Goal: Information Seeking & Learning: Learn about a topic

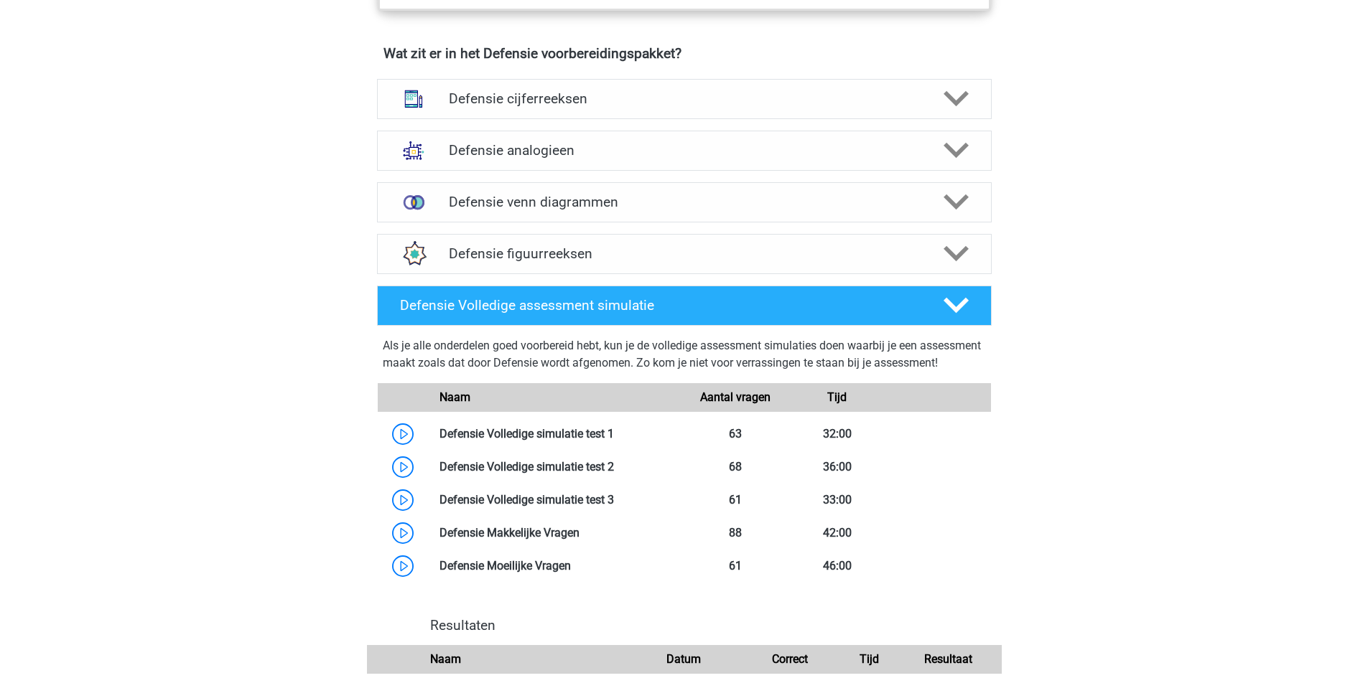
scroll to position [1077, 0]
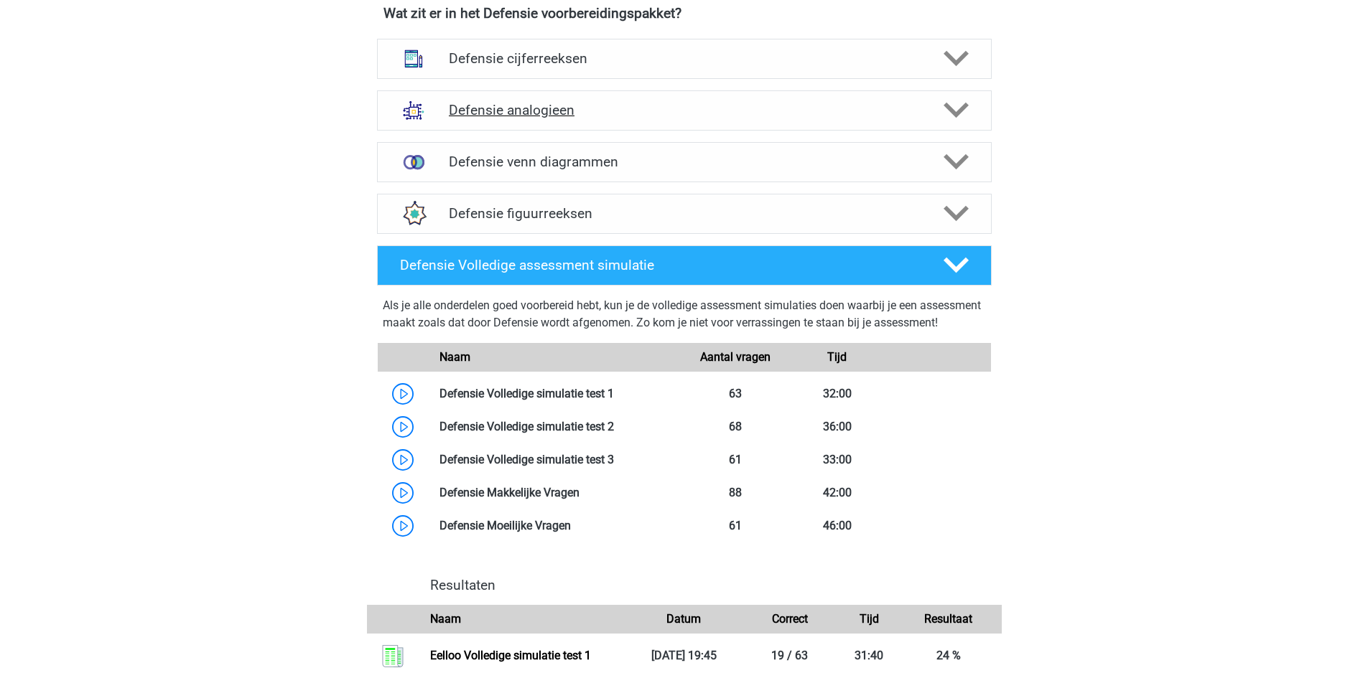
click at [956, 111] on icon at bounding box center [955, 110] width 25 height 25
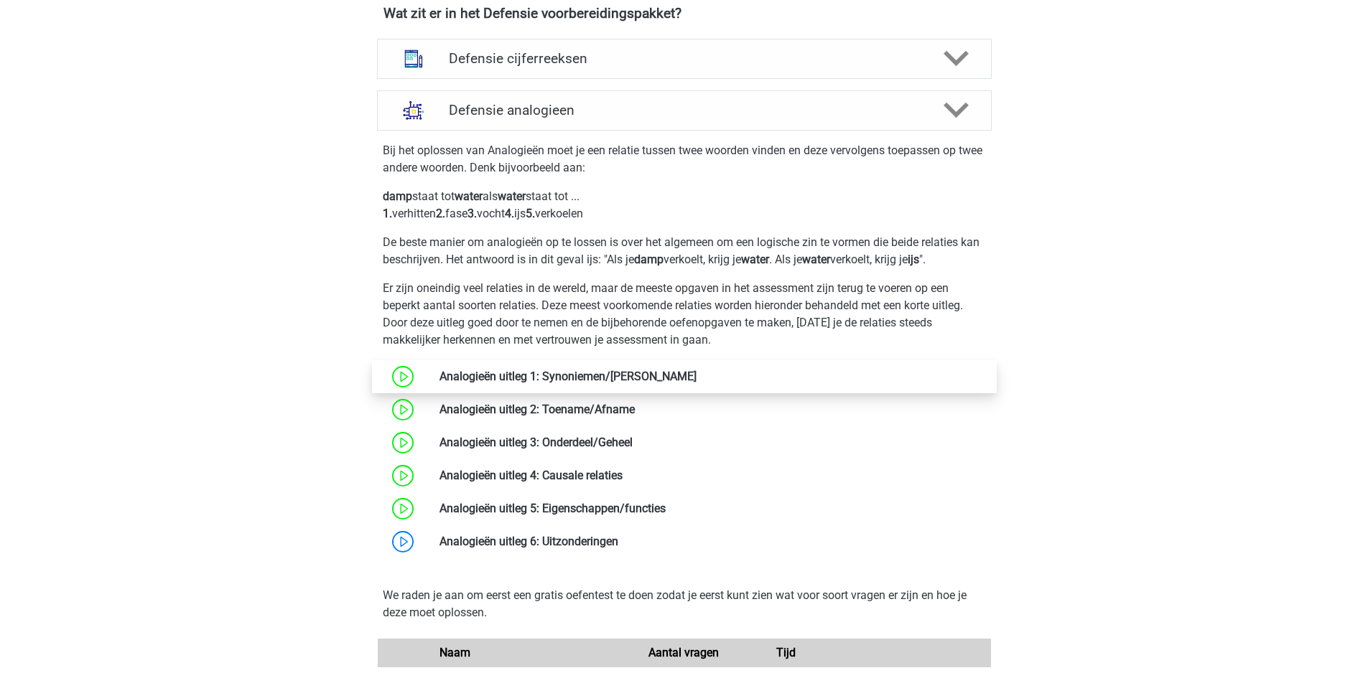
scroll to position [1436, 0]
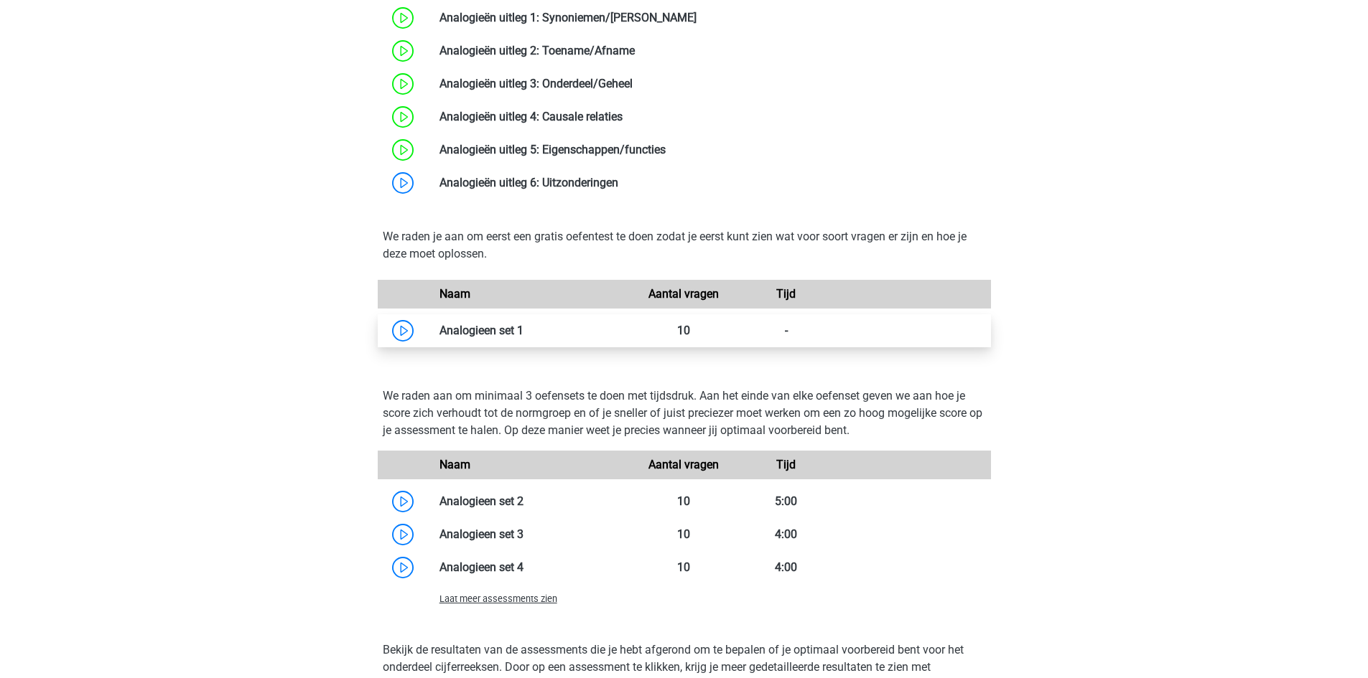
click at [523, 324] on link at bounding box center [523, 331] width 0 height 14
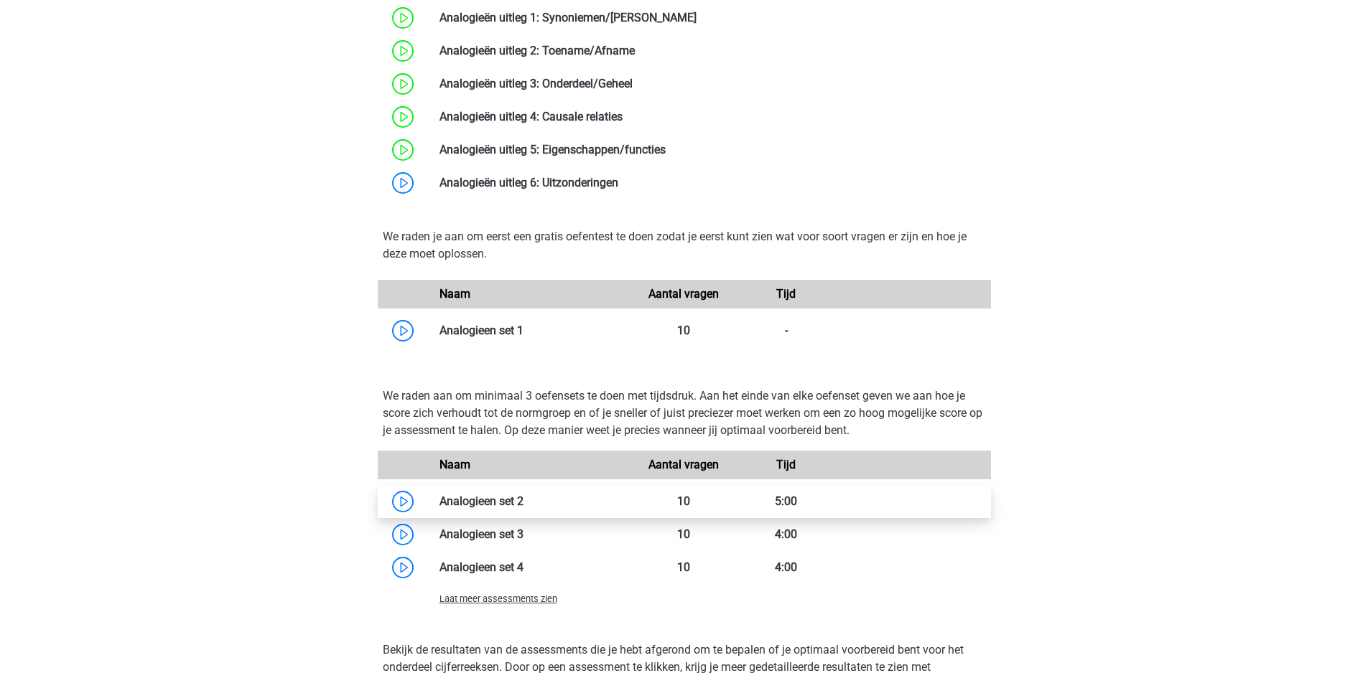
click at [523, 499] on link at bounding box center [523, 502] width 0 height 14
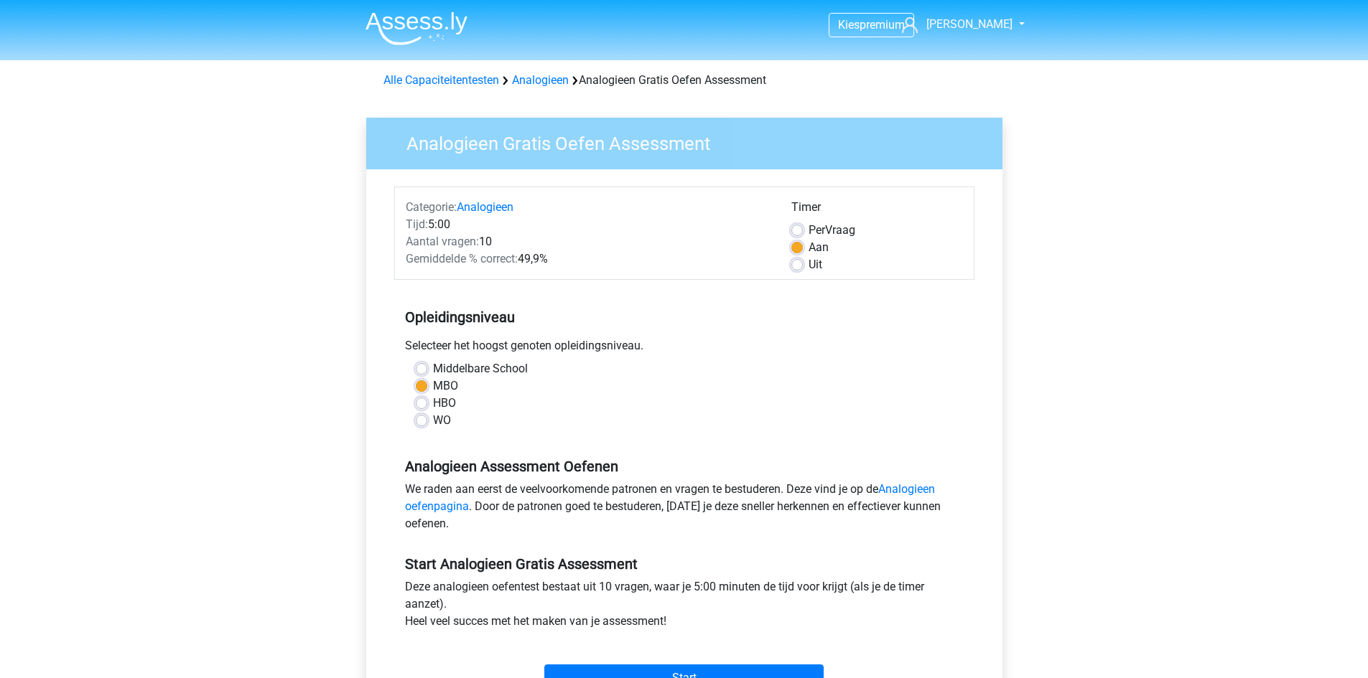
scroll to position [359, 0]
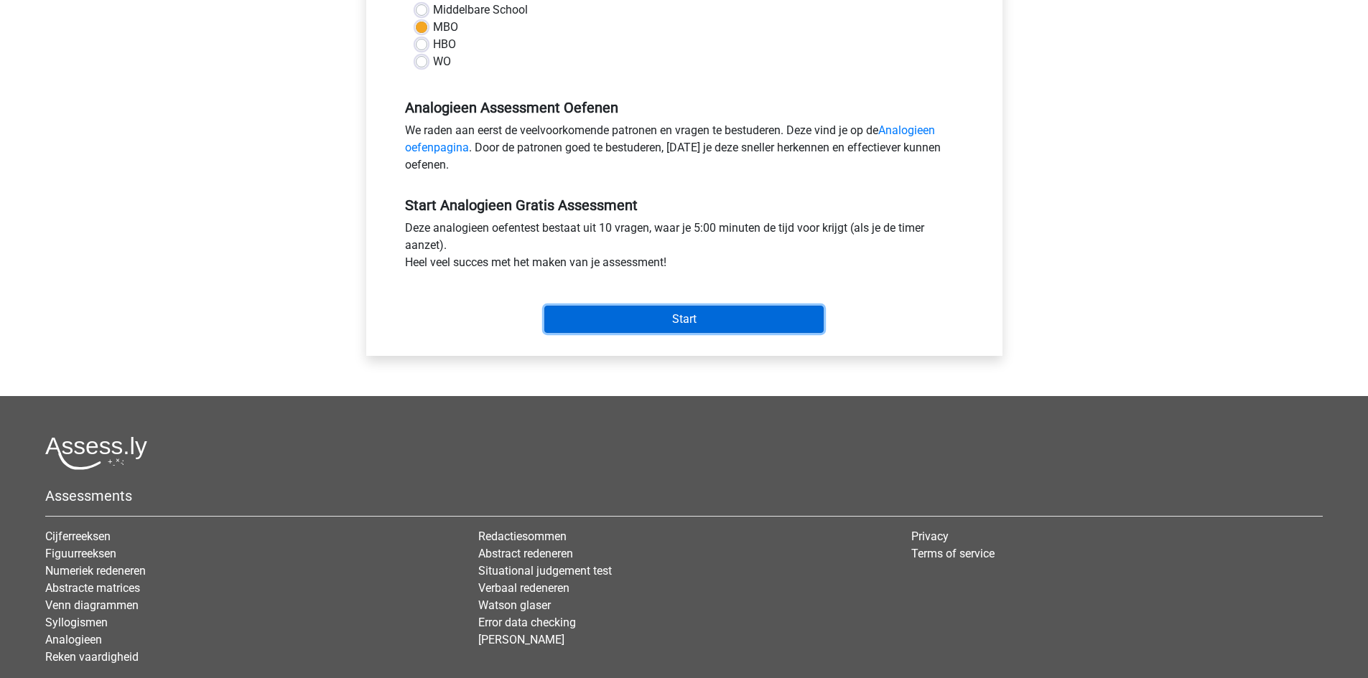
click at [655, 330] on input "Start" at bounding box center [683, 319] width 279 height 27
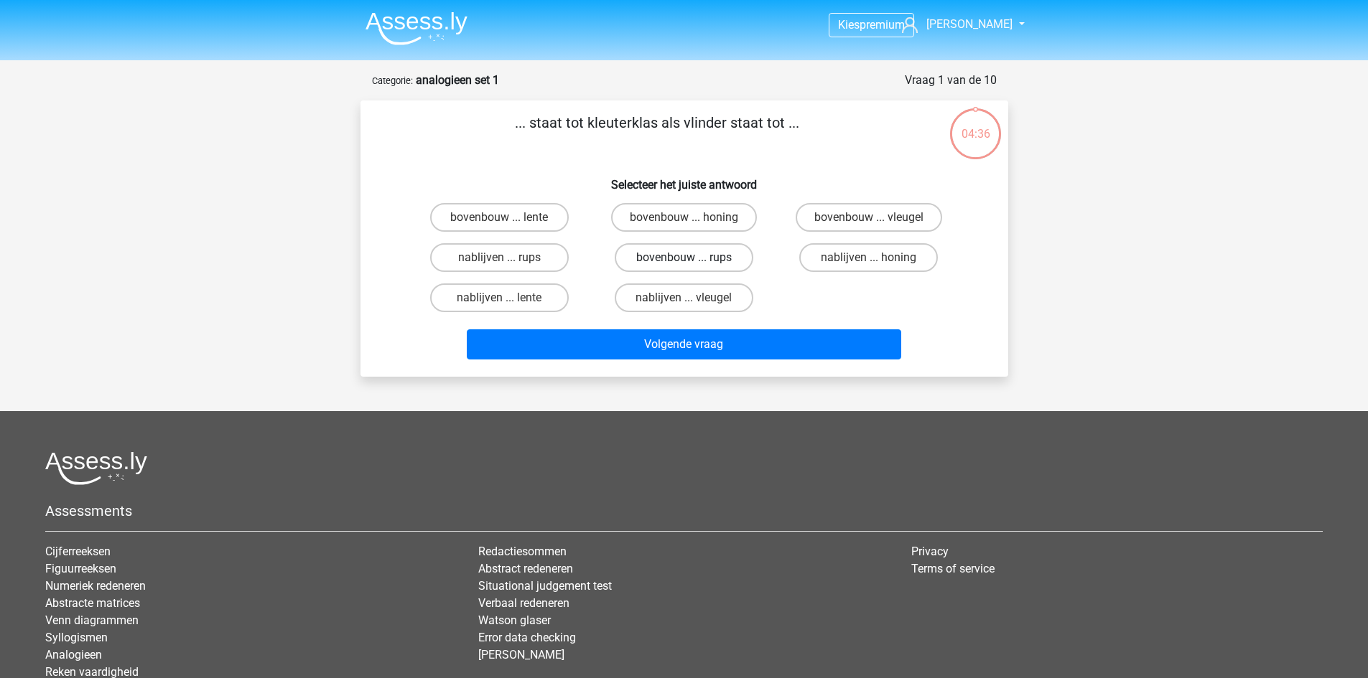
click at [711, 256] on label "bovenbouw ... rups" at bounding box center [684, 257] width 139 height 29
click at [693, 258] on input "bovenbouw ... rups" at bounding box center [687, 262] width 9 height 9
radio input "true"
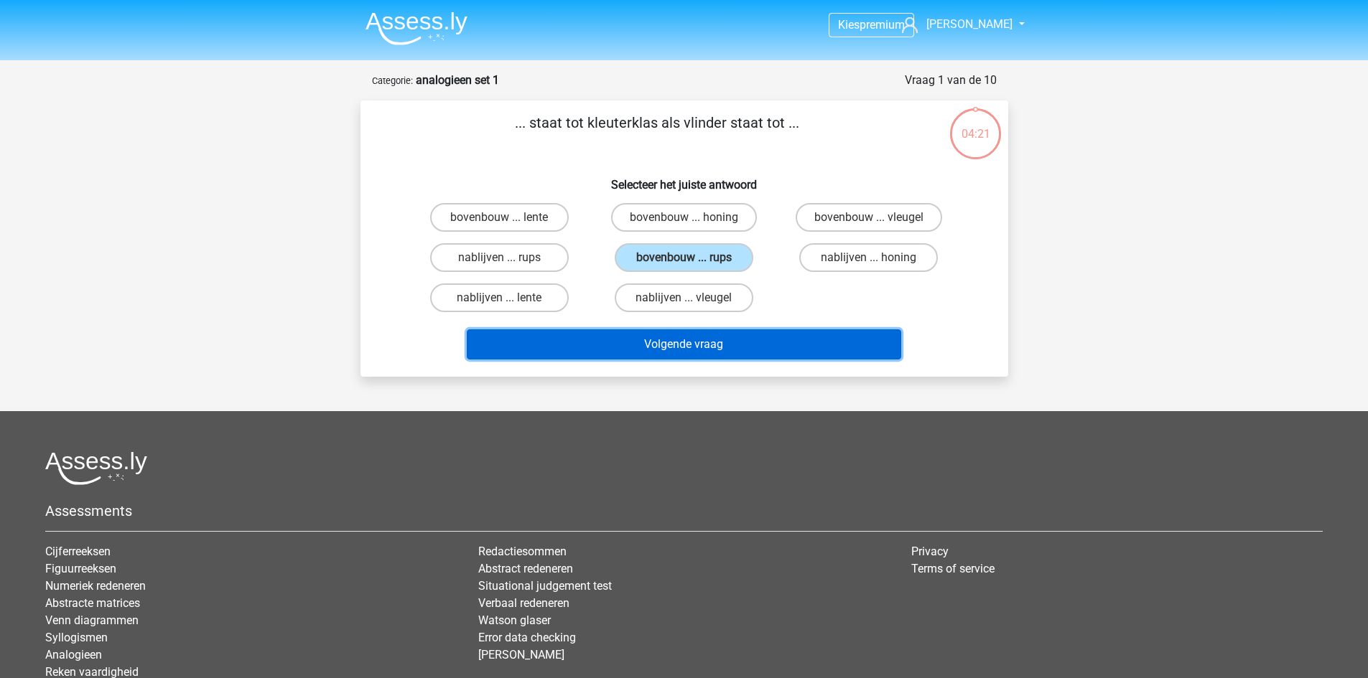
click at [715, 342] on button "Volgende vraag" at bounding box center [684, 345] width 434 height 30
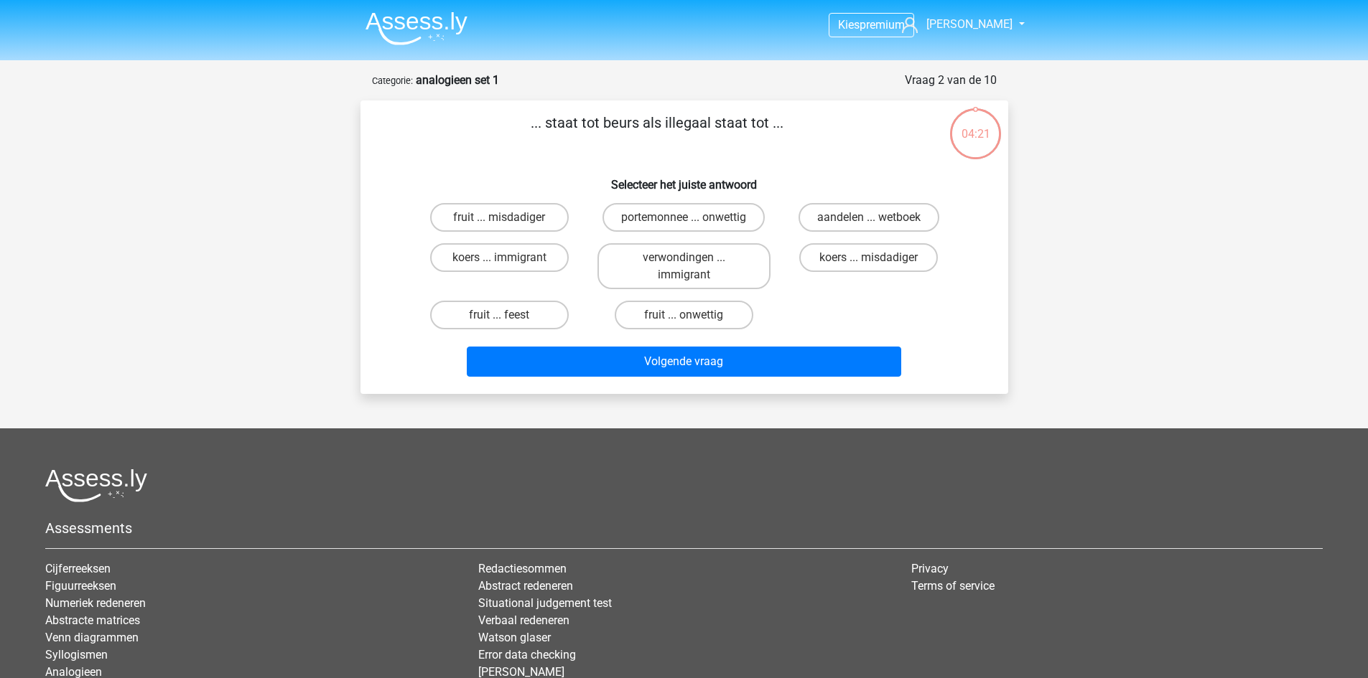
scroll to position [72, 0]
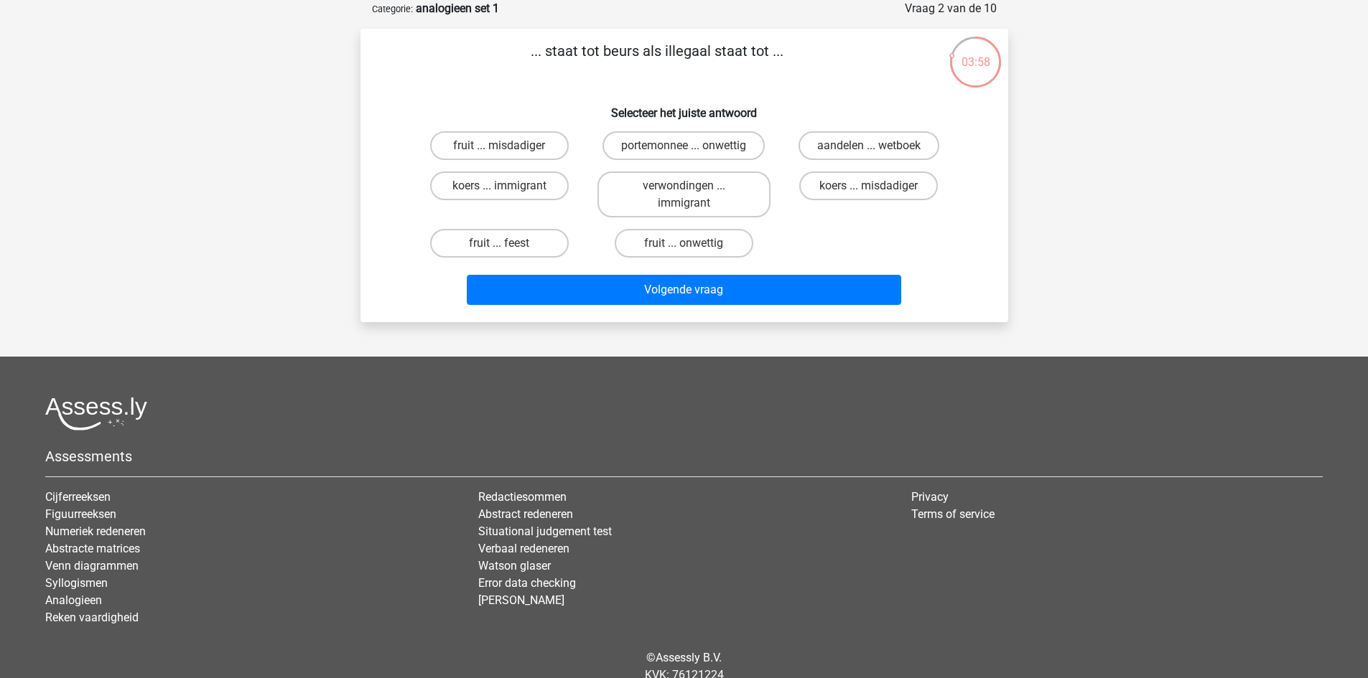
drag, startPoint x: 641, startPoint y: 50, endPoint x: 603, endPoint y: 51, distance: 38.1
click at [603, 51] on p "... staat tot beurs als illegaal staat tot ..." at bounding box center [657, 61] width 548 height 43
copy p "beurs"
click at [668, 134] on label "portemonnee ... onwettig" at bounding box center [683, 145] width 162 height 29
click at [683, 146] on input "portemonnee ... onwettig" at bounding box center [687, 150] width 9 height 9
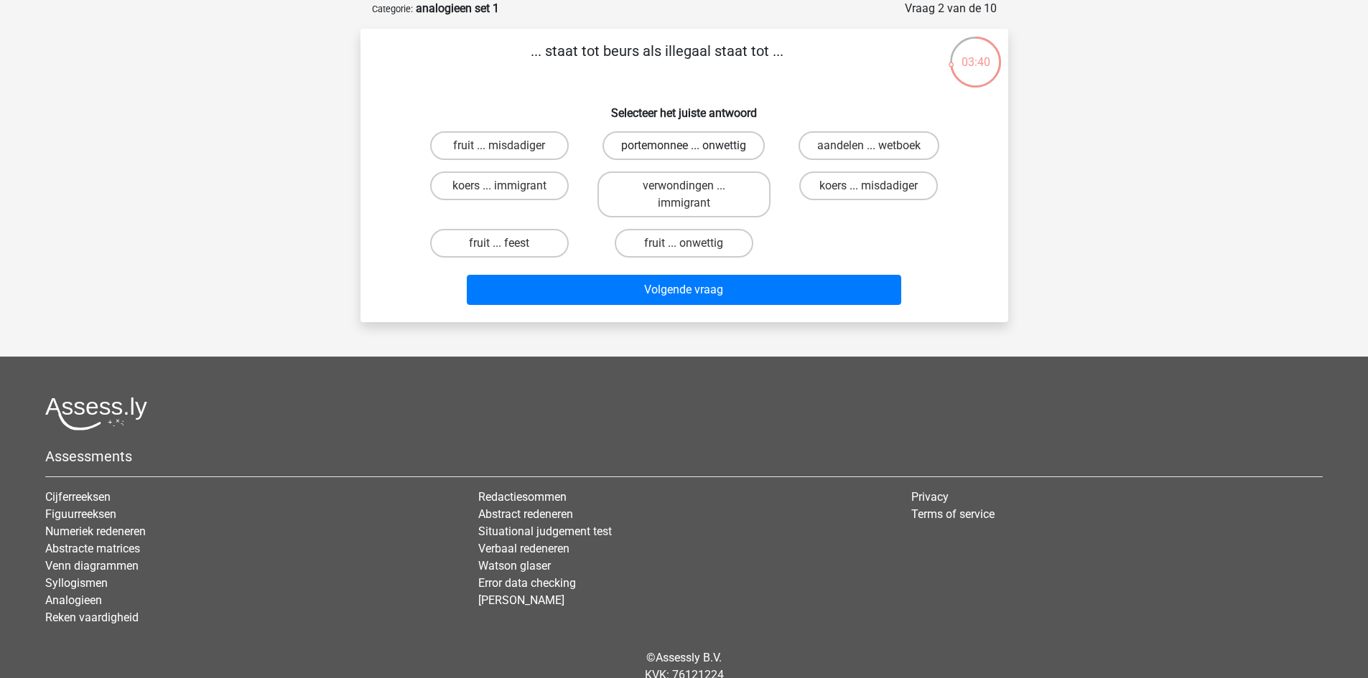
radio input "true"
click at [812, 248] on div "fruit ... misdadiger portemonnee ... onwettig aandelen ... wetboek koers ... im…" at bounding box center [684, 195] width 554 height 138
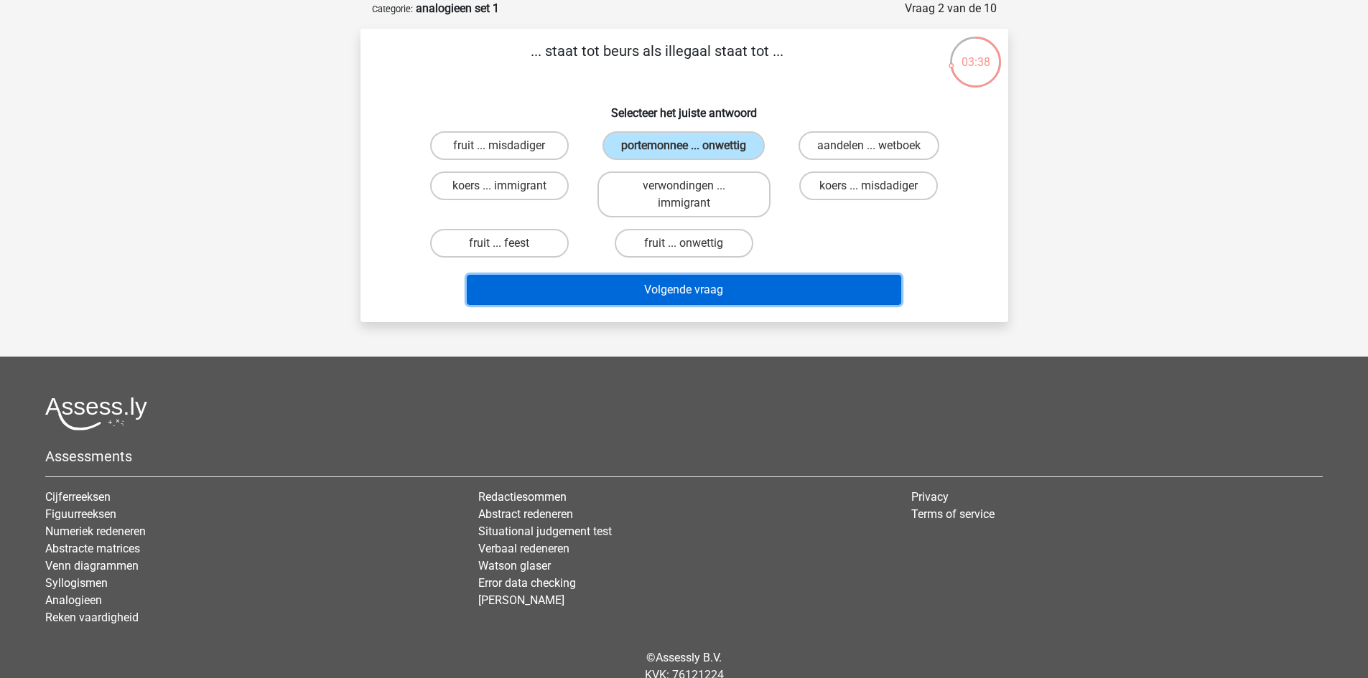
click at [744, 299] on button "Volgende vraag" at bounding box center [684, 290] width 434 height 30
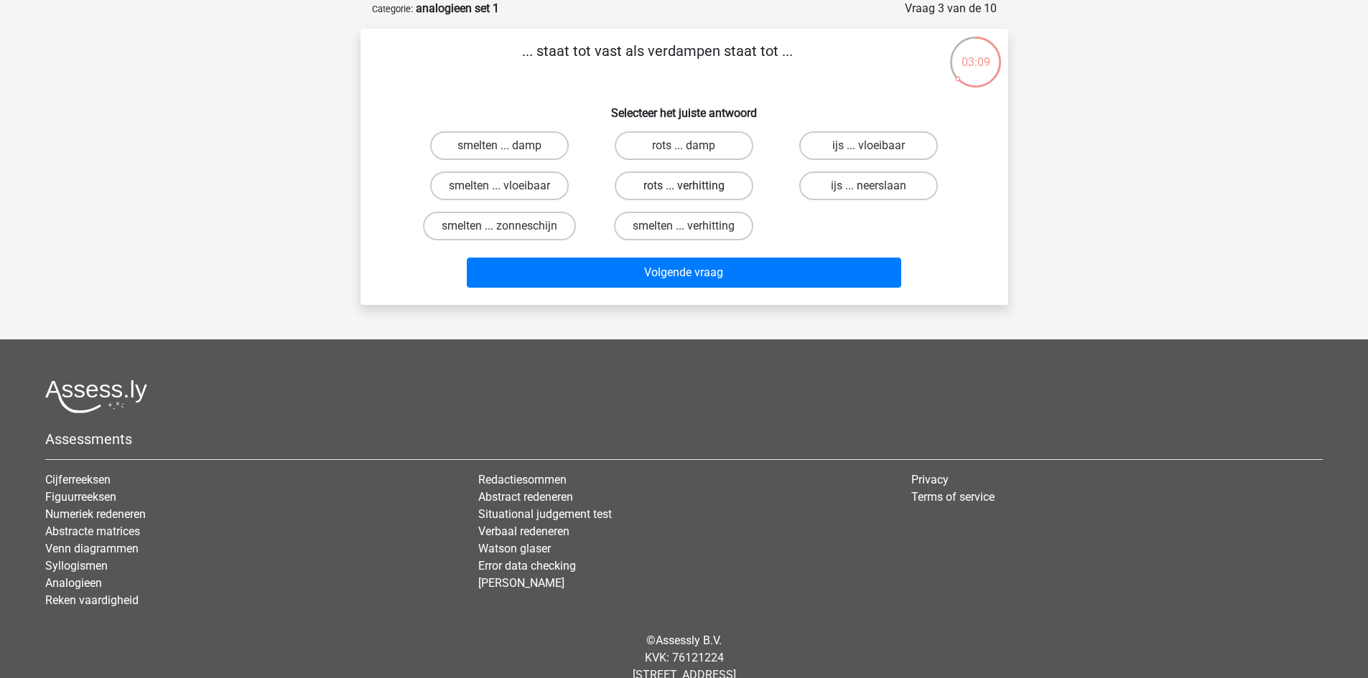
click at [731, 179] on label "rots ... verhitting" at bounding box center [684, 186] width 139 height 29
click at [693, 186] on input "rots ... verhitting" at bounding box center [687, 190] width 9 height 9
radio input "true"
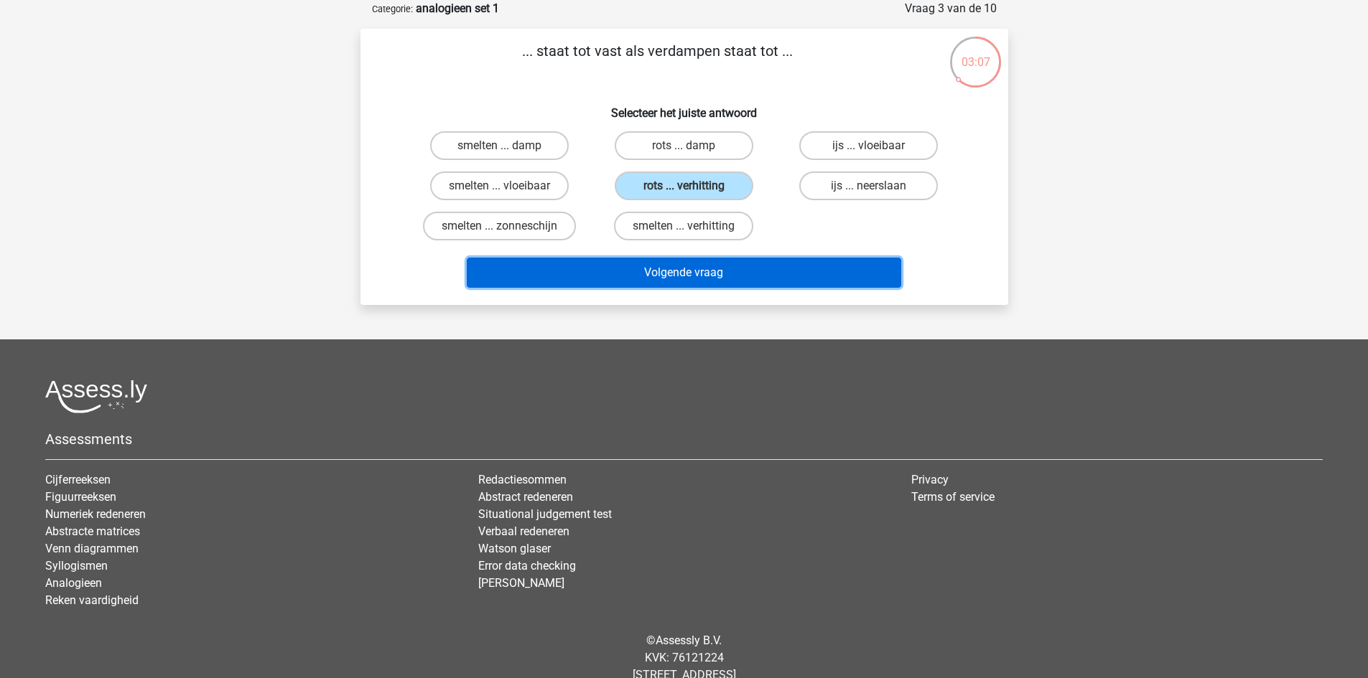
click at [729, 266] on button "Volgende vraag" at bounding box center [684, 273] width 434 height 30
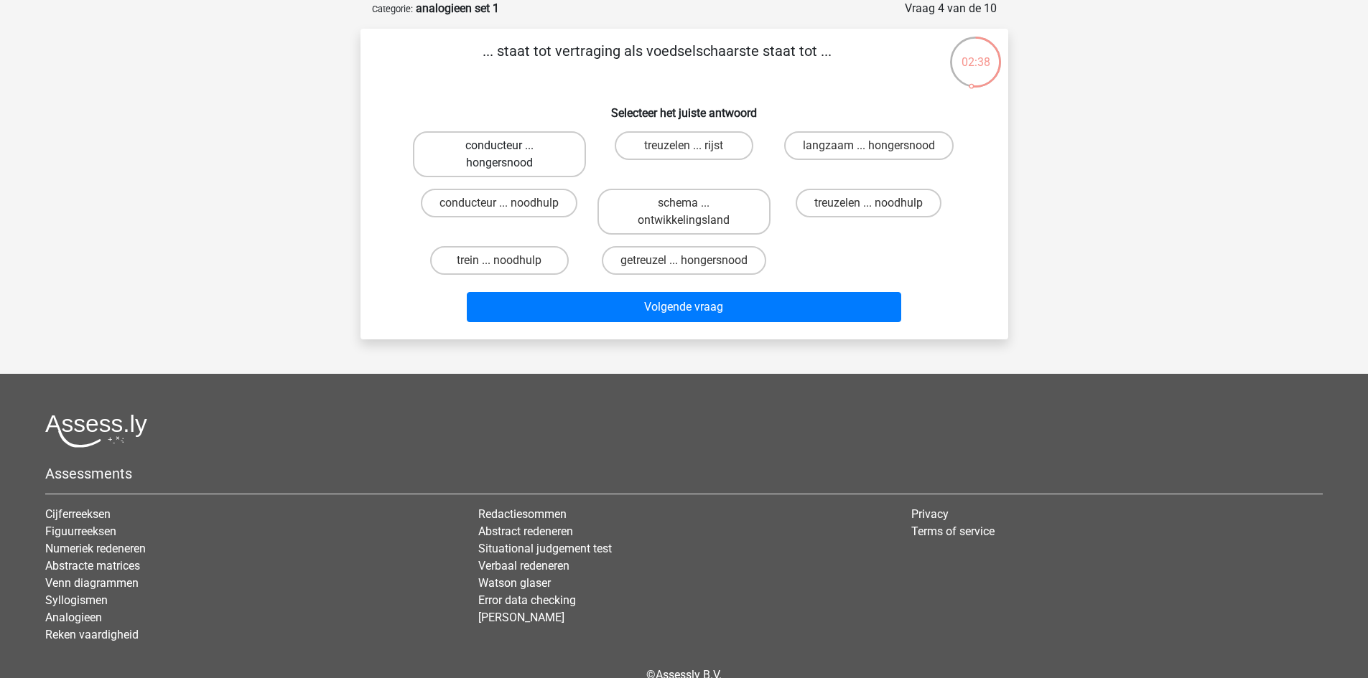
click at [545, 149] on label "conducteur ... hongersnood" at bounding box center [499, 154] width 173 height 46
click at [508, 149] on input "conducteur ... hongersnood" at bounding box center [503, 150] width 9 height 9
radio input "true"
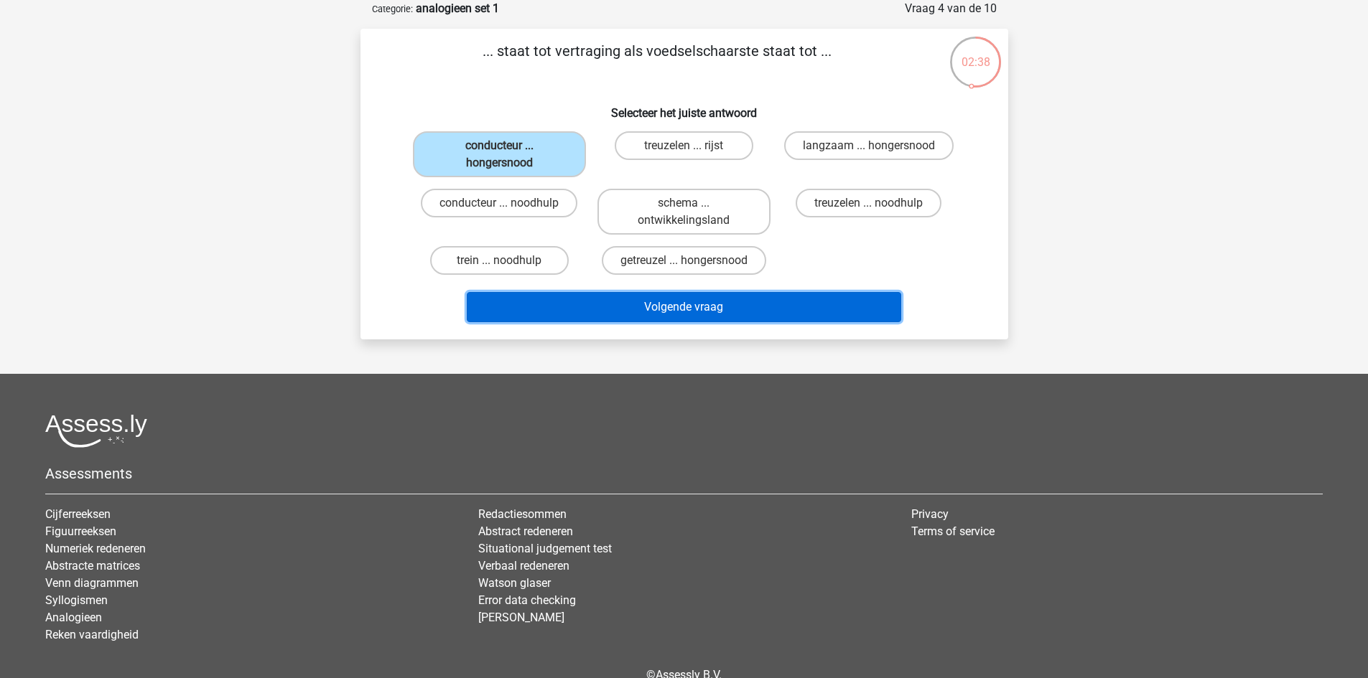
click at [631, 303] on button "Volgende vraag" at bounding box center [684, 307] width 434 height 30
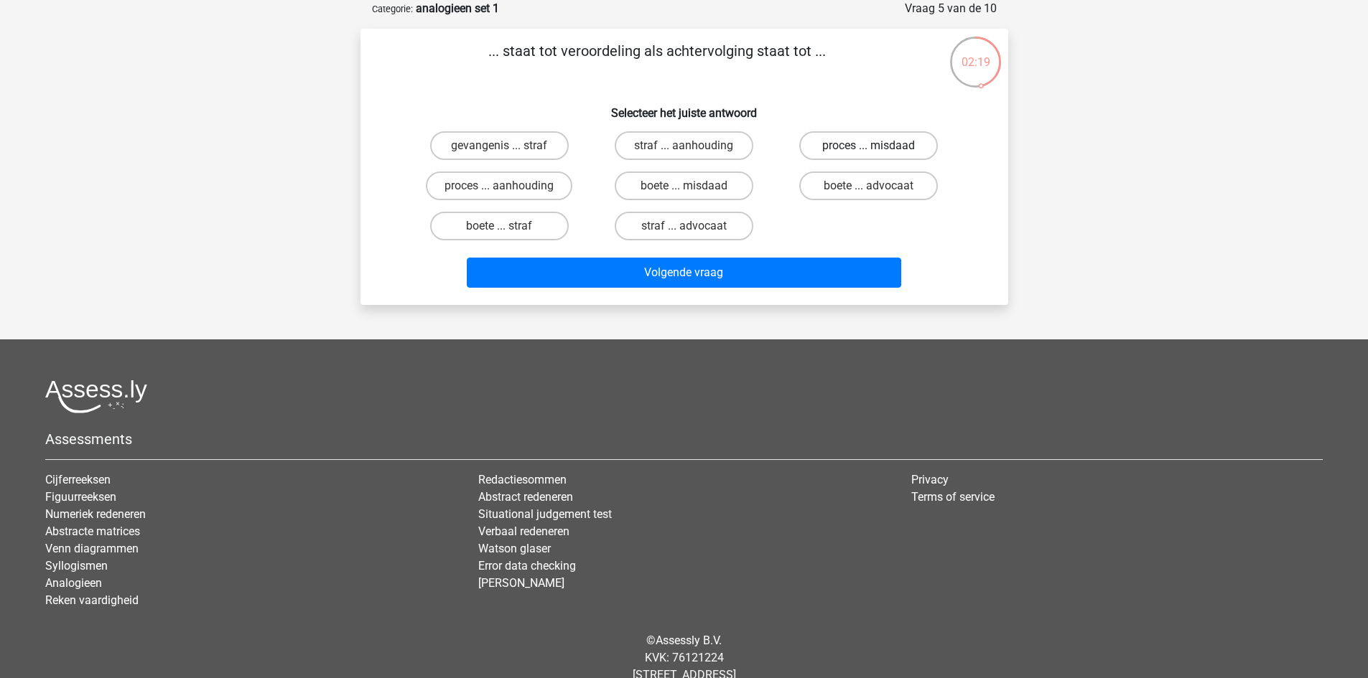
click at [895, 146] on label "proces ... misdaad" at bounding box center [868, 145] width 139 height 29
click at [878, 146] on input "proces ... misdaad" at bounding box center [873, 150] width 9 height 9
radio input "true"
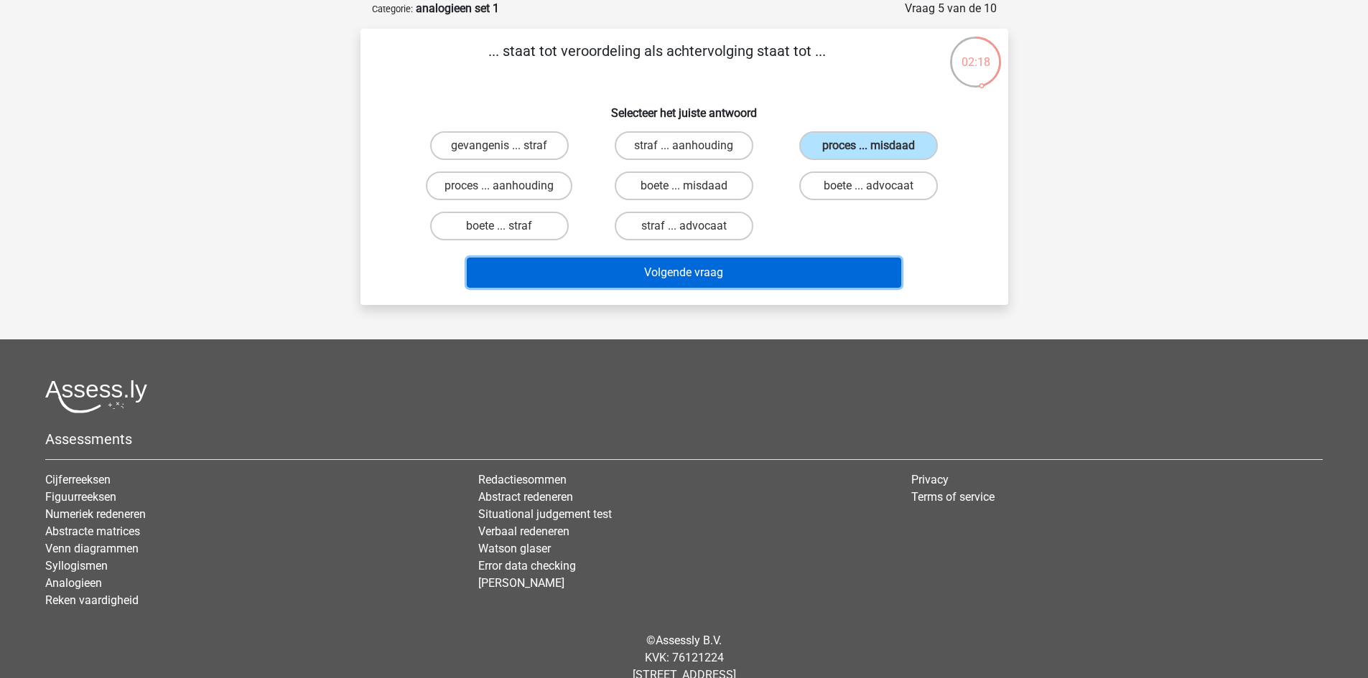
click at [713, 270] on button "Volgende vraag" at bounding box center [684, 273] width 434 height 30
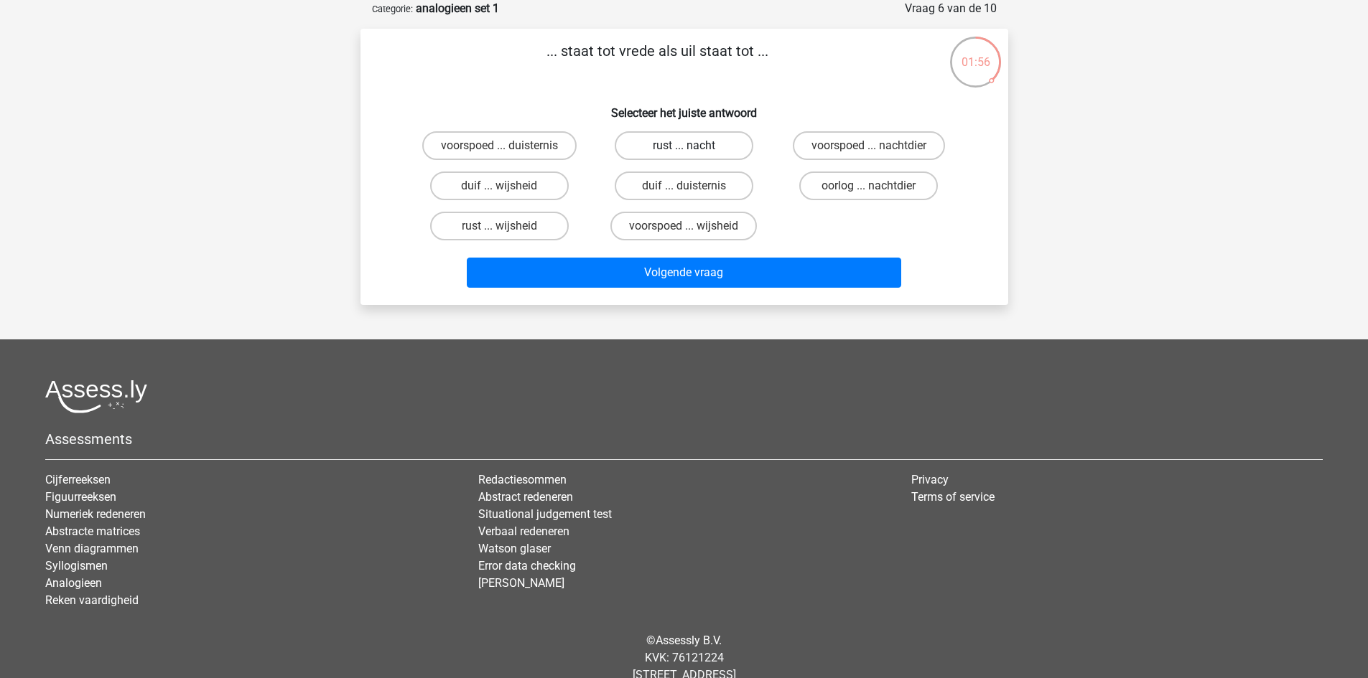
click at [724, 149] on label "rust ... nacht" at bounding box center [684, 145] width 139 height 29
click at [693, 149] on input "rust ... nacht" at bounding box center [687, 150] width 9 height 9
radio input "true"
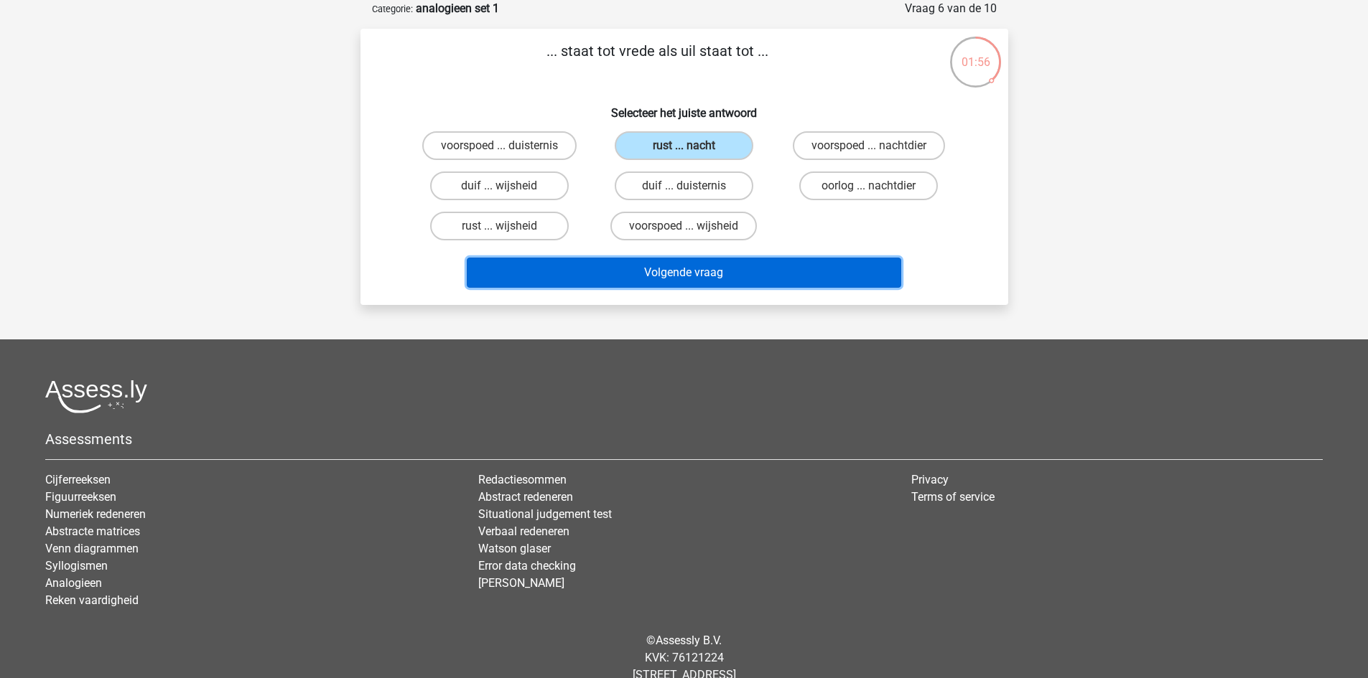
click at [709, 263] on button "Volgende vraag" at bounding box center [684, 273] width 434 height 30
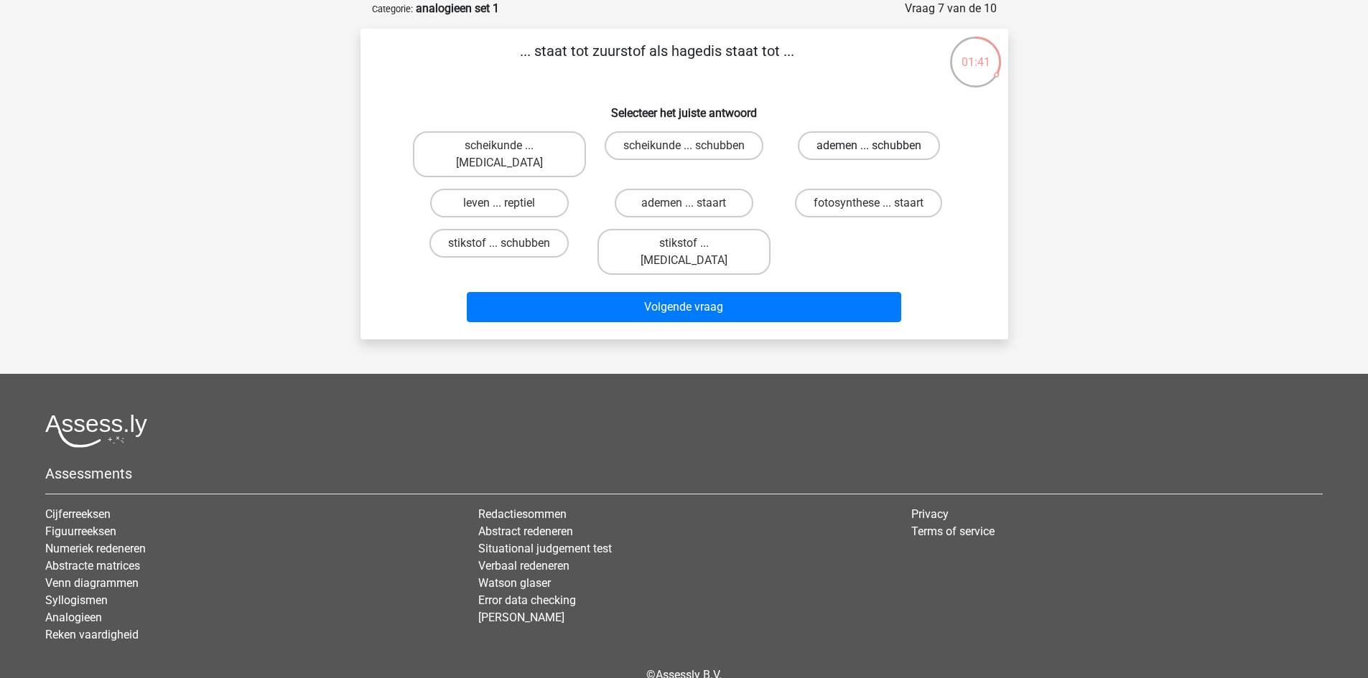
click at [840, 146] on label "ademen ... schubben" at bounding box center [869, 145] width 142 height 29
click at [869, 146] on input "ademen ... schubben" at bounding box center [873, 150] width 9 height 9
radio input "true"
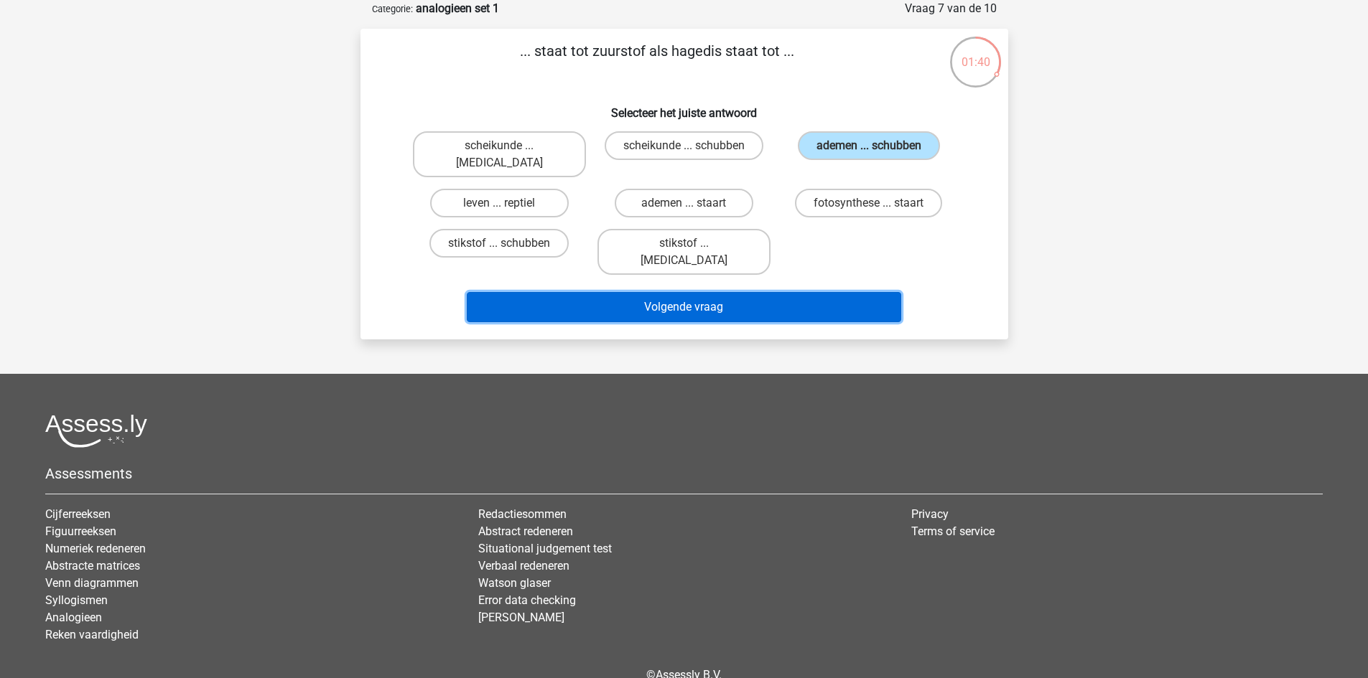
click at [777, 292] on button "Volgende vraag" at bounding box center [684, 307] width 434 height 30
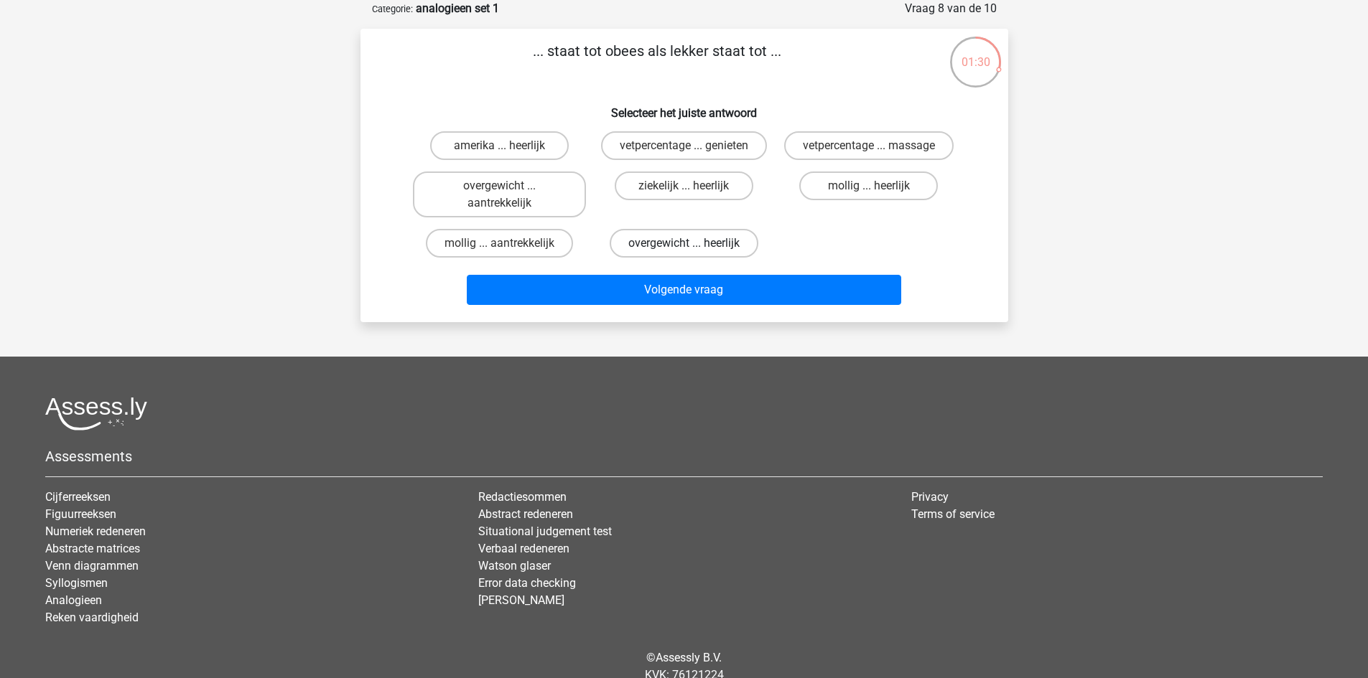
click at [690, 242] on label "overgewicht ... heerlijk" at bounding box center [684, 243] width 149 height 29
click at [690, 243] on input "overgewicht ... heerlijk" at bounding box center [687, 247] width 9 height 9
radio input "true"
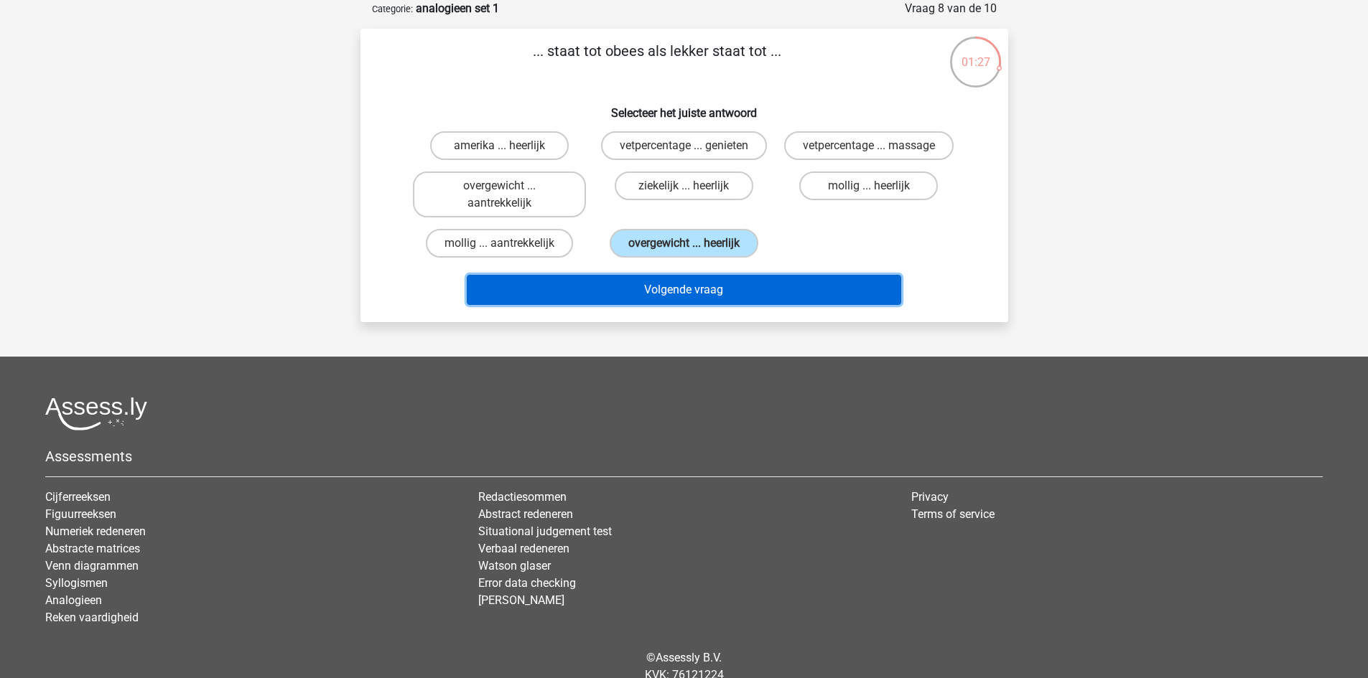
click at [770, 289] on button "Volgende vraag" at bounding box center [684, 290] width 434 height 30
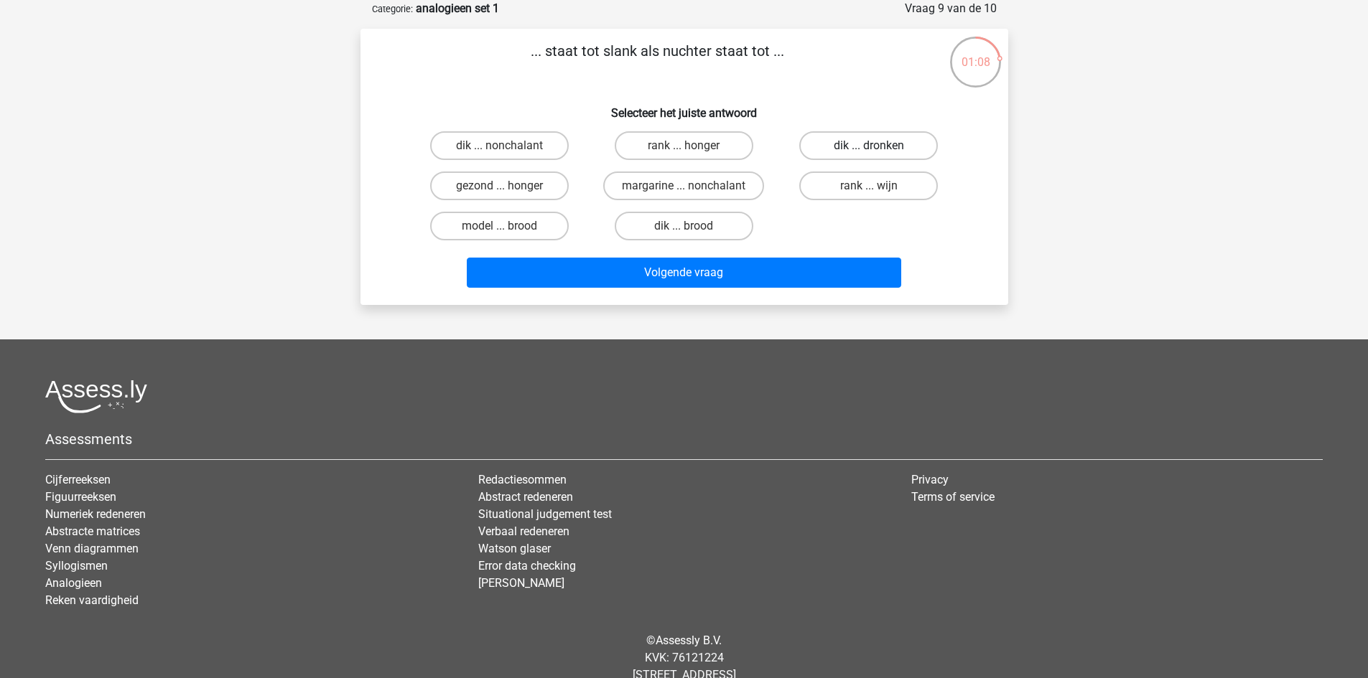
click at [844, 141] on label "dik ... dronken" at bounding box center [868, 145] width 139 height 29
click at [869, 146] on input "dik ... dronken" at bounding box center [873, 150] width 9 height 9
radio input "true"
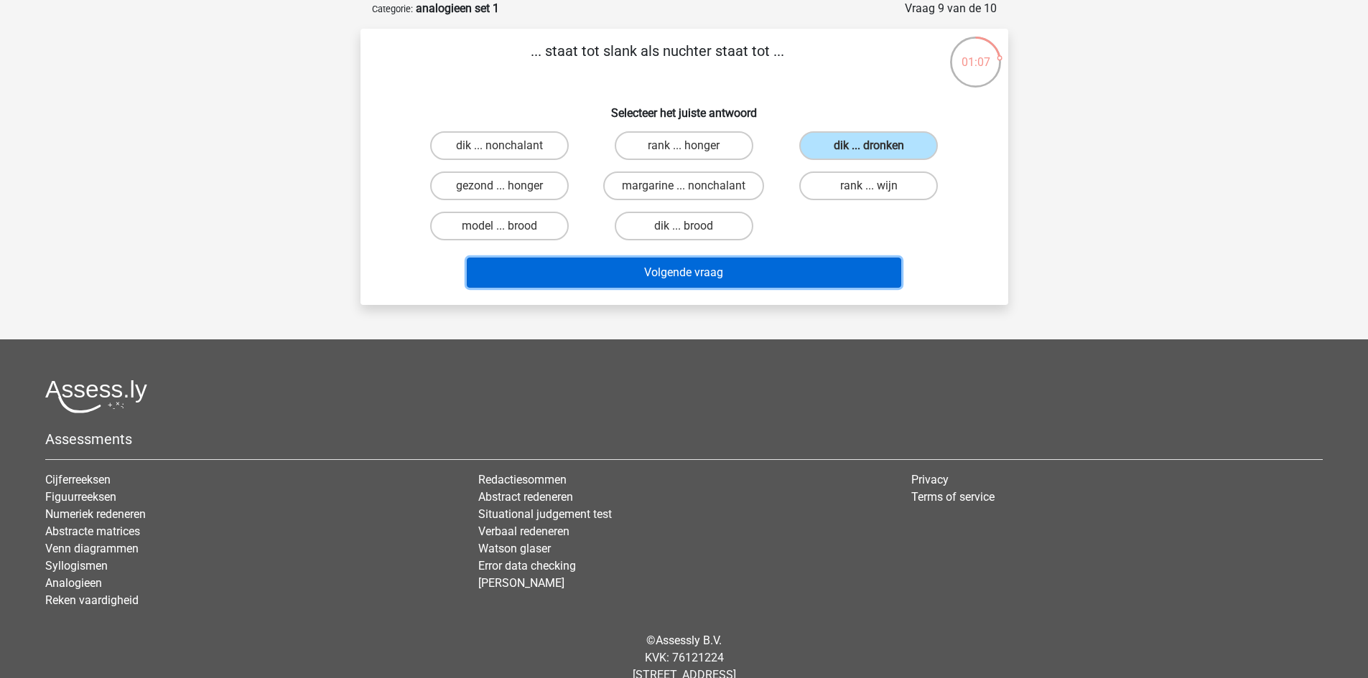
click at [694, 275] on button "Volgende vraag" at bounding box center [684, 273] width 434 height 30
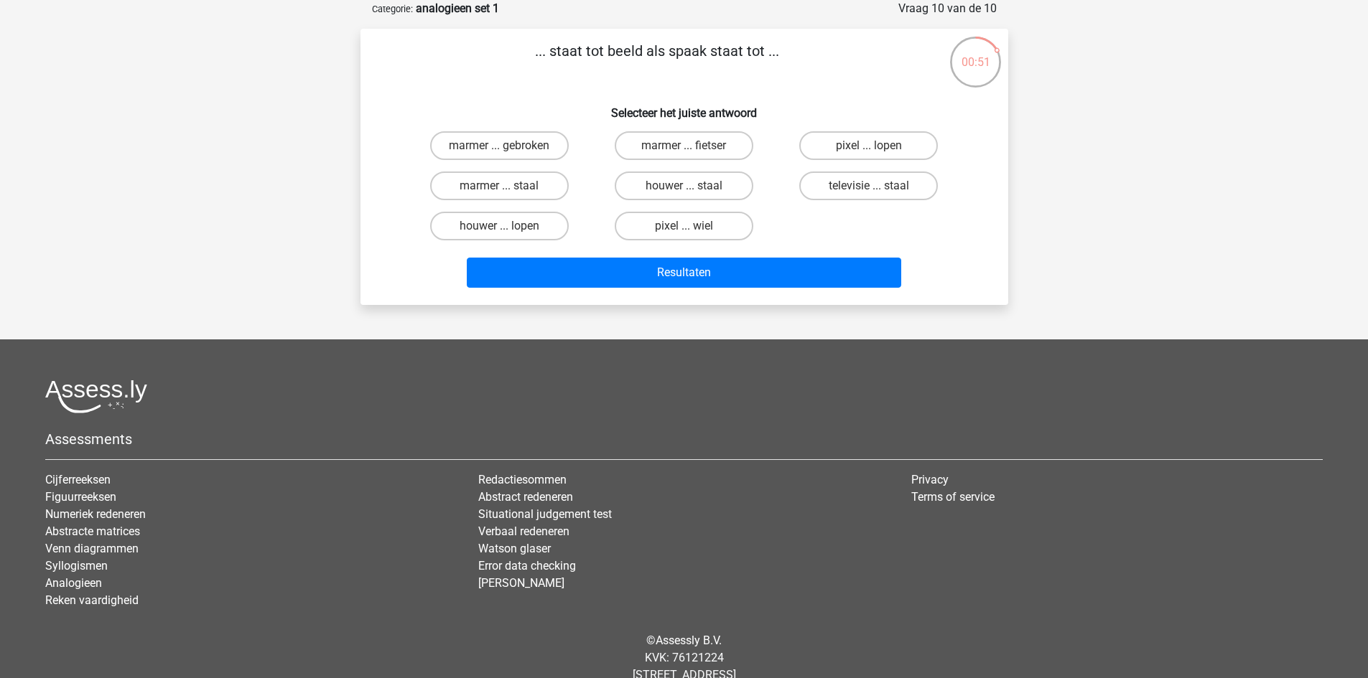
click at [686, 230] on input "pixel ... wiel" at bounding box center [687, 230] width 9 height 9
radio input "true"
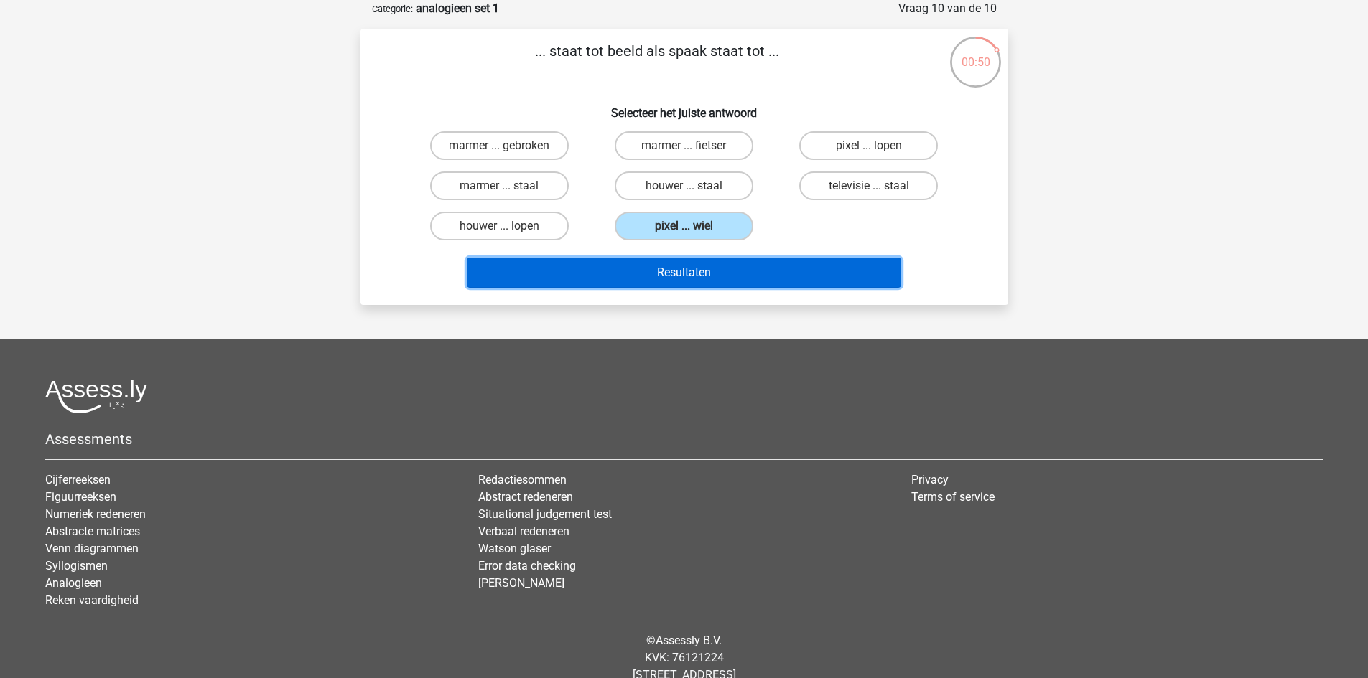
click at [701, 277] on button "Resultaten" at bounding box center [684, 273] width 434 height 30
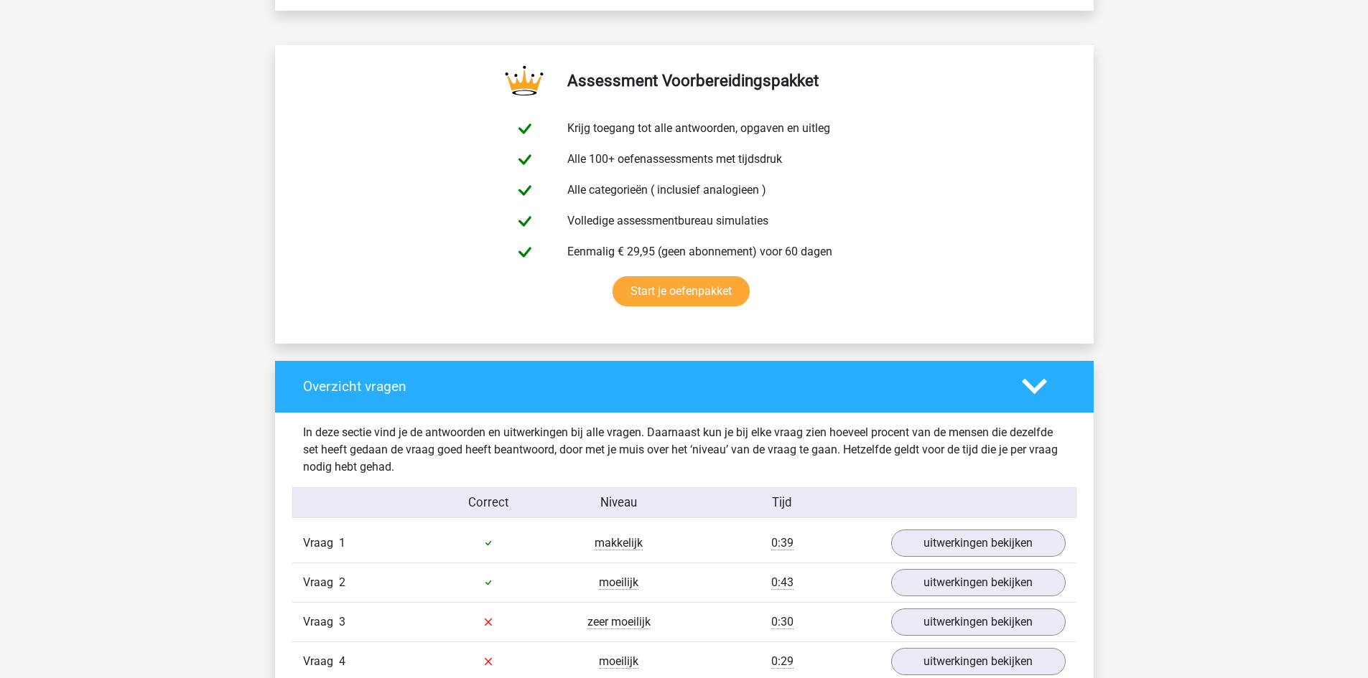
scroll to position [1077, 0]
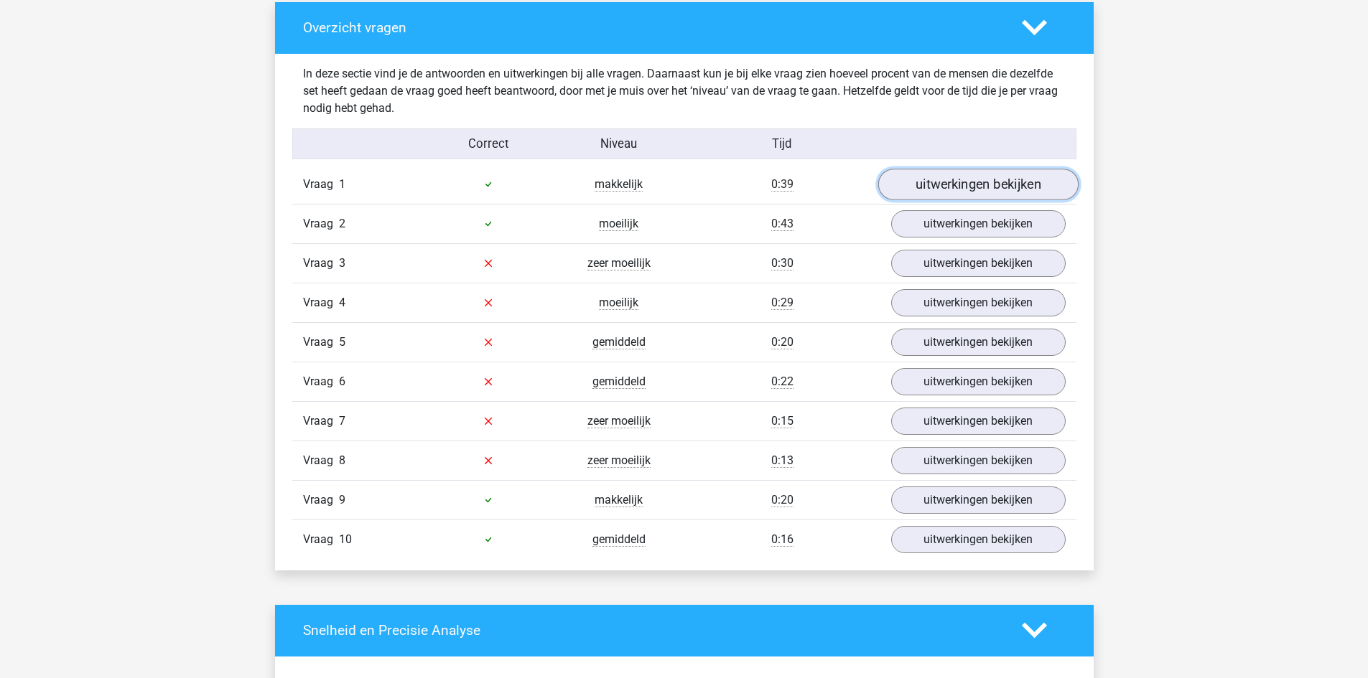
click at [941, 193] on link "uitwerkingen bekijken" at bounding box center [977, 185] width 200 height 32
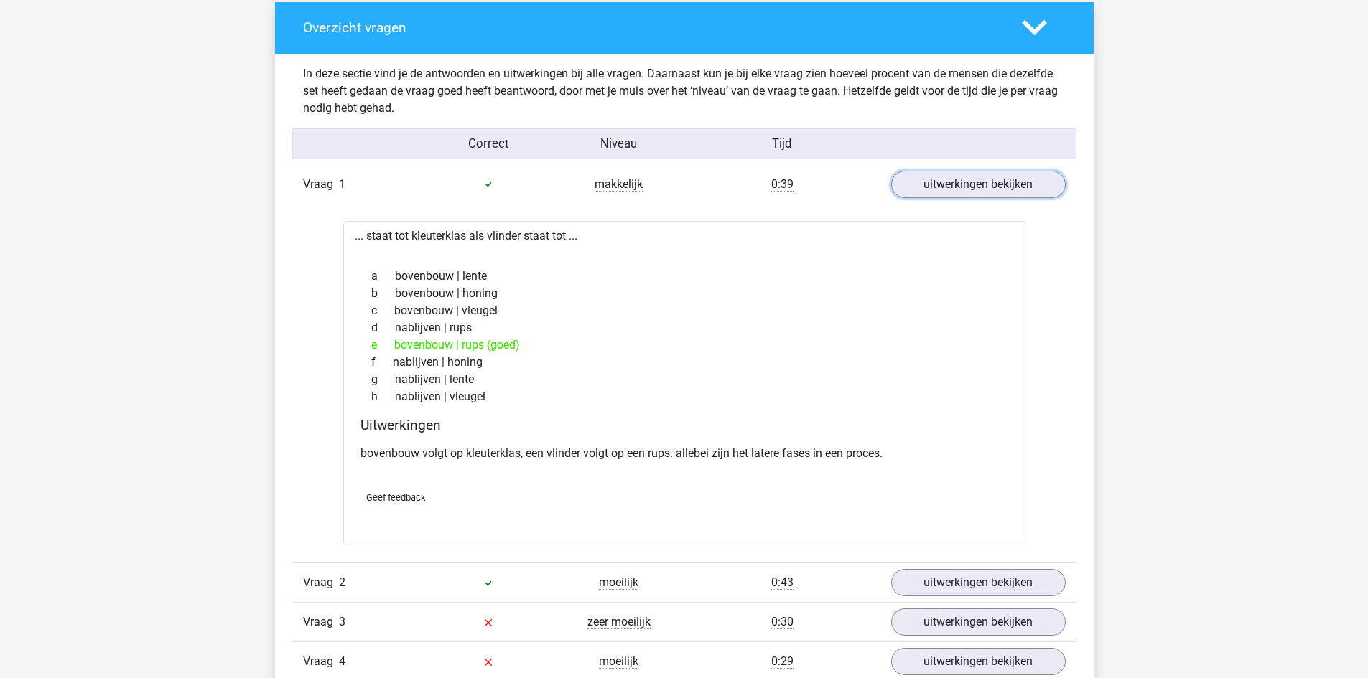
scroll to position [1436, 0]
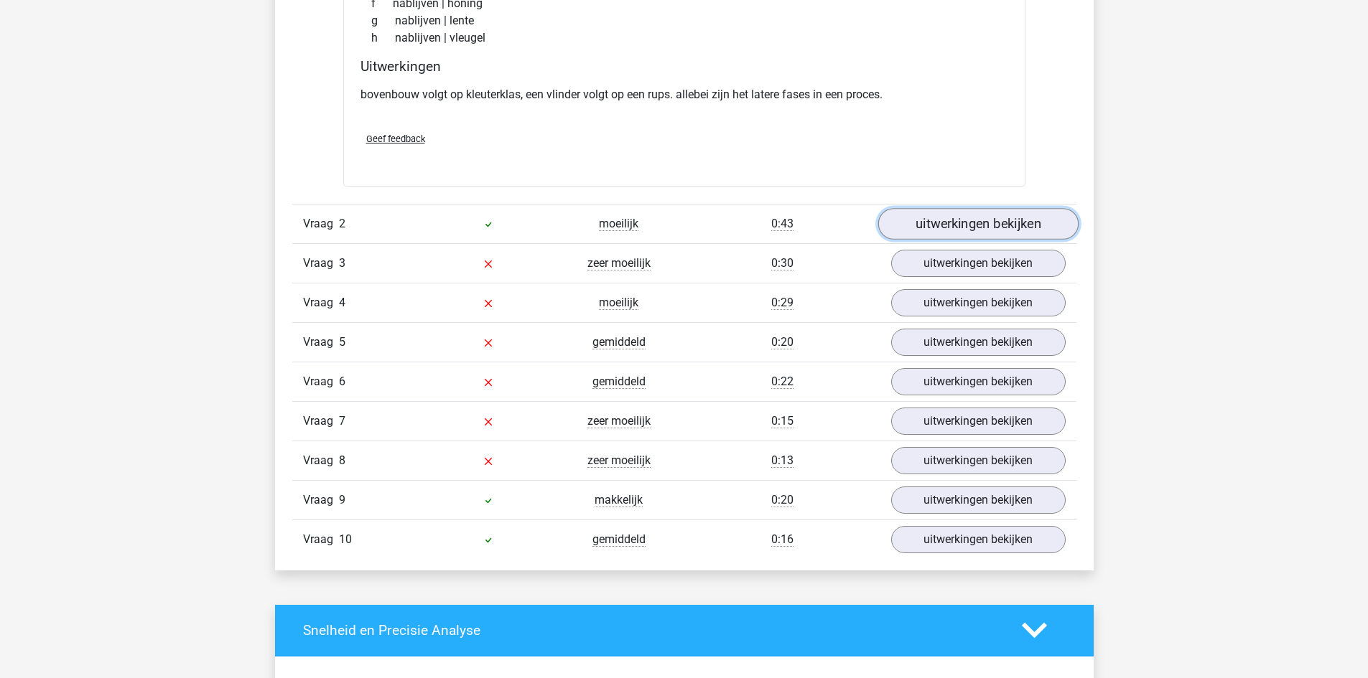
click at [979, 225] on link "uitwerkingen bekijken" at bounding box center [977, 224] width 200 height 32
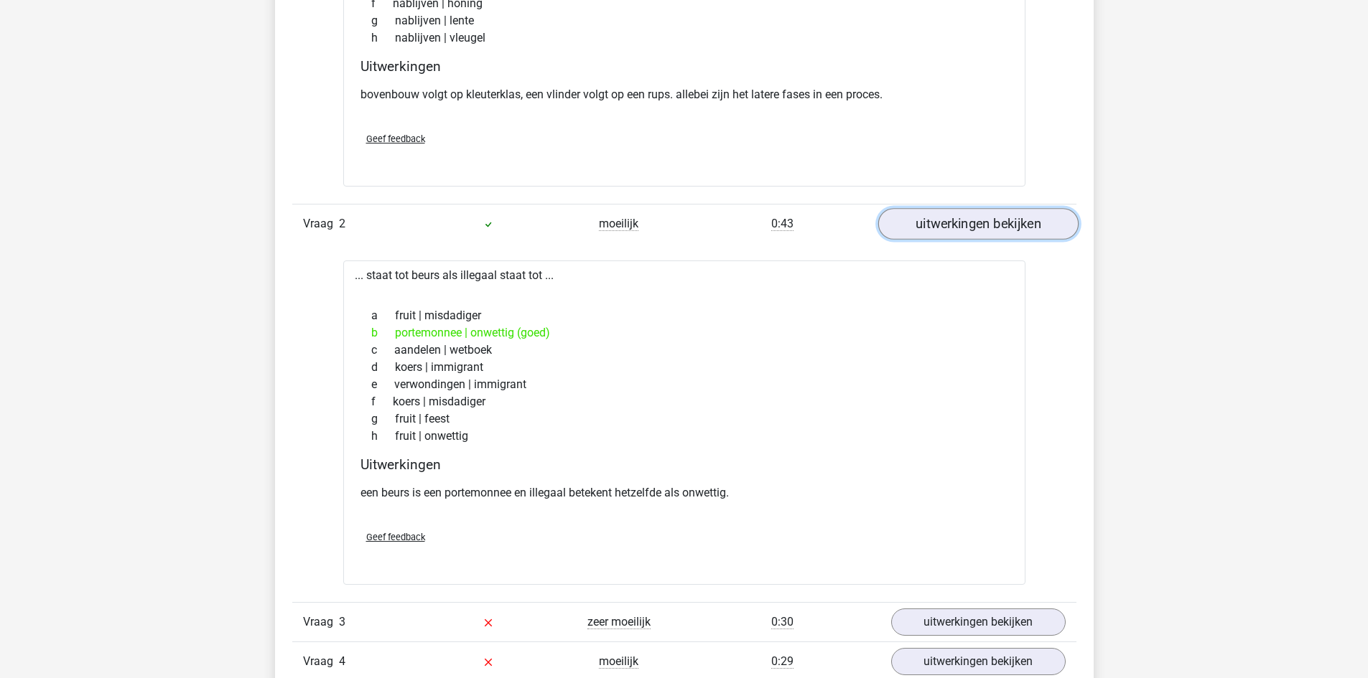
scroll to position [1795, 0]
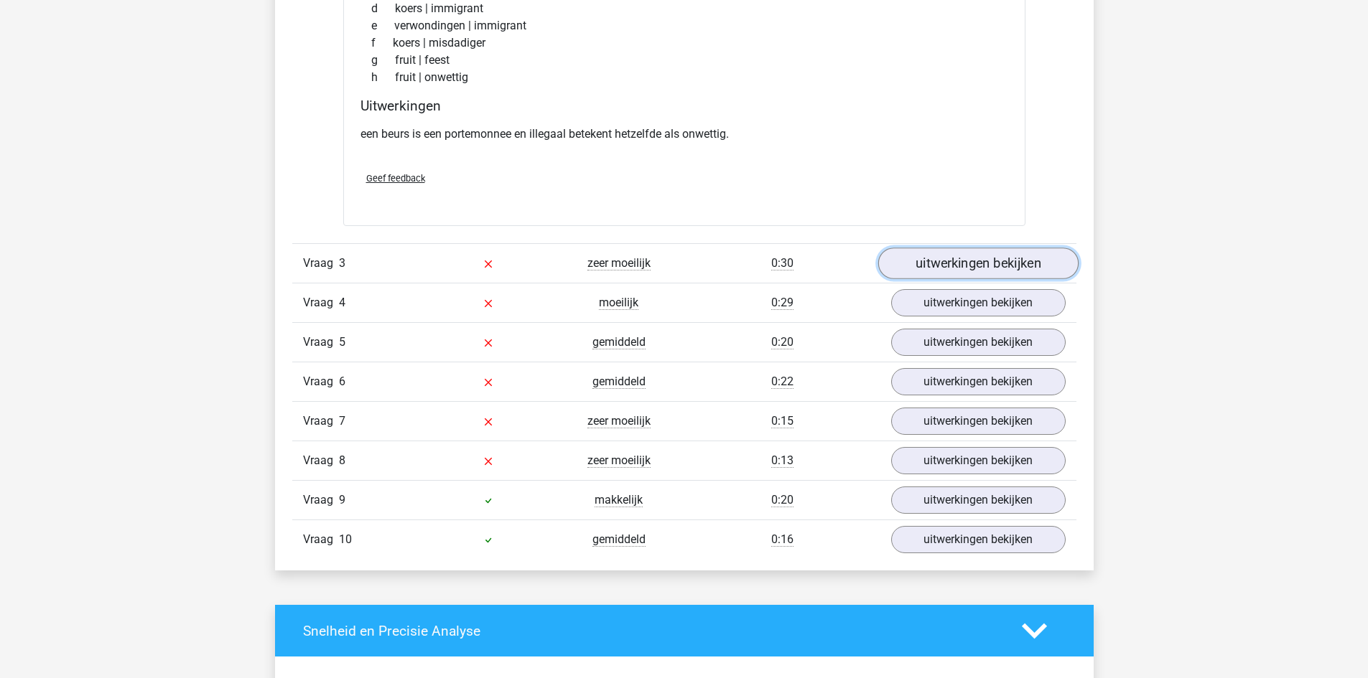
click at [986, 269] on link "uitwerkingen bekijken" at bounding box center [977, 264] width 200 height 32
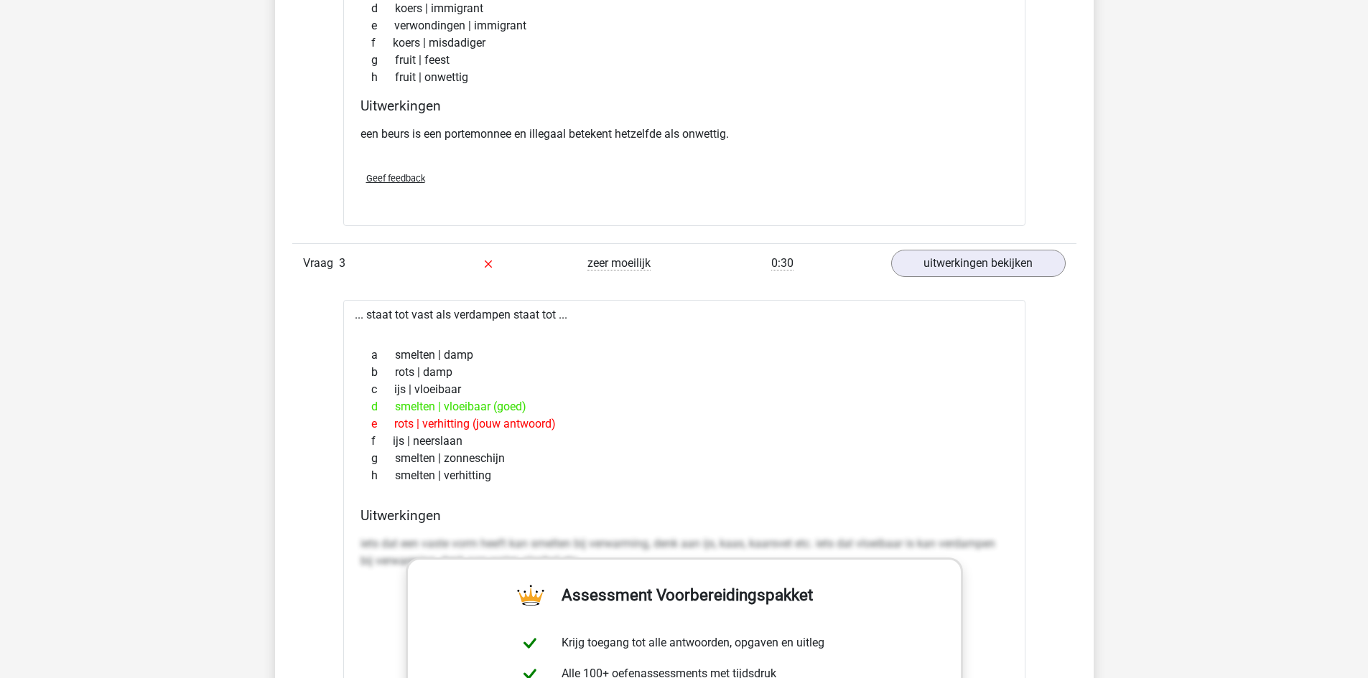
click at [986, 245] on div "Vraag 3 zeer moeilijk 0:30 uitwerkingen bekijken" at bounding box center [684, 262] width 784 height 39
click at [996, 257] on link "uitwerkingen bekijken" at bounding box center [977, 264] width 200 height 32
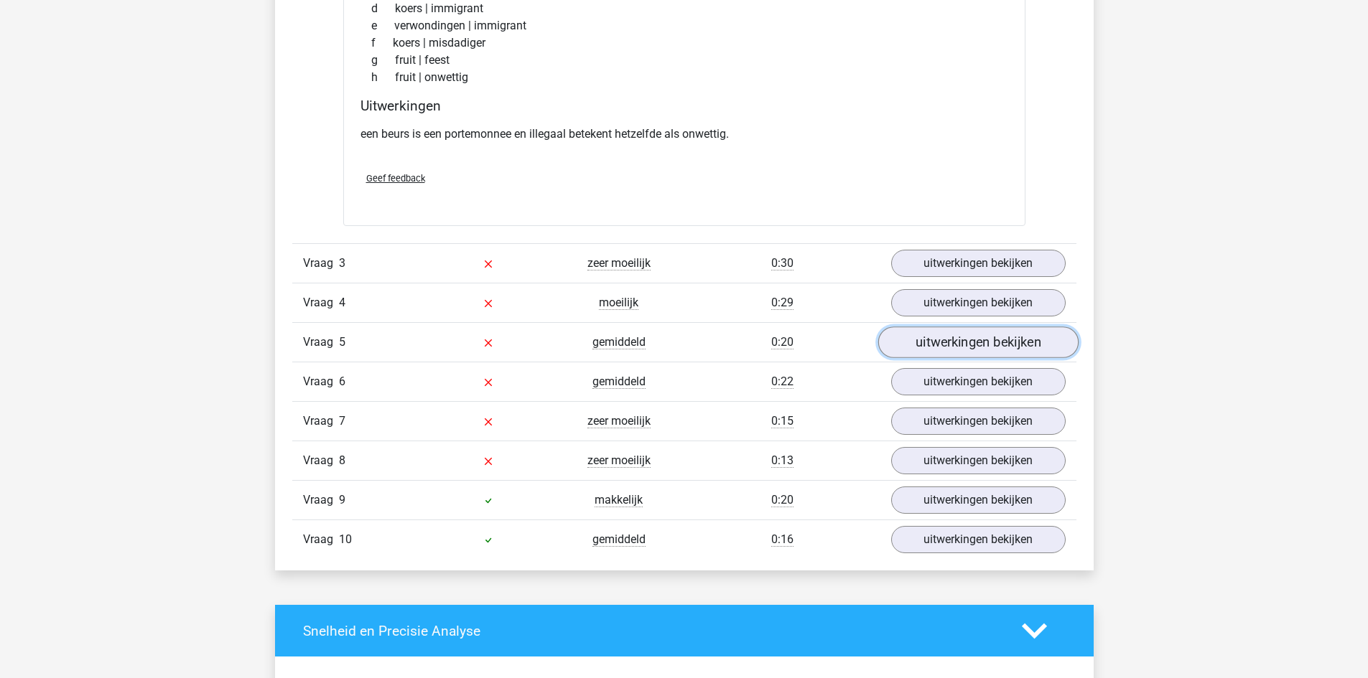
click at [999, 336] on link "uitwerkingen bekijken" at bounding box center [977, 343] width 200 height 32
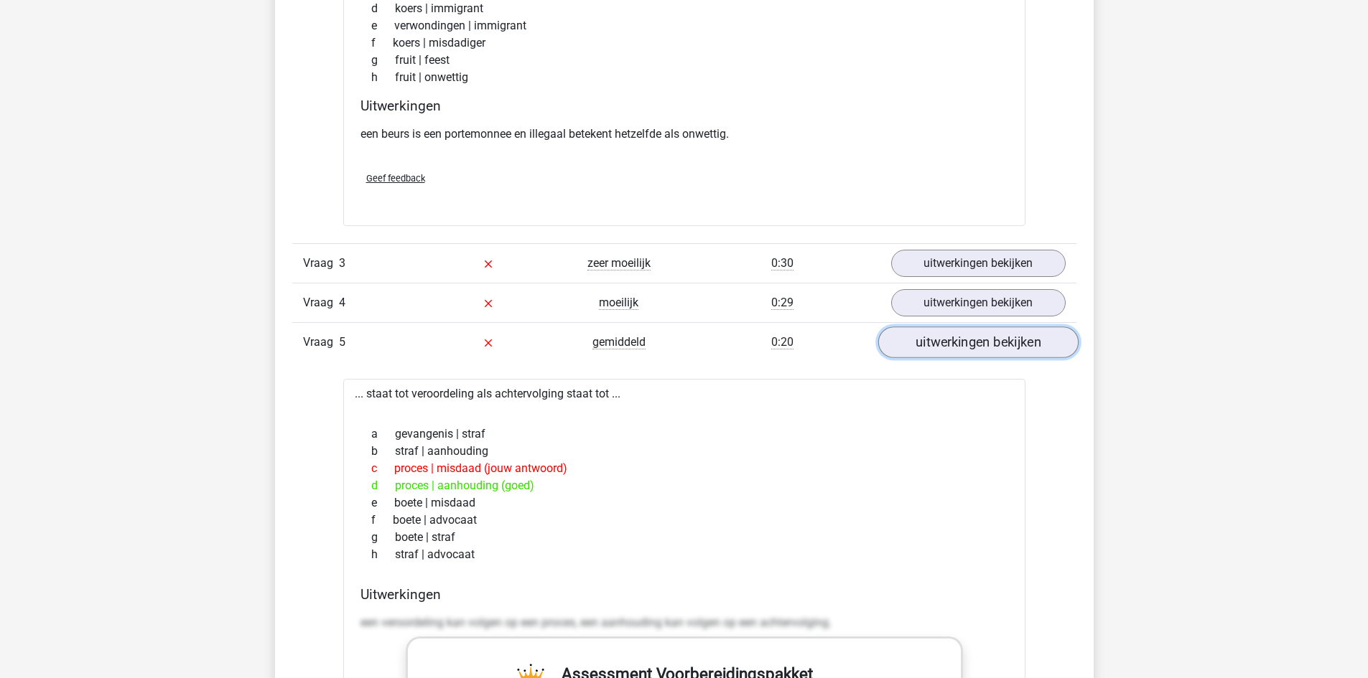
click at [995, 327] on link "uitwerkingen bekijken" at bounding box center [977, 343] width 200 height 32
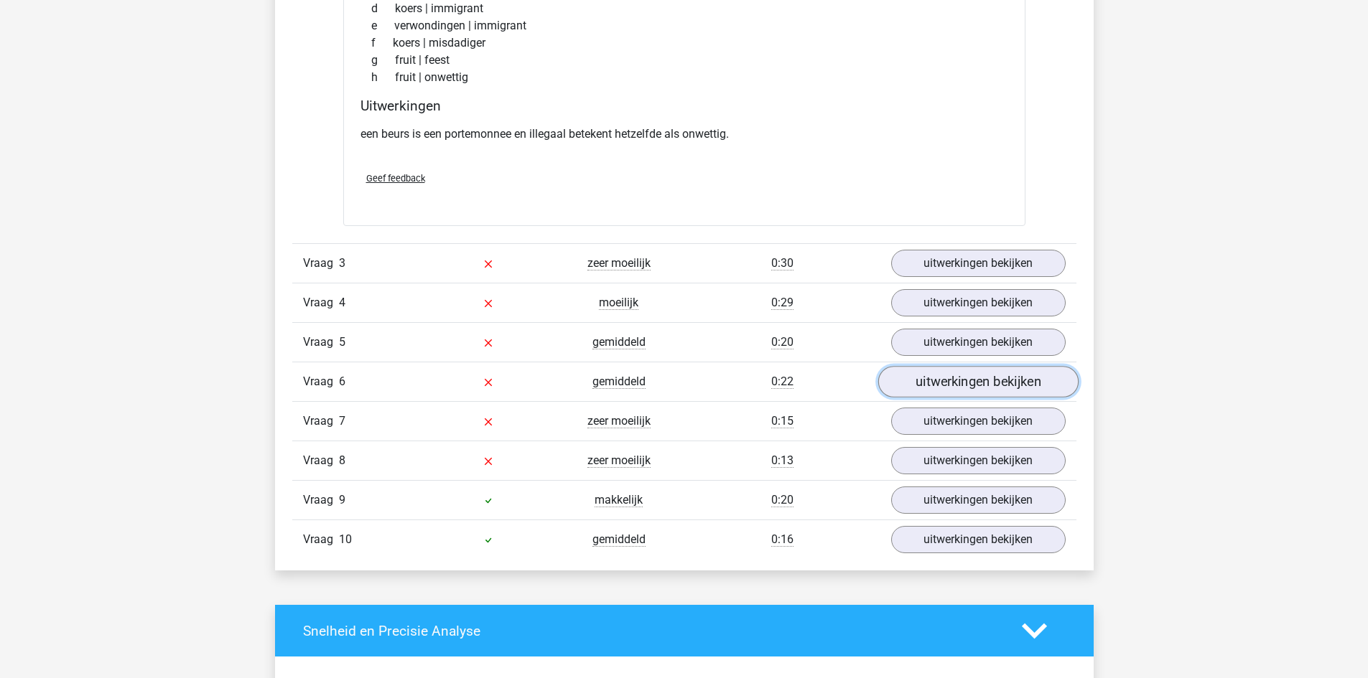
click at [980, 381] on link "uitwerkingen bekijken" at bounding box center [977, 382] width 200 height 32
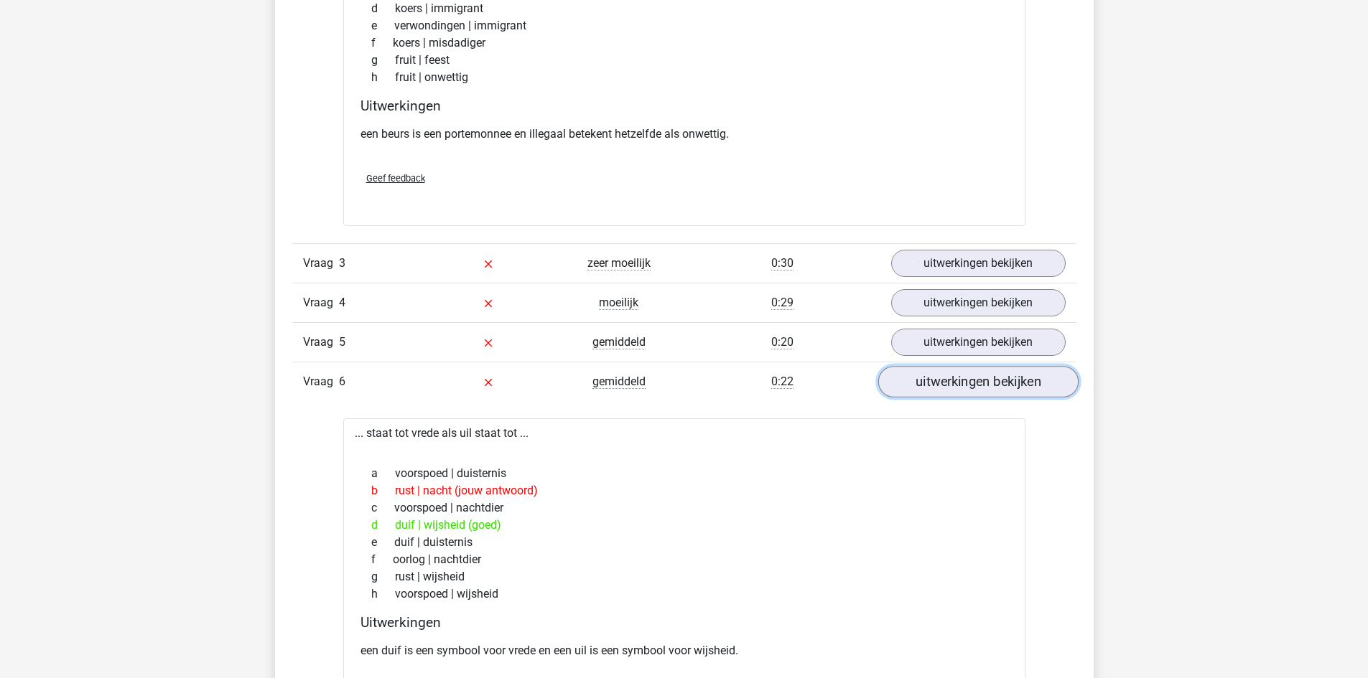
click at [958, 377] on link "uitwerkingen bekijken" at bounding box center [977, 382] width 200 height 32
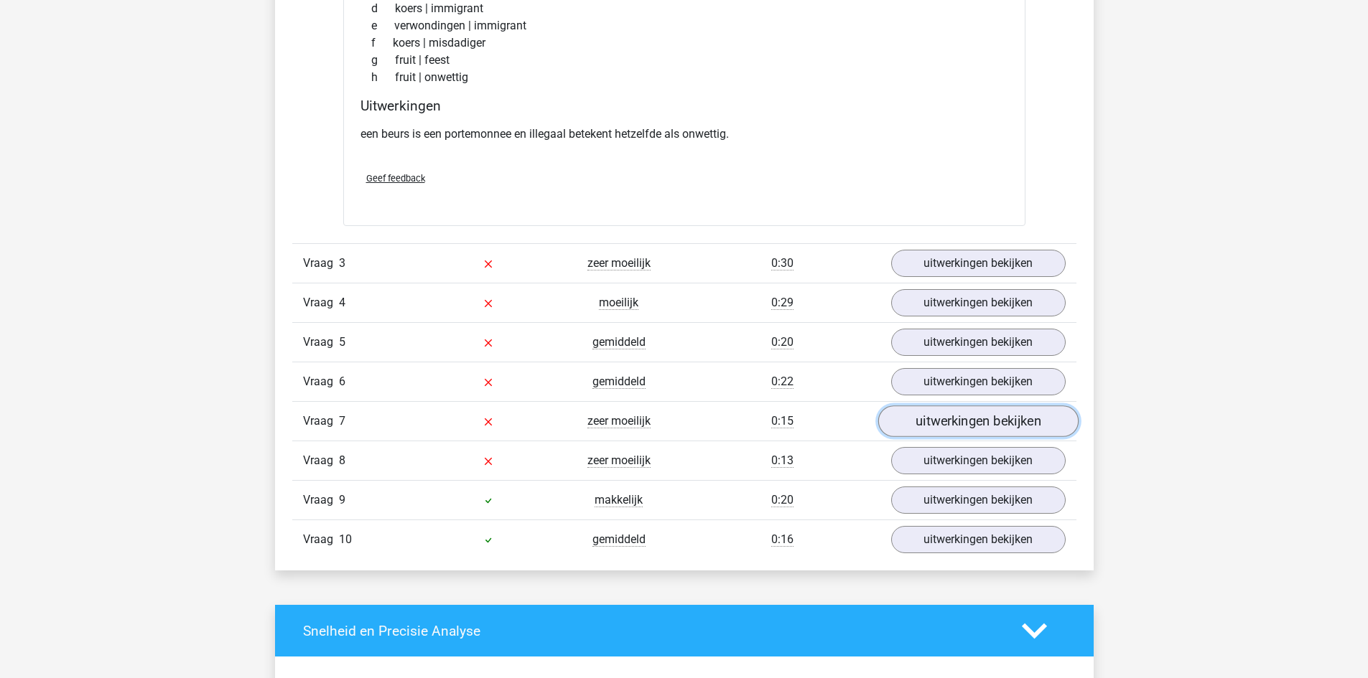
click at [970, 414] on link "uitwerkingen bekijken" at bounding box center [977, 422] width 200 height 32
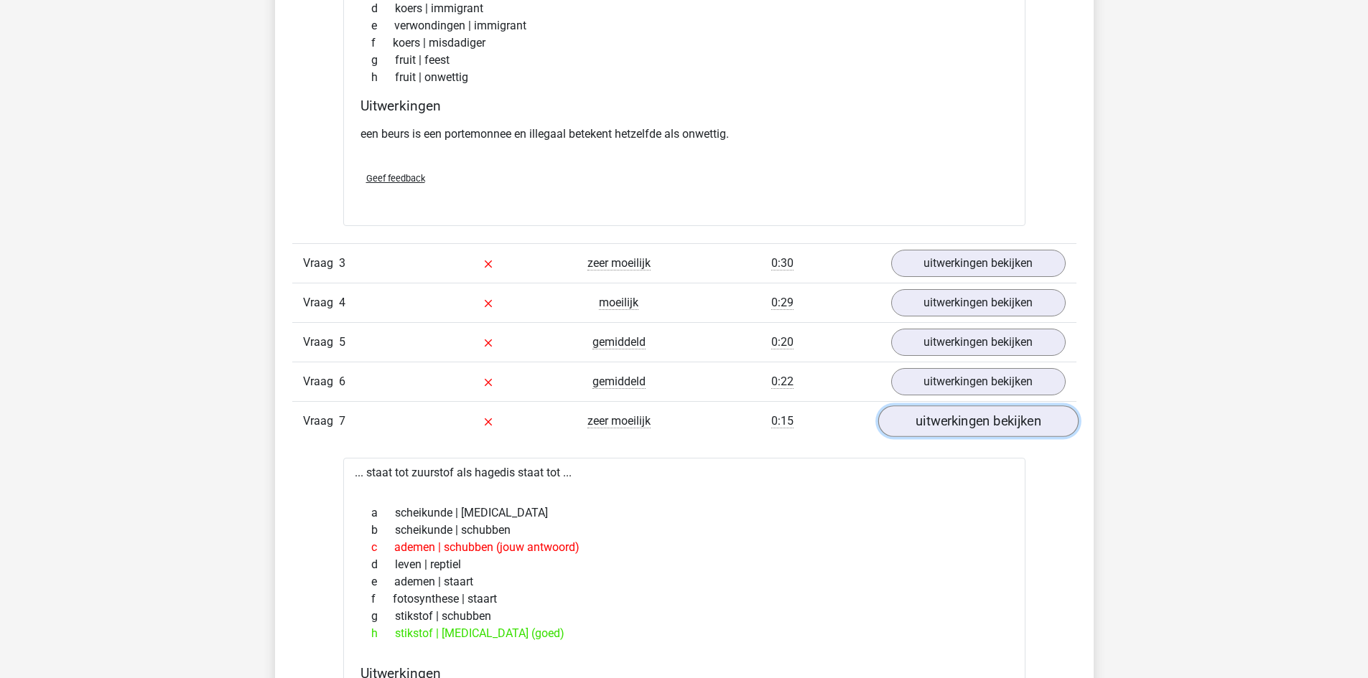
click at [972, 413] on link "uitwerkingen bekijken" at bounding box center [977, 422] width 200 height 32
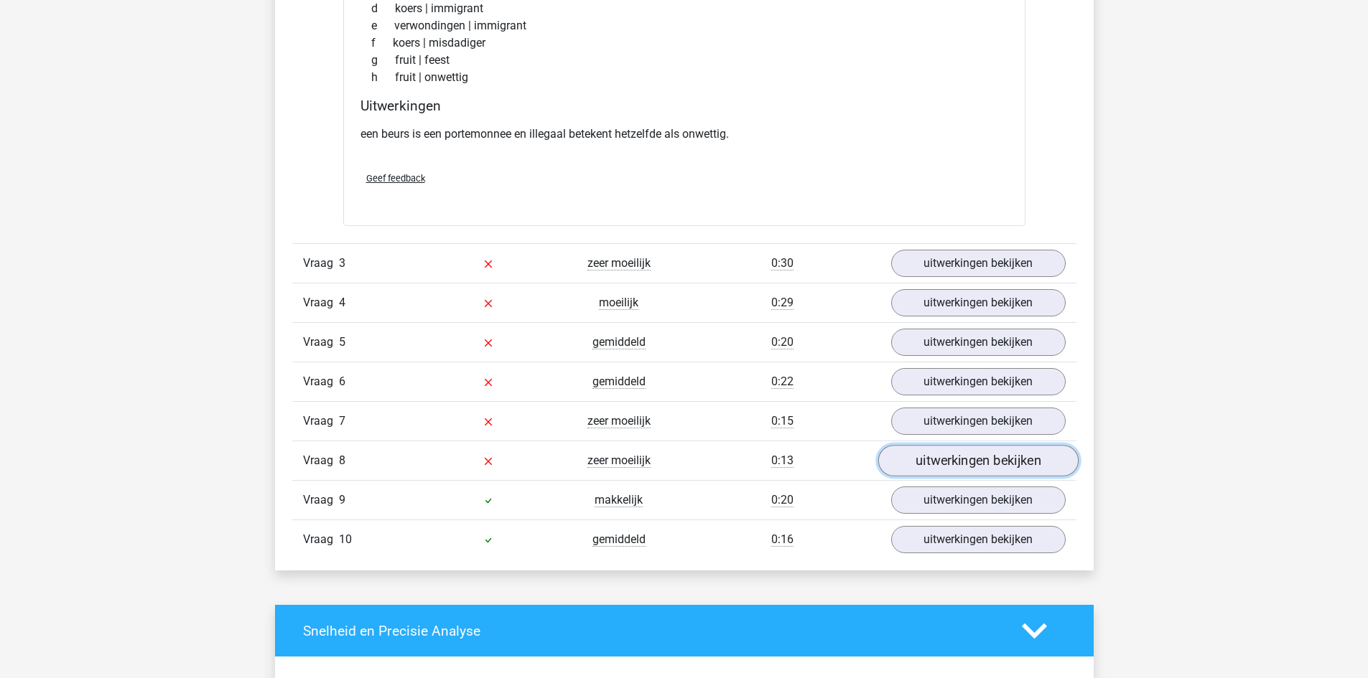
click at [963, 462] on link "uitwerkingen bekijken" at bounding box center [977, 461] width 200 height 32
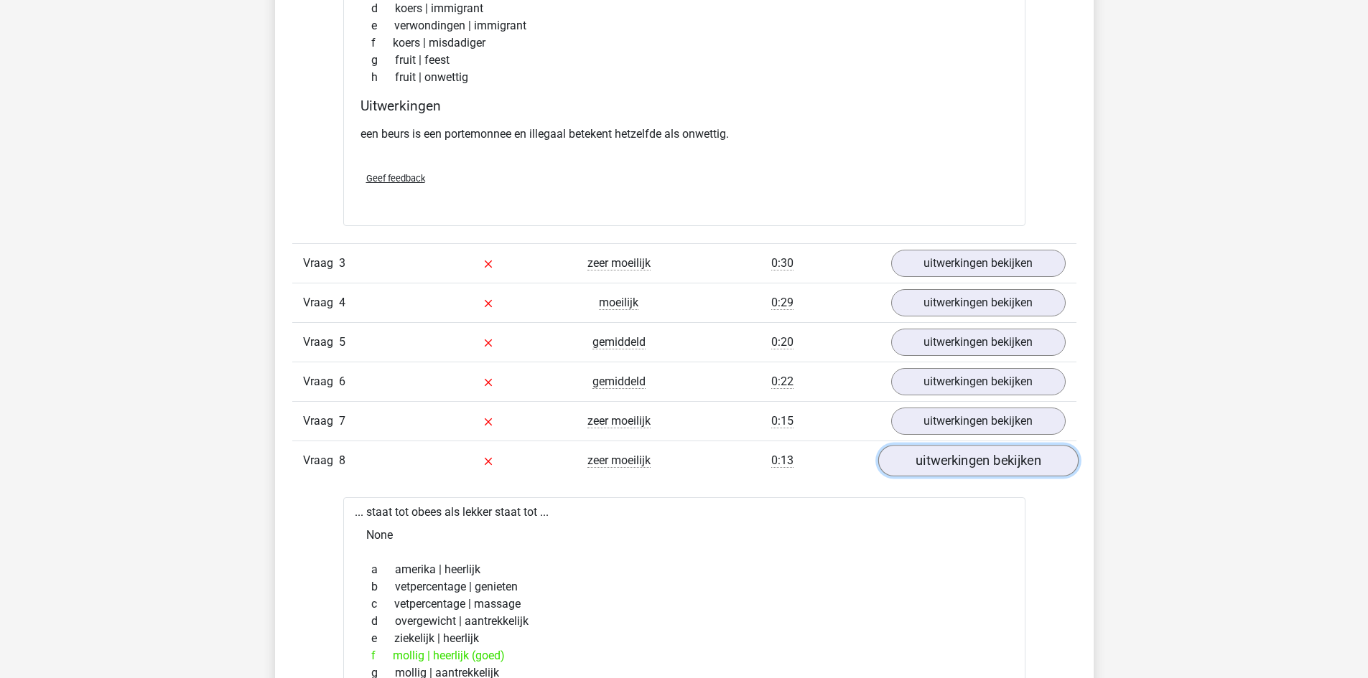
click at [963, 462] on link "uitwerkingen bekijken" at bounding box center [977, 461] width 200 height 32
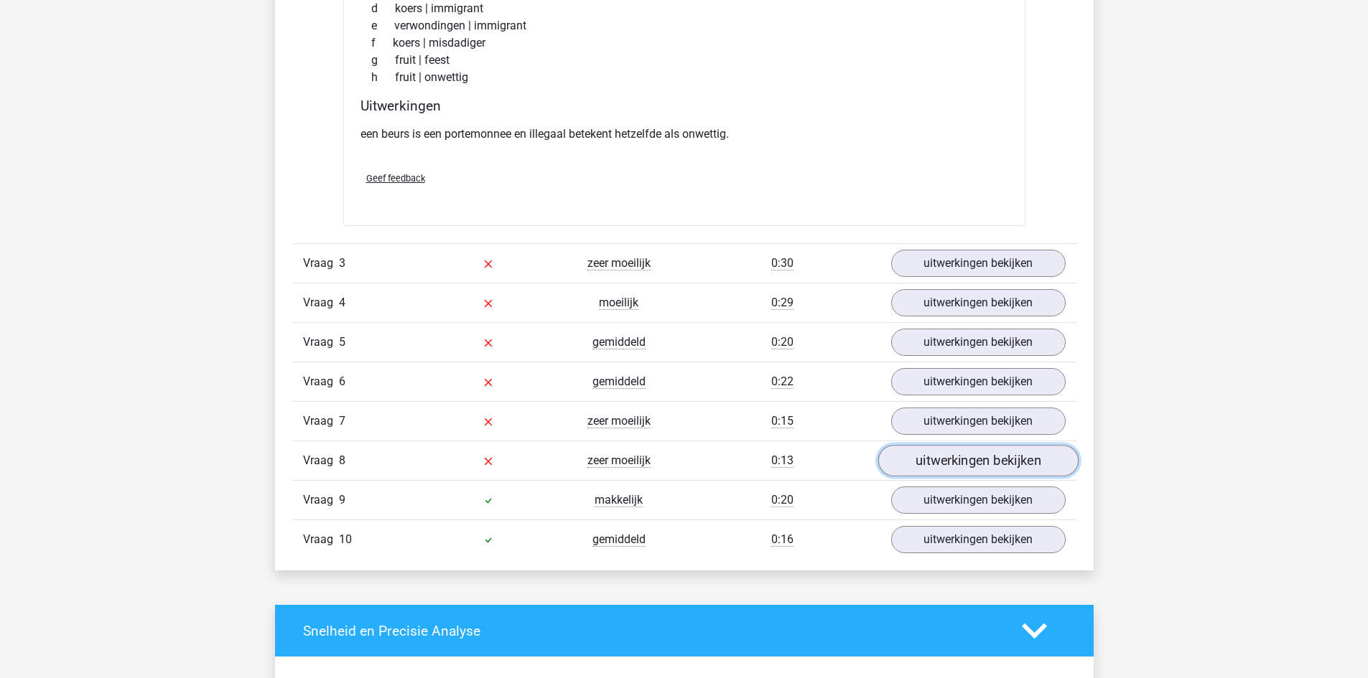
click at [943, 464] on link "uitwerkingen bekijken" at bounding box center [977, 461] width 200 height 32
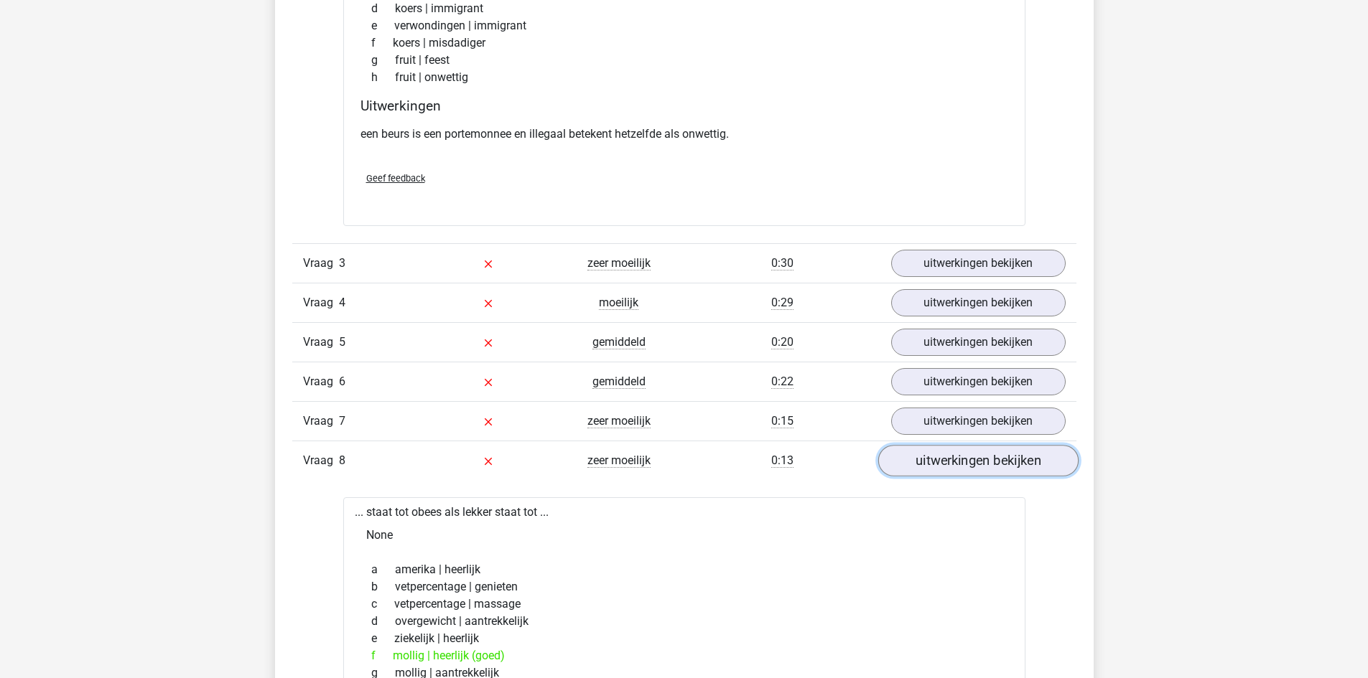
click at [943, 464] on link "uitwerkingen bekijken" at bounding box center [977, 461] width 200 height 32
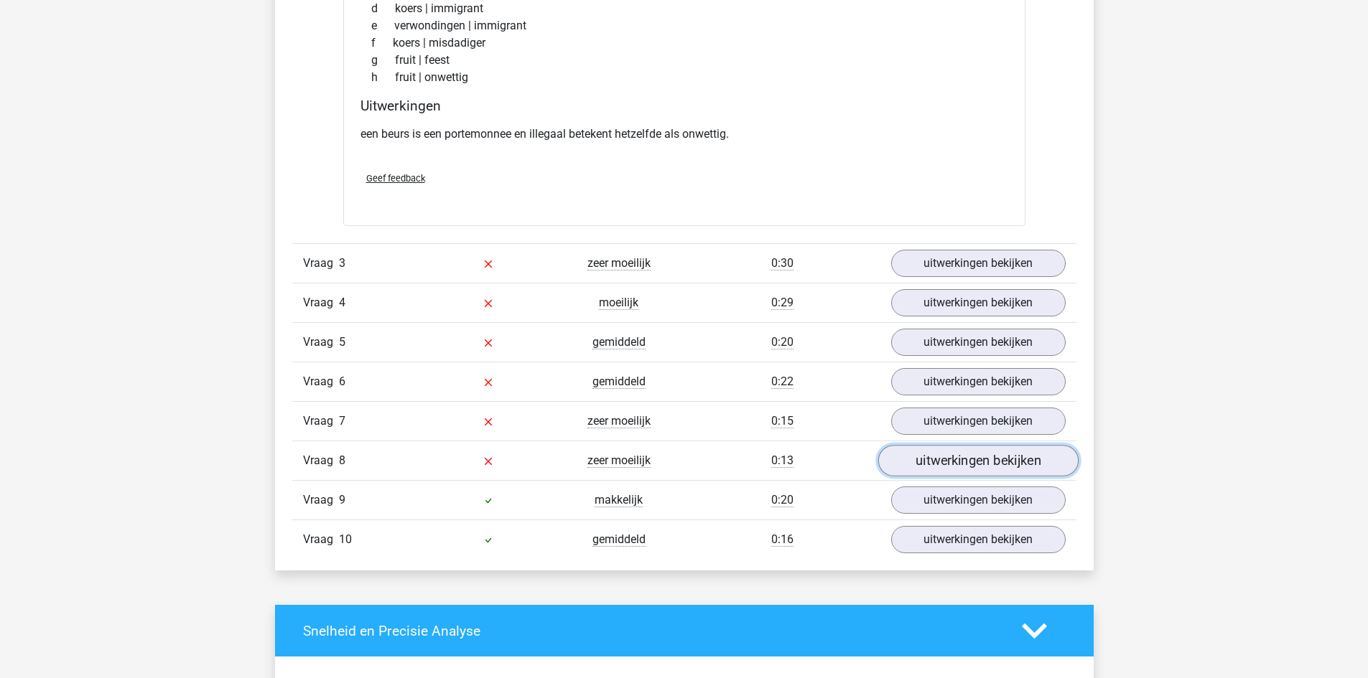
click at [948, 471] on link "uitwerkingen bekijken" at bounding box center [977, 461] width 200 height 32
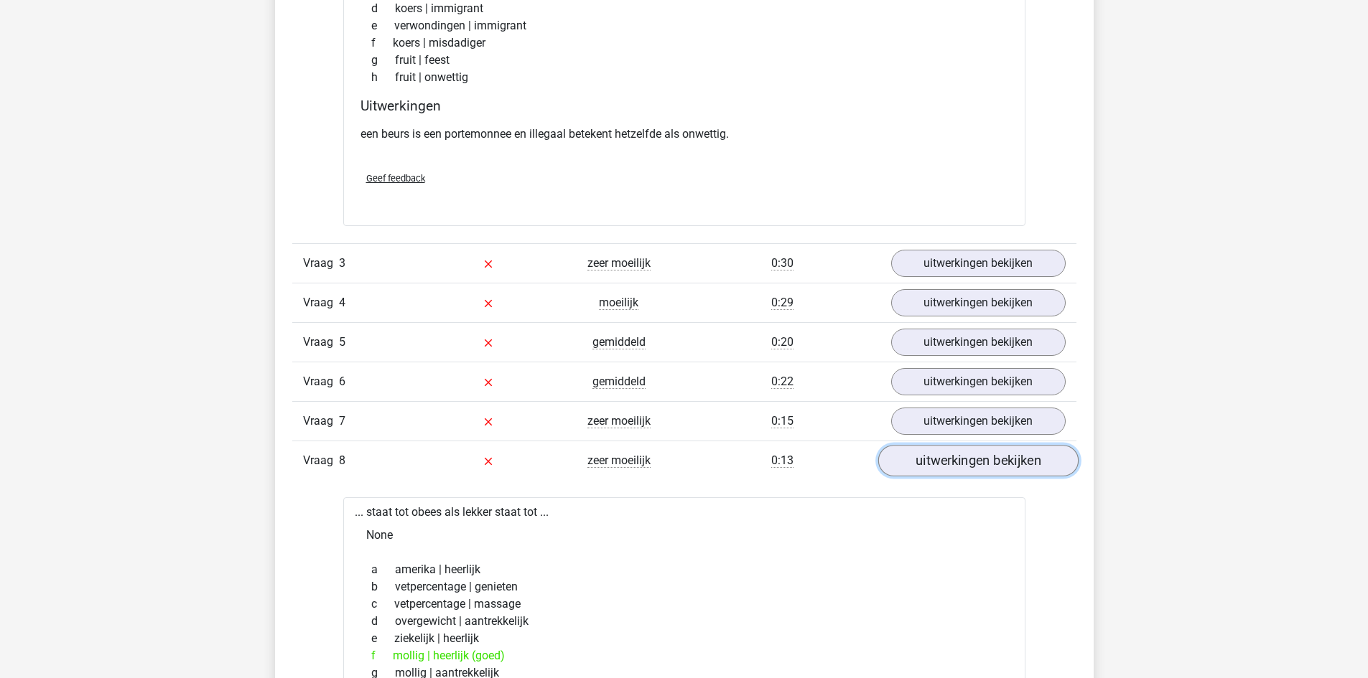
drag, startPoint x: 957, startPoint y: 470, endPoint x: 948, endPoint y: 457, distance: 15.4
click at [957, 469] on link "uitwerkingen bekijken" at bounding box center [977, 461] width 200 height 32
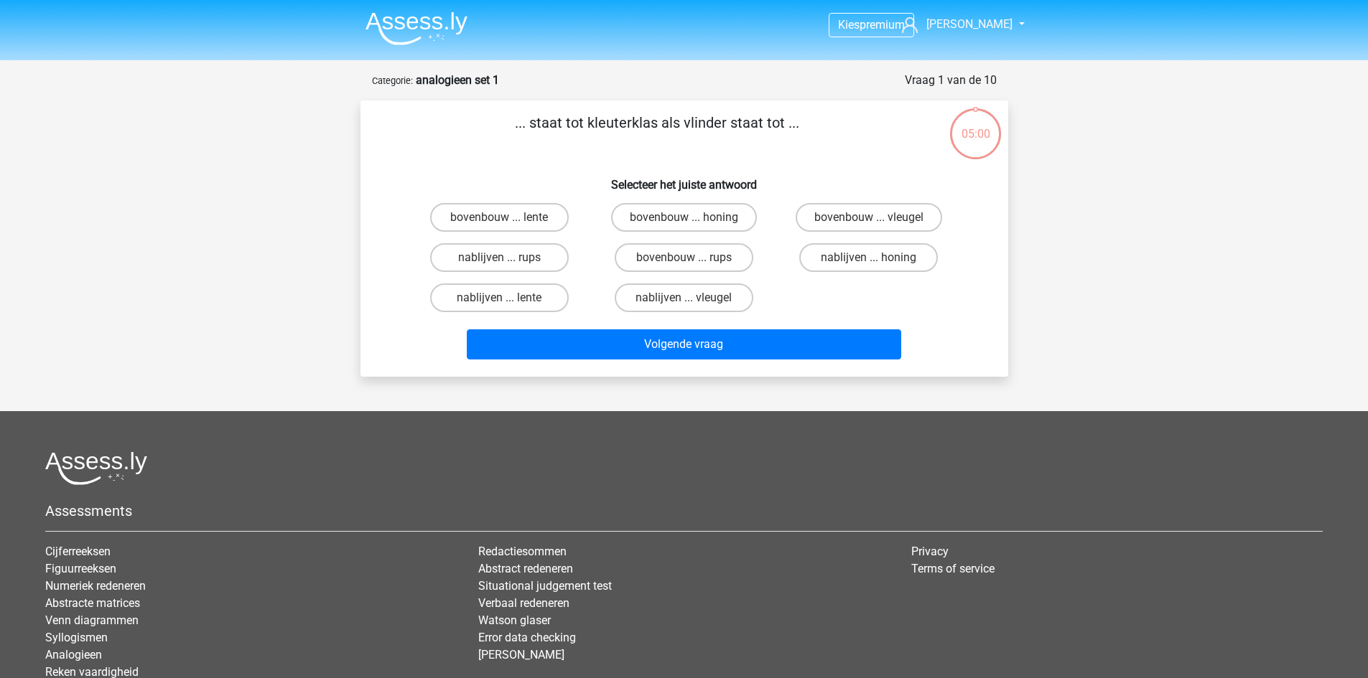
scroll to position [72, 0]
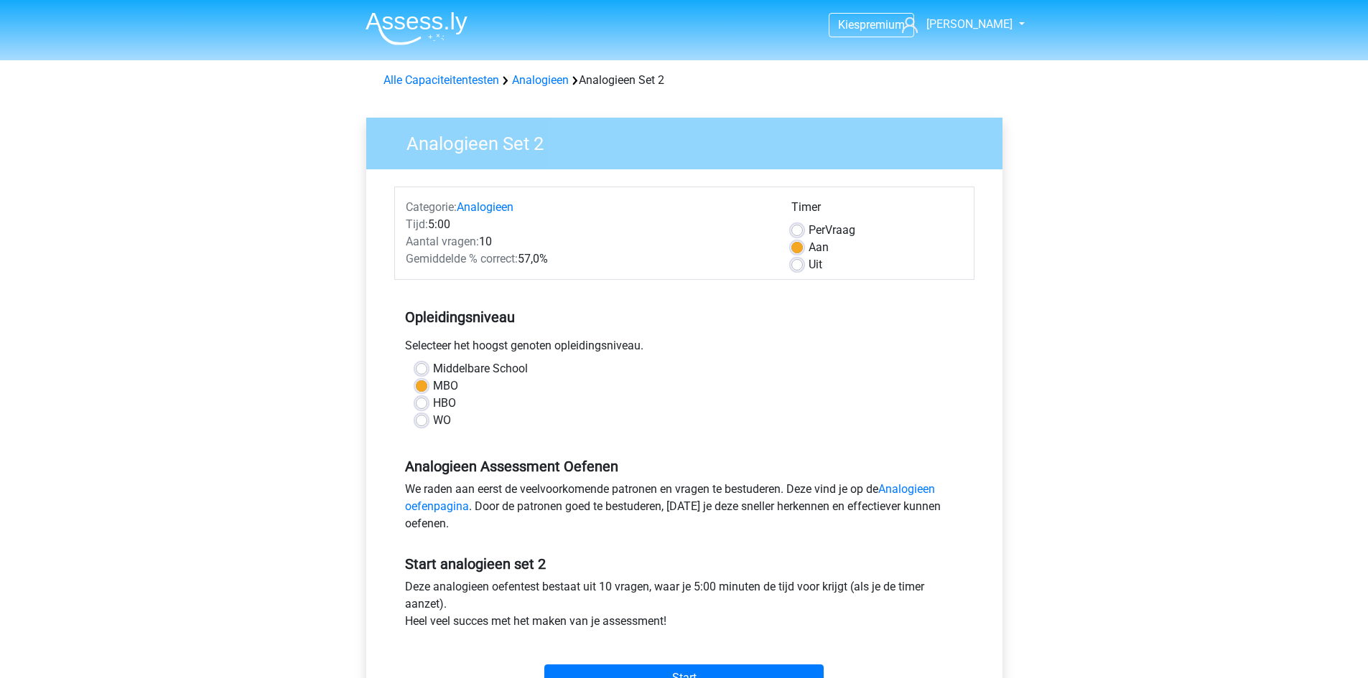
scroll to position [359, 0]
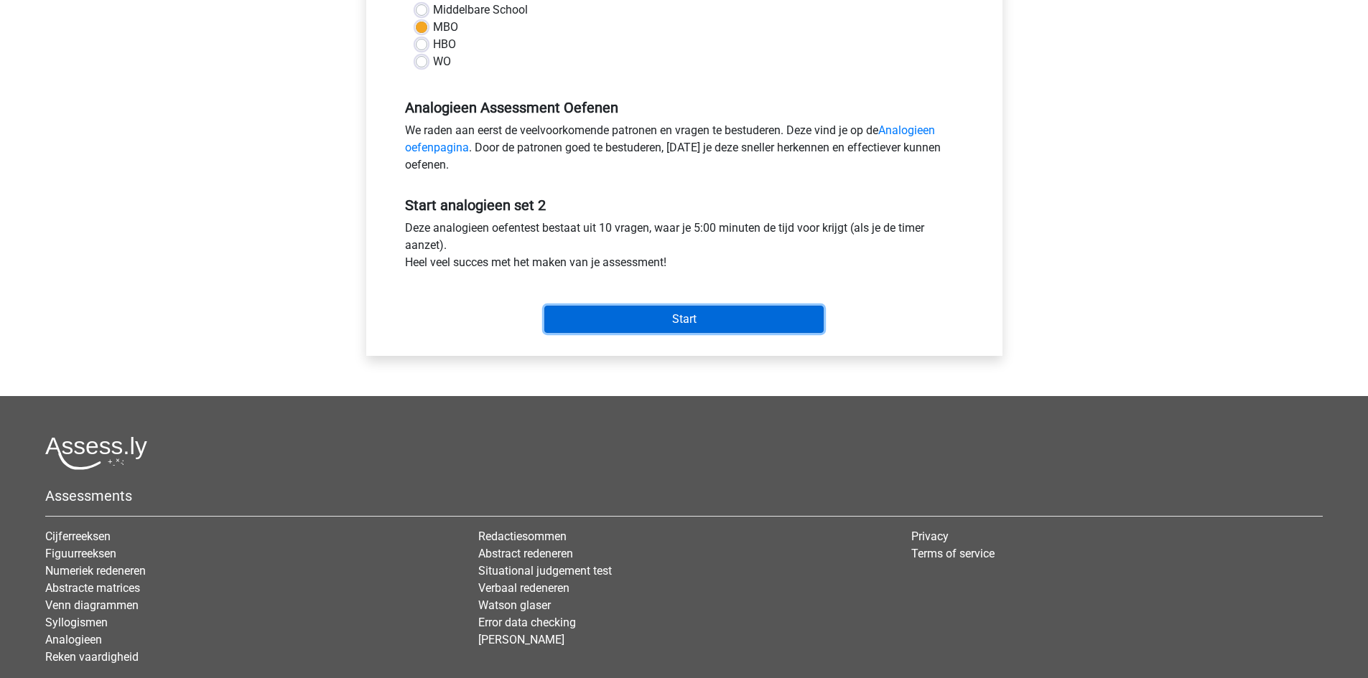
click at [706, 311] on input "Start" at bounding box center [683, 319] width 279 height 27
click at [670, 322] on input "Start" at bounding box center [683, 319] width 279 height 27
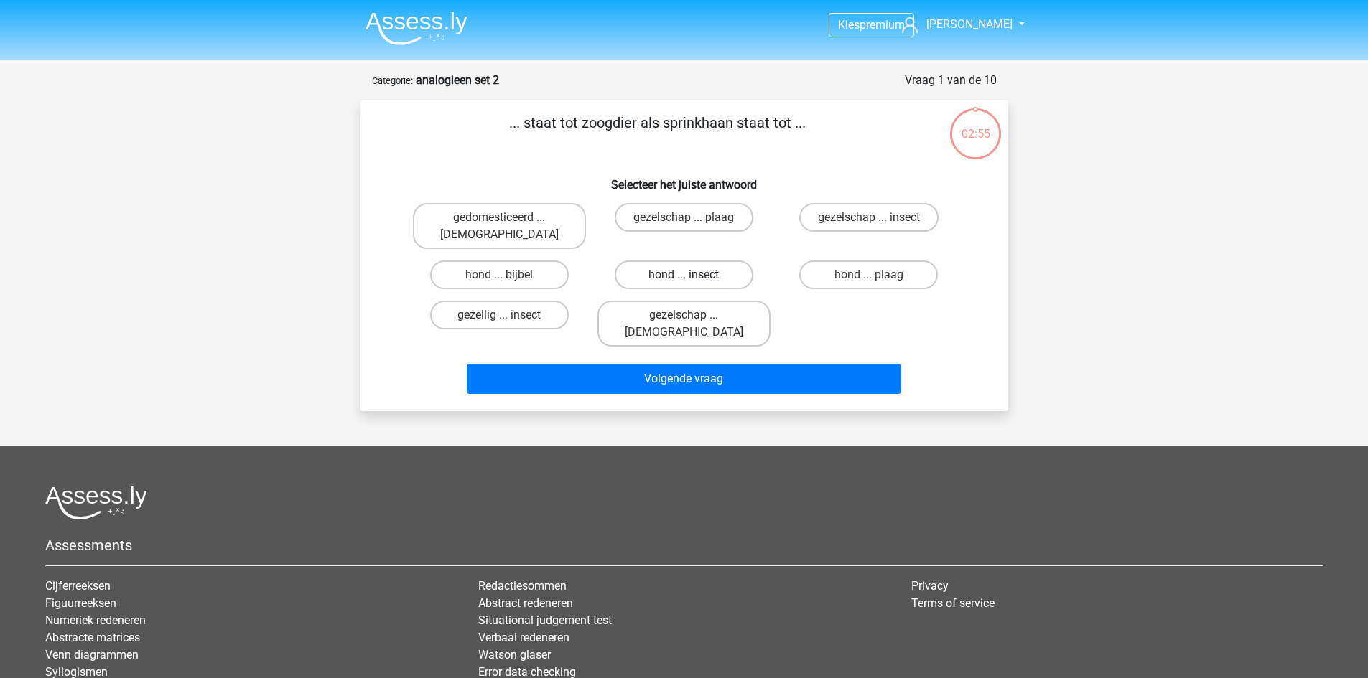
click at [722, 261] on label "hond ... insect" at bounding box center [684, 275] width 139 height 29
click at [693, 275] on input "hond ... insect" at bounding box center [687, 279] width 9 height 9
radio input "true"
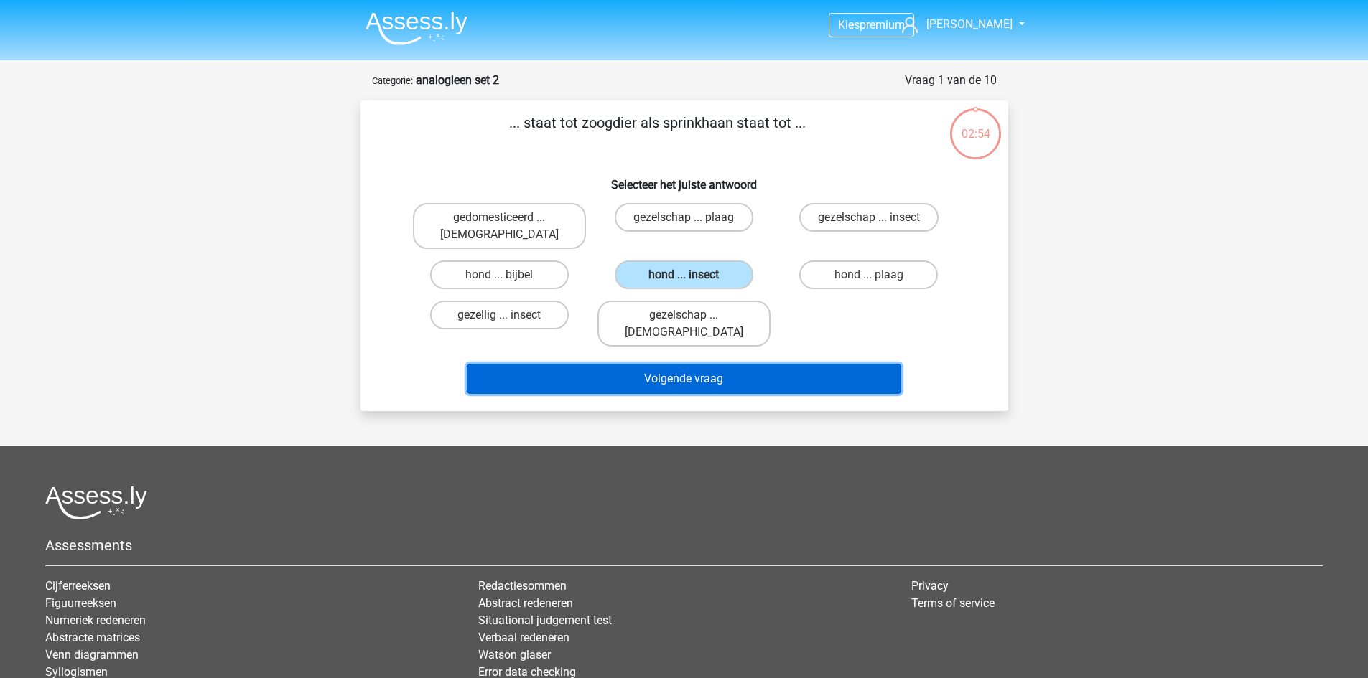
drag, startPoint x: 729, startPoint y: 343, endPoint x: 719, endPoint y: 343, distance: 10.1
click at [729, 364] on button "Volgende vraag" at bounding box center [684, 379] width 434 height 30
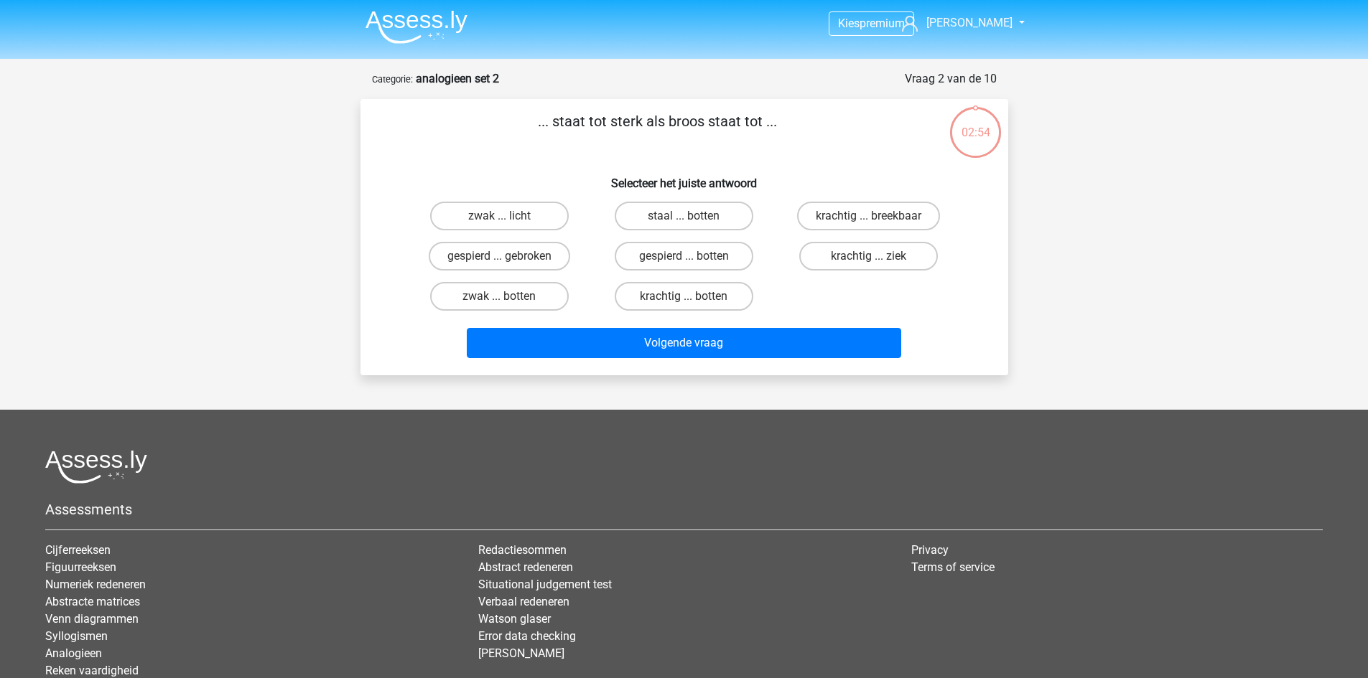
scroll to position [72, 0]
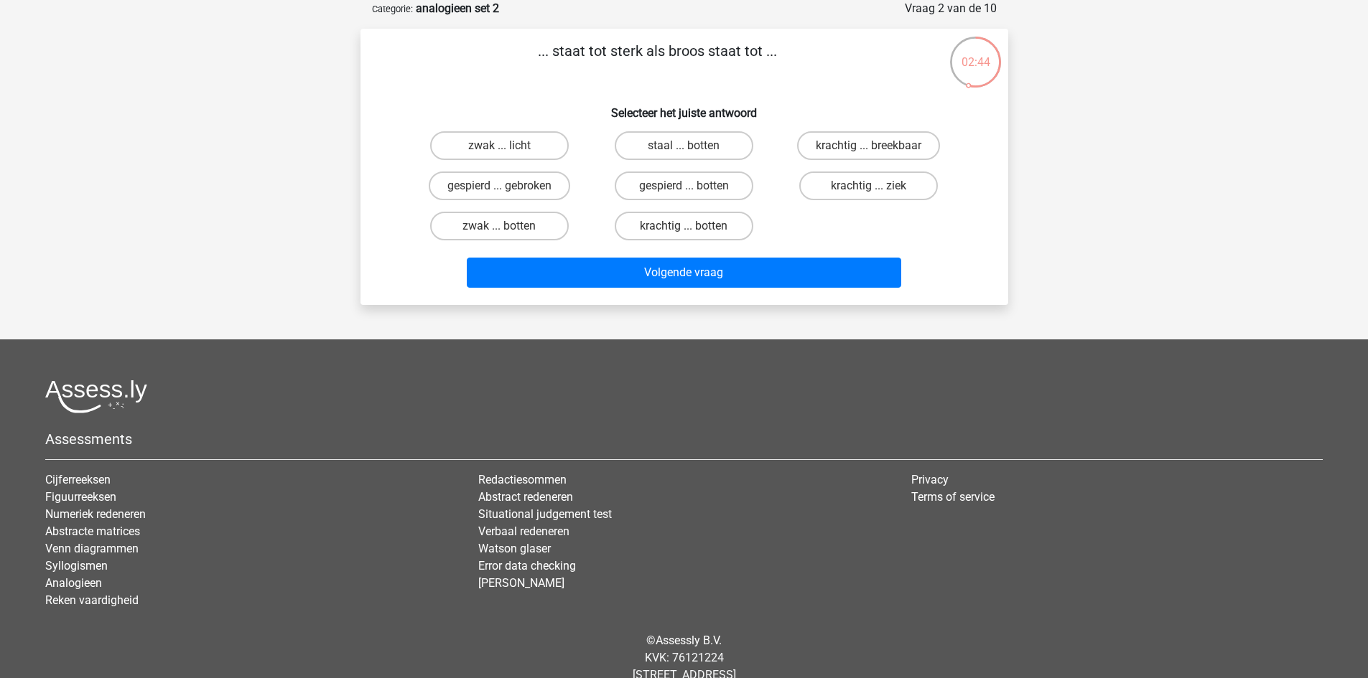
drag, startPoint x: 703, startPoint y: 55, endPoint x: 668, endPoint y: 55, distance: 35.2
click at [668, 55] on p "... staat tot sterk als broos staat tot ..." at bounding box center [657, 61] width 548 height 43
copy p "broos"
click at [518, 225] on label "zwak ... botten" at bounding box center [499, 226] width 139 height 29
click at [508, 226] on input "zwak ... botten" at bounding box center [503, 230] width 9 height 9
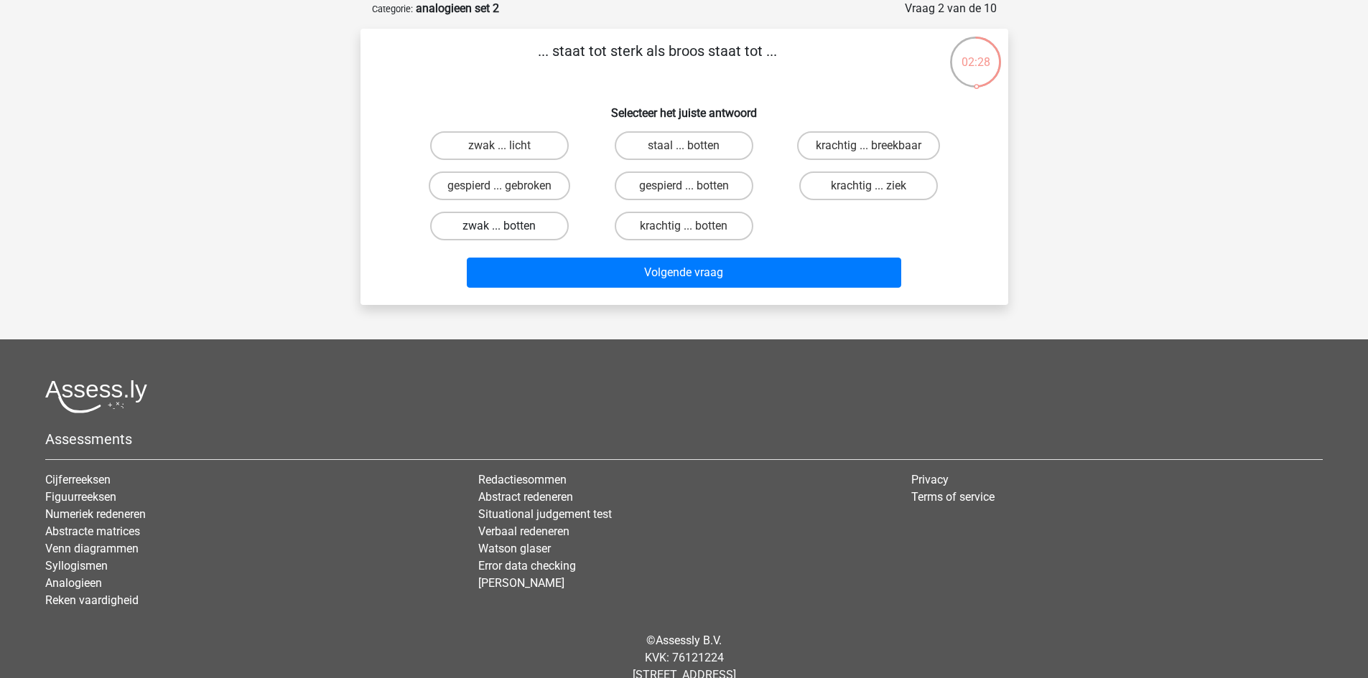
radio input "true"
click at [753, 52] on p "... staat tot sterk als broos staat tot ..." at bounding box center [657, 61] width 548 height 43
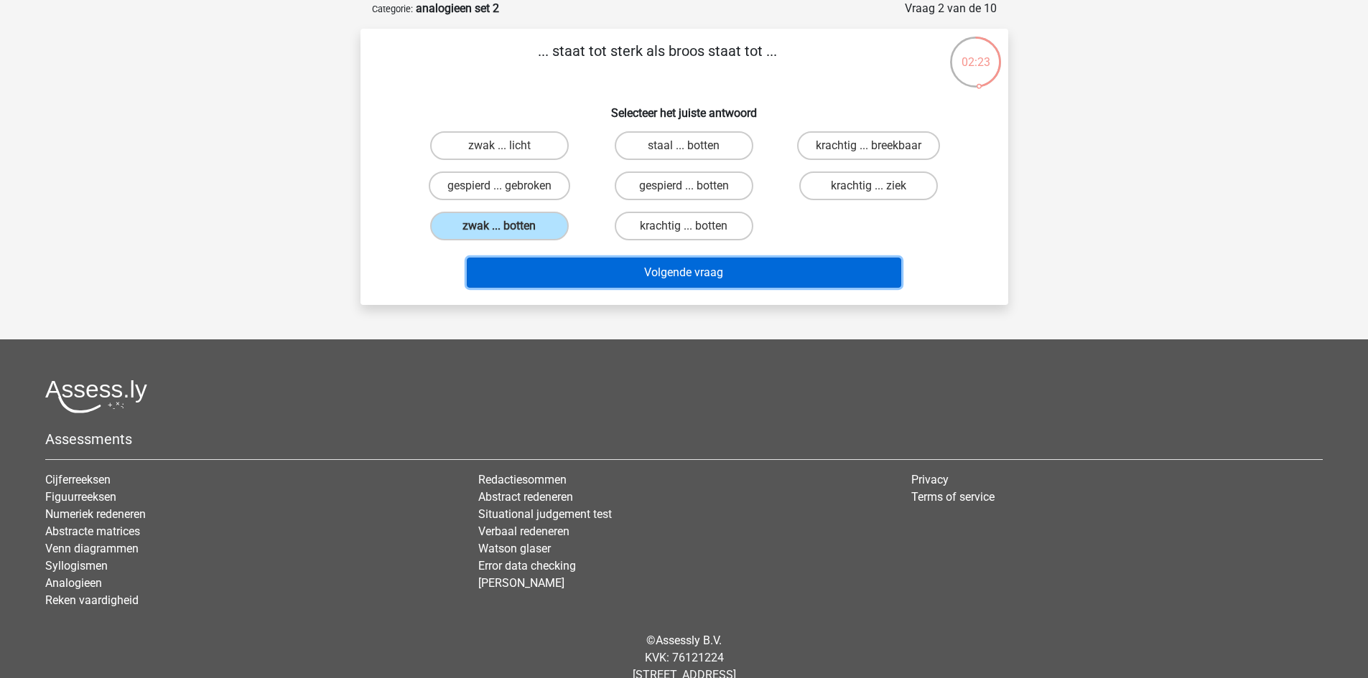
click at [612, 279] on button "Volgende vraag" at bounding box center [684, 273] width 434 height 30
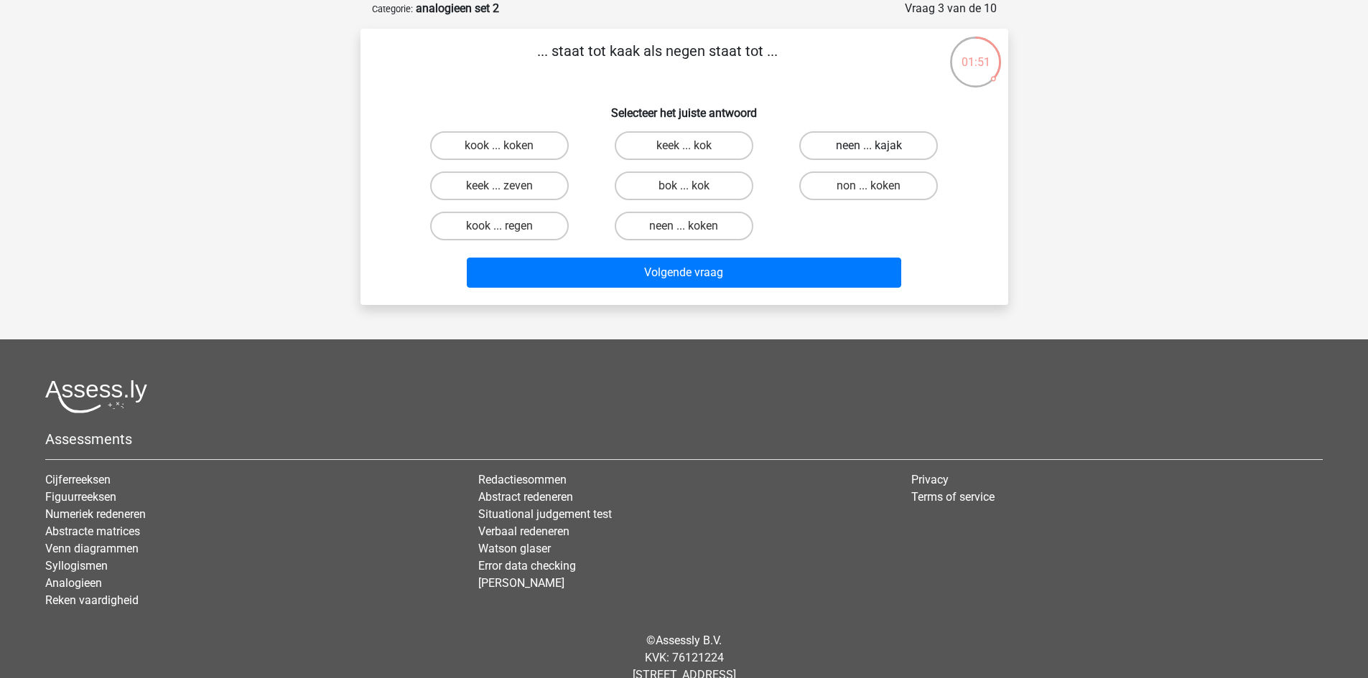
click at [905, 141] on label "neen ... kajak" at bounding box center [868, 145] width 139 height 29
click at [878, 146] on input "neen ... kajak" at bounding box center [873, 150] width 9 height 9
radio input "true"
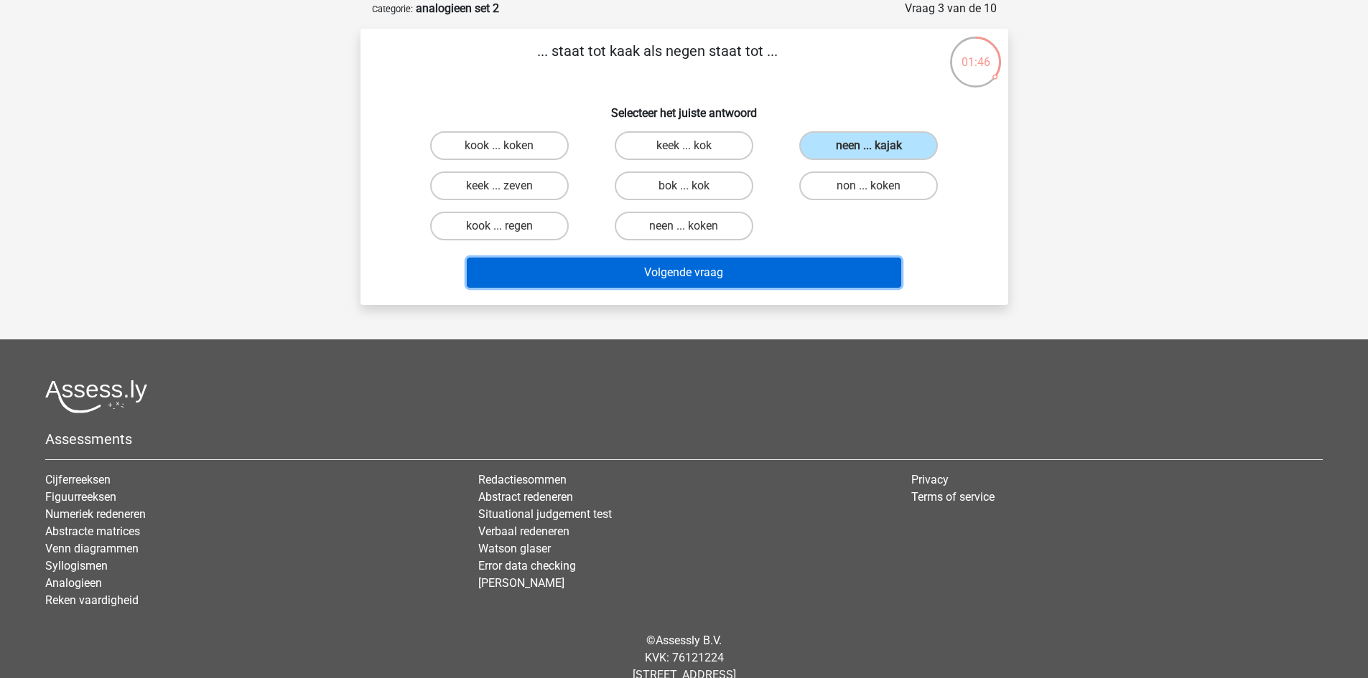
click at [743, 270] on button "Volgende vraag" at bounding box center [684, 273] width 434 height 30
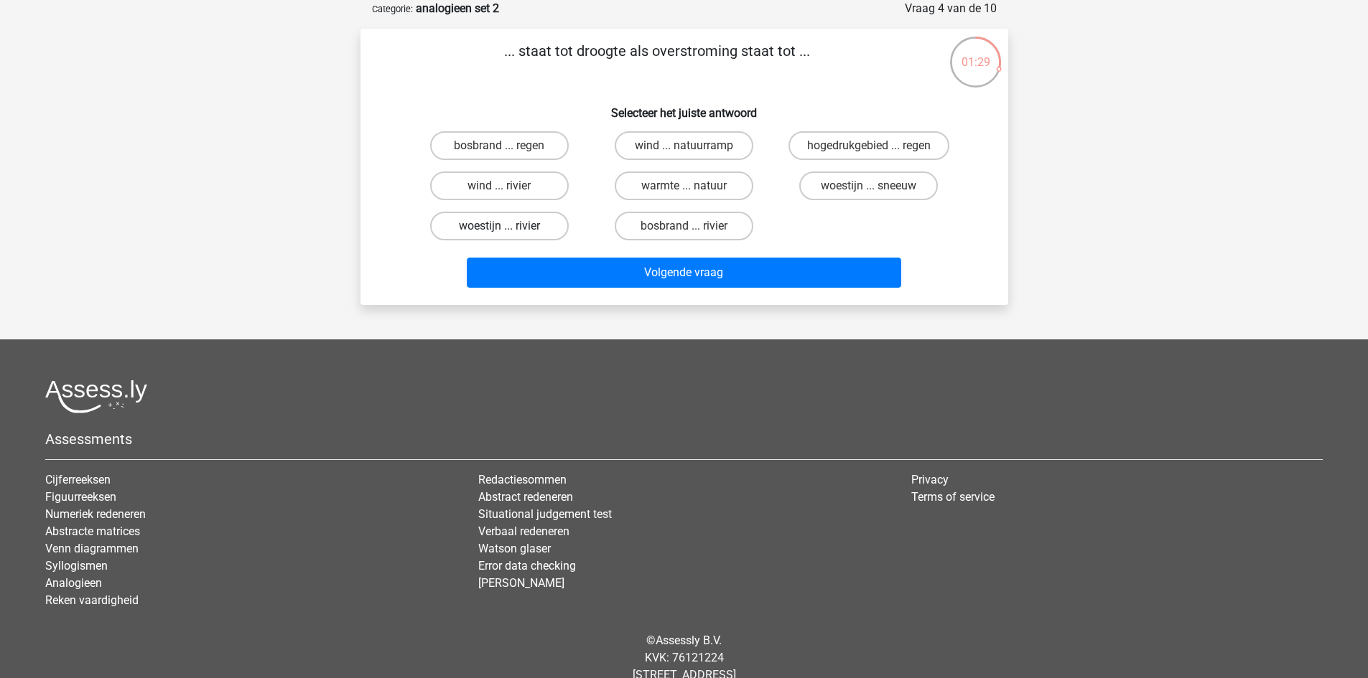
click at [554, 230] on label "woestijn ... rivier" at bounding box center [499, 226] width 139 height 29
click at [508, 230] on input "woestijn ... rivier" at bounding box center [503, 230] width 9 height 9
radio input "true"
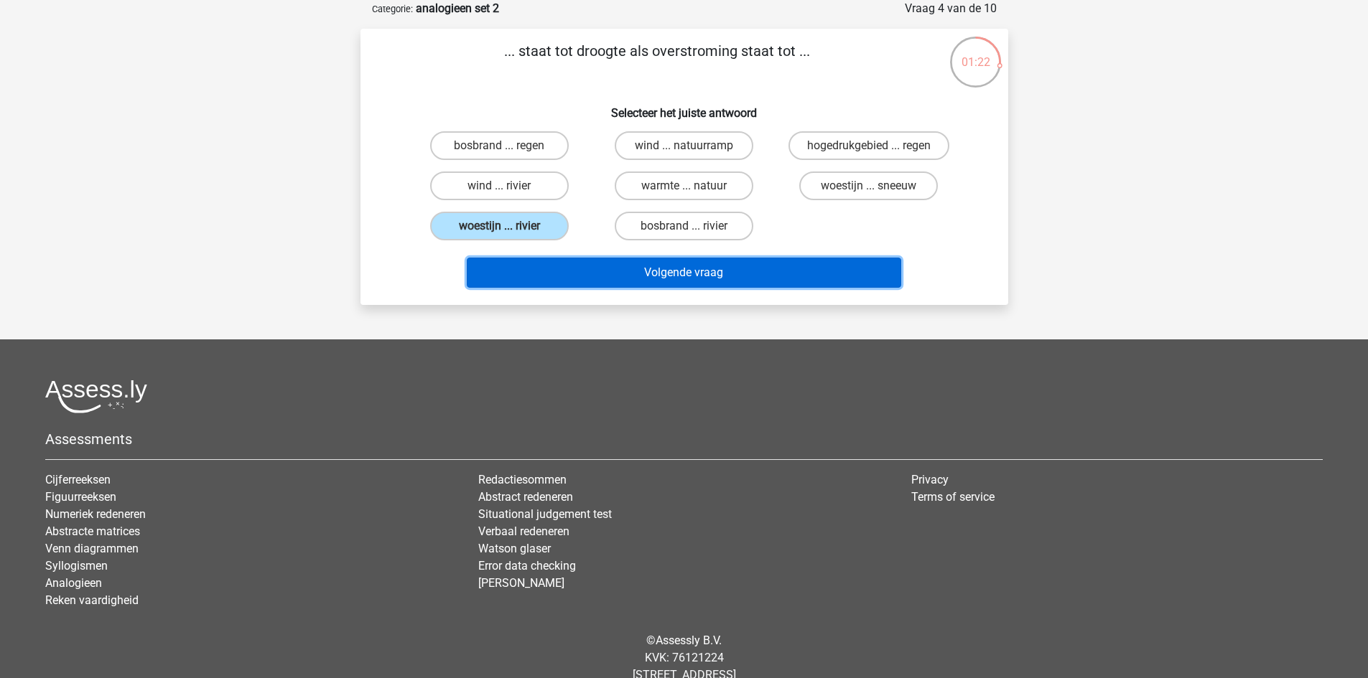
click at [658, 276] on button "Volgende vraag" at bounding box center [684, 273] width 434 height 30
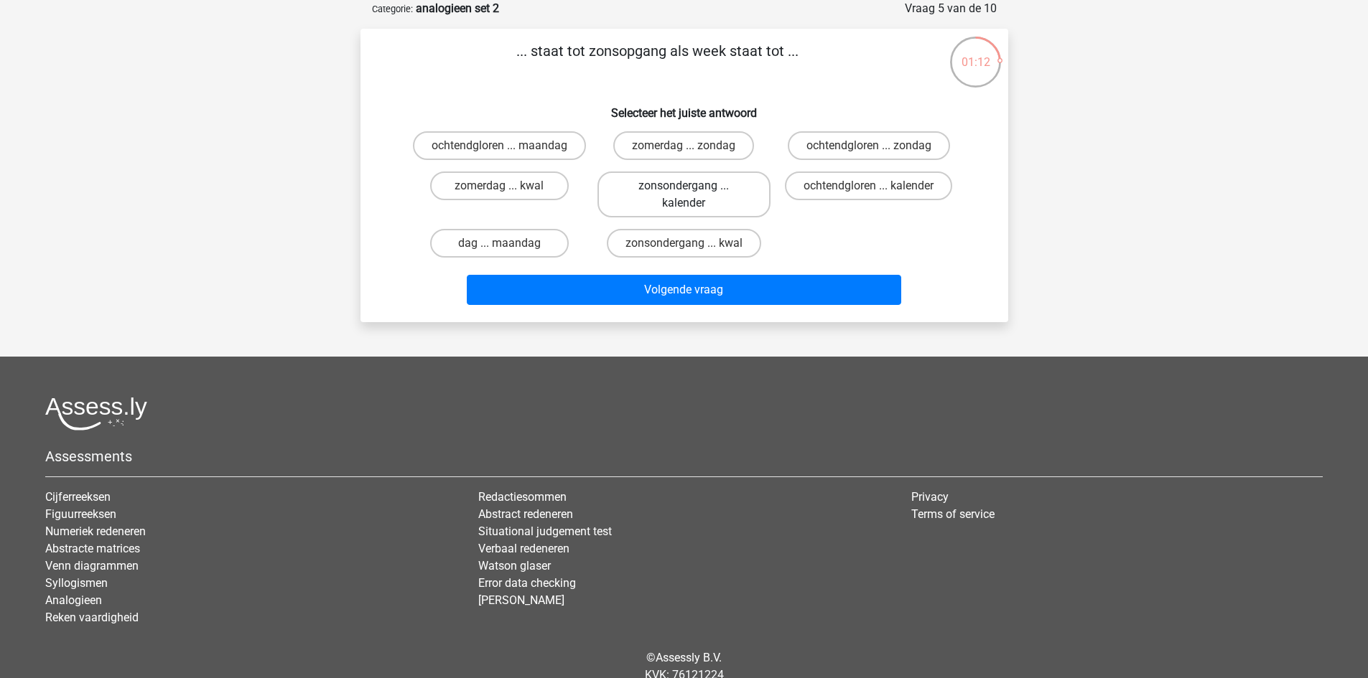
click at [719, 203] on label "zonsondergang ... kalender" at bounding box center [683, 195] width 173 height 46
click at [693, 195] on input "zonsondergang ... kalender" at bounding box center [687, 190] width 9 height 9
radio input "true"
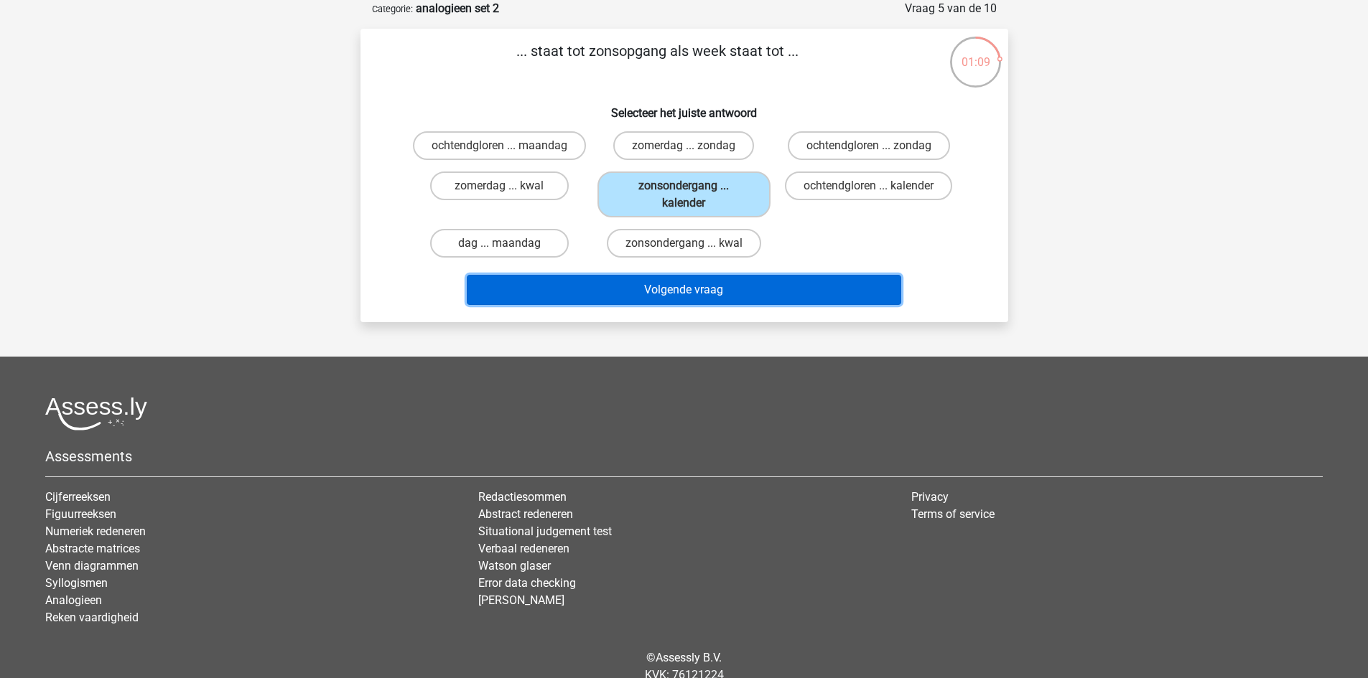
click at [732, 305] on button "Volgende vraag" at bounding box center [684, 290] width 434 height 30
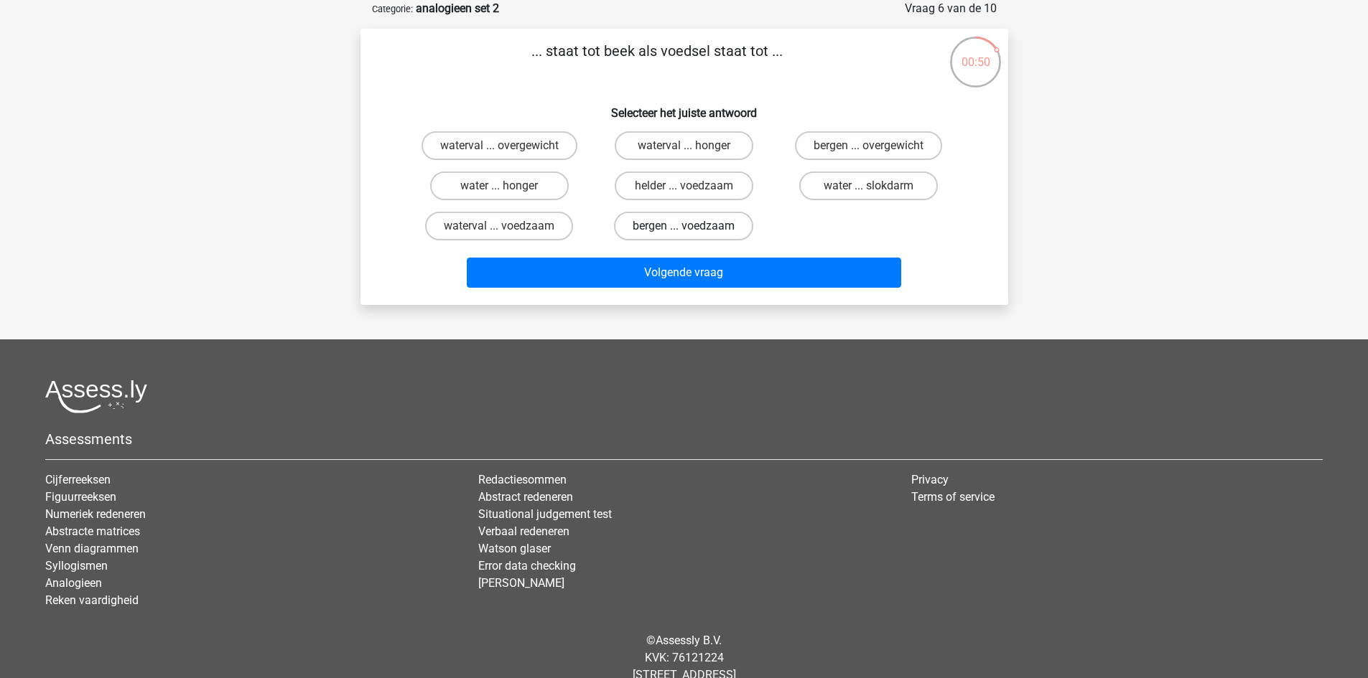
click at [722, 221] on label "bergen ... voedzaam" at bounding box center [683, 226] width 139 height 29
click at [693, 226] on input "bergen ... voedzaam" at bounding box center [687, 230] width 9 height 9
radio input "true"
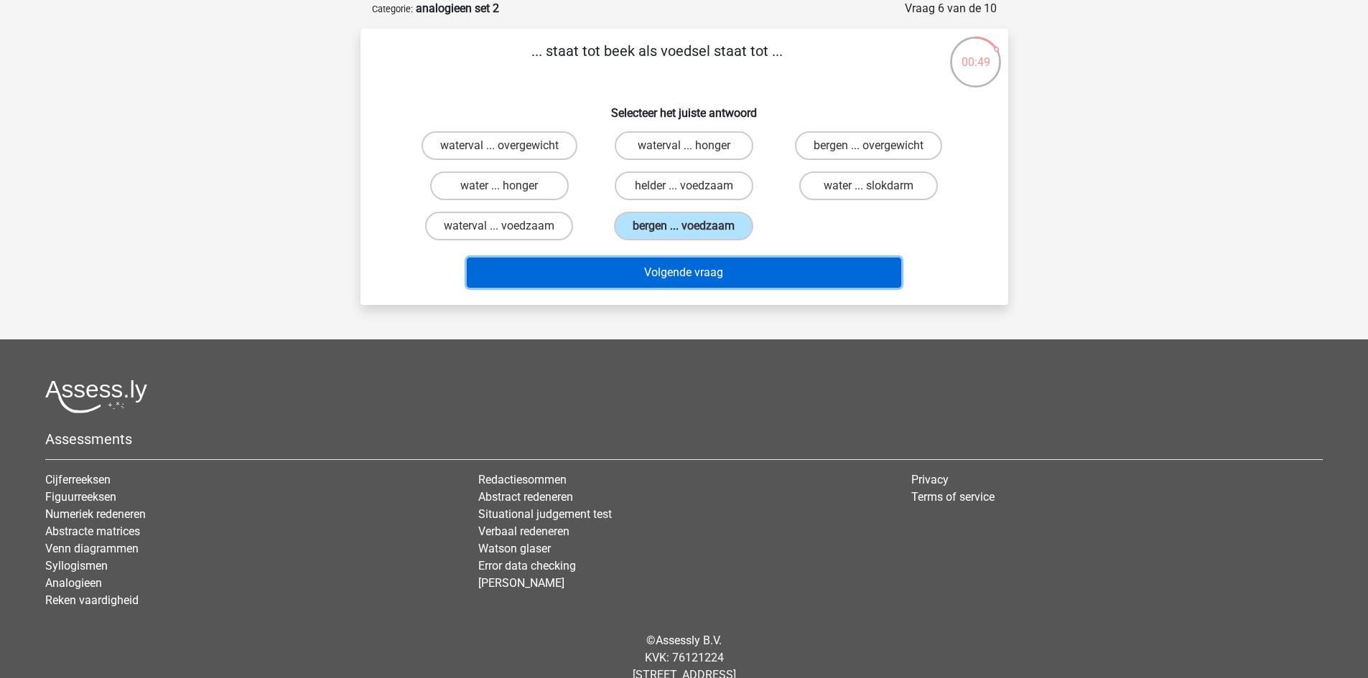
click at [757, 276] on button "Volgende vraag" at bounding box center [684, 273] width 434 height 30
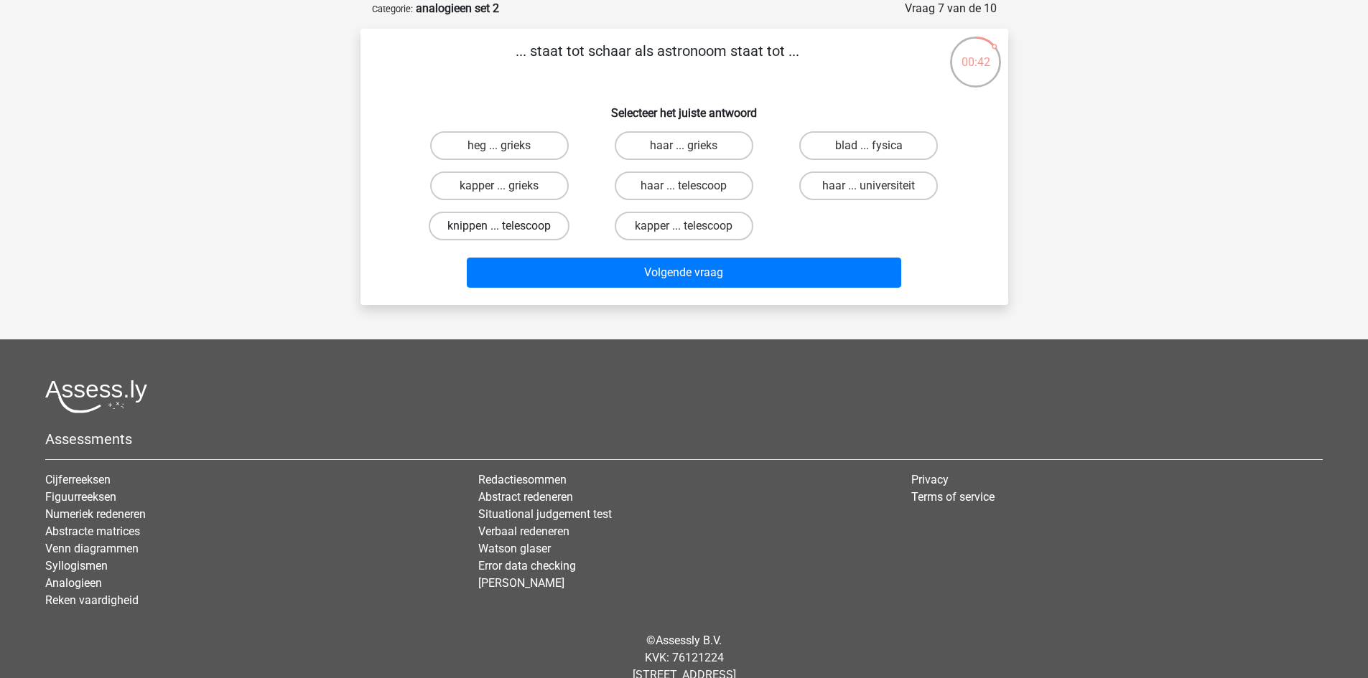
click at [535, 225] on label "knippen ... telescoop" at bounding box center [499, 226] width 141 height 29
click at [508, 226] on input "knippen ... telescoop" at bounding box center [503, 230] width 9 height 9
radio input "true"
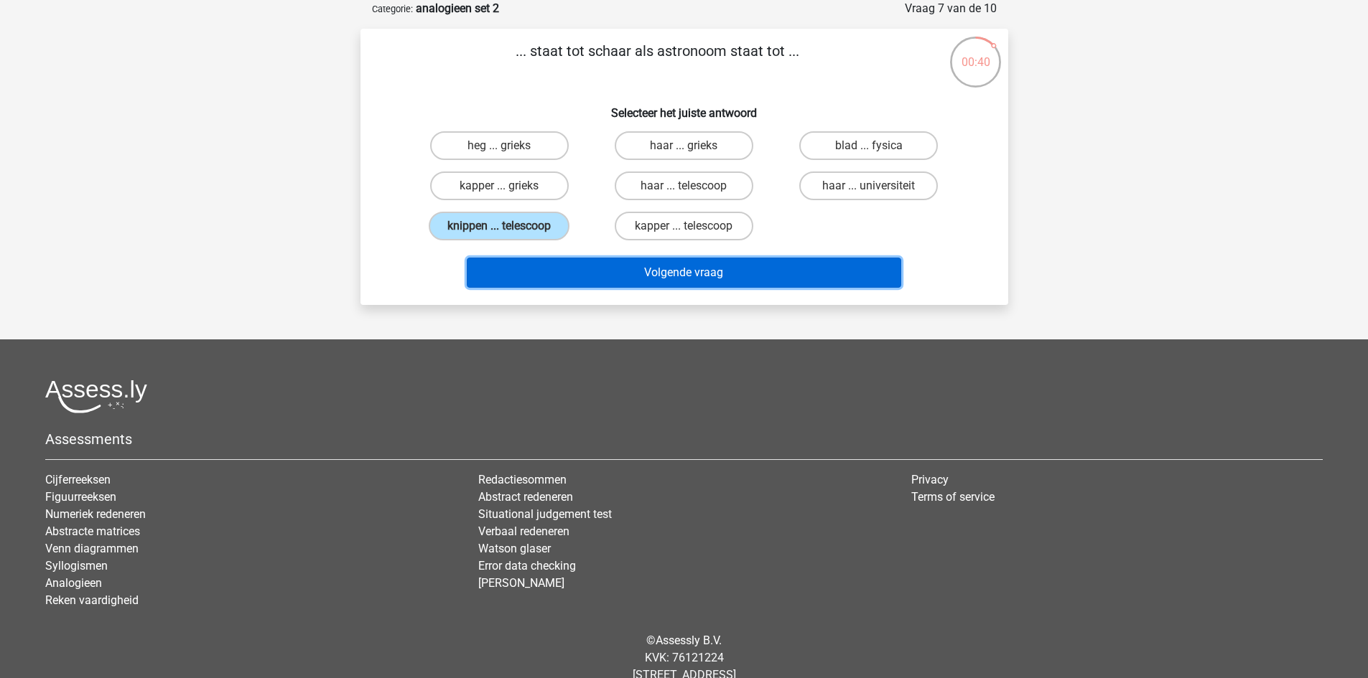
click at [655, 265] on button "Volgende vraag" at bounding box center [684, 273] width 434 height 30
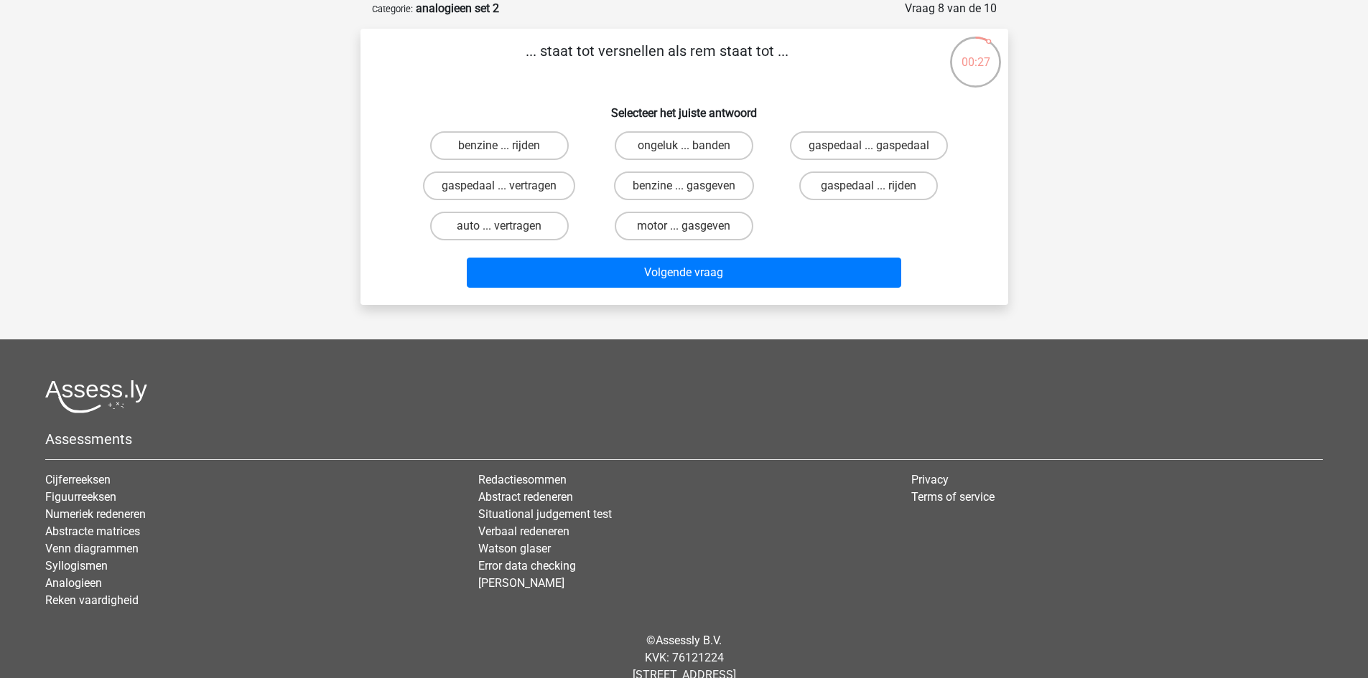
drag, startPoint x: 556, startPoint y: 177, endPoint x: 586, endPoint y: 214, distance: 48.0
click at [558, 177] on label "gaspedaal ... vertragen" at bounding box center [499, 186] width 152 height 29
click at [508, 186] on input "gaspedaal ... vertragen" at bounding box center [503, 190] width 9 height 9
radio input "true"
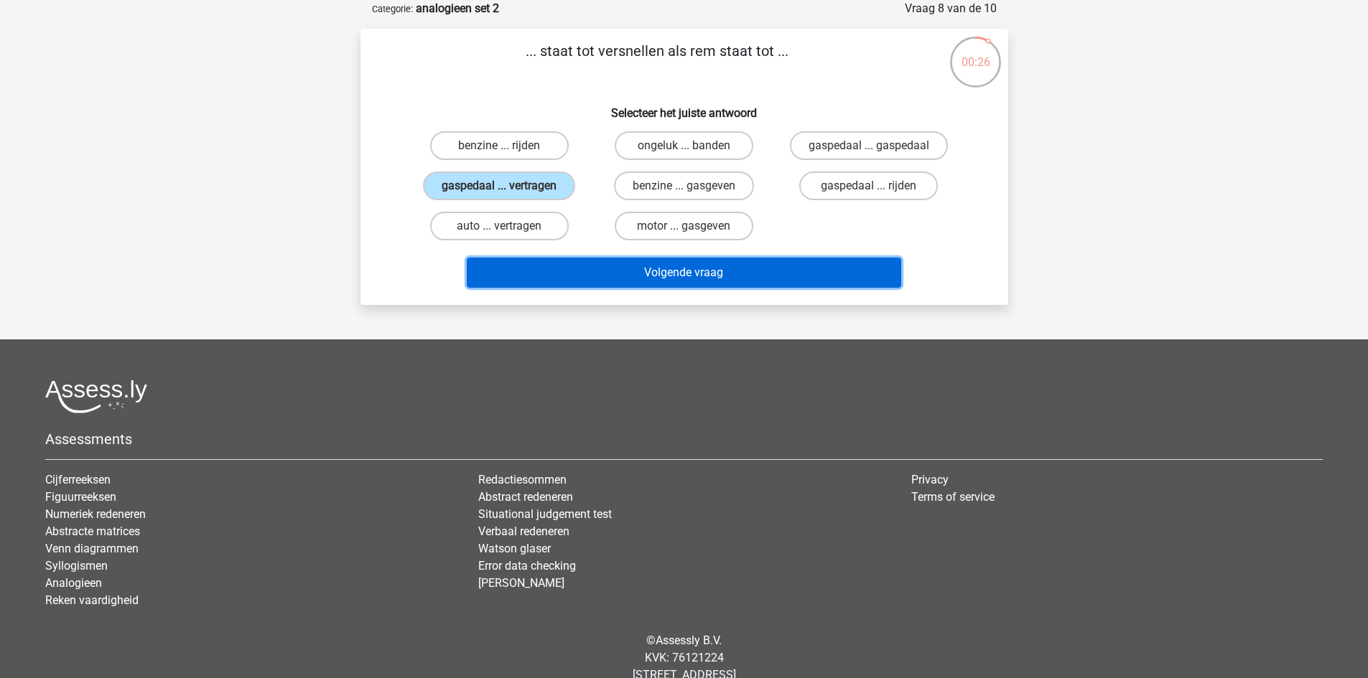
click at [607, 269] on button "Volgende vraag" at bounding box center [684, 273] width 434 height 30
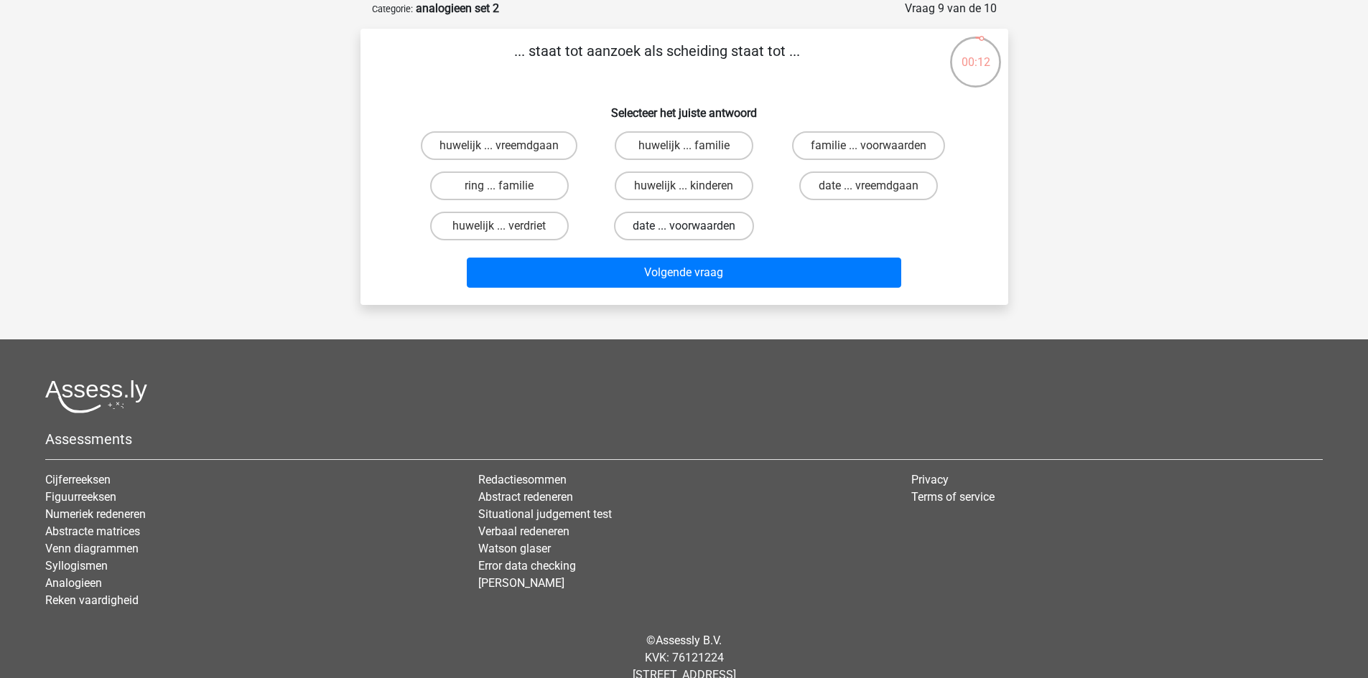
drag, startPoint x: 701, startPoint y: 218, endPoint x: 716, endPoint y: 238, distance: 24.6
click at [701, 218] on label "date ... voorwaarden" at bounding box center [684, 226] width 140 height 29
click at [693, 226] on input "date ... voorwaarden" at bounding box center [687, 230] width 9 height 9
radio input "true"
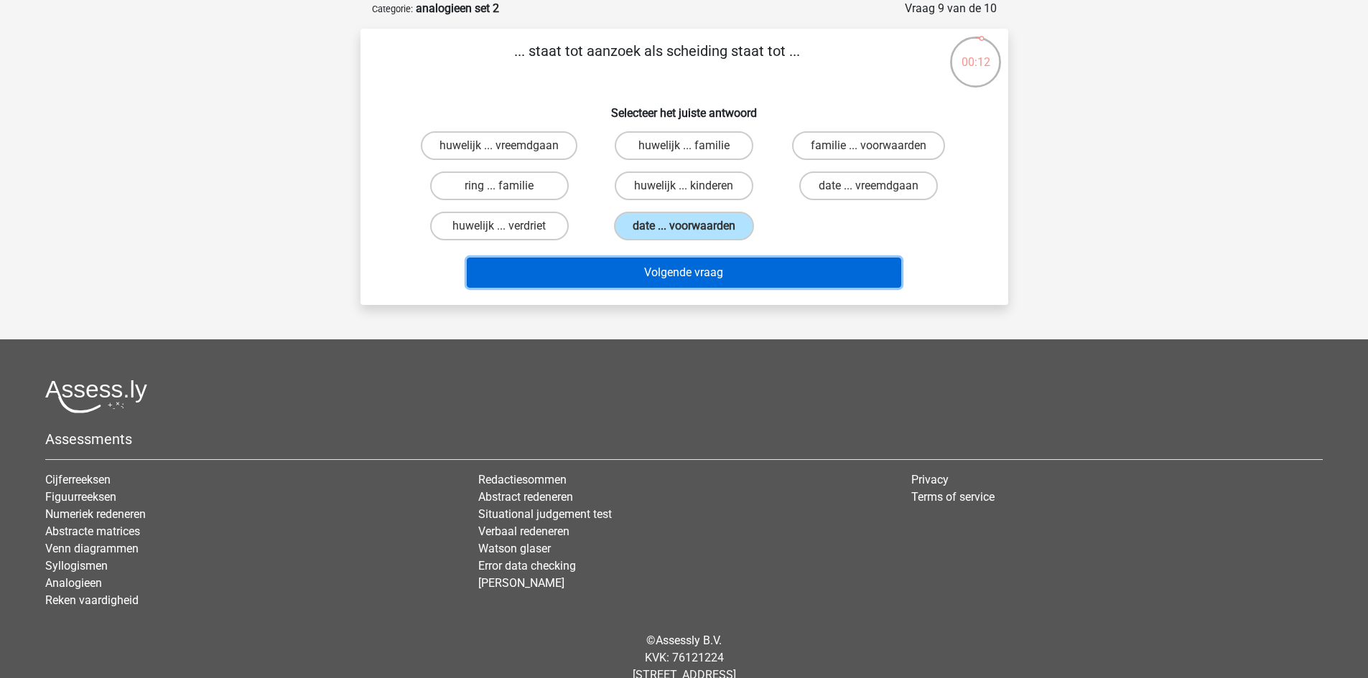
click at [739, 276] on button "Volgende vraag" at bounding box center [684, 273] width 434 height 30
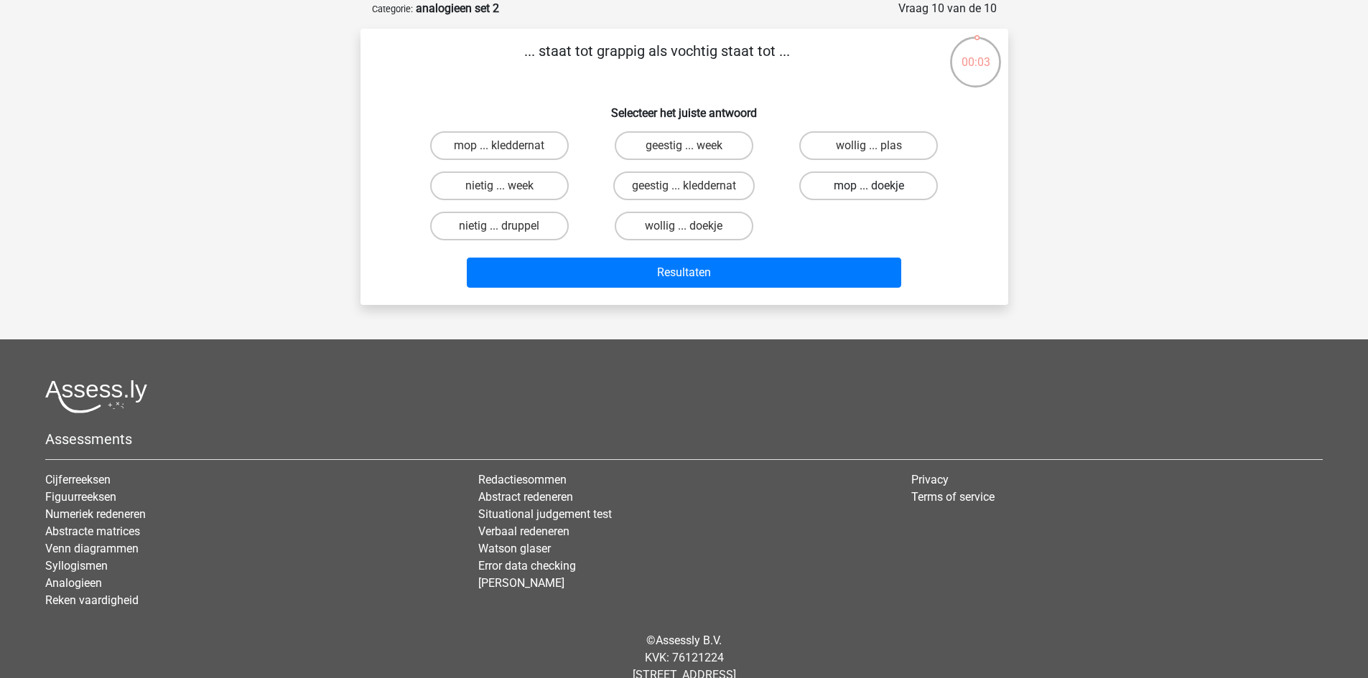
click at [849, 142] on label "wollig ... plas" at bounding box center [868, 145] width 139 height 29
click at [869, 146] on input "wollig ... plas" at bounding box center [873, 150] width 9 height 9
radio input "true"
click at [844, 173] on label "mop ... doekje" at bounding box center [868, 186] width 139 height 29
click at [869, 186] on input "mop ... doekje" at bounding box center [873, 190] width 9 height 9
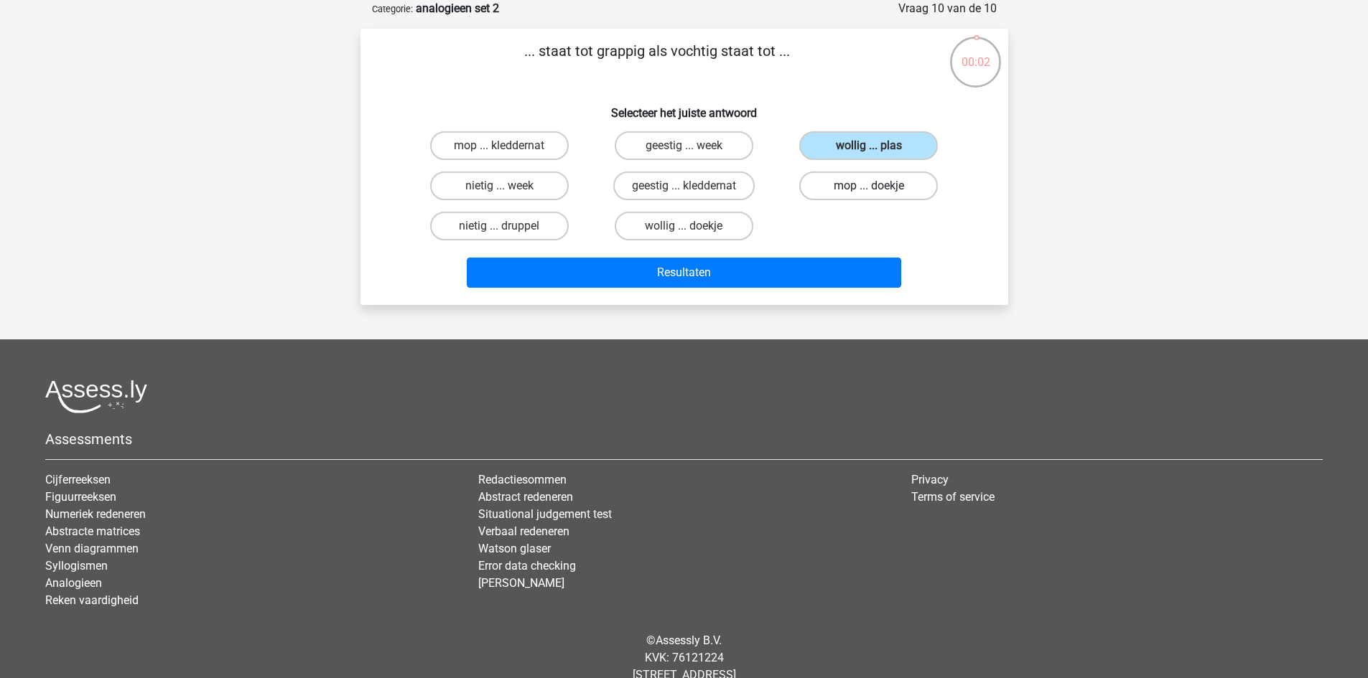
radio input "true"
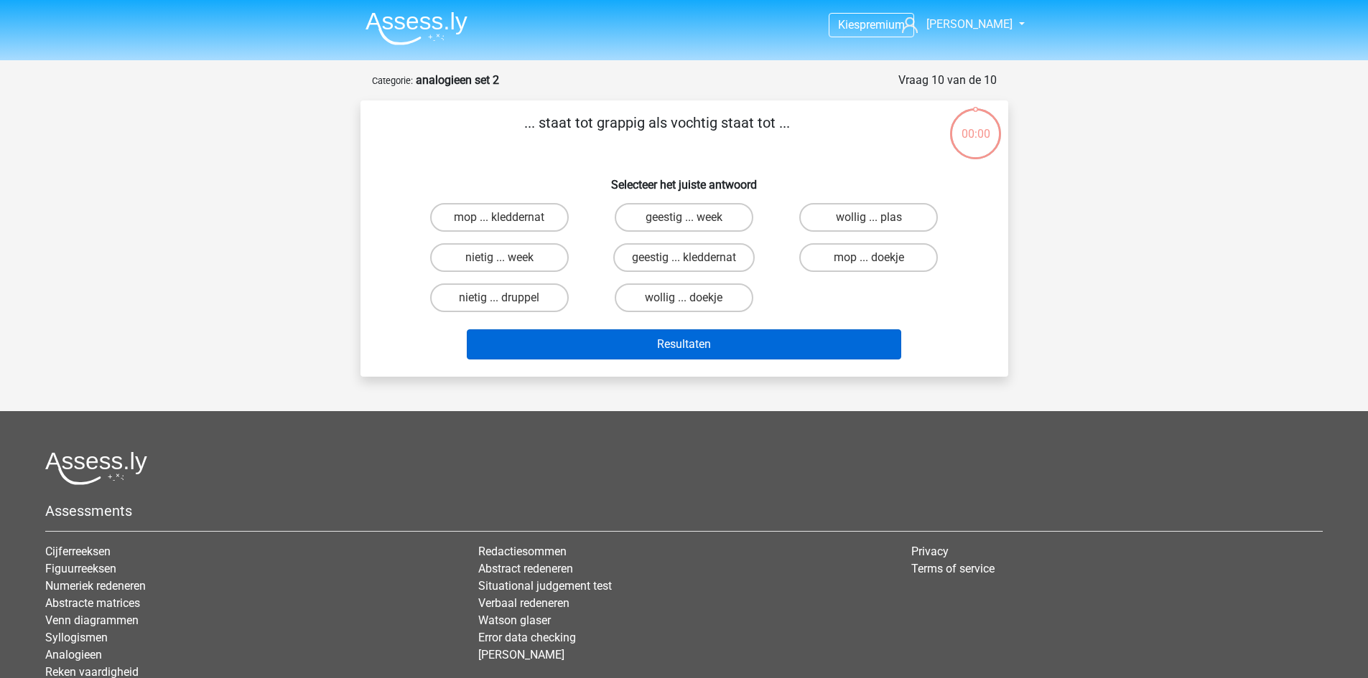
scroll to position [72, 0]
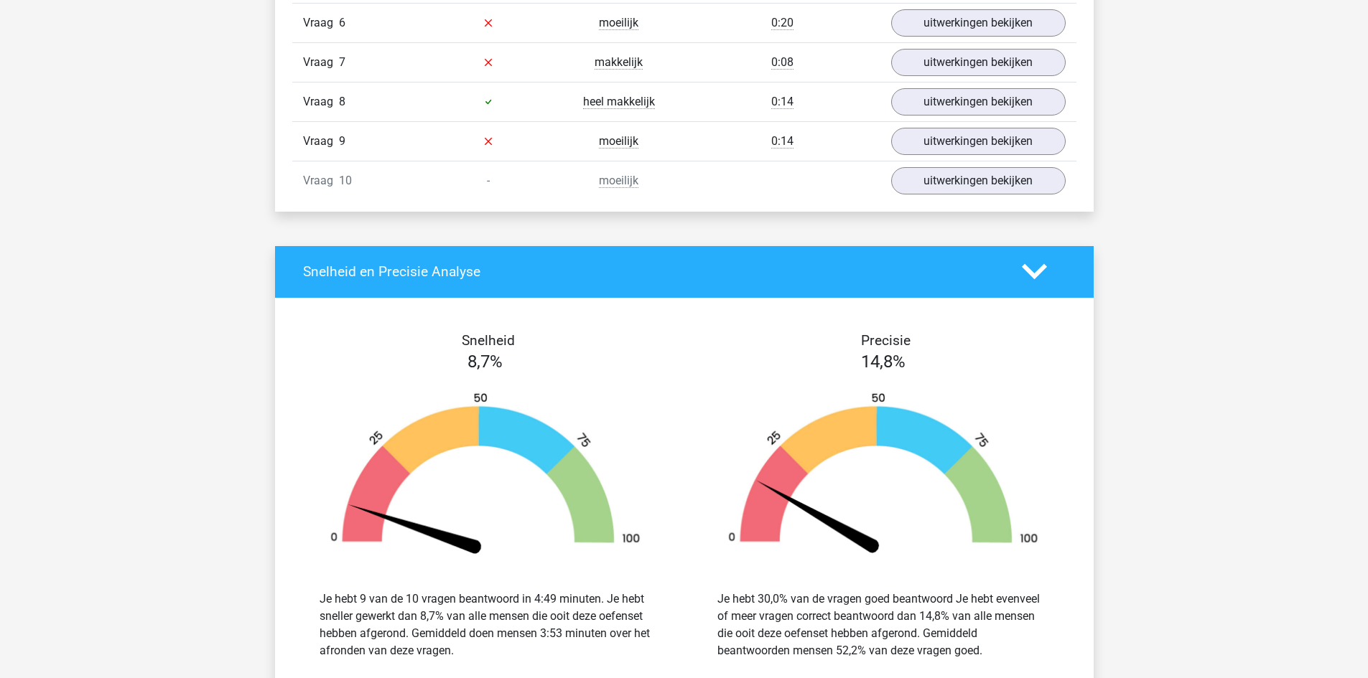
scroll to position [1077, 0]
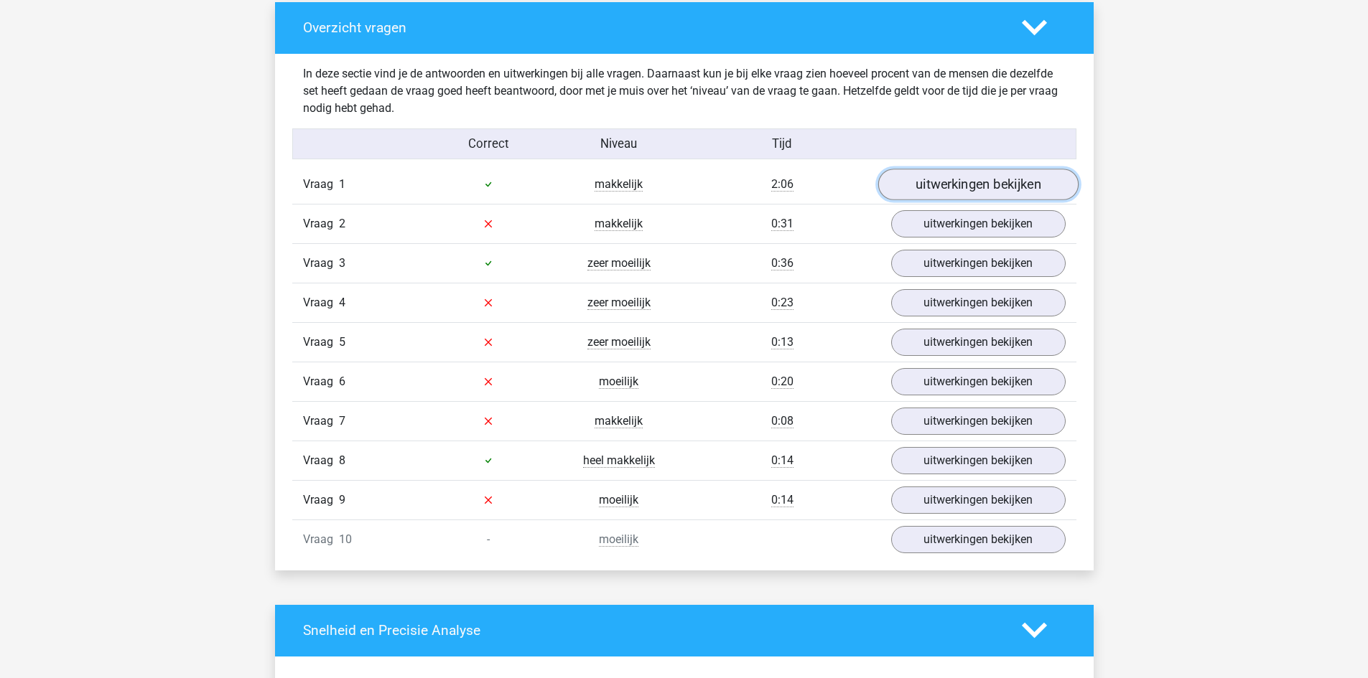
click at [986, 182] on link "uitwerkingen bekijken" at bounding box center [977, 185] width 200 height 32
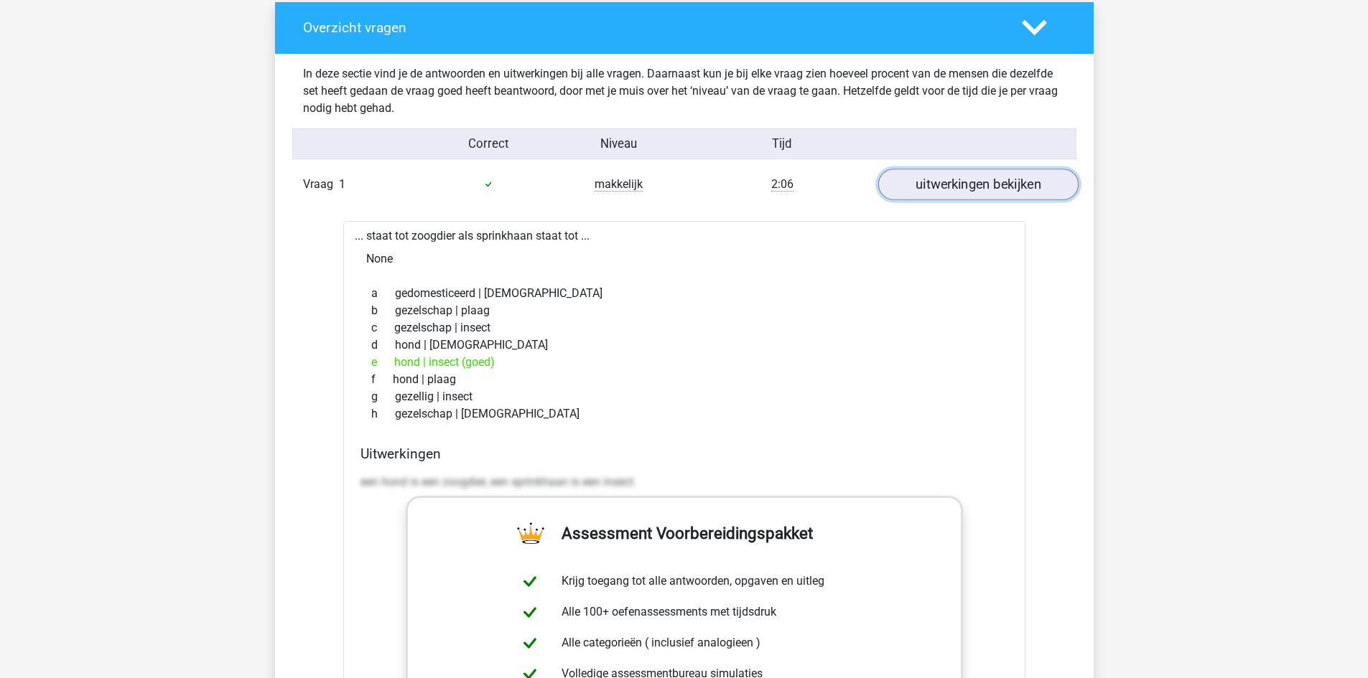
click at [994, 176] on link "uitwerkingen bekijken" at bounding box center [977, 185] width 200 height 32
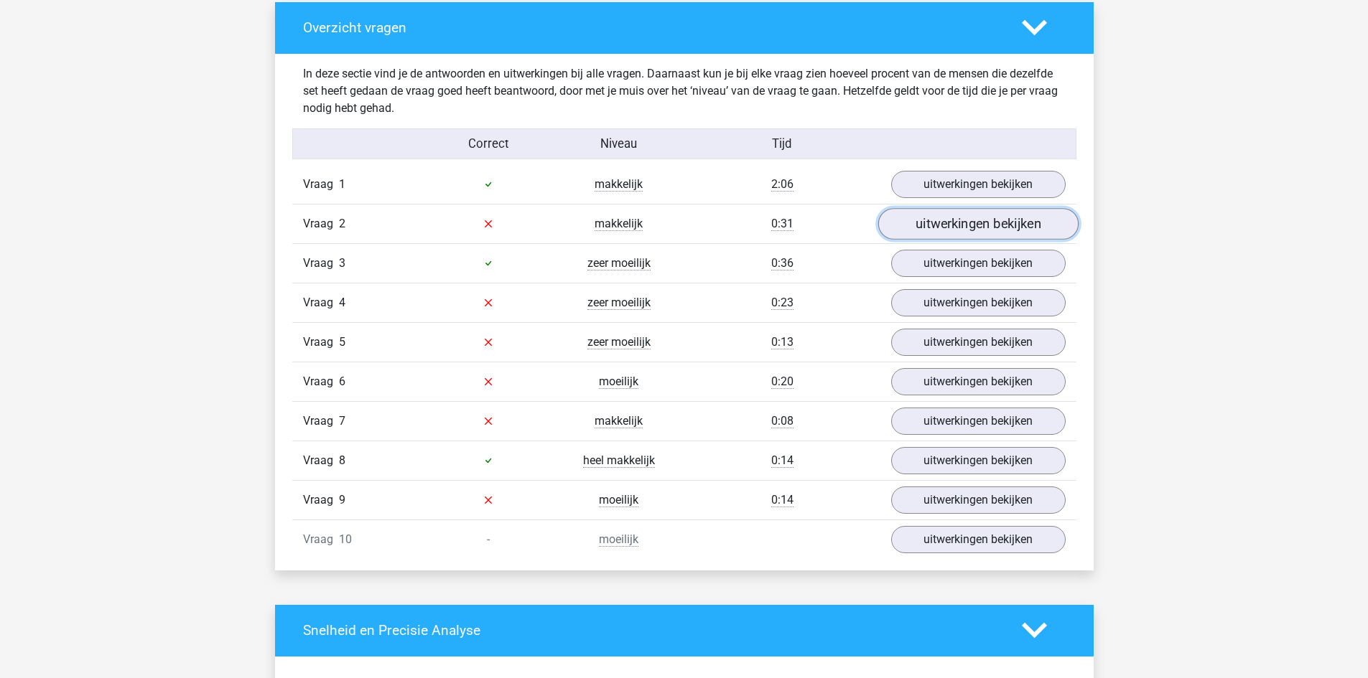
click at [994, 227] on link "uitwerkingen bekijken" at bounding box center [977, 224] width 200 height 32
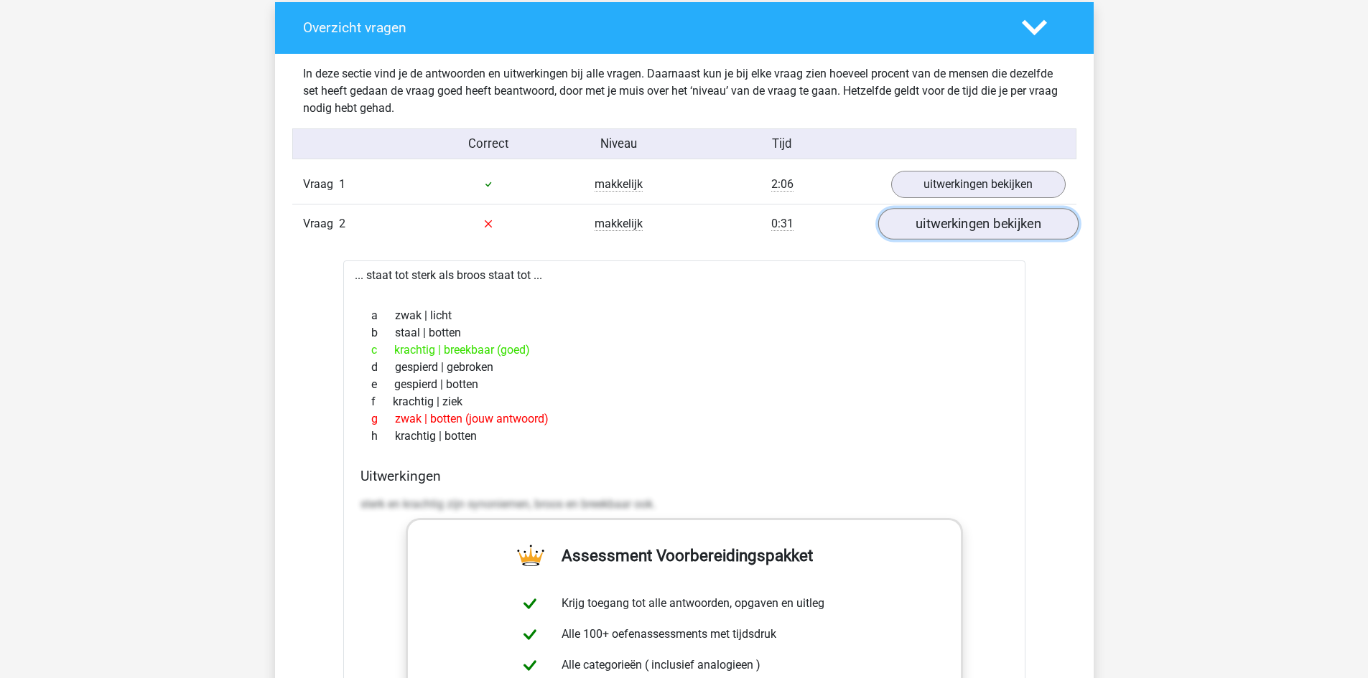
click at [994, 227] on link "uitwerkingen bekijken" at bounding box center [977, 224] width 200 height 32
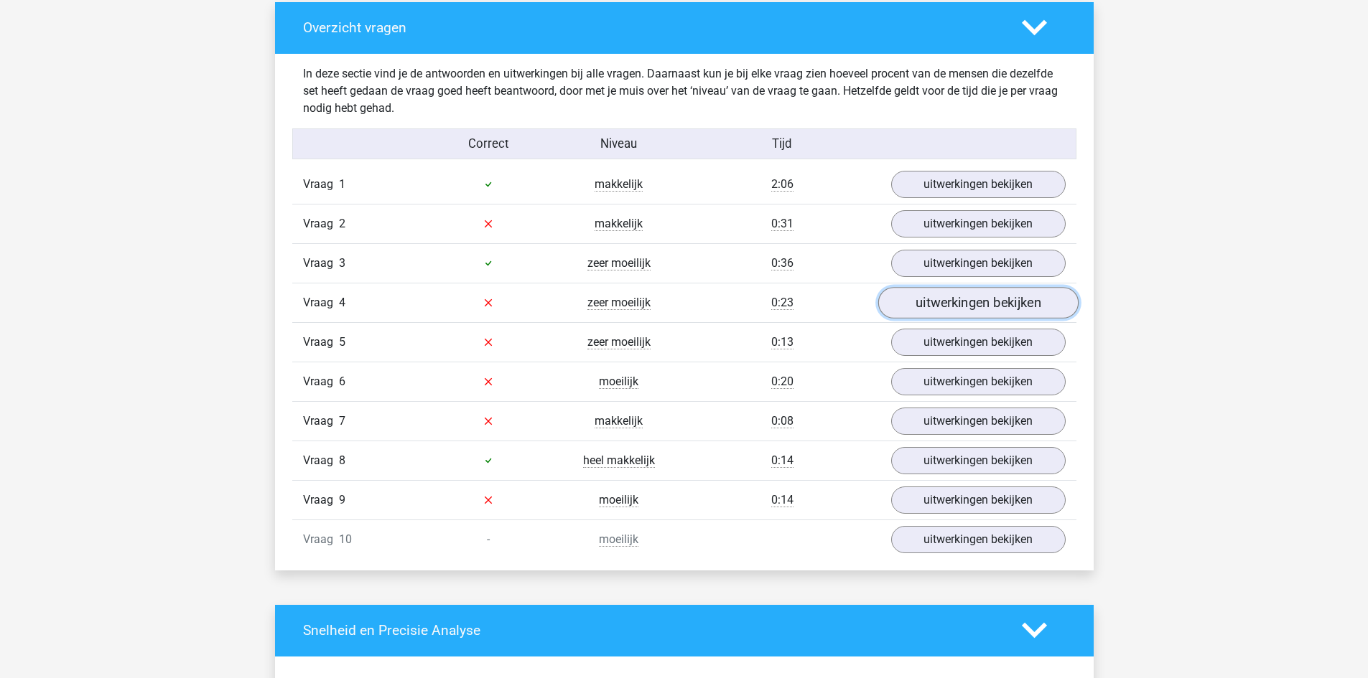
click at [996, 302] on link "uitwerkingen bekijken" at bounding box center [977, 303] width 200 height 32
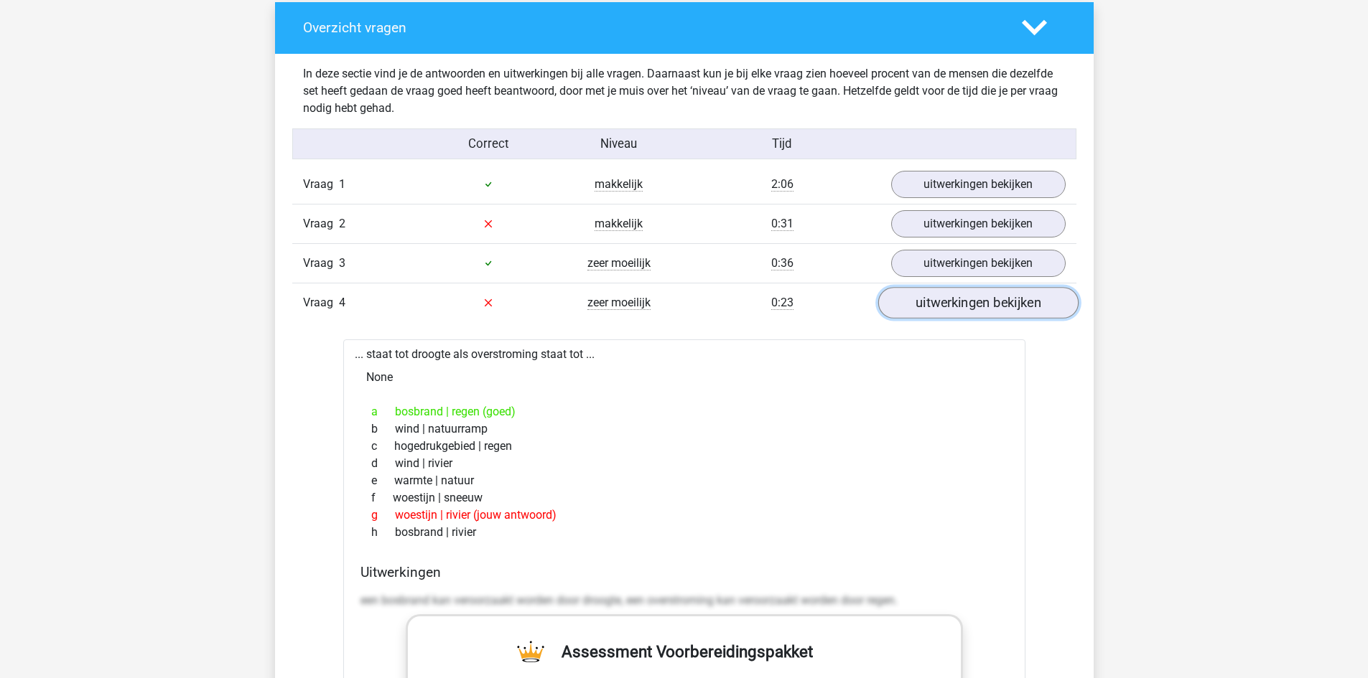
click at [1019, 298] on link "uitwerkingen bekijken" at bounding box center [977, 303] width 200 height 32
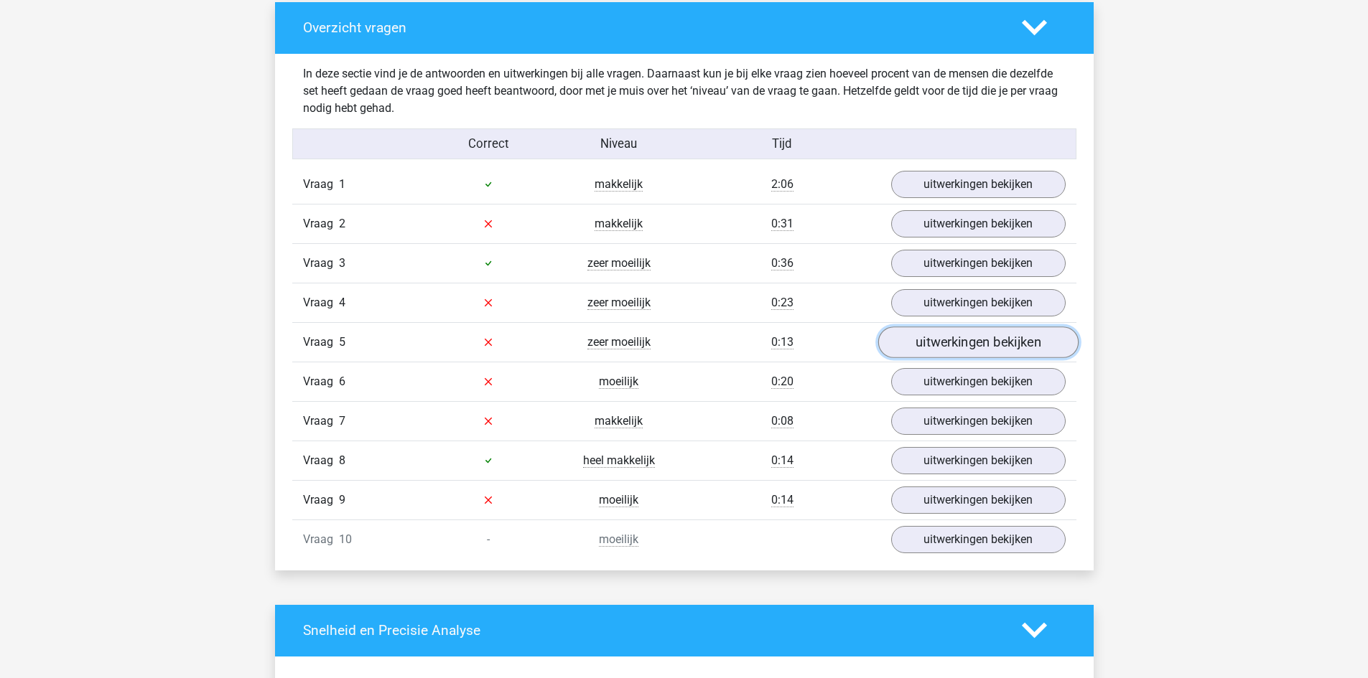
click at [971, 350] on link "uitwerkingen bekijken" at bounding box center [977, 343] width 200 height 32
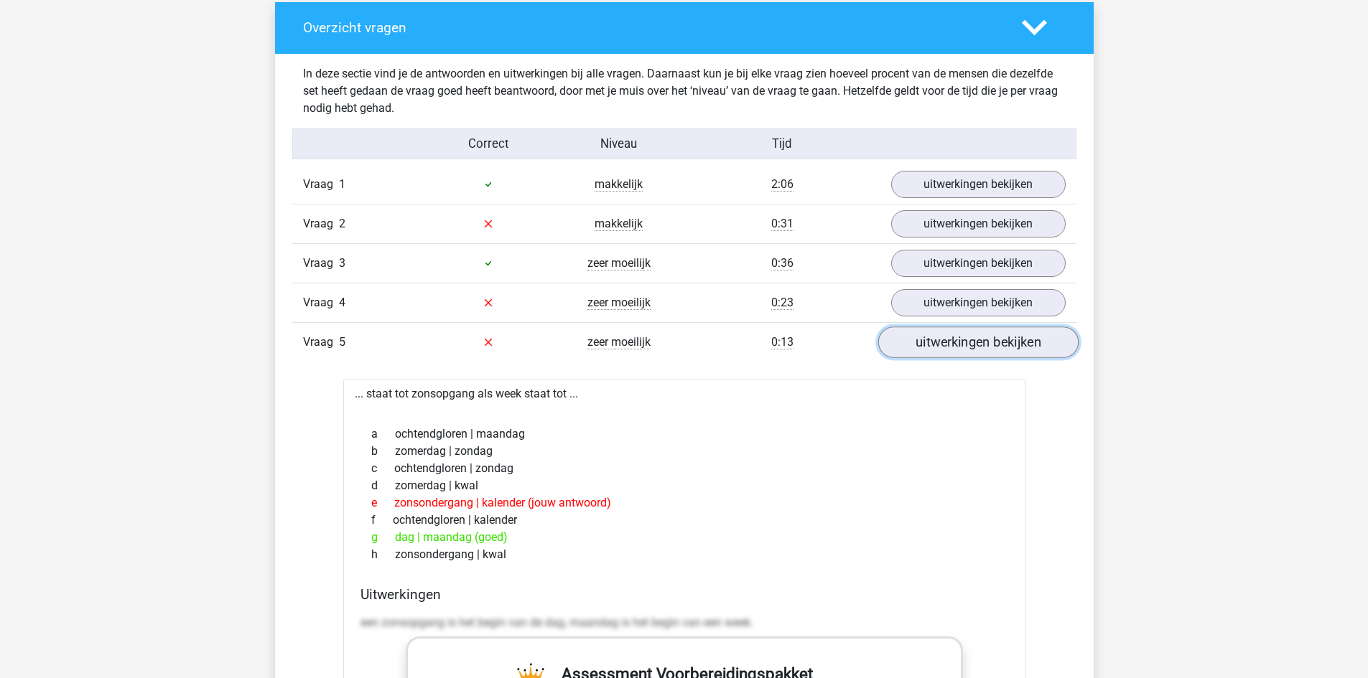
click at [971, 350] on link "uitwerkingen bekijken" at bounding box center [977, 343] width 200 height 32
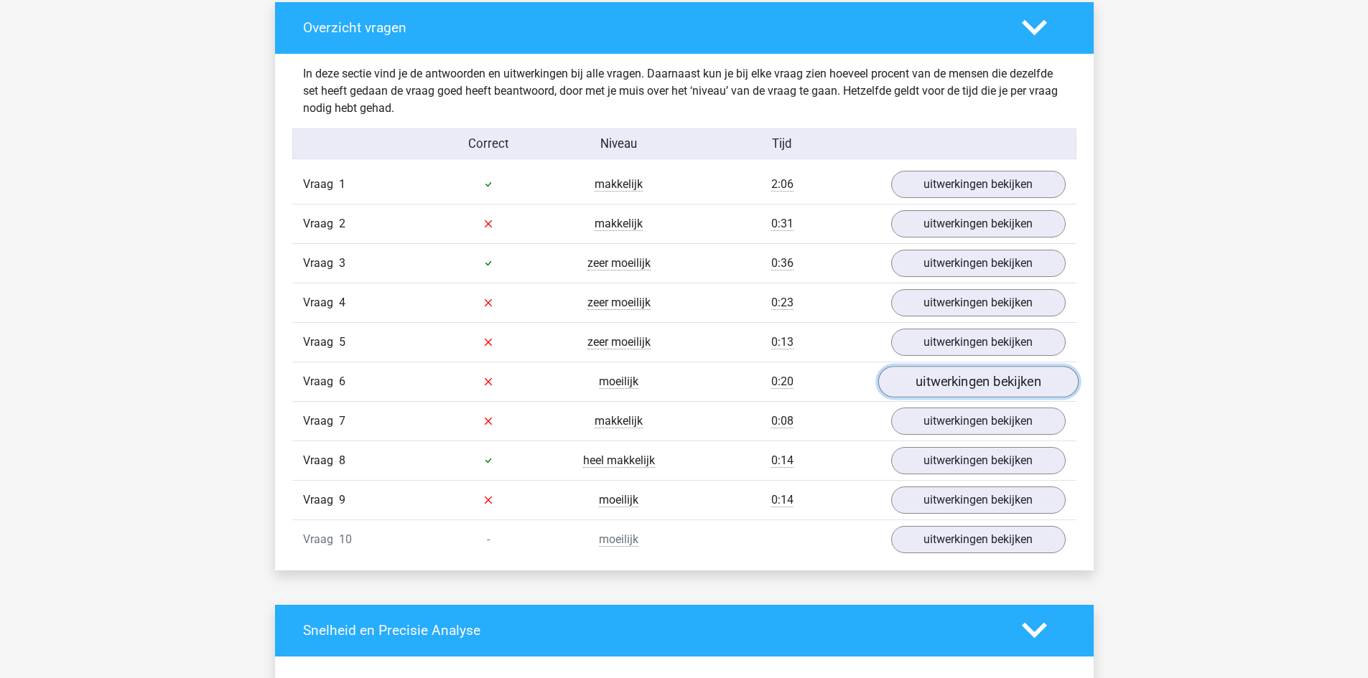
click at [989, 384] on link "uitwerkingen bekijken" at bounding box center [977, 382] width 200 height 32
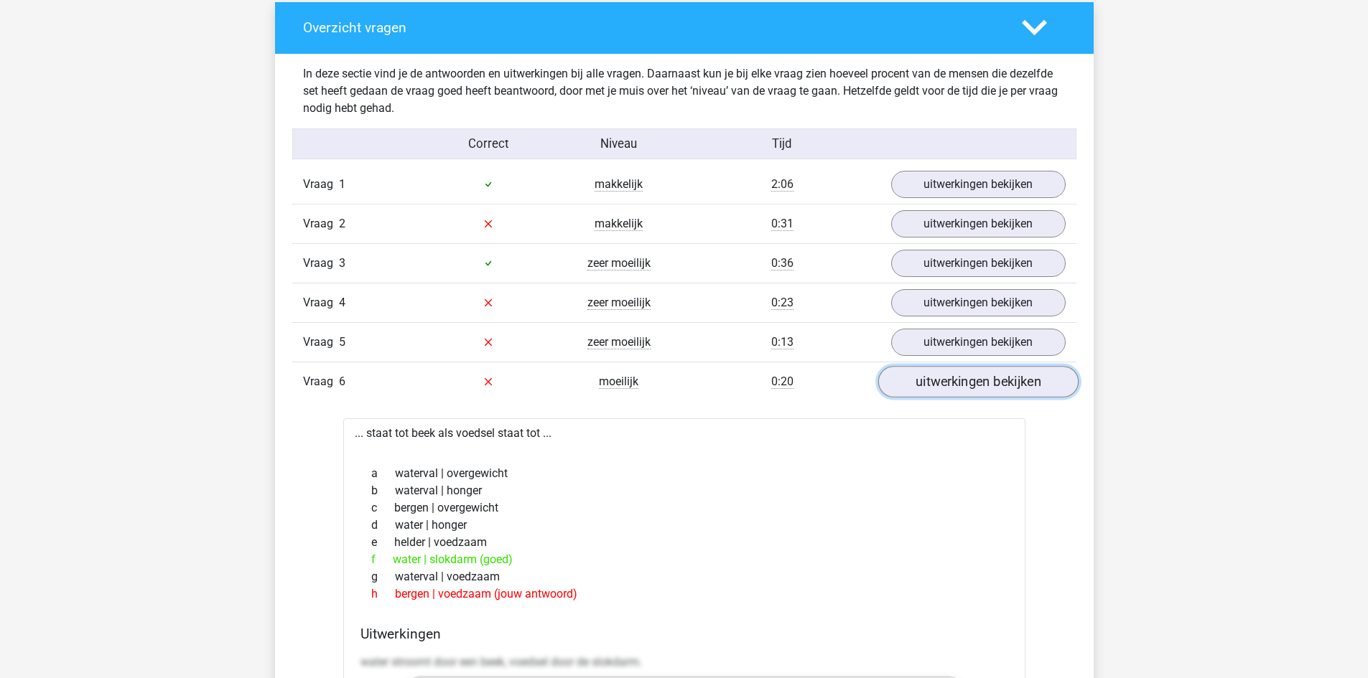
click at [981, 383] on link "uitwerkingen bekijken" at bounding box center [977, 382] width 200 height 32
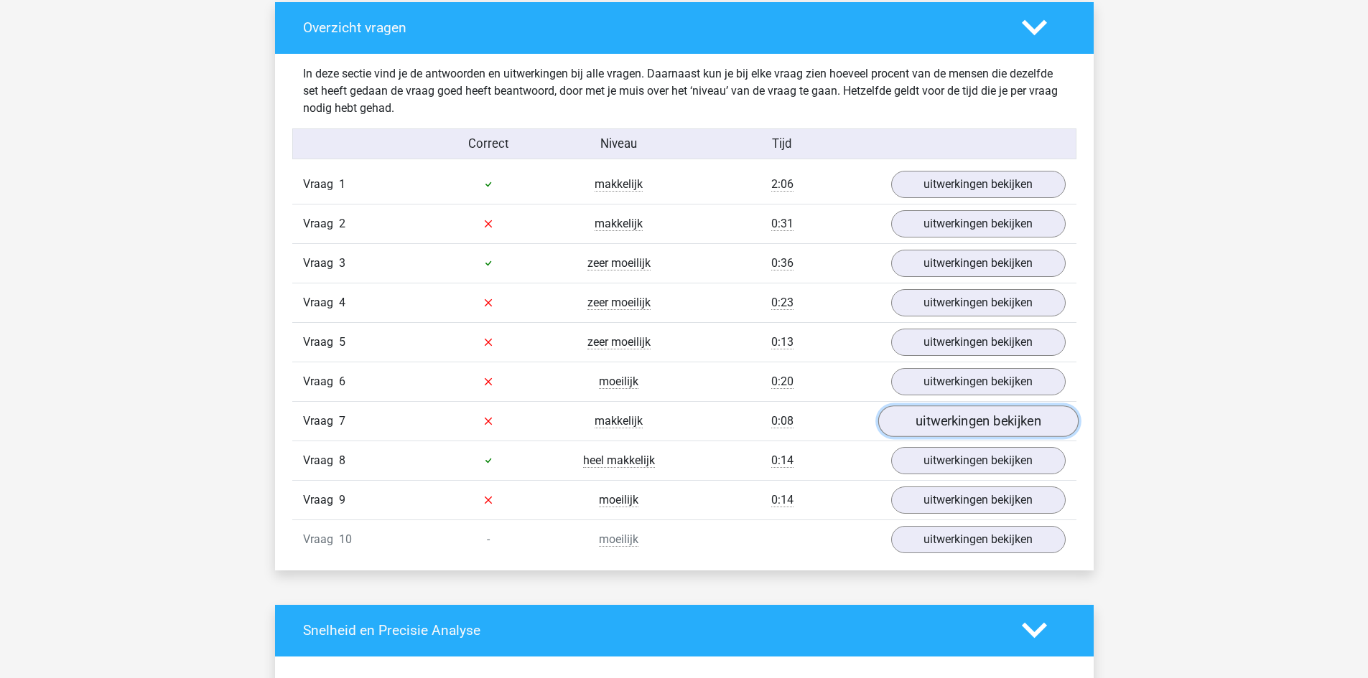
click at [990, 426] on link "uitwerkingen bekijken" at bounding box center [977, 422] width 200 height 32
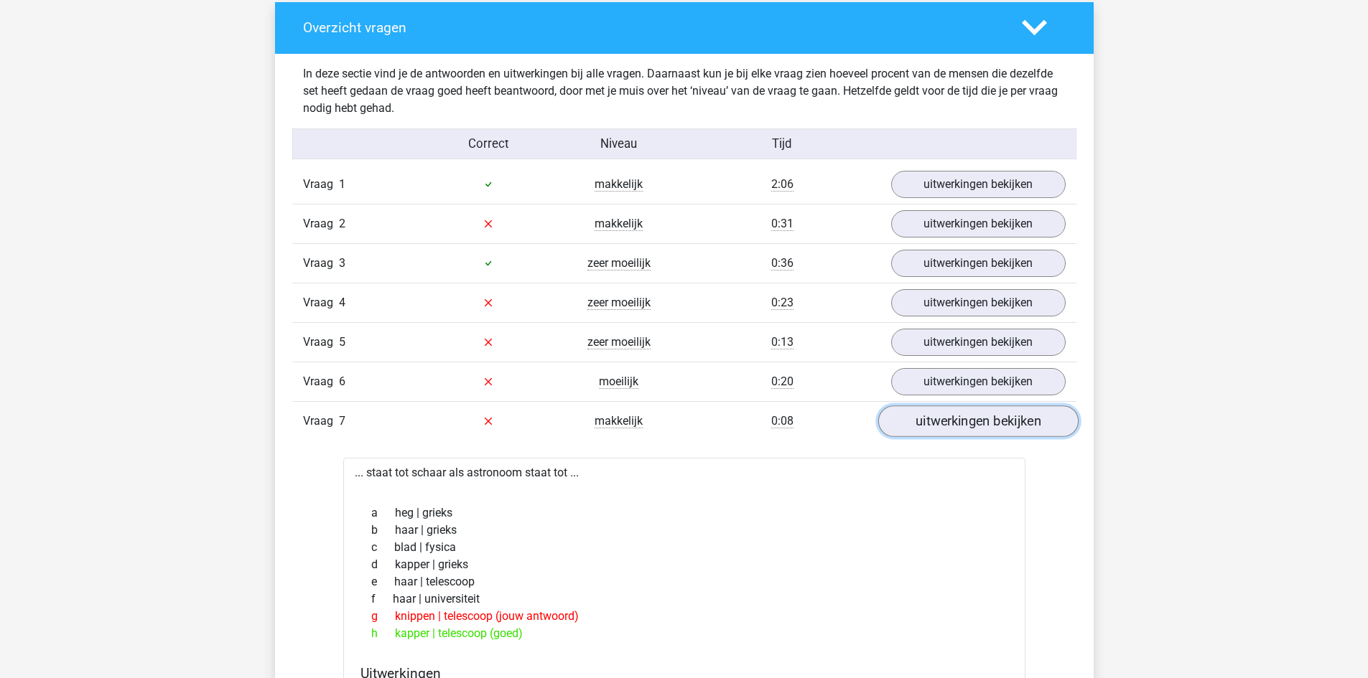
click at [990, 425] on link "uitwerkingen bekijken" at bounding box center [977, 422] width 200 height 32
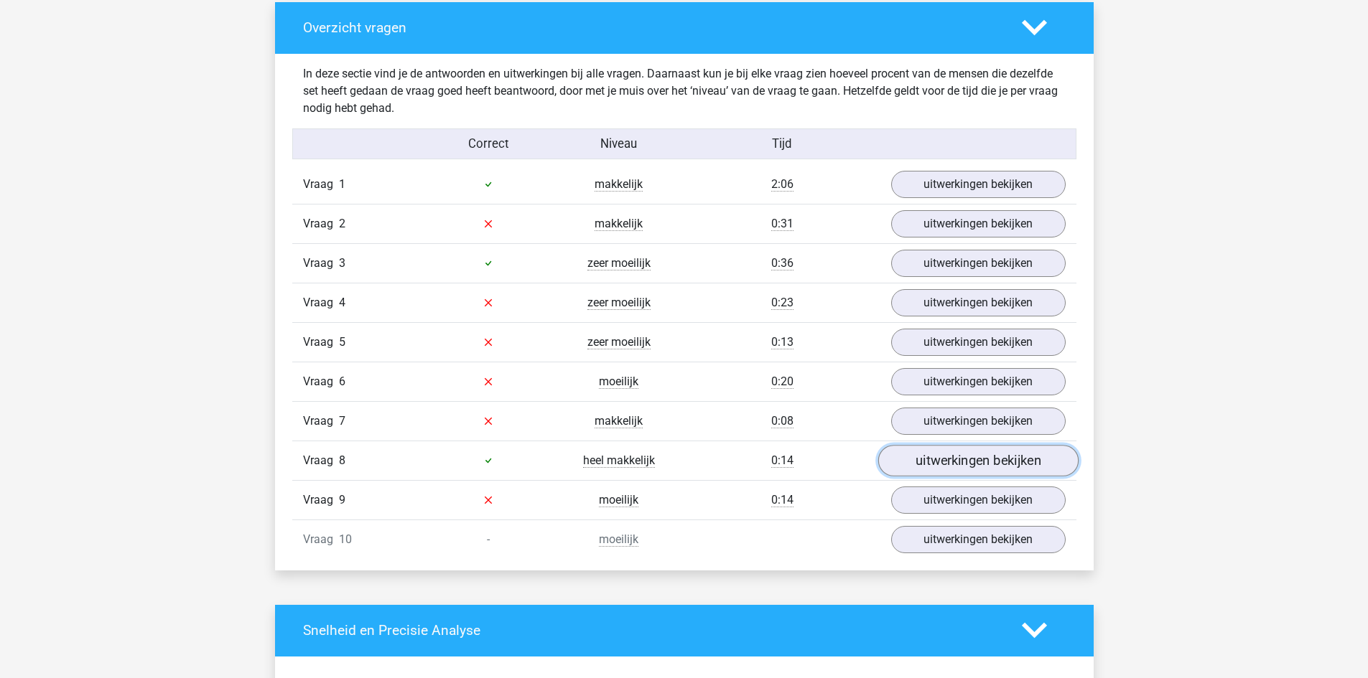
click at [1012, 457] on link "uitwerkingen bekijken" at bounding box center [977, 461] width 200 height 32
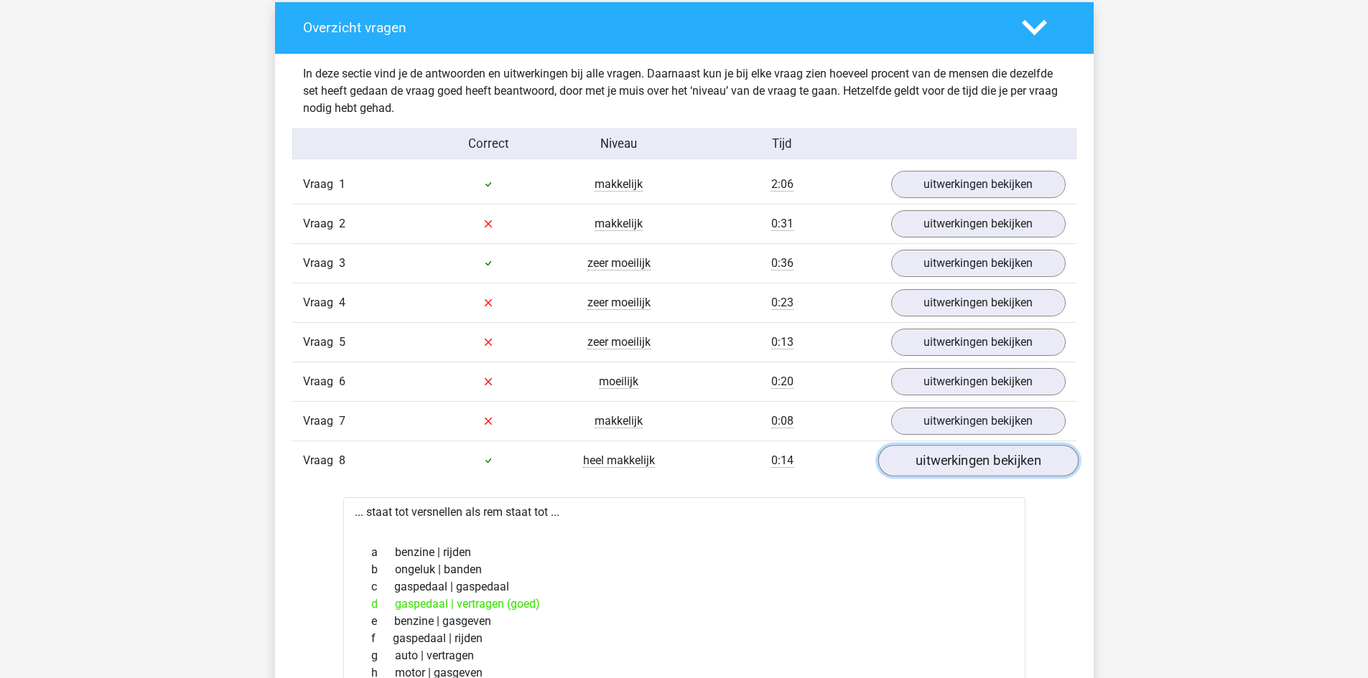
click at [1012, 457] on link "uitwerkingen bekijken" at bounding box center [977, 461] width 200 height 32
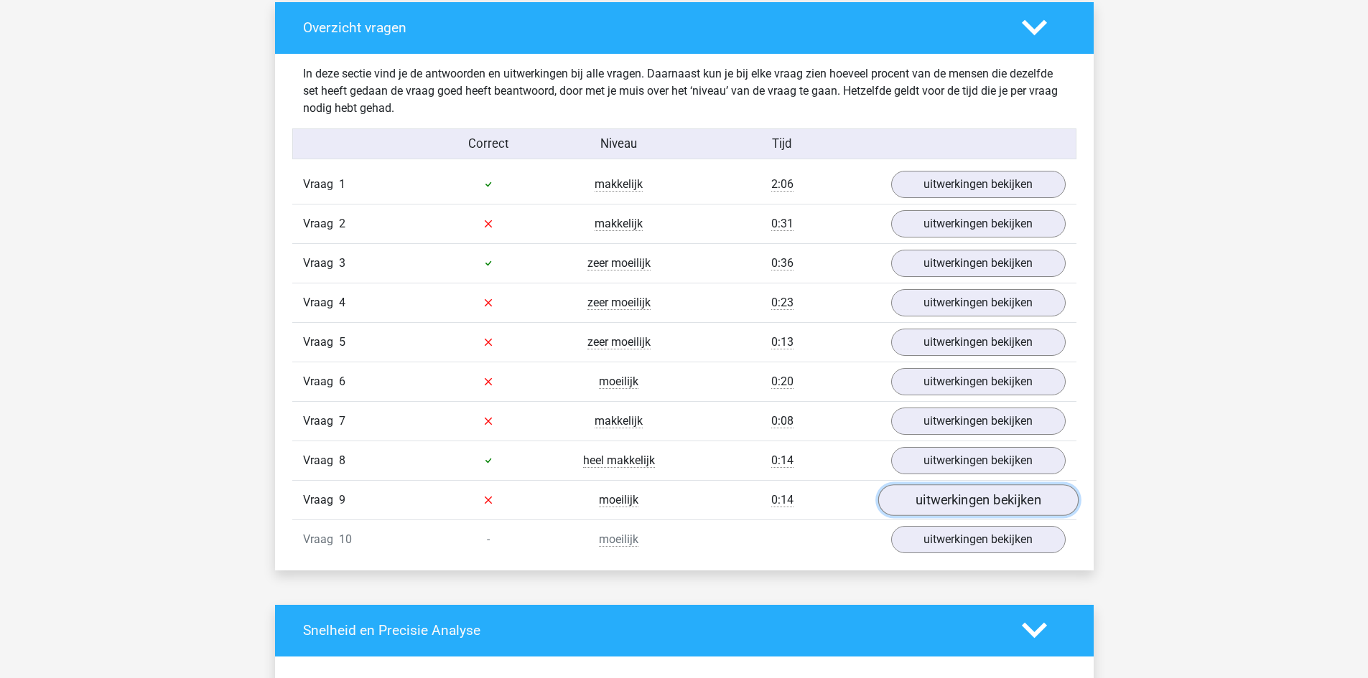
click at [1017, 501] on link "uitwerkingen bekijken" at bounding box center [977, 501] width 200 height 32
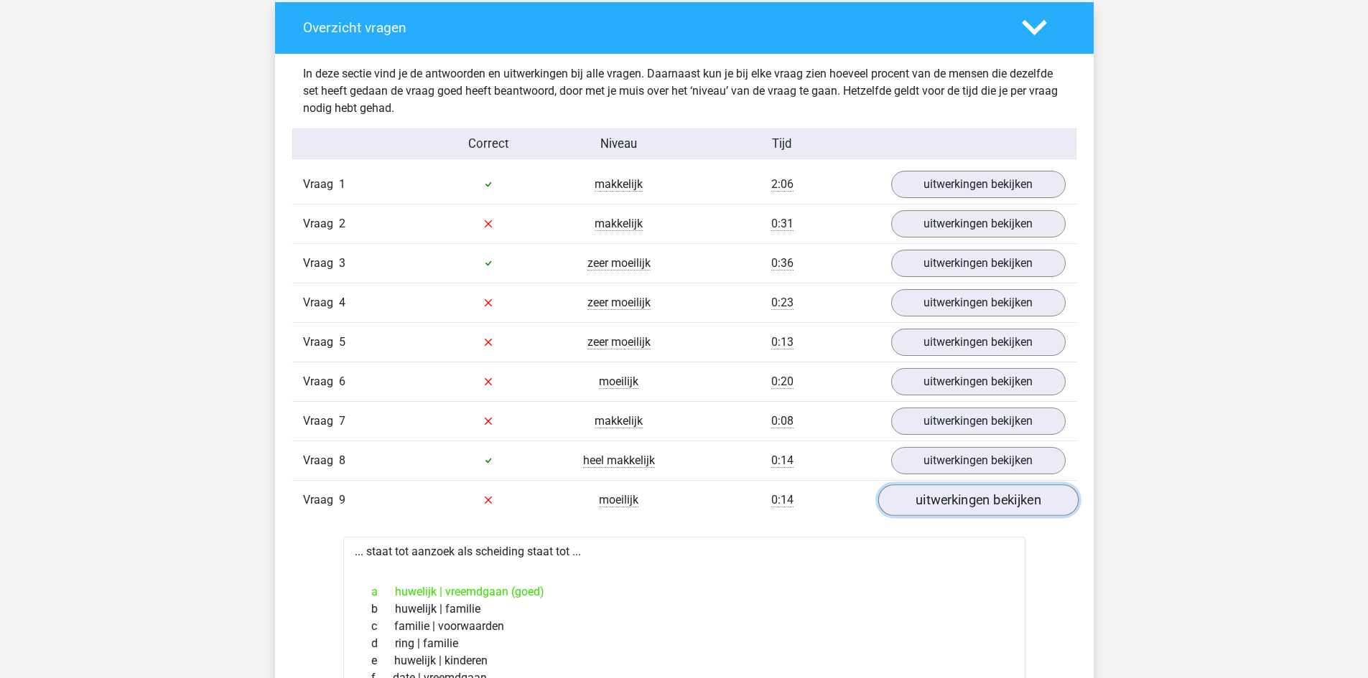
click at [1017, 501] on link "uitwerkingen bekijken" at bounding box center [977, 501] width 200 height 32
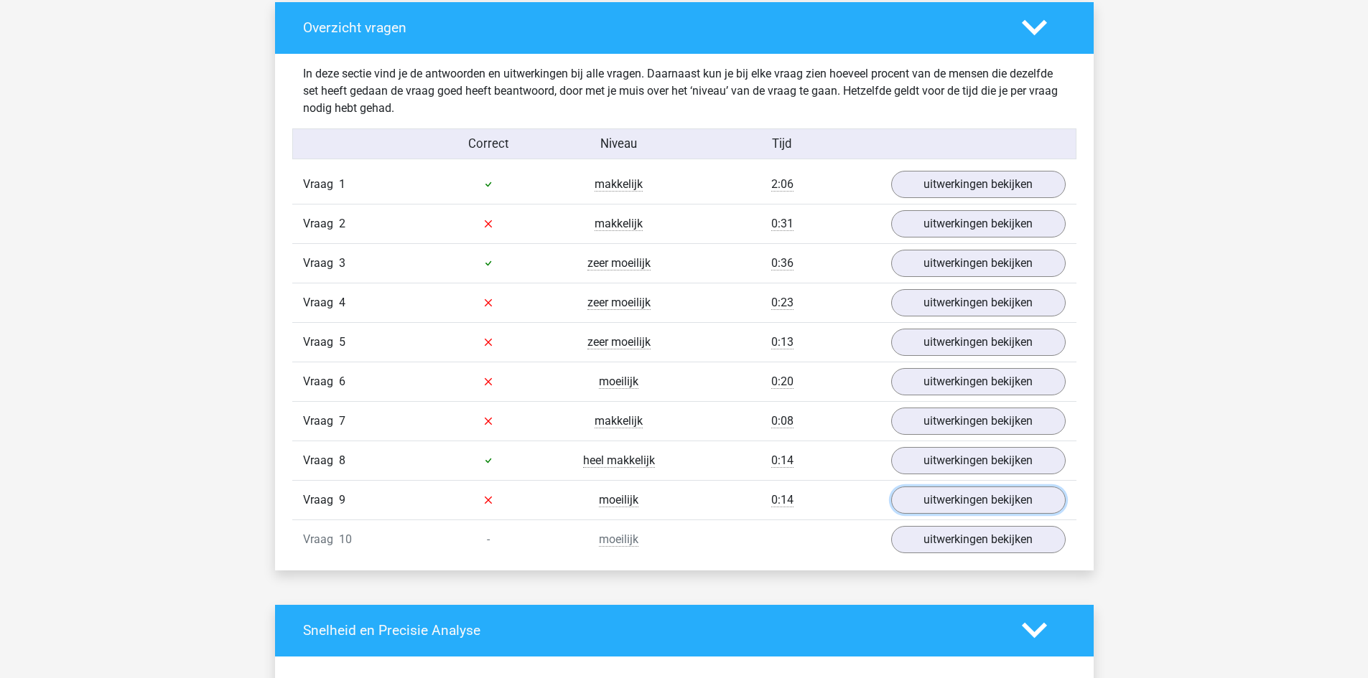
scroll to position [1436, 0]
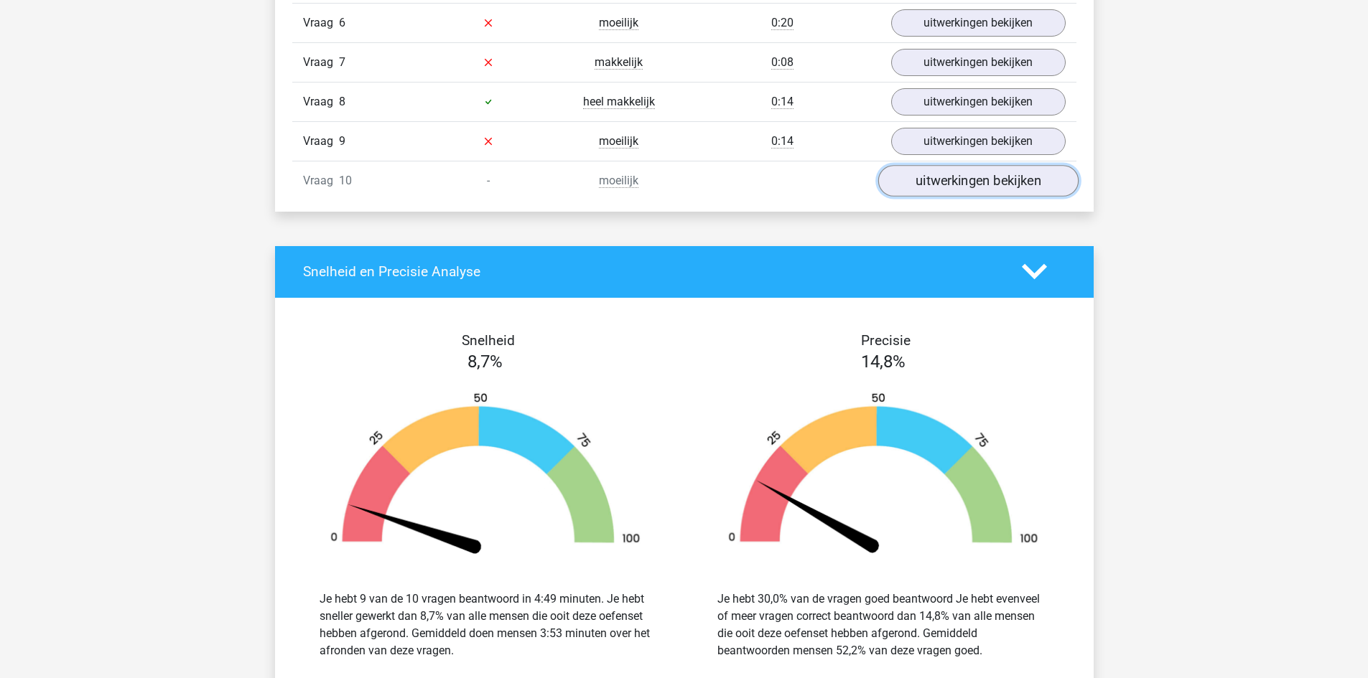
click at [971, 190] on link "uitwerkingen bekijken" at bounding box center [977, 181] width 200 height 32
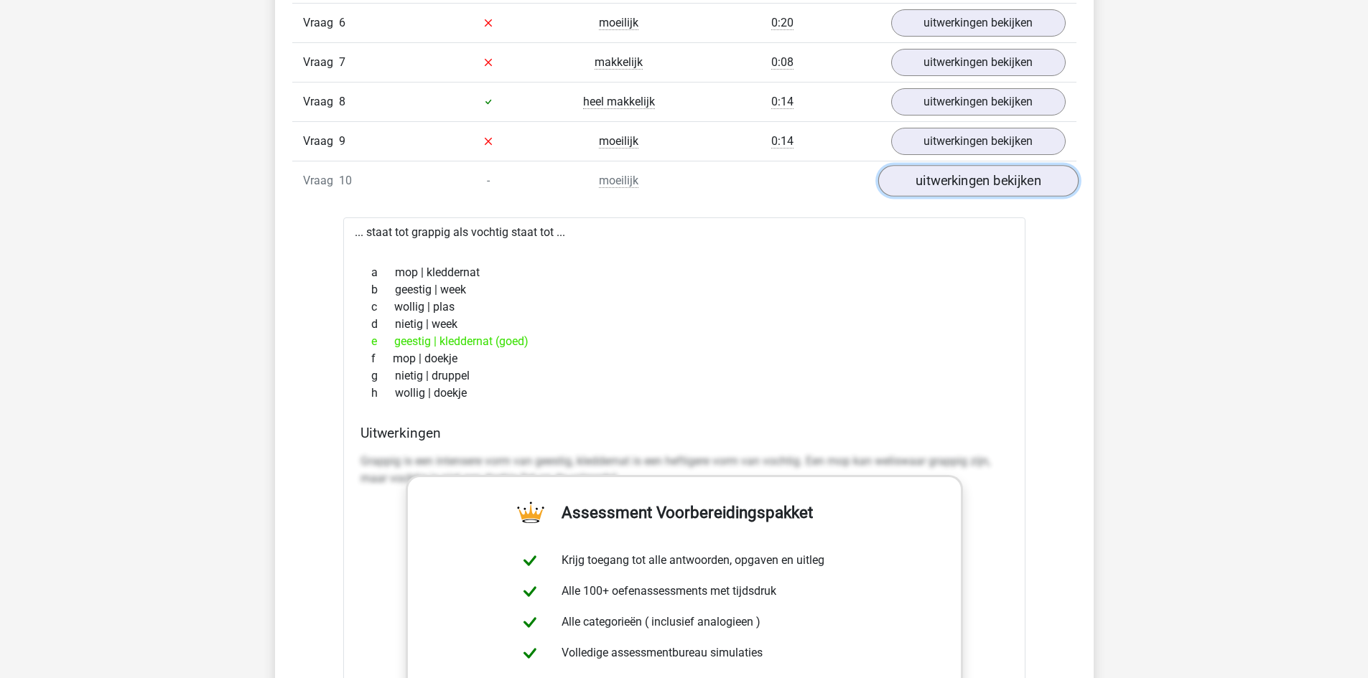
click at [971, 190] on link "uitwerkingen bekijken" at bounding box center [977, 181] width 200 height 32
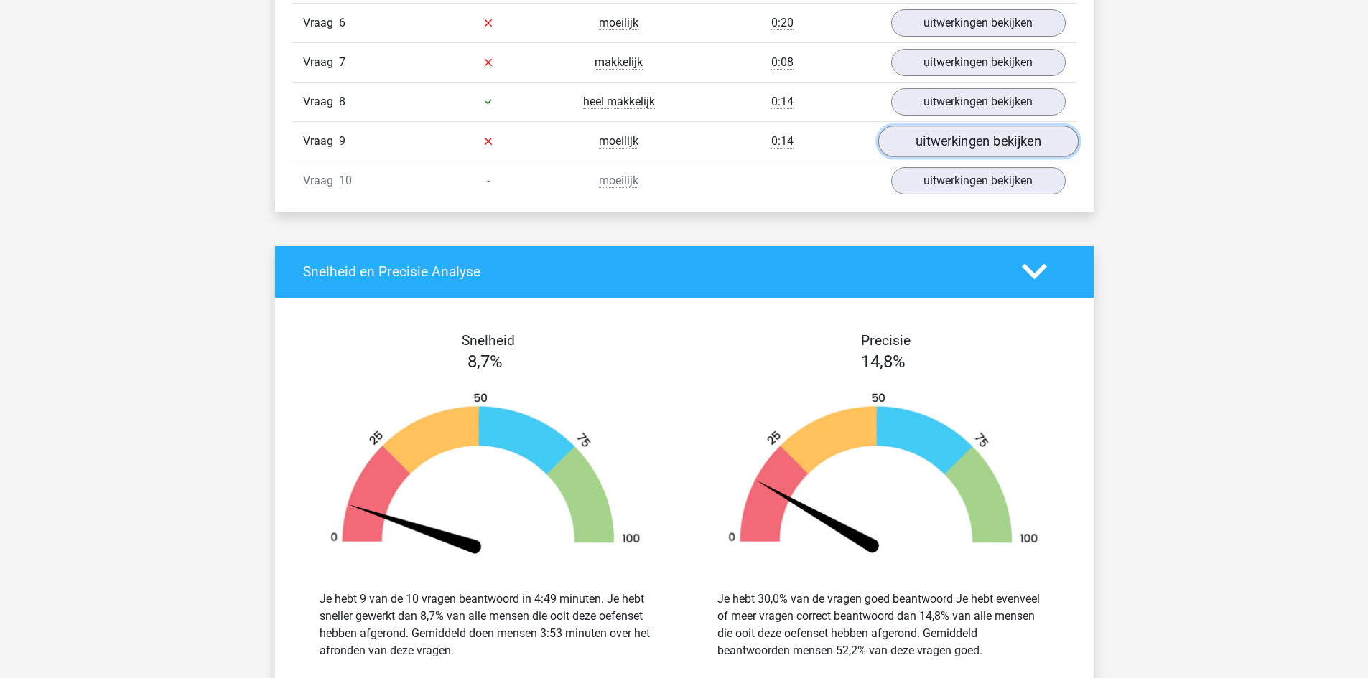
click at [958, 132] on link "uitwerkingen bekijken" at bounding box center [977, 142] width 200 height 32
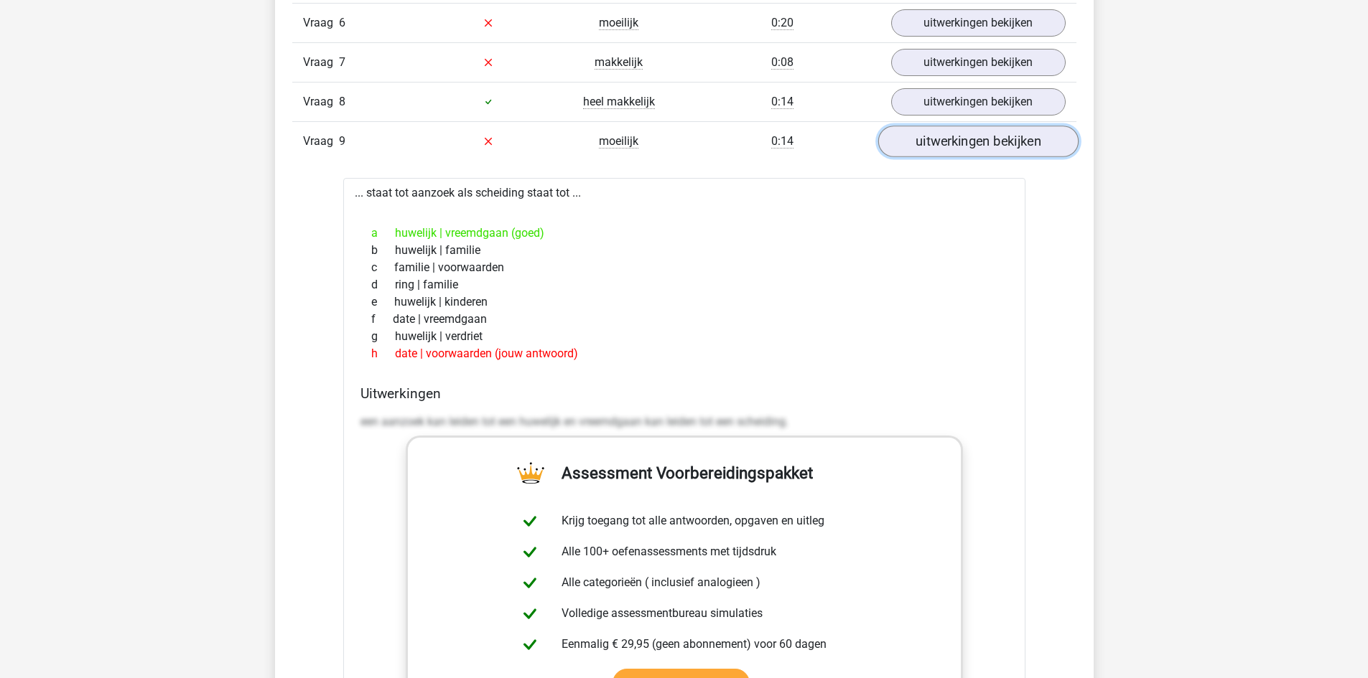
click at [935, 134] on link "uitwerkingen bekijken" at bounding box center [977, 142] width 200 height 32
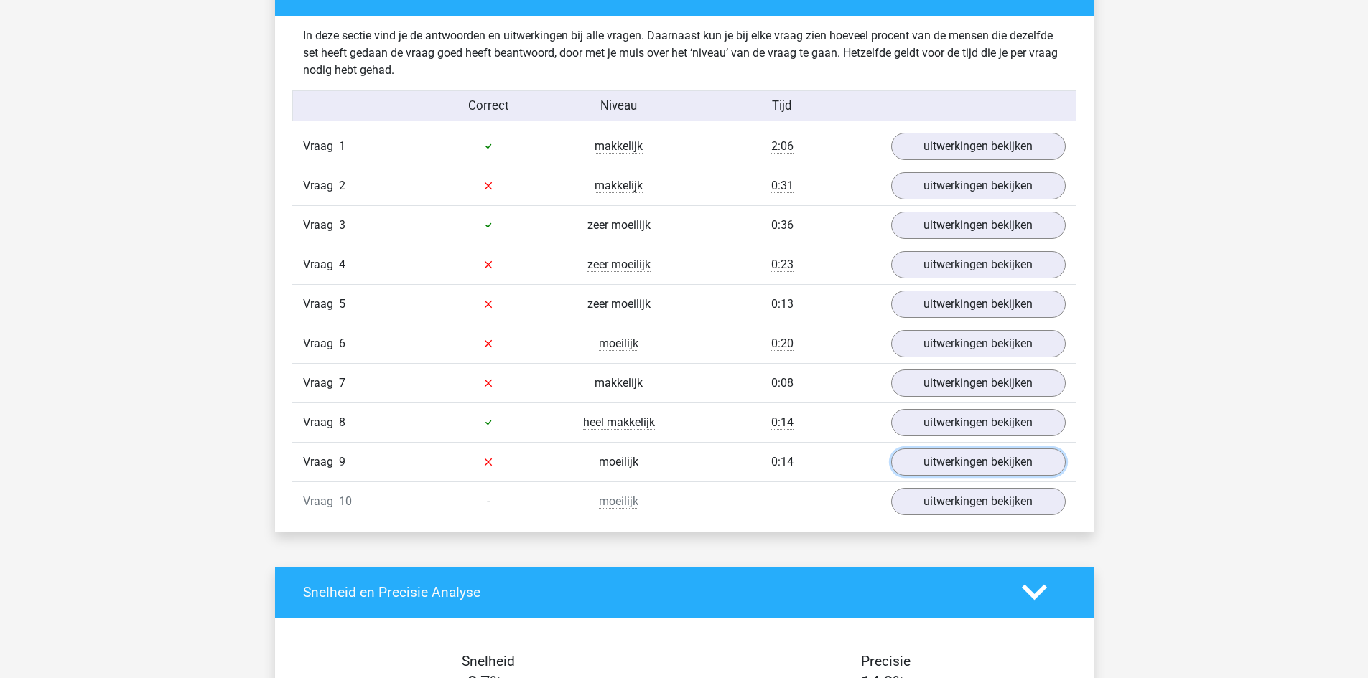
scroll to position [1077, 0]
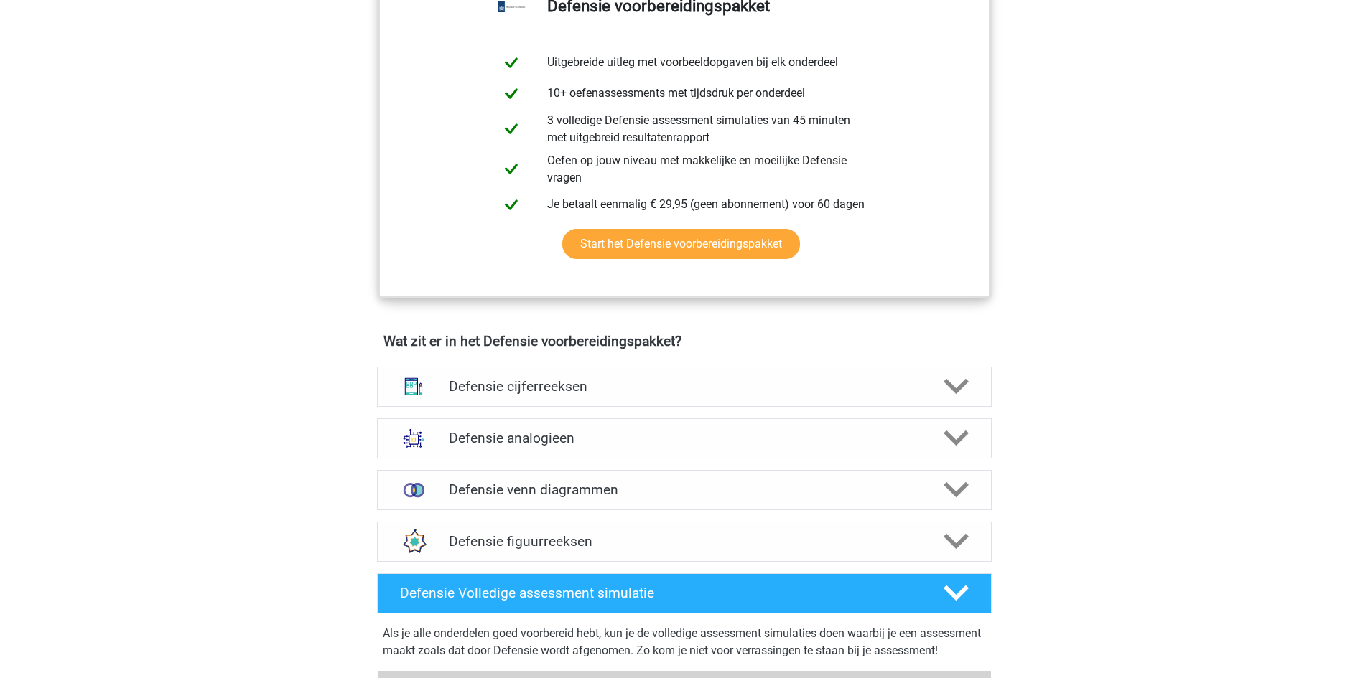
scroll to position [718, 0]
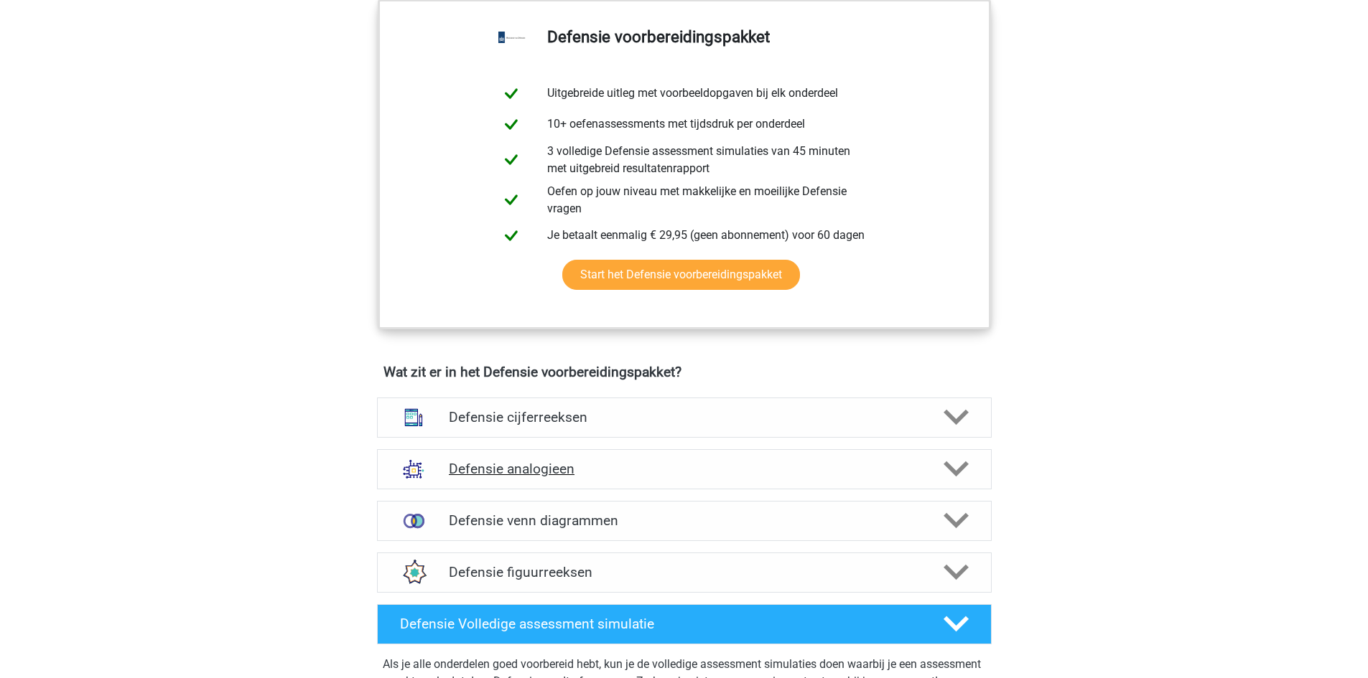
click at [966, 480] on icon at bounding box center [955, 469] width 25 height 25
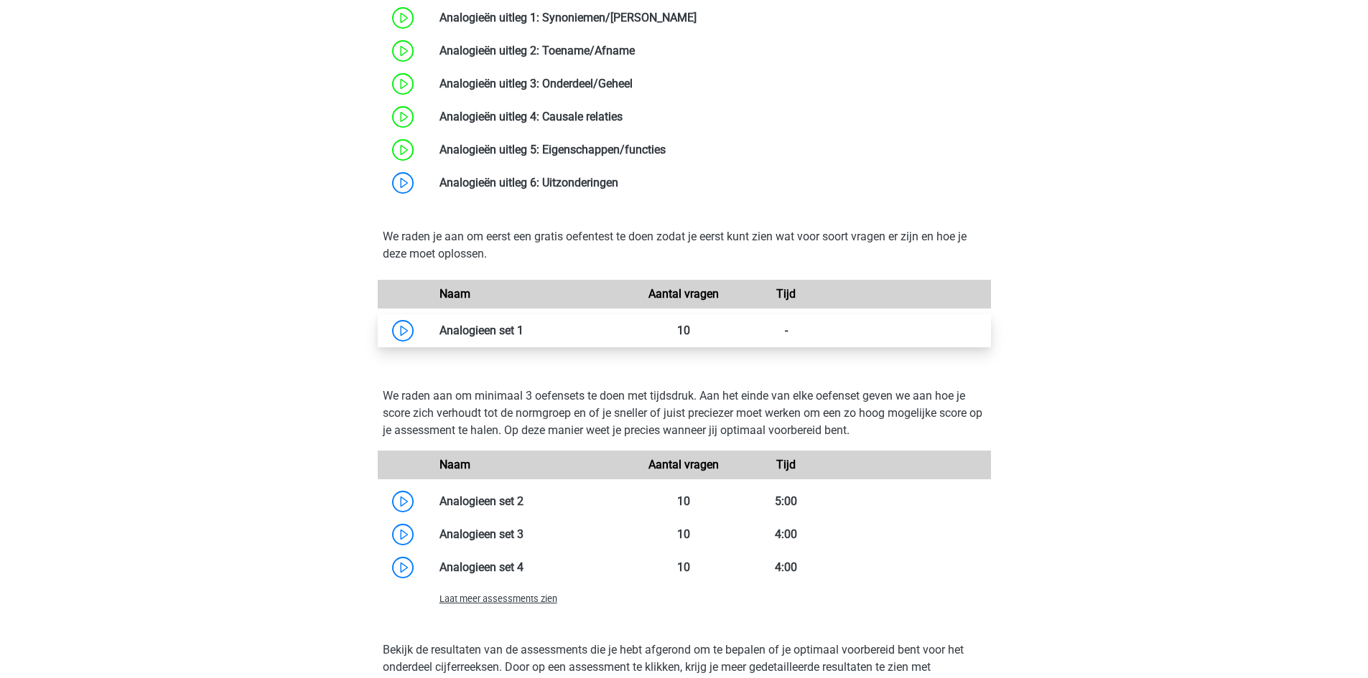
scroll to position [1795, 0]
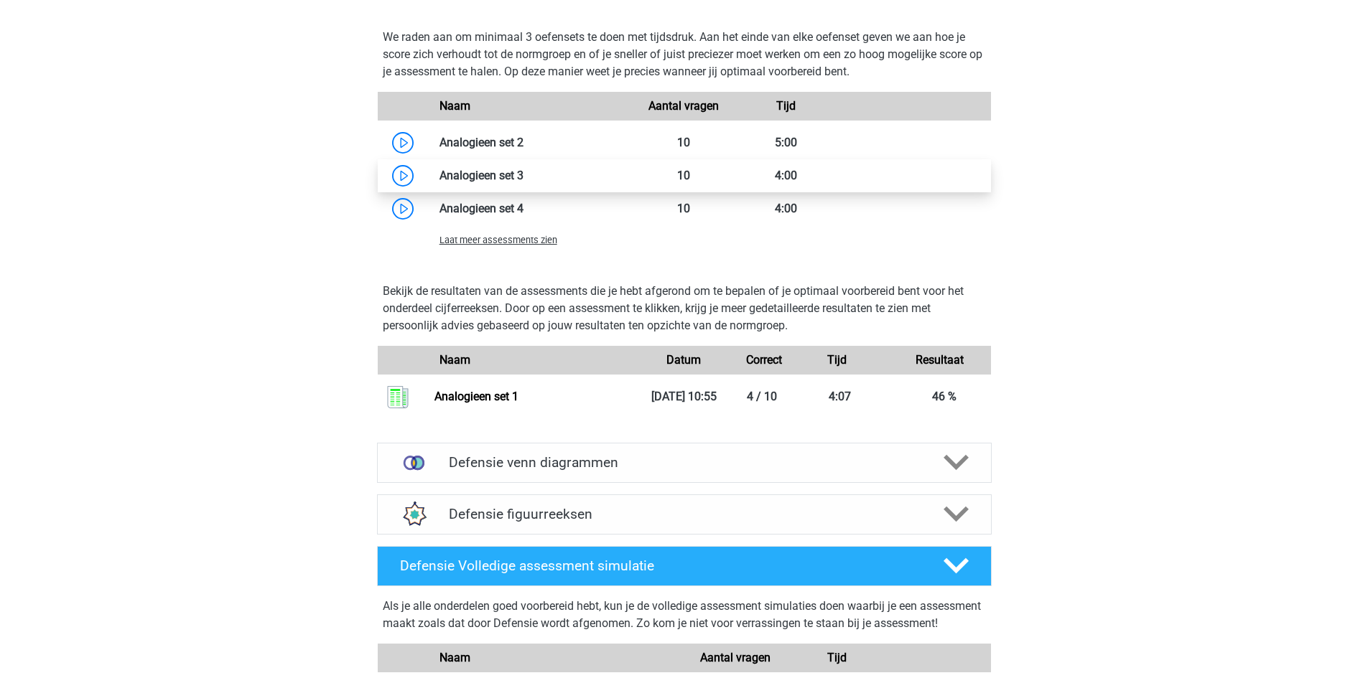
click at [523, 182] on link at bounding box center [523, 176] width 0 height 14
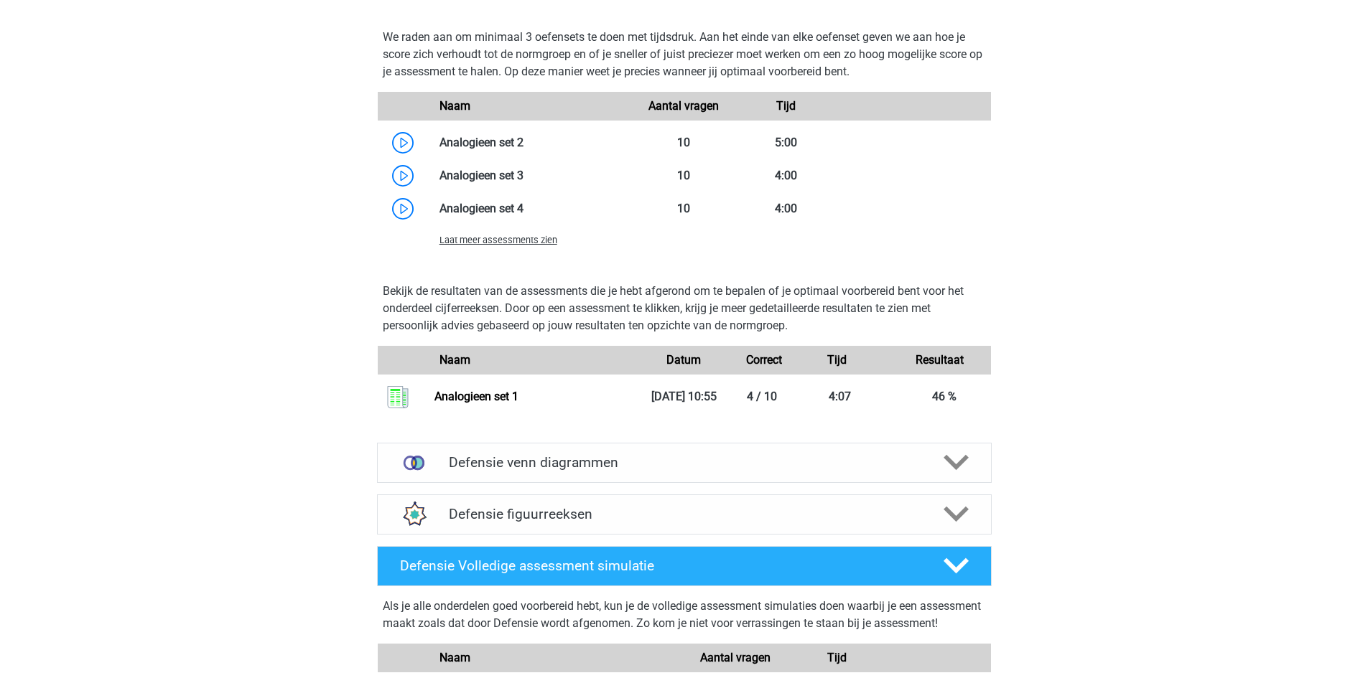
click at [508, 246] on div "Laat meer assessments zien" at bounding box center [531, 239] width 205 height 17
click at [507, 242] on span "Laat meer assessments zien" at bounding box center [498, 240] width 118 height 11
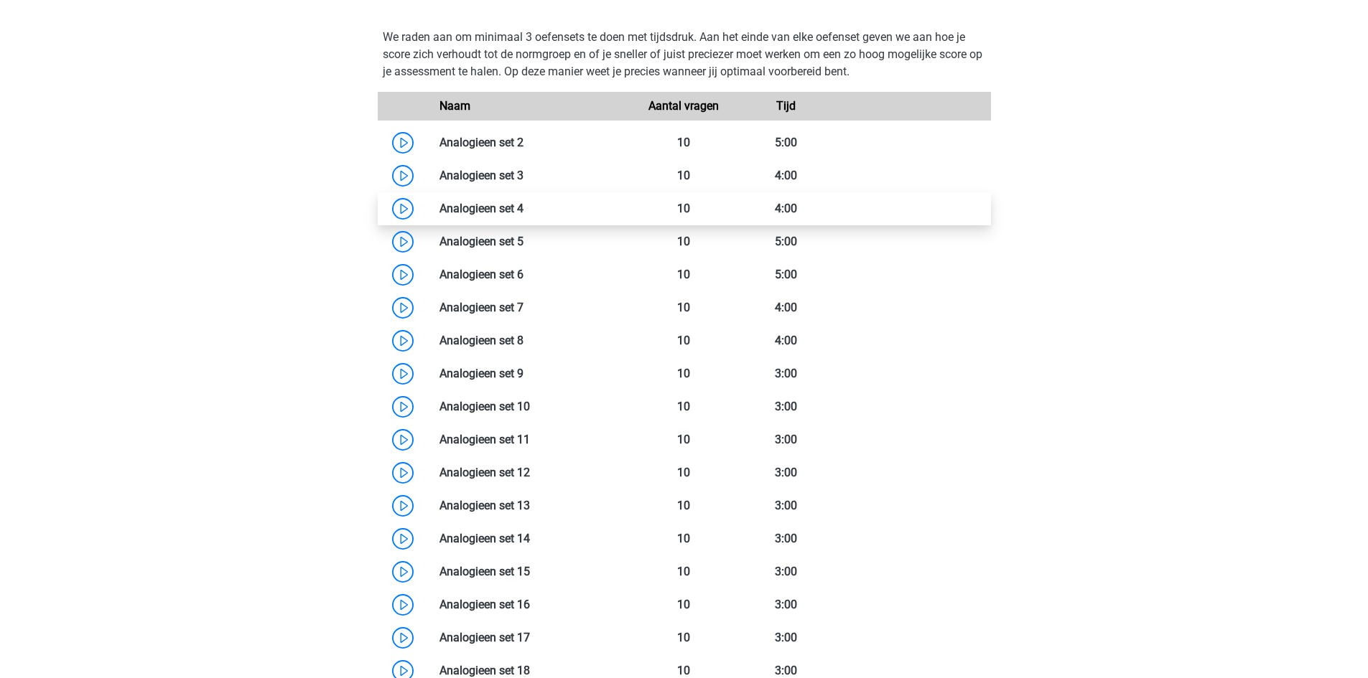
click at [523, 212] on link at bounding box center [523, 209] width 0 height 14
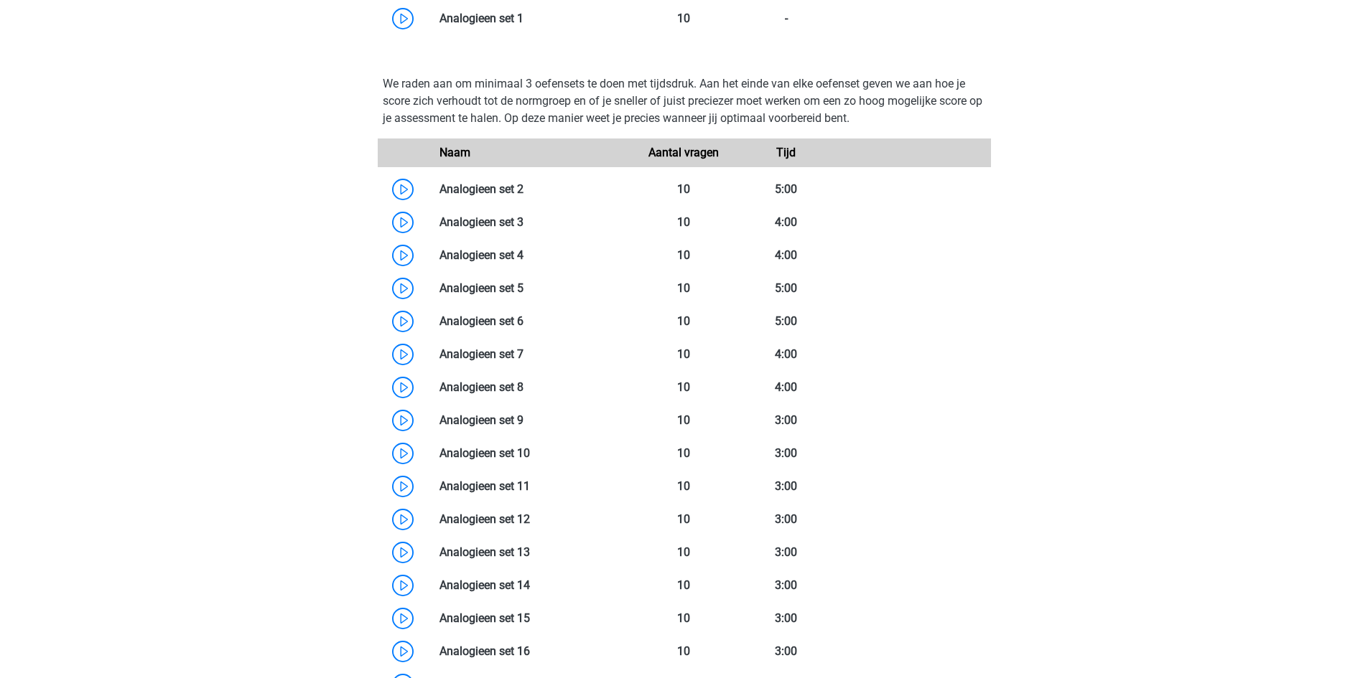
scroll to position [1436, 0]
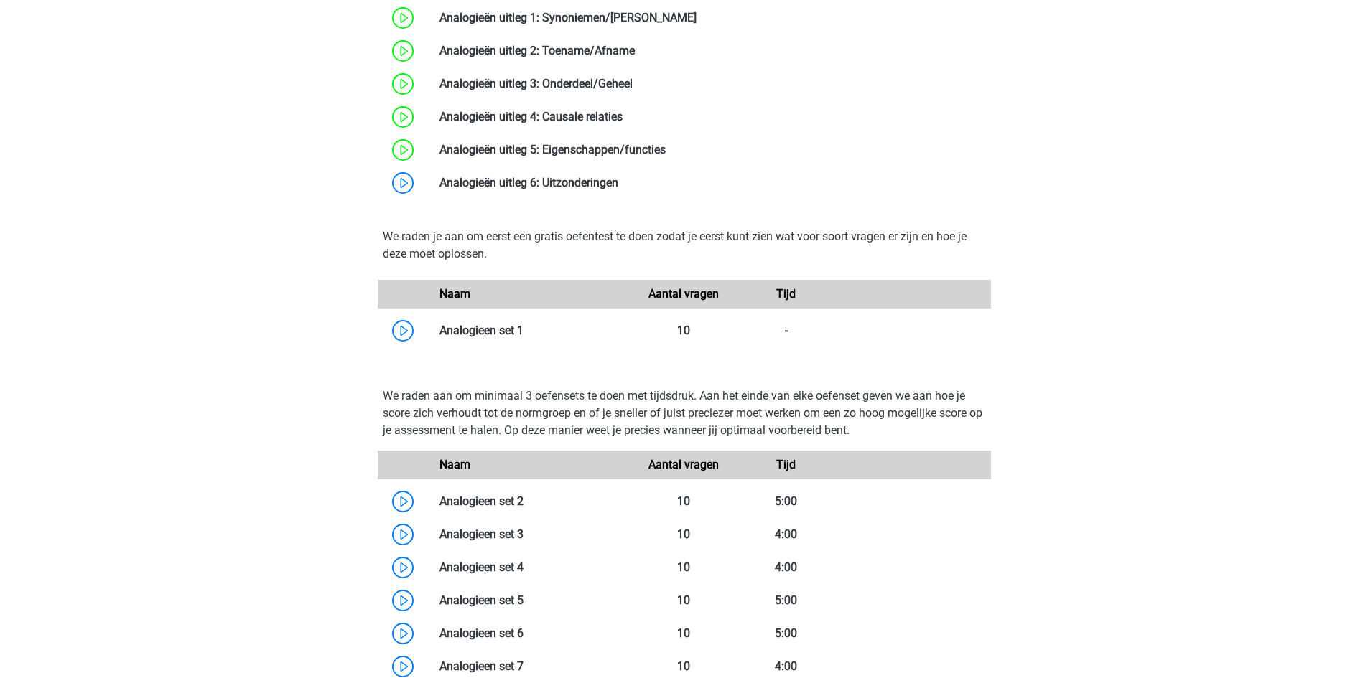
click at [834, 464] on div "Tijd" at bounding box center [786, 465] width 102 height 17
click at [730, 285] on div "Naam Aantal vragen Tijd" at bounding box center [684, 294] width 613 height 29
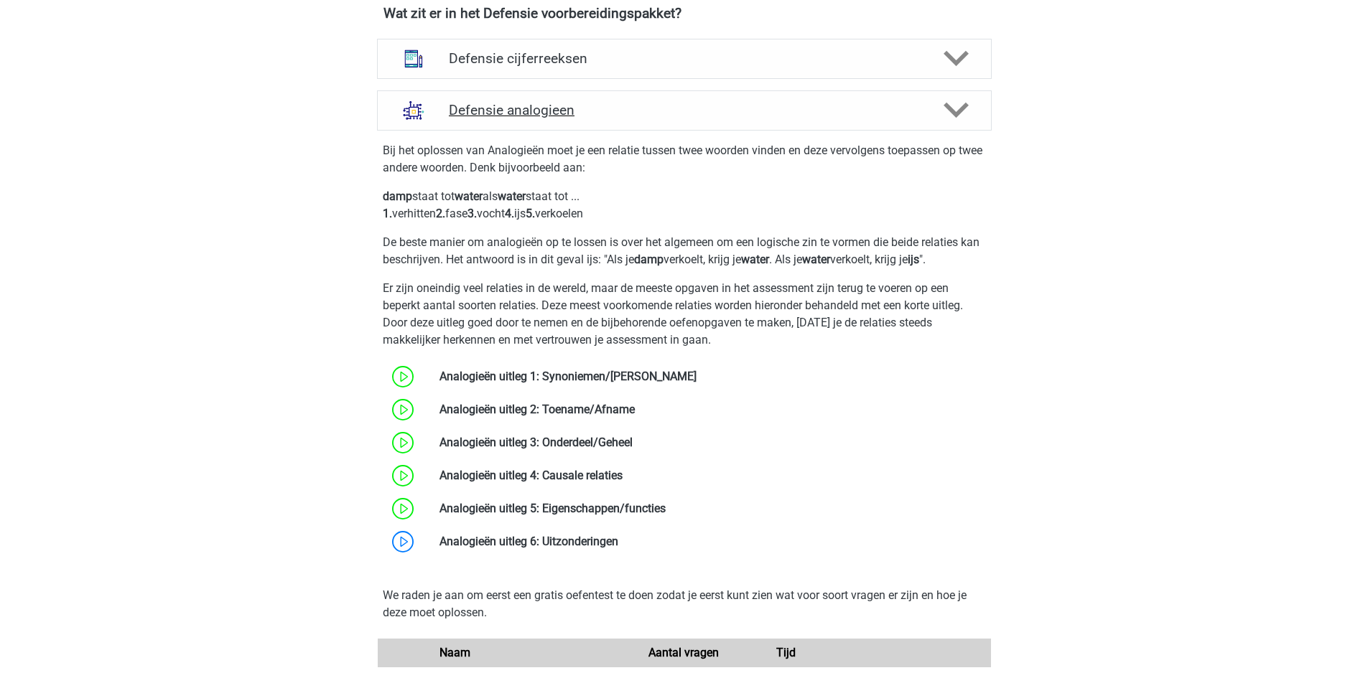
click at [952, 122] on icon at bounding box center [955, 110] width 25 height 25
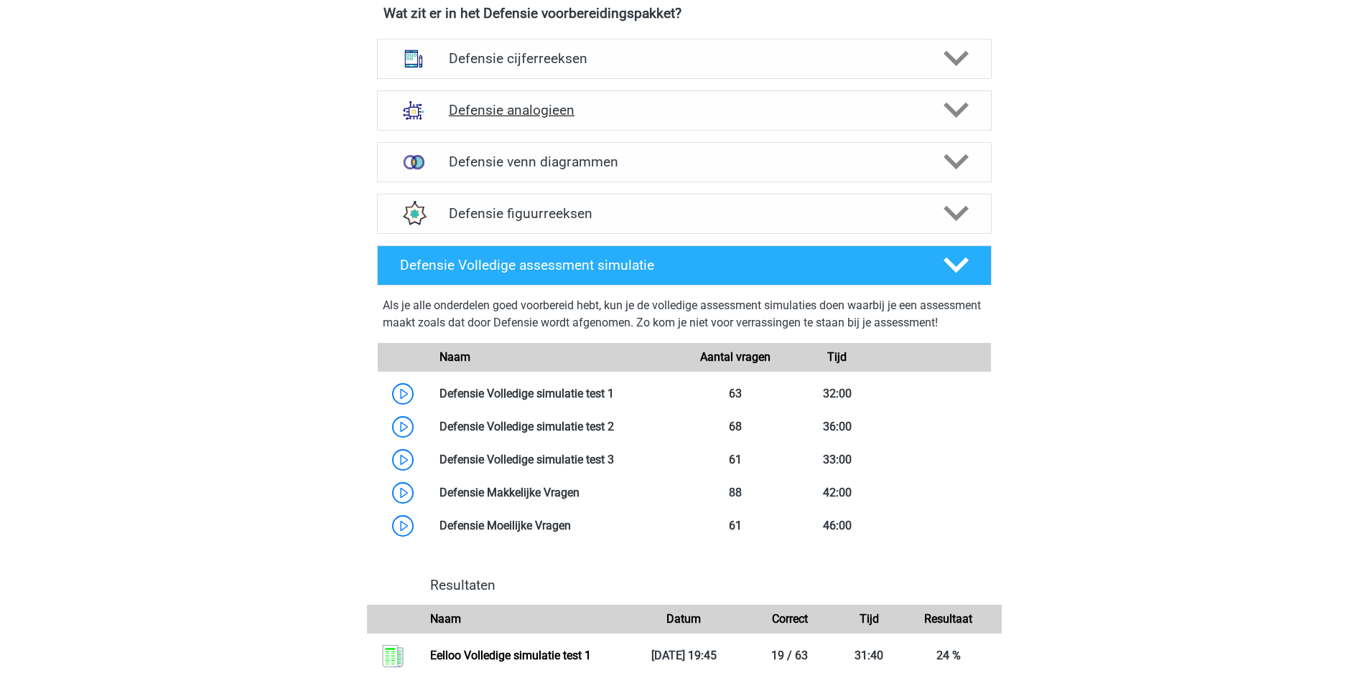
click at [952, 122] on icon at bounding box center [955, 110] width 25 height 25
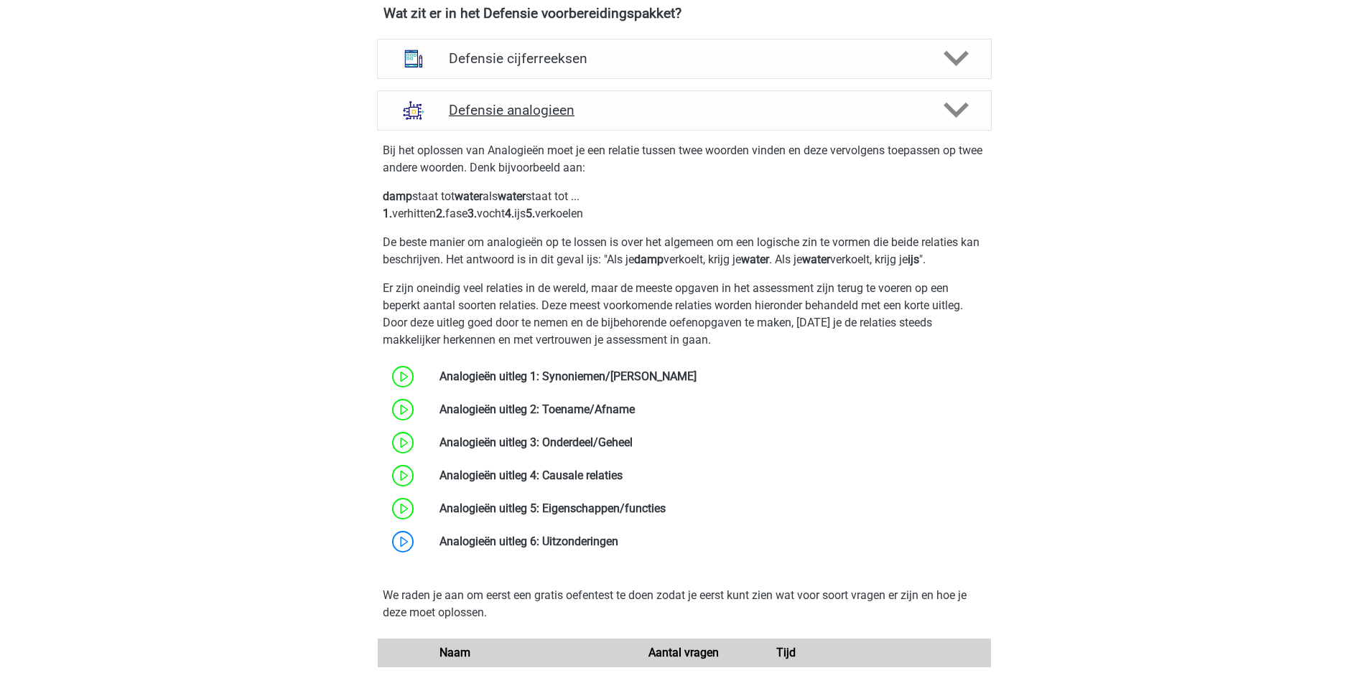
click at [966, 106] on polygon at bounding box center [955, 111] width 25 height 16
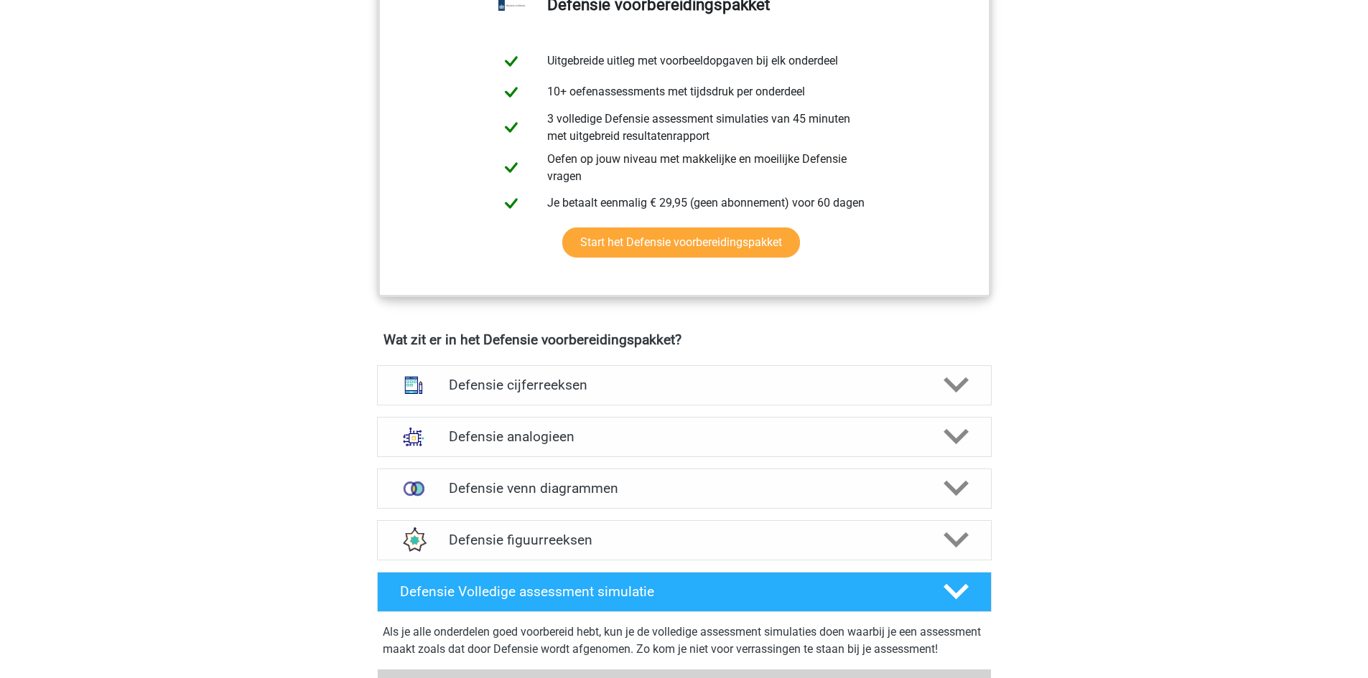
scroll to position [718, 0]
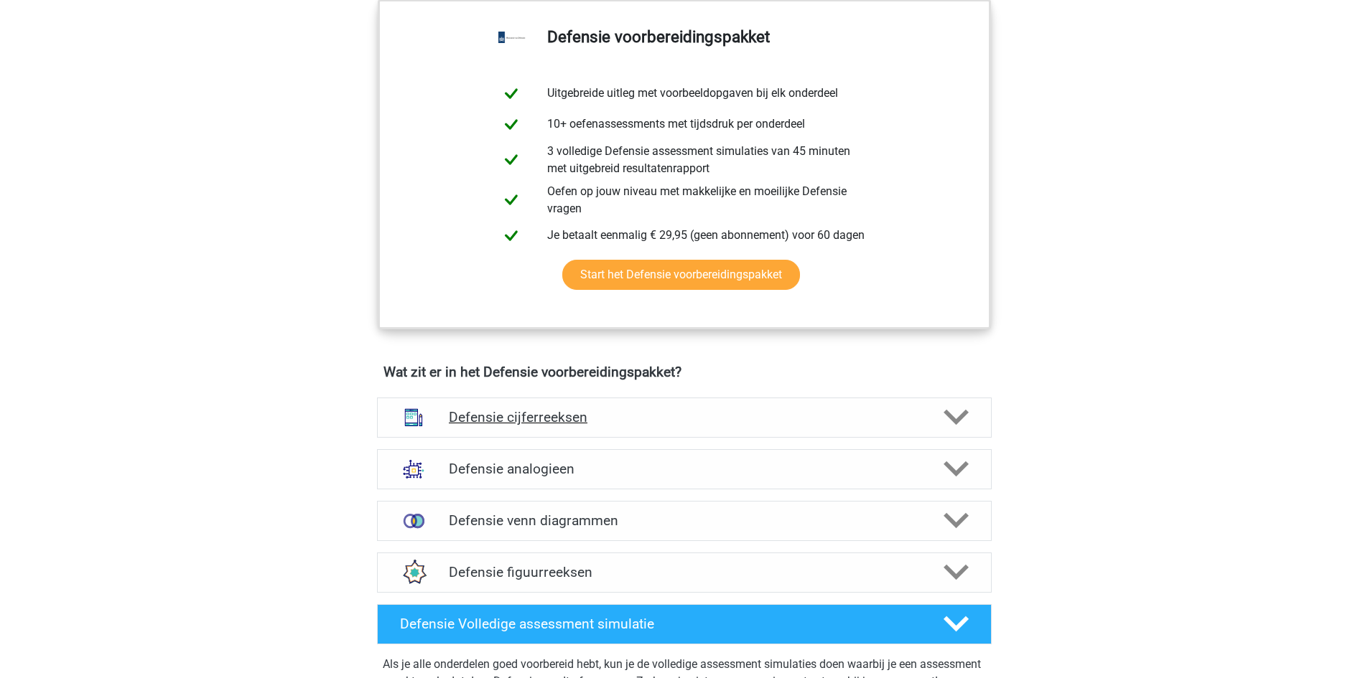
click at [973, 421] on div at bounding box center [954, 417] width 49 height 25
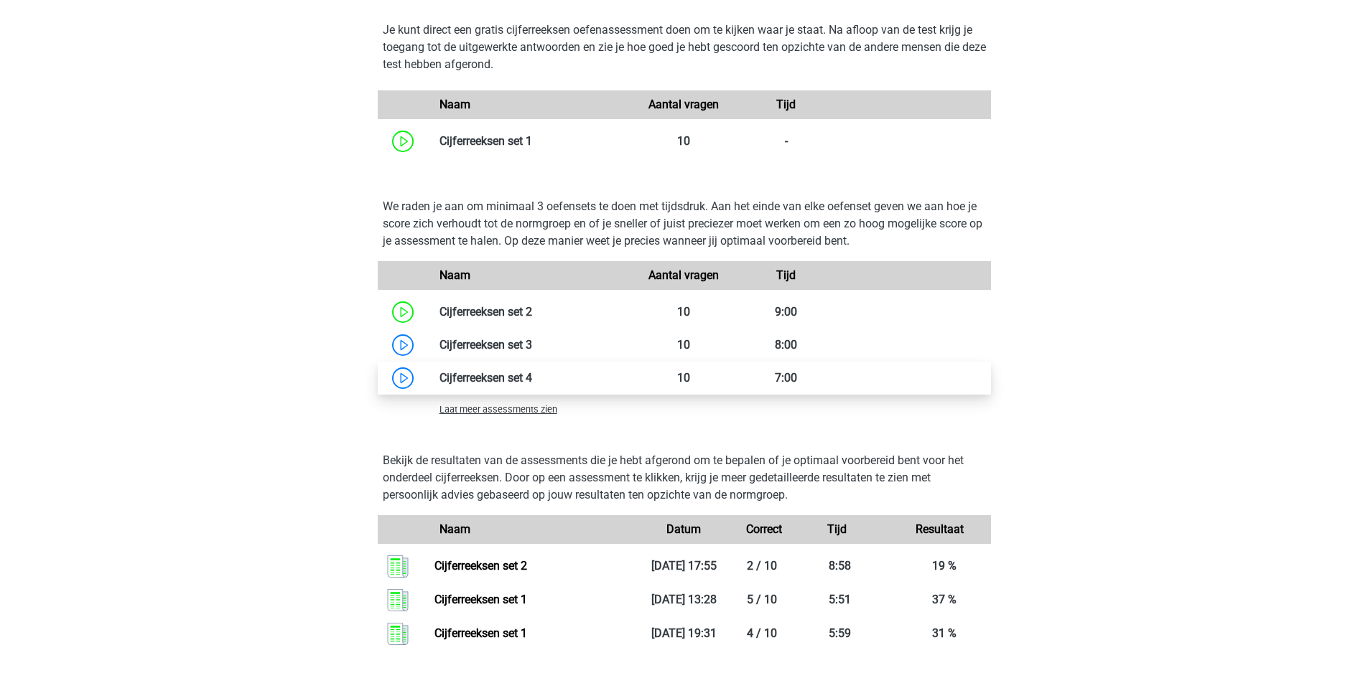
scroll to position [1795, 0]
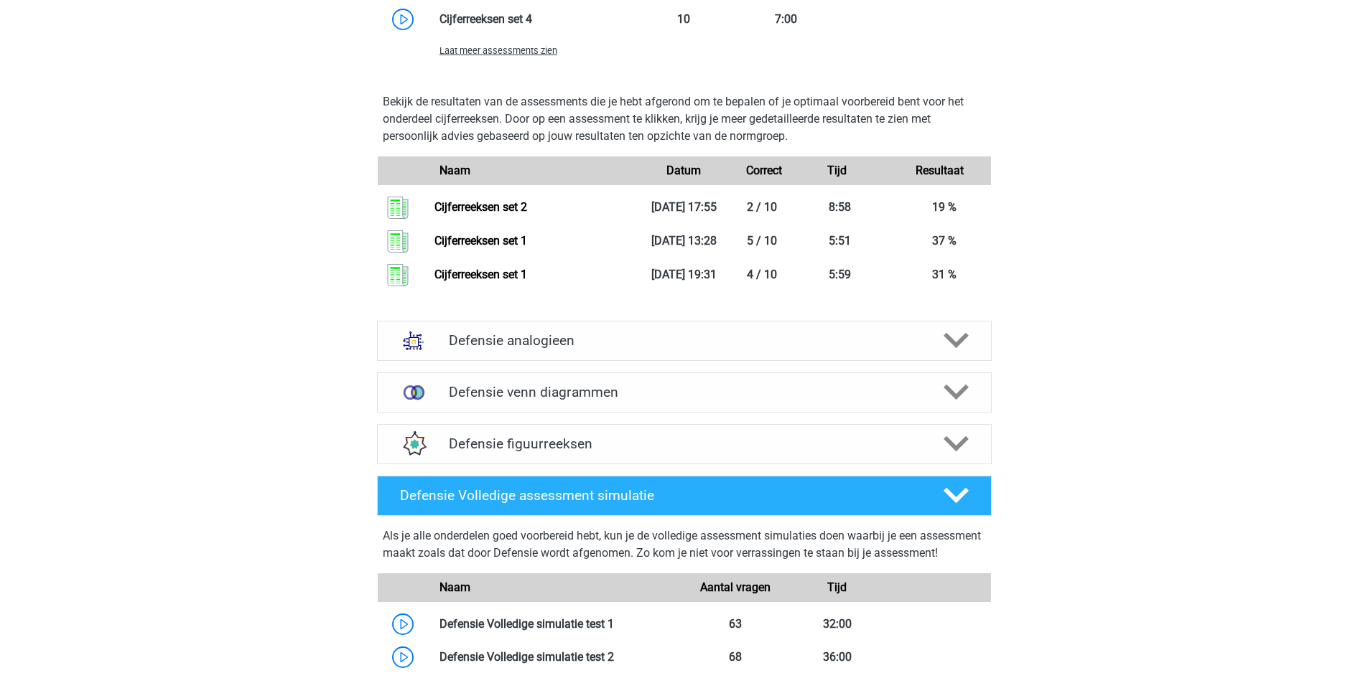
click at [500, 57] on div "Laat meer assessments zien" at bounding box center [531, 50] width 205 height 17
click at [514, 52] on span "Laat meer assessments zien" at bounding box center [498, 50] width 118 height 11
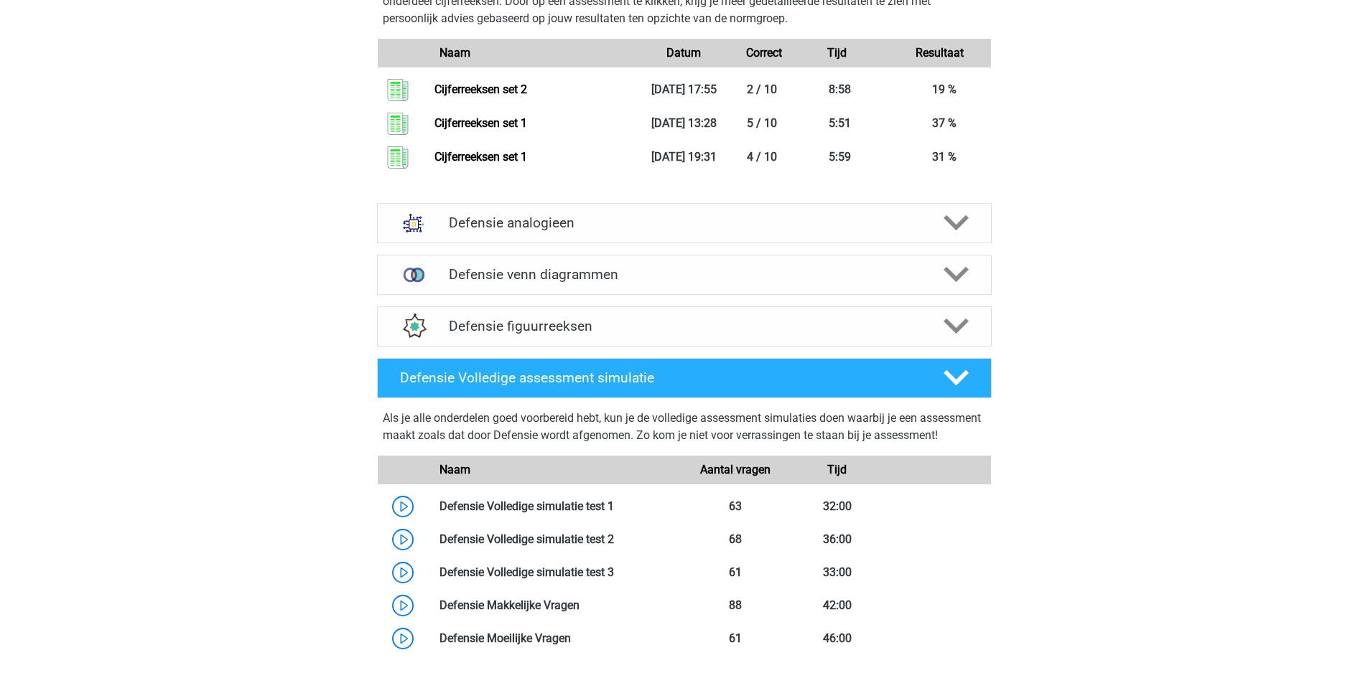
scroll to position [2513, 0]
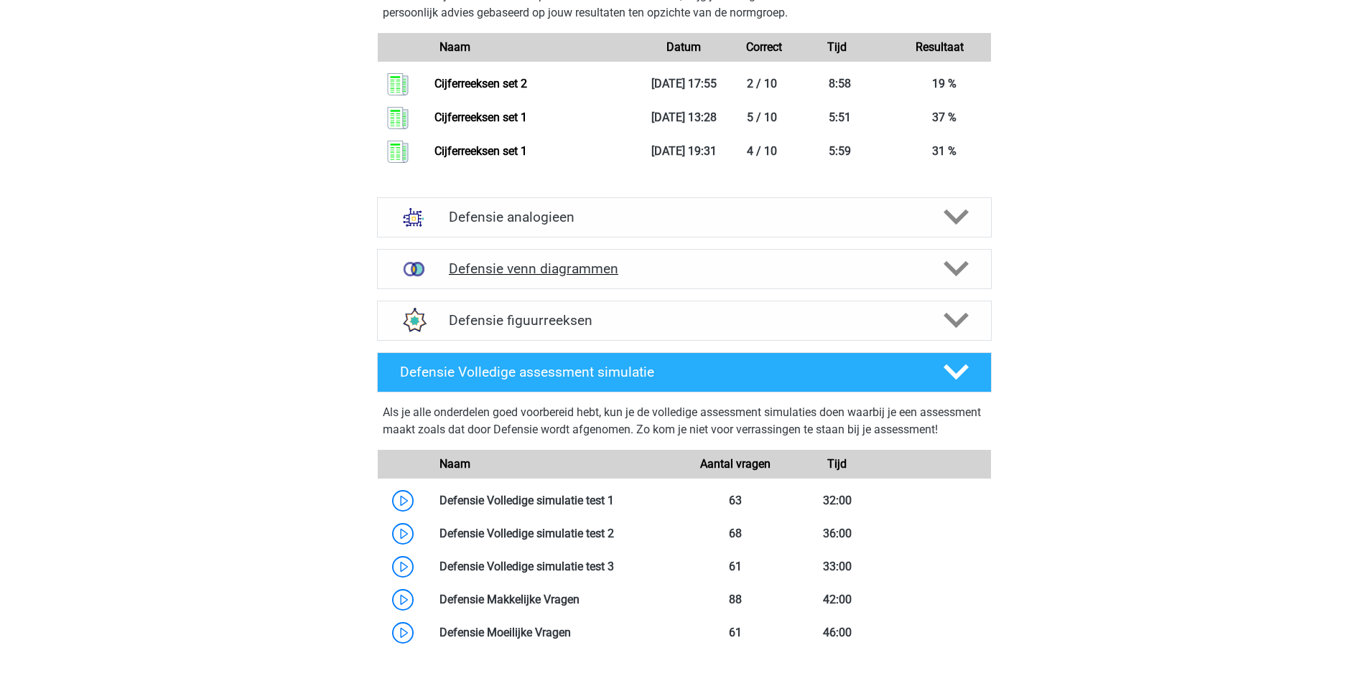
click at [977, 256] on div "Defensie venn diagrammen" at bounding box center [684, 269] width 615 height 40
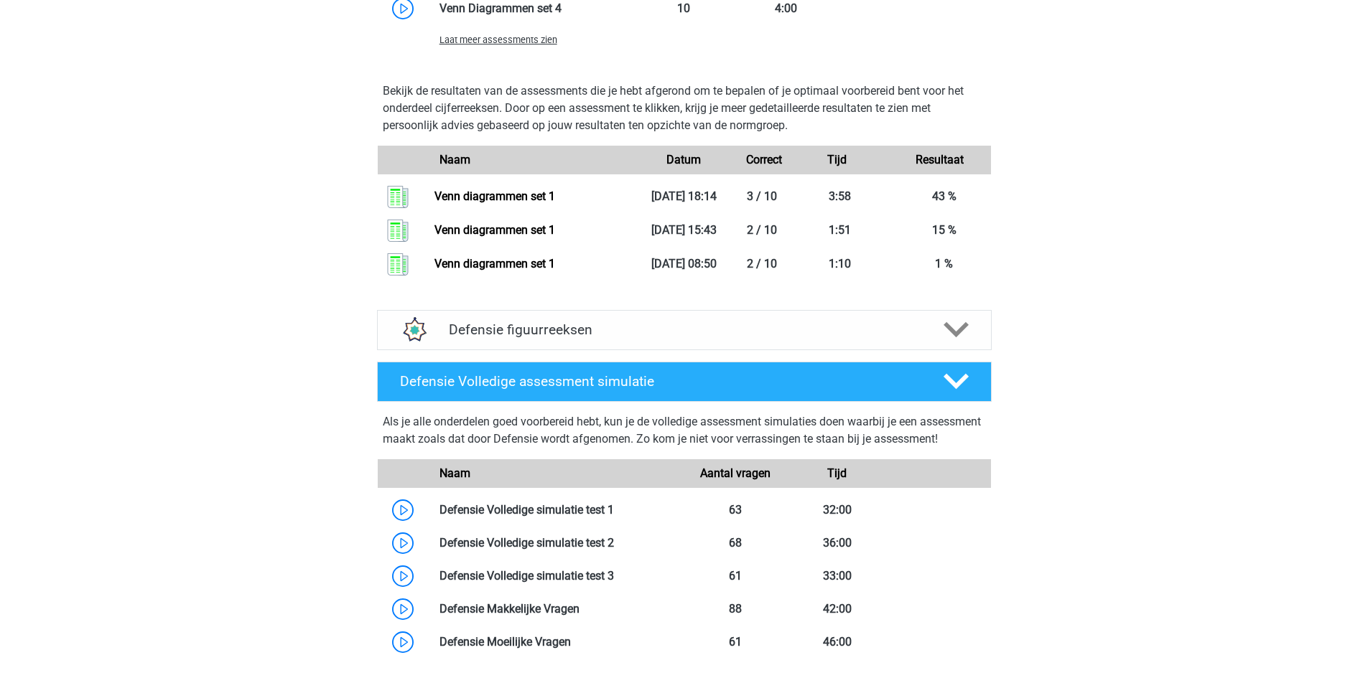
scroll to position [3590, 0]
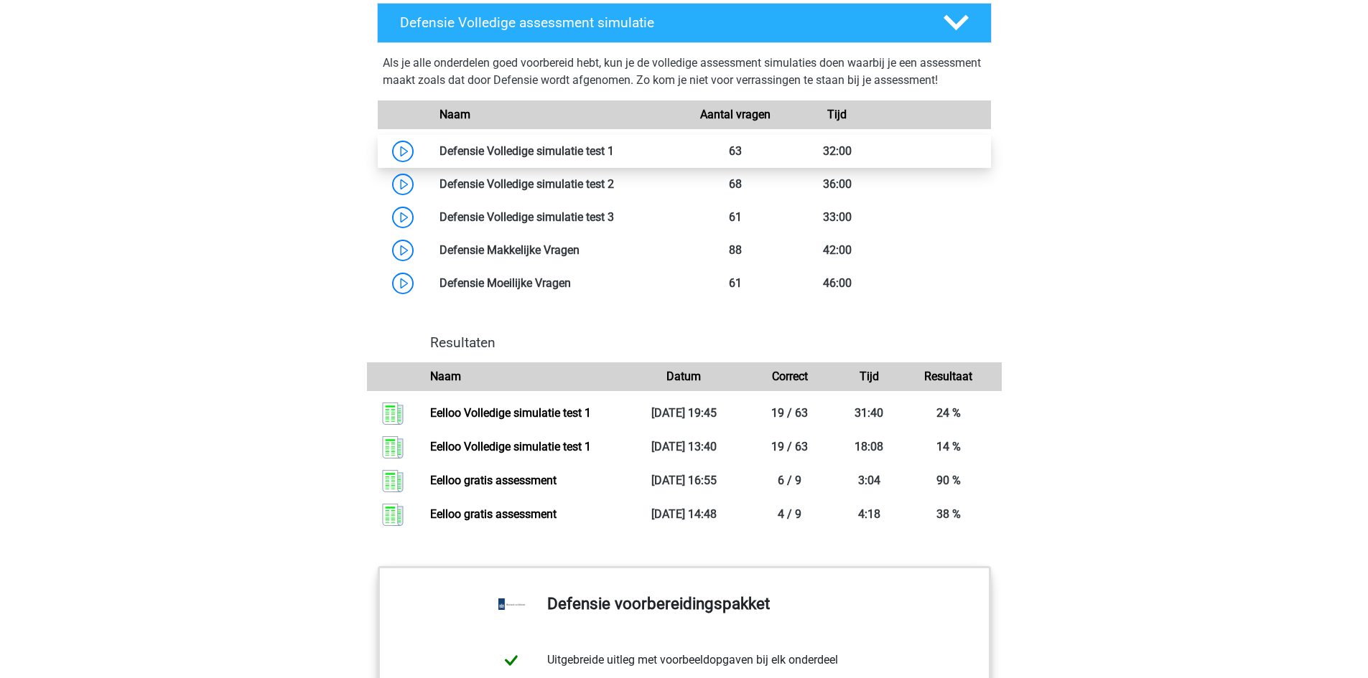
click at [614, 158] on link at bounding box center [614, 151] width 0 height 14
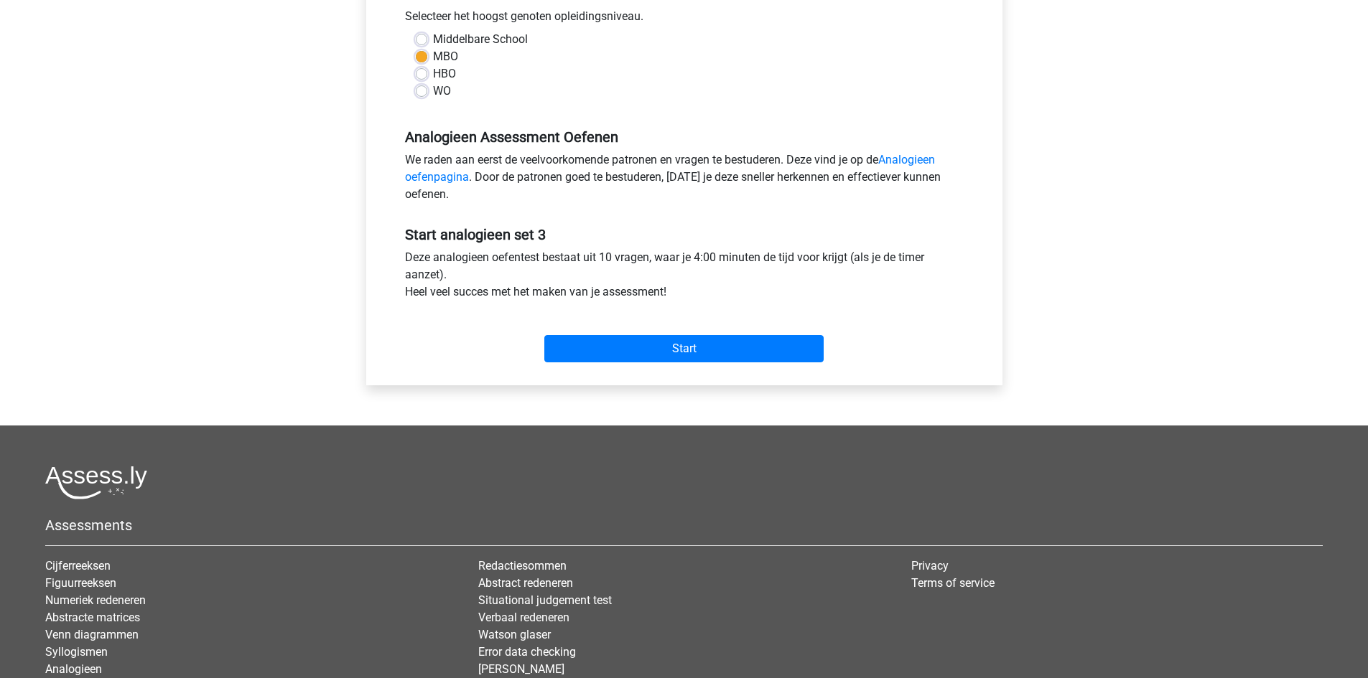
scroll to position [359, 0]
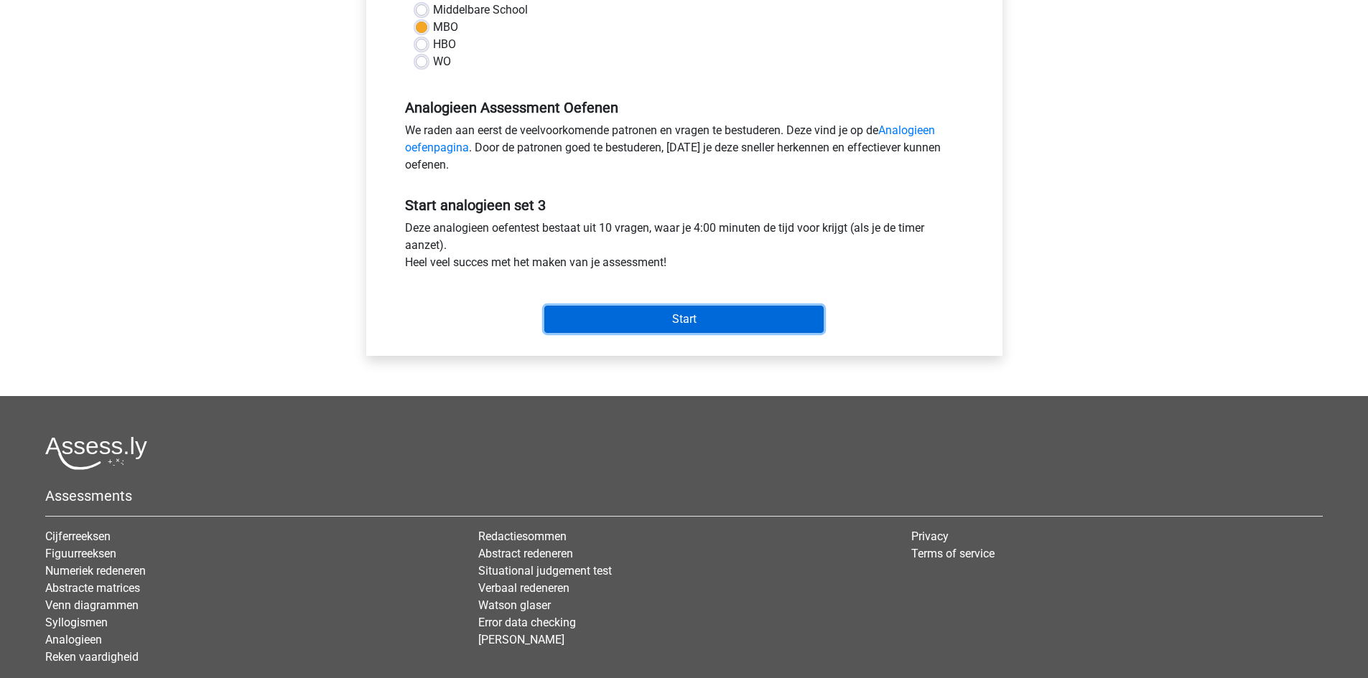
click at [737, 322] on input "Start" at bounding box center [683, 319] width 279 height 27
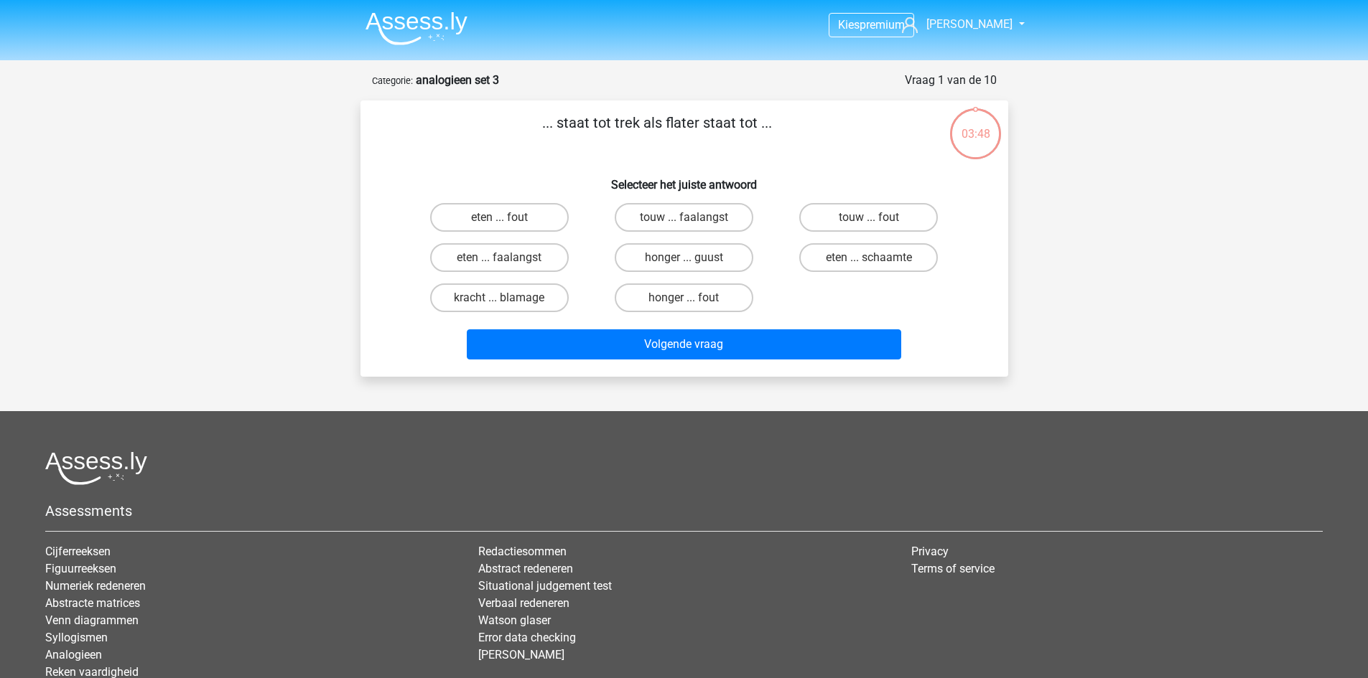
drag, startPoint x: 665, startPoint y: 119, endPoint x: 699, endPoint y: 130, distance: 35.4
click at [699, 130] on p "... staat tot trek als flater staat tot ..." at bounding box center [657, 133] width 548 height 43
copy p "flater"
click at [704, 295] on label "honger ... fout" at bounding box center [684, 298] width 139 height 29
click at [693, 298] on input "honger ... fout" at bounding box center [687, 302] width 9 height 9
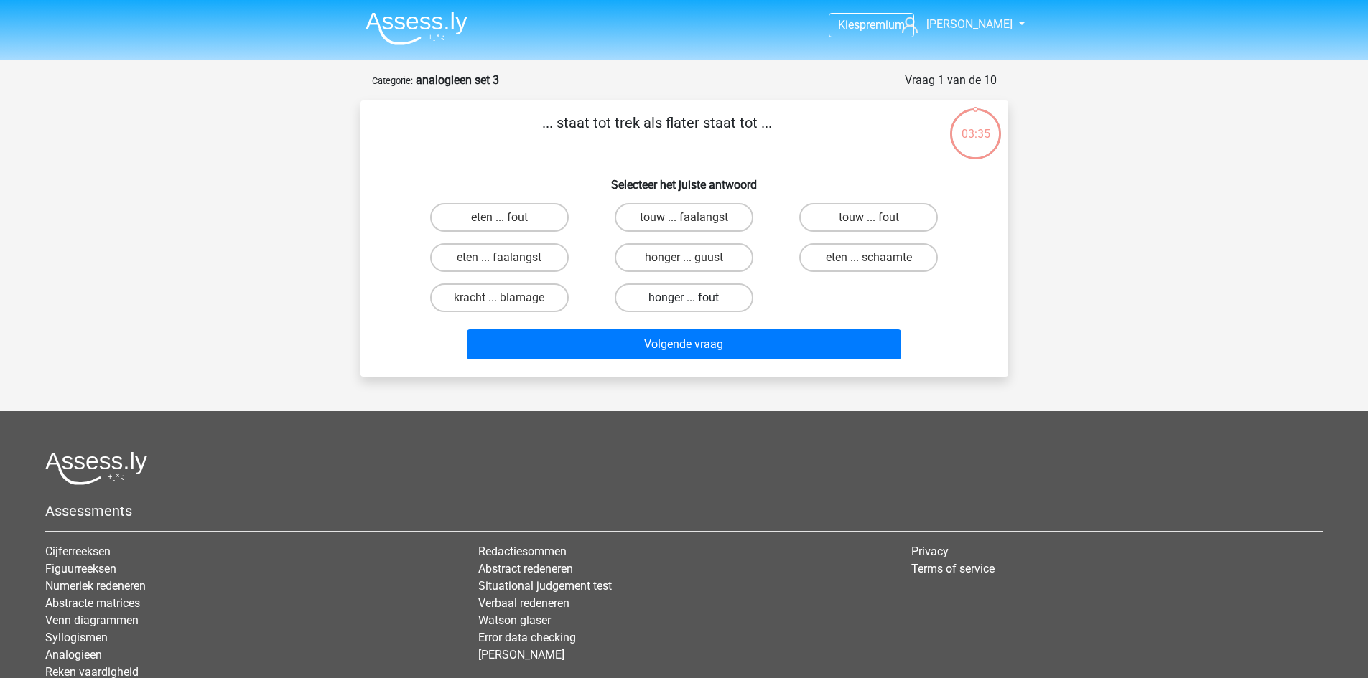
radio input "true"
click at [775, 164] on div "... staat tot trek als flater staat tot ... Selecteer het juiste antwoord eten …" at bounding box center [684, 238] width 636 height 253
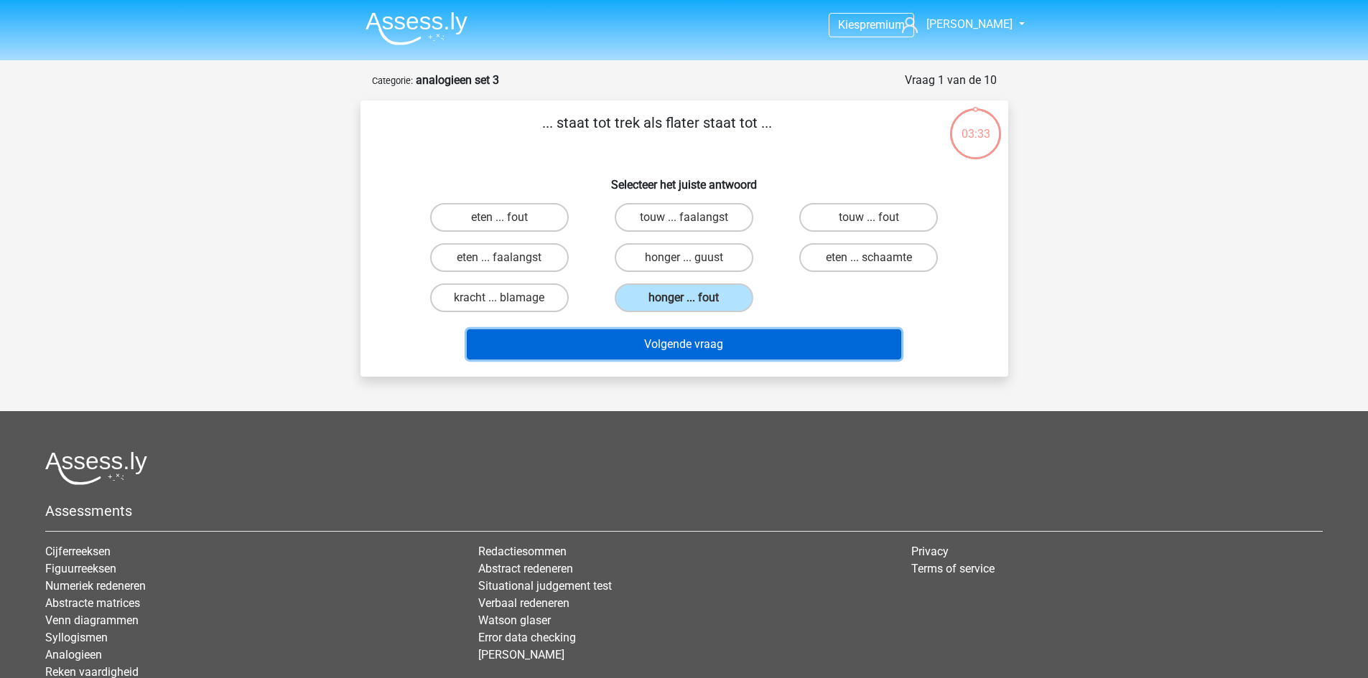
drag, startPoint x: 784, startPoint y: 347, endPoint x: 788, endPoint y: 332, distance: 15.7
click at [784, 341] on button "Volgende vraag" at bounding box center [684, 345] width 434 height 30
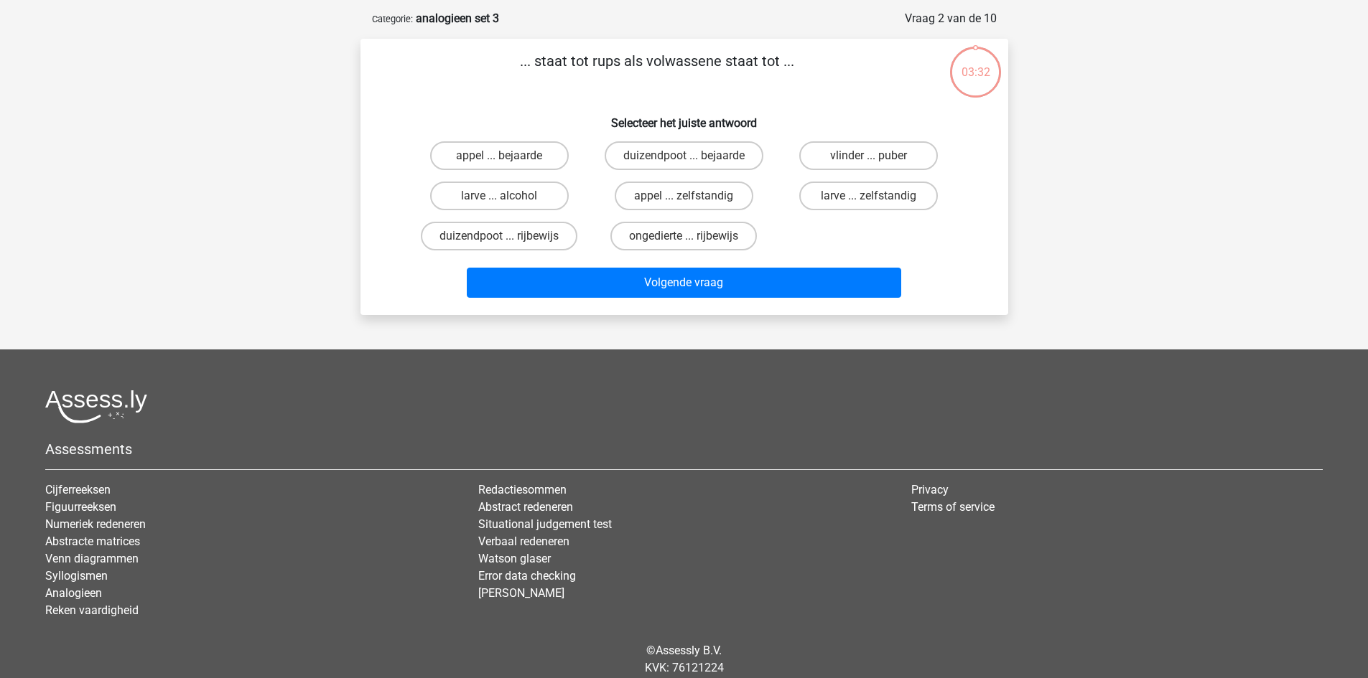
scroll to position [72, 0]
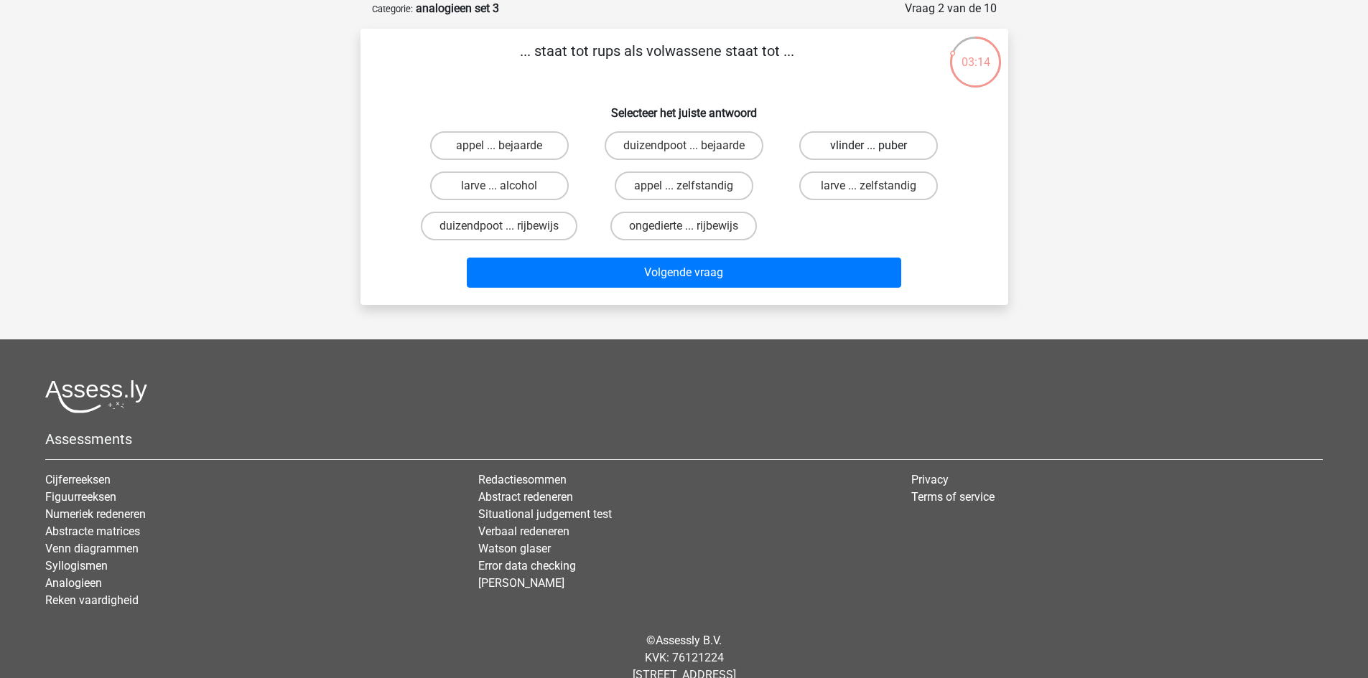
click at [895, 141] on label "vlinder ... puber" at bounding box center [868, 145] width 139 height 29
click at [878, 146] on input "vlinder ... puber" at bounding box center [873, 150] width 9 height 9
radio input "true"
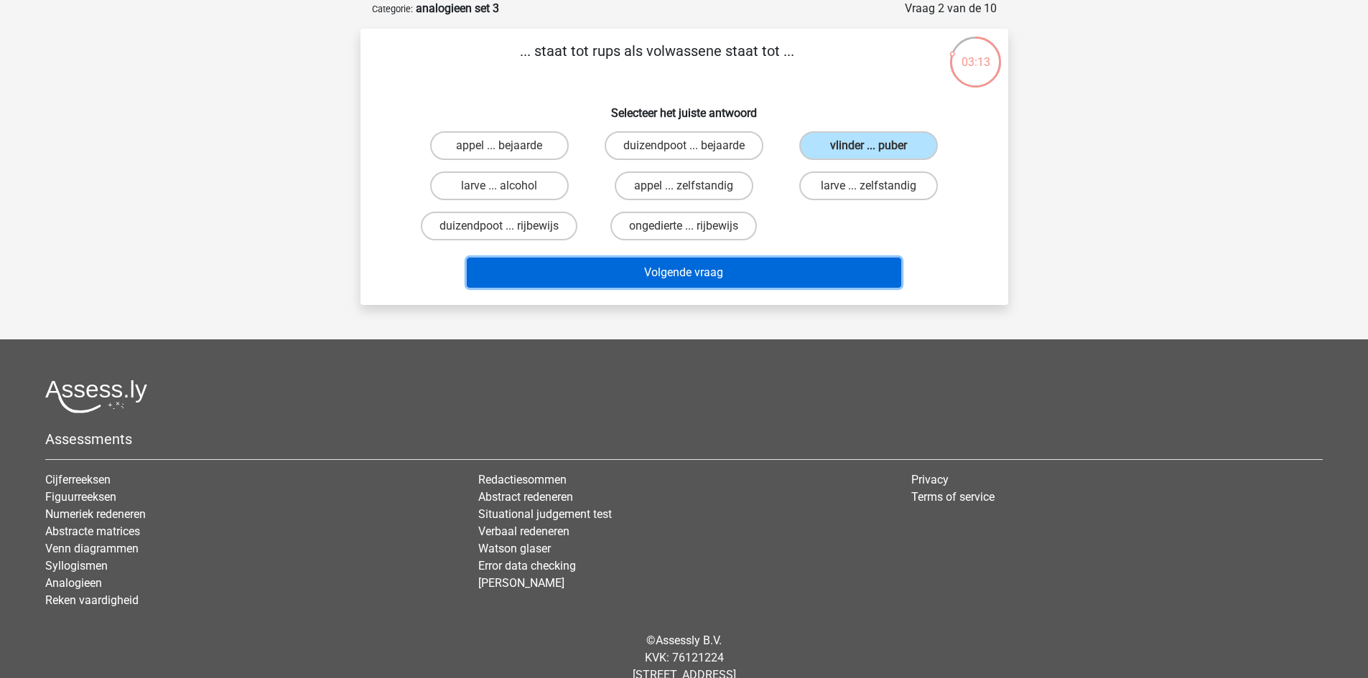
click at [781, 279] on button "Volgende vraag" at bounding box center [684, 273] width 434 height 30
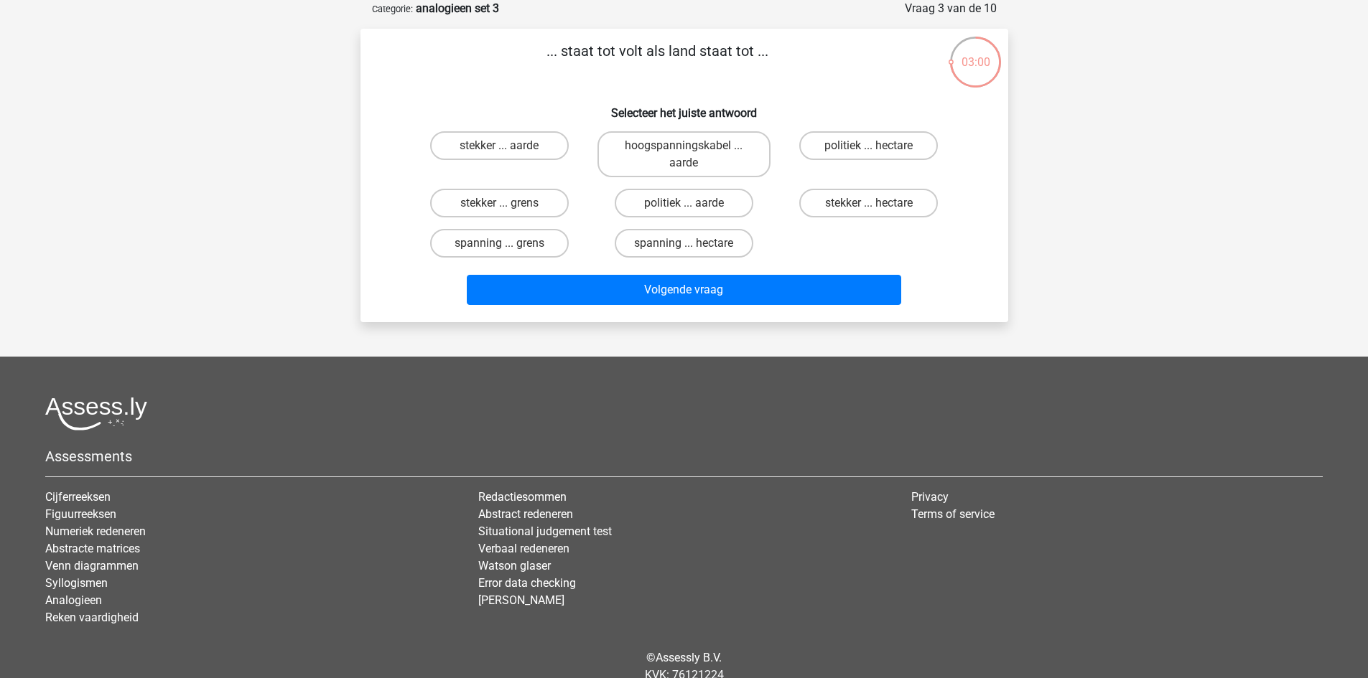
drag, startPoint x: 617, startPoint y: 52, endPoint x: 640, endPoint y: 50, distance: 23.1
click at [640, 50] on p "... staat tot volt als land staat tot ..." at bounding box center [657, 61] width 548 height 43
copy p "volt"
click at [798, 55] on p "... staat tot volt als land staat tot ..." at bounding box center [657, 61] width 548 height 43
click at [724, 202] on label "politiek ... aarde" at bounding box center [684, 203] width 139 height 29
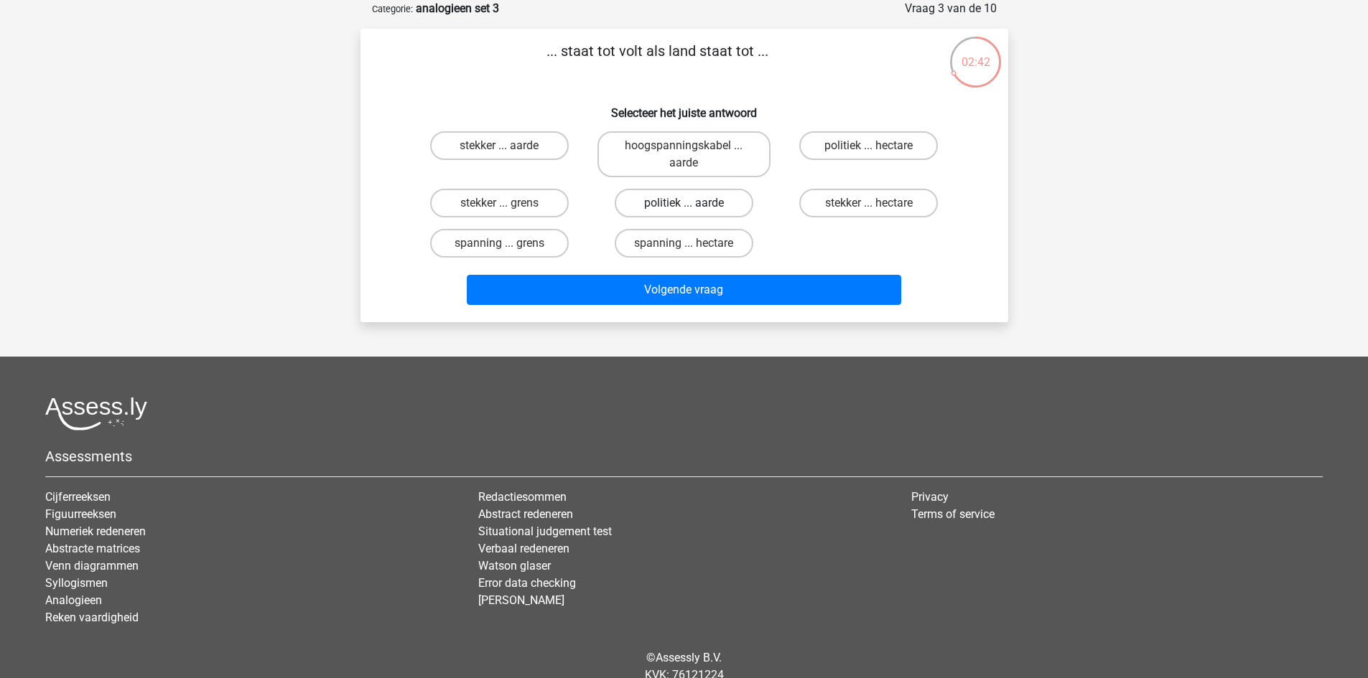
click at [693, 203] on input "politiek ... aarde" at bounding box center [687, 207] width 9 height 9
radio input "true"
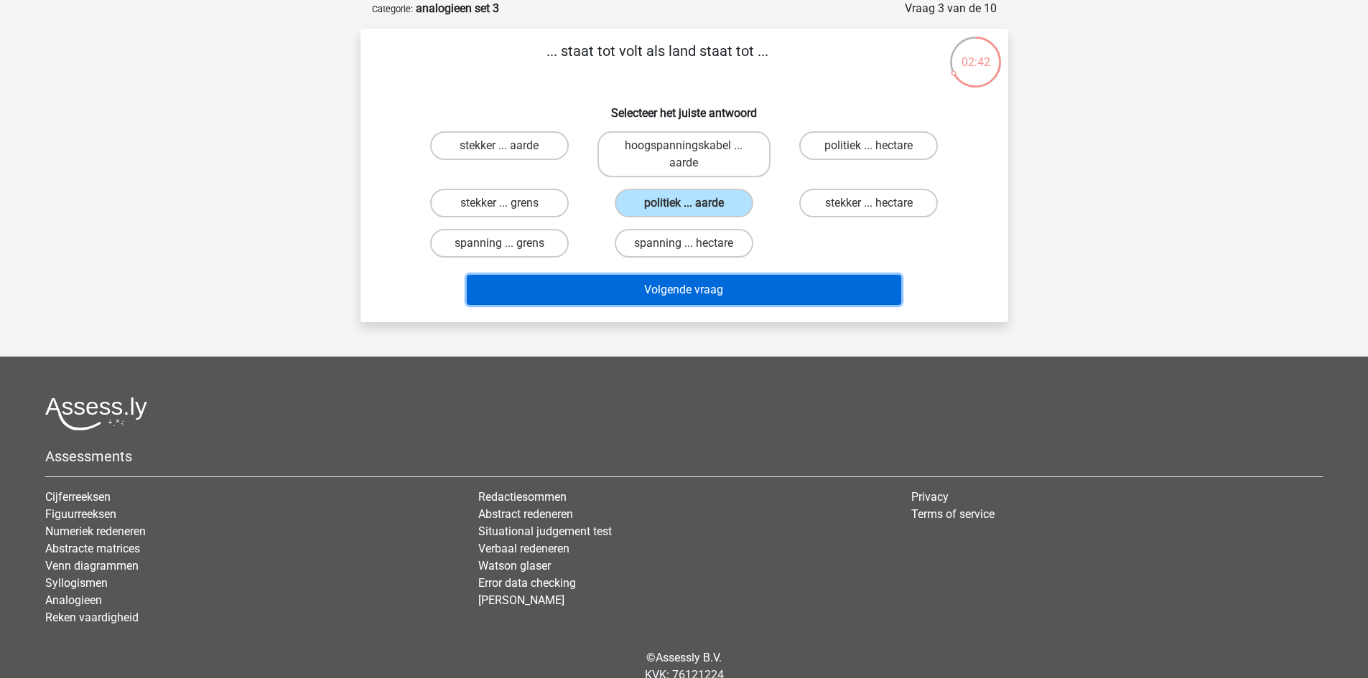
click at [746, 289] on button "Volgende vraag" at bounding box center [684, 290] width 434 height 30
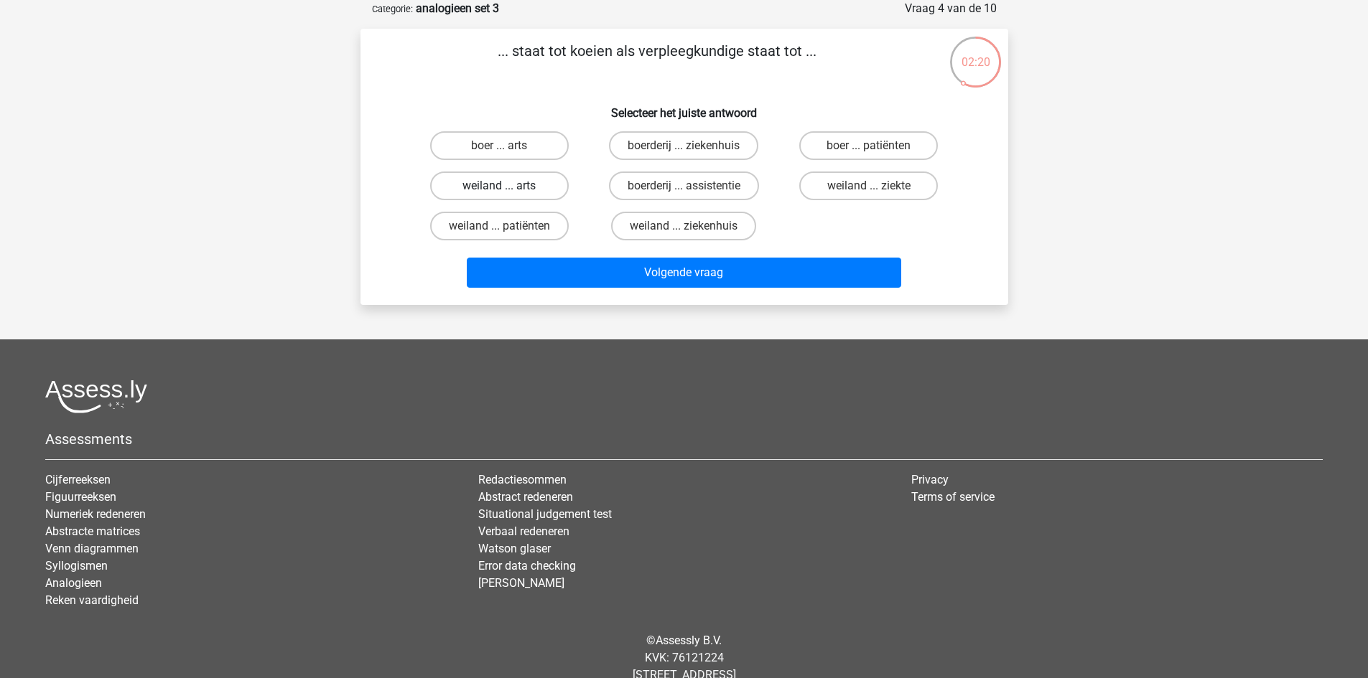
click at [541, 184] on label "weiland ... arts" at bounding box center [499, 186] width 139 height 29
click at [508, 186] on input "weiland ... arts" at bounding box center [503, 190] width 9 height 9
radio input "true"
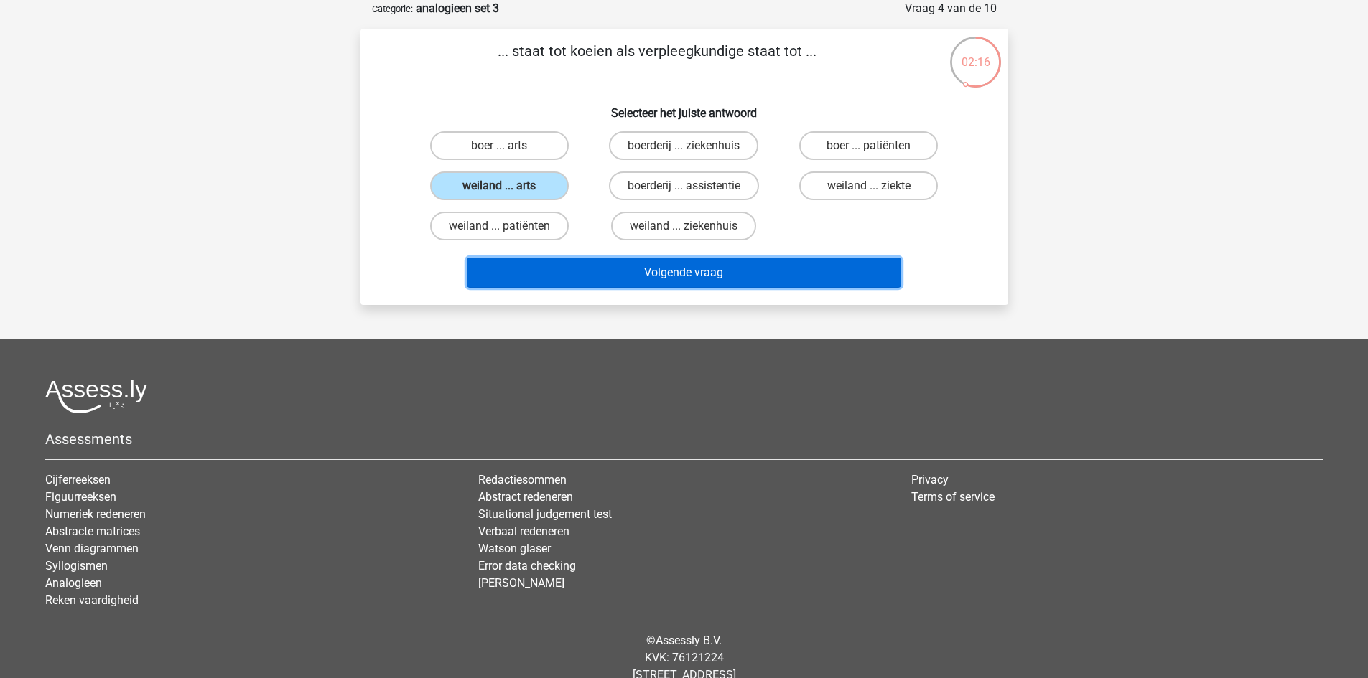
click at [622, 273] on button "Volgende vraag" at bounding box center [684, 273] width 434 height 30
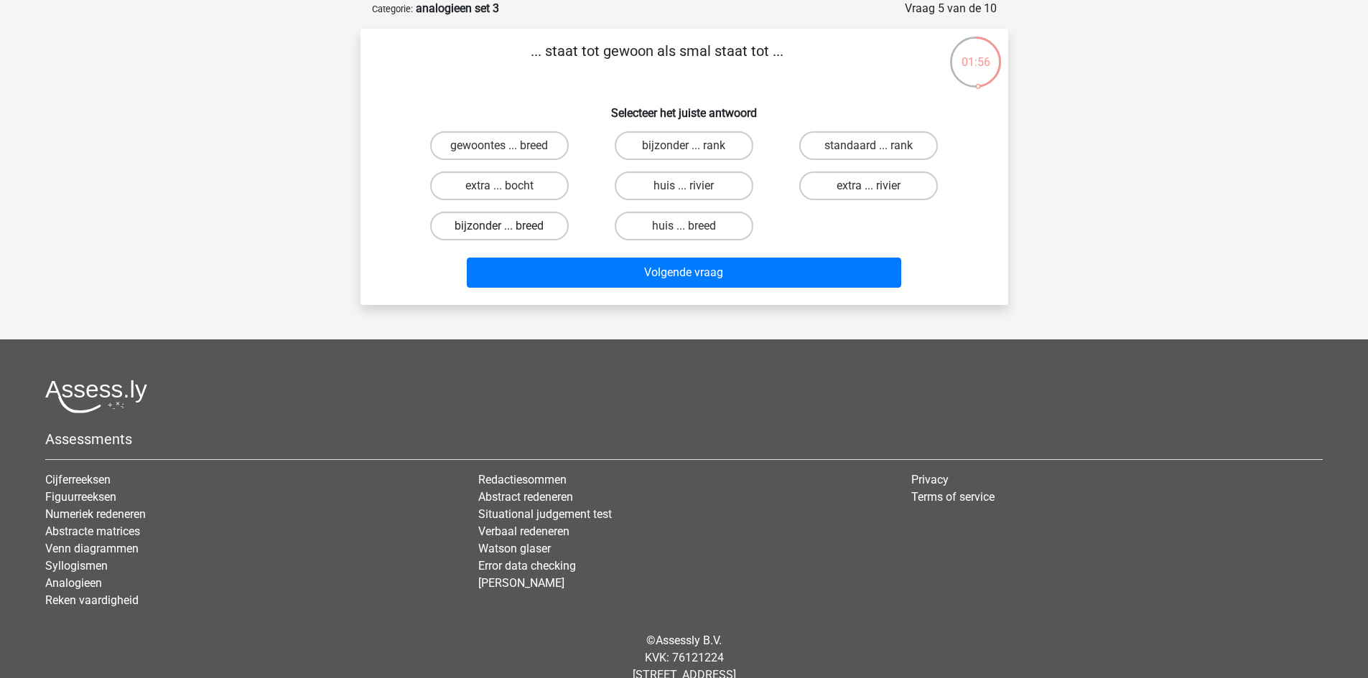
click at [547, 220] on label "bijzonder ... breed" at bounding box center [499, 226] width 139 height 29
click at [508, 226] on input "bijzonder ... breed" at bounding box center [503, 230] width 9 height 9
radio input "true"
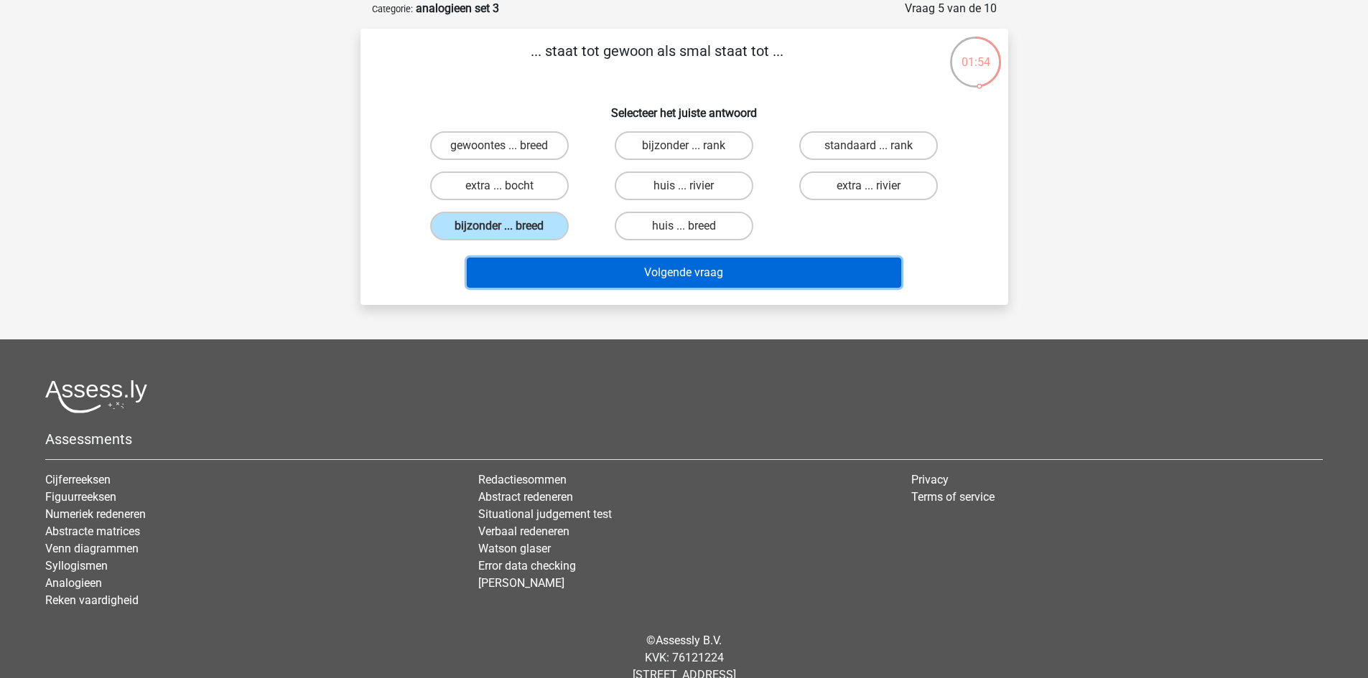
click at [603, 270] on button "Volgende vraag" at bounding box center [684, 273] width 434 height 30
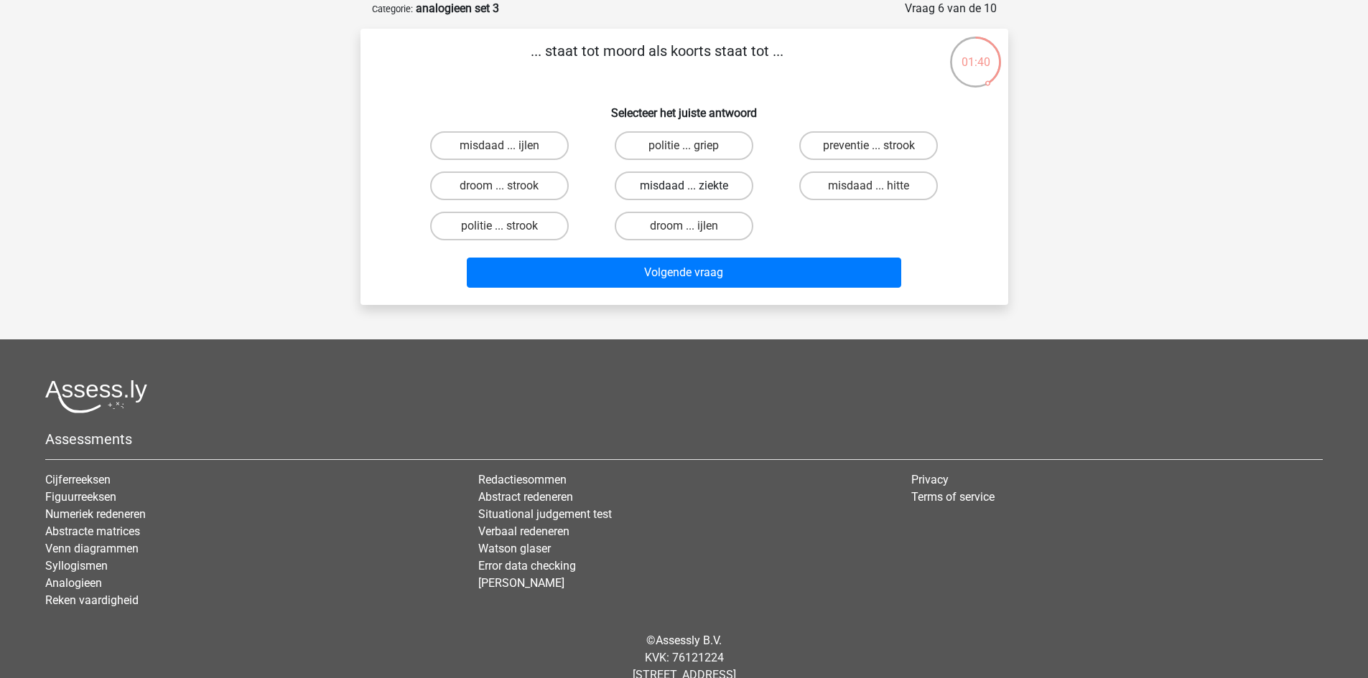
click at [691, 182] on label "misdaad ... ziekte" at bounding box center [684, 186] width 139 height 29
click at [691, 186] on input "misdaad ... ziekte" at bounding box center [687, 190] width 9 height 9
radio input "true"
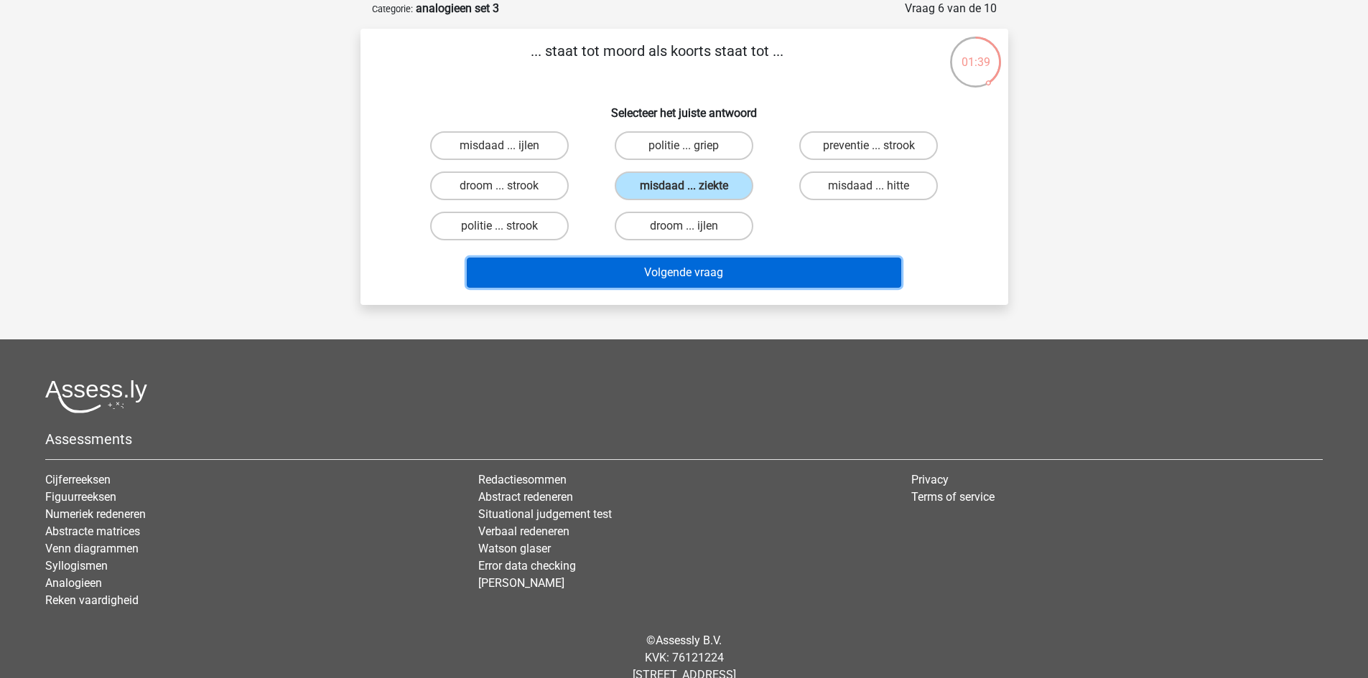
click at [726, 266] on button "Volgende vraag" at bounding box center [684, 273] width 434 height 30
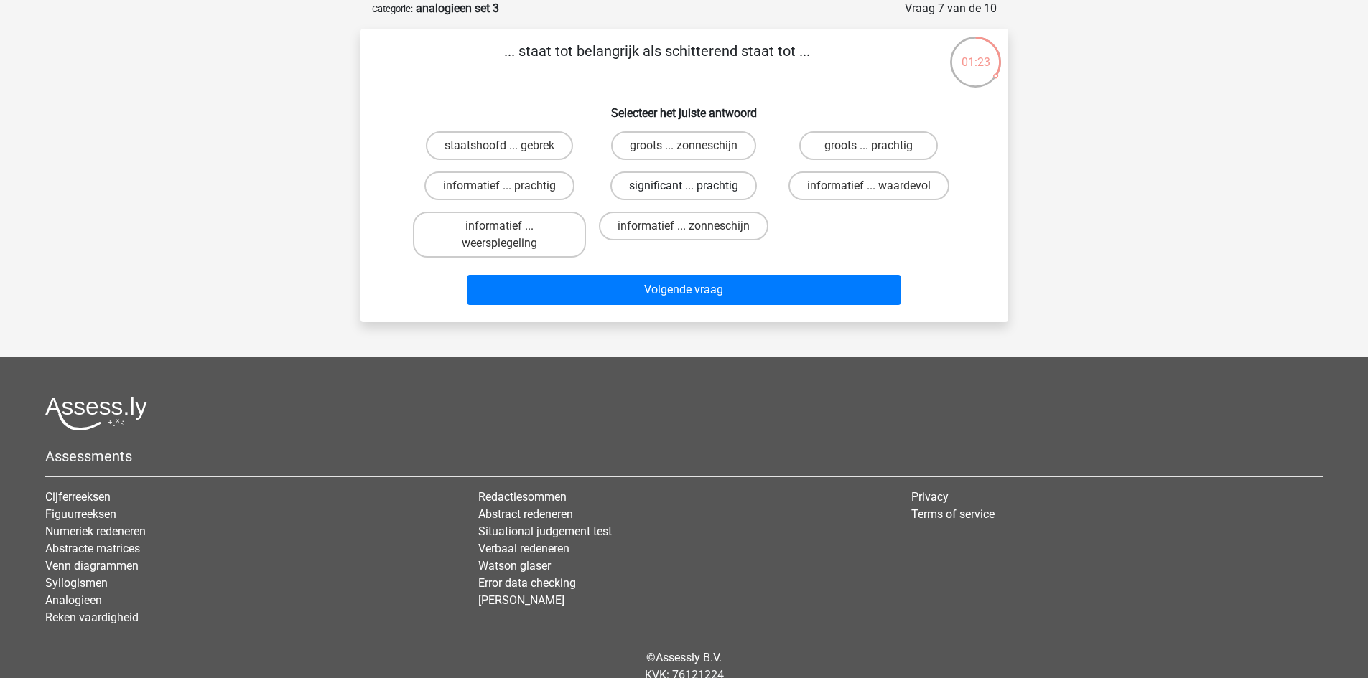
click at [674, 184] on label "significant ... prachtig" at bounding box center [683, 186] width 146 height 29
click at [683, 186] on input "significant ... prachtig" at bounding box center [687, 190] width 9 height 9
radio input "true"
click at [538, 186] on label "informatief ... prachtig" at bounding box center [499, 186] width 150 height 29
click at [508, 186] on input "informatief ... prachtig" at bounding box center [503, 190] width 9 height 9
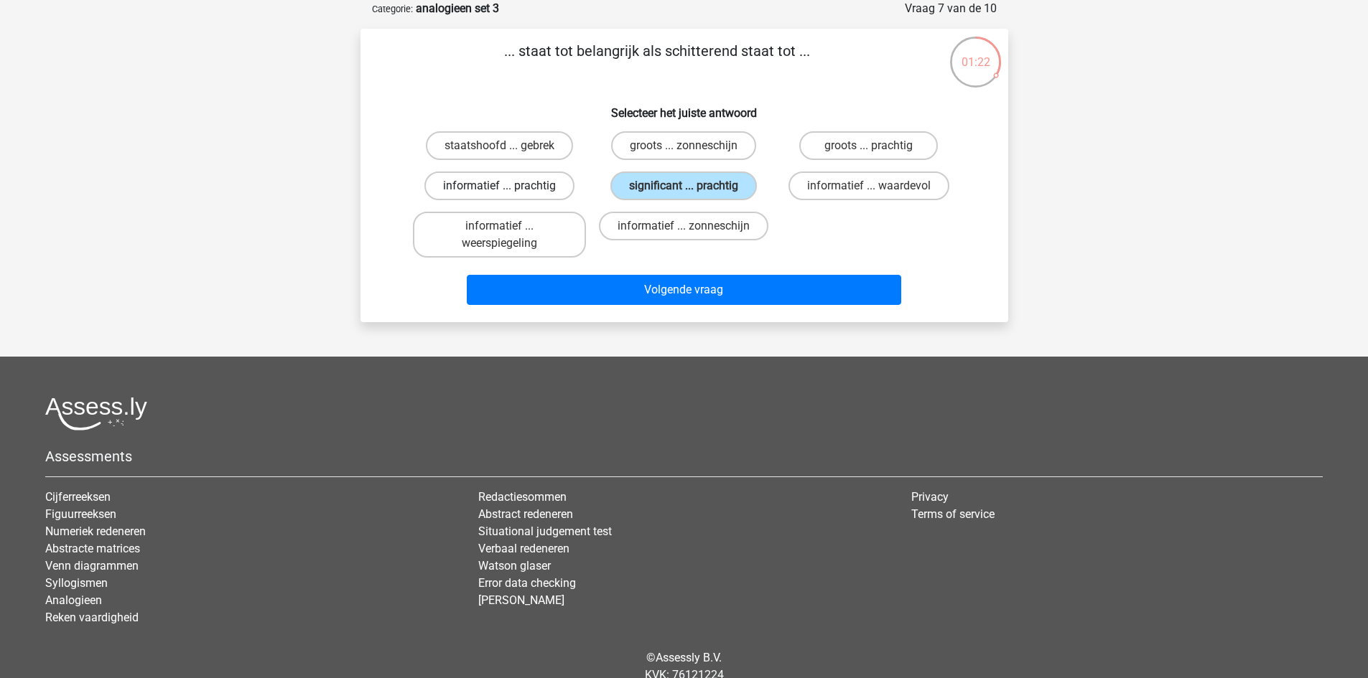
radio input "true"
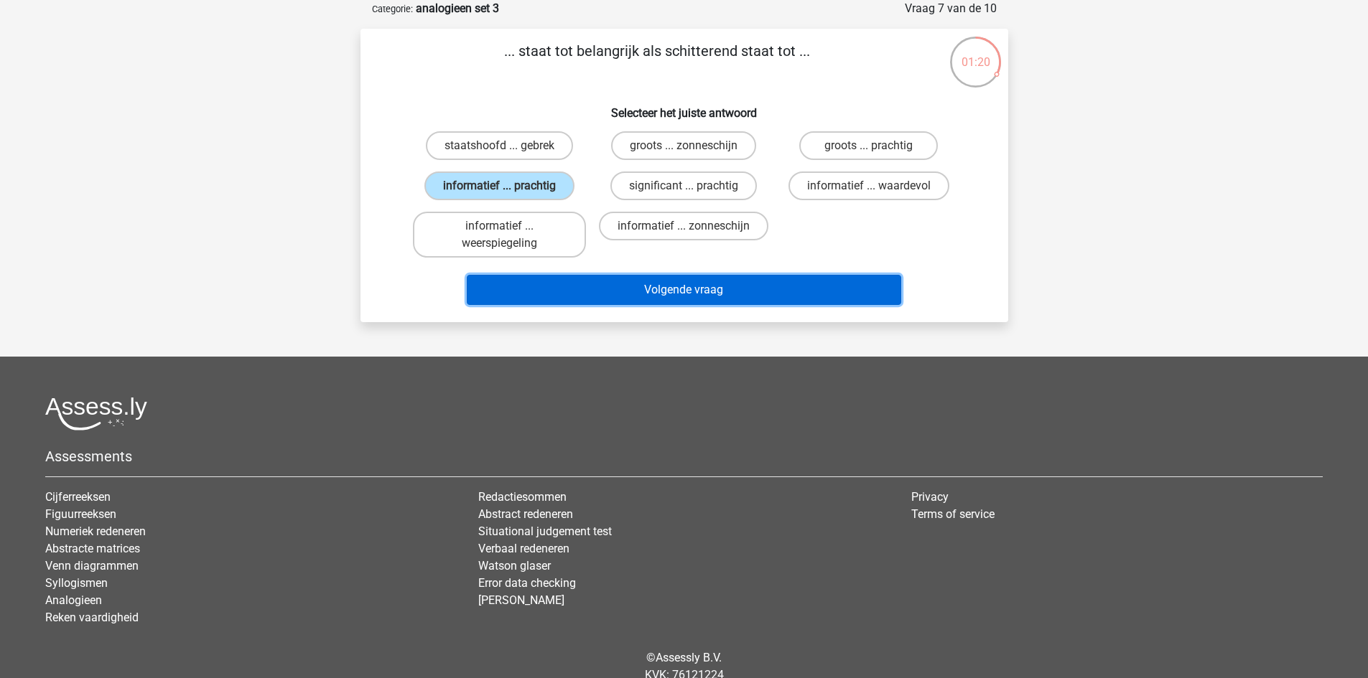
click at [666, 281] on button "Volgende vraag" at bounding box center [684, 290] width 434 height 30
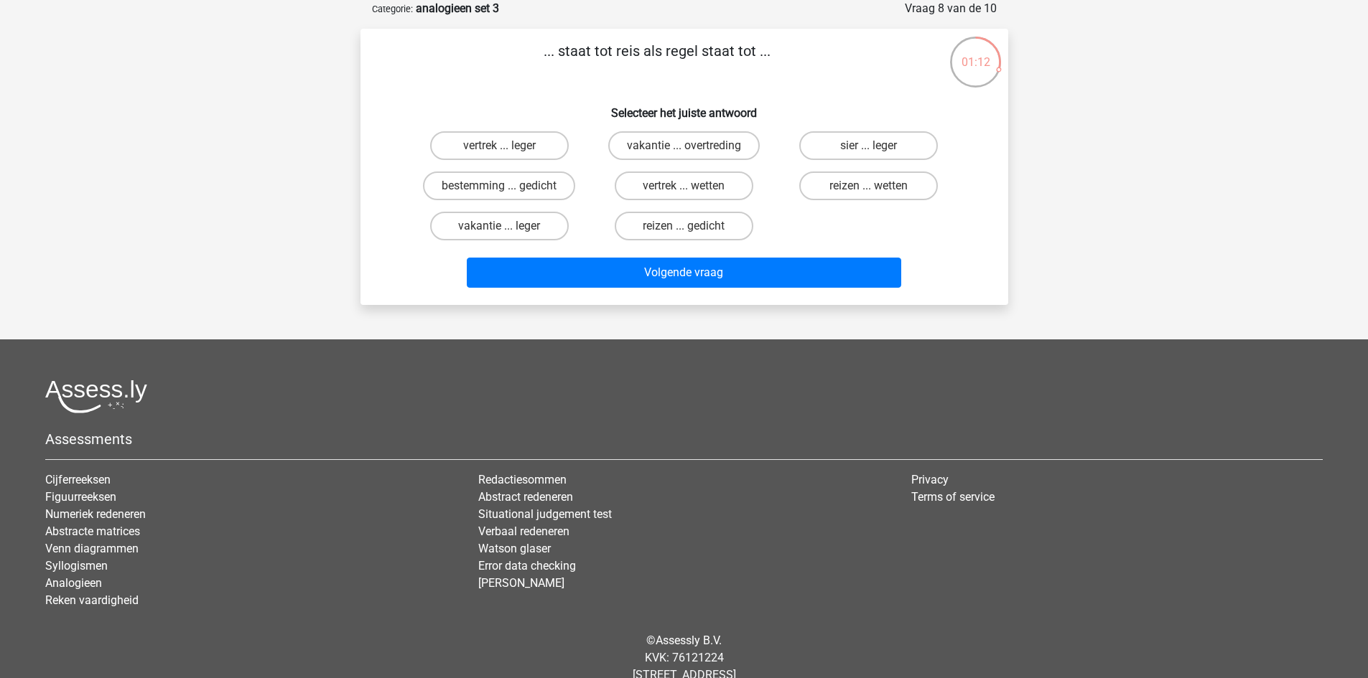
drag, startPoint x: 610, startPoint y: 58, endPoint x: 730, endPoint y: 80, distance: 122.5
click at [724, 79] on p "... staat tot reis als regel staat tot ..." at bounding box center [657, 61] width 548 height 43
click at [731, 80] on p "... staat tot reis als regel staat tot ..." at bounding box center [657, 61] width 548 height 43
click at [722, 187] on label "vertrek ... wetten" at bounding box center [684, 186] width 139 height 29
click at [693, 187] on input "vertrek ... wetten" at bounding box center [687, 190] width 9 height 9
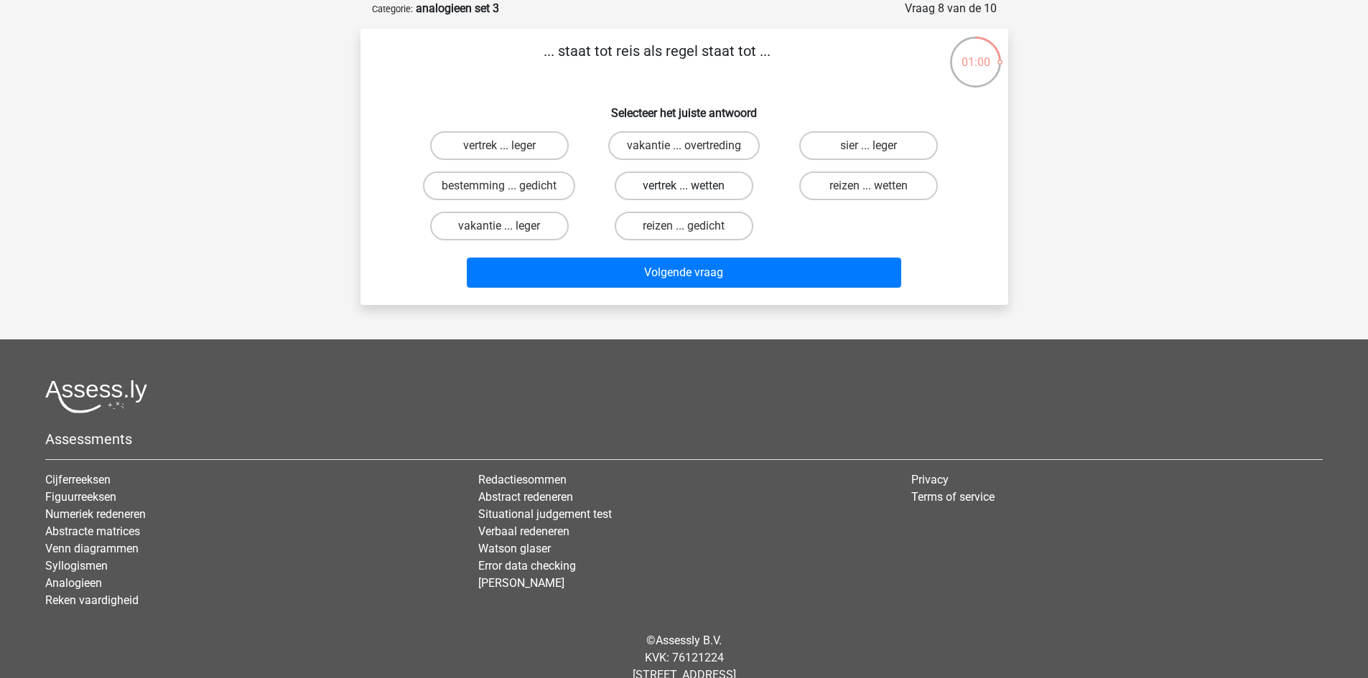
radio input "true"
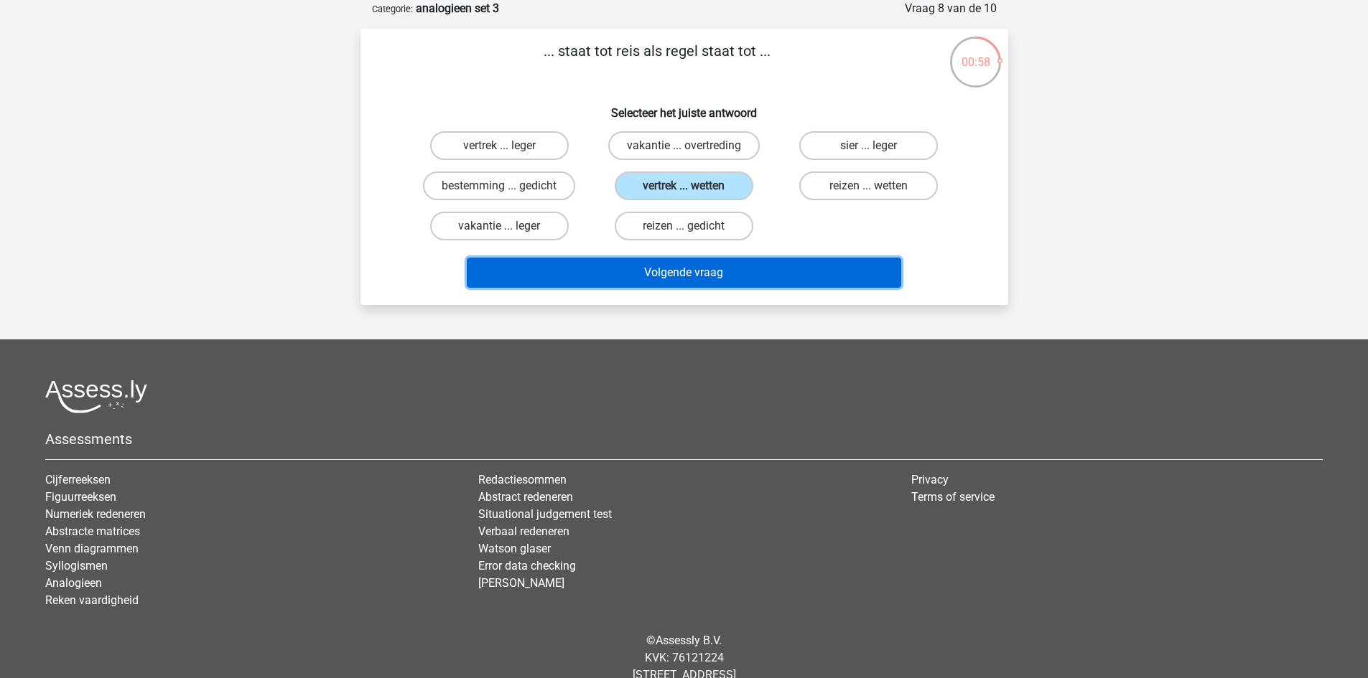
click at [688, 272] on button "Volgende vraag" at bounding box center [684, 273] width 434 height 30
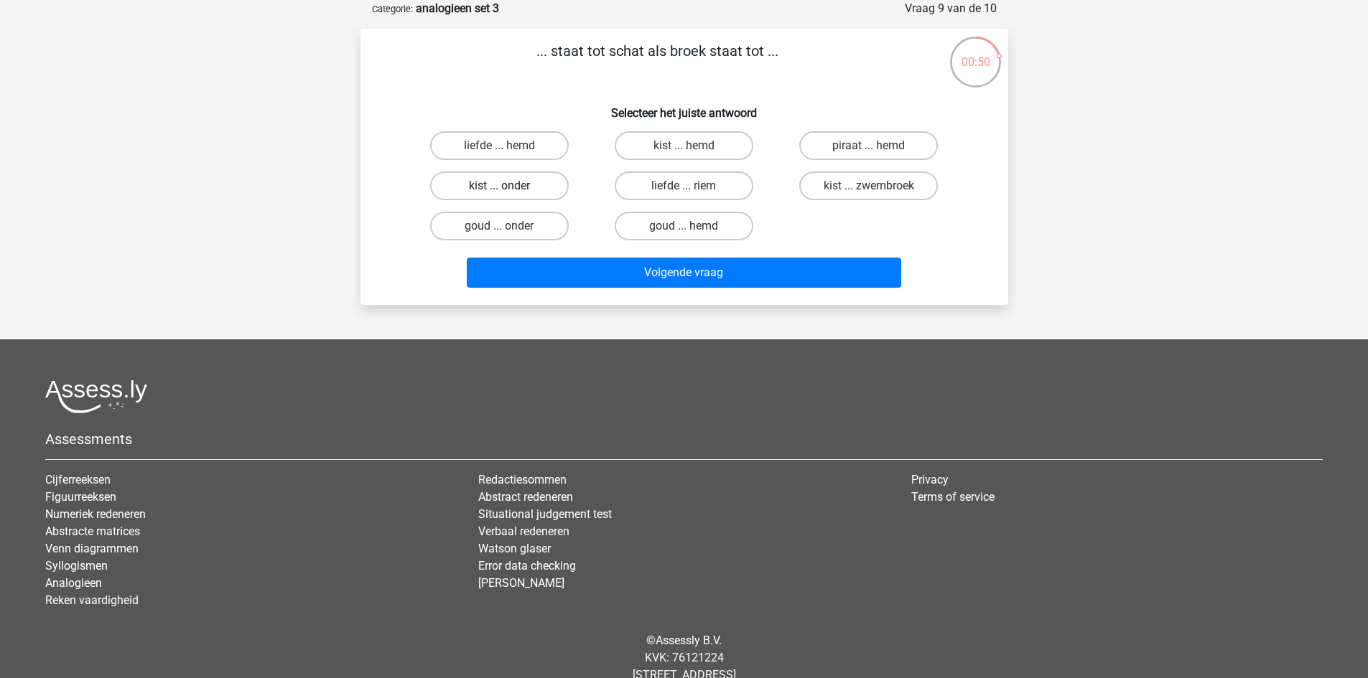
click at [513, 192] on label "kist ... onder" at bounding box center [499, 186] width 139 height 29
click at [508, 192] on input "kist ... onder" at bounding box center [503, 190] width 9 height 9
radio input "true"
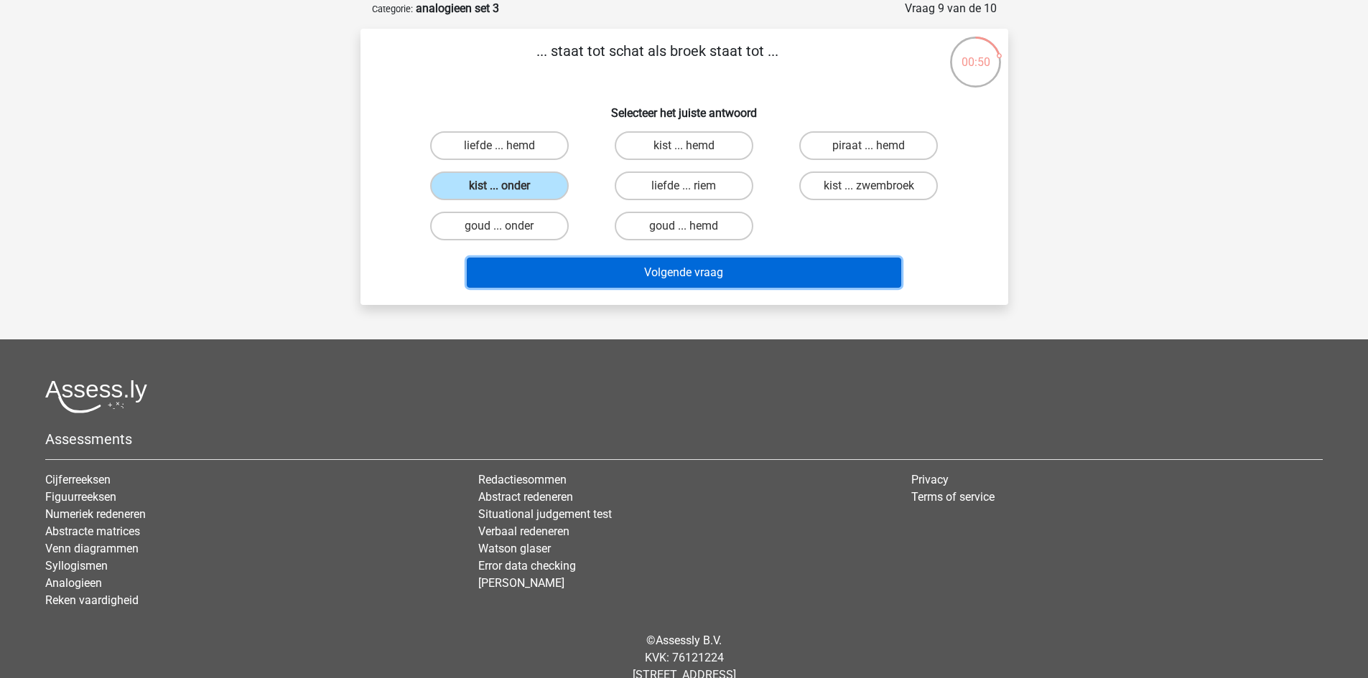
click at [612, 272] on button "Volgende vraag" at bounding box center [684, 273] width 434 height 30
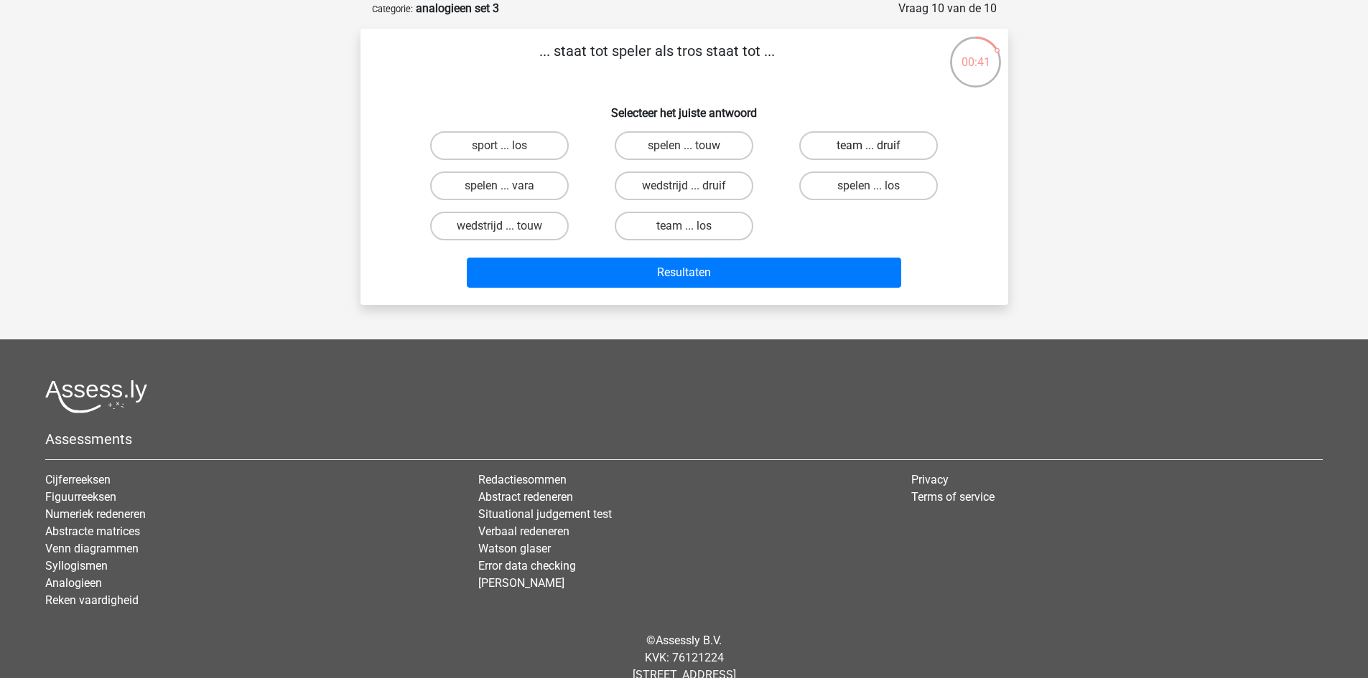
click at [908, 148] on label "team ... druif" at bounding box center [868, 145] width 139 height 29
click at [878, 148] on input "team ... druif" at bounding box center [873, 150] width 9 height 9
radio input "true"
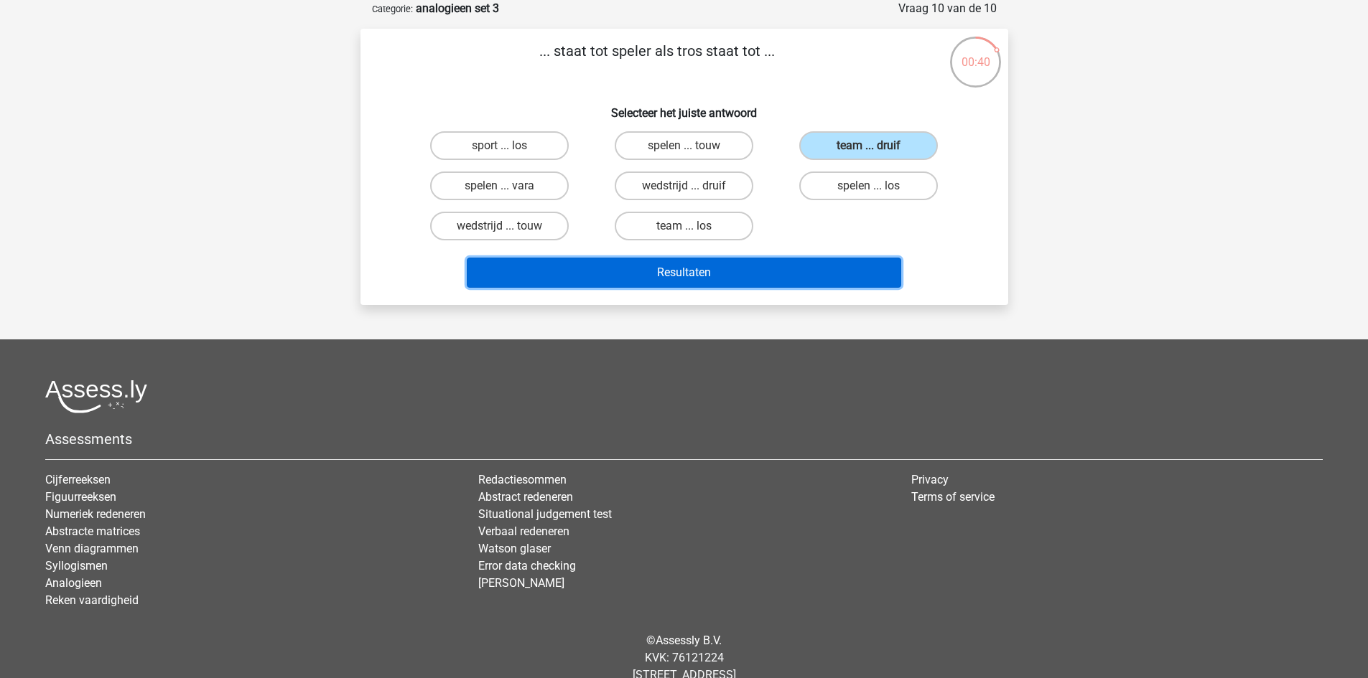
click at [845, 270] on button "Resultaten" at bounding box center [684, 273] width 434 height 30
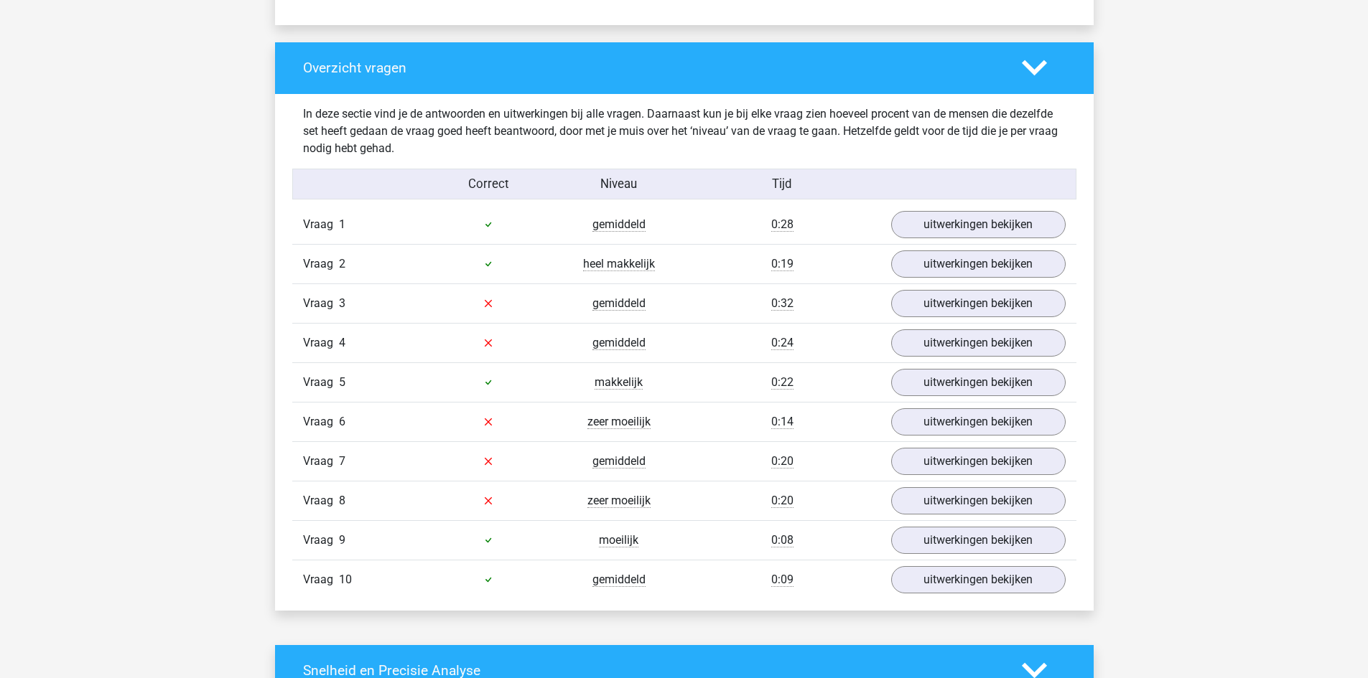
scroll to position [1077, 0]
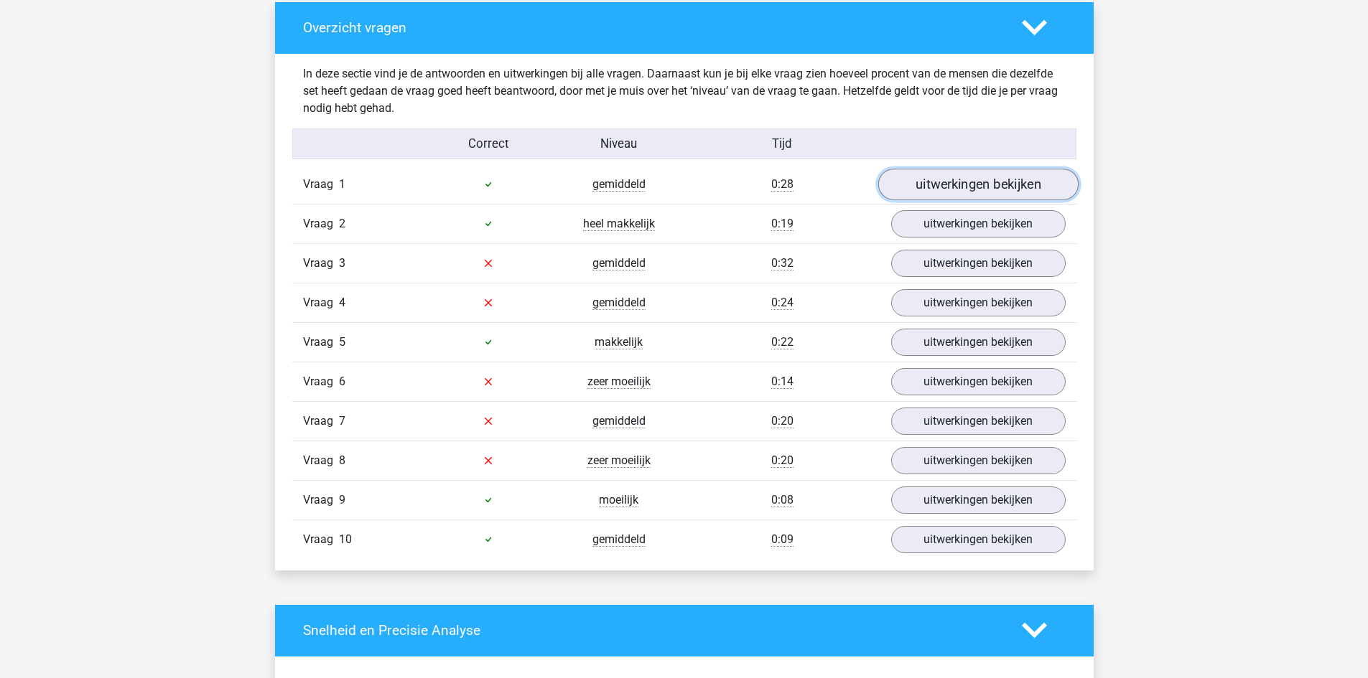
click at [991, 170] on link "uitwerkingen bekijken" at bounding box center [977, 185] width 200 height 32
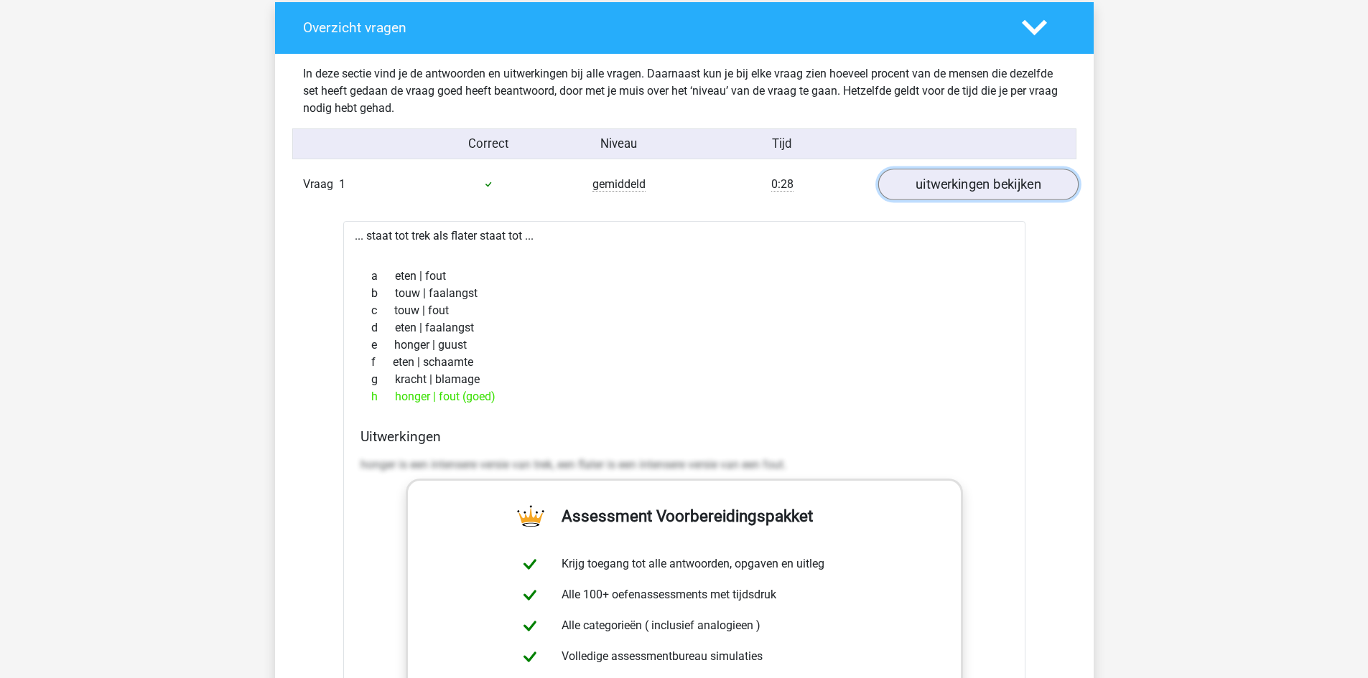
click at [993, 178] on link "uitwerkingen bekijken" at bounding box center [977, 185] width 200 height 32
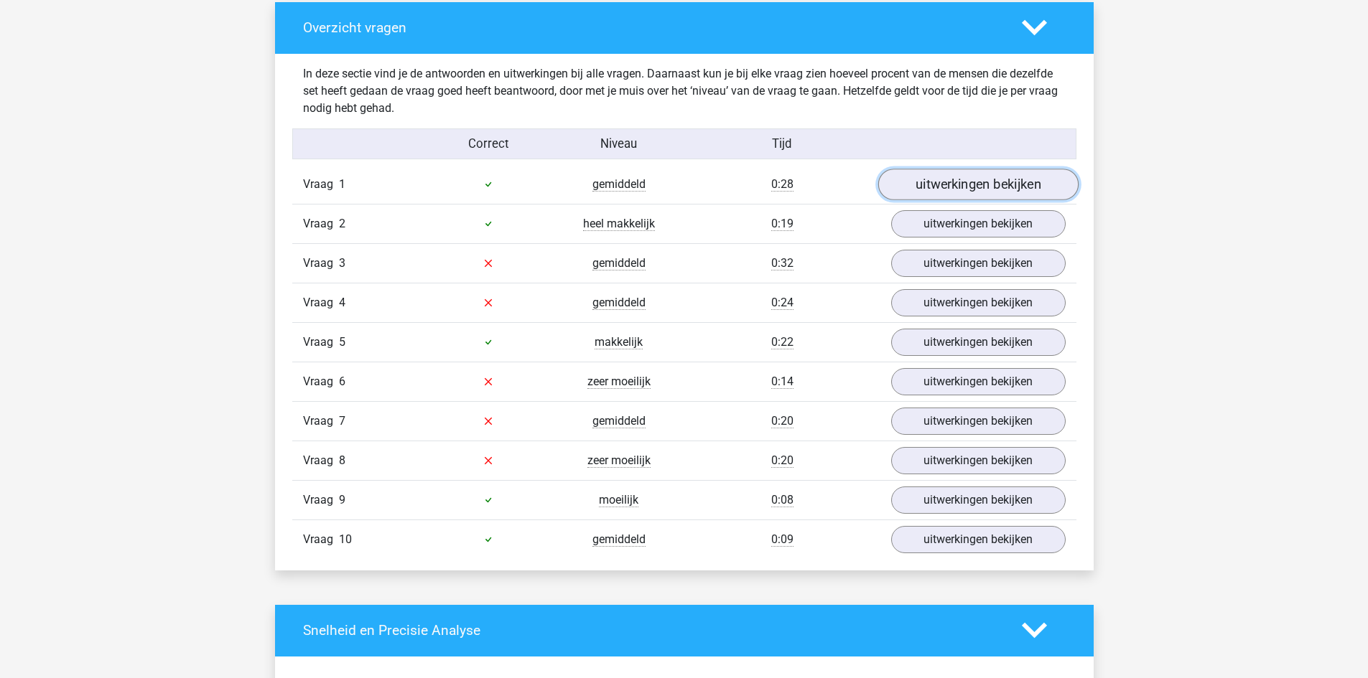
click at [1017, 179] on link "uitwerkingen bekijken" at bounding box center [977, 185] width 200 height 32
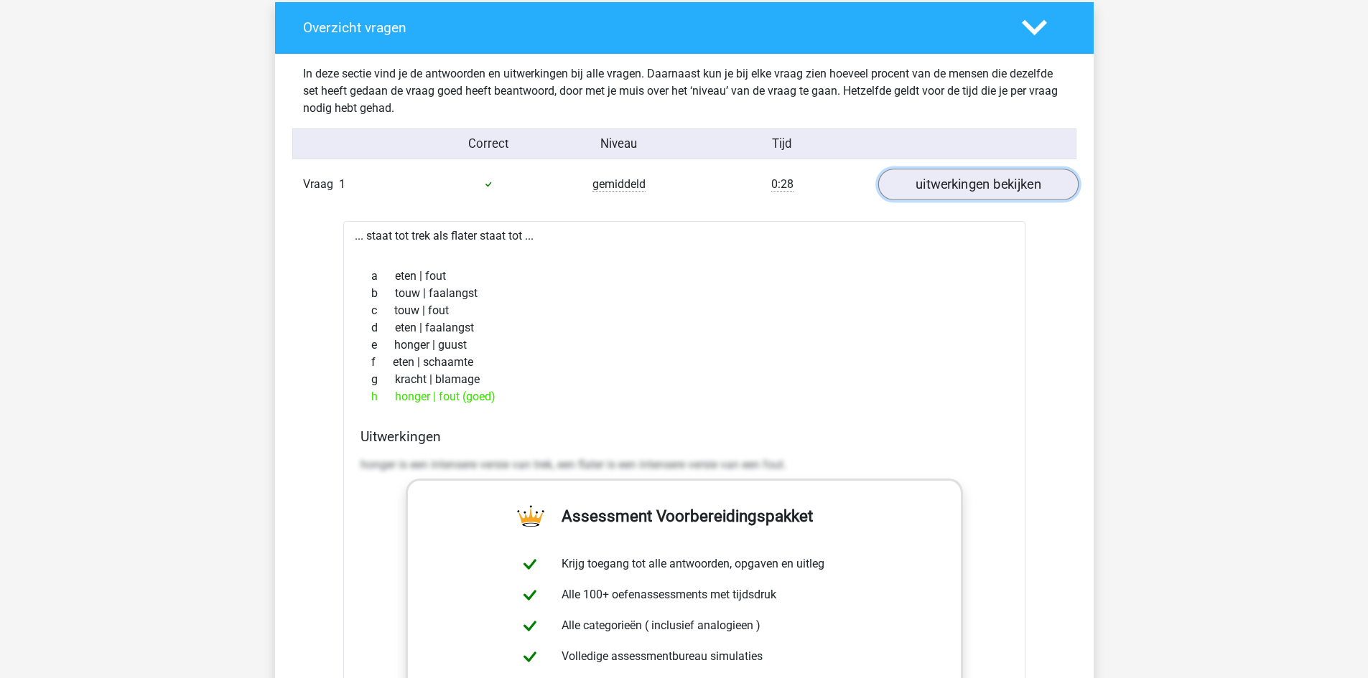
click at [1017, 179] on link "uitwerkingen bekijken" at bounding box center [977, 185] width 200 height 32
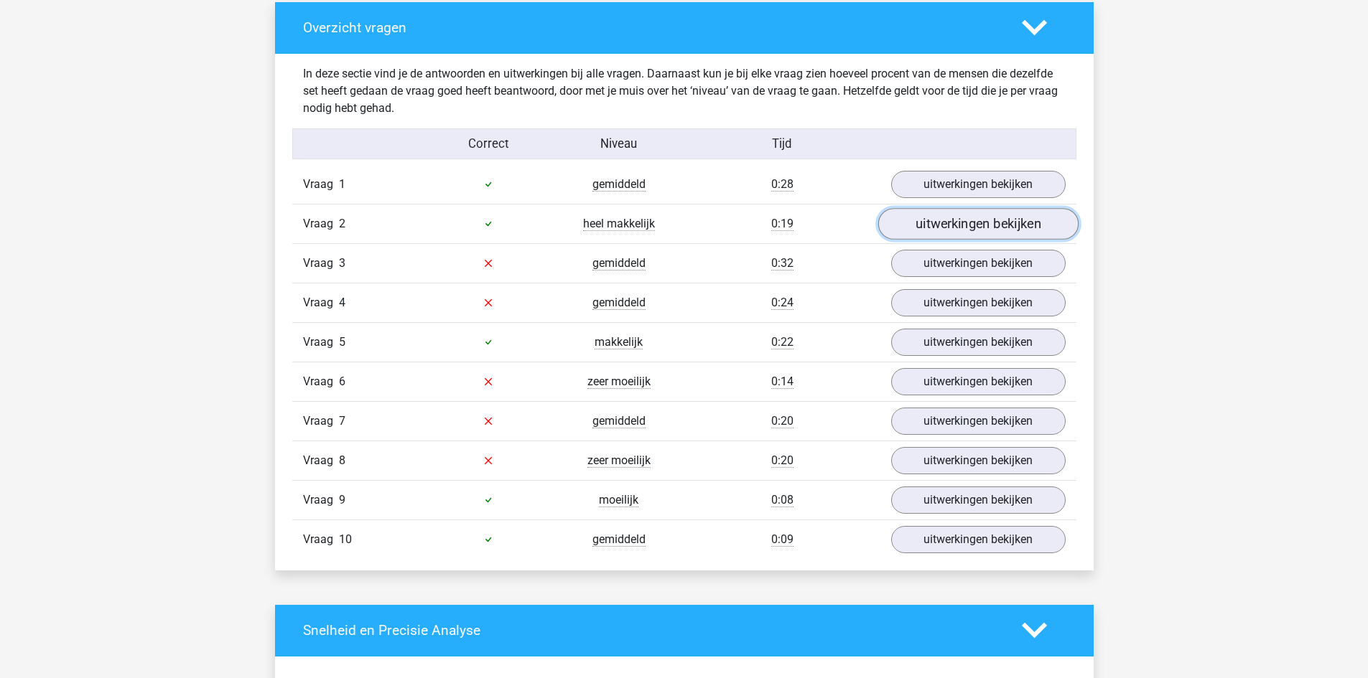
click at [1009, 220] on link "uitwerkingen bekijken" at bounding box center [977, 224] width 200 height 32
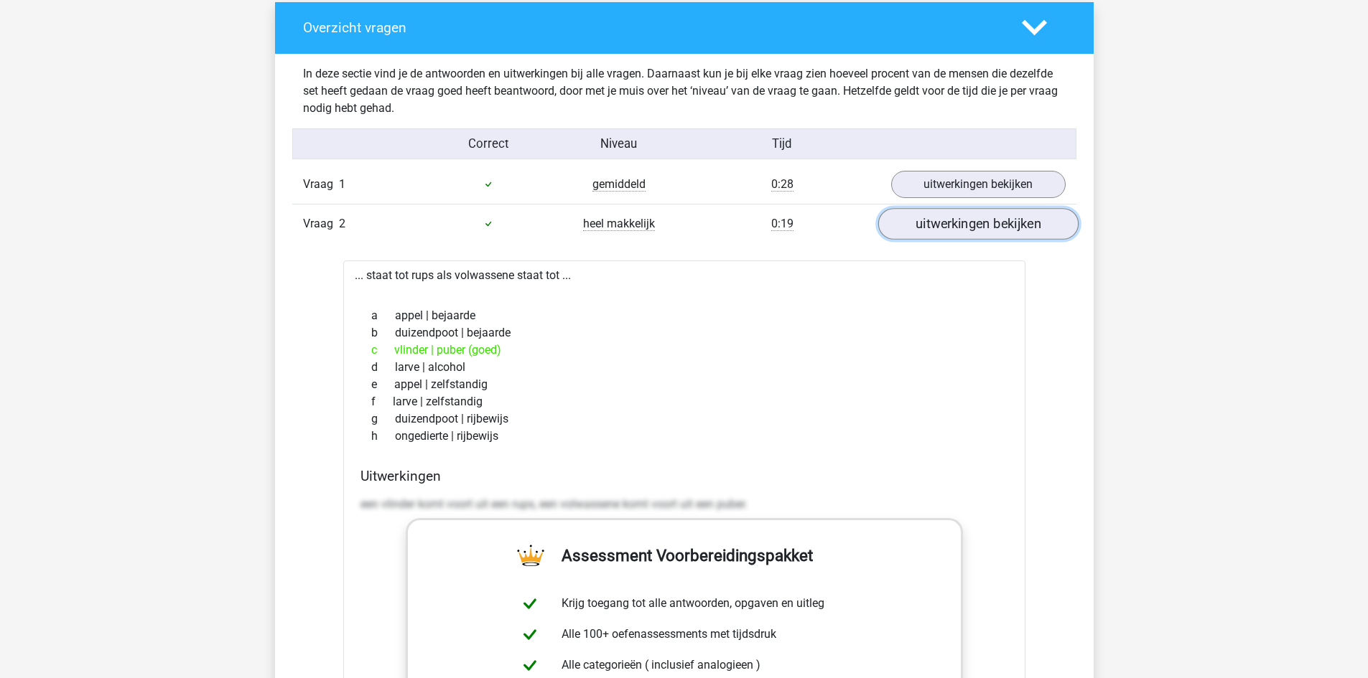
click at [1009, 220] on link "uitwerkingen bekijken" at bounding box center [977, 224] width 200 height 32
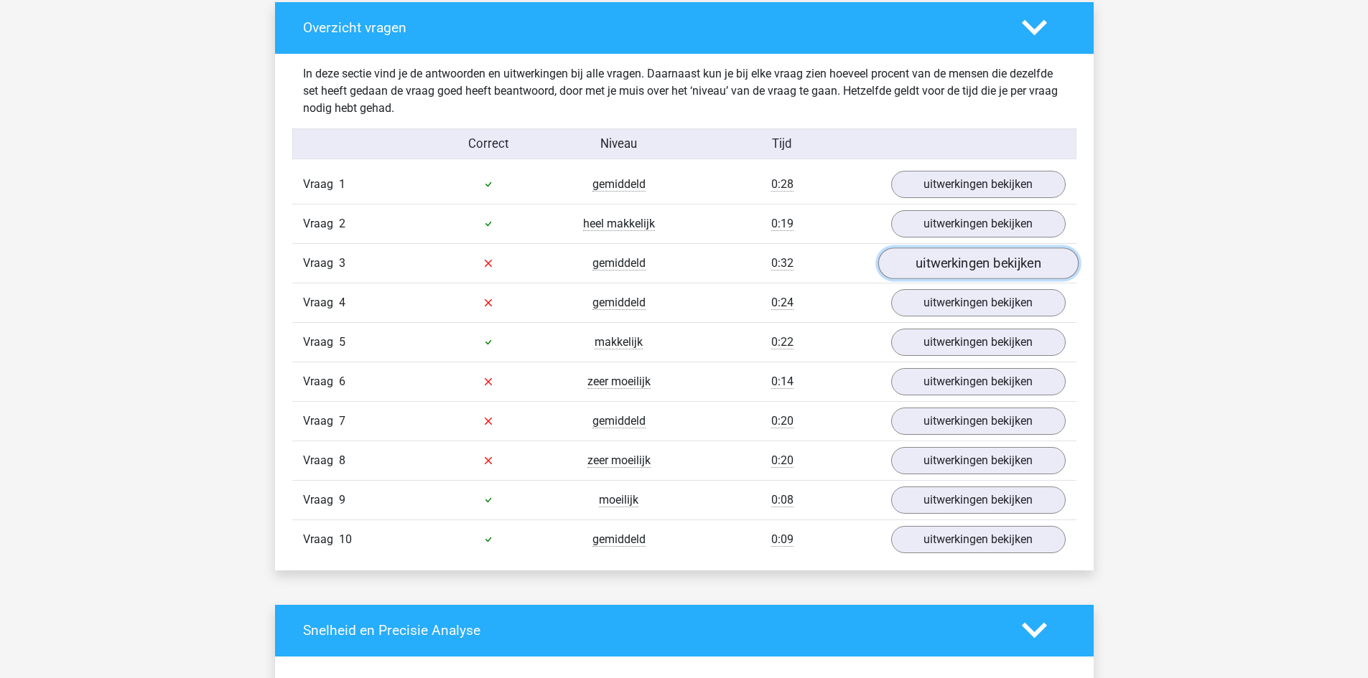
click at [997, 255] on link "uitwerkingen bekijken" at bounding box center [977, 264] width 200 height 32
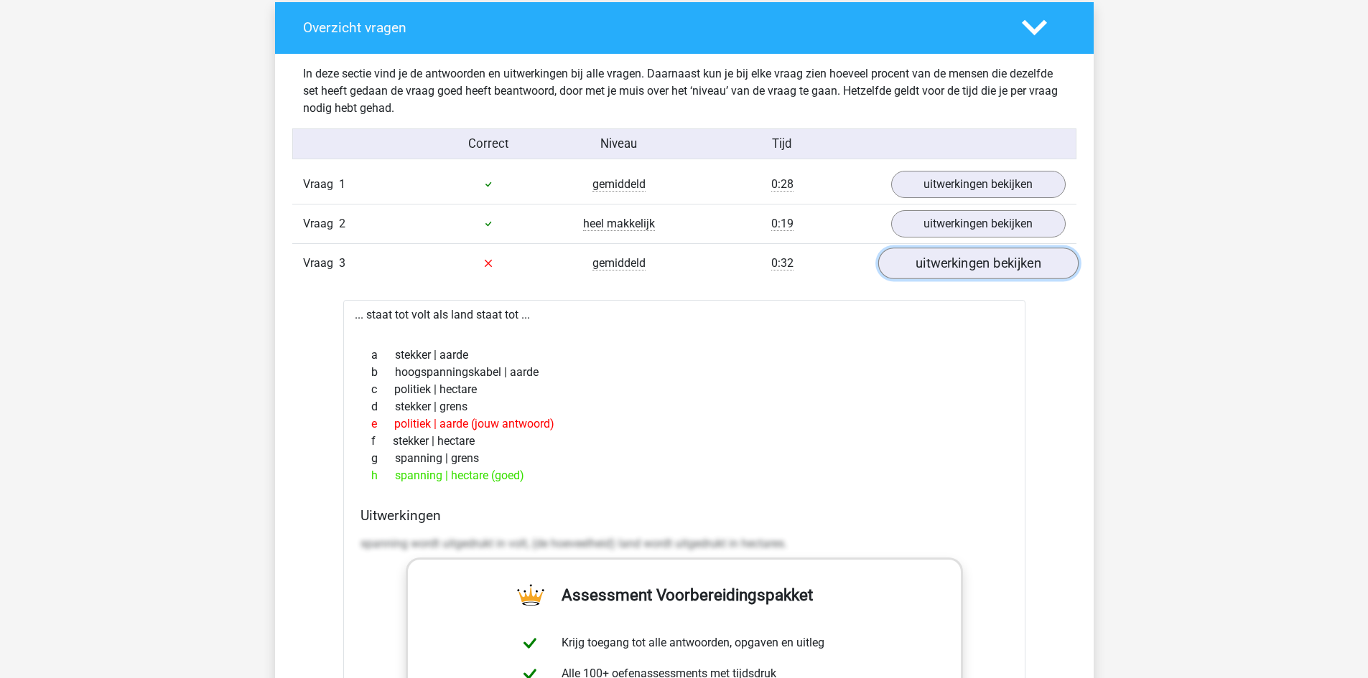
click at [997, 255] on link "uitwerkingen bekijken" at bounding box center [977, 264] width 200 height 32
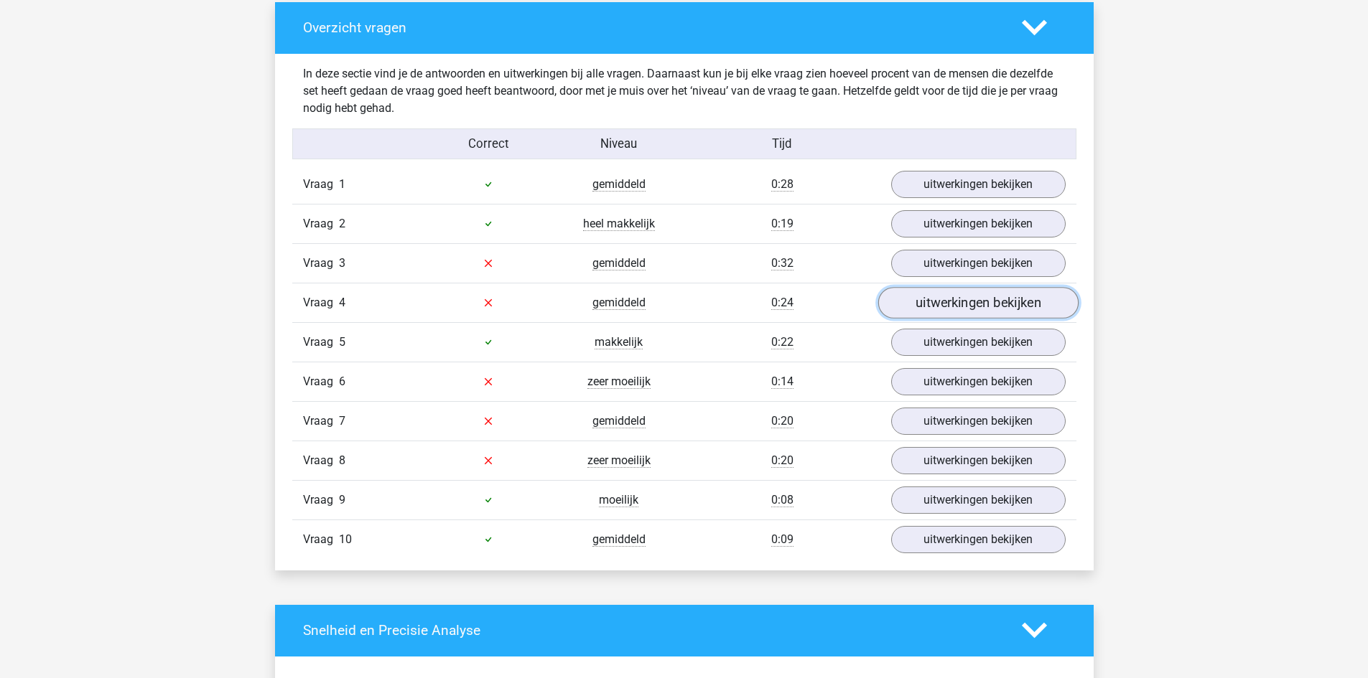
click at [1006, 301] on link "uitwerkingen bekijken" at bounding box center [977, 303] width 200 height 32
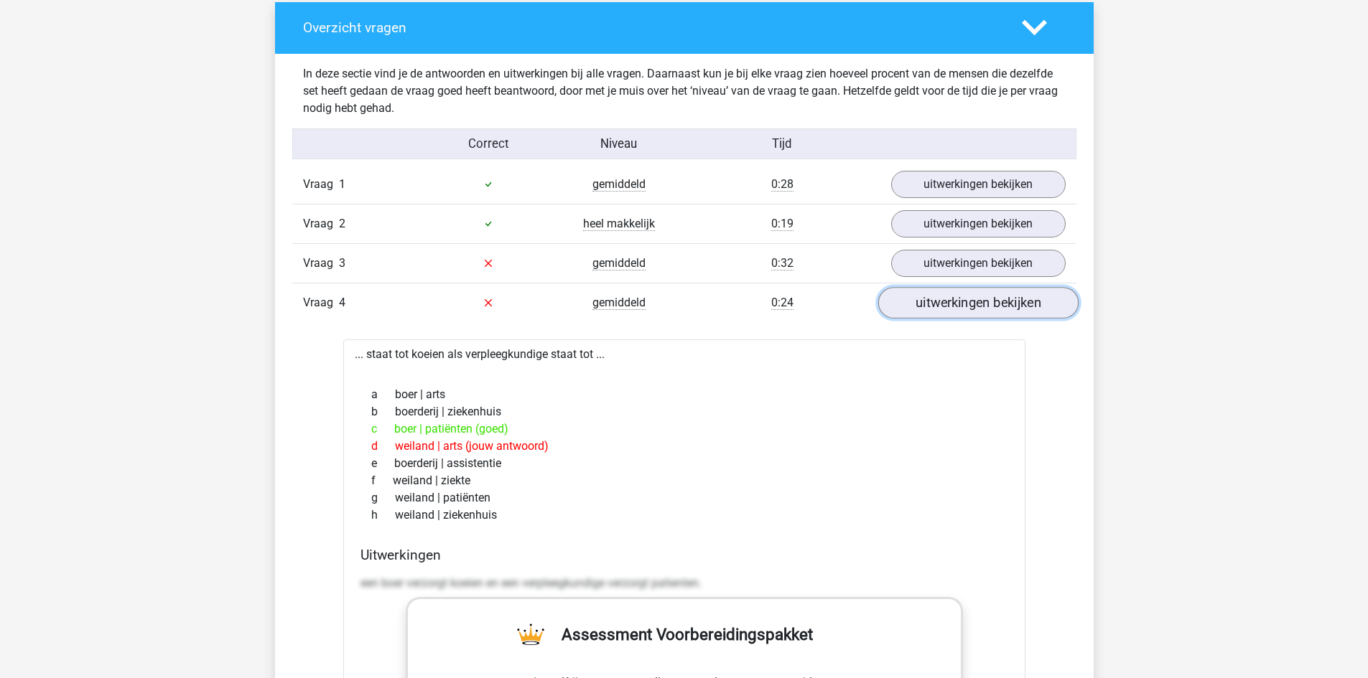
click at [1006, 301] on link "uitwerkingen bekijken" at bounding box center [977, 303] width 200 height 32
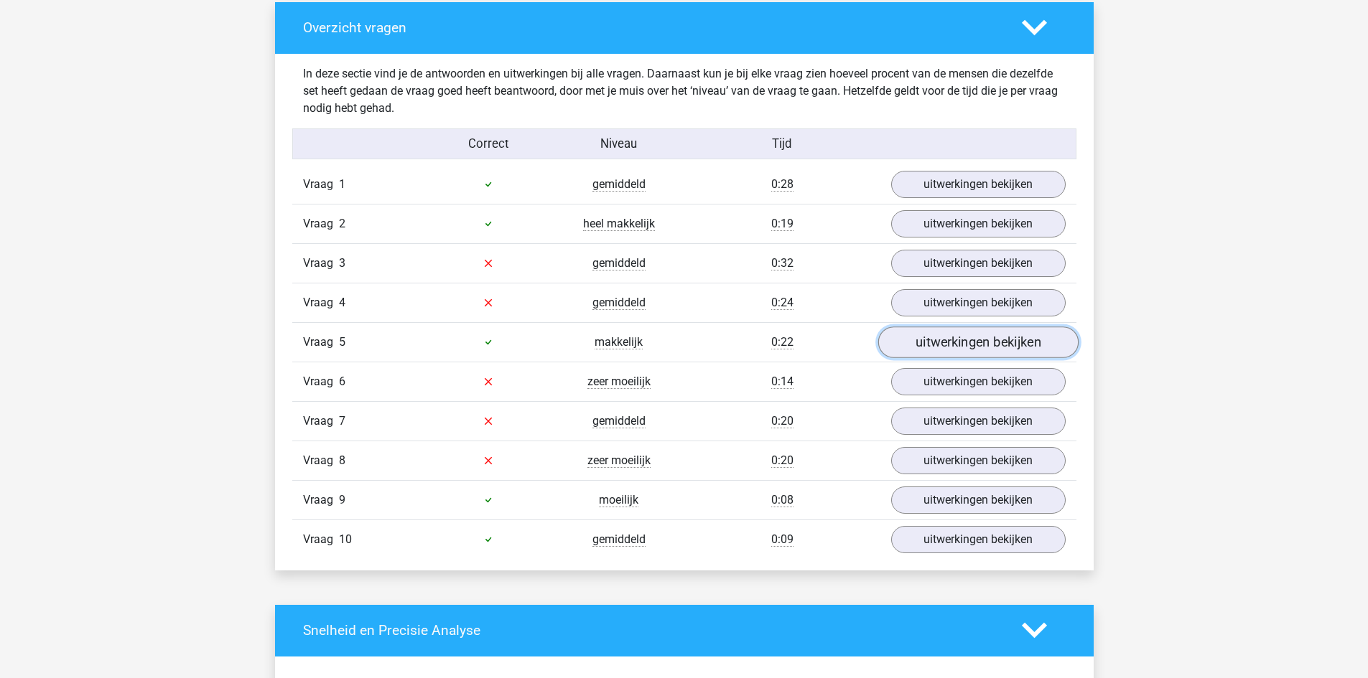
click at [1008, 341] on link "uitwerkingen bekijken" at bounding box center [977, 343] width 200 height 32
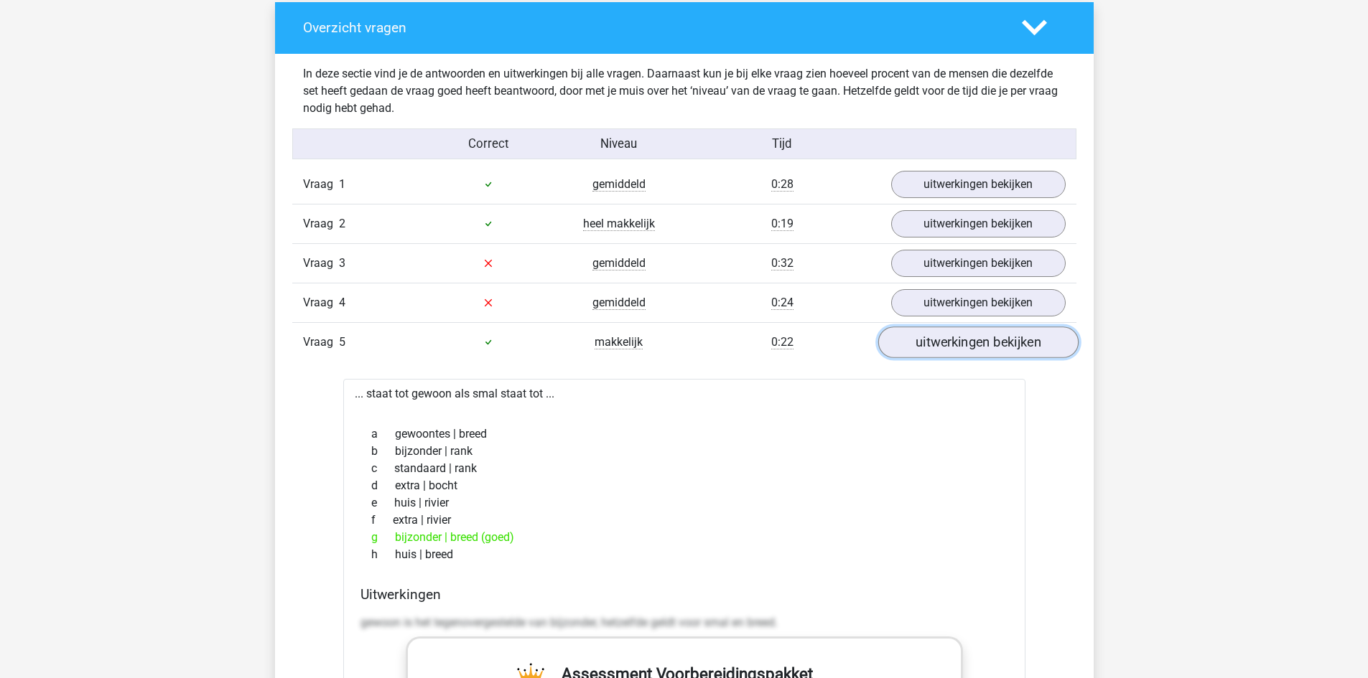
click at [1008, 341] on link "uitwerkingen bekijken" at bounding box center [977, 343] width 200 height 32
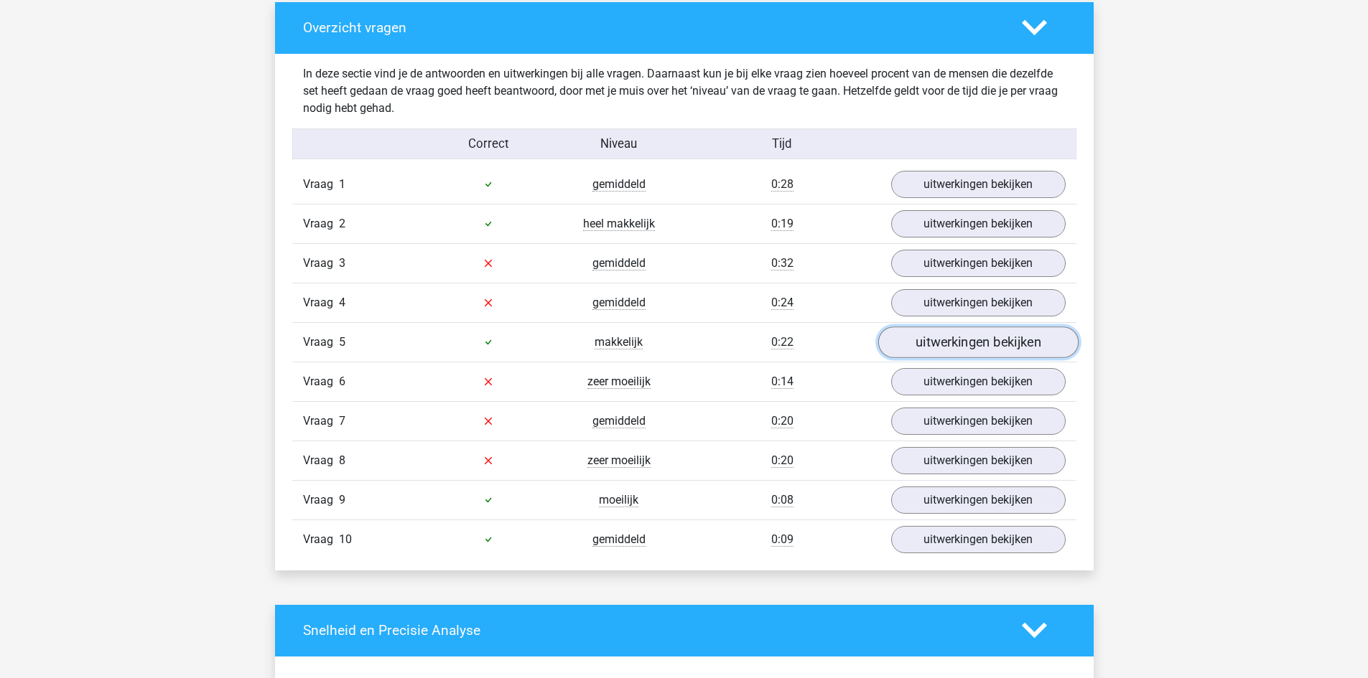
click at [1008, 341] on link "uitwerkingen bekijken" at bounding box center [977, 343] width 200 height 32
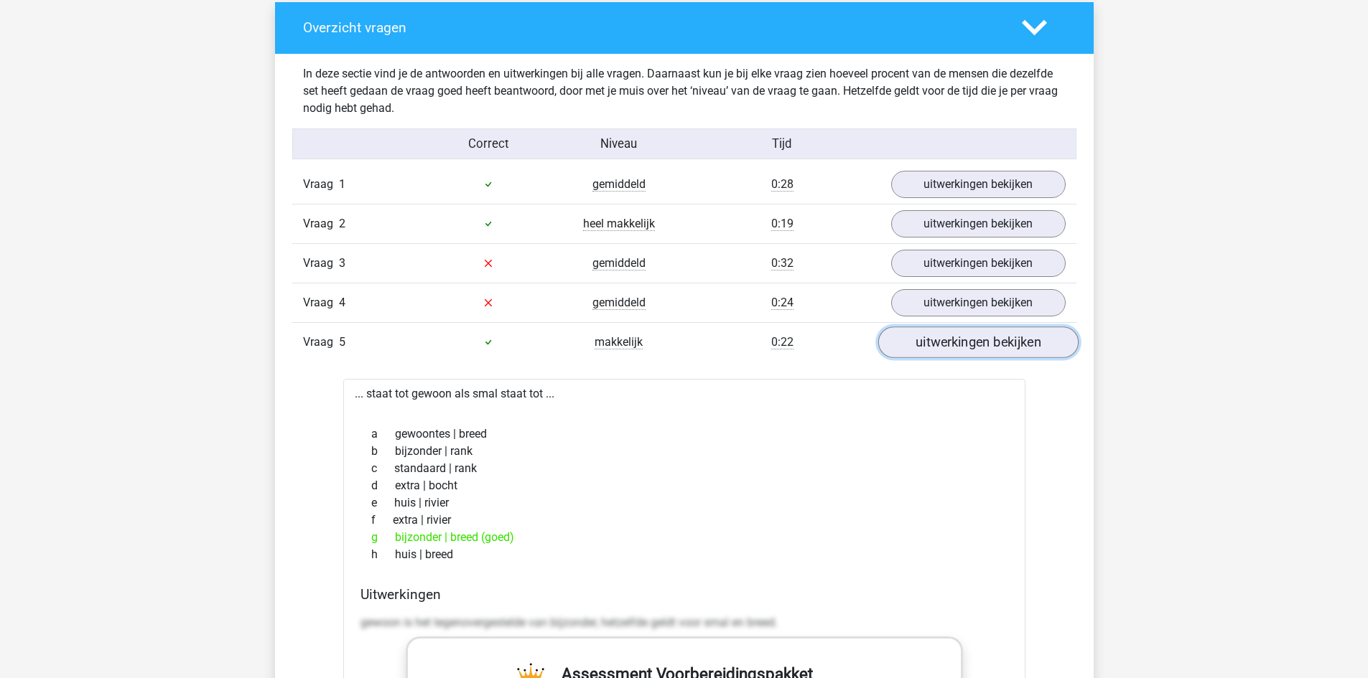
click at [1008, 341] on link "uitwerkingen bekijken" at bounding box center [977, 343] width 200 height 32
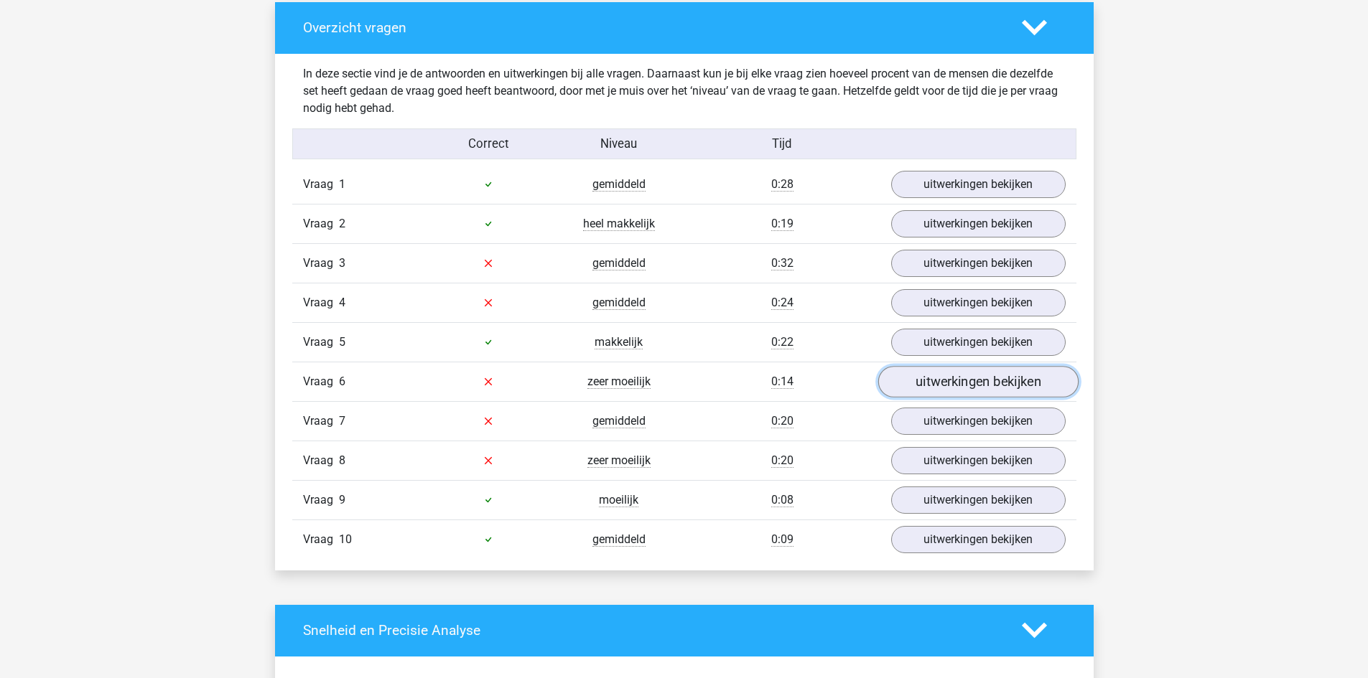
click at [997, 383] on link "uitwerkingen bekijken" at bounding box center [977, 382] width 200 height 32
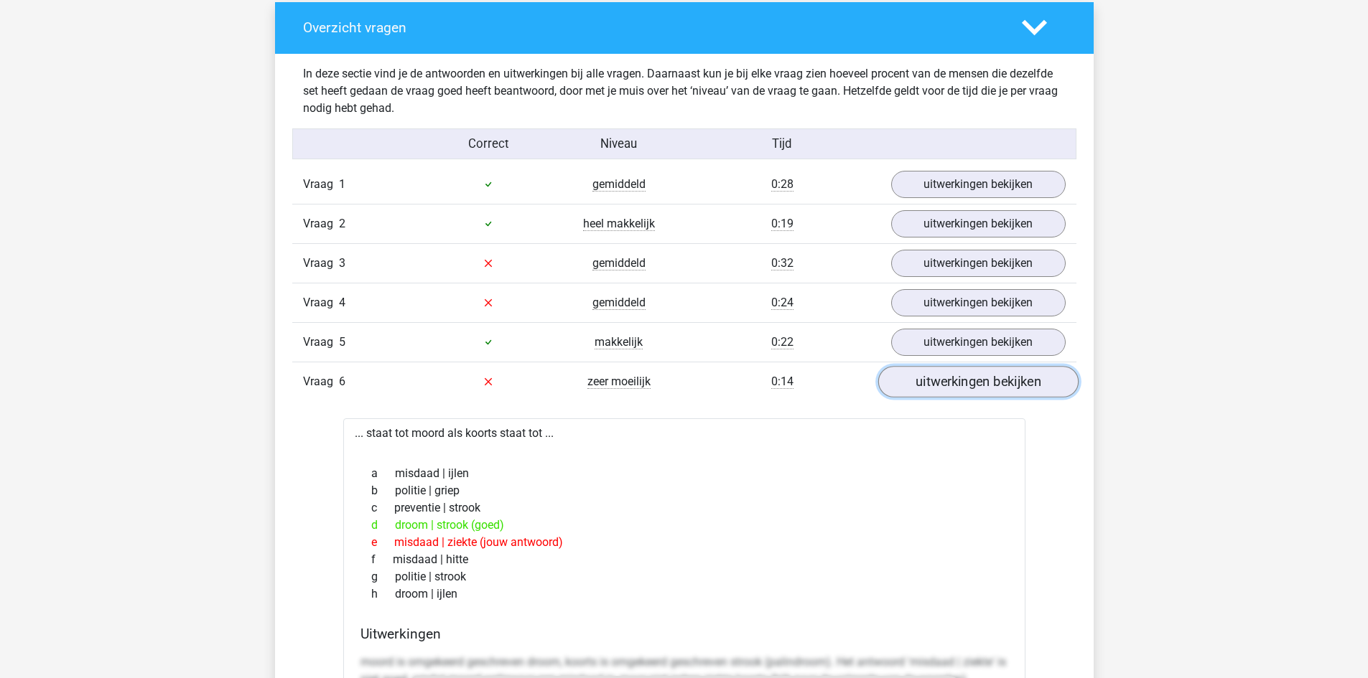
click at [997, 382] on link "uitwerkingen bekijken" at bounding box center [977, 382] width 200 height 32
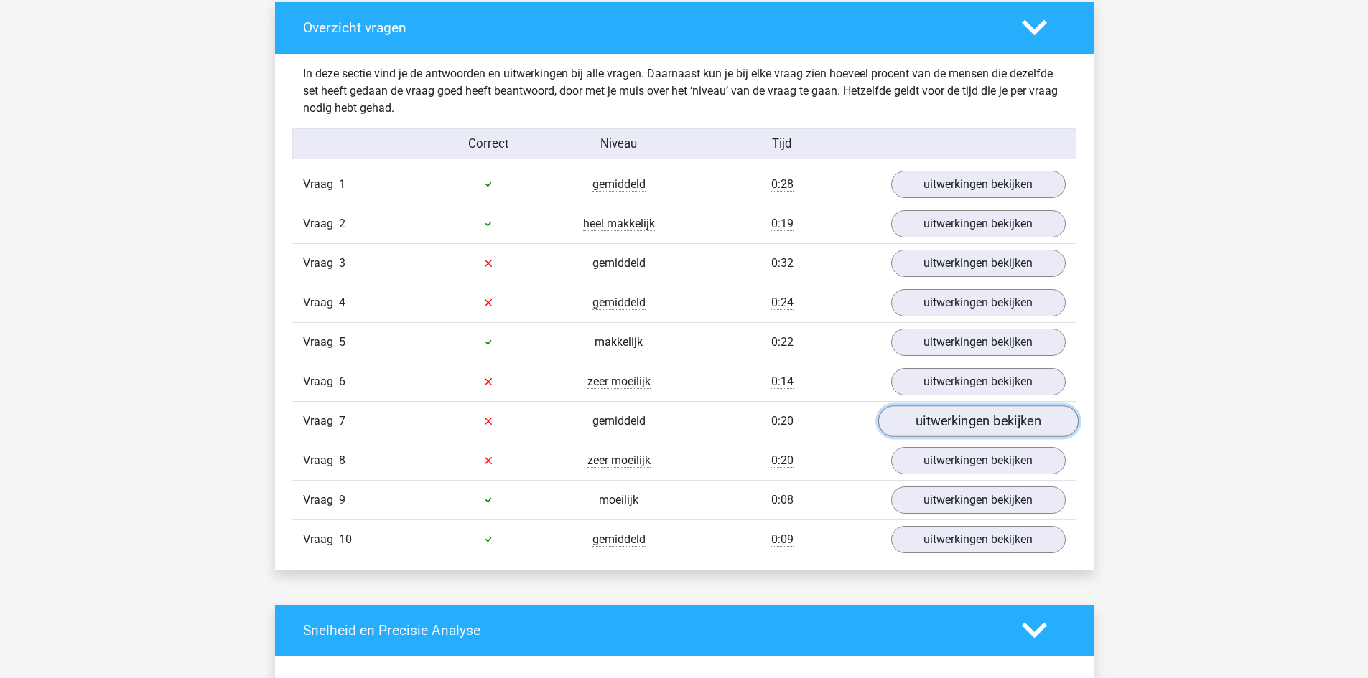
click at [974, 411] on link "uitwerkingen bekijken" at bounding box center [977, 422] width 200 height 32
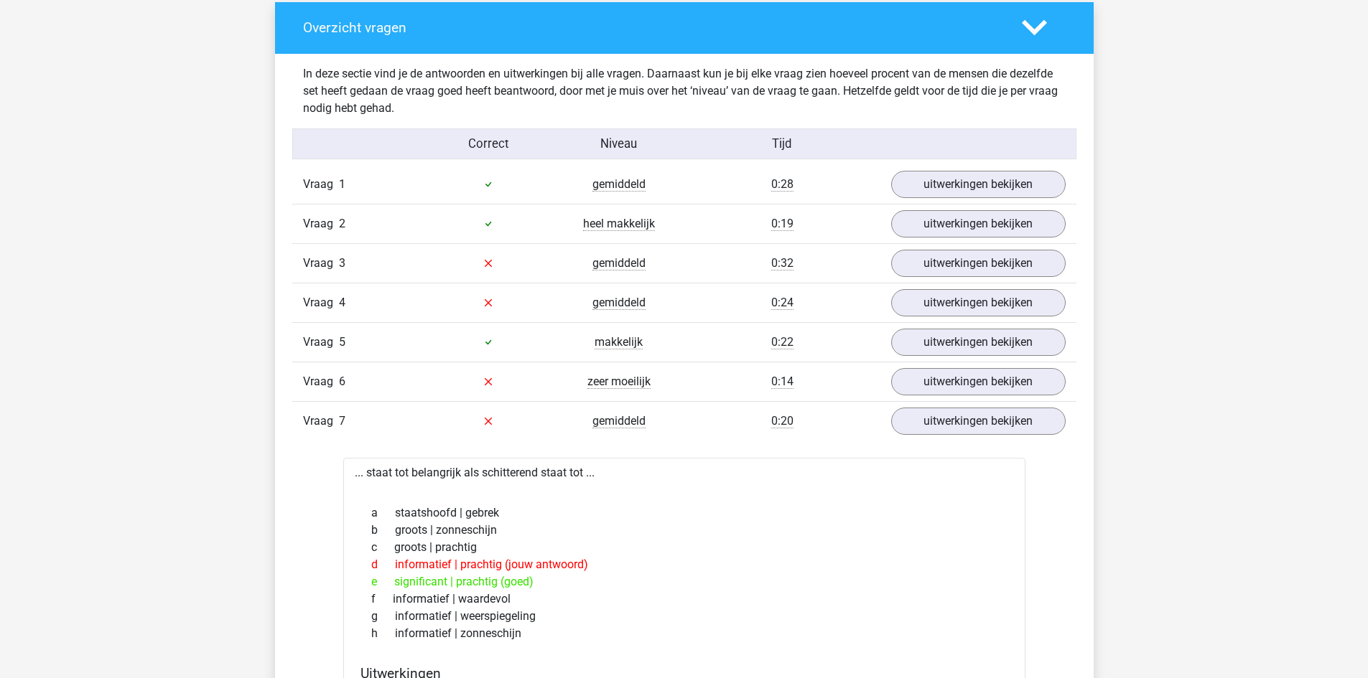
click at [984, 397] on div "Vraag 6 zeer moeilijk 0:14 uitwerkingen bekijken" at bounding box center [684, 381] width 784 height 39
click at [965, 419] on link "uitwerkingen bekijken" at bounding box center [977, 422] width 200 height 32
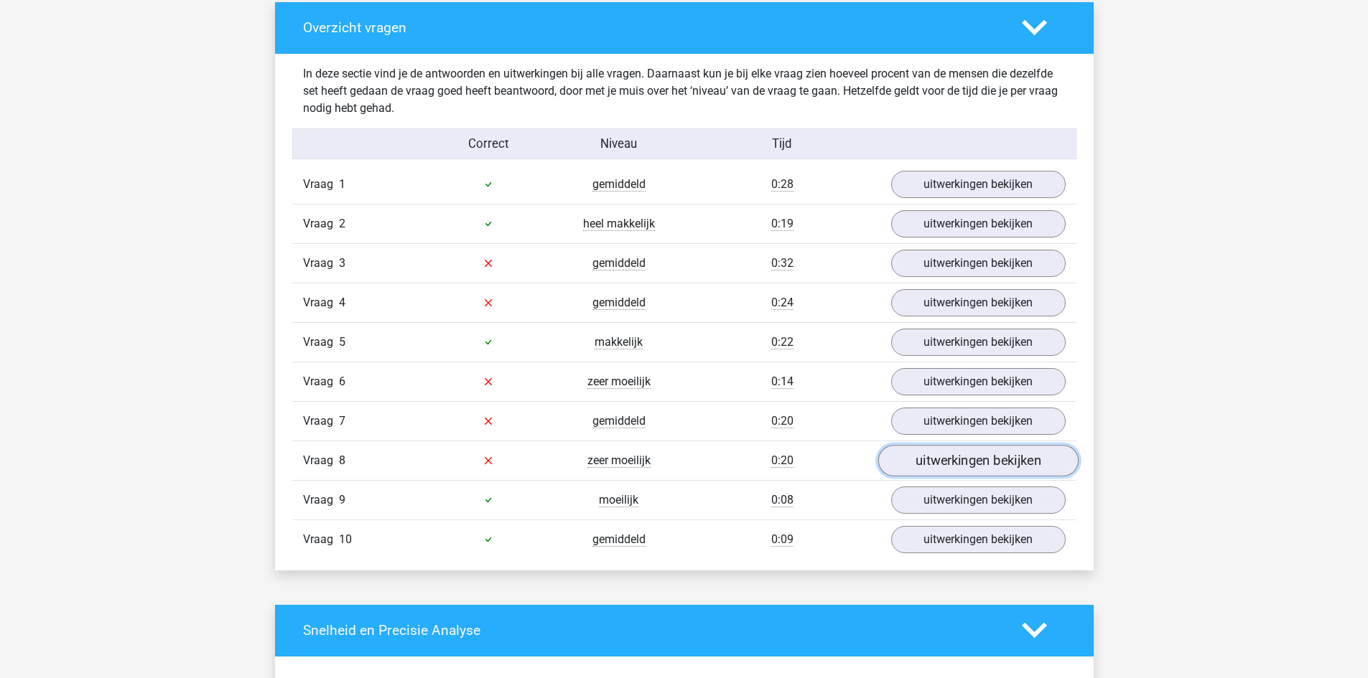
click at [961, 459] on link "uitwerkingen bekijken" at bounding box center [977, 461] width 200 height 32
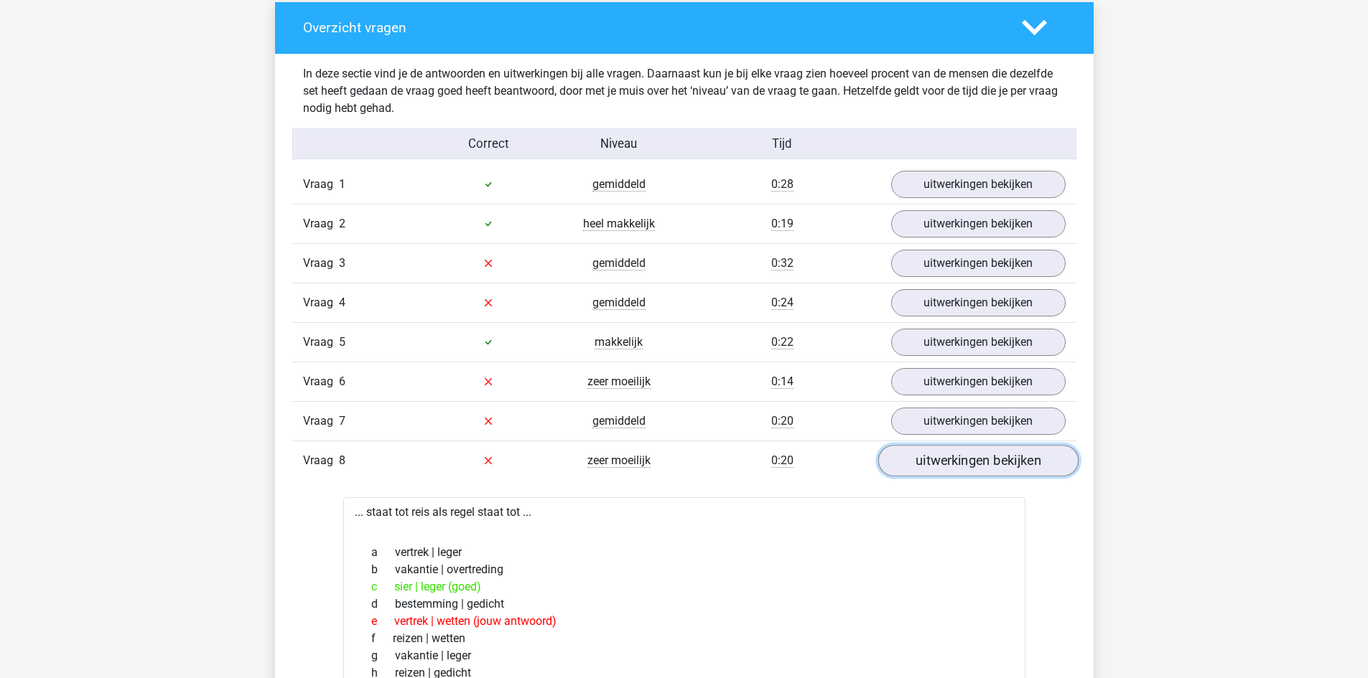
click at [964, 456] on link "uitwerkingen bekijken" at bounding box center [977, 461] width 200 height 32
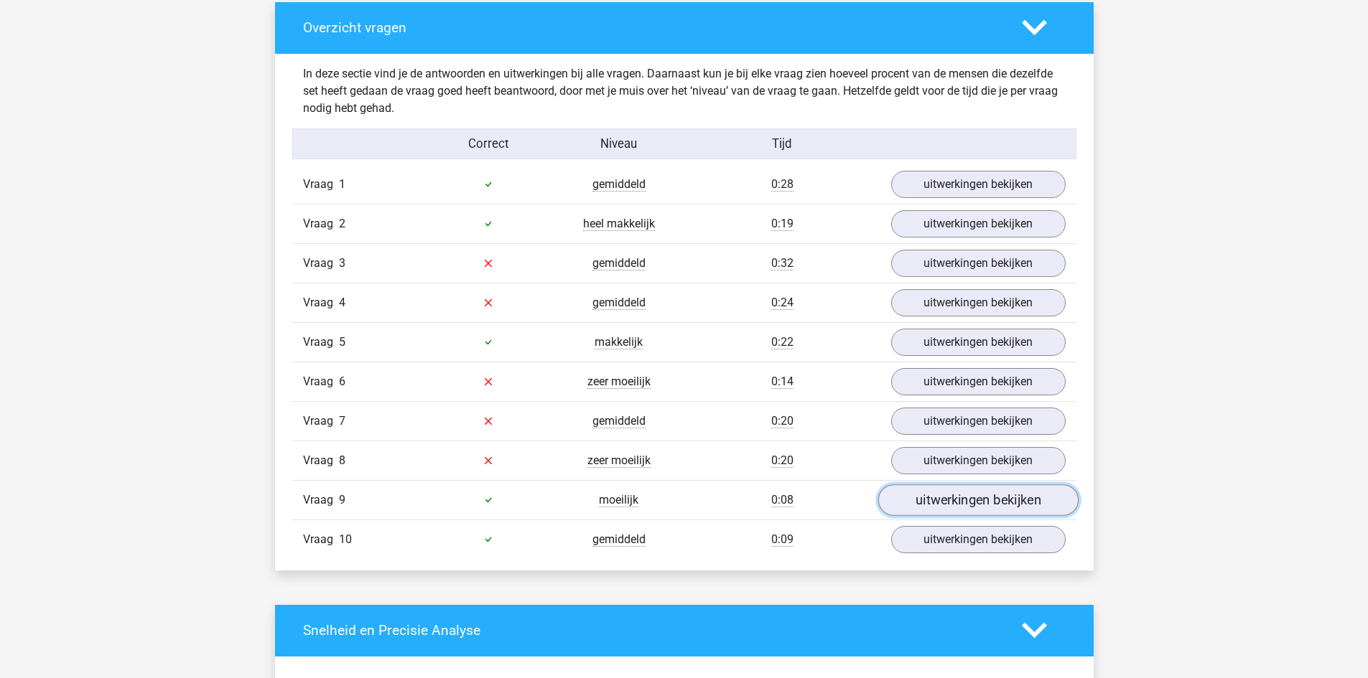
click at [971, 496] on link "uitwerkingen bekijken" at bounding box center [977, 501] width 200 height 32
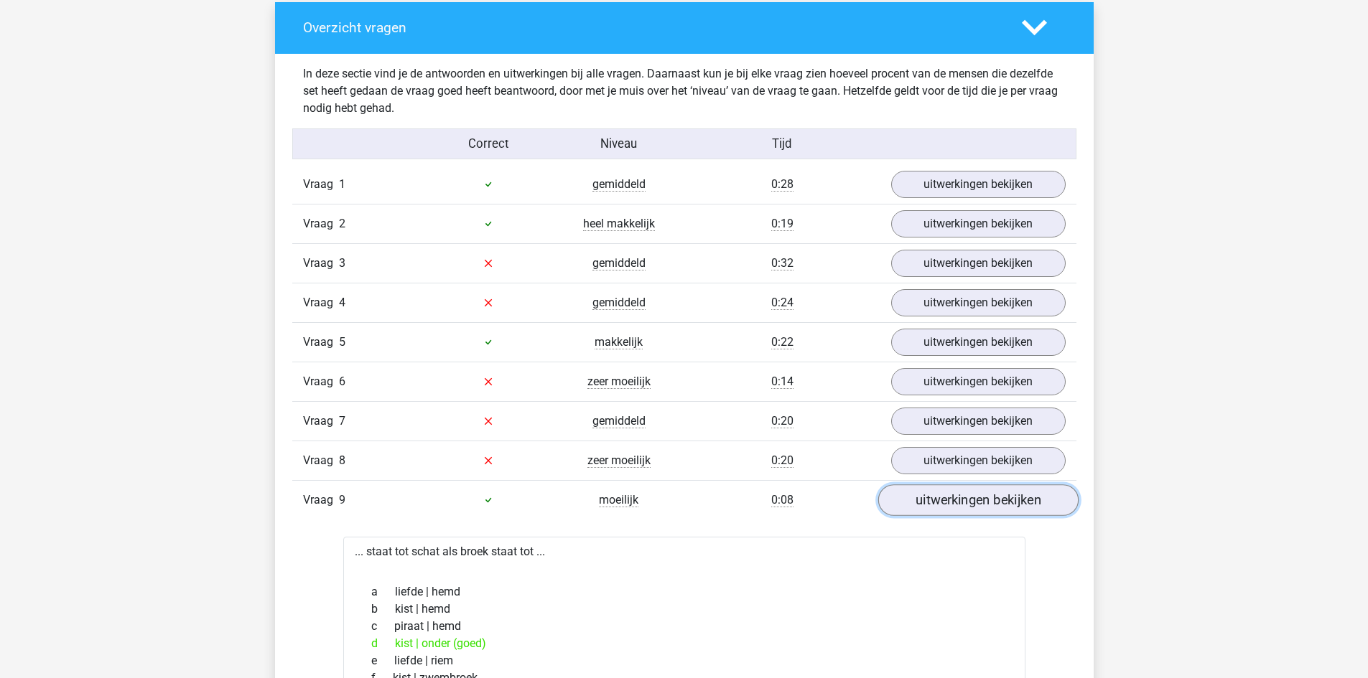
click at [976, 494] on link "uitwerkingen bekijken" at bounding box center [977, 501] width 200 height 32
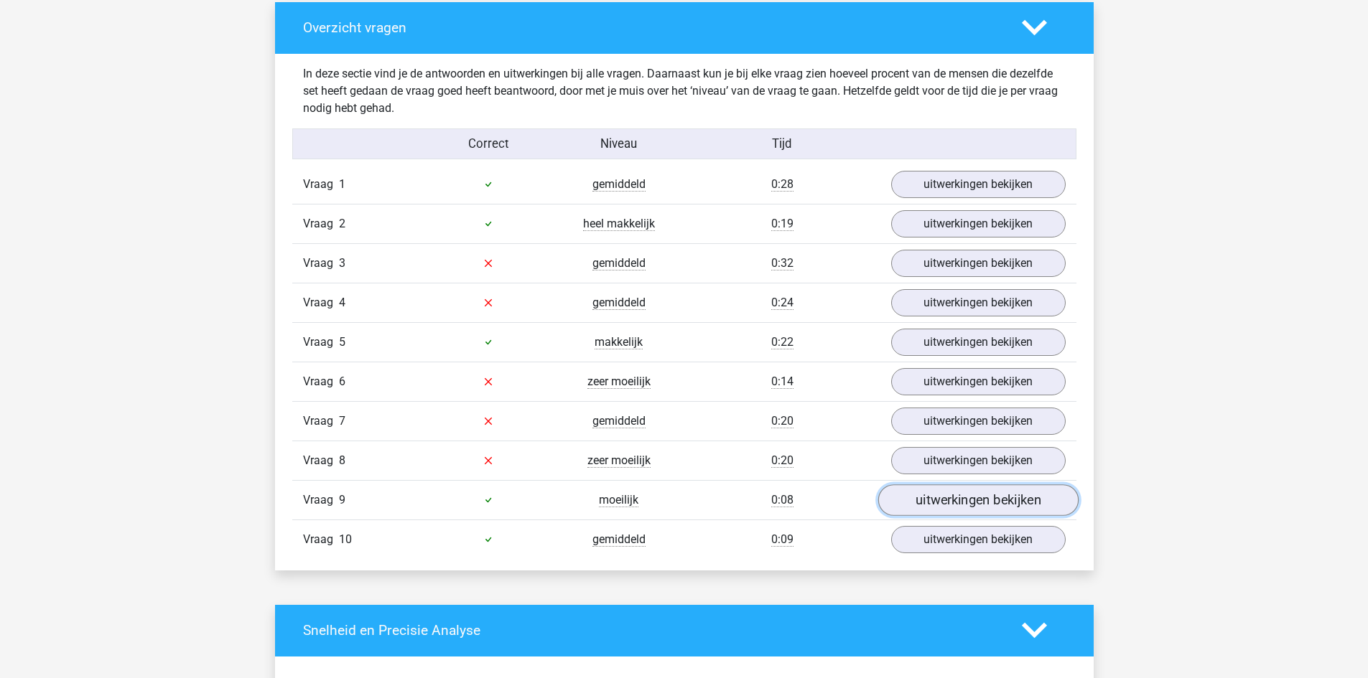
click at [973, 507] on link "uitwerkingen bekijken" at bounding box center [977, 501] width 200 height 32
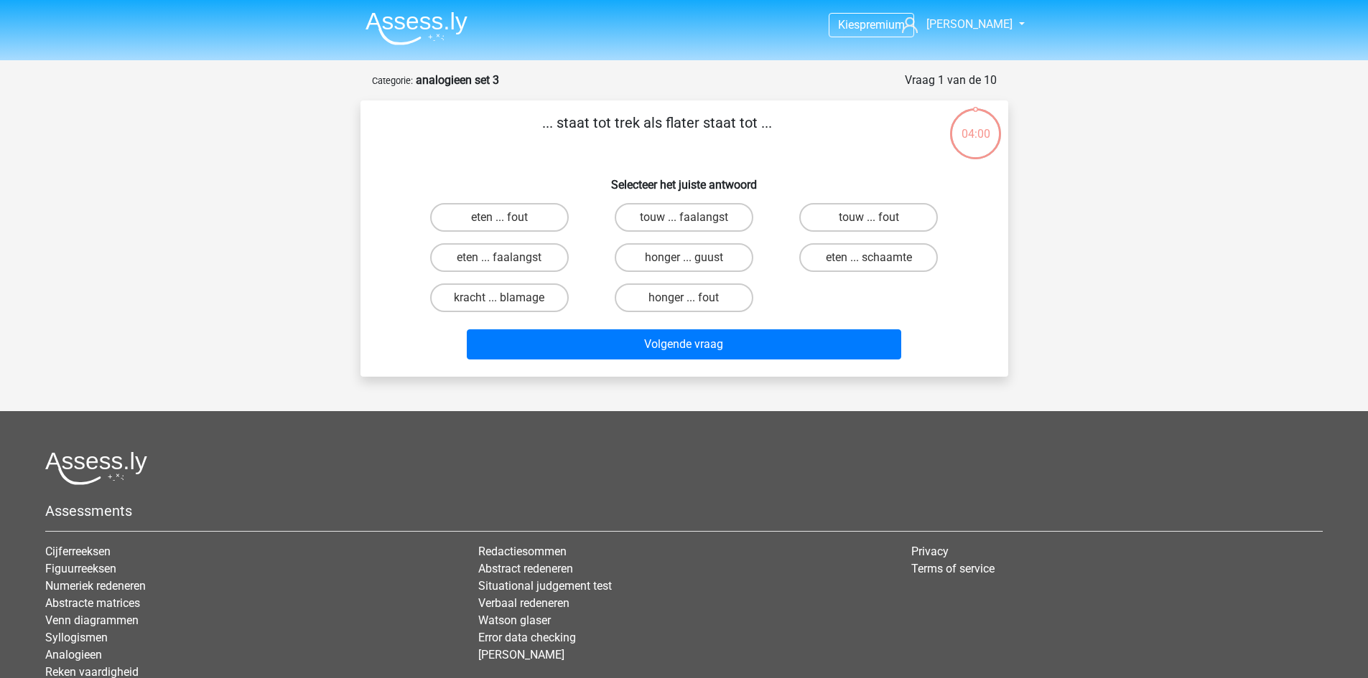
scroll to position [72, 0]
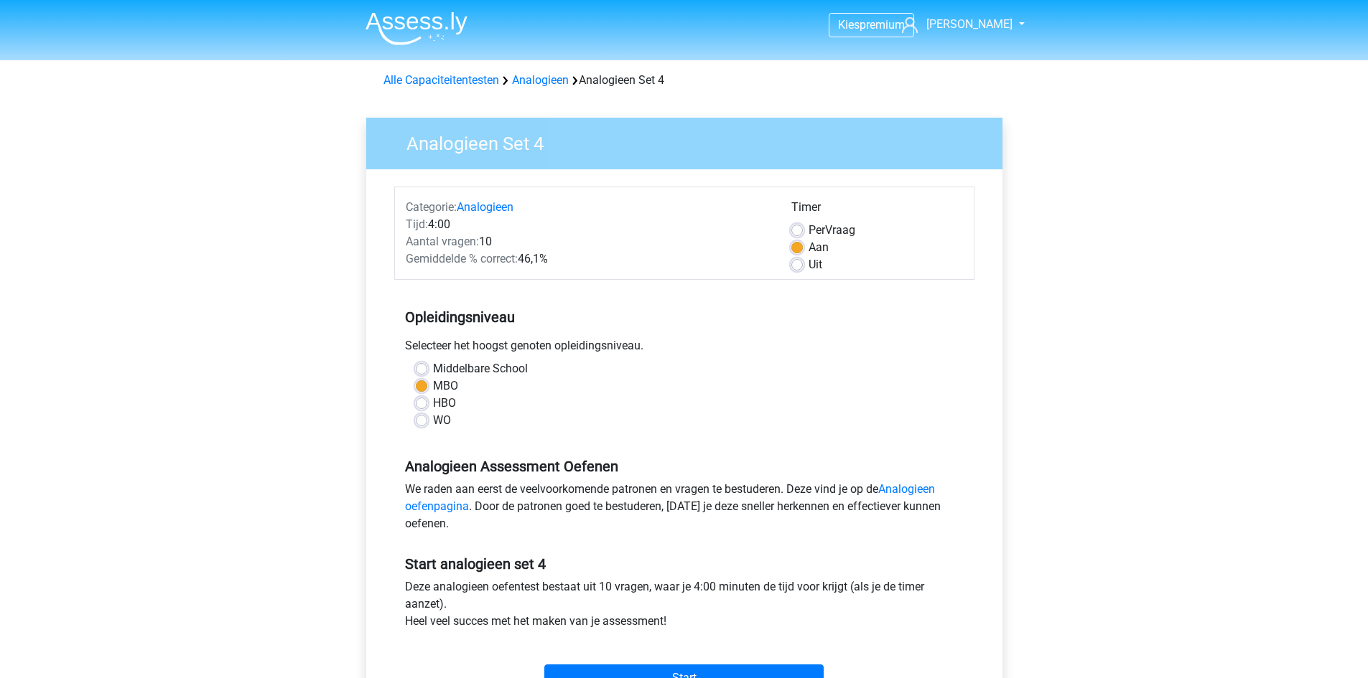
scroll to position [359, 0]
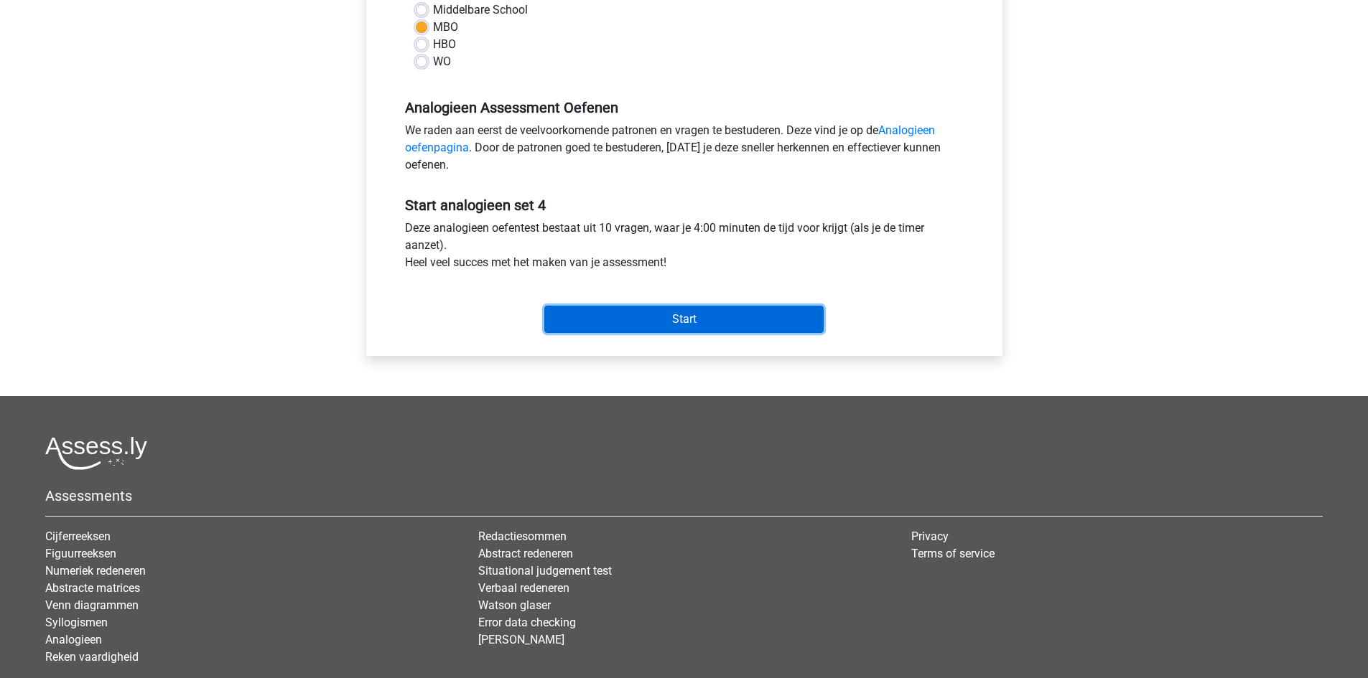
click at [633, 313] on input "Start" at bounding box center [683, 319] width 279 height 27
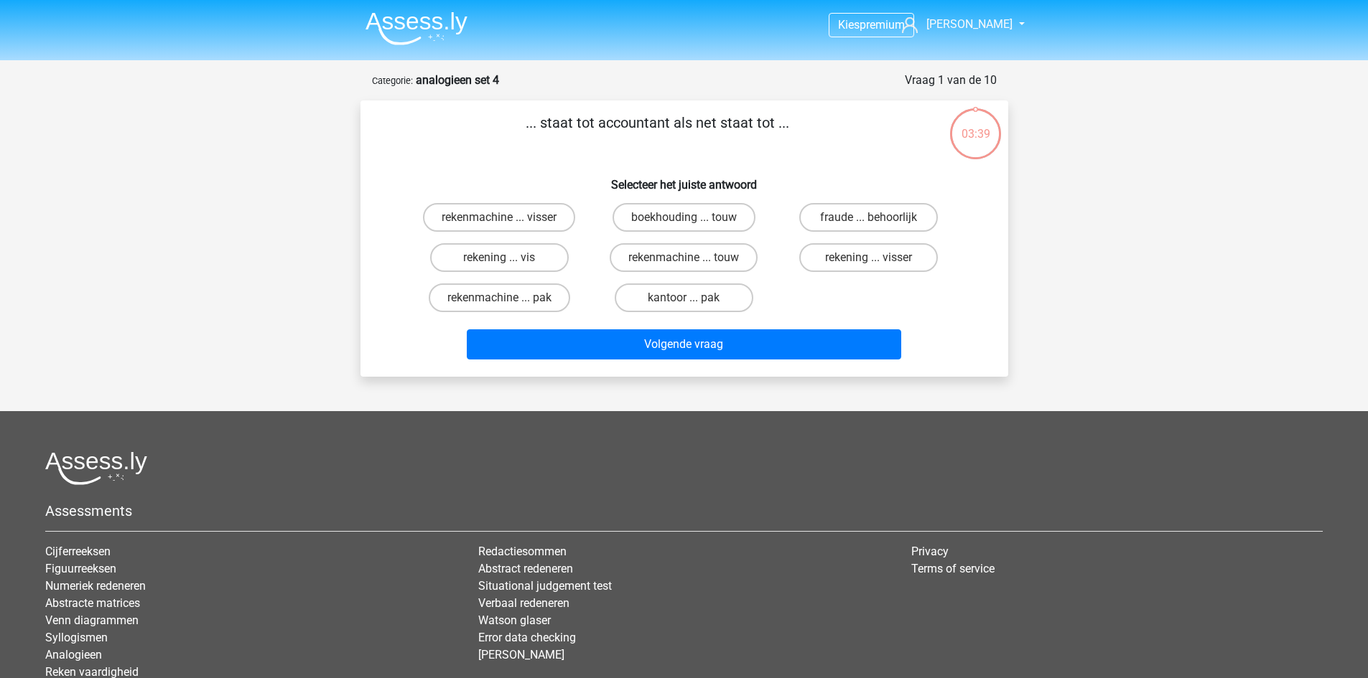
drag, startPoint x: 597, startPoint y: 124, endPoint x: 670, endPoint y: 126, distance: 72.5
click at [670, 126] on p "... staat tot accountant als net staat tot ..." at bounding box center [657, 133] width 548 height 43
copy p "accountant"
click at [476, 131] on p "... staat tot accountant als net staat tot ..." at bounding box center [657, 133] width 548 height 43
click at [717, 219] on label "boekhouding ... touw" at bounding box center [683, 217] width 143 height 29
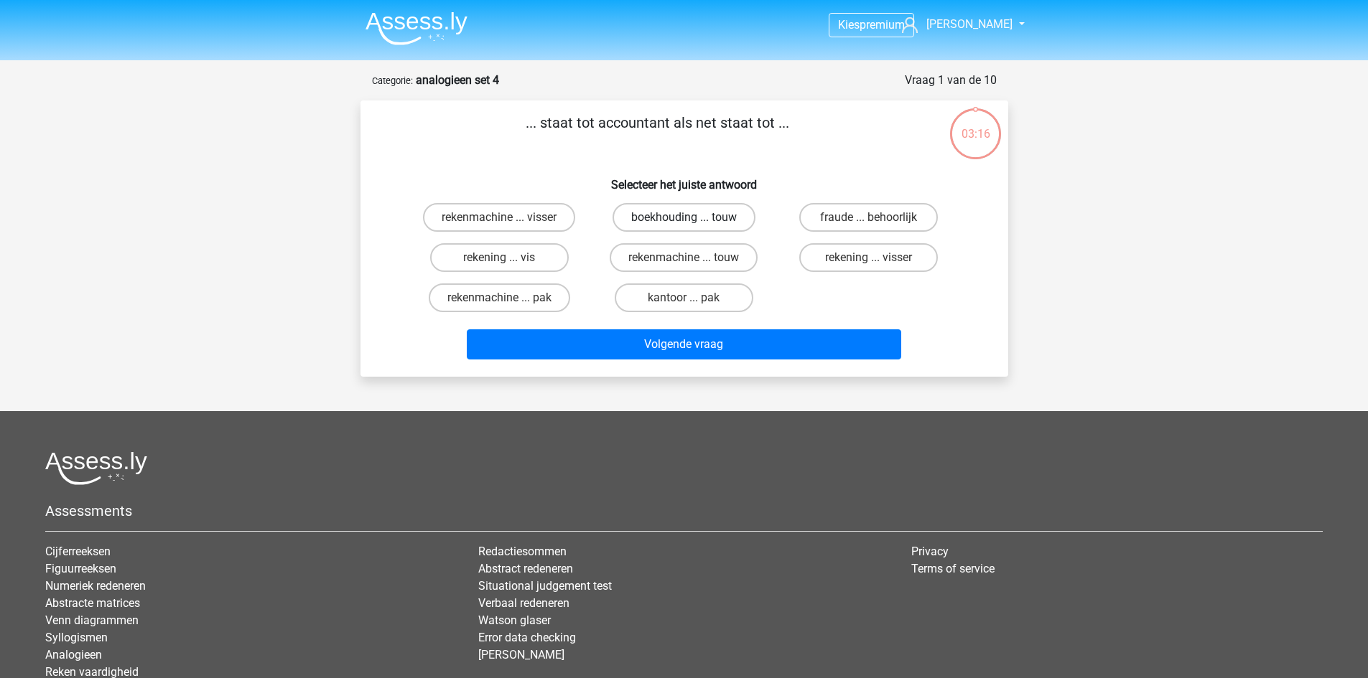
click at [693, 219] on input "boekhouding ... touw" at bounding box center [687, 222] width 9 height 9
radio input "true"
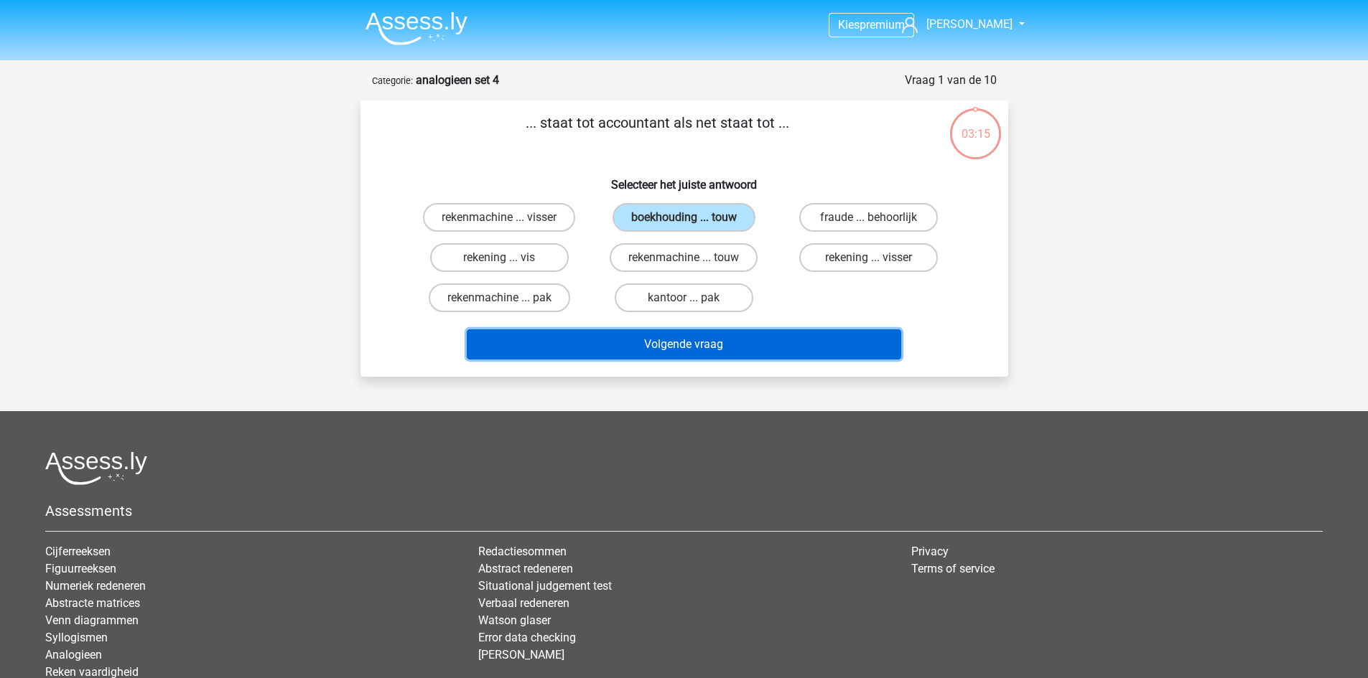
click at [737, 340] on button "Volgende vraag" at bounding box center [684, 345] width 434 height 30
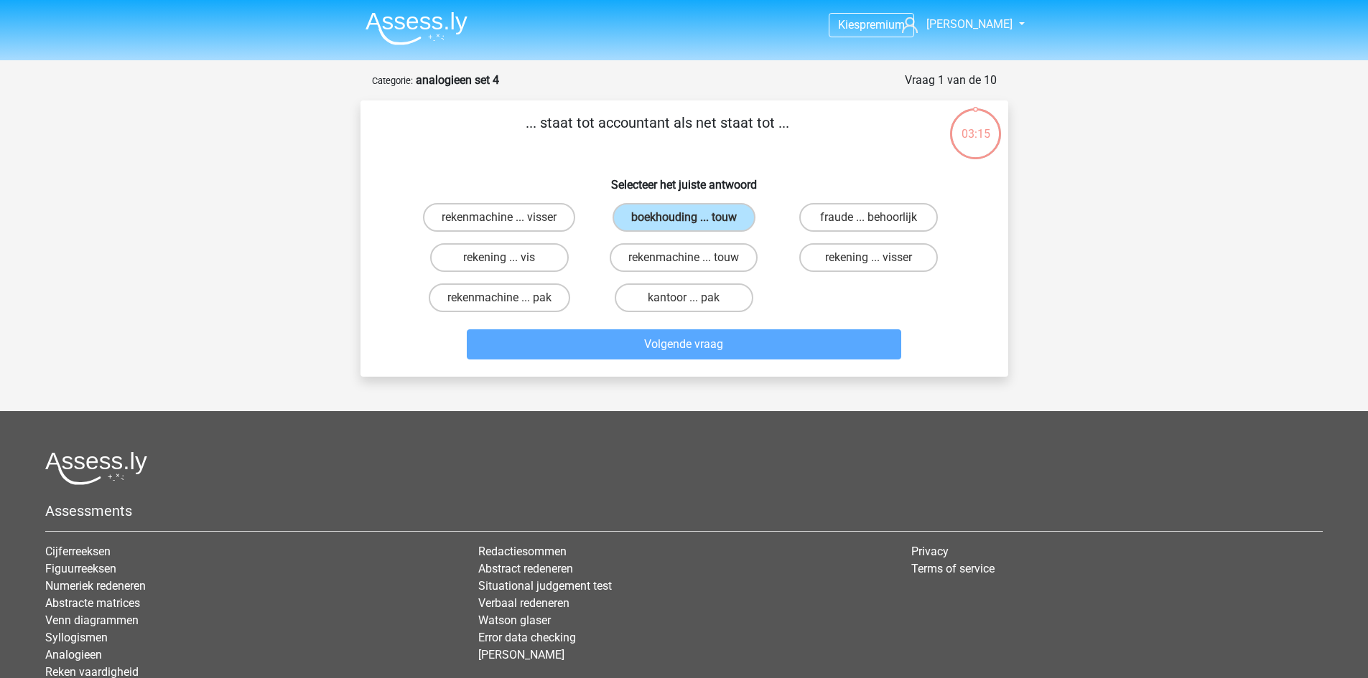
scroll to position [72, 0]
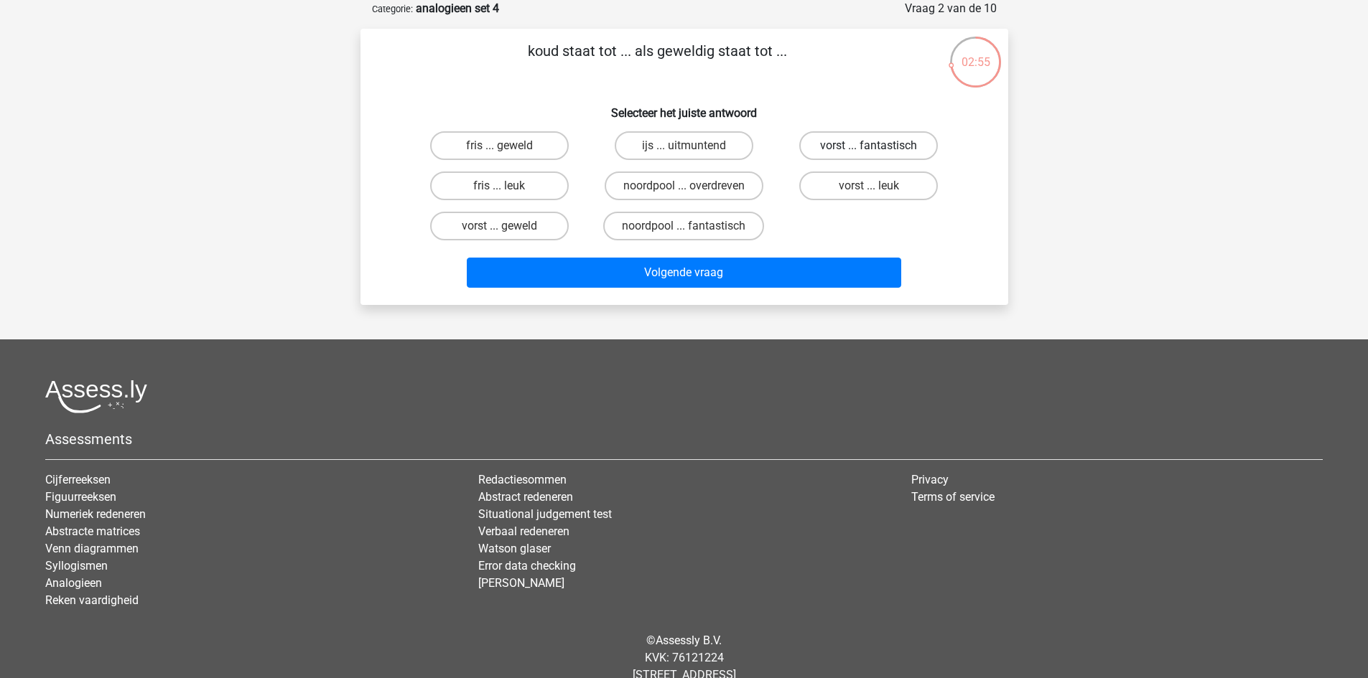
click at [886, 151] on label "vorst ... fantastisch" at bounding box center [868, 145] width 139 height 29
click at [878, 151] on input "vorst ... fantastisch" at bounding box center [873, 150] width 9 height 9
radio input "true"
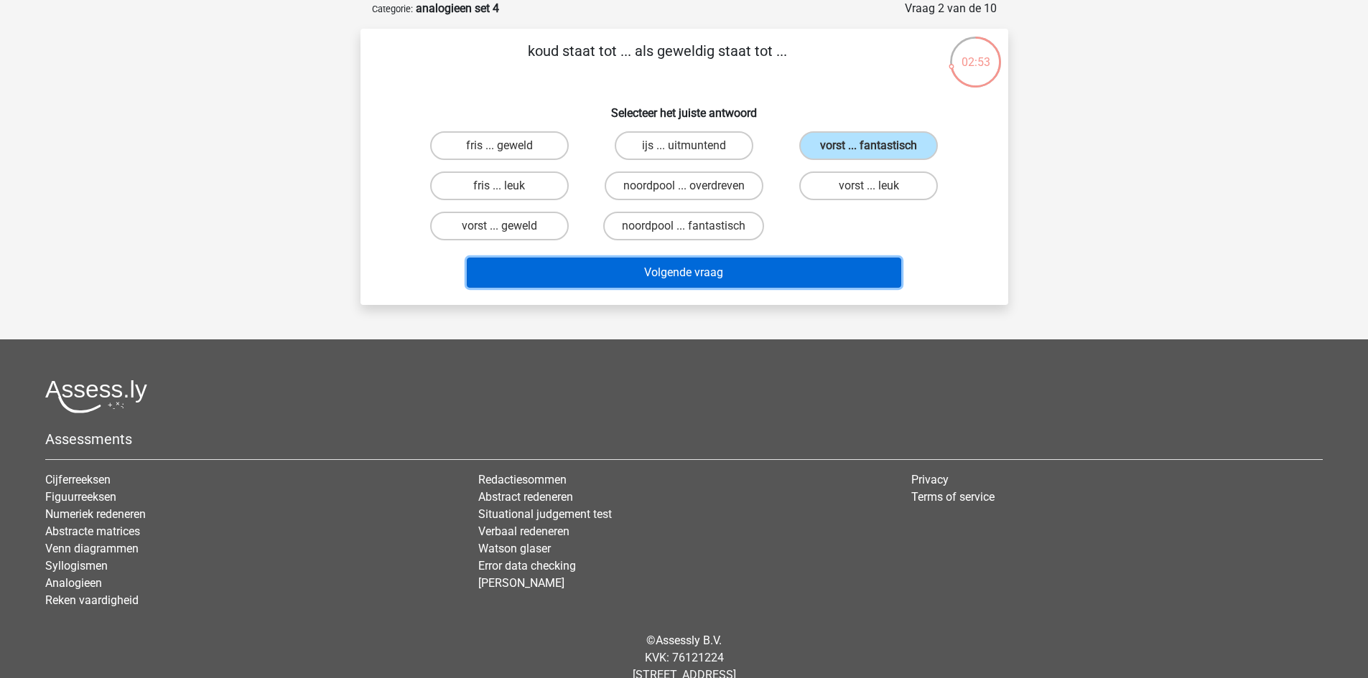
click at [755, 275] on button "Volgende vraag" at bounding box center [684, 273] width 434 height 30
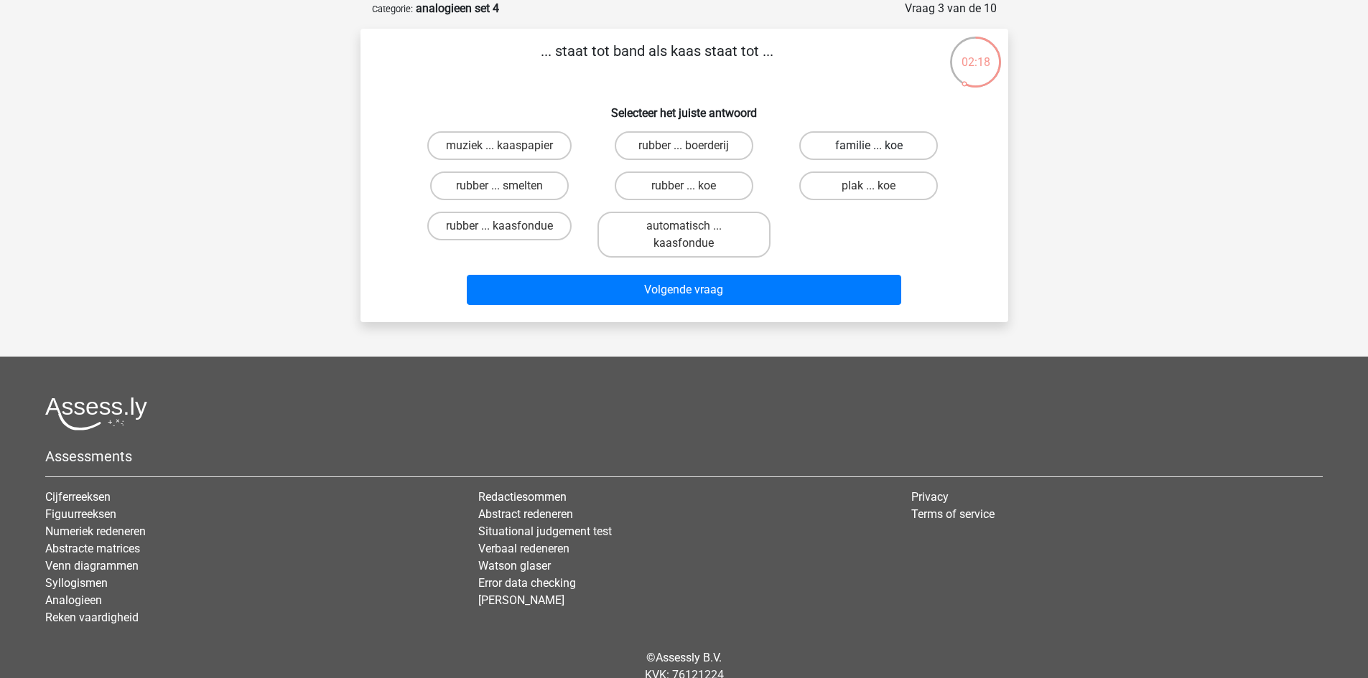
click at [903, 147] on label "familie ... koe" at bounding box center [868, 145] width 139 height 29
click at [878, 147] on input "familie ... koe" at bounding box center [873, 150] width 9 height 9
radio input "true"
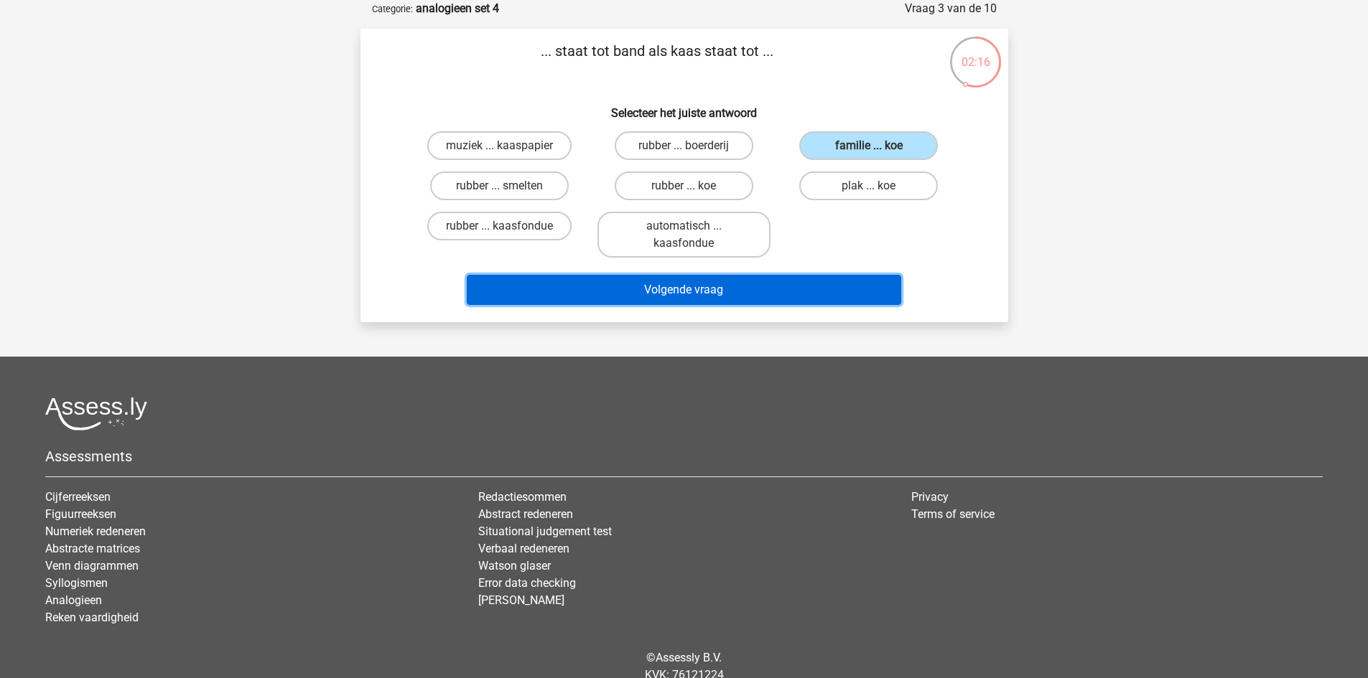
click at [679, 286] on button "Volgende vraag" at bounding box center [684, 290] width 434 height 30
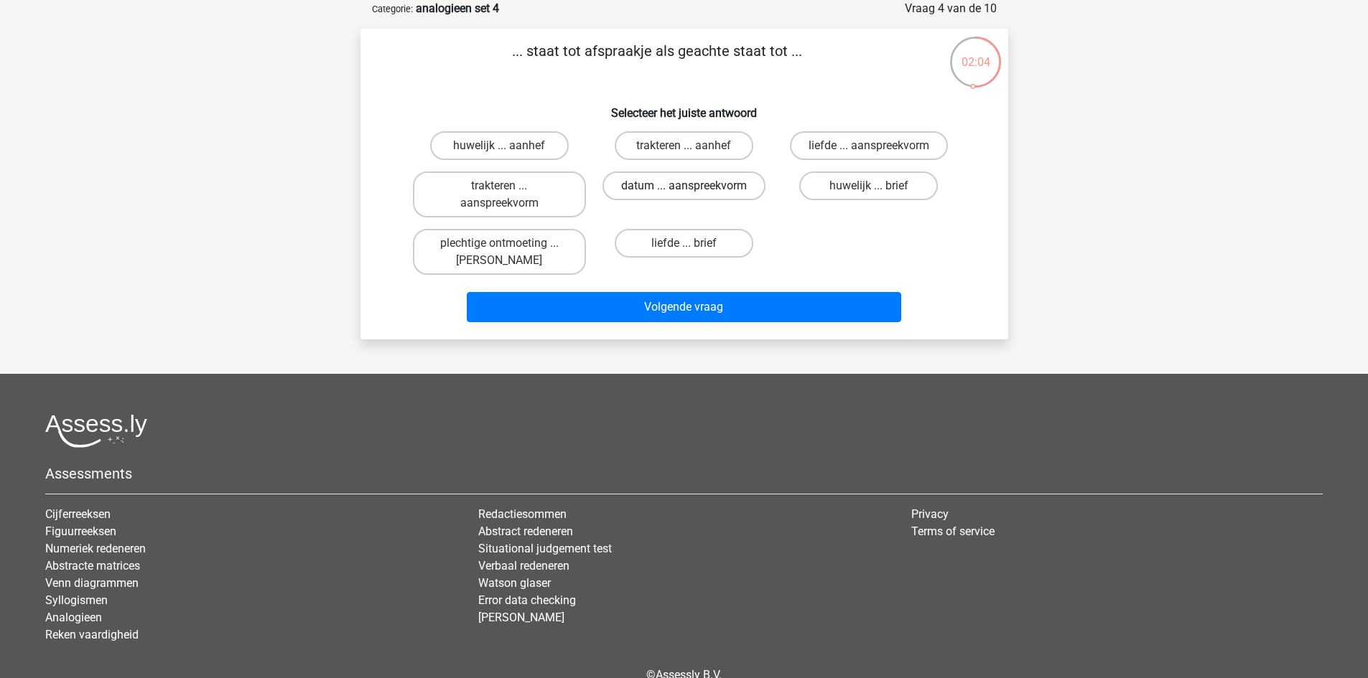
click at [751, 180] on label "datum ... aanspreekvorm" at bounding box center [683, 186] width 163 height 29
click at [693, 186] on input "datum ... aanspreekvorm" at bounding box center [687, 190] width 9 height 9
radio input "true"
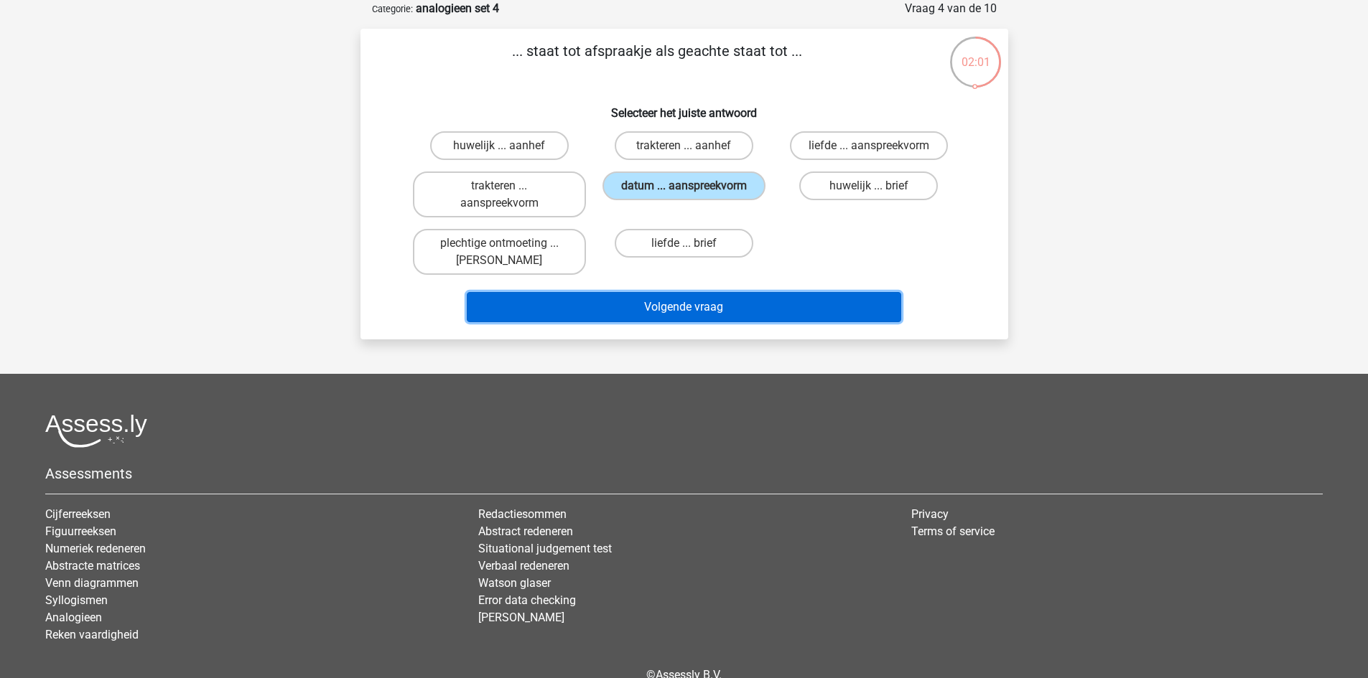
click at [717, 302] on button "Volgende vraag" at bounding box center [684, 307] width 434 height 30
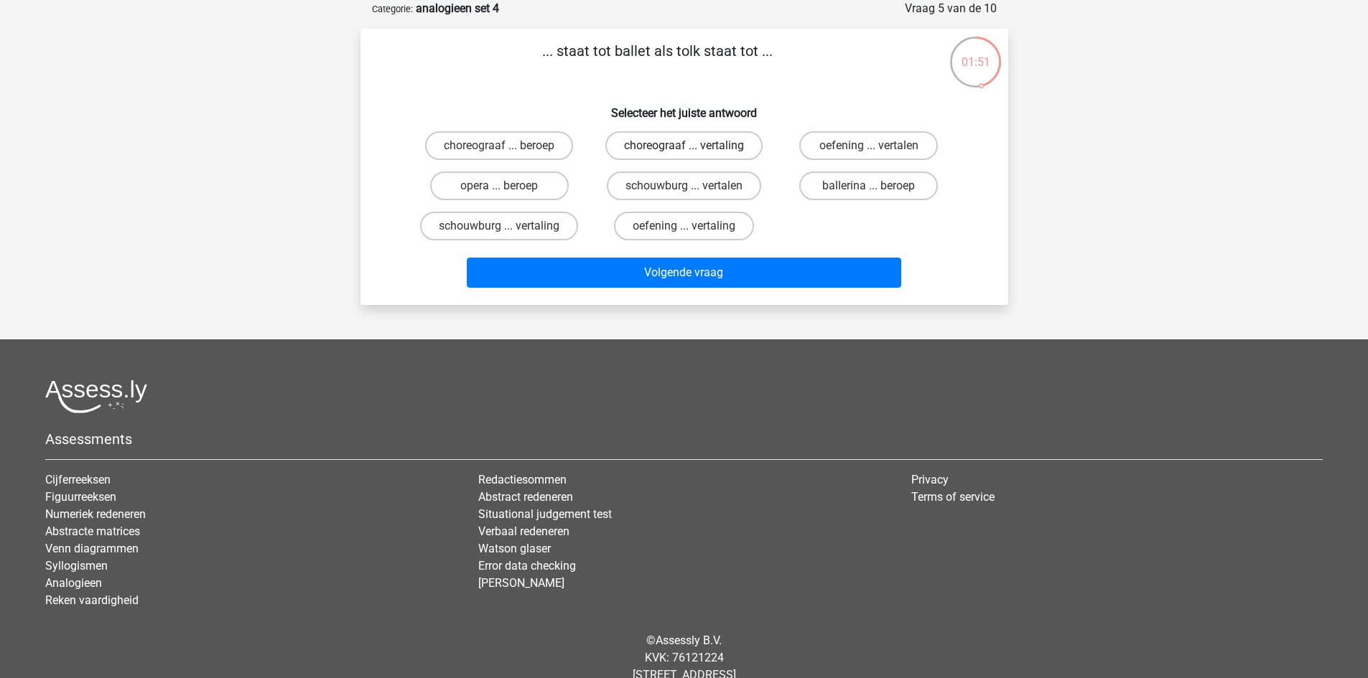
click at [673, 143] on label "choreograaf ... vertaling" at bounding box center [683, 145] width 157 height 29
click at [683, 146] on input "choreograaf ... vertaling" at bounding box center [687, 150] width 9 height 9
radio input "true"
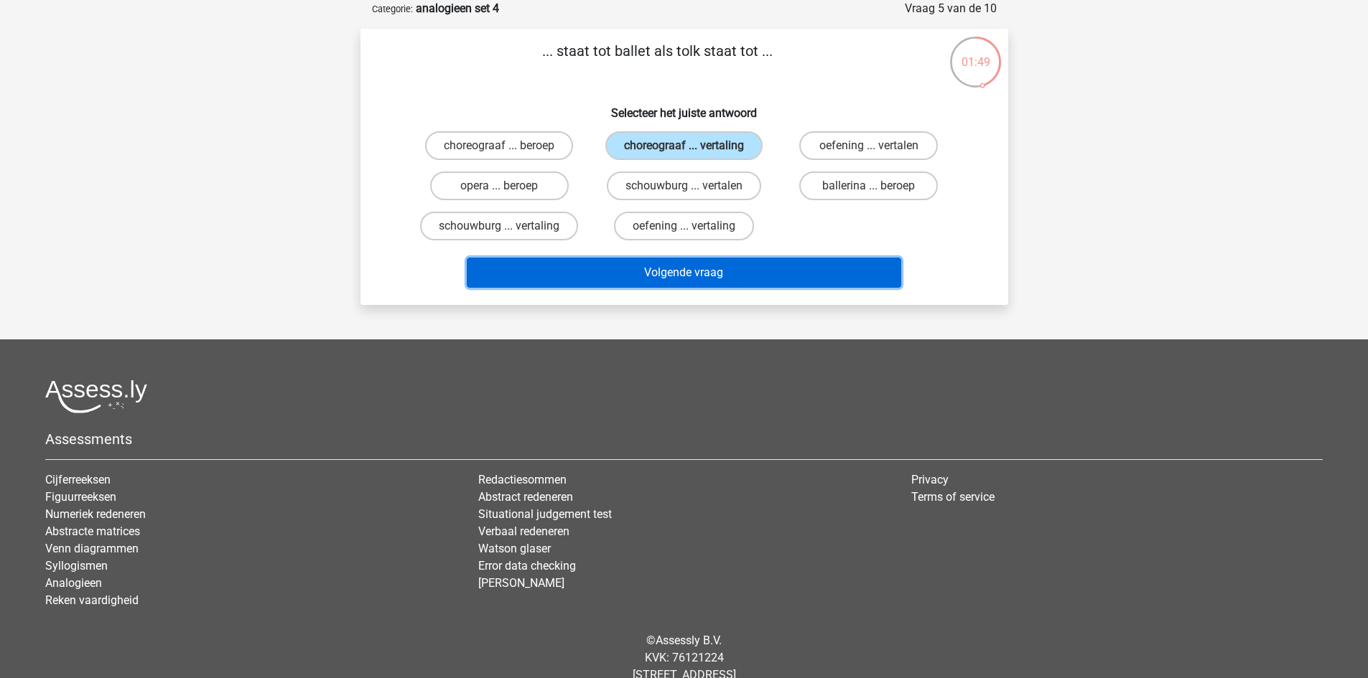
click at [694, 272] on button "Volgende vraag" at bounding box center [684, 273] width 434 height 30
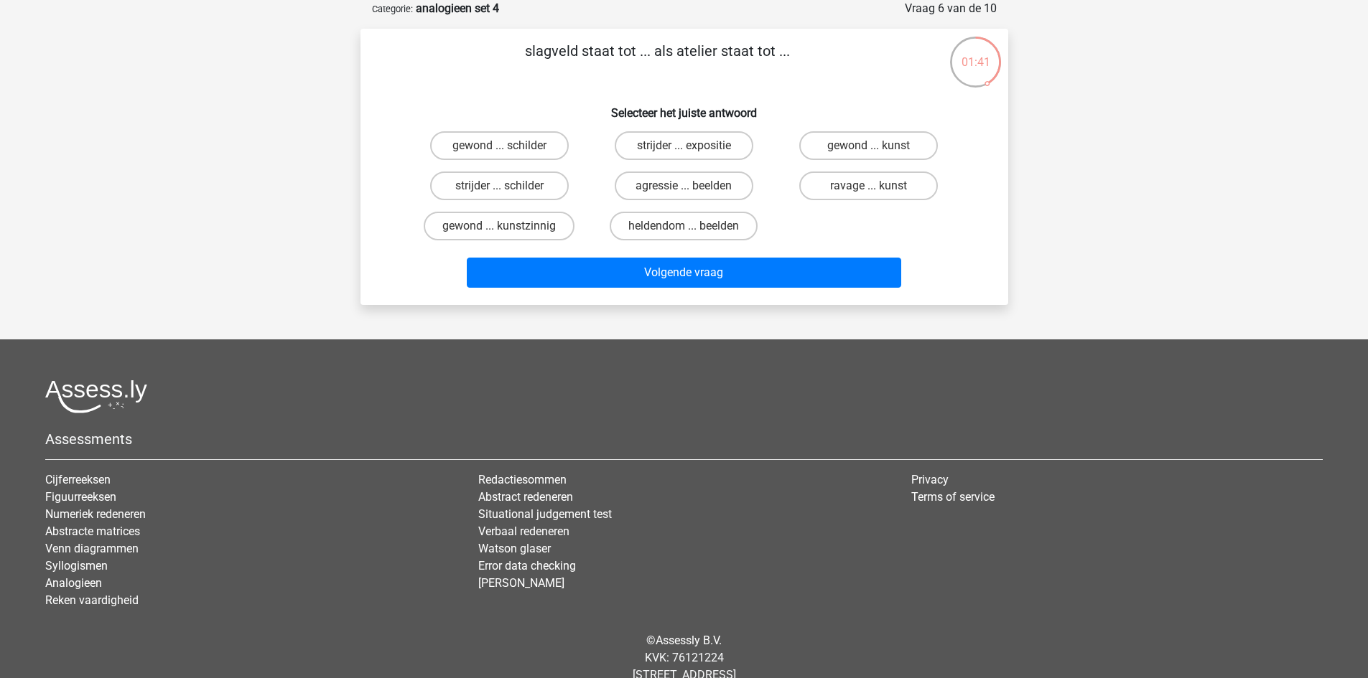
click at [873, 187] on input "ravage ... kunst" at bounding box center [873, 190] width 9 height 9
radio input "true"
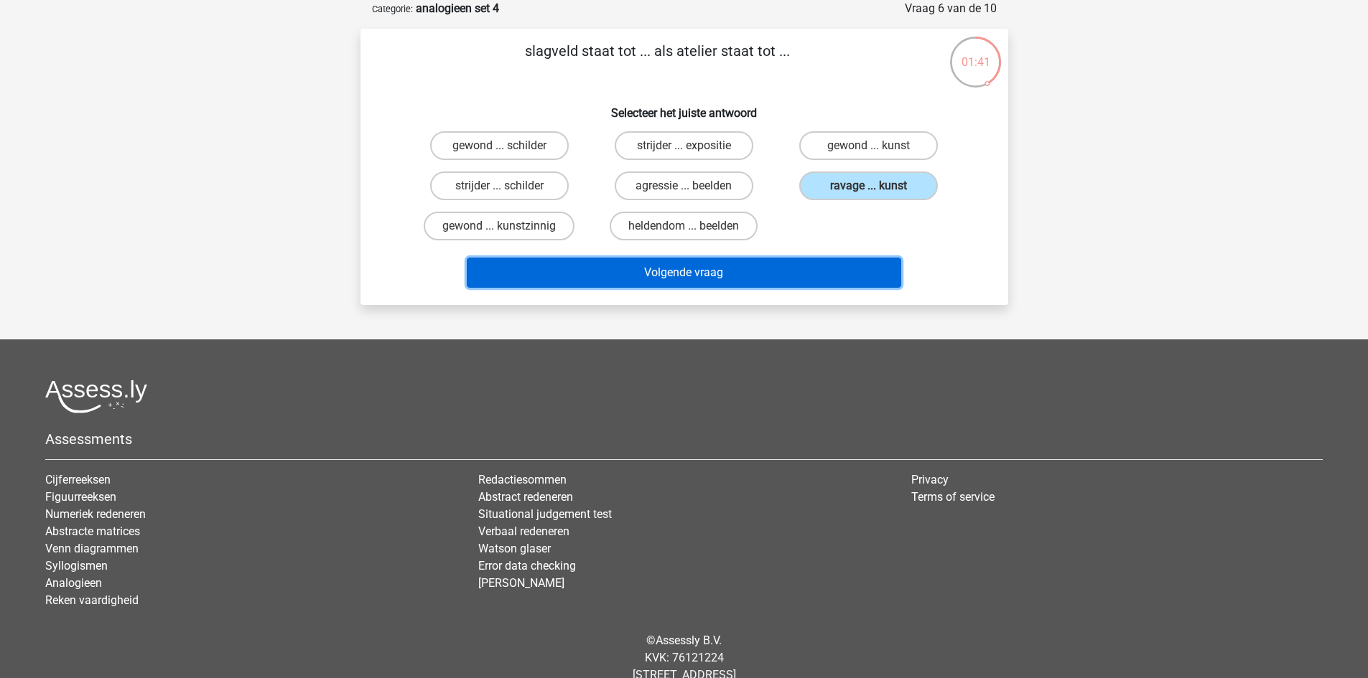
click at [821, 271] on button "Volgende vraag" at bounding box center [684, 273] width 434 height 30
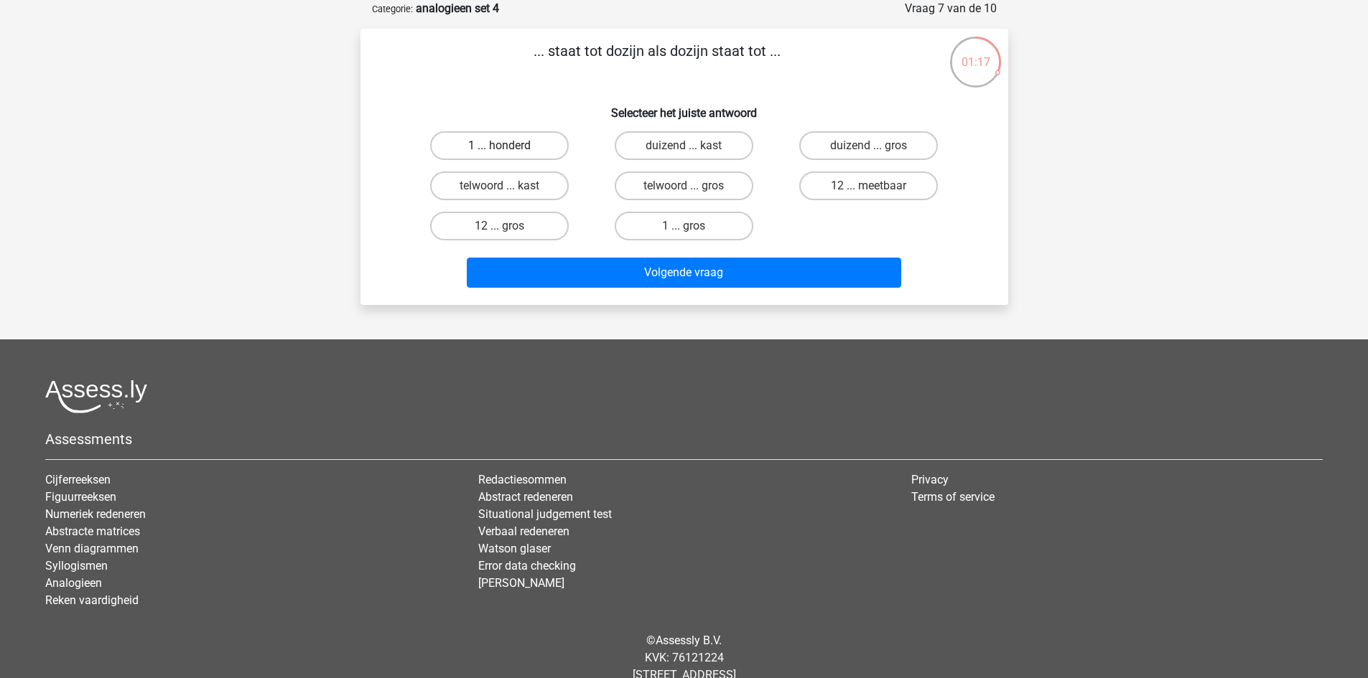
click at [516, 136] on label "1 ... honderd" at bounding box center [499, 145] width 139 height 29
click at [508, 146] on input "1 ... honderd" at bounding box center [503, 150] width 9 height 9
radio input "true"
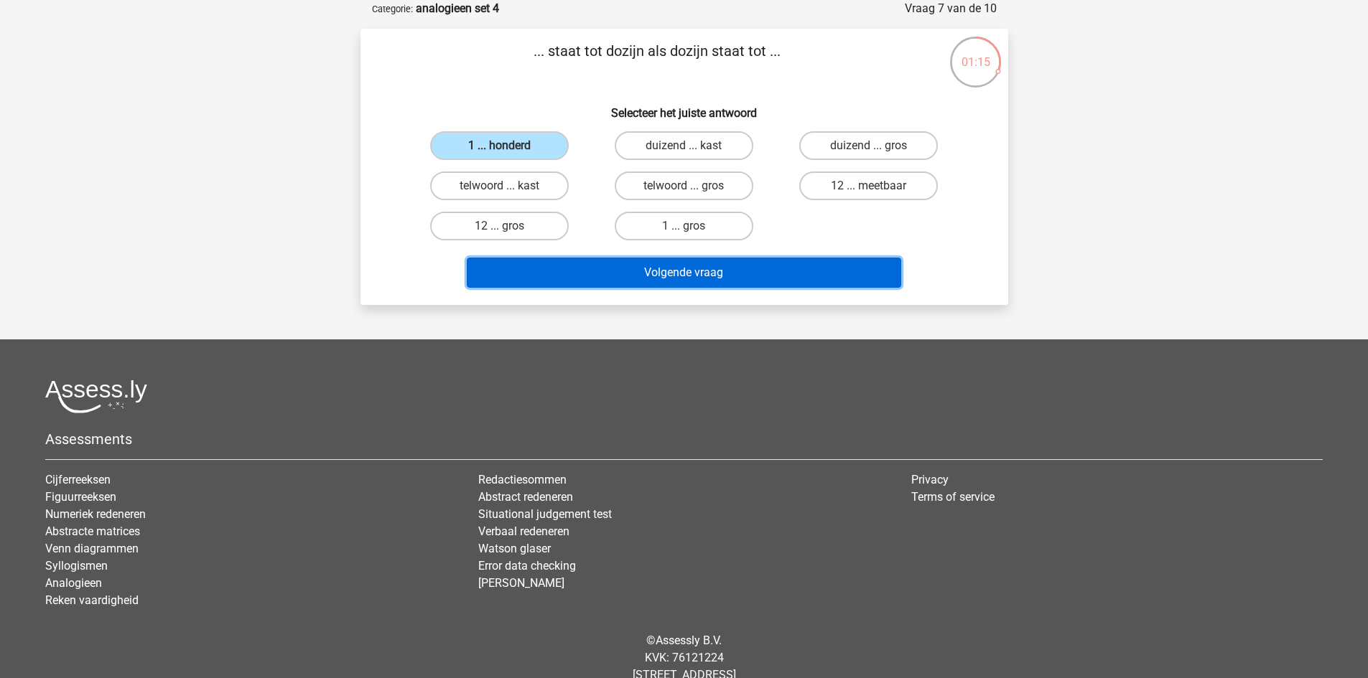
click at [616, 267] on button "Volgende vraag" at bounding box center [684, 273] width 434 height 30
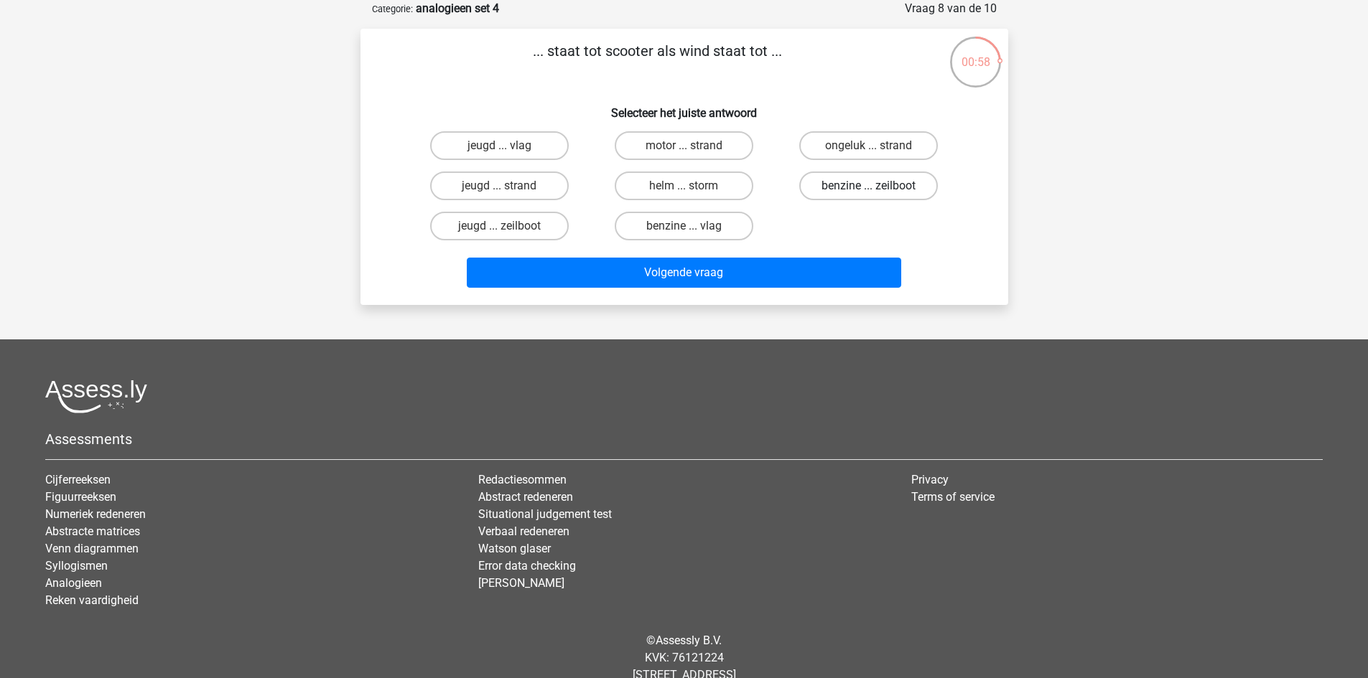
click at [874, 185] on label "benzine ... zeilboot" at bounding box center [868, 186] width 139 height 29
click at [874, 186] on input "benzine ... zeilboot" at bounding box center [873, 190] width 9 height 9
radio input "true"
click at [720, 191] on label "helm ... storm" at bounding box center [684, 186] width 139 height 29
click at [693, 191] on input "helm ... storm" at bounding box center [687, 190] width 9 height 9
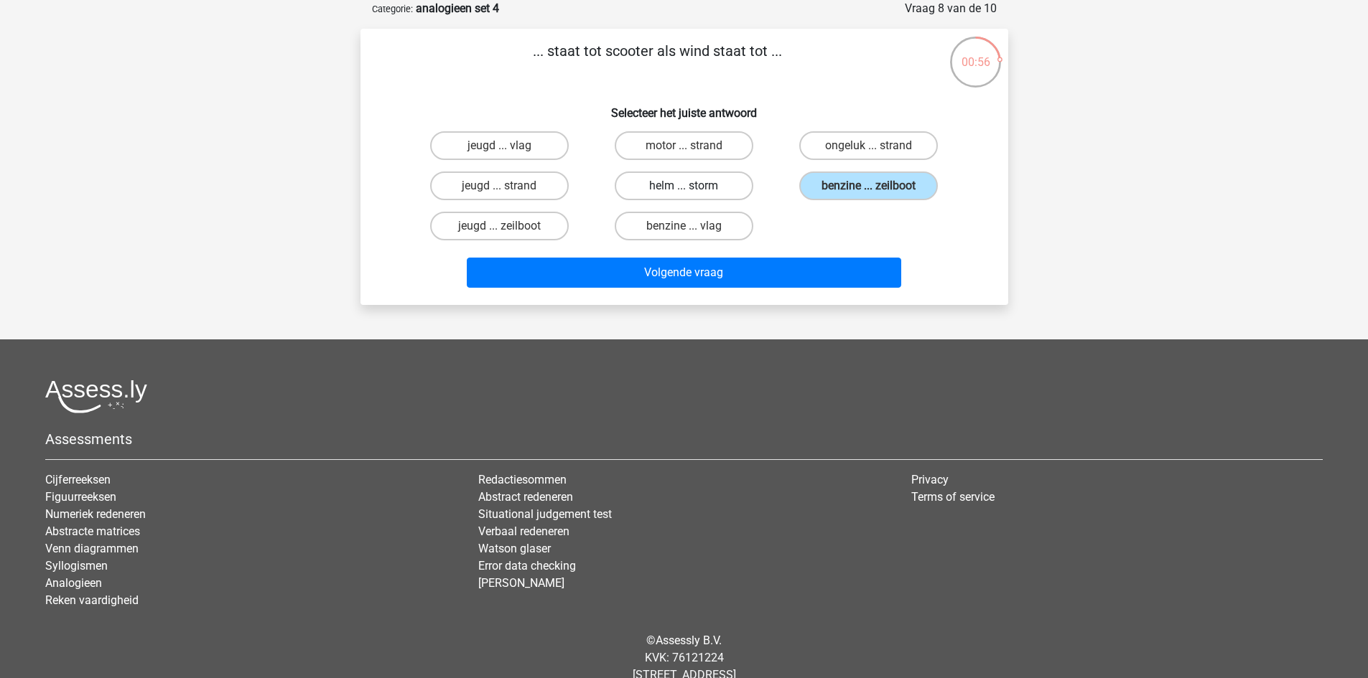
radio input "true"
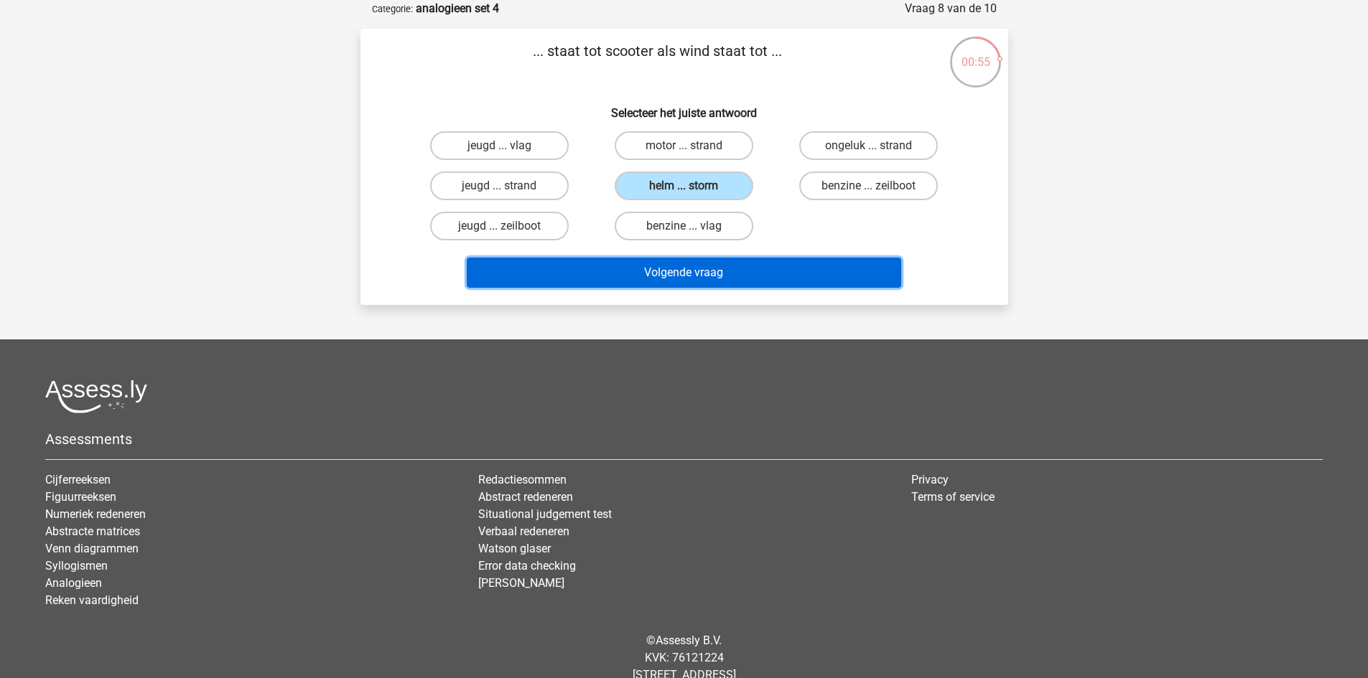
click at [717, 276] on button "Volgende vraag" at bounding box center [684, 273] width 434 height 30
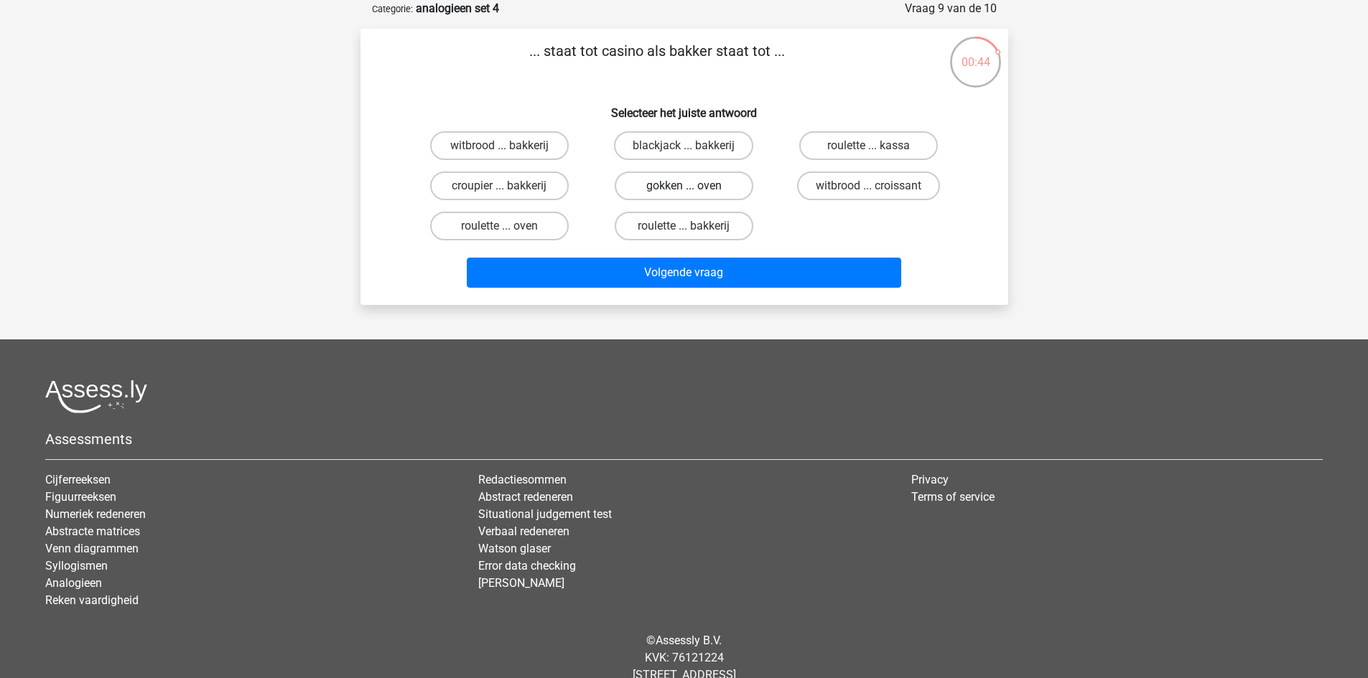
click at [732, 192] on label "gokken ... oven" at bounding box center [684, 186] width 139 height 29
click at [693, 192] on input "gokken ... oven" at bounding box center [687, 190] width 9 height 9
radio input "true"
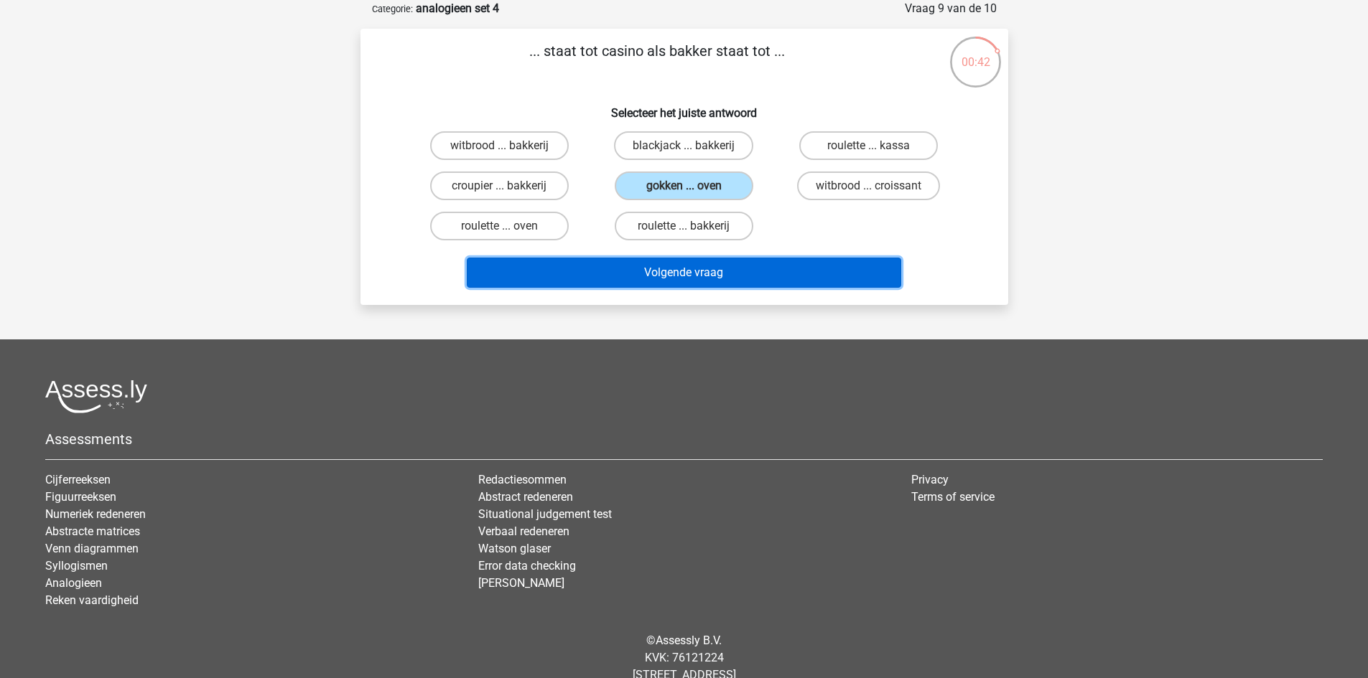
click at [734, 285] on button "Volgende vraag" at bounding box center [684, 273] width 434 height 30
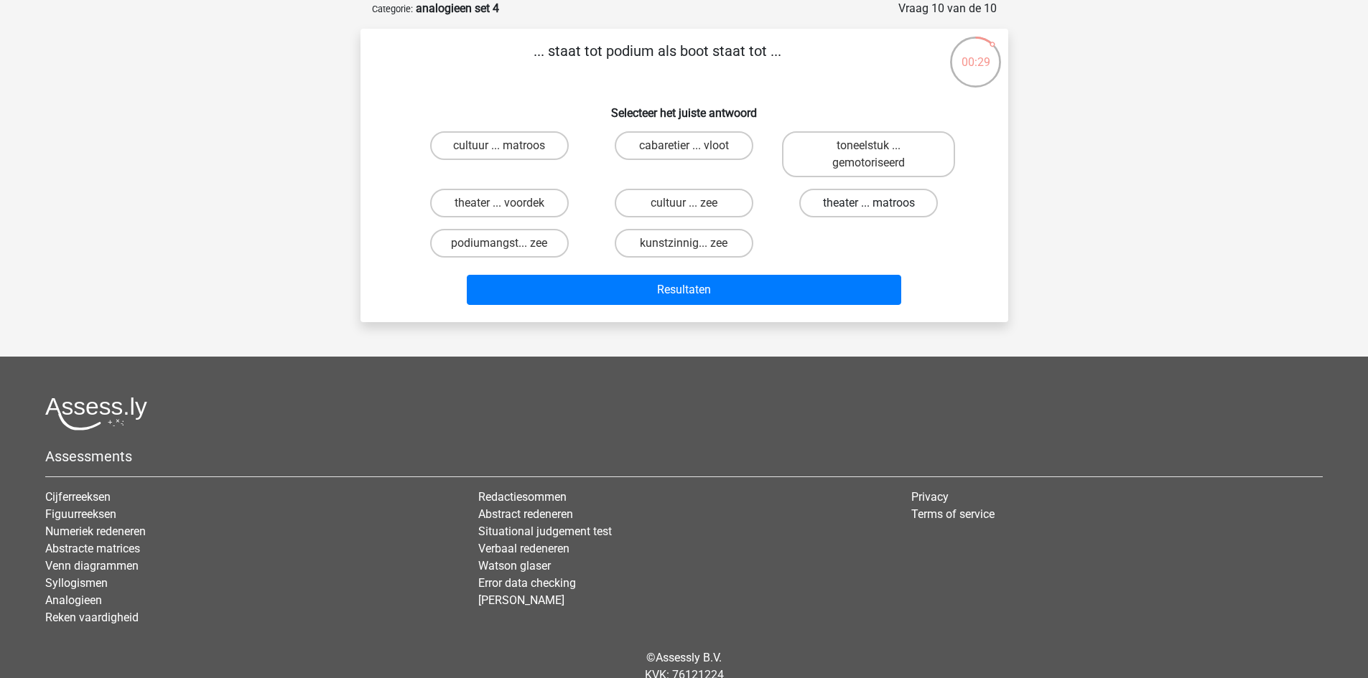
click at [821, 205] on label "theater ... matroos" at bounding box center [868, 203] width 139 height 29
click at [869, 205] on input "theater ... matroos" at bounding box center [873, 207] width 9 height 9
radio input "true"
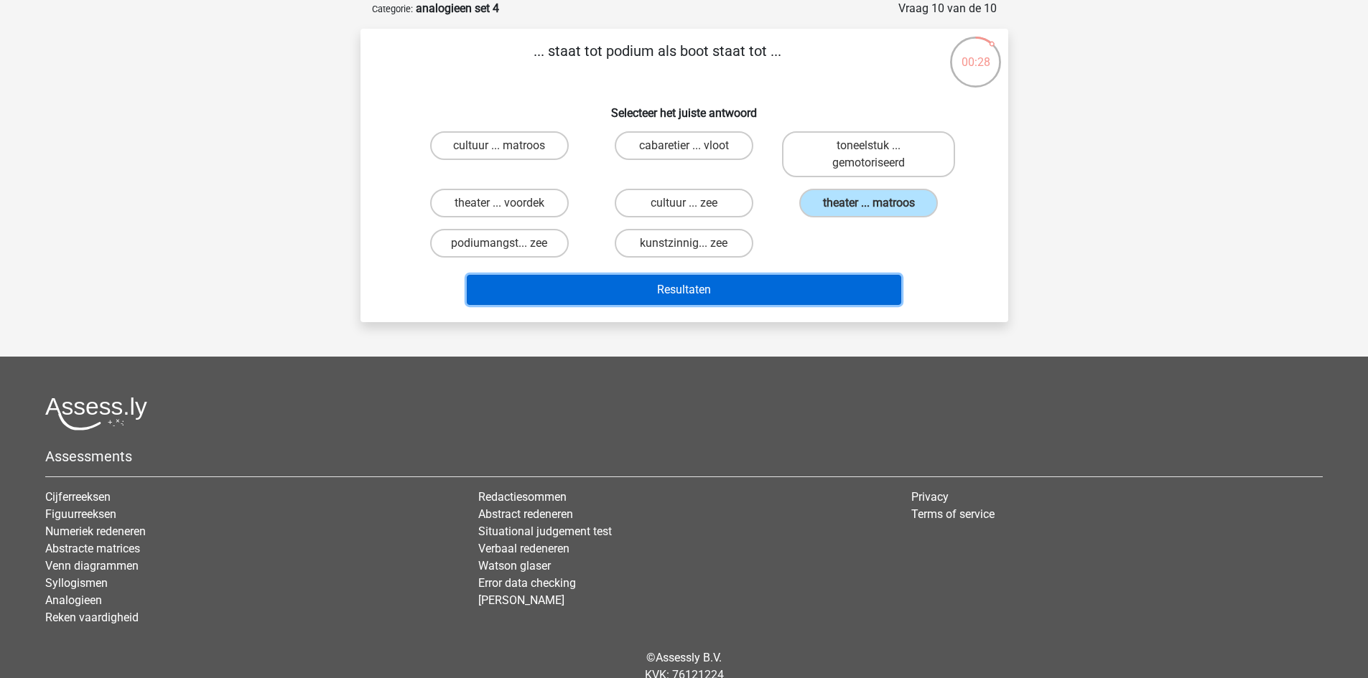
click at [769, 302] on button "Resultaten" at bounding box center [684, 290] width 434 height 30
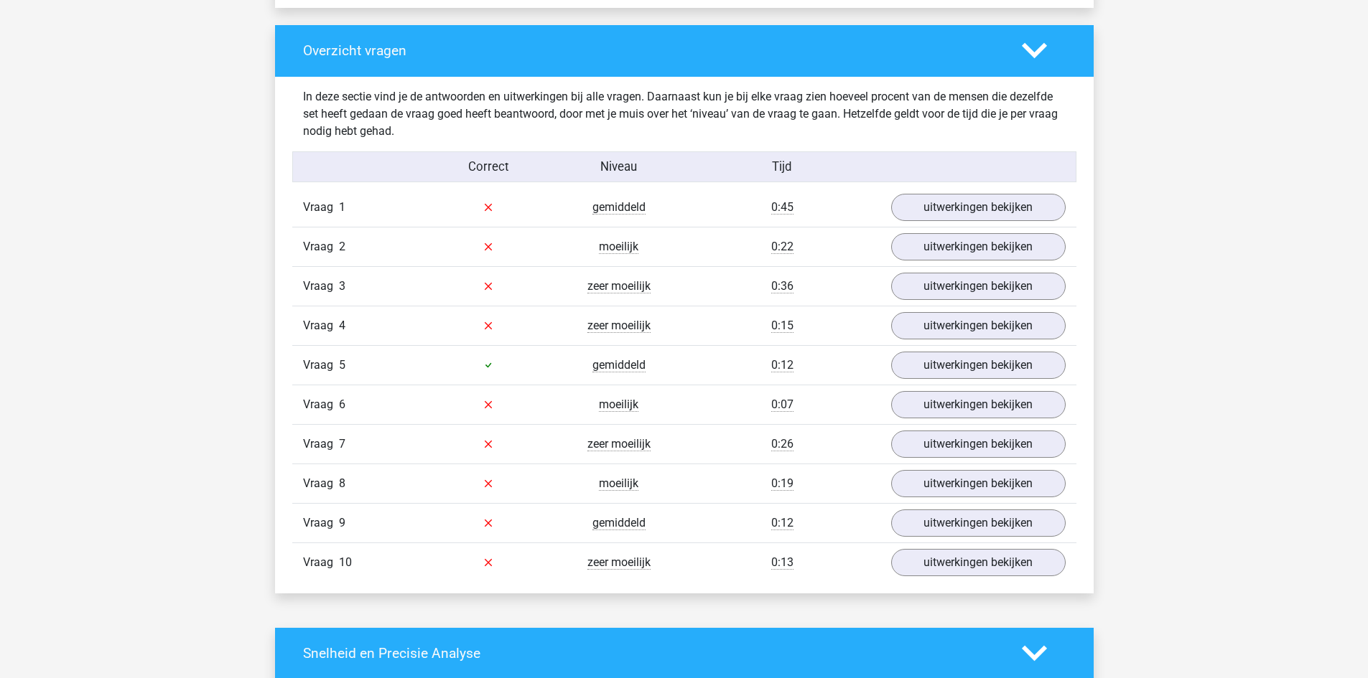
scroll to position [1077, 0]
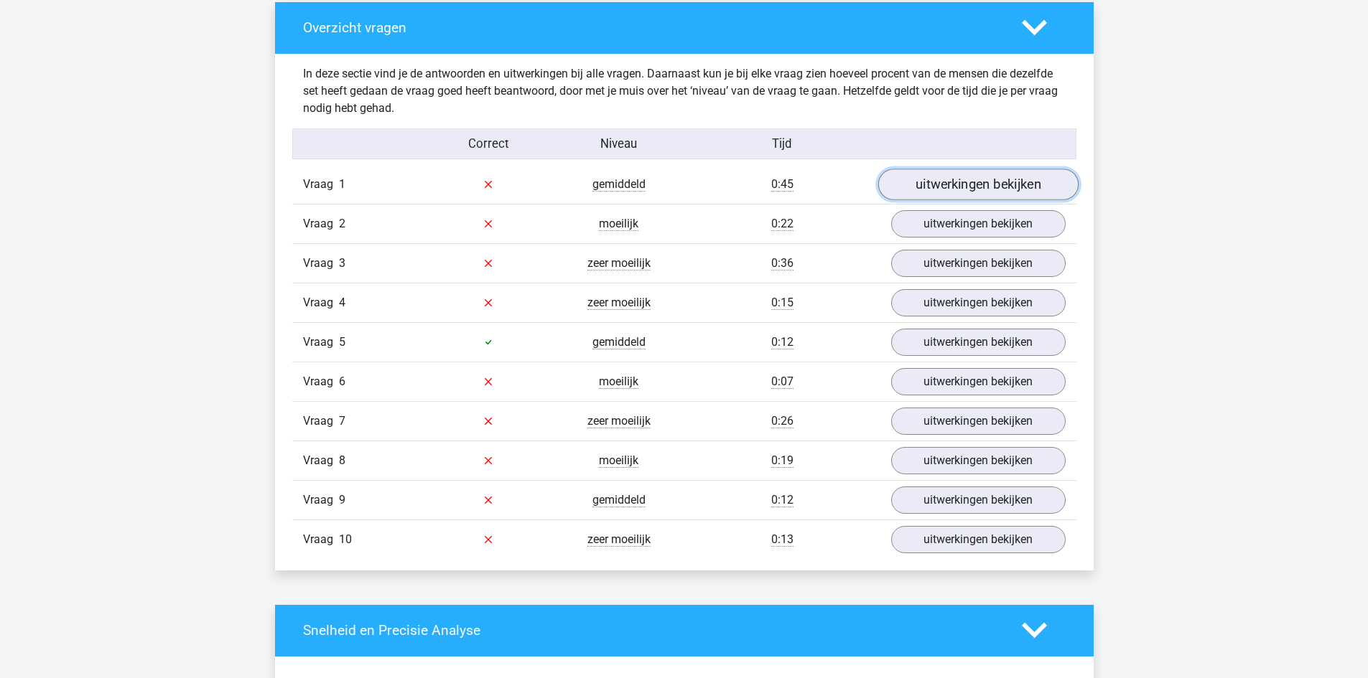
click at [986, 195] on link "uitwerkingen bekijken" at bounding box center [977, 185] width 200 height 32
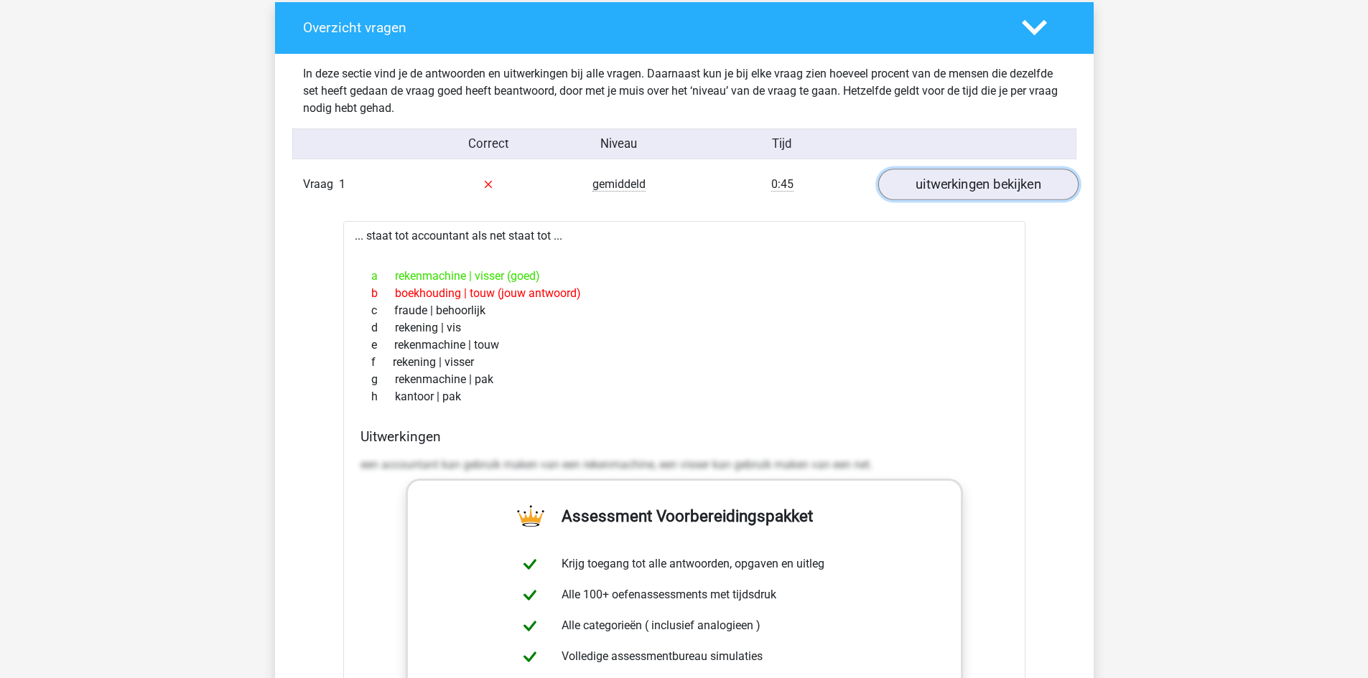
click at [986, 195] on link "uitwerkingen bekijken" at bounding box center [977, 185] width 200 height 32
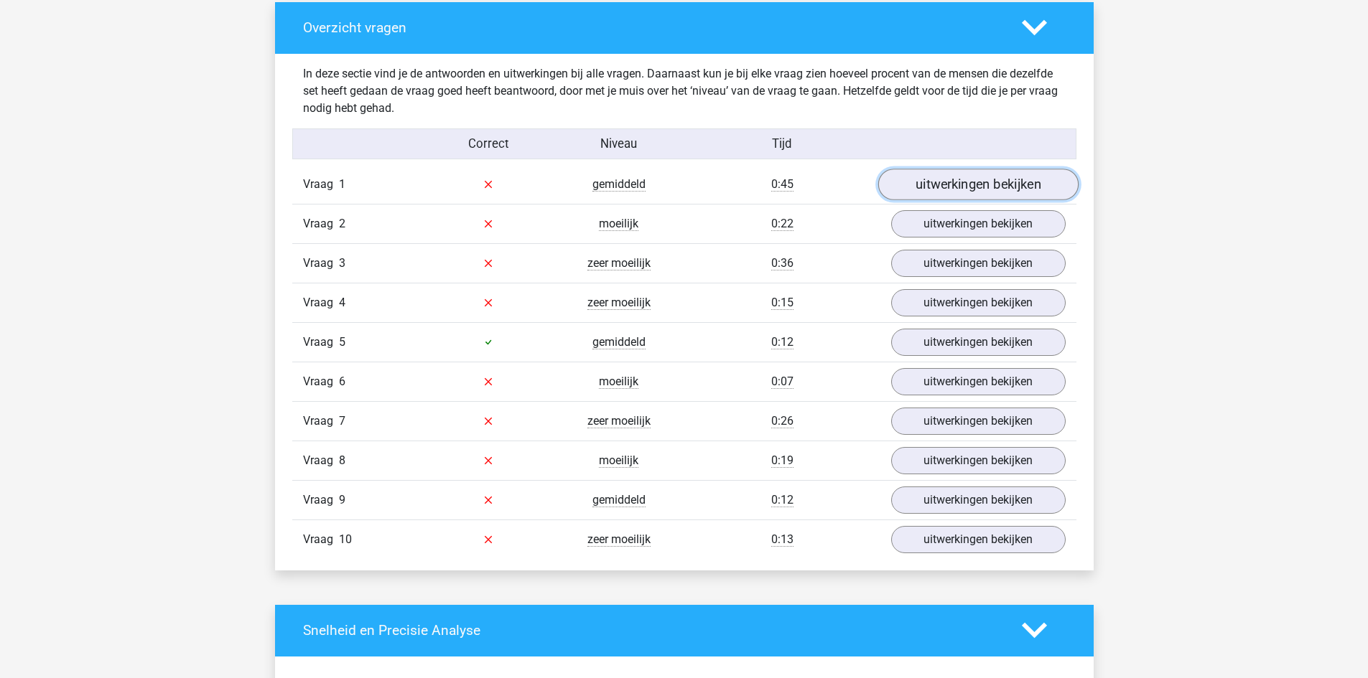
click at [986, 195] on link "uitwerkingen bekijken" at bounding box center [977, 185] width 200 height 32
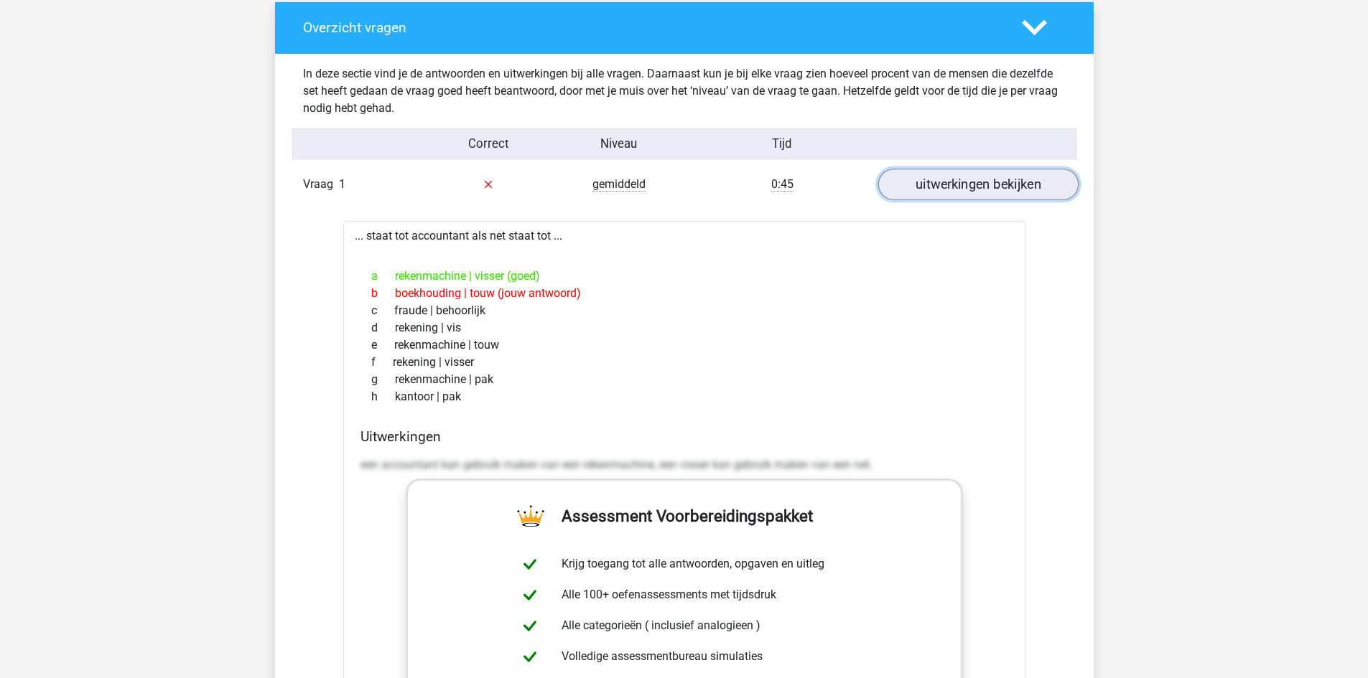
click at [986, 195] on link "uitwerkingen bekijken" at bounding box center [977, 185] width 200 height 32
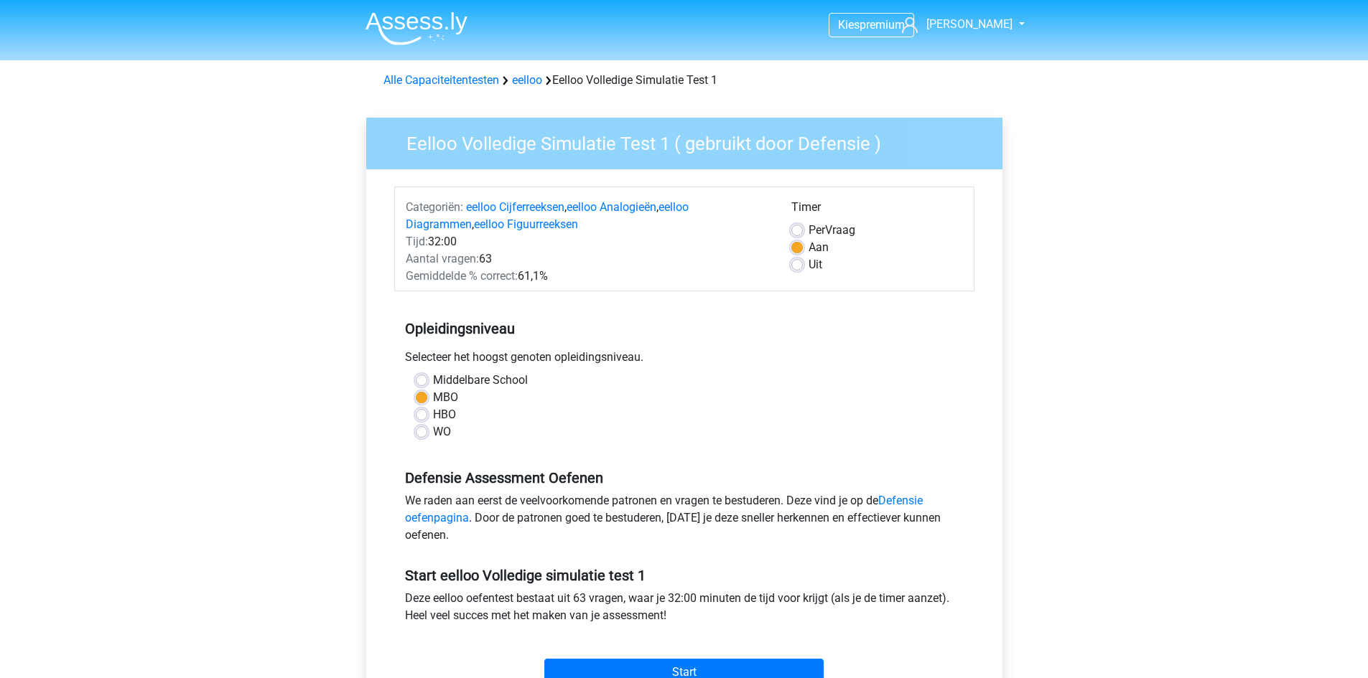
scroll to position [359, 0]
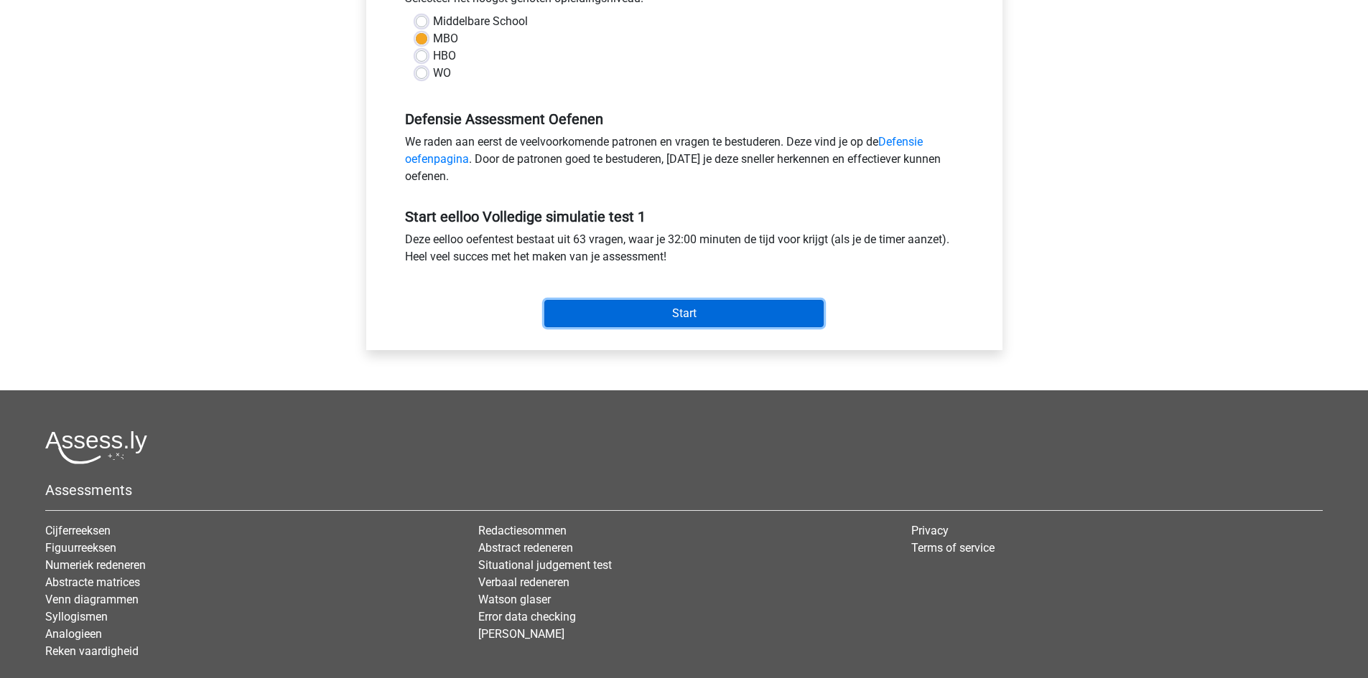
click at [615, 309] on input "Start" at bounding box center [683, 313] width 279 height 27
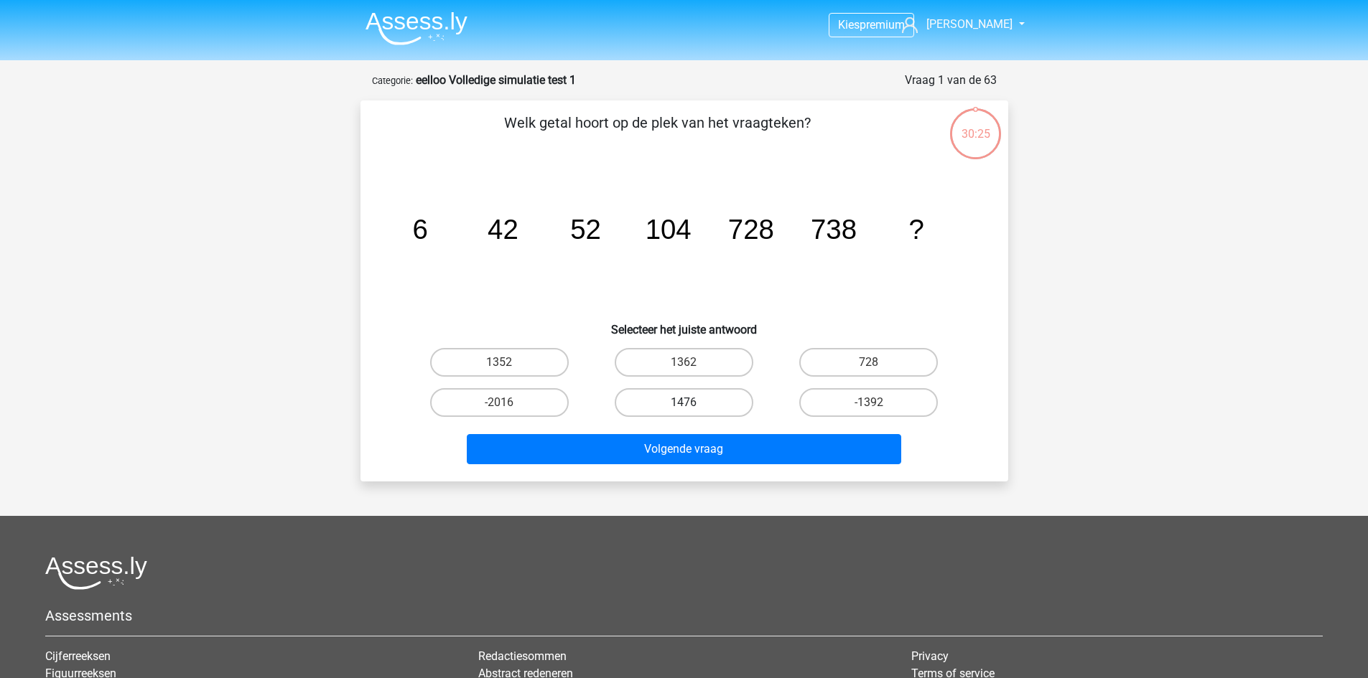
click at [716, 396] on label "1476" at bounding box center [684, 402] width 139 height 29
click at [693, 403] on input "1476" at bounding box center [687, 407] width 9 height 9
radio input "true"
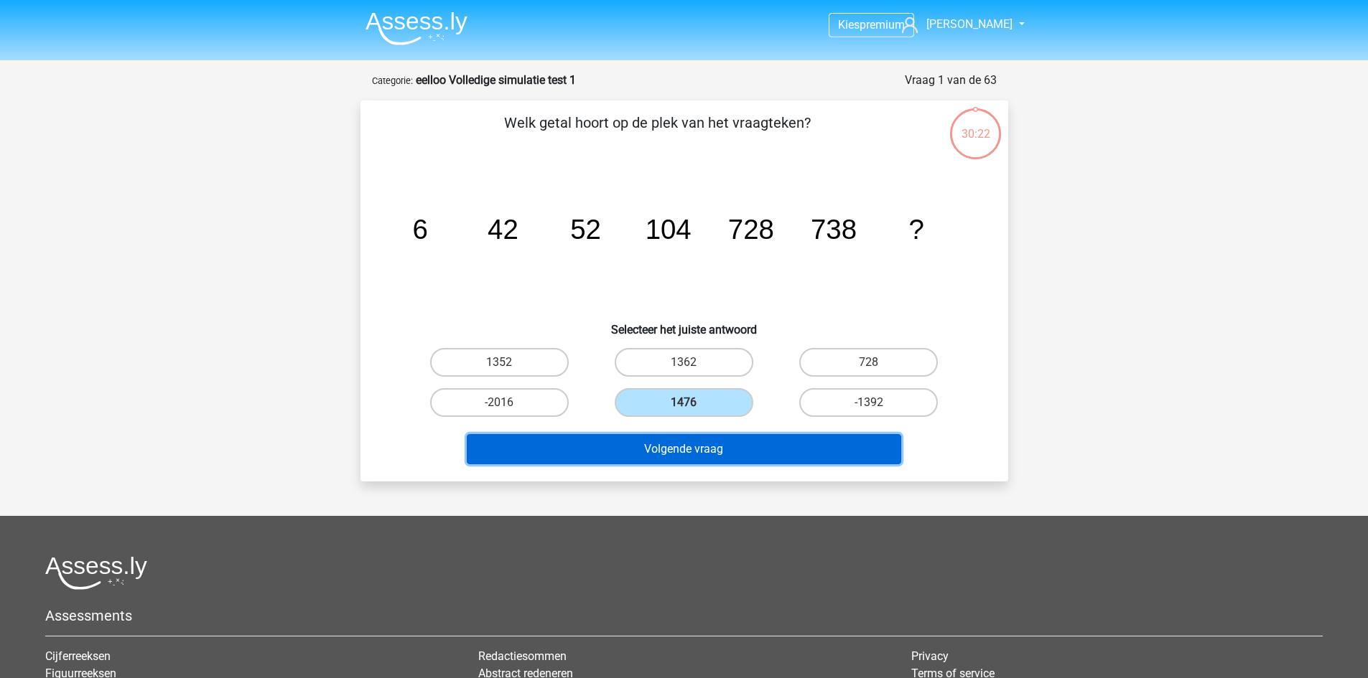
click at [713, 435] on button "Volgende vraag" at bounding box center [684, 449] width 434 height 30
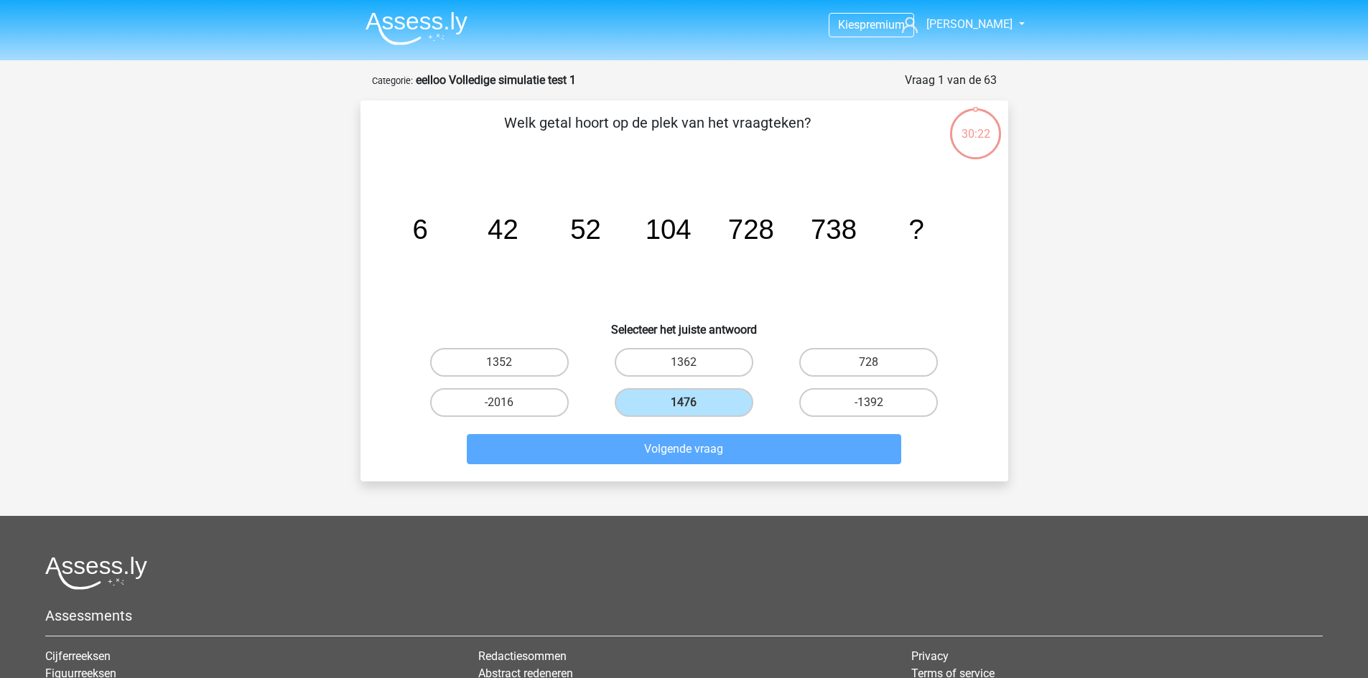
scroll to position [72, 0]
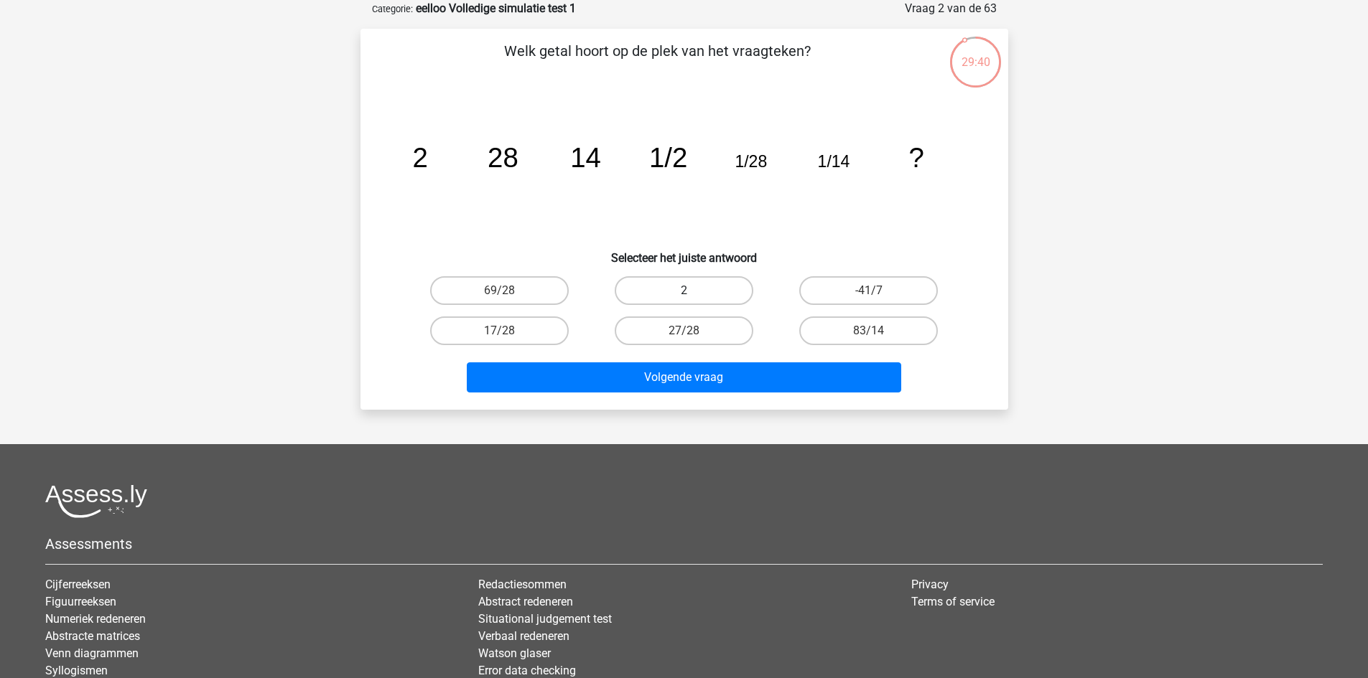
click at [720, 282] on label "2" at bounding box center [684, 290] width 139 height 29
click at [693, 291] on input "2" at bounding box center [687, 295] width 9 height 9
radio input "true"
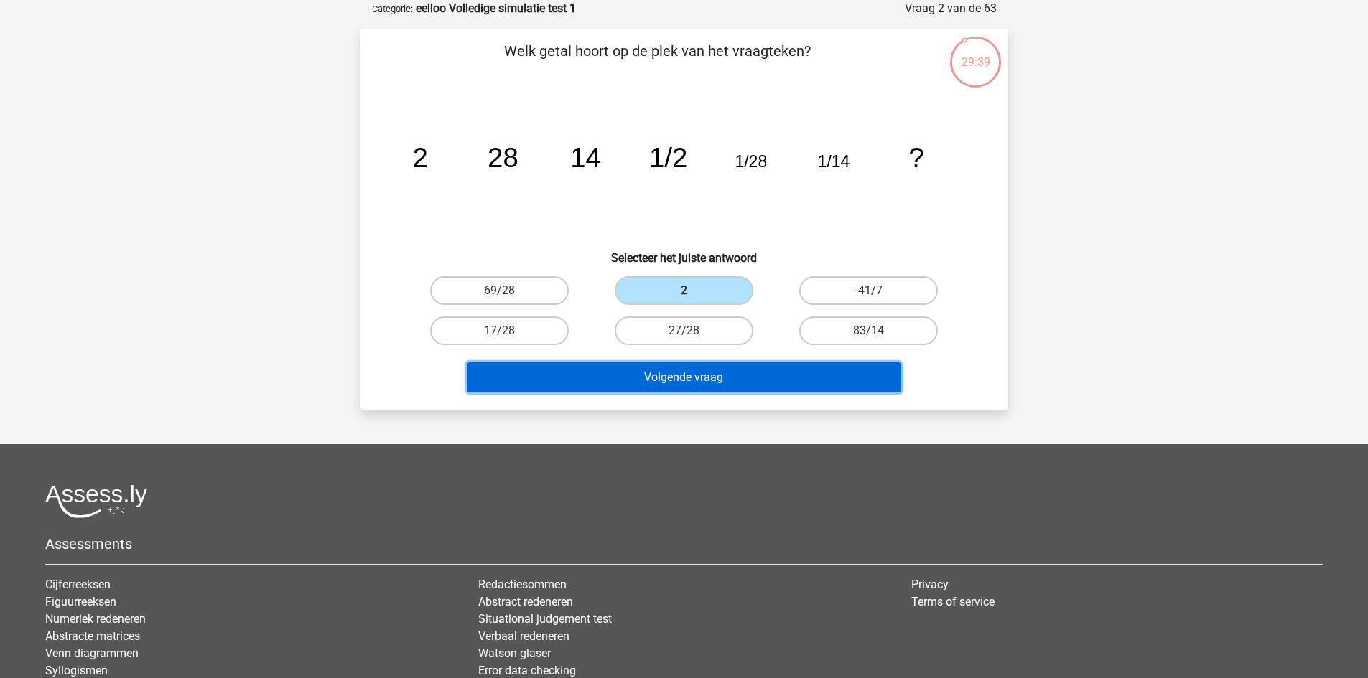
click at [705, 377] on button "Volgende vraag" at bounding box center [684, 378] width 434 height 30
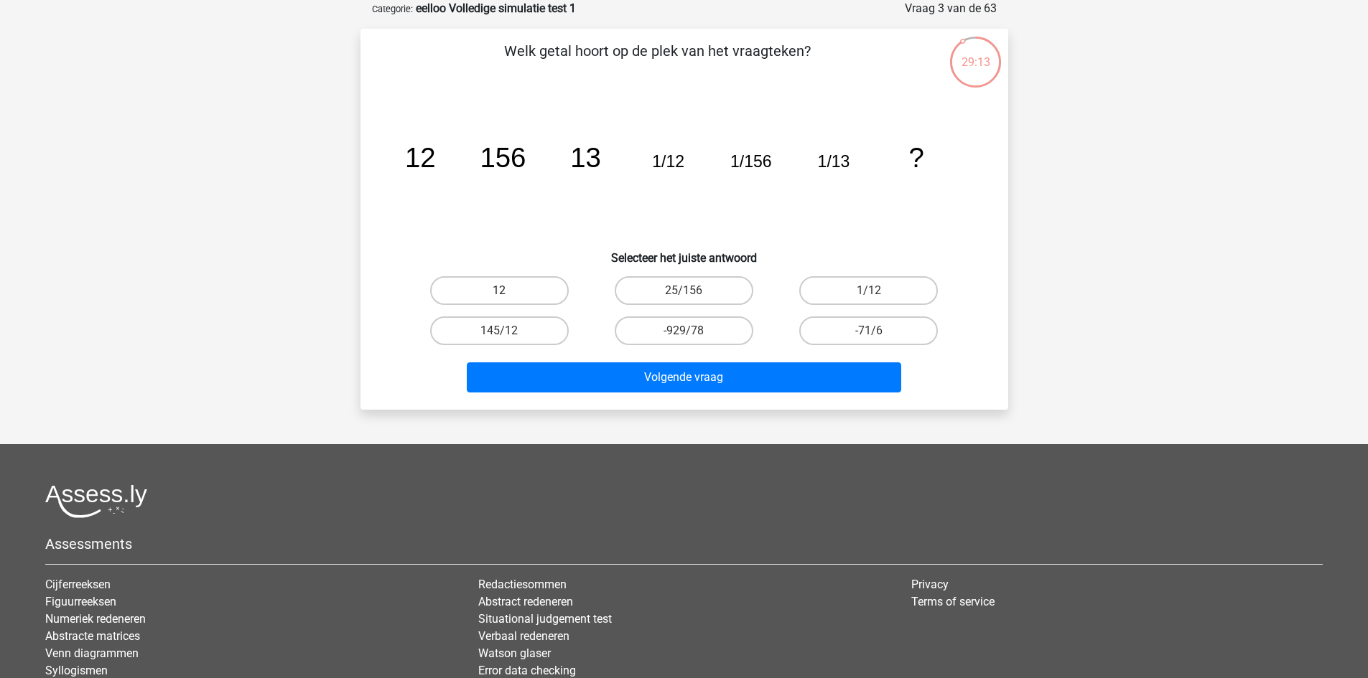
click at [541, 290] on label "12" at bounding box center [499, 290] width 139 height 29
click at [508, 291] on input "12" at bounding box center [503, 295] width 9 height 9
radio input "true"
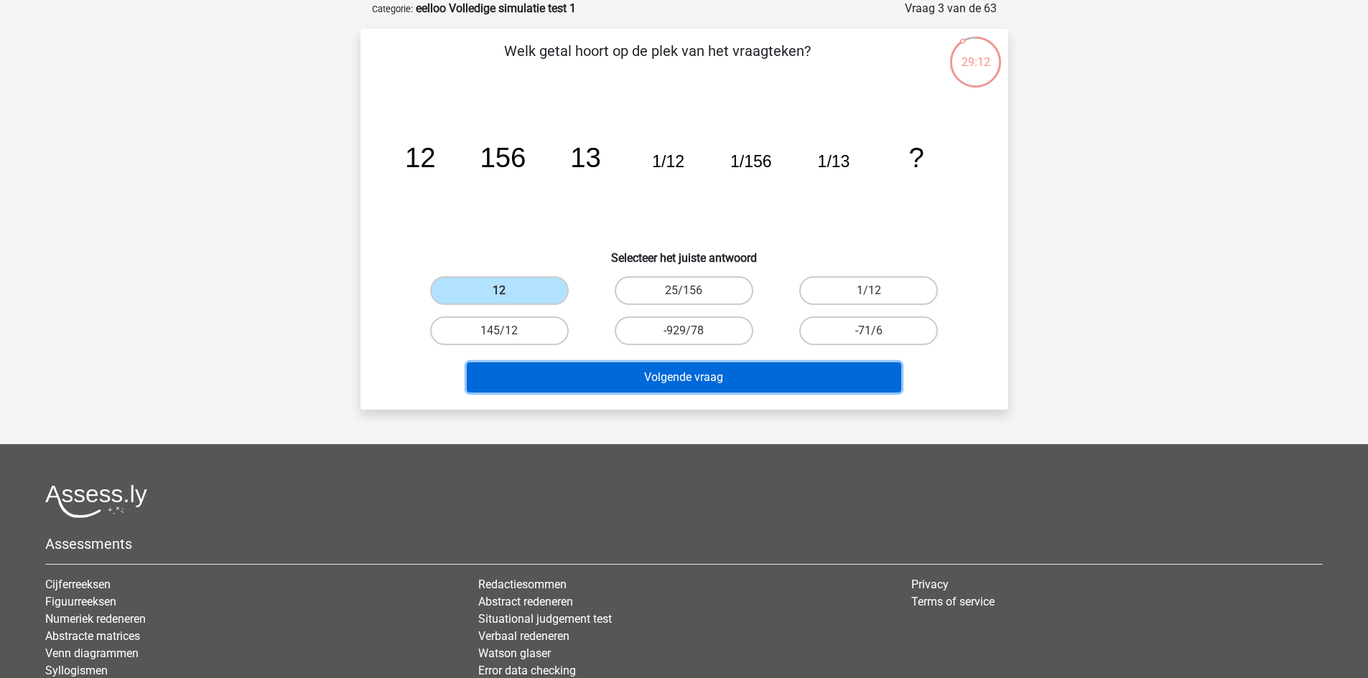
click at [582, 378] on button "Volgende vraag" at bounding box center [684, 378] width 434 height 30
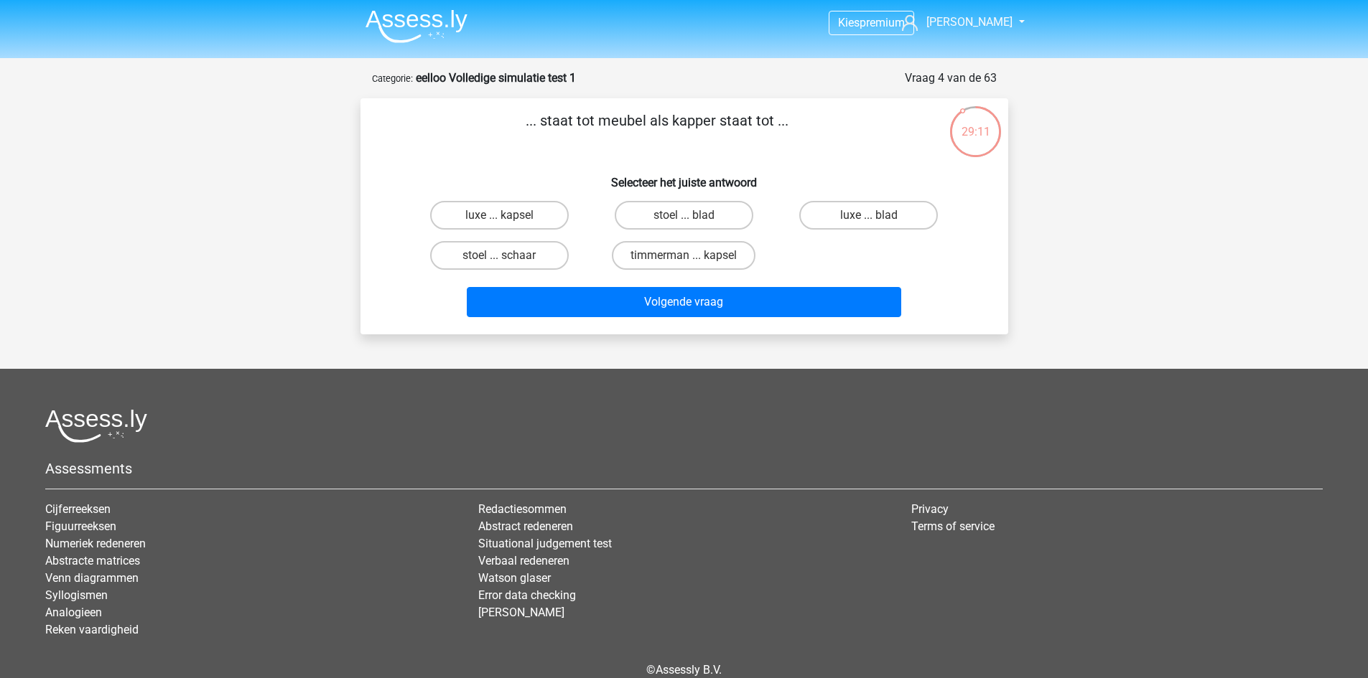
scroll to position [0, 0]
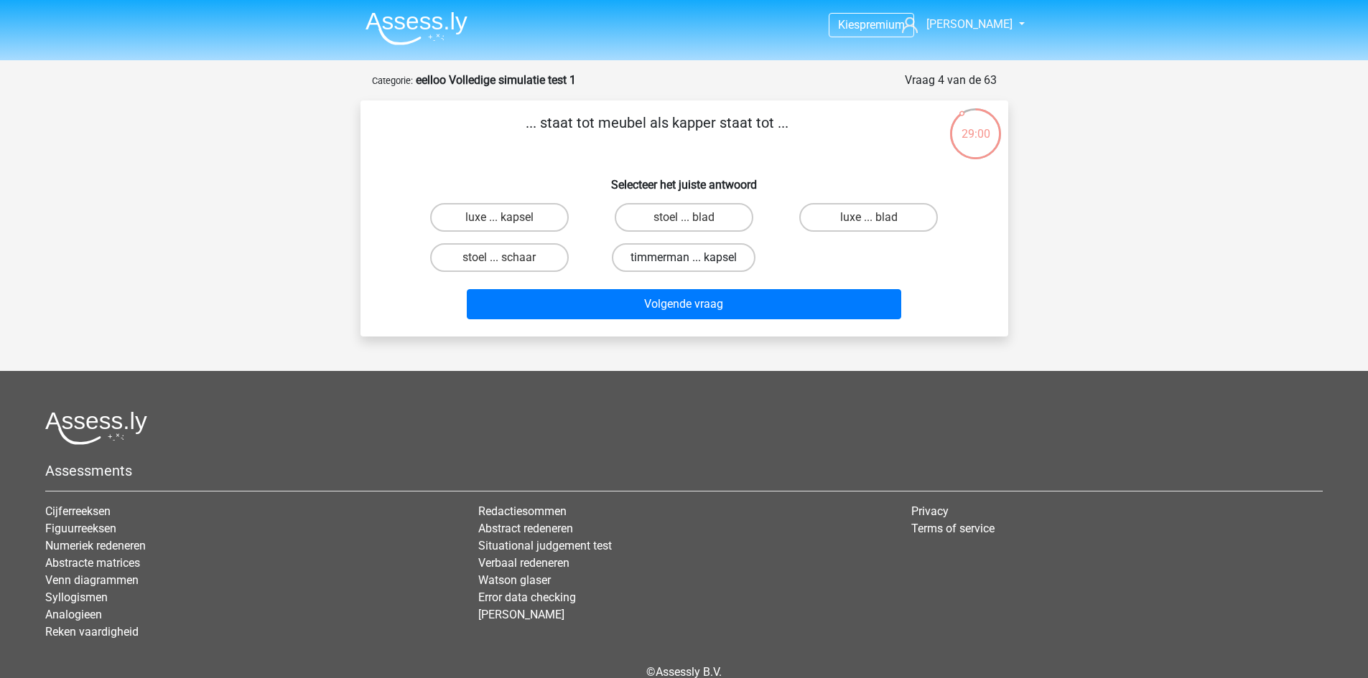
click at [718, 254] on label "timmerman ... kapsel" at bounding box center [684, 257] width 144 height 29
click at [693, 258] on input "timmerman ... kapsel" at bounding box center [687, 262] width 9 height 9
radio input "true"
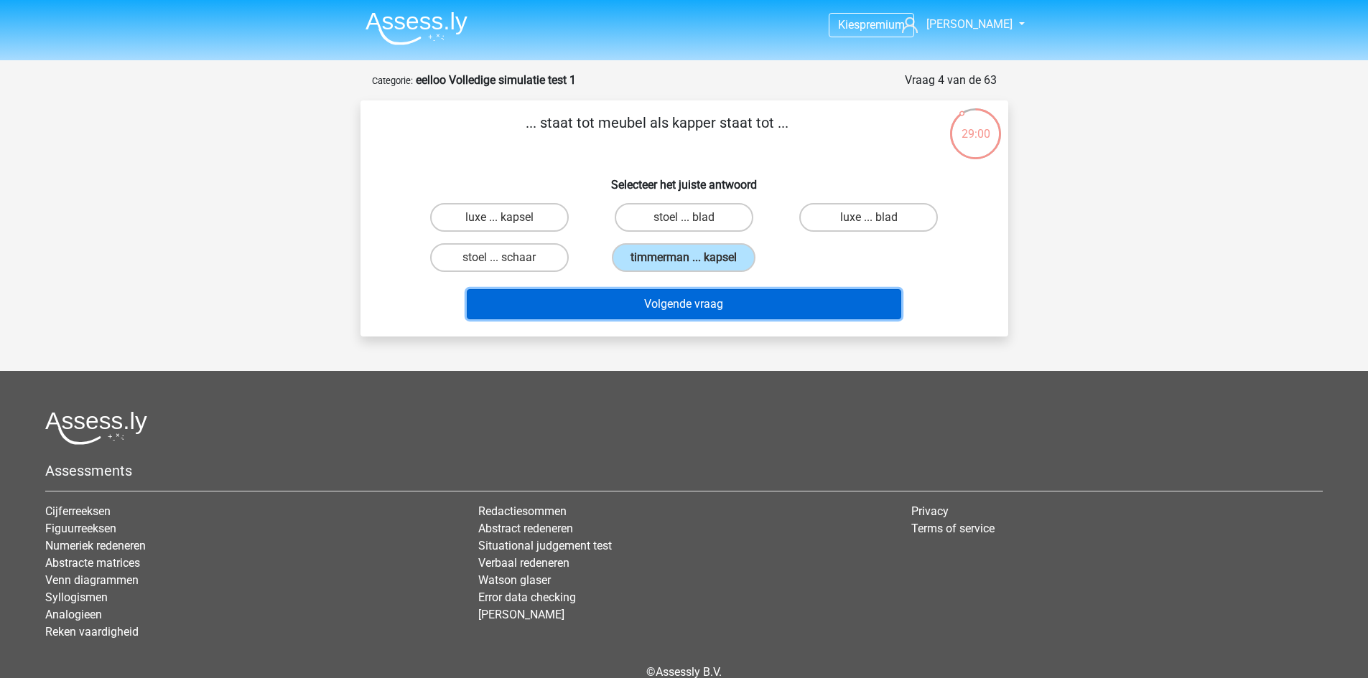
click at [732, 302] on button "Volgende vraag" at bounding box center [684, 304] width 434 height 30
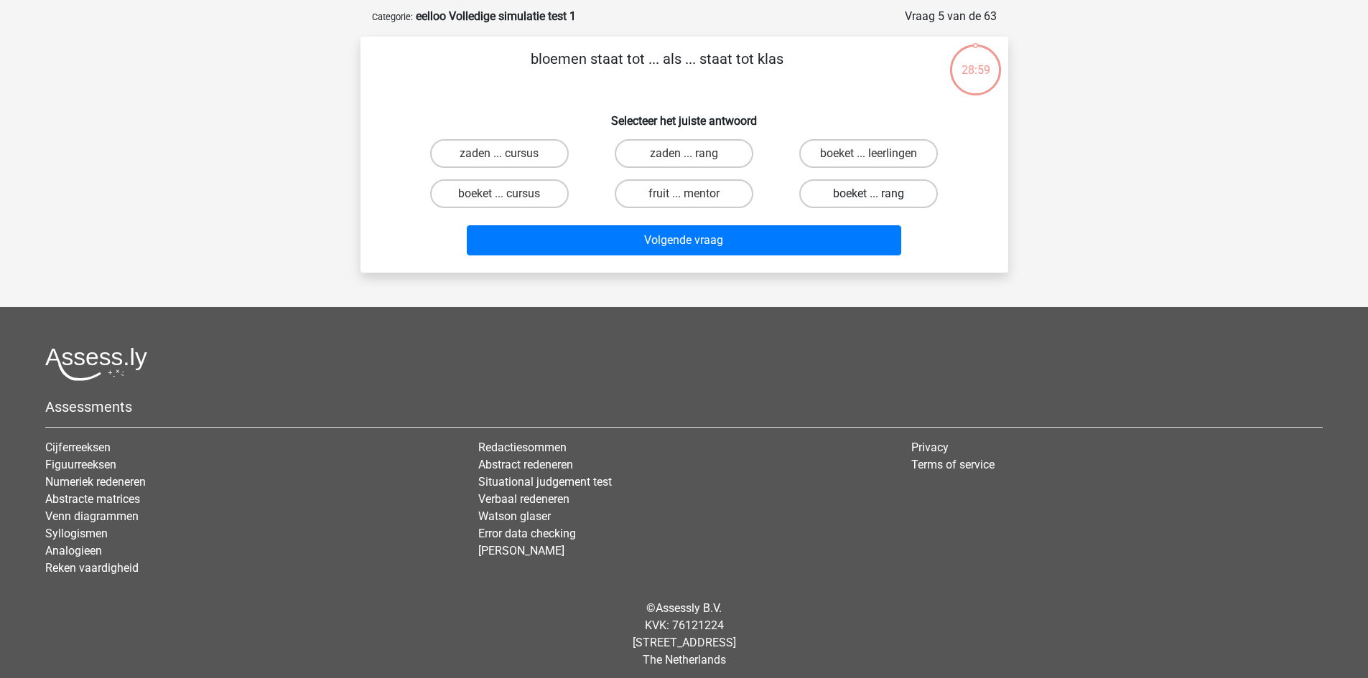
scroll to position [72, 0]
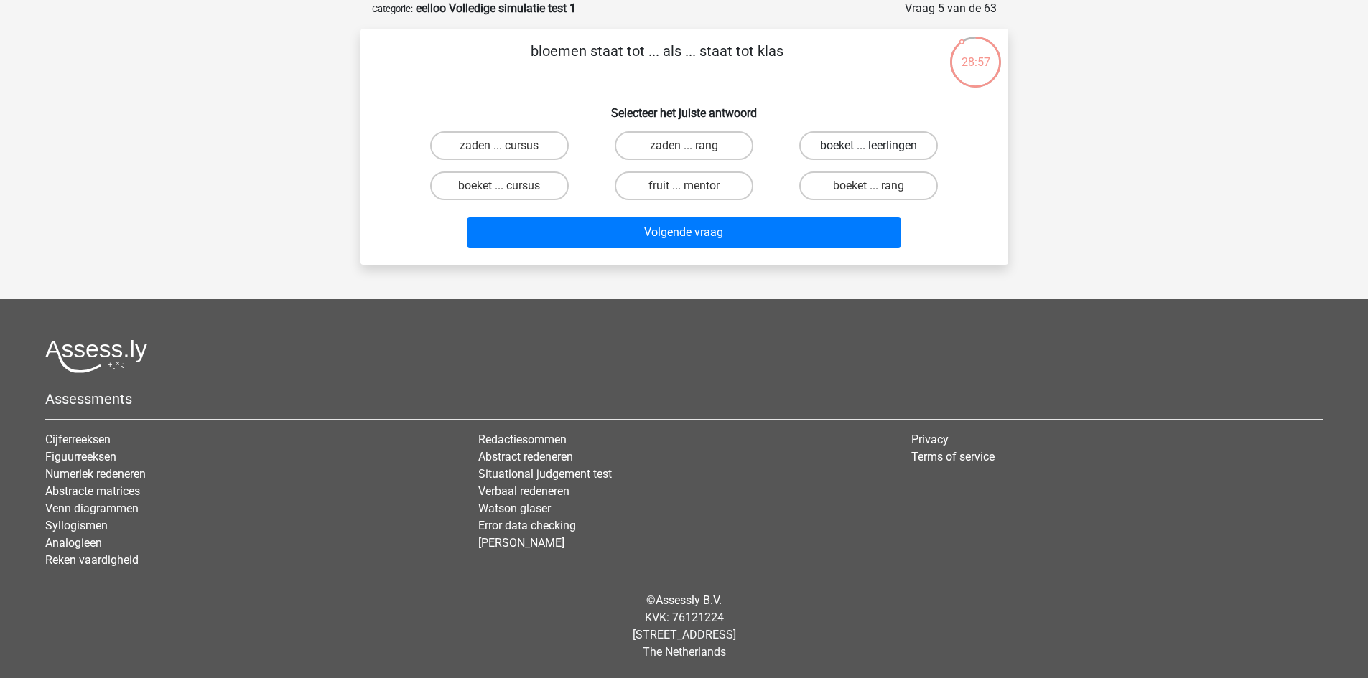
click at [901, 142] on label "boeket ... leerlingen" at bounding box center [868, 145] width 139 height 29
click at [878, 146] on input "boeket ... leerlingen" at bounding box center [873, 150] width 9 height 9
radio input "true"
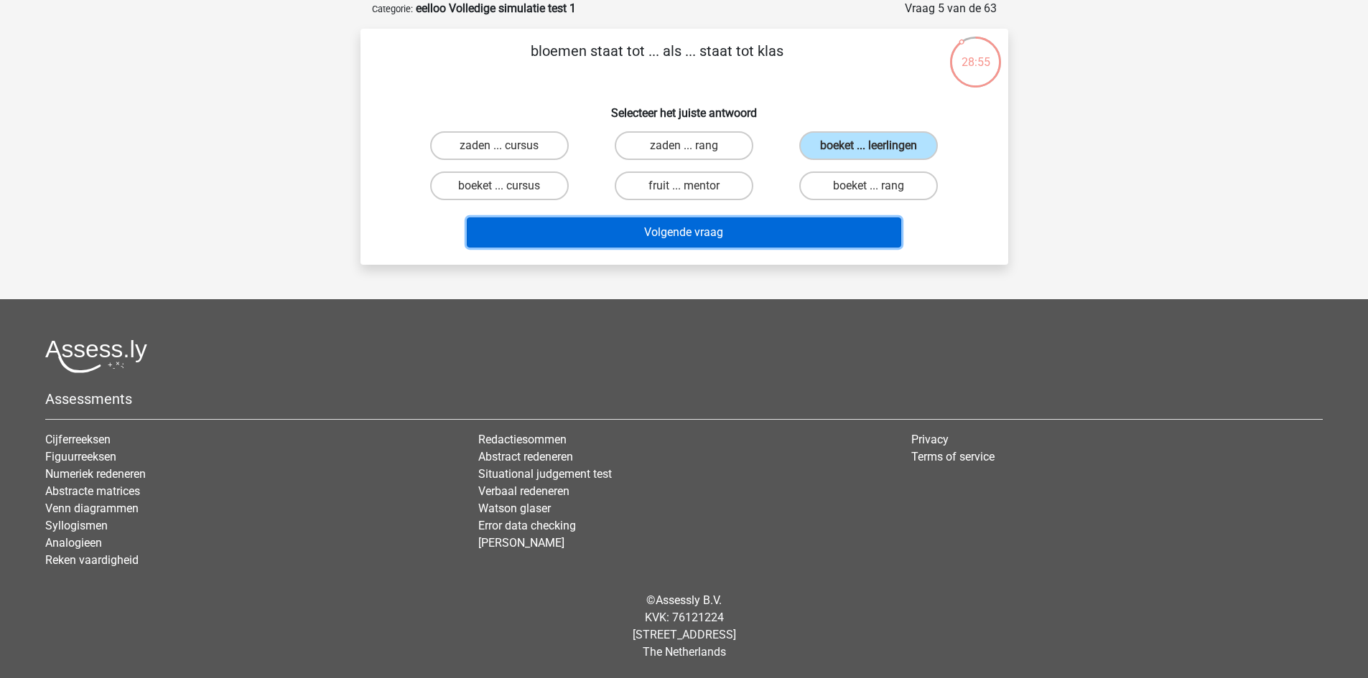
click at [793, 243] on button "Volgende vraag" at bounding box center [684, 233] width 434 height 30
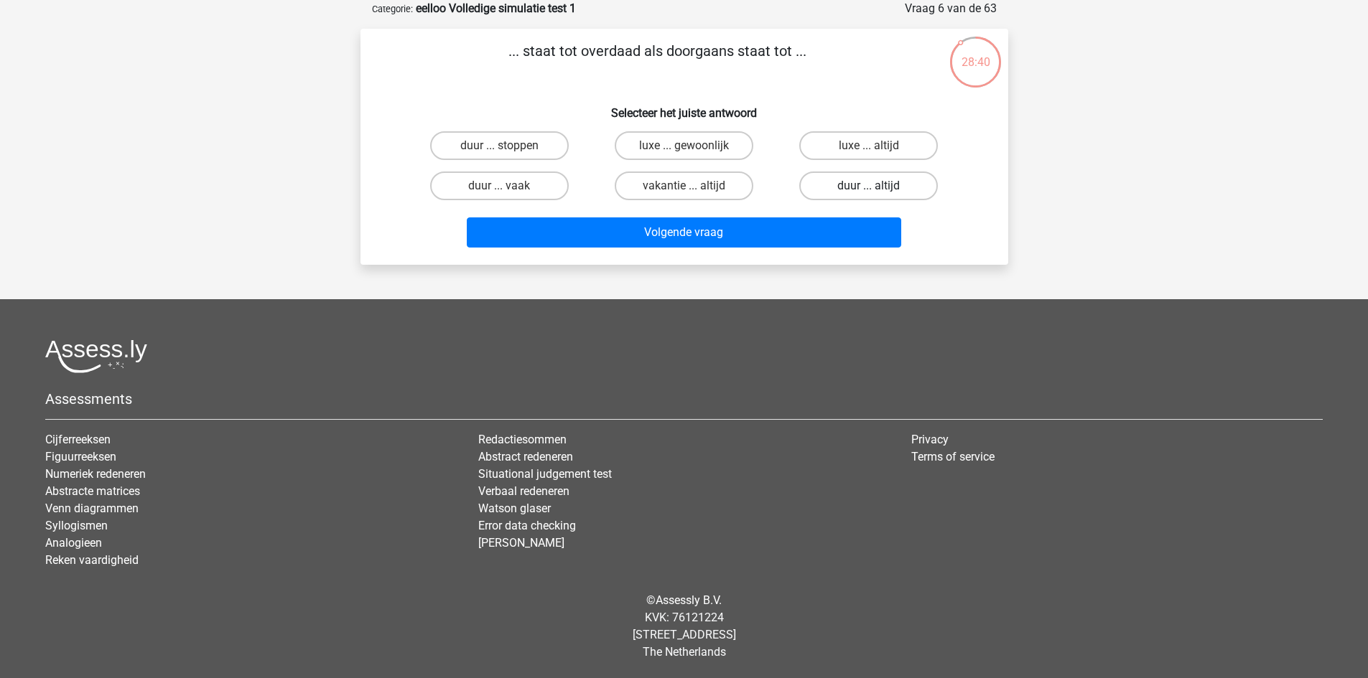
click at [890, 191] on label "duur ... altijd" at bounding box center [868, 186] width 139 height 29
click at [878, 191] on input "duur ... altijd" at bounding box center [873, 190] width 9 height 9
radio input "true"
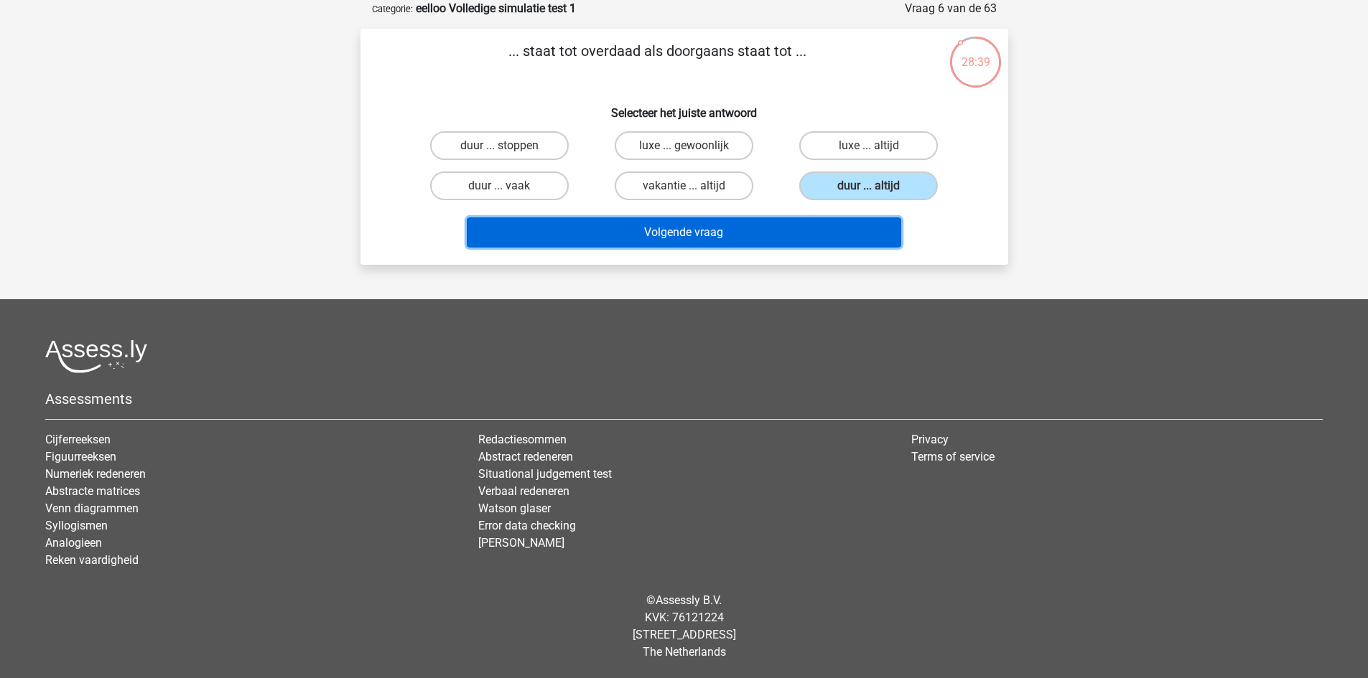
click at [780, 238] on button "Volgende vraag" at bounding box center [684, 233] width 434 height 30
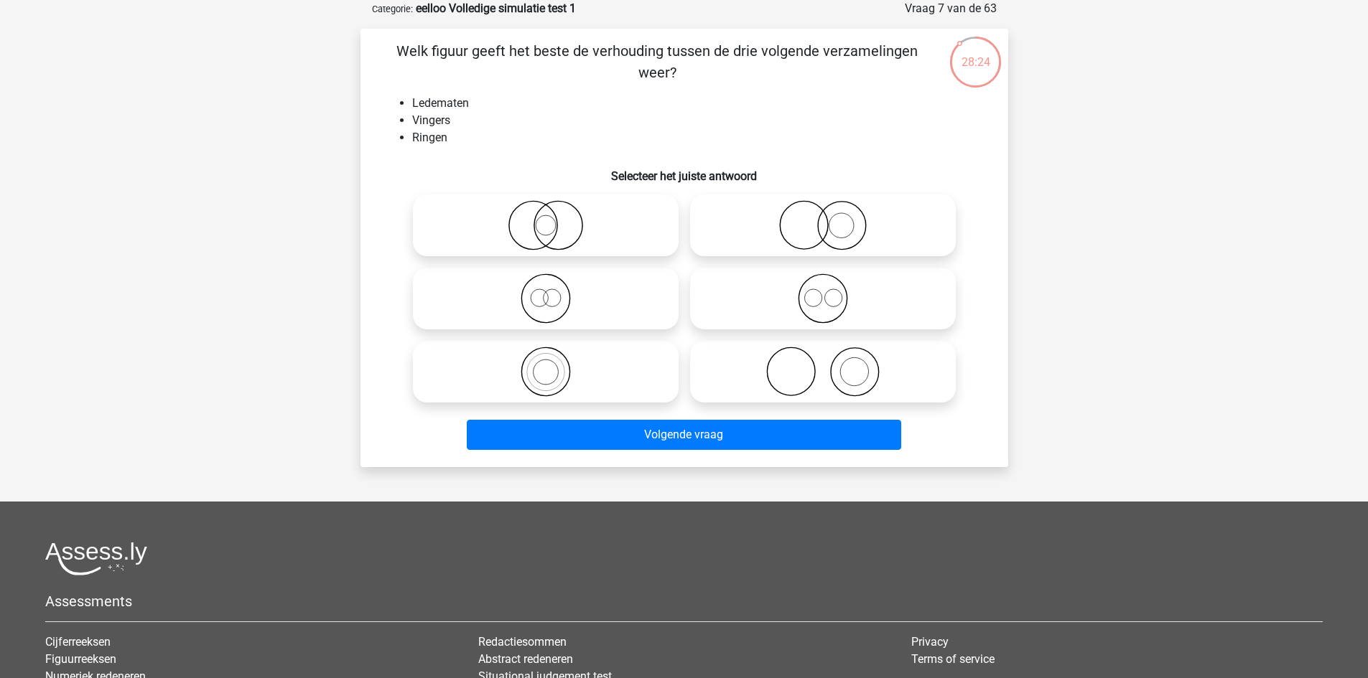
click at [834, 302] on icon at bounding box center [823, 299] width 254 height 50
click at [832, 291] on input "radio" at bounding box center [827, 286] width 9 height 9
radio input "true"
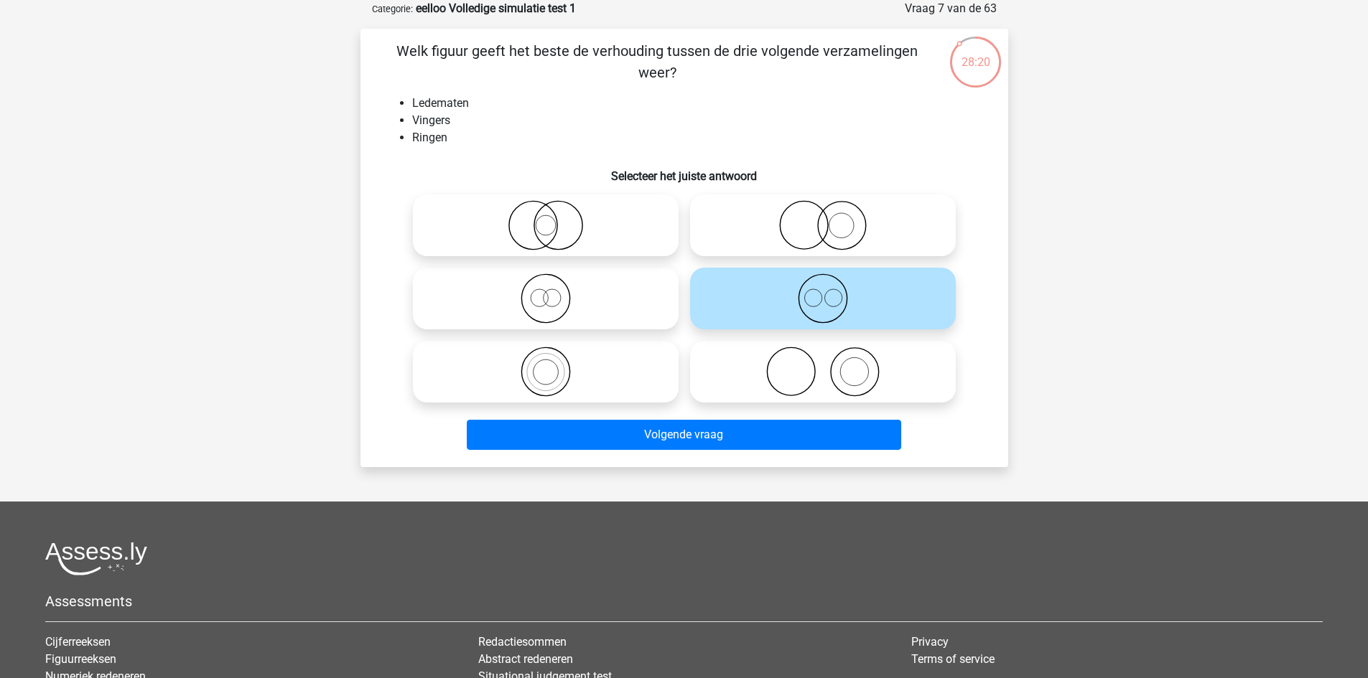
click at [828, 379] on icon at bounding box center [823, 372] width 254 height 50
click at [828, 365] on input "radio" at bounding box center [827, 359] width 9 height 9
radio input "true"
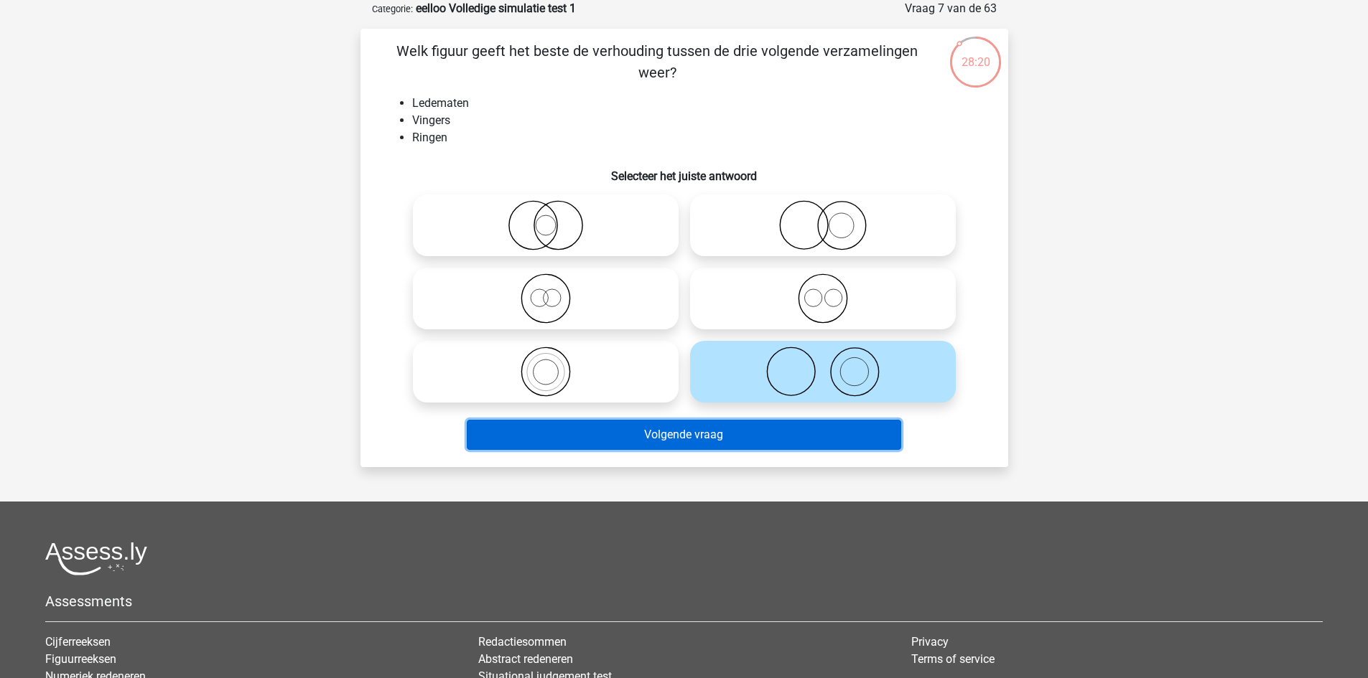
click at [803, 441] on button "Volgende vraag" at bounding box center [684, 435] width 434 height 30
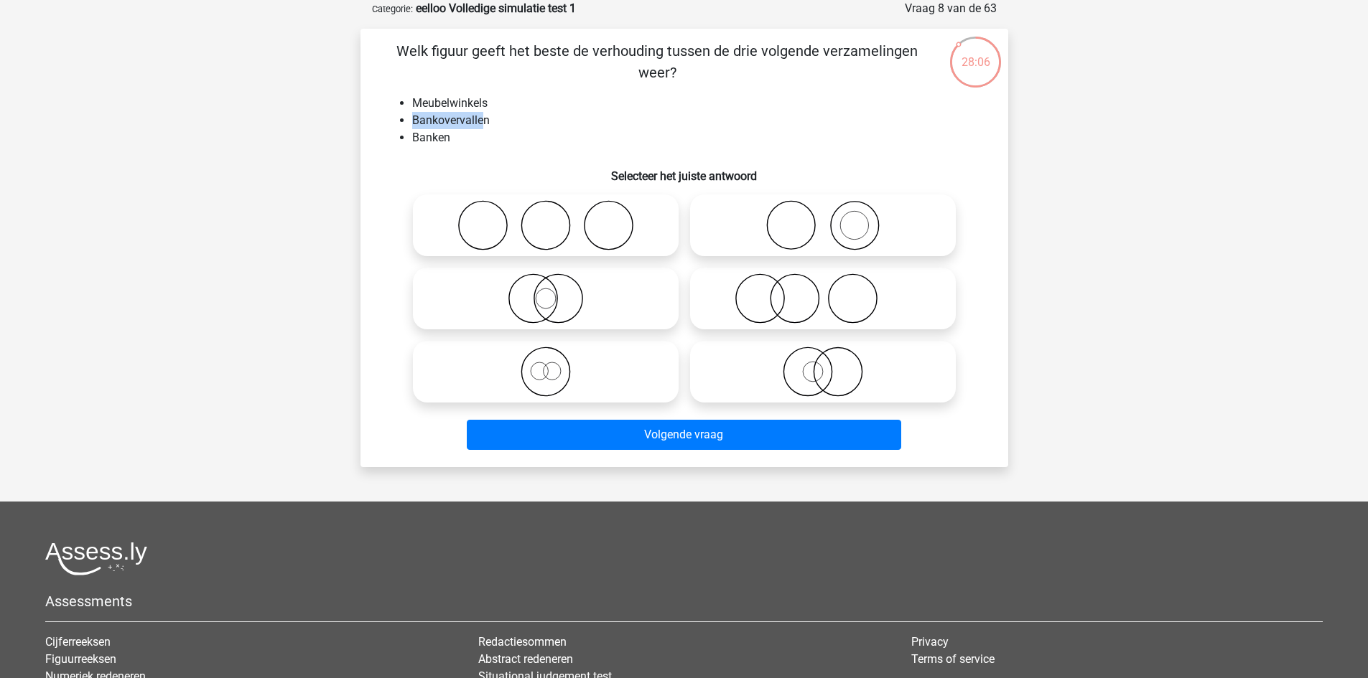
drag, startPoint x: 477, startPoint y: 126, endPoint x: 386, endPoint y: 118, distance: 91.5
click at [386, 118] on ul "Meubelwinkels Bankovervallen Banken" at bounding box center [684, 121] width 602 height 52
drag, startPoint x: 622, startPoint y: 146, endPoint x: 533, endPoint y: 118, distance: 93.3
click at [622, 145] on li "Banken" at bounding box center [698, 137] width 573 height 17
drag, startPoint x: 487, startPoint y: 101, endPoint x: 318, endPoint y: 101, distance: 168.7
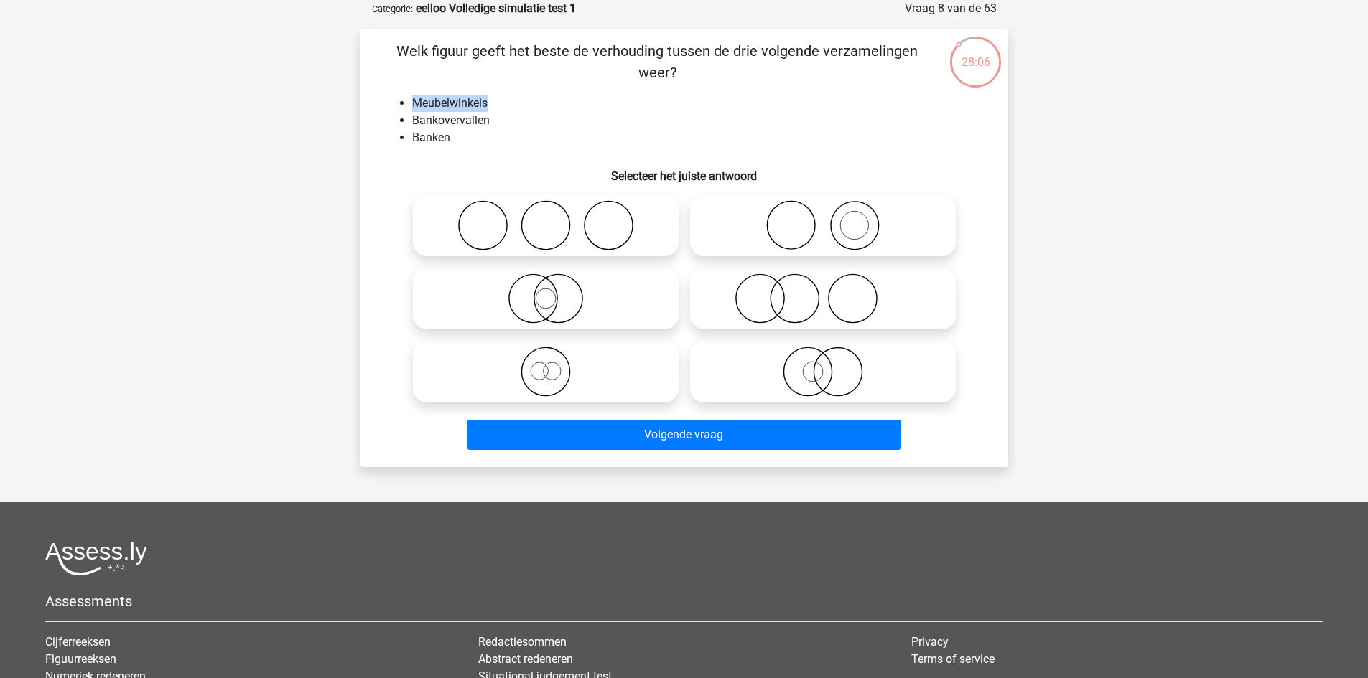
click at [318, 101] on div "Kies premium Gina gina.martinetti2@gmail.com" at bounding box center [684, 404] width 1368 height 953
click at [607, 122] on li "Bankovervallen" at bounding box center [698, 120] width 573 height 17
click at [591, 360] on icon at bounding box center [546, 372] width 254 height 50
click at [555, 360] on input "radio" at bounding box center [550, 359] width 9 height 9
radio input "true"
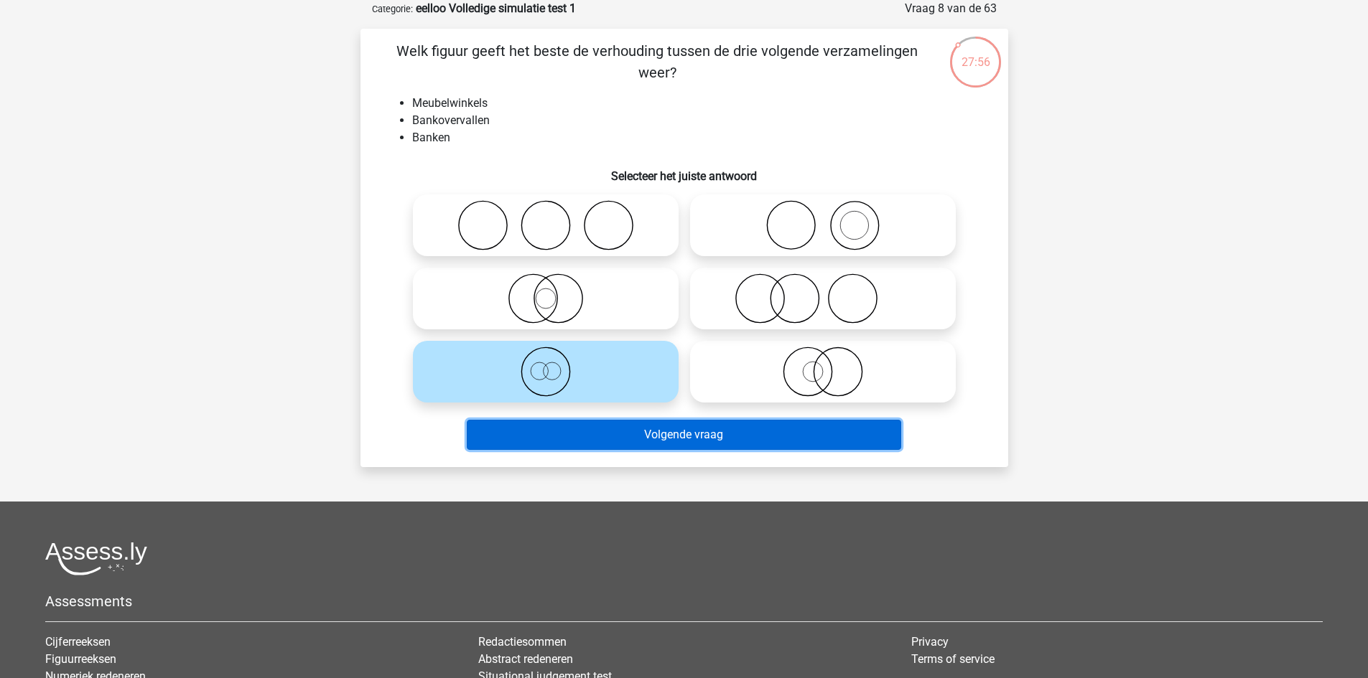
click at [638, 437] on button "Volgende vraag" at bounding box center [684, 435] width 434 height 30
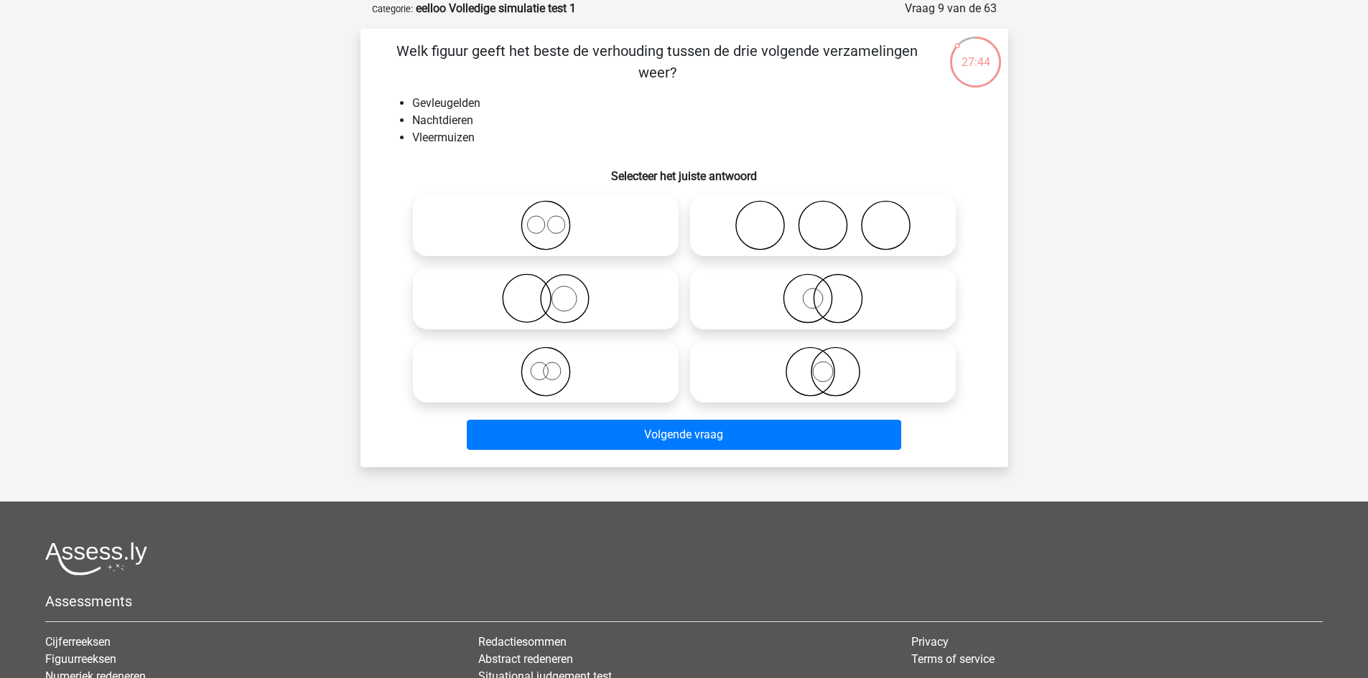
click at [866, 369] on icon at bounding box center [823, 372] width 254 height 50
click at [832, 365] on input "radio" at bounding box center [827, 359] width 9 height 9
radio input "true"
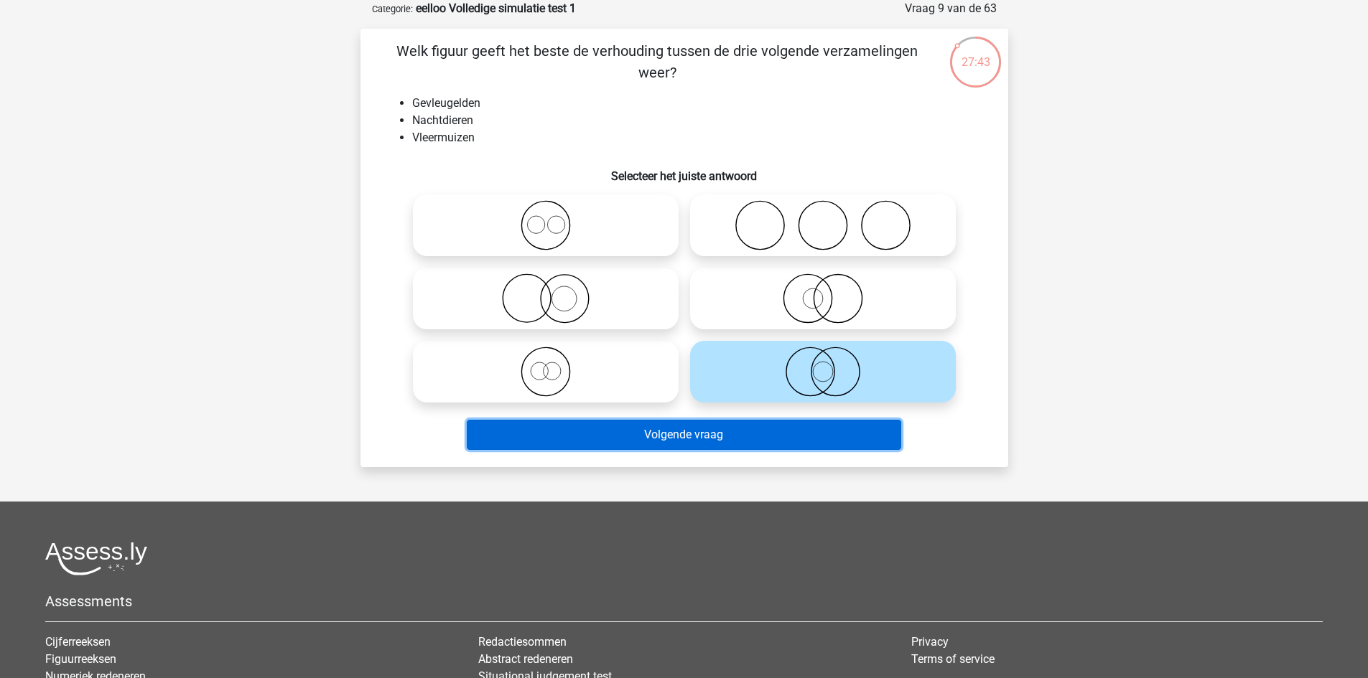
click at [809, 436] on button "Volgende vraag" at bounding box center [684, 435] width 434 height 30
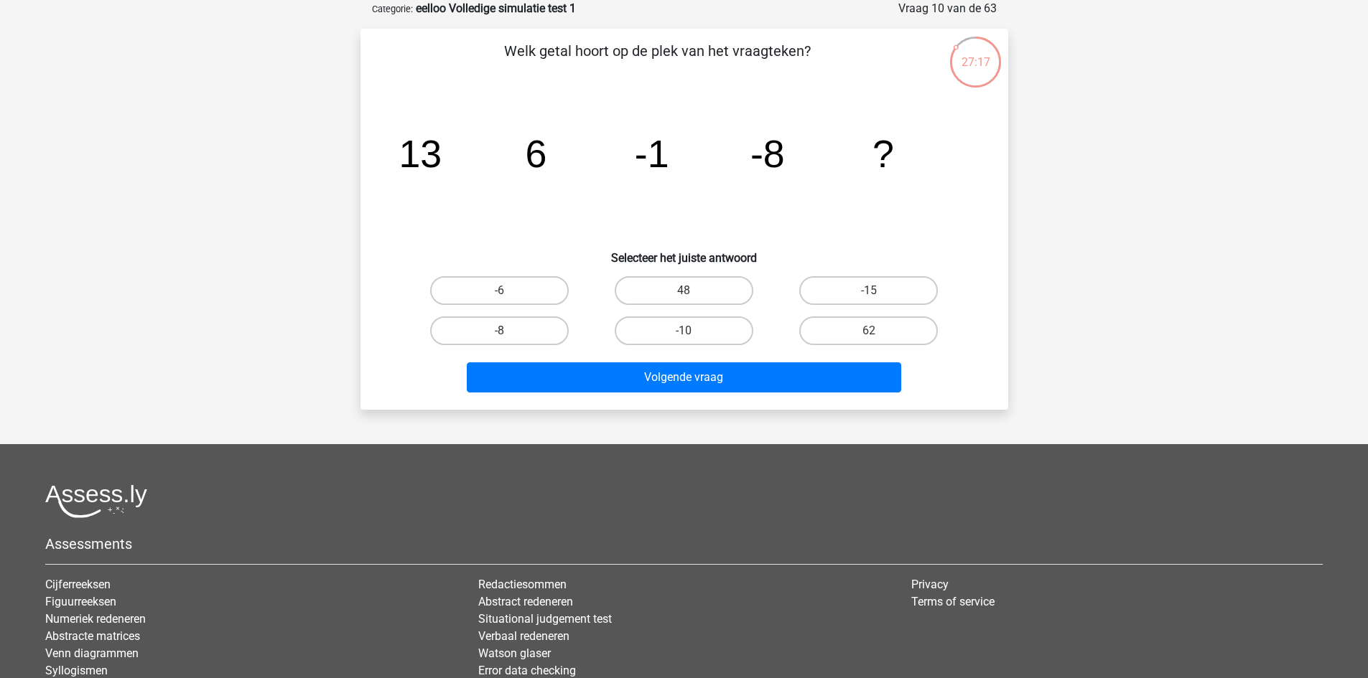
click at [877, 295] on input "-15" at bounding box center [873, 295] width 9 height 9
radio input "true"
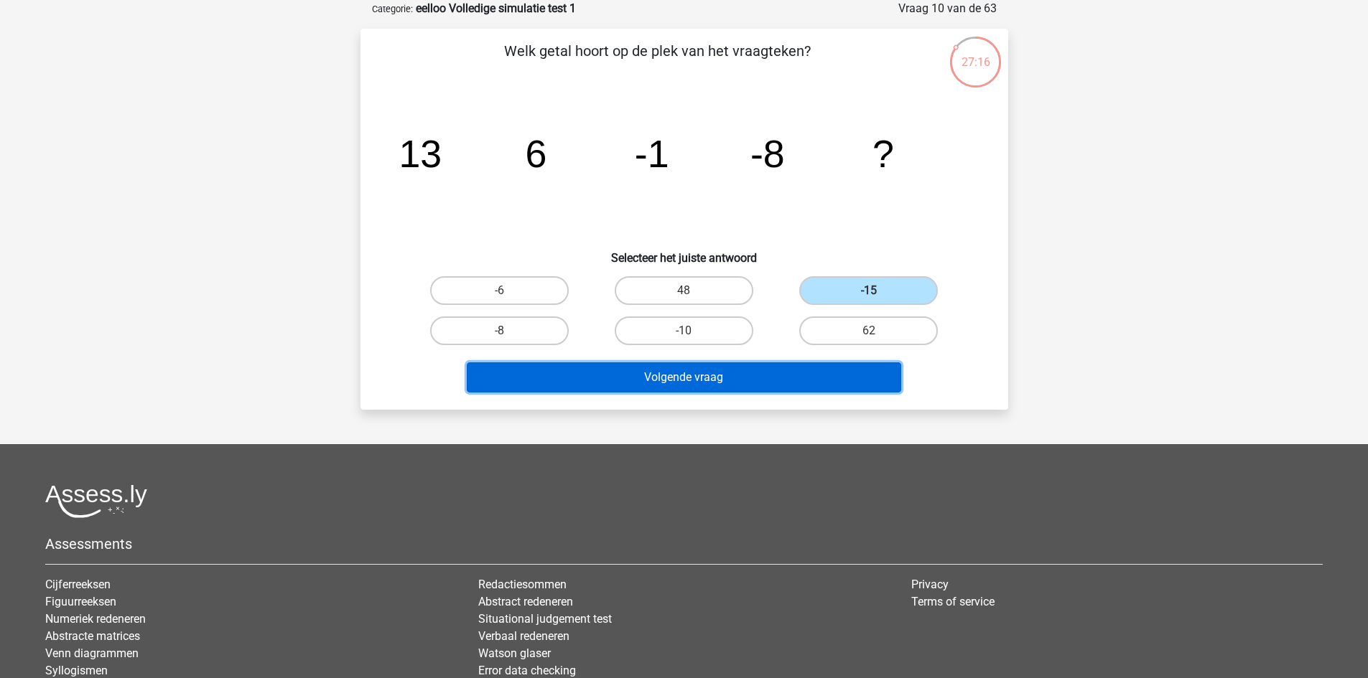
click at [801, 383] on button "Volgende vraag" at bounding box center [684, 378] width 434 height 30
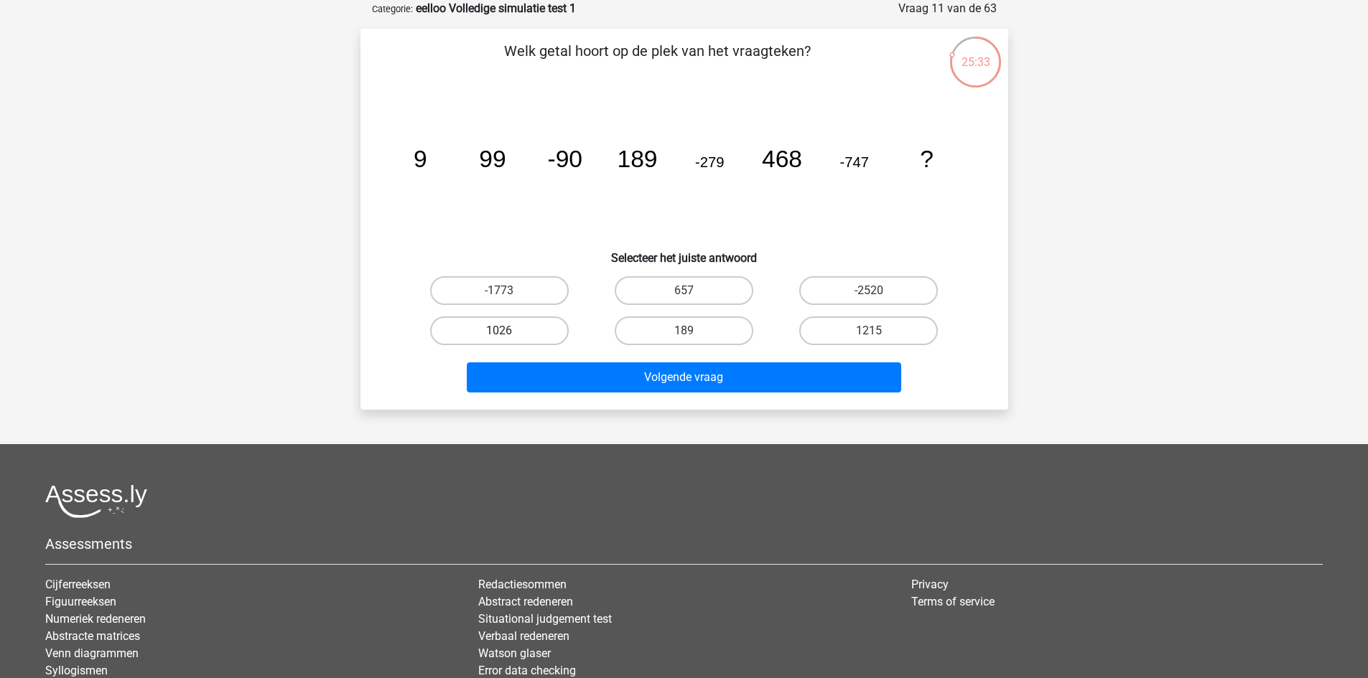
click at [527, 322] on label "1026" at bounding box center [499, 331] width 139 height 29
click at [508, 331] on input "1026" at bounding box center [503, 335] width 9 height 9
radio input "true"
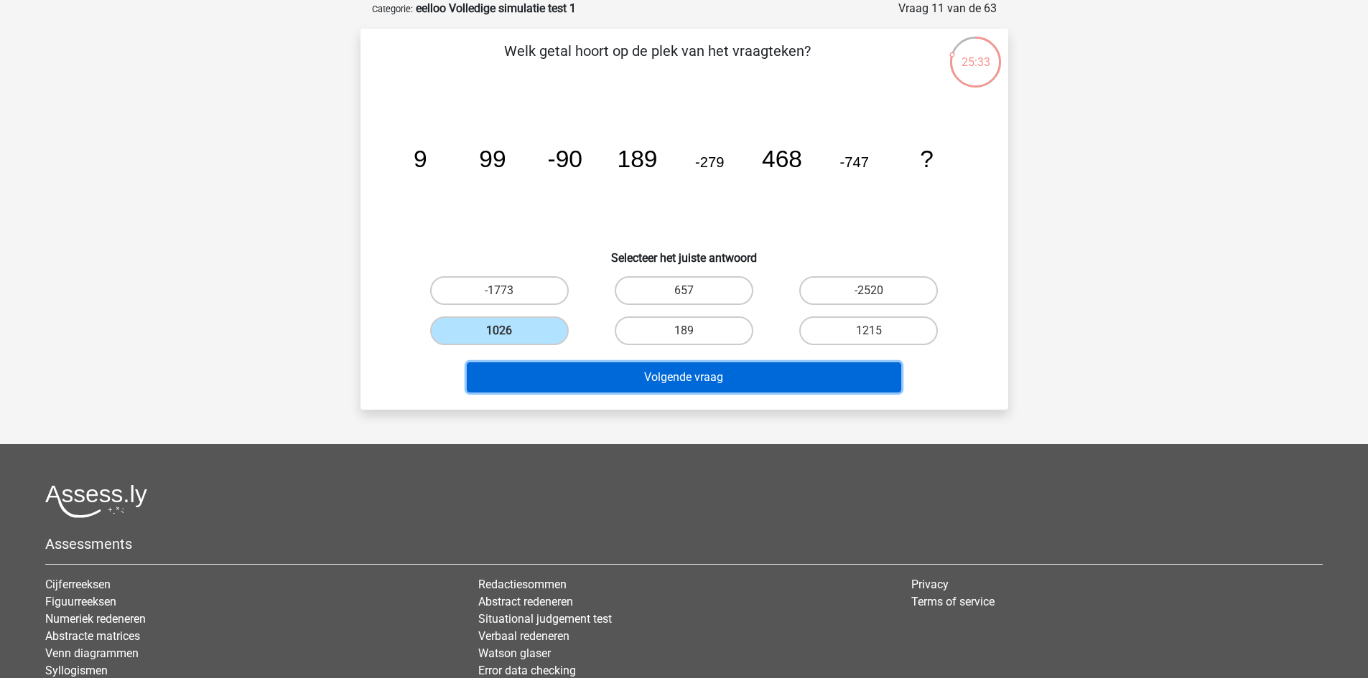
click at [571, 370] on button "Volgende vraag" at bounding box center [684, 378] width 434 height 30
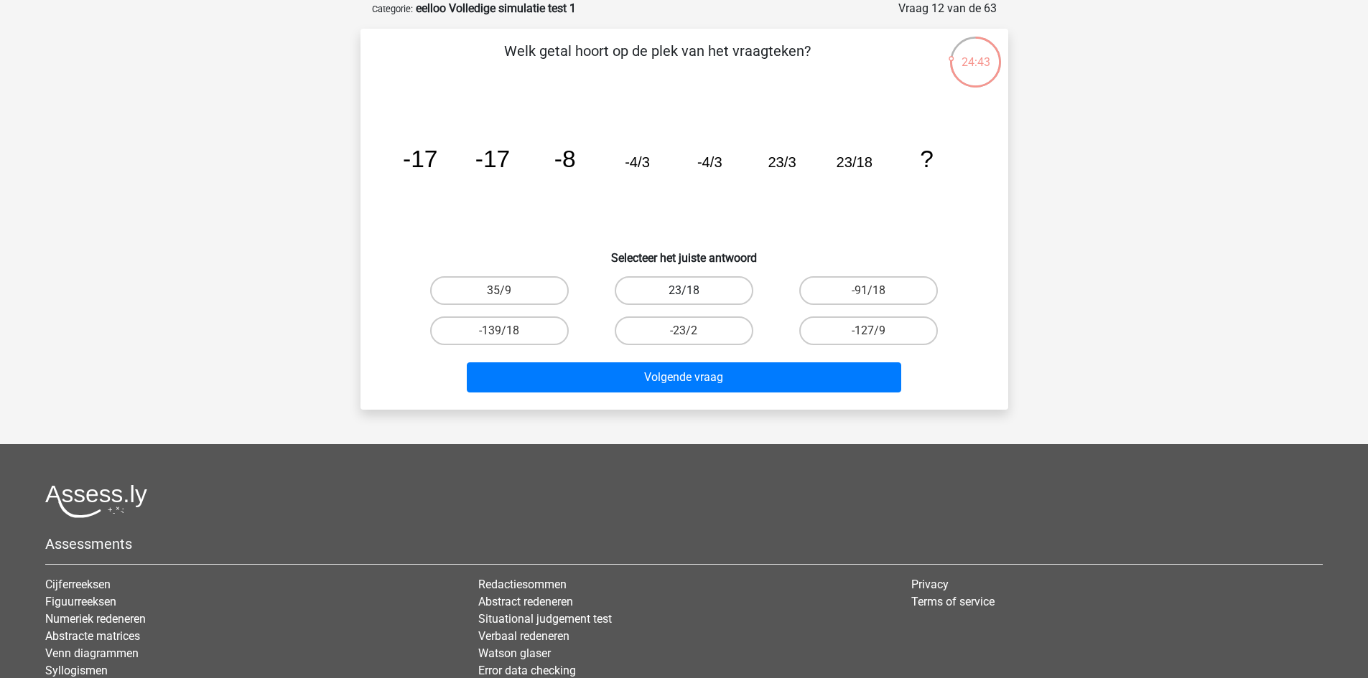
click at [707, 290] on label "23/18" at bounding box center [684, 290] width 139 height 29
click at [693, 291] on input "23/18" at bounding box center [687, 295] width 9 height 9
radio input "true"
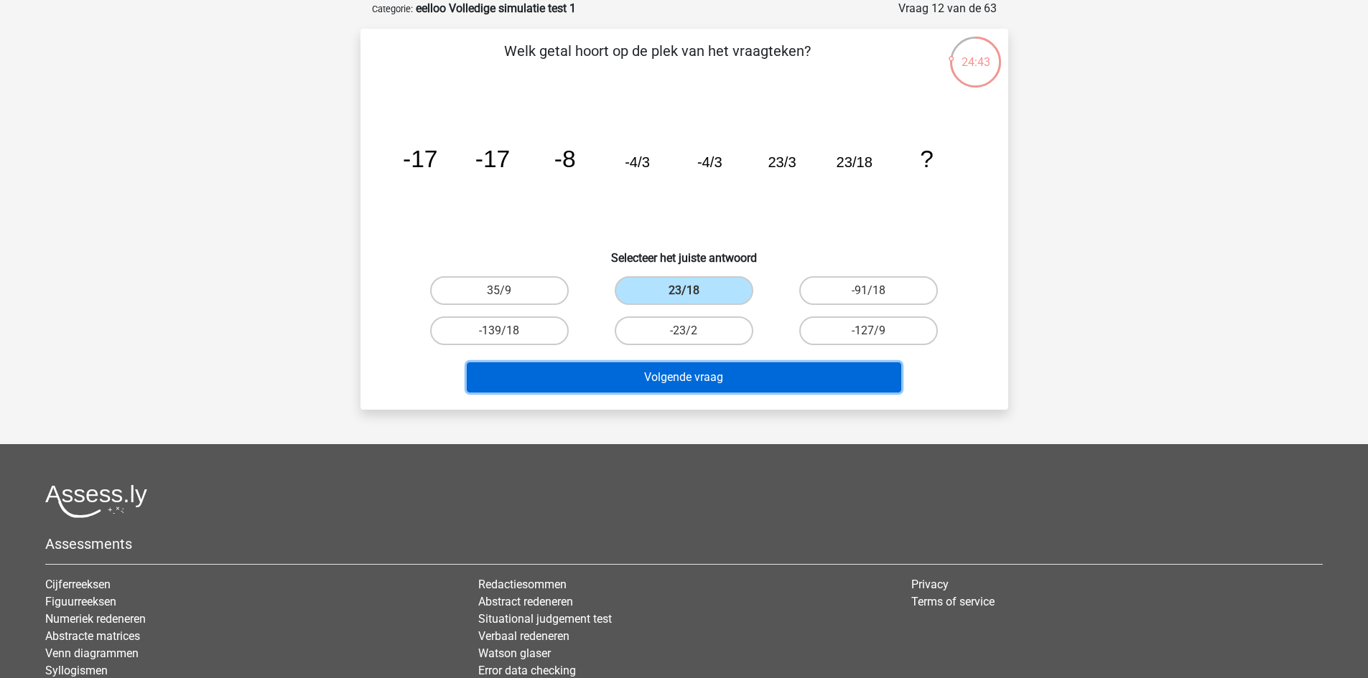
click at [767, 374] on button "Volgende vraag" at bounding box center [684, 378] width 434 height 30
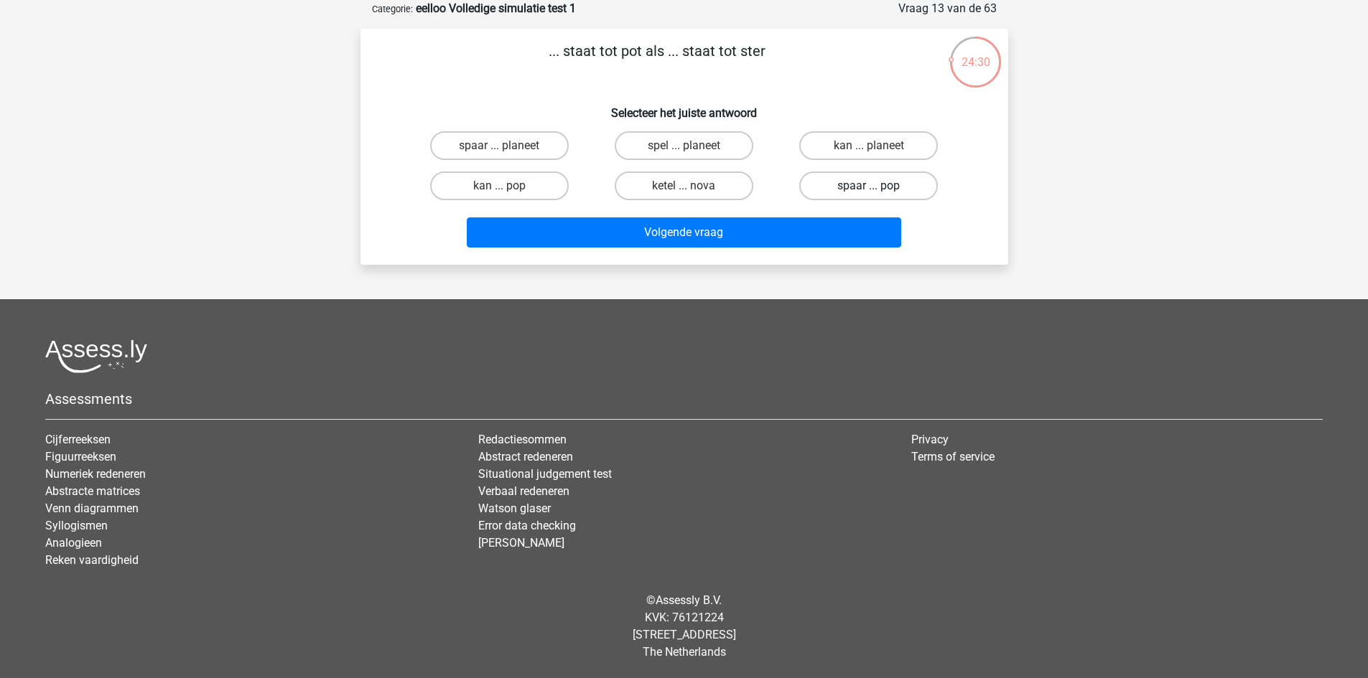
click at [894, 182] on label "spaar ... pop" at bounding box center [868, 186] width 139 height 29
click at [878, 186] on input "spaar ... pop" at bounding box center [873, 190] width 9 height 9
radio input "true"
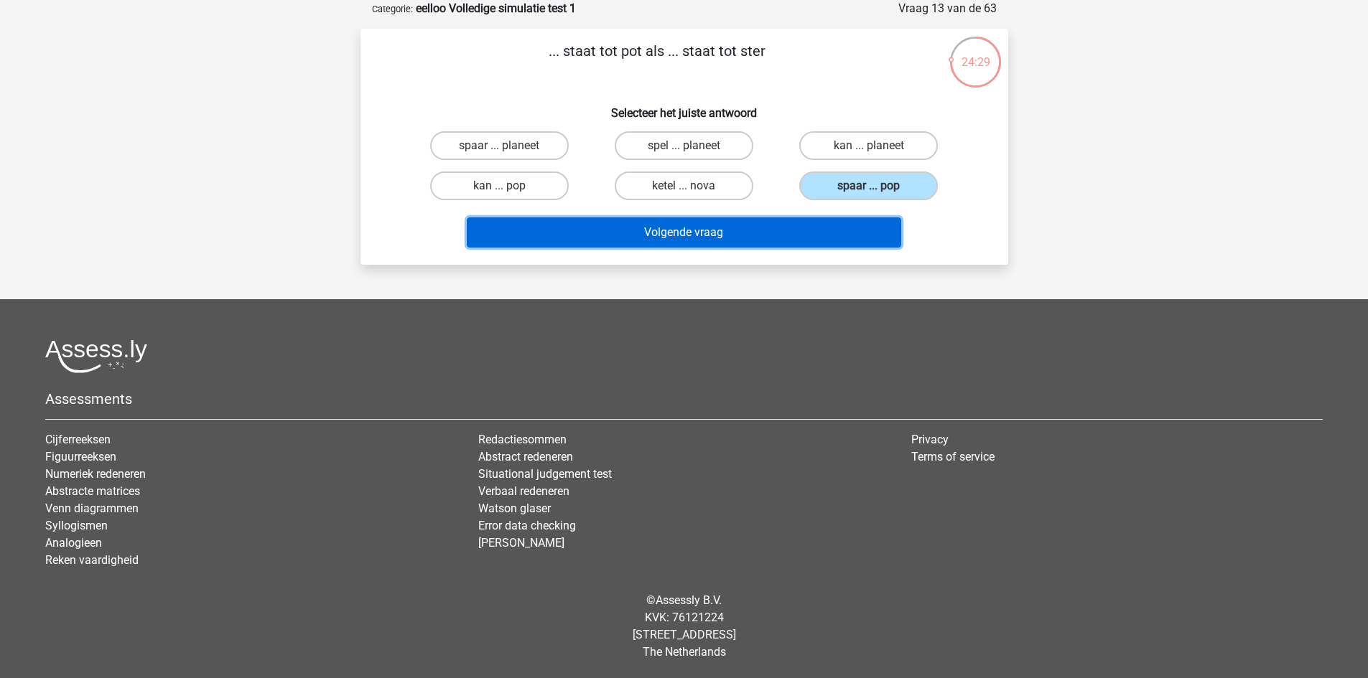
click at [774, 230] on button "Volgende vraag" at bounding box center [684, 233] width 434 height 30
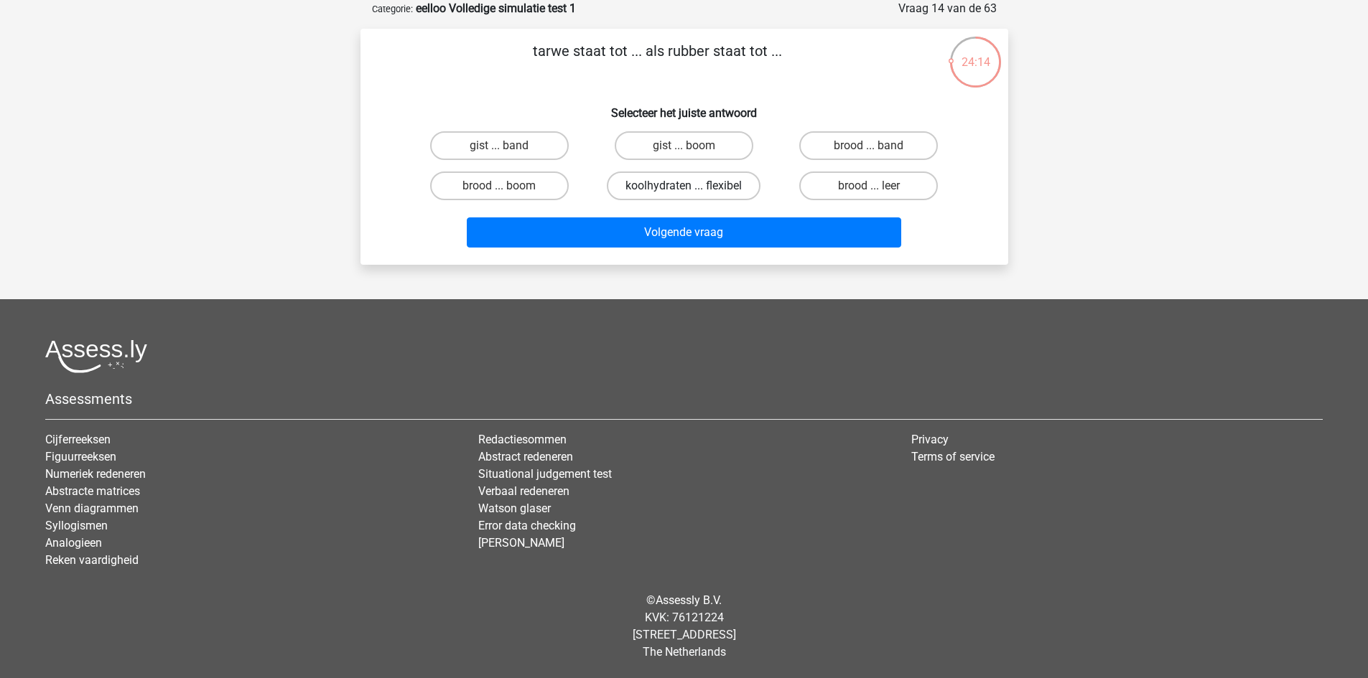
click at [704, 179] on label "koolhydraten ... flexibel" at bounding box center [684, 186] width 154 height 29
click at [693, 186] on input "koolhydraten ... flexibel" at bounding box center [687, 190] width 9 height 9
radio input "true"
click at [544, 183] on label "brood ... boom" at bounding box center [499, 186] width 139 height 29
click at [508, 186] on input "brood ... boom" at bounding box center [503, 190] width 9 height 9
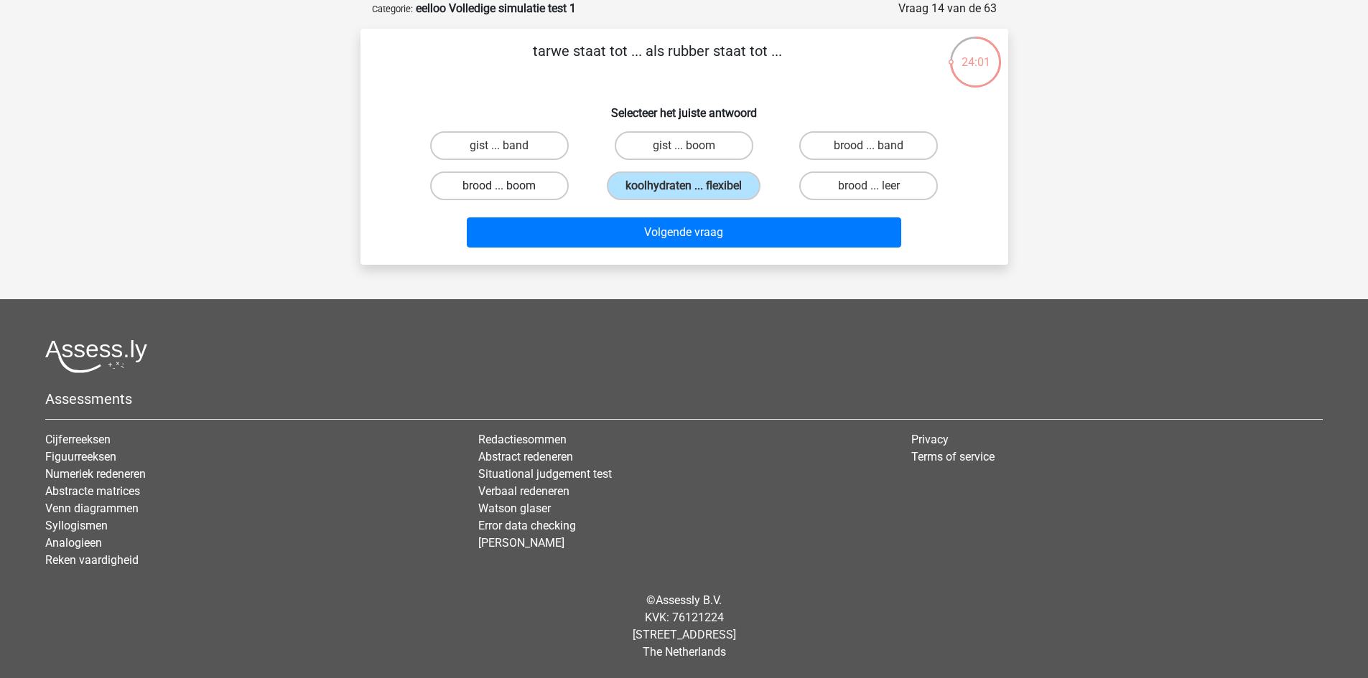
radio input "true"
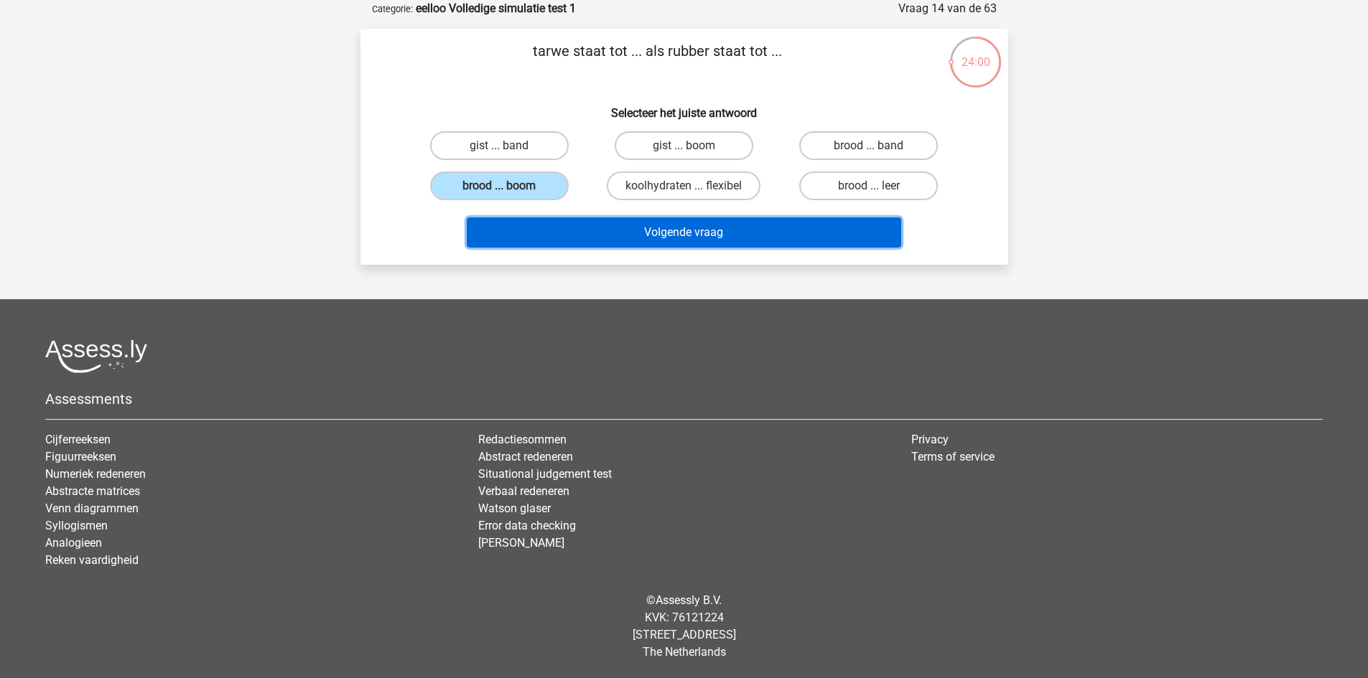
click at [579, 228] on button "Volgende vraag" at bounding box center [684, 233] width 434 height 30
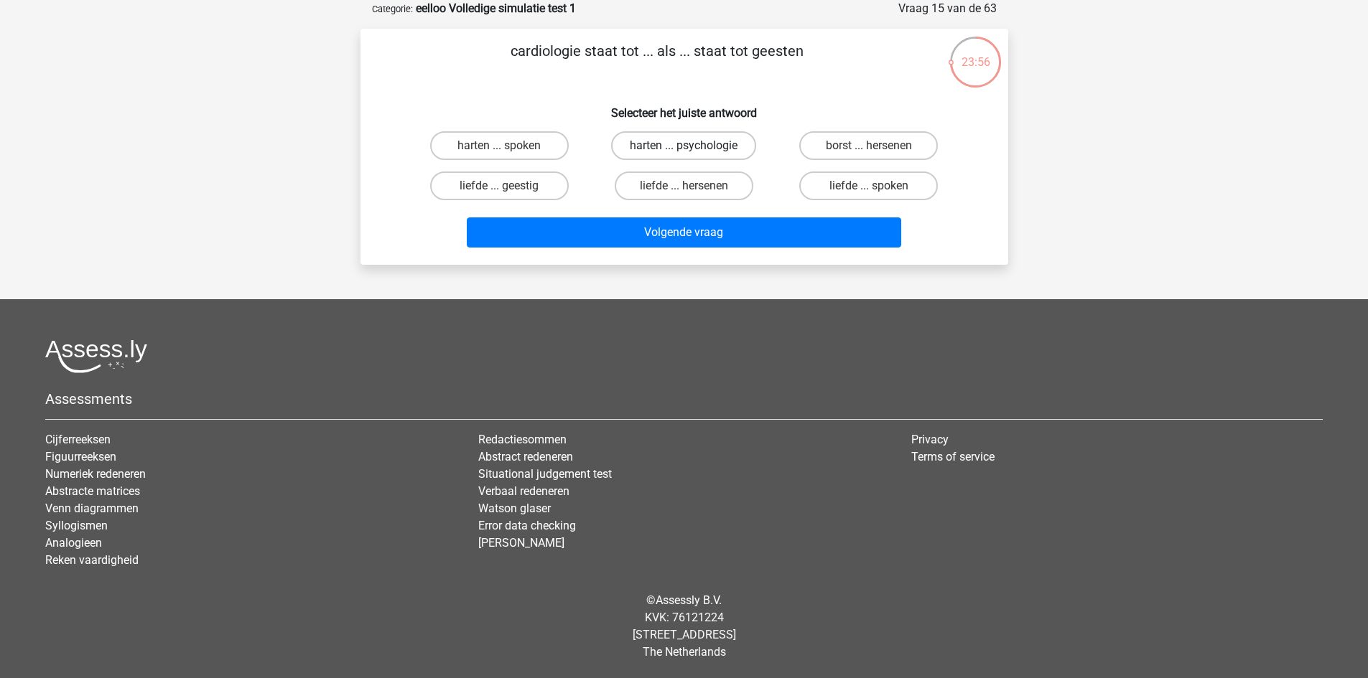
click at [653, 142] on label "harten ... psychologie" at bounding box center [683, 145] width 145 height 29
click at [683, 146] on input "harten ... psychologie" at bounding box center [687, 150] width 9 height 9
radio input "true"
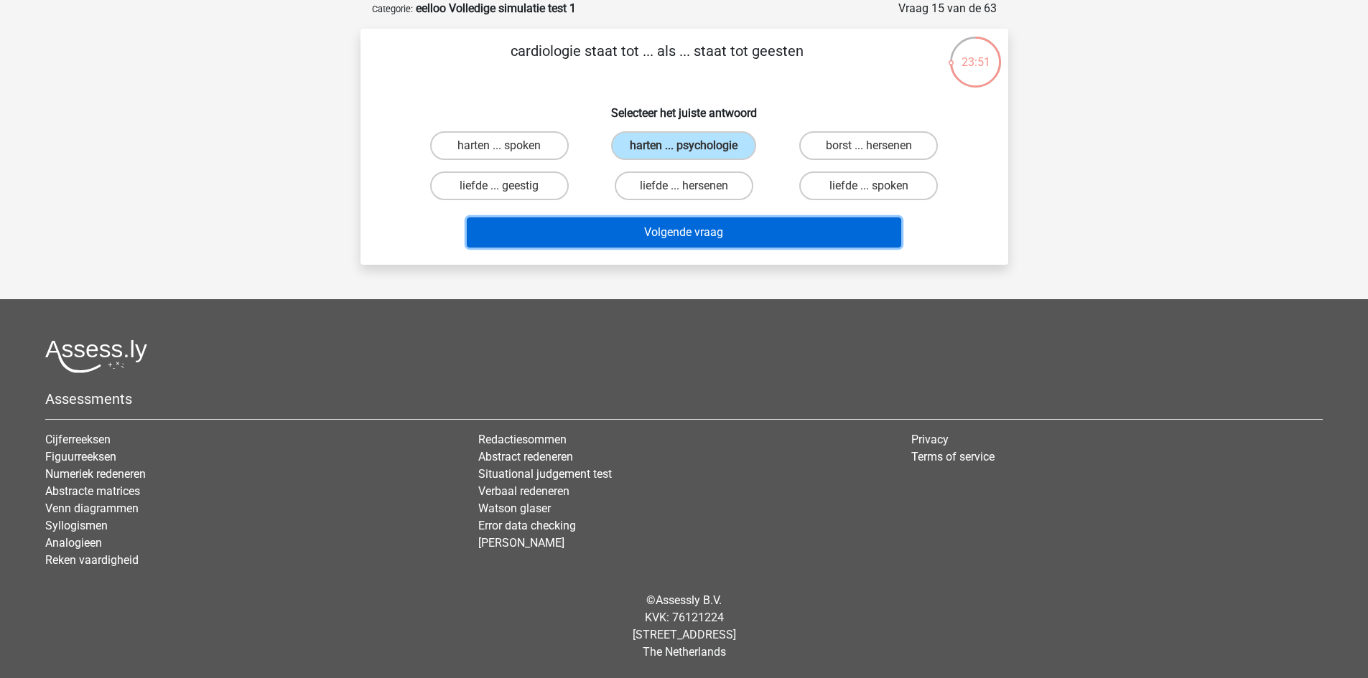
click at [709, 230] on button "Volgende vraag" at bounding box center [684, 233] width 434 height 30
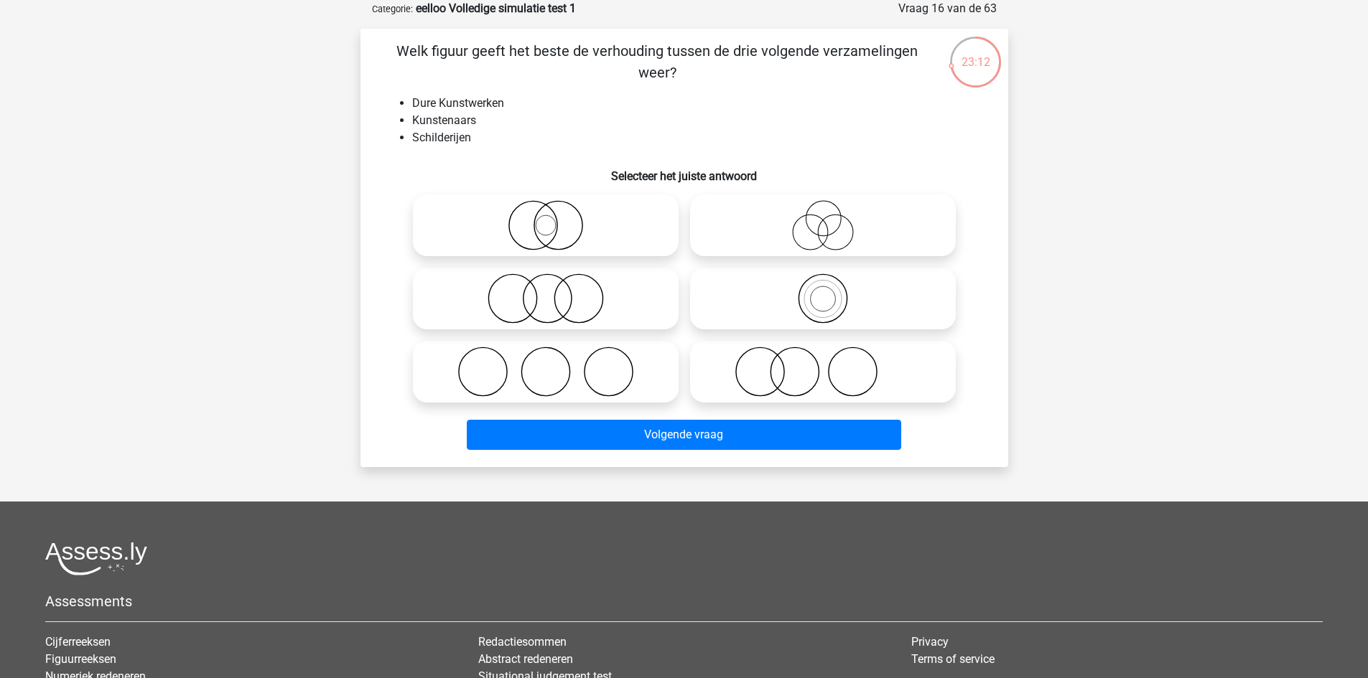
click at [846, 219] on icon at bounding box center [823, 225] width 254 height 50
click at [832, 218] on input "radio" at bounding box center [827, 213] width 9 height 9
radio input "true"
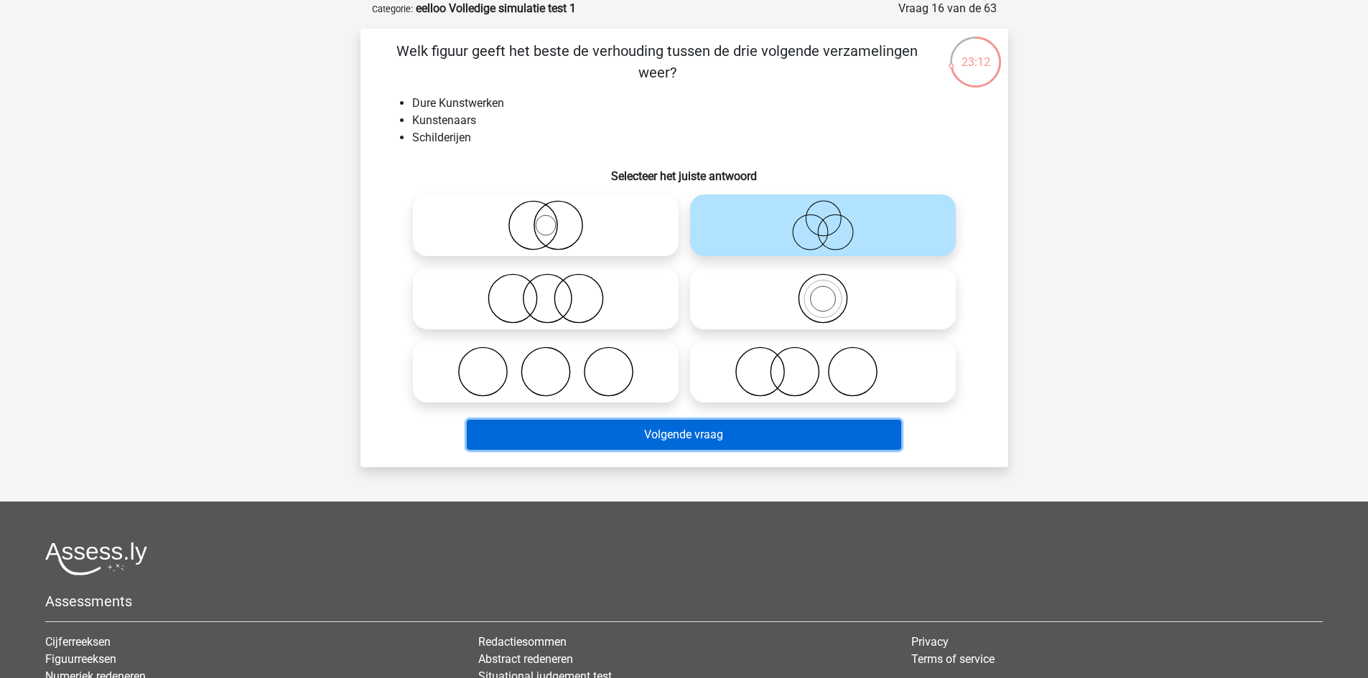
click at [785, 430] on button "Volgende vraag" at bounding box center [684, 435] width 434 height 30
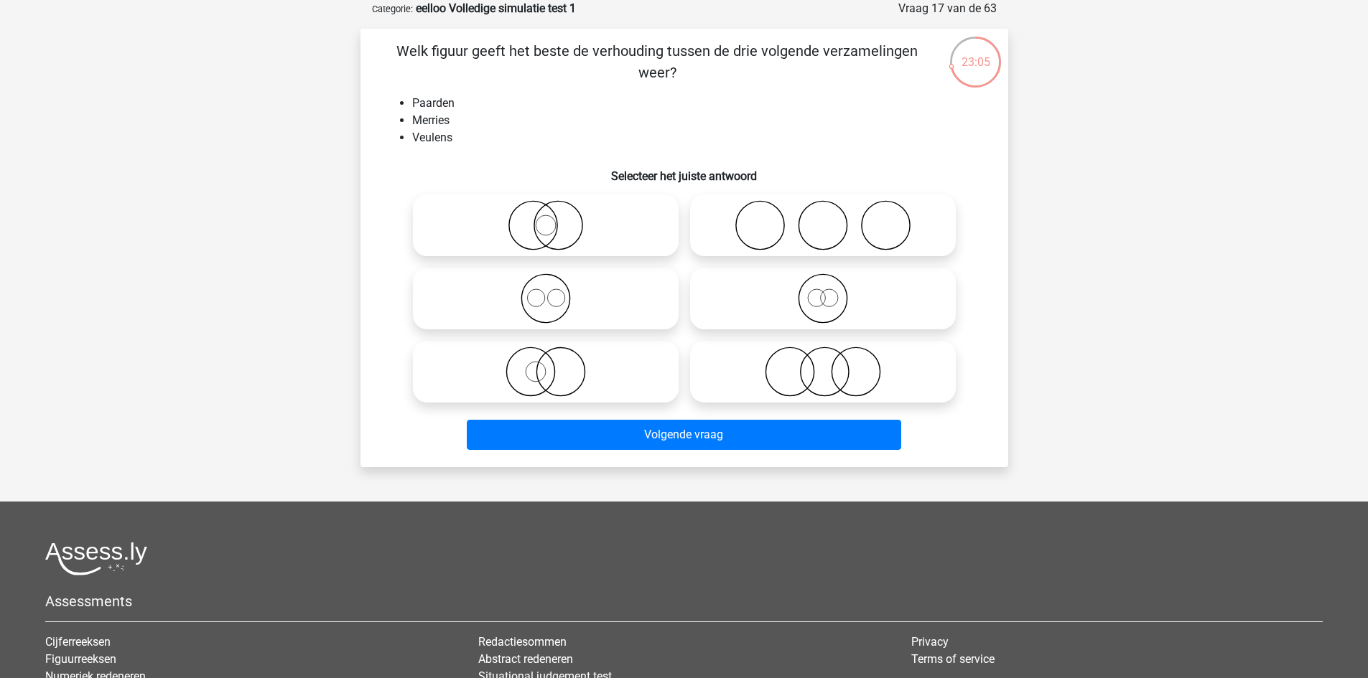
click at [851, 299] on icon at bounding box center [823, 299] width 254 height 50
click at [832, 291] on input "radio" at bounding box center [827, 286] width 9 height 9
radio input "true"
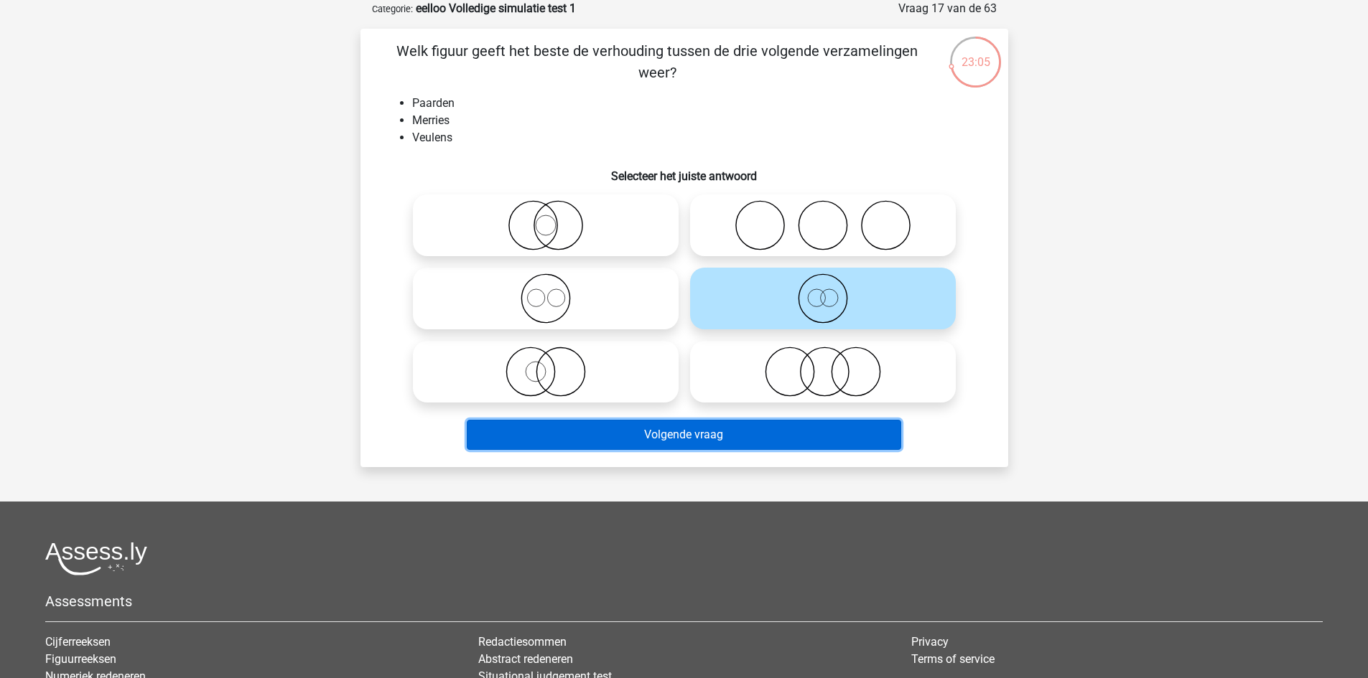
click at [776, 438] on button "Volgende vraag" at bounding box center [684, 435] width 434 height 30
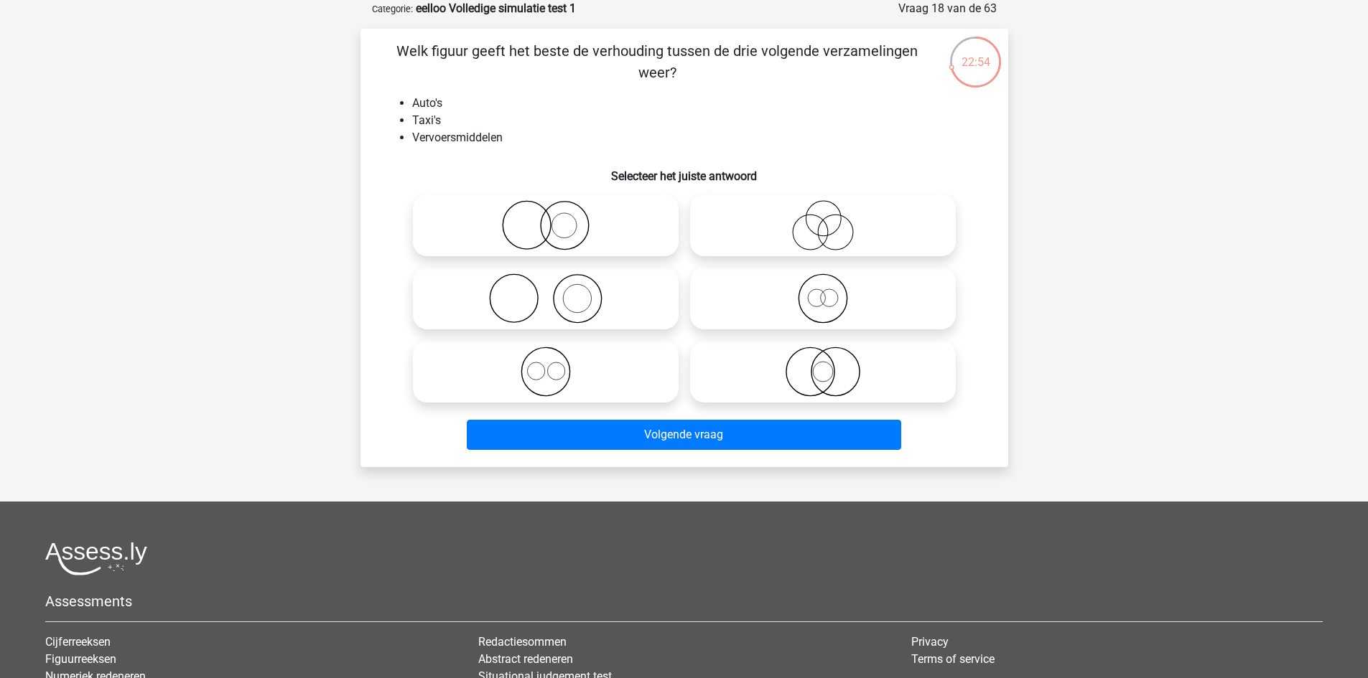
click at [558, 381] on icon at bounding box center [546, 372] width 254 height 50
click at [555, 365] on input "radio" at bounding box center [550, 359] width 9 height 9
radio input "true"
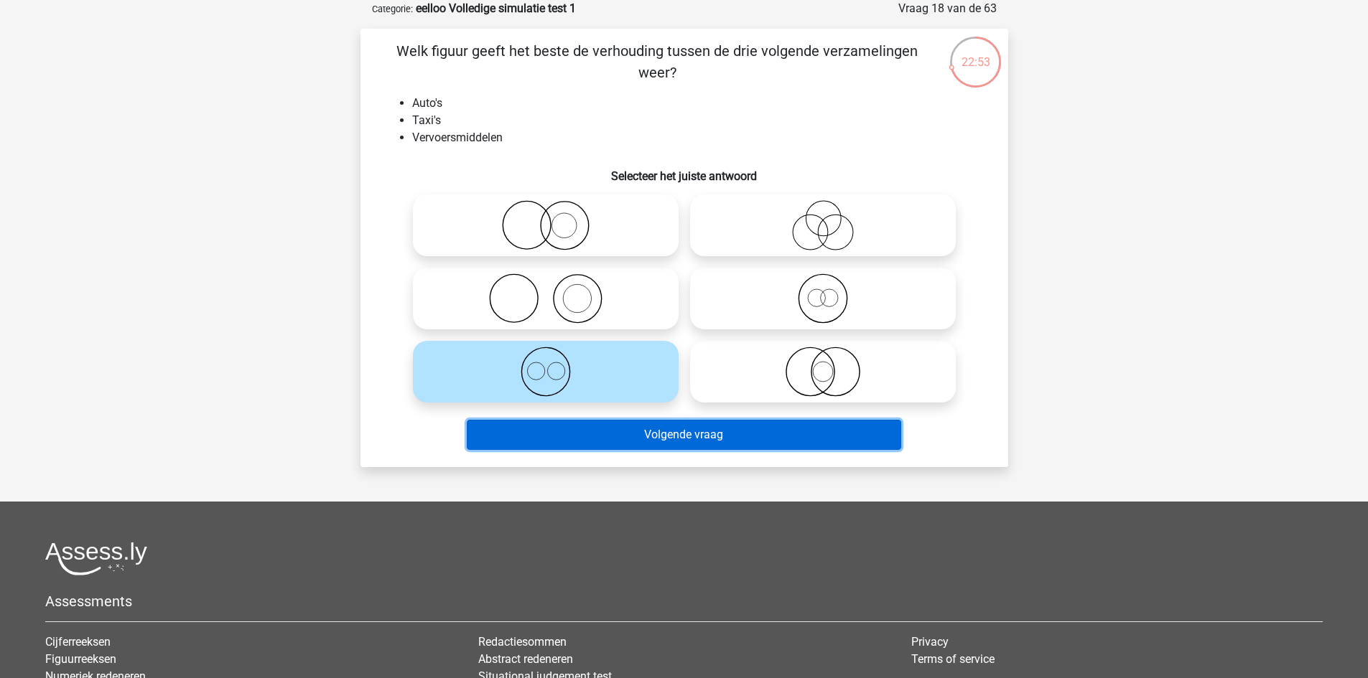
click at [635, 428] on button "Volgende vraag" at bounding box center [684, 435] width 434 height 30
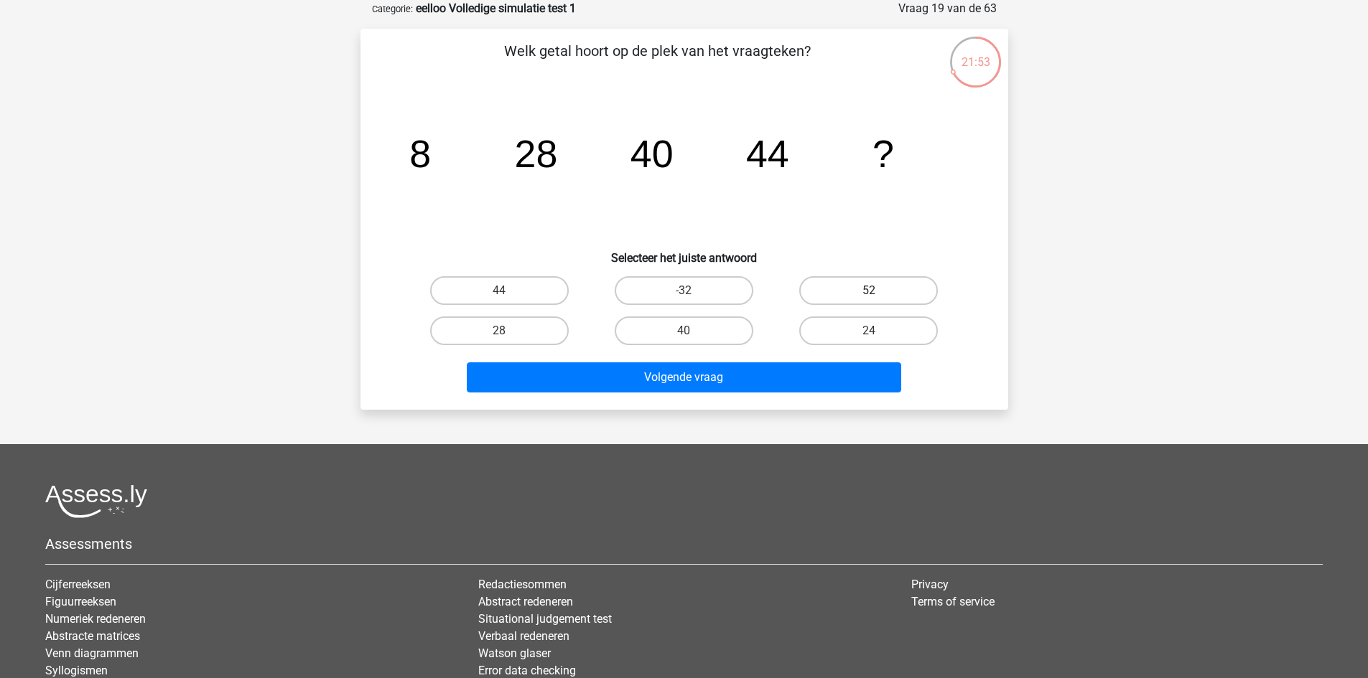
click at [880, 287] on label "52" at bounding box center [868, 290] width 139 height 29
click at [878, 291] on input "52" at bounding box center [873, 295] width 9 height 9
radio input "true"
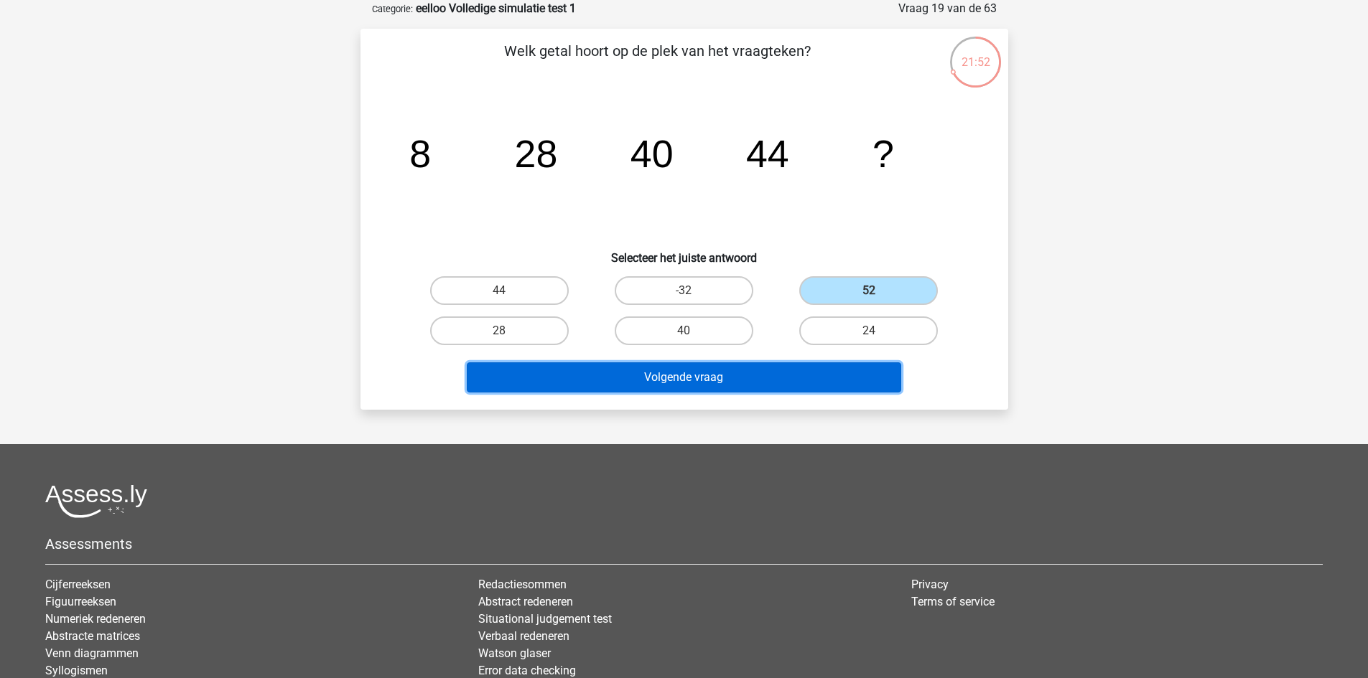
click at [838, 375] on button "Volgende vraag" at bounding box center [684, 378] width 434 height 30
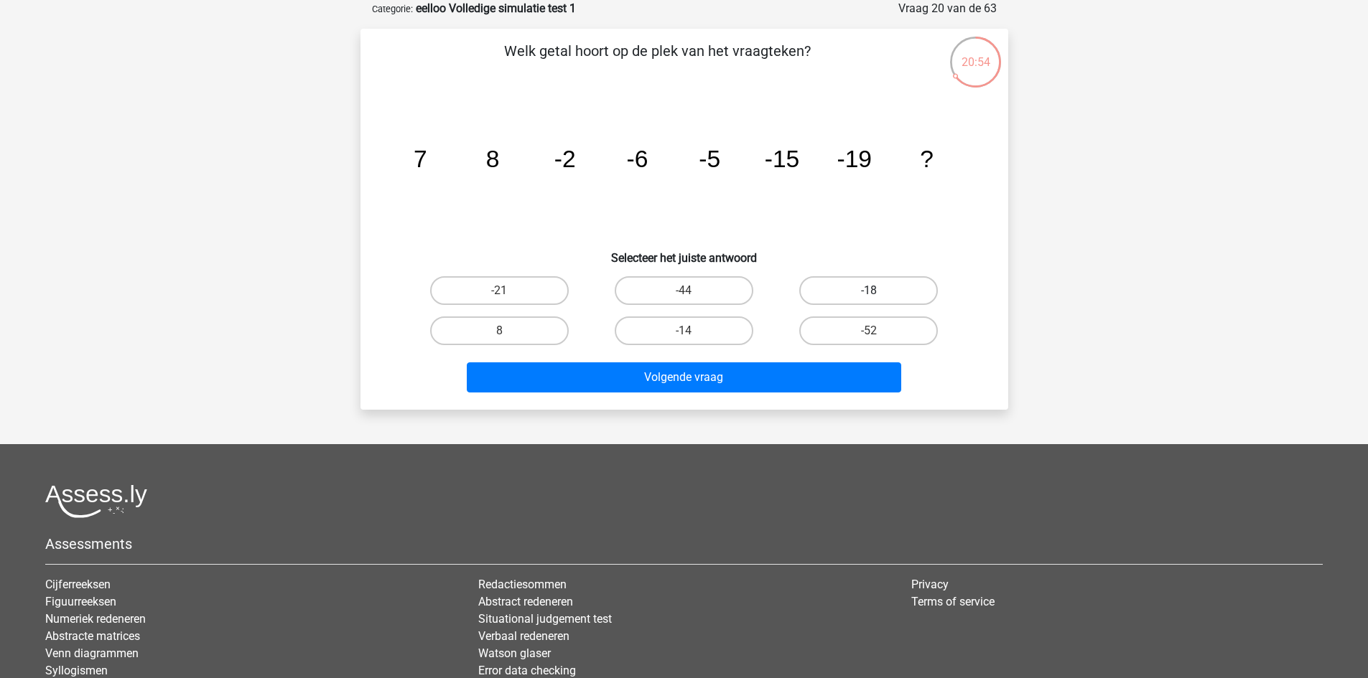
click at [859, 293] on label "-18" at bounding box center [868, 290] width 139 height 29
click at [869, 293] on input "-18" at bounding box center [873, 295] width 9 height 9
radio input "true"
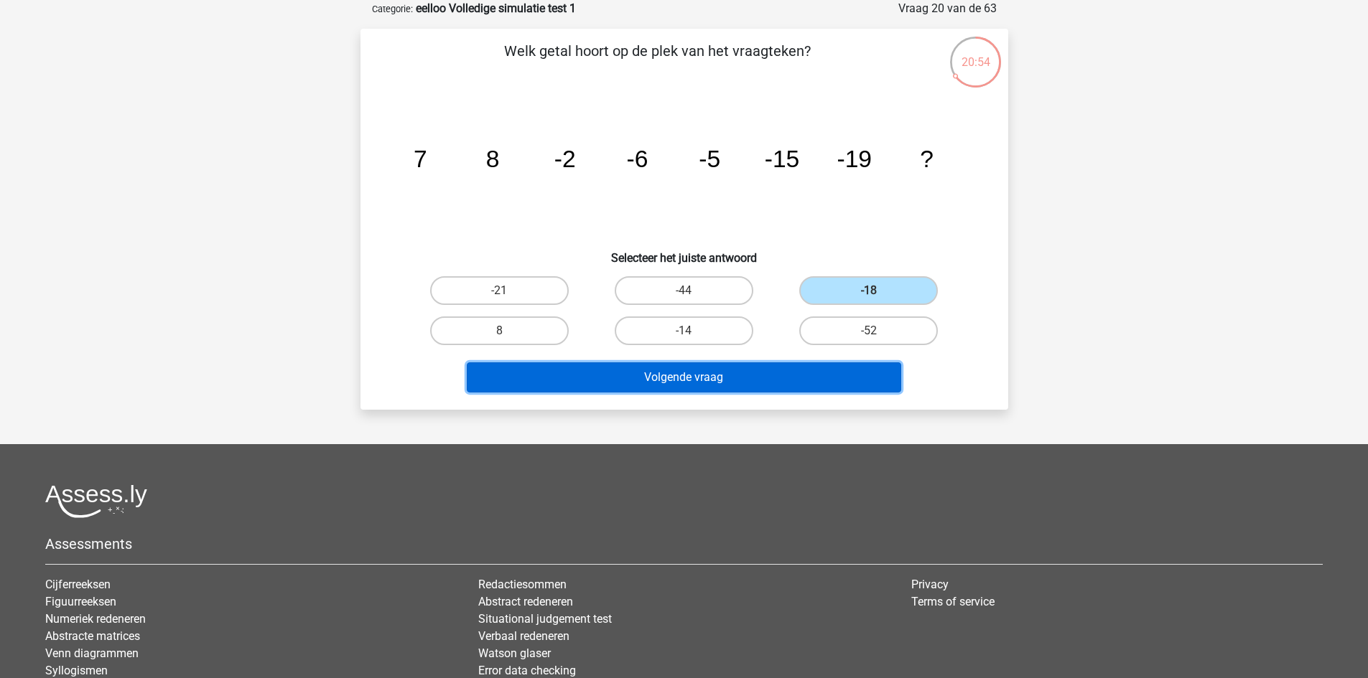
click at [751, 381] on button "Volgende vraag" at bounding box center [684, 378] width 434 height 30
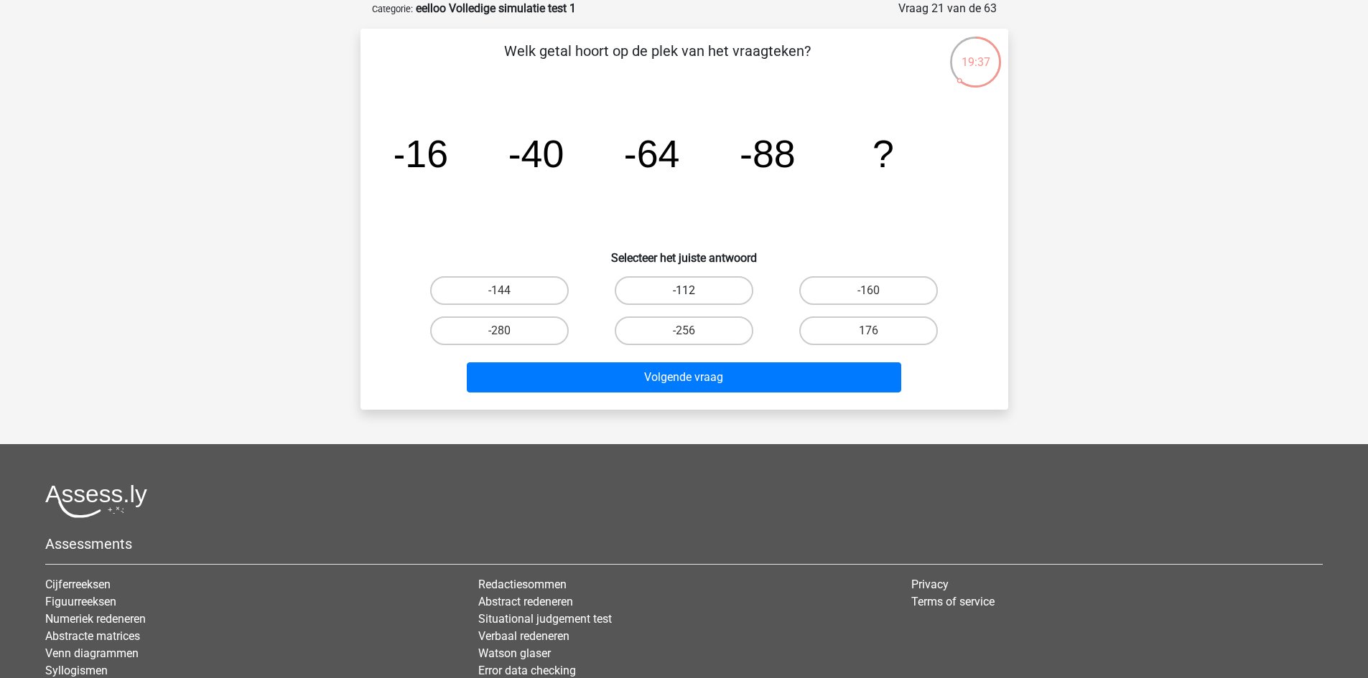
click at [706, 286] on label "-112" at bounding box center [684, 290] width 139 height 29
click at [693, 291] on input "-112" at bounding box center [687, 295] width 9 height 9
radio input "true"
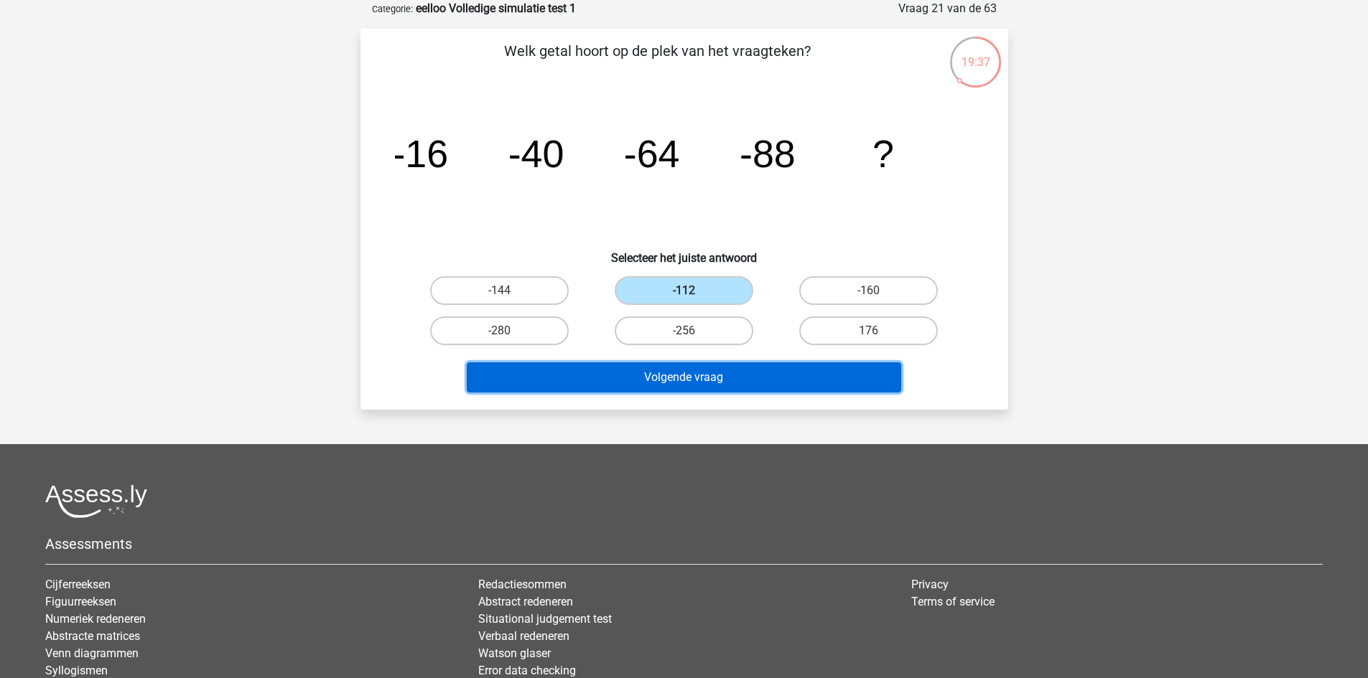
click at [682, 380] on button "Volgende vraag" at bounding box center [684, 378] width 434 height 30
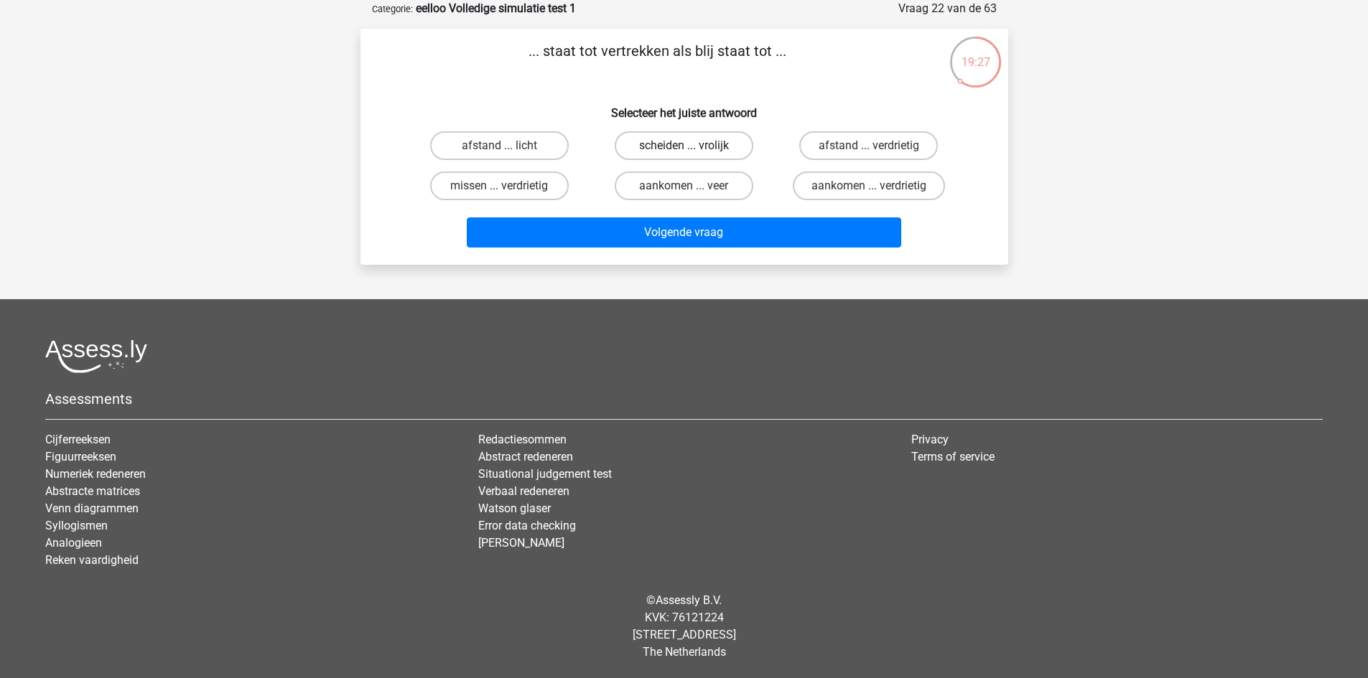
click at [671, 140] on label "scheiden ... vrolijk" at bounding box center [684, 145] width 139 height 29
click at [683, 146] on input "scheiden ... vrolijk" at bounding box center [687, 150] width 9 height 9
radio input "true"
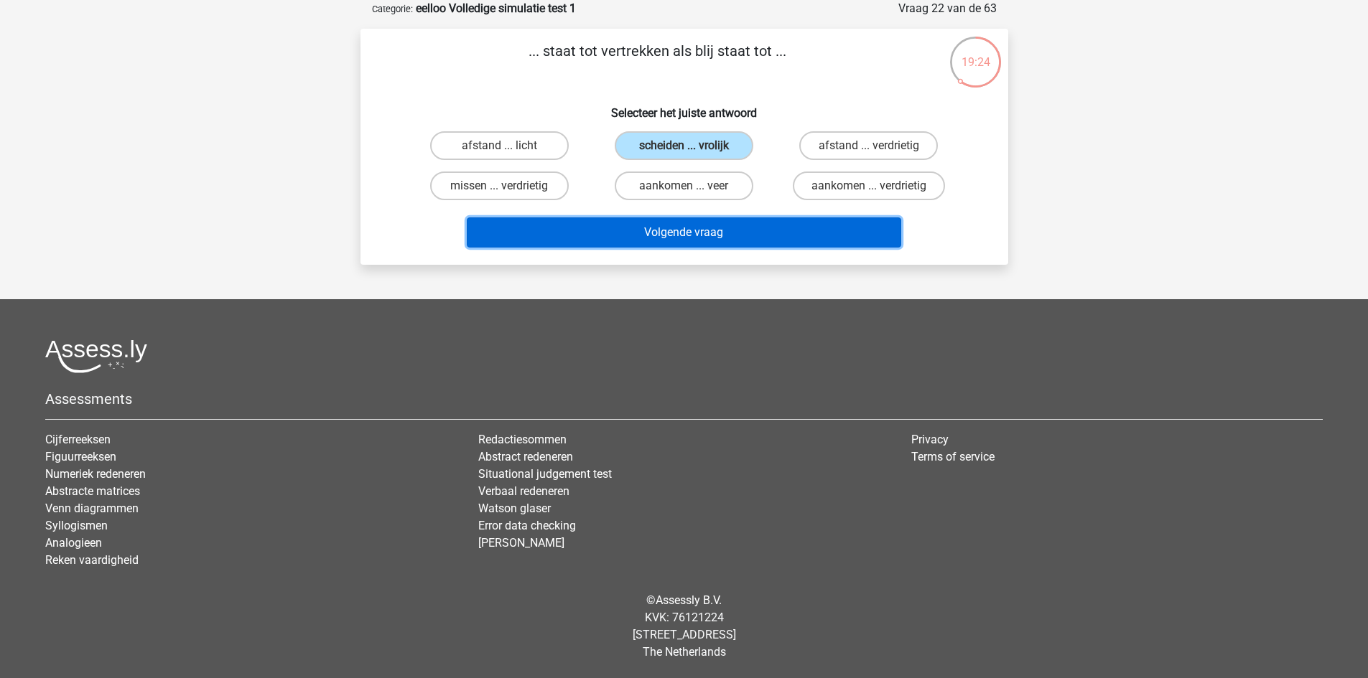
click at [696, 230] on button "Volgende vraag" at bounding box center [684, 233] width 434 height 30
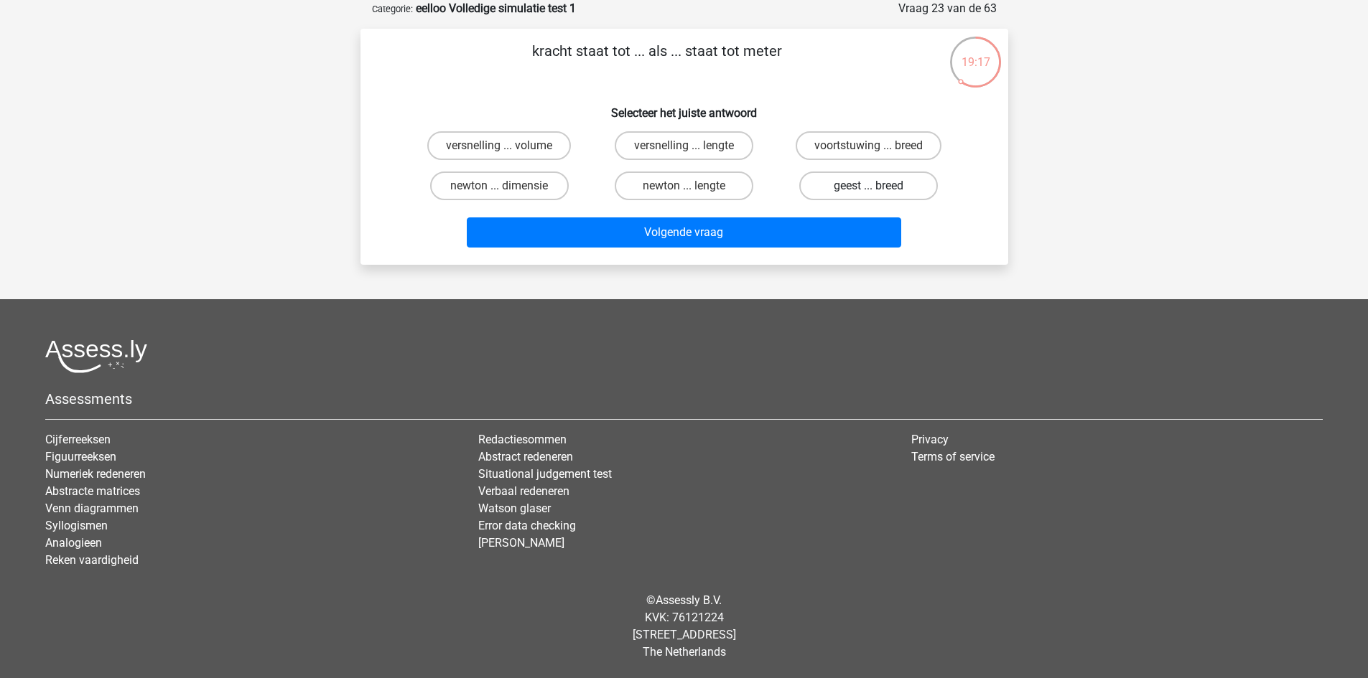
click at [880, 185] on label "geest ... breed" at bounding box center [868, 186] width 139 height 29
click at [878, 186] on input "geest ... breed" at bounding box center [873, 190] width 9 height 9
radio input "true"
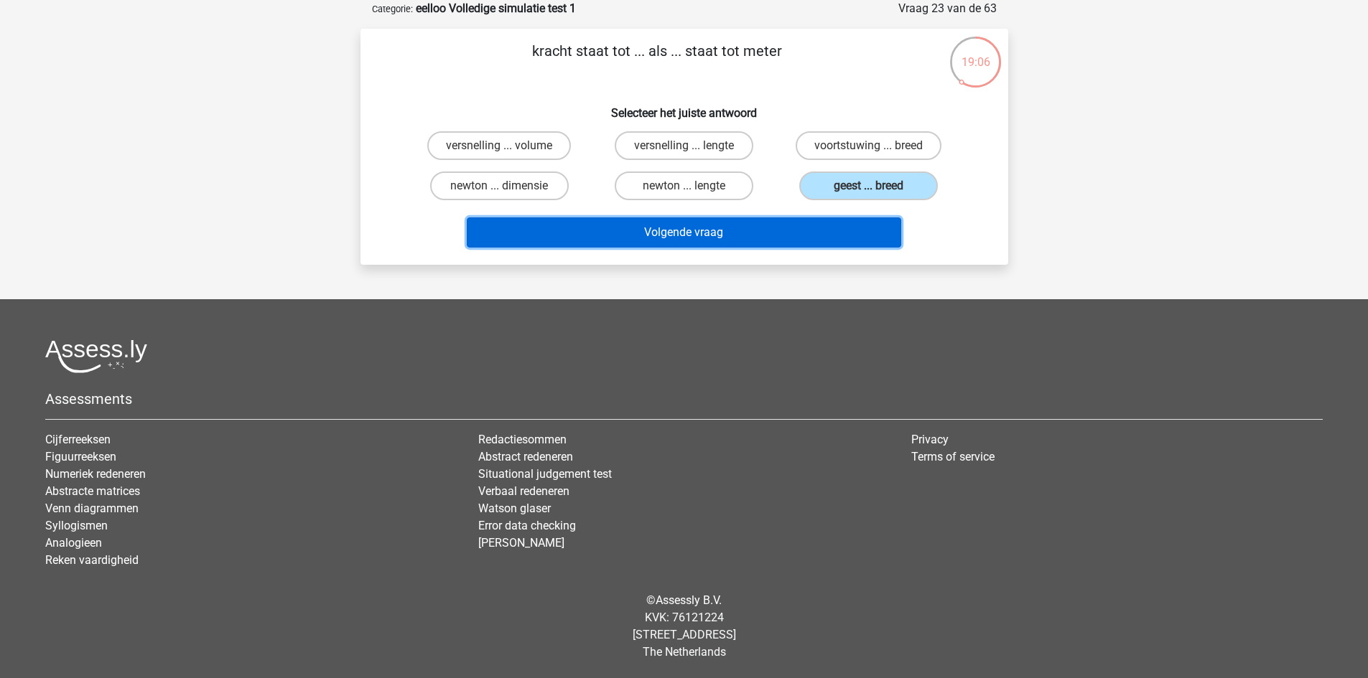
click at [784, 234] on button "Volgende vraag" at bounding box center [684, 233] width 434 height 30
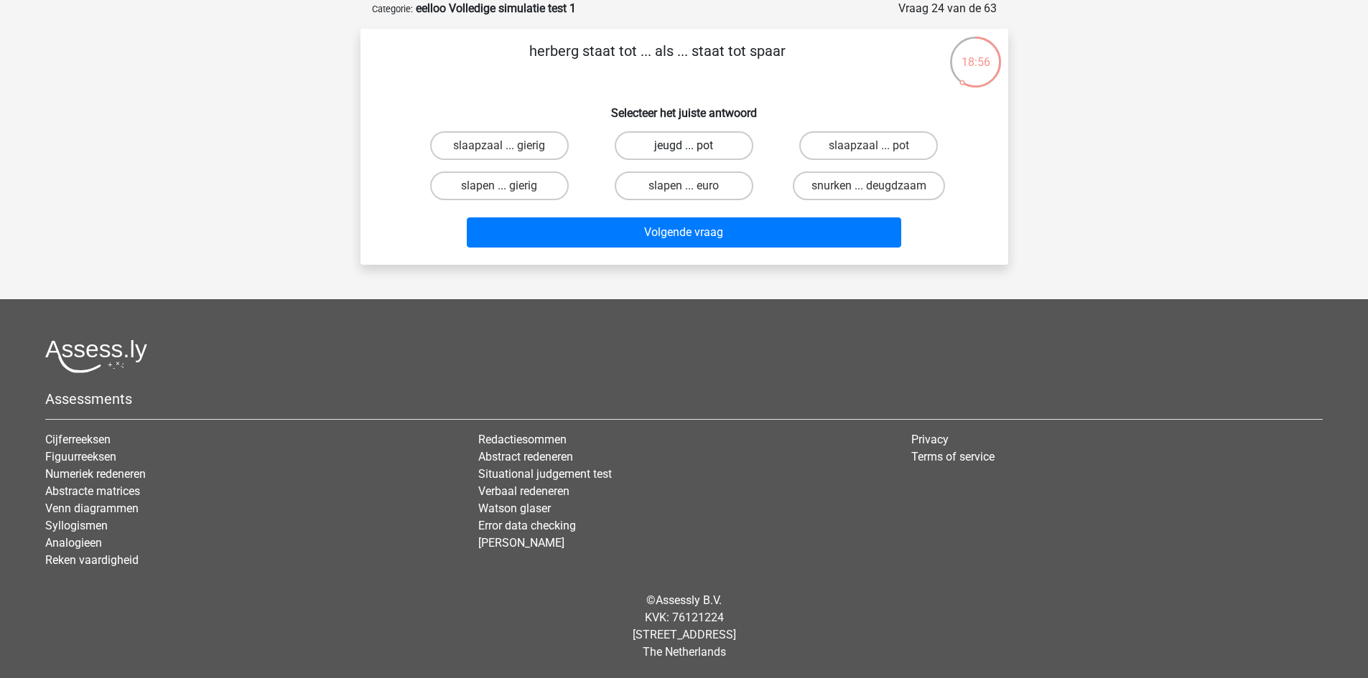
click at [709, 137] on label "jeugd ... pot" at bounding box center [684, 145] width 139 height 29
click at [693, 146] on input "jeugd ... pot" at bounding box center [687, 150] width 9 height 9
radio input "true"
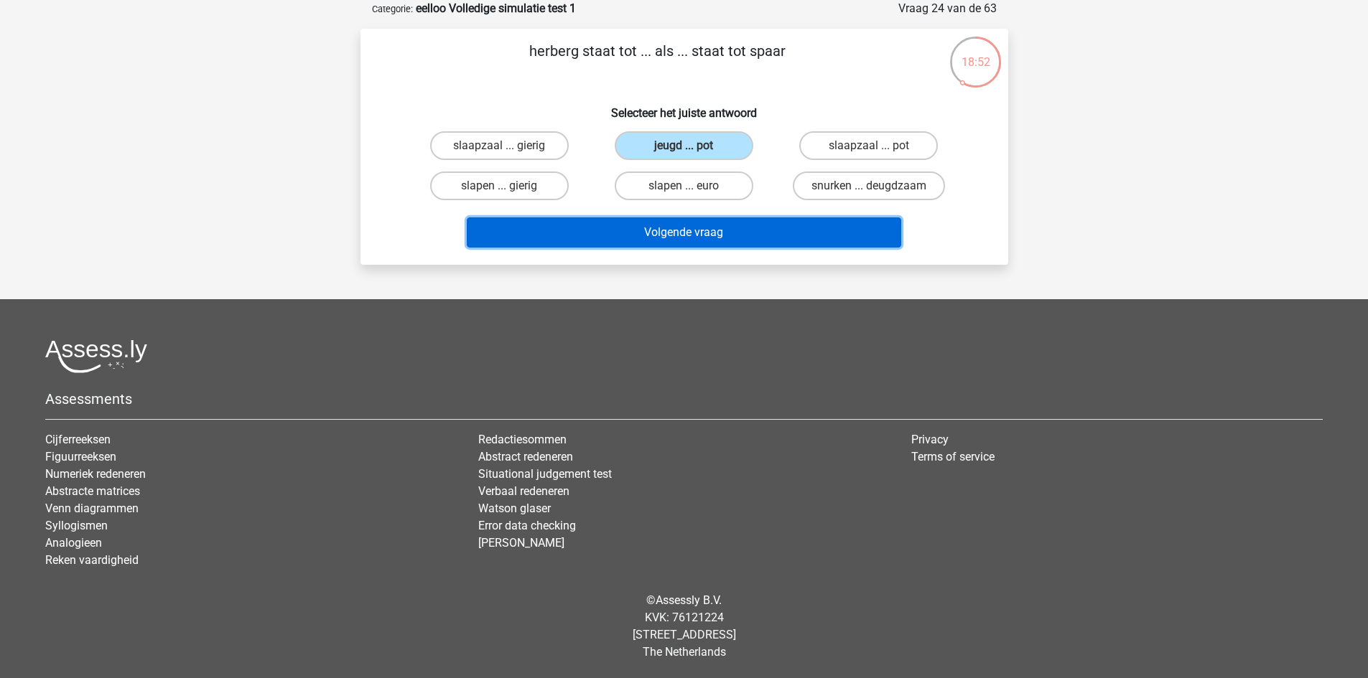
click at [778, 226] on button "Volgende vraag" at bounding box center [684, 233] width 434 height 30
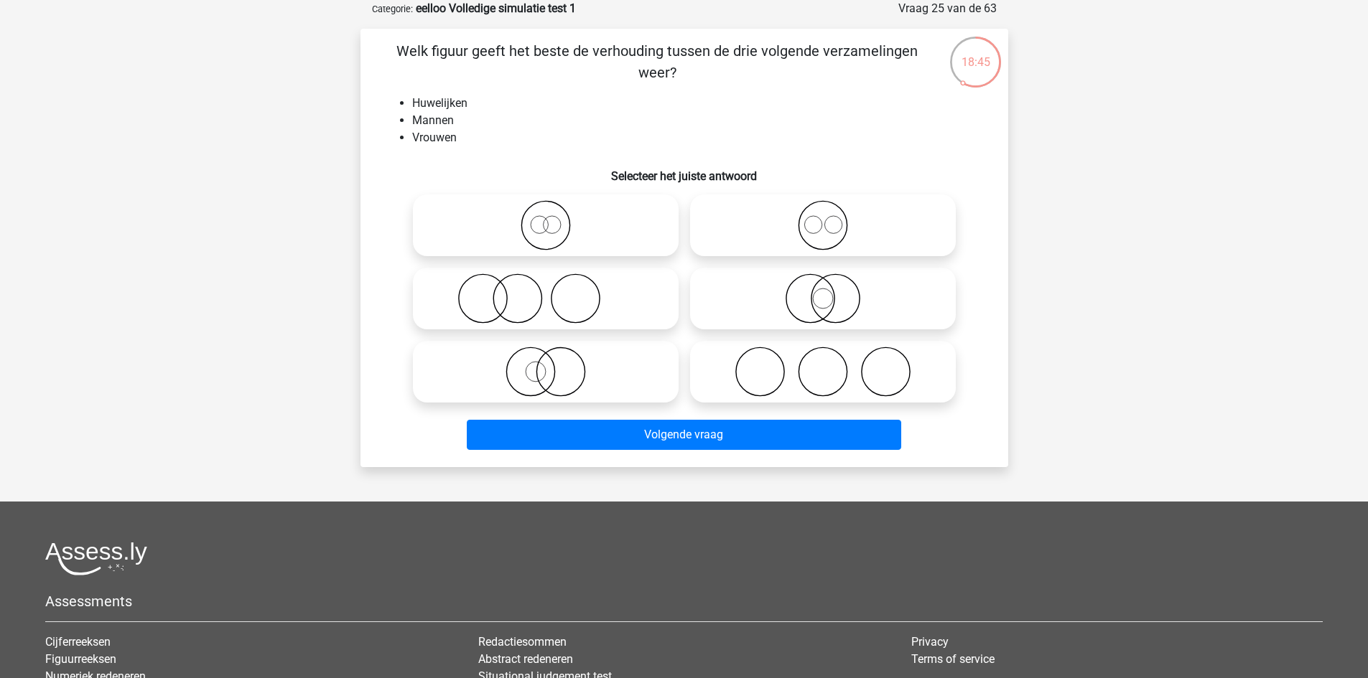
click at [860, 213] on icon at bounding box center [823, 225] width 254 height 50
click at [832, 213] on input "radio" at bounding box center [827, 213] width 9 height 9
radio input "true"
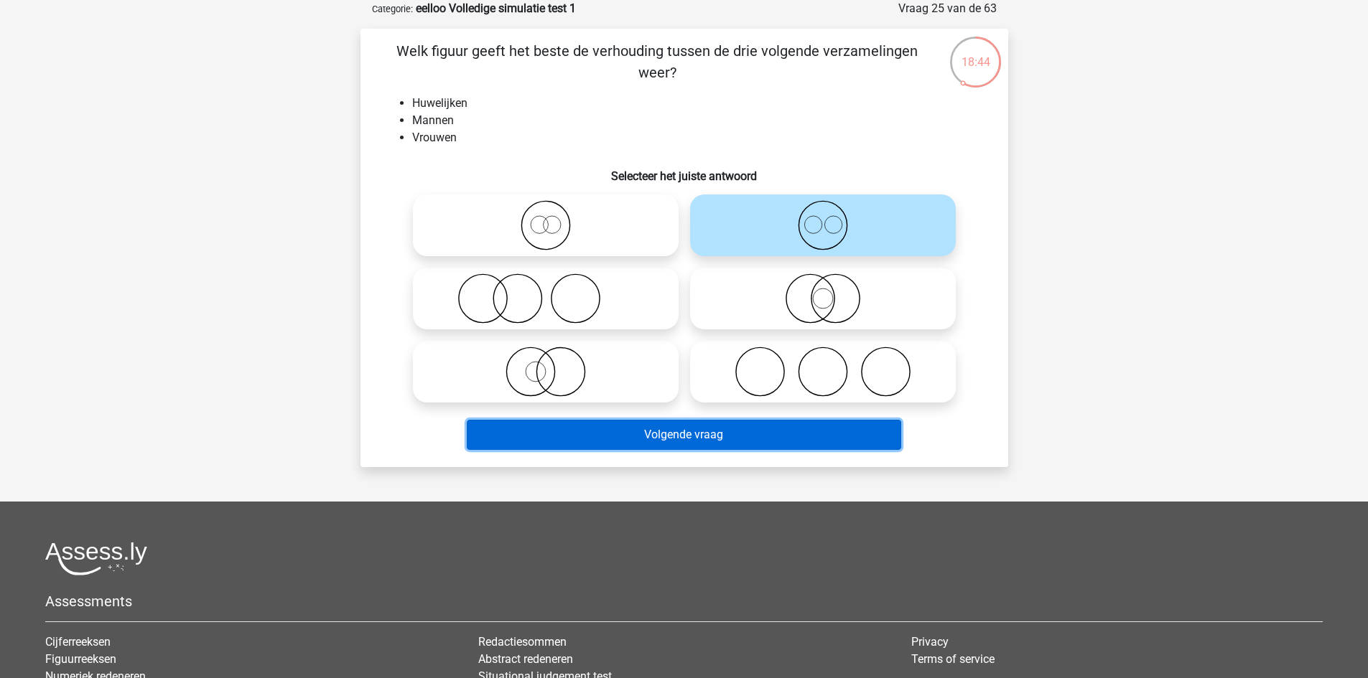
click at [770, 439] on button "Volgende vraag" at bounding box center [684, 435] width 434 height 30
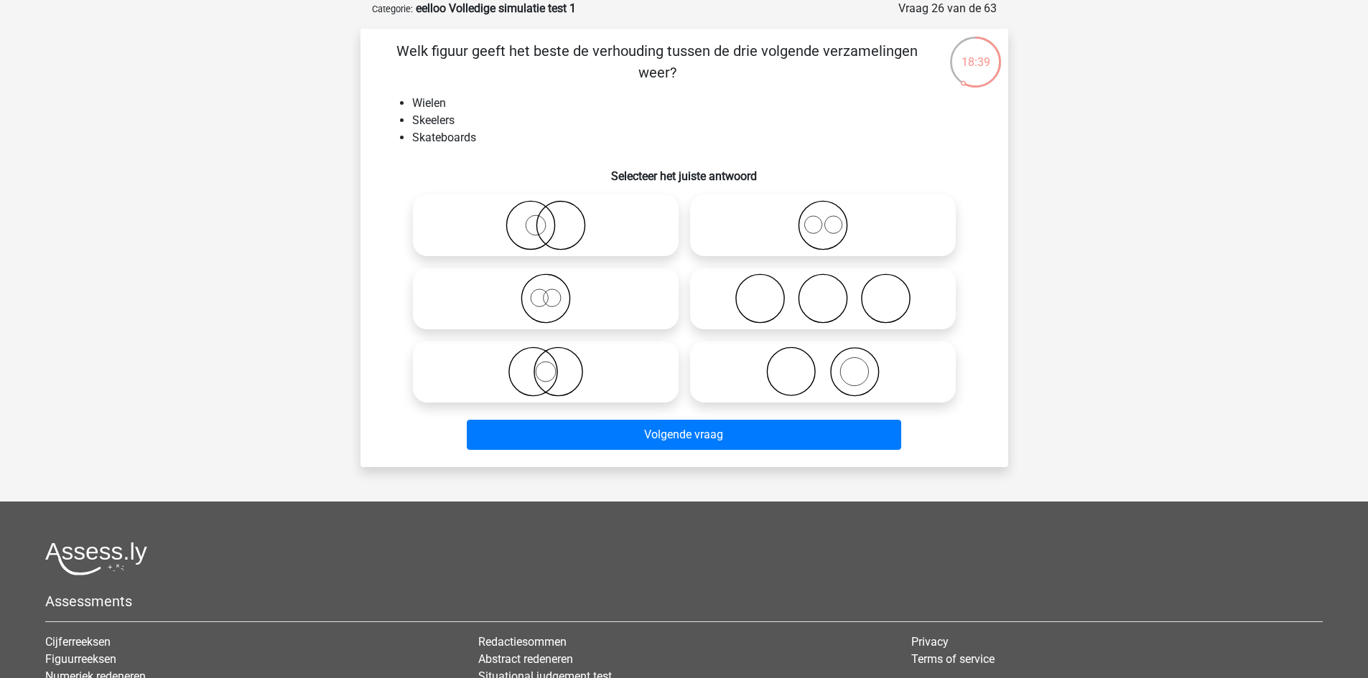
drag, startPoint x: 820, startPoint y: 222, endPoint x: 772, endPoint y: 299, distance: 91.2
click at [821, 222] on icon at bounding box center [823, 225] width 254 height 50
click at [823, 218] on input "radio" at bounding box center [827, 213] width 9 height 9
radio input "true"
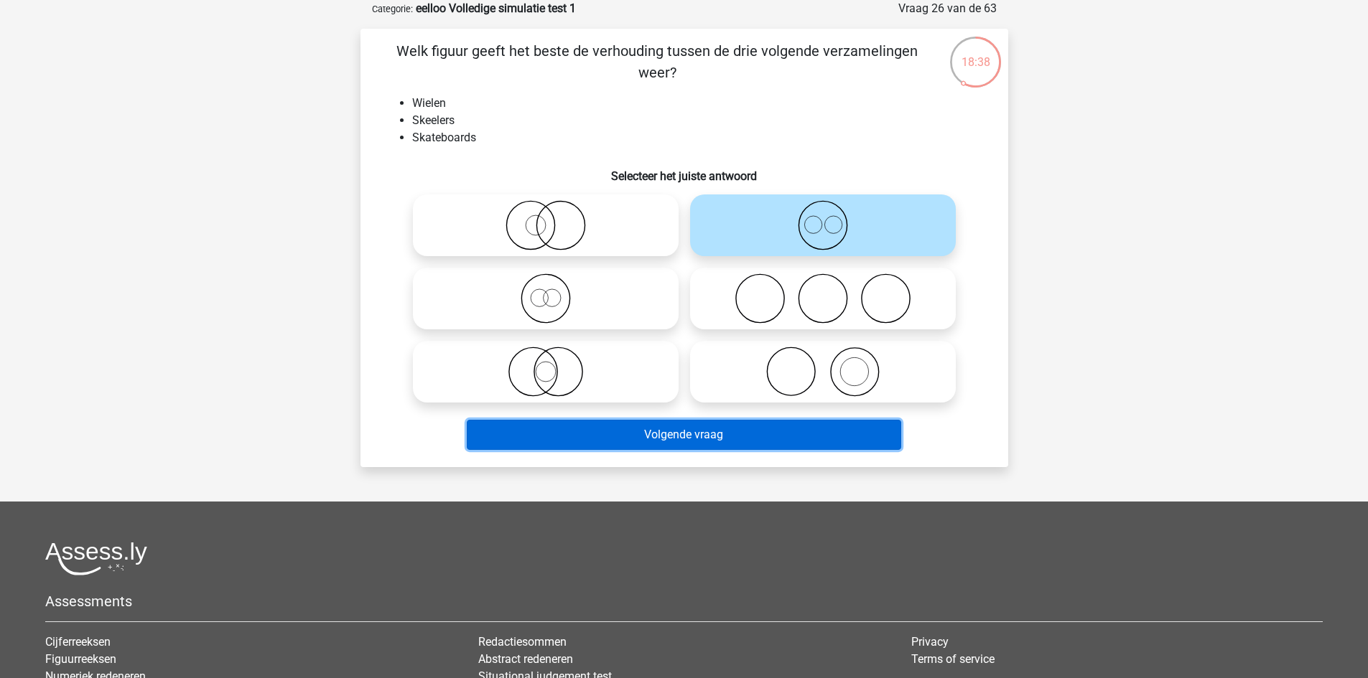
drag, startPoint x: 794, startPoint y: 437, endPoint x: 775, endPoint y: 437, distance: 18.7
click at [793, 437] on button "Volgende vraag" at bounding box center [684, 435] width 434 height 30
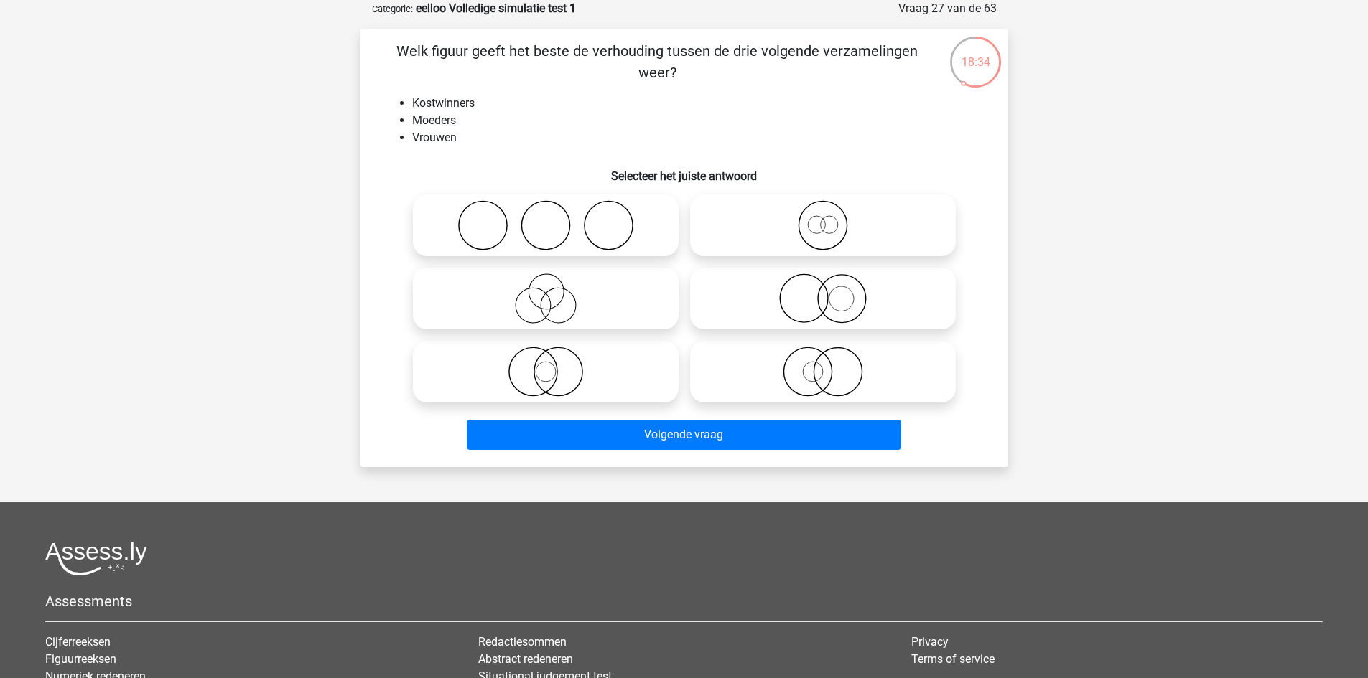
click at [540, 261] on div at bounding box center [545, 225] width 277 height 73
click at [580, 294] on icon at bounding box center [546, 299] width 254 height 50
click at [555, 291] on input "radio" at bounding box center [550, 286] width 9 height 9
radio input "true"
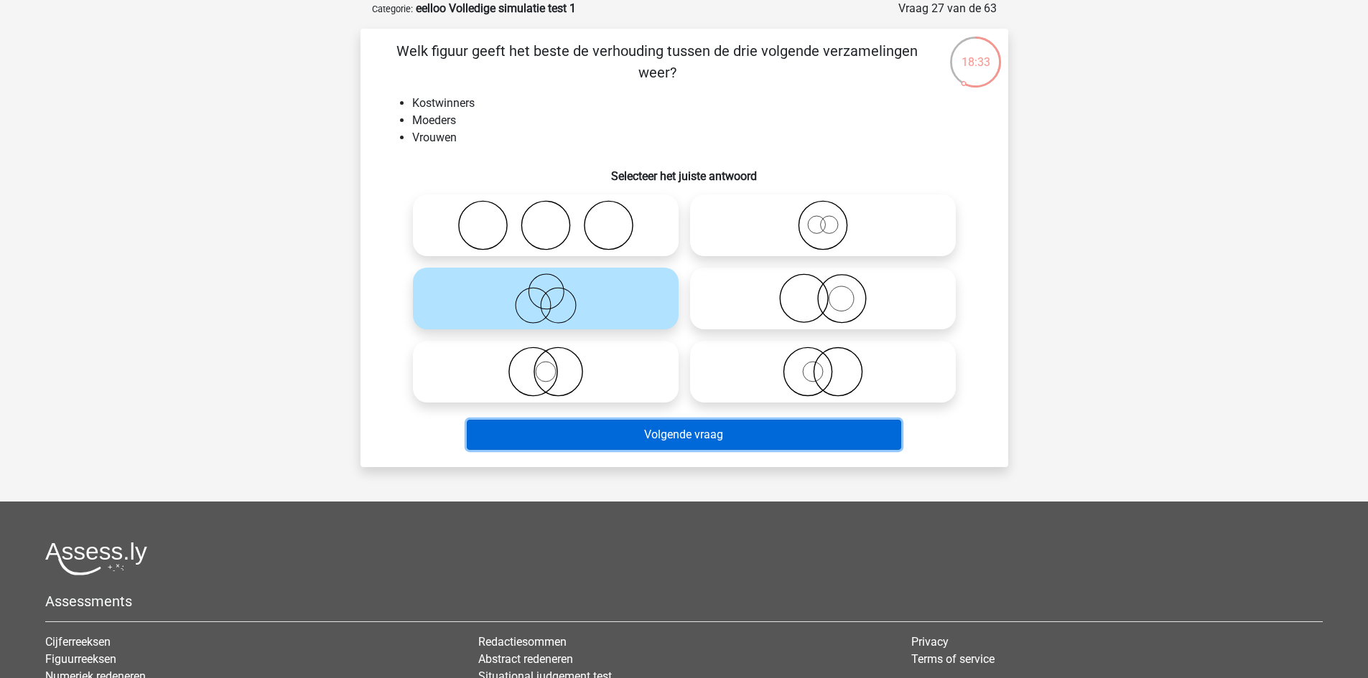
click at [639, 429] on button "Volgende vraag" at bounding box center [684, 435] width 434 height 30
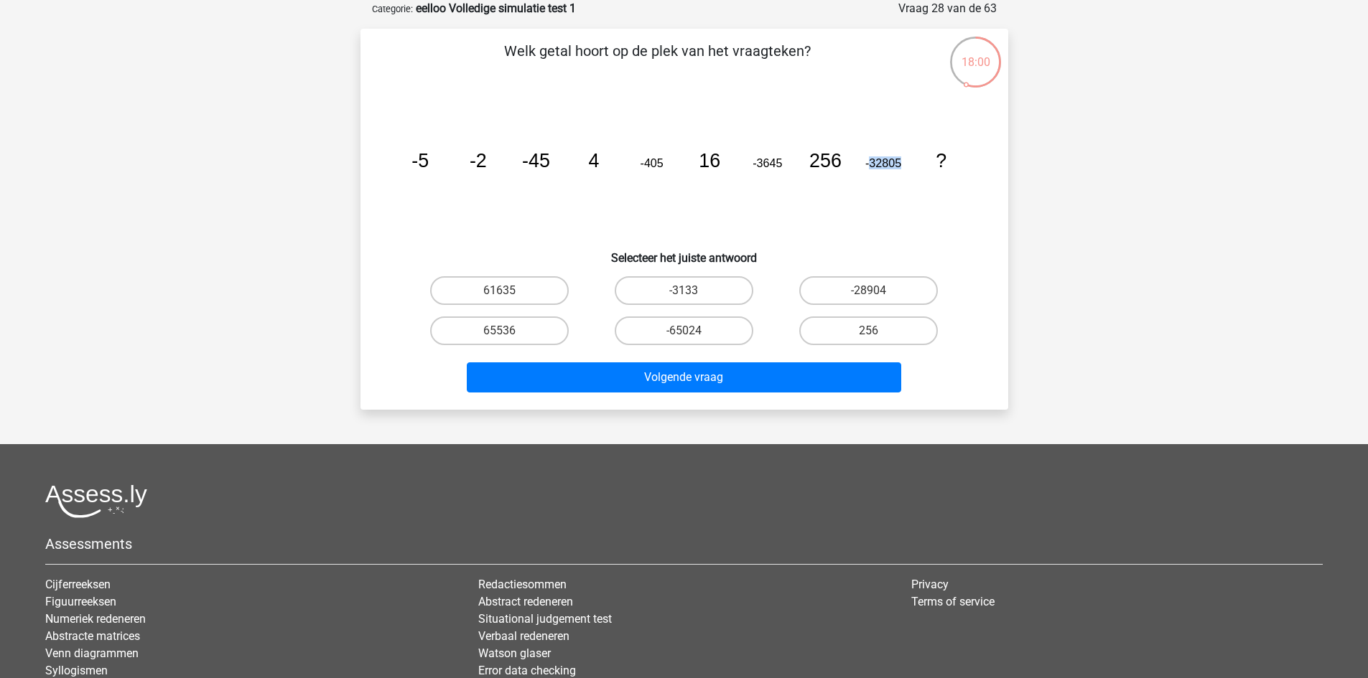
drag, startPoint x: 910, startPoint y: 161, endPoint x: 871, endPoint y: 160, distance: 38.8
click at [871, 160] on icon "image/svg+xml -5 -2 -45 4 -405 16 -3645 256 -32805 ?" at bounding box center [684, 167] width 579 height 145
copy tspan "32805"
click at [513, 332] on label "65536" at bounding box center [499, 331] width 139 height 29
click at [508, 332] on input "65536" at bounding box center [503, 335] width 9 height 9
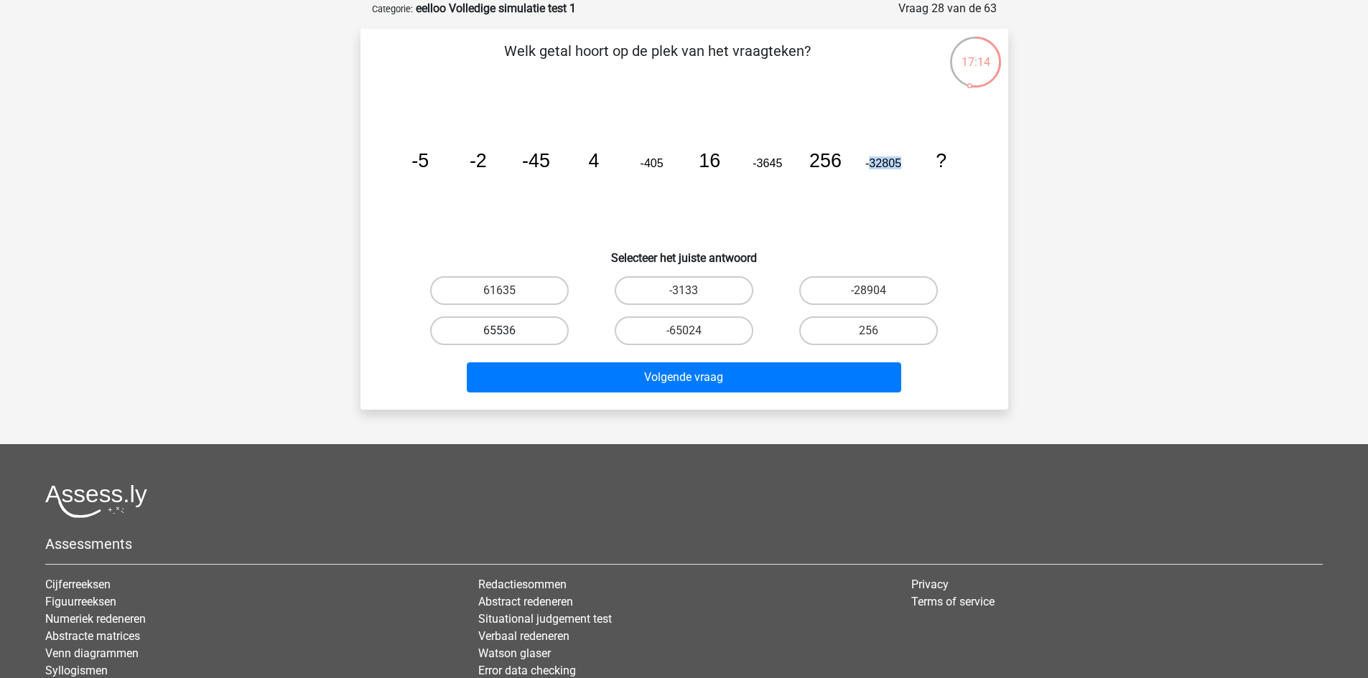
radio input "true"
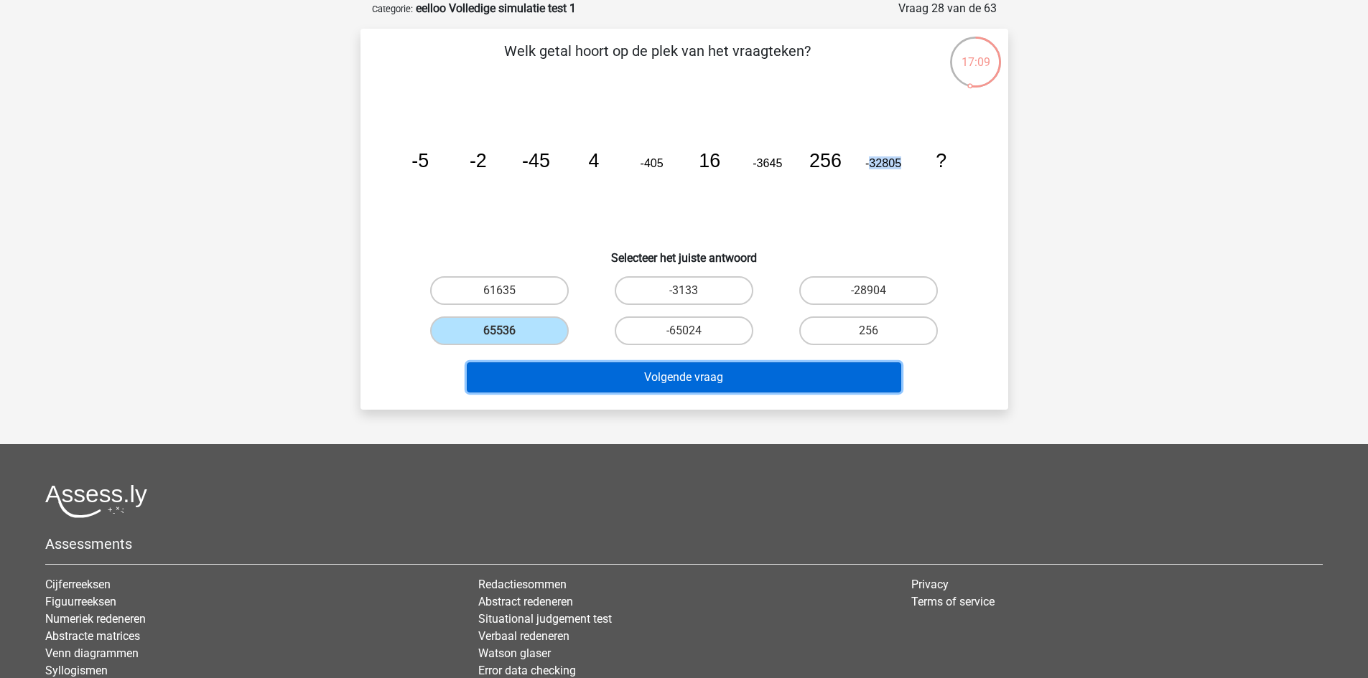
click at [582, 386] on button "Volgende vraag" at bounding box center [684, 378] width 434 height 30
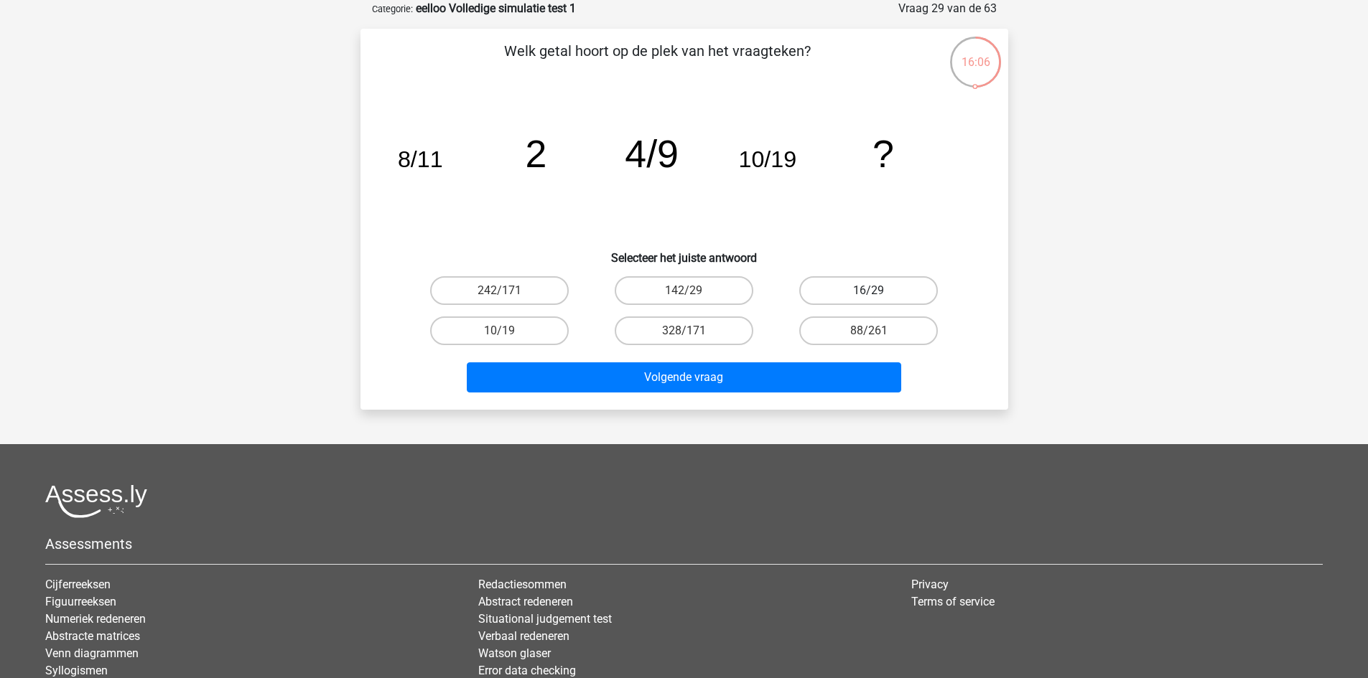
click at [897, 282] on label "16/29" at bounding box center [868, 290] width 139 height 29
click at [878, 291] on input "16/29" at bounding box center [873, 295] width 9 height 9
radio input "true"
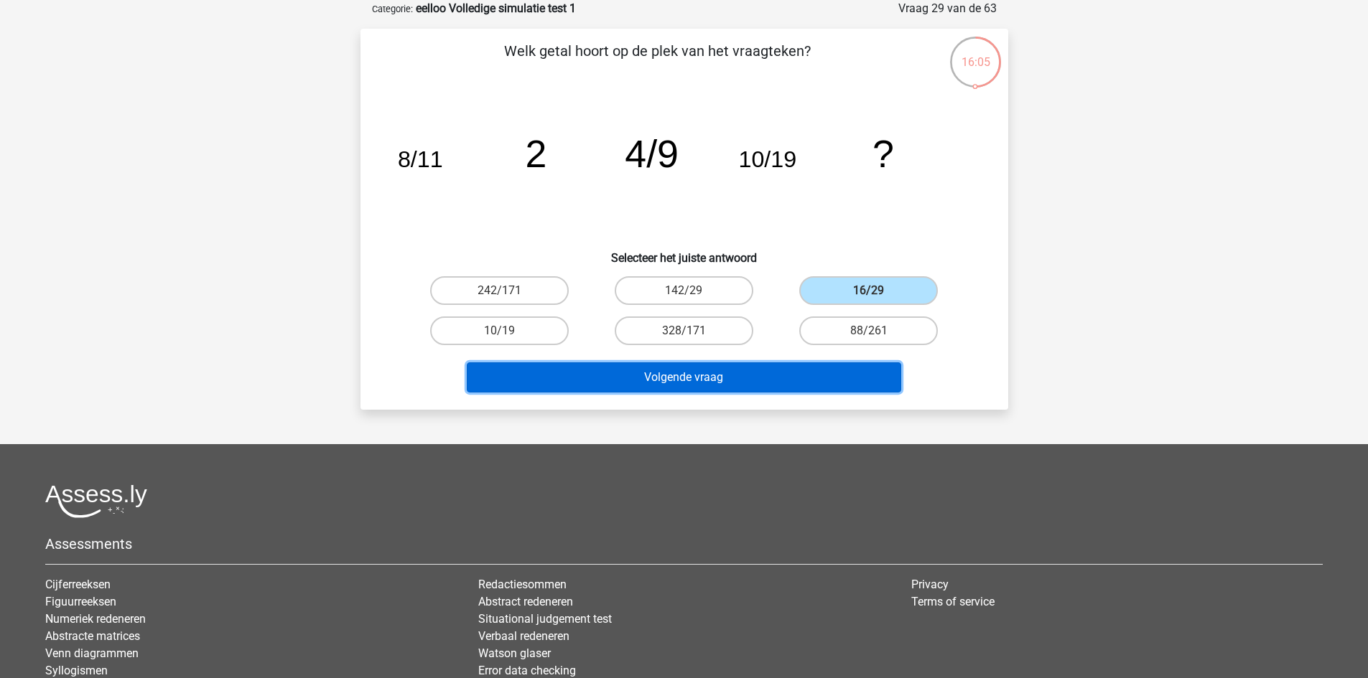
click at [813, 377] on button "Volgende vraag" at bounding box center [684, 378] width 434 height 30
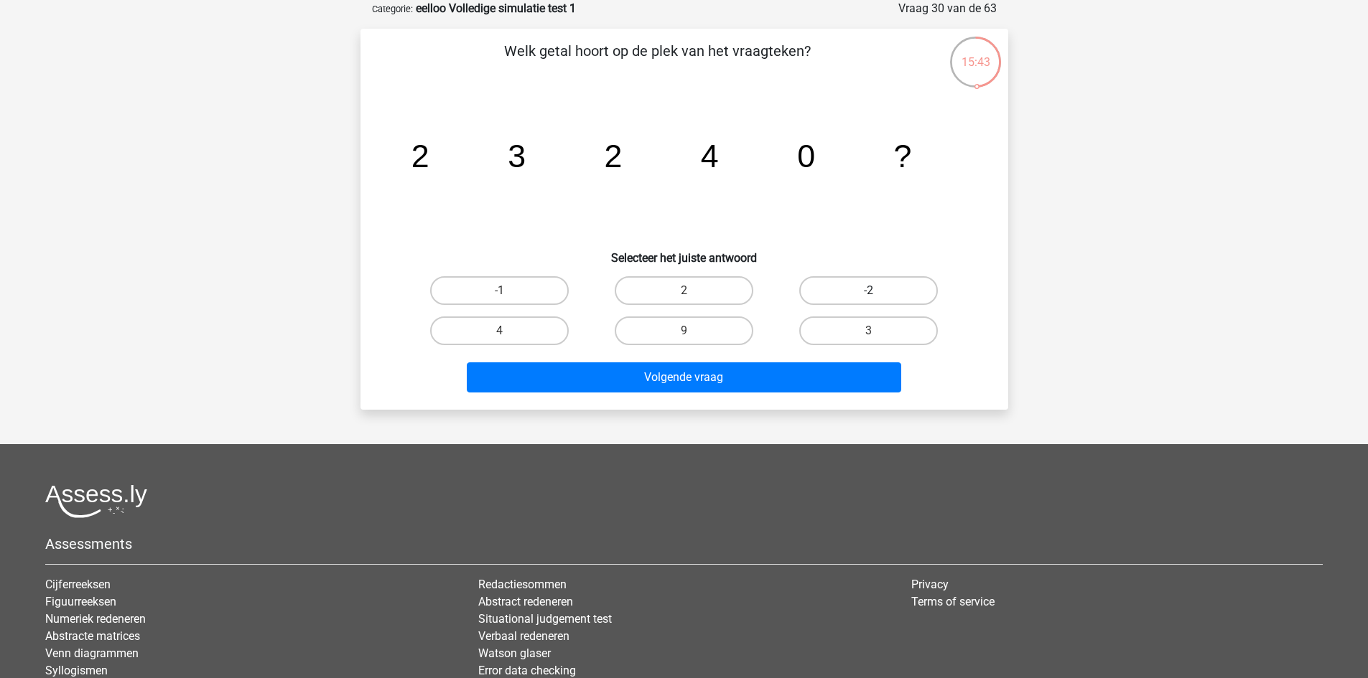
click at [901, 289] on label "-2" at bounding box center [868, 290] width 139 height 29
click at [878, 291] on input "-2" at bounding box center [873, 295] width 9 height 9
radio input "true"
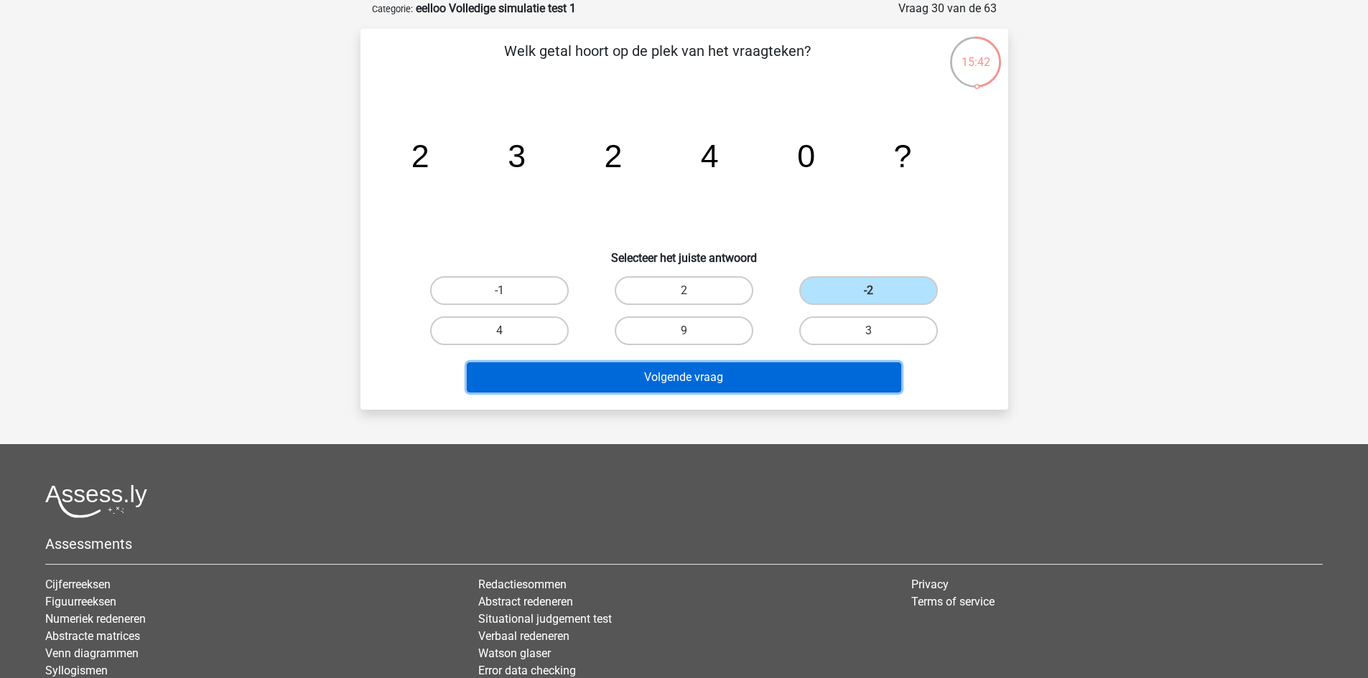
click at [834, 376] on button "Volgende vraag" at bounding box center [684, 378] width 434 height 30
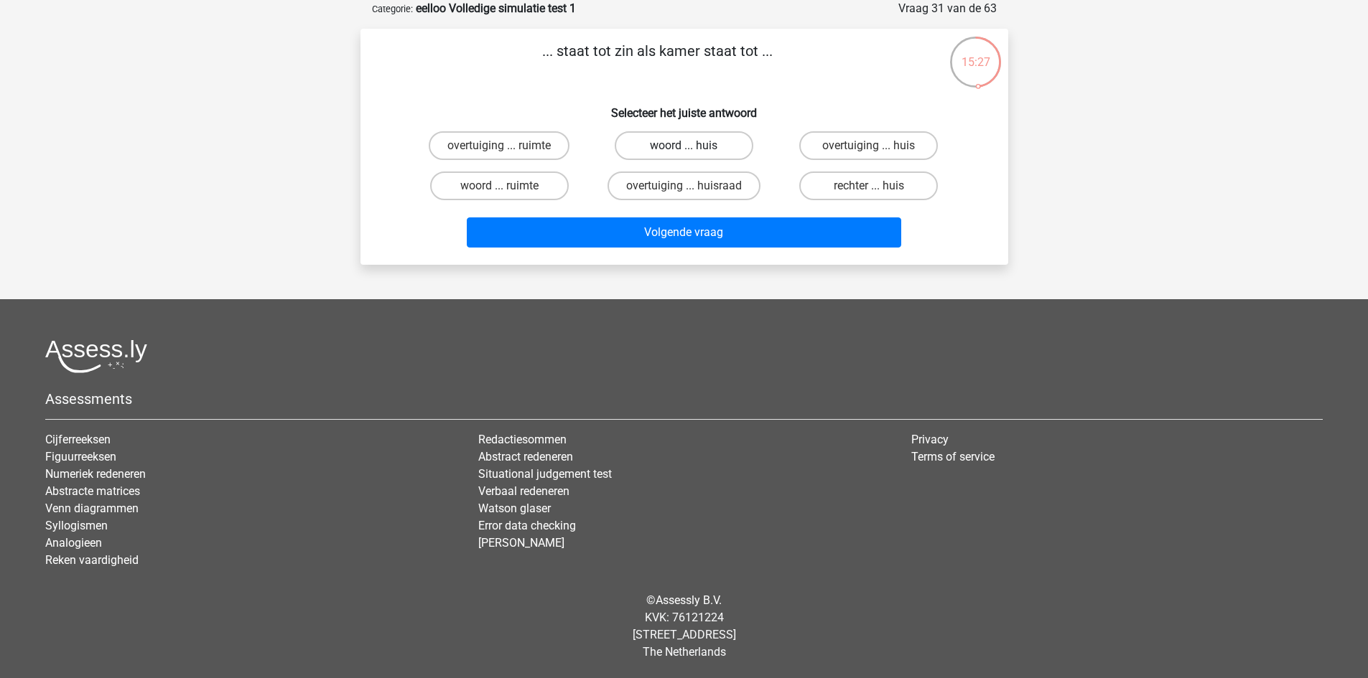
click at [688, 136] on label "woord ... huis" at bounding box center [684, 145] width 139 height 29
click at [688, 146] on input "woord ... huis" at bounding box center [687, 150] width 9 height 9
radio input "true"
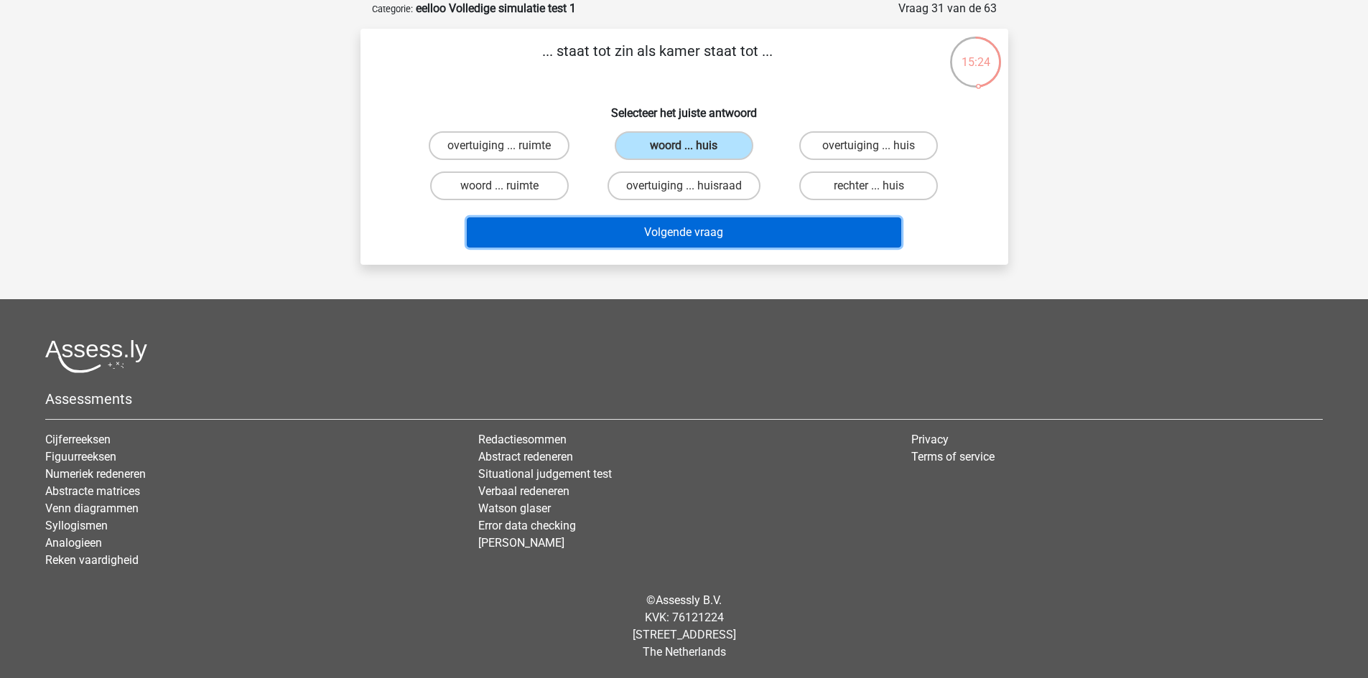
click at [718, 233] on button "Volgende vraag" at bounding box center [684, 233] width 434 height 30
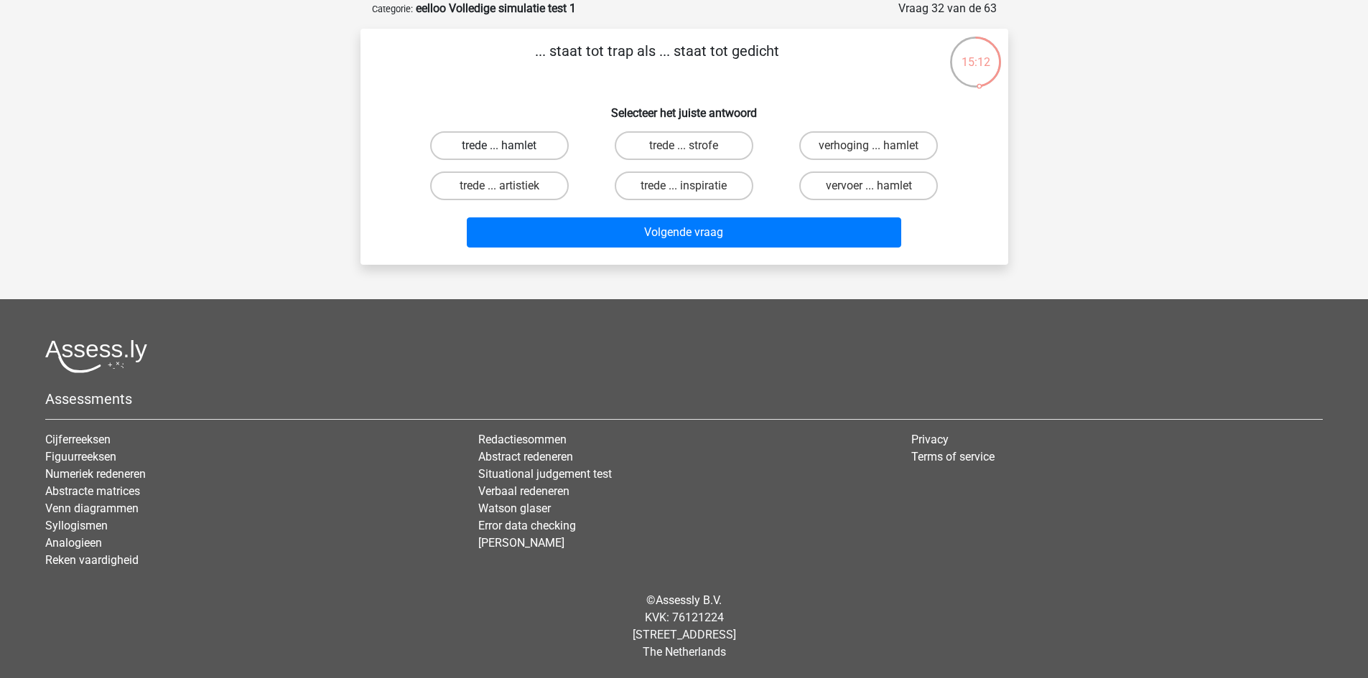
click at [546, 145] on label "trede ... hamlet" at bounding box center [499, 145] width 139 height 29
click at [508, 146] on input "trede ... hamlet" at bounding box center [503, 150] width 9 height 9
radio input "true"
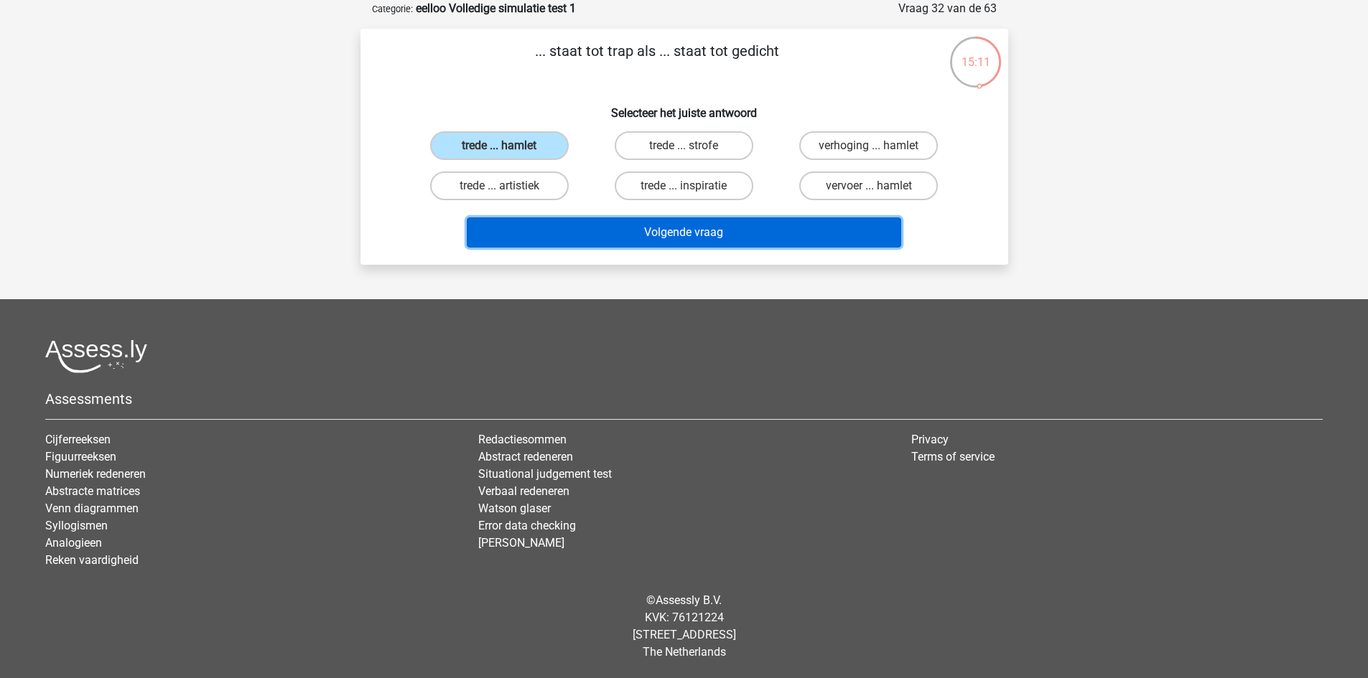
click at [607, 232] on button "Volgende vraag" at bounding box center [684, 233] width 434 height 30
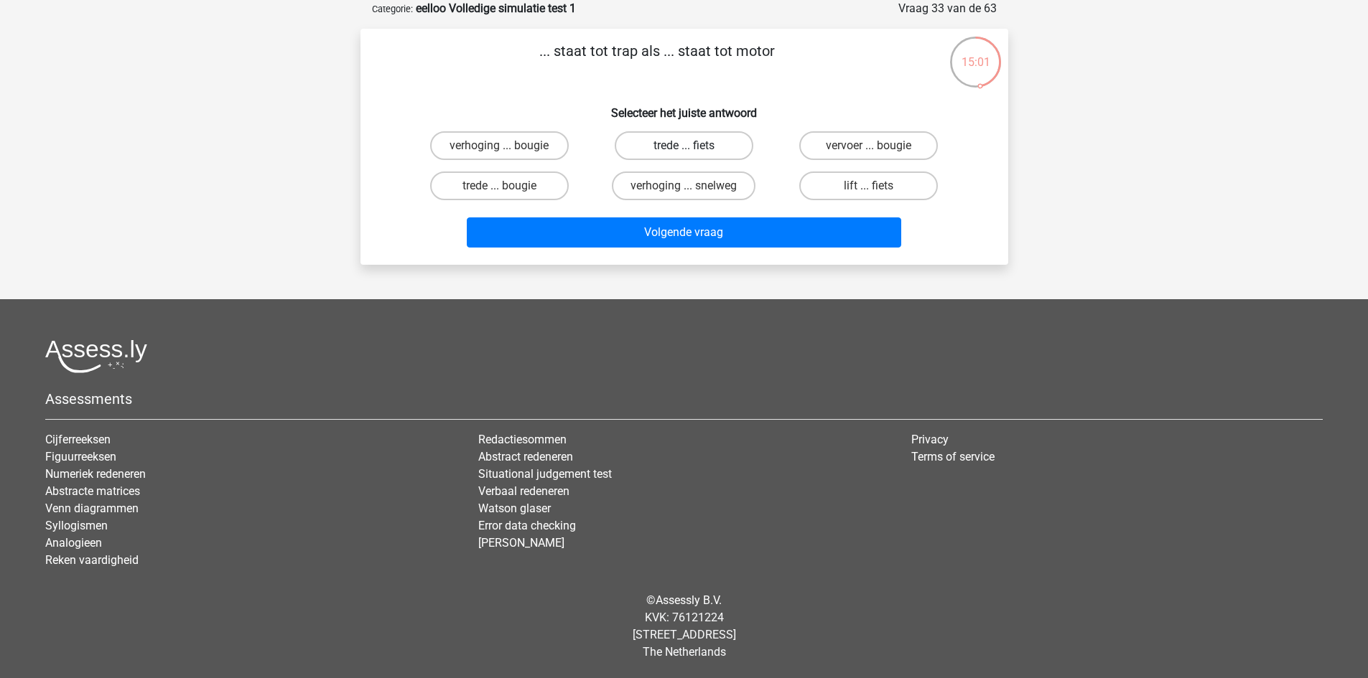
click at [737, 144] on label "trede ... fiets" at bounding box center [684, 145] width 139 height 29
click at [693, 146] on input "trede ... fiets" at bounding box center [687, 150] width 9 height 9
radio input "true"
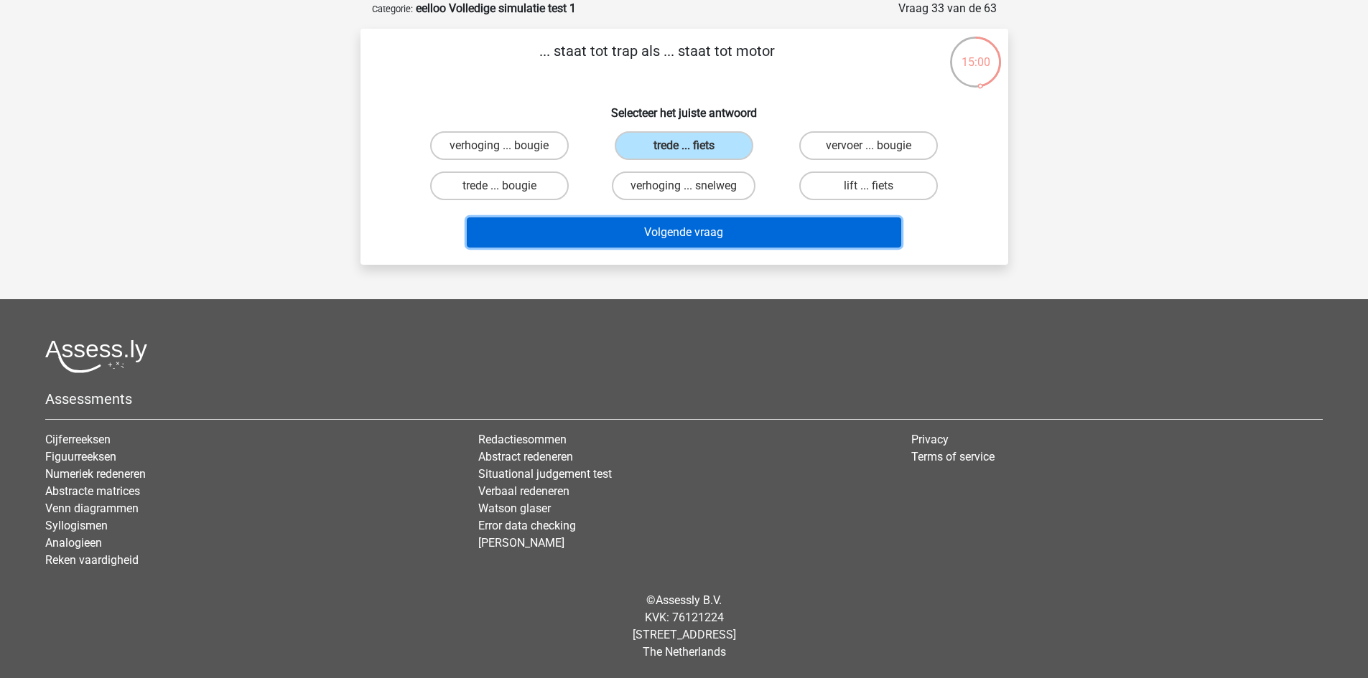
click at [754, 233] on button "Volgende vraag" at bounding box center [684, 233] width 434 height 30
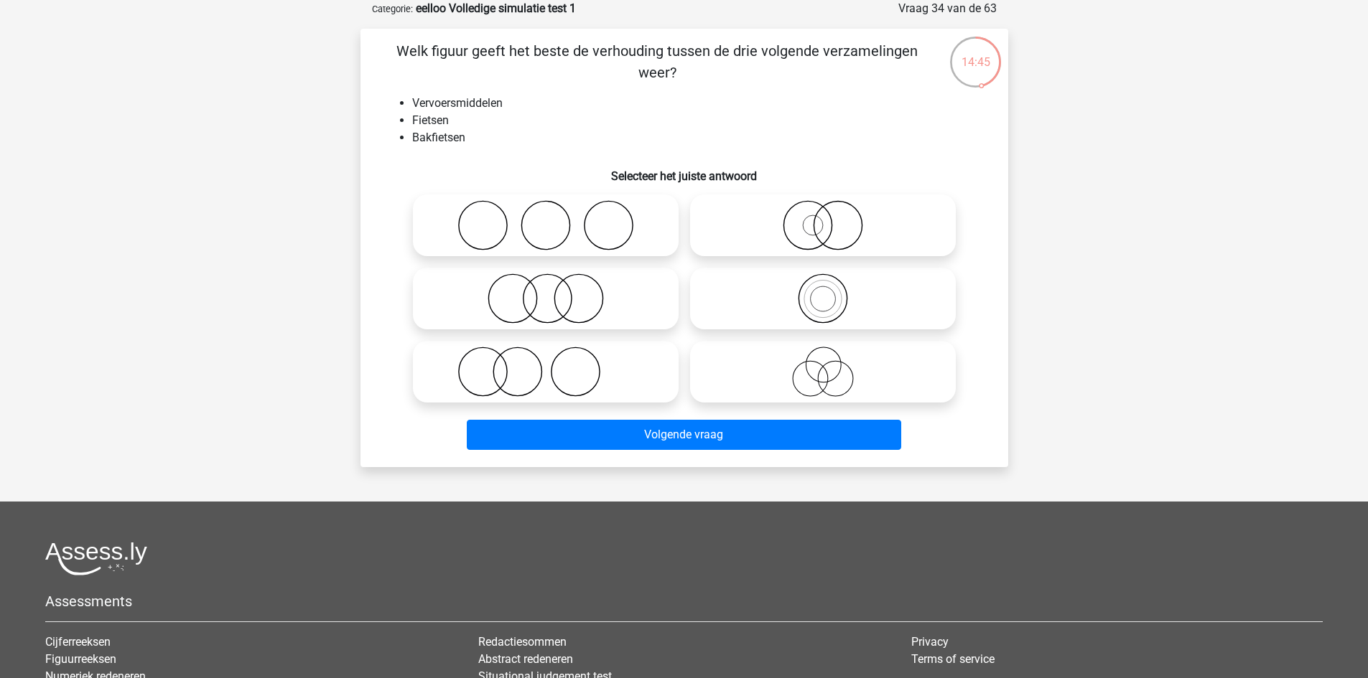
click at [589, 294] on icon at bounding box center [546, 299] width 254 height 50
click at [555, 291] on input "radio" at bounding box center [550, 286] width 9 height 9
radio input "true"
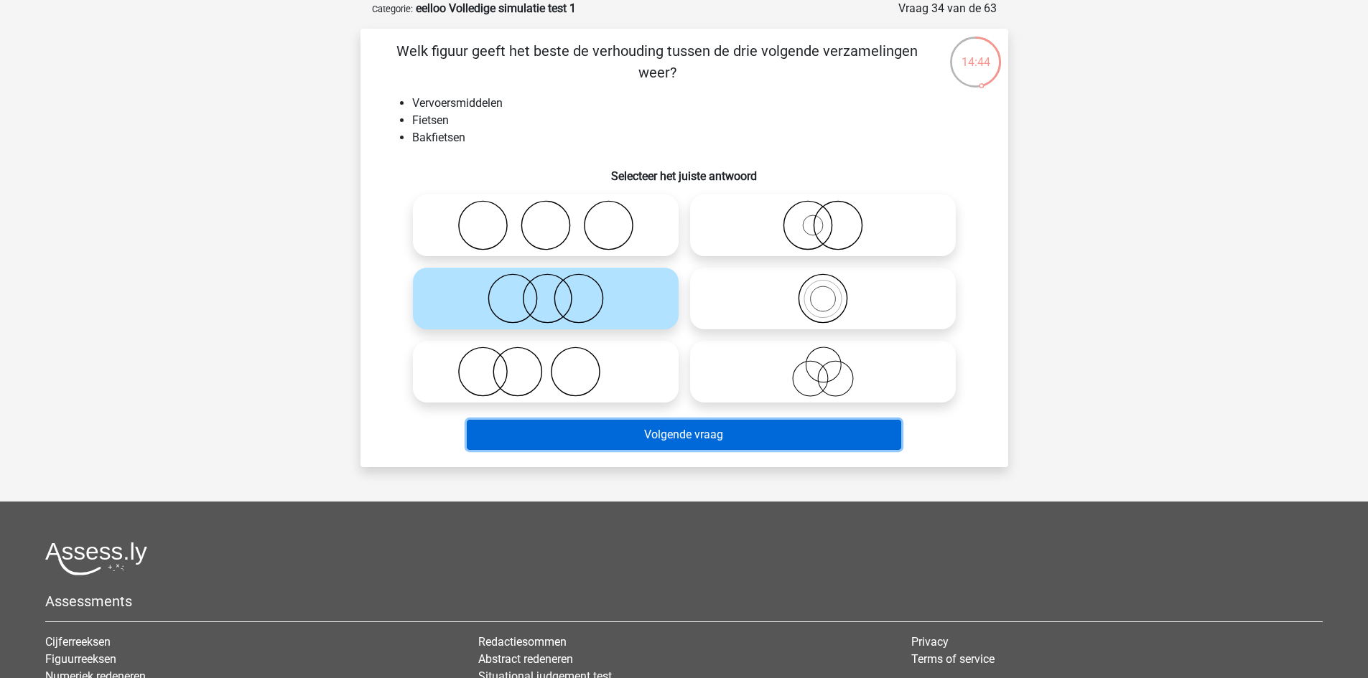
click at [597, 431] on button "Volgende vraag" at bounding box center [684, 435] width 434 height 30
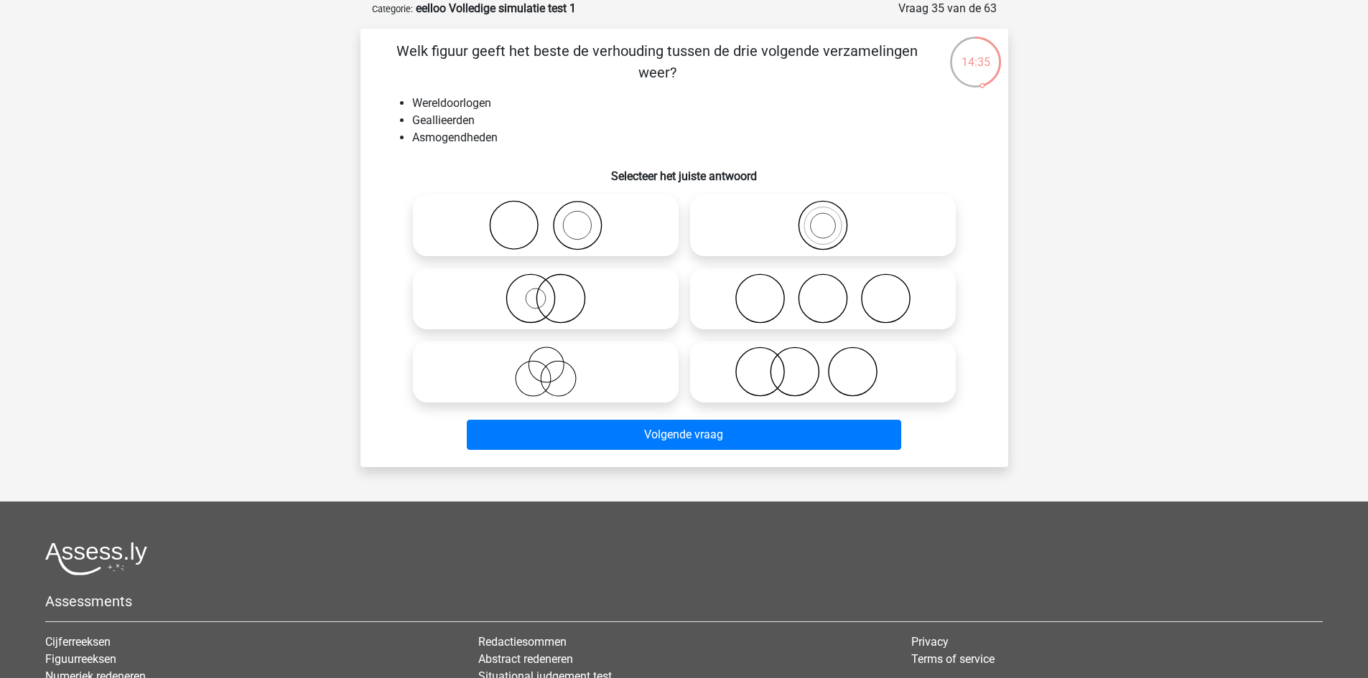
click at [600, 383] on icon at bounding box center [546, 372] width 254 height 50
click at [555, 365] on input "radio" at bounding box center [550, 359] width 9 height 9
radio input "true"
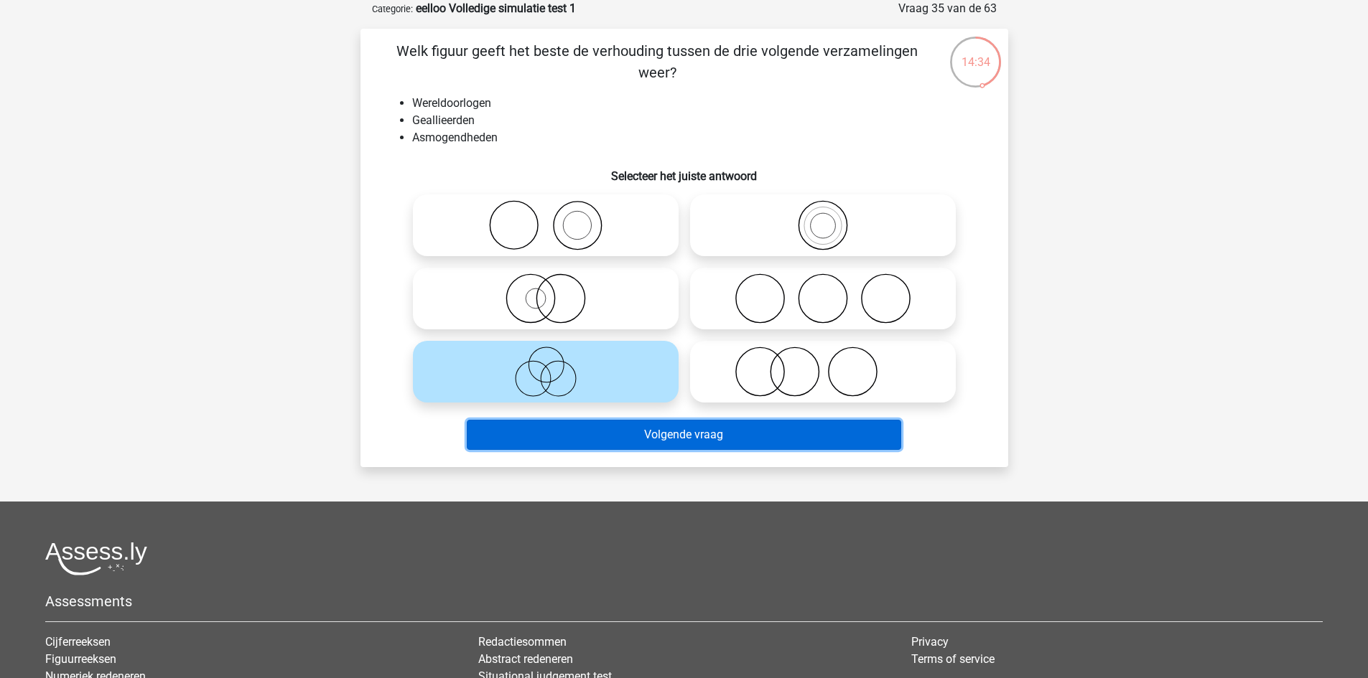
click at [645, 446] on button "Volgende vraag" at bounding box center [684, 435] width 434 height 30
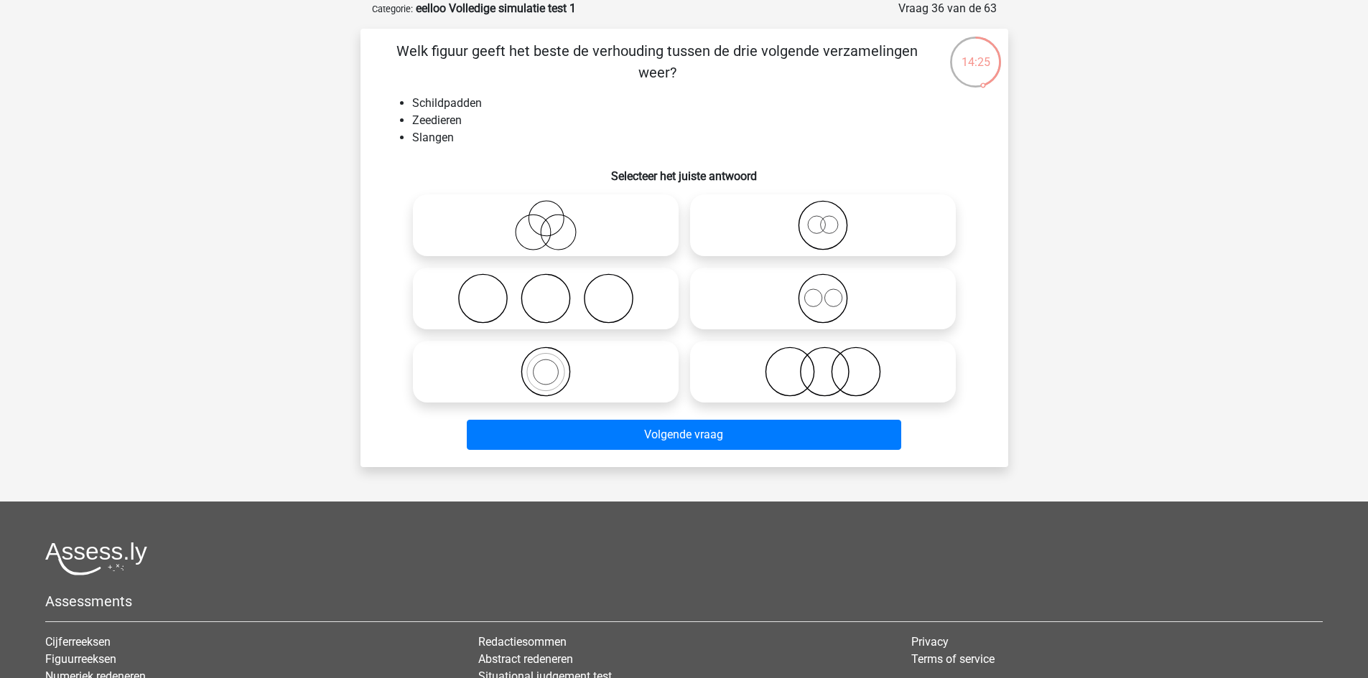
click at [836, 313] on icon at bounding box center [823, 299] width 254 height 50
click at [832, 291] on input "radio" at bounding box center [827, 286] width 9 height 9
radio input "true"
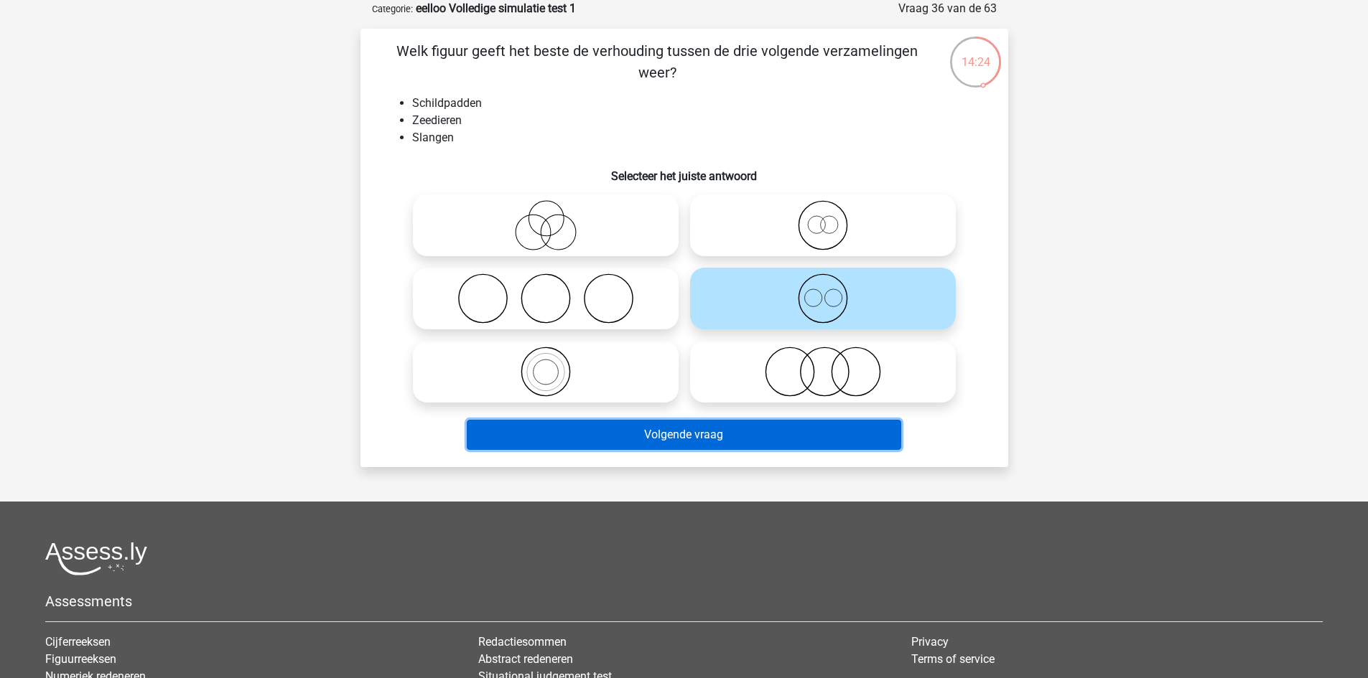
click at [767, 441] on button "Volgende vraag" at bounding box center [684, 435] width 434 height 30
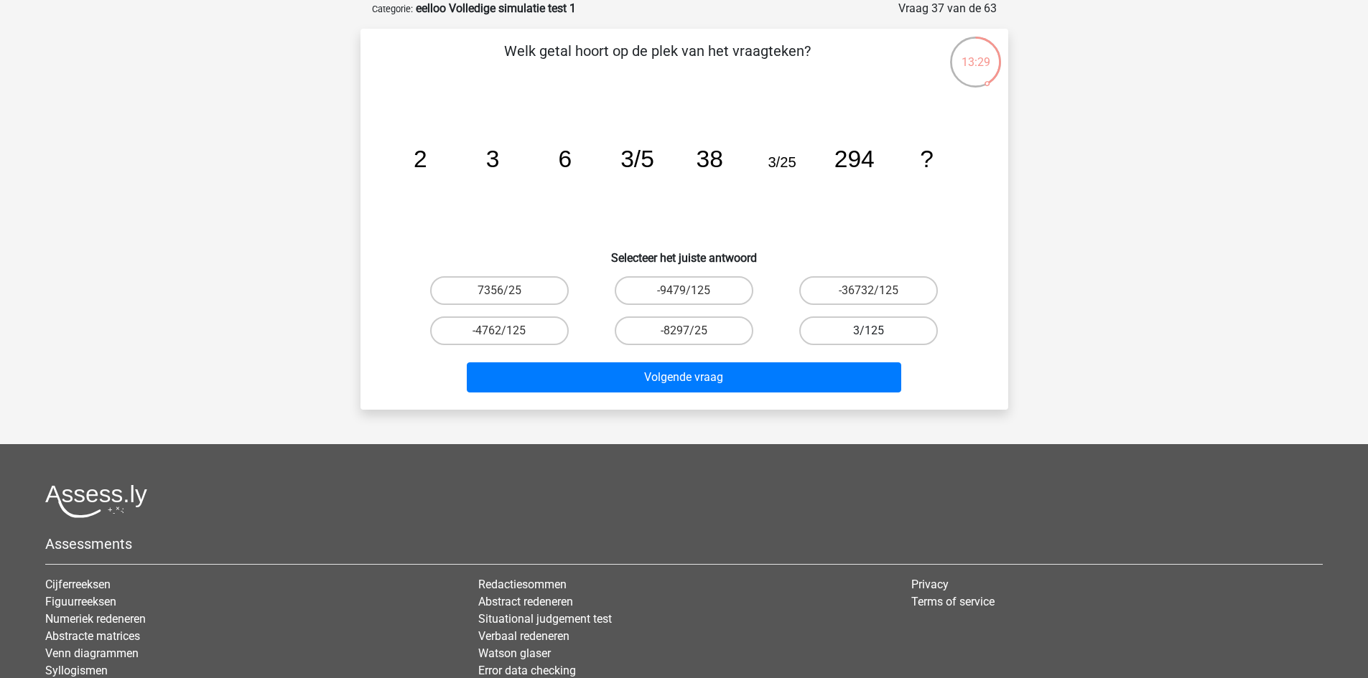
click at [882, 335] on label "3/125" at bounding box center [868, 331] width 139 height 29
click at [878, 335] on input "3/125" at bounding box center [873, 335] width 9 height 9
radio input "true"
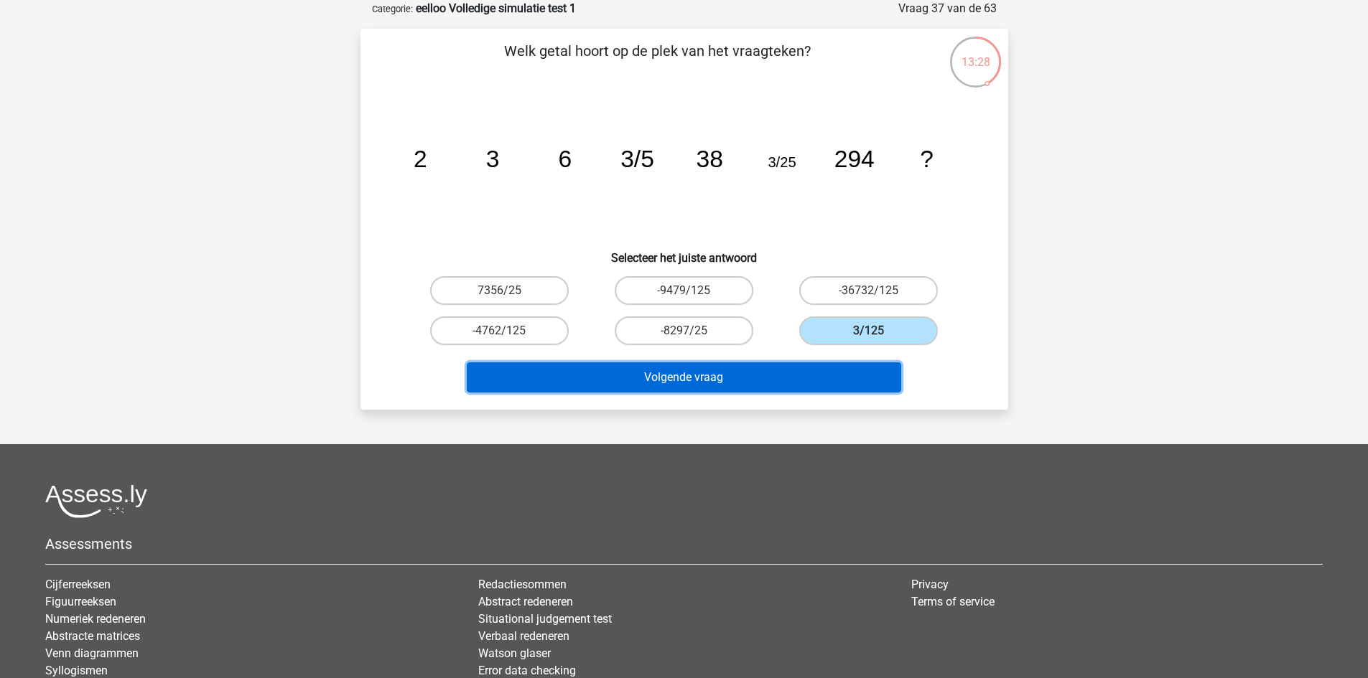
click at [831, 377] on button "Volgende vraag" at bounding box center [684, 378] width 434 height 30
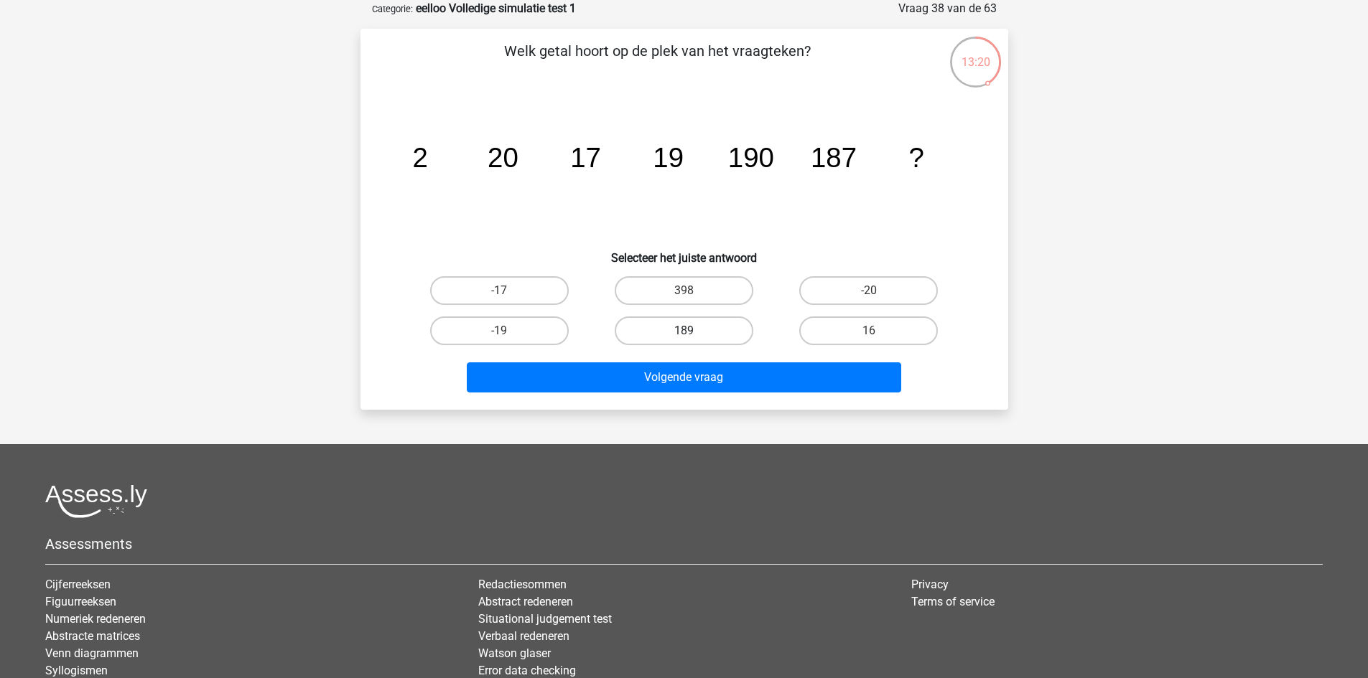
click at [703, 322] on label "189" at bounding box center [684, 331] width 139 height 29
click at [693, 331] on input "189" at bounding box center [687, 335] width 9 height 9
radio input "true"
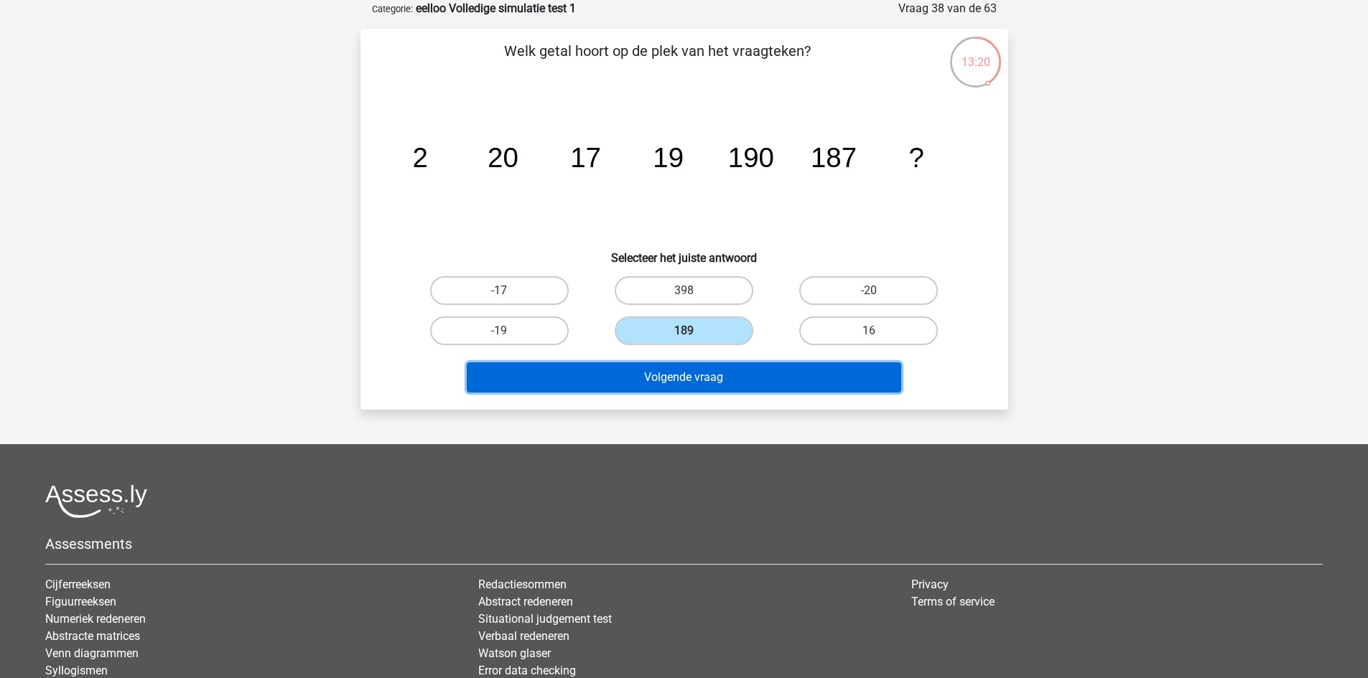
click at [734, 381] on button "Volgende vraag" at bounding box center [684, 378] width 434 height 30
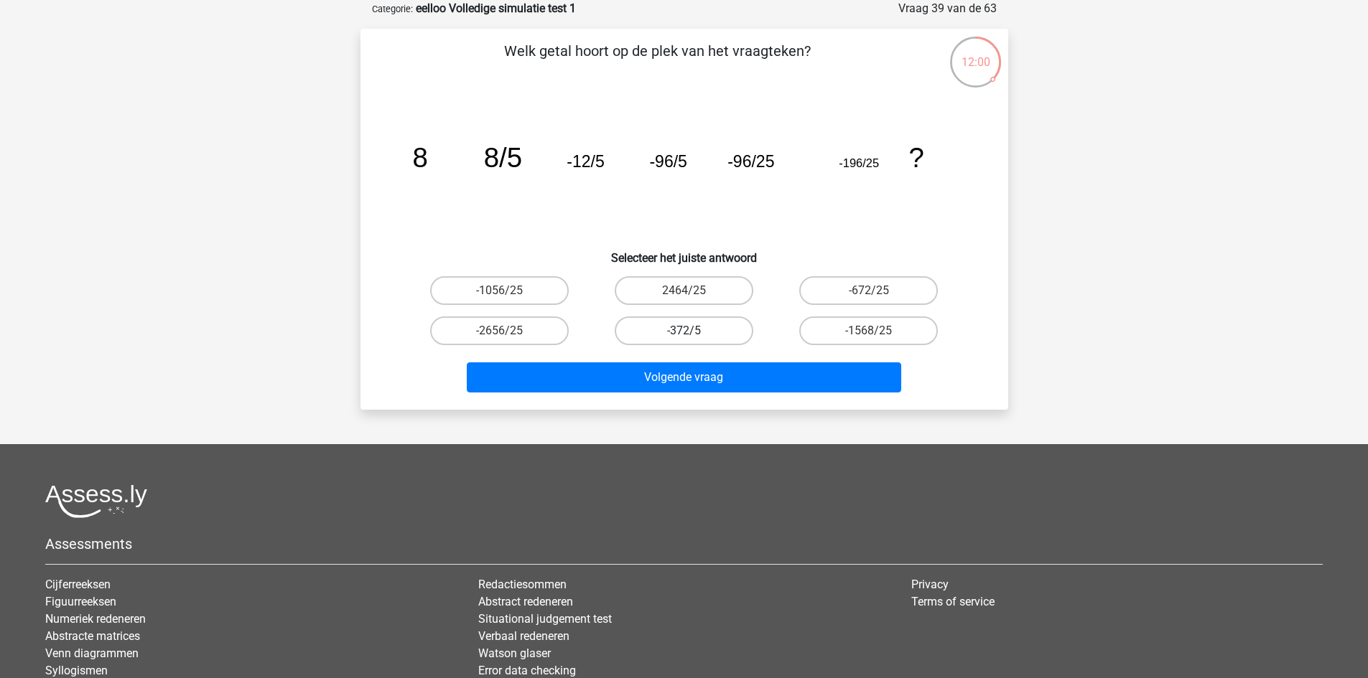
click at [740, 325] on label "-372/5" at bounding box center [684, 331] width 139 height 29
click at [693, 331] on input "-372/5" at bounding box center [687, 335] width 9 height 9
radio input "true"
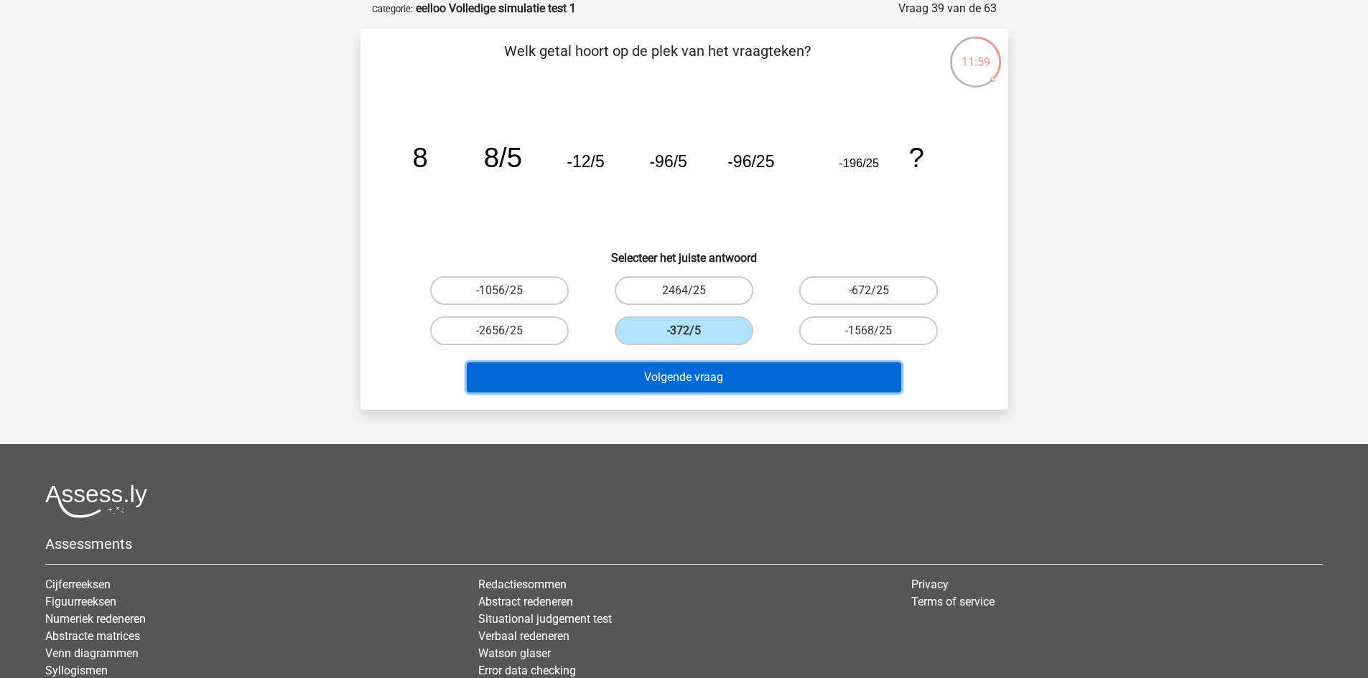
click at [735, 380] on button "Volgende vraag" at bounding box center [684, 378] width 434 height 30
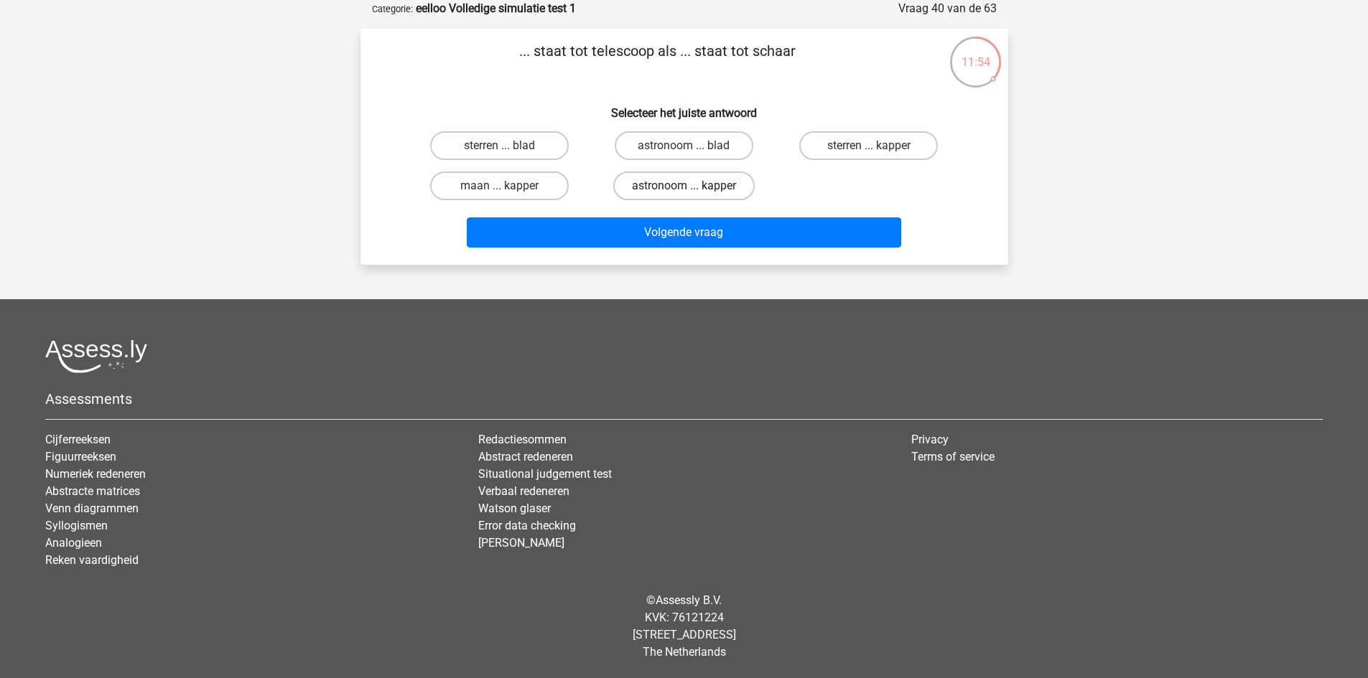
click at [722, 180] on label "astronoom ... kapper" at bounding box center [683, 186] width 141 height 29
click at [693, 186] on input "astronoom ... kapper" at bounding box center [687, 190] width 9 height 9
radio input "true"
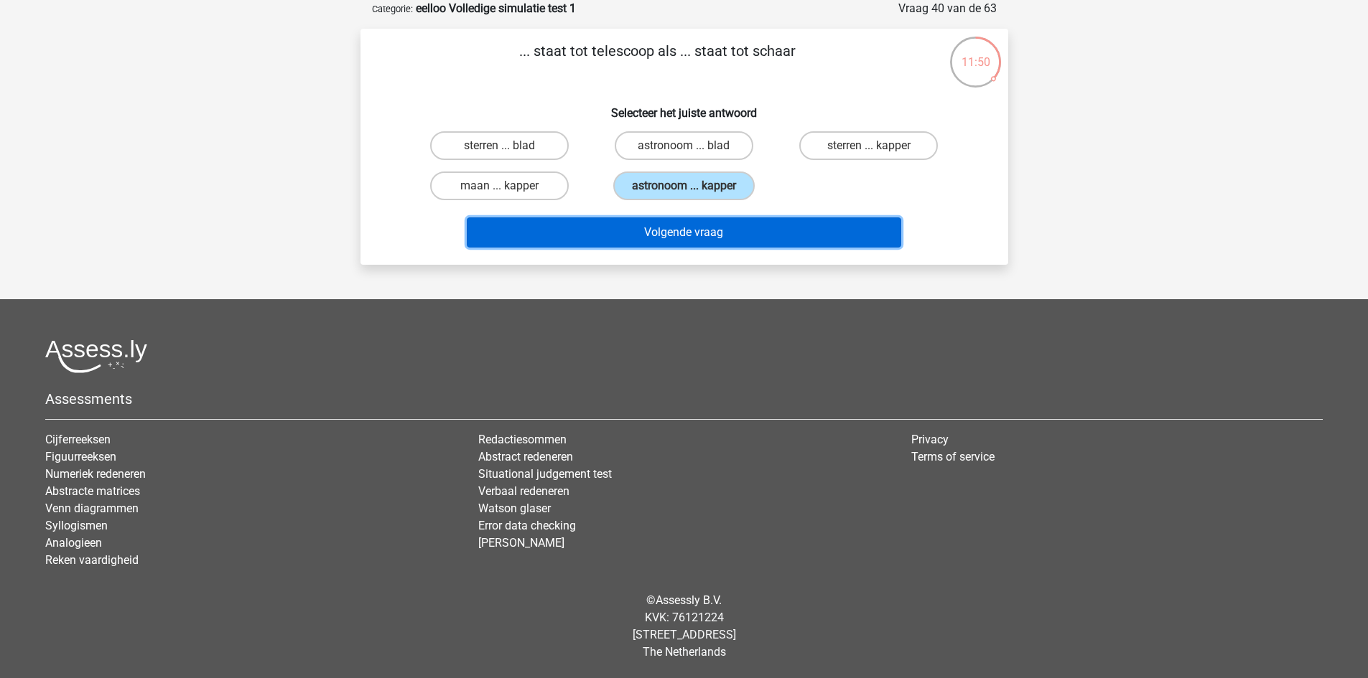
click at [731, 233] on button "Volgende vraag" at bounding box center [684, 233] width 434 height 30
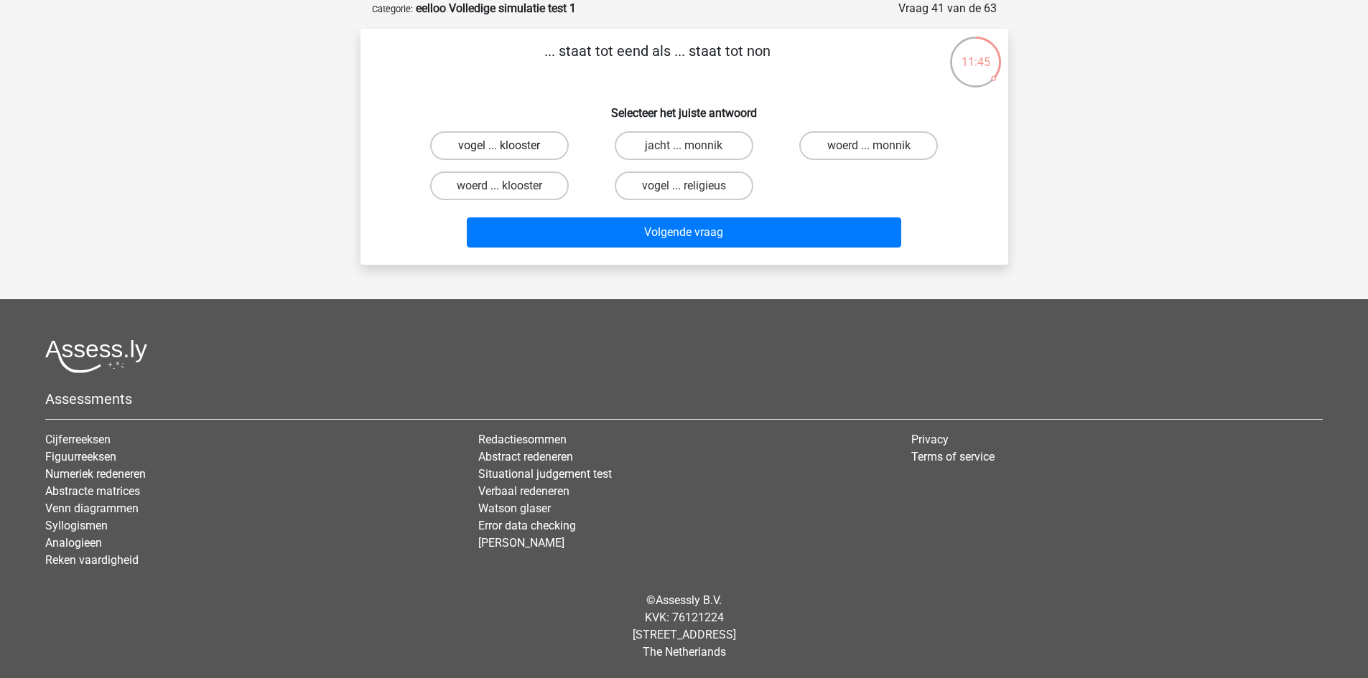
click at [551, 146] on label "vogel ... klooster" at bounding box center [499, 145] width 139 height 29
click at [508, 146] on input "vogel ... klooster" at bounding box center [503, 150] width 9 height 9
radio input "true"
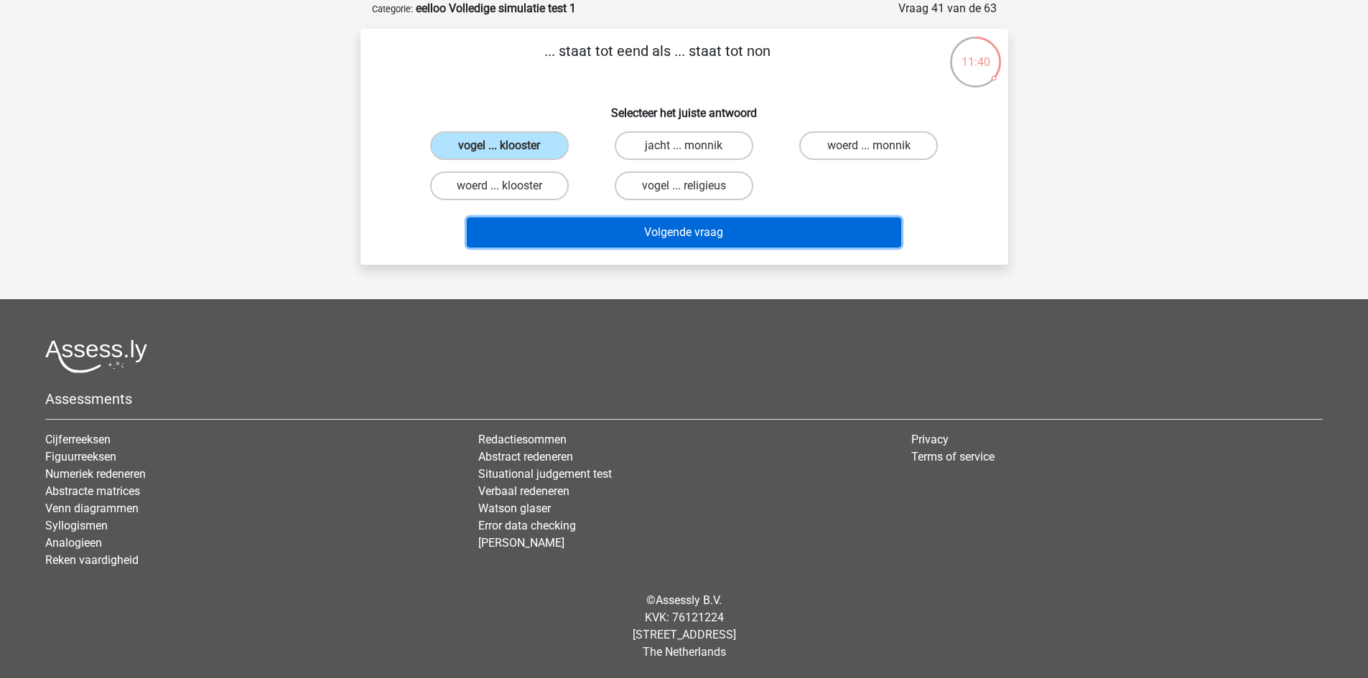
click at [633, 234] on button "Volgende vraag" at bounding box center [684, 233] width 434 height 30
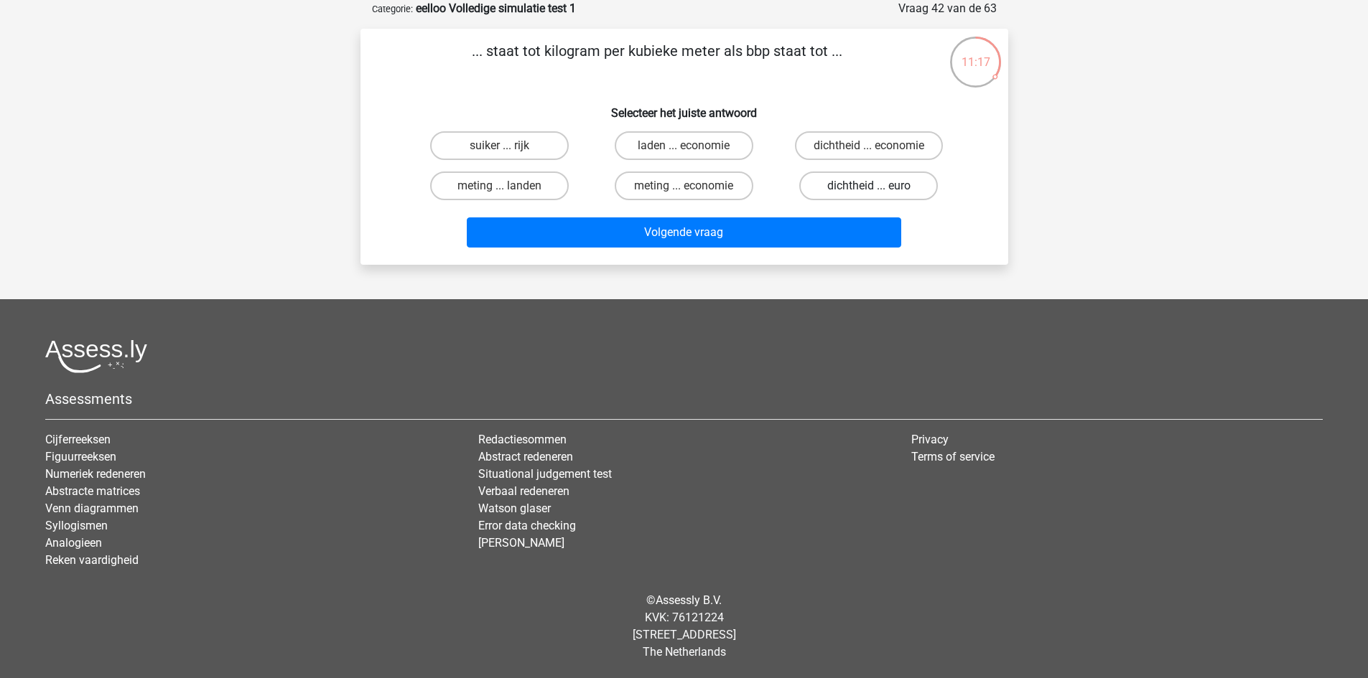
click at [890, 184] on label "dichtheid ... euro" at bounding box center [868, 186] width 139 height 29
click at [878, 186] on input "dichtheid ... euro" at bounding box center [873, 190] width 9 height 9
radio input "true"
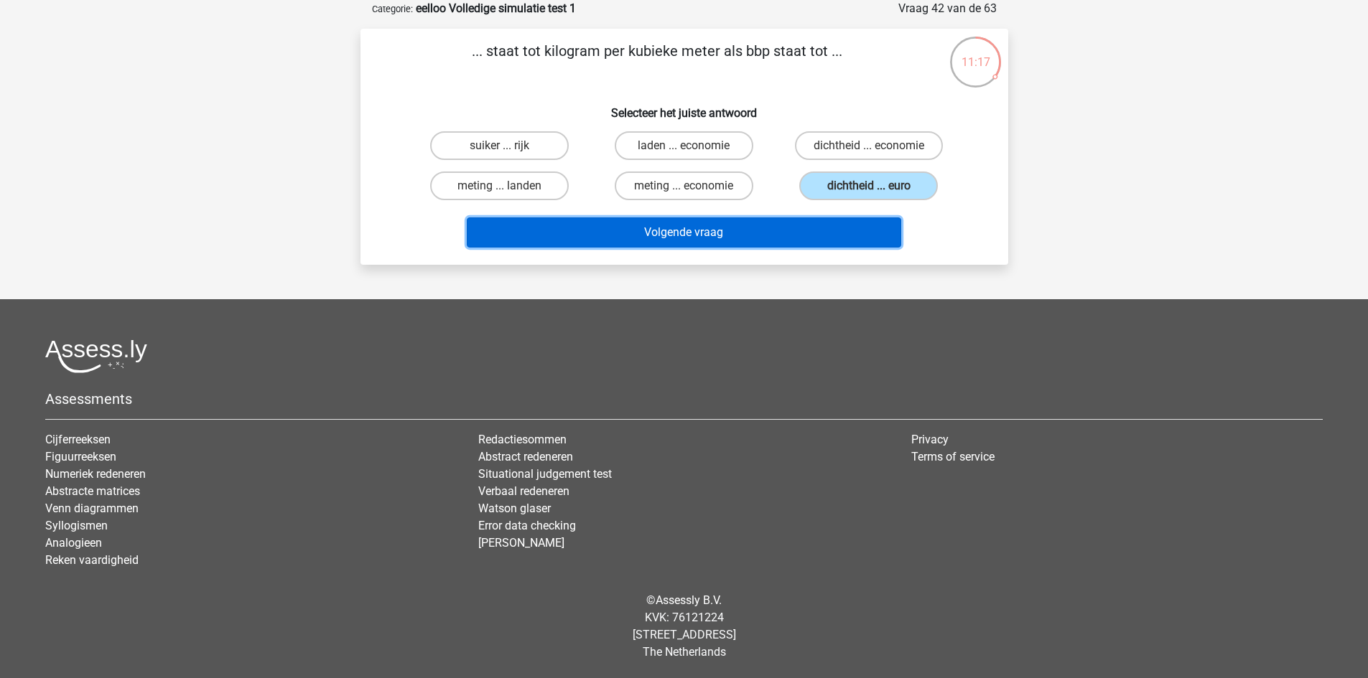
click at [840, 235] on button "Volgende vraag" at bounding box center [684, 233] width 434 height 30
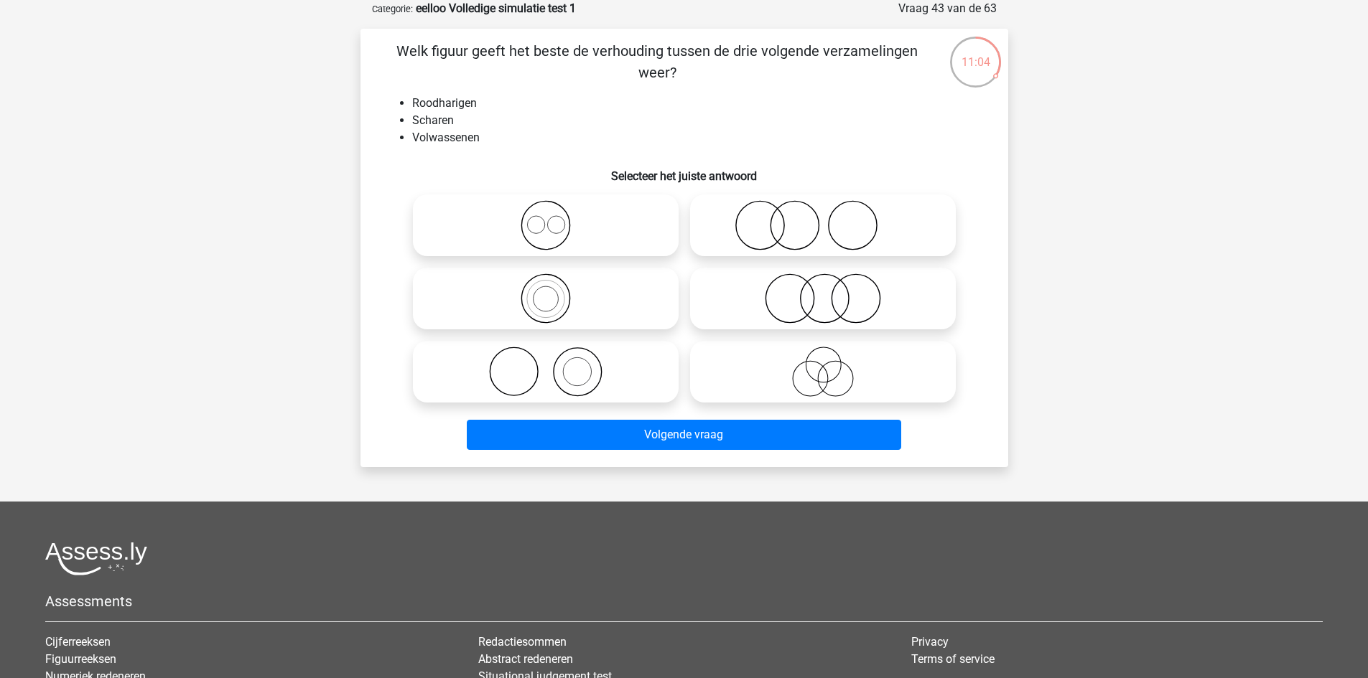
click at [815, 278] on icon at bounding box center [823, 299] width 254 height 50
click at [823, 282] on input "radio" at bounding box center [827, 286] width 9 height 9
radio input "true"
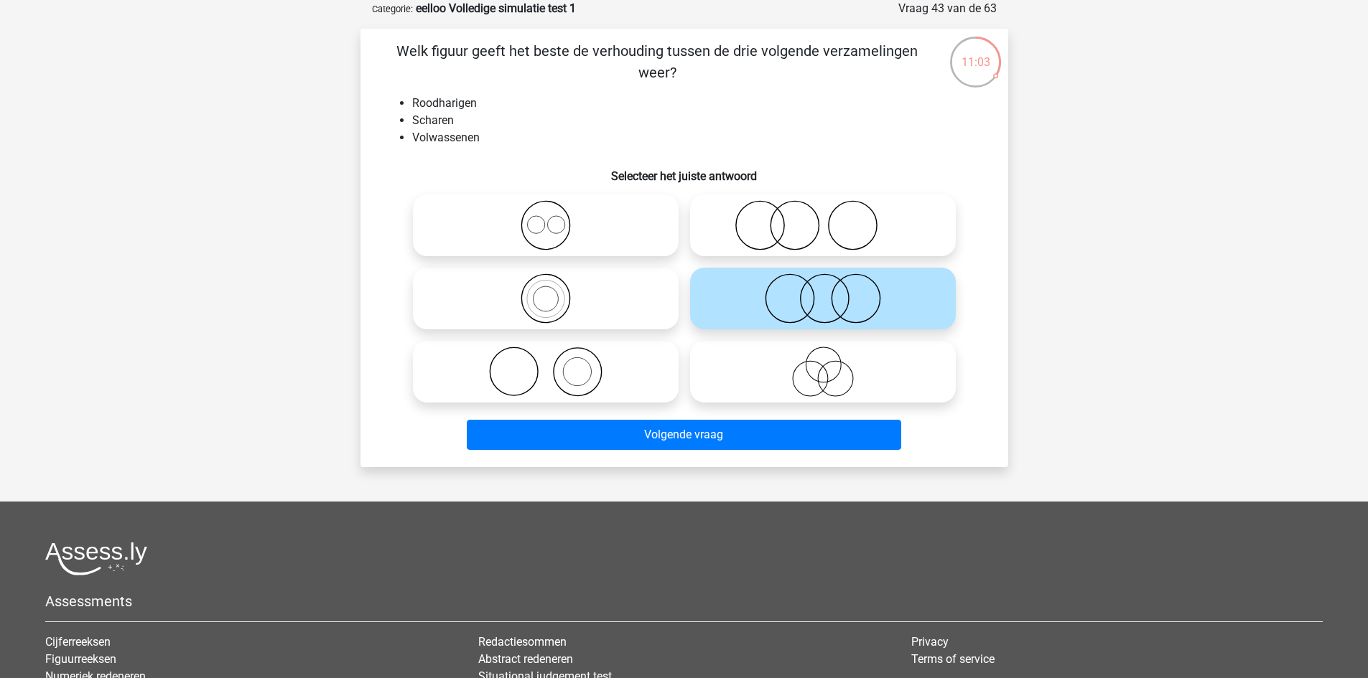
click at [798, 374] on icon at bounding box center [823, 372] width 254 height 50
click at [823, 365] on input "radio" at bounding box center [827, 359] width 9 height 9
radio input "true"
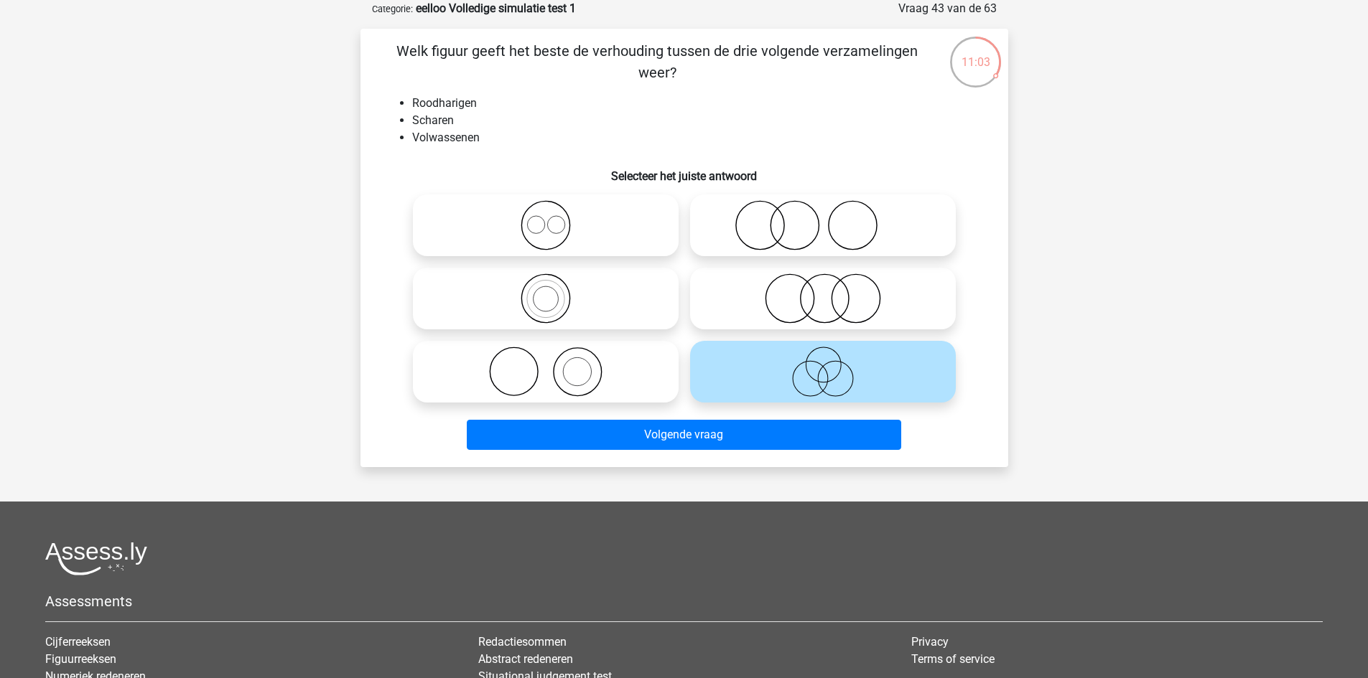
drag, startPoint x: 811, startPoint y: 315, endPoint x: 765, endPoint y: 368, distance: 70.2
click at [807, 315] on icon at bounding box center [823, 299] width 254 height 50
click at [823, 291] on input "radio" at bounding box center [827, 286] width 9 height 9
radio input "true"
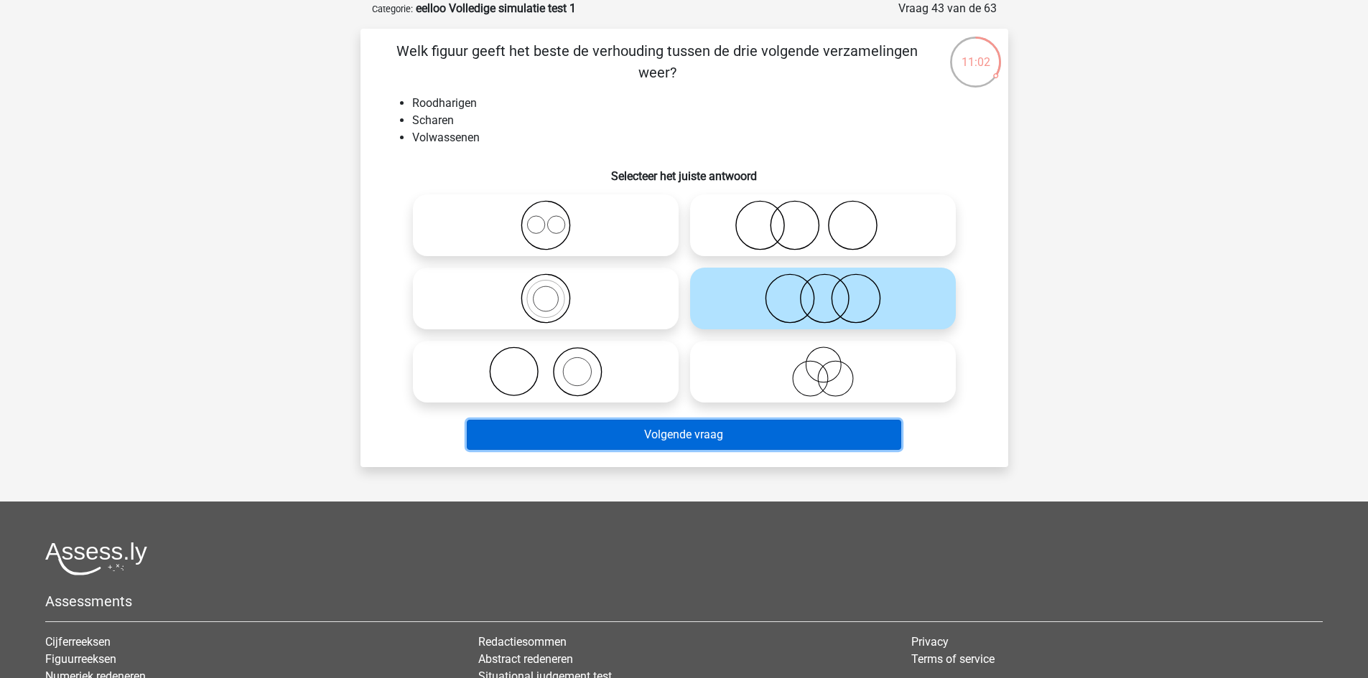
click at [736, 436] on button "Volgende vraag" at bounding box center [684, 435] width 434 height 30
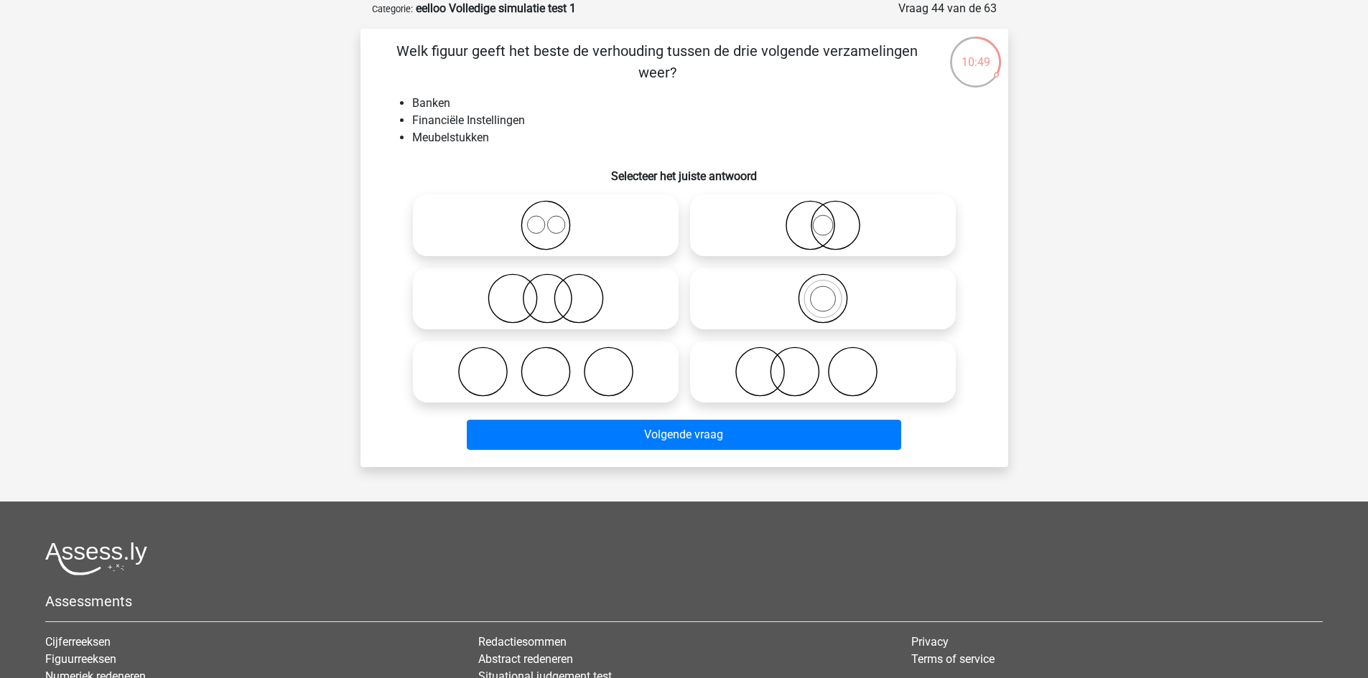
click at [816, 304] on icon at bounding box center [823, 299] width 254 height 50
click at [823, 291] on input "radio" at bounding box center [827, 286] width 9 height 9
radio input "true"
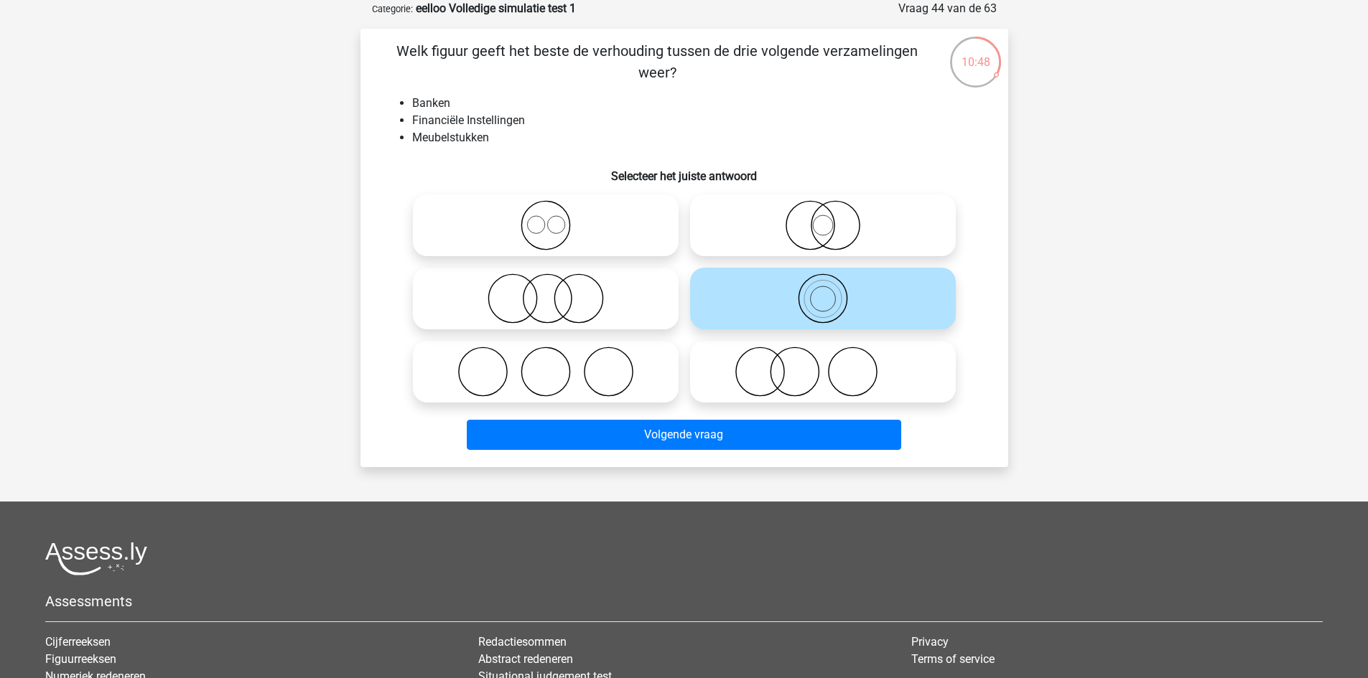
click at [820, 226] on icon at bounding box center [823, 225] width 254 height 50
click at [823, 218] on input "radio" at bounding box center [827, 213] width 9 height 9
radio input "true"
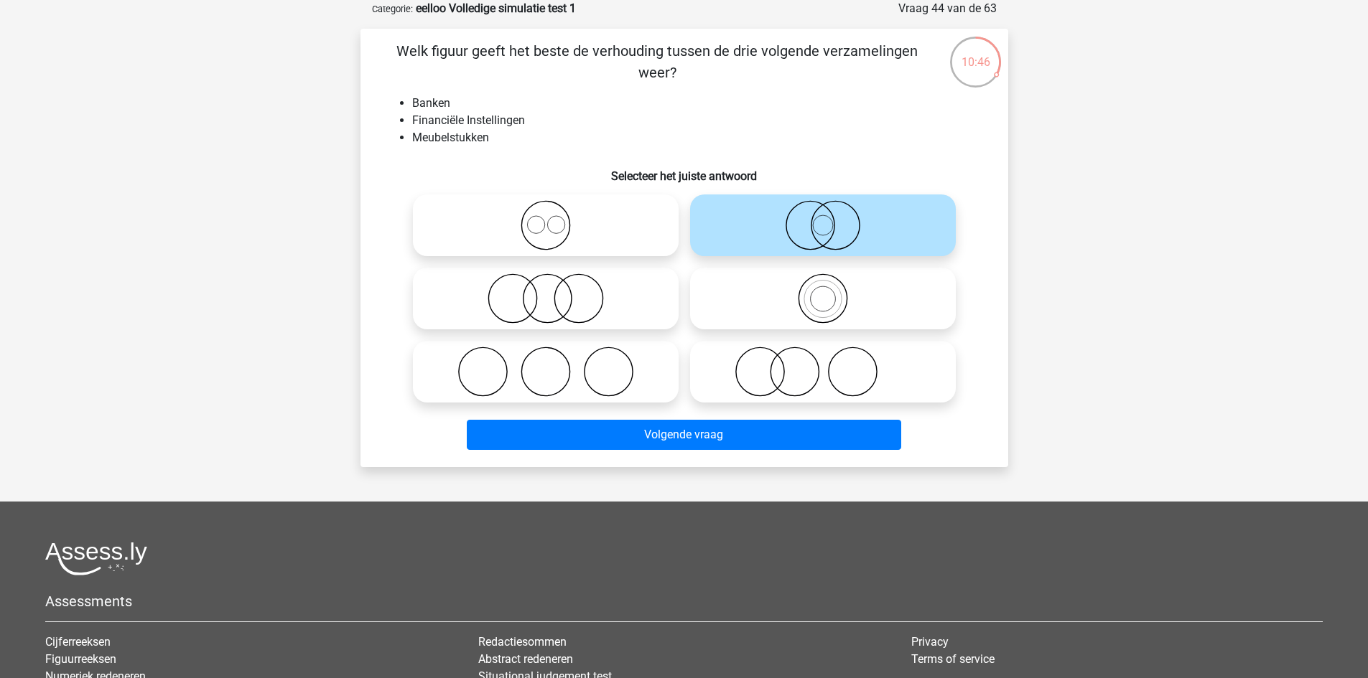
click at [859, 281] on icon at bounding box center [823, 299] width 254 height 50
click at [832, 282] on input "radio" at bounding box center [827, 286] width 9 height 9
radio input "true"
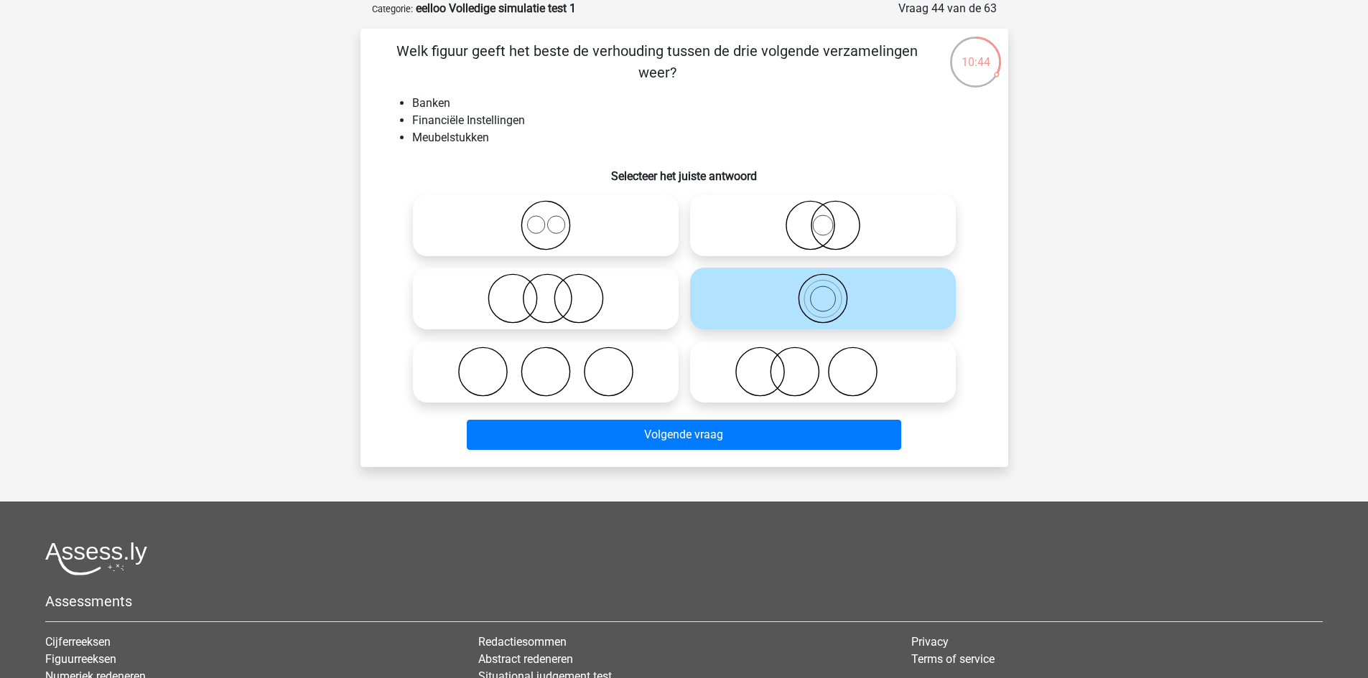
click at [594, 225] on icon at bounding box center [546, 225] width 254 height 50
click at [555, 218] on input "radio" at bounding box center [550, 213] width 9 height 9
radio input "true"
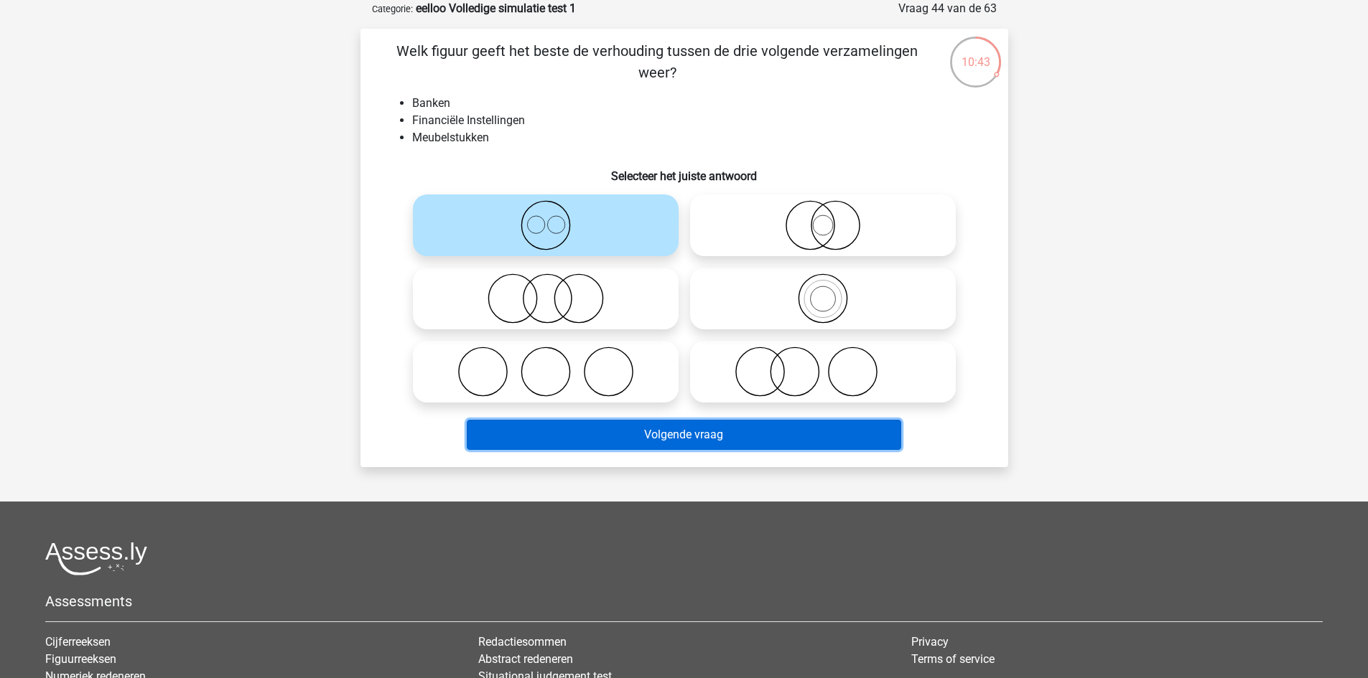
click at [643, 433] on button "Volgende vraag" at bounding box center [684, 435] width 434 height 30
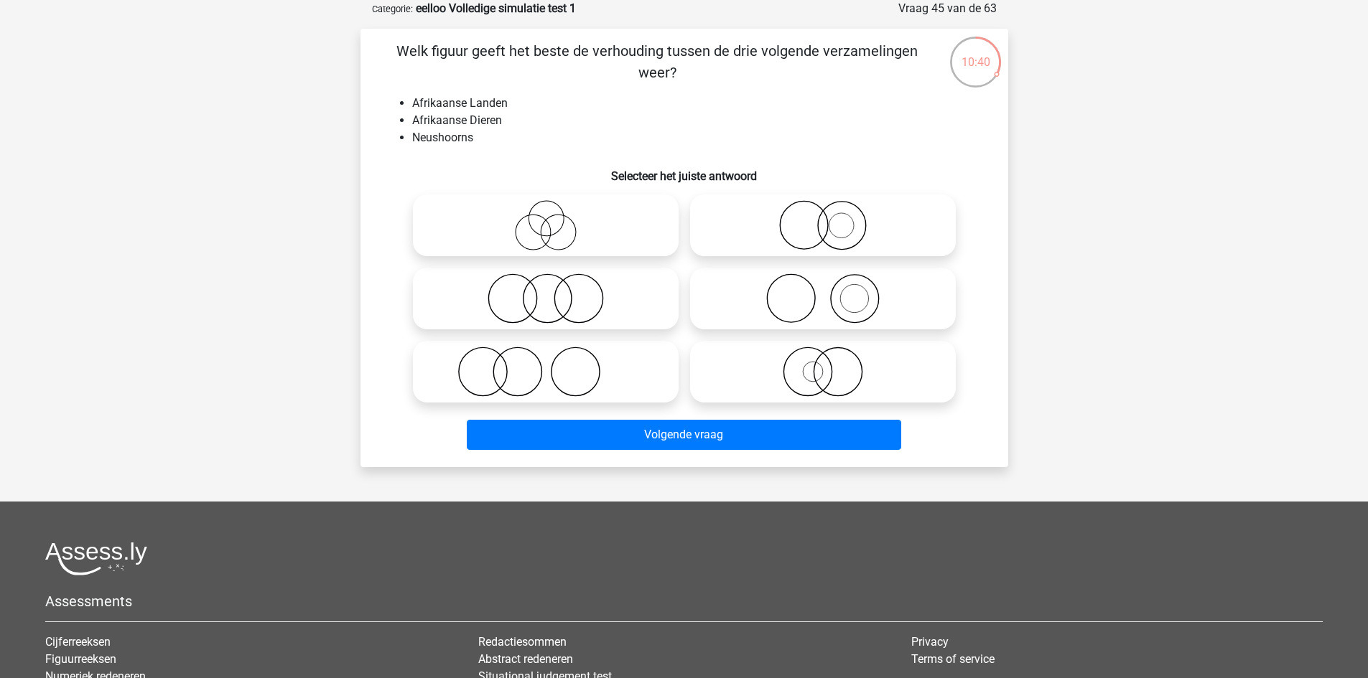
drag, startPoint x: 610, startPoint y: 251, endPoint x: 620, endPoint y: 257, distance: 11.4
click at [615, 251] on icon at bounding box center [546, 225] width 254 height 50
click at [555, 218] on input "radio" at bounding box center [550, 213] width 9 height 9
radio input "true"
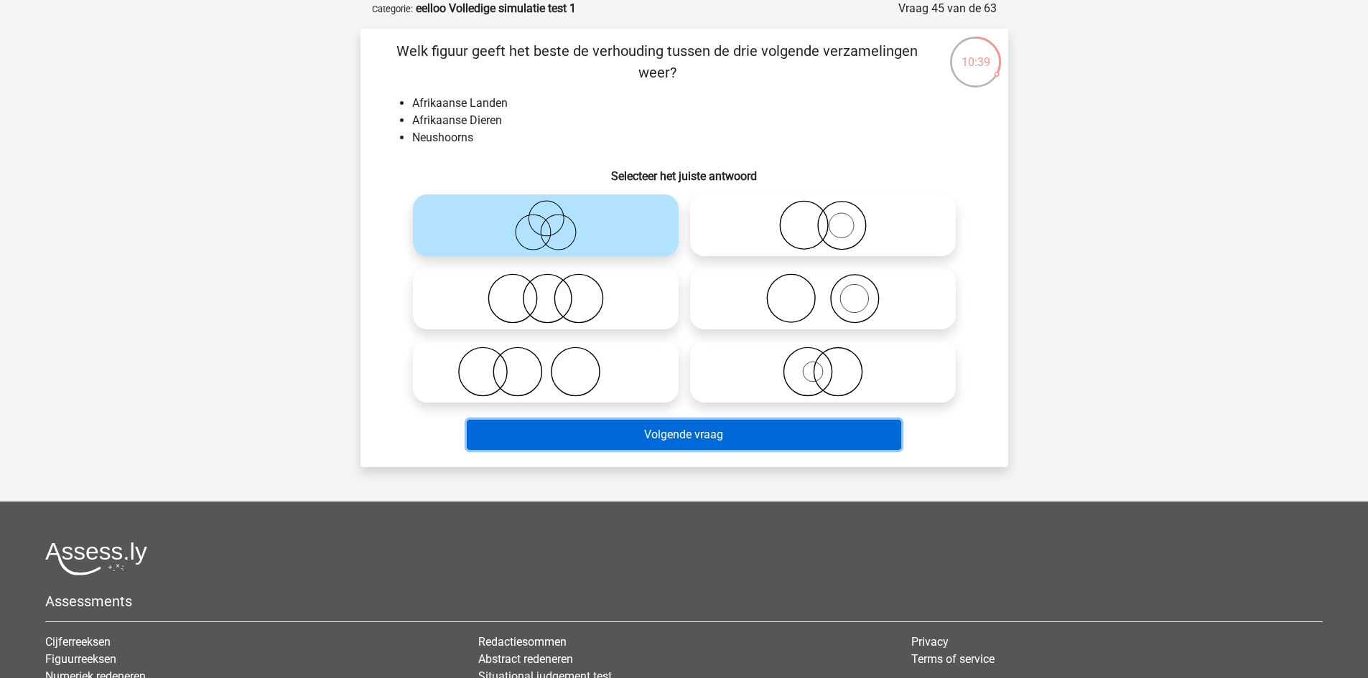
click at [723, 434] on button "Volgende vraag" at bounding box center [684, 435] width 434 height 30
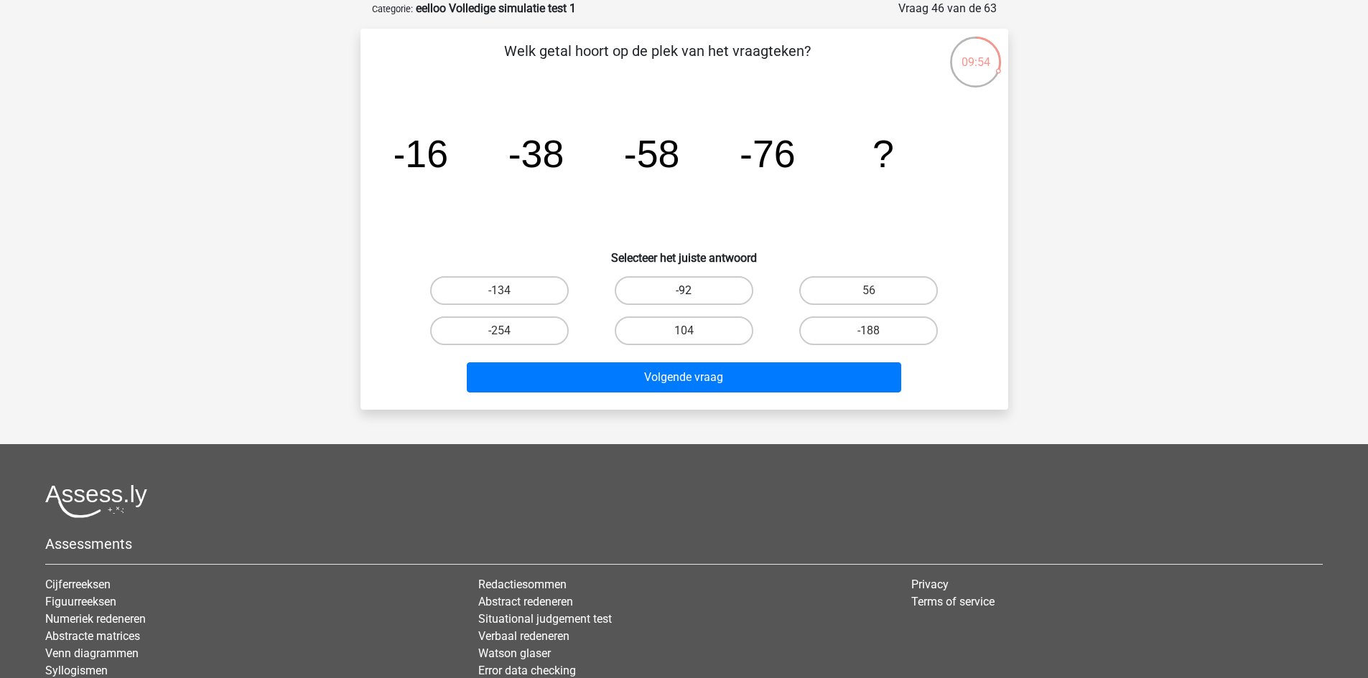
click at [709, 293] on label "-92" at bounding box center [684, 290] width 139 height 29
click at [693, 293] on input "-92" at bounding box center [687, 295] width 9 height 9
radio input "true"
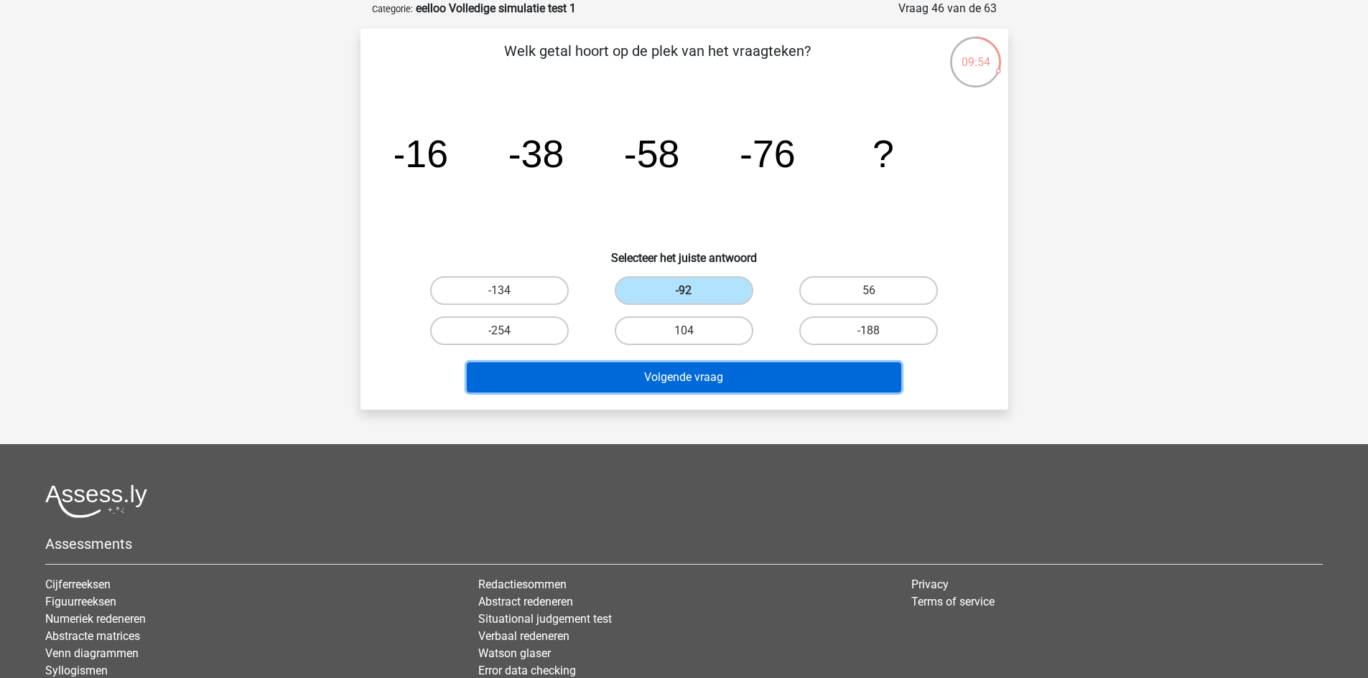
click at [705, 372] on button "Volgende vraag" at bounding box center [684, 378] width 434 height 30
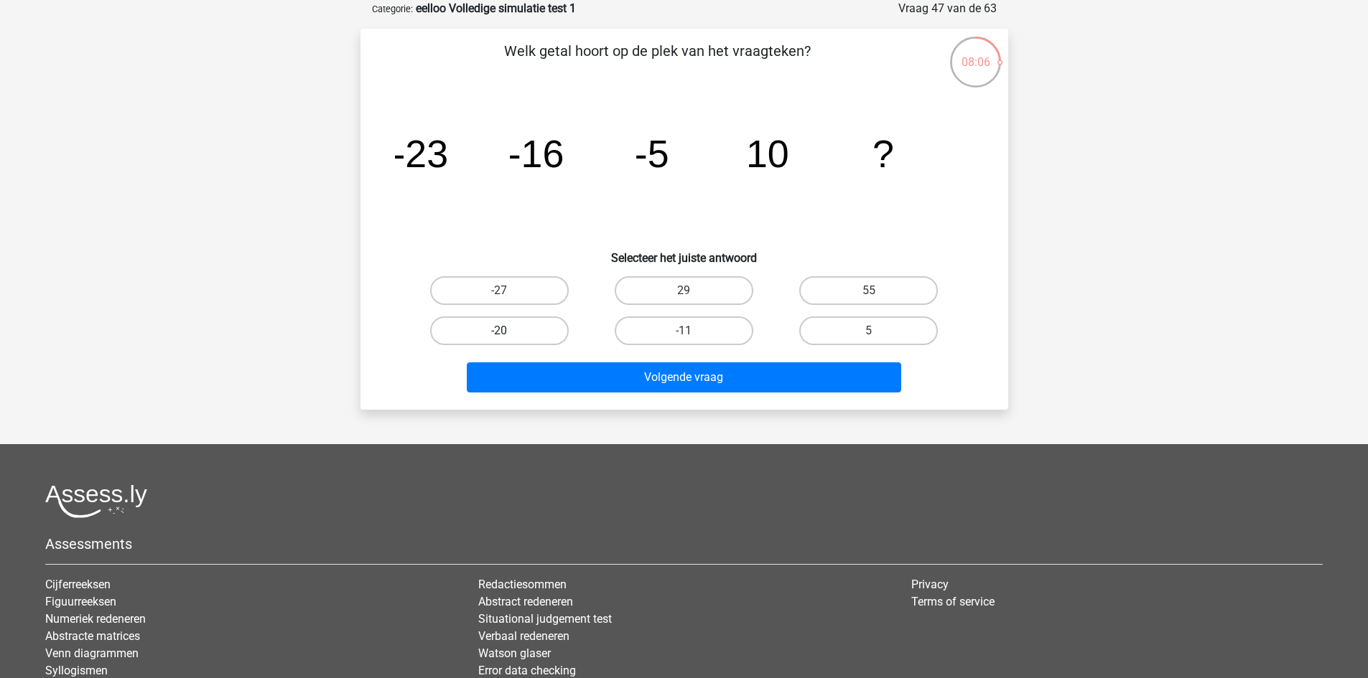
click at [532, 330] on label "-20" at bounding box center [499, 331] width 139 height 29
click at [508, 331] on input "-20" at bounding box center [503, 335] width 9 height 9
radio input "true"
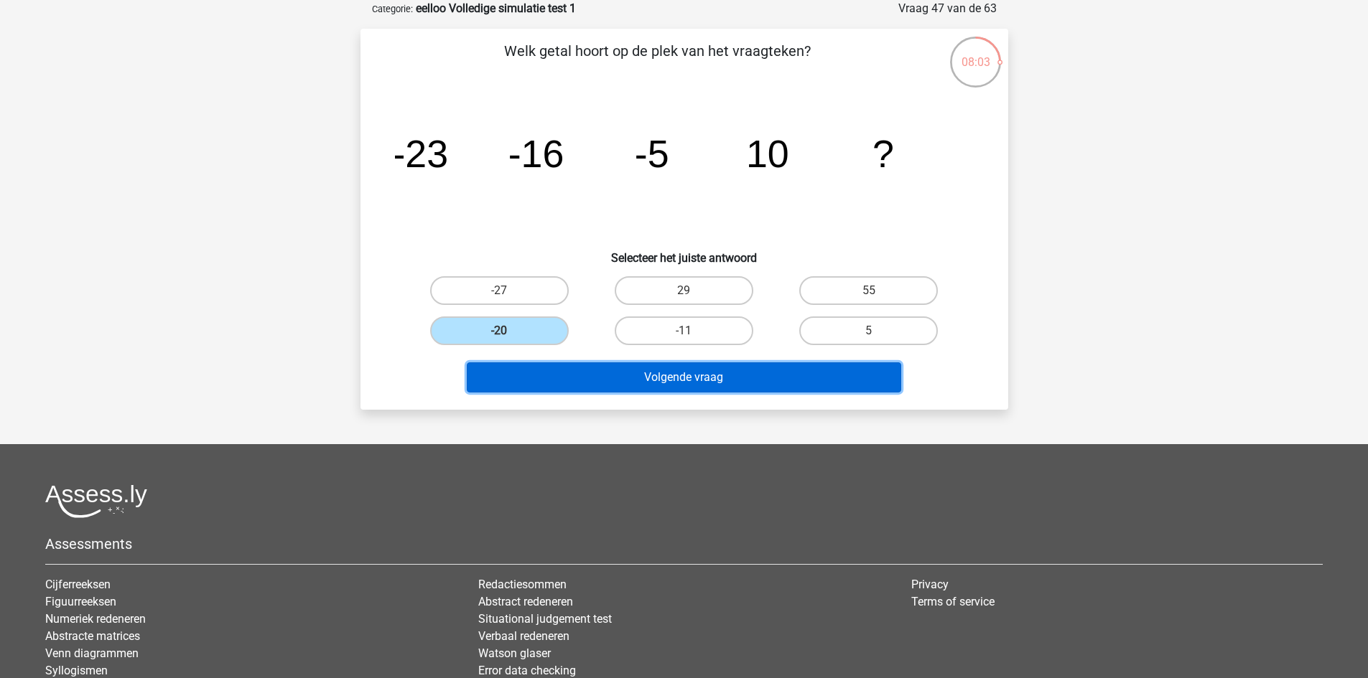
click at [666, 374] on button "Volgende vraag" at bounding box center [684, 378] width 434 height 30
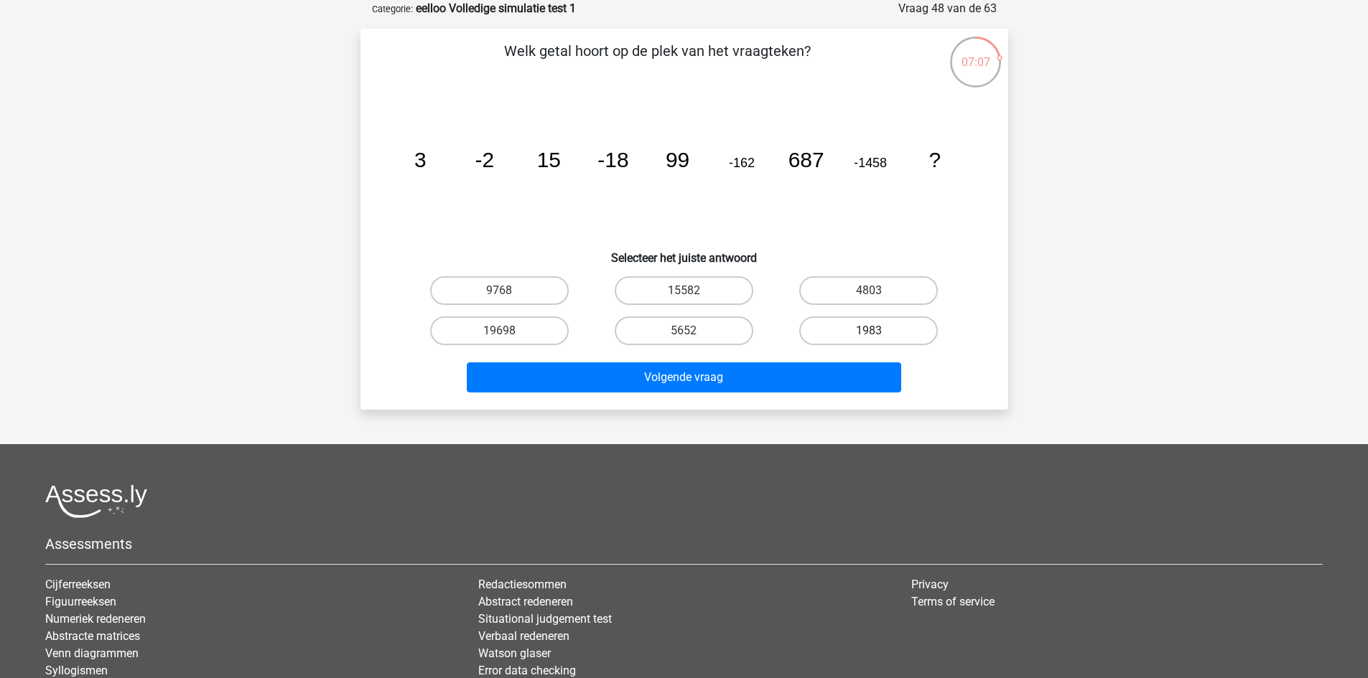
click at [862, 330] on label "1983" at bounding box center [868, 331] width 139 height 29
click at [869, 331] on input "1983" at bounding box center [873, 335] width 9 height 9
radio input "true"
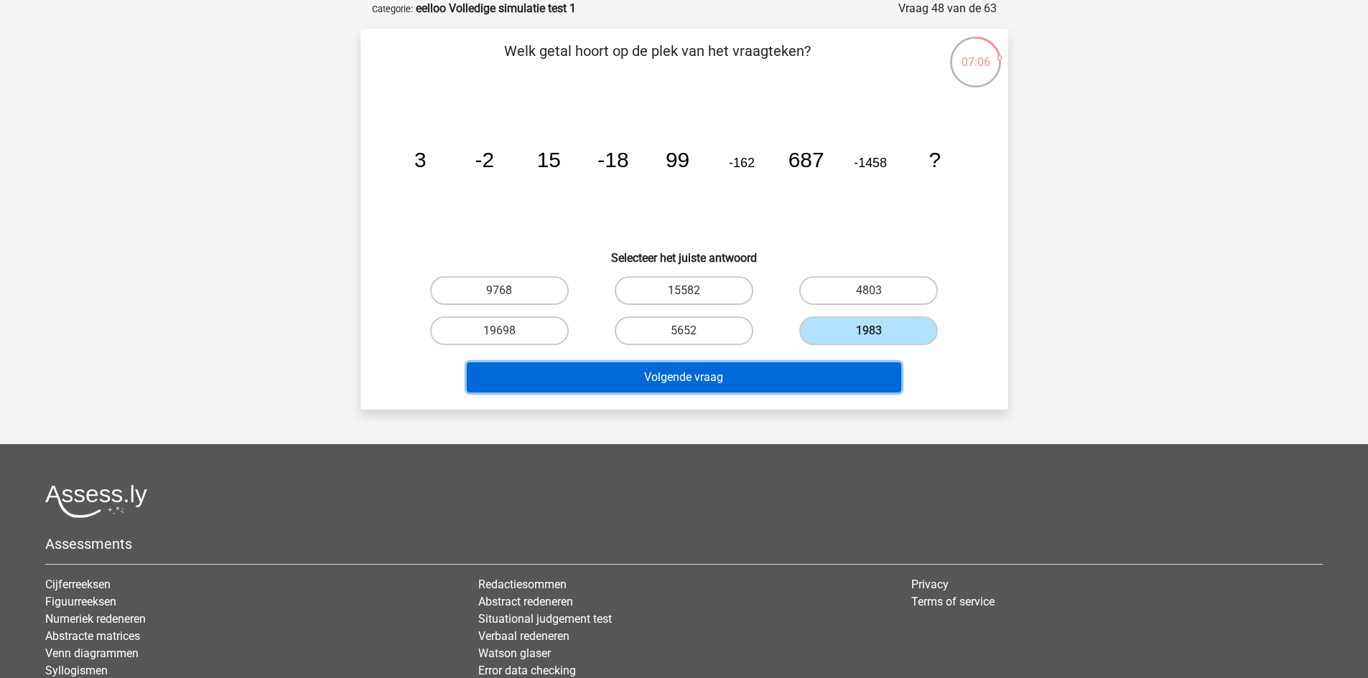
click at [843, 375] on button "Volgende vraag" at bounding box center [684, 378] width 434 height 30
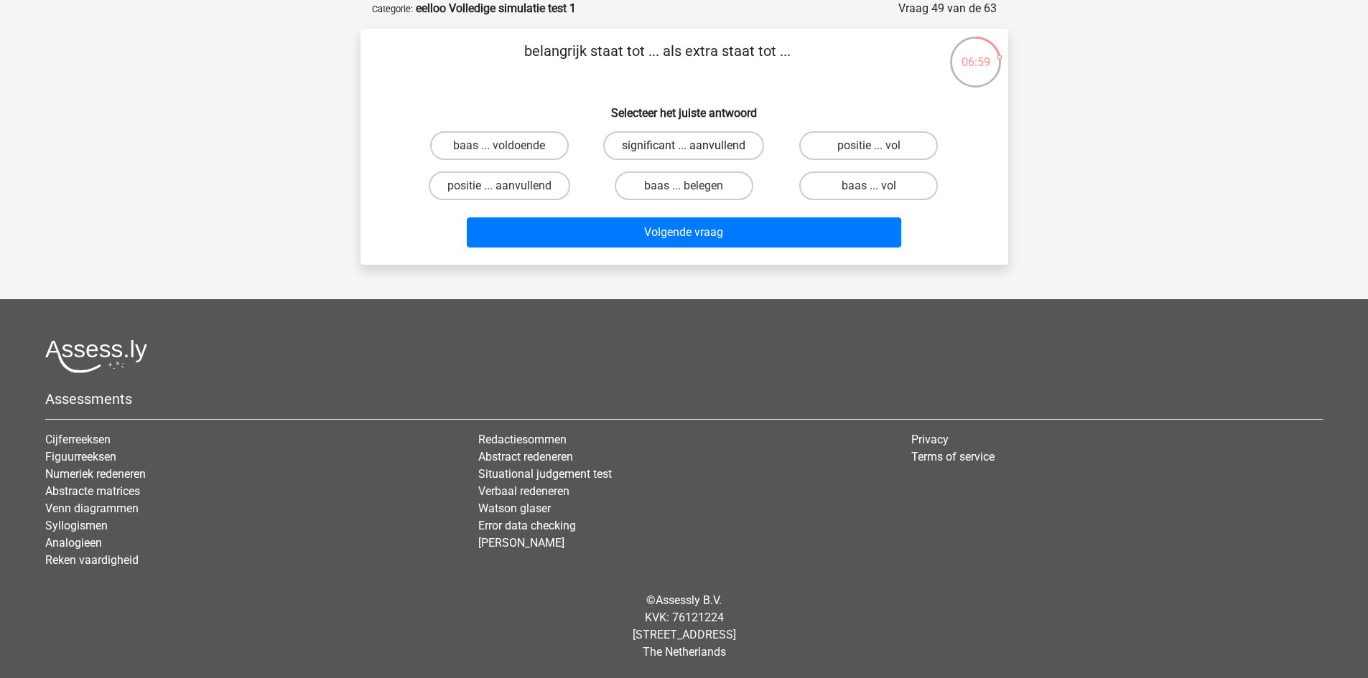
click at [727, 145] on label "significant ... aanvullend" at bounding box center [683, 145] width 161 height 29
click at [693, 146] on input "significant ... aanvullend" at bounding box center [687, 150] width 9 height 9
radio input "true"
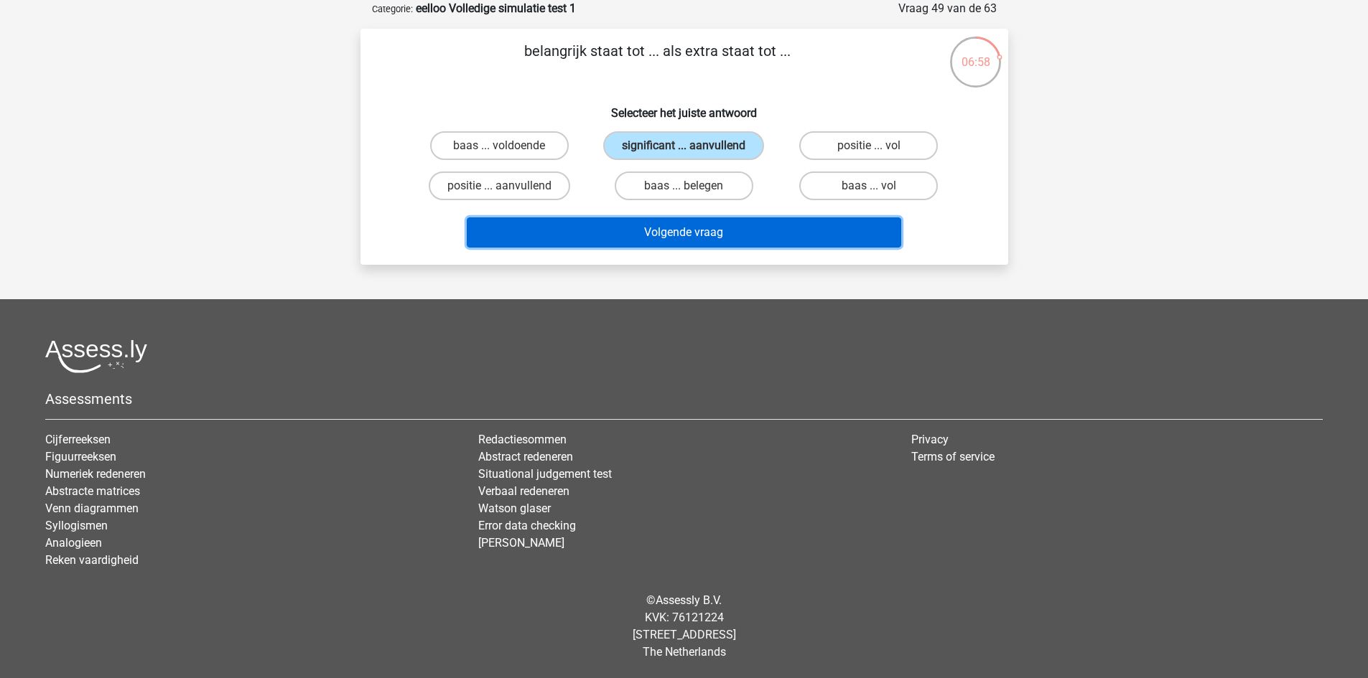
click at [786, 238] on button "Volgende vraag" at bounding box center [684, 233] width 434 height 30
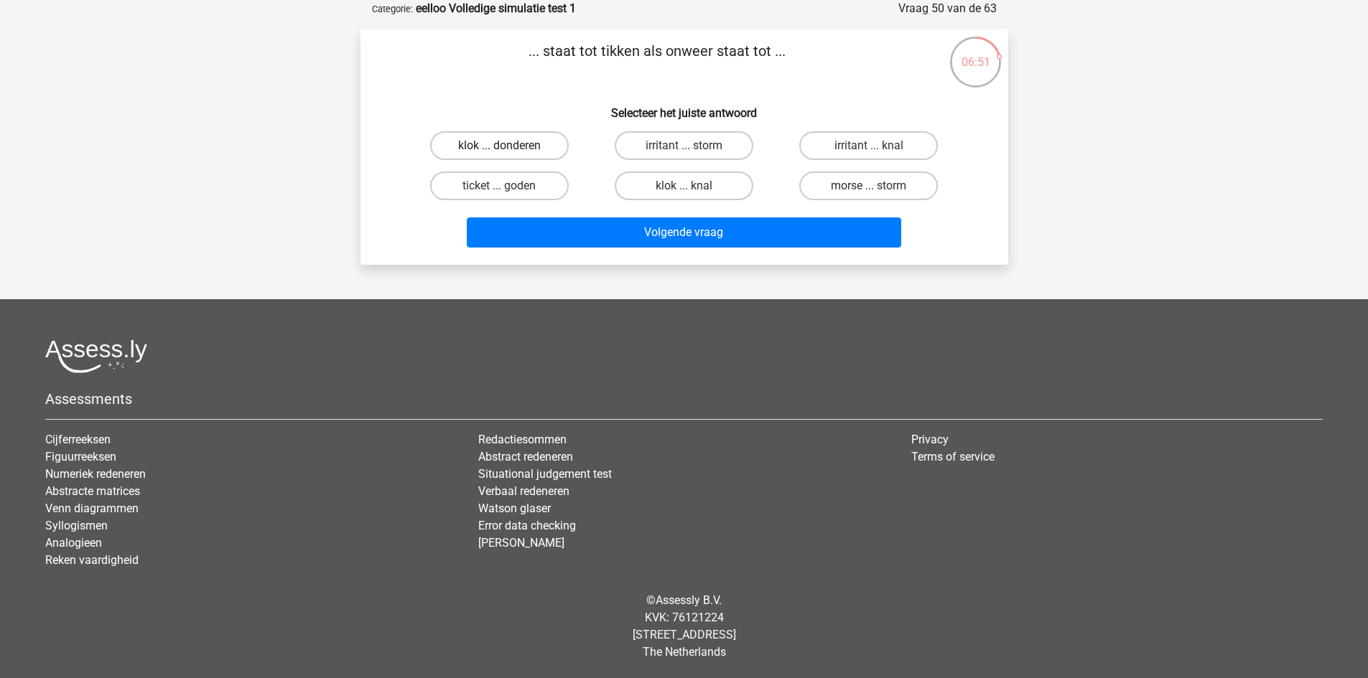
click at [509, 139] on label "klok ... donderen" at bounding box center [499, 145] width 139 height 29
click at [508, 146] on input "klok ... donderen" at bounding box center [503, 150] width 9 height 9
radio input "true"
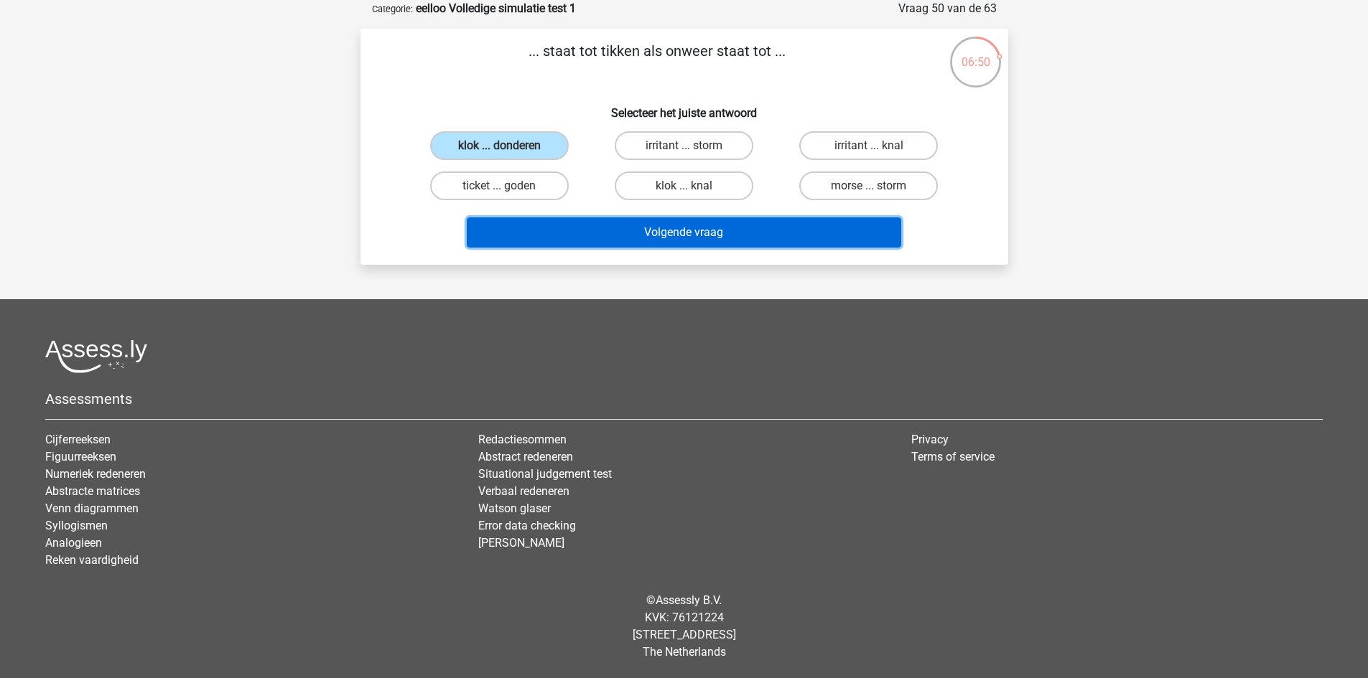
click at [632, 245] on button "Volgende vraag" at bounding box center [684, 233] width 434 height 30
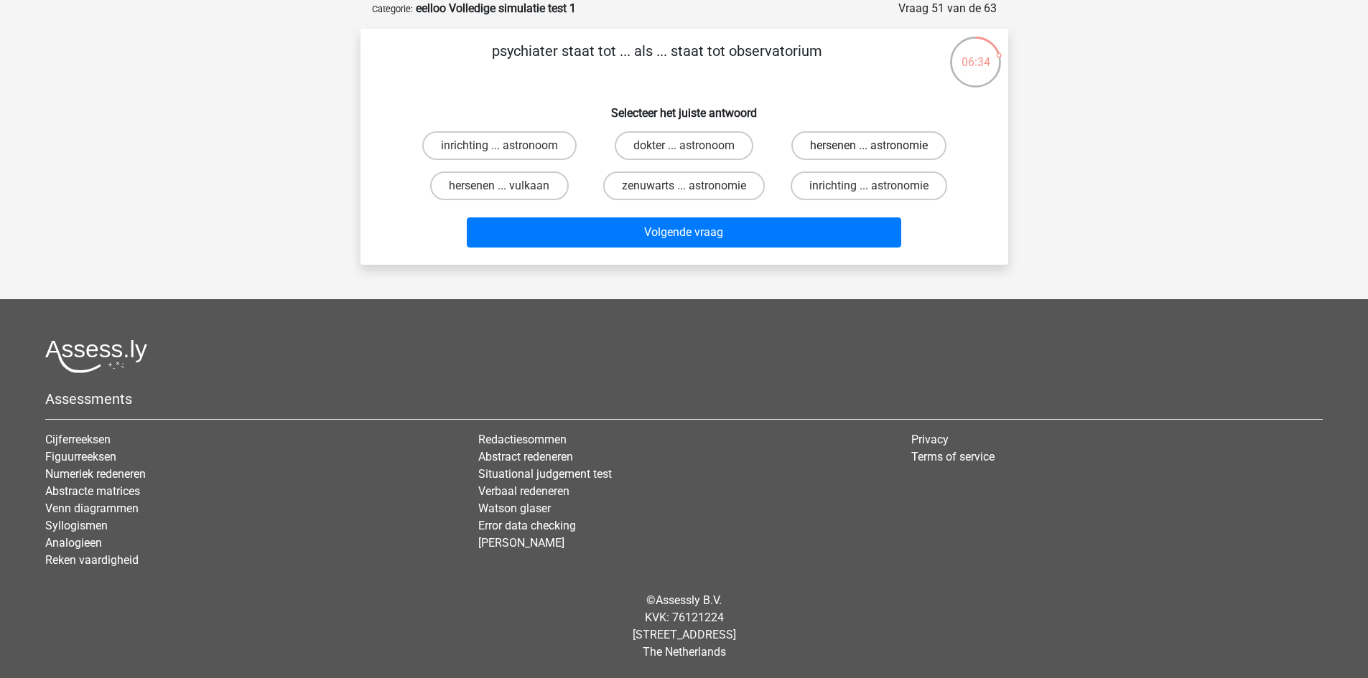
click at [873, 144] on label "hersenen ... astronomie" at bounding box center [868, 145] width 155 height 29
click at [873, 146] on input "hersenen ... astronomie" at bounding box center [873, 150] width 9 height 9
radio input "true"
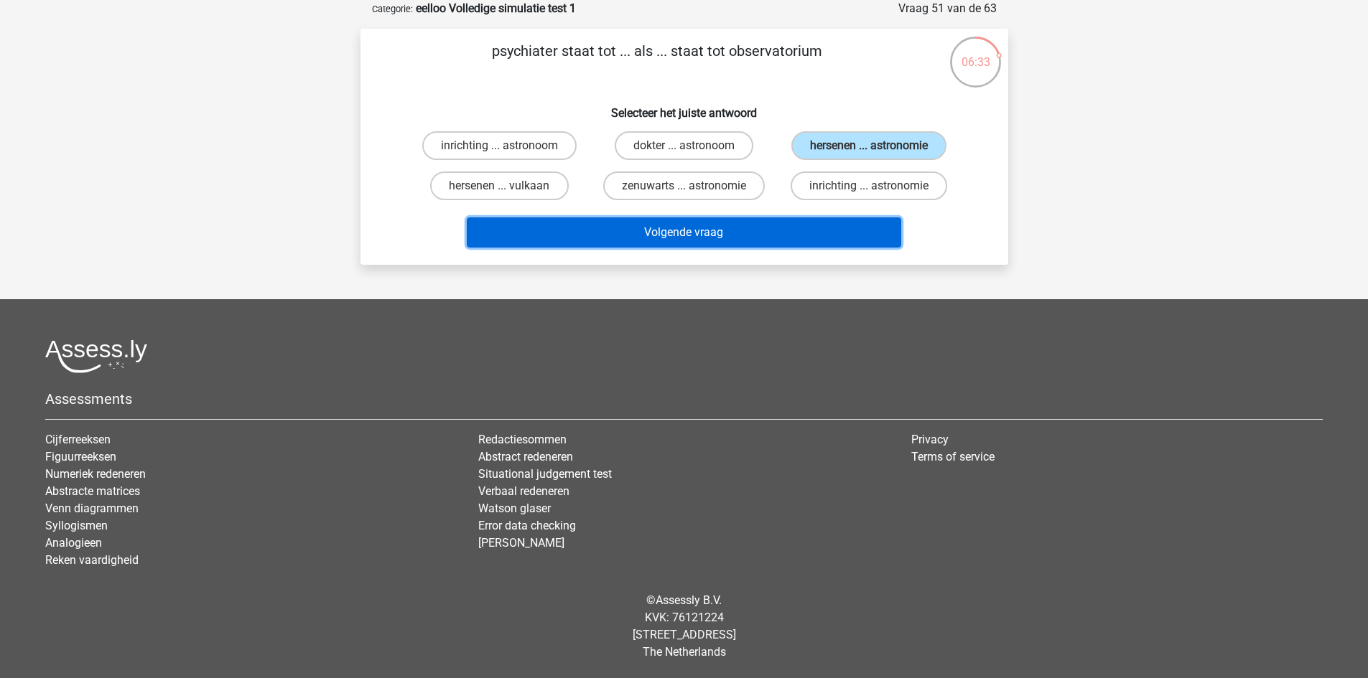
click at [765, 238] on button "Volgende vraag" at bounding box center [684, 233] width 434 height 30
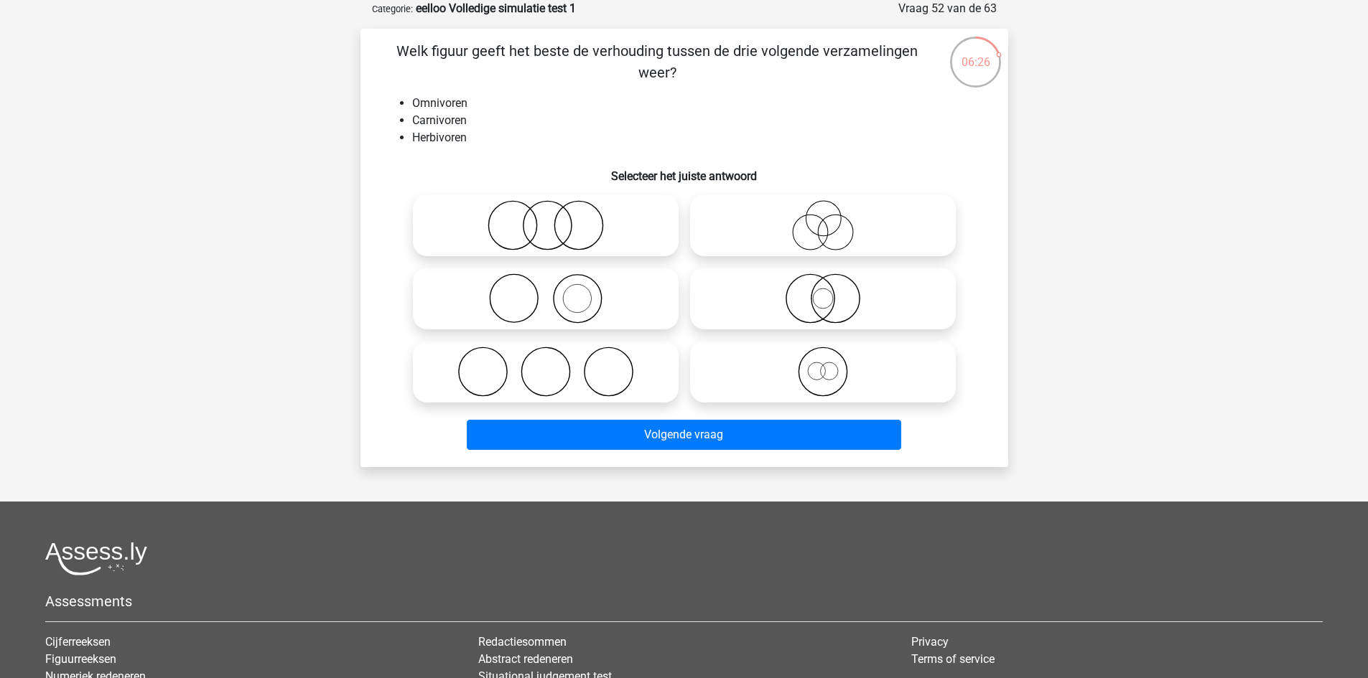
click at [572, 227] on icon at bounding box center [546, 225] width 254 height 50
click at [555, 218] on input "radio" at bounding box center [550, 213] width 9 height 9
radio input "true"
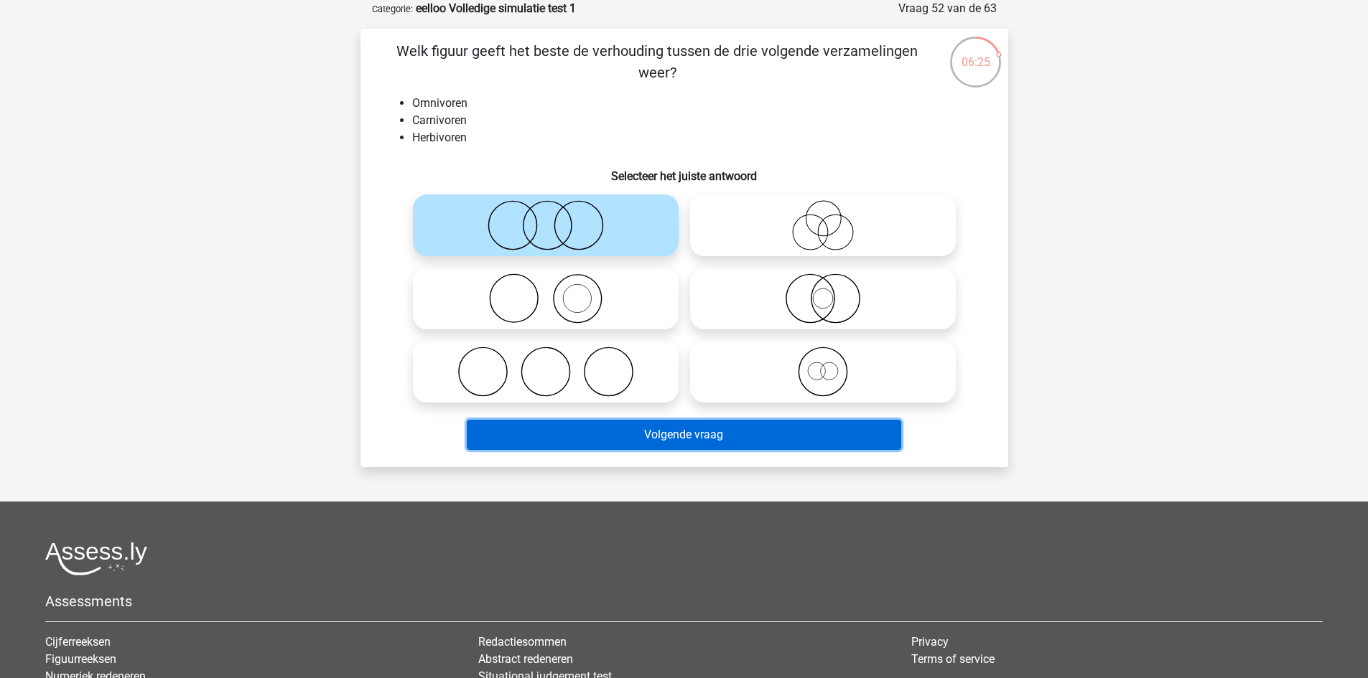
click at [673, 439] on button "Volgende vraag" at bounding box center [684, 435] width 434 height 30
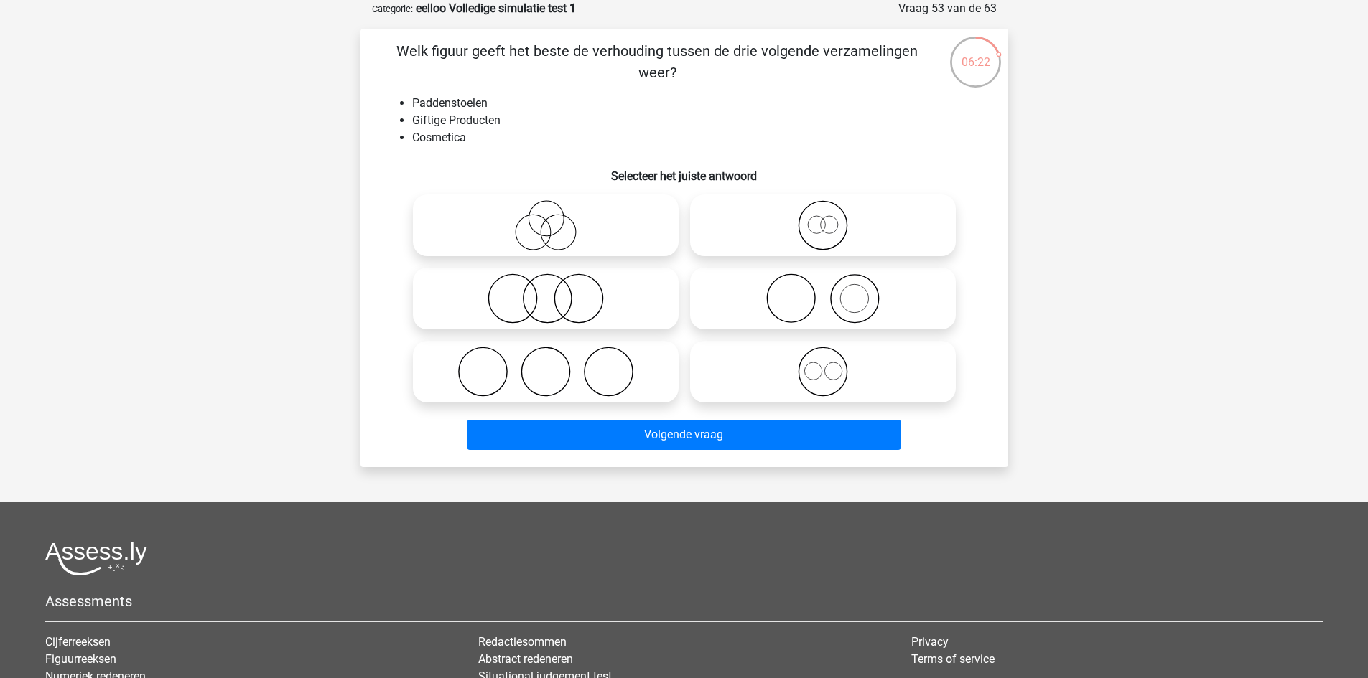
click at [623, 290] on icon at bounding box center [546, 299] width 254 height 50
click at [555, 290] on input "radio" at bounding box center [550, 286] width 9 height 9
radio input "true"
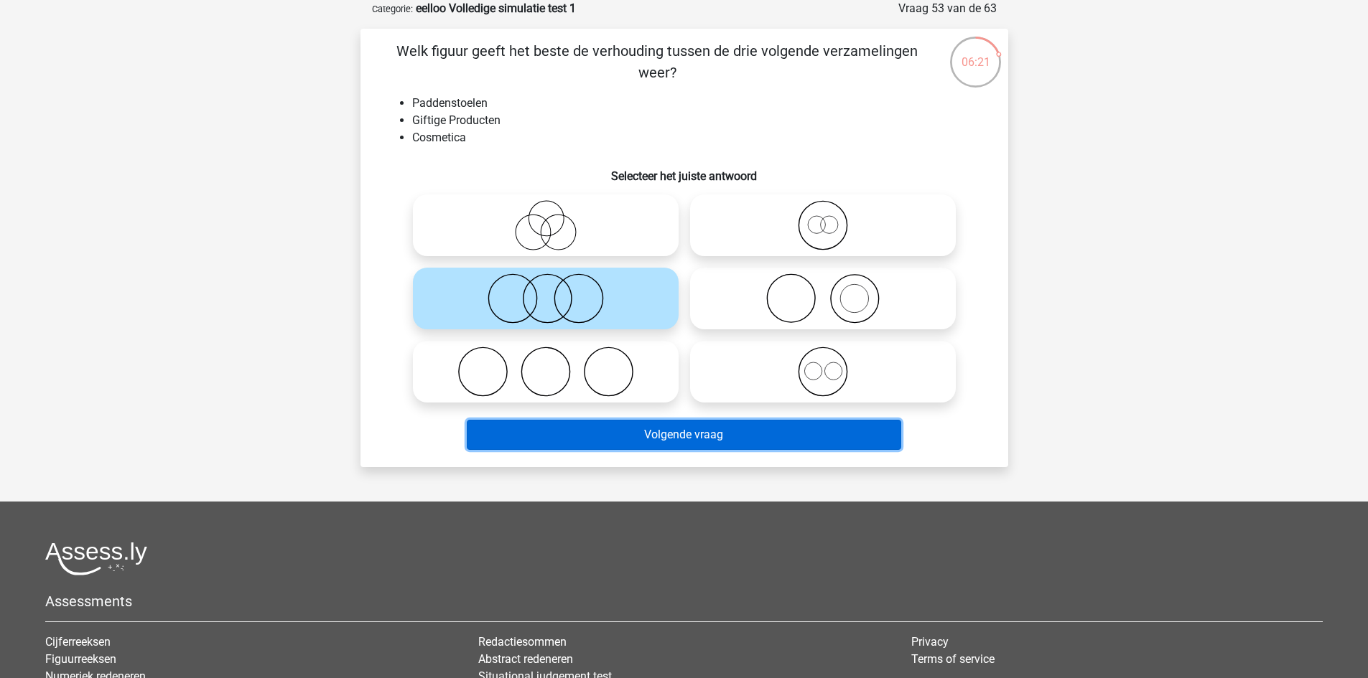
click at [694, 430] on button "Volgende vraag" at bounding box center [684, 435] width 434 height 30
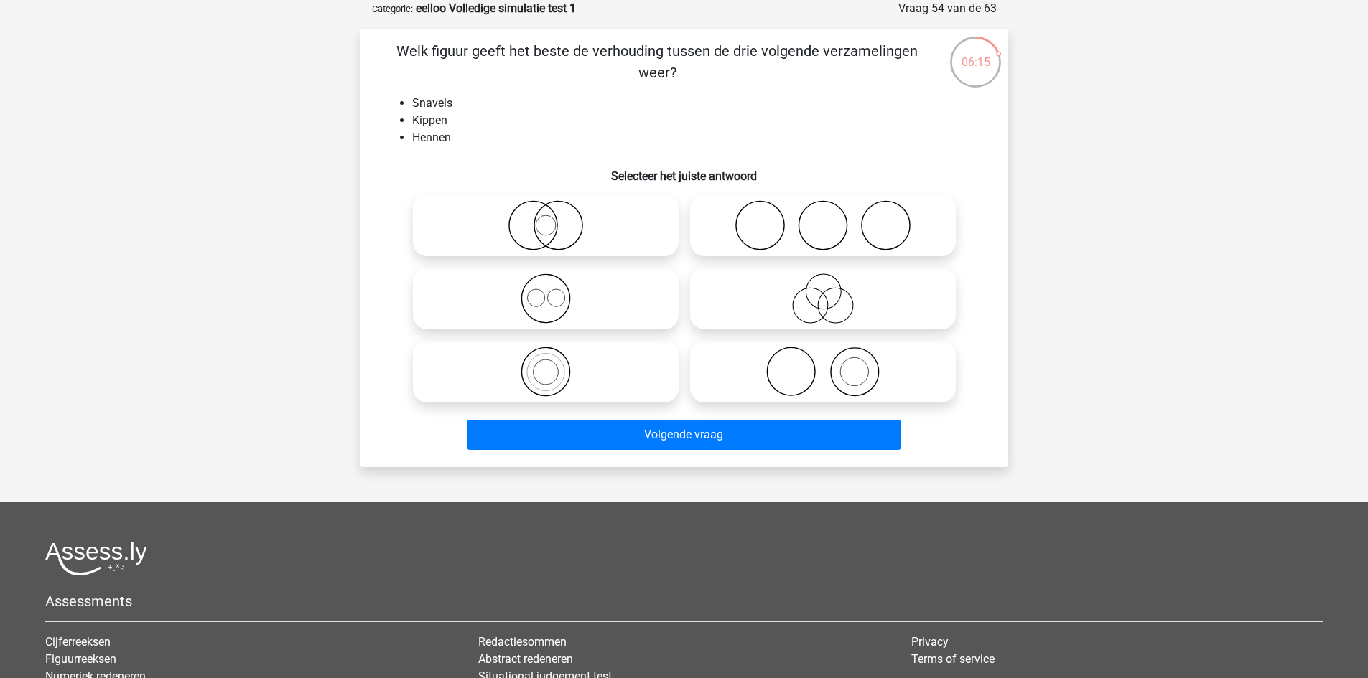
click at [564, 217] on icon at bounding box center [546, 225] width 254 height 50
click at [555, 217] on input "radio" at bounding box center [550, 213] width 9 height 9
radio input "true"
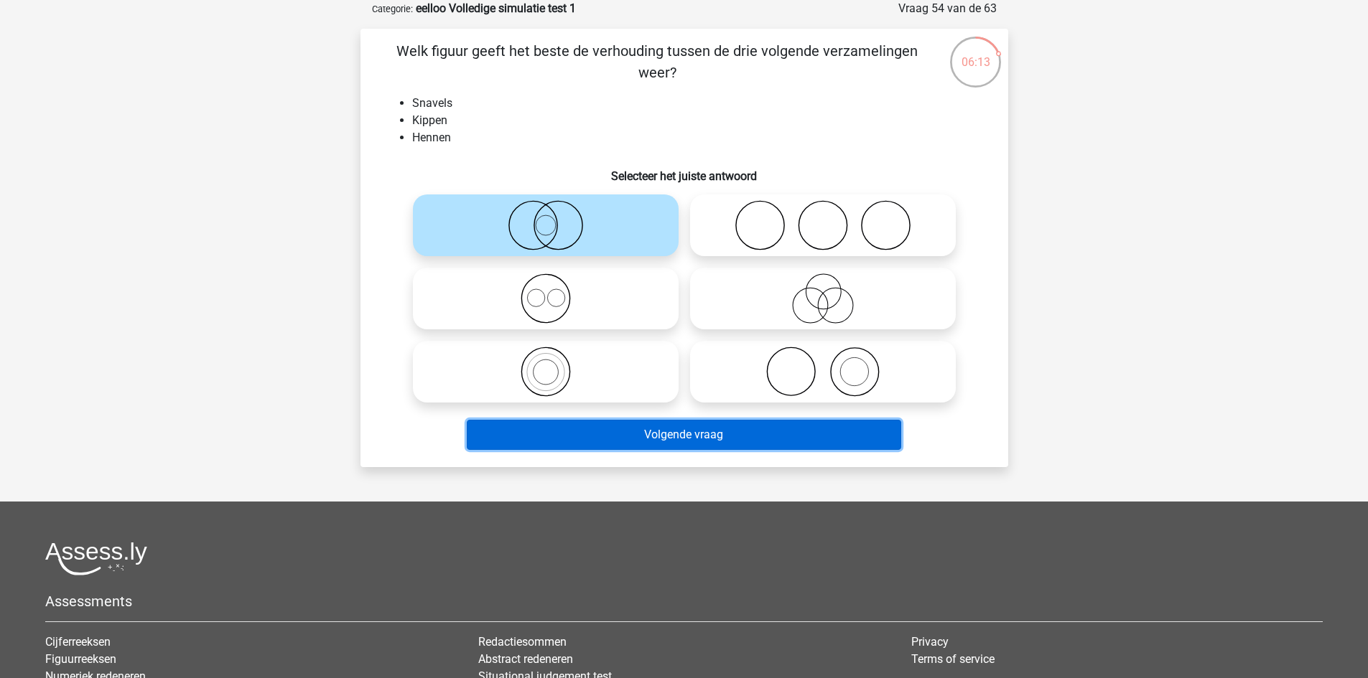
click at [664, 424] on button "Volgende vraag" at bounding box center [684, 435] width 434 height 30
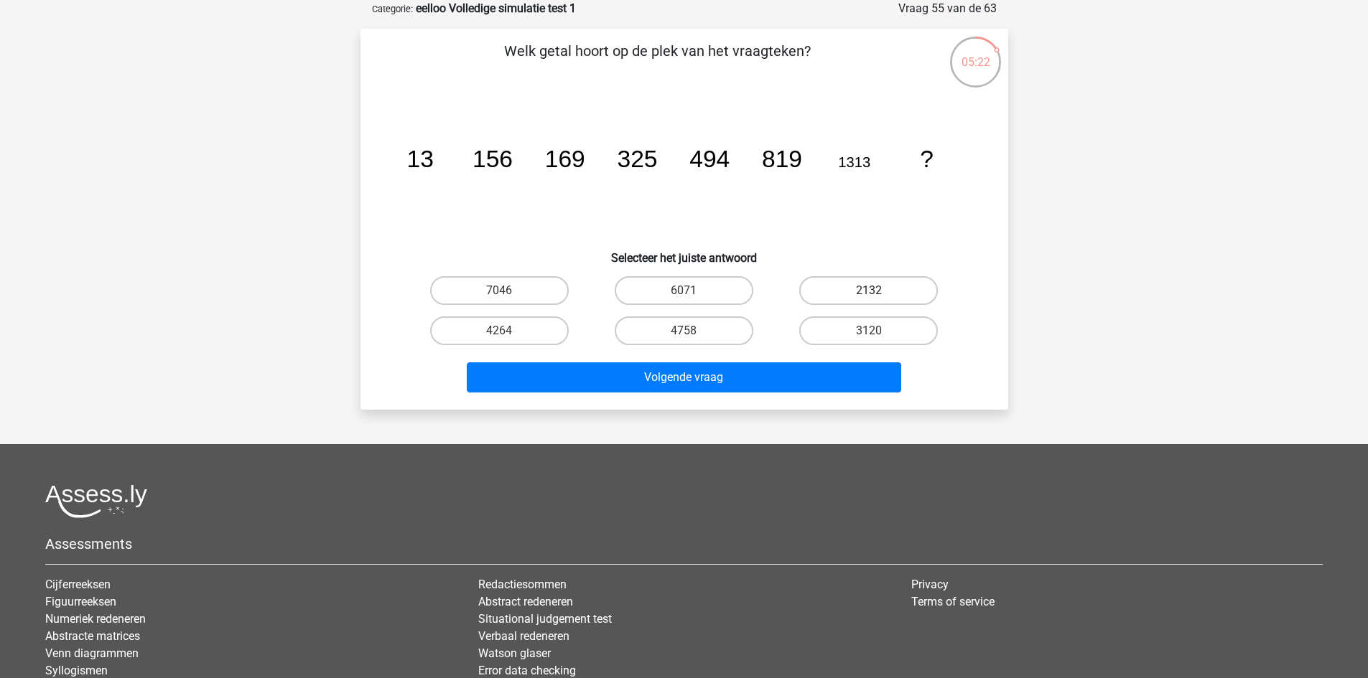
click at [909, 286] on label "2132" at bounding box center [868, 290] width 139 height 29
click at [878, 291] on input "2132" at bounding box center [873, 295] width 9 height 9
radio input "true"
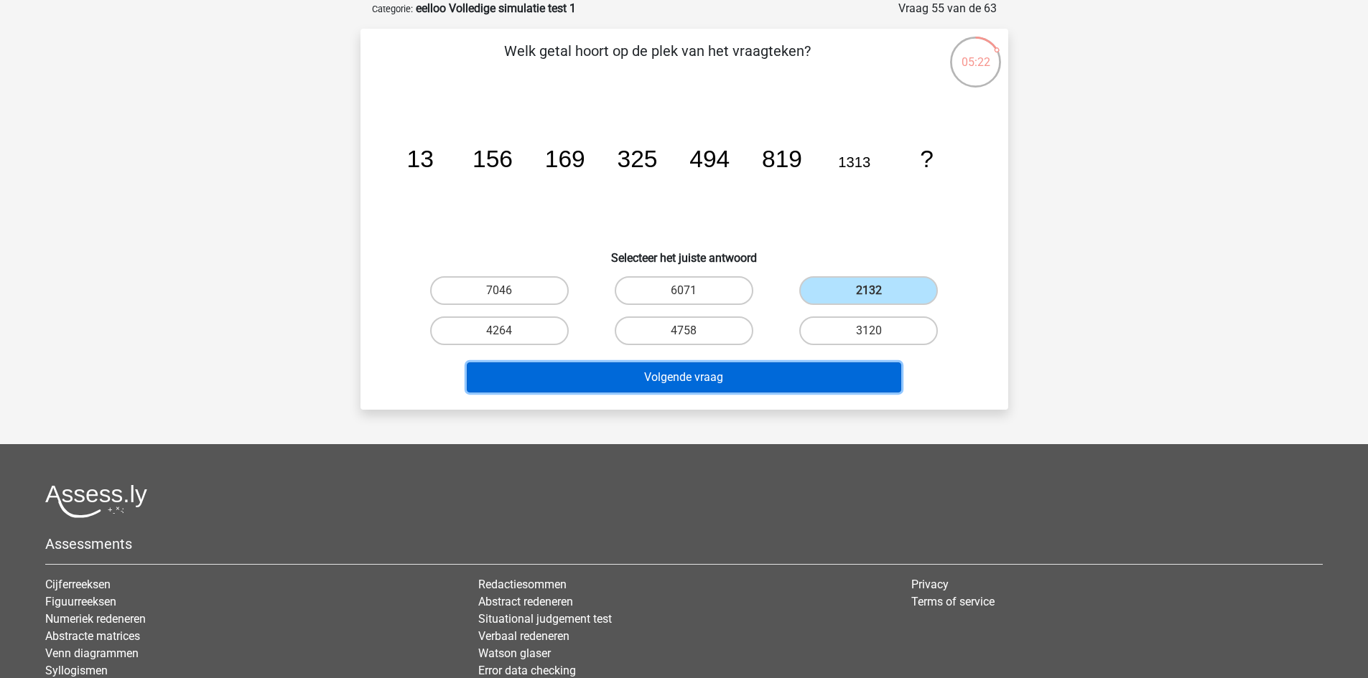
click at [765, 376] on button "Volgende vraag" at bounding box center [684, 378] width 434 height 30
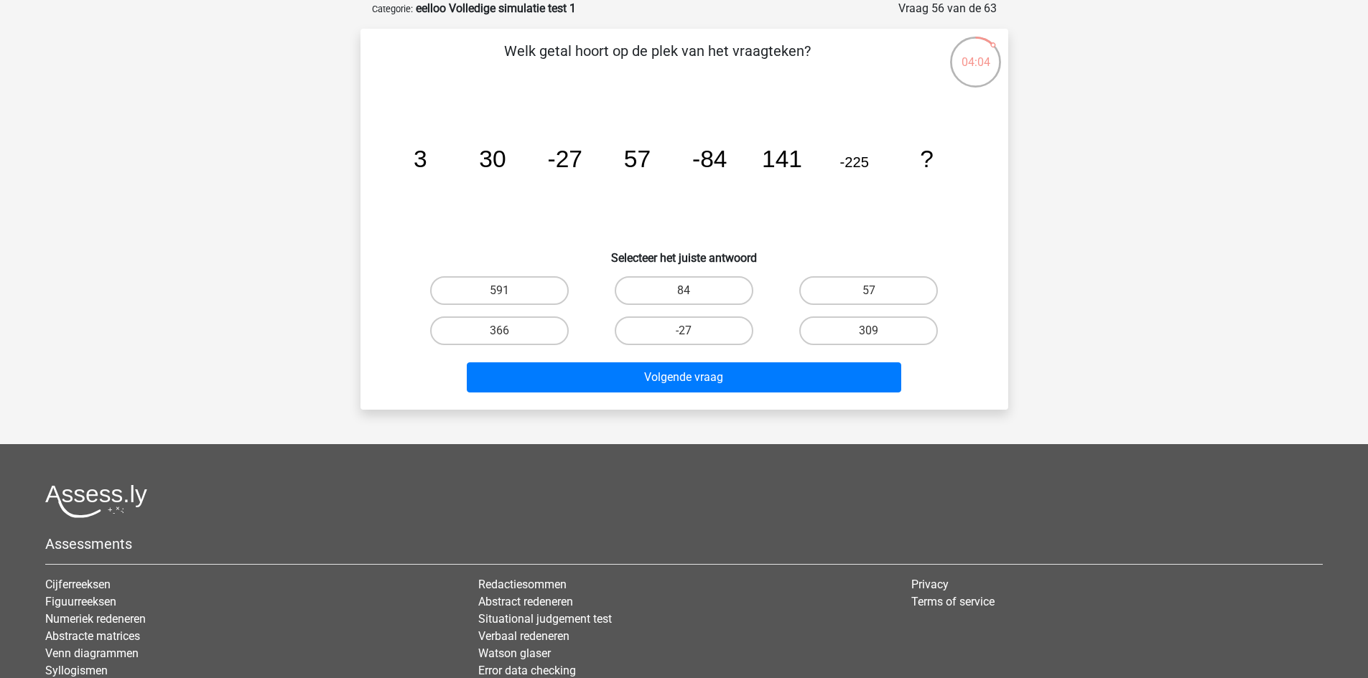
click at [871, 291] on input "57" at bounding box center [873, 295] width 9 height 9
radio input "true"
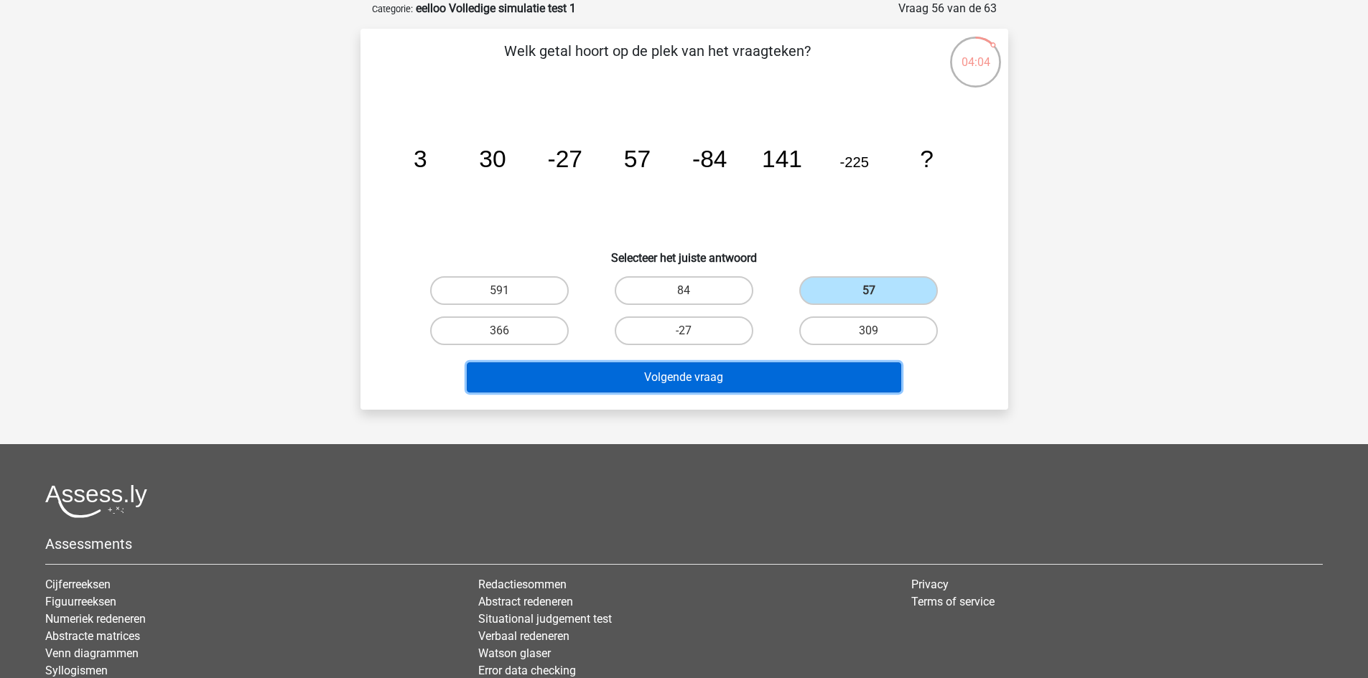
click at [737, 379] on button "Volgende vraag" at bounding box center [684, 378] width 434 height 30
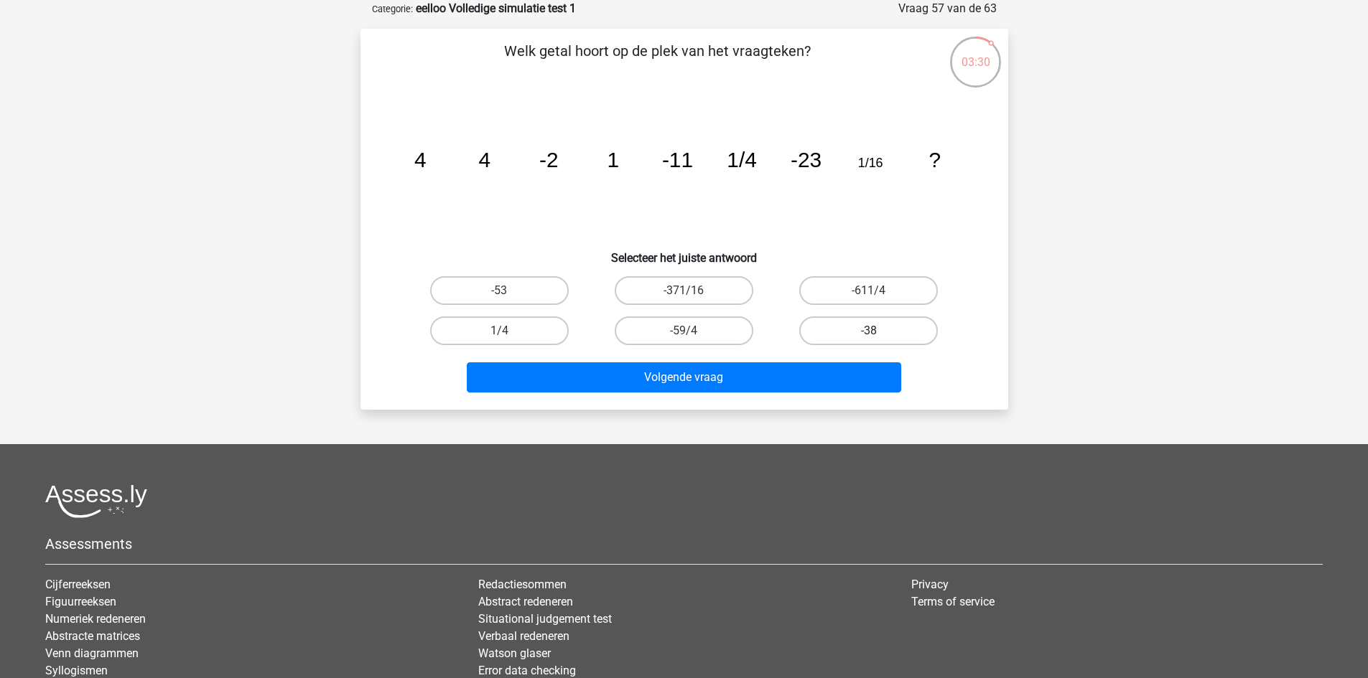
click at [877, 327] on label "-38" at bounding box center [868, 331] width 139 height 29
click at [877, 331] on input "-38" at bounding box center [873, 335] width 9 height 9
radio input "true"
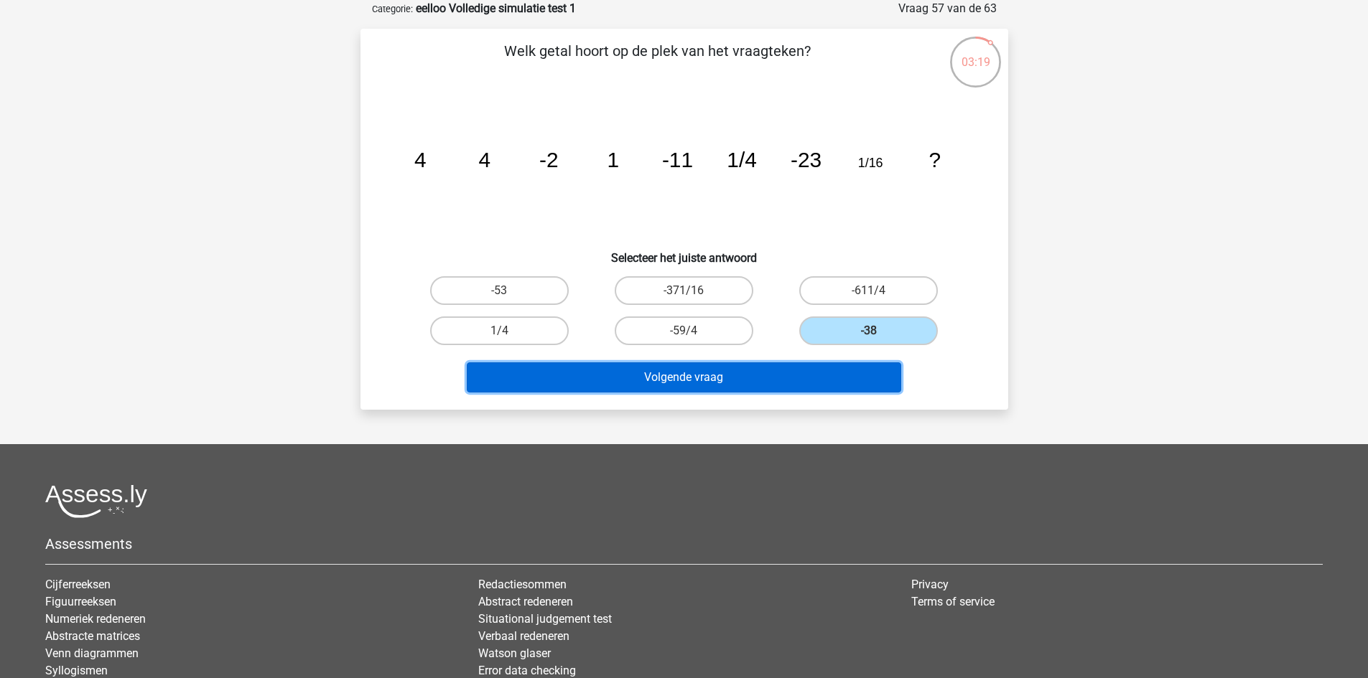
click at [798, 383] on button "Volgende vraag" at bounding box center [684, 378] width 434 height 30
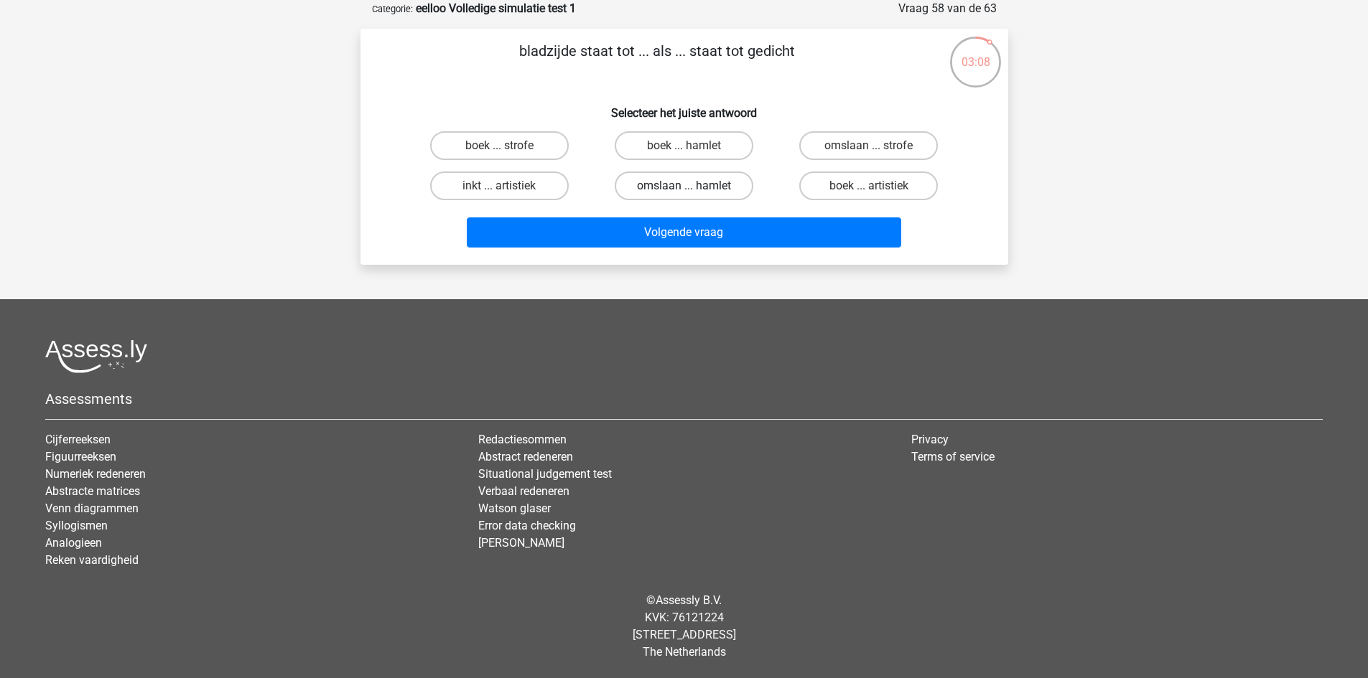
click at [711, 179] on label "omslaan ... hamlet" at bounding box center [684, 186] width 139 height 29
click at [693, 186] on input "omslaan ... hamlet" at bounding box center [687, 190] width 9 height 9
radio input "true"
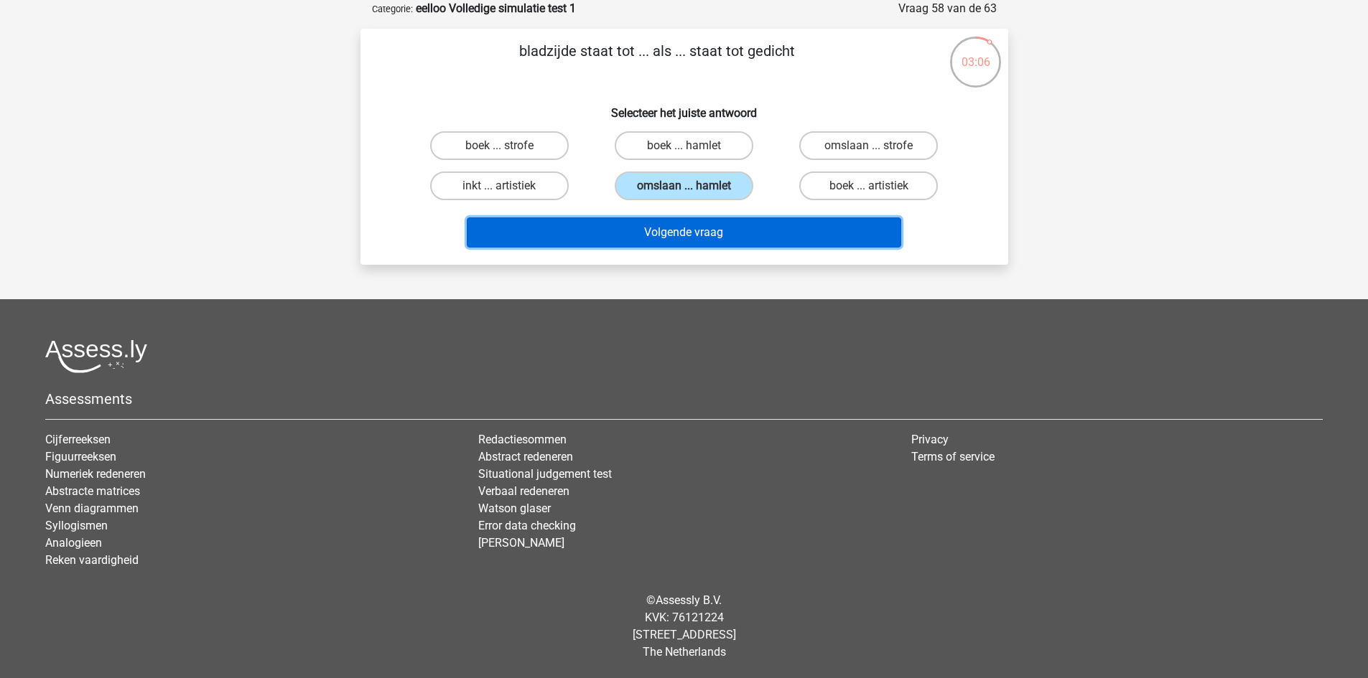
click at [742, 225] on button "Volgende vraag" at bounding box center [684, 233] width 434 height 30
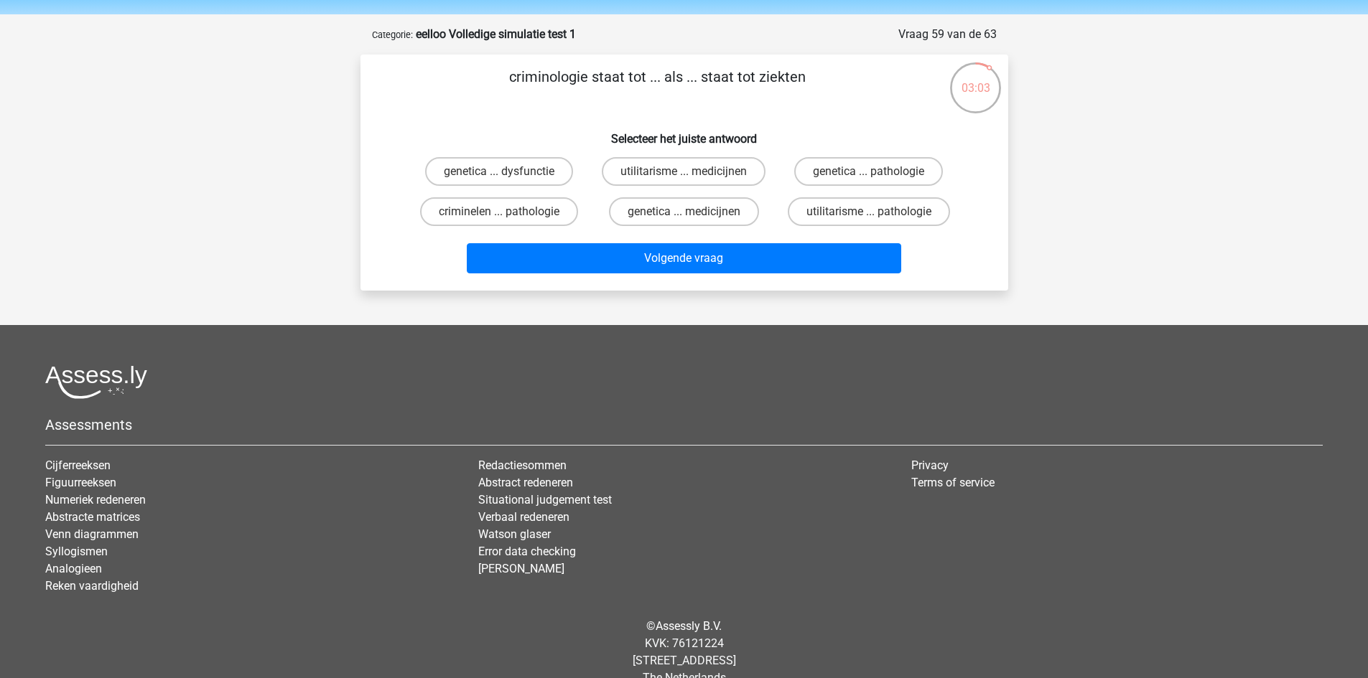
scroll to position [0, 0]
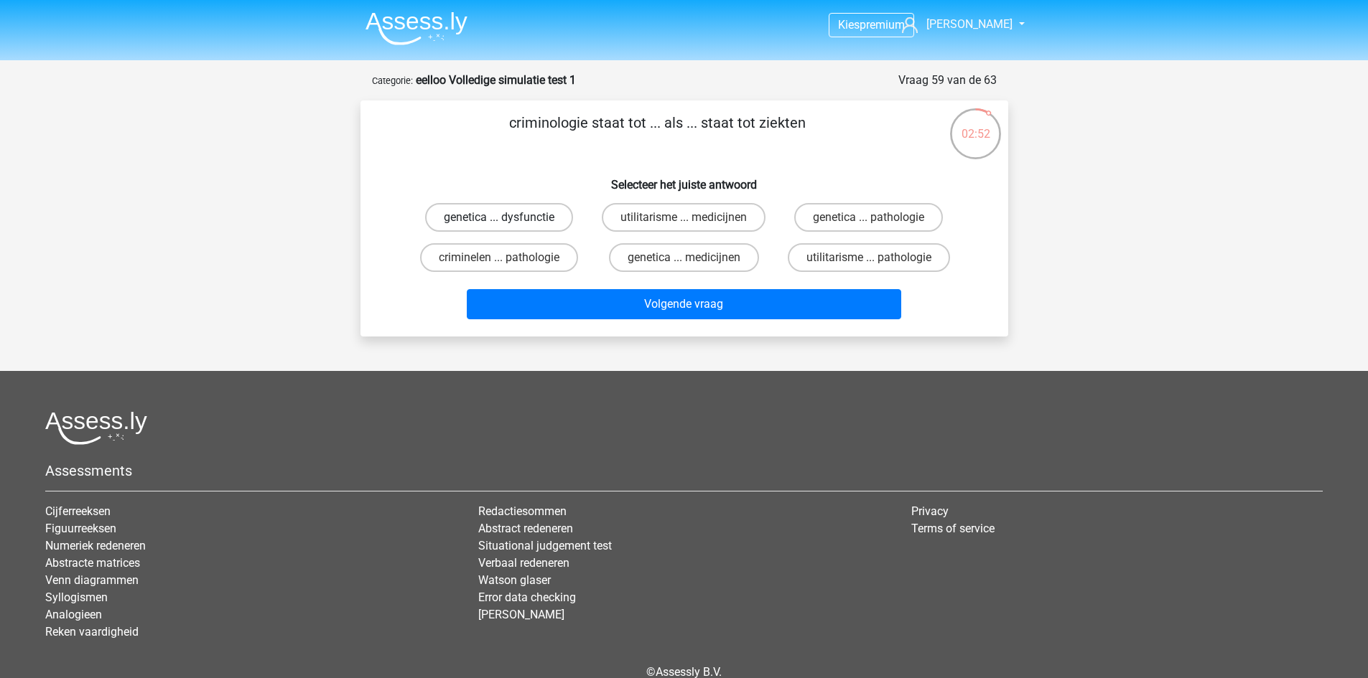
drag, startPoint x: 538, startPoint y: 210, endPoint x: 541, endPoint y: 223, distance: 13.4
click at [536, 210] on label "genetica ... dysfunctie" at bounding box center [499, 217] width 148 height 29
click at [508, 218] on input "genetica ... dysfunctie" at bounding box center [503, 222] width 9 height 9
radio input "true"
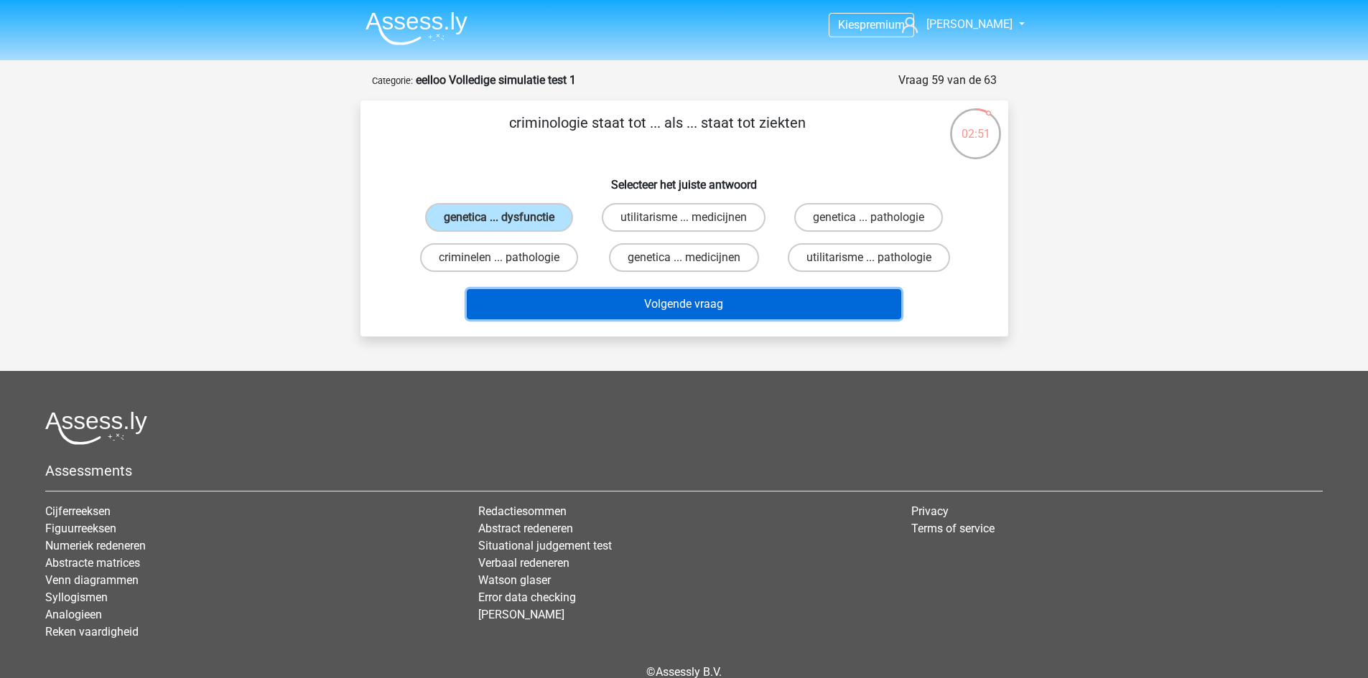
click at [594, 305] on button "Volgende vraag" at bounding box center [684, 304] width 434 height 30
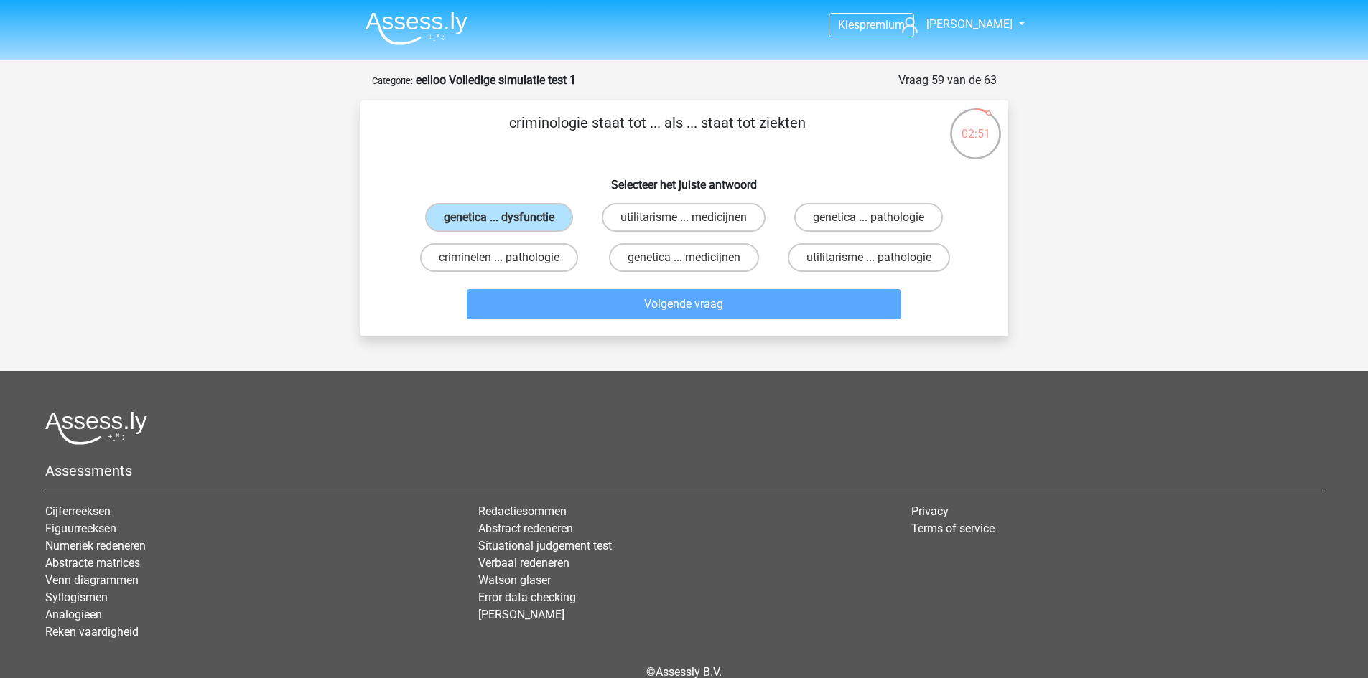
scroll to position [72, 0]
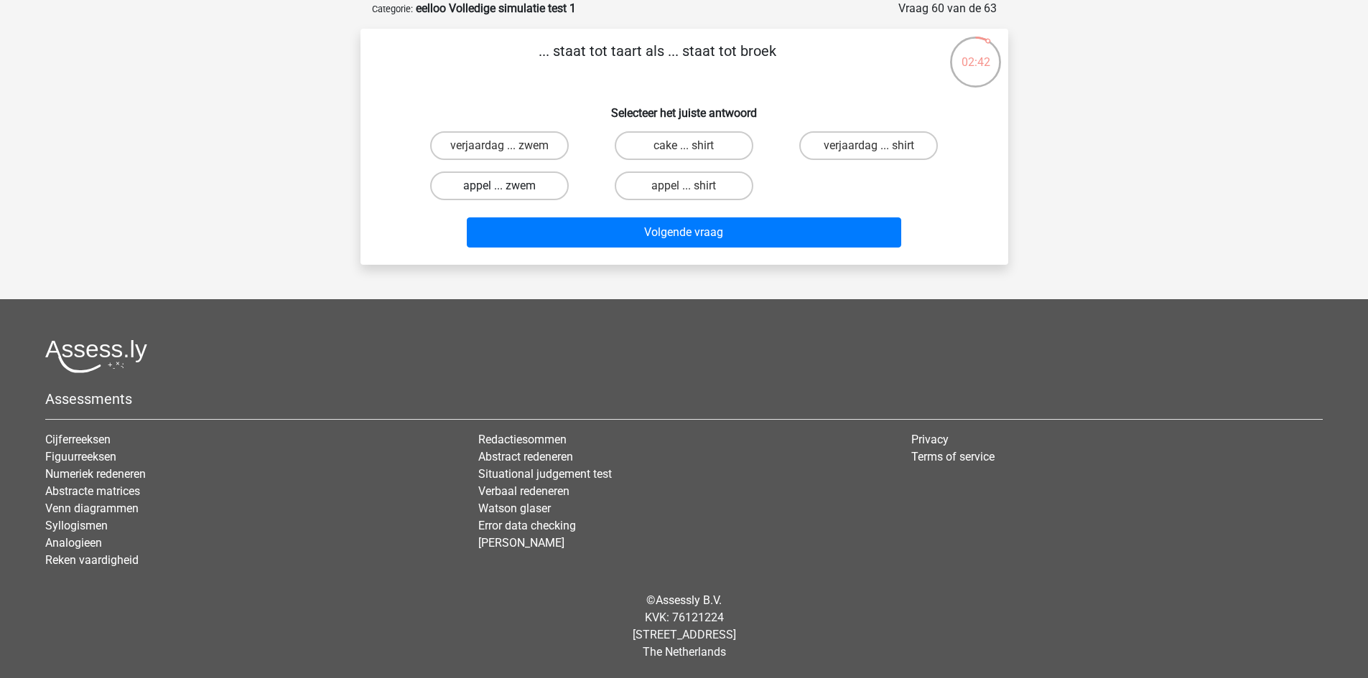
click at [529, 179] on label "appel ... zwem" at bounding box center [499, 186] width 139 height 29
click at [508, 186] on input "appel ... zwem" at bounding box center [503, 190] width 9 height 9
radio input "true"
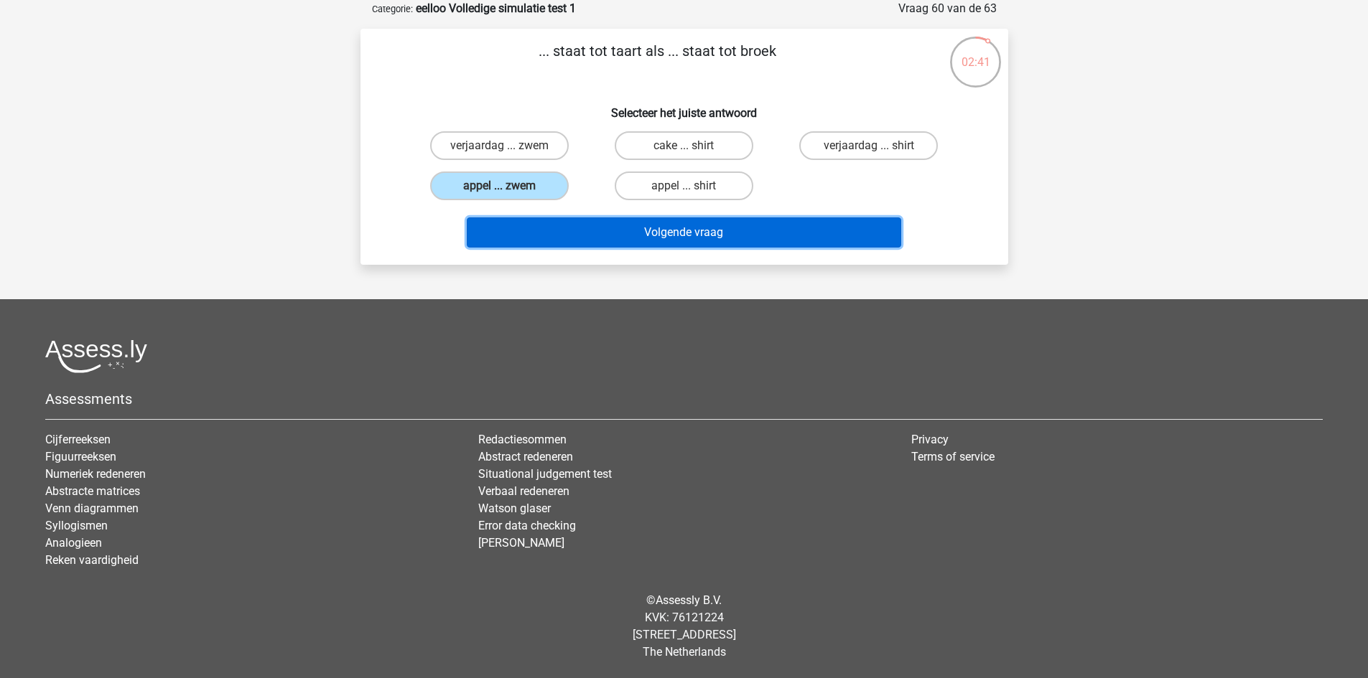
click at [647, 237] on button "Volgende vraag" at bounding box center [684, 233] width 434 height 30
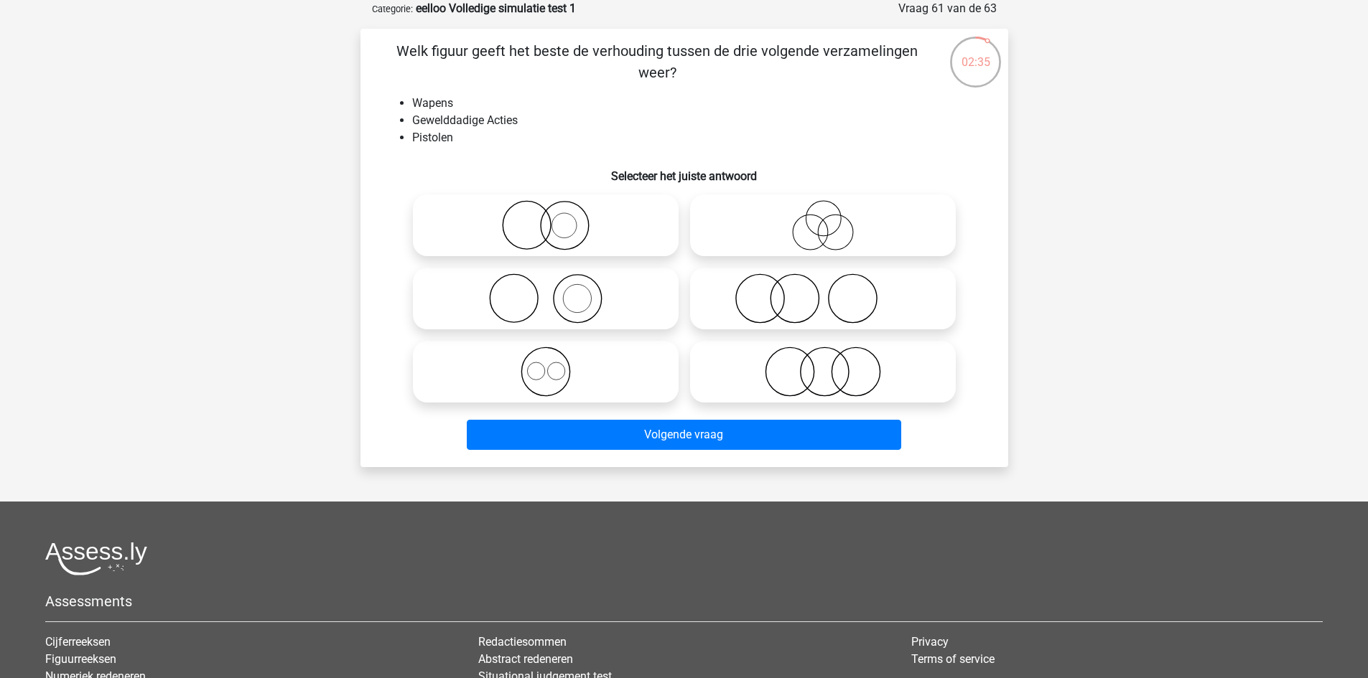
click at [610, 358] on icon at bounding box center [546, 372] width 254 height 50
click at [555, 358] on input "radio" at bounding box center [550, 359] width 9 height 9
radio input "true"
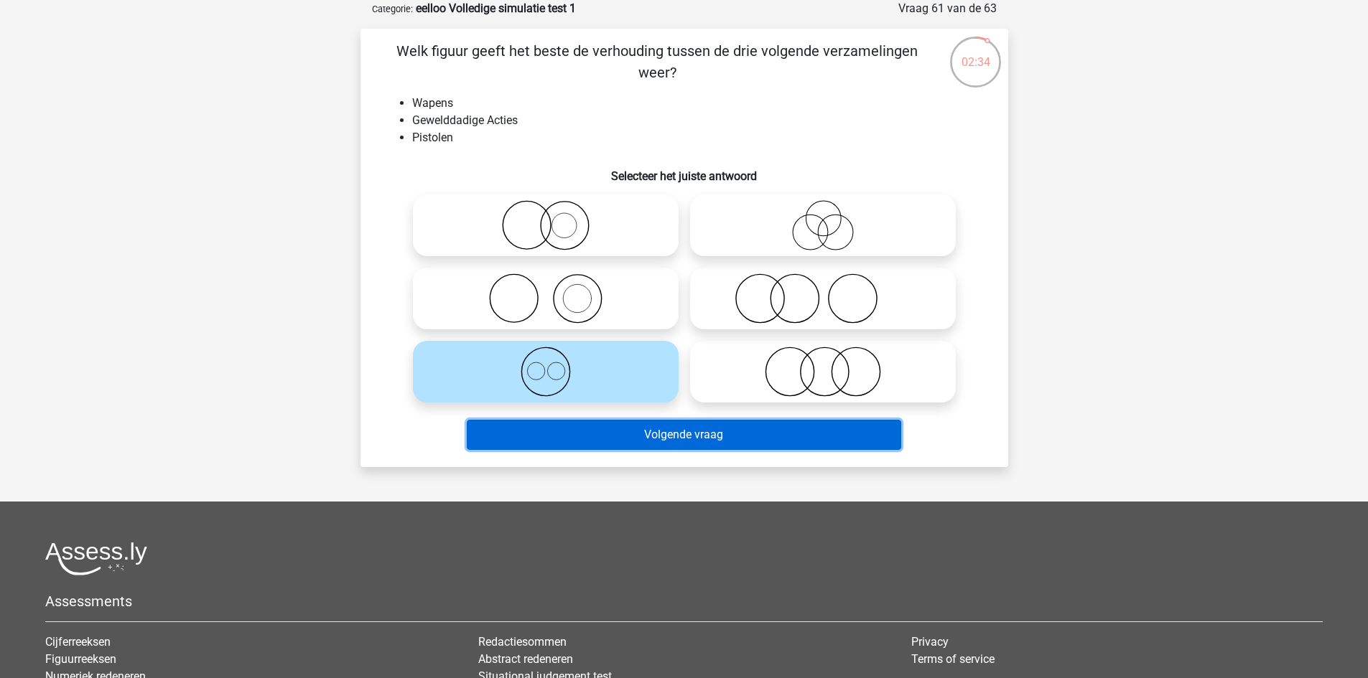
click at [647, 431] on button "Volgende vraag" at bounding box center [684, 435] width 434 height 30
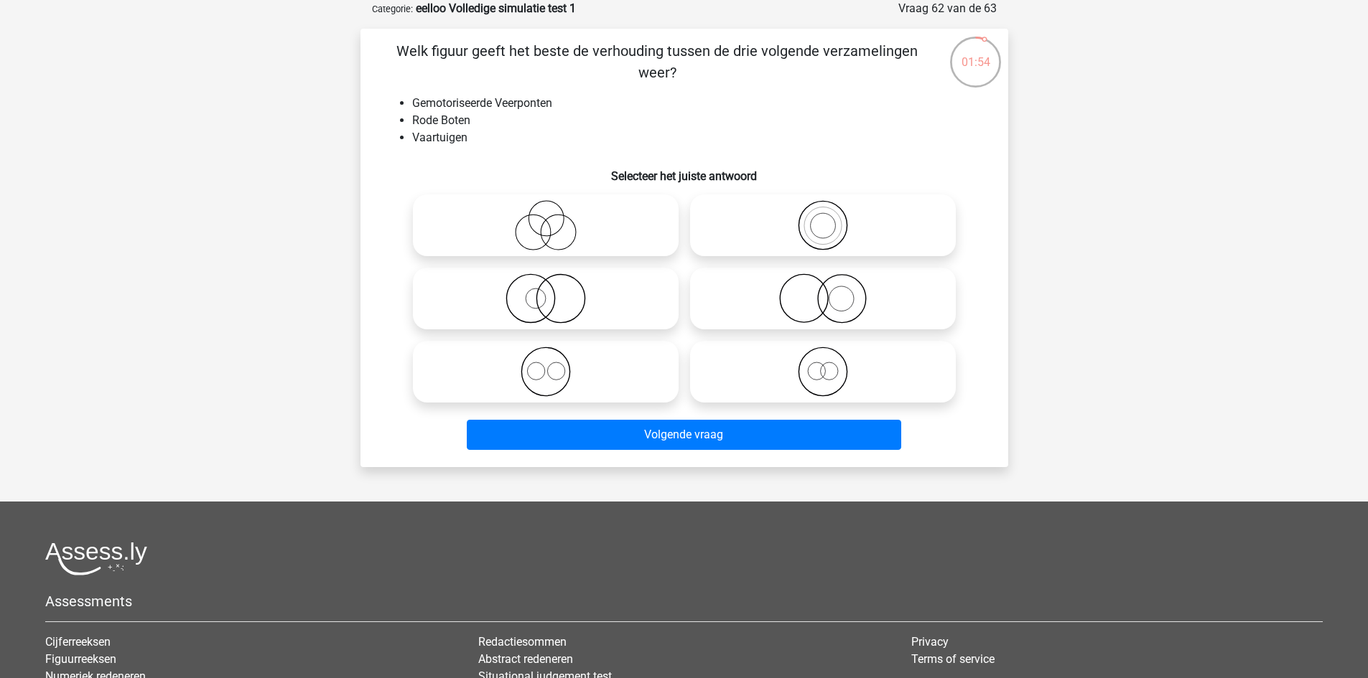
click at [592, 355] on icon at bounding box center [546, 372] width 254 height 50
click at [555, 355] on input "radio" at bounding box center [550, 359] width 9 height 9
radio input "true"
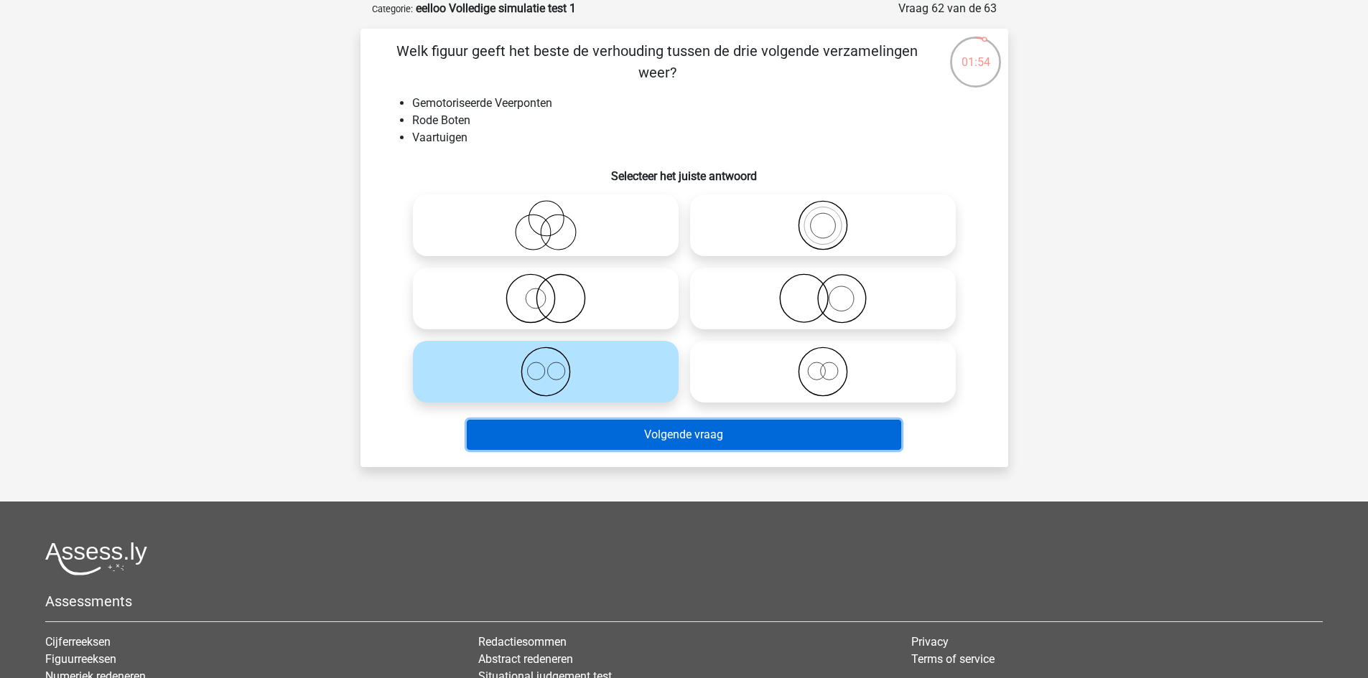
click at [637, 434] on button "Volgende vraag" at bounding box center [684, 435] width 434 height 30
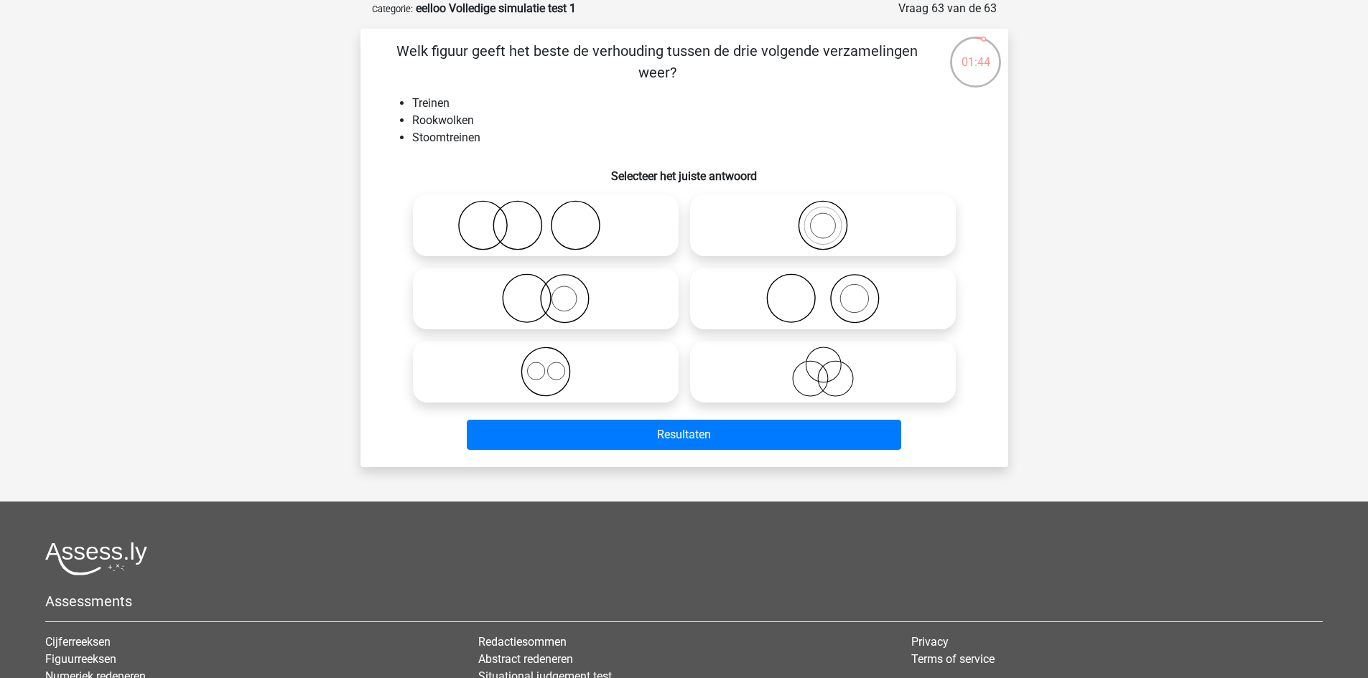
click at [607, 295] on icon at bounding box center [546, 299] width 254 height 50
click at [555, 291] on input "radio" at bounding box center [550, 286] width 9 height 9
radio input "true"
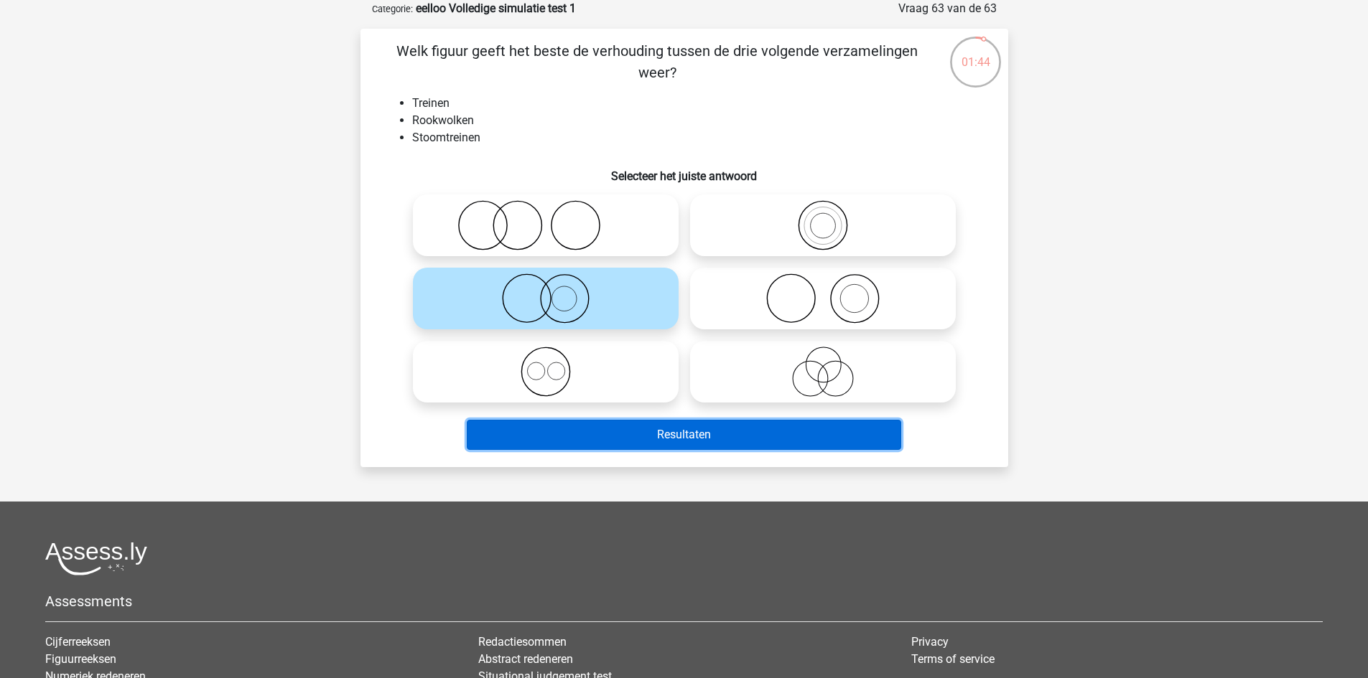
click at [634, 431] on button "Resultaten" at bounding box center [684, 435] width 434 height 30
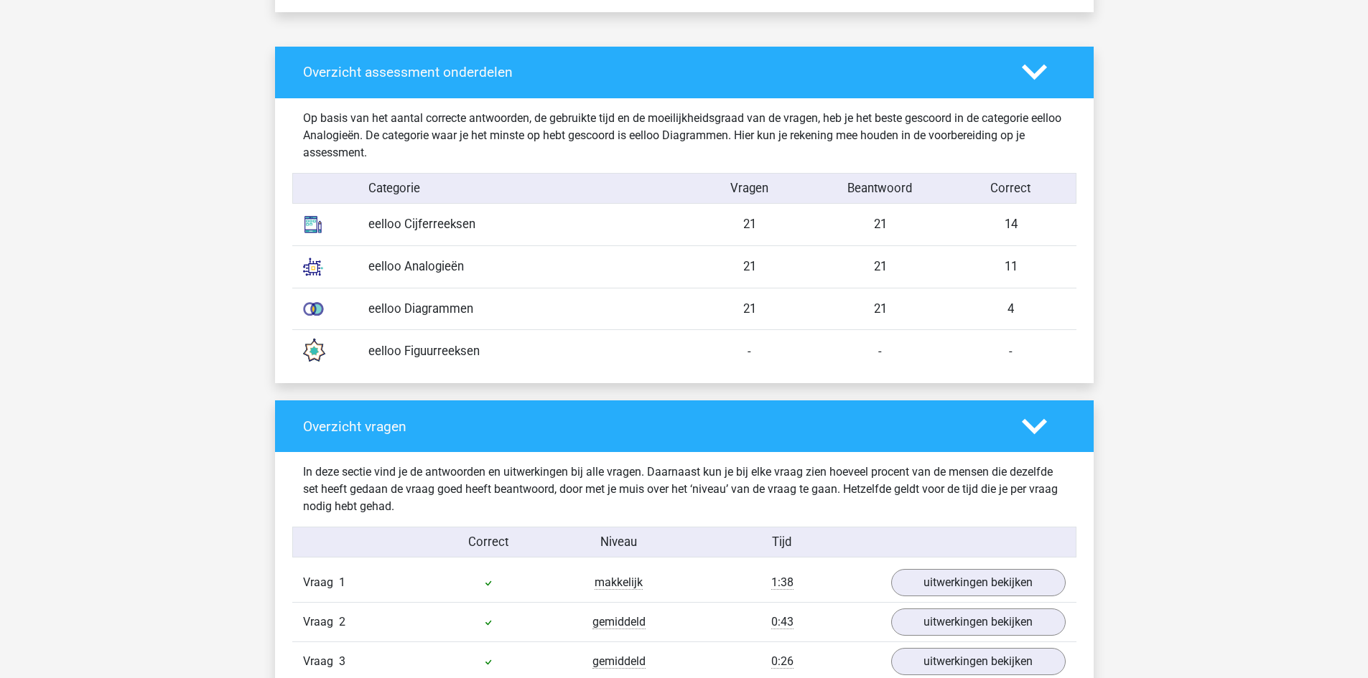
scroll to position [1436, 0]
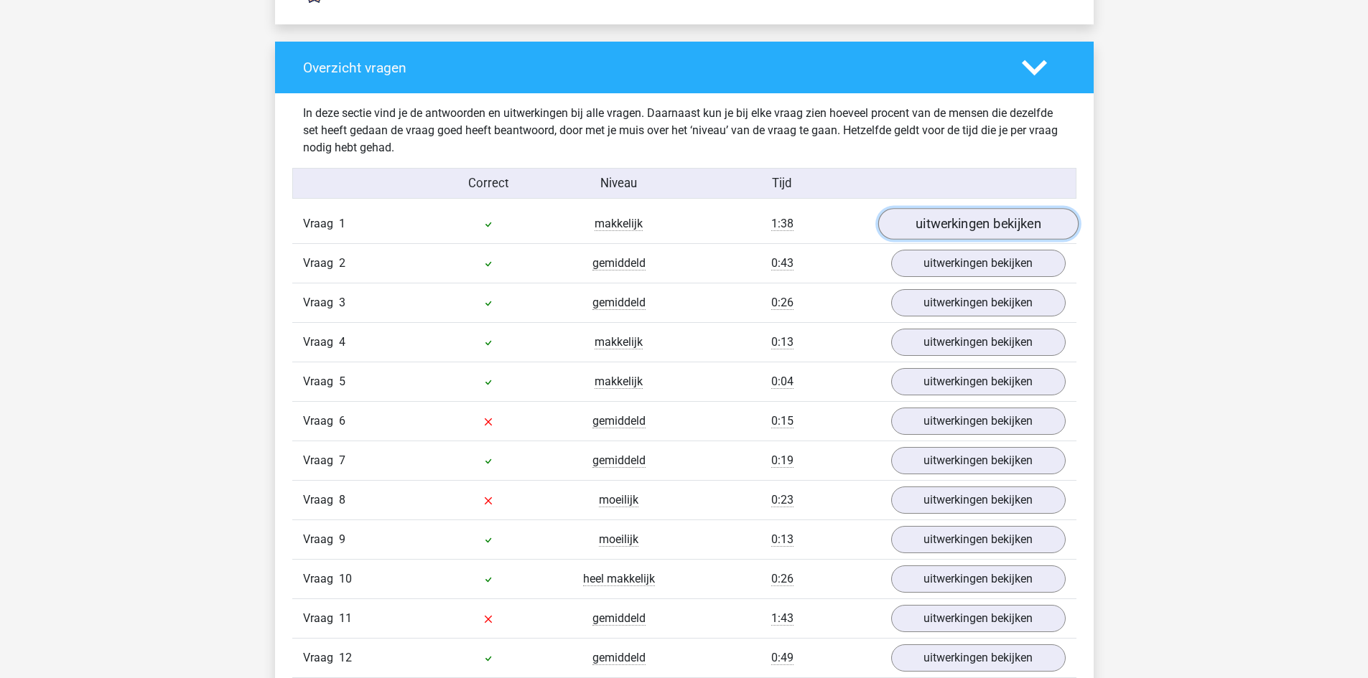
click at [994, 218] on link "uitwerkingen bekijken" at bounding box center [977, 225] width 200 height 32
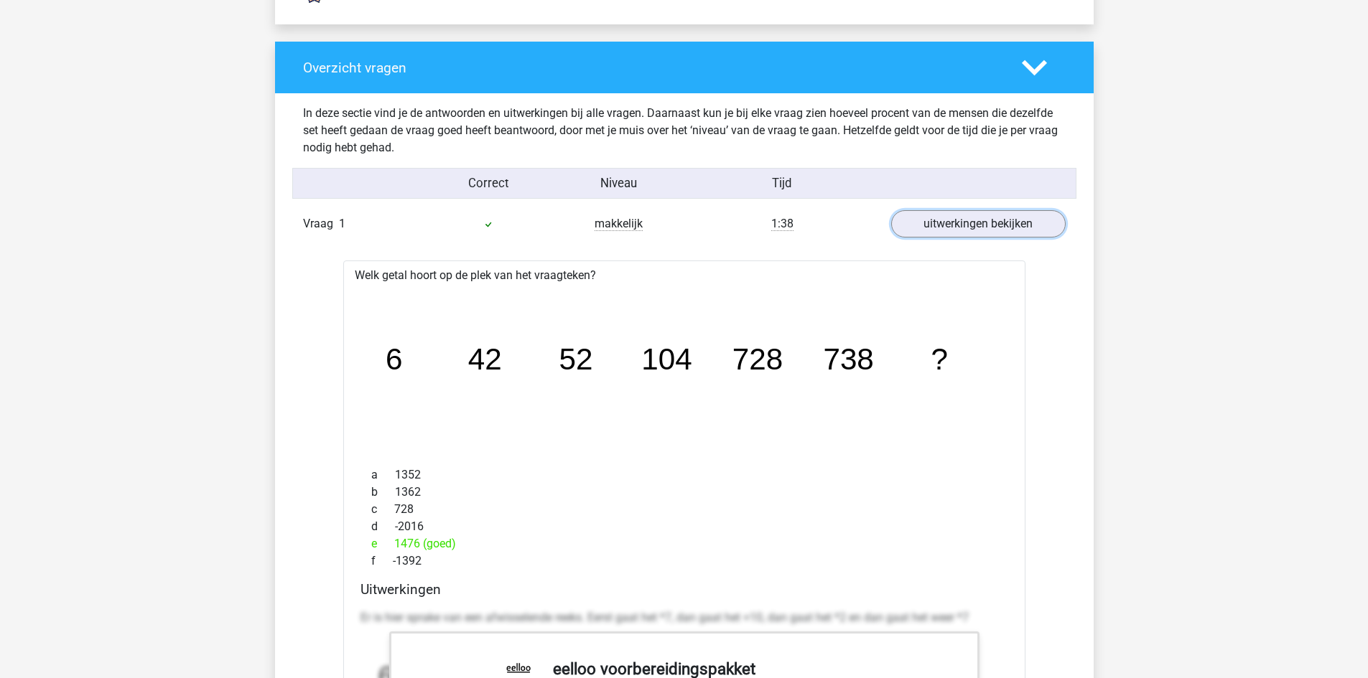
scroll to position [1795, 0]
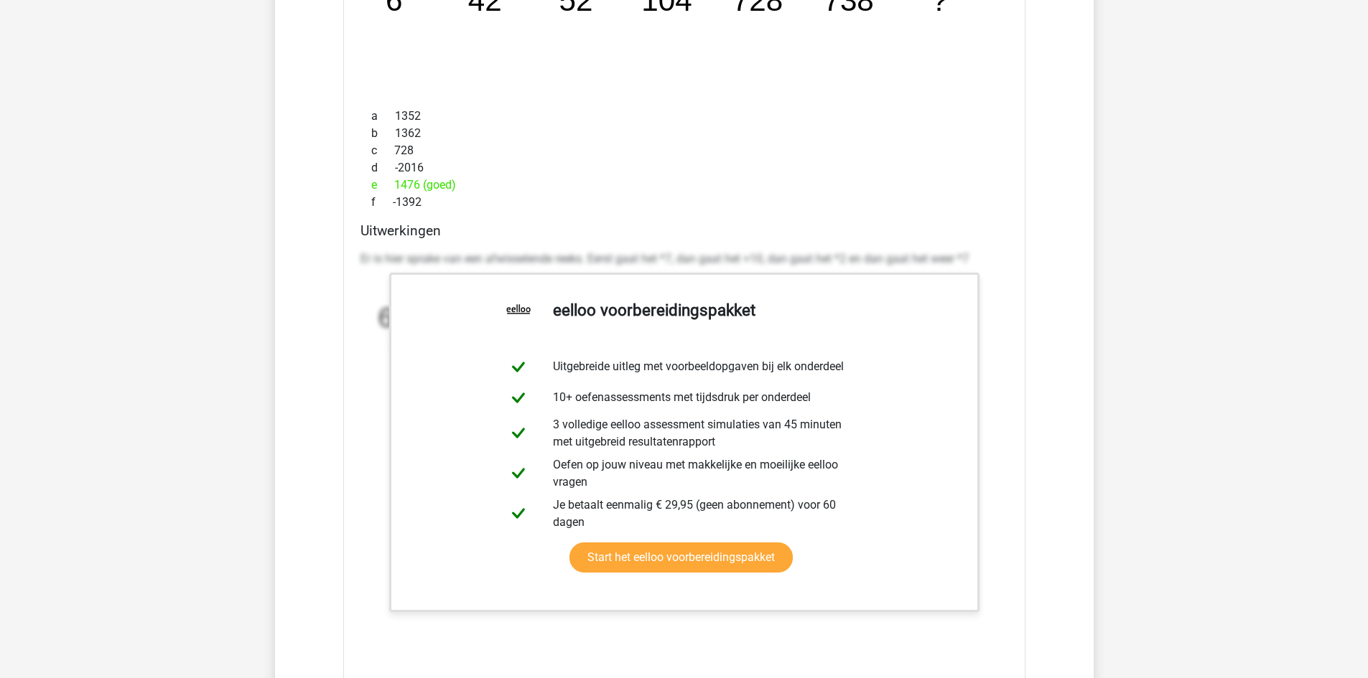
click at [467, 250] on div "Er is hier sprake van een afwisselende reeks. Eerst gaat het *7, dan gaat het +…" at bounding box center [684, 337] width 648 height 184
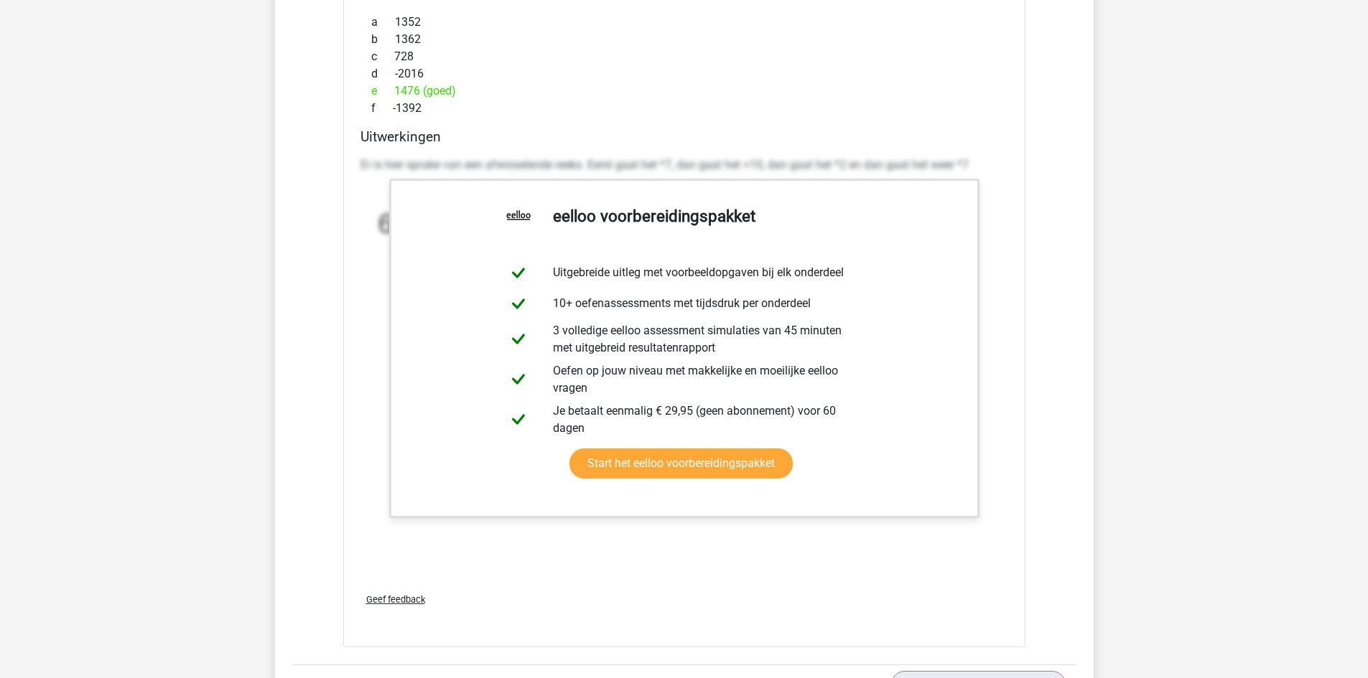
scroll to position [1436, 0]
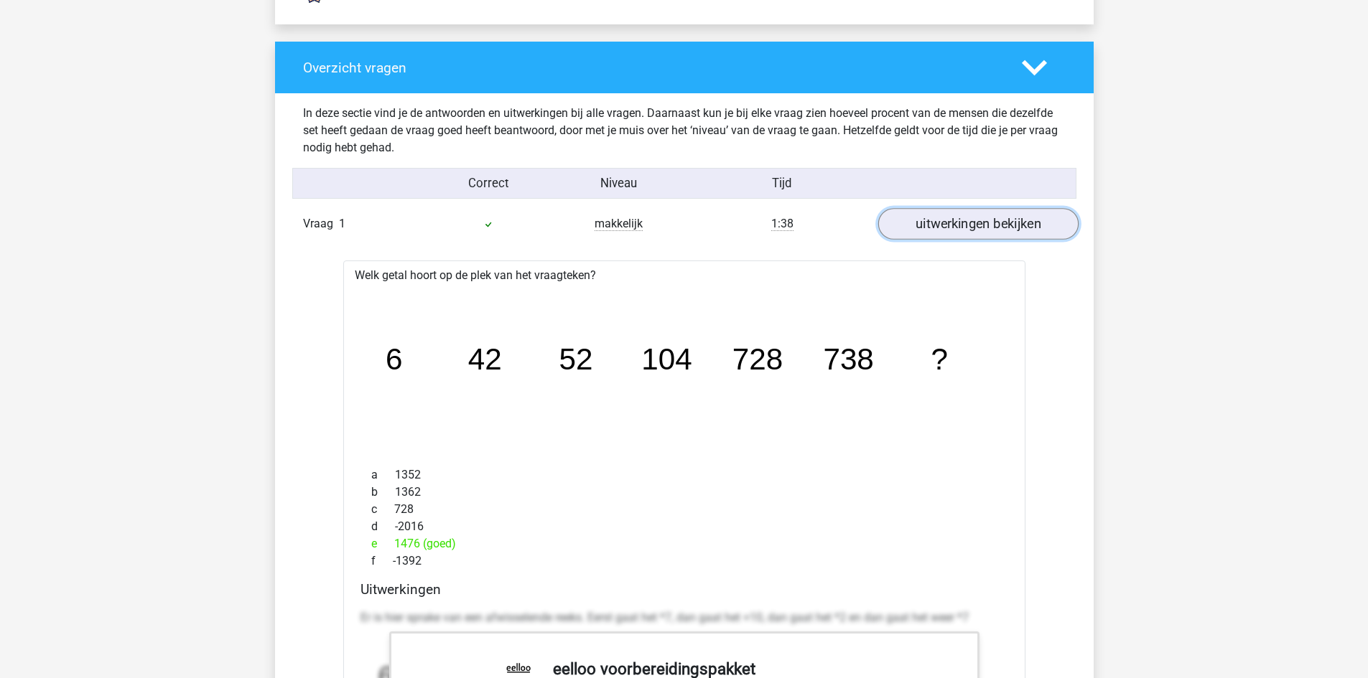
click at [990, 229] on link "uitwerkingen bekijken" at bounding box center [977, 225] width 200 height 32
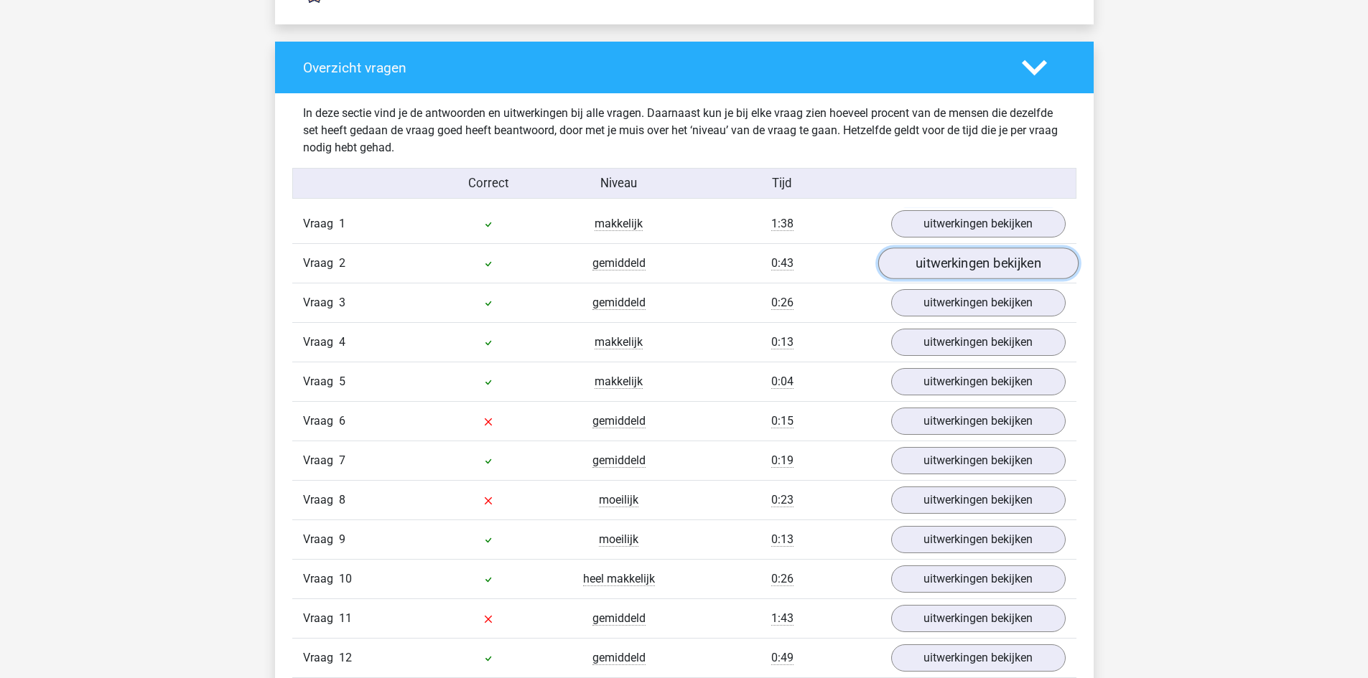
click at [1014, 261] on link "uitwerkingen bekijken" at bounding box center [977, 264] width 200 height 32
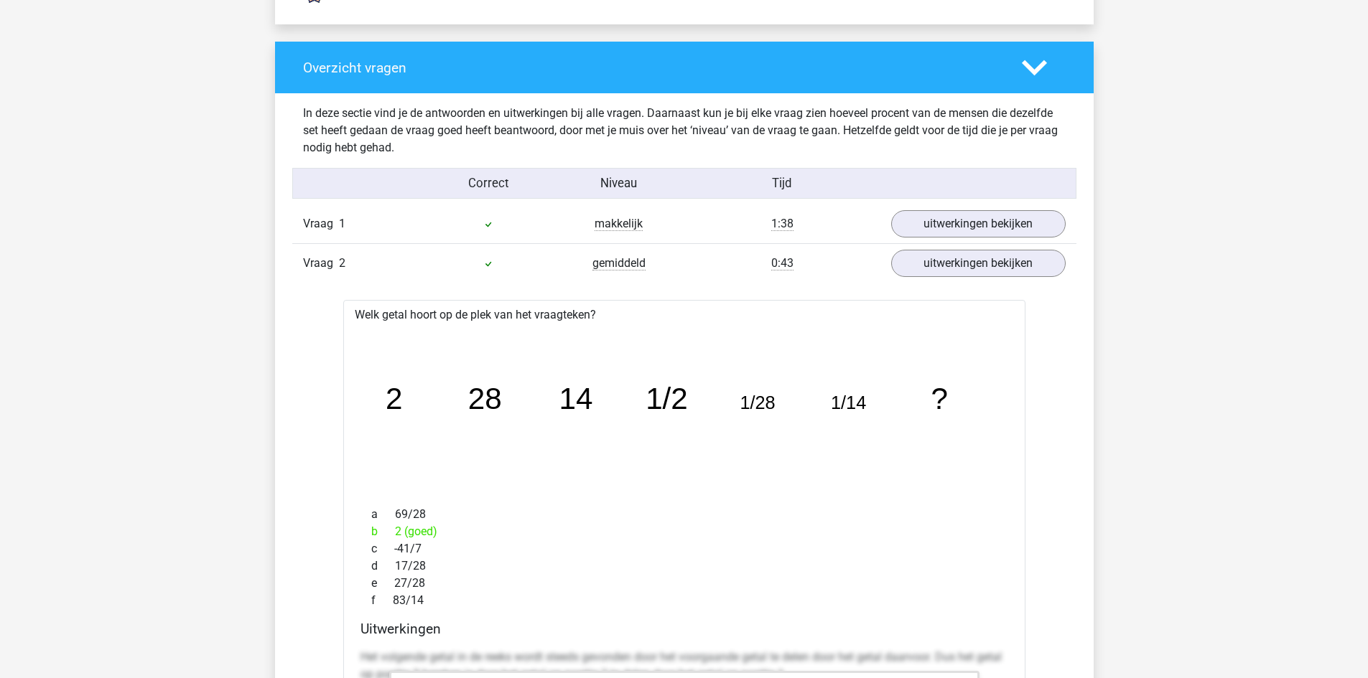
click at [990, 206] on div "Vraag 1 makkelijk 1:38 uitwerkingen bekijken" at bounding box center [684, 224] width 784 height 39
click at [1002, 228] on link "uitwerkingen bekijken" at bounding box center [977, 225] width 200 height 32
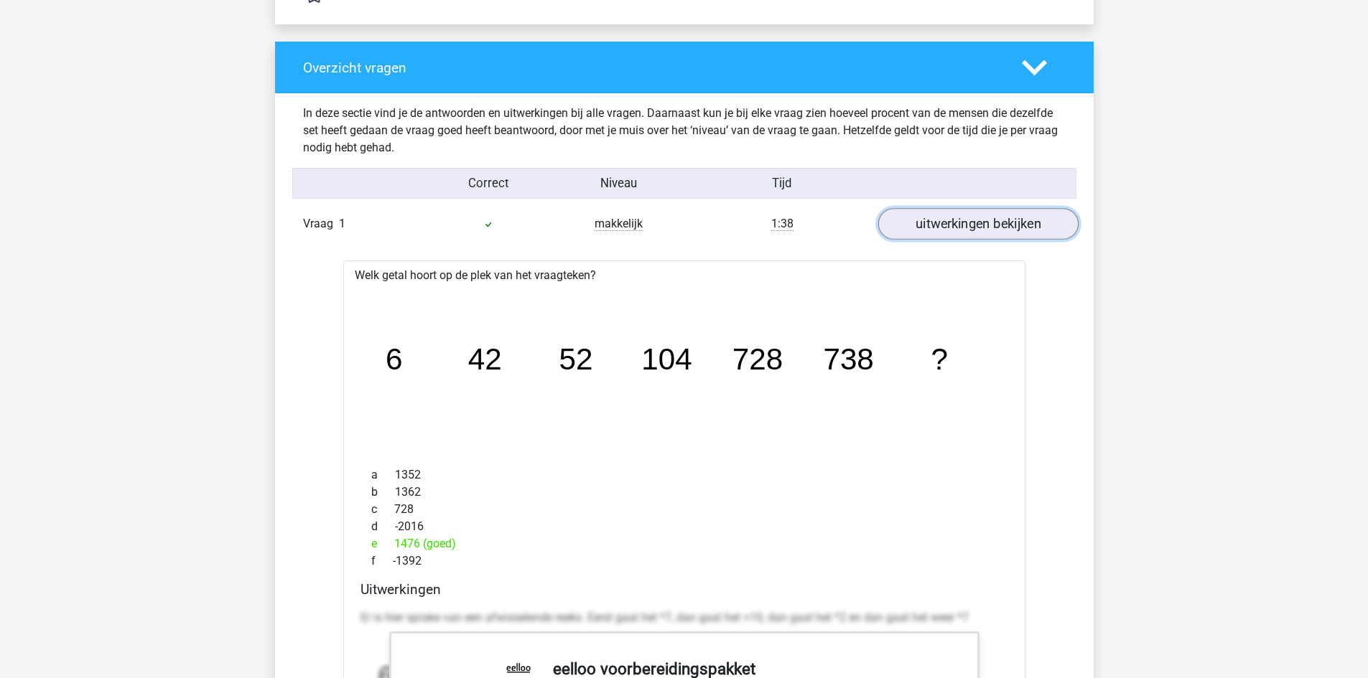
click at [980, 218] on link "uitwerkingen bekijken" at bounding box center [977, 225] width 200 height 32
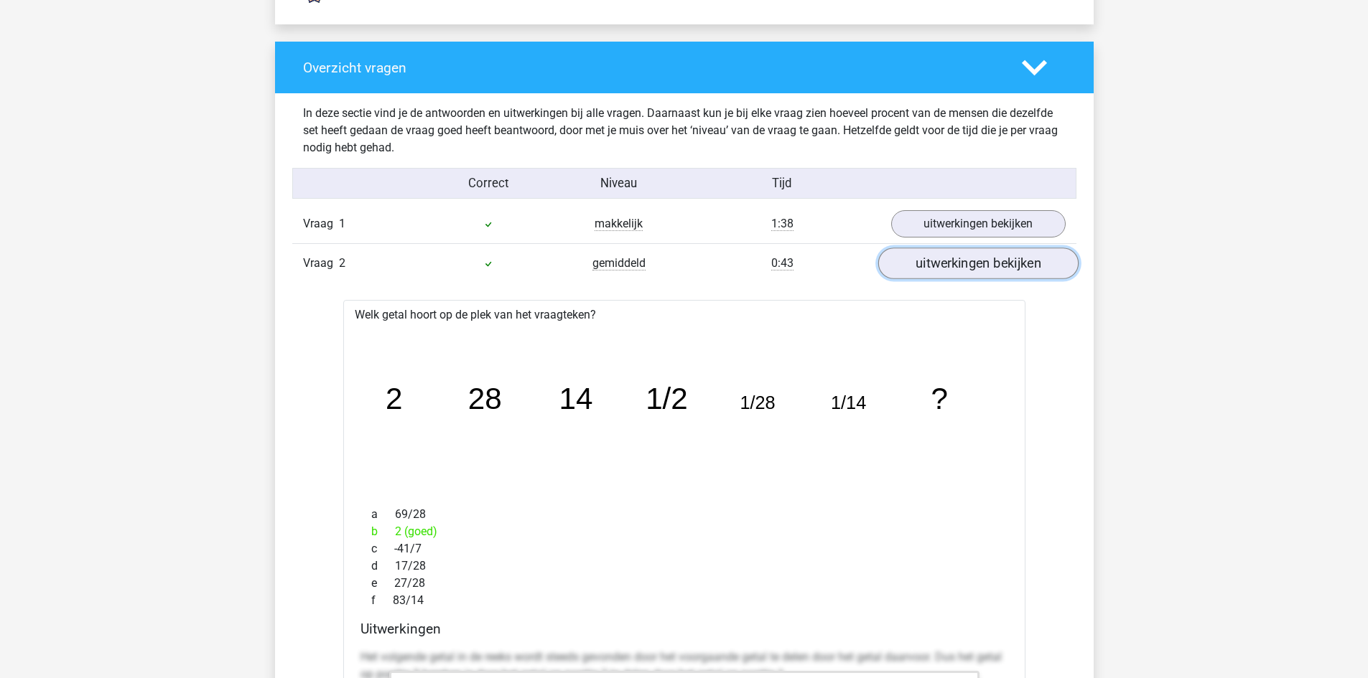
click at [986, 261] on link "uitwerkingen bekijken" at bounding box center [977, 264] width 200 height 32
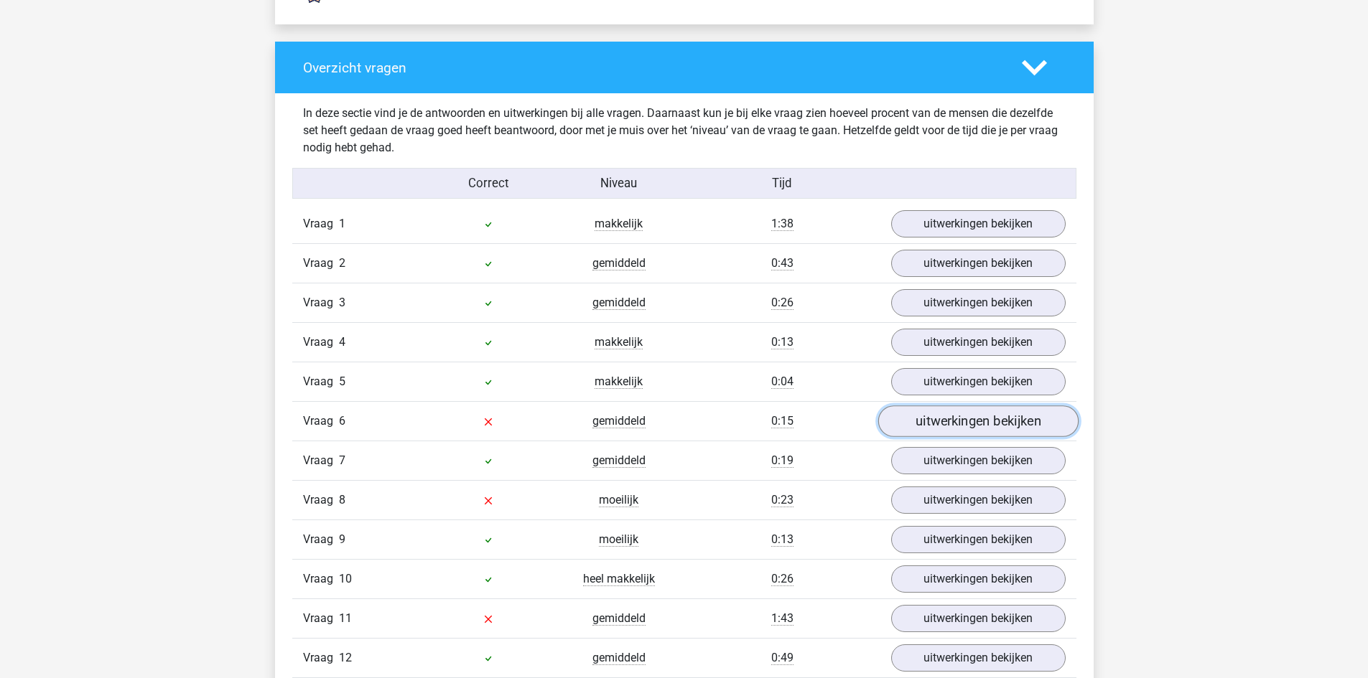
click at [995, 413] on link "uitwerkingen bekijken" at bounding box center [977, 422] width 200 height 32
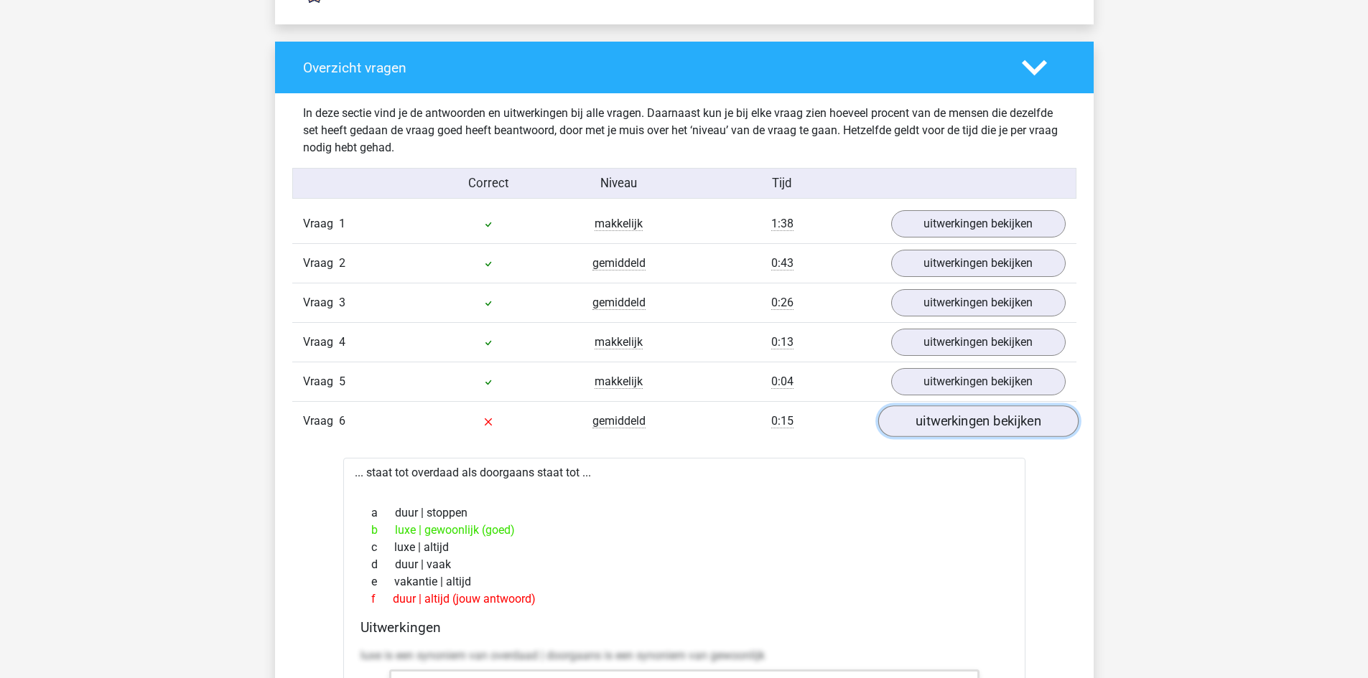
click at [998, 414] on link "uitwerkingen bekijken" at bounding box center [977, 422] width 200 height 32
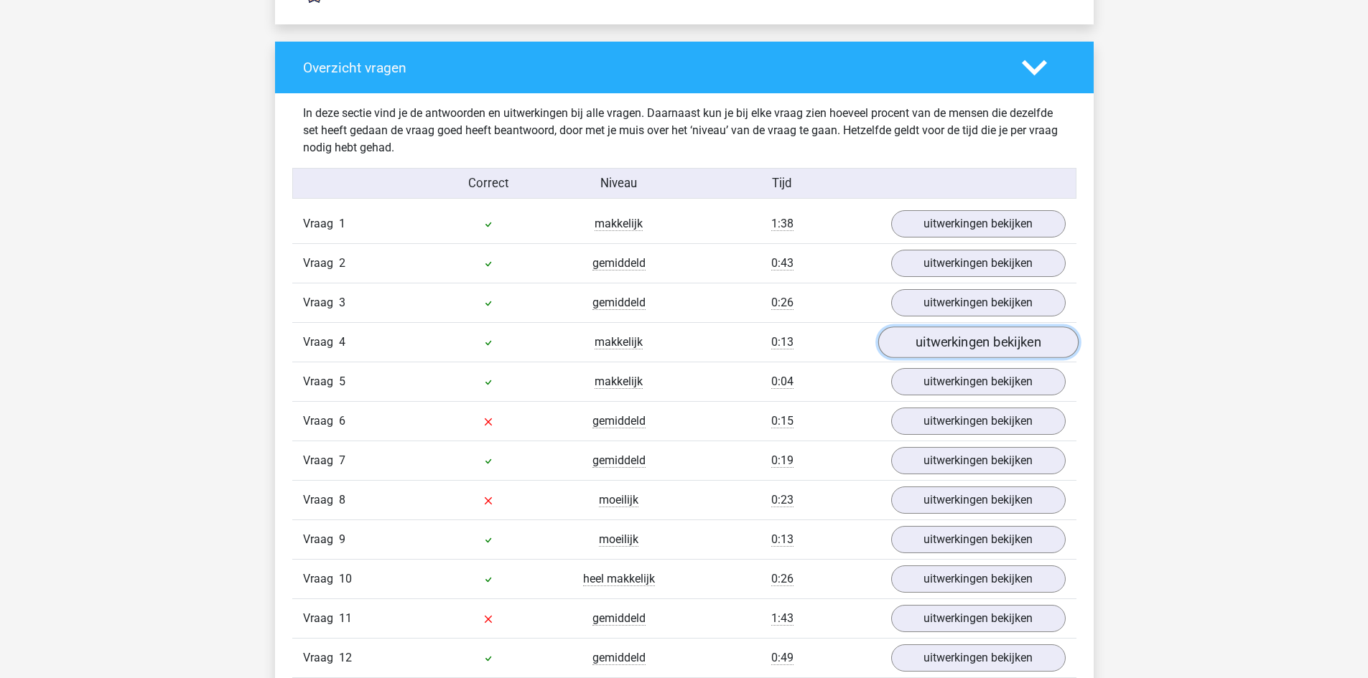
click at [973, 336] on link "uitwerkingen bekijken" at bounding box center [977, 343] width 200 height 32
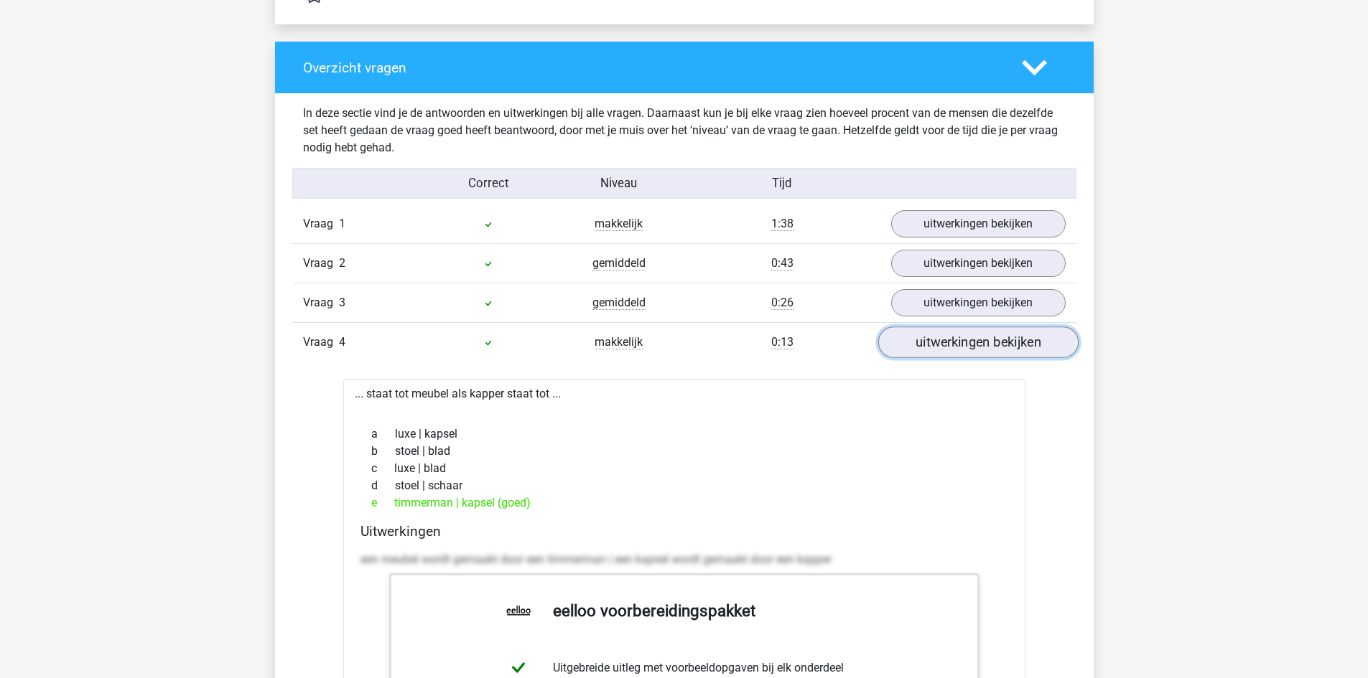
click at [975, 336] on link "uitwerkingen bekijken" at bounding box center [977, 343] width 200 height 32
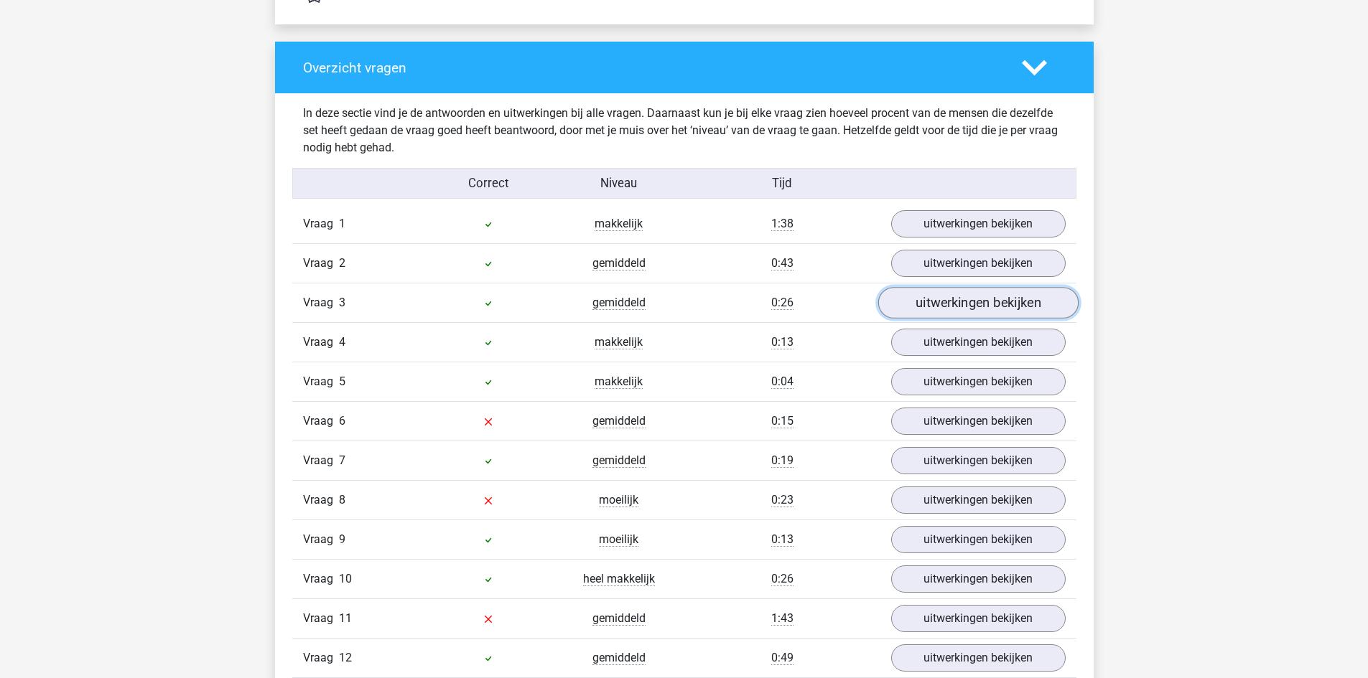
click at [982, 294] on link "uitwerkingen bekijken" at bounding box center [977, 304] width 200 height 32
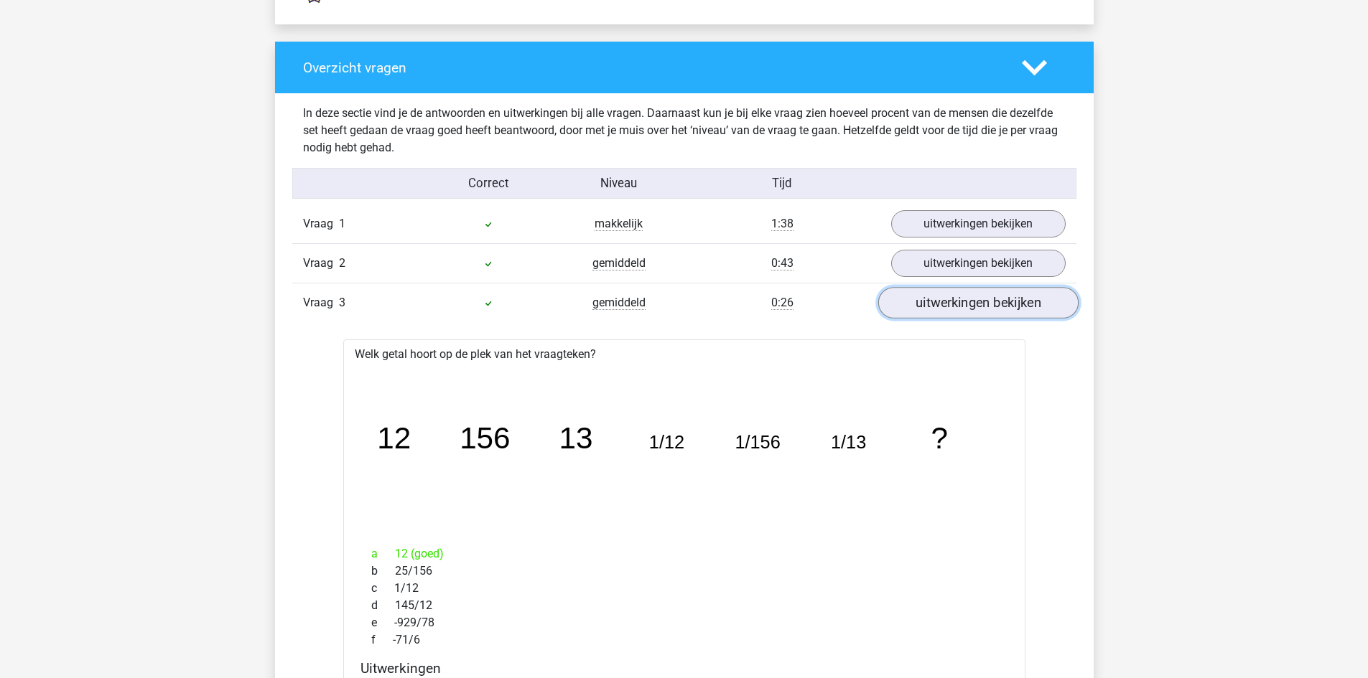
click at [971, 294] on link "uitwerkingen bekijken" at bounding box center [977, 304] width 200 height 32
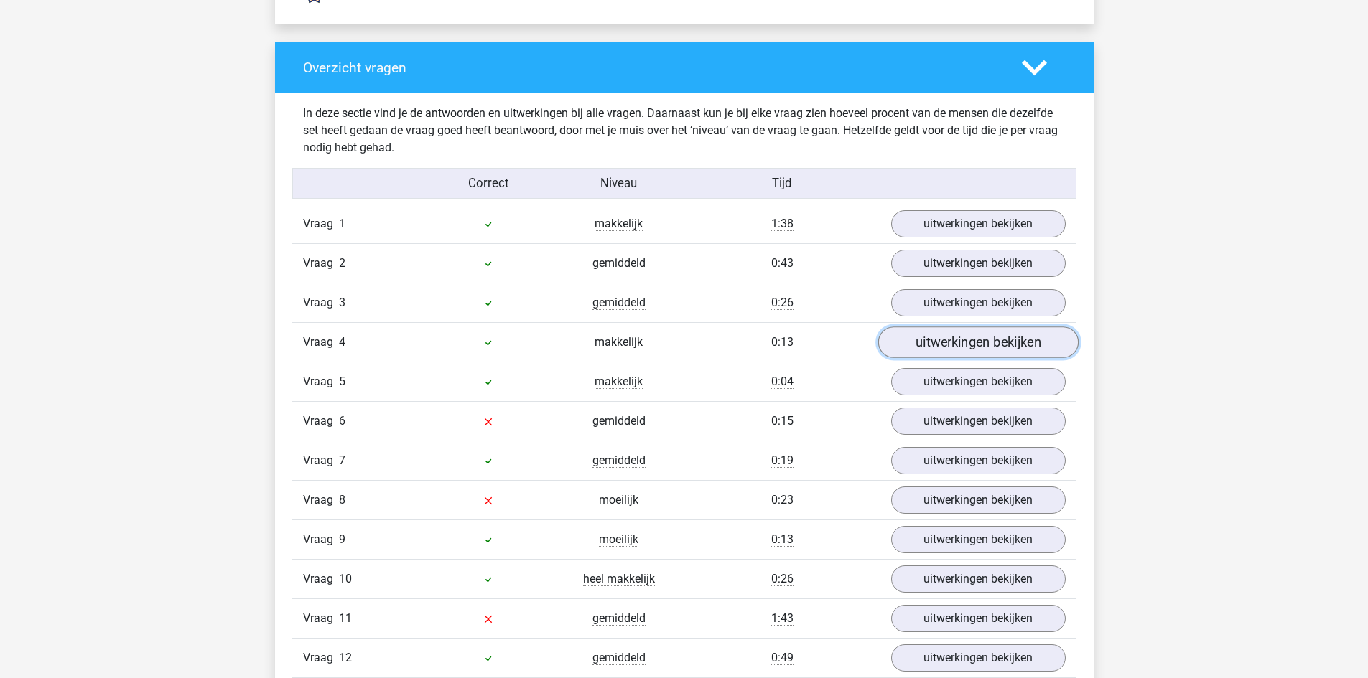
click at [986, 343] on link "uitwerkingen bekijken" at bounding box center [977, 343] width 200 height 32
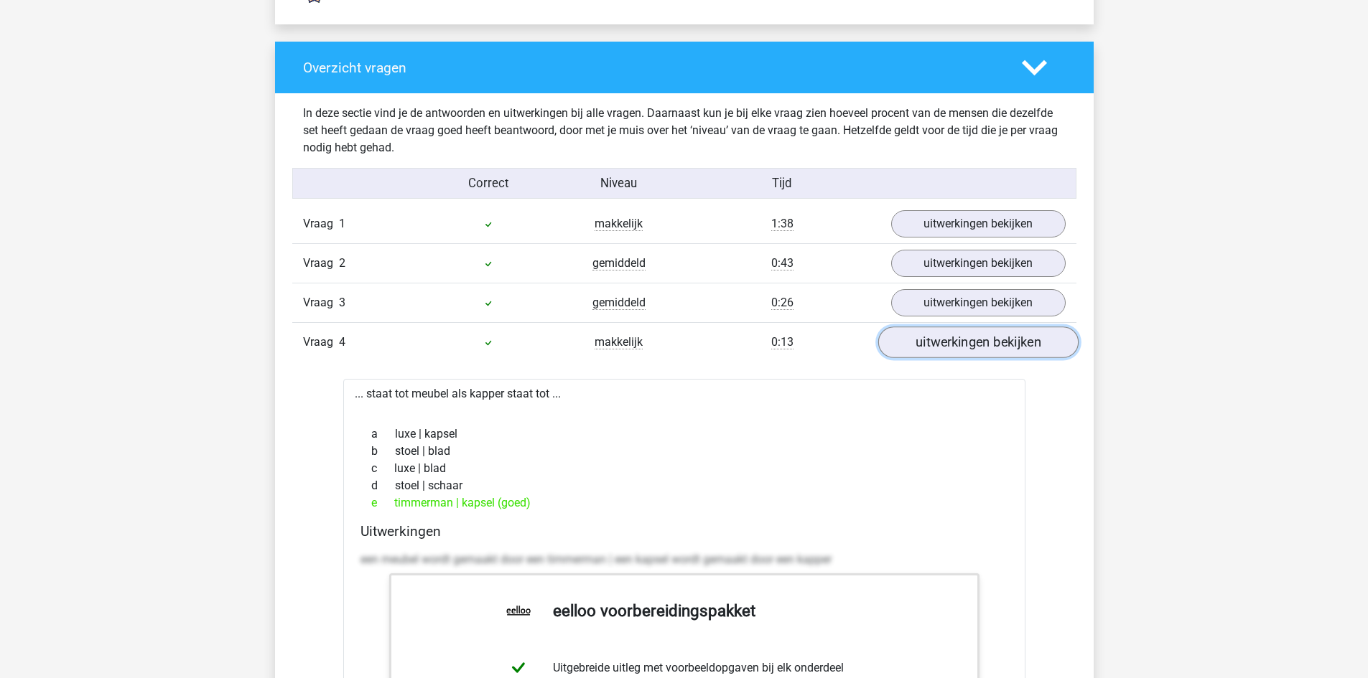
click at [985, 347] on link "uitwerkingen bekijken" at bounding box center [977, 343] width 200 height 32
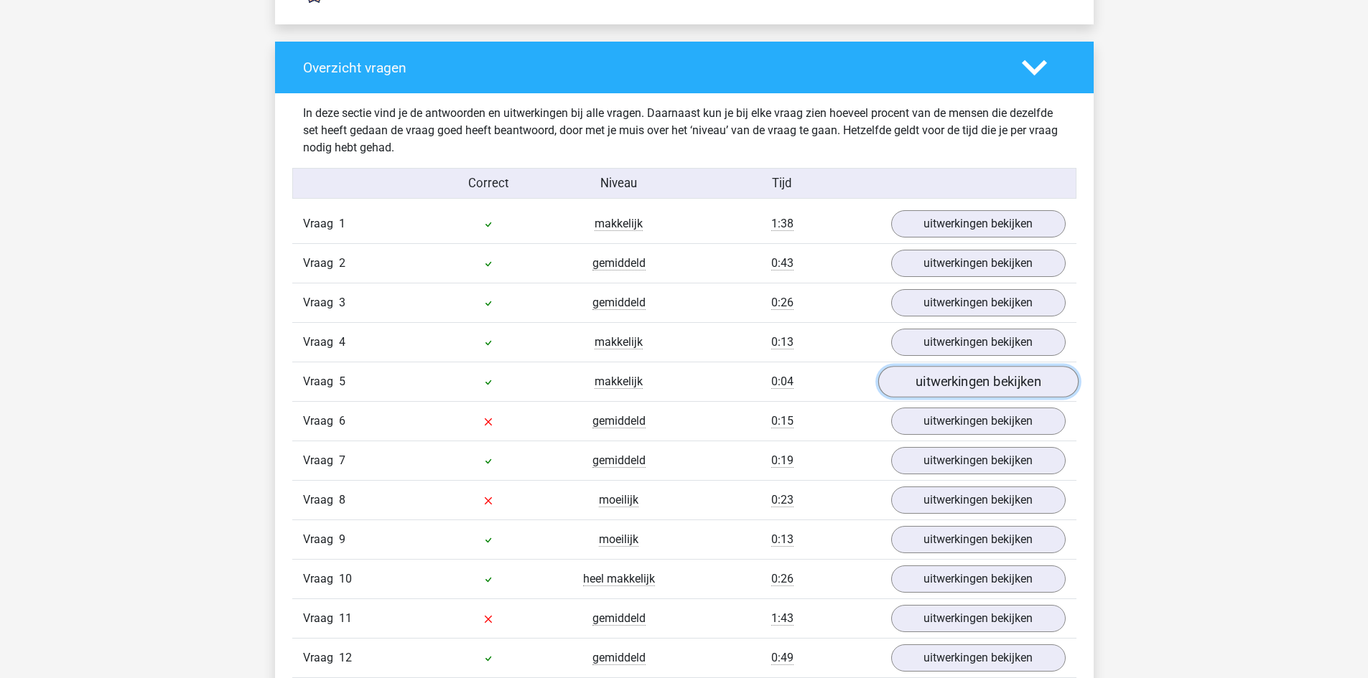
click at [999, 383] on link "uitwerkingen bekijken" at bounding box center [977, 383] width 200 height 32
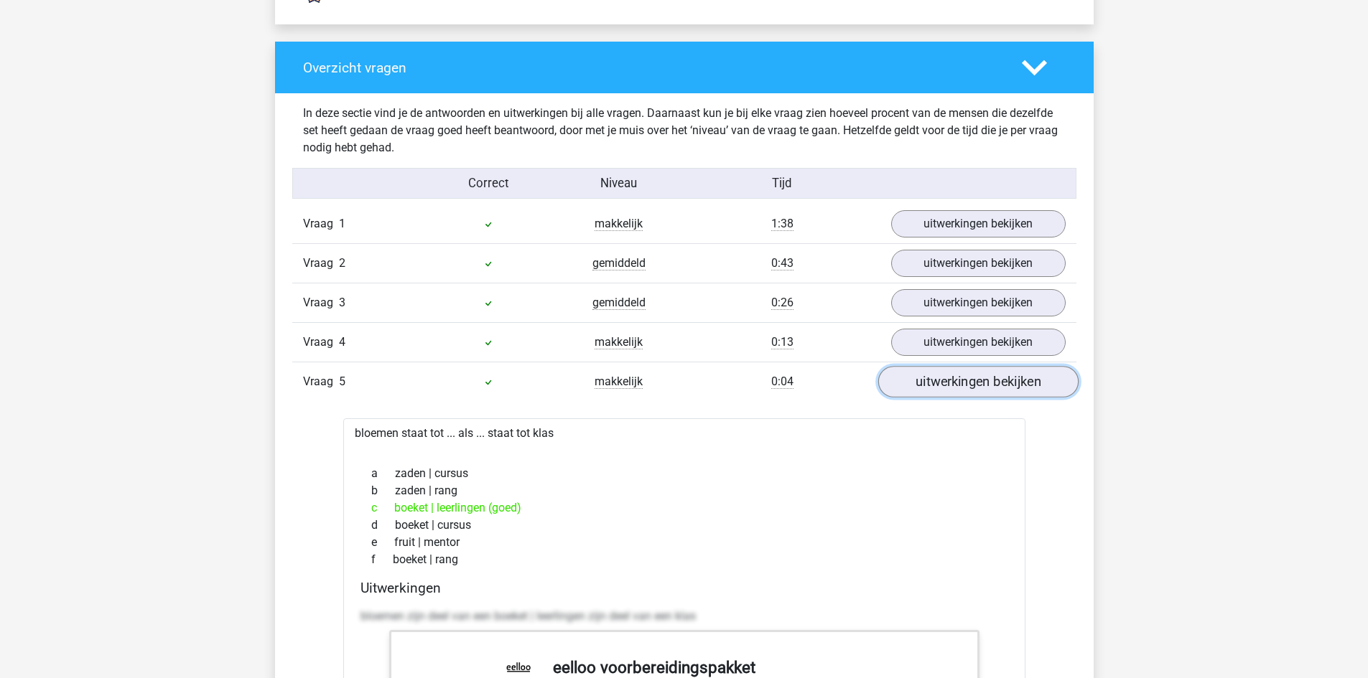
click at [967, 378] on link "uitwerkingen bekijken" at bounding box center [977, 383] width 200 height 32
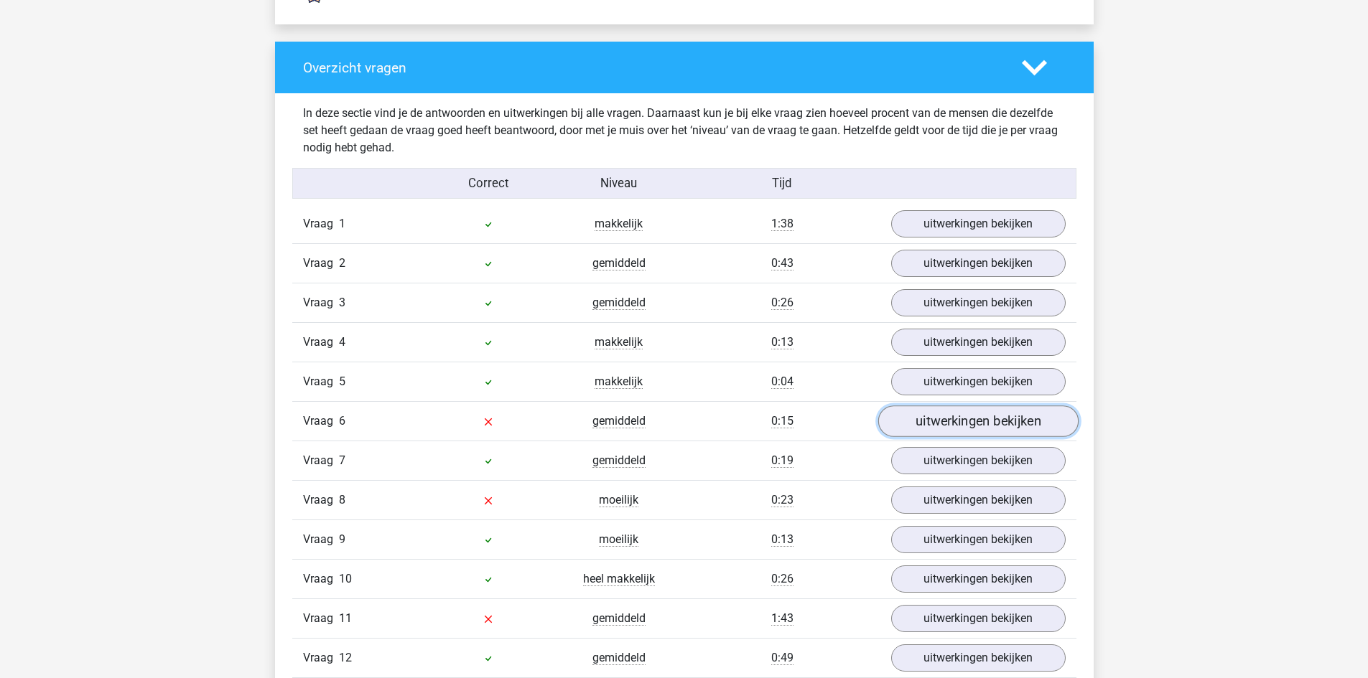
click at [987, 428] on link "uitwerkingen bekijken" at bounding box center [977, 422] width 200 height 32
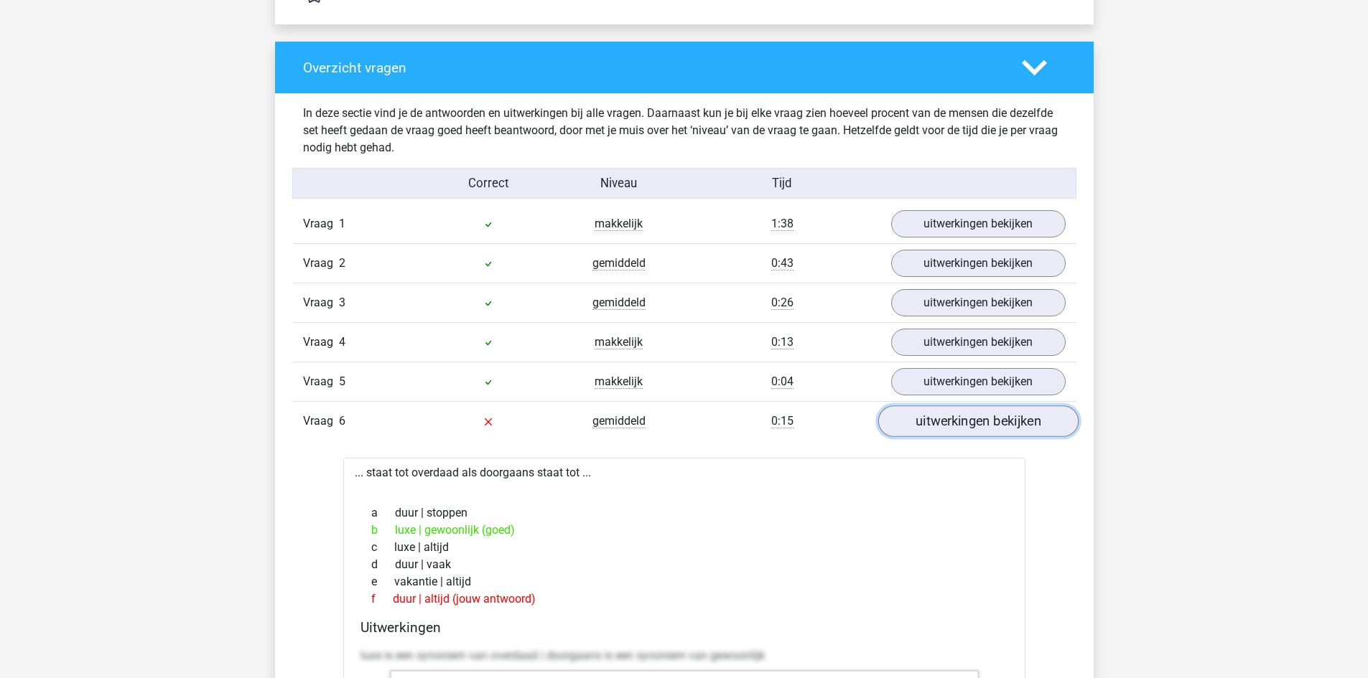
click at [987, 428] on link "uitwerkingen bekijken" at bounding box center [977, 422] width 200 height 32
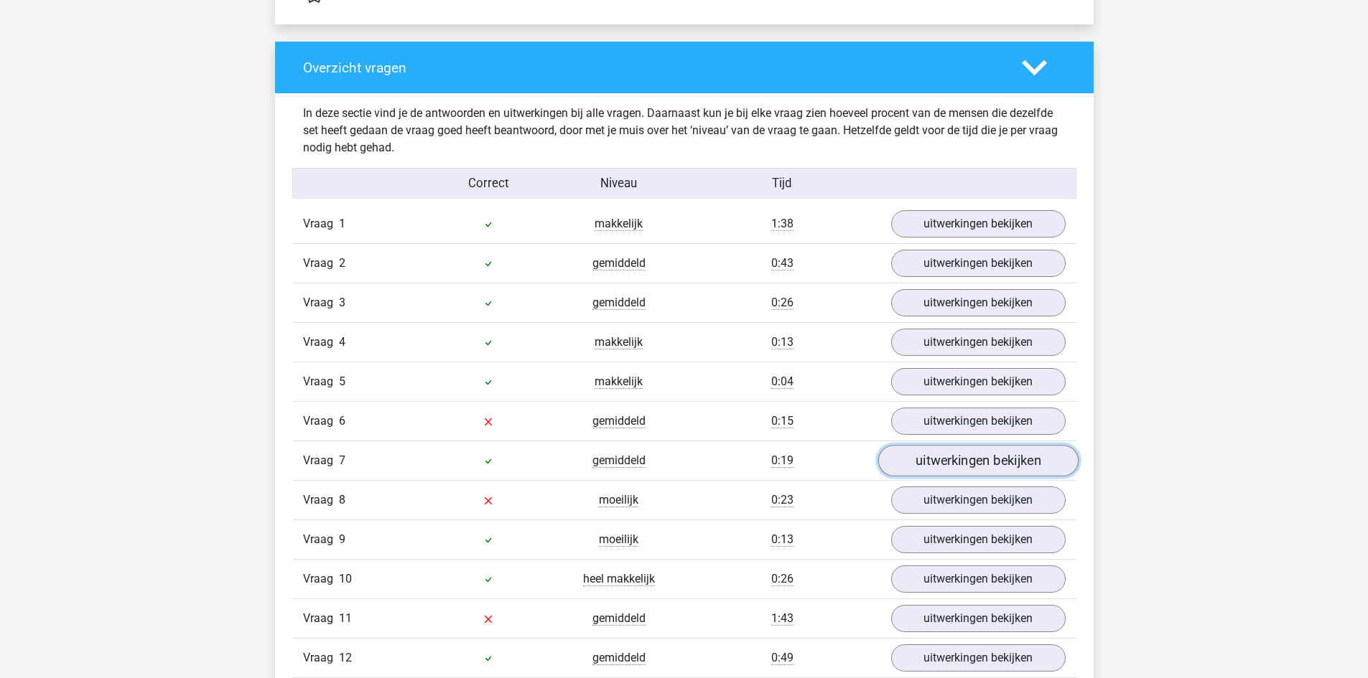
click at [995, 455] on link "uitwerkingen bekijken" at bounding box center [977, 462] width 200 height 32
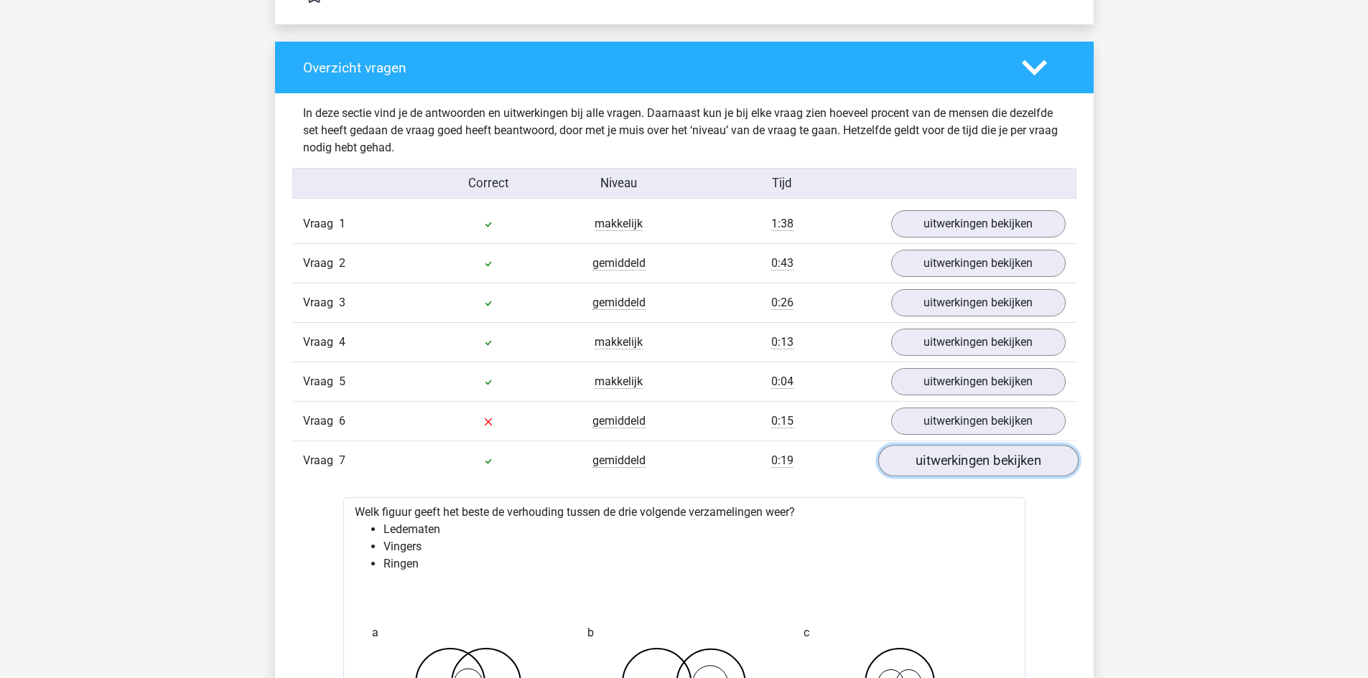
scroll to position [1795, 0]
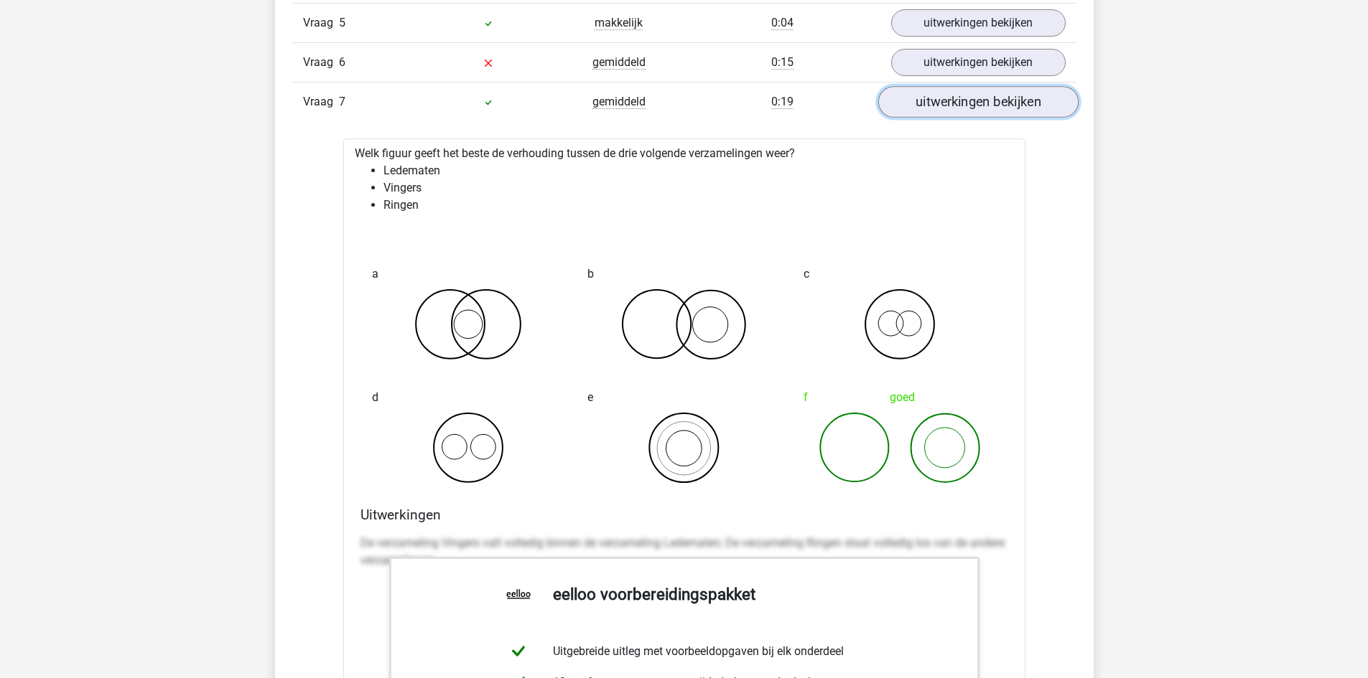
click at [925, 102] on link "uitwerkingen bekijken" at bounding box center [977, 103] width 200 height 32
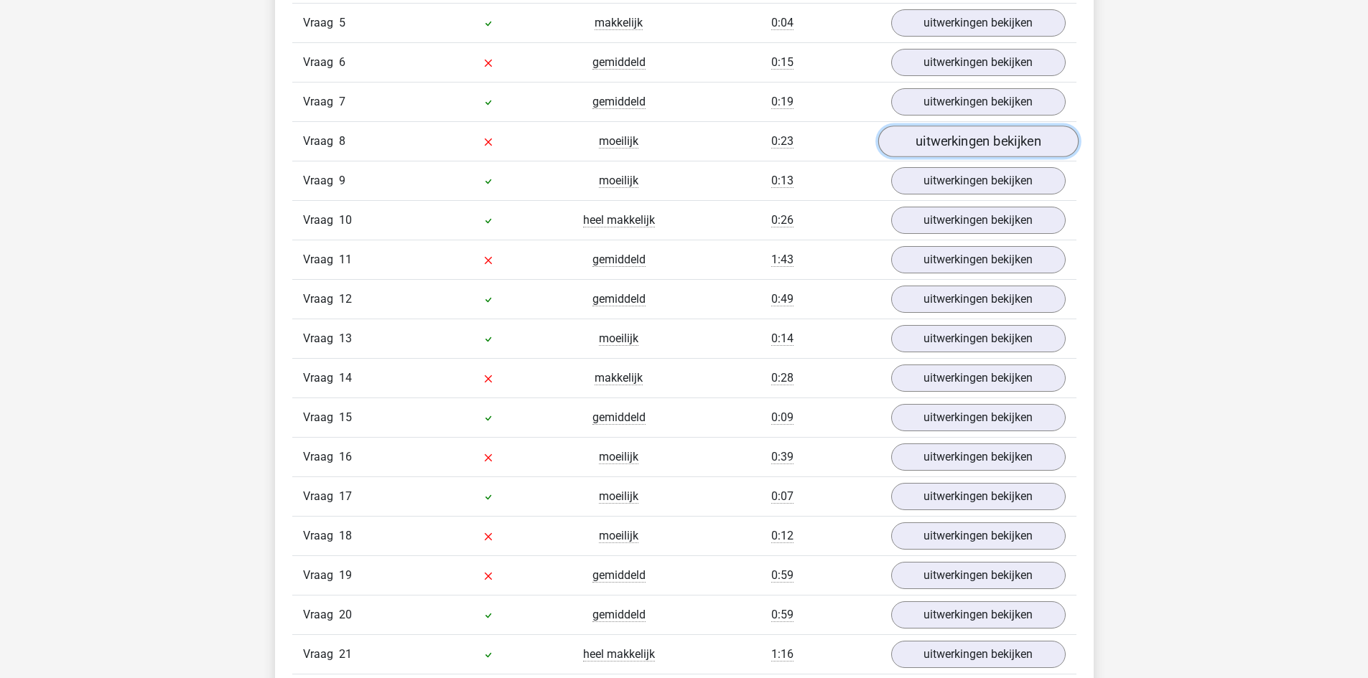
click at [963, 147] on link "uitwerkingen bekijken" at bounding box center [977, 142] width 200 height 32
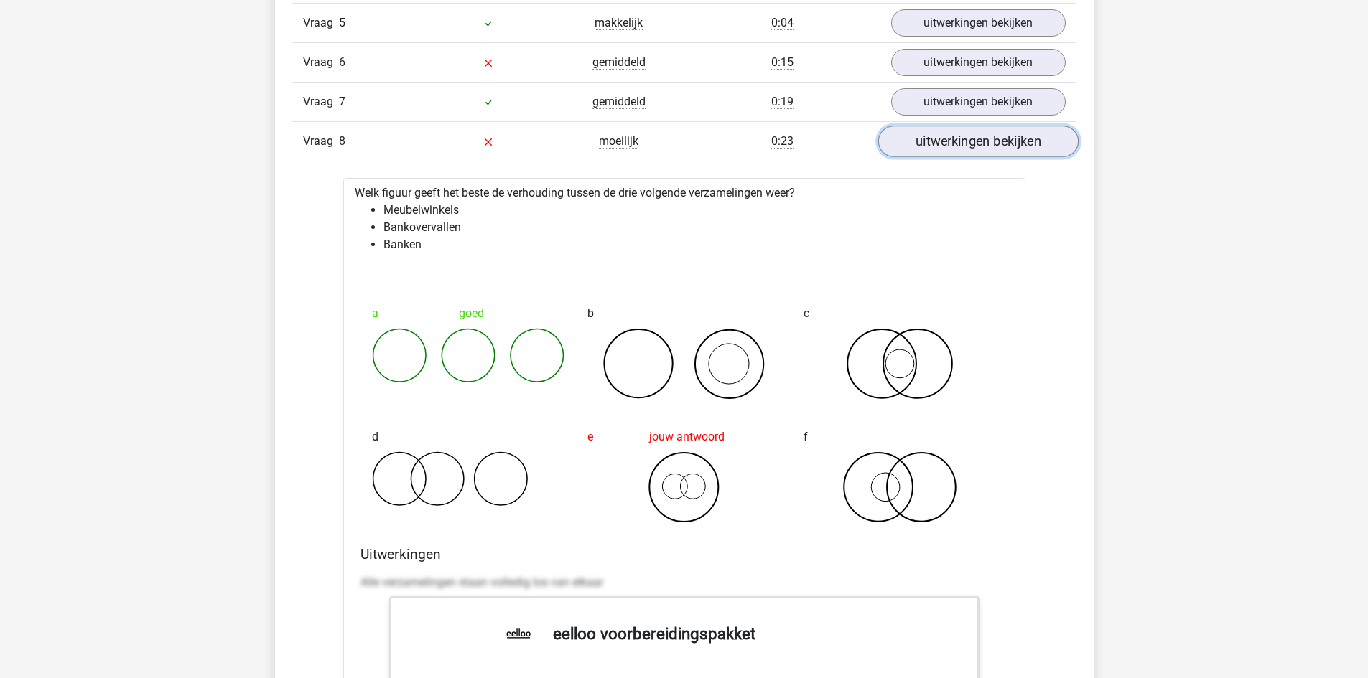
click at [961, 147] on link "uitwerkingen bekijken" at bounding box center [977, 142] width 200 height 32
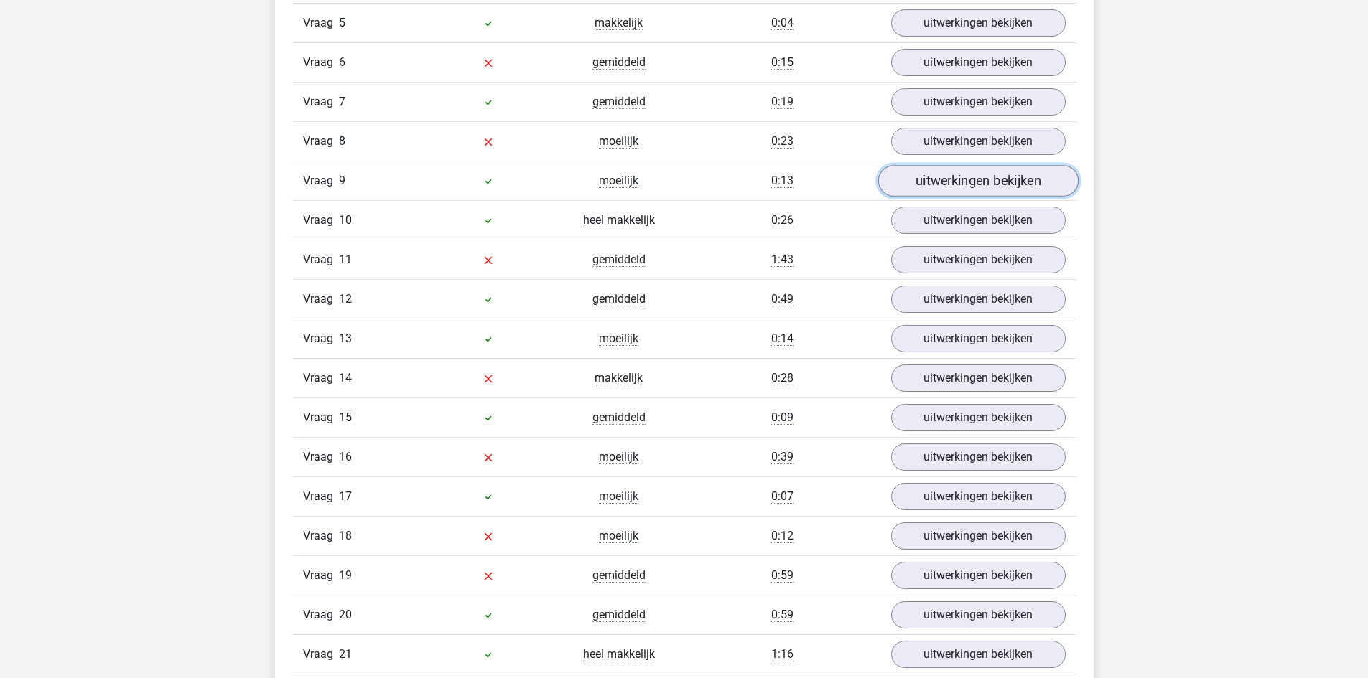
click at [951, 184] on link "uitwerkingen bekijken" at bounding box center [977, 182] width 200 height 32
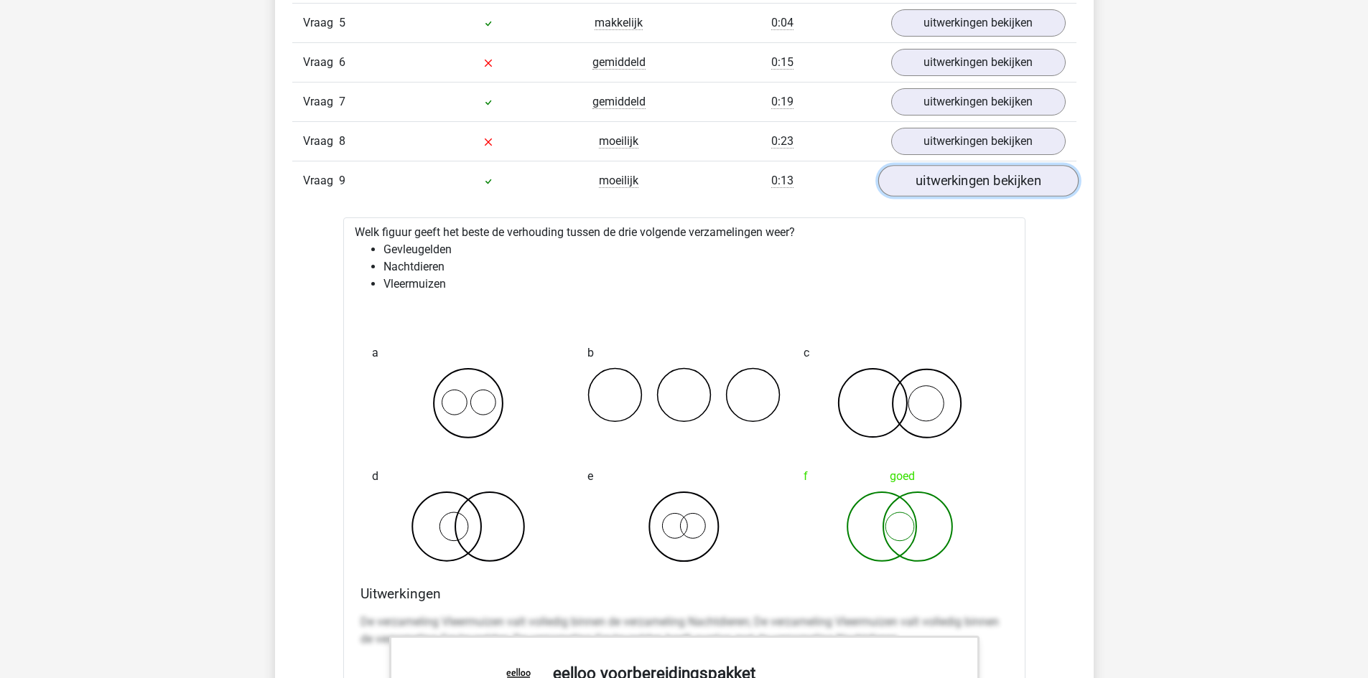
click at [958, 180] on link "uitwerkingen bekijken" at bounding box center [977, 182] width 200 height 32
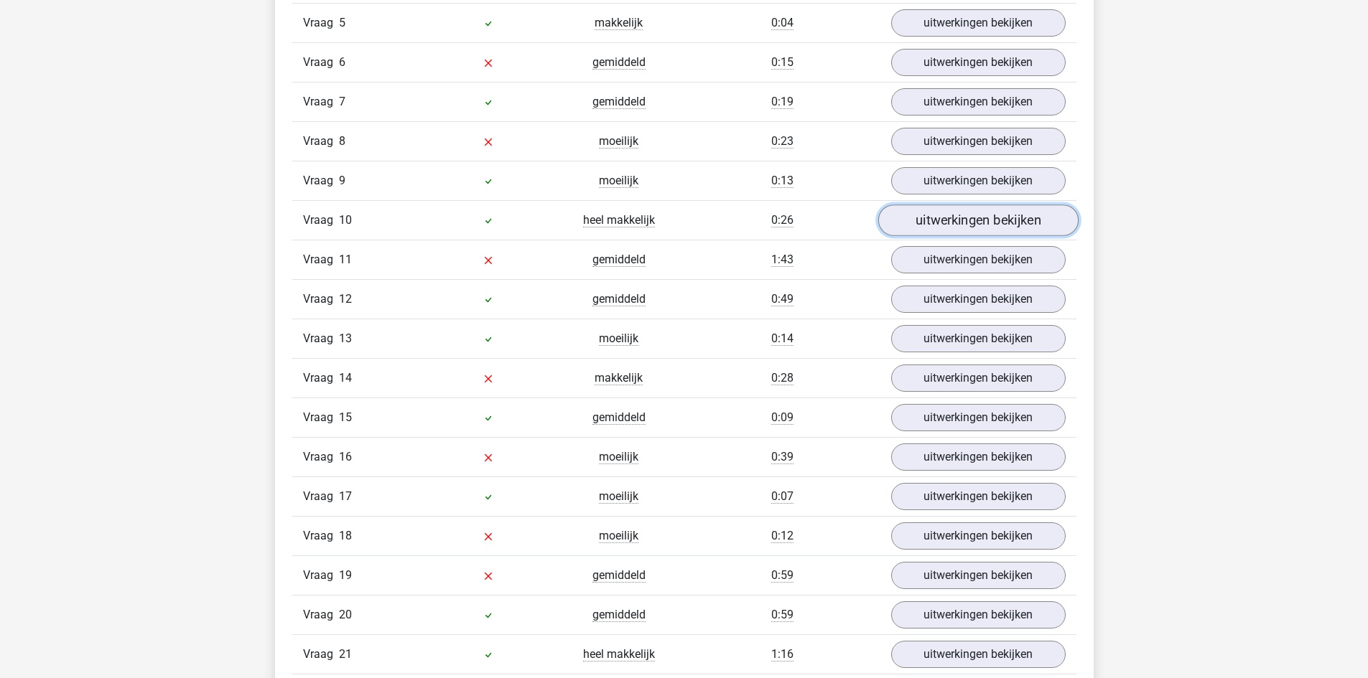
click at [963, 225] on link "uitwerkingen bekijken" at bounding box center [977, 221] width 200 height 32
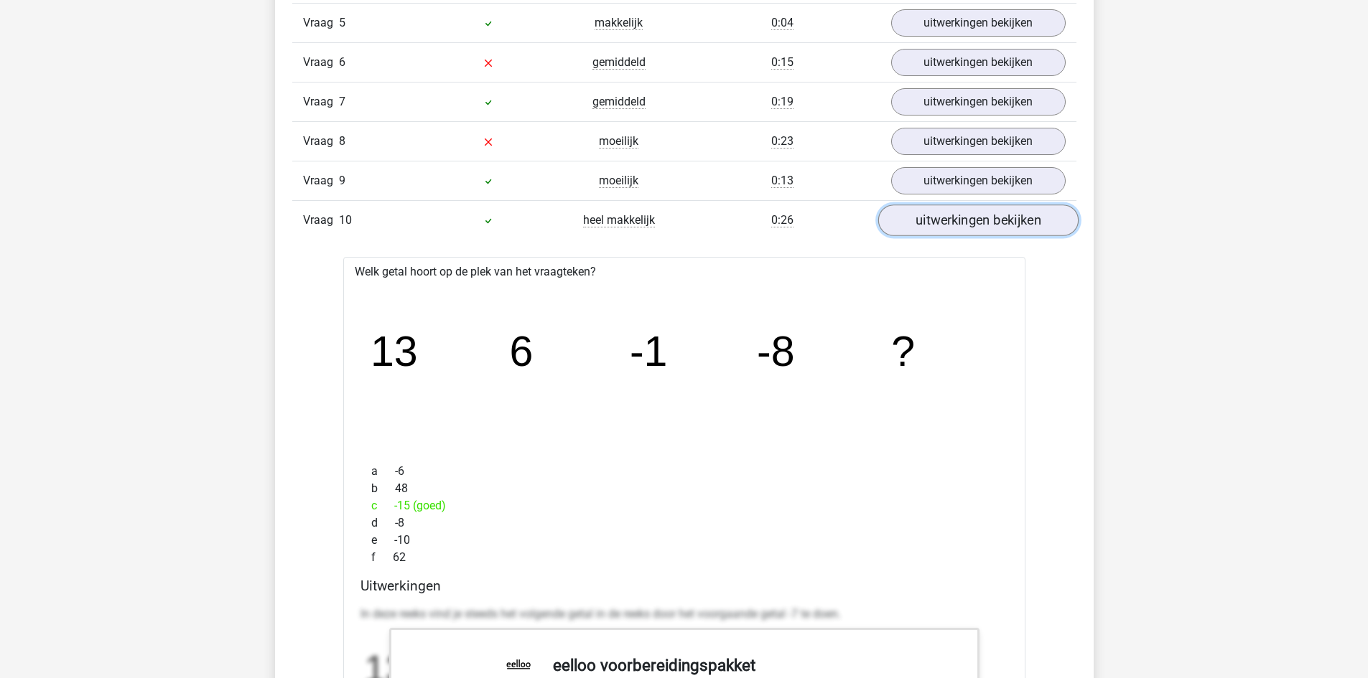
click at [953, 219] on link "uitwerkingen bekijken" at bounding box center [977, 221] width 200 height 32
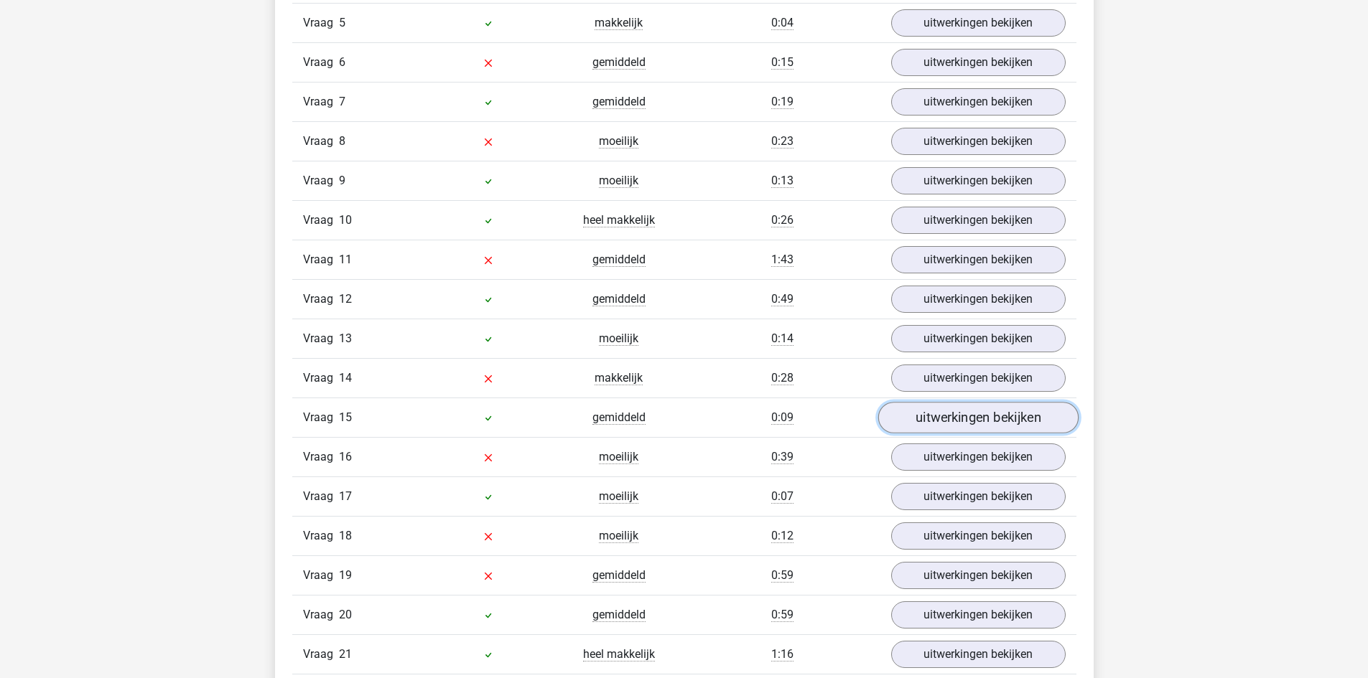
click at [947, 408] on link "uitwerkingen bekijken" at bounding box center [977, 419] width 200 height 32
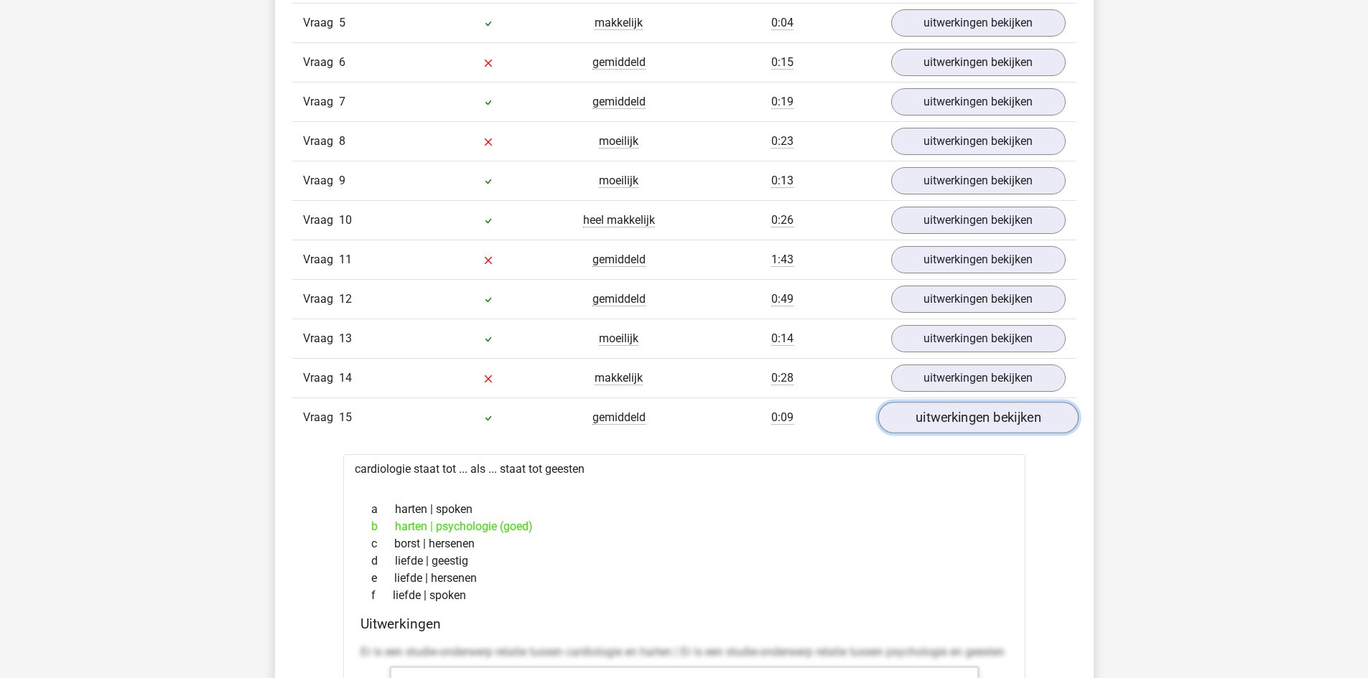
click at [948, 408] on link "uitwerkingen bekijken" at bounding box center [977, 419] width 200 height 32
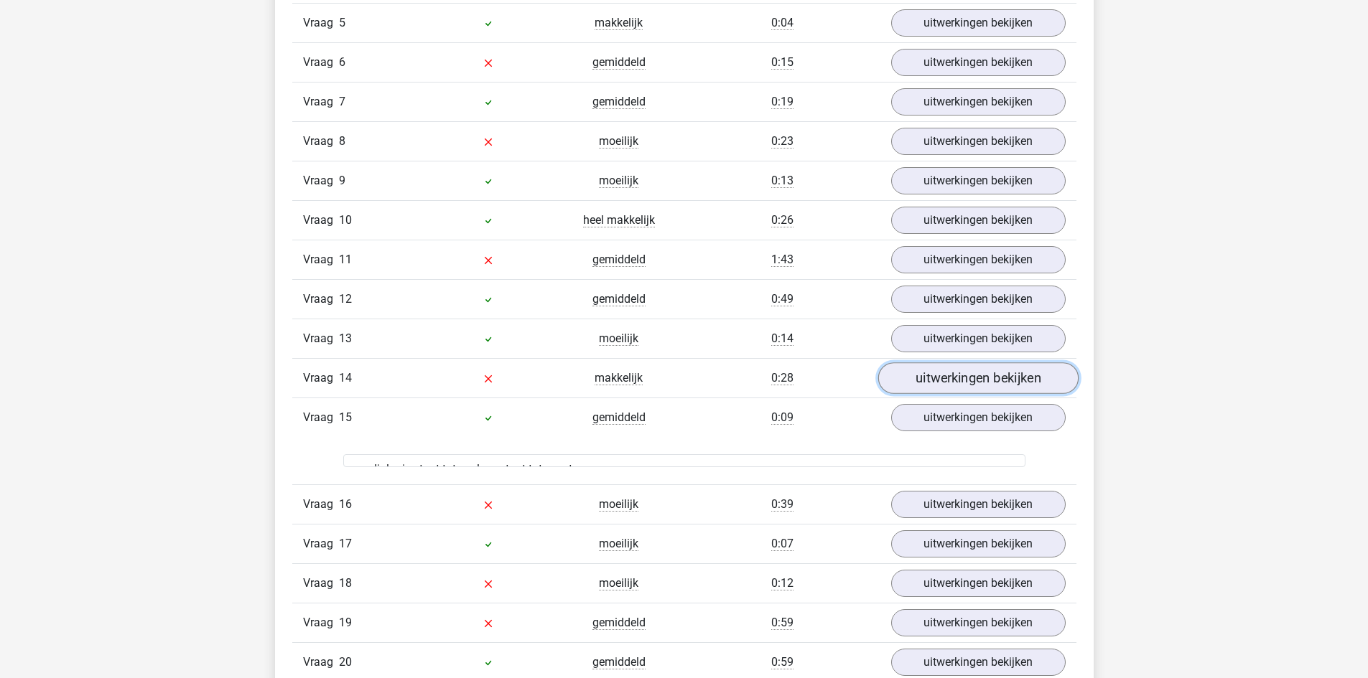
click at [952, 370] on link "uitwerkingen bekijken" at bounding box center [977, 379] width 200 height 32
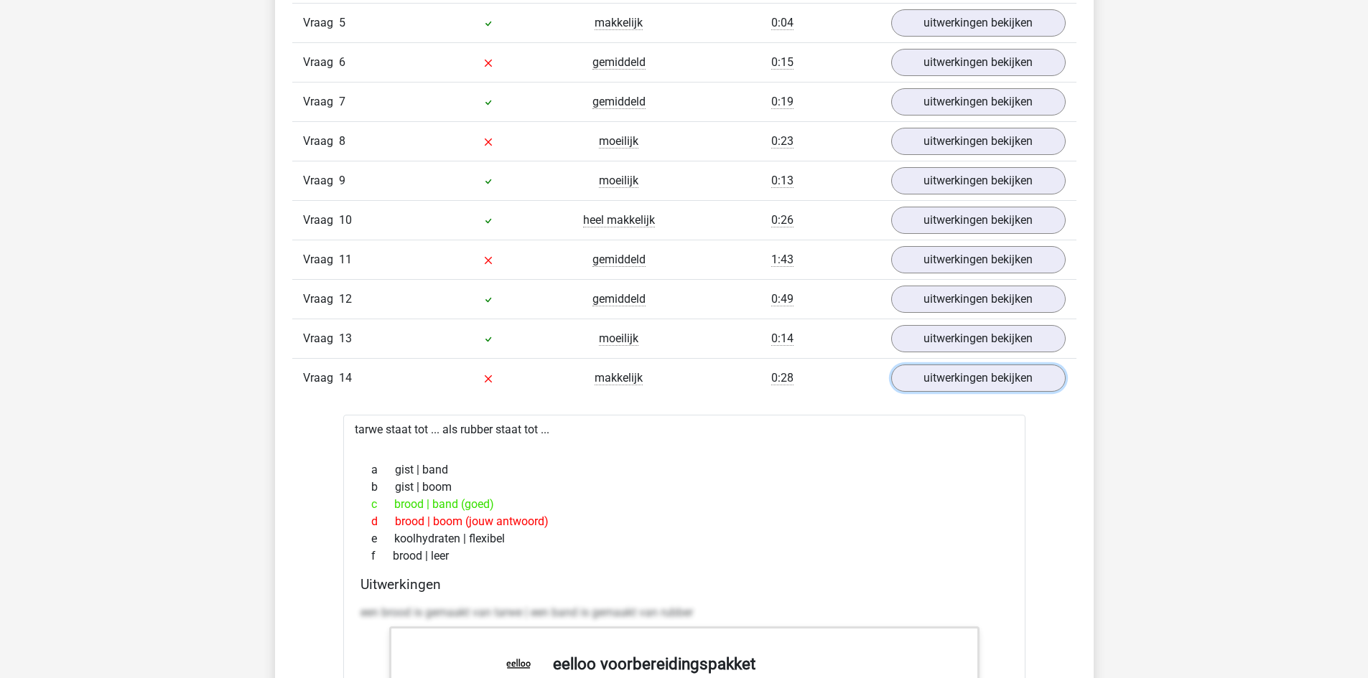
drag, startPoint x: 952, startPoint y: 370, endPoint x: 954, endPoint y: 361, distance: 8.9
click at [952, 370] on link "uitwerkingen bekijken" at bounding box center [978, 378] width 174 height 27
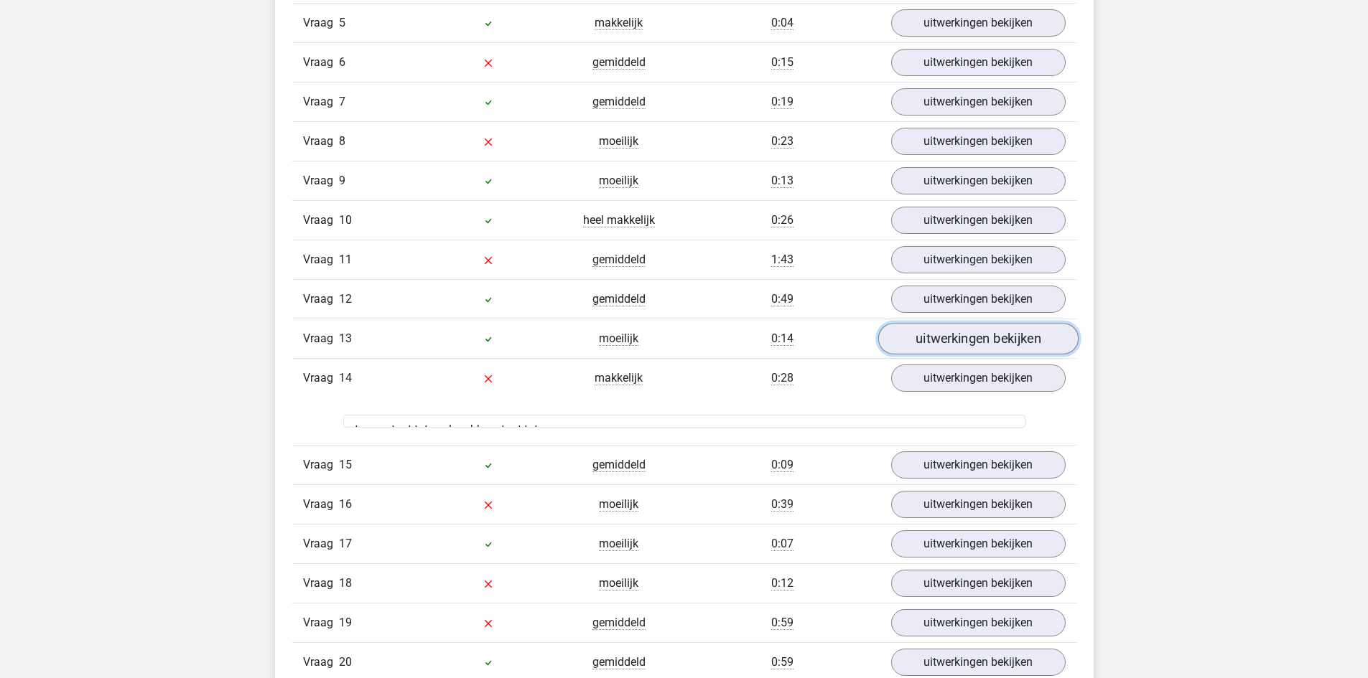
click at [956, 347] on link "uitwerkingen bekijken" at bounding box center [977, 340] width 200 height 32
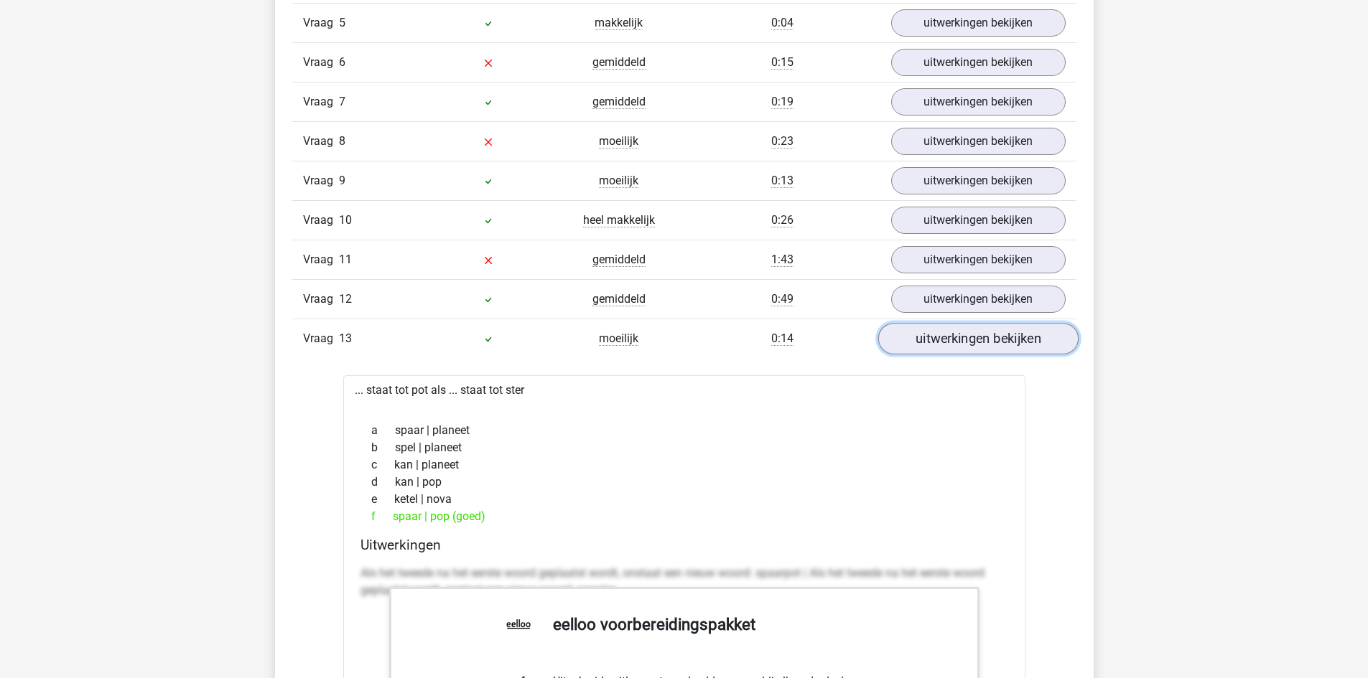
click at [956, 347] on link "uitwerkingen bekijken" at bounding box center [977, 340] width 200 height 32
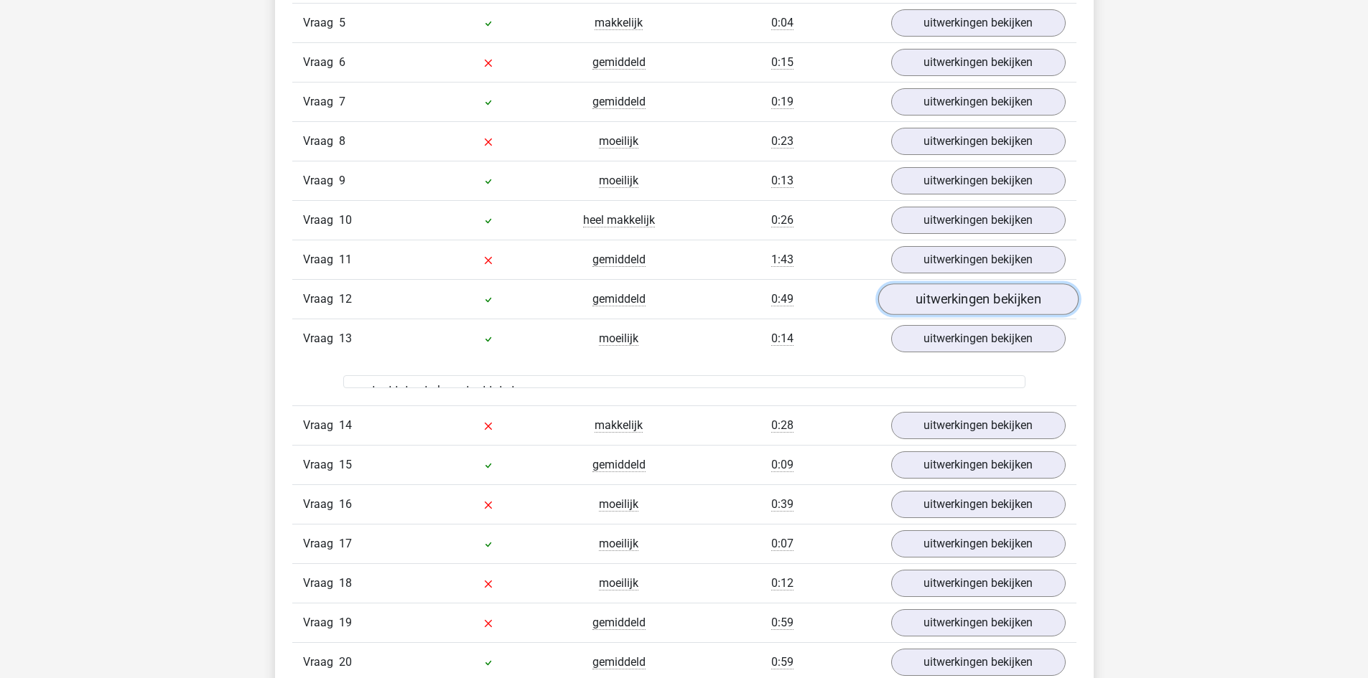
click at [958, 302] on link "uitwerkingen bekijken" at bounding box center [977, 300] width 200 height 32
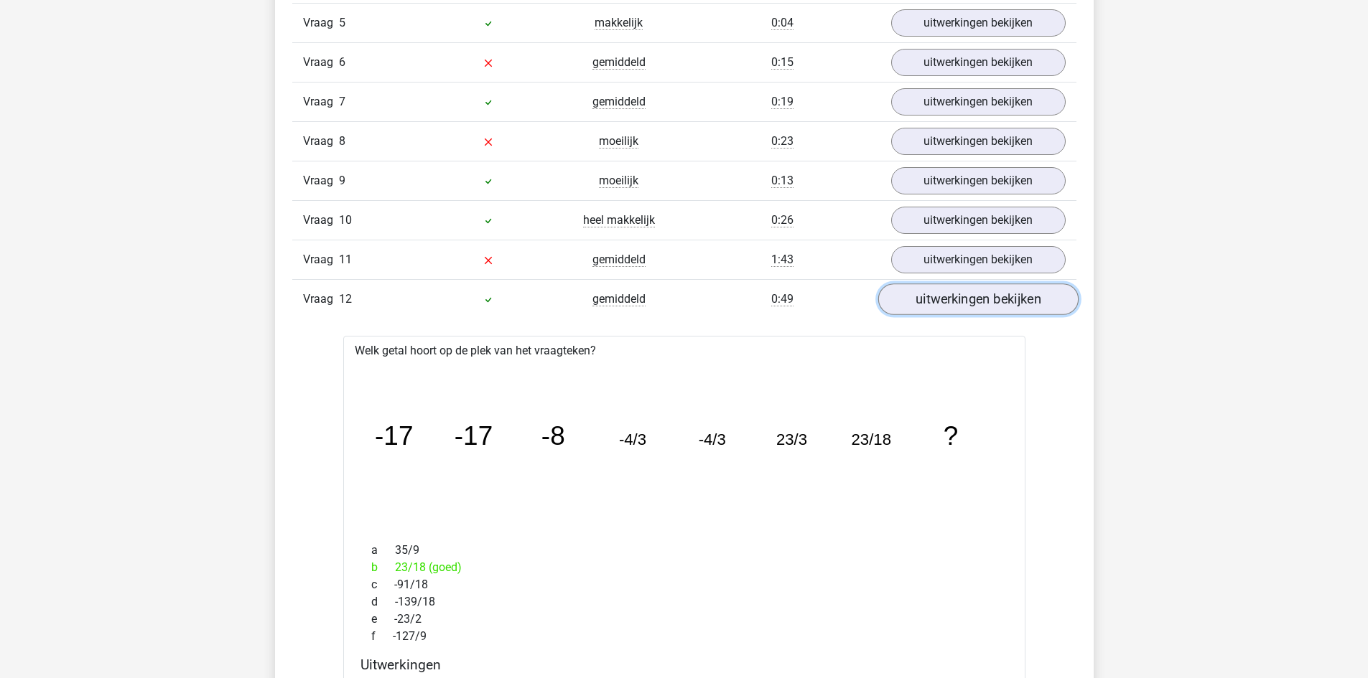
click at [958, 302] on link "uitwerkingen bekijken" at bounding box center [977, 300] width 200 height 32
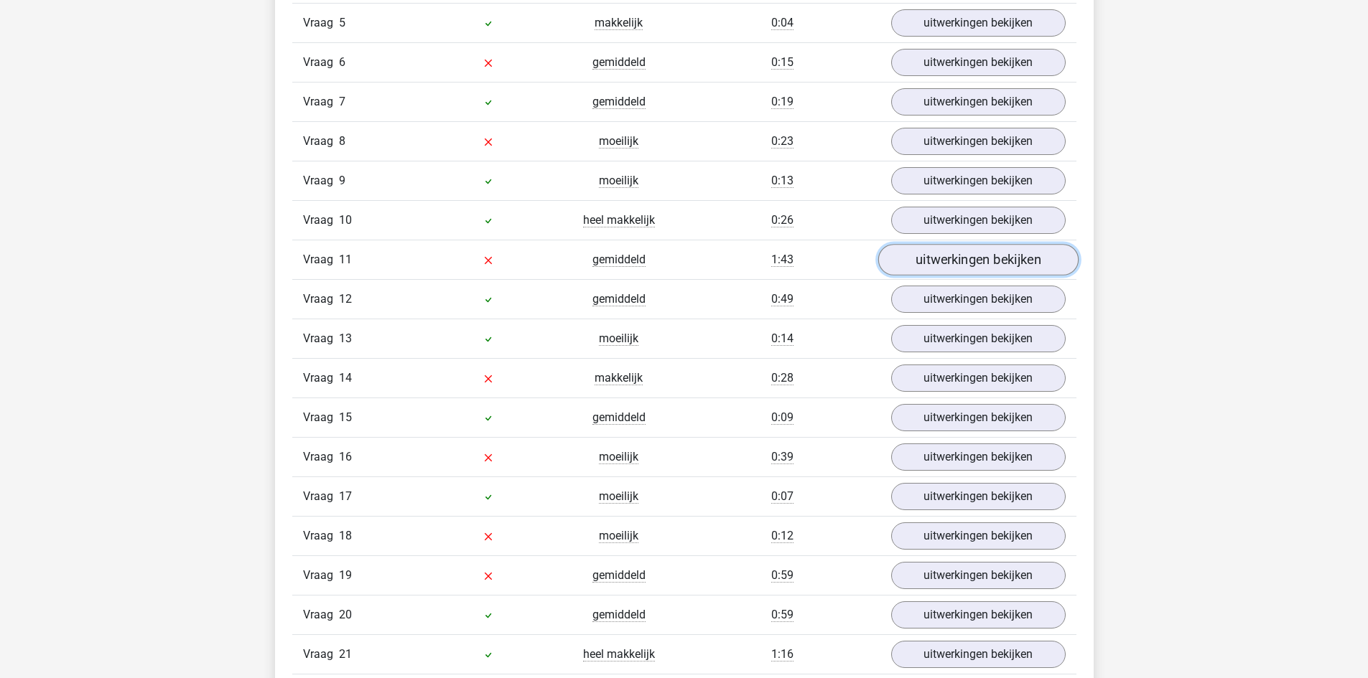
click at [961, 272] on link "uitwerkingen bekijken" at bounding box center [977, 261] width 200 height 32
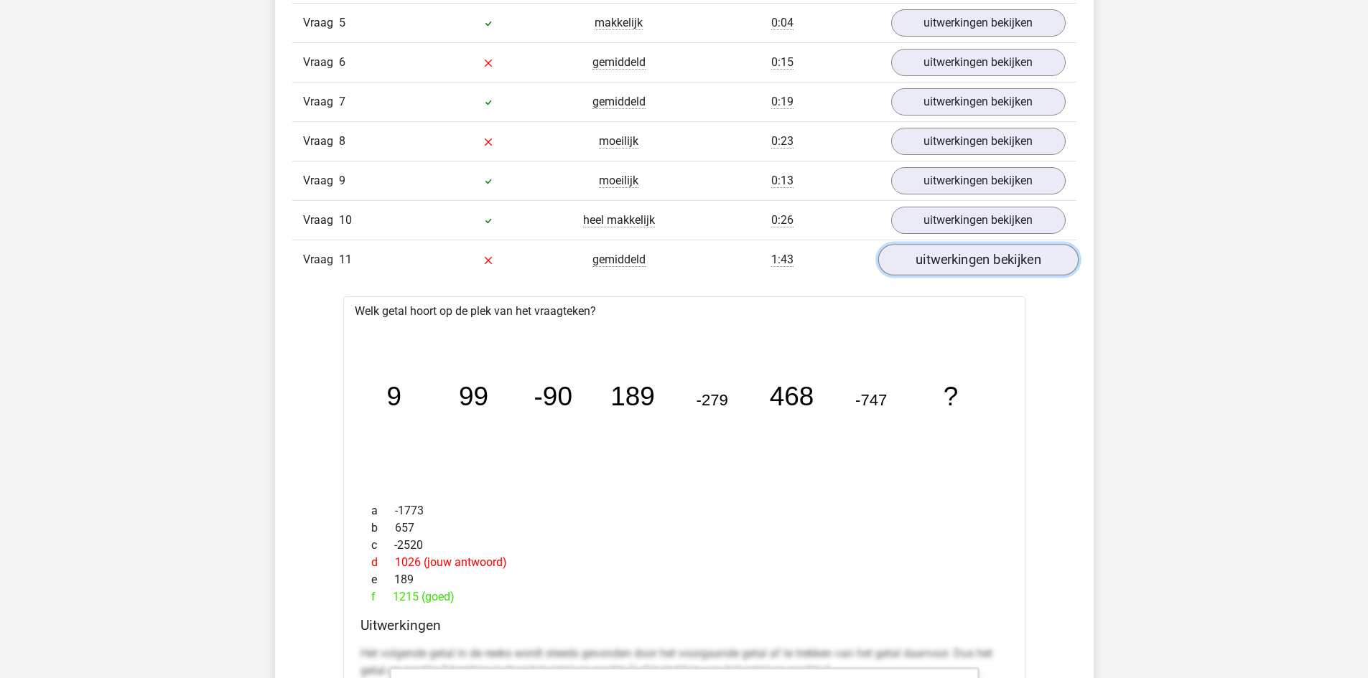
click at [978, 263] on link "uitwerkingen bekijken" at bounding box center [977, 261] width 200 height 32
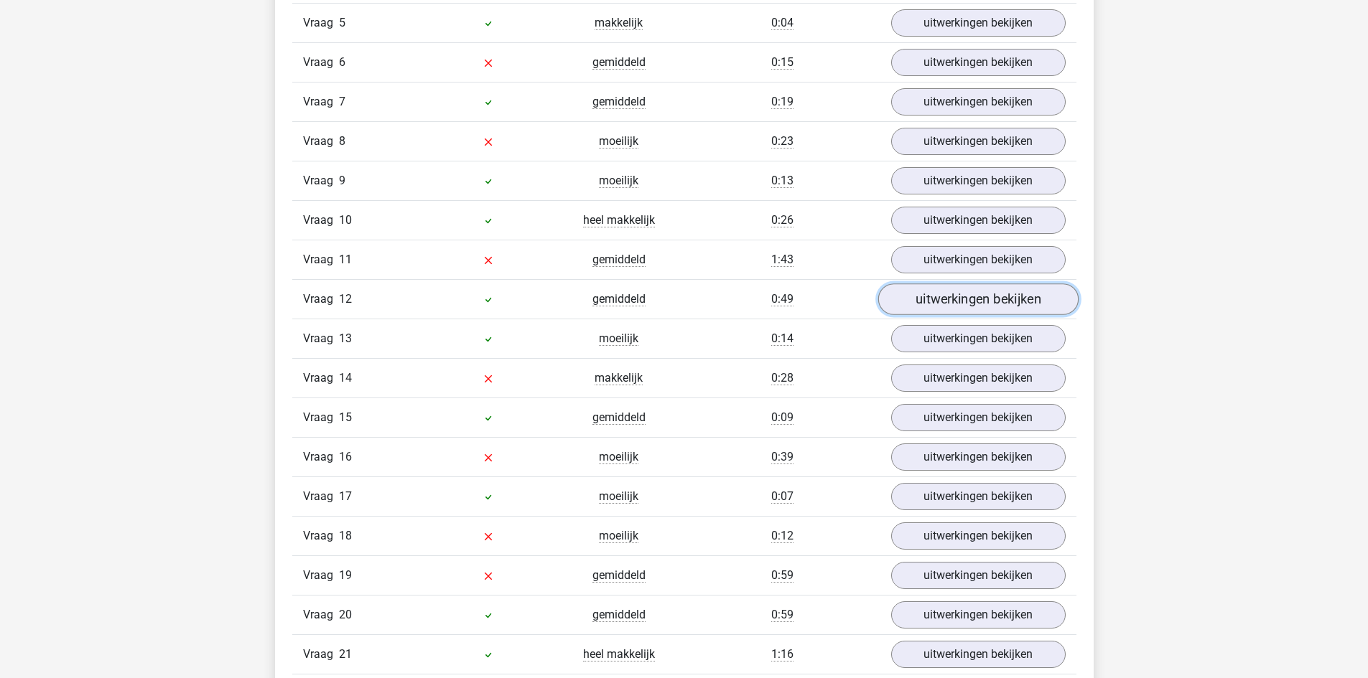
click at [974, 304] on link "uitwerkingen bekijken" at bounding box center [977, 300] width 200 height 32
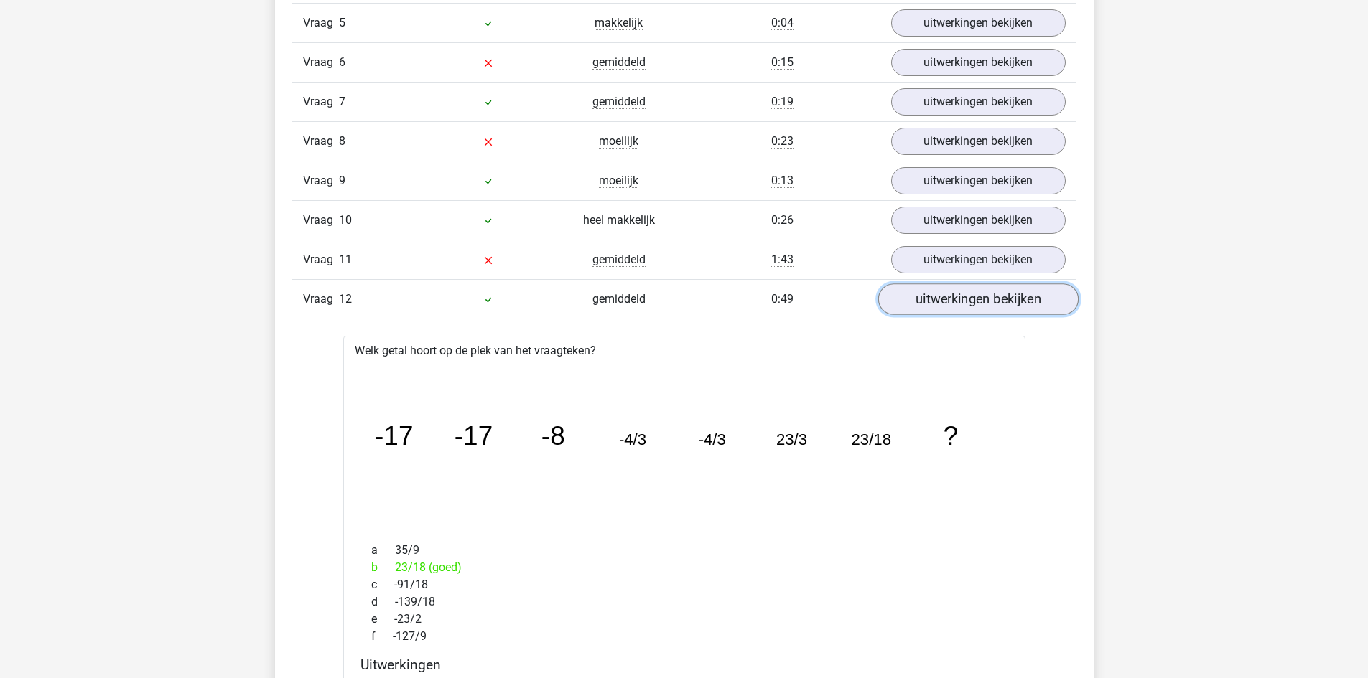
click at [1001, 302] on link "uitwerkingen bekijken" at bounding box center [977, 300] width 200 height 32
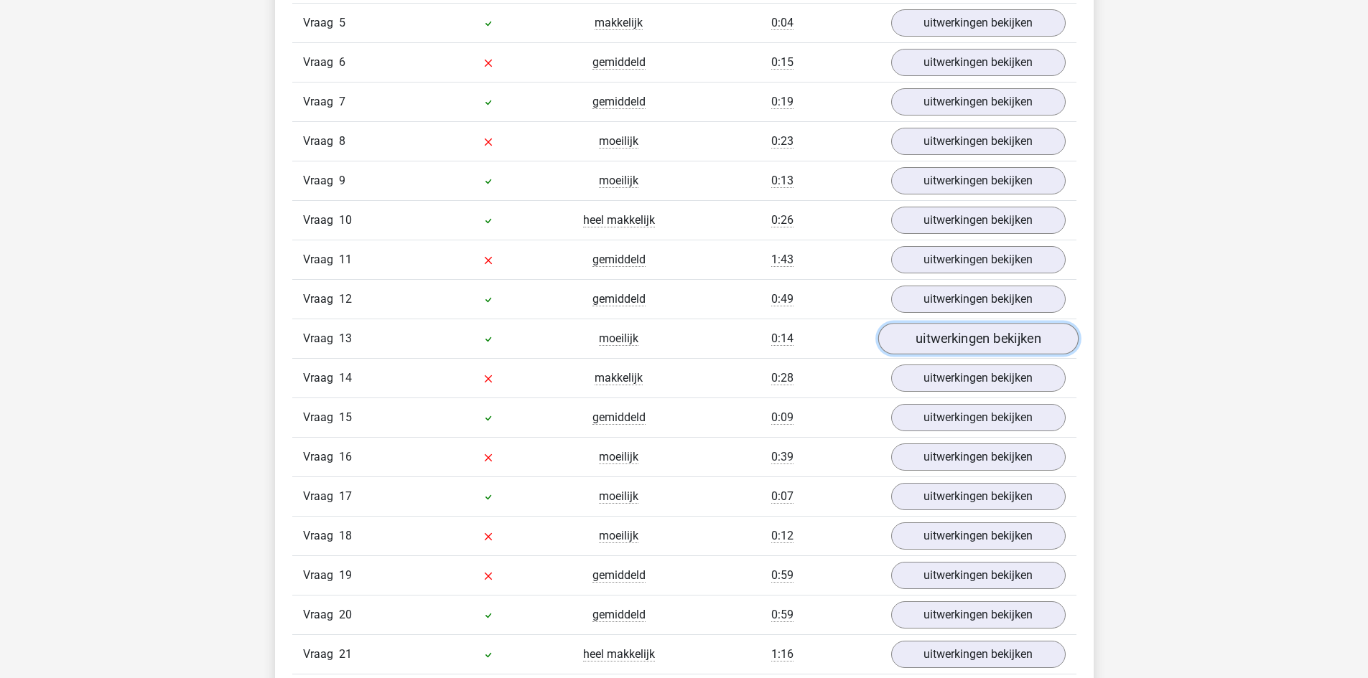
click at [989, 347] on link "uitwerkingen bekijken" at bounding box center [977, 340] width 200 height 32
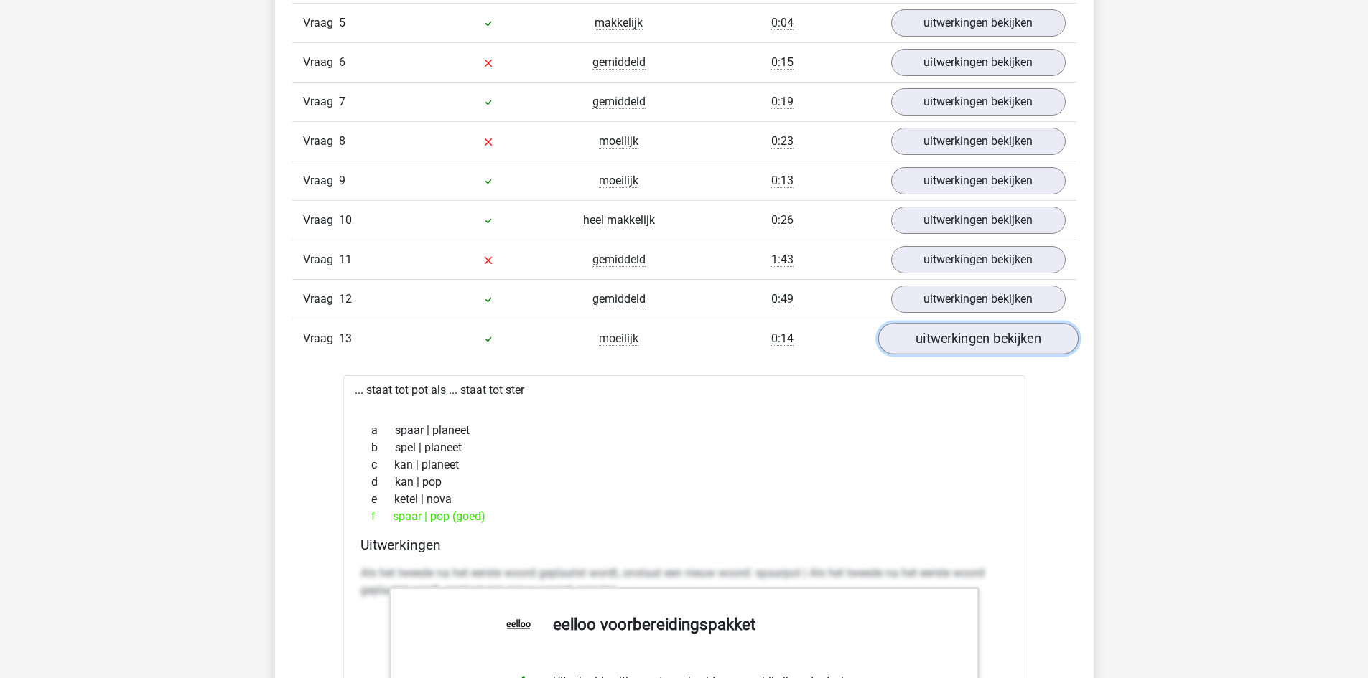
click at [989, 347] on link "uitwerkingen bekijken" at bounding box center [977, 340] width 200 height 32
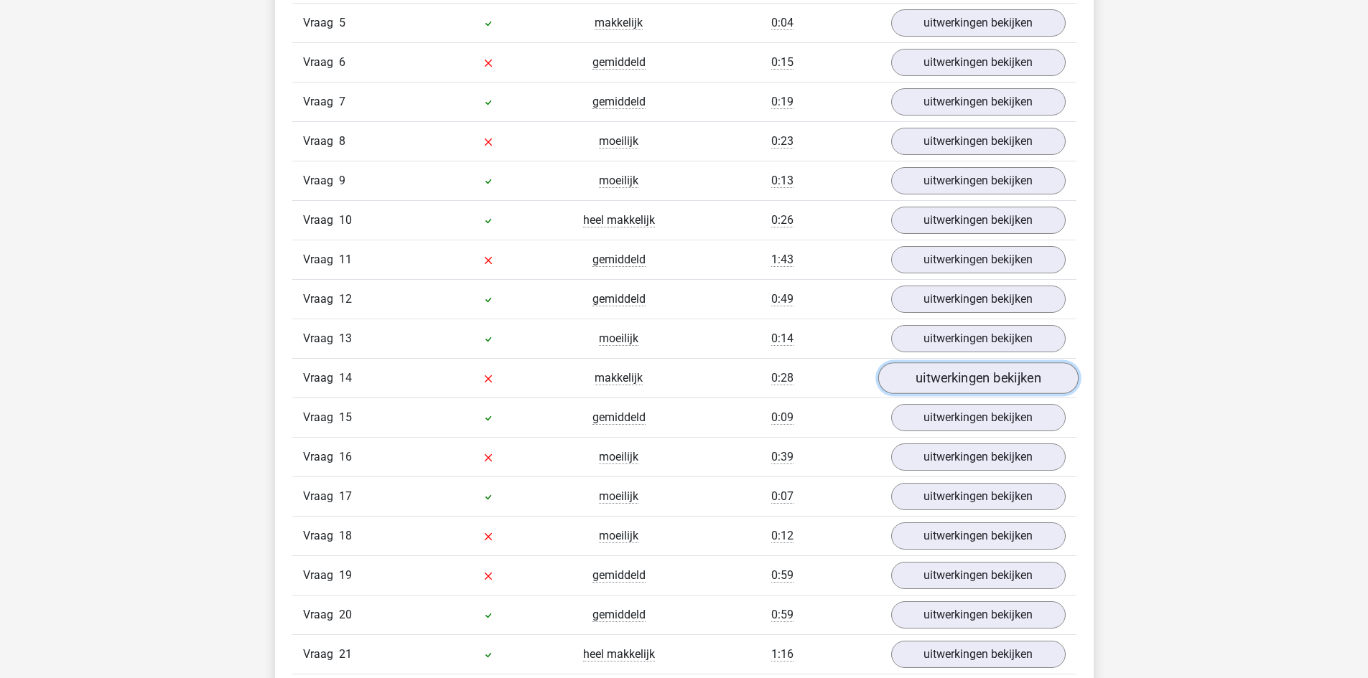
click at [991, 380] on link "uitwerkingen bekijken" at bounding box center [977, 379] width 200 height 32
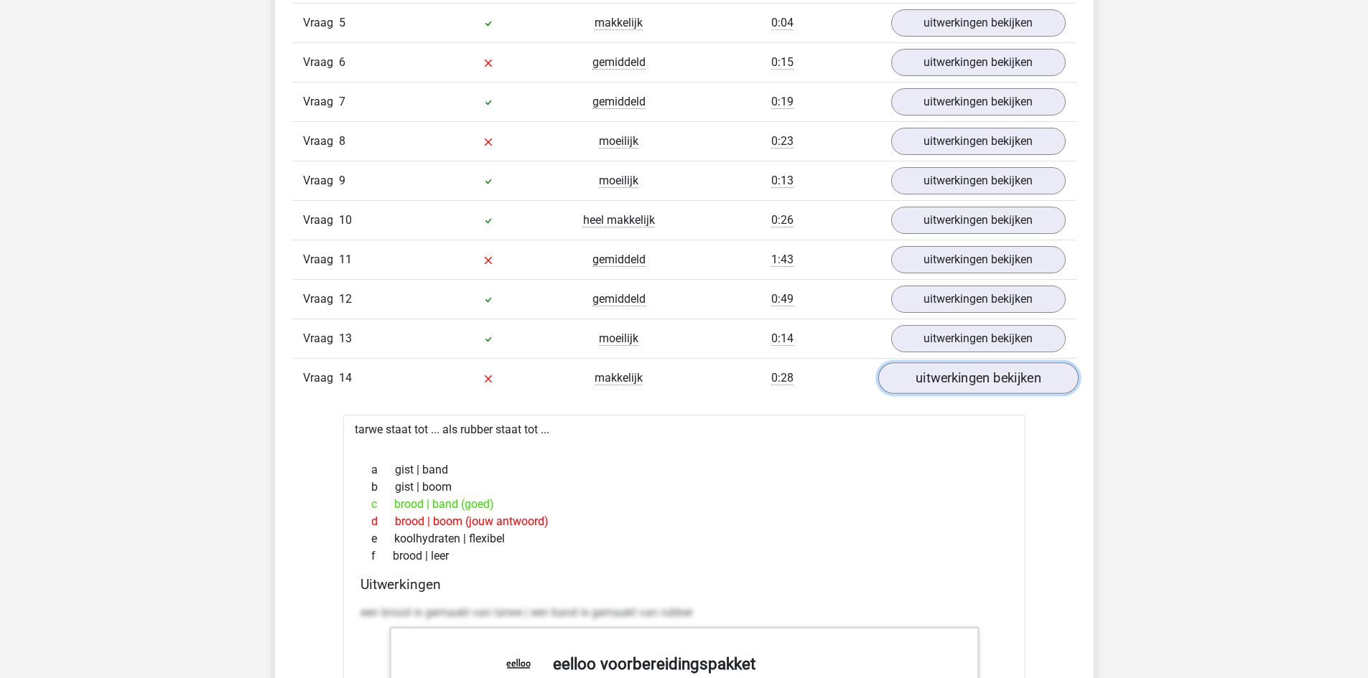
click at [988, 381] on link "uitwerkingen bekijken" at bounding box center [977, 379] width 200 height 32
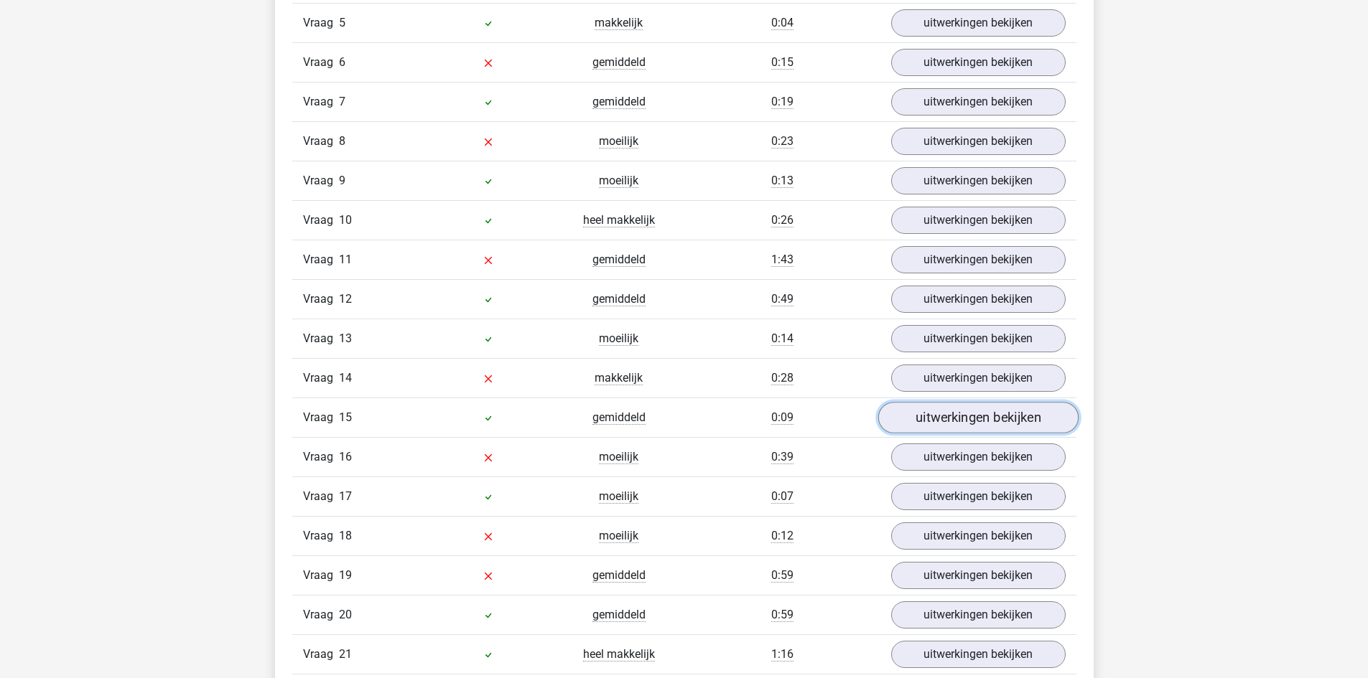
click at [963, 410] on link "uitwerkingen bekijken" at bounding box center [977, 419] width 200 height 32
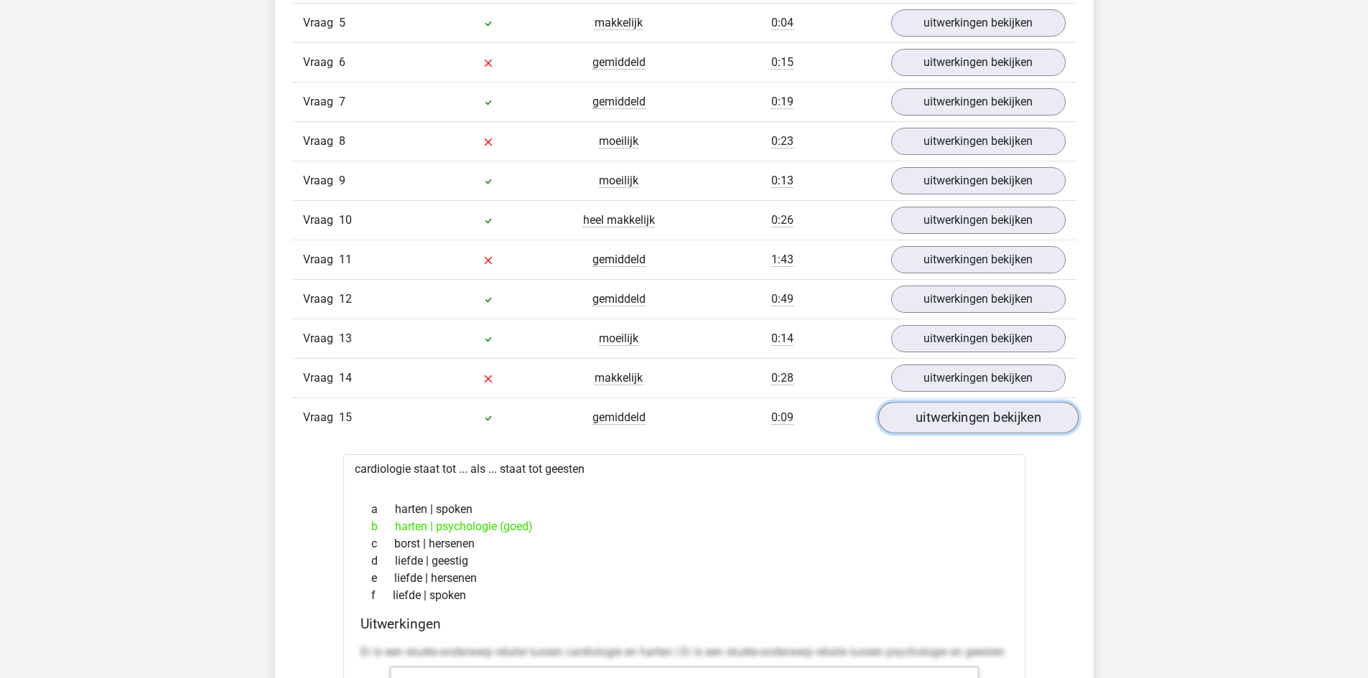
click at [963, 410] on link "uitwerkingen bekijken" at bounding box center [977, 419] width 200 height 32
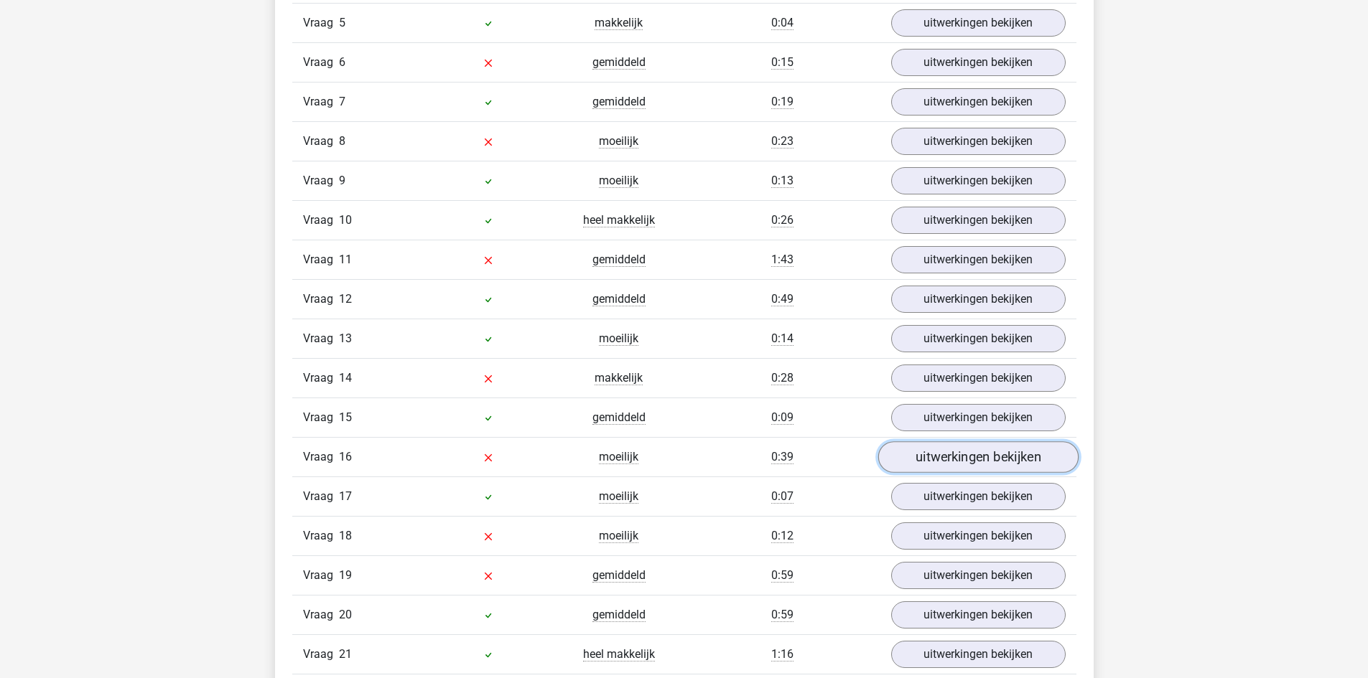
click at [967, 455] on link "uitwerkingen bekijken" at bounding box center [977, 458] width 200 height 32
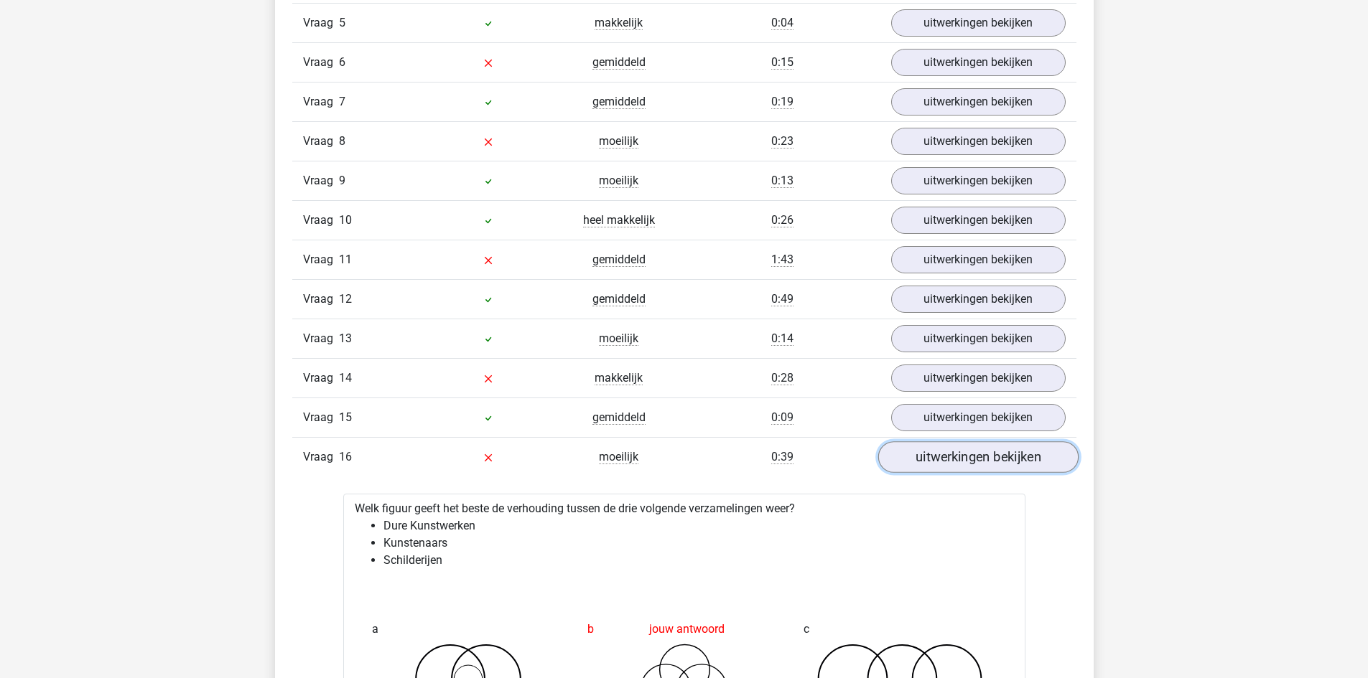
click at [967, 455] on link "uitwerkingen bekijken" at bounding box center [977, 458] width 200 height 32
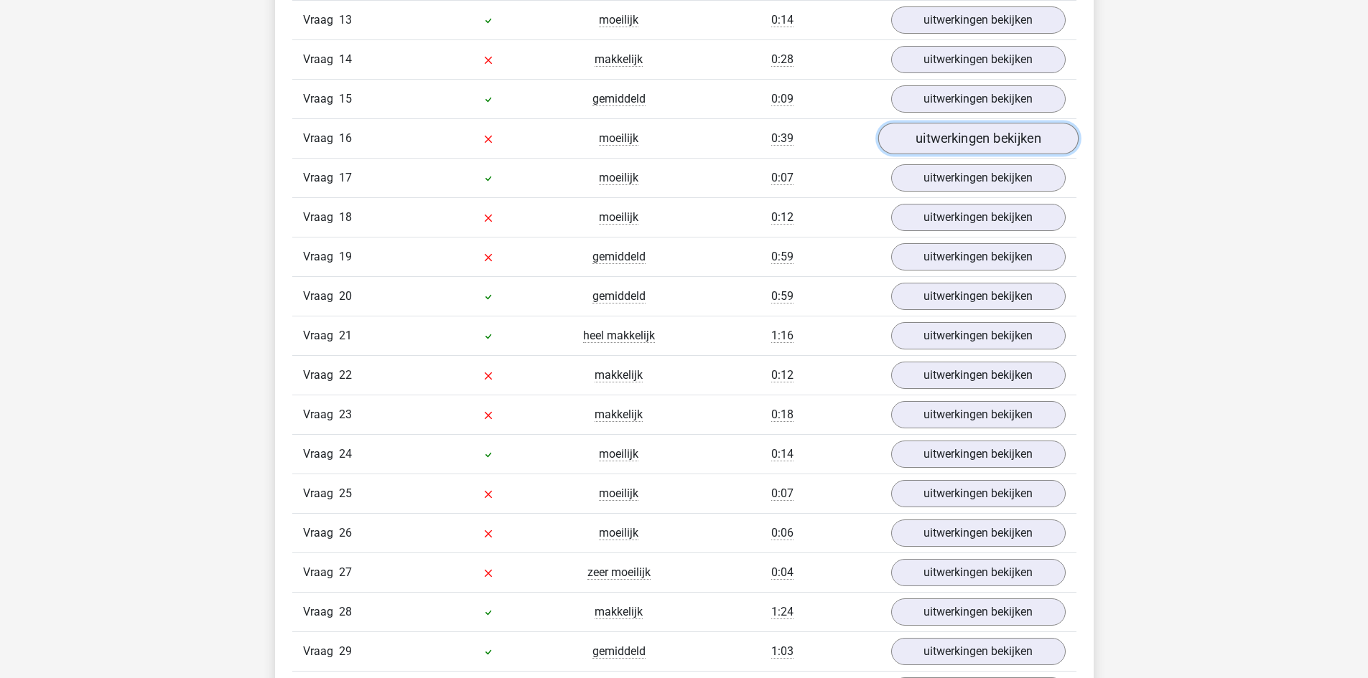
scroll to position [2154, 0]
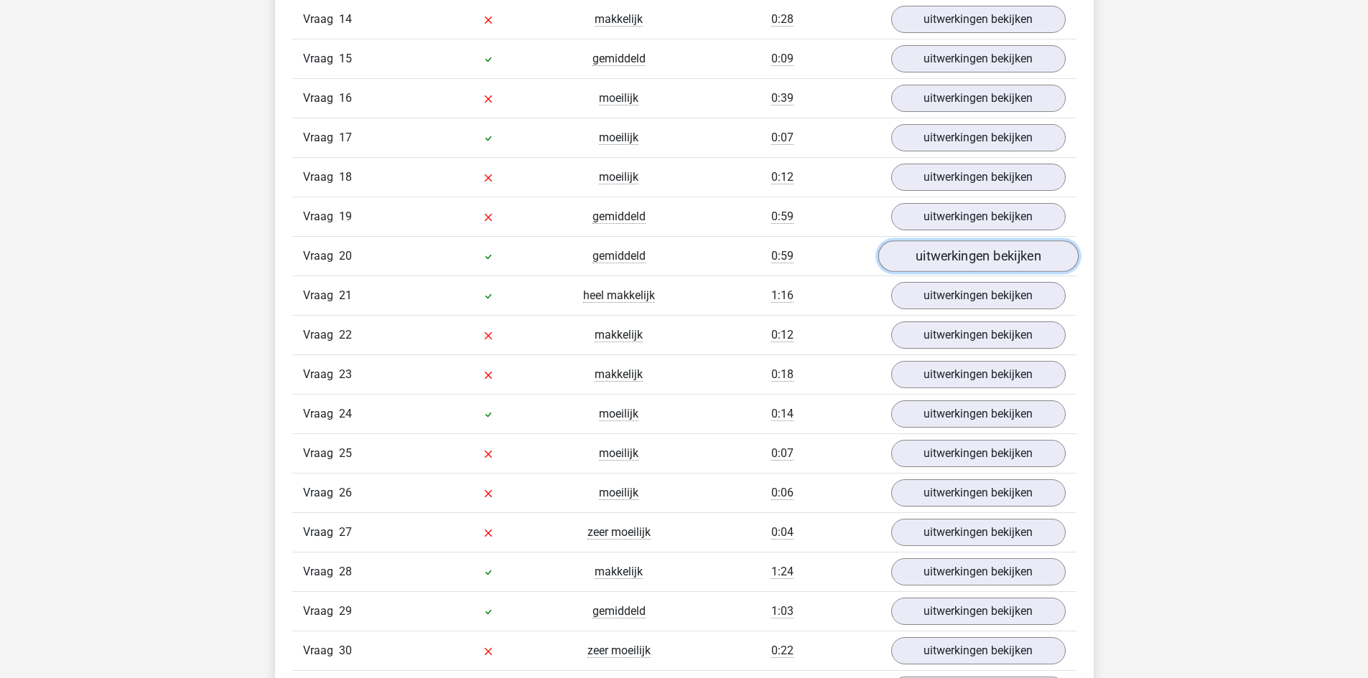
click at [975, 261] on link "uitwerkingen bekijken" at bounding box center [977, 257] width 200 height 32
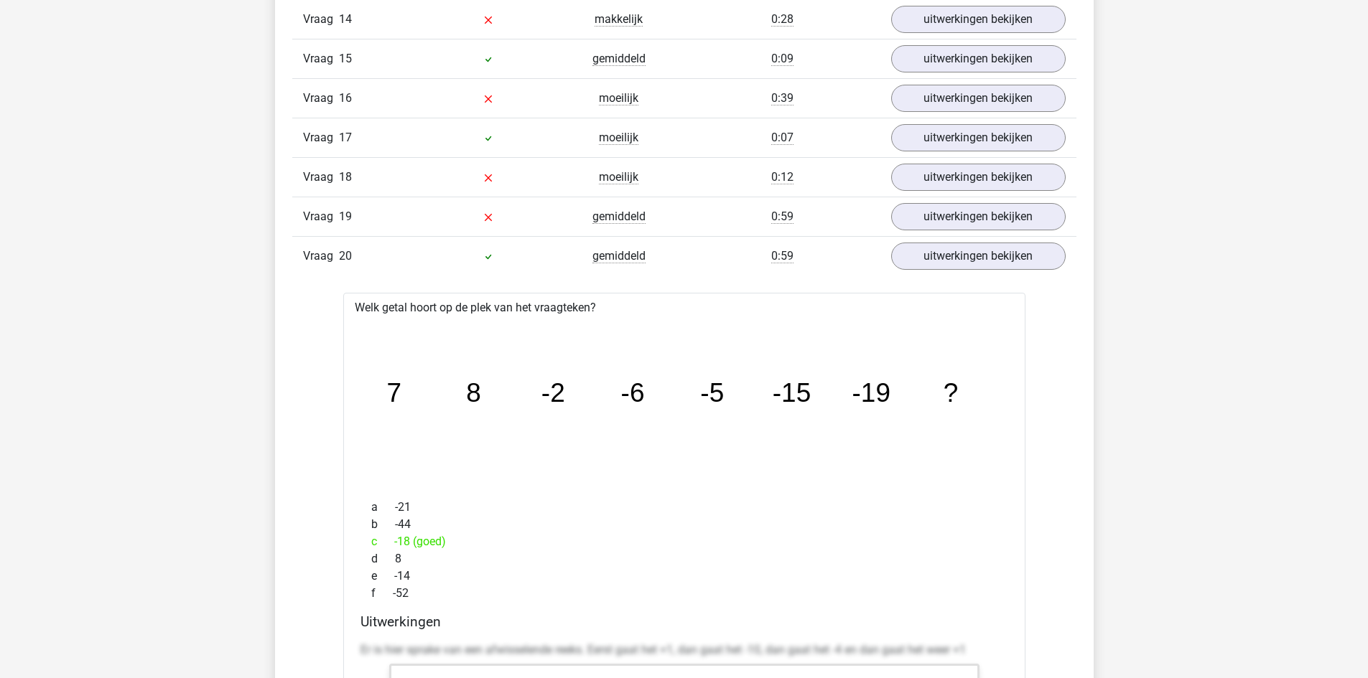
click at [971, 273] on div "Vraag 20 gemiddeld 0:59 uitwerkingen bekijken" at bounding box center [684, 255] width 784 height 39
click at [971, 258] on link "uitwerkingen bekijken" at bounding box center [977, 257] width 200 height 32
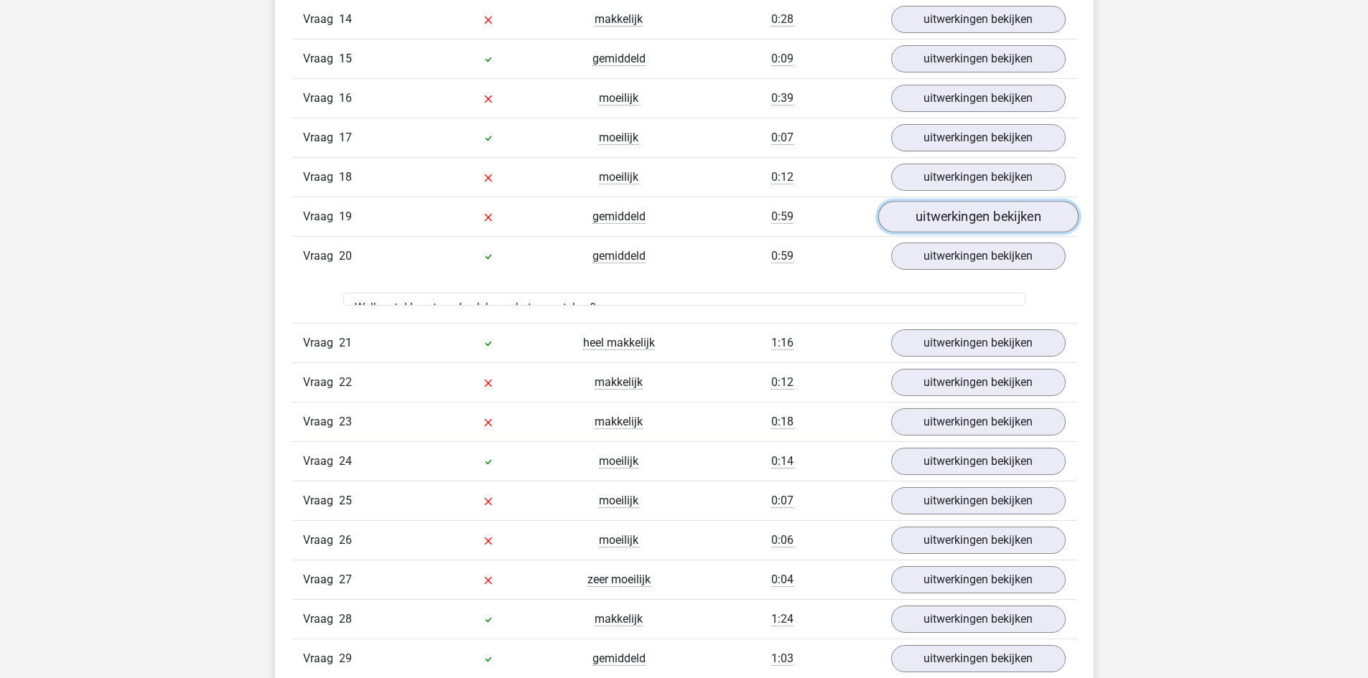
click at [971, 220] on link "uitwerkingen bekijken" at bounding box center [977, 218] width 200 height 32
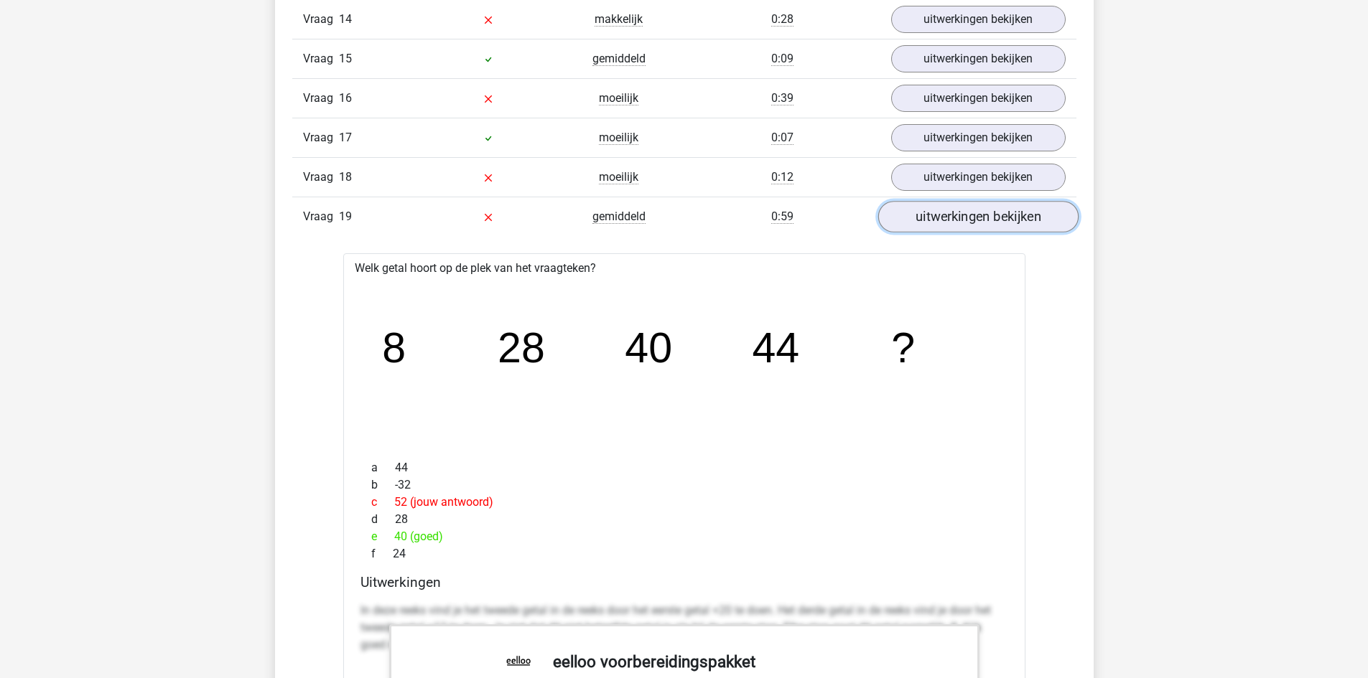
click at [971, 220] on link "uitwerkingen bekijken" at bounding box center [977, 218] width 200 height 32
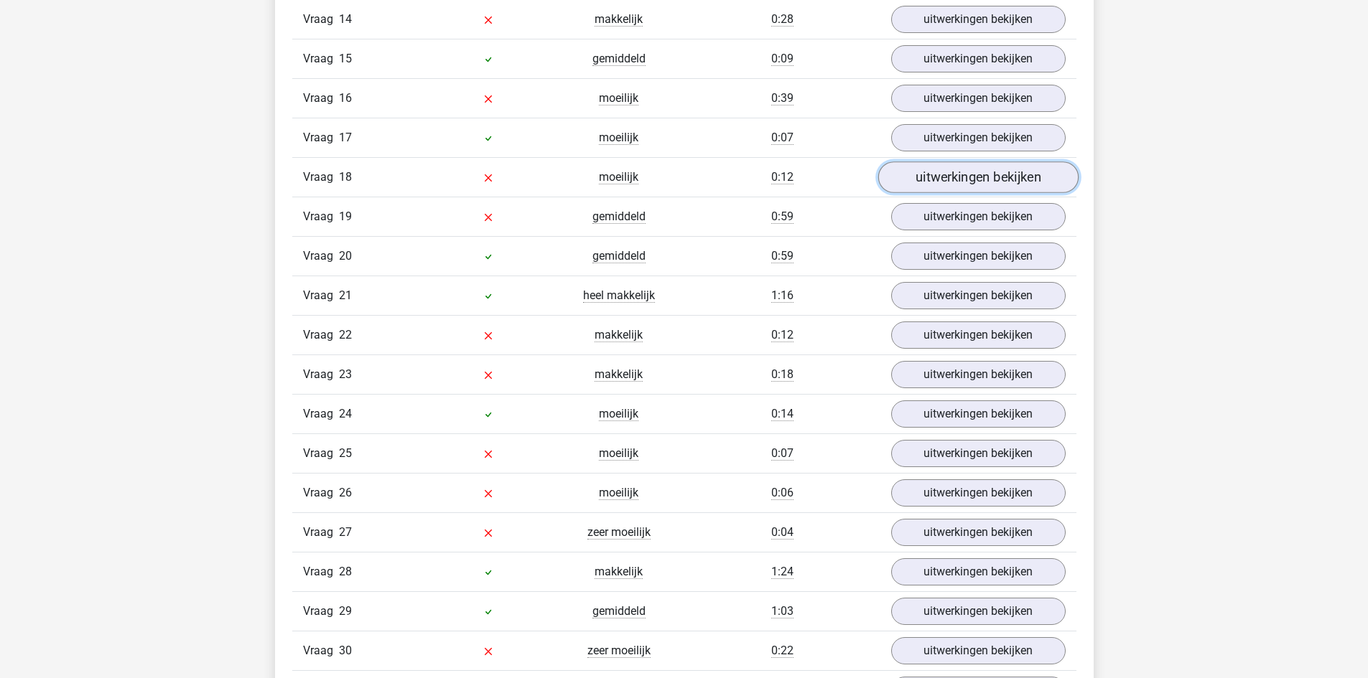
click at [967, 188] on link "uitwerkingen bekijken" at bounding box center [977, 178] width 200 height 32
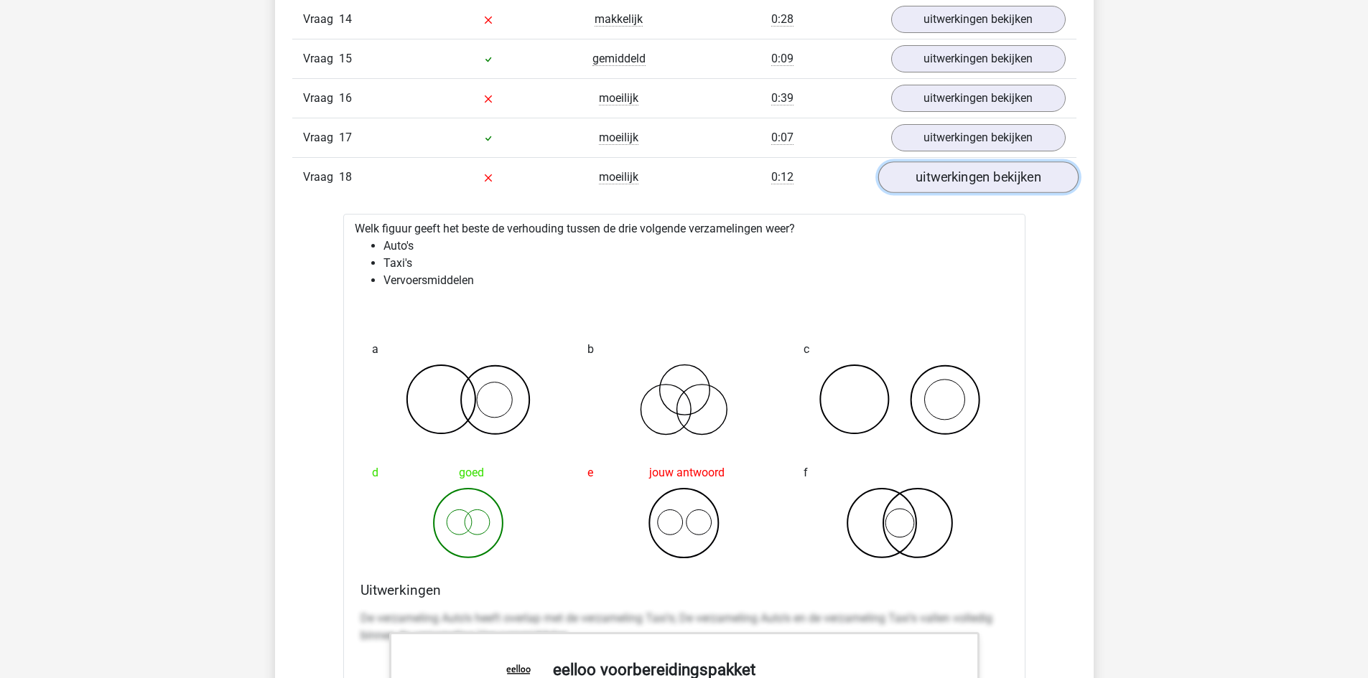
click at [967, 188] on link "uitwerkingen bekijken" at bounding box center [977, 178] width 200 height 32
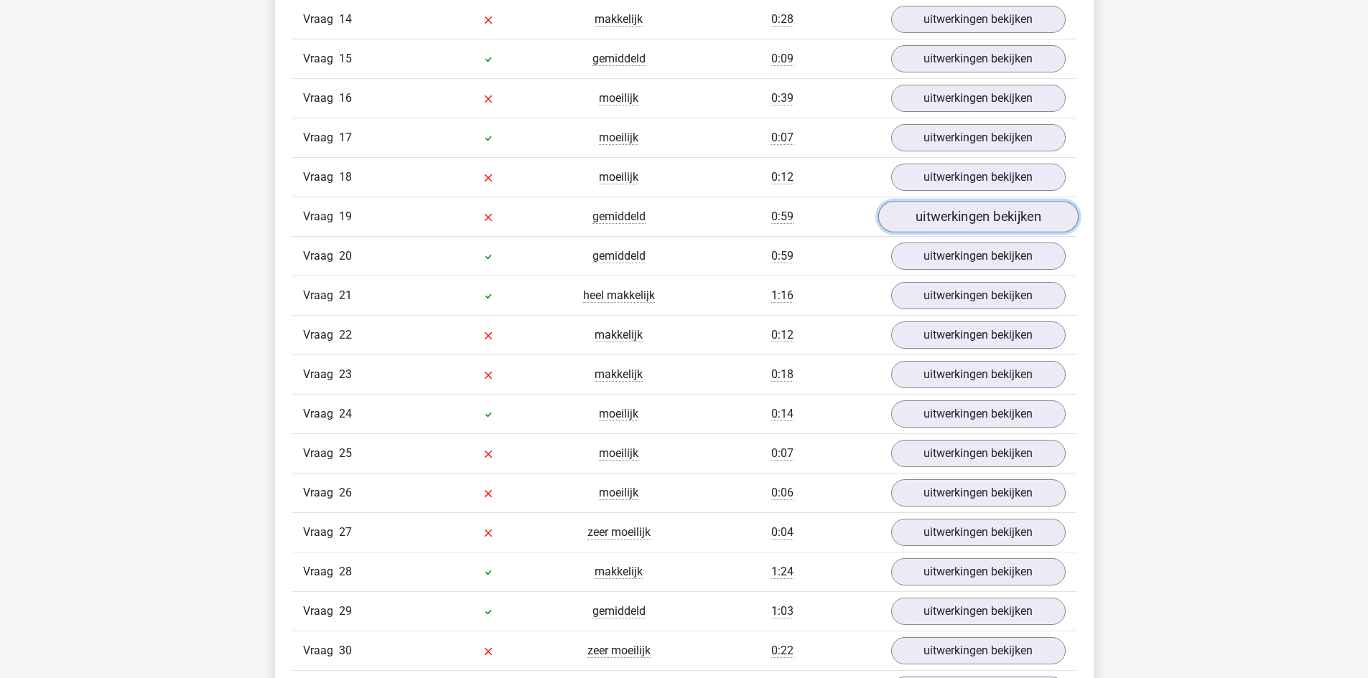
click at [956, 226] on link "uitwerkingen bekijken" at bounding box center [977, 218] width 200 height 32
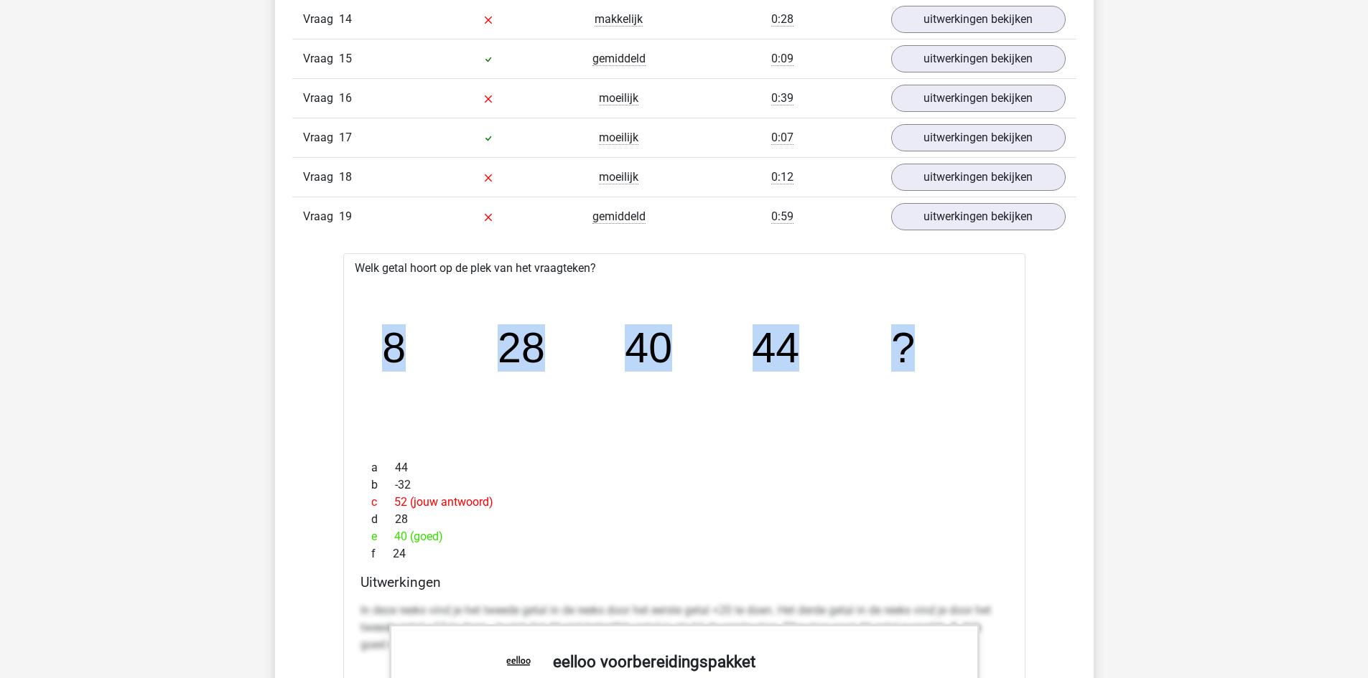
drag, startPoint x: 370, startPoint y: 343, endPoint x: 956, endPoint y: 322, distance: 586.2
click at [962, 321] on icon "image/svg+xml 8 28 40 44 ?" at bounding box center [684, 362] width 636 height 159
copy g "8 28 40 44 ?"
click at [688, 419] on icon "image/svg+xml 8 28 40 44 ?" at bounding box center [684, 362] width 636 height 159
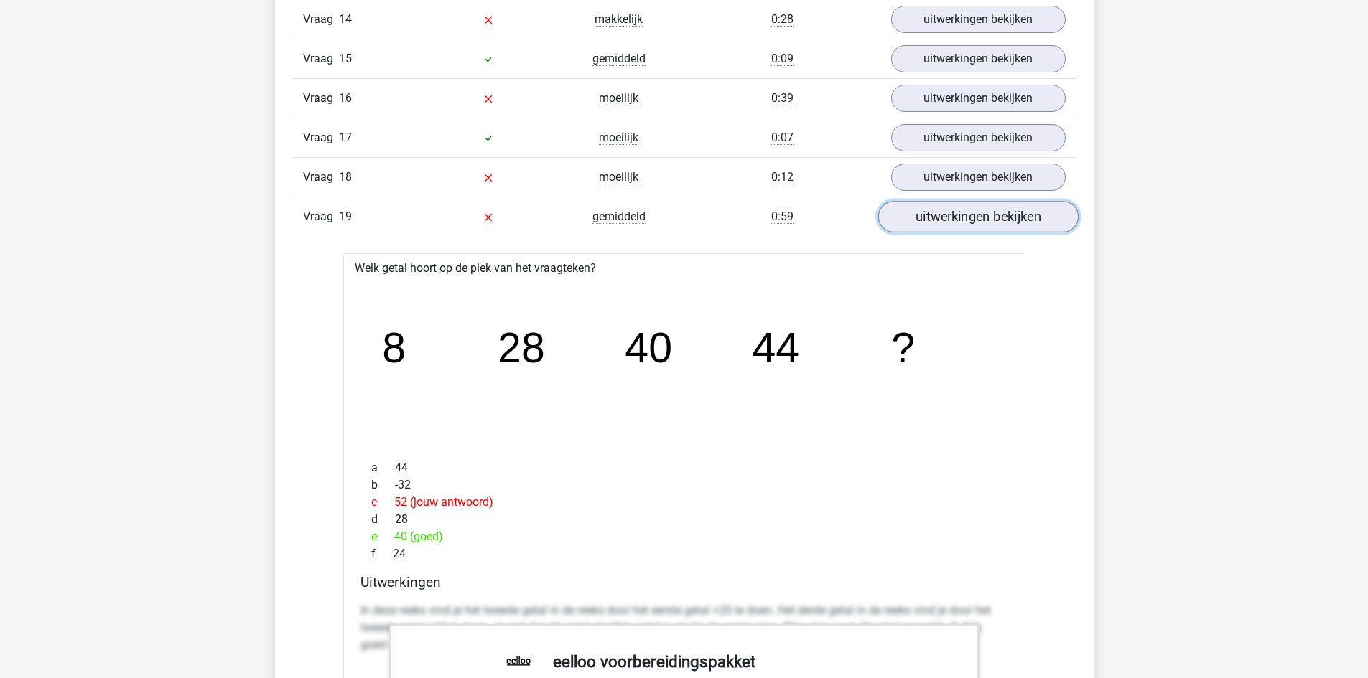
click at [999, 218] on link "uitwerkingen bekijken" at bounding box center [977, 218] width 200 height 32
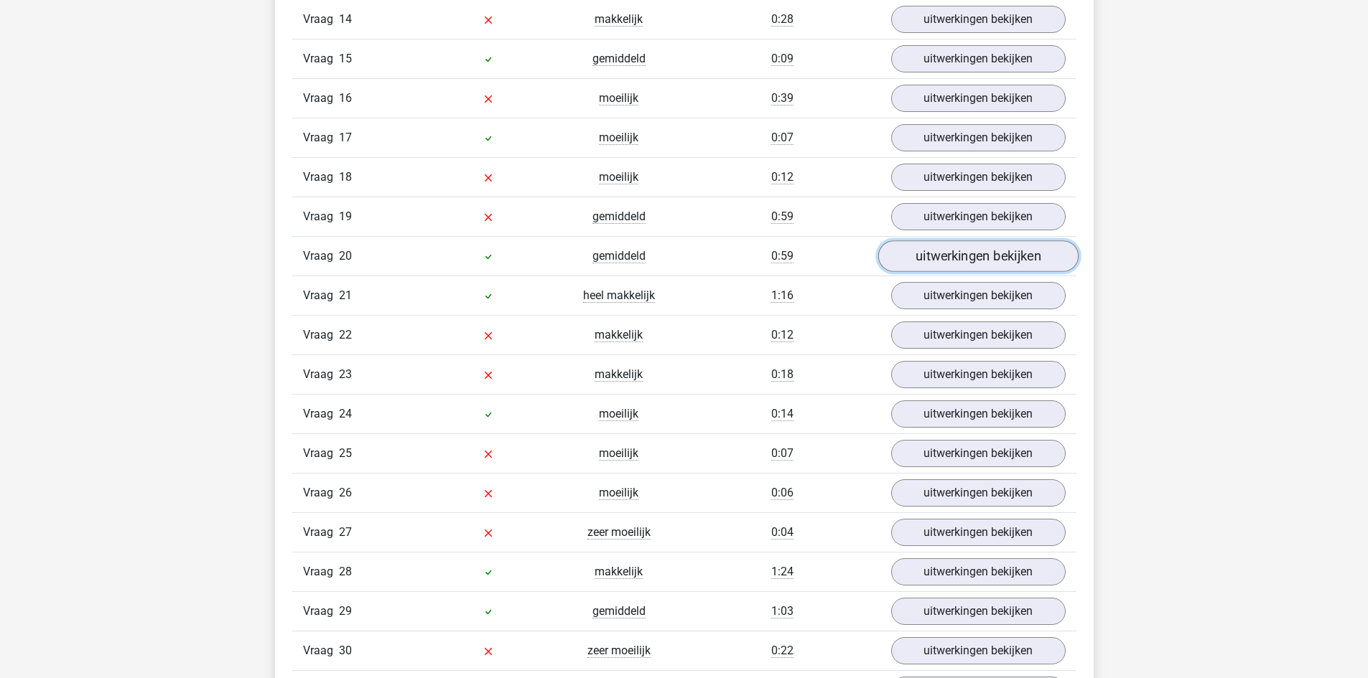
click at [983, 258] on link "uitwerkingen bekijken" at bounding box center [977, 257] width 200 height 32
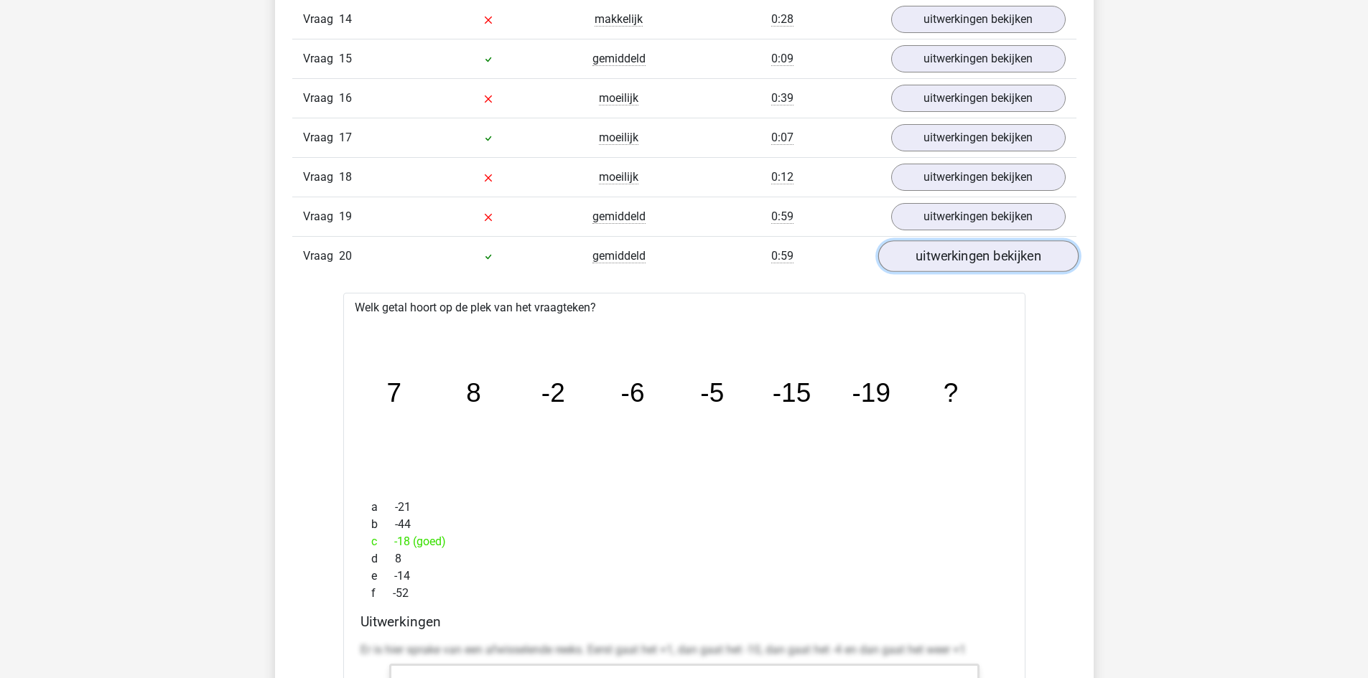
click at [993, 261] on link "uitwerkingen bekijken" at bounding box center [977, 257] width 200 height 32
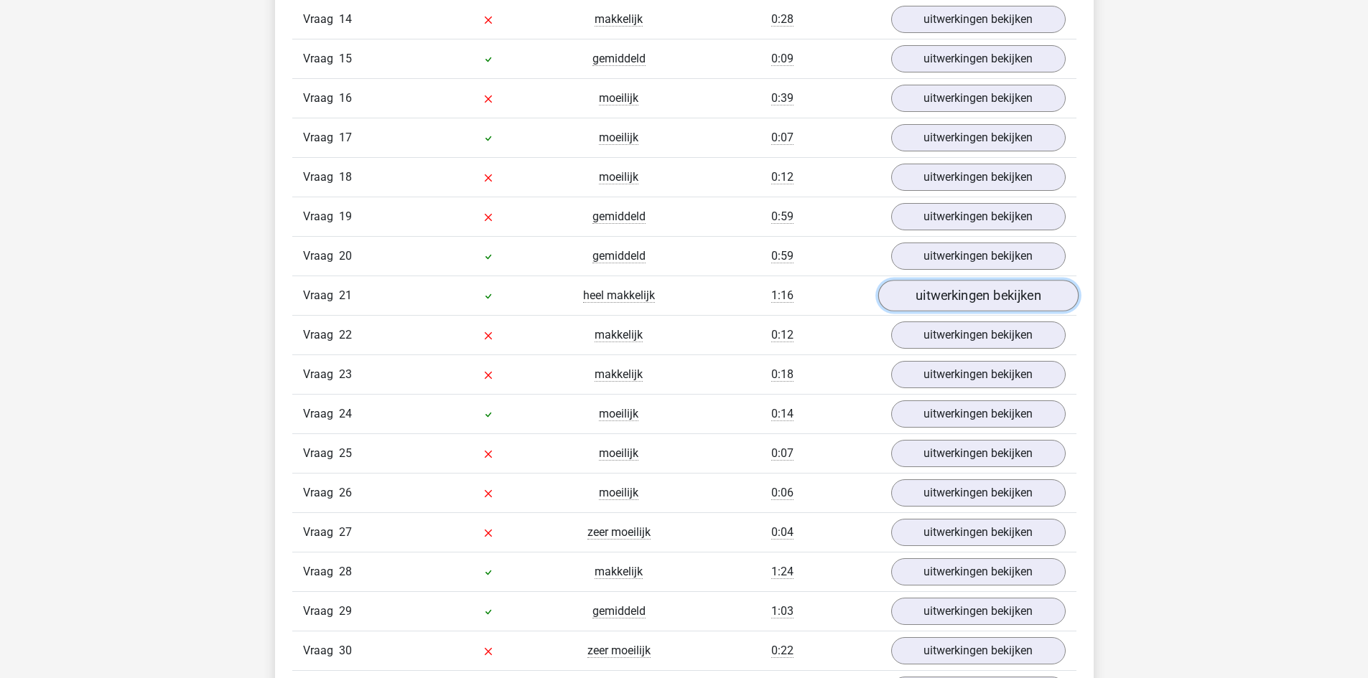
click at [976, 295] on link "uitwerkingen bekijken" at bounding box center [977, 297] width 200 height 32
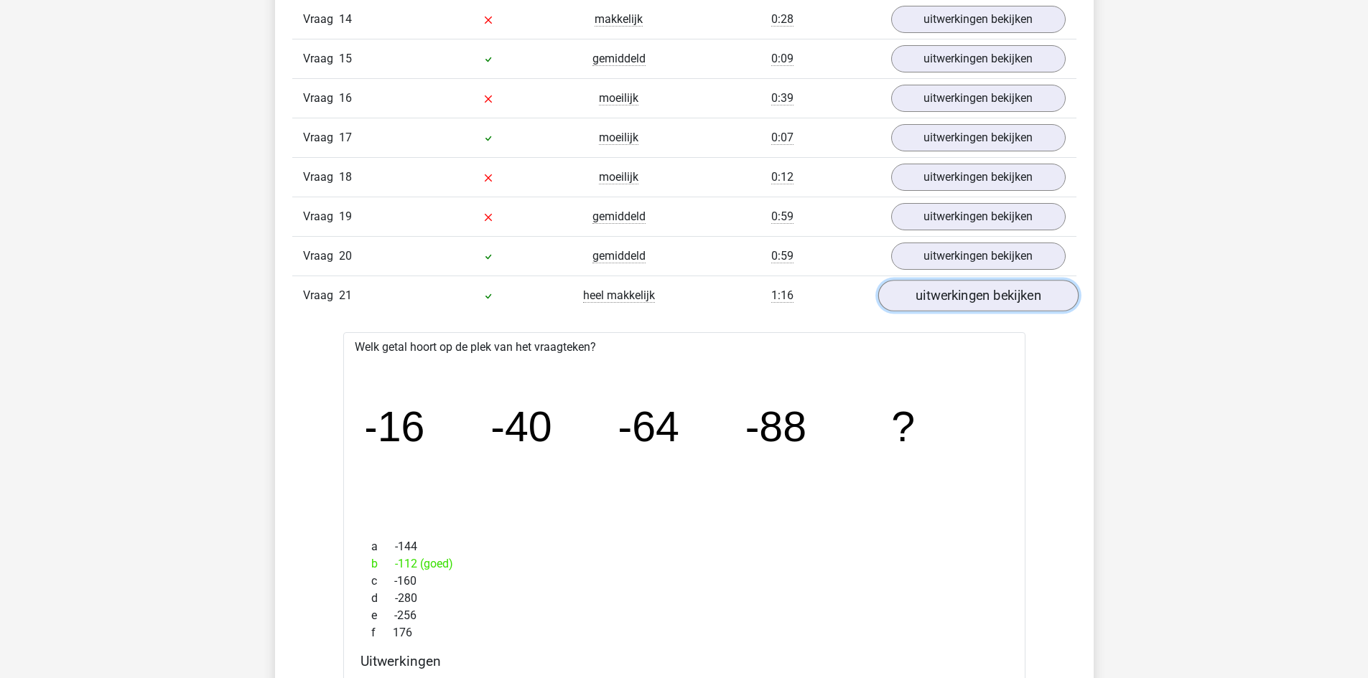
click at [956, 293] on link "uitwerkingen bekijken" at bounding box center [977, 297] width 200 height 32
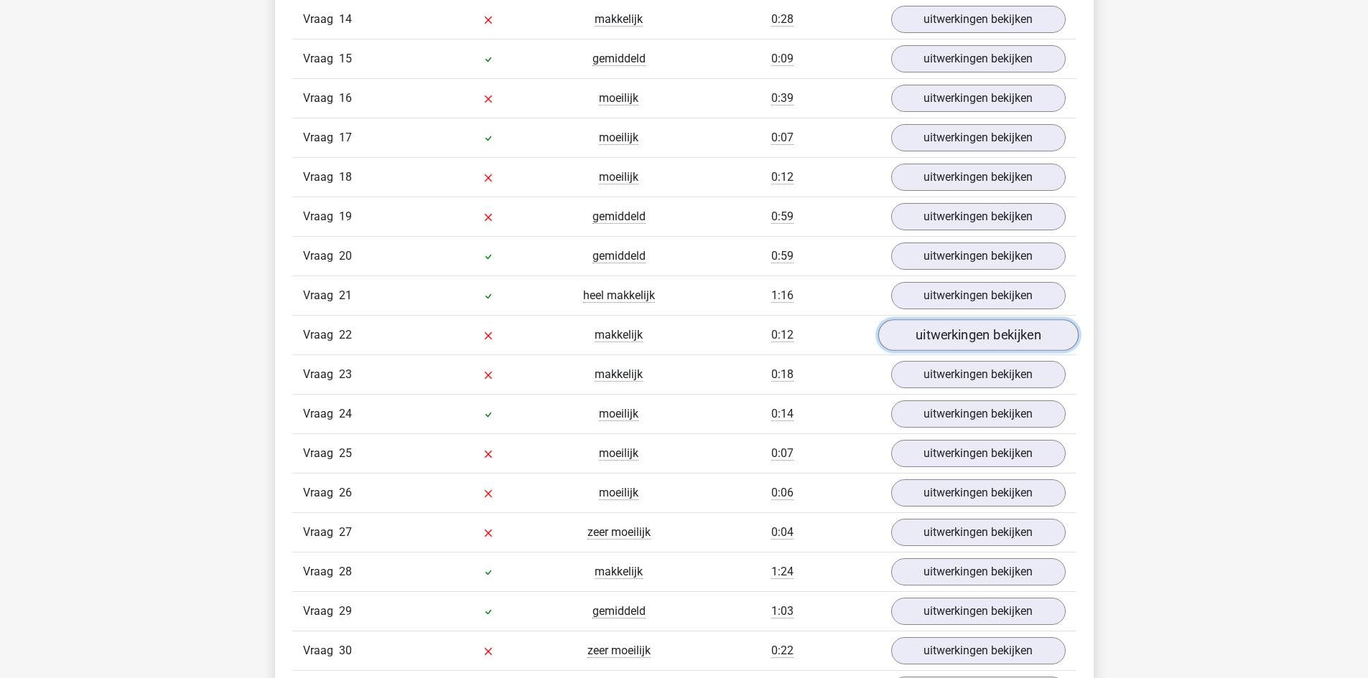
click at [966, 338] on link "uitwerkingen bekijken" at bounding box center [977, 336] width 200 height 32
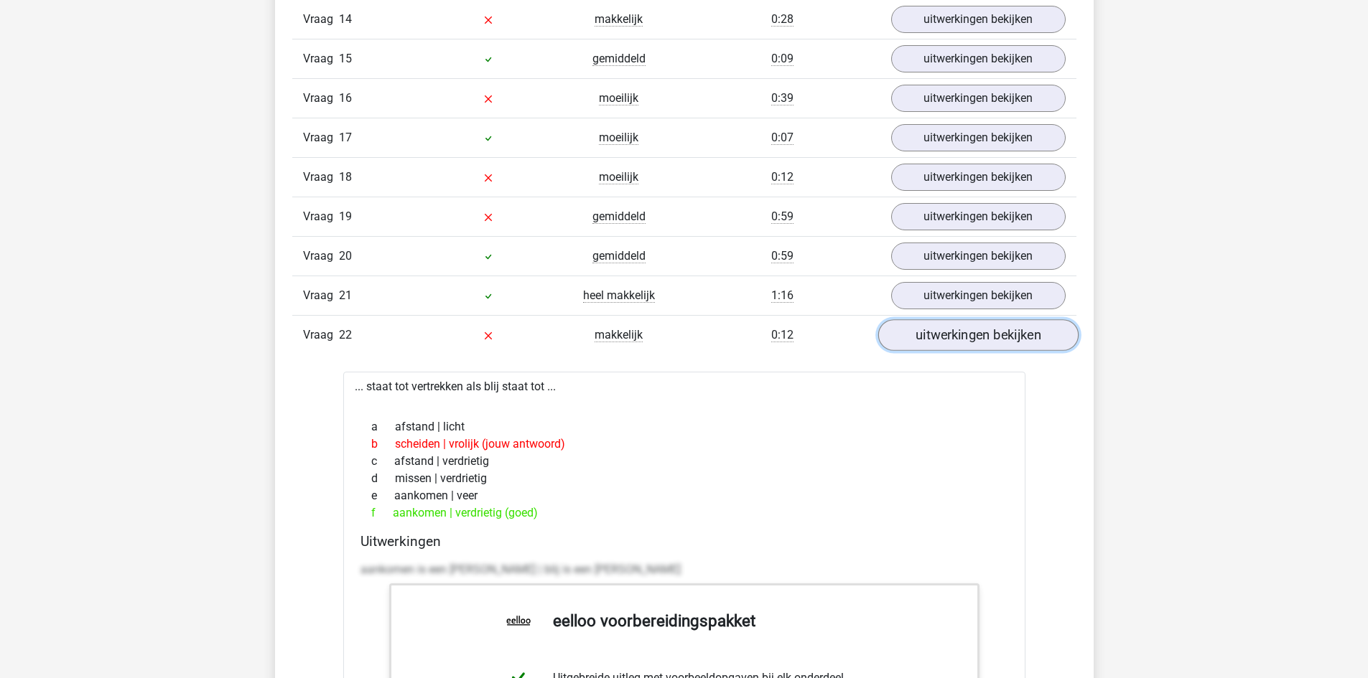
click at [966, 338] on link "uitwerkingen bekijken" at bounding box center [977, 336] width 200 height 32
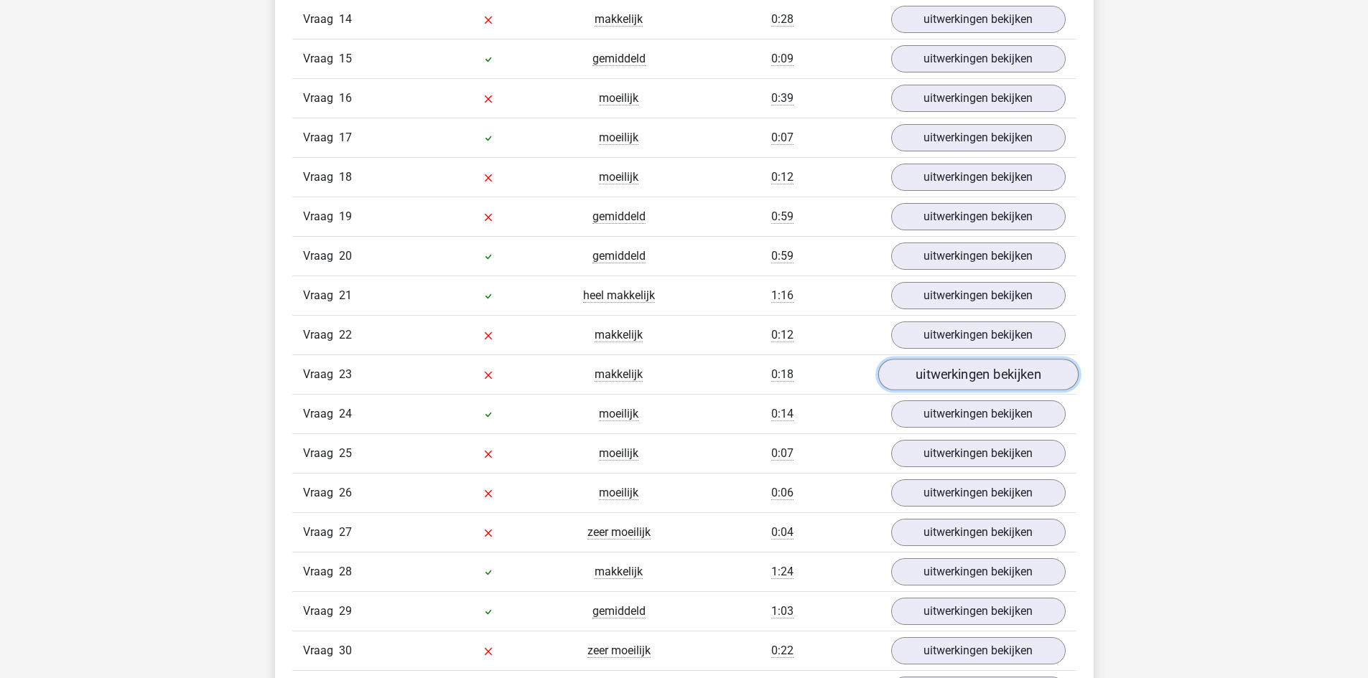
click at [987, 369] on link "uitwerkingen bekijken" at bounding box center [977, 376] width 200 height 32
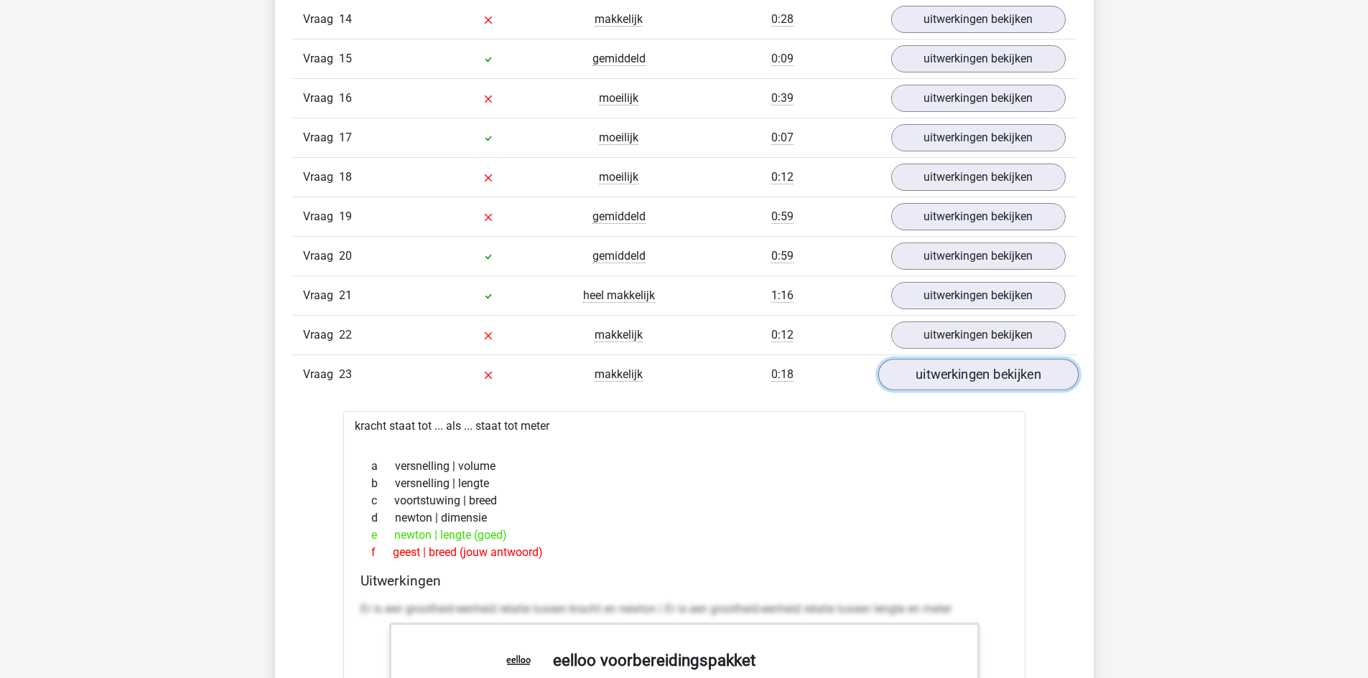
click at [989, 369] on link "uitwerkingen bekijken" at bounding box center [977, 376] width 200 height 32
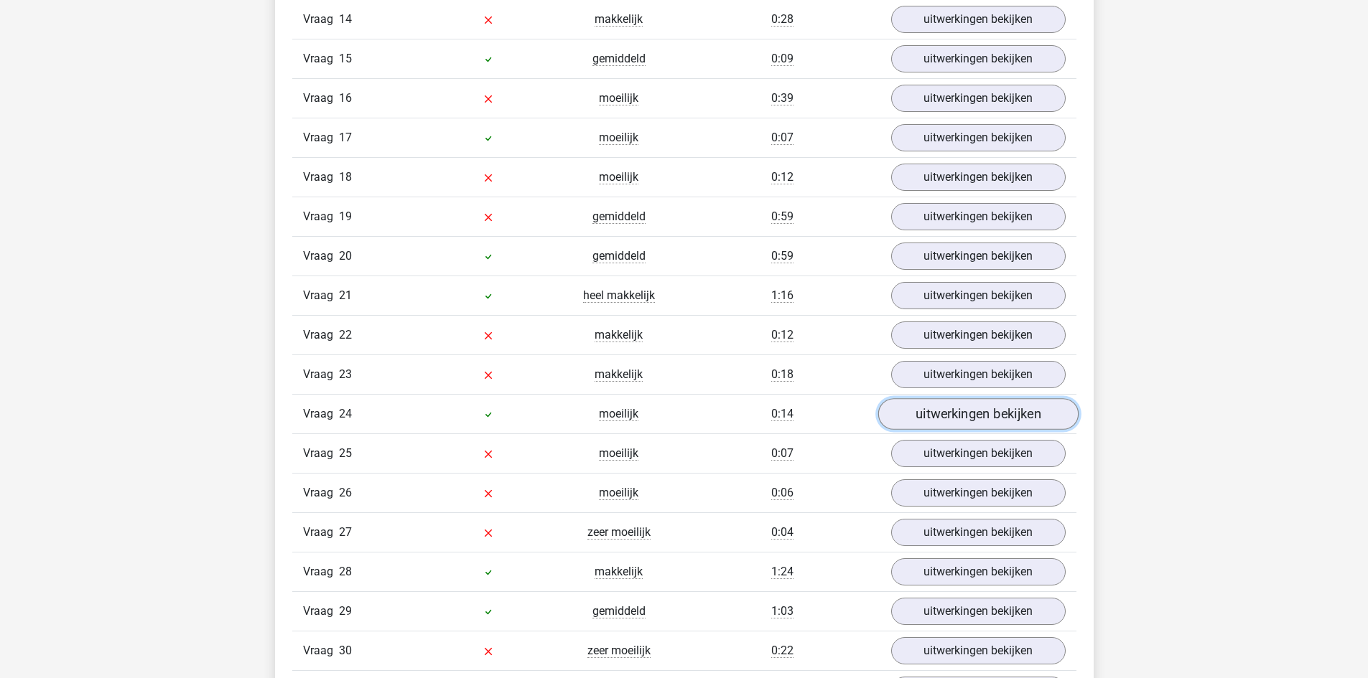
click at [989, 411] on link "uitwerkingen bekijken" at bounding box center [977, 415] width 200 height 32
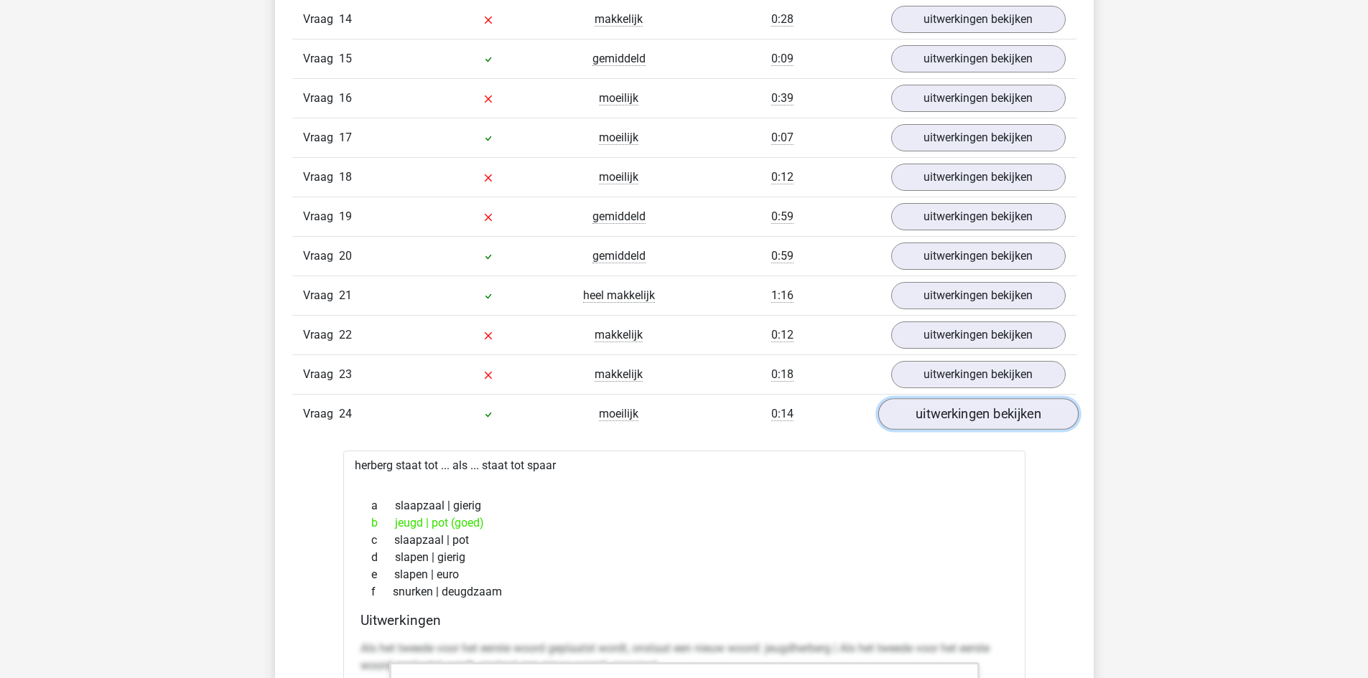
click at [989, 411] on link "uitwerkingen bekijken" at bounding box center [977, 415] width 200 height 32
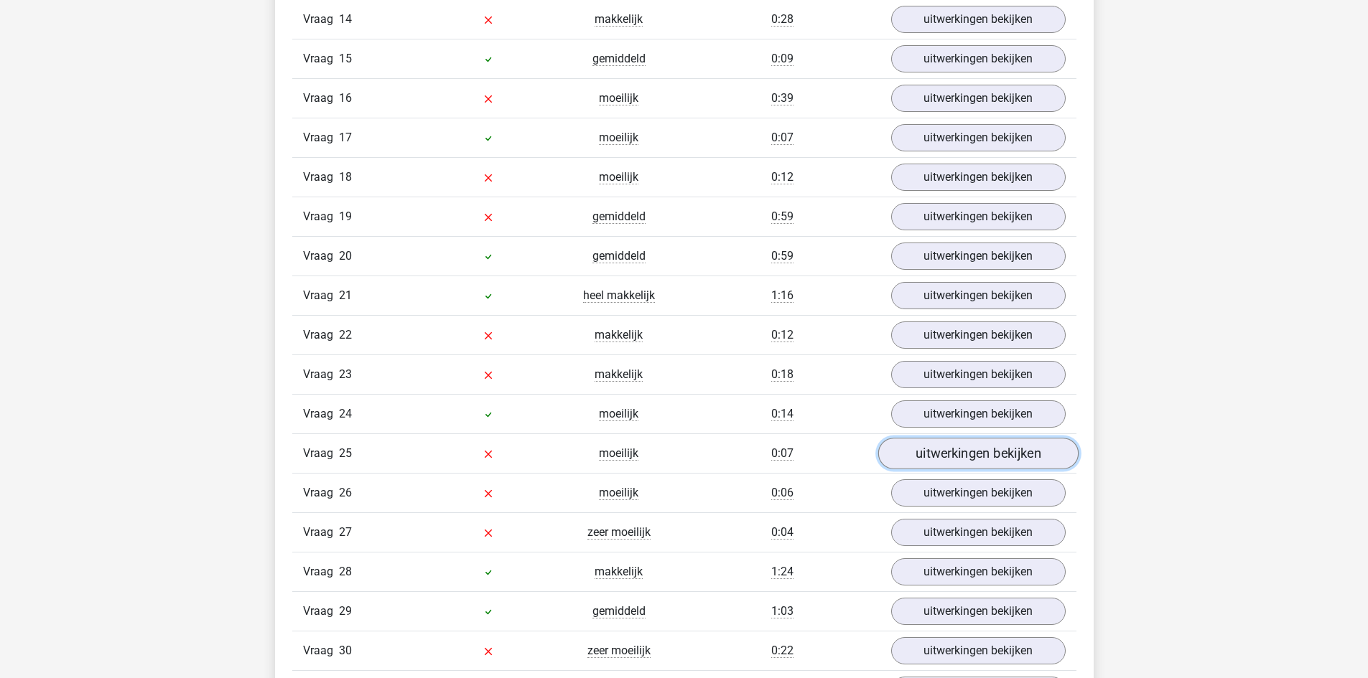
click at [977, 457] on link "uitwerkingen bekijken" at bounding box center [977, 455] width 200 height 32
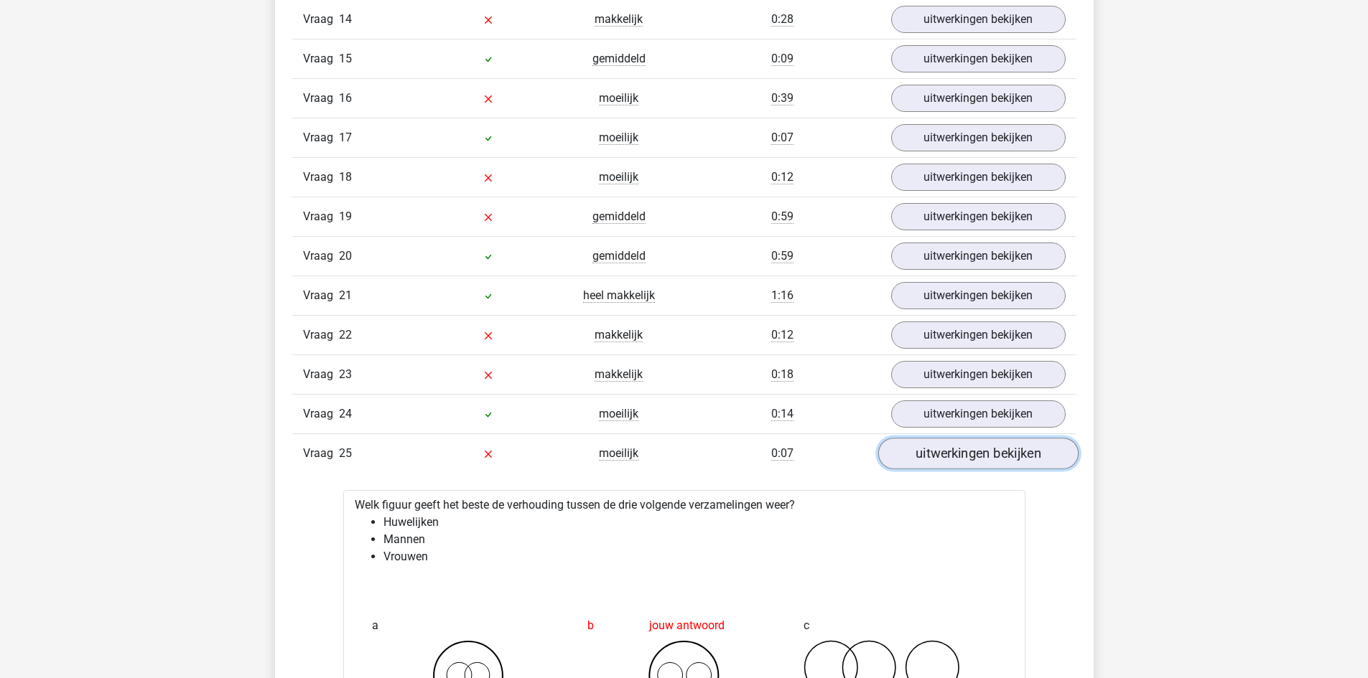
click at [977, 457] on link "uitwerkingen bekijken" at bounding box center [977, 455] width 200 height 32
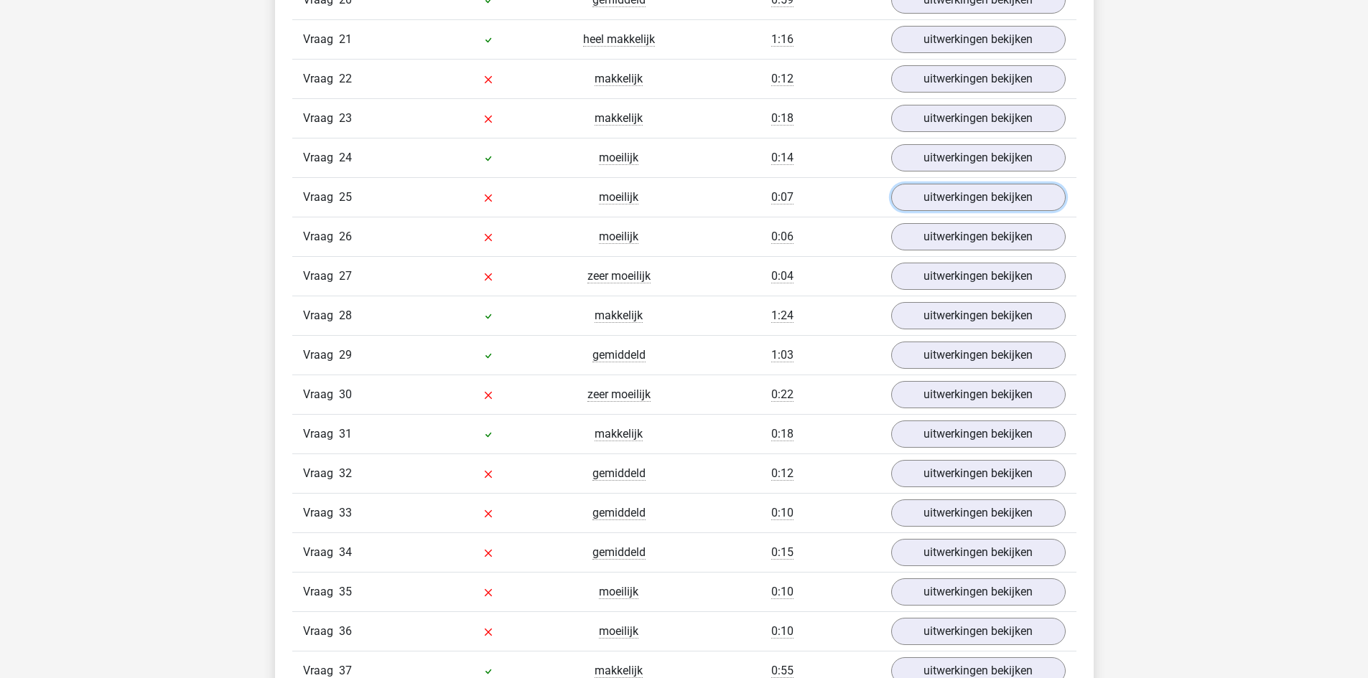
scroll to position [2442, 0]
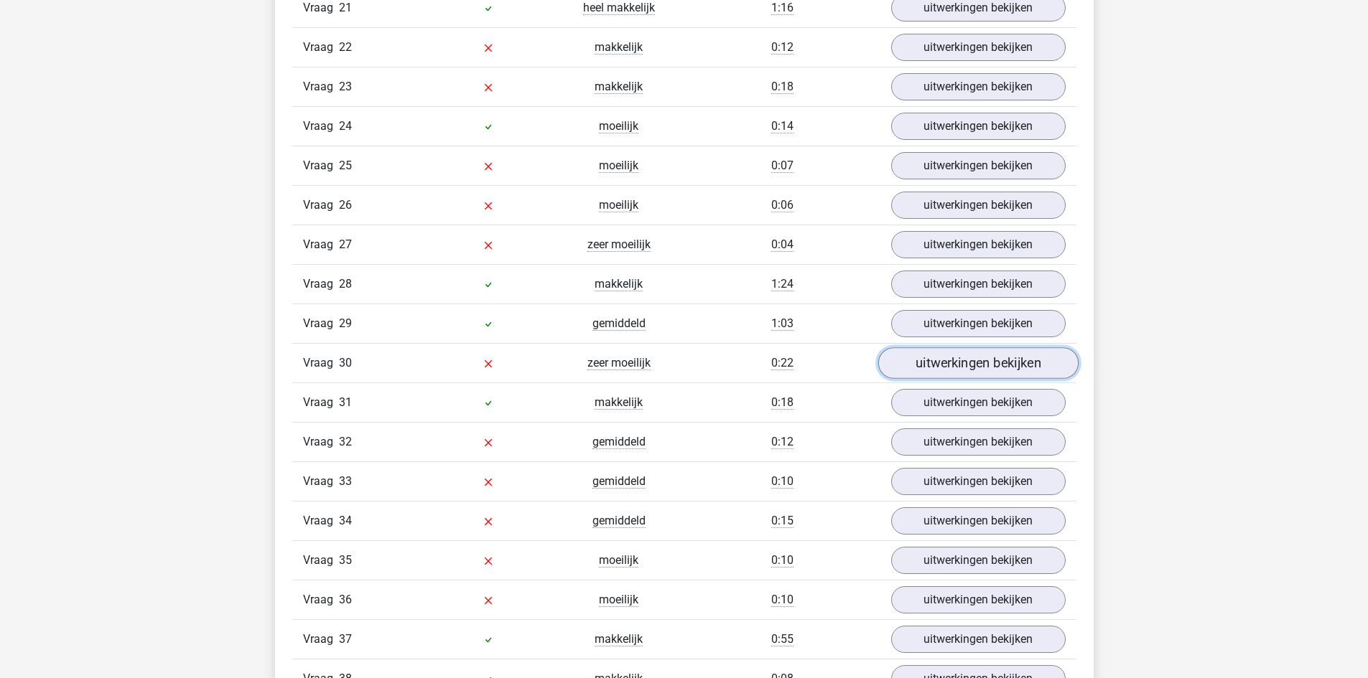
click at [958, 356] on link "uitwerkingen bekijken" at bounding box center [977, 364] width 200 height 32
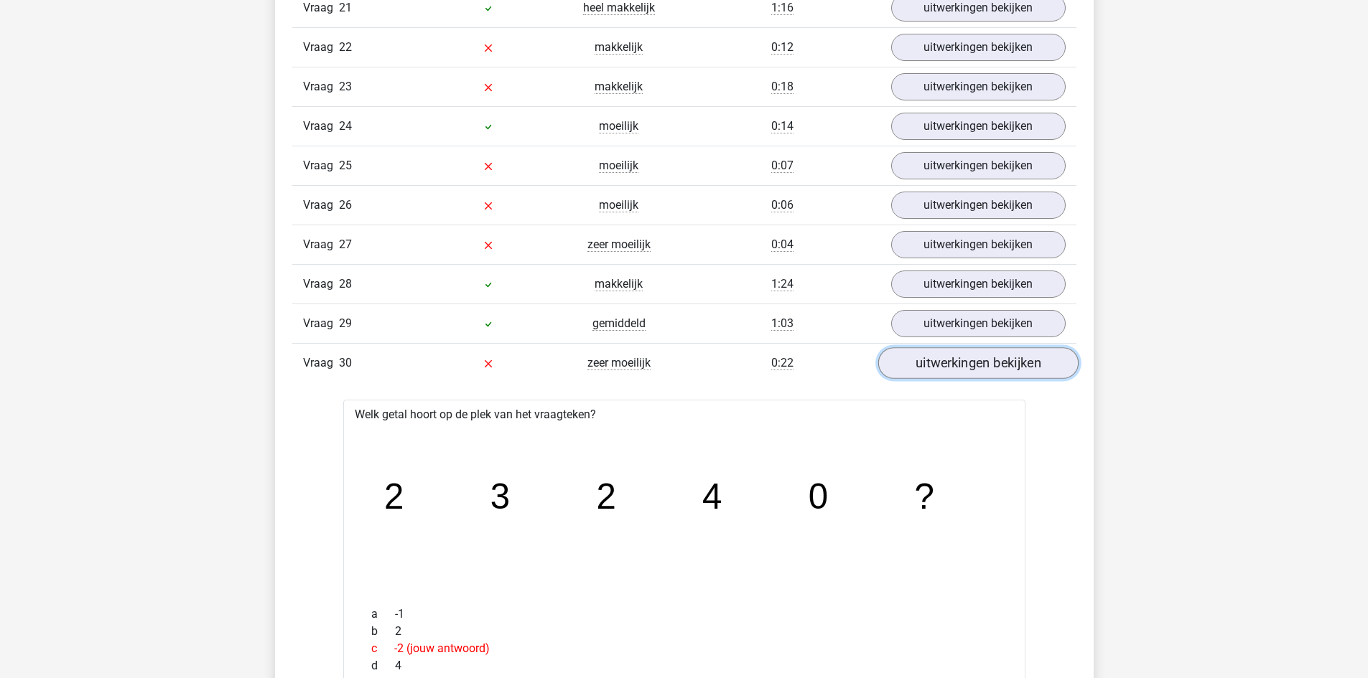
click at [977, 370] on link "uitwerkingen bekijken" at bounding box center [977, 364] width 200 height 32
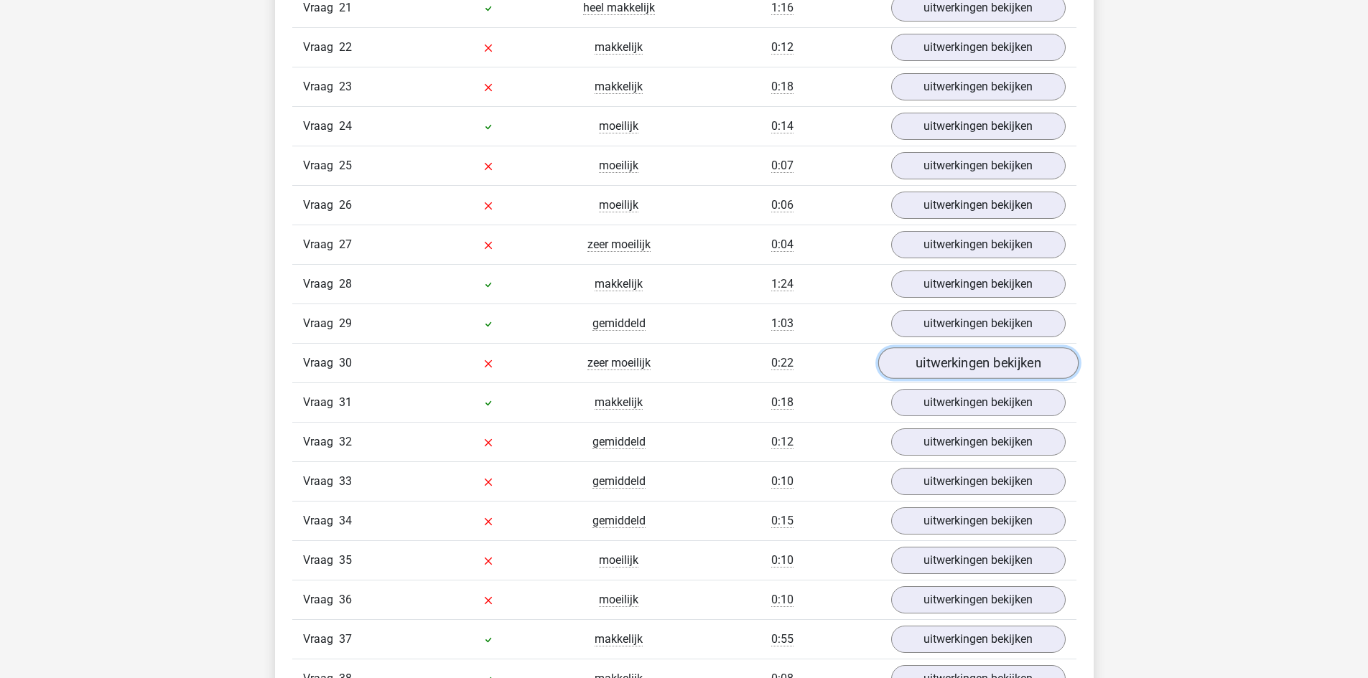
click at [977, 370] on link "uitwerkingen bekijken" at bounding box center [977, 364] width 200 height 32
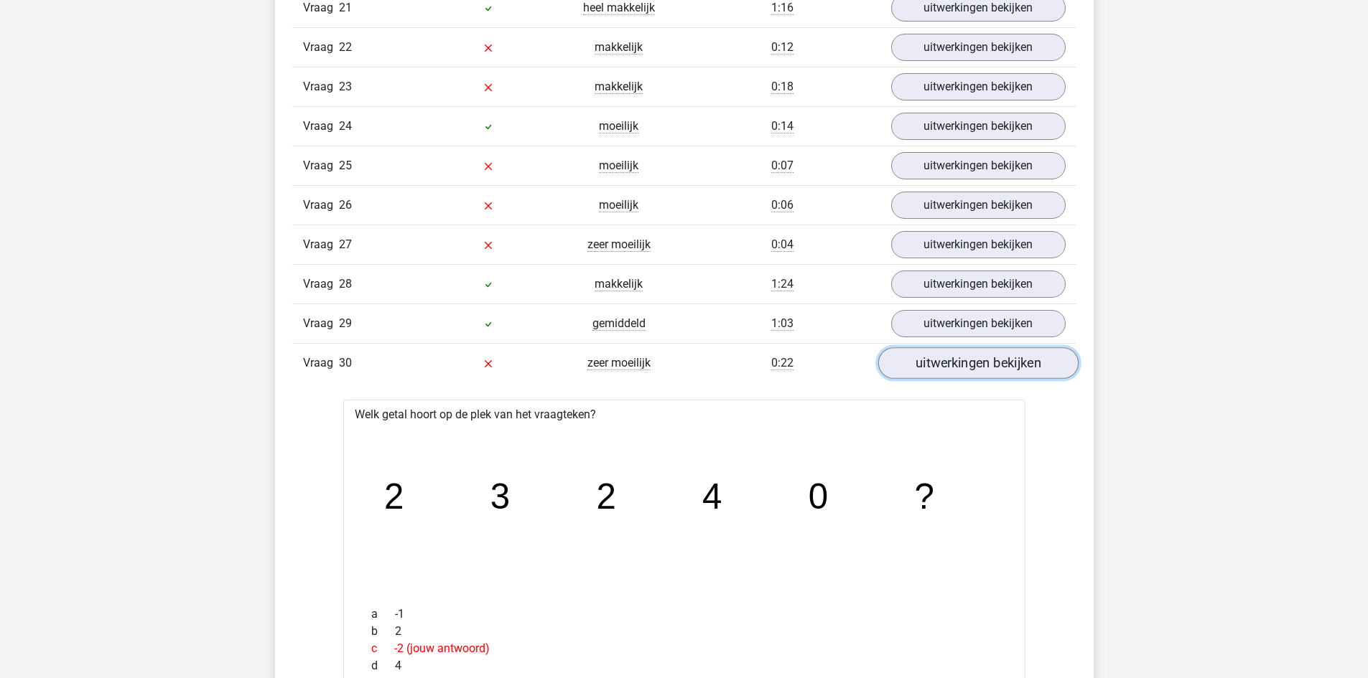
click at [977, 370] on link "uitwerkingen bekijken" at bounding box center [977, 364] width 200 height 32
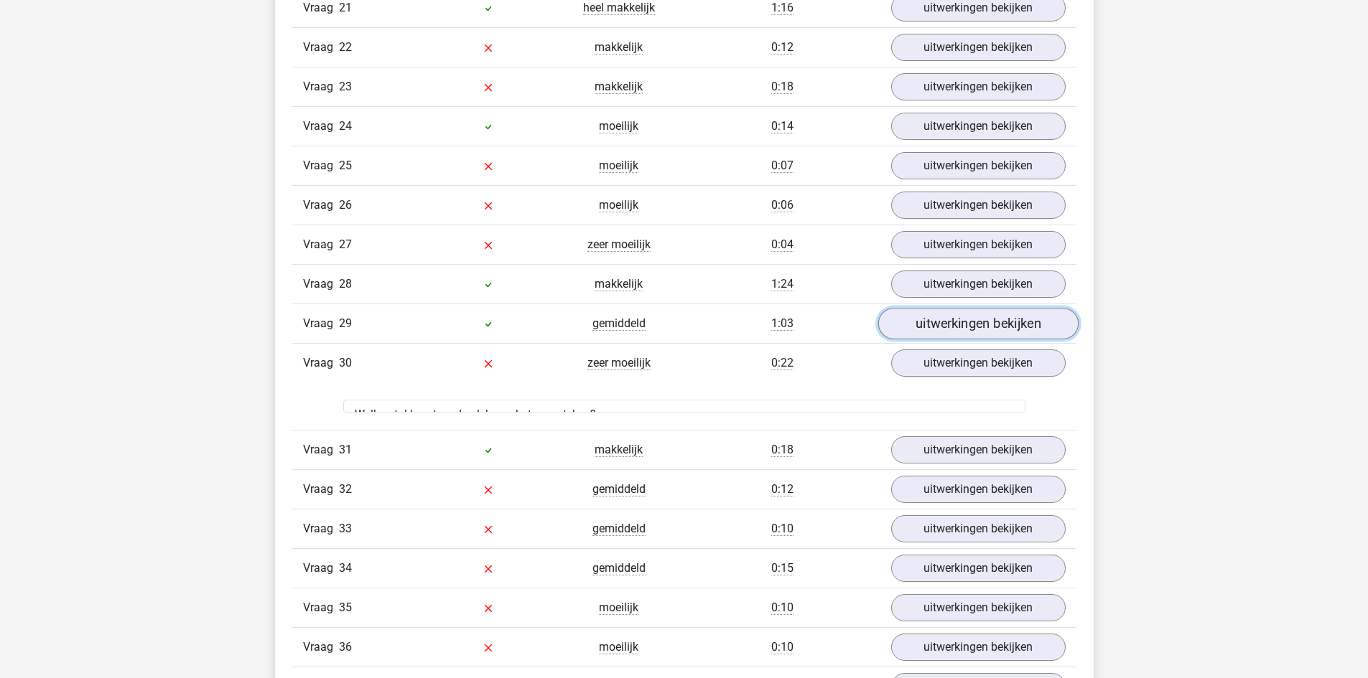
click at [978, 323] on link "uitwerkingen bekijken" at bounding box center [977, 325] width 200 height 32
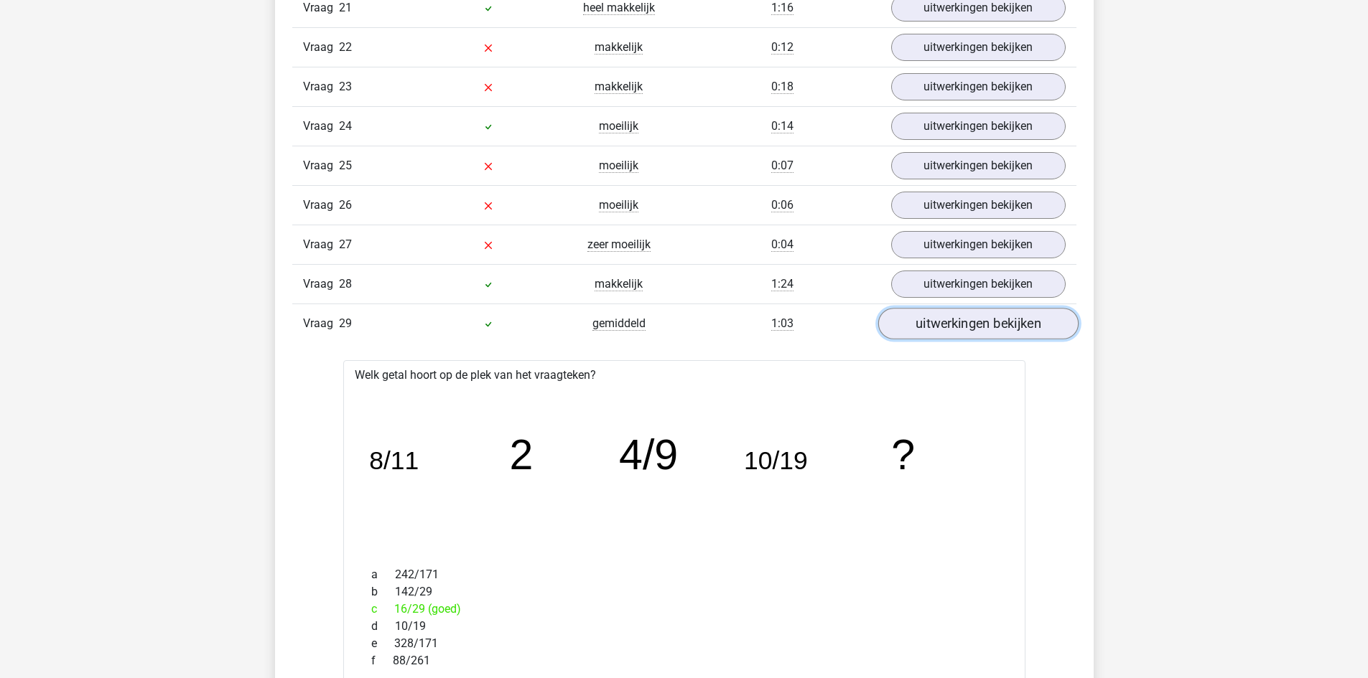
click at [978, 324] on link "uitwerkingen bekijken" at bounding box center [977, 325] width 200 height 32
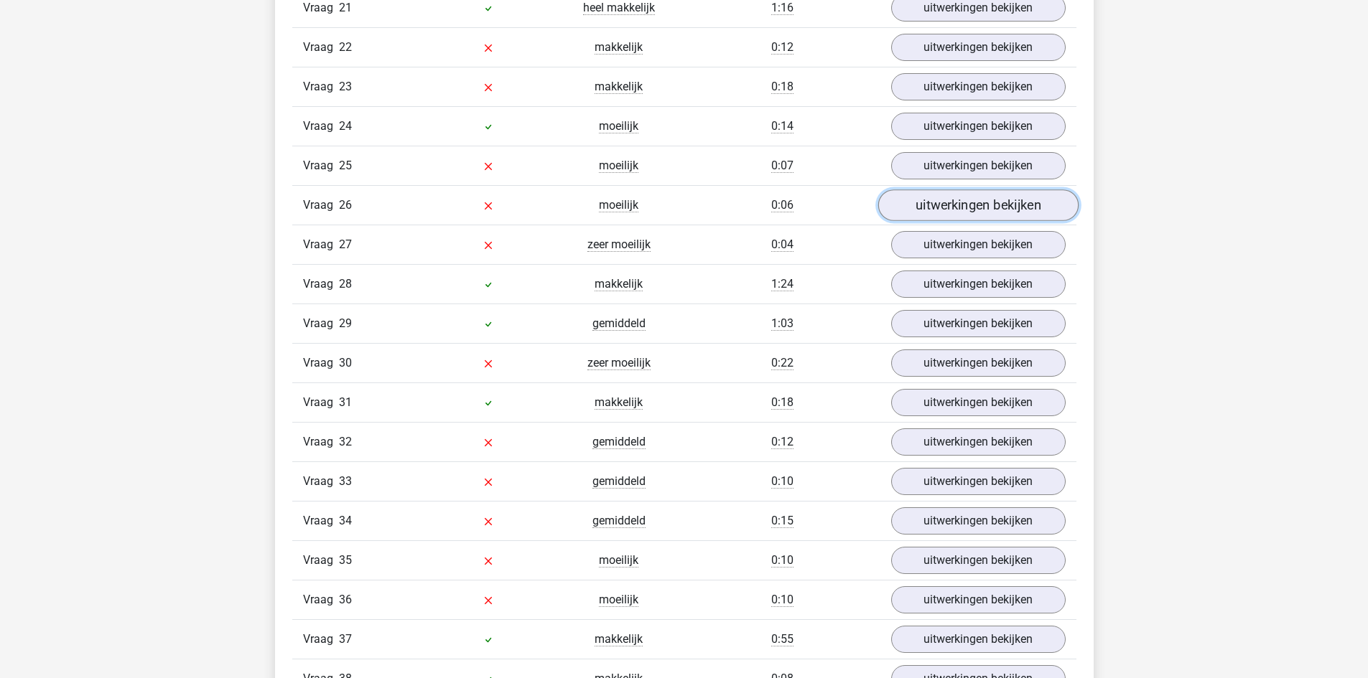
click at [972, 205] on link "uitwerkingen bekijken" at bounding box center [977, 206] width 200 height 32
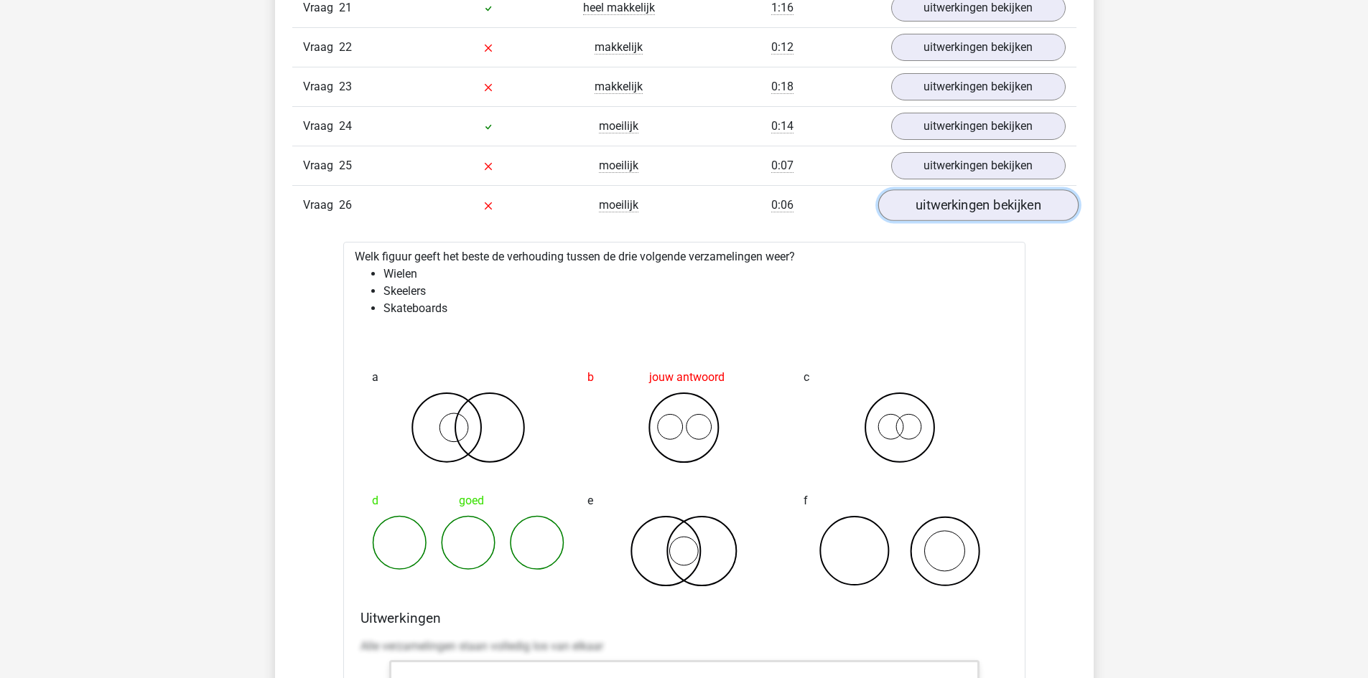
click at [972, 205] on link "uitwerkingen bekijken" at bounding box center [977, 206] width 200 height 32
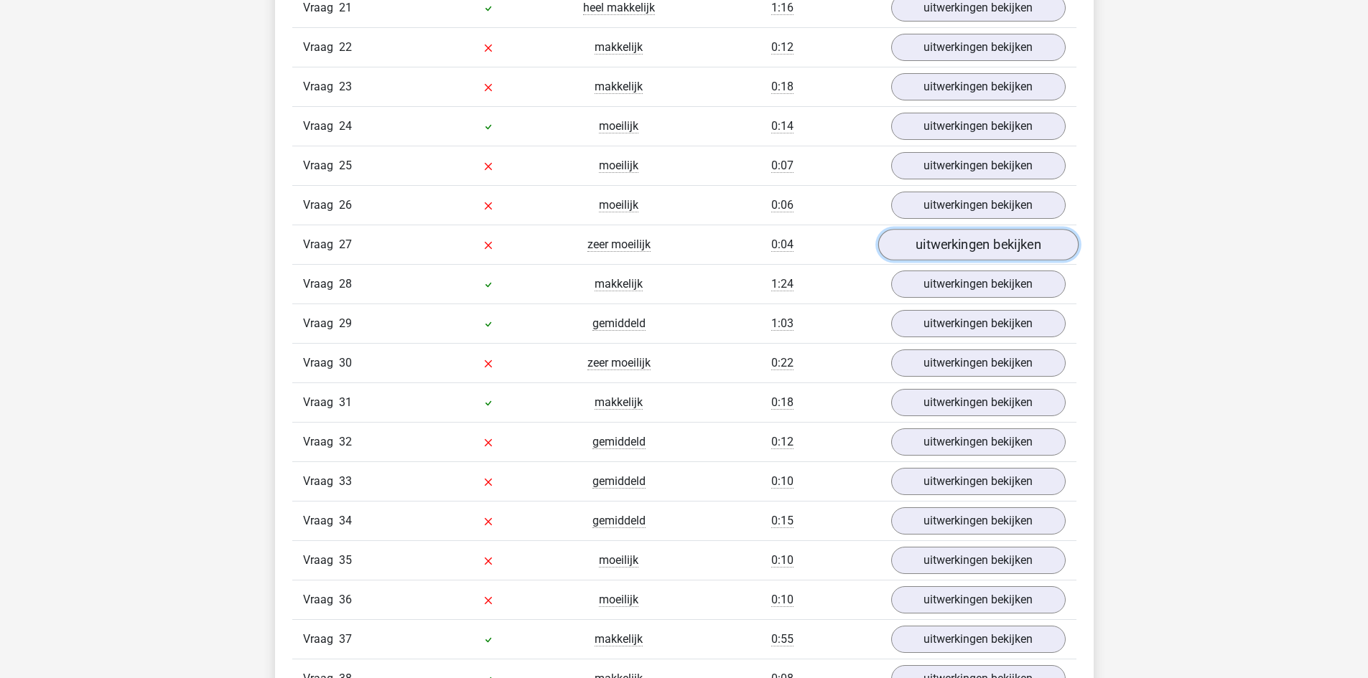
click at [973, 246] on link "uitwerkingen bekijken" at bounding box center [977, 246] width 200 height 32
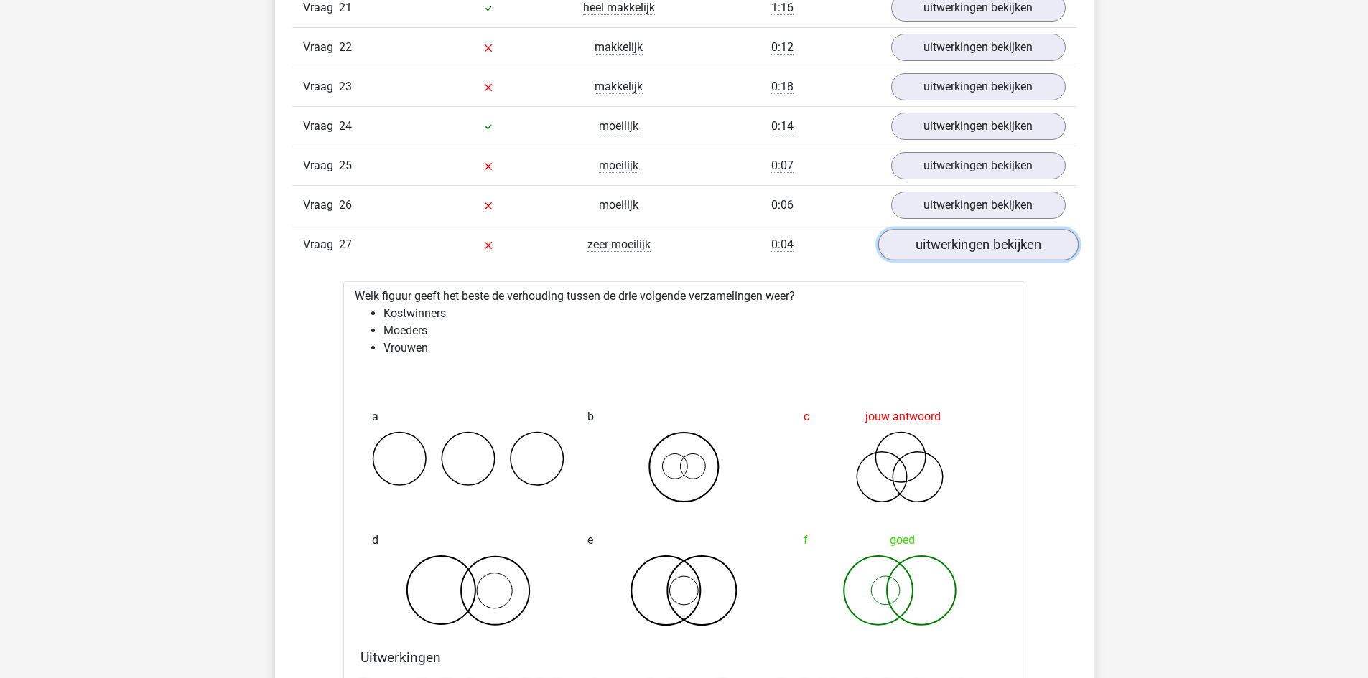
click at [973, 246] on link "uitwerkingen bekijken" at bounding box center [977, 246] width 200 height 32
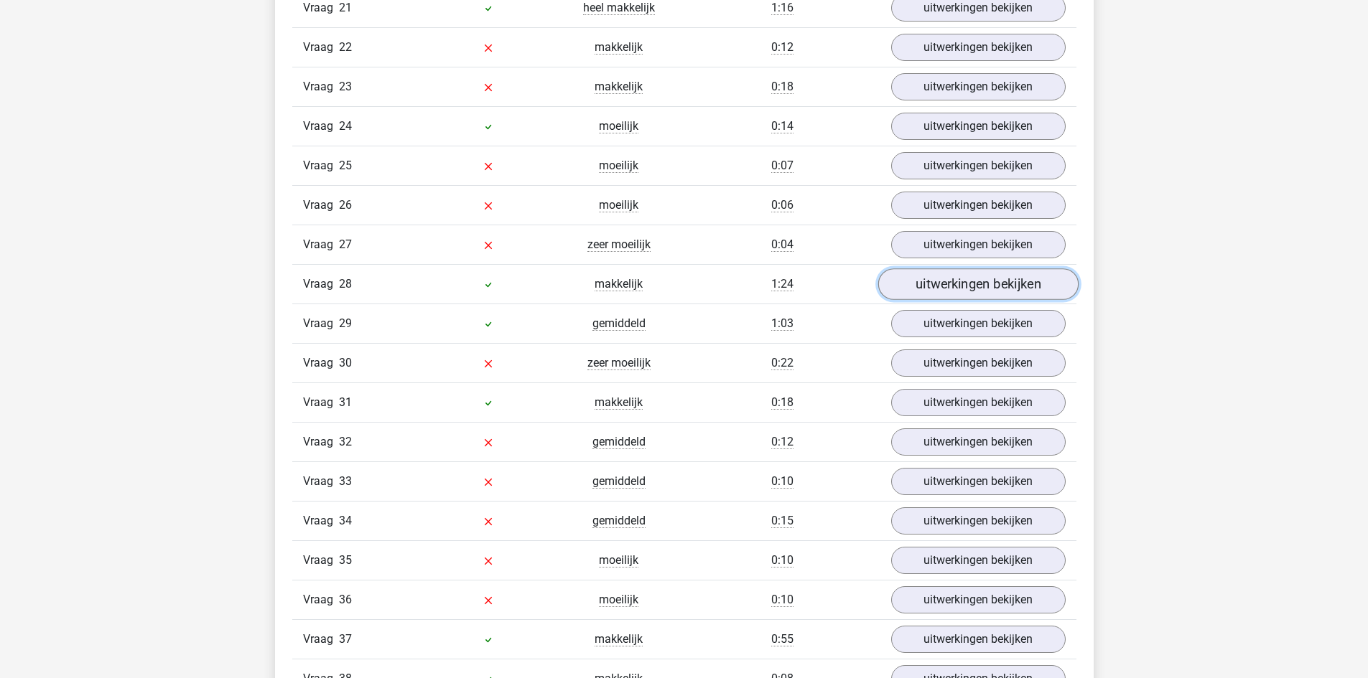
click at [979, 294] on link "uitwerkingen bekijken" at bounding box center [977, 285] width 200 height 32
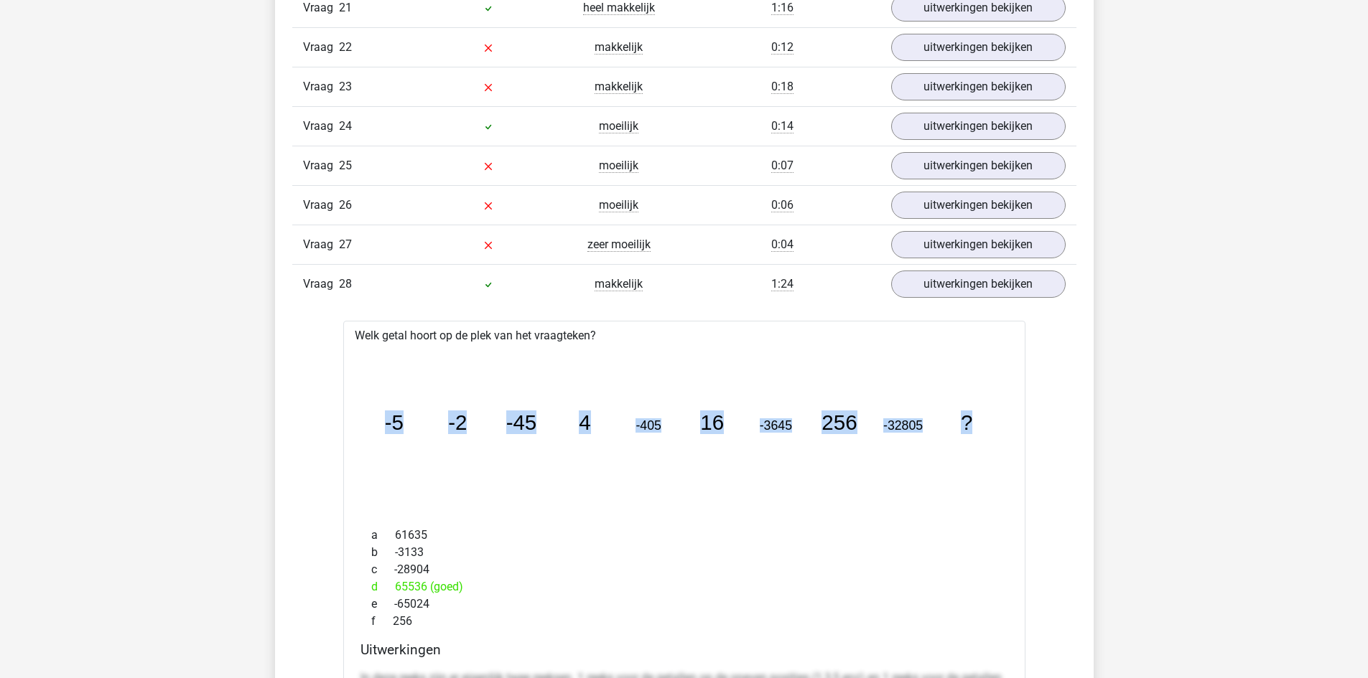
drag, startPoint x: 369, startPoint y: 420, endPoint x: 994, endPoint y: 433, distance: 625.4
click at [994, 433] on icon "image/svg+xml -5 -2 -45 4 -405 16 -3645 256 -32805 ?" at bounding box center [684, 429] width 636 height 159
copy g "-5 -2 -45 4 -405 16 -3645 256 -32805 ?"
click at [1035, 291] on link "uitwerkingen bekijken" at bounding box center [977, 285] width 200 height 32
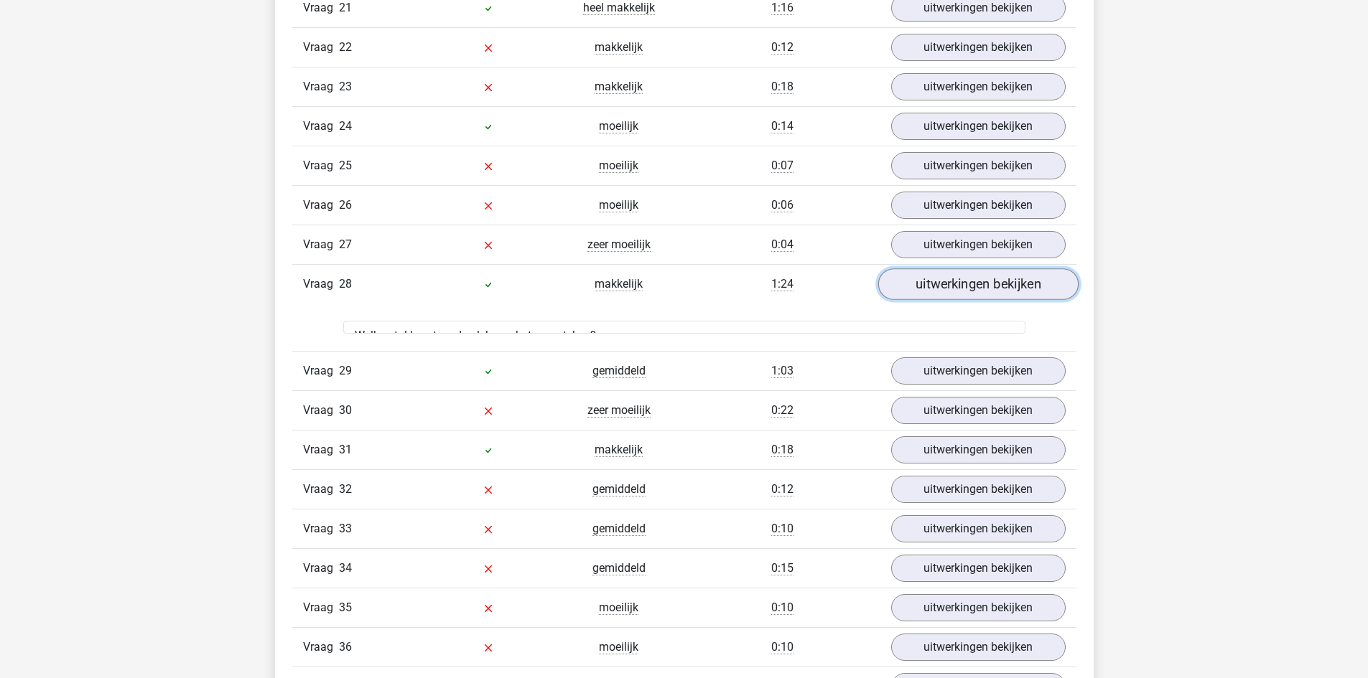
click at [1035, 291] on link "uitwerkingen bekijken" at bounding box center [977, 285] width 200 height 32
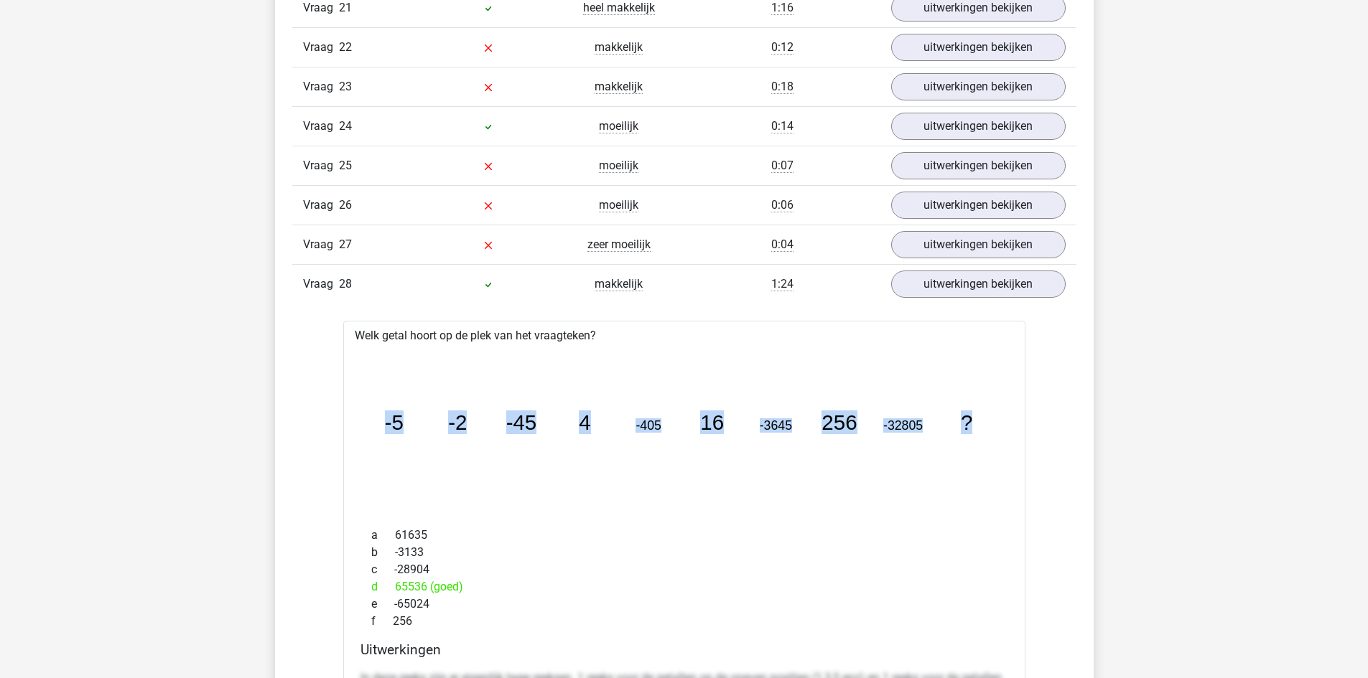
click at [968, 349] on div "image/svg+xml -5 -2 -45 4 -405 16 -3645 256 -32805 ?" at bounding box center [684, 430] width 659 height 171
click at [888, 392] on icon "image/svg+xml -5 -2 -45 4 -405 16 -3645 256 -32805 ?" at bounding box center [684, 429] width 636 height 159
drag, startPoint x: 397, startPoint y: 583, endPoint x: 425, endPoint y: 584, distance: 28.0
click at [425, 584] on div "d 65536 (goed)" at bounding box center [684, 587] width 648 height 17
drag, startPoint x: 472, startPoint y: 491, endPoint x: 513, endPoint y: 228, distance: 266.0
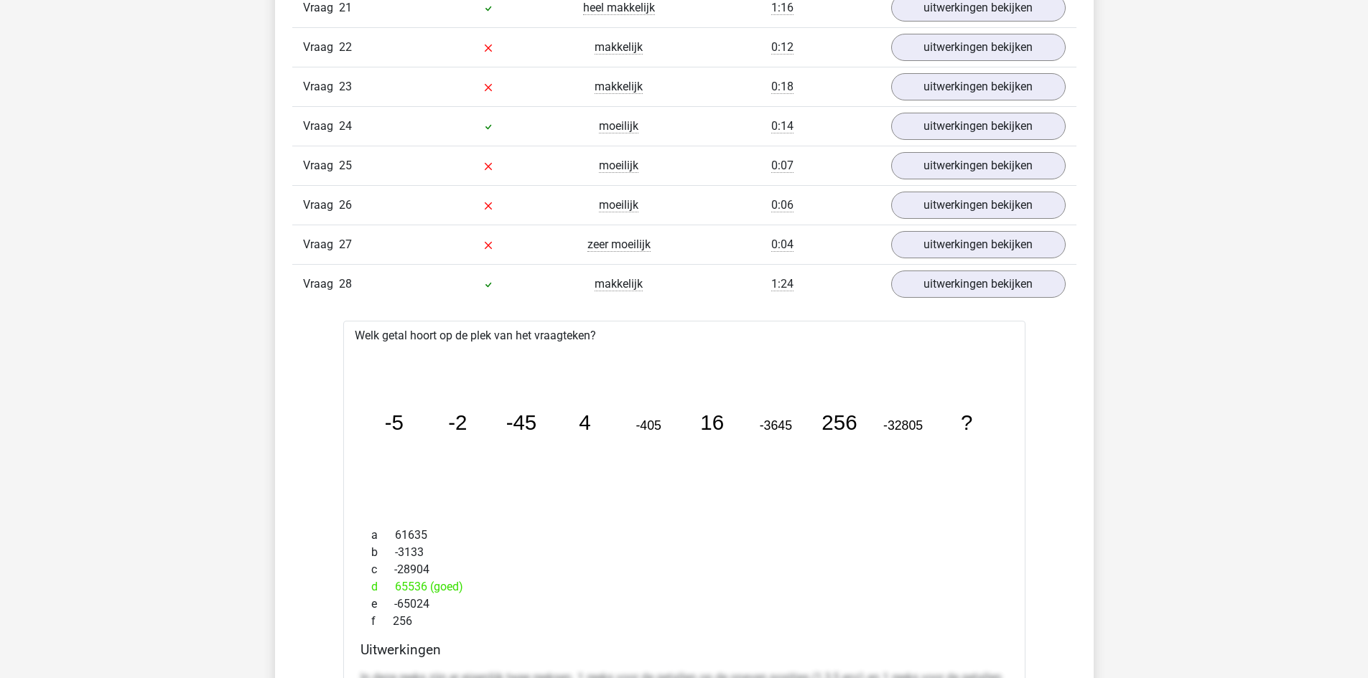
click at [466, 480] on icon "image/svg+xml -5 -2 -45 4 -405 16 -3645 256 -32805 ?" at bounding box center [684, 429] width 636 height 159
click at [1008, 283] on link "uitwerkingen bekijken" at bounding box center [977, 285] width 200 height 32
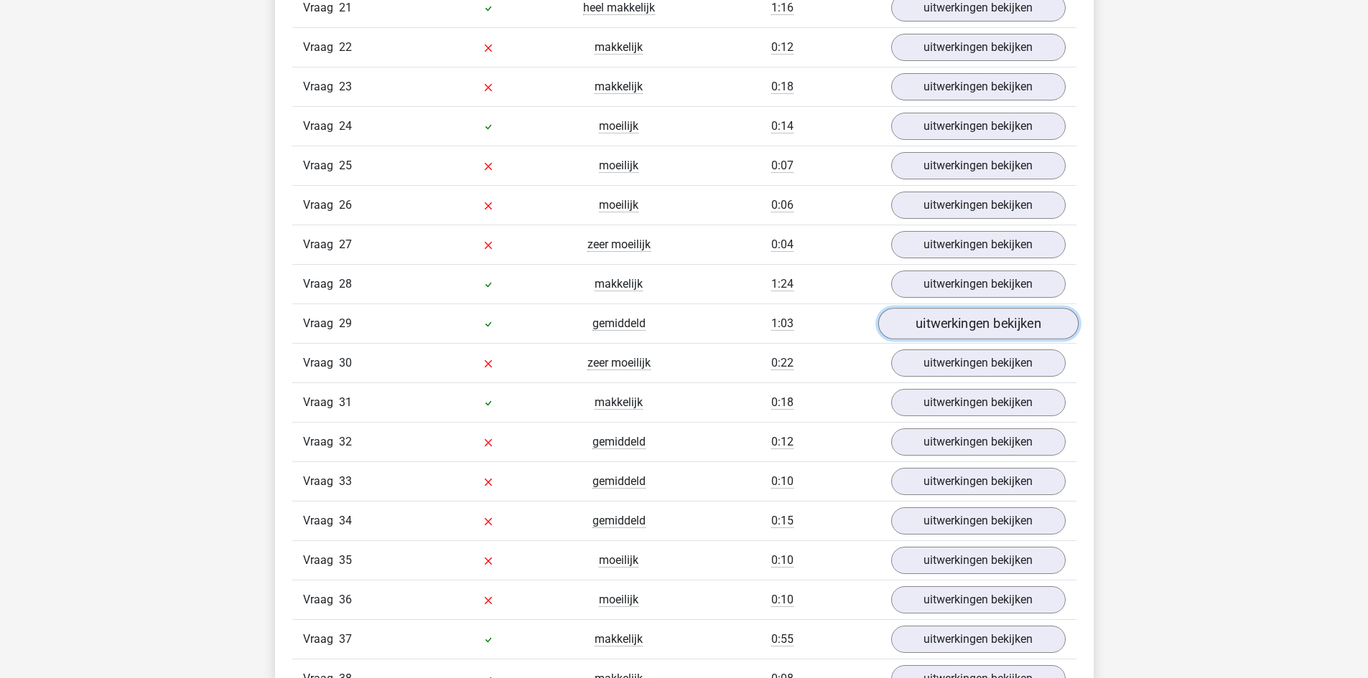
click at [1012, 322] on link "uitwerkingen bekijken" at bounding box center [977, 325] width 200 height 32
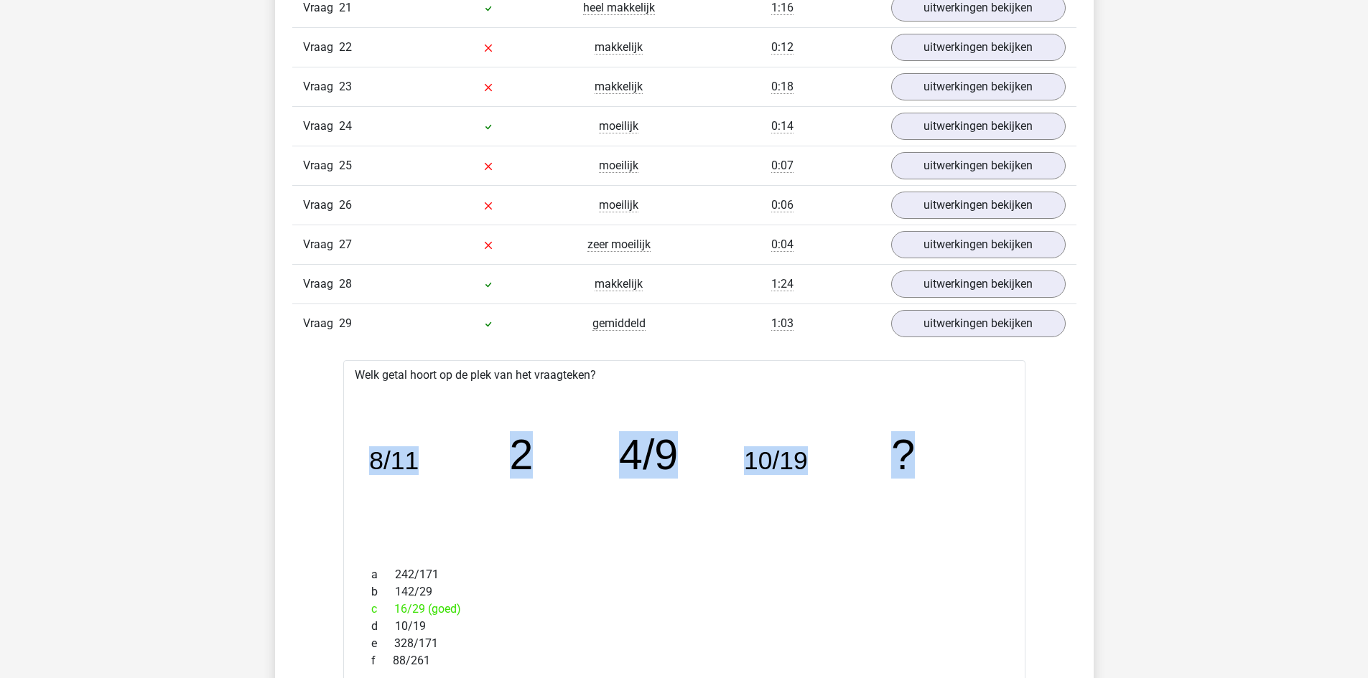
drag, startPoint x: 356, startPoint y: 459, endPoint x: 907, endPoint y: 465, distance: 551.4
copy g "8/11 2 4/9 10/19 ?"
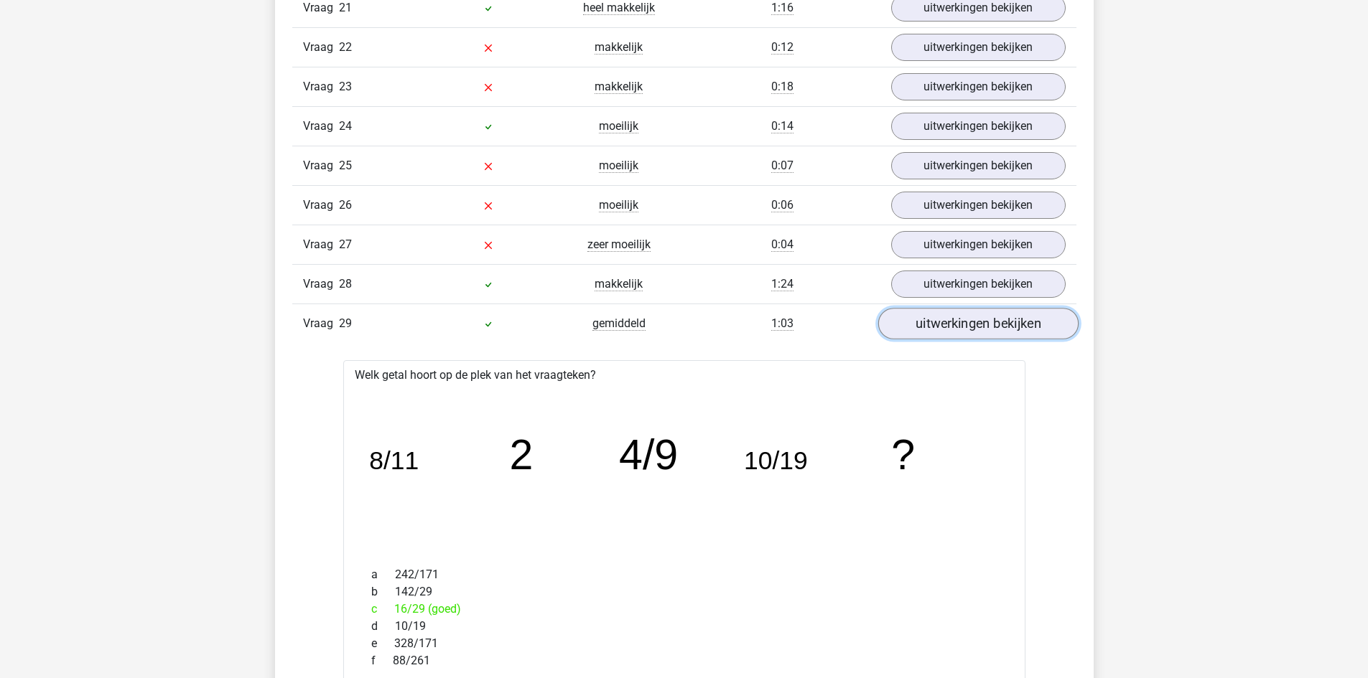
click at [1013, 334] on link "uitwerkingen bekijken" at bounding box center [977, 325] width 200 height 32
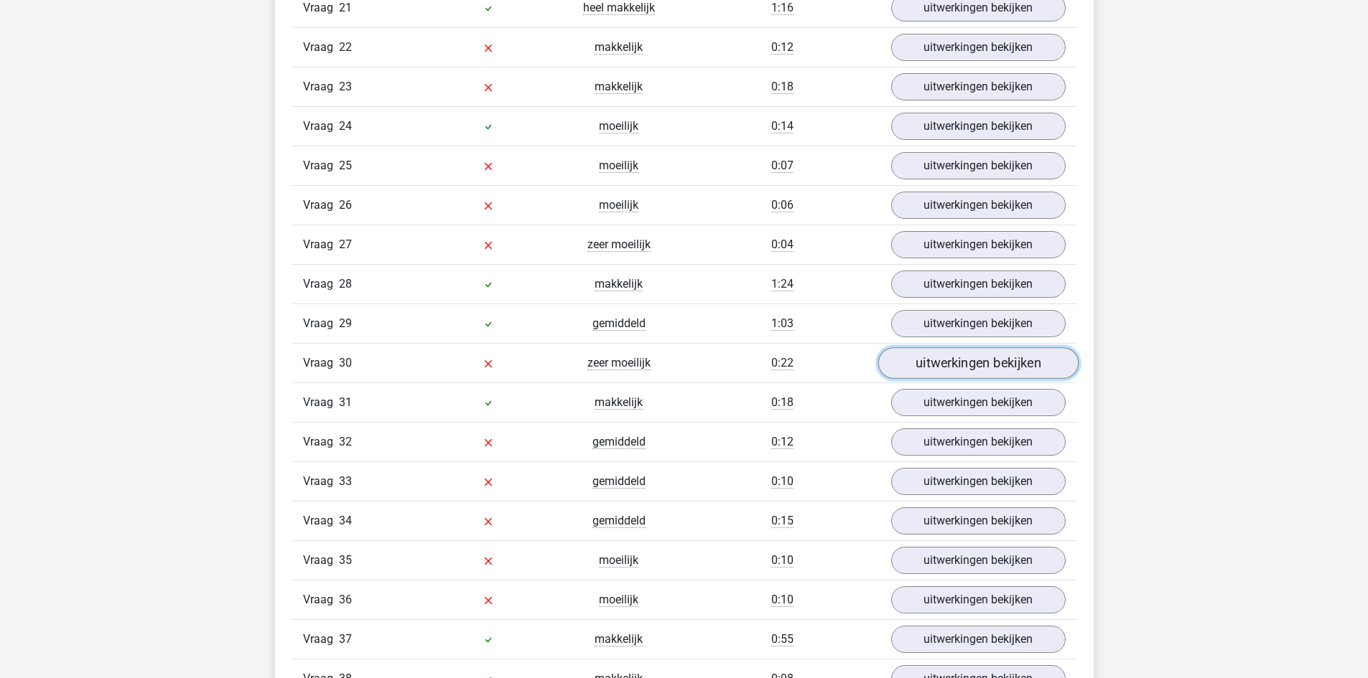
click at [1004, 369] on link "uitwerkingen bekijken" at bounding box center [977, 364] width 200 height 32
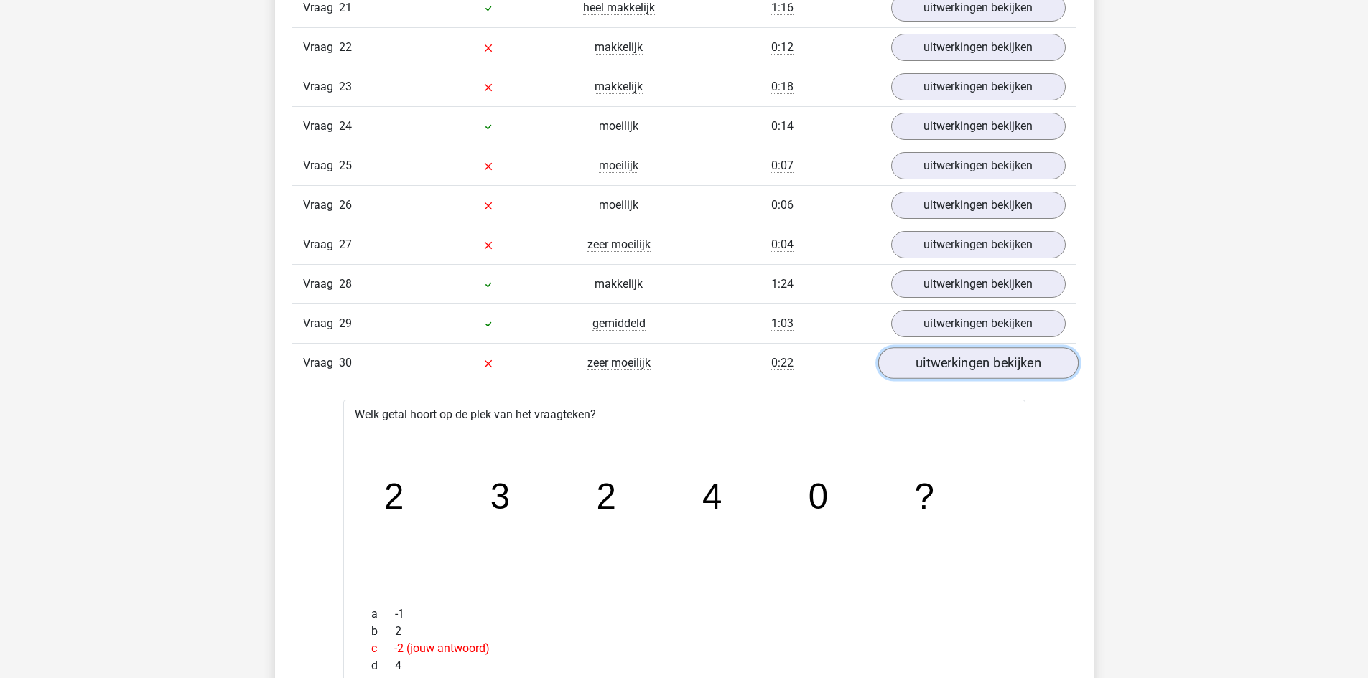
click at [1003, 368] on link "uitwerkingen bekijken" at bounding box center [977, 364] width 200 height 32
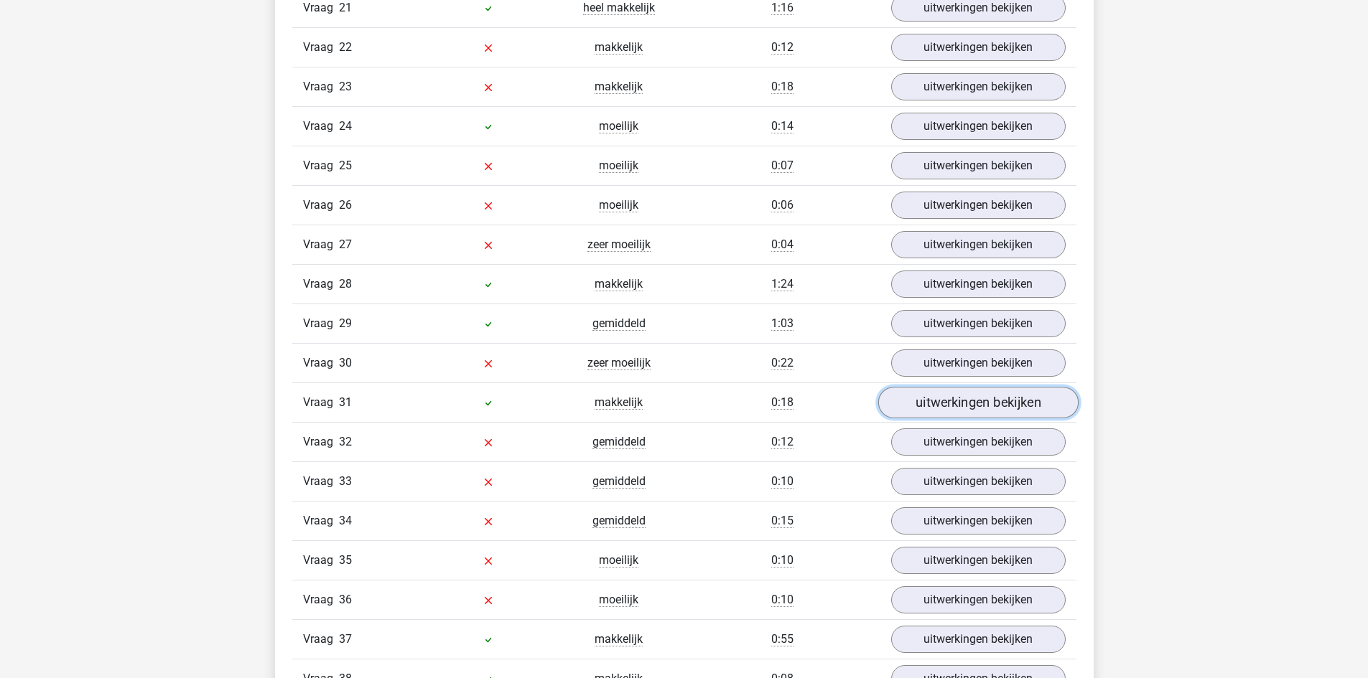
click at [989, 403] on link "uitwerkingen bekijken" at bounding box center [977, 404] width 200 height 32
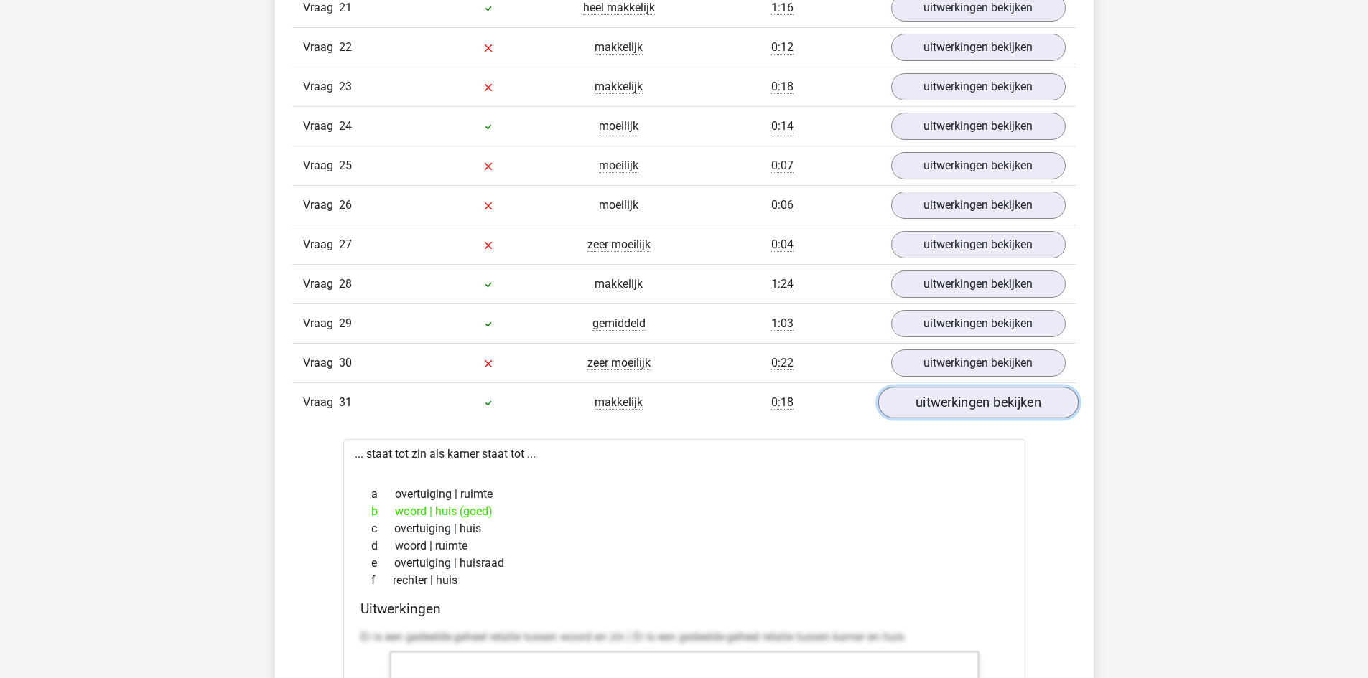
click at [991, 409] on link "uitwerkingen bekijken" at bounding box center [977, 404] width 200 height 32
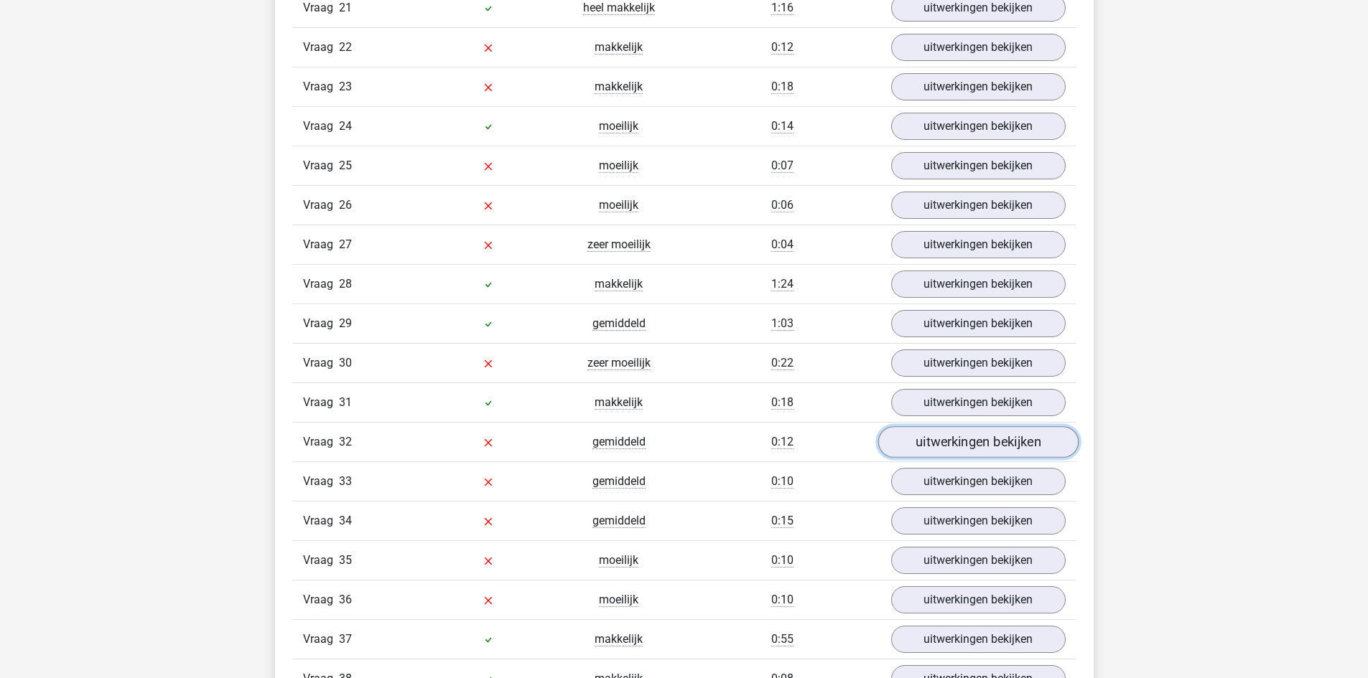
click at [991, 441] on link "uitwerkingen bekijken" at bounding box center [977, 443] width 200 height 32
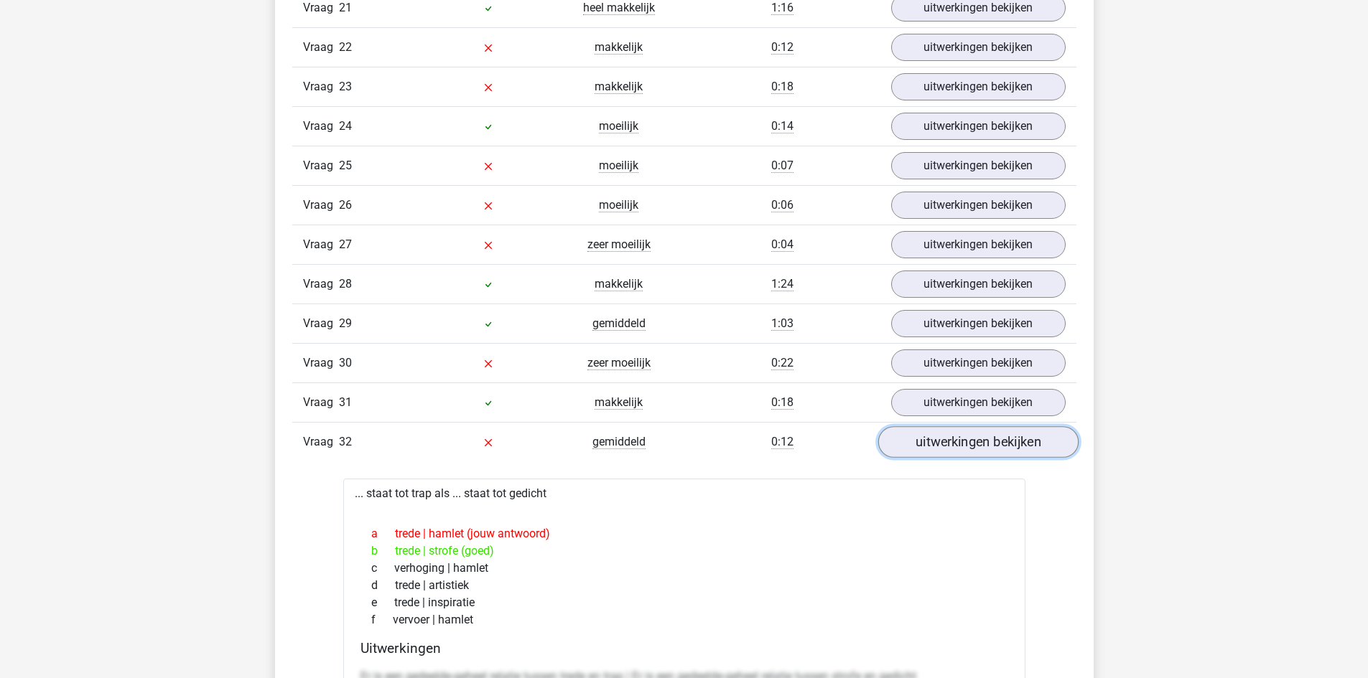
click at [991, 441] on link "uitwerkingen bekijken" at bounding box center [977, 443] width 200 height 32
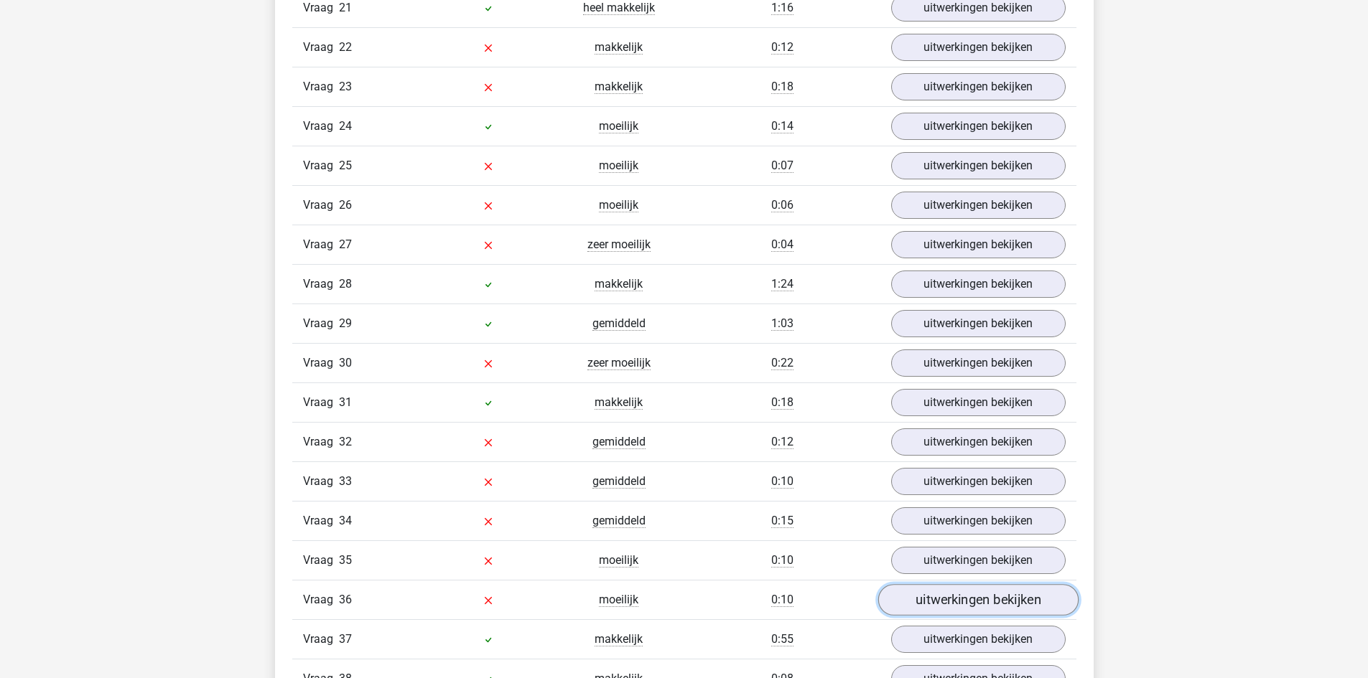
click at [964, 587] on link "uitwerkingen bekijken" at bounding box center [977, 601] width 200 height 32
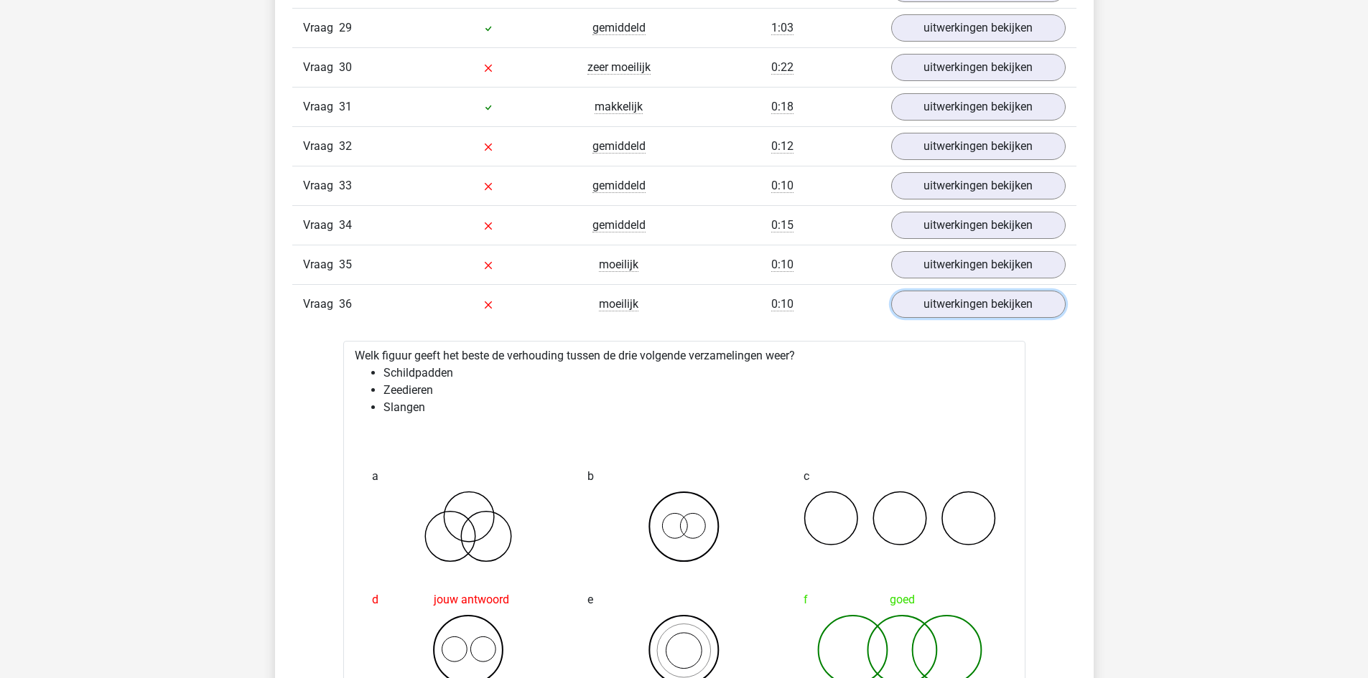
scroll to position [2801, 0]
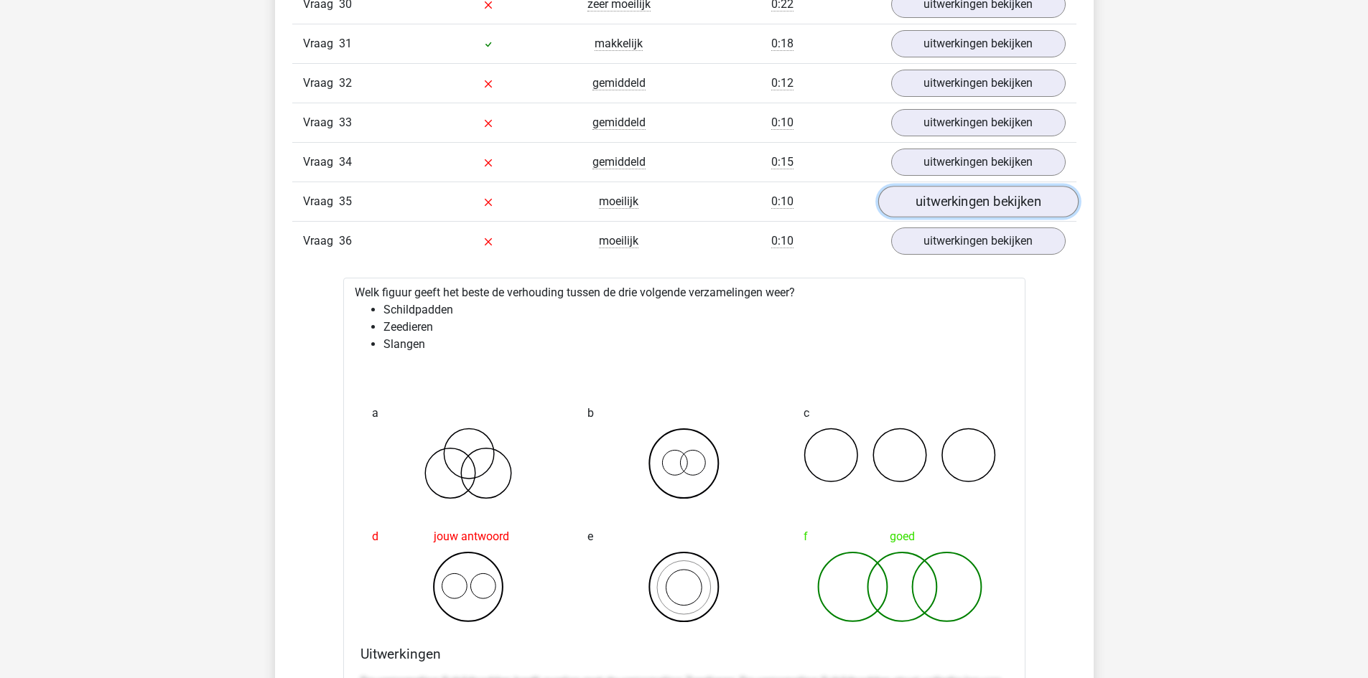
click at [979, 200] on link "uitwerkingen bekijken" at bounding box center [977, 203] width 200 height 32
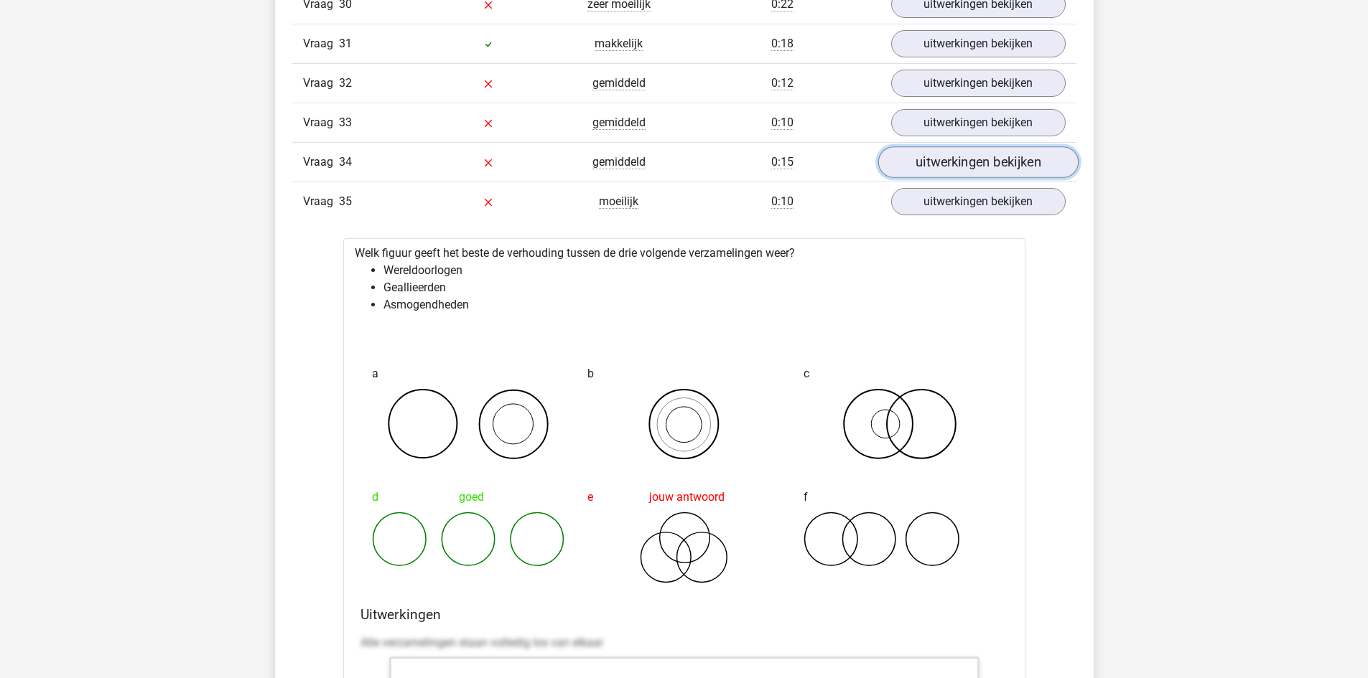
click at [973, 161] on link "uitwerkingen bekijken" at bounding box center [977, 163] width 200 height 32
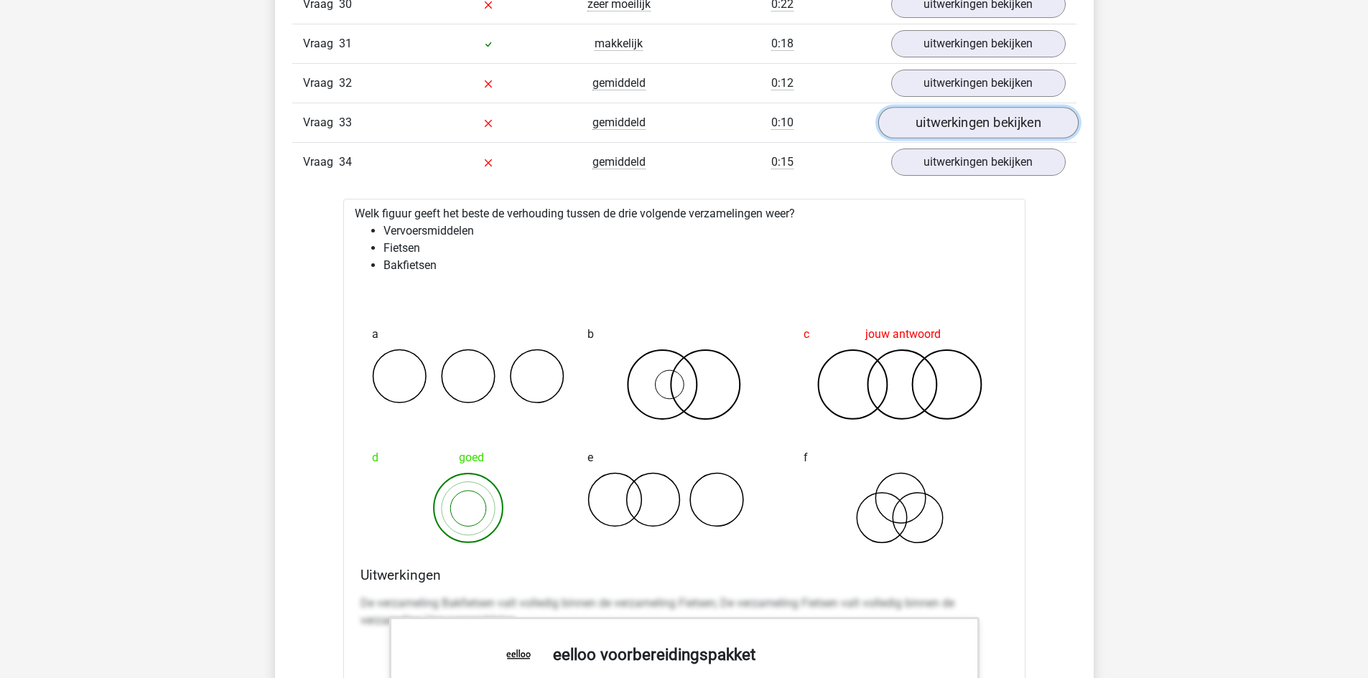
click at [972, 123] on link "uitwerkingen bekijken" at bounding box center [977, 124] width 200 height 32
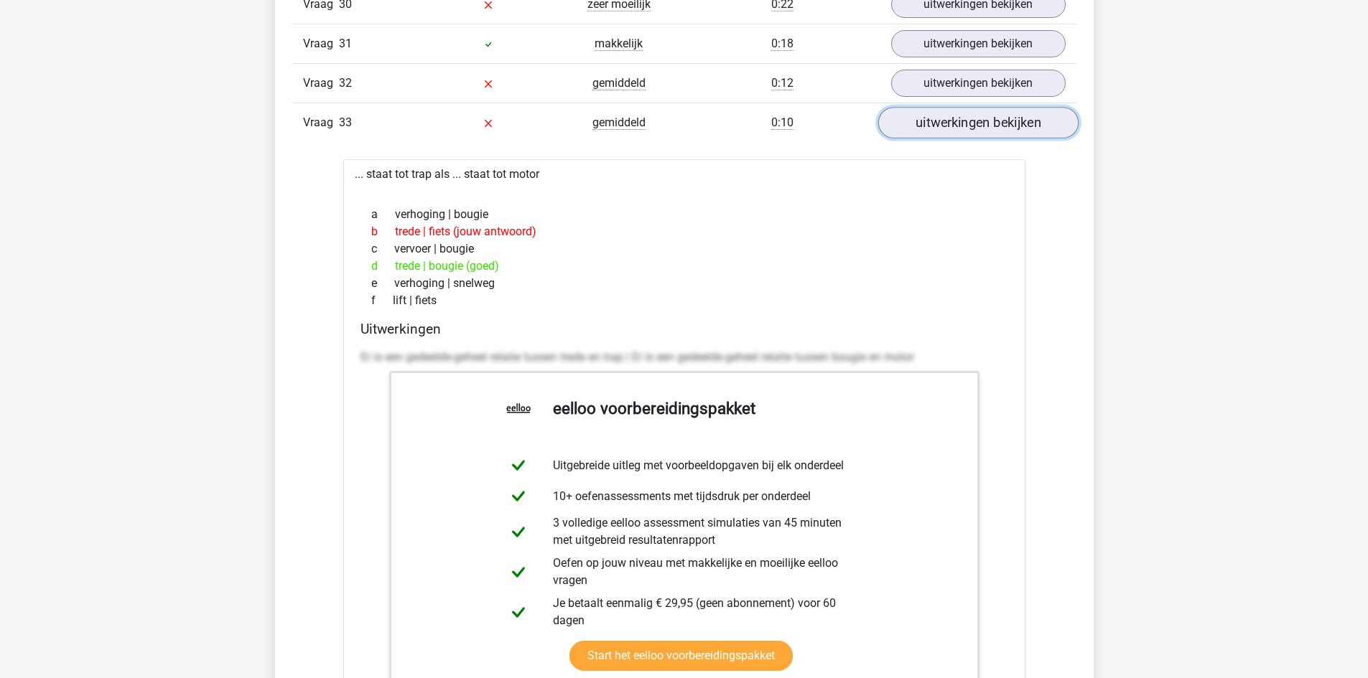
click at [972, 123] on link "uitwerkingen bekijken" at bounding box center [977, 124] width 200 height 32
click at [1021, 135] on link "uitwerkingen bekijken" at bounding box center [977, 124] width 200 height 32
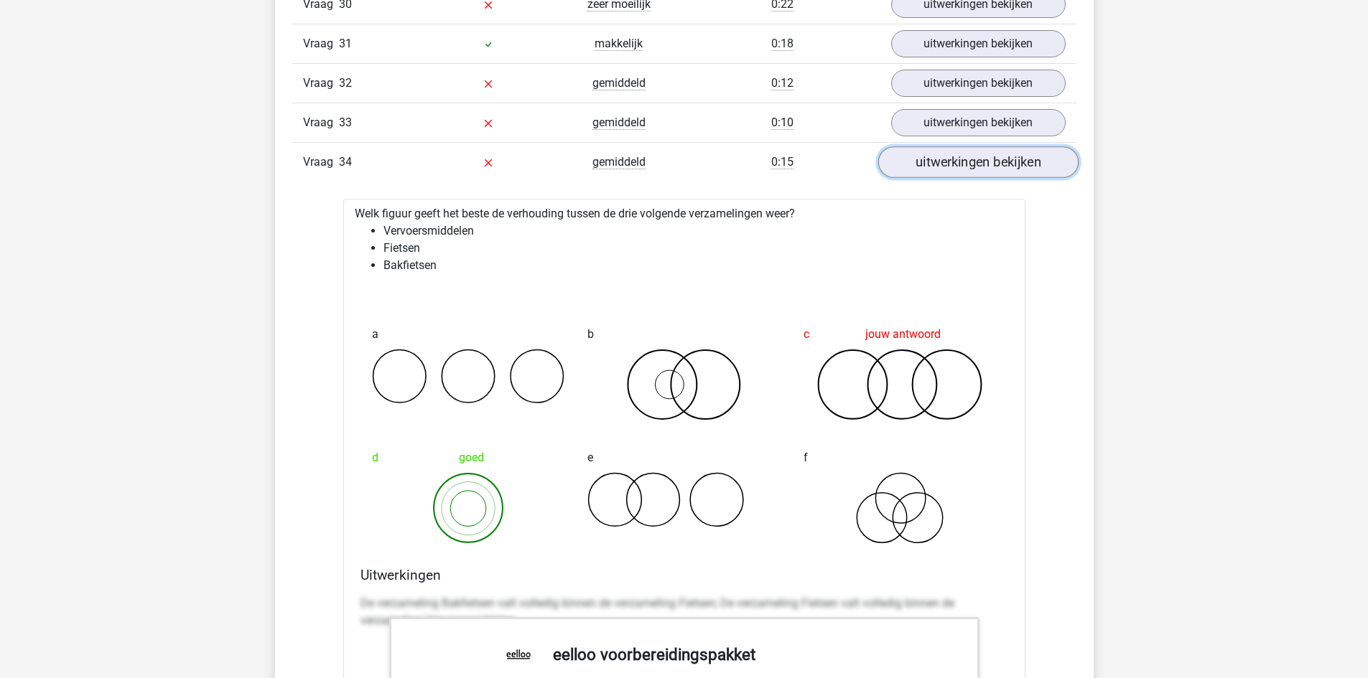
click at [987, 171] on link "uitwerkingen bekijken" at bounding box center [977, 163] width 200 height 32
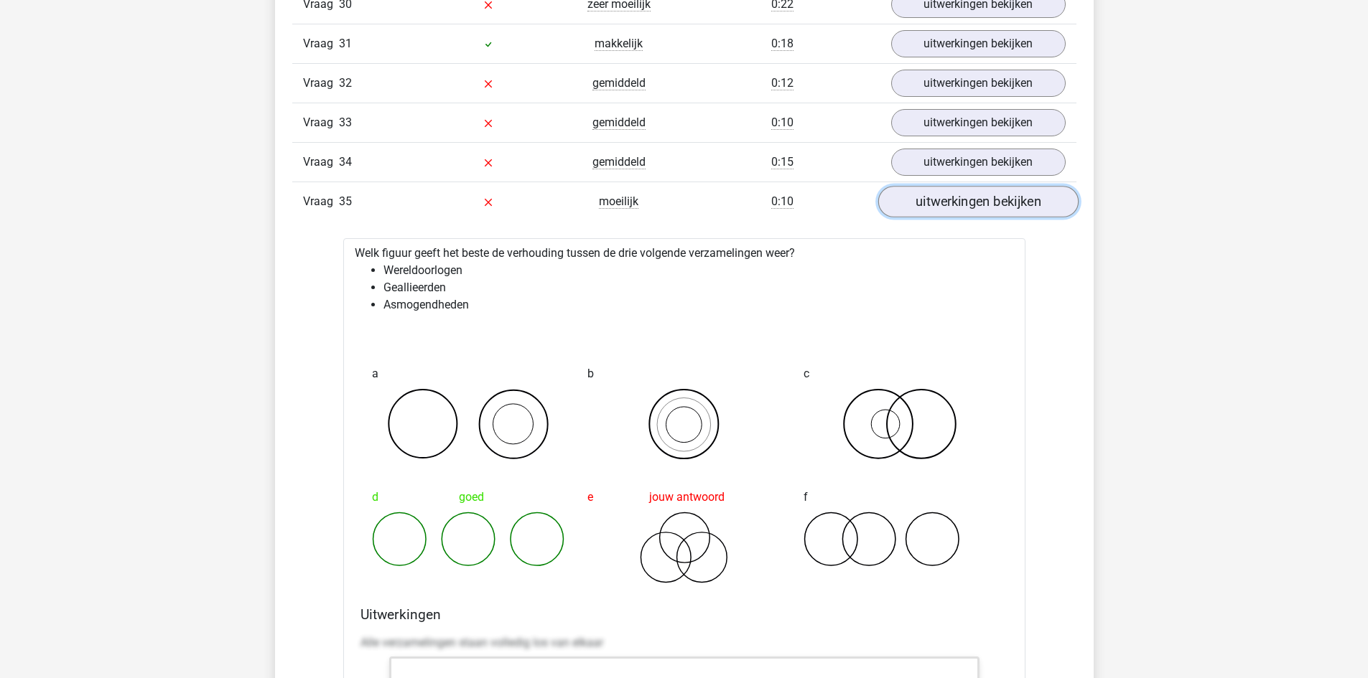
click at [991, 209] on link "uitwerkingen bekijken" at bounding box center [977, 203] width 200 height 32
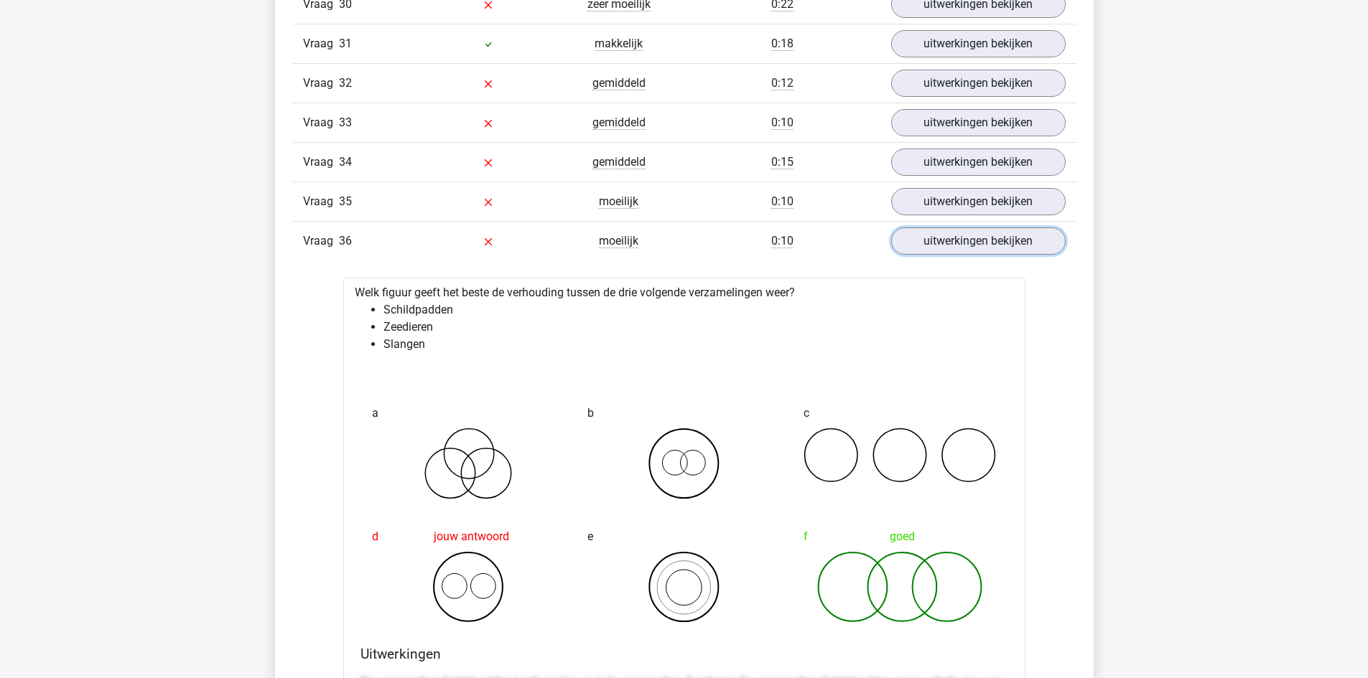
click at [998, 245] on link "uitwerkingen bekijken" at bounding box center [978, 241] width 174 height 27
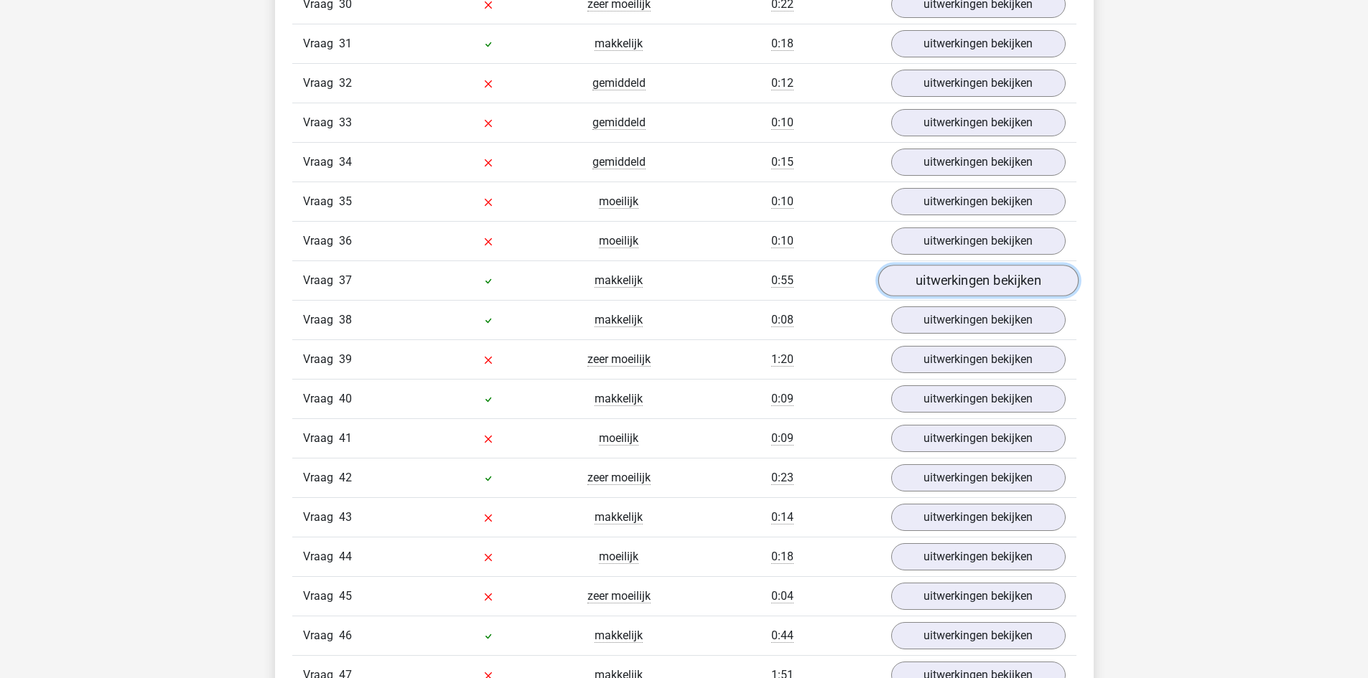
click at [999, 283] on link "uitwerkingen bekijken" at bounding box center [977, 282] width 200 height 32
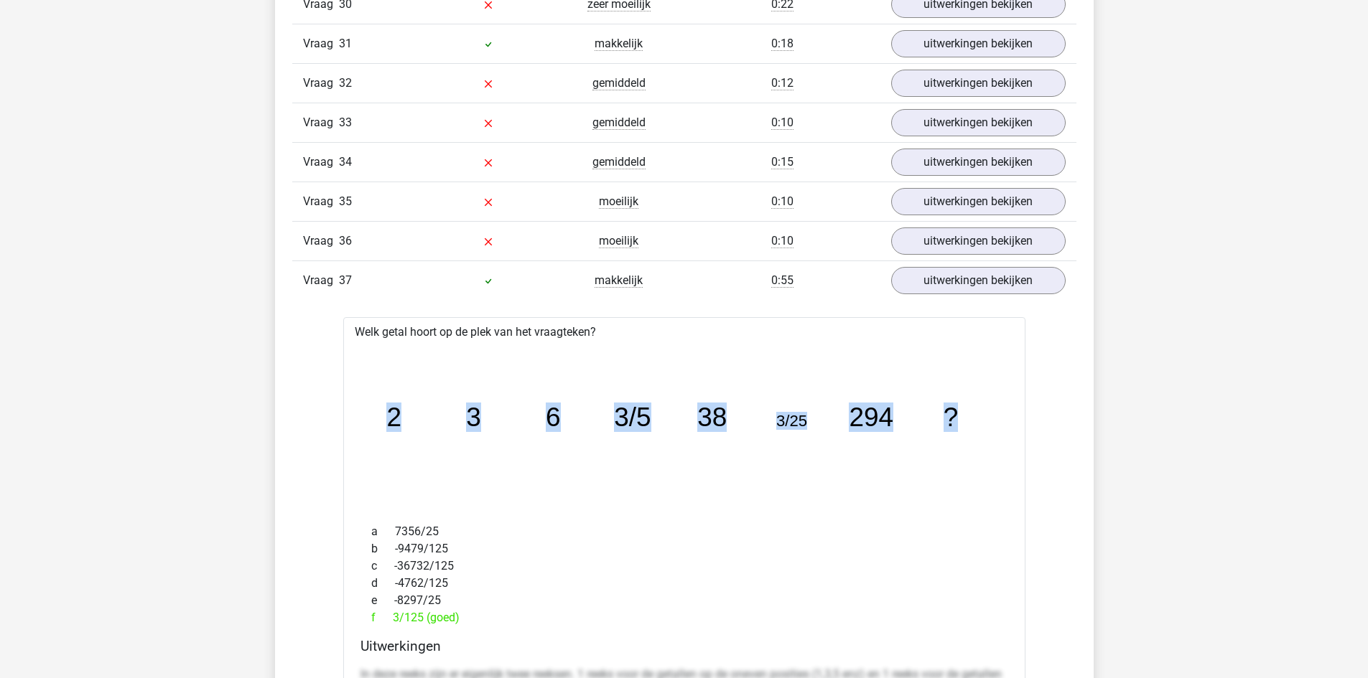
drag, startPoint x: 363, startPoint y: 415, endPoint x: 1014, endPoint y: 434, distance: 650.7
copy g "2 3 6 3/5 38 3/25 294 ?"
click at [871, 537] on div "a 7356/25" at bounding box center [684, 531] width 648 height 17
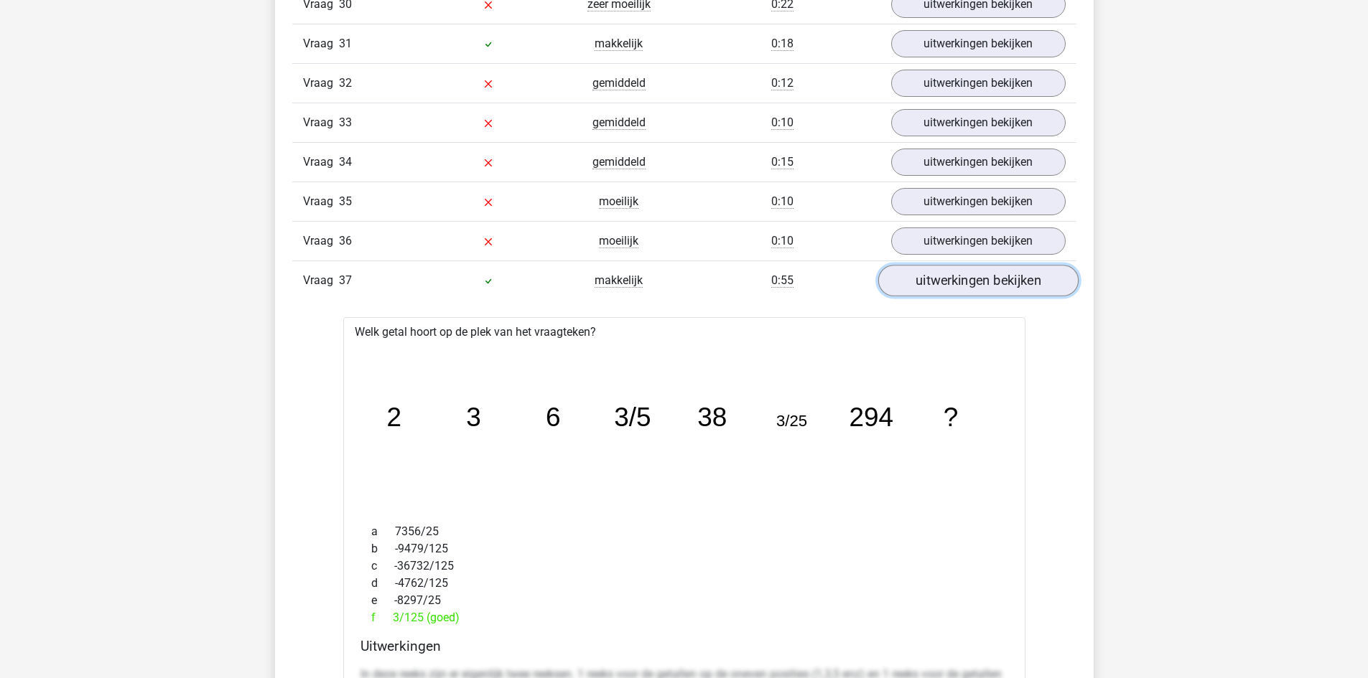
click at [986, 278] on link "uitwerkingen bekijken" at bounding box center [977, 282] width 200 height 32
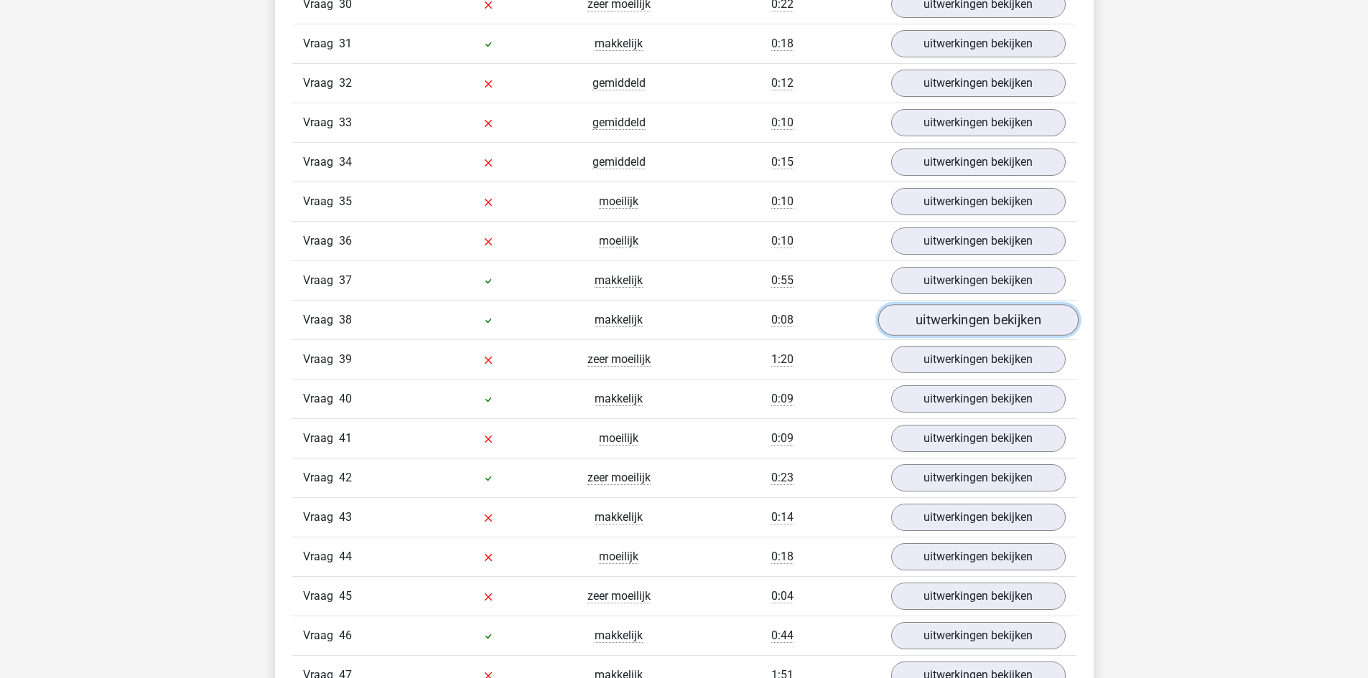
click at [994, 319] on link "uitwerkingen bekijken" at bounding box center [977, 321] width 200 height 32
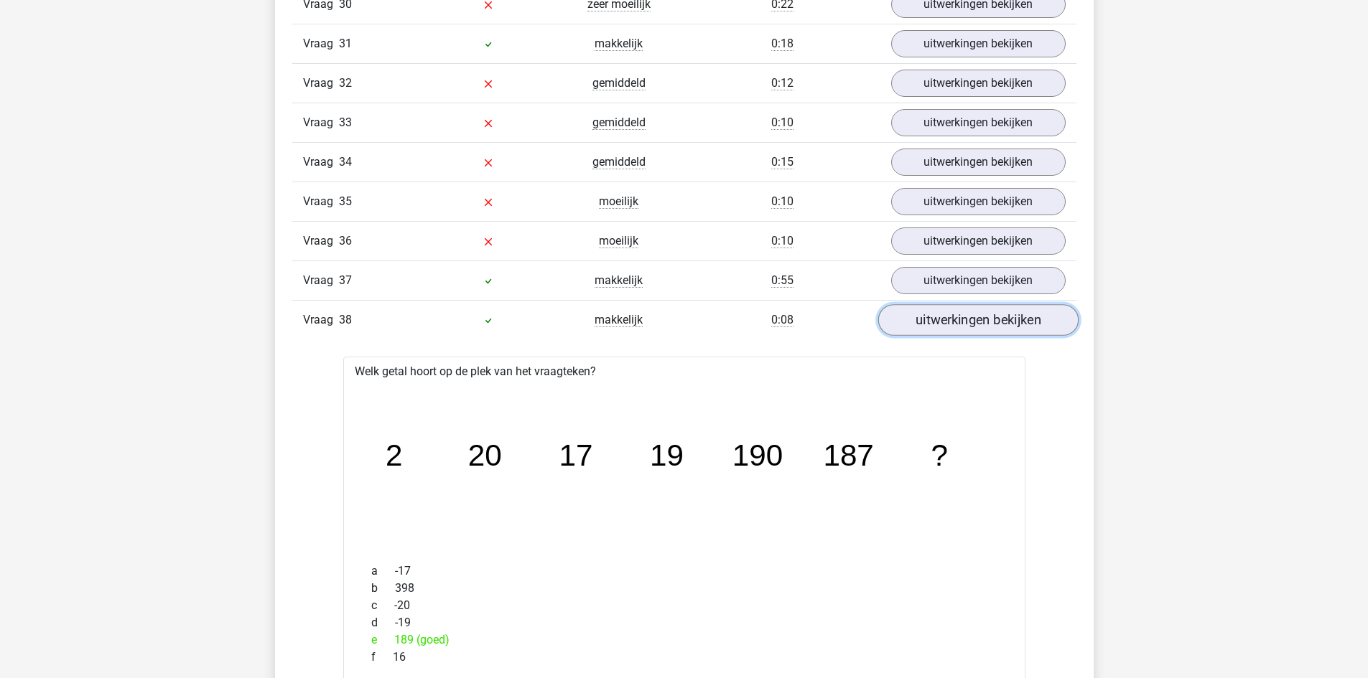
click at [930, 329] on link "uitwerkingen bekijken" at bounding box center [977, 321] width 200 height 32
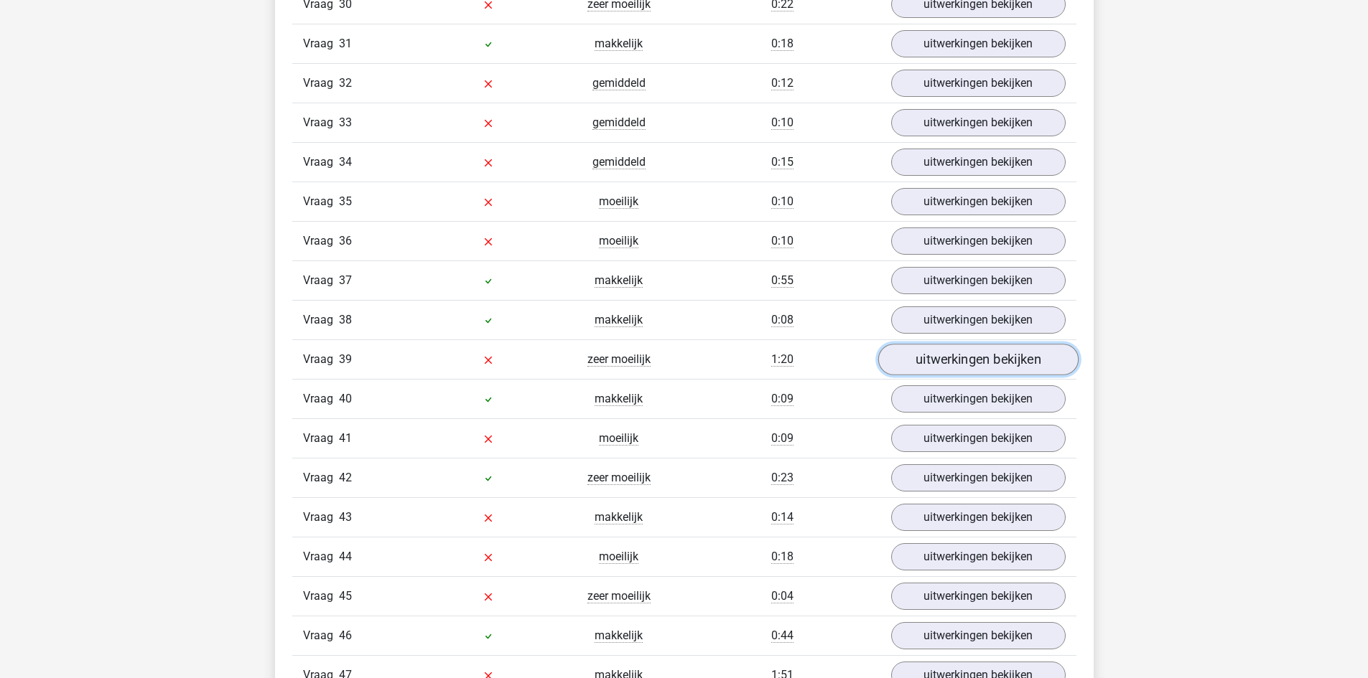
click at [930, 367] on link "uitwerkingen bekijken" at bounding box center [977, 361] width 200 height 32
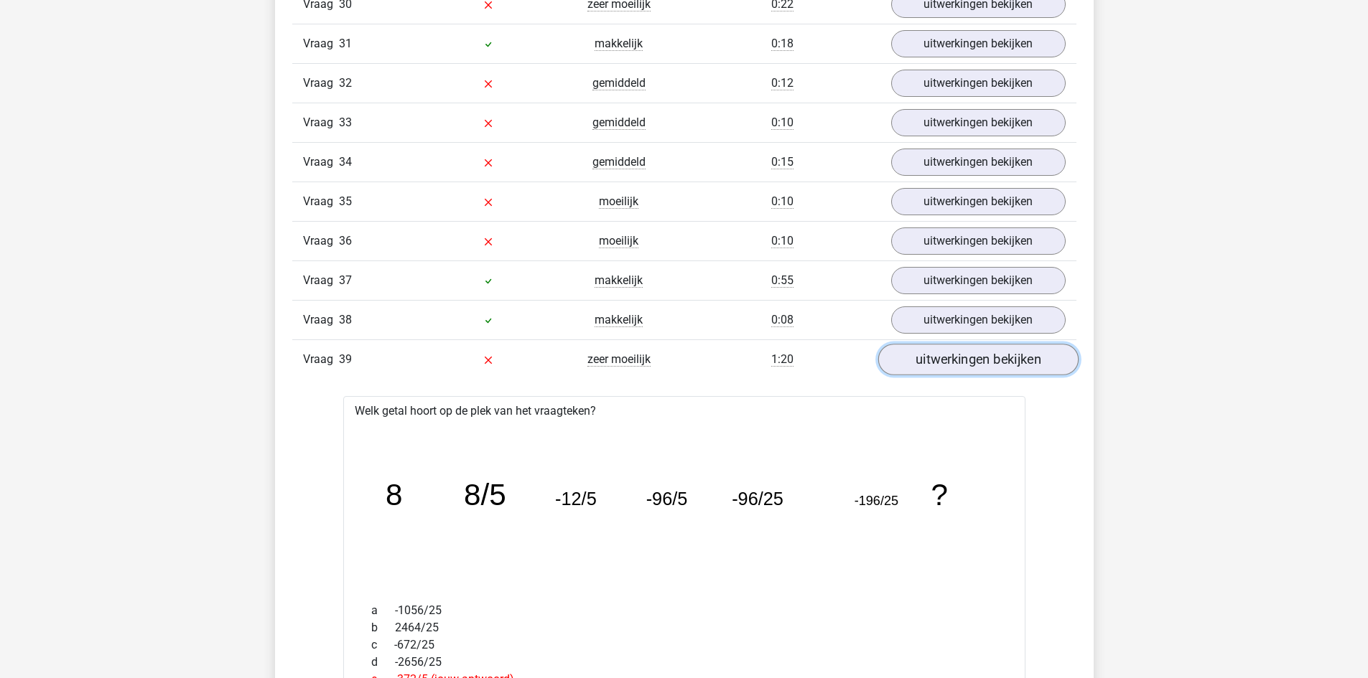
click at [967, 353] on link "uitwerkingen bekijken" at bounding box center [977, 361] width 200 height 32
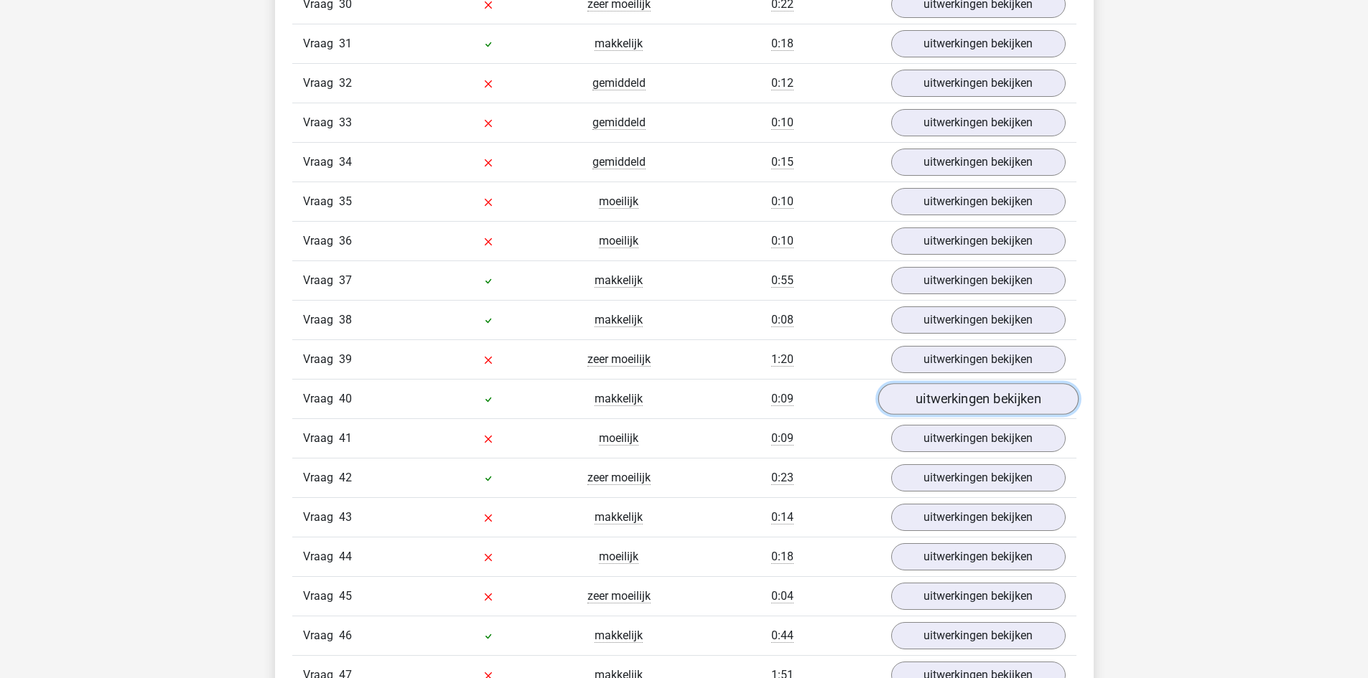
click at [976, 398] on link "uitwerkingen bekijken" at bounding box center [977, 400] width 200 height 32
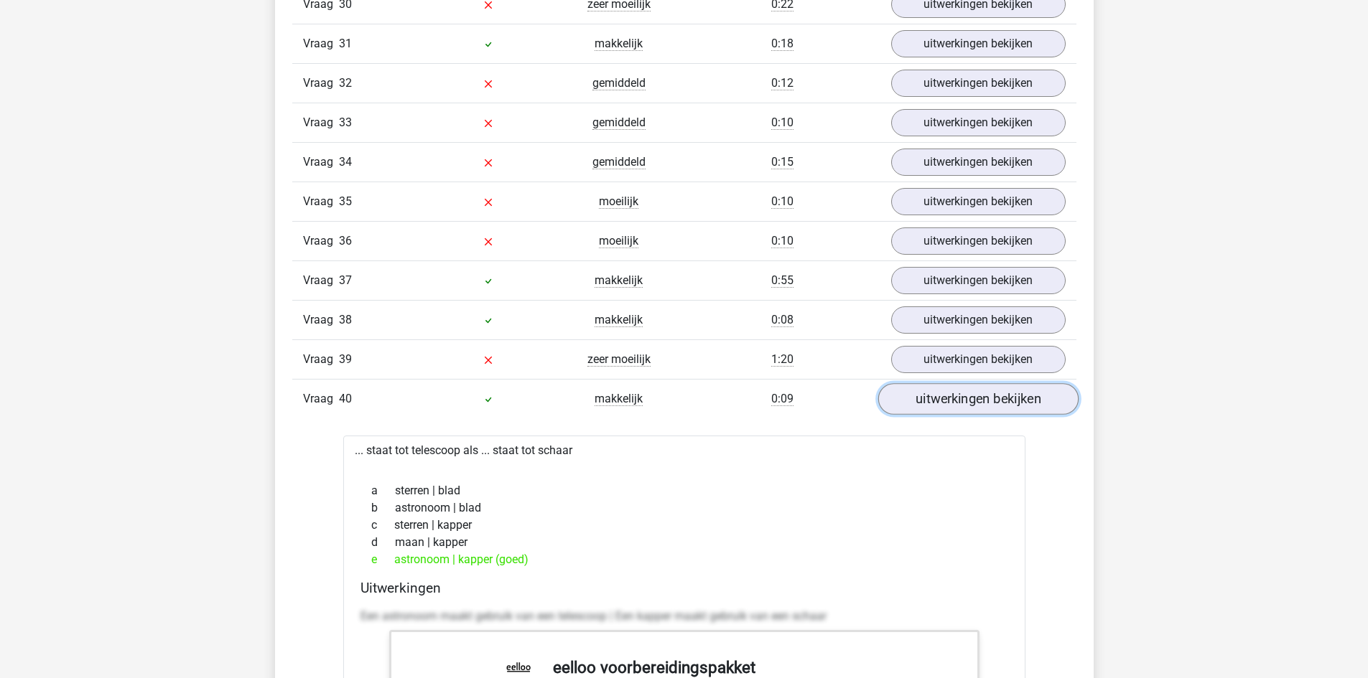
click at [976, 398] on link "uitwerkingen bekijken" at bounding box center [977, 400] width 200 height 32
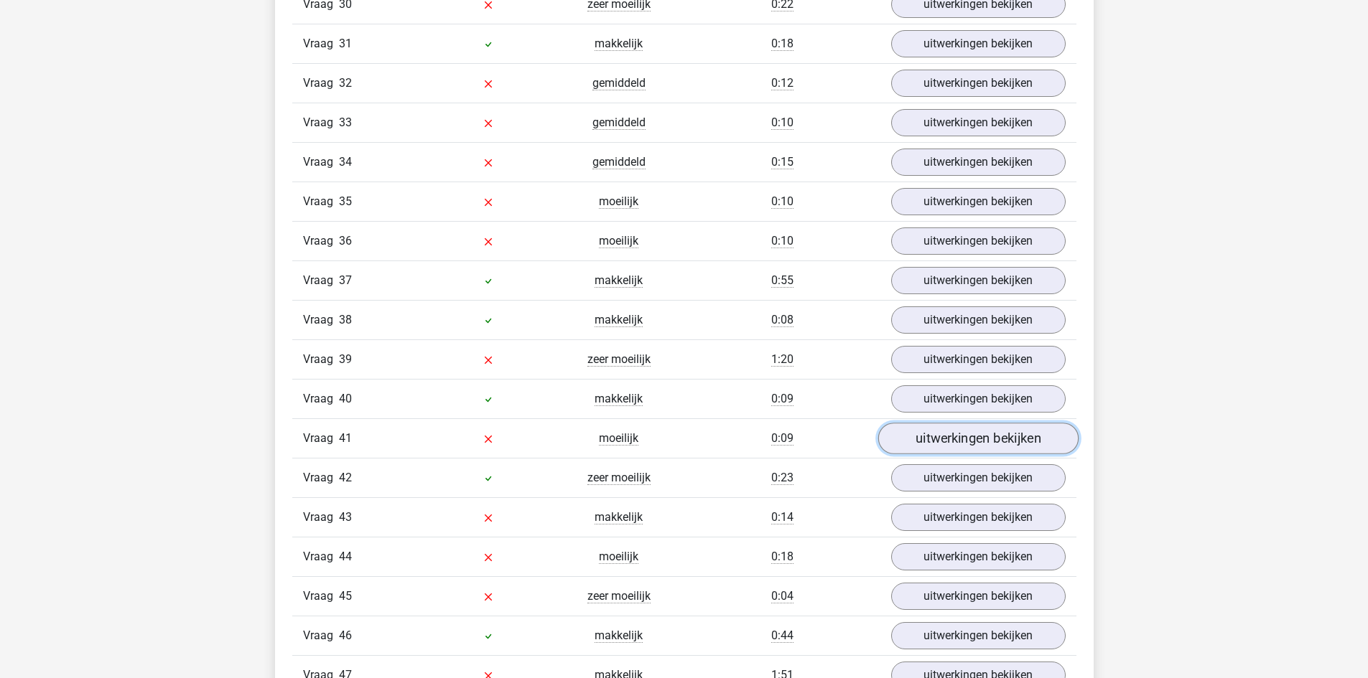
click at [991, 432] on link "uitwerkingen bekijken" at bounding box center [977, 440] width 200 height 32
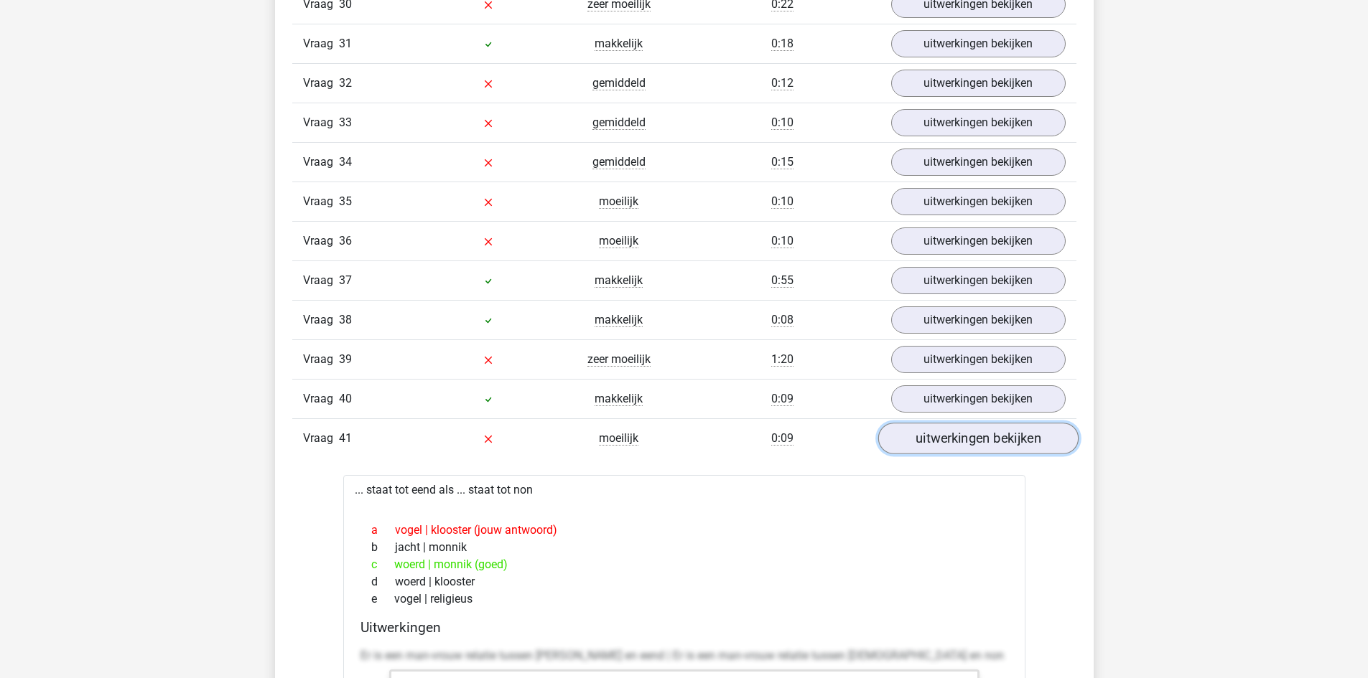
click at [986, 442] on link "uitwerkingen bekijken" at bounding box center [977, 440] width 200 height 32
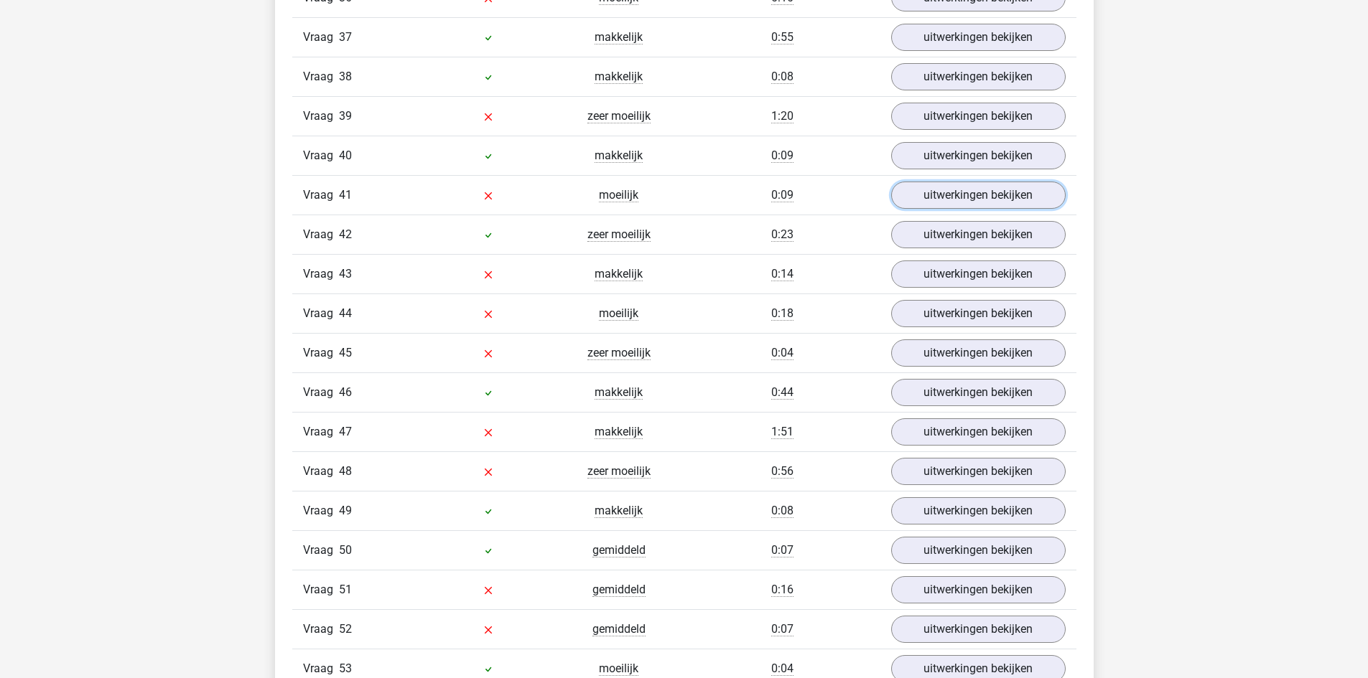
scroll to position [3076, 0]
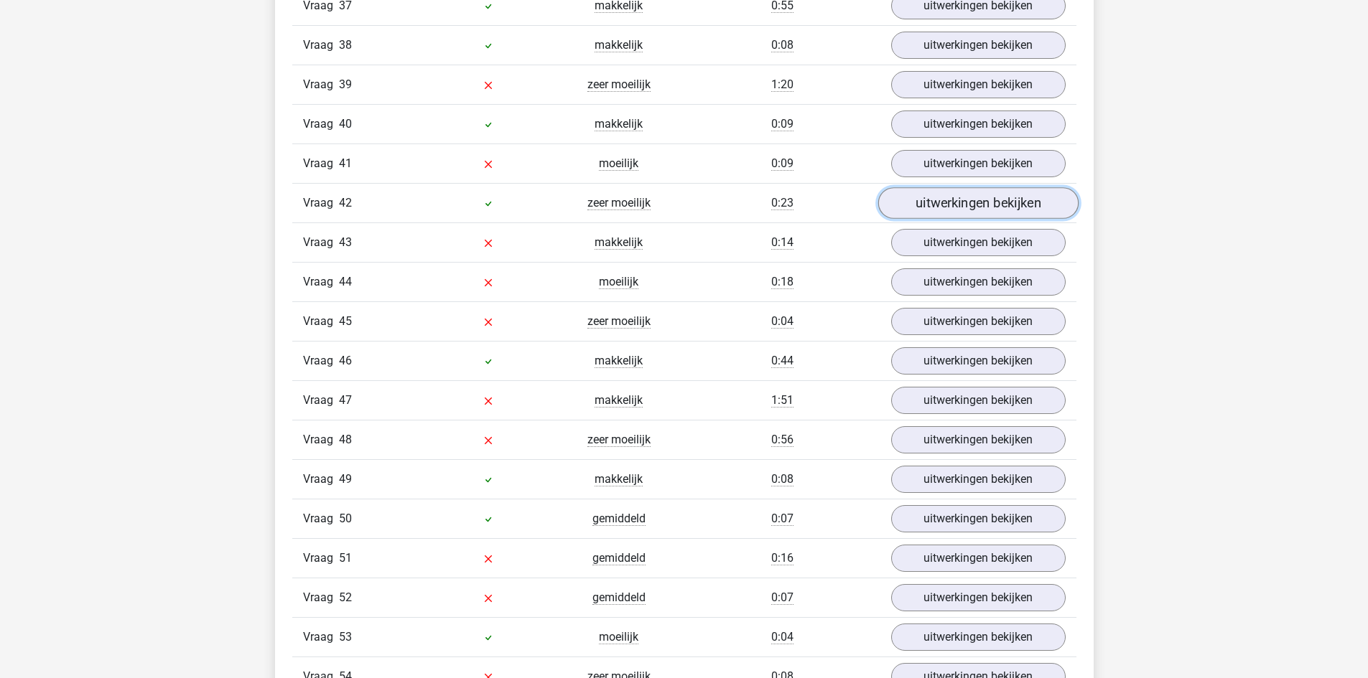
click at [981, 215] on link "uitwerkingen bekijken" at bounding box center [977, 204] width 200 height 32
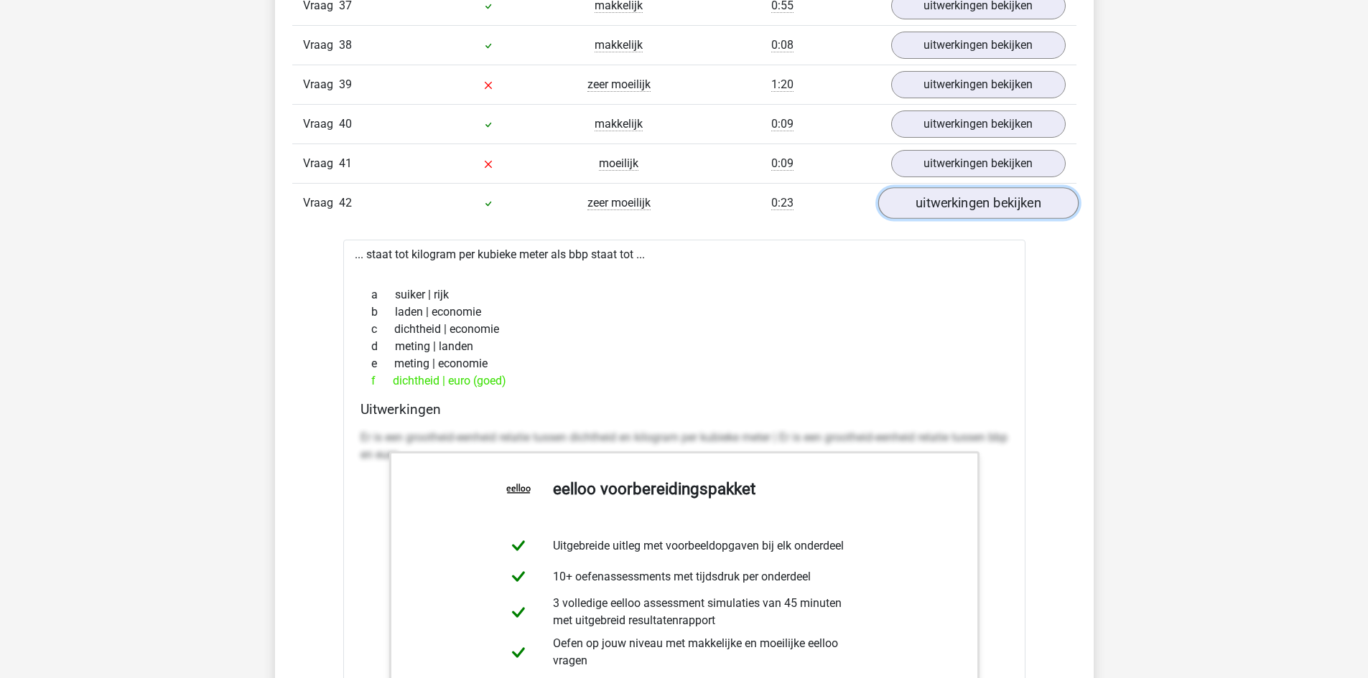
click at [981, 215] on link "uitwerkingen bekijken" at bounding box center [977, 204] width 200 height 32
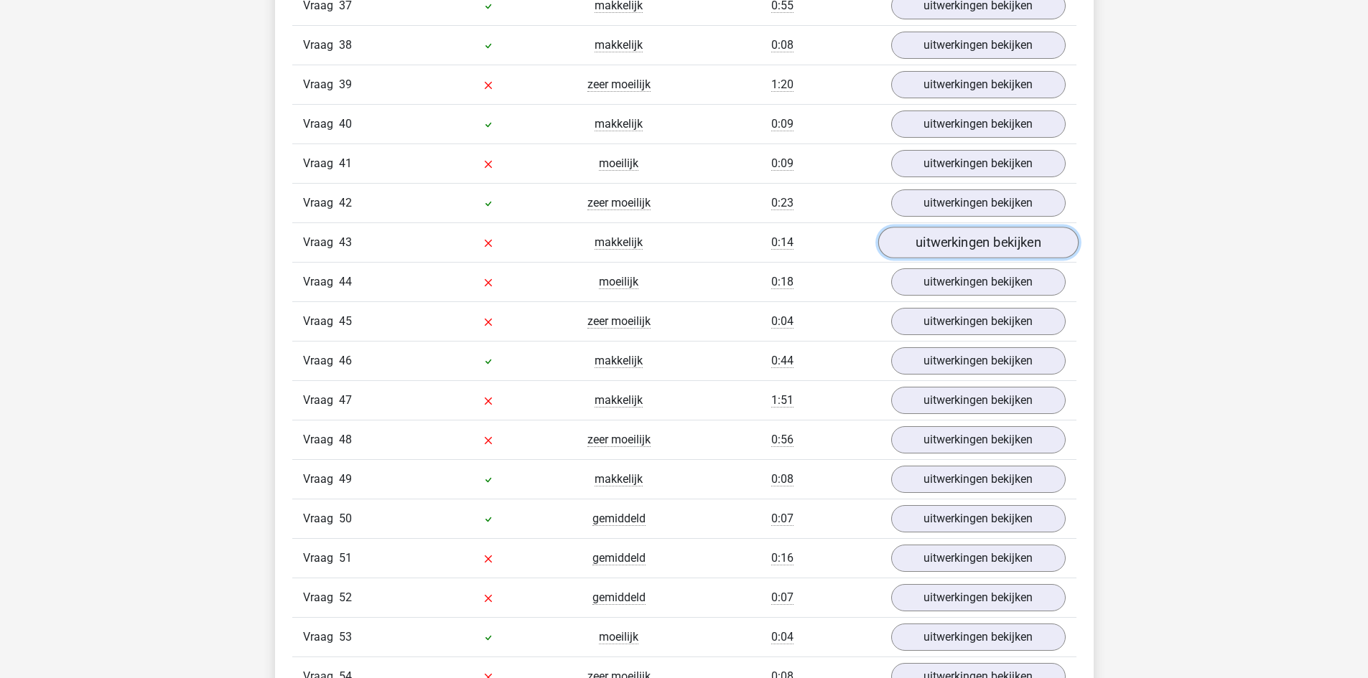
click at [984, 248] on link "uitwerkingen bekijken" at bounding box center [977, 244] width 200 height 32
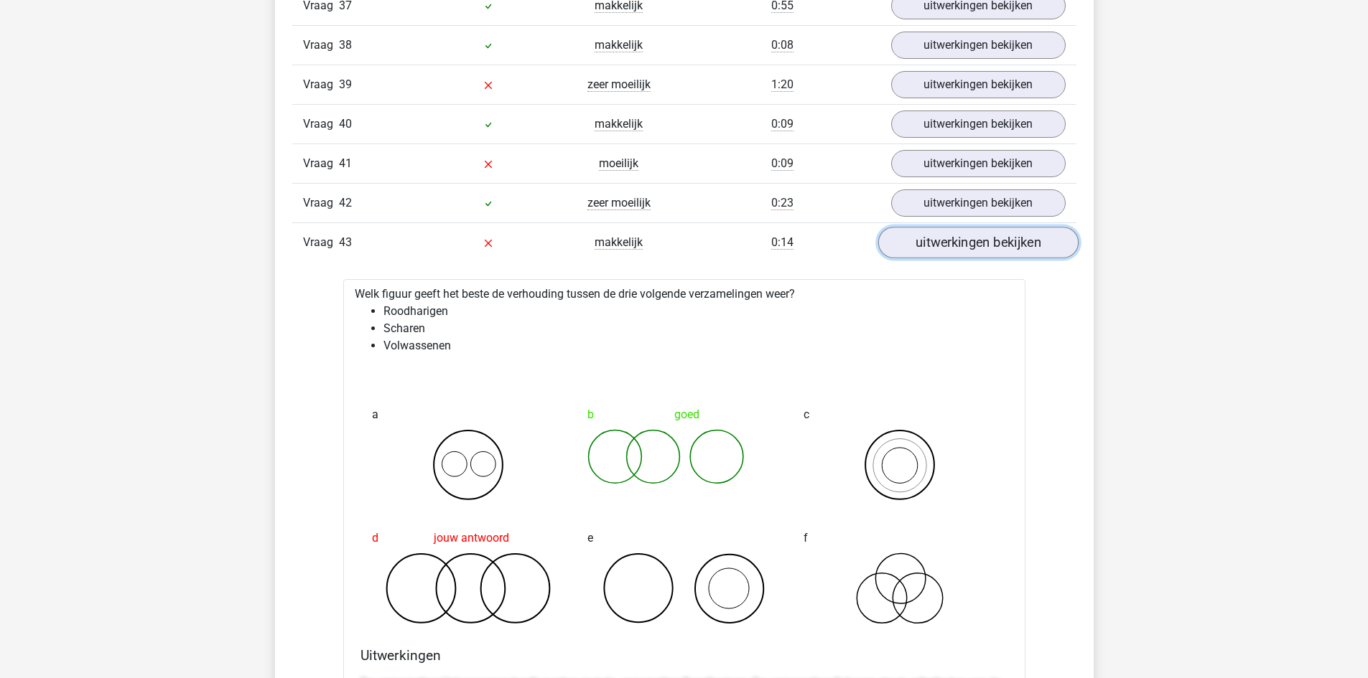
click at [984, 247] on link "uitwerkingen bekijken" at bounding box center [977, 244] width 200 height 32
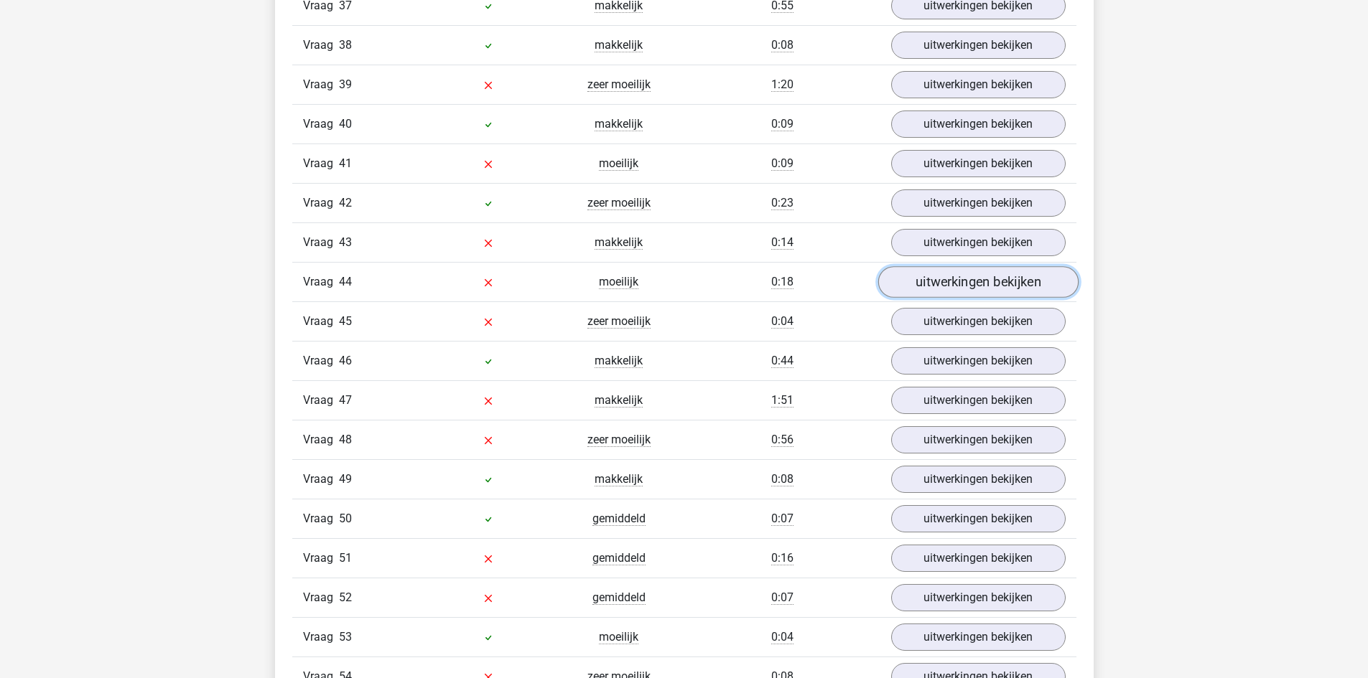
click at [973, 284] on link "uitwerkingen bekijken" at bounding box center [977, 283] width 200 height 32
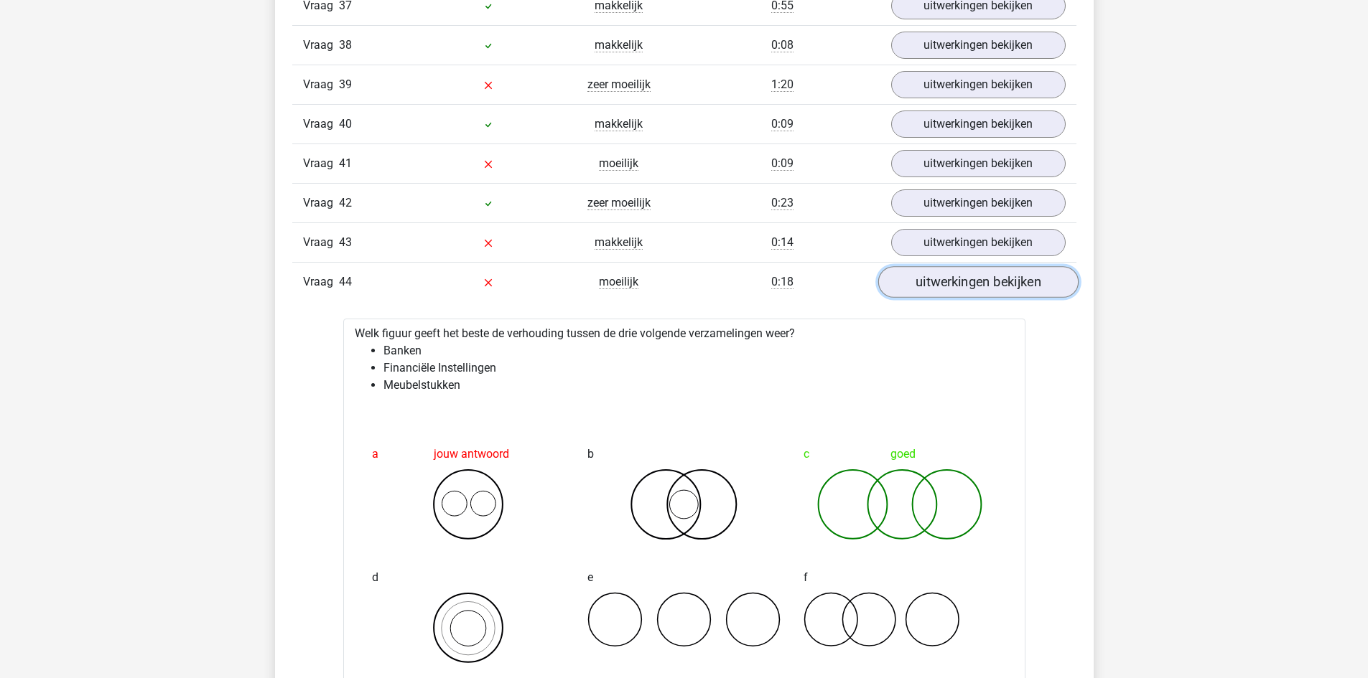
click at [973, 284] on link "uitwerkingen bekijken" at bounding box center [977, 283] width 200 height 32
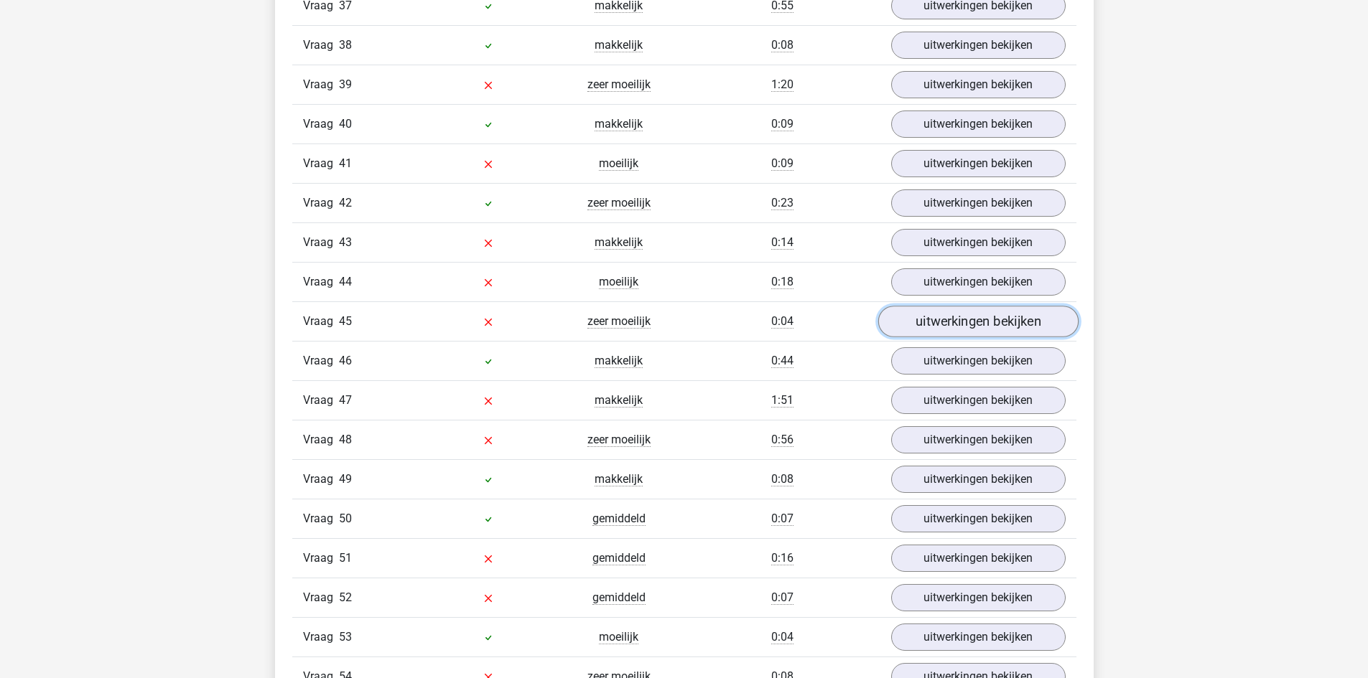
click at [977, 326] on link "uitwerkingen bekijken" at bounding box center [977, 323] width 200 height 32
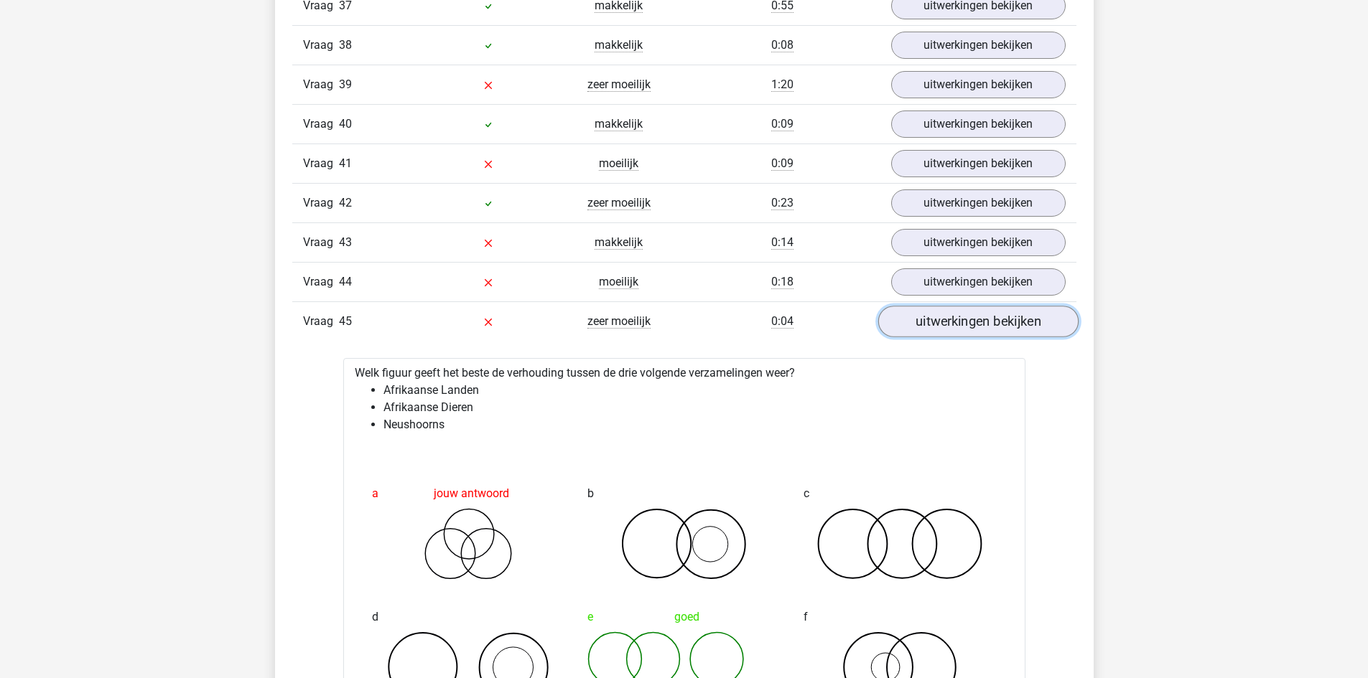
click at [977, 326] on link "uitwerkingen bekijken" at bounding box center [977, 323] width 200 height 32
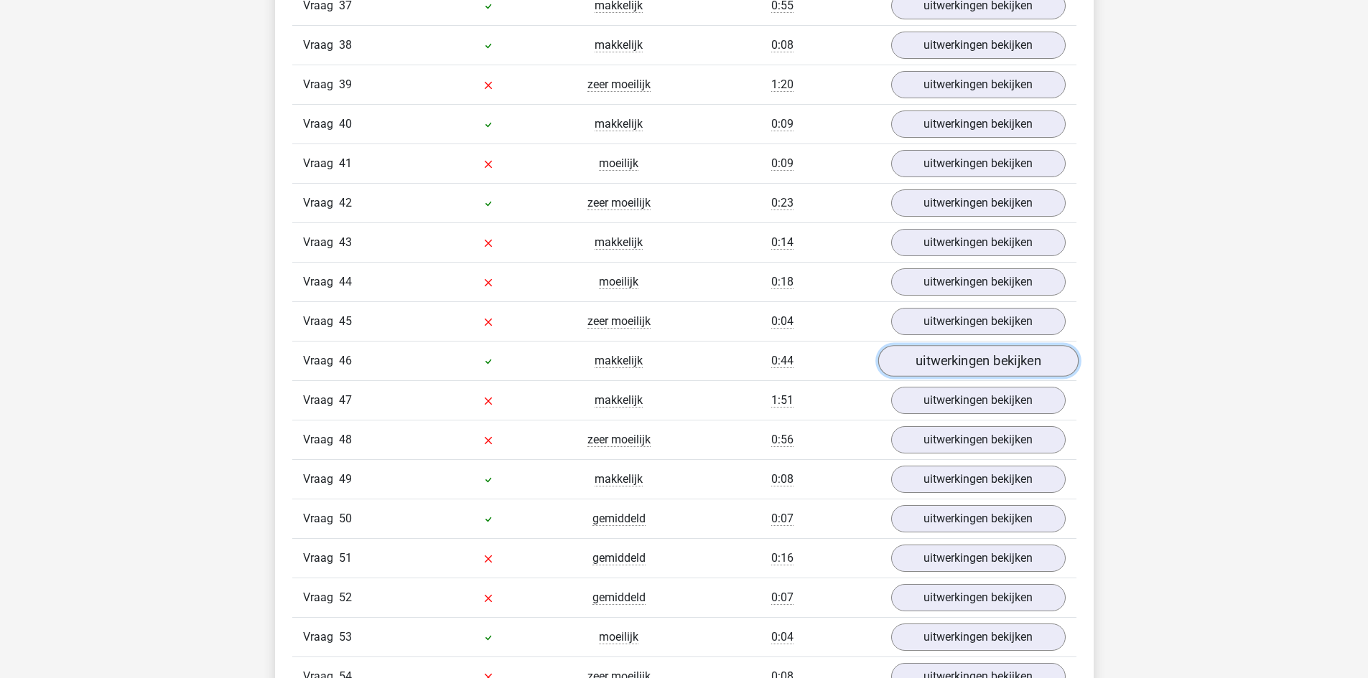
click at [979, 366] on link "uitwerkingen bekijken" at bounding box center [977, 362] width 200 height 32
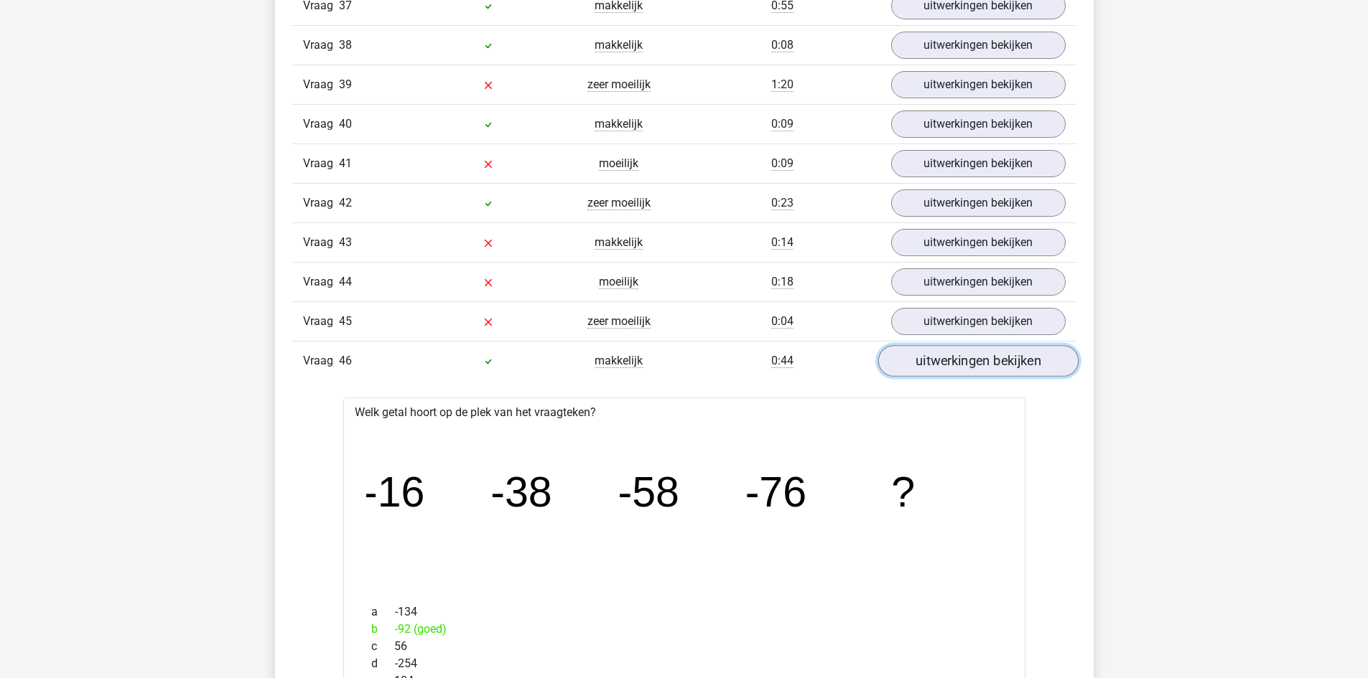
click at [979, 365] on link "uitwerkingen bekijken" at bounding box center [977, 362] width 200 height 32
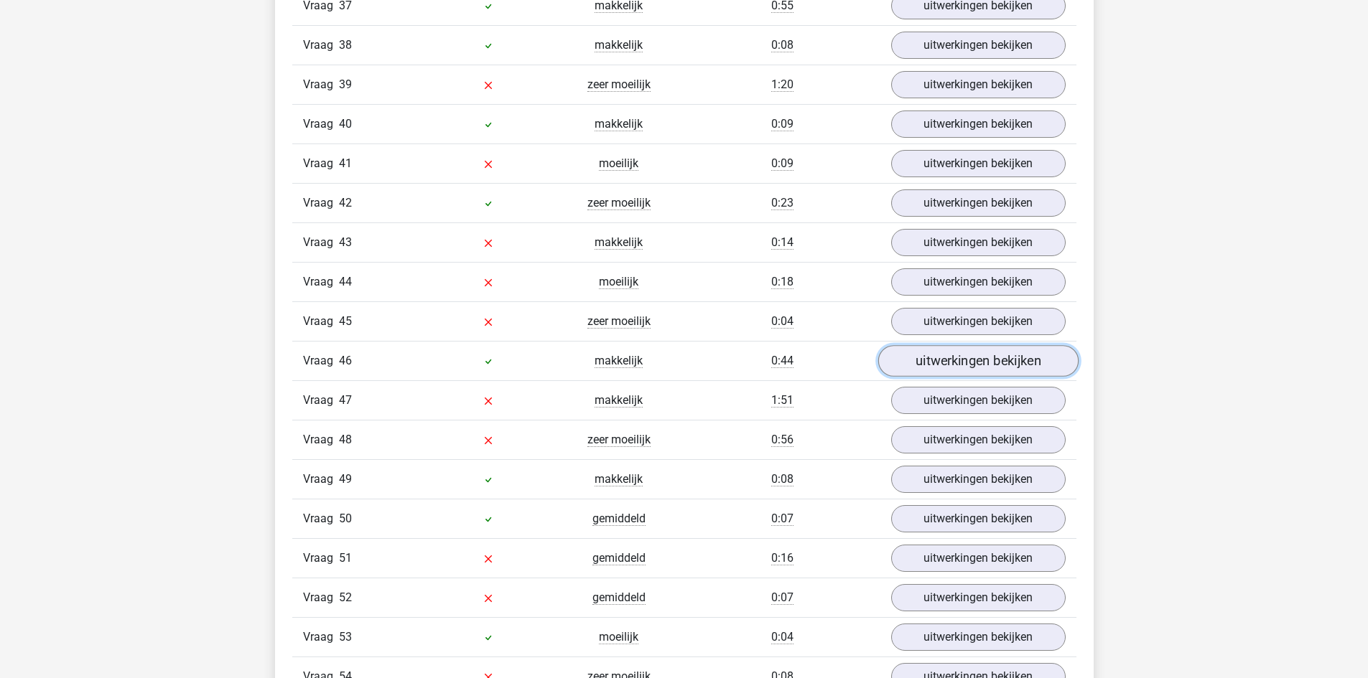
scroll to position [3435, 0]
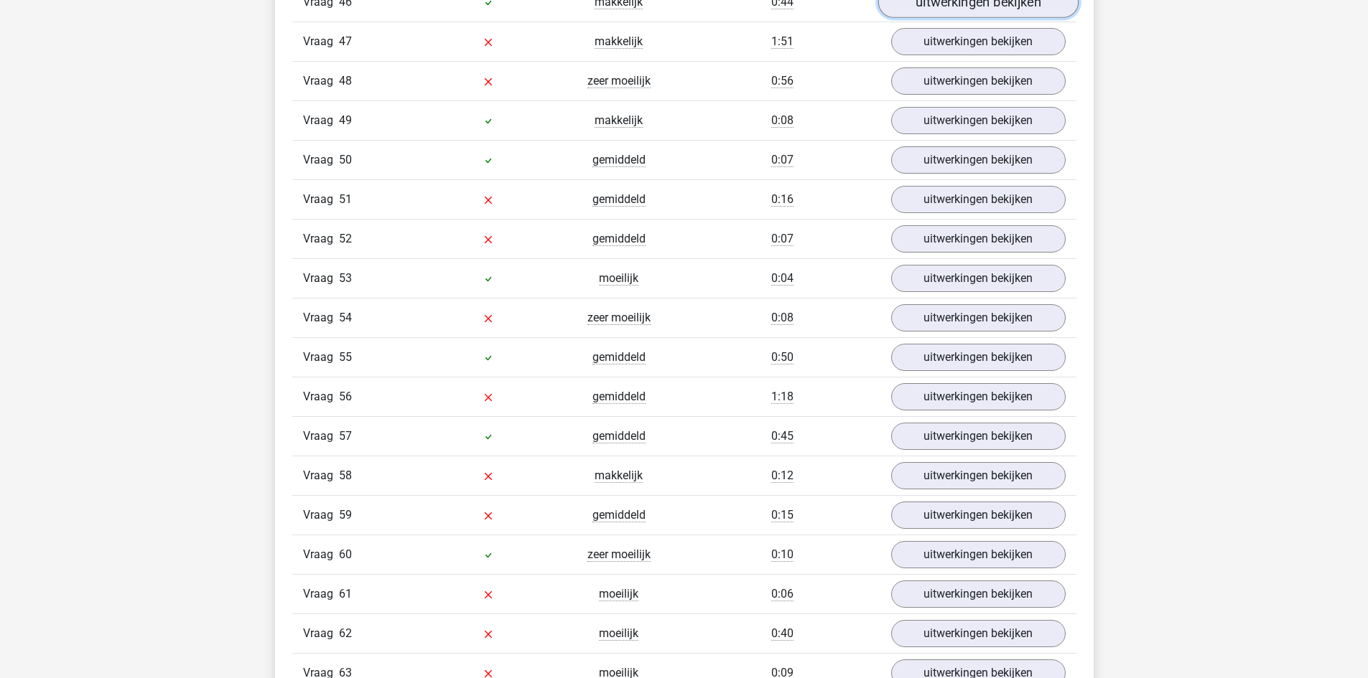
click at [980, 10] on link "uitwerkingen bekijken" at bounding box center [977, 3] width 200 height 32
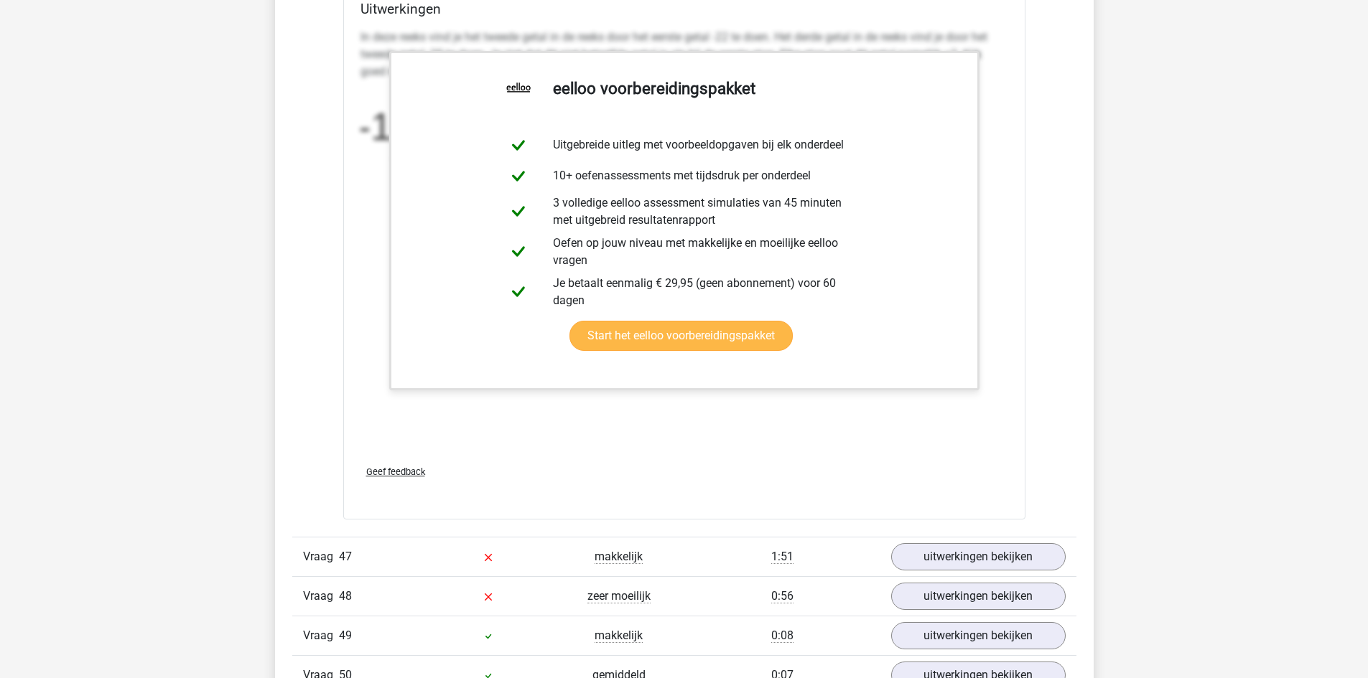
scroll to position [4152, 0]
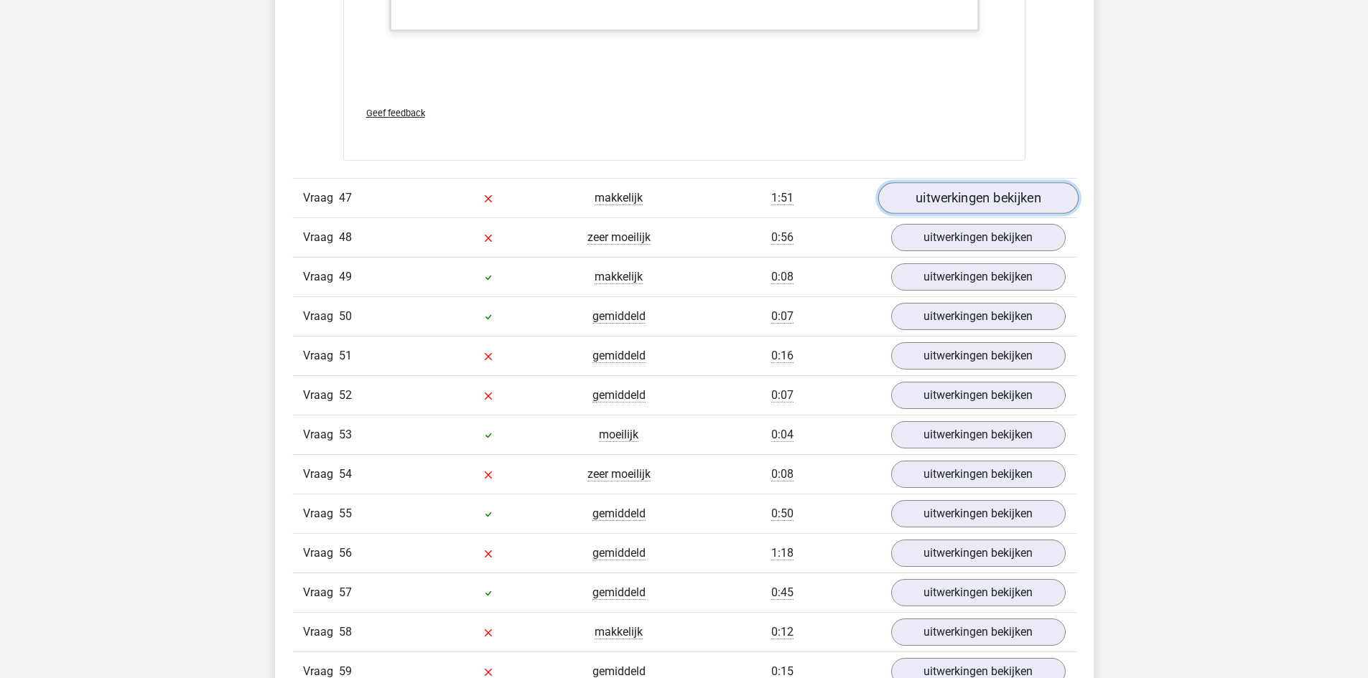
click at [988, 197] on link "uitwerkingen bekijken" at bounding box center [977, 198] width 200 height 32
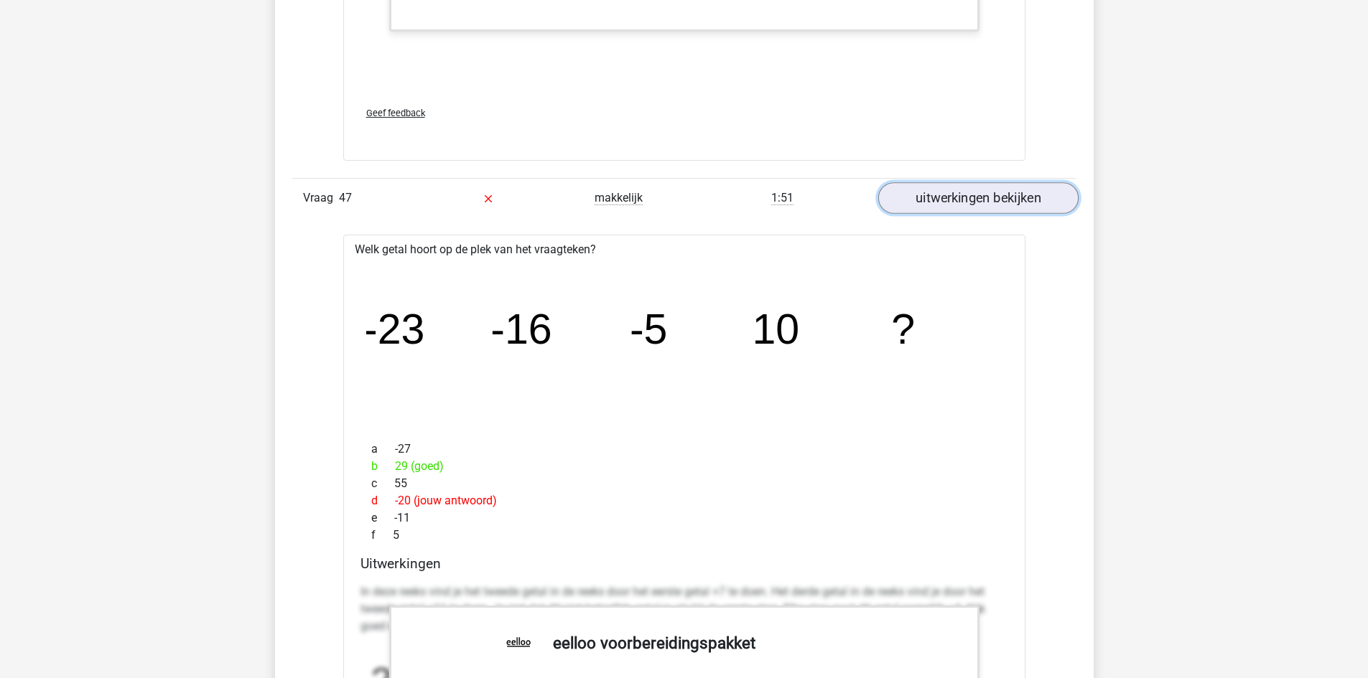
click at [1029, 197] on link "uitwerkingen bekijken" at bounding box center [977, 198] width 200 height 32
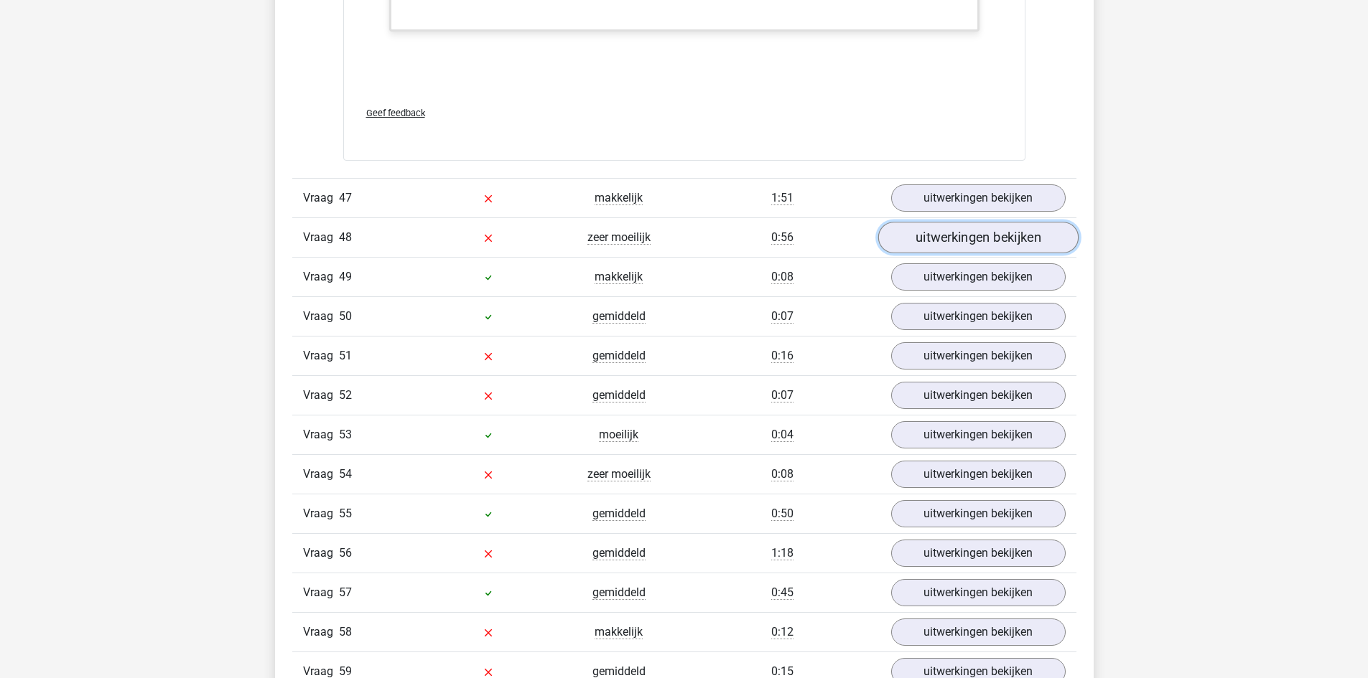
click at [994, 230] on link "uitwerkingen bekijken" at bounding box center [977, 238] width 200 height 32
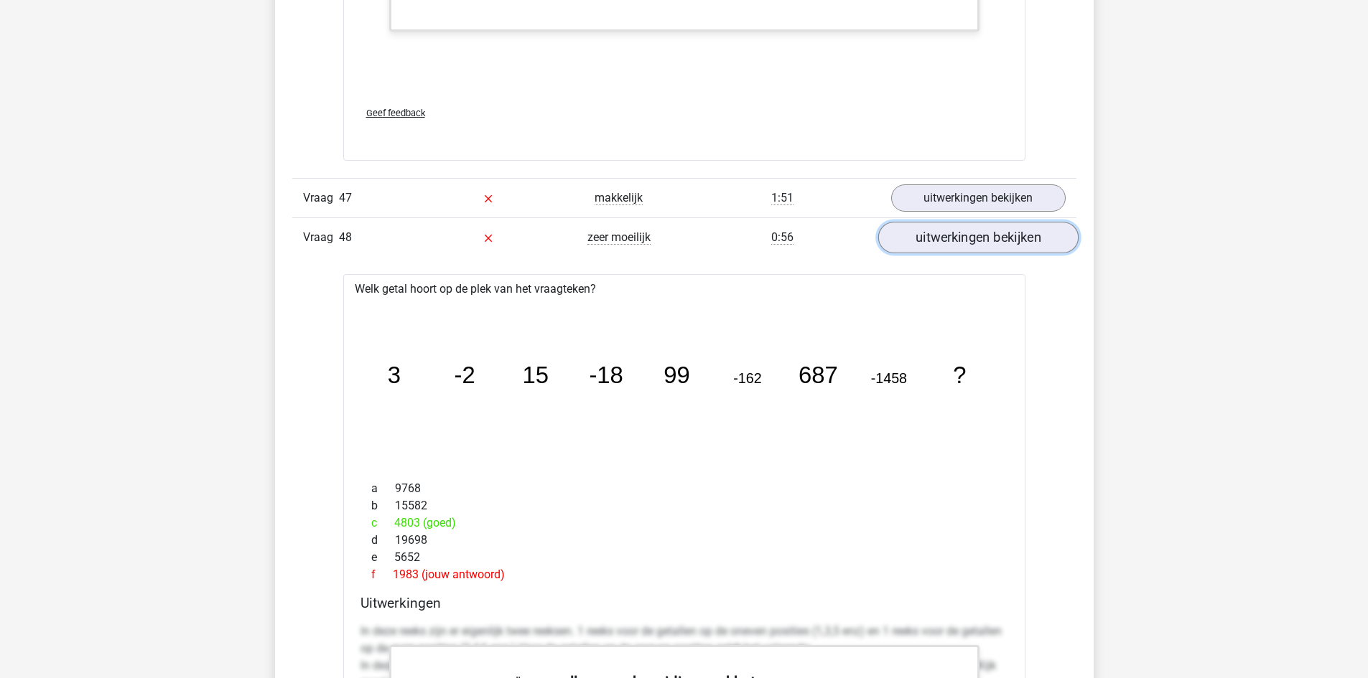
click at [986, 235] on link "uitwerkingen bekijken" at bounding box center [977, 238] width 200 height 32
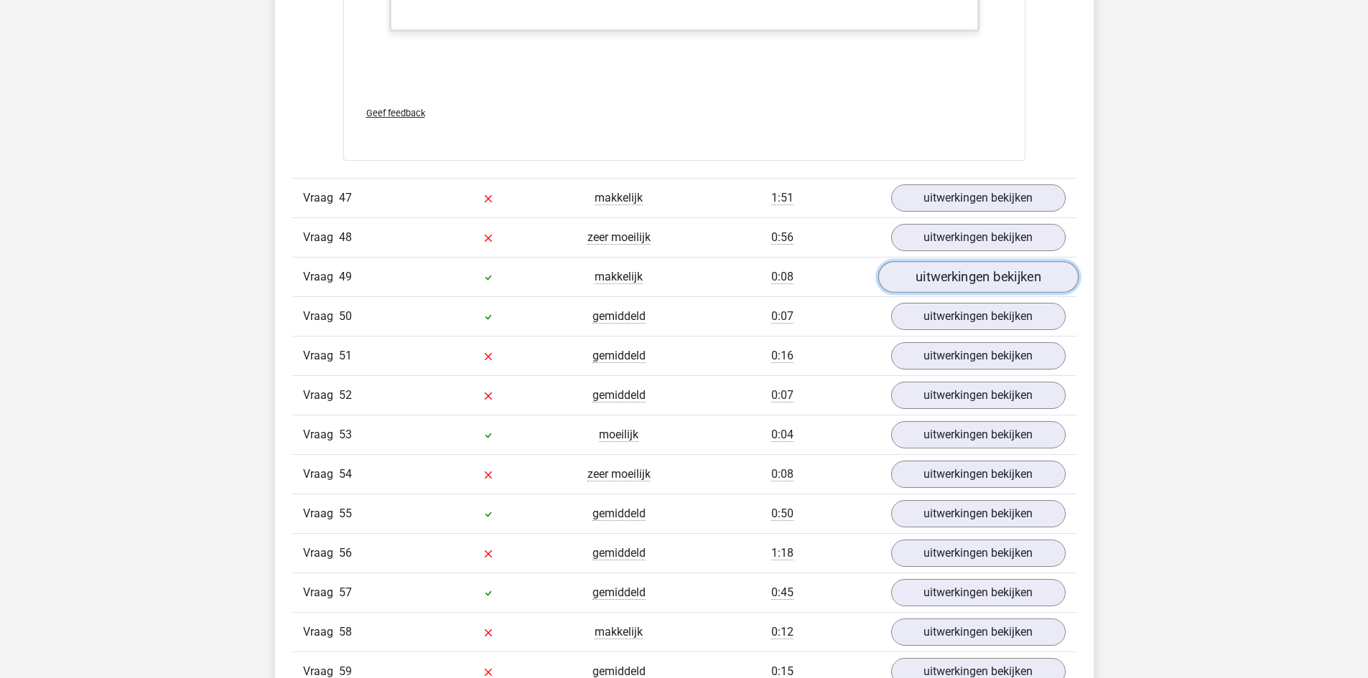
click at [985, 279] on link "uitwerkingen bekijken" at bounding box center [977, 277] width 200 height 32
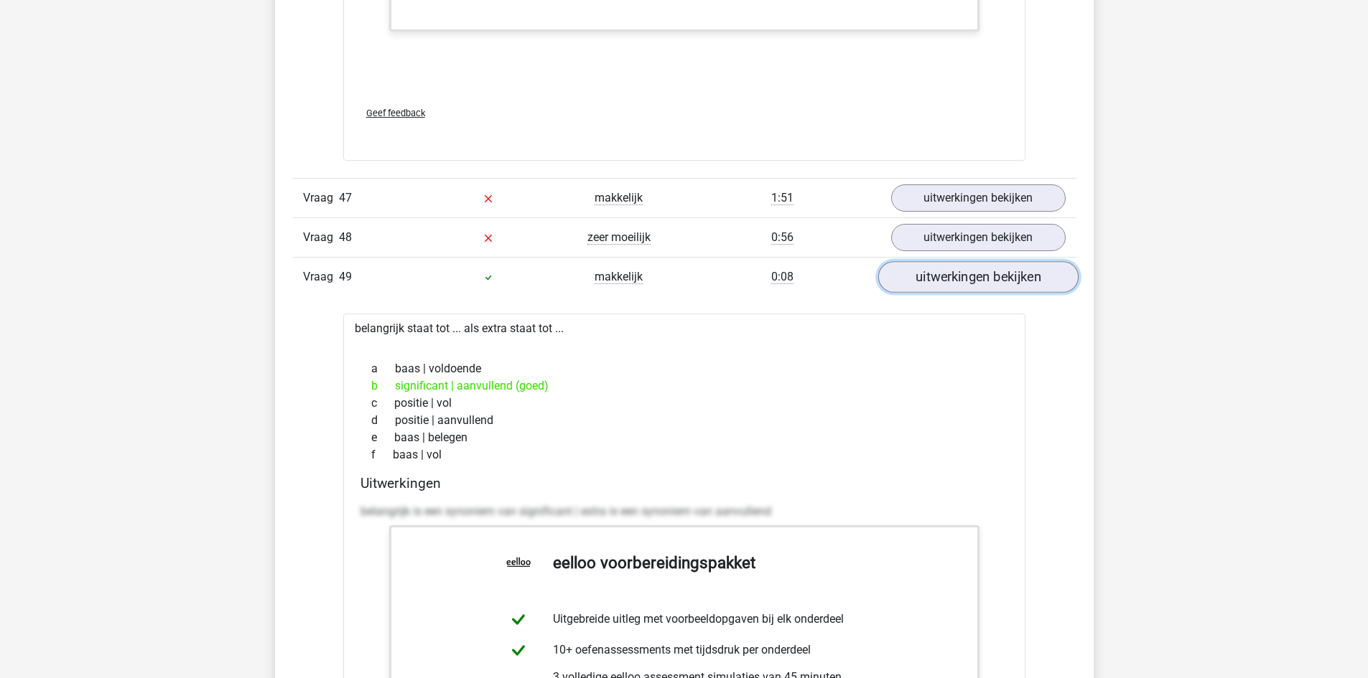
click at [985, 279] on link "uitwerkingen bekijken" at bounding box center [977, 277] width 200 height 32
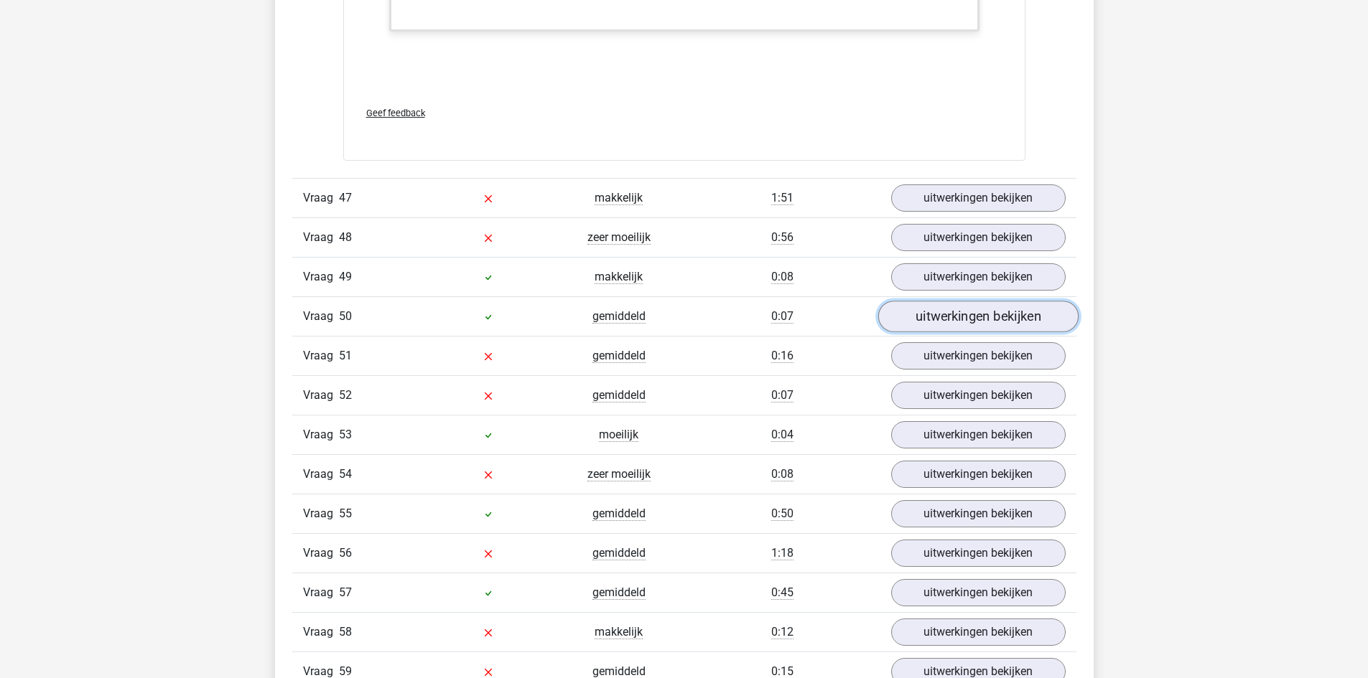
click at [991, 314] on link "uitwerkingen bekijken" at bounding box center [977, 317] width 200 height 32
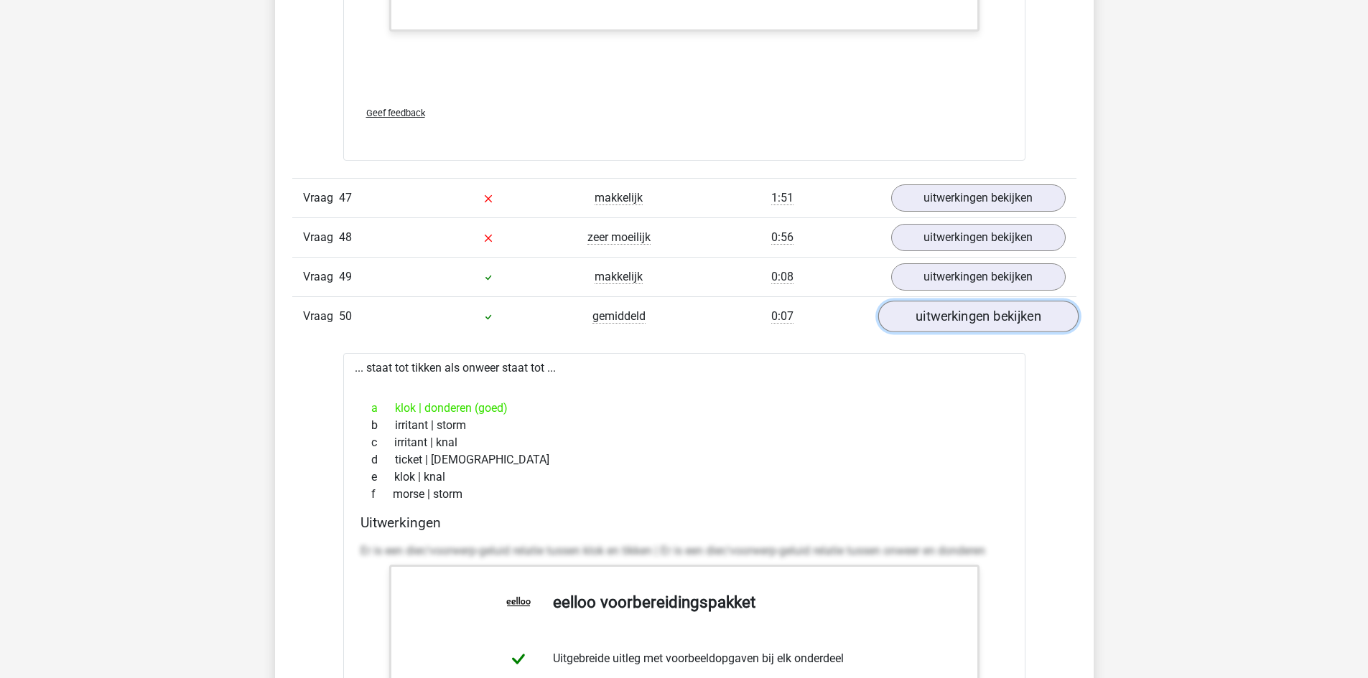
click at [991, 314] on link "uitwerkingen bekijken" at bounding box center [977, 317] width 200 height 32
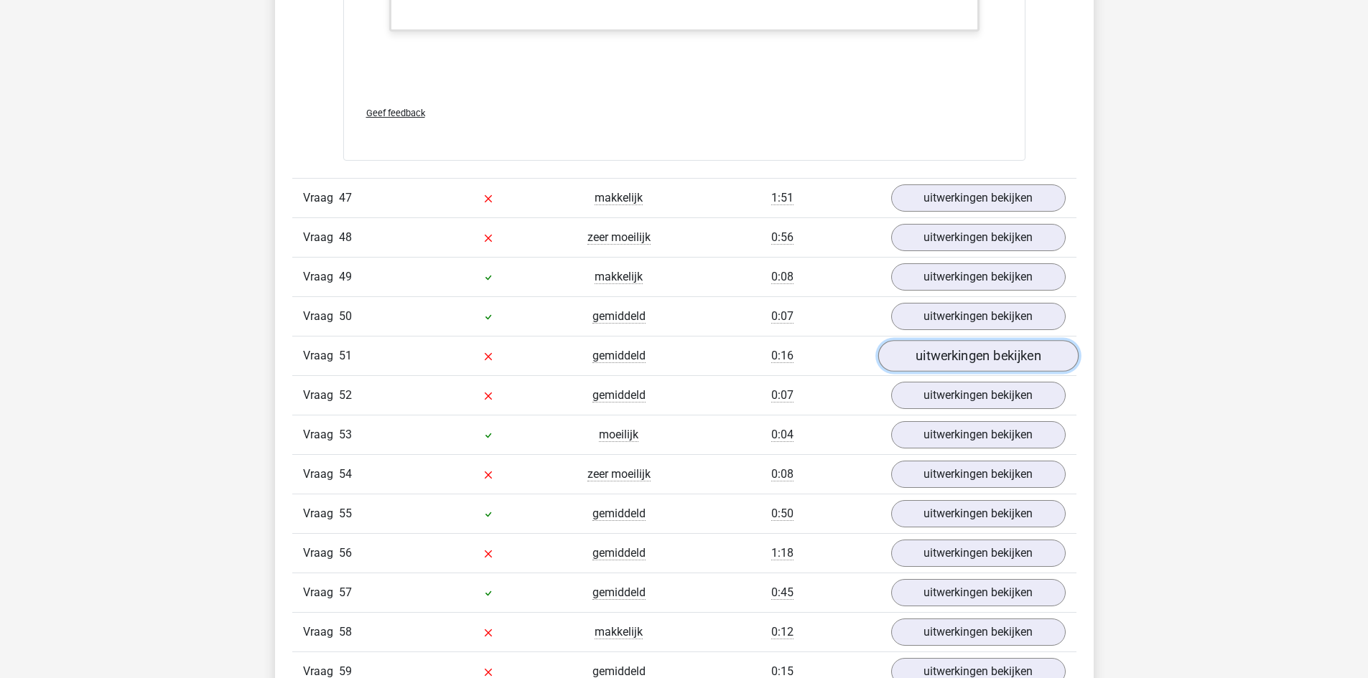
click at [990, 348] on link "uitwerkingen bekijken" at bounding box center [977, 356] width 200 height 32
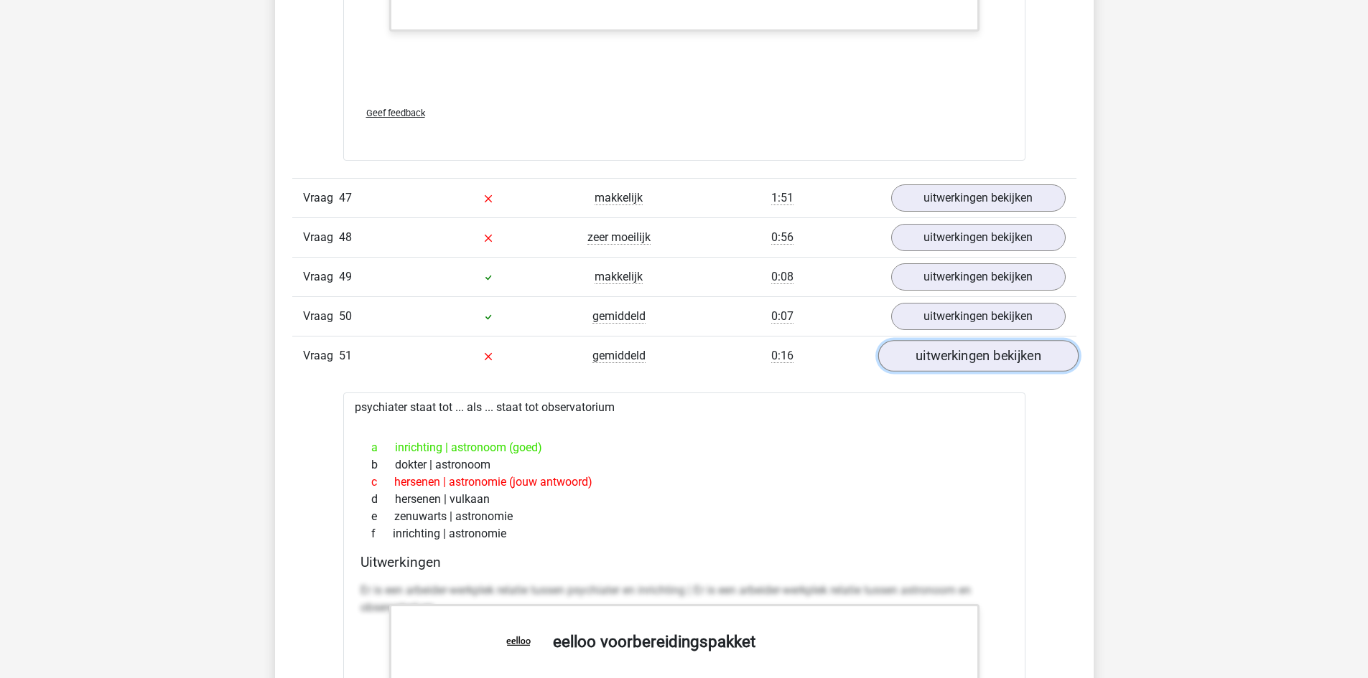
click at [990, 348] on link "uitwerkingen bekijken" at bounding box center [977, 356] width 200 height 32
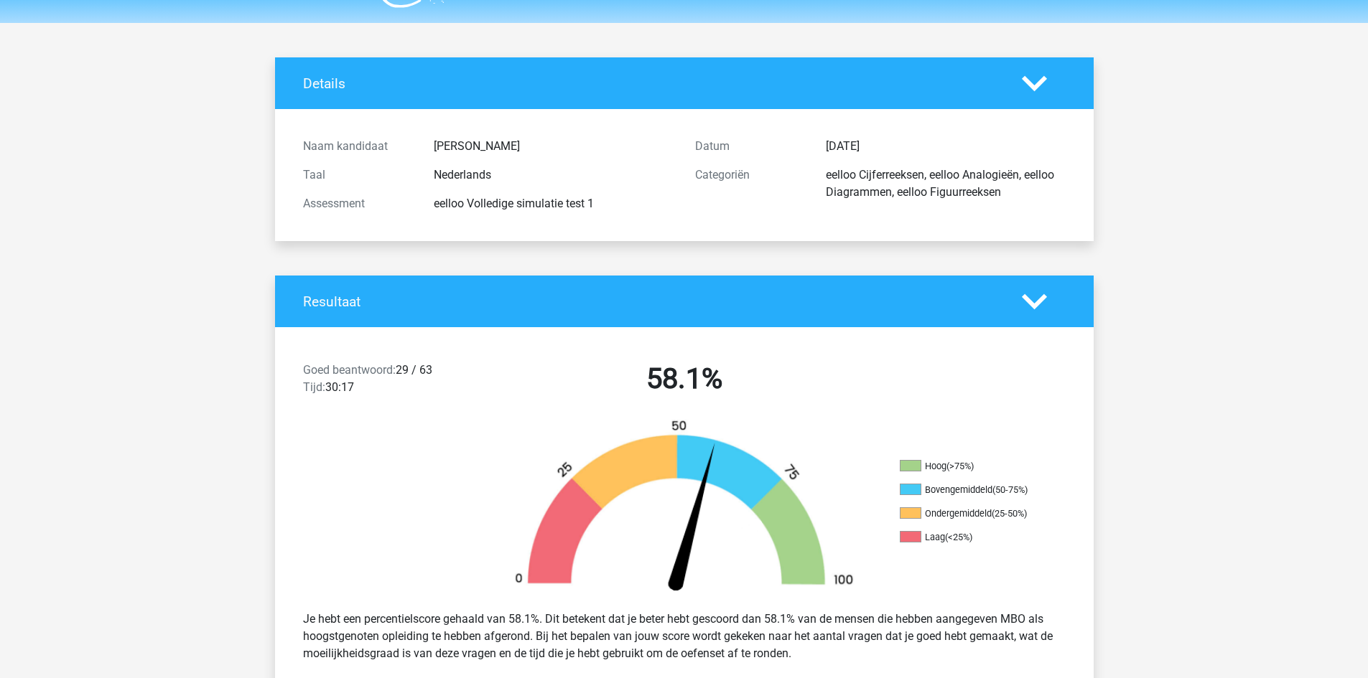
scroll to position [0, 0]
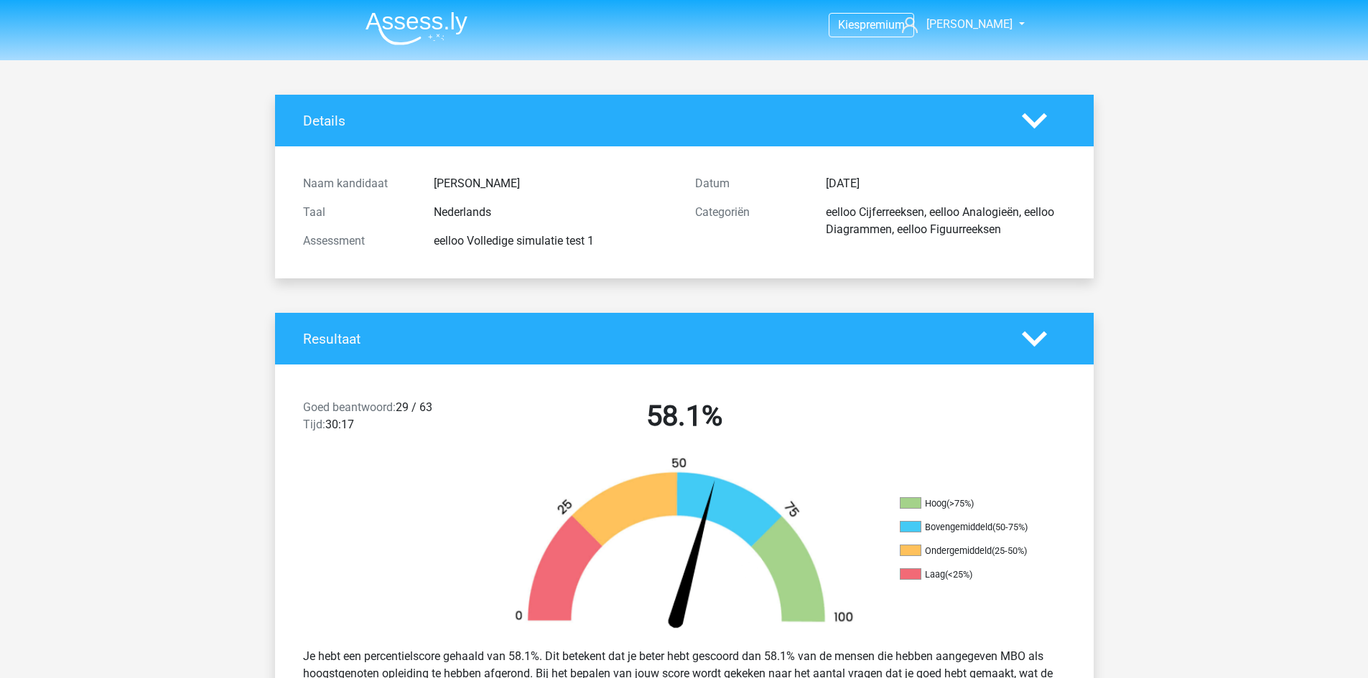
click at [1030, 110] on icon at bounding box center [1034, 120] width 25 height 25
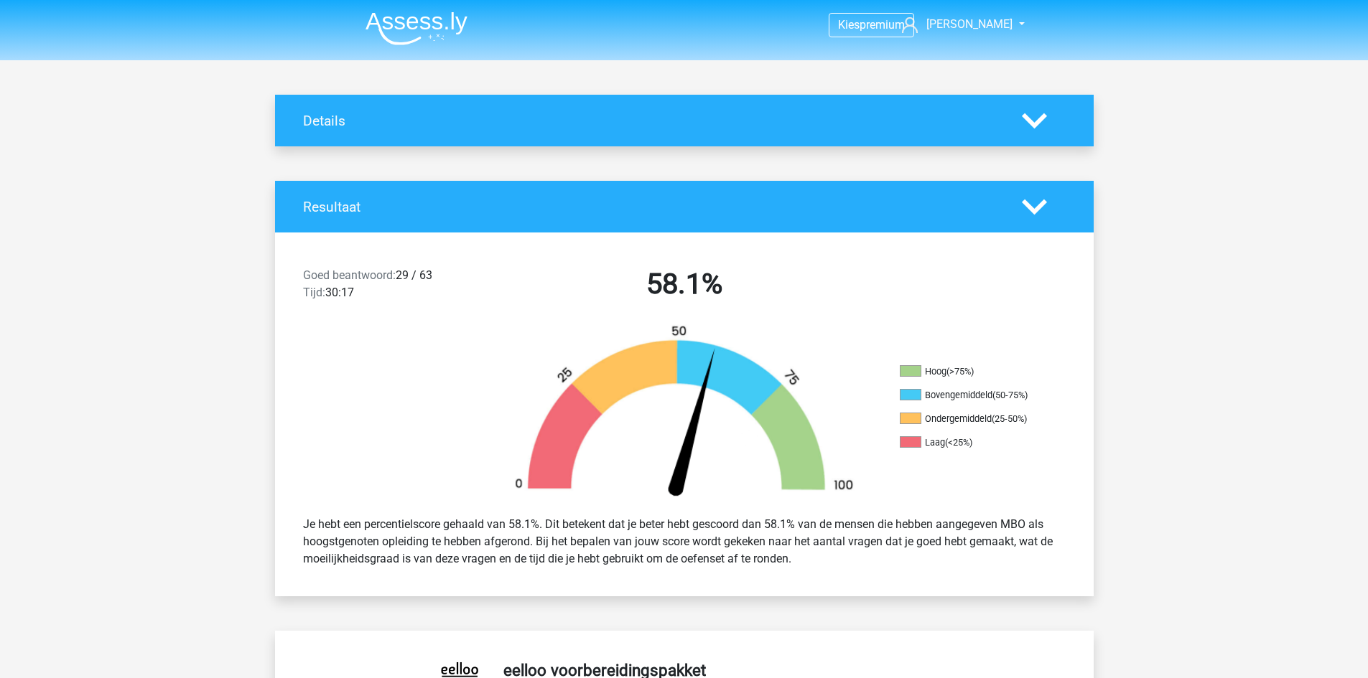
click at [1054, 113] on div at bounding box center [1043, 120] width 65 height 25
drag, startPoint x: 1055, startPoint y: 108, endPoint x: 1030, endPoint y: 131, distance: 33.5
click at [1054, 113] on div at bounding box center [1043, 120] width 65 height 25
click at [1028, 131] on icon at bounding box center [1034, 120] width 25 height 25
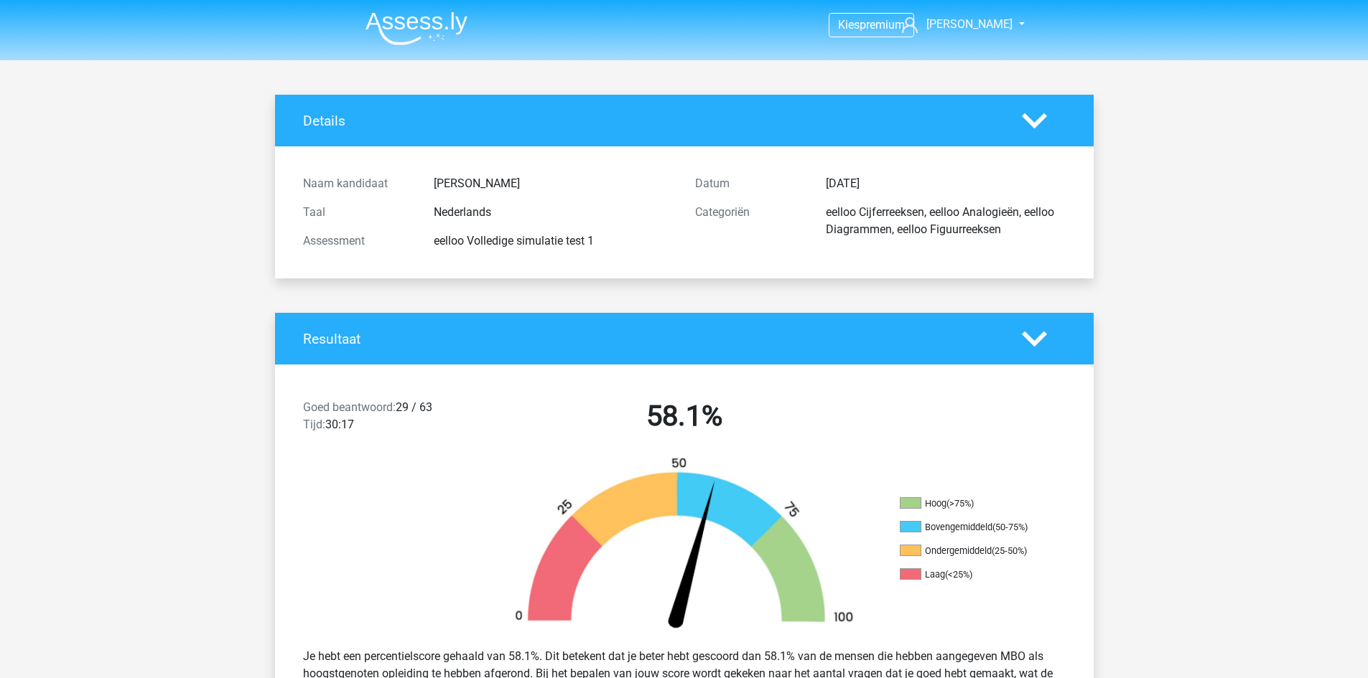
click at [1029, 129] on icon at bounding box center [1034, 120] width 25 height 25
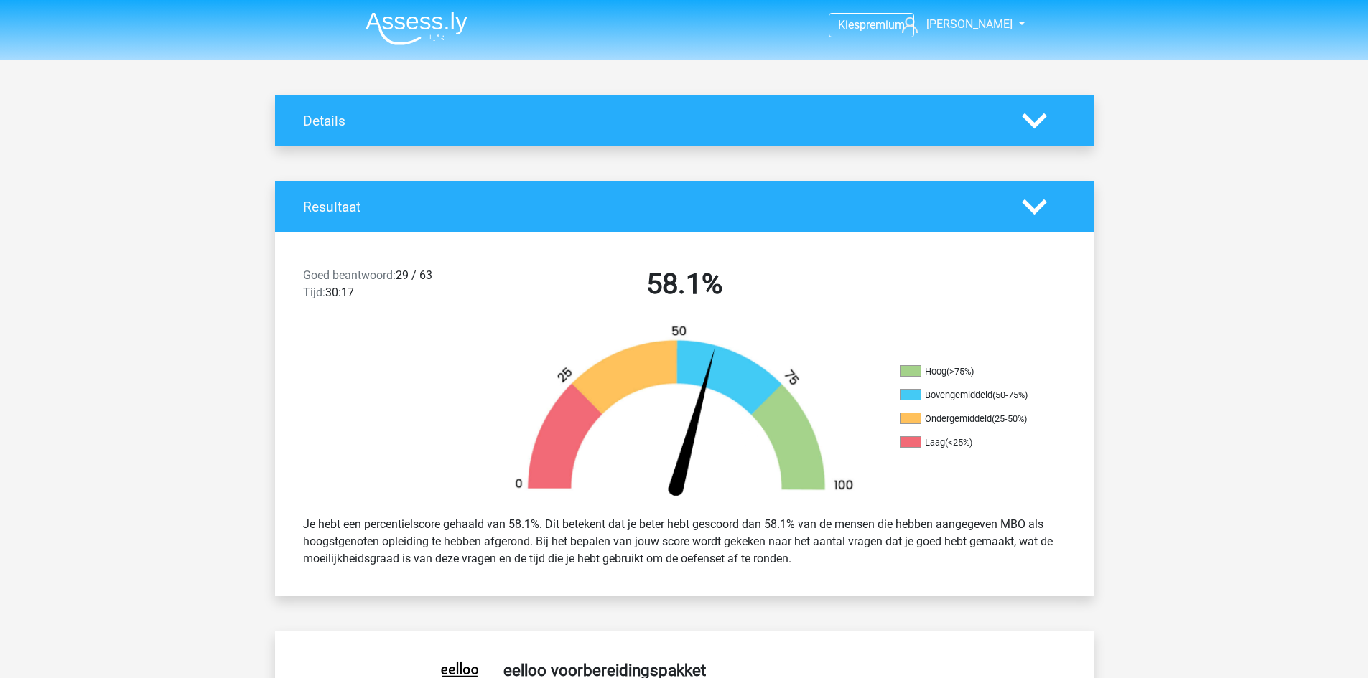
click at [1004, 121] on div "Details" at bounding box center [651, 121] width 719 height 17
click at [1036, 121] on icon at bounding box center [1034, 120] width 25 height 25
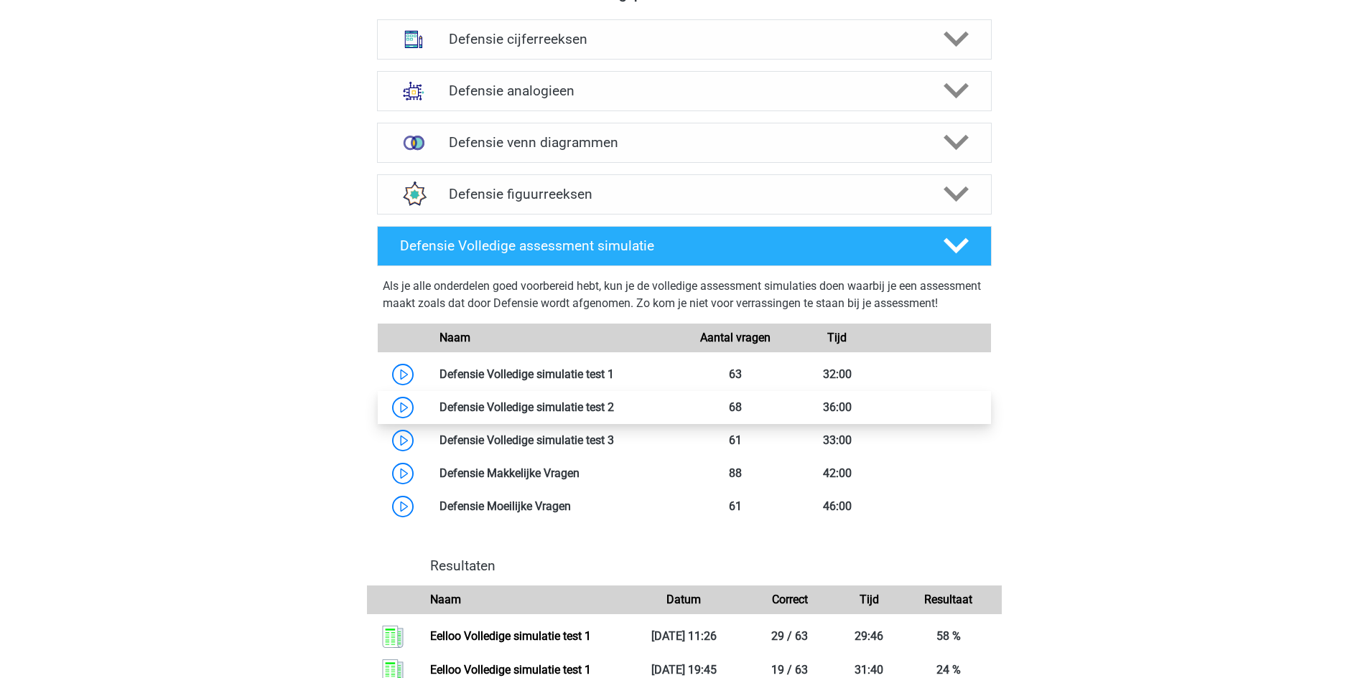
scroll to position [1077, 0]
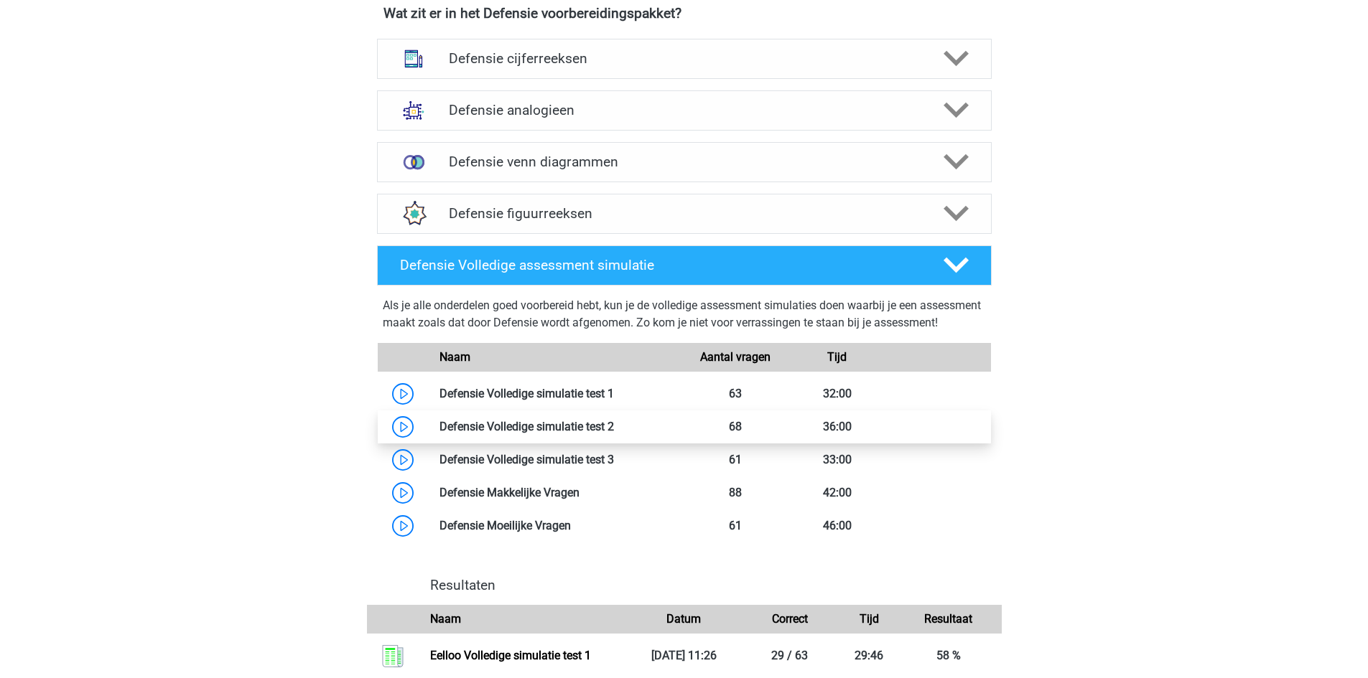
click at [614, 434] on link at bounding box center [614, 427] width 0 height 14
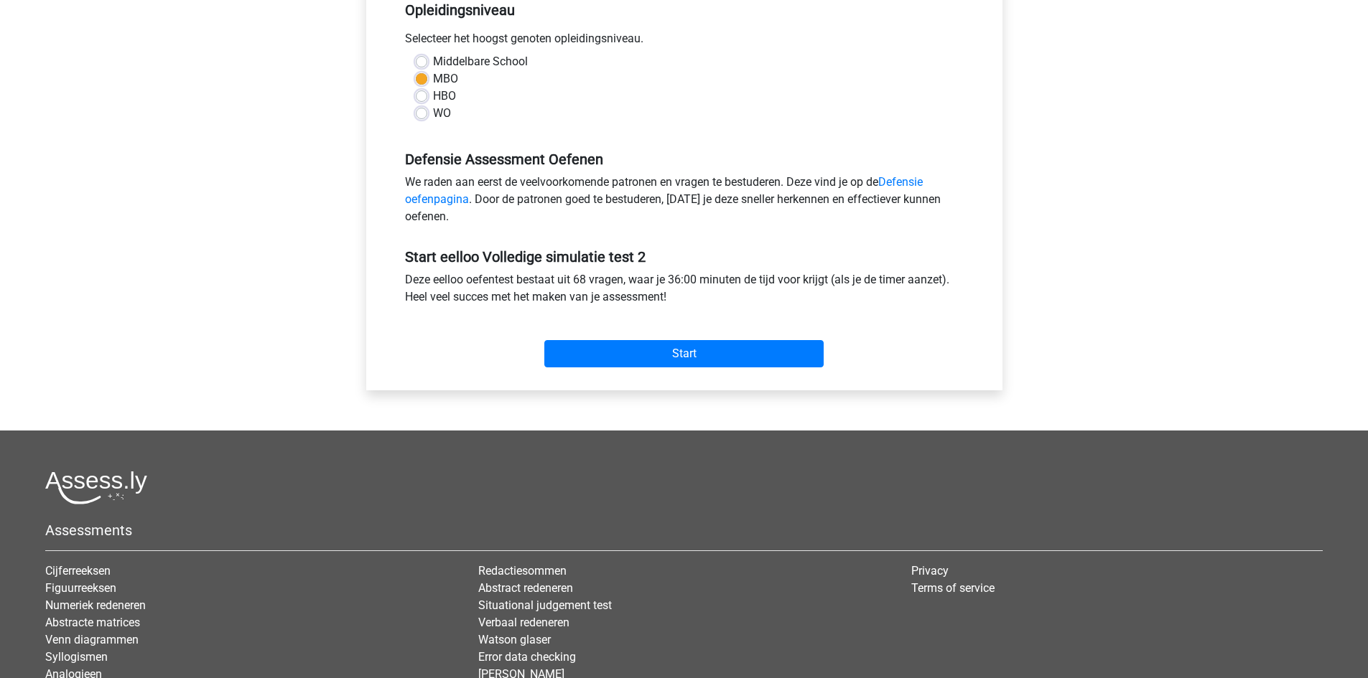
scroll to position [359, 0]
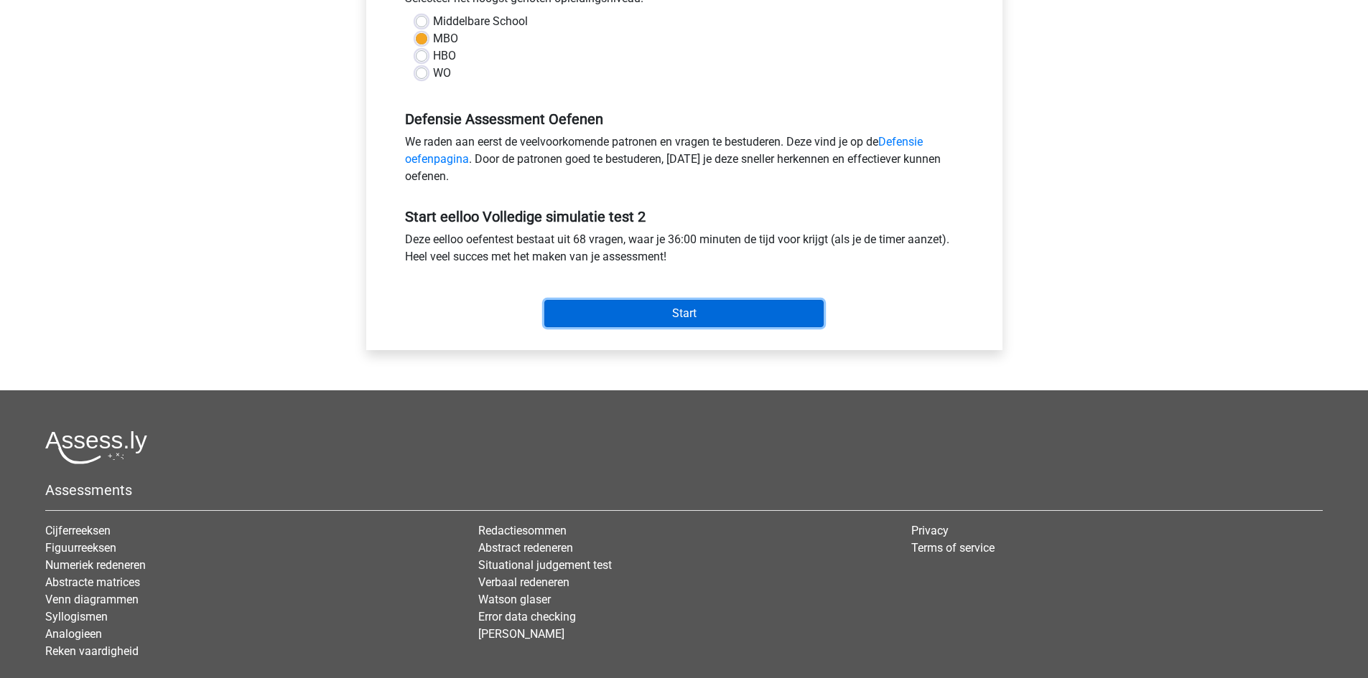
click at [688, 309] on input "Start" at bounding box center [683, 313] width 279 height 27
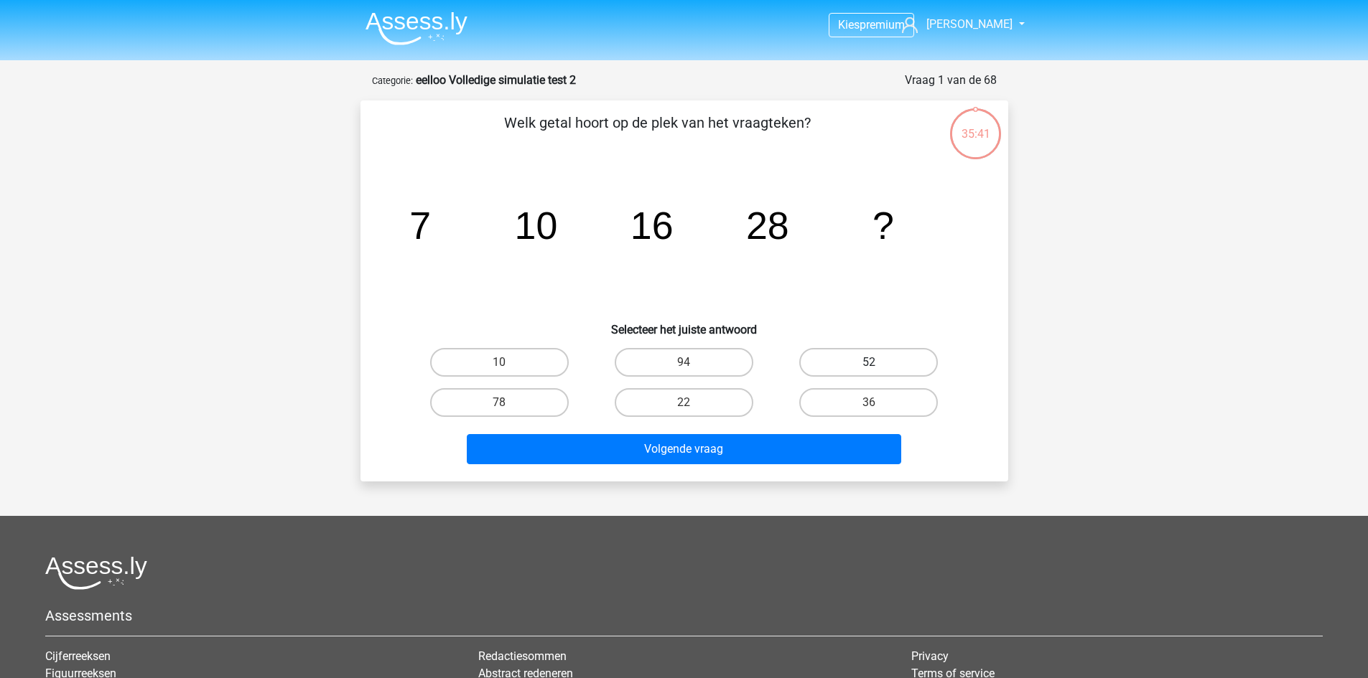
click at [900, 354] on label "52" at bounding box center [868, 362] width 139 height 29
click at [878, 363] on input "52" at bounding box center [873, 367] width 9 height 9
radio input "true"
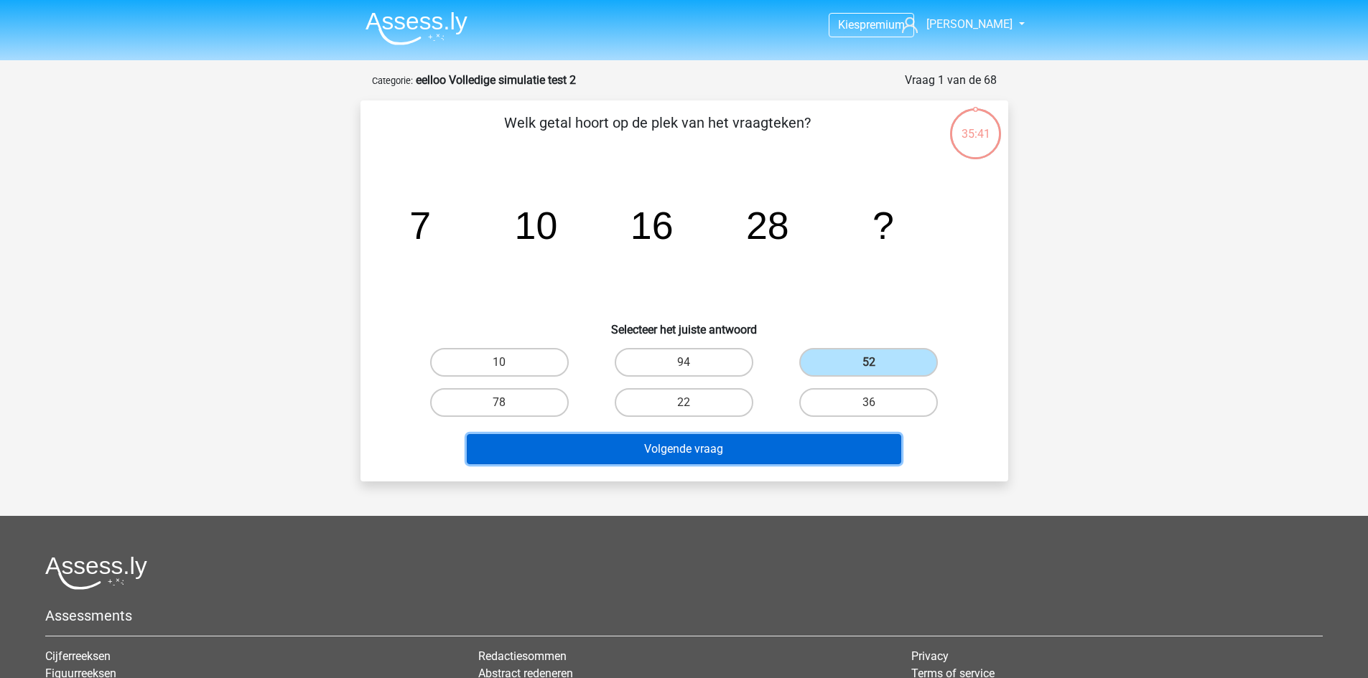
click at [792, 447] on button "Volgende vraag" at bounding box center [684, 449] width 434 height 30
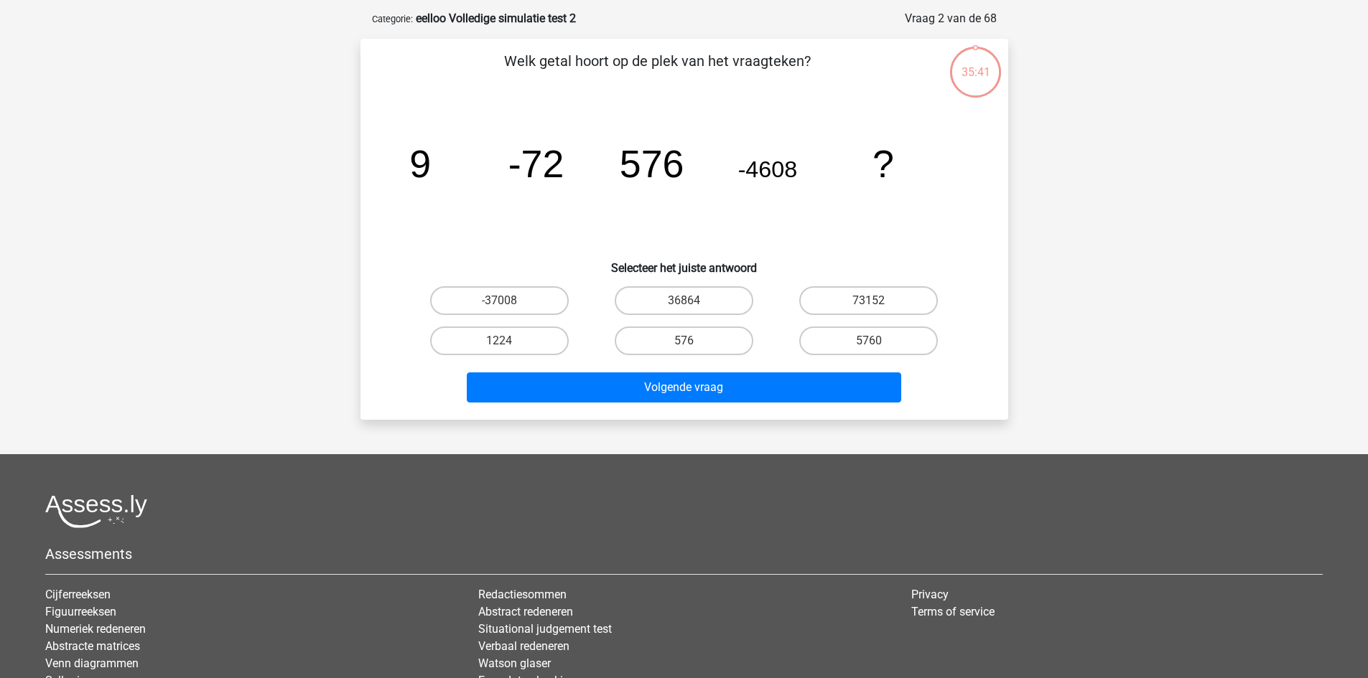
scroll to position [72, 0]
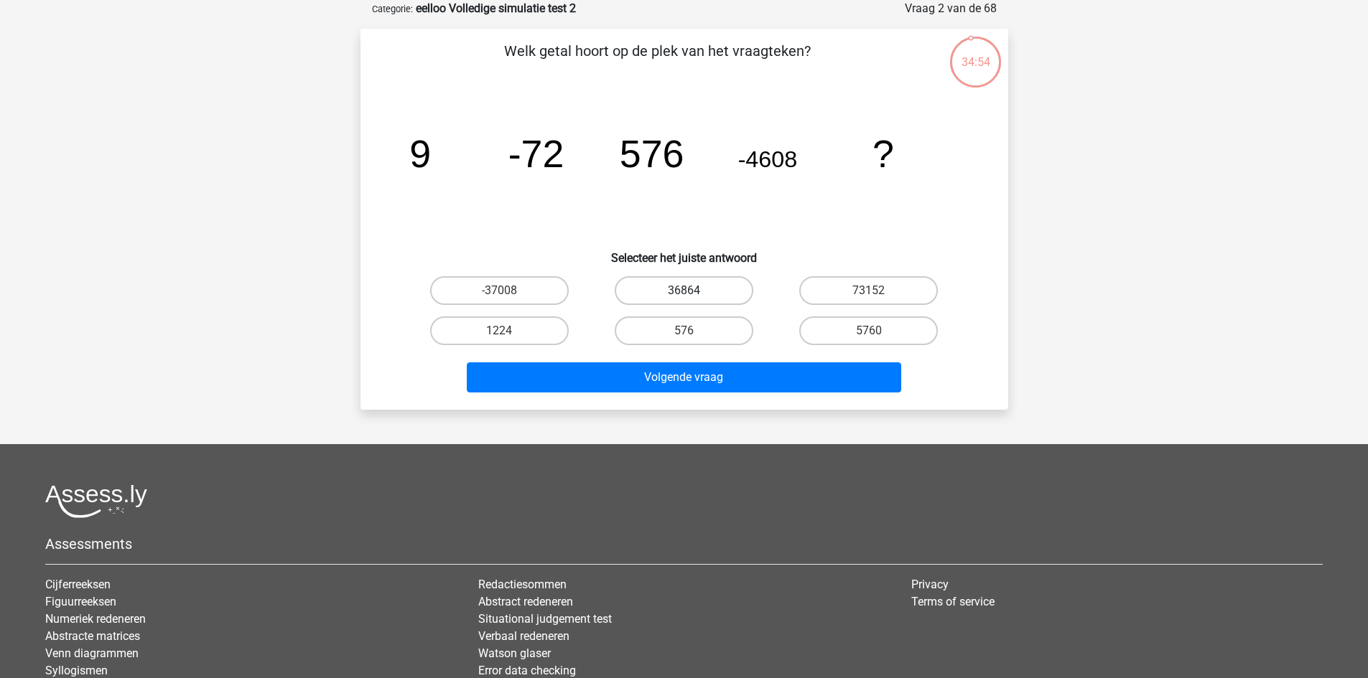
click at [699, 292] on label "36864" at bounding box center [684, 290] width 139 height 29
click at [693, 292] on input "36864" at bounding box center [687, 295] width 9 height 9
radio input "true"
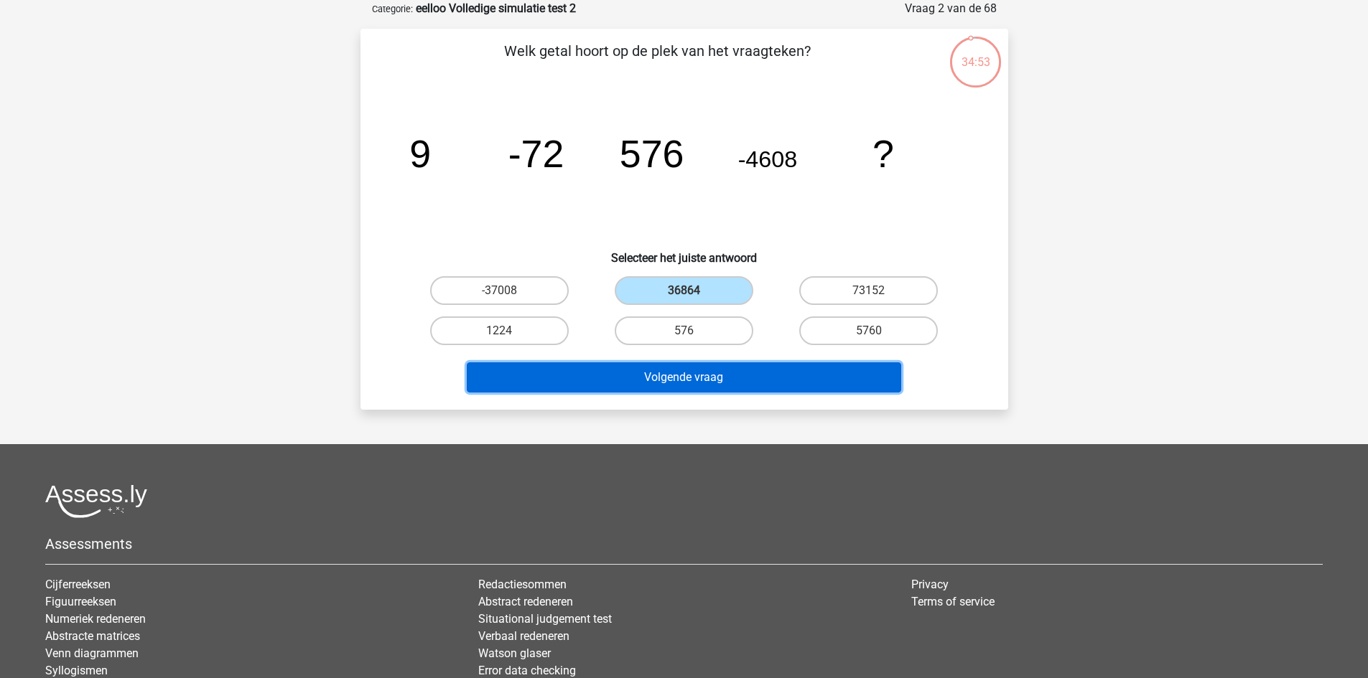
click at [703, 378] on button "Volgende vraag" at bounding box center [684, 378] width 434 height 30
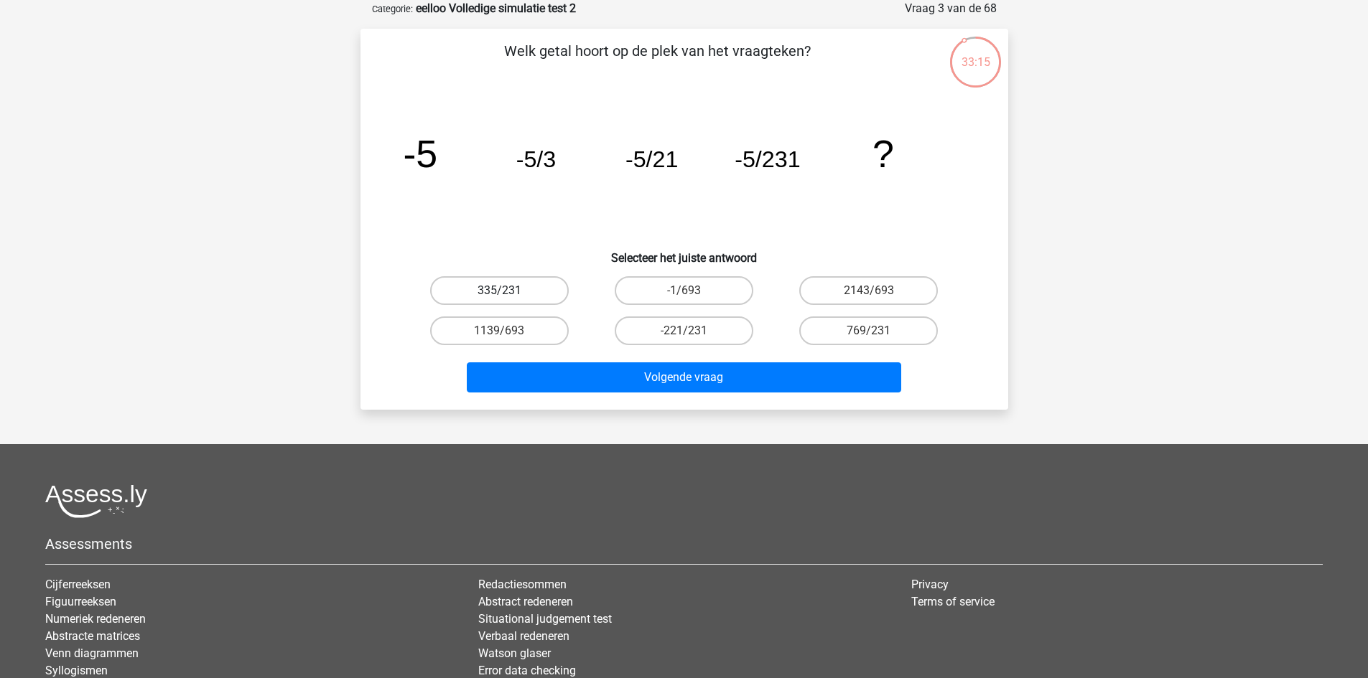
click at [536, 288] on label "335/231" at bounding box center [499, 290] width 139 height 29
click at [508, 291] on input "335/231" at bounding box center [503, 295] width 9 height 9
radio input "true"
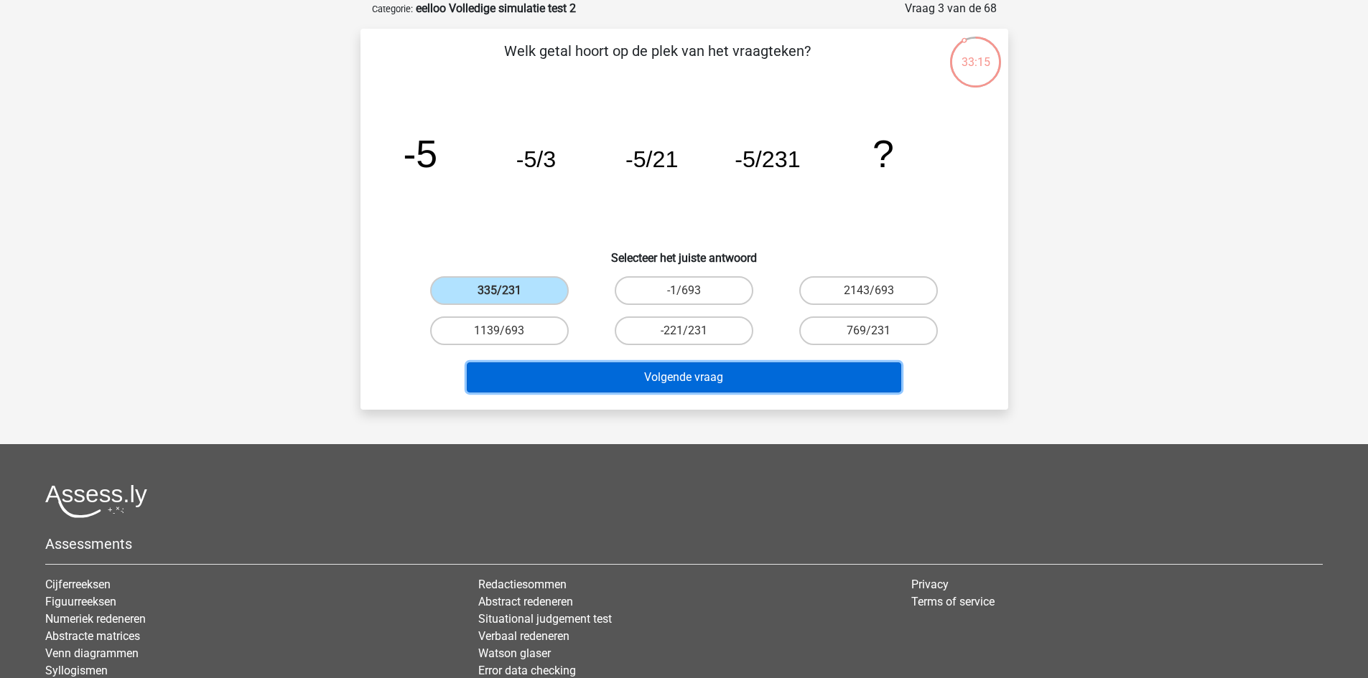
click at [582, 379] on button "Volgende vraag" at bounding box center [684, 378] width 434 height 30
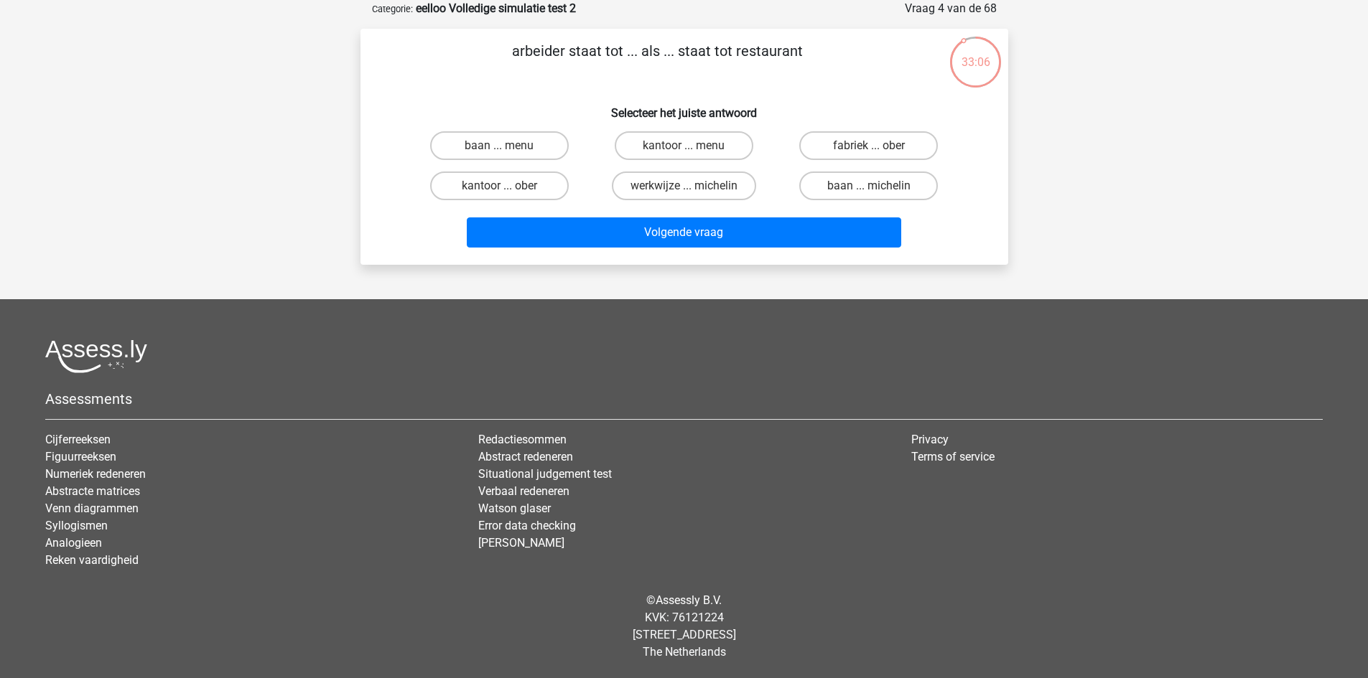
drag, startPoint x: 520, startPoint y: 47, endPoint x: 622, endPoint y: 57, distance: 103.2
click at [622, 57] on p "arbeider staat tot ... als ... staat tot restaurant" at bounding box center [657, 61] width 548 height 43
copy p "arbeider staat tot"
click at [864, 98] on h6 "Selecteer het juiste antwoord" at bounding box center [684, 107] width 602 height 25
click at [544, 185] on label "kantoor ... ober" at bounding box center [499, 186] width 139 height 29
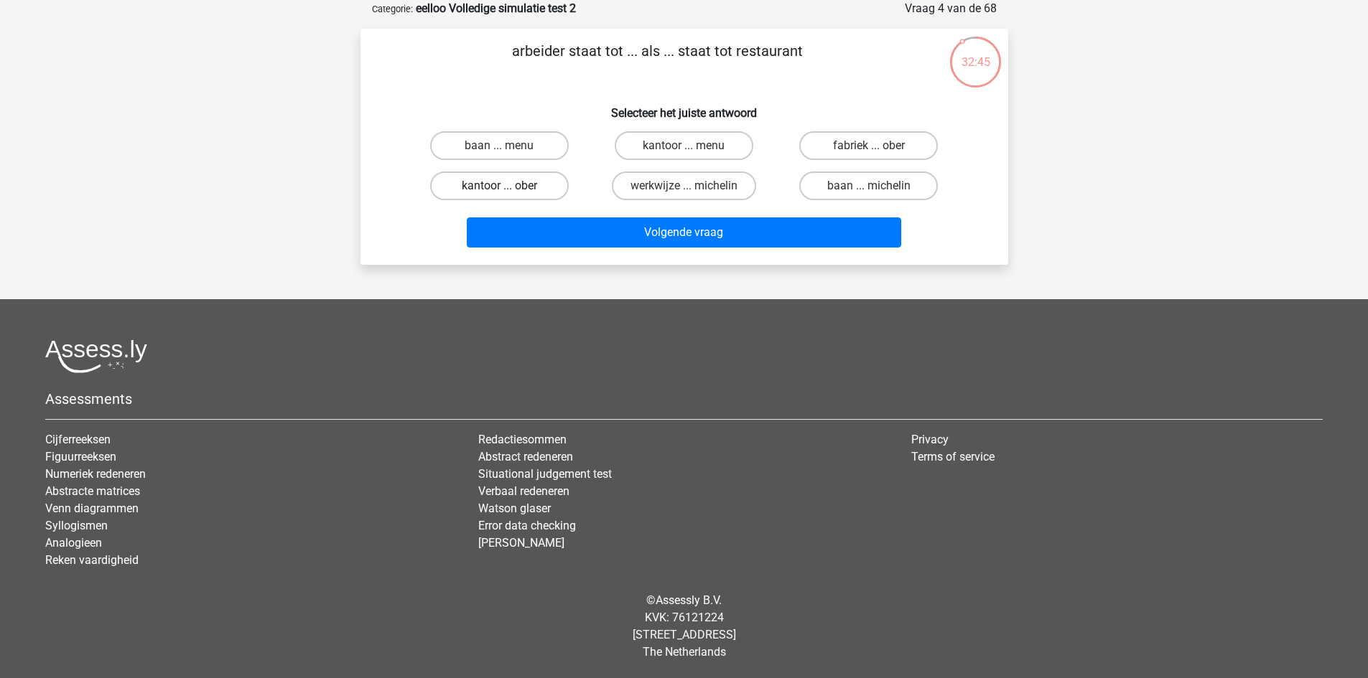
click at [508, 186] on input "kantoor ... ober" at bounding box center [503, 190] width 9 height 9
radio input "true"
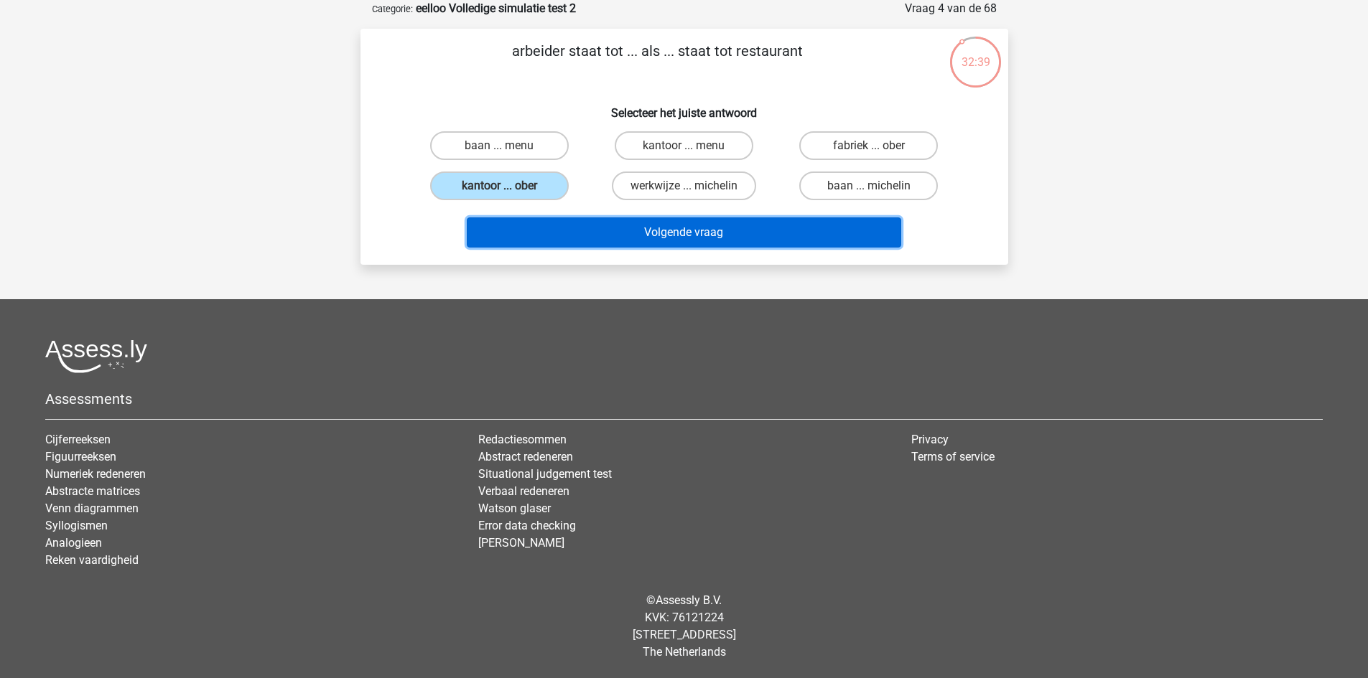
click at [793, 225] on button "Volgende vraag" at bounding box center [684, 233] width 434 height 30
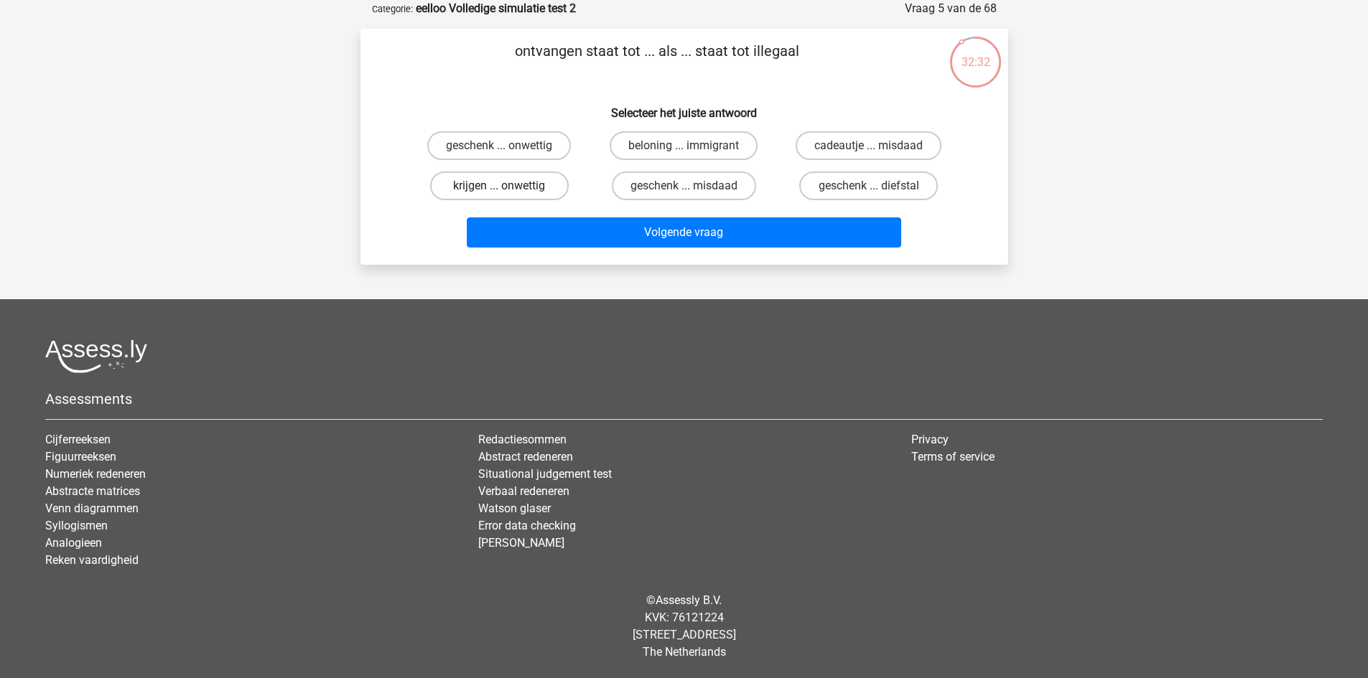
click at [545, 188] on label "krijgen ... onwettig" at bounding box center [499, 186] width 139 height 29
click at [508, 188] on input "krijgen ... onwettig" at bounding box center [503, 190] width 9 height 9
radio input "true"
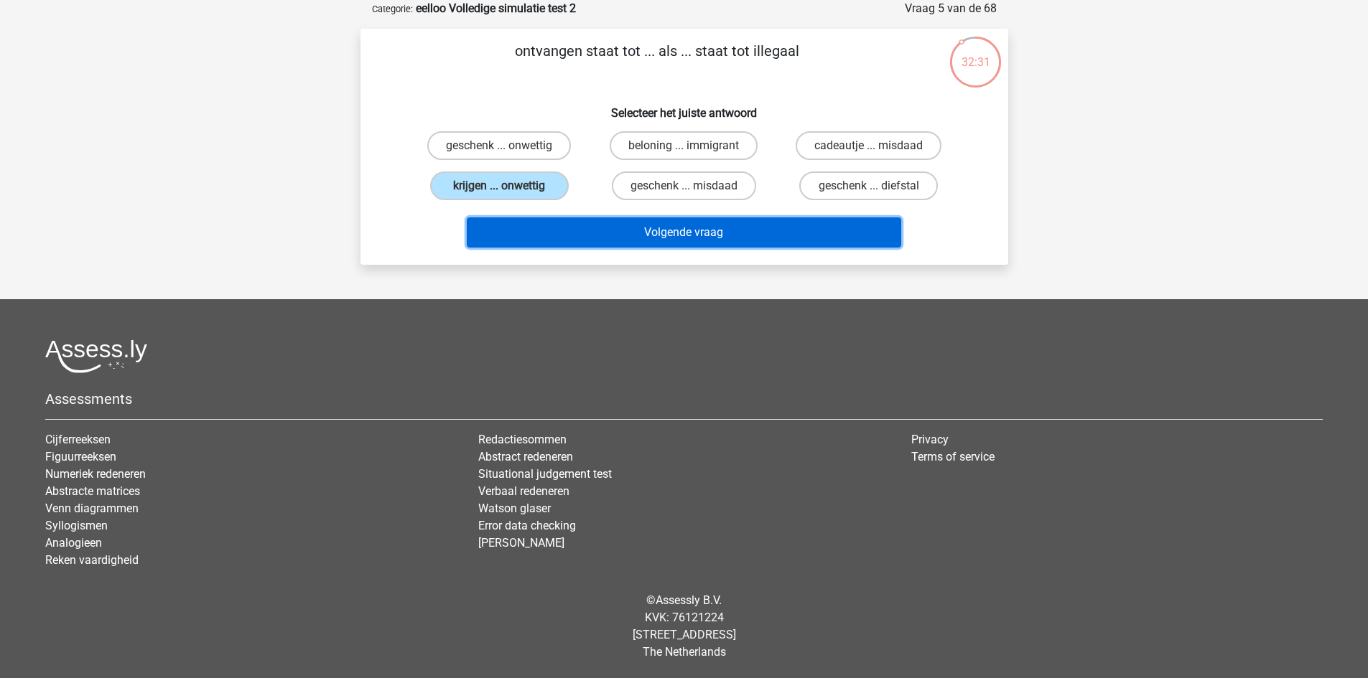
click at [701, 232] on button "Volgende vraag" at bounding box center [684, 233] width 434 height 30
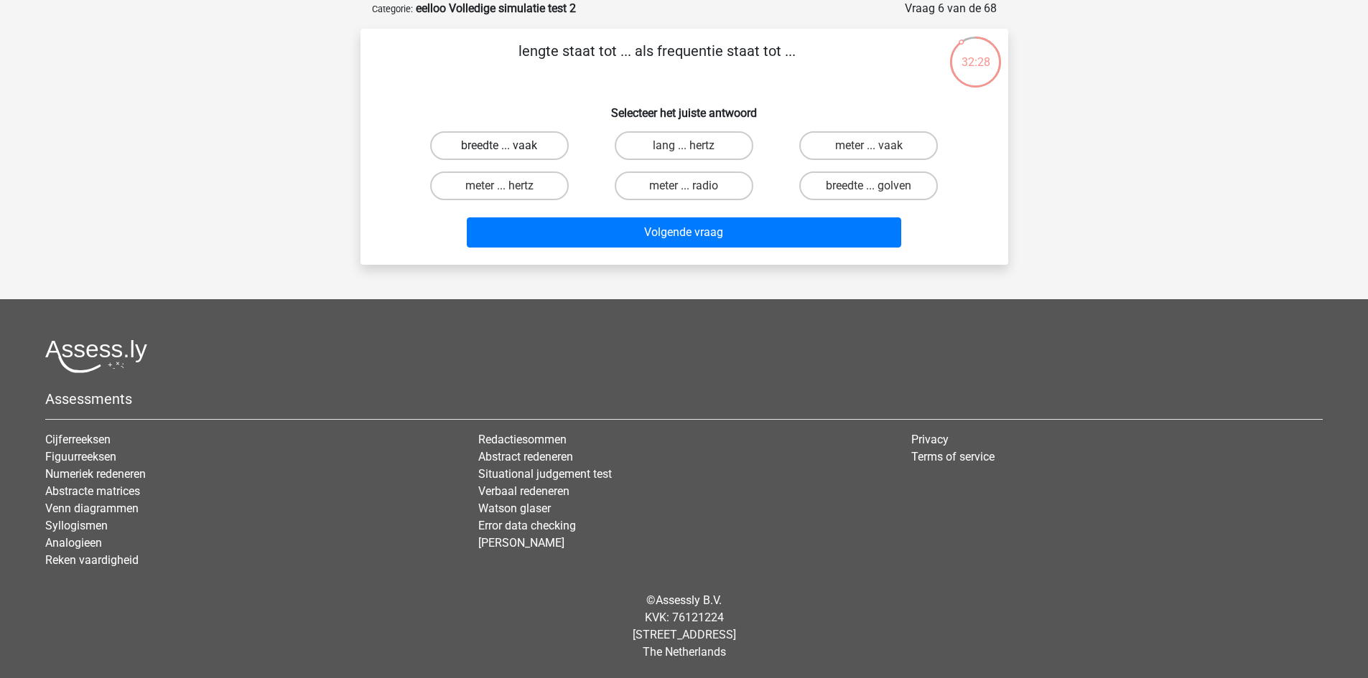
click at [512, 138] on label "breedte ... vaak" at bounding box center [499, 145] width 139 height 29
click at [508, 146] on input "breedte ... vaak" at bounding box center [503, 150] width 9 height 9
radio input "true"
drag, startPoint x: 658, startPoint y: 51, endPoint x: 821, endPoint y: 52, distance: 163.7
click at [821, 52] on p "lengte staat tot ... als frequentie staat tot ..." at bounding box center [657, 61] width 548 height 43
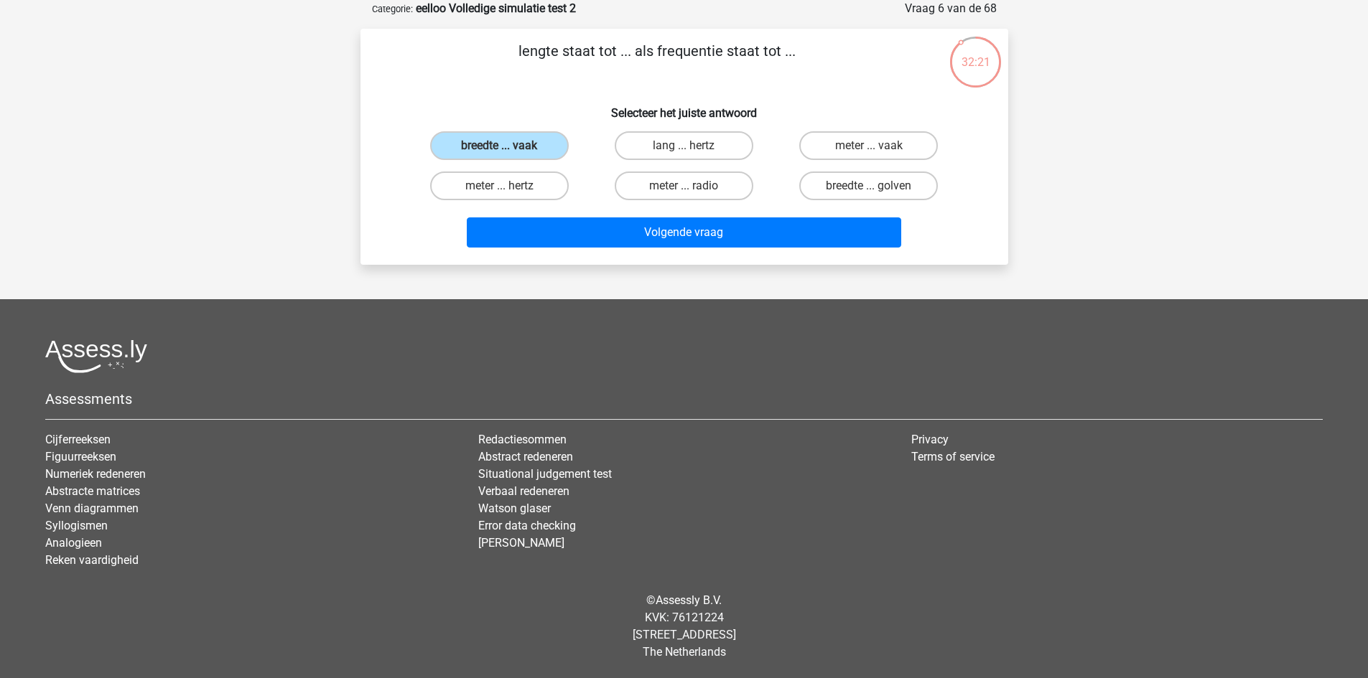
copy p "frequentie staat tot ..."
click at [877, 182] on label "breedte ... golven" at bounding box center [868, 186] width 139 height 29
click at [877, 186] on input "breedte ... golven" at bounding box center [873, 190] width 9 height 9
radio input "true"
click at [1065, 195] on div "Kies premium Gina gina.martinetti2@gmail.com" at bounding box center [684, 303] width 1368 height 750
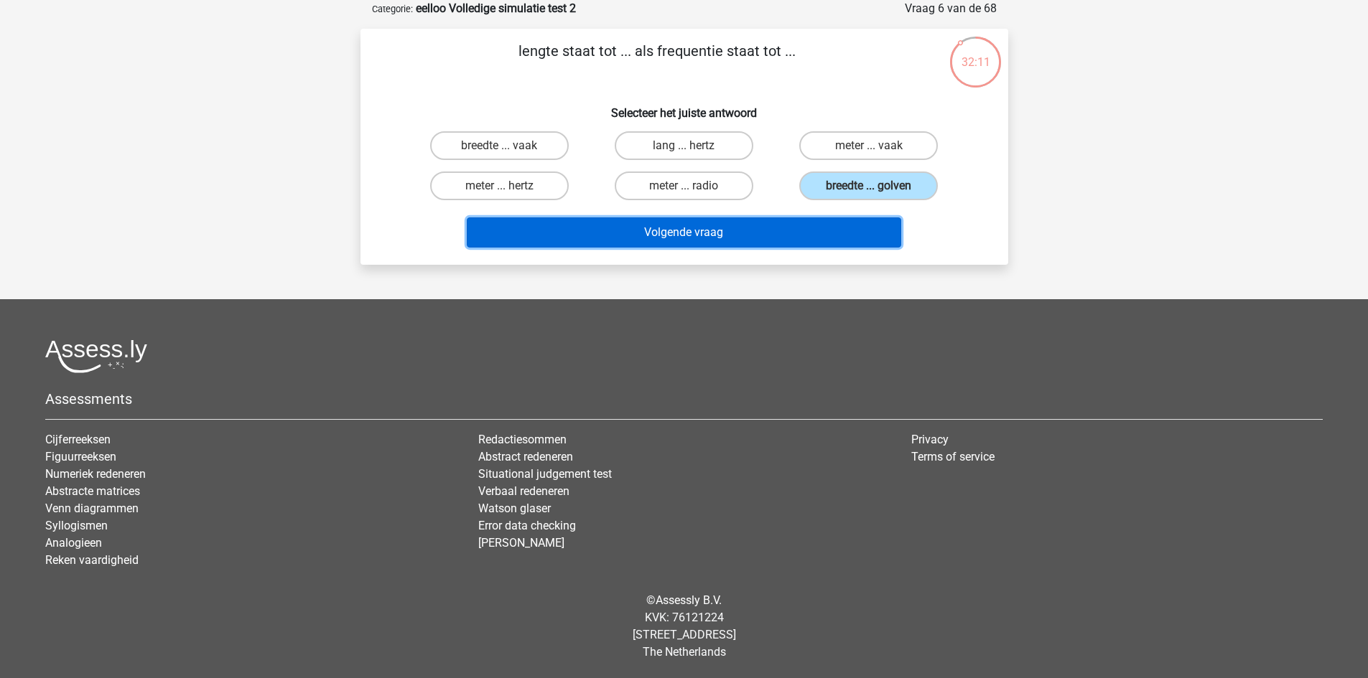
click at [863, 227] on button "Volgende vraag" at bounding box center [684, 233] width 434 height 30
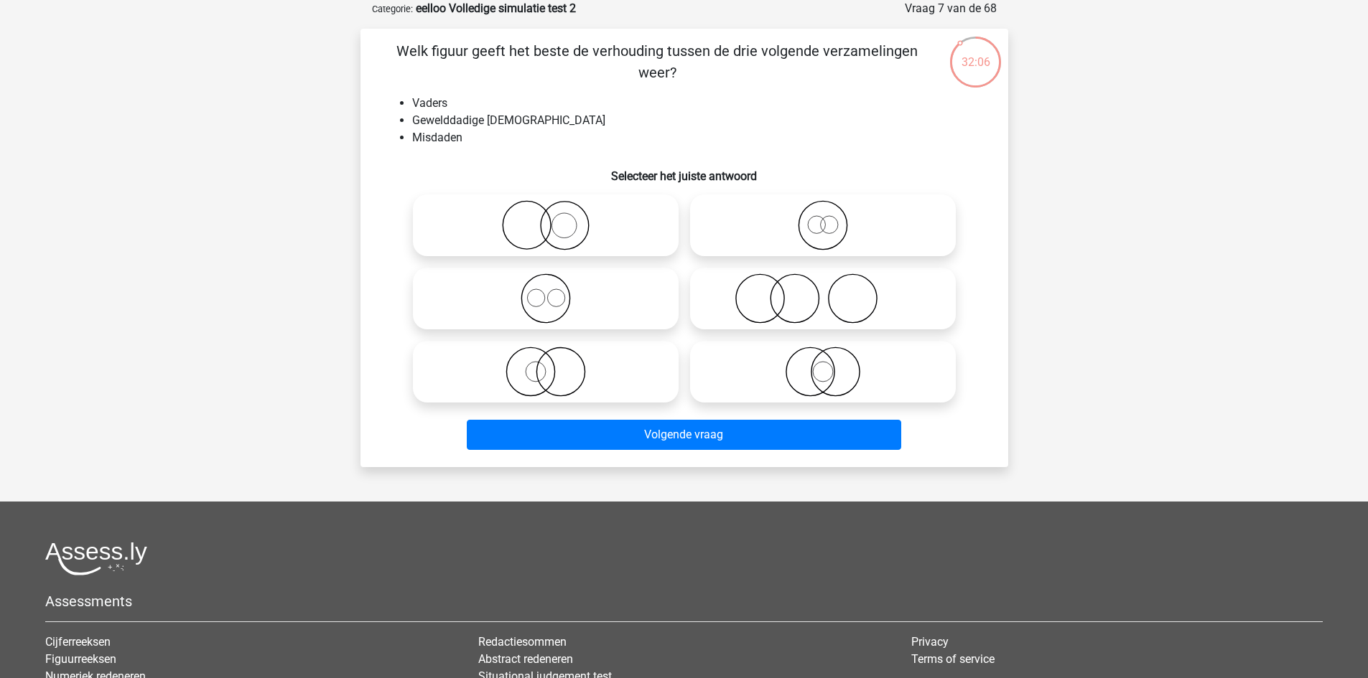
click at [620, 222] on icon at bounding box center [546, 225] width 254 height 50
click at [555, 218] on input "radio" at bounding box center [550, 213] width 9 height 9
radio input "true"
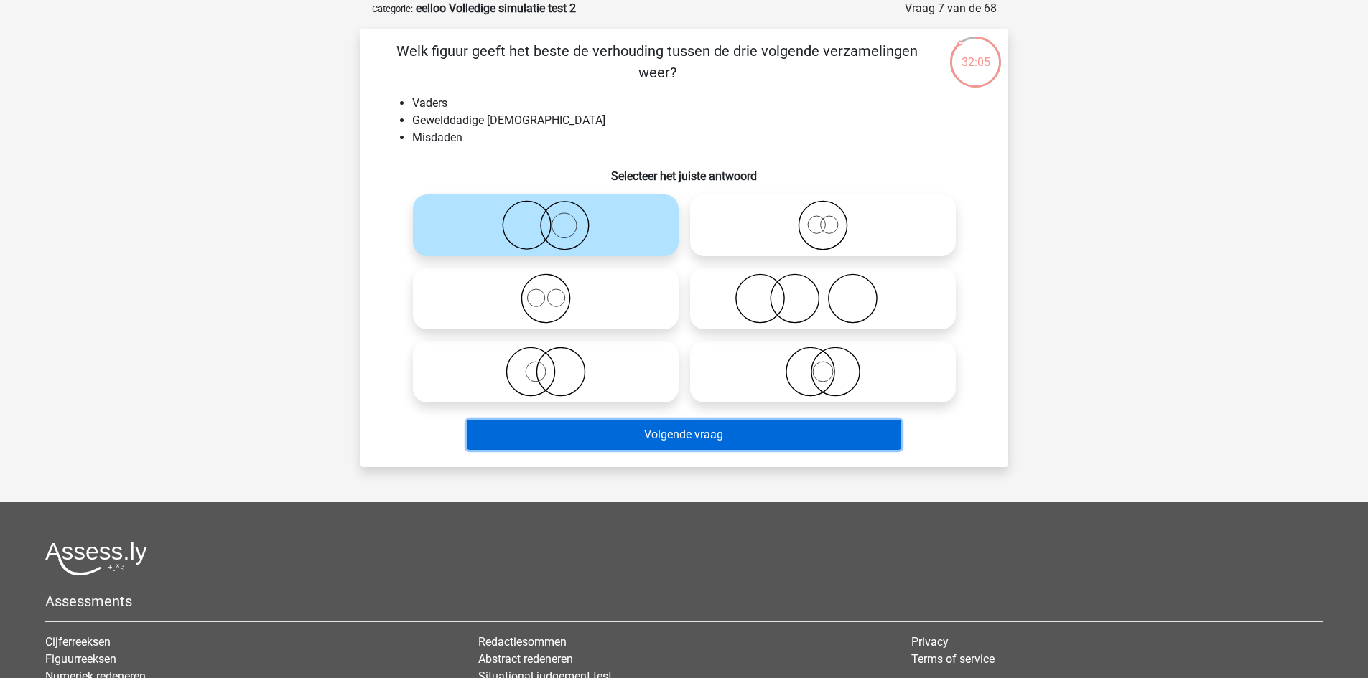
click at [678, 437] on button "Volgende vraag" at bounding box center [684, 435] width 434 height 30
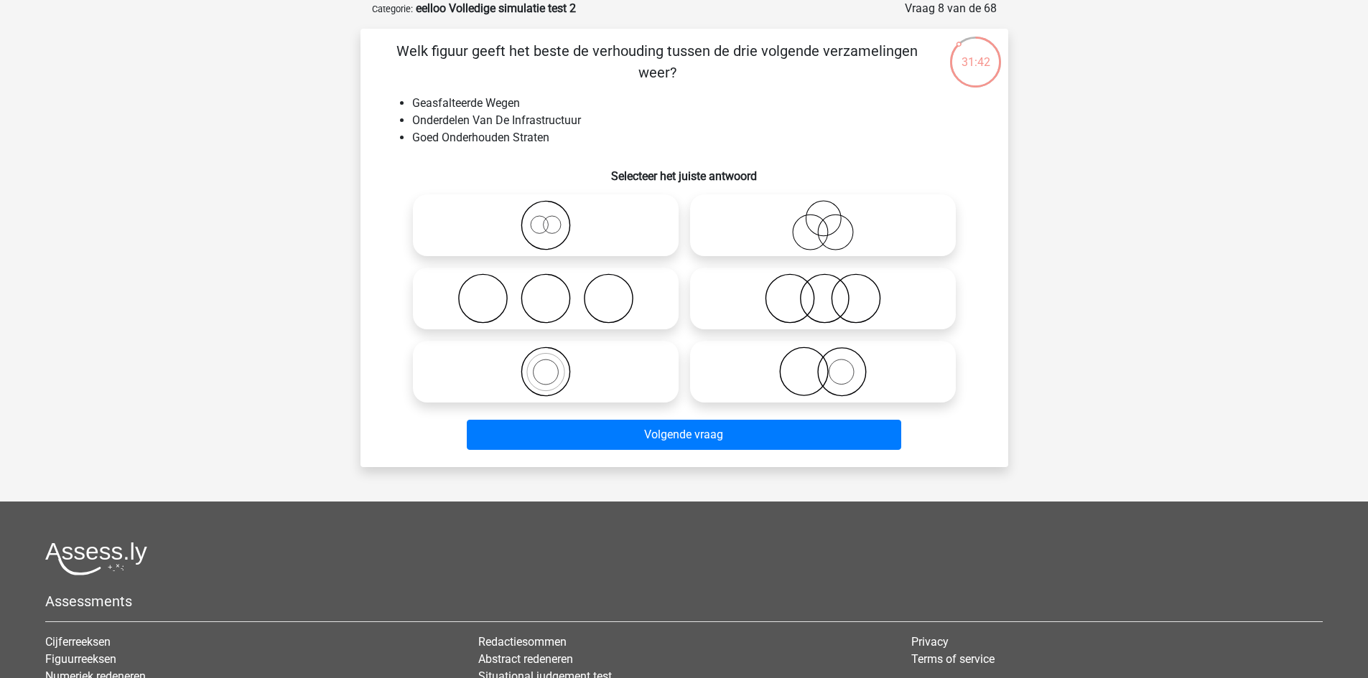
click at [868, 373] on icon at bounding box center [823, 372] width 254 height 50
click at [832, 365] on input "radio" at bounding box center [827, 359] width 9 height 9
radio input "true"
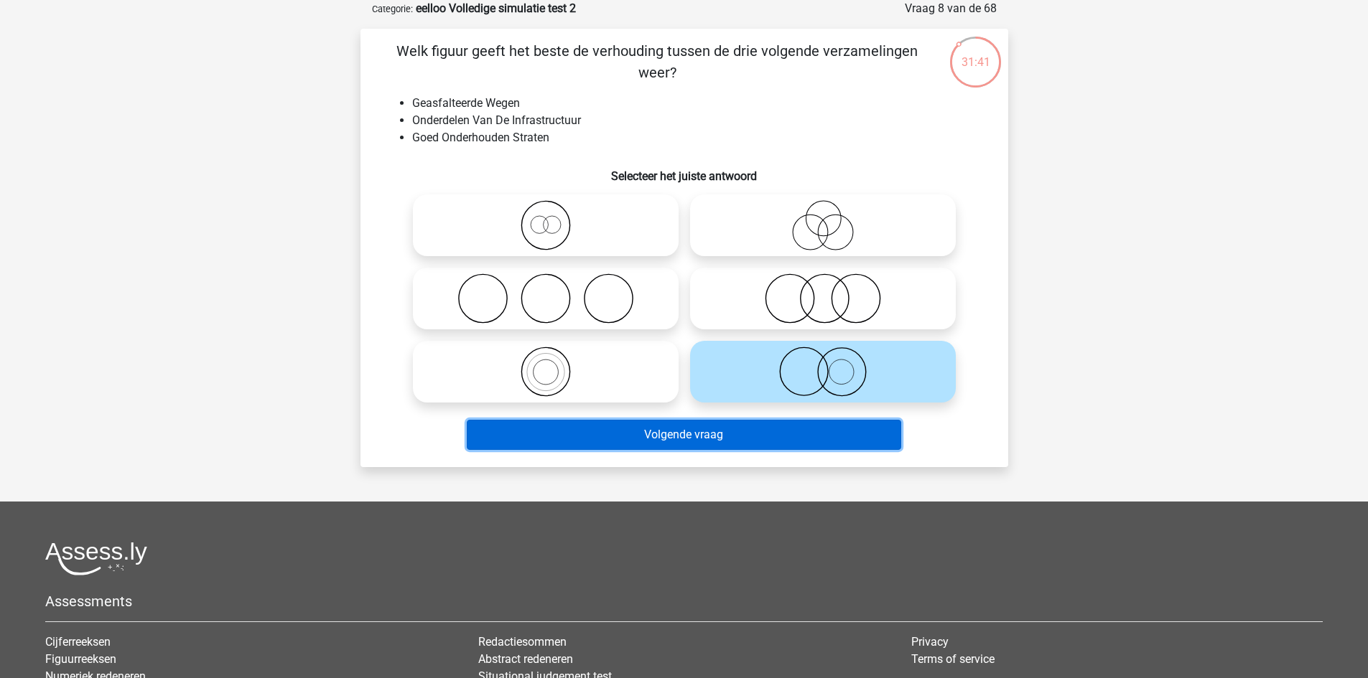
click at [802, 440] on button "Volgende vraag" at bounding box center [684, 435] width 434 height 30
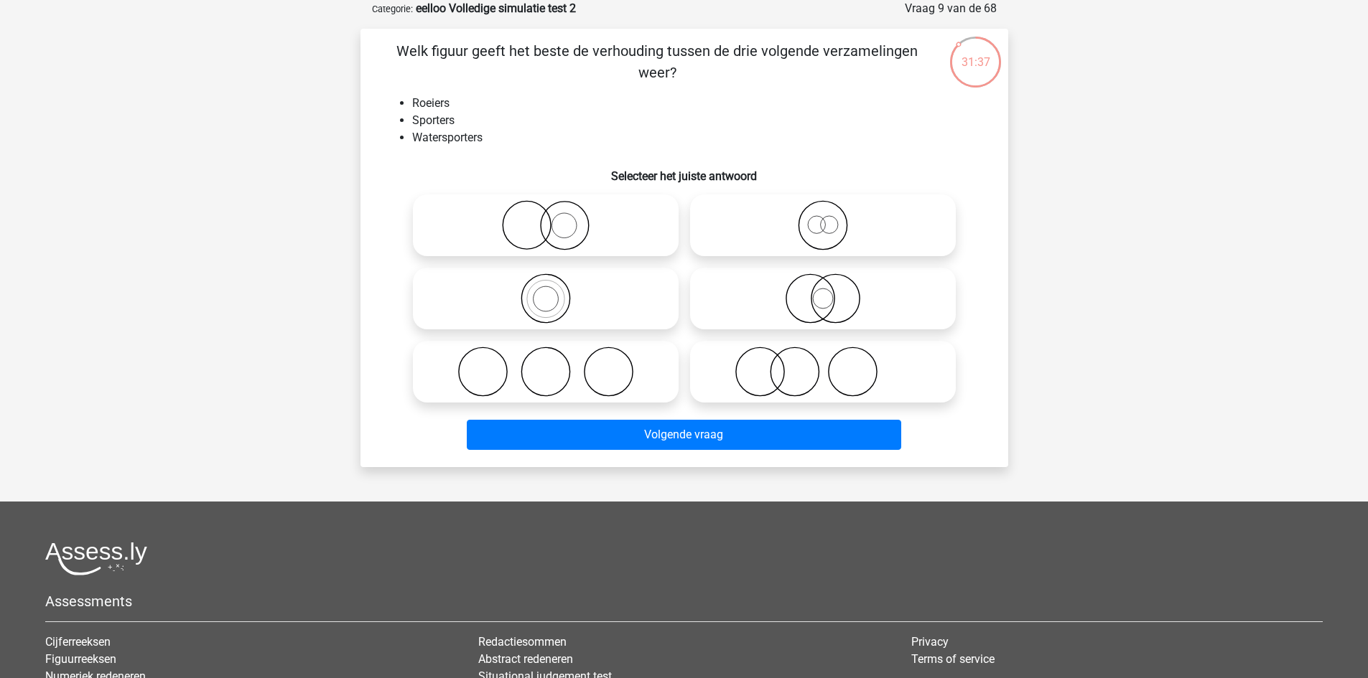
click at [594, 297] on icon at bounding box center [546, 299] width 254 height 50
click at [555, 291] on input "radio" at bounding box center [550, 286] width 9 height 9
radio input "true"
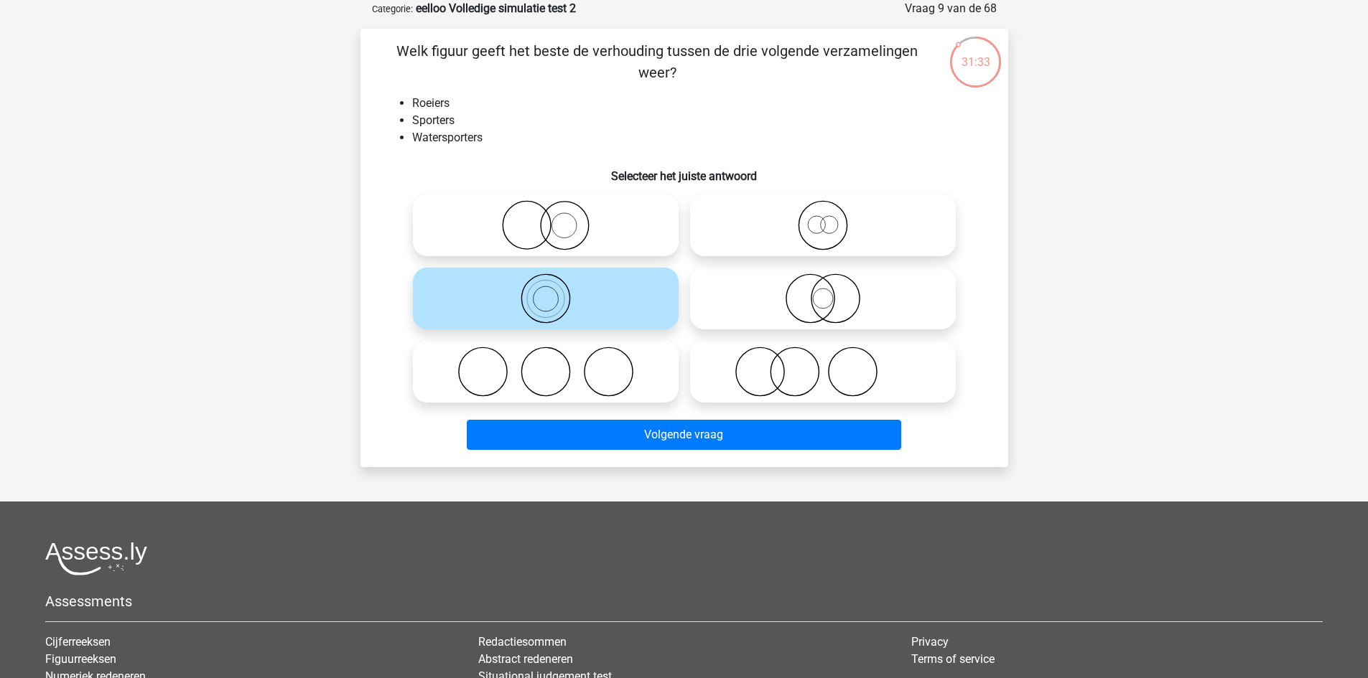
click at [840, 218] on icon at bounding box center [823, 225] width 254 height 50
click at [832, 218] on input "radio" at bounding box center [827, 213] width 9 height 9
radio input "true"
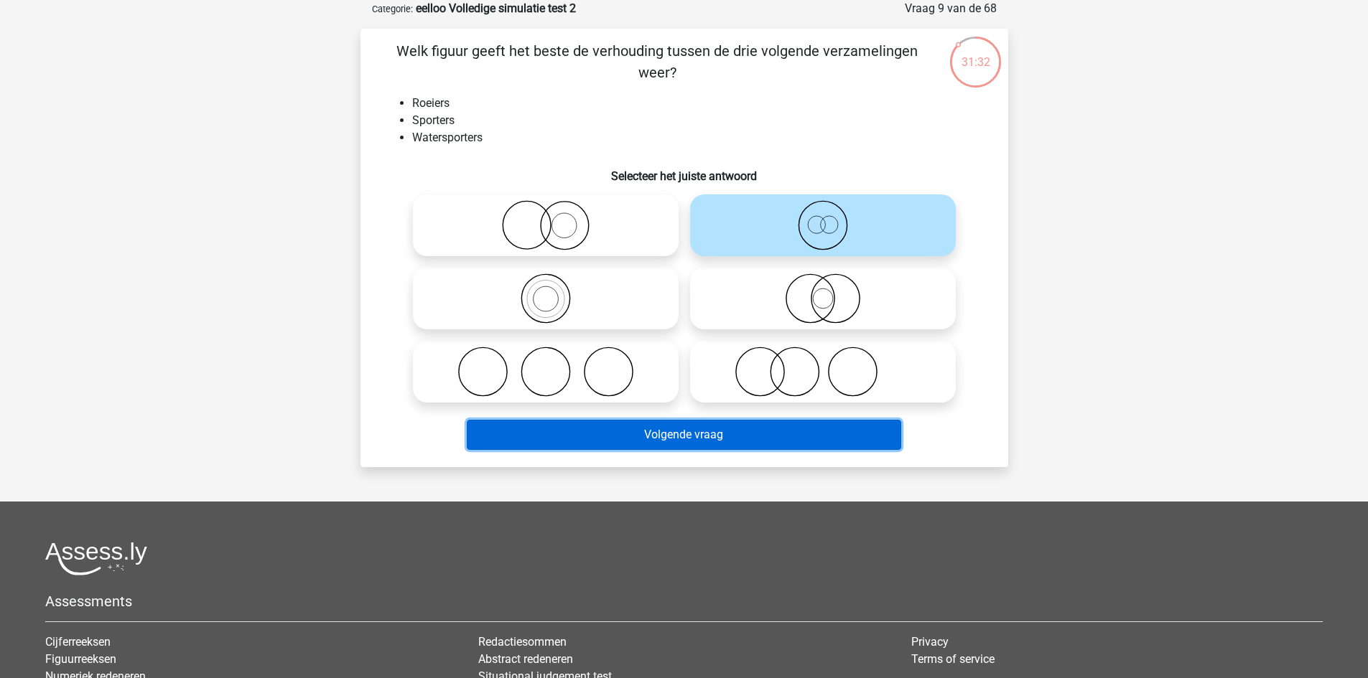
click at [636, 432] on button "Volgende vraag" at bounding box center [684, 435] width 434 height 30
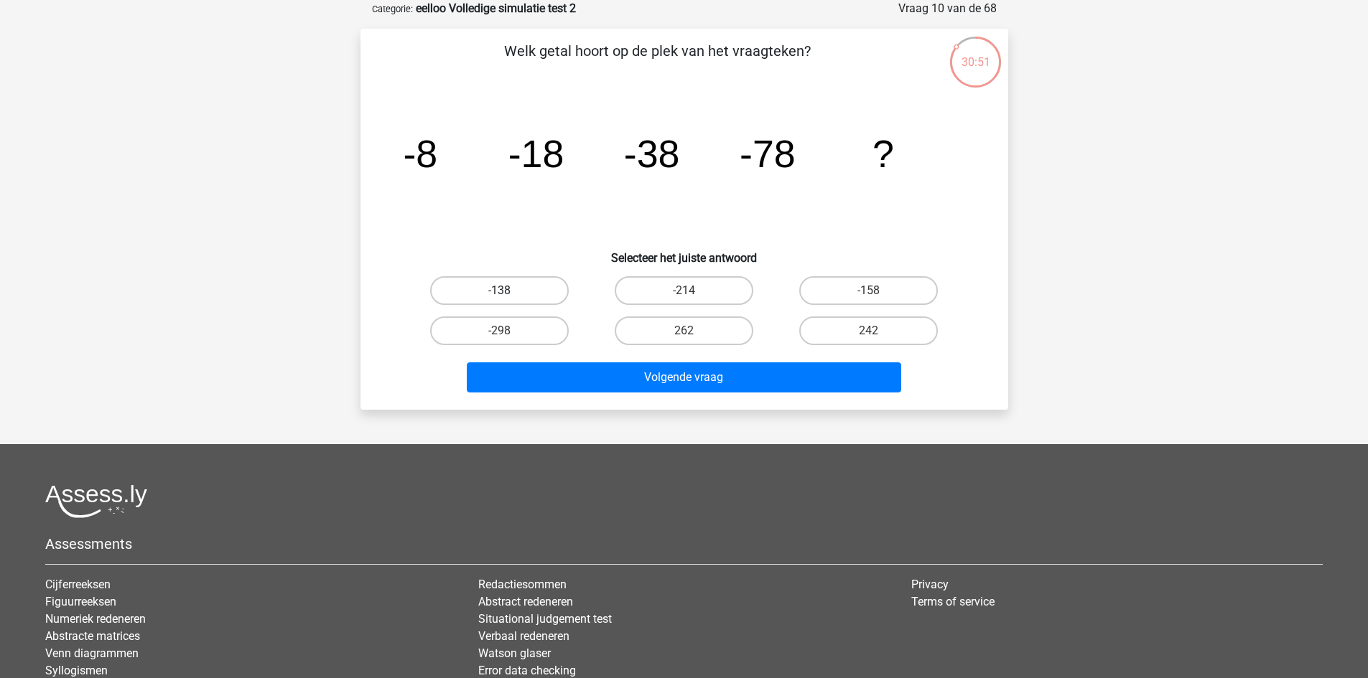
click at [543, 289] on label "-138" at bounding box center [499, 290] width 139 height 29
click at [508, 291] on input "-138" at bounding box center [503, 295] width 9 height 9
radio input "true"
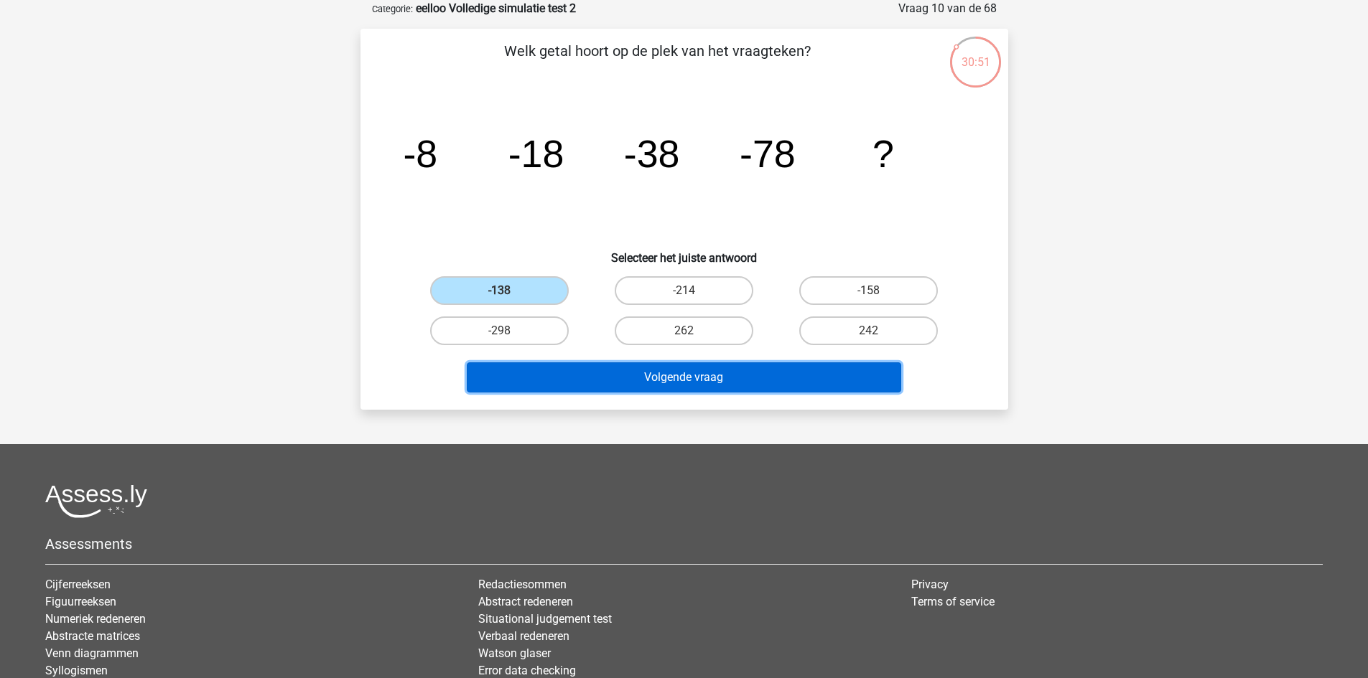
click at [607, 373] on button "Volgende vraag" at bounding box center [684, 378] width 434 height 30
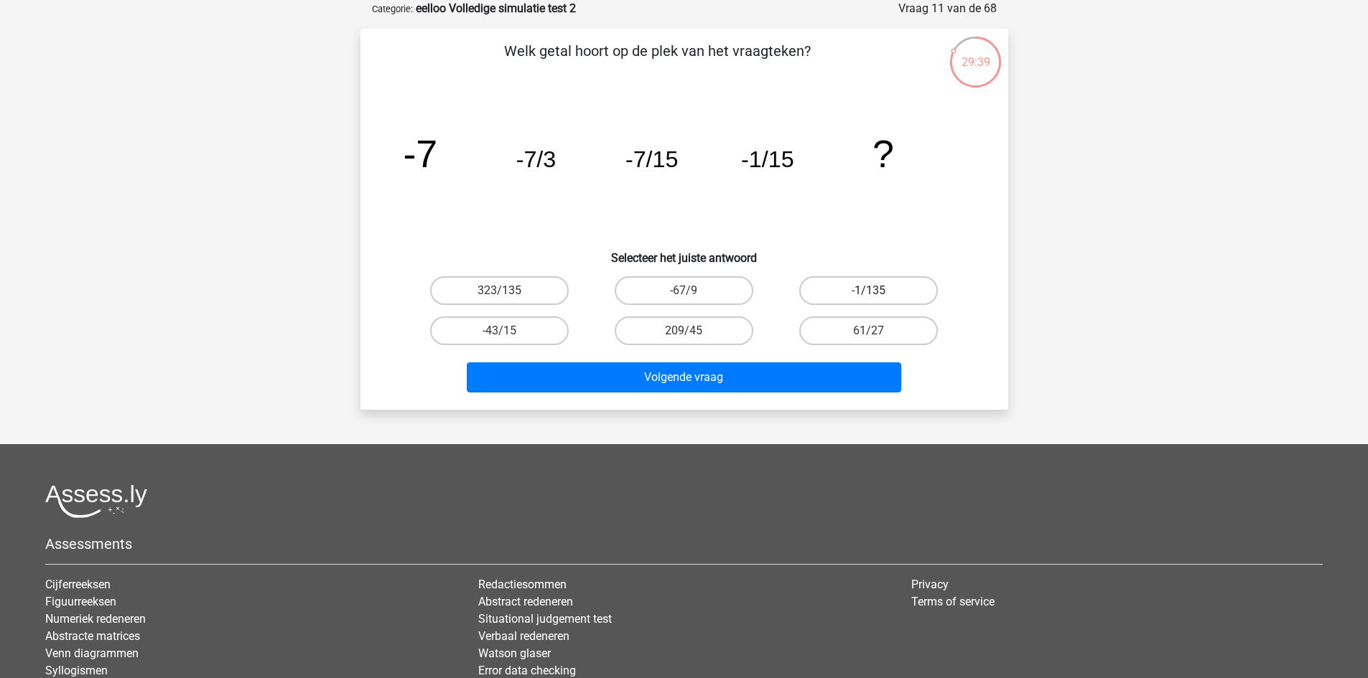
click at [903, 290] on label "-1/135" at bounding box center [868, 290] width 139 height 29
click at [878, 291] on input "-1/135" at bounding box center [873, 295] width 9 height 9
radio input "true"
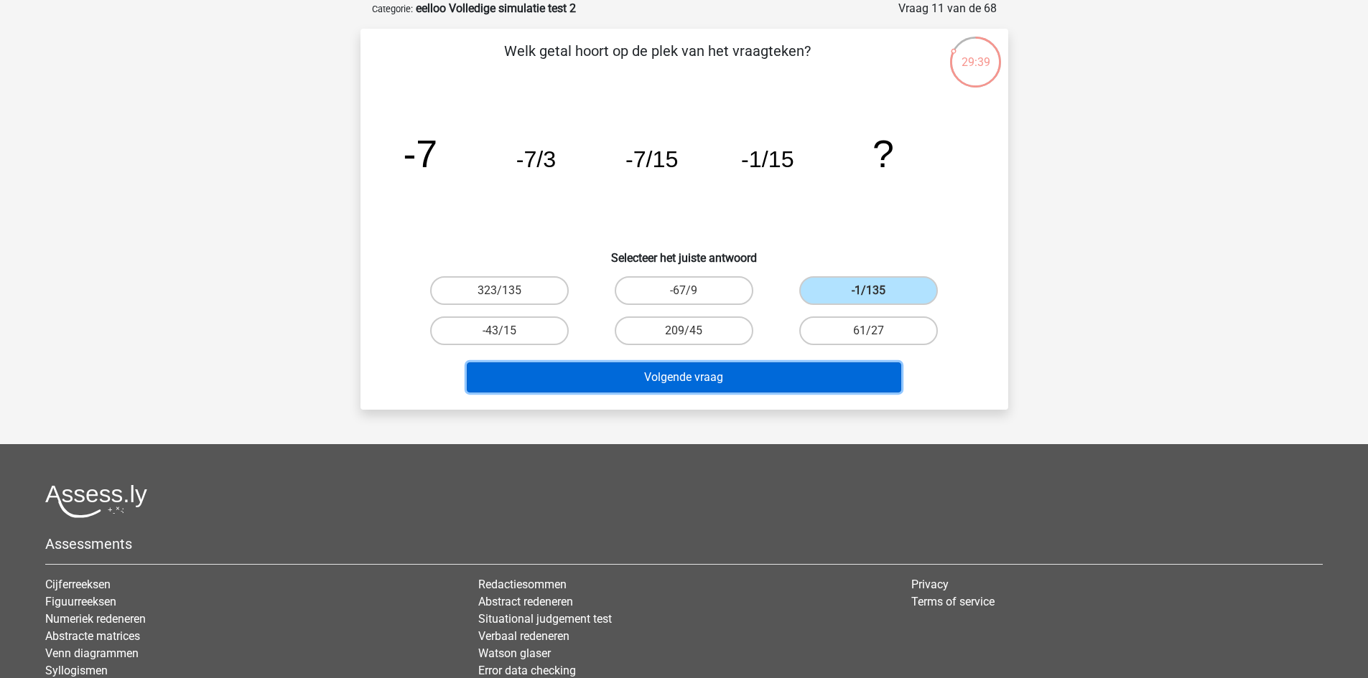
click at [835, 370] on button "Volgende vraag" at bounding box center [684, 378] width 434 height 30
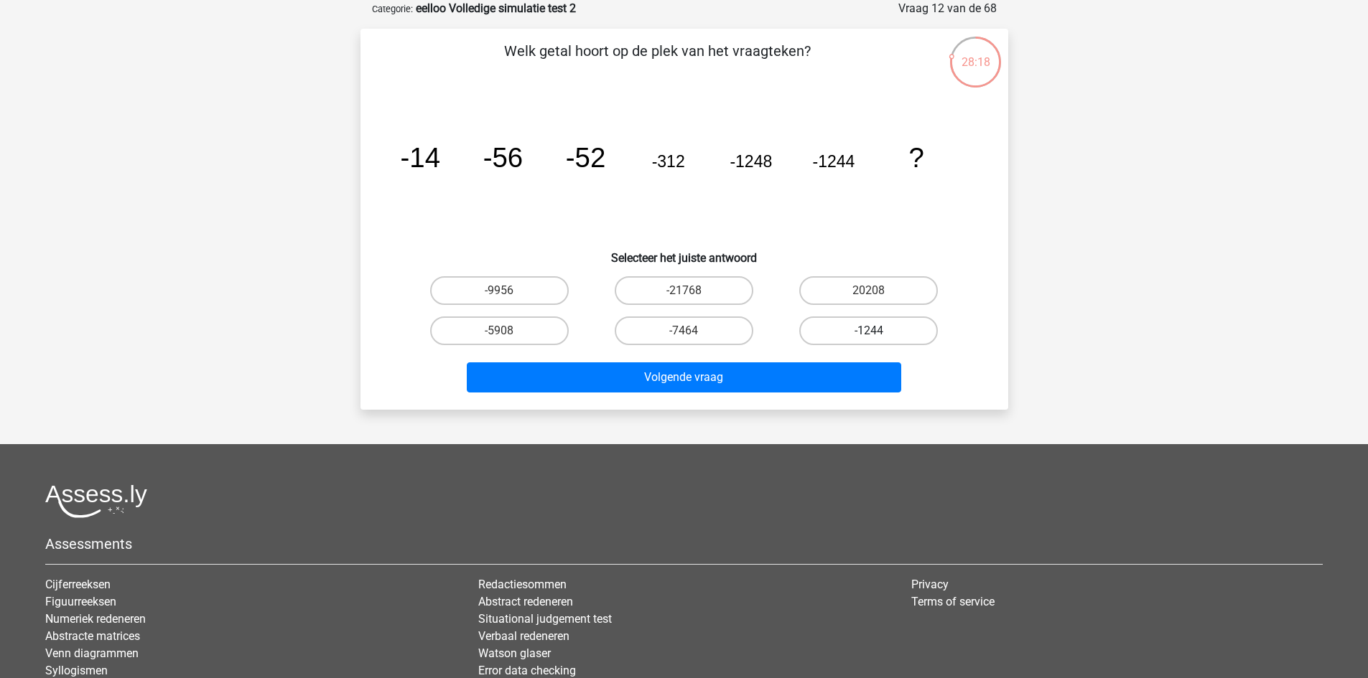
click at [847, 330] on label "-1244" at bounding box center [868, 331] width 139 height 29
click at [869, 331] on input "-1244" at bounding box center [873, 335] width 9 height 9
radio input "true"
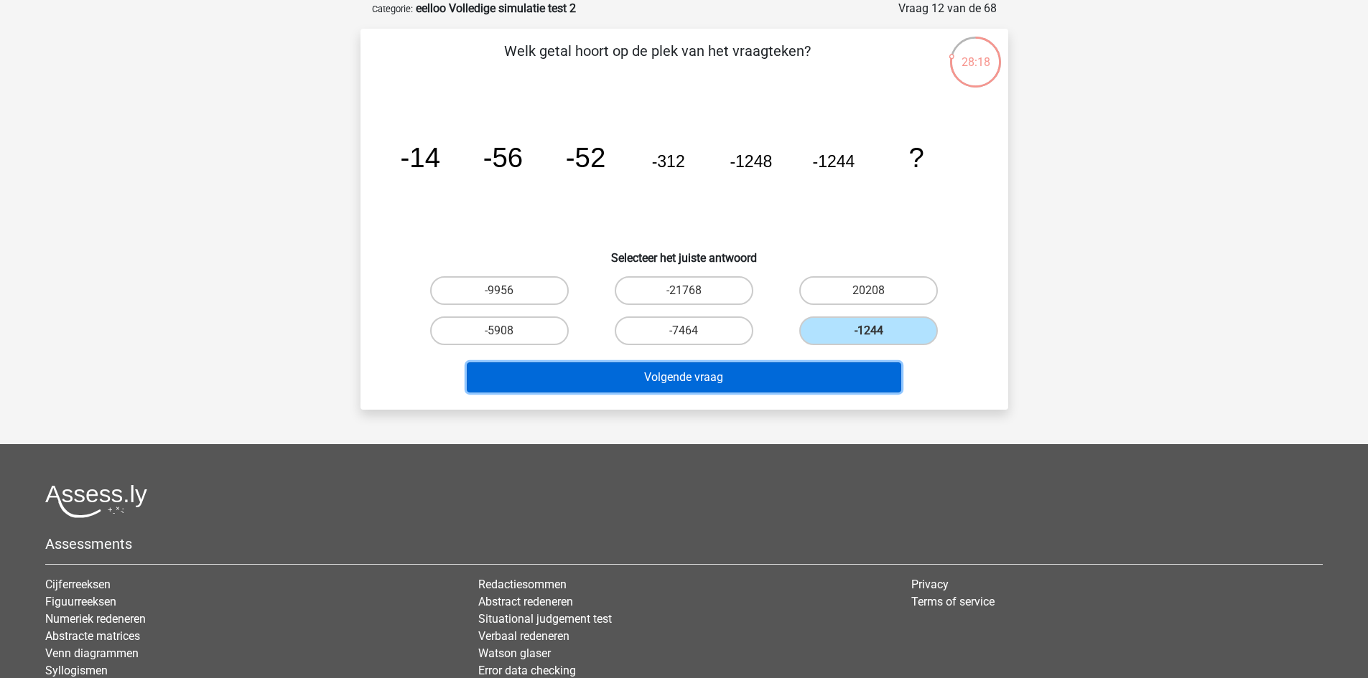
click at [790, 371] on button "Volgende vraag" at bounding box center [684, 378] width 434 height 30
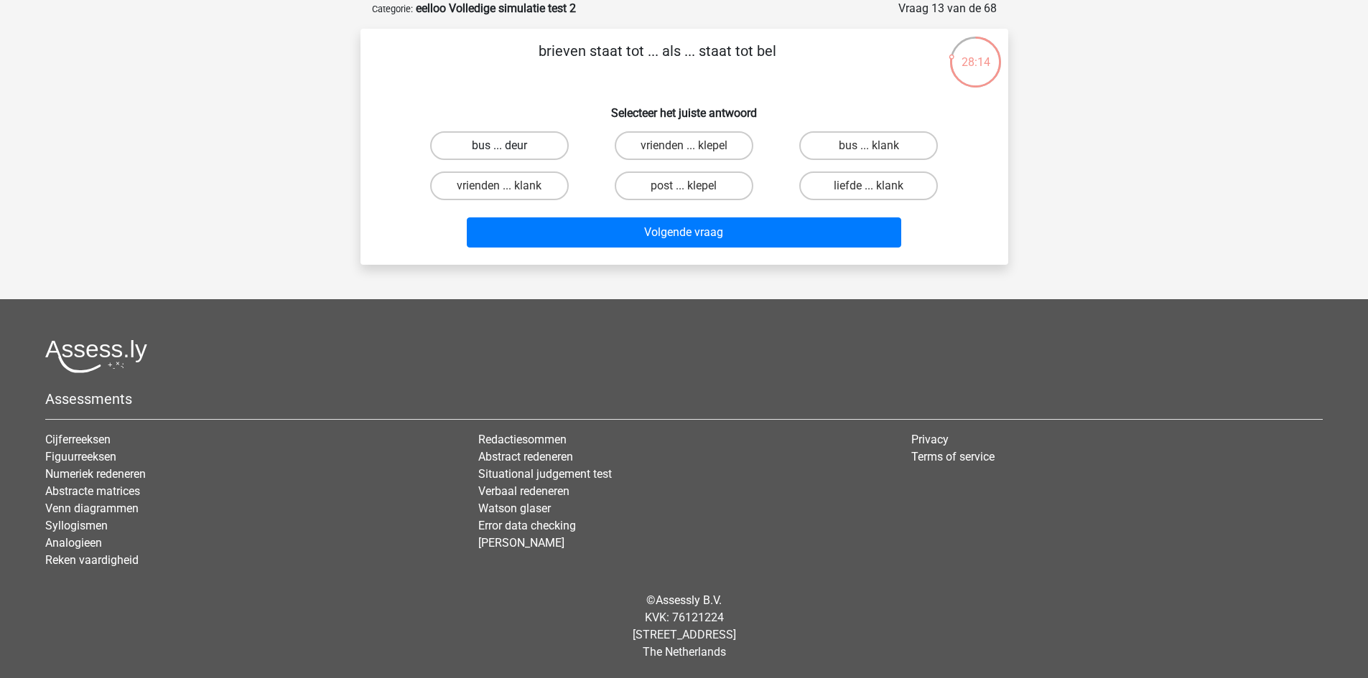
click at [515, 140] on label "bus ... deur" at bounding box center [499, 145] width 139 height 29
click at [508, 146] on input "bus ... deur" at bounding box center [503, 150] width 9 height 9
radio input "true"
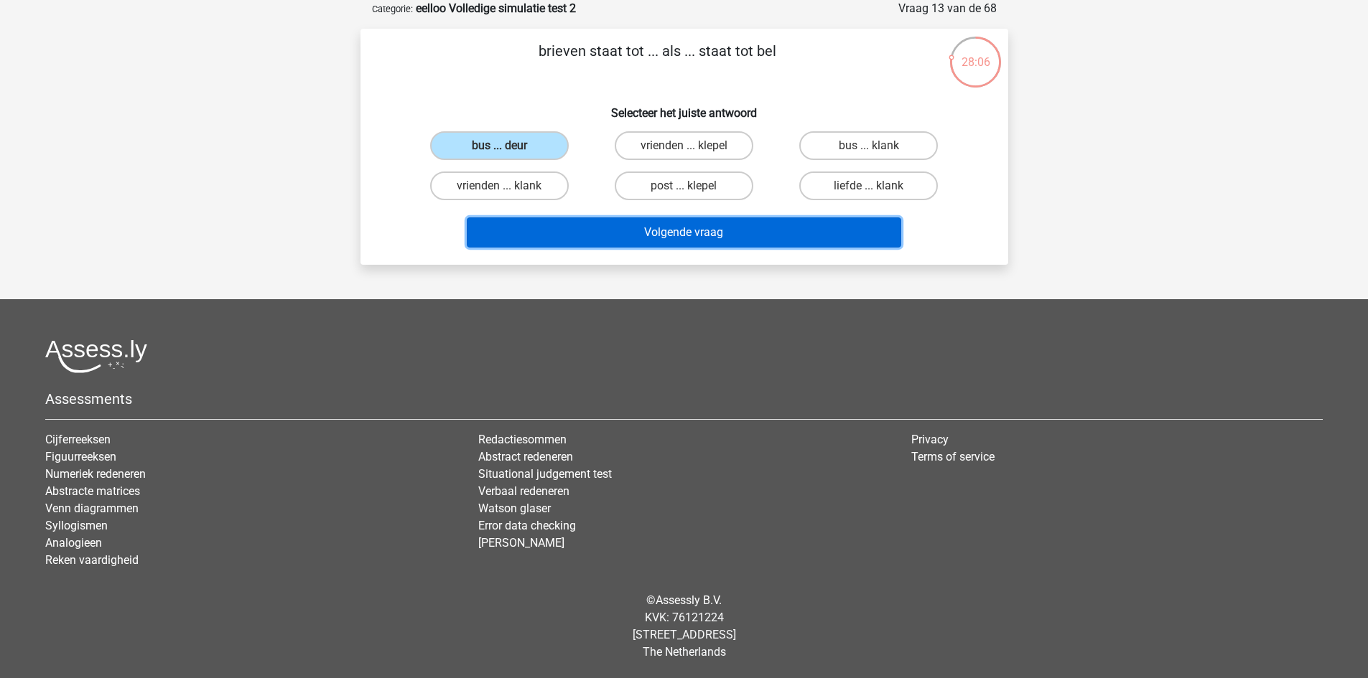
click at [617, 238] on button "Volgende vraag" at bounding box center [684, 233] width 434 height 30
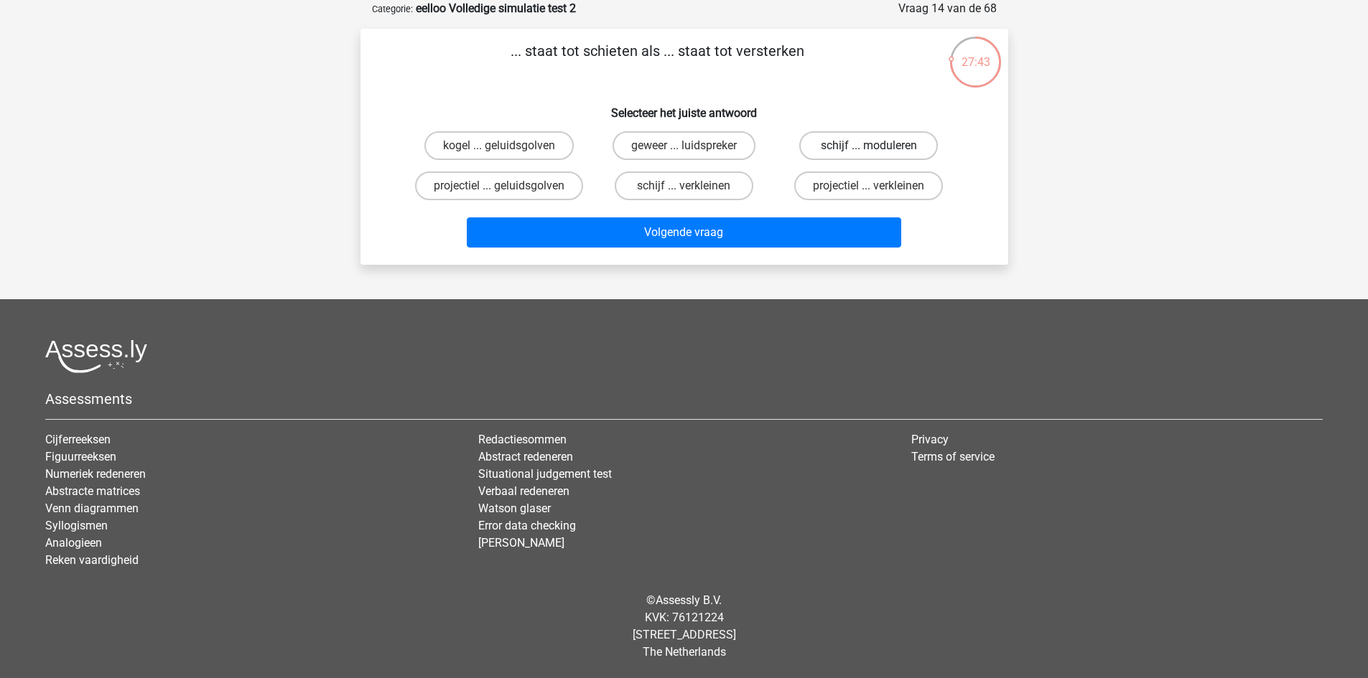
click at [859, 137] on label "schijf ... moduleren" at bounding box center [868, 145] width 139 height 29
click at [869, 146] on input "schijf ... moduleren" at bounding box center [873, 150] width 9 height 9
radio input "true"
click at [744, 149] on label "geweer ... luidspreker" at bounding box center [683, 145] width 143 height 29
click at [693, 149] on input "geweer ... luidspreker" at bounding box center [687, 150] width 9 height 9
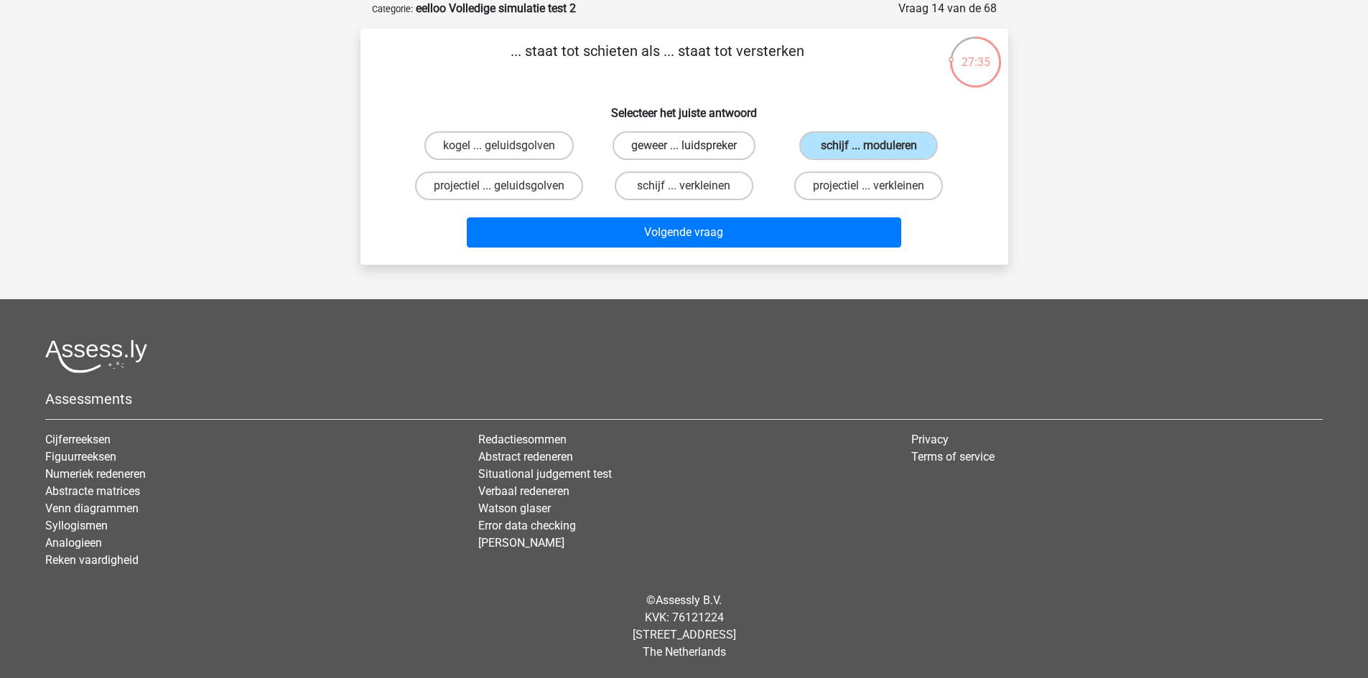
radio input "true"
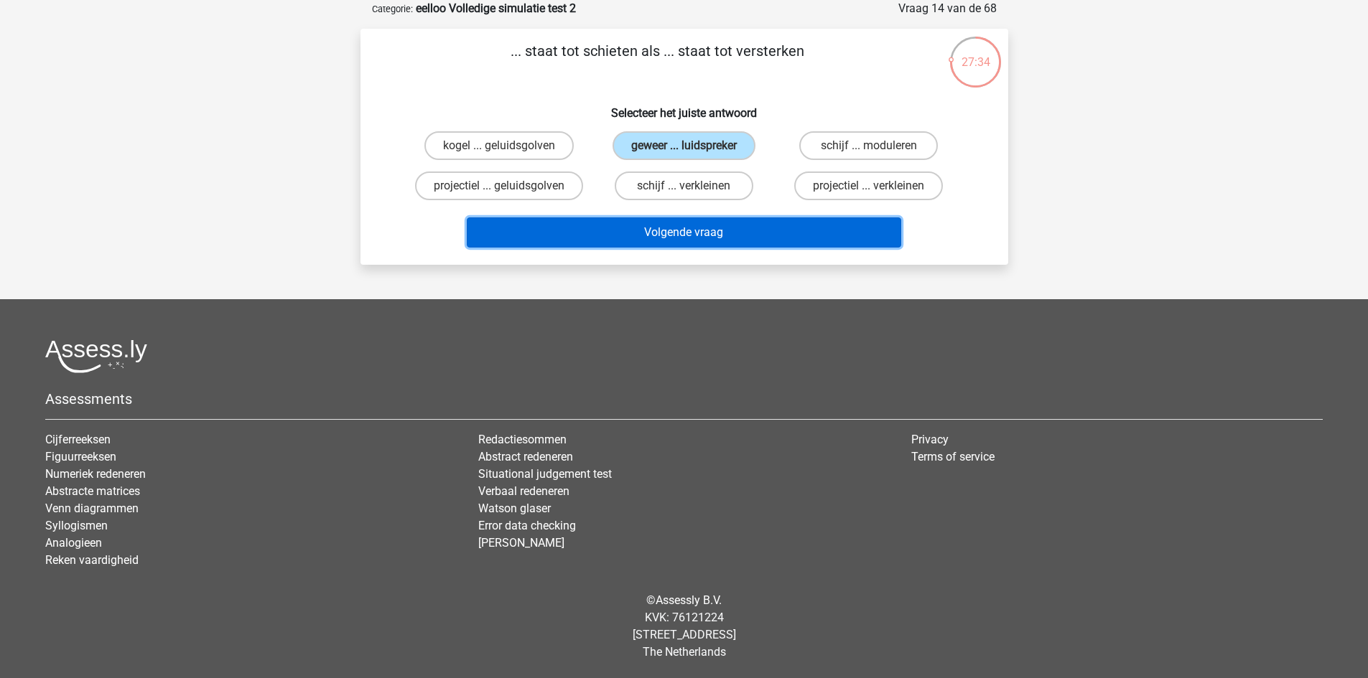
click at [731, 234] on button "Volgende vraag" at bounding box center [684, 233] width 434 height 30
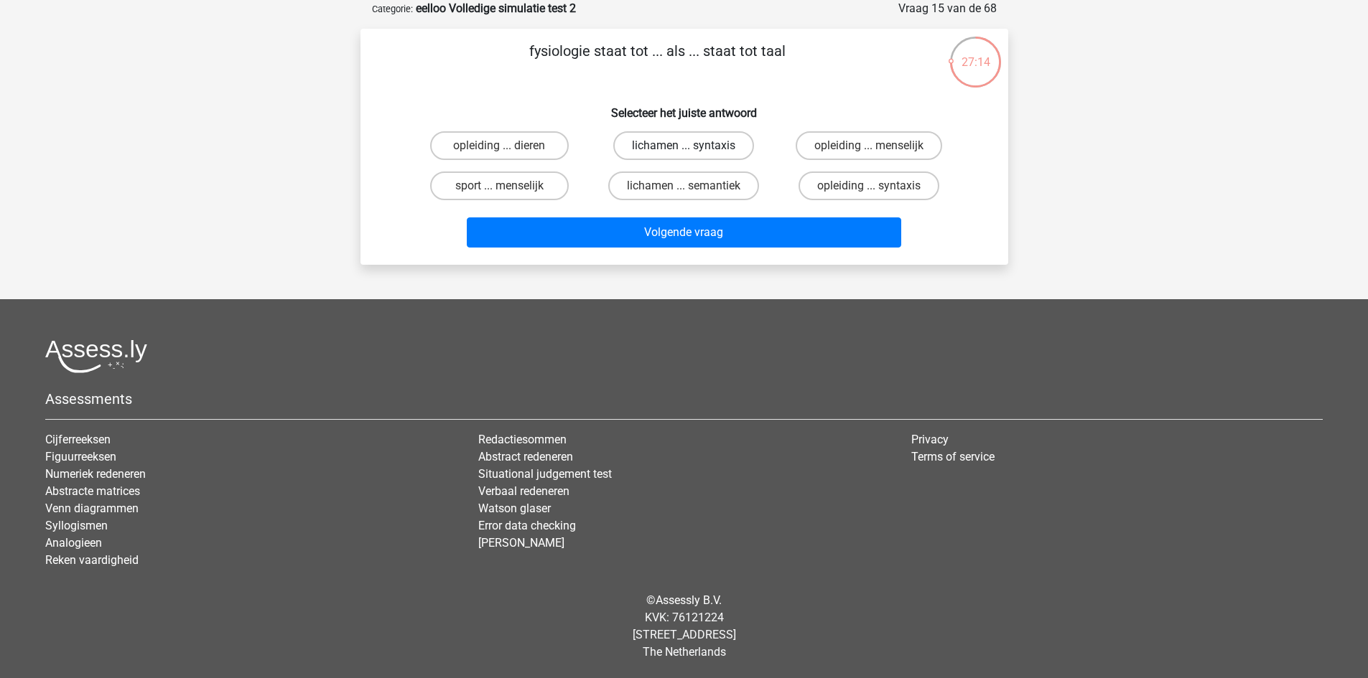
click at [699, 151] on label "lichamen ... syntaxis" at bounding box center [683, 145] width 141 height 29
click at [693, 151] on input "lichamen ... syntaxis" at bounding box center [687, 150] width 9 height 9
radio input "true"
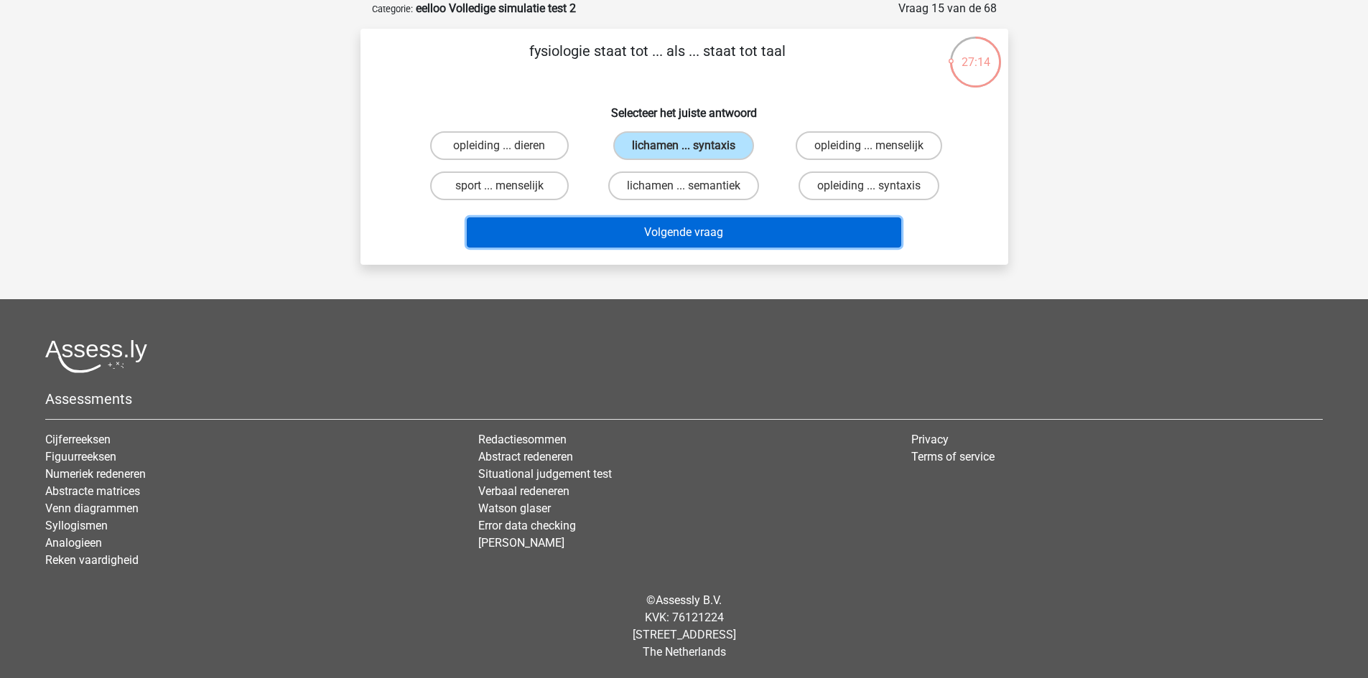
click at [707, 225] on button "Volgende vraag" at bounding box center [684, 233] width 434 height 30
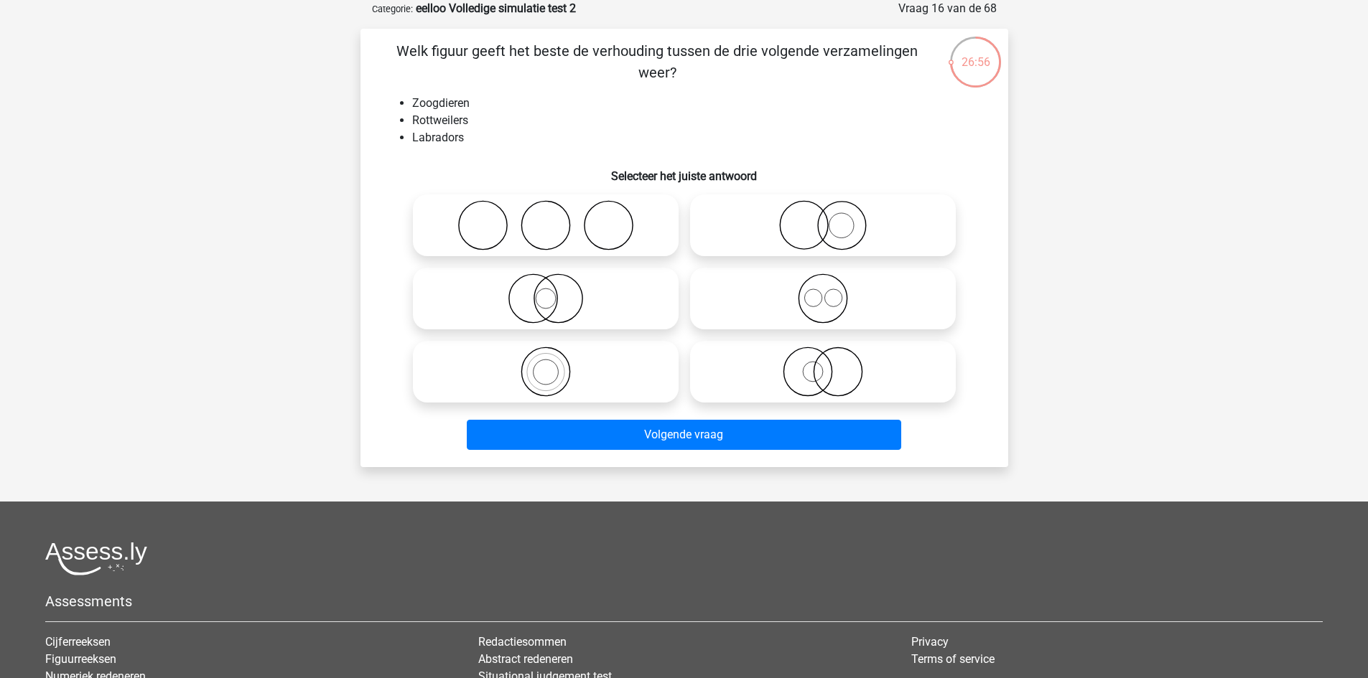
click at [845, 315] on icon at bounding box center [823, 299] width 254 height 50
click at [832, 291] on input "radio" at bounding box center [827, 286] width 9 height 9
radio input "true"
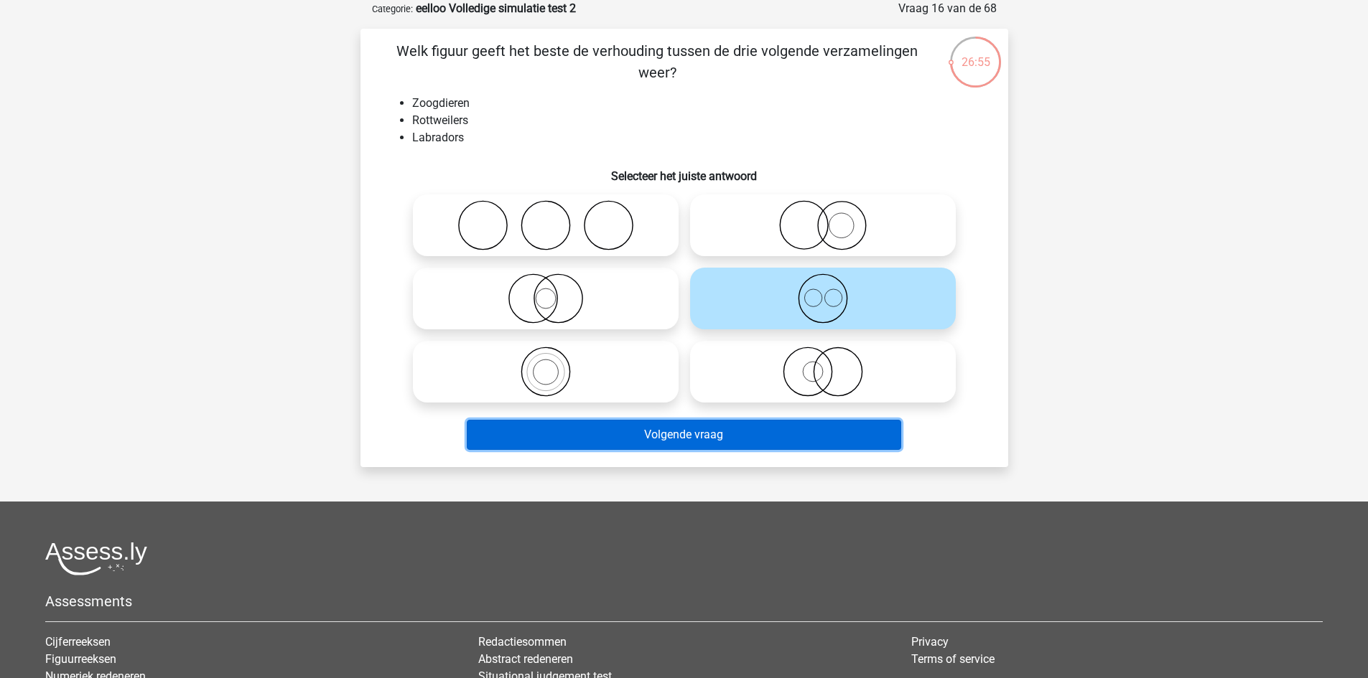
click at [752, 440] on button "Volgende vraag" at bounding box center [684, 435] width 434 height 30
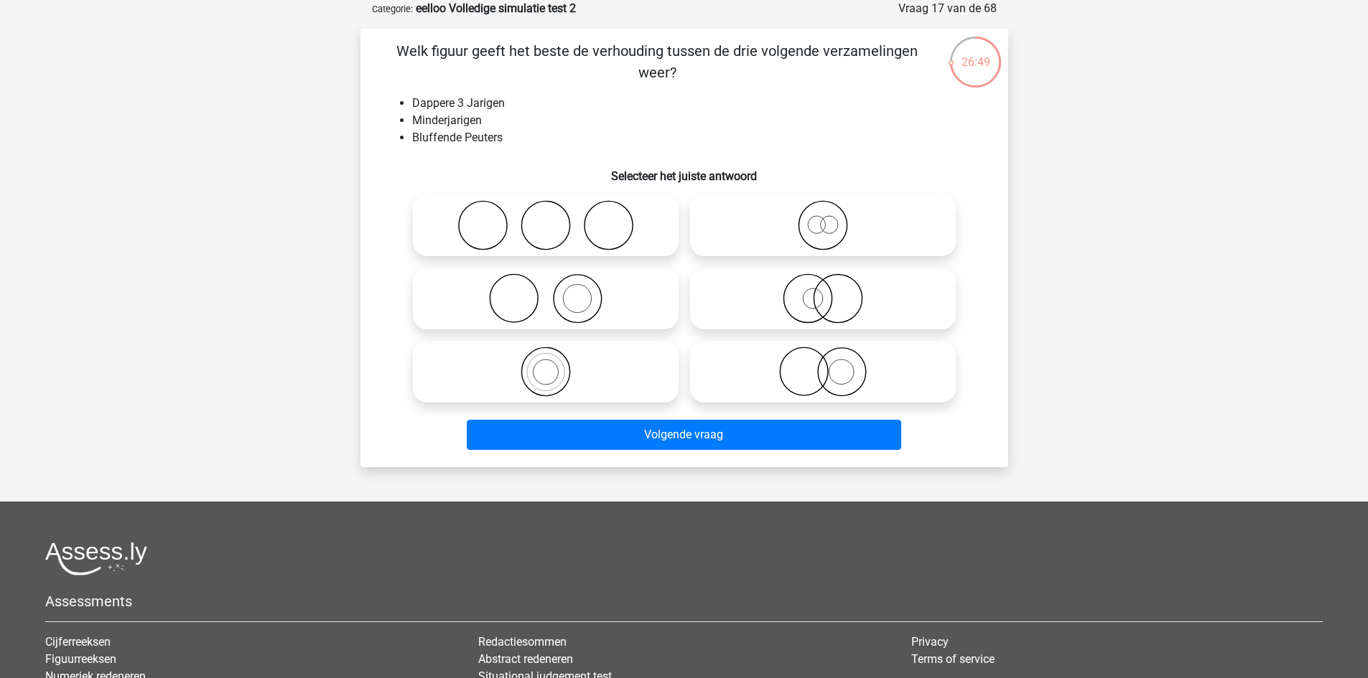
click at [569, 370] on icon at bounding box center [546, 372] width 254 height 50
click at [555, 365] on input "radio" at bounding box center [550, 359] width 9 height 9
radio input "true"
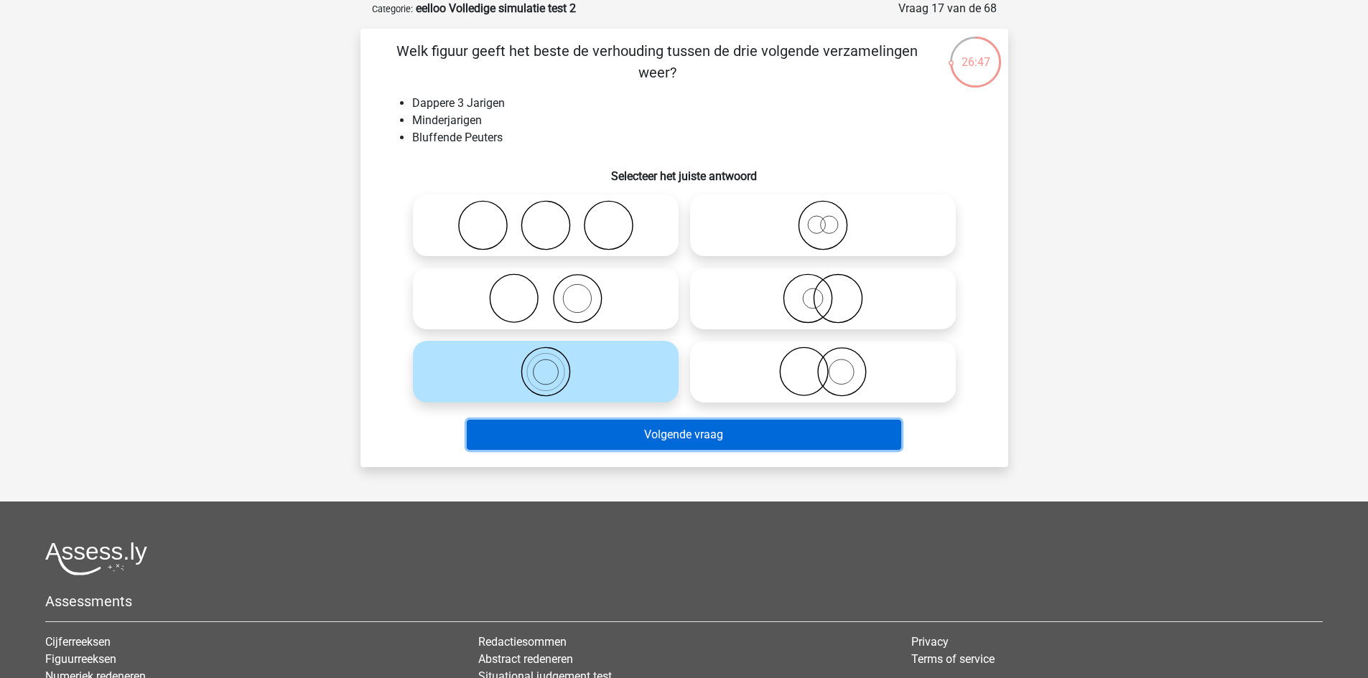
click at [668, 431] on button "Volgende vraag" at bounding box center [684, 435] width 434 height 30
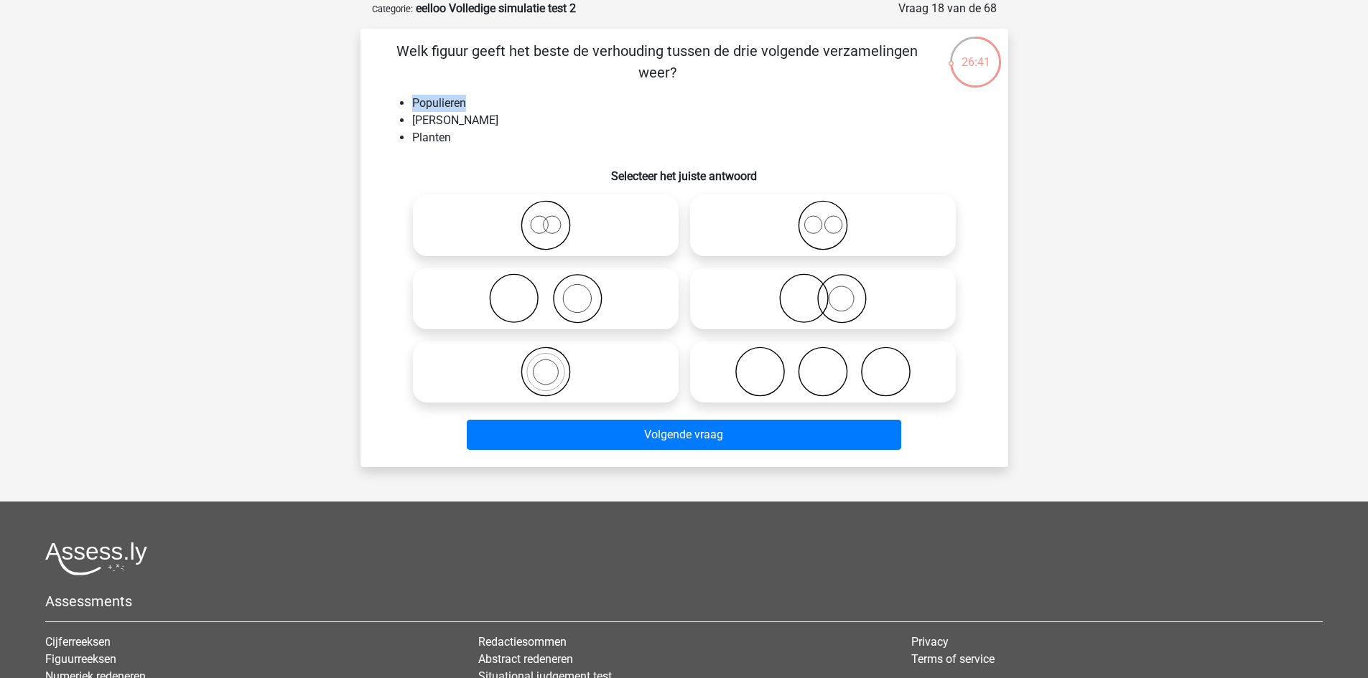
drag, startPoint x: 469, startPoint y: 106, endPoint x: 412, endPoint y: 111, distance: 56.9
click at [412, 111] on li "Populieren" at bounding box center [698, 103] width 573 height 17
copy li "Populieren"
click at [574, 142] on li "Planten" at bounding box center [698, 137] width 573 height 17
click at [823, 229] on icon at bounding box center [823, 225] width 254 height 50
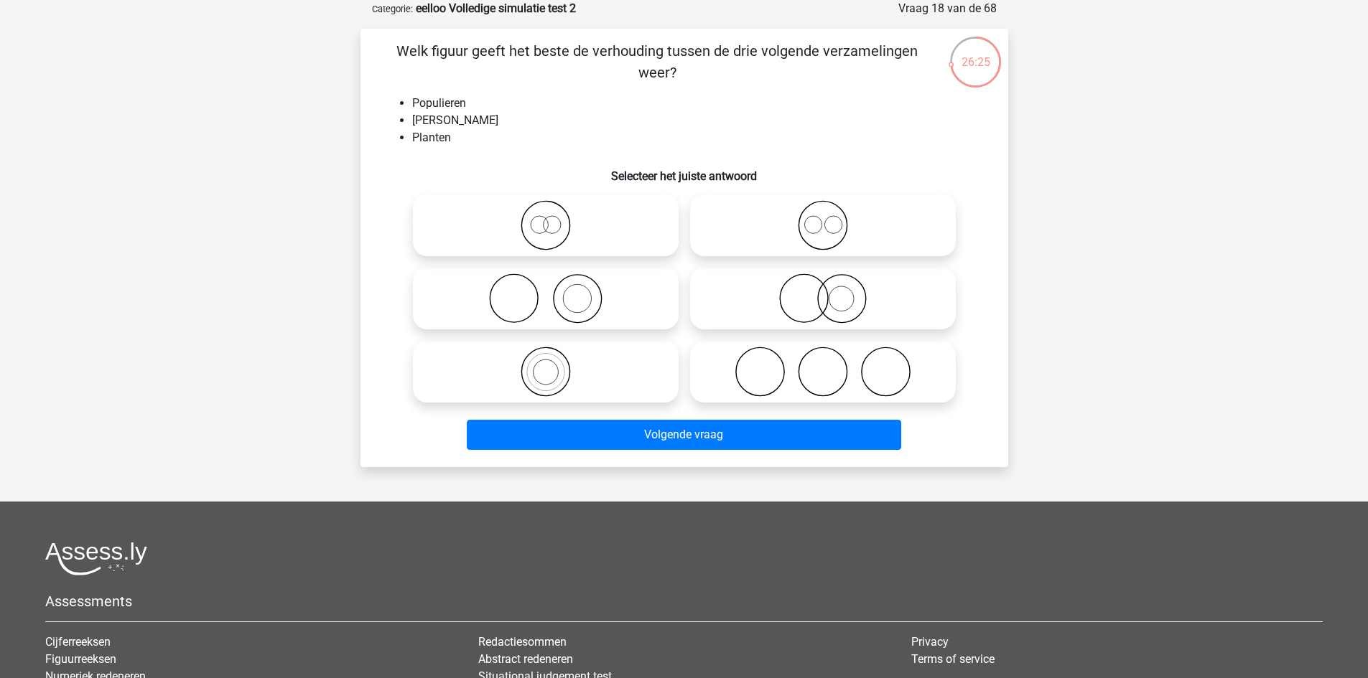
click at [823, 218] on input "radio" at bounding box center [827, 213] width 9 height 9
radio input "true"
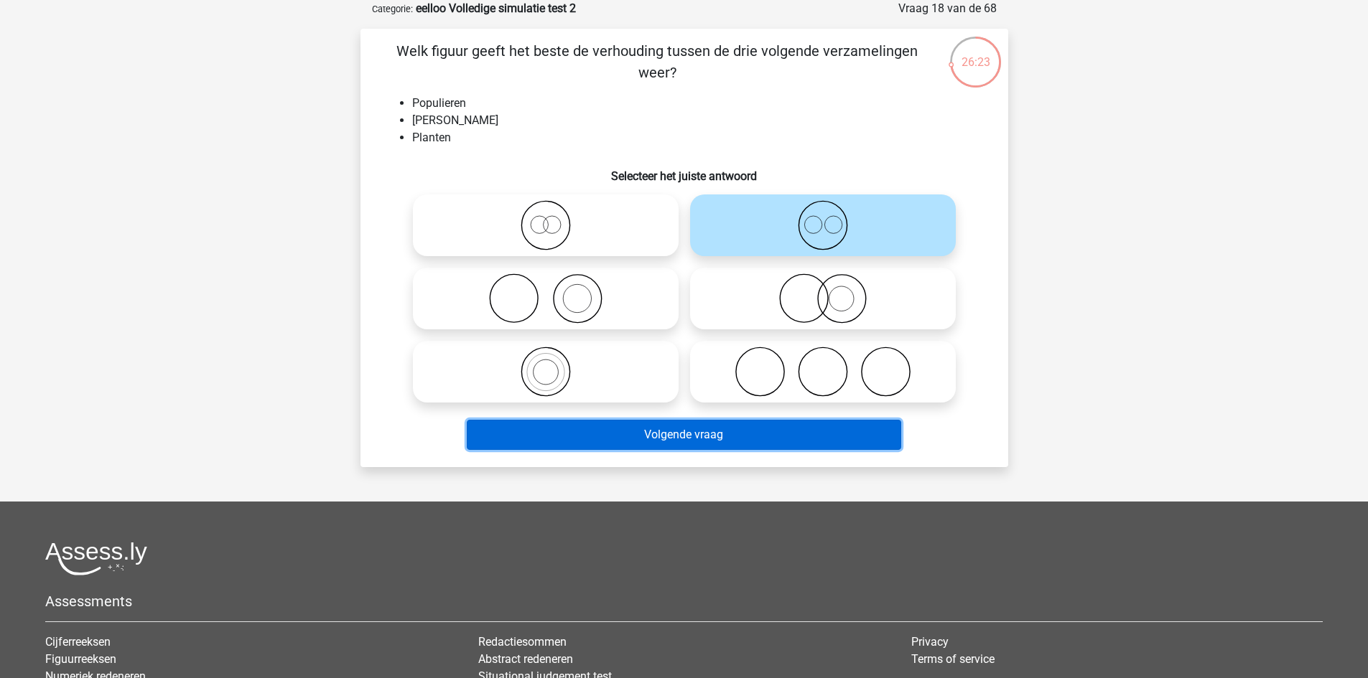
click at [686, 429] on button "Volgende vraag" at bounding box center [684, 435] width 434 height 30
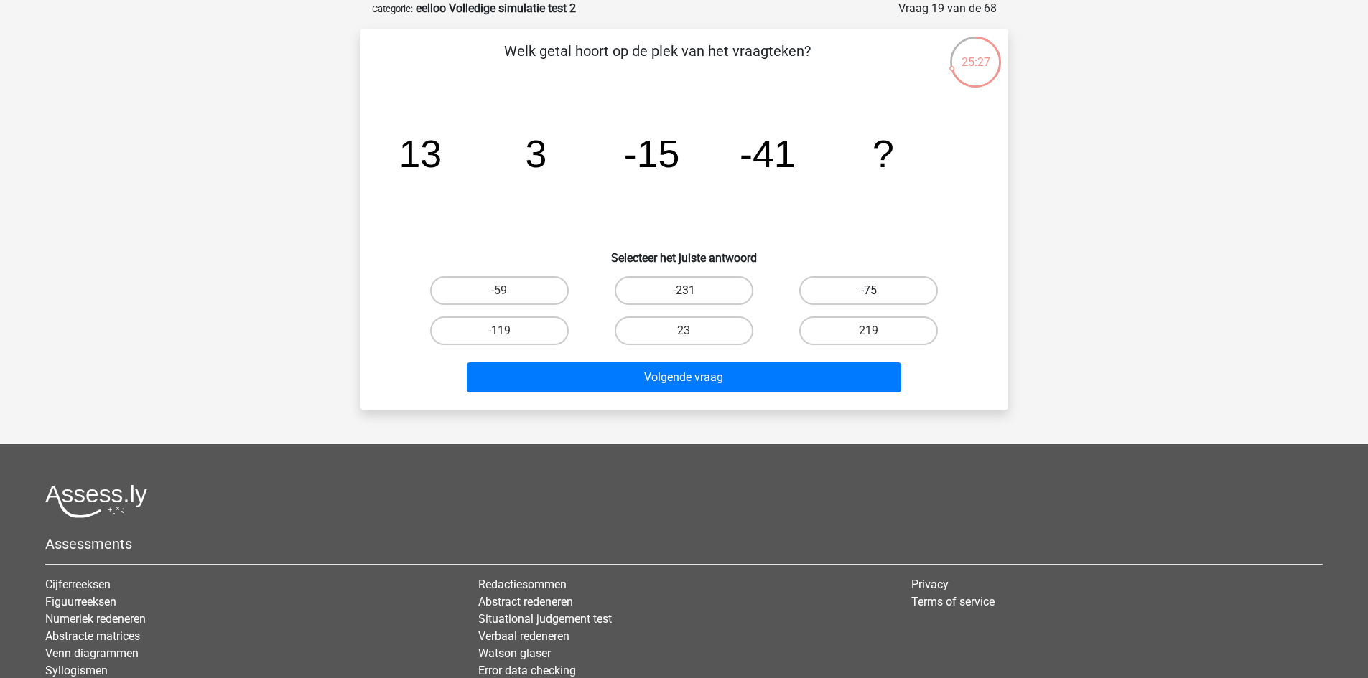
click at [863, 283] on label "-75" at bounding box center [868, 290] width 139 height 29
click at [869, 291] on input "-75" at bounding box center [873, 295] width 9 height 9
radio input "true"
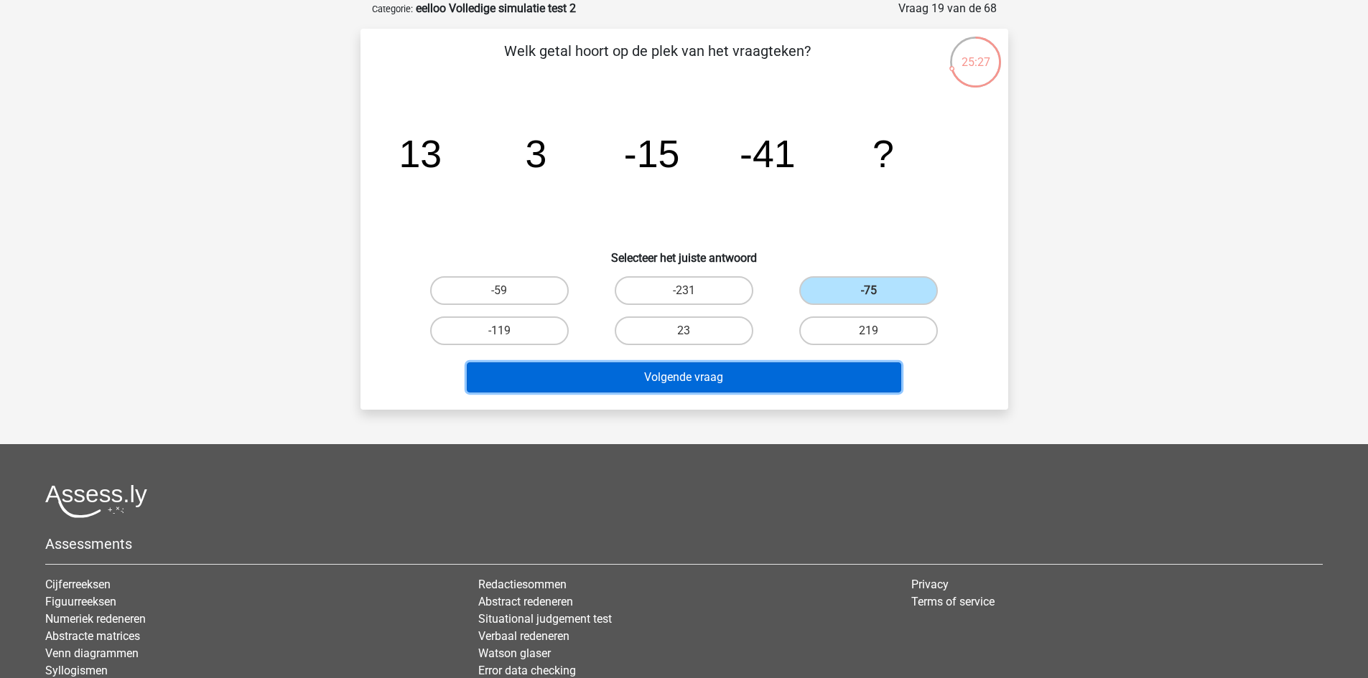
click at [783, 377] on button "Volgende vraag" at bounding box center [684, 378] width 434 height 30
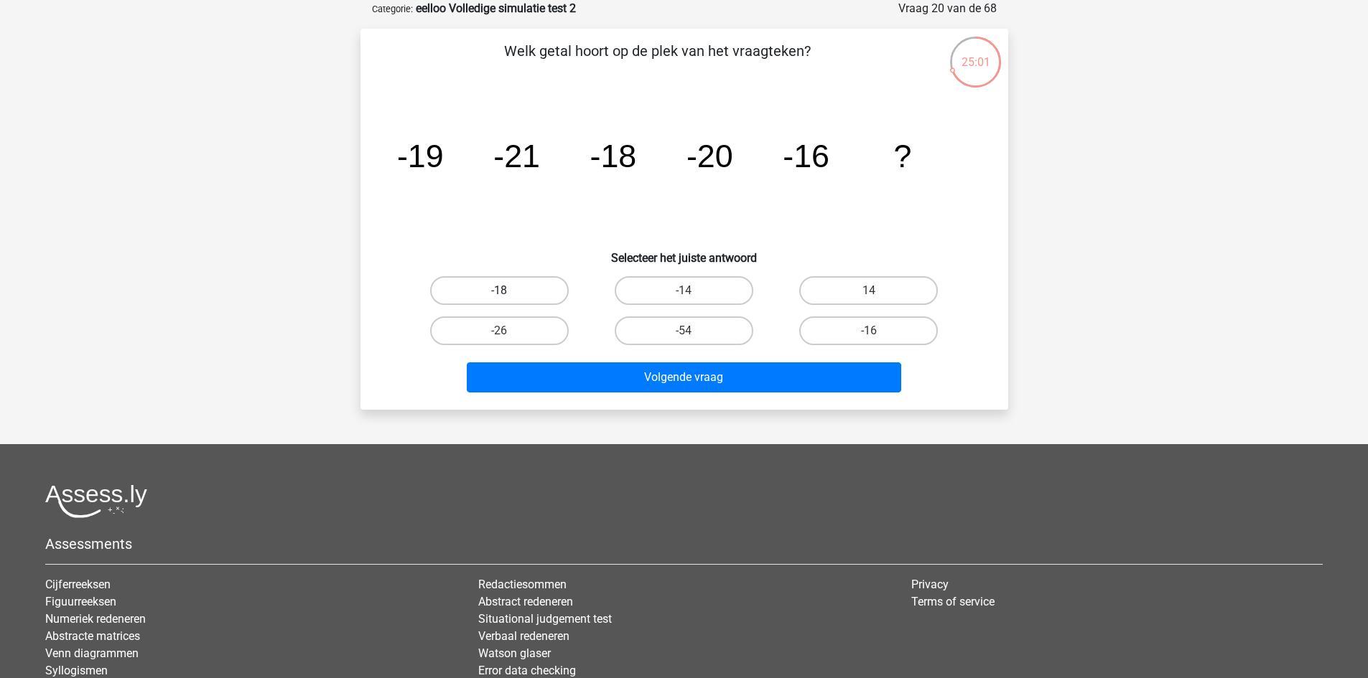
click at [515, 276] on label "-18" at bounding box center [499, 290] width 139 height 29
click at [508, 291] on input "-18" at bounding box center [503, 295] width 9 height 9
radio input "true"
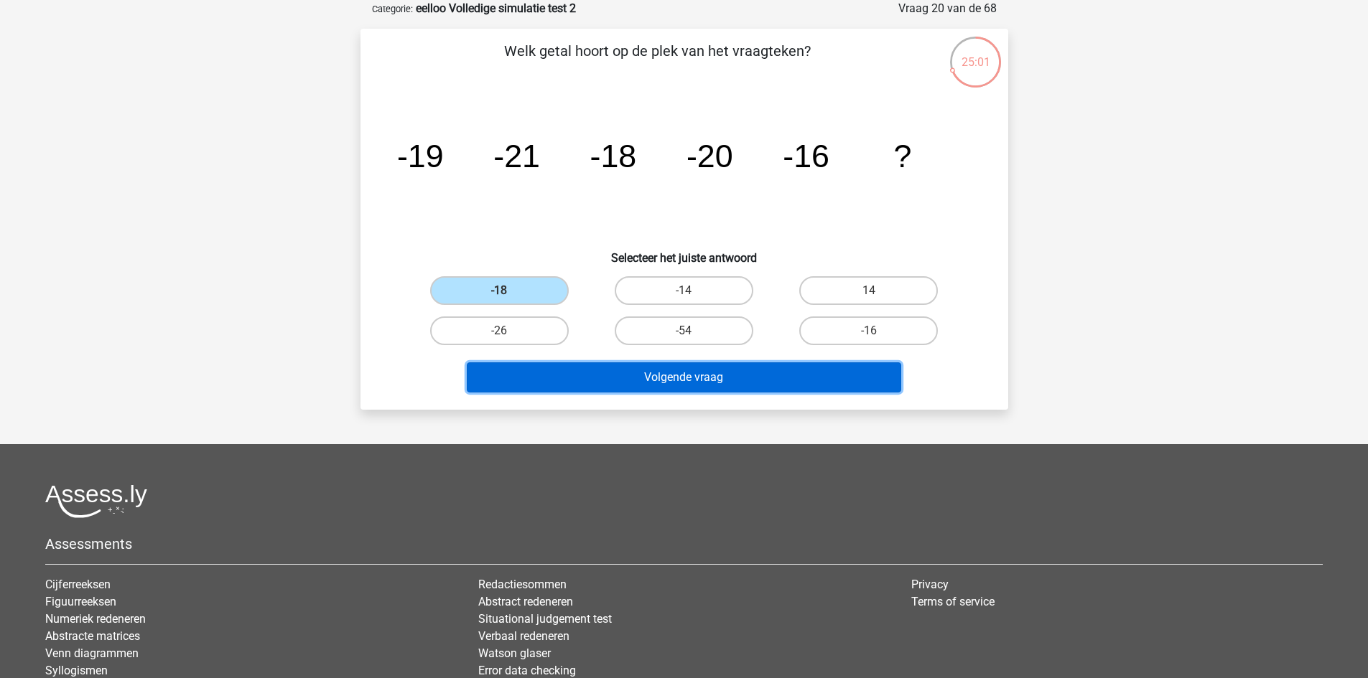
click at [587, 377] on button "Volgende vraag" at bounding box center [684, 378] width 434 height 30
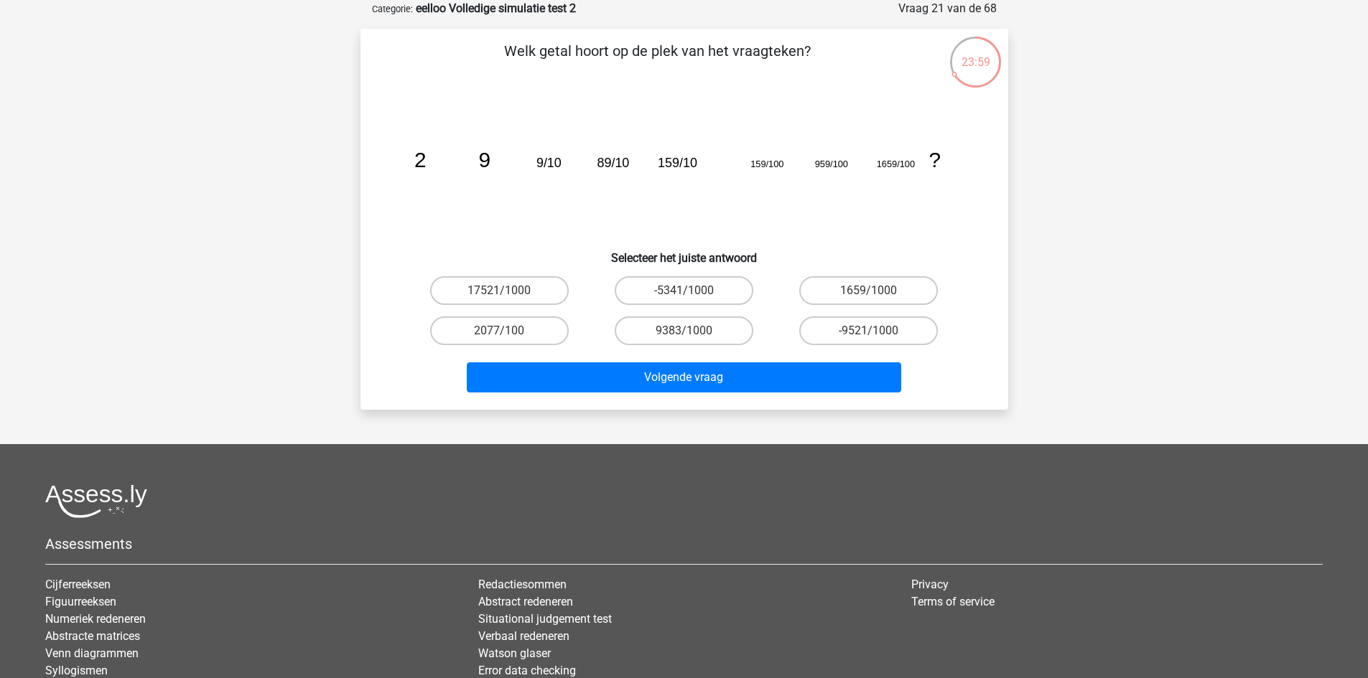
click at [956, 225] on icon "image/svg+xml 2 9 9/10 89/10 159/10 159/100 959/100 1659/100 ?" at bounding box center [684, 167] width 579 height 145
click at [885, 285] on label "1659/1000" at bounding box center [868, 290] width 139 height 29
click at [878, 291] on input "1659/1000" at bounding box center [873, 295] width 9 height 9
radio input "true"
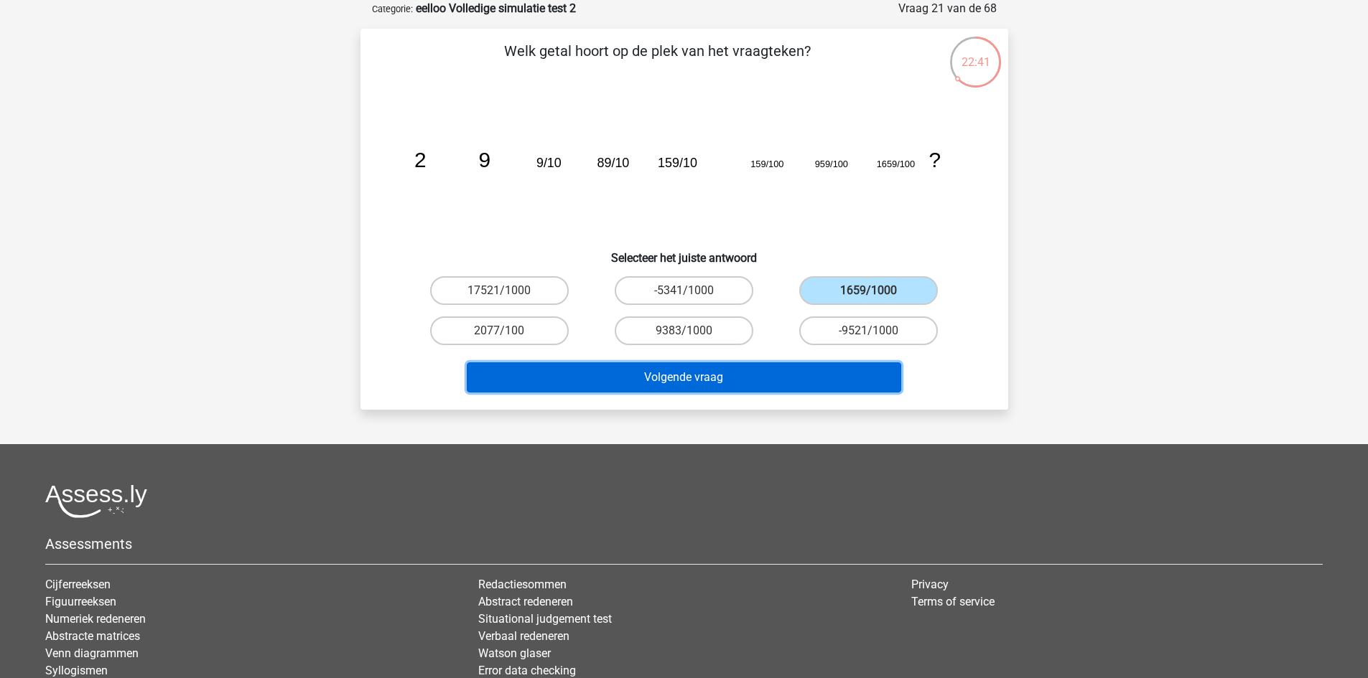
click at [821, 387] on button "Volgende vraag" at bounding box center [684, 378] width 434 height 30
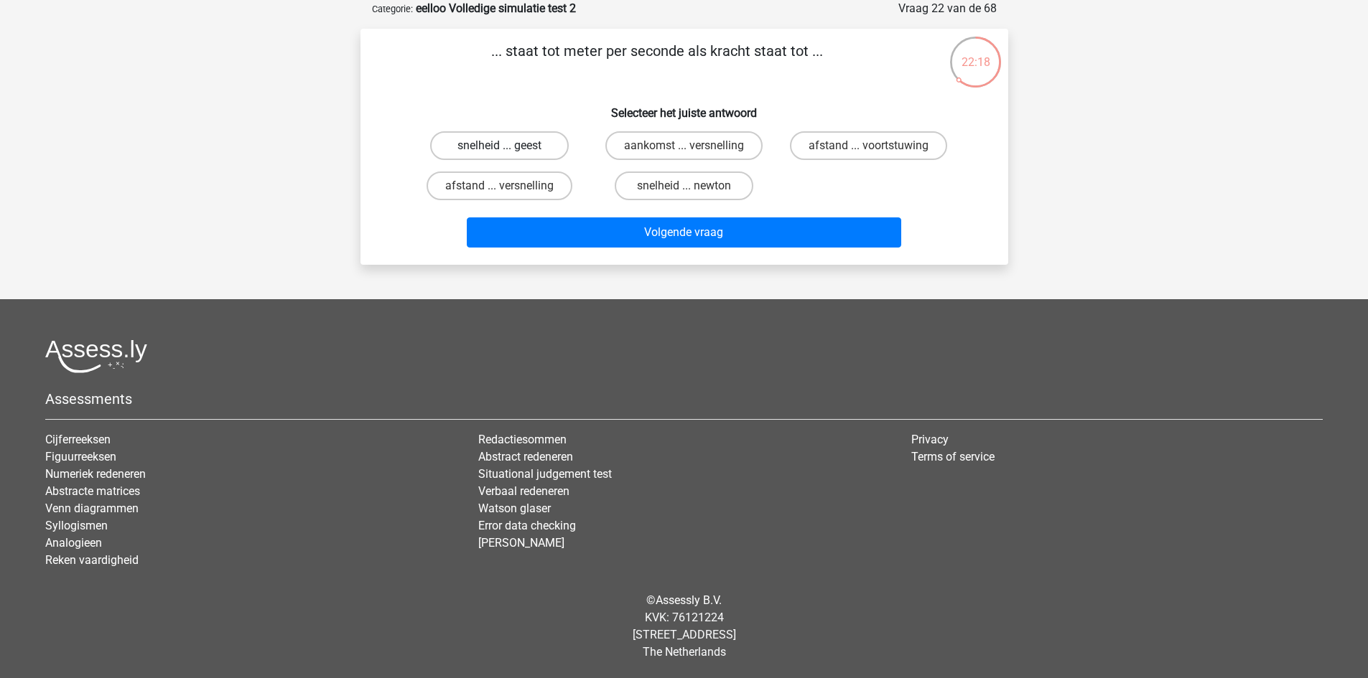
click at [524, 144] on label "snelheid ... geest" at bounding box center [499, 145] width 139 height 29
click at [508, 146] on input "snelheid ... geest" at bounding box center [503, 150] width 9 height 9
radio input "true"
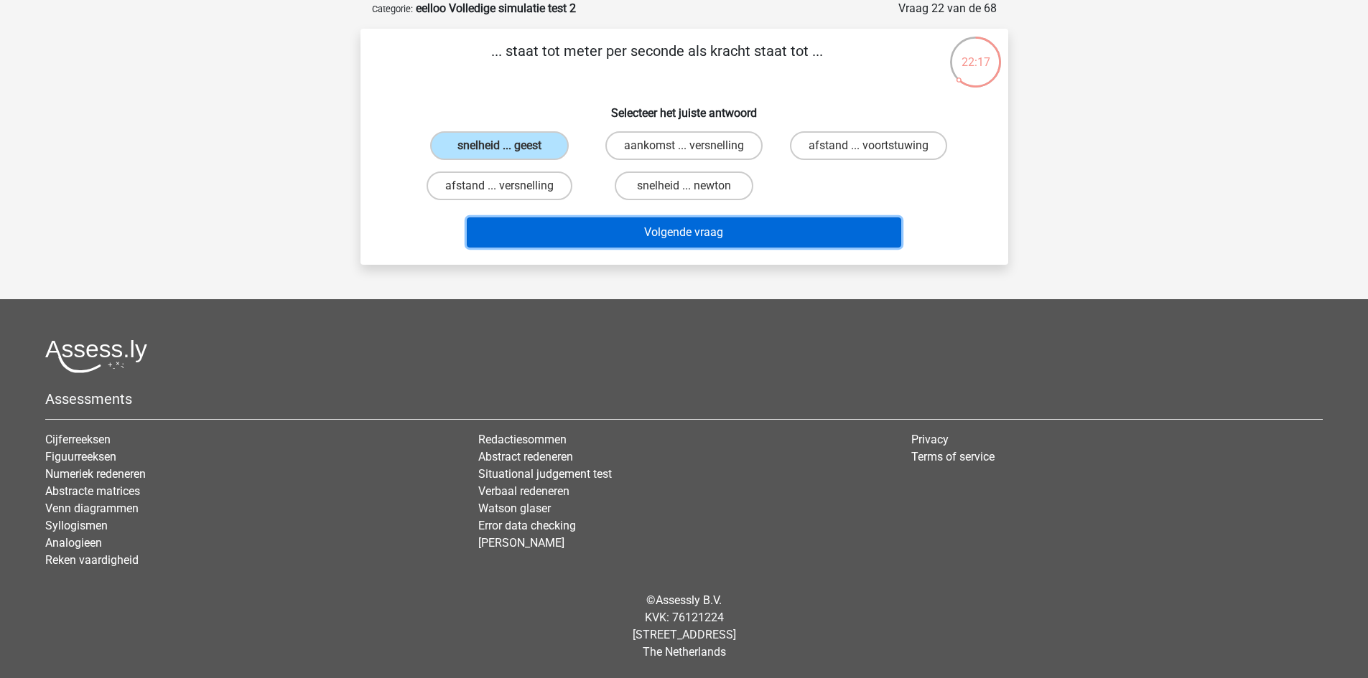
click at [663, 233] on button "Volgende vraag" at bounding box center [684, 233] width 434 height 30
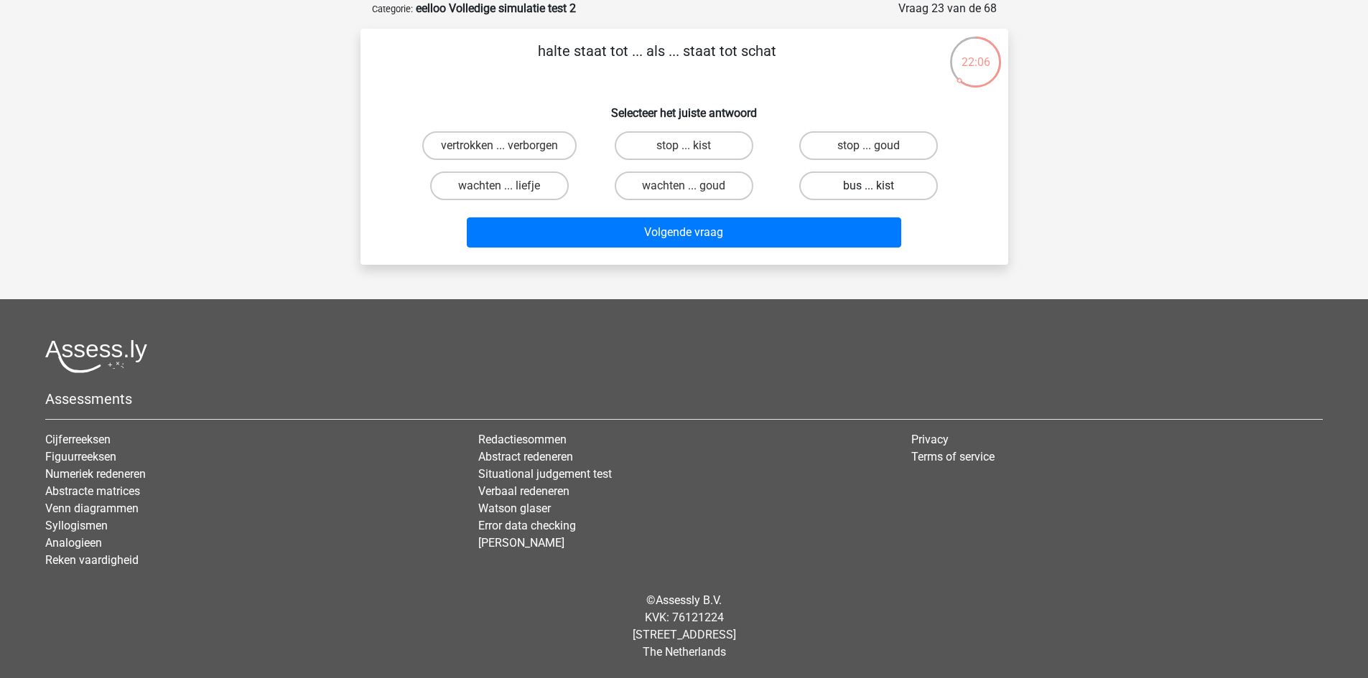
click at [902, 179] on label "bus ... kist" at bounding box center [868, 186] width 139 height 29
click at [878, 186] on input "bus ... kist" at bounding box center [873, 190] width 9 height 9
radio input "true"
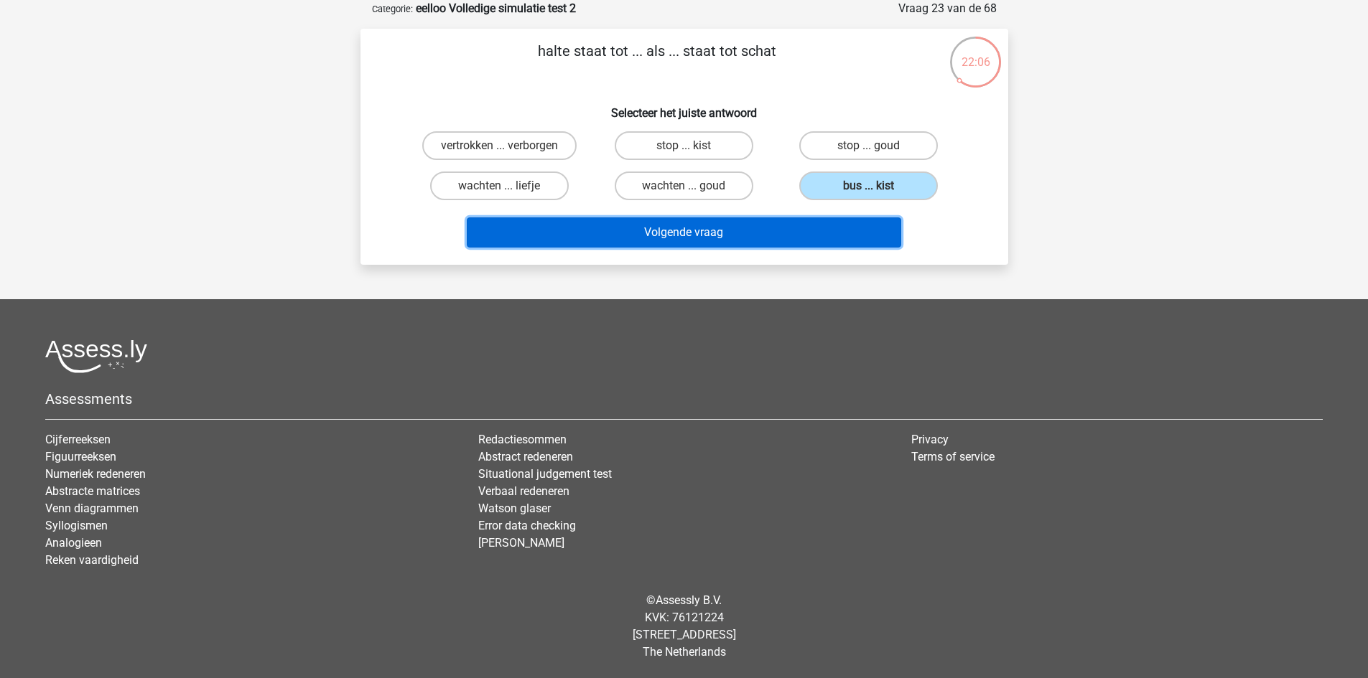
click at [750, 229] on button "Volgende vraag" at bounding box center [684, 233] width 434 height 30
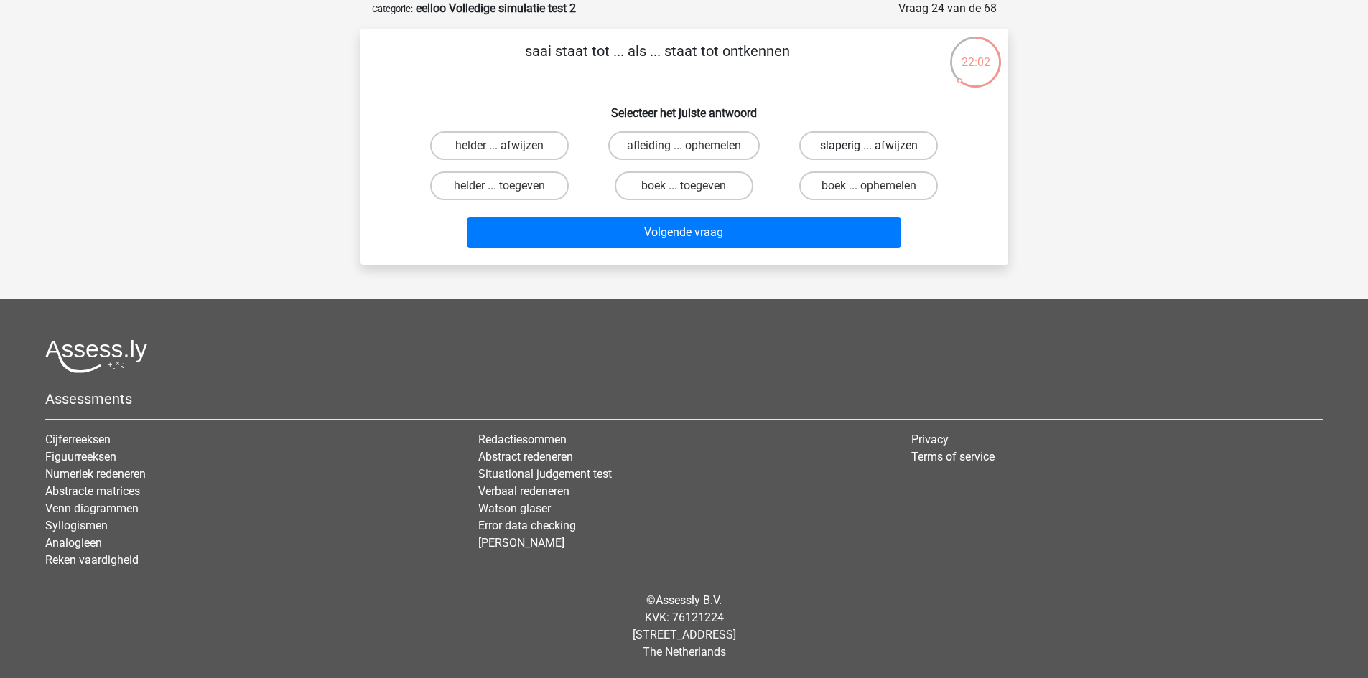
click at [918, 145] on label "slaperig ... afwijzen" at bounding box center [868, 145] width 139 height 29
click at [878, 146] on input "slaperig ... afwijzen" at bounding box center [873, 150] width 9 height 9
radio input "true"
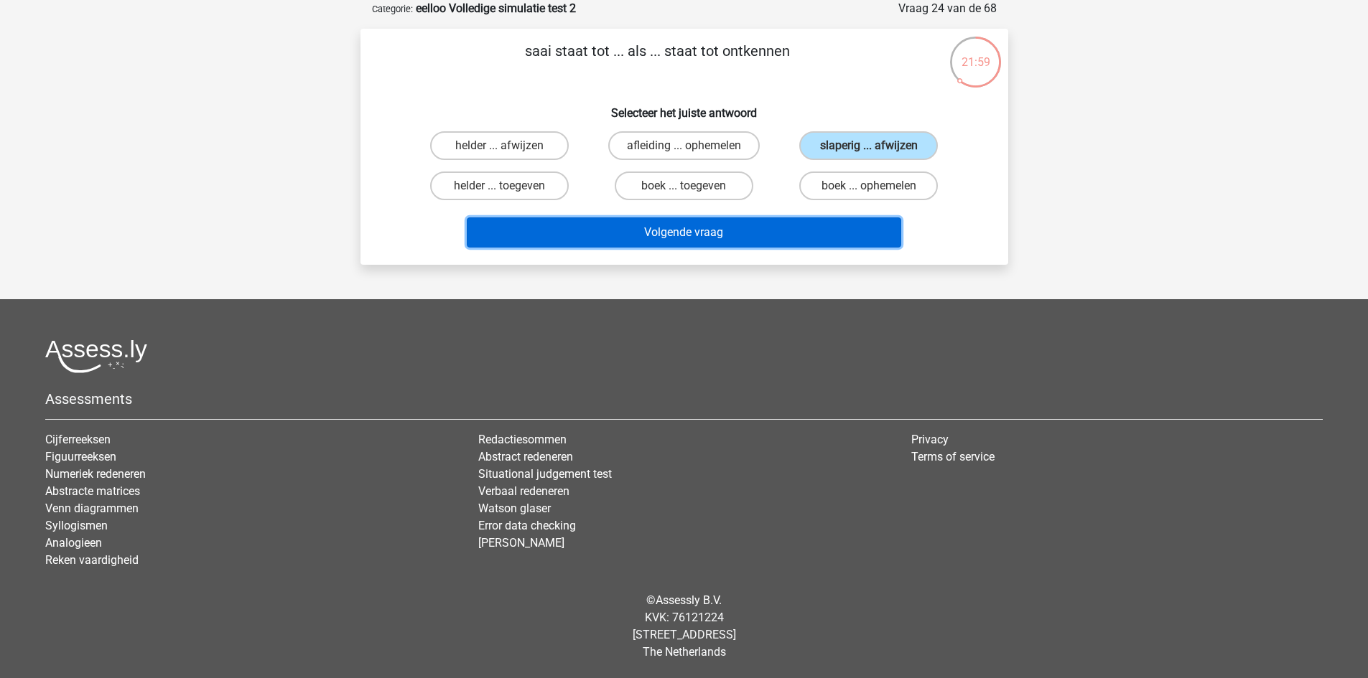
click at [819, 232] on button "Volgende vraag" at bounding box center [684, 233] width 434 height 30
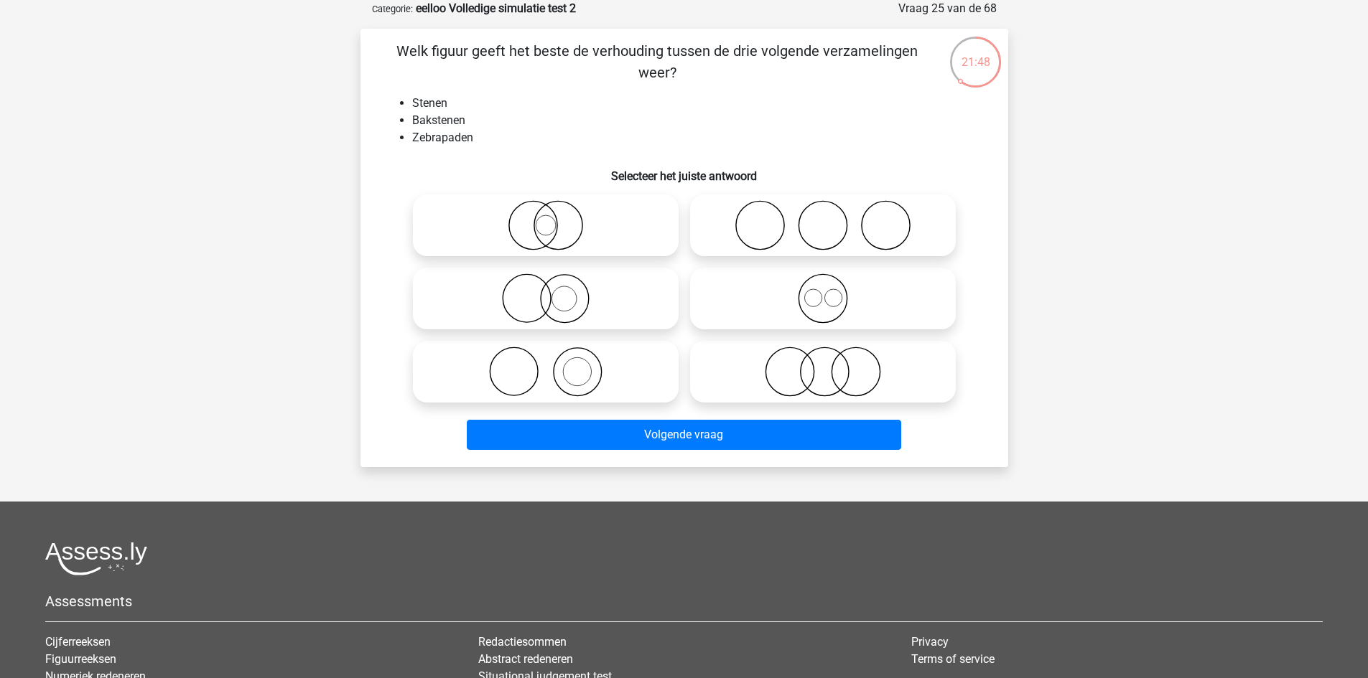
click at [632, 365] on icon at bounding box center [546, 372] width 254 height 50
click at [555, 365] on input "radio" at bounding box center [550, 359] width 9 height 9
radio input "true"
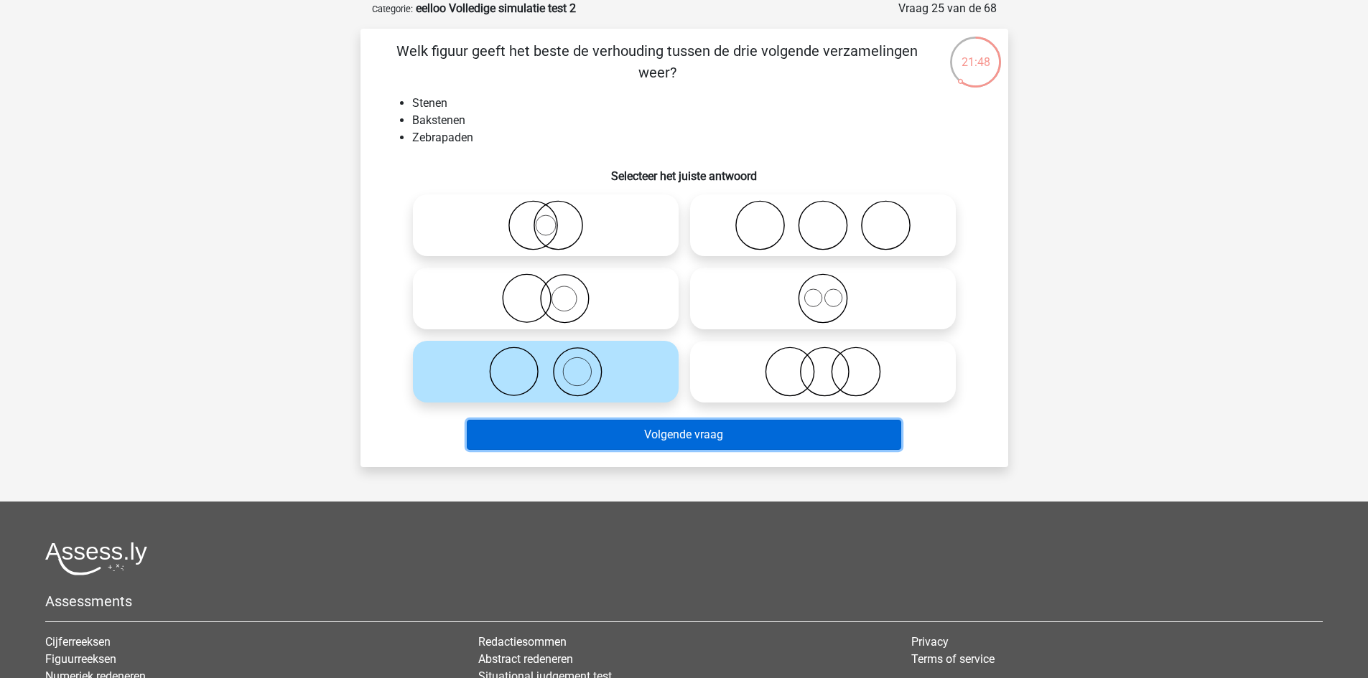
click at [627, 432] on button "Volgende vraag" at bounding box center [684, 435] width 434 height 30
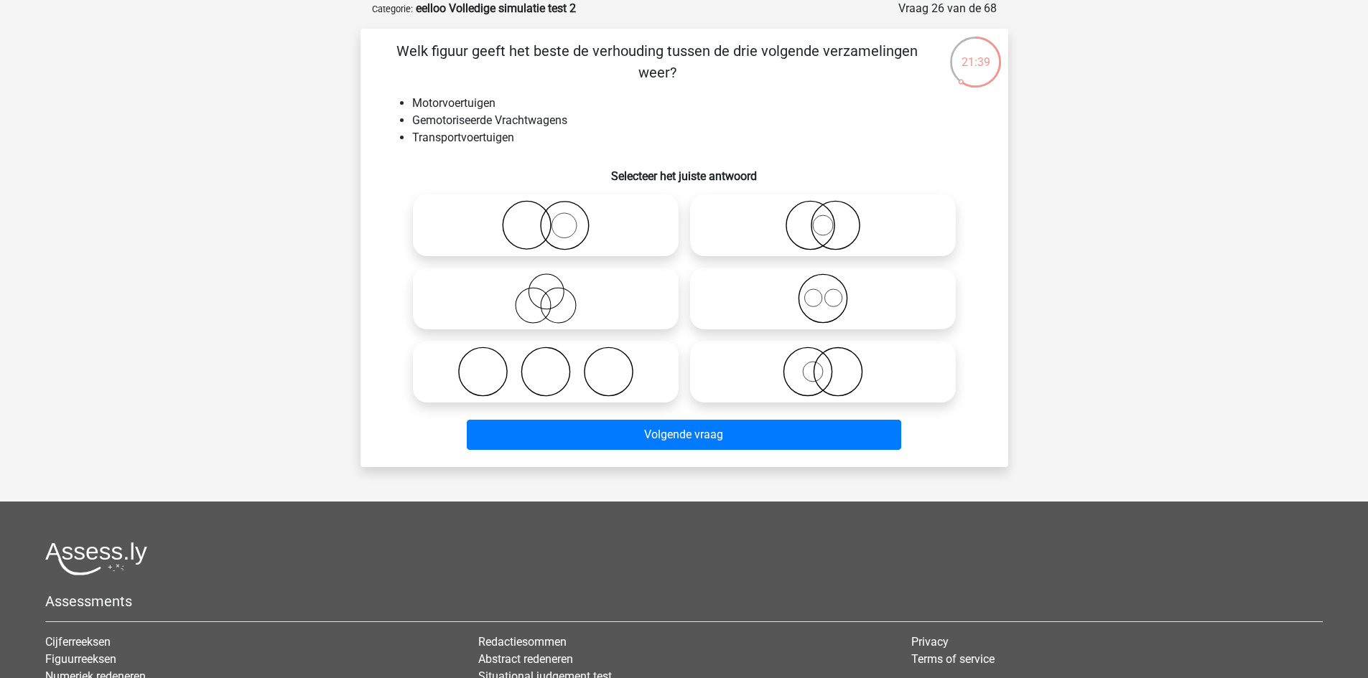
click at [593, 374] on icon at bounding box center [546, 372] width 254 height 50
click at [555, 365] on input "radio" at bounding box center [550, 359] width 9 height 9
radio input "true"
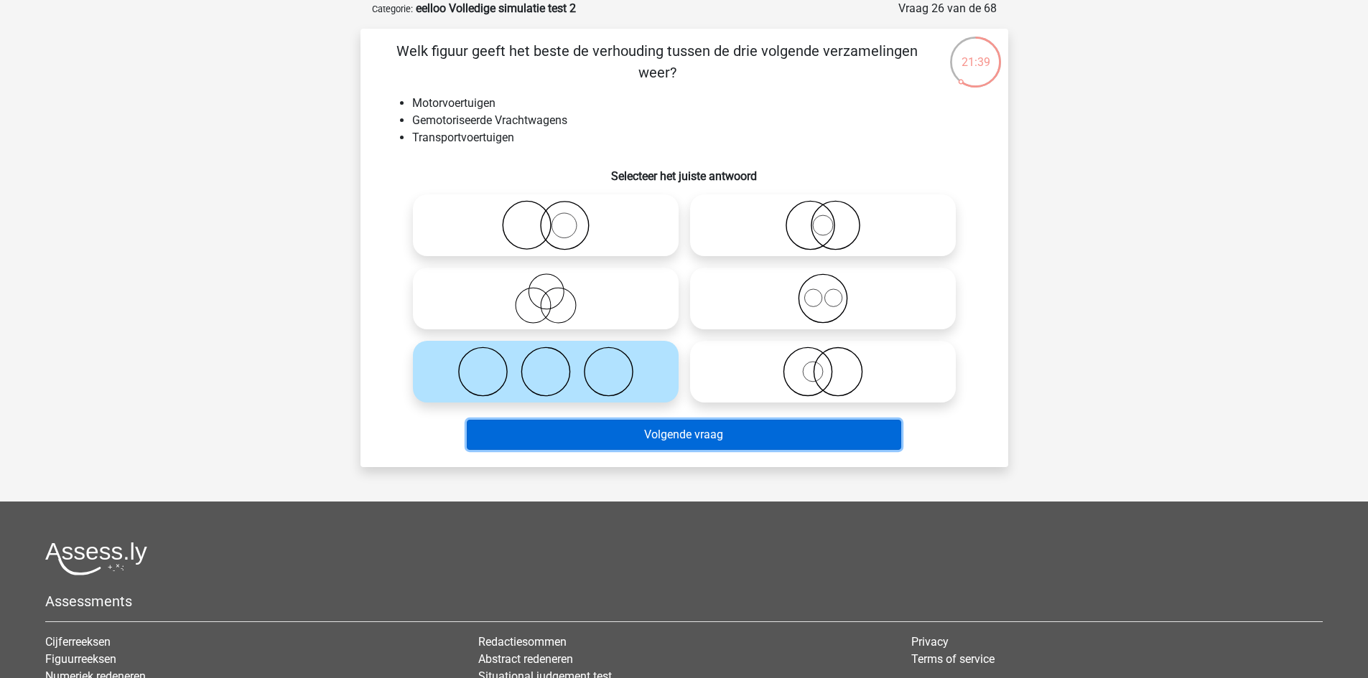
click at [605, 434] on button "Volgende vraag" at bounding box center [684, 435] width 434 height 30
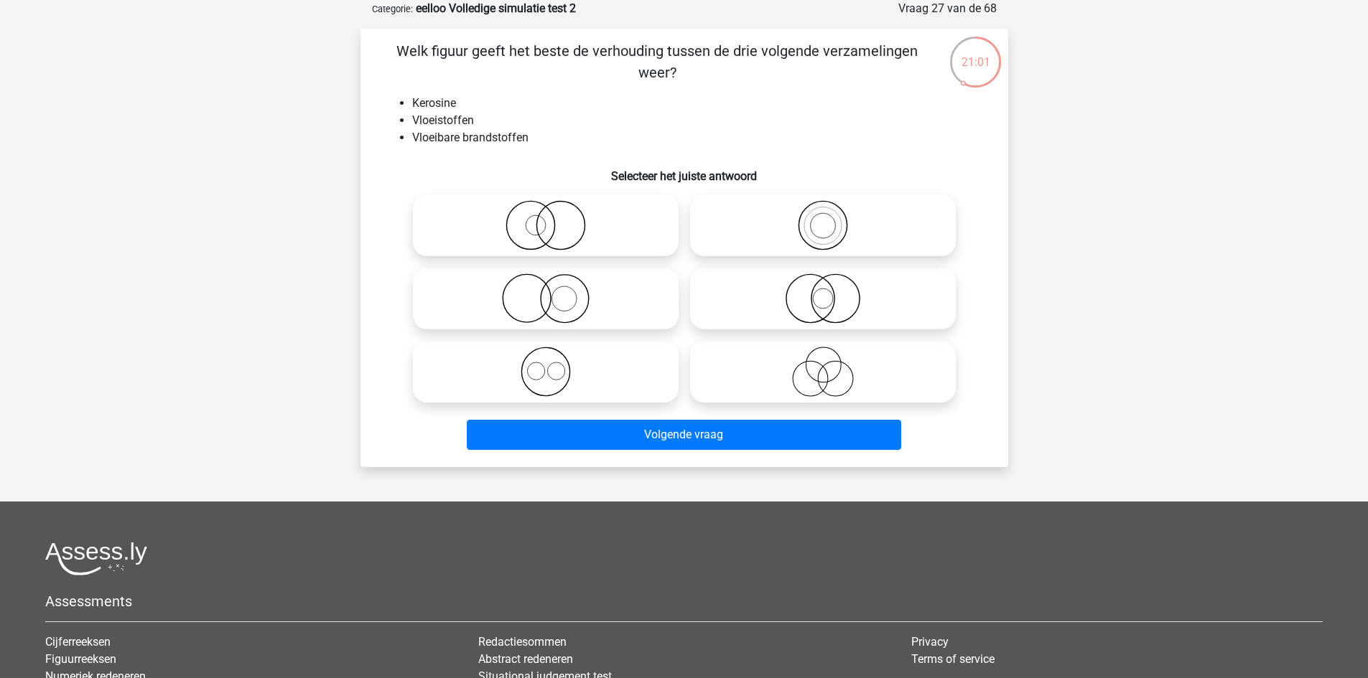
click at [579, 213] on icon at bounding box center [546, 225] width 254 height 50
click at [555, 213] on input "radio" at bounding box center [550, 213] width 9 height 9
radio input "true"
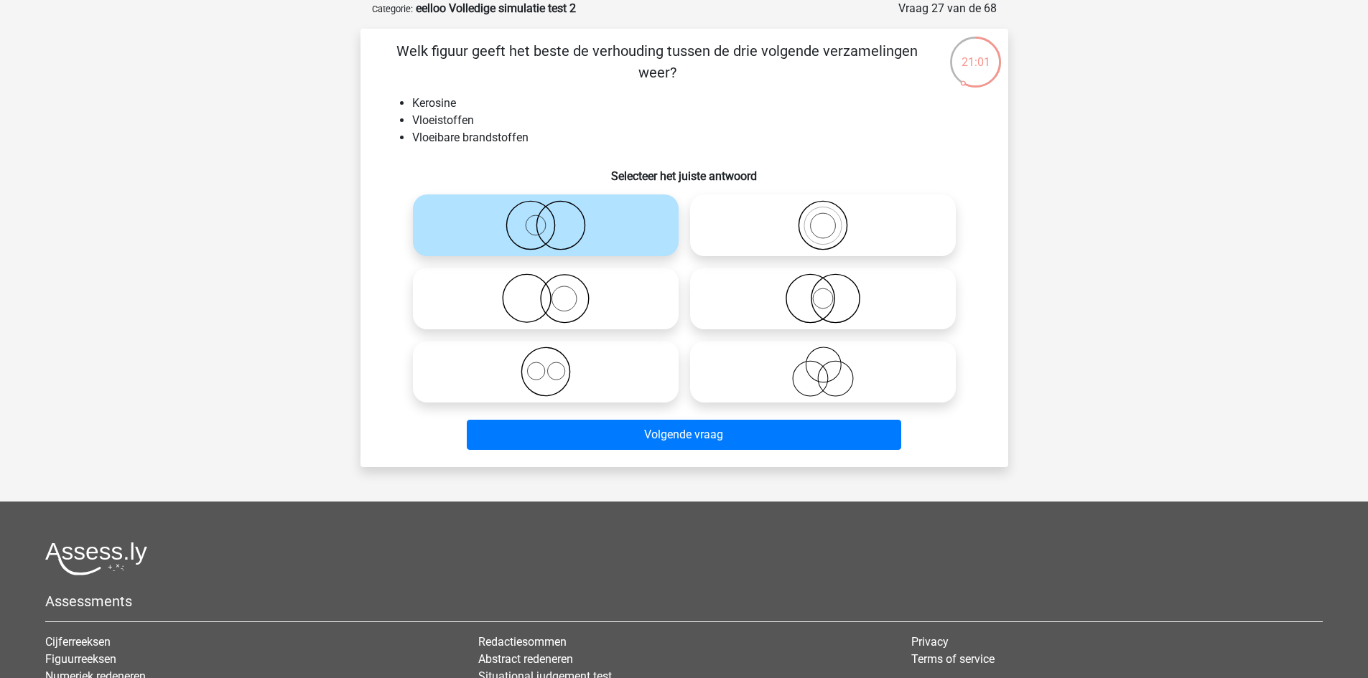
click at [588, 294] on circle at bounding box center [565, 299] width 48 height 48
click at [555, 291] on input "radio" at bounding box center [550, 286] width 9 height 9
radio input "true"
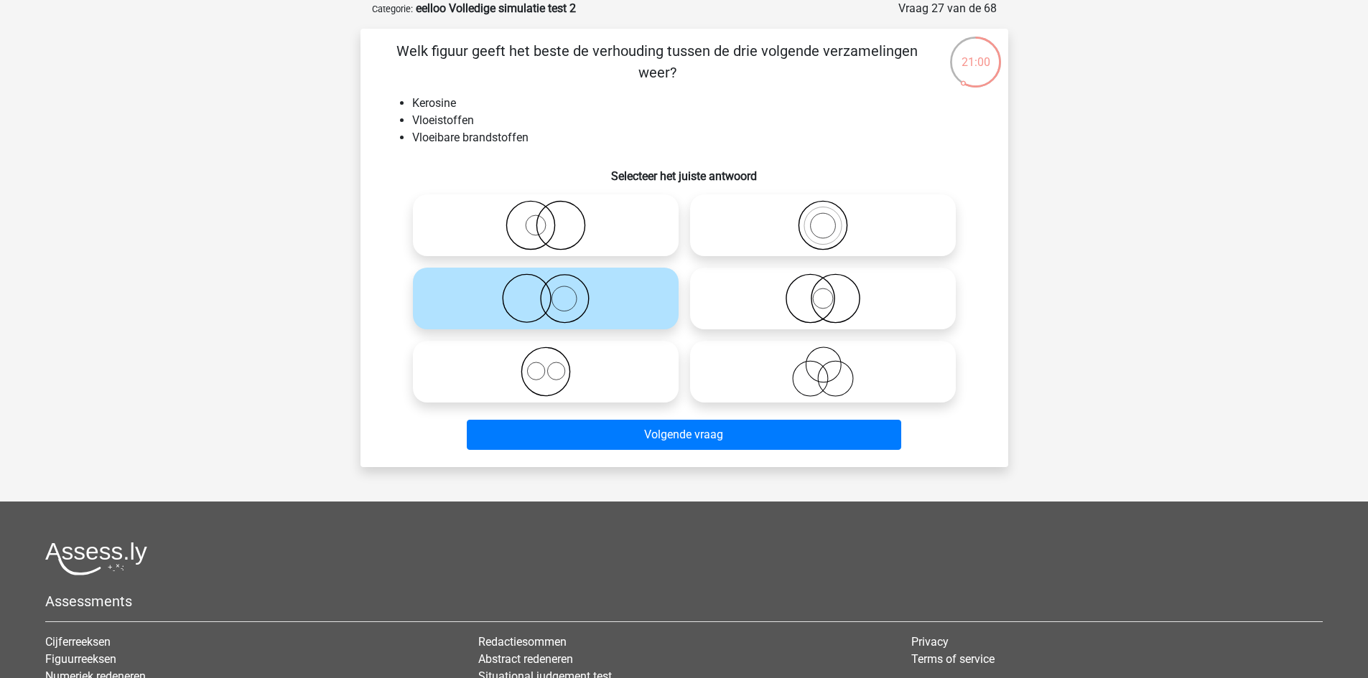
click at [559, 219] on icon at bounding box center [546, 225] width 254 height 50
click at [555, 218] on input "radio" at bounding box center [550, 213] width 9 height 9
radio input "true"
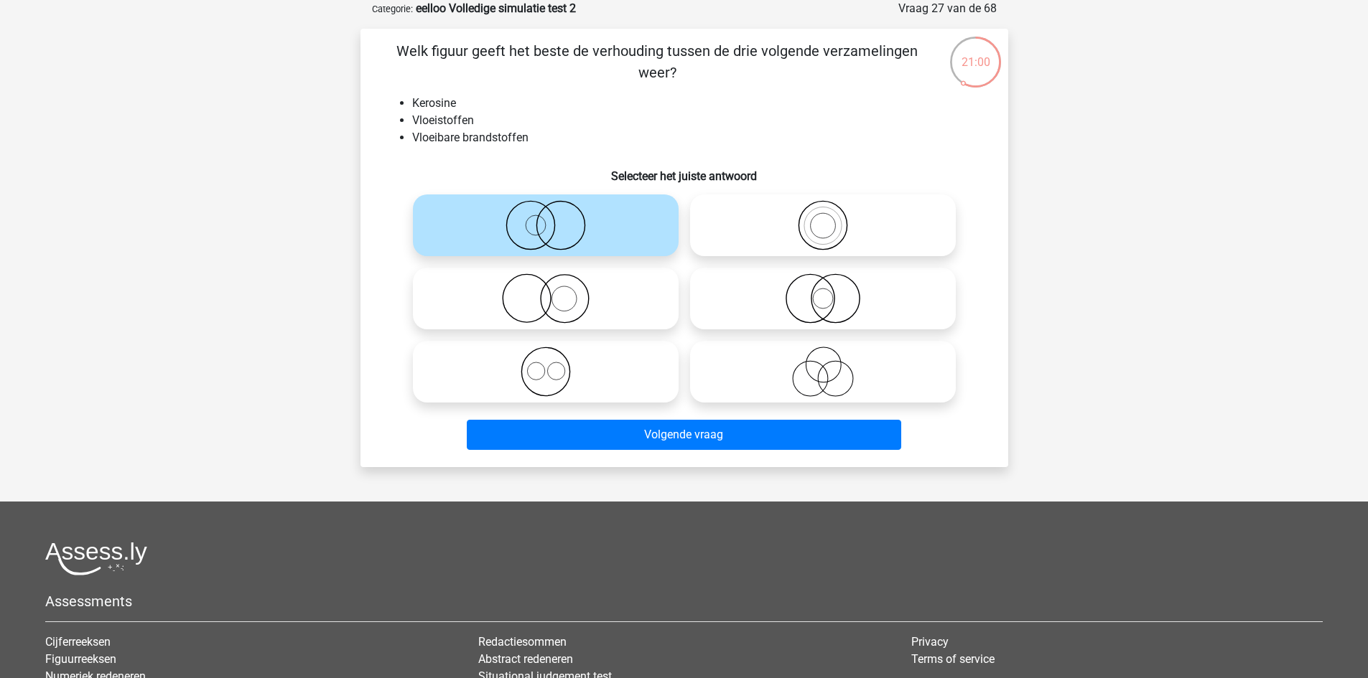
click at [854, 304] on icon at bounding box center [823, 299] width 254 height 50
click at [832, 291] on input "radio" at bounding box center [827, 286] width 9 height 9
radio input "true"
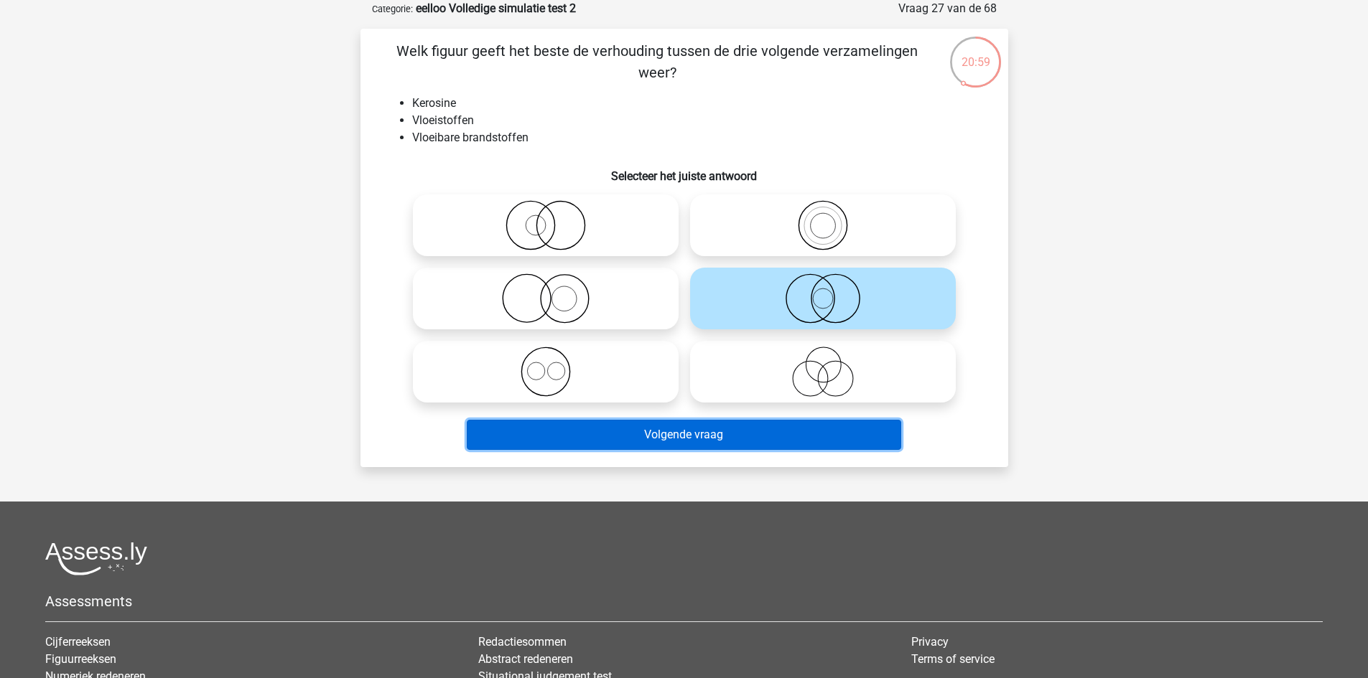
click at [721, 434] on button "Volgende vraag" at bounding box center [684, 435] width 434 height 30
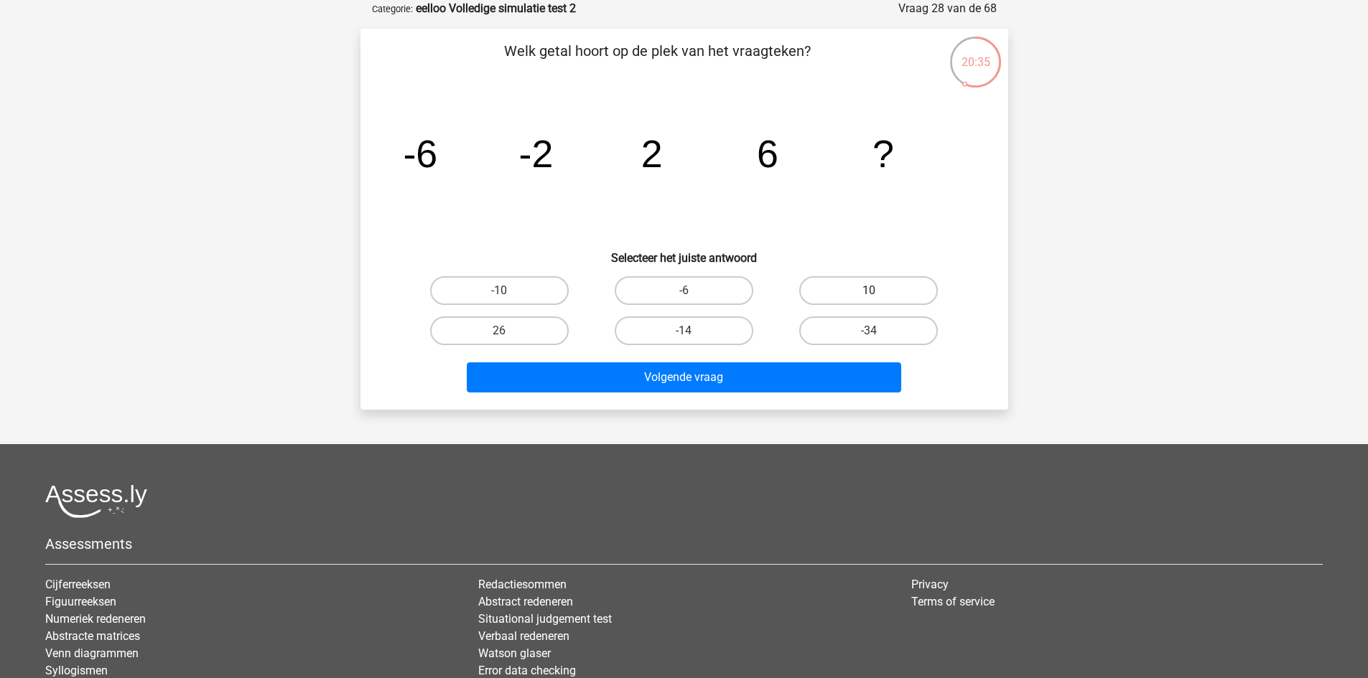
click at [867, 291] on label "10" at bounding box center [868, 290] width 139 height 29
click at [869, 291] on input "10" at bounding box center [873, 295] width 9 height 9
radio input "true"
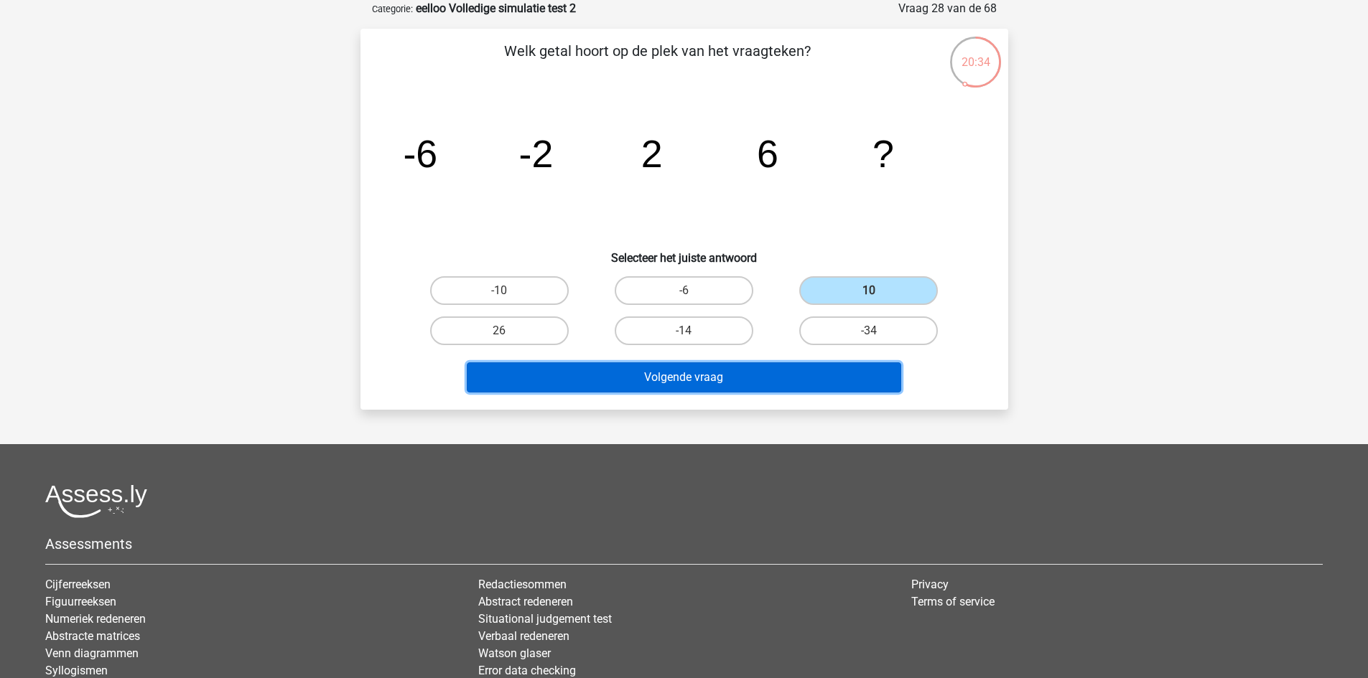
click at [708, 378] on button "Volgende vraag" at bounding box center [684, 378] width 434 height 30
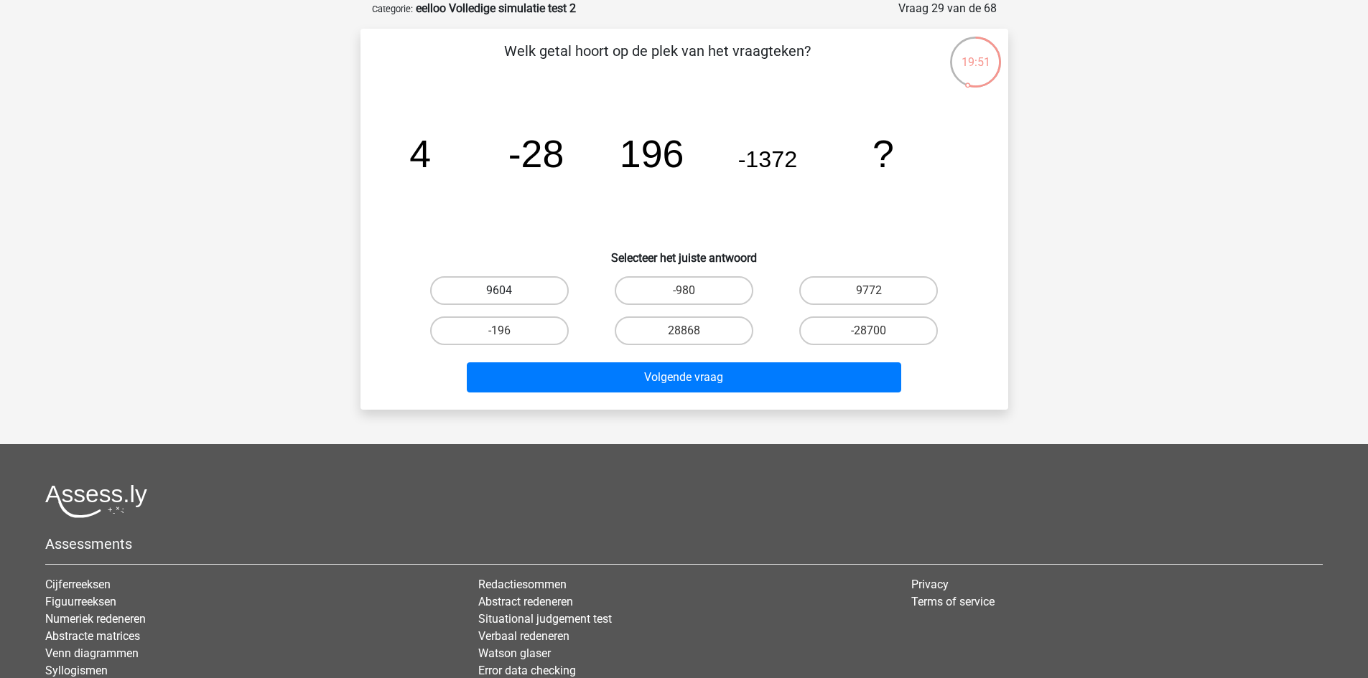
click at [513, 291] on label "9604" at bounding box center [499, 290] width 139 height 29
click at [508, 291] on input "9604" at bounding box center [503, 295] width 9 height 9
radio input "true"
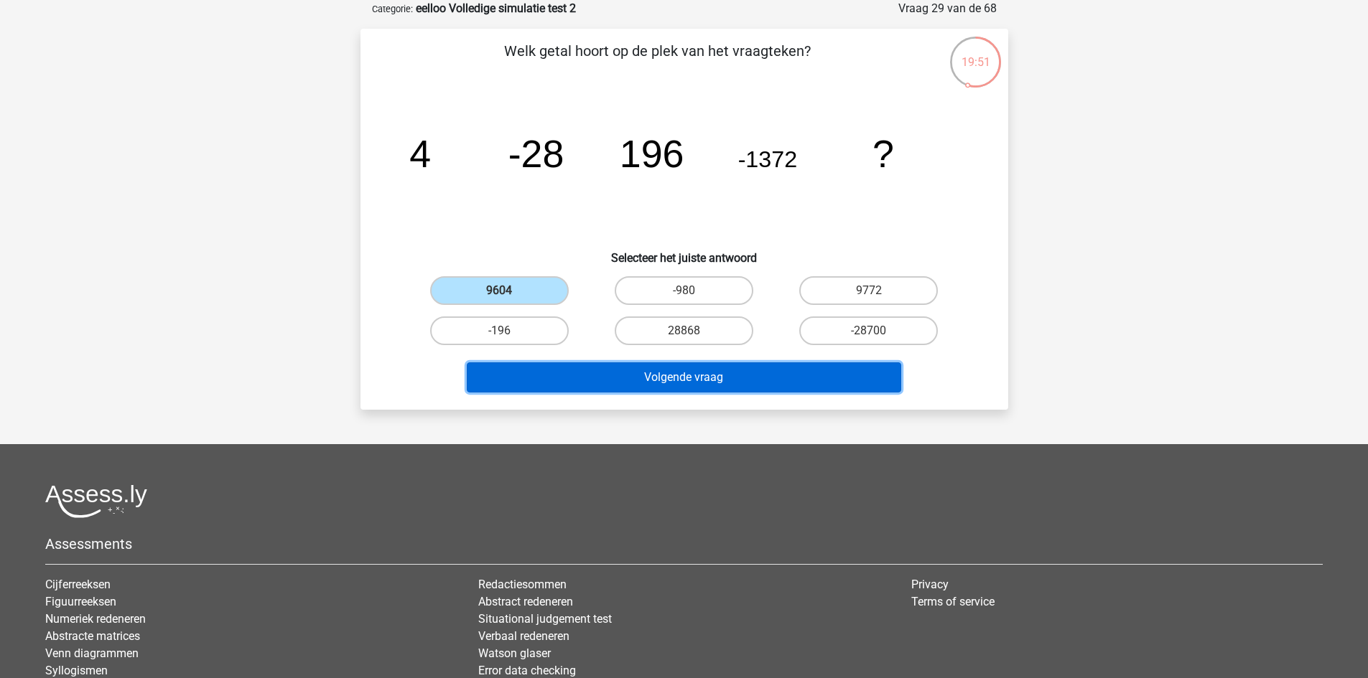
click at [593, 371] on button "Volgende vraag" at bounding box center [684, 378] width 434 height 30
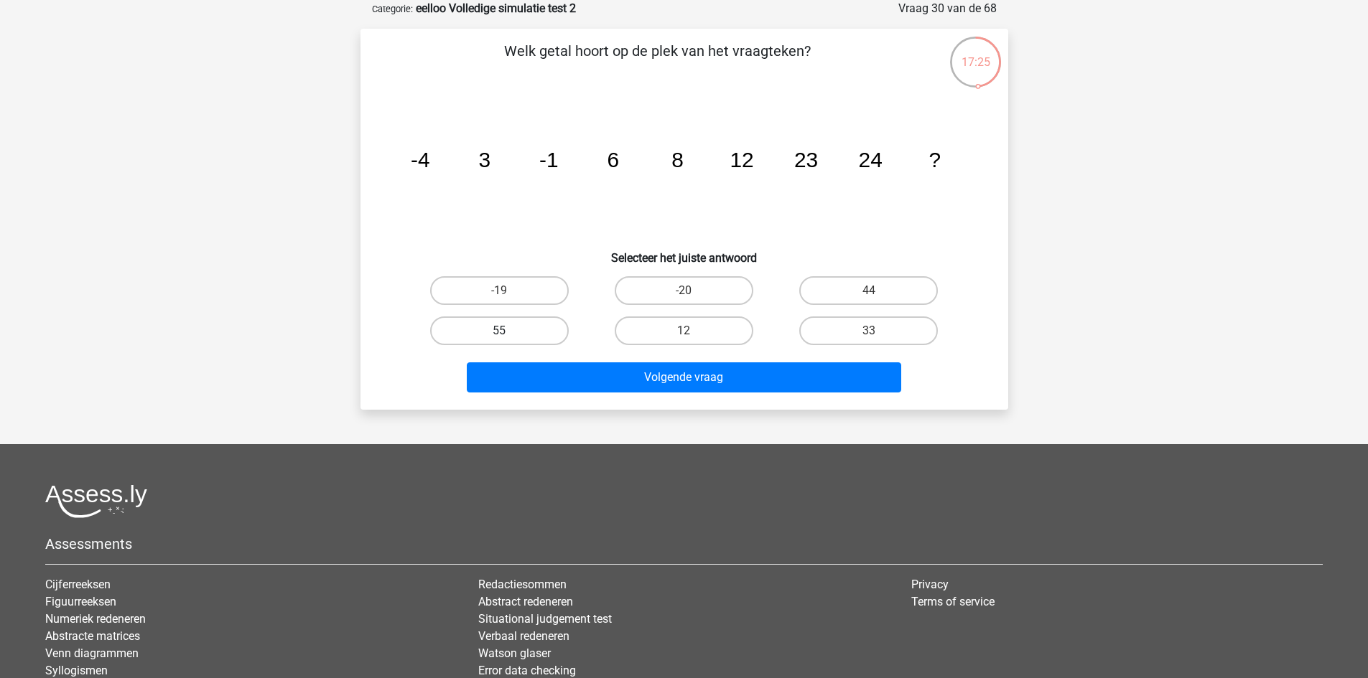
click at [537, 330] on label "55" at bounding box center [499, 331] width 139 height 29
click at [508, 331] on input "55" at bounding box center [503, 335] width 9 height 9
radio input "true"
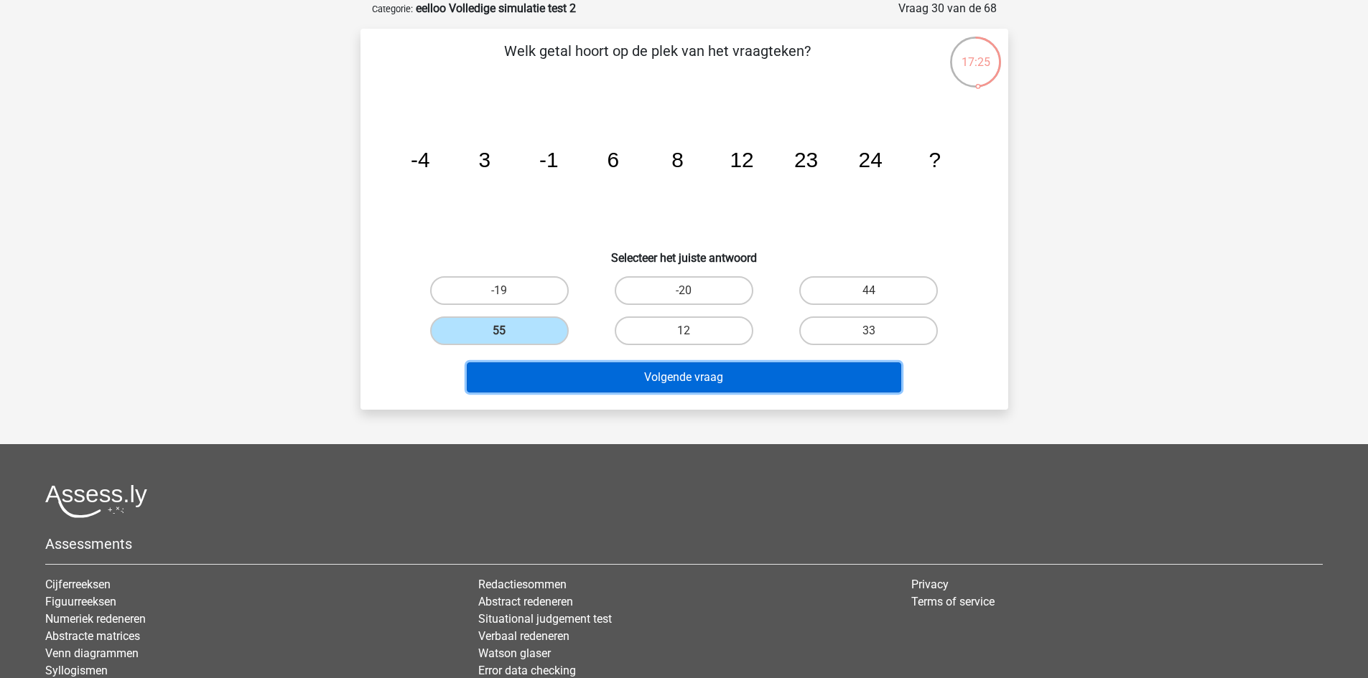
click at [589, 388] on button "Volgende vraag" at bounding box center [684, 378] width 434 height 30
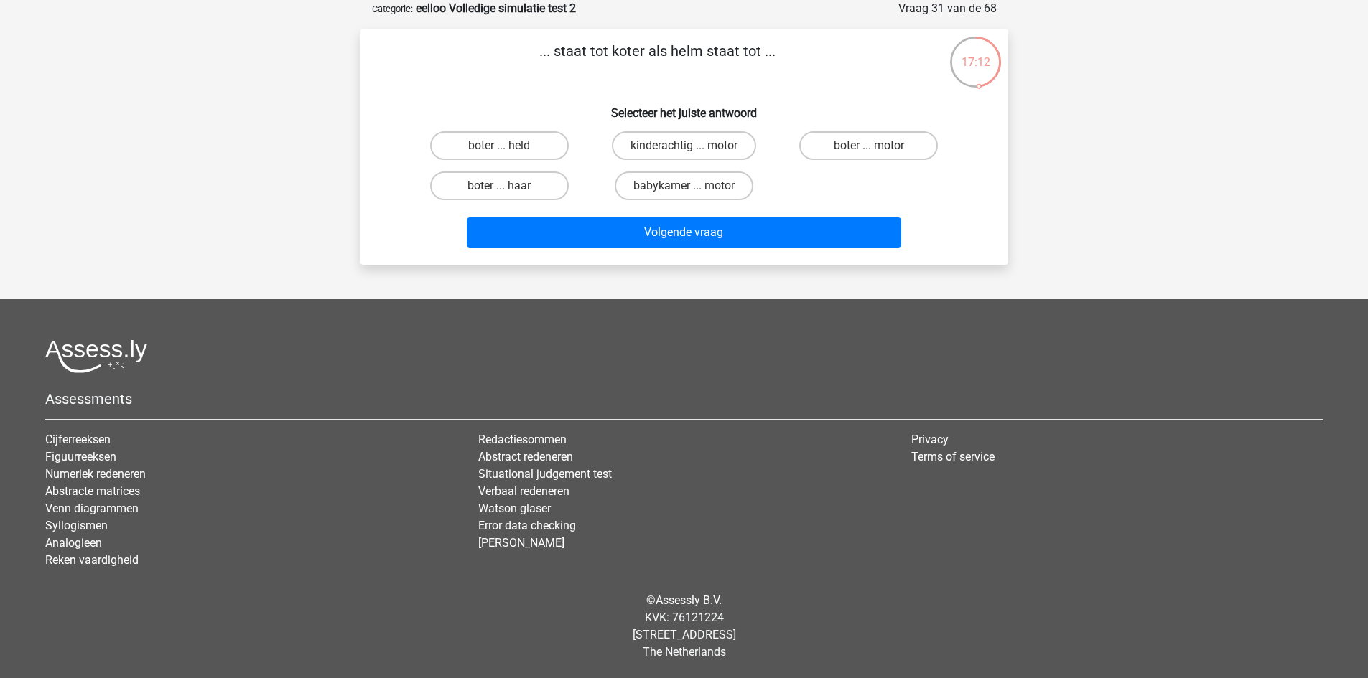
drag, startPoint x: 643, startPoint y: 52, endPoint x: 610, endPoint y: 57, distance: 32.7
click at [610, 57] on p "... staat tot koter als helm staat tot ..." at bounding box center [657, 61] width 548 height 43
copy p "koter"
click at [576, 75] on p "... staat tot koter als helm staat tot ..." at bounding box center [657, 61] width 548 height 43
click at [703, 141] on label "kinderachtig ... motor" at bounding box center [684, 145] width 144 height 29
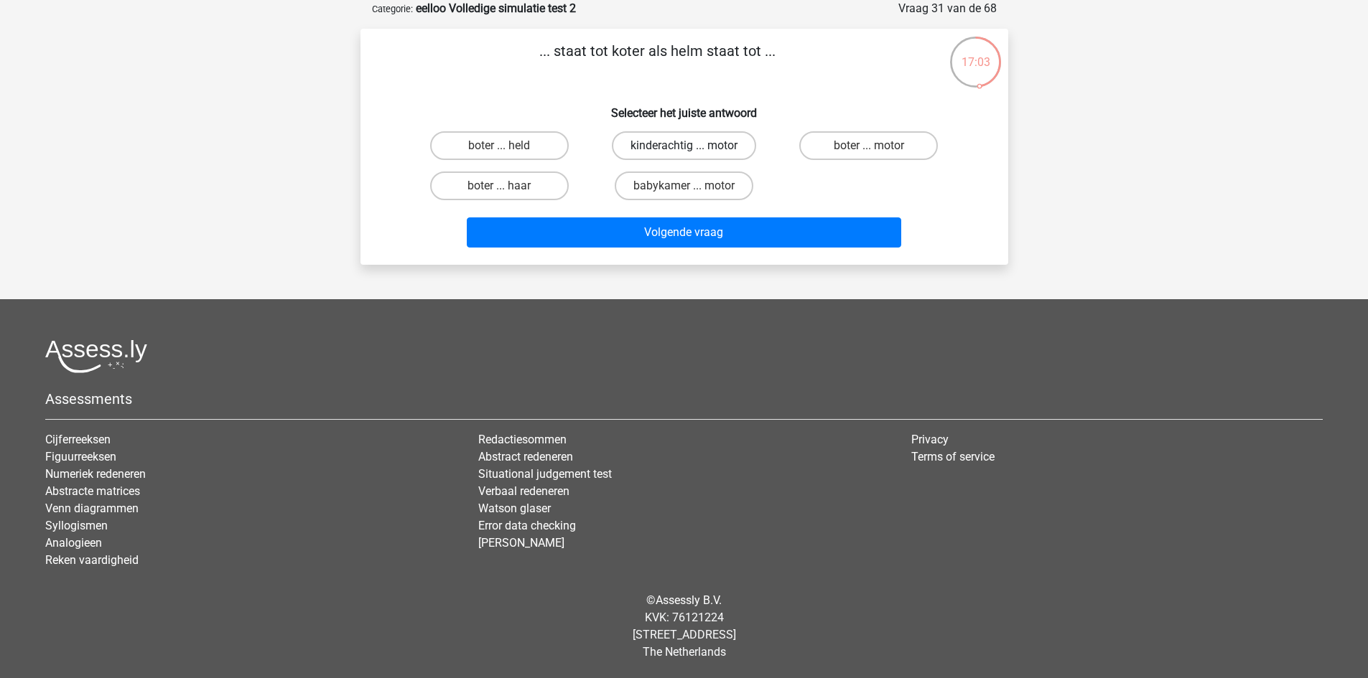
click at [693, 146] on input "kinderachtig ... motor" at bounding box center [687, 150] width 9 height 9
radio input "true"
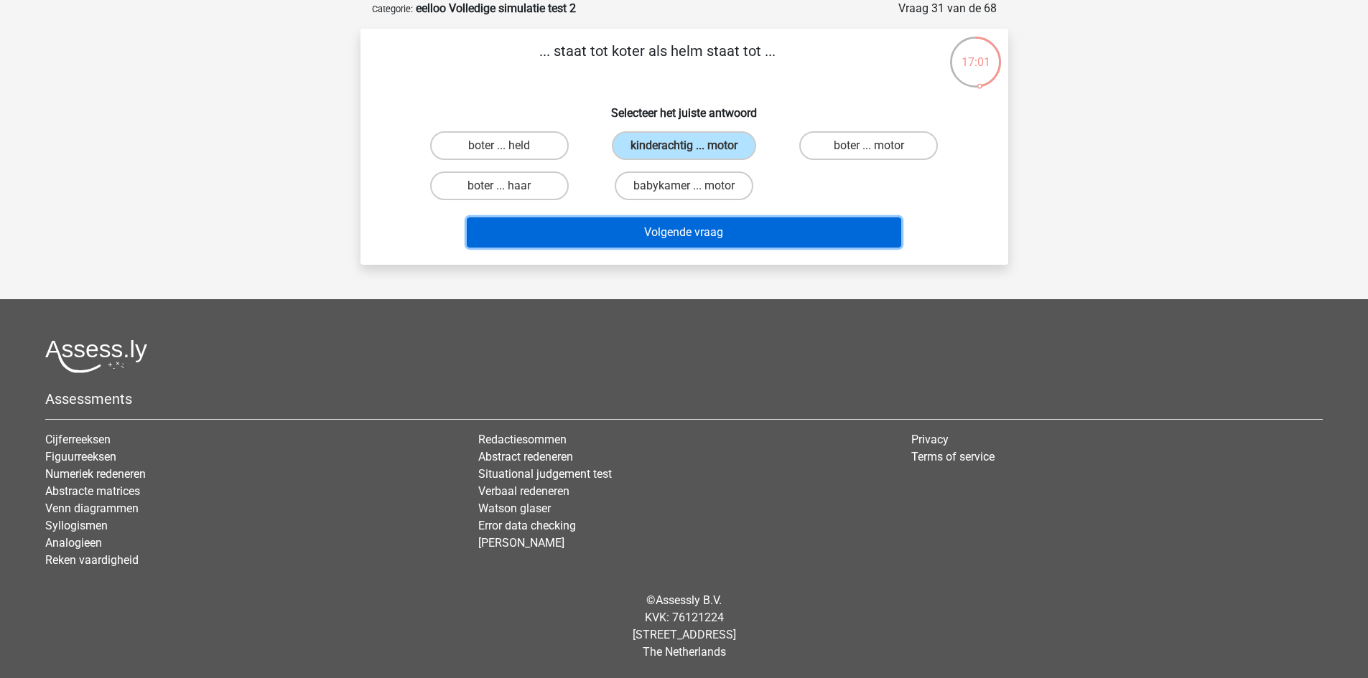
click at [775, 237] on button "Volgende vraag" at bounding box center [684, 233] width 434 height 30
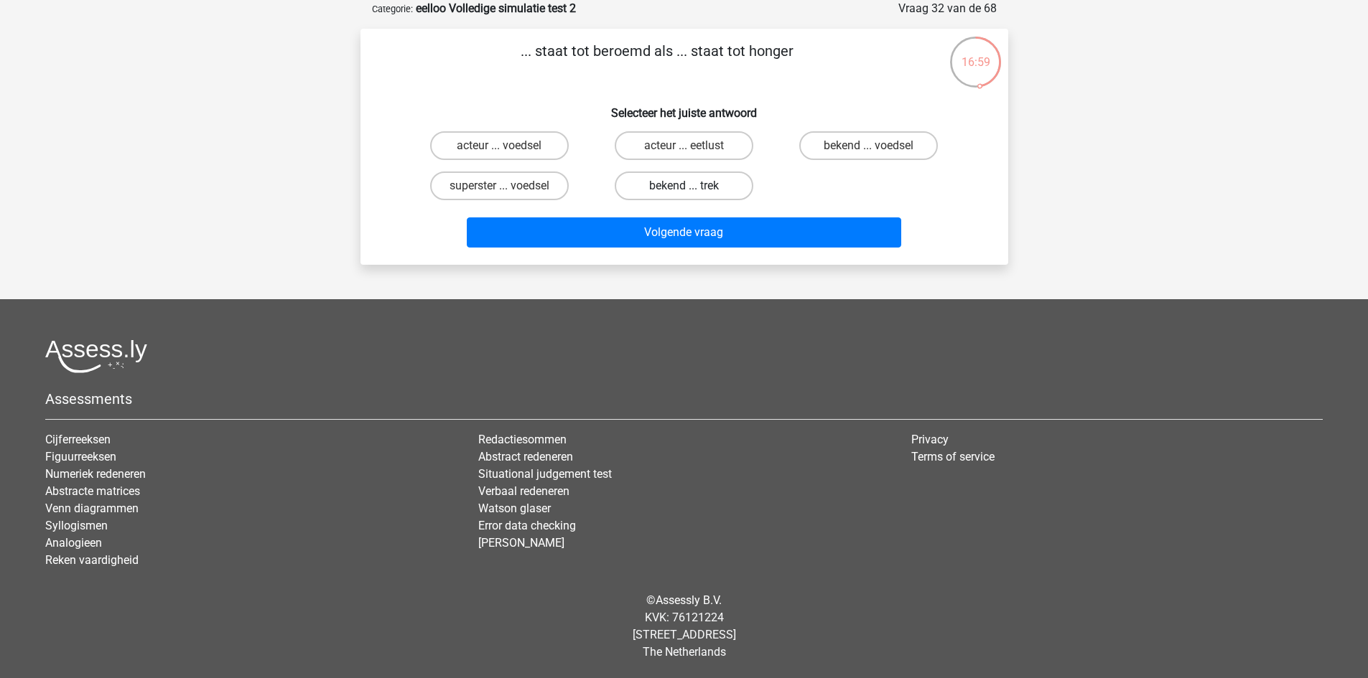
click at [733, 190] on label "bekend ... trek" at bounding box center [684, 186] width 139 height 29
click at [693, 190] on input "bekend ... trek" at bounding box center [687, 190] width 9 height 9
radio input "true"
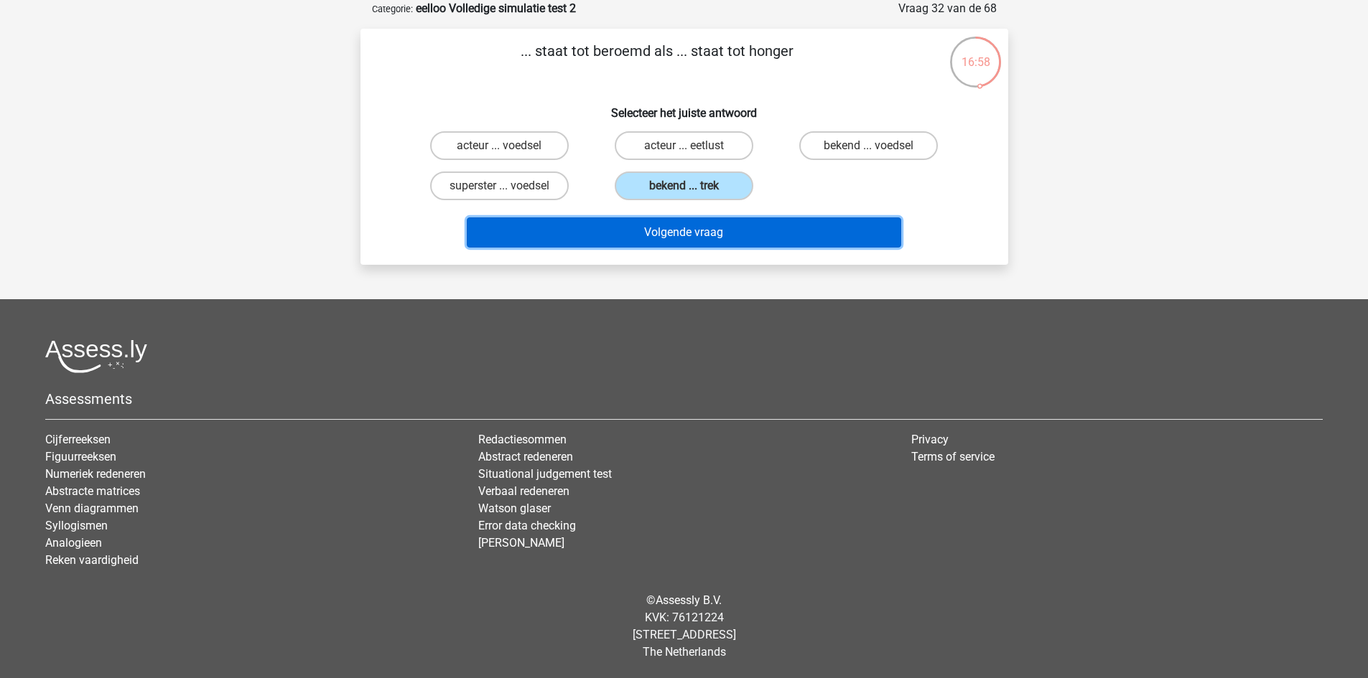
click at [755, 236] on button "Volgende vraag" at bounding box center [684, 233] width 434 height 30
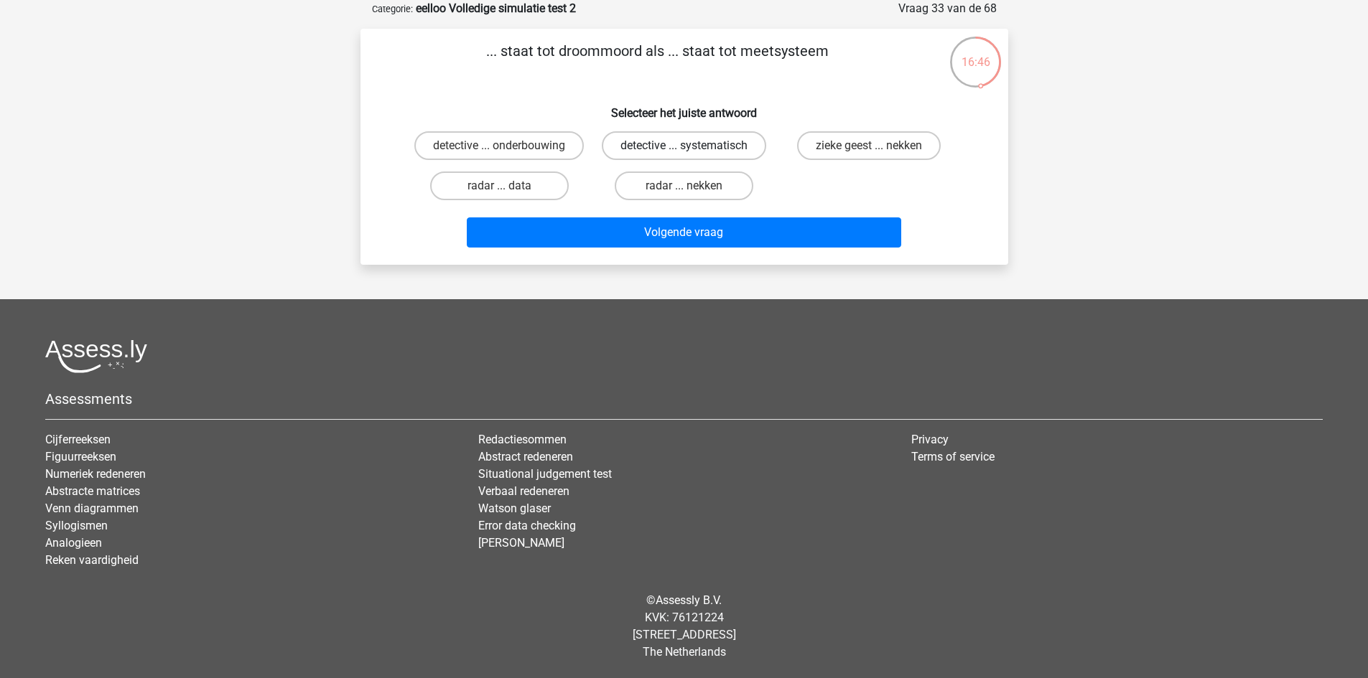
click at [677, 139] on label "detective ... systematisch" at bounding box center [684, 145] width 164 height 29
click at [683, 146] on input "detective ... systematisch" at bounding box center [687, 150] width 9 height 9
radio input "true"
click at [636, 187] on label "radar ... nekken" at bounding box center [684, 186] width 139 height 29
click at [683, 187] on input "radar ... nekken" at bounding box center [687, 190] width 9 height 9
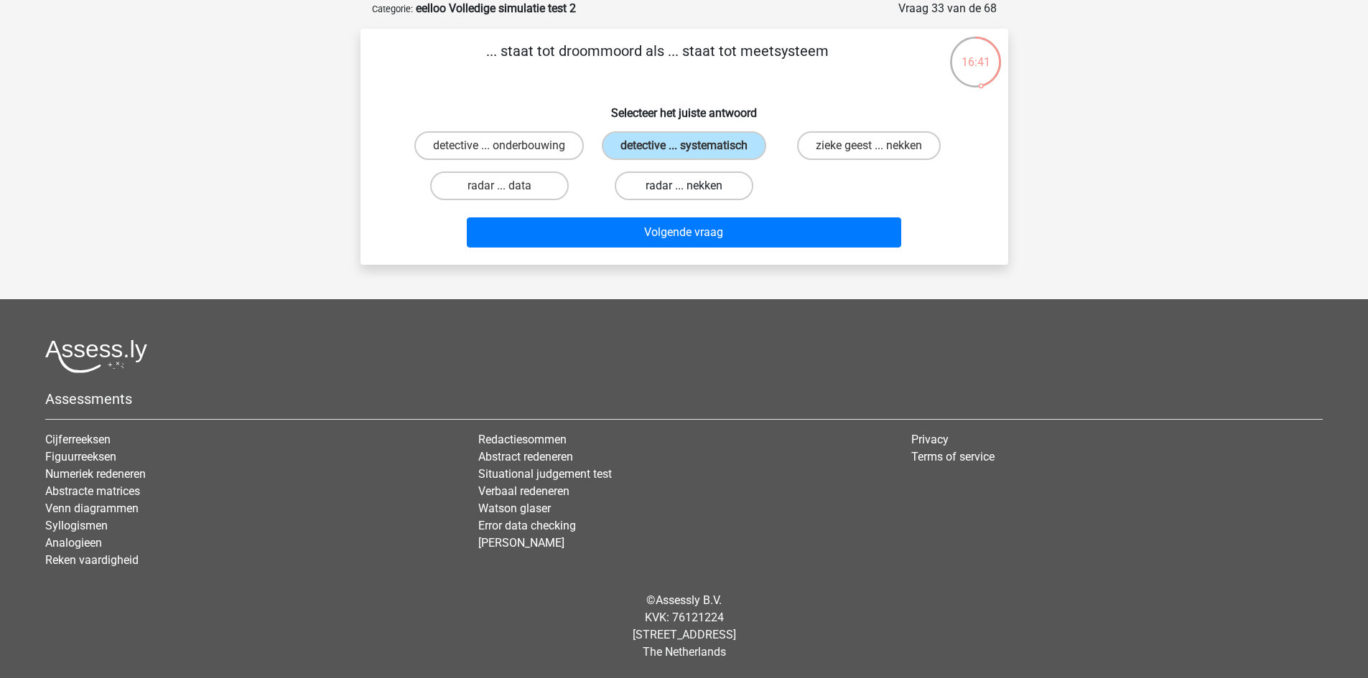
radio input "true"
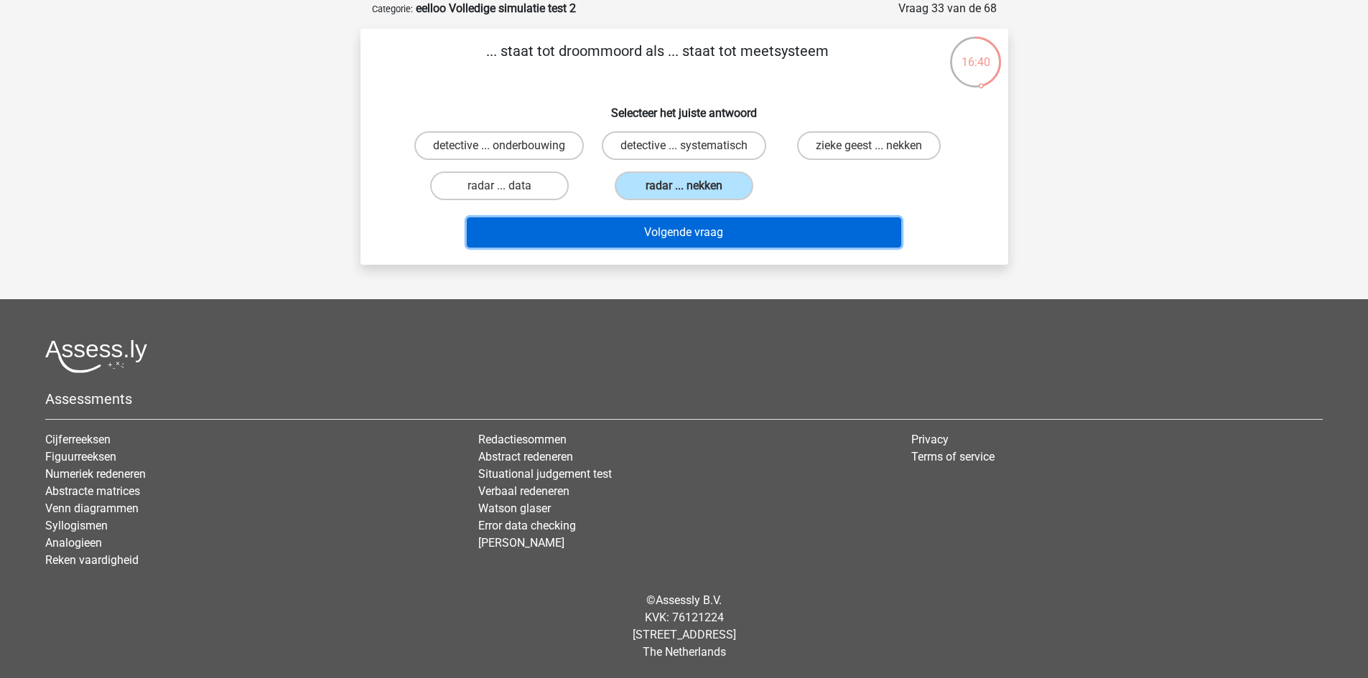
click at [668, 238] on button "Volgende vraag" at bounding box center [684, 233] width 434 height 30
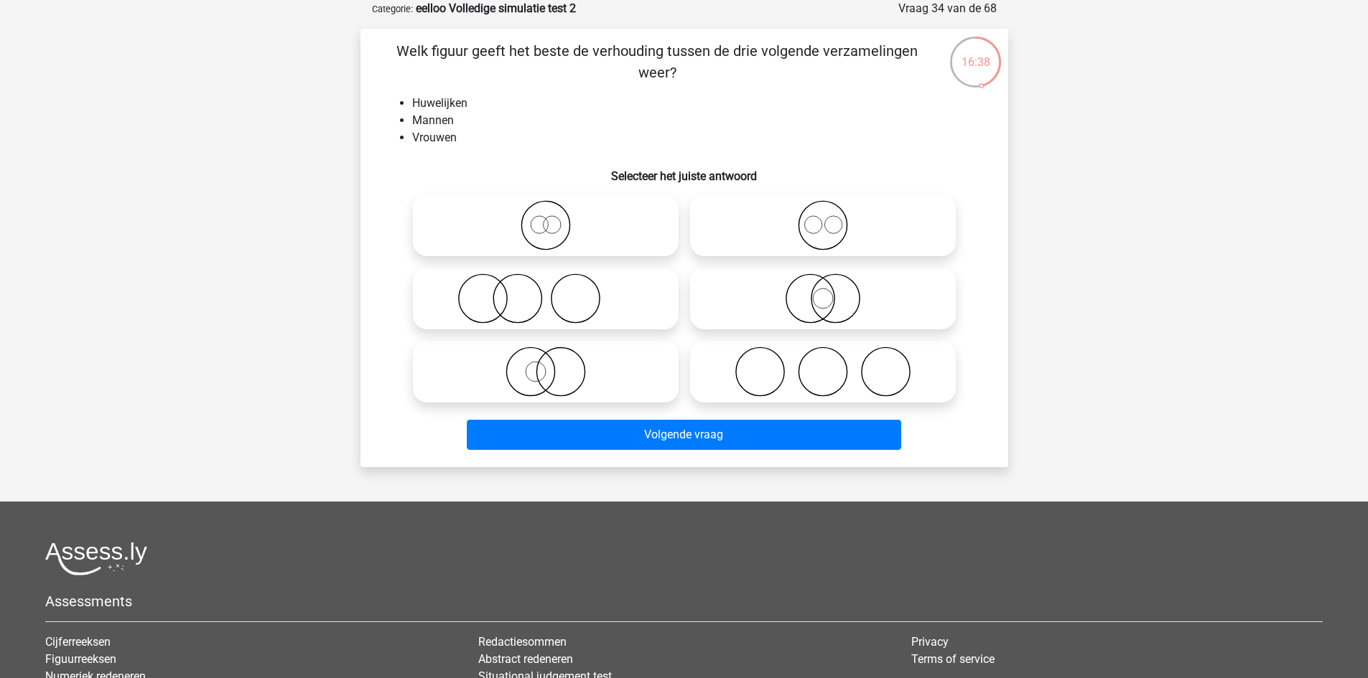
click at [581, 225] on icon at bounding box center [546, 225] width 254 height 50
click at [555, 218] on input "radio" at bounding box center [550, 213] width 9 height 9
radio input "true"
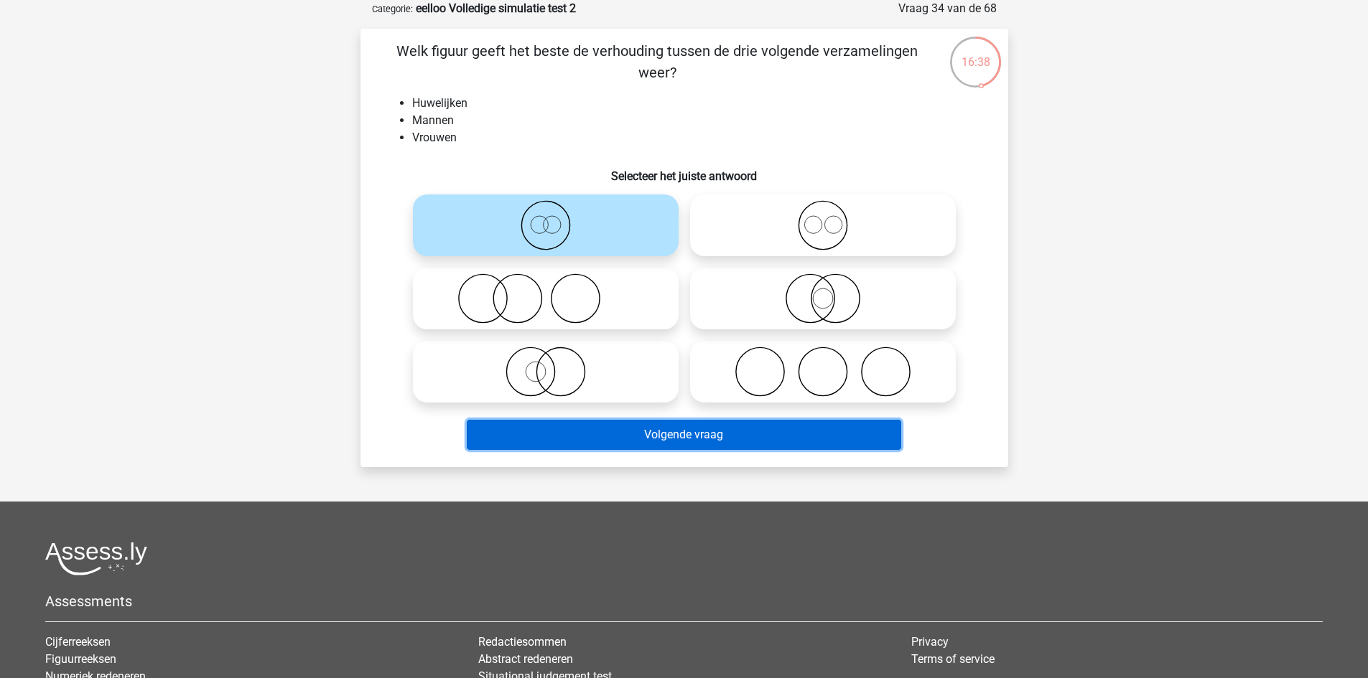
click at [623, 424] on button "Volgende vraag" at bounding box center [684, 435] width 434 height 30
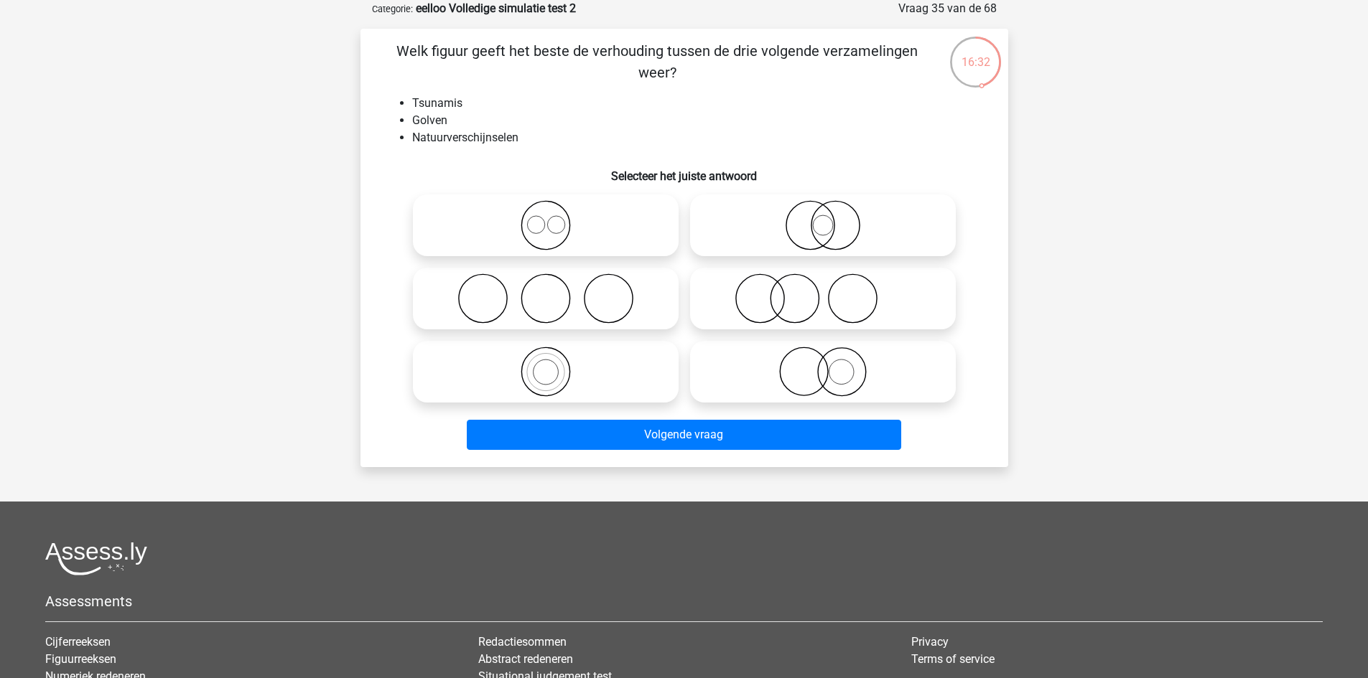
click at [573, 225] on icon at bounding box center [546, 225] width 254 height 50
click at [555, 218] on input "radio" at bounding box center [550, 213] width 9 height 9
radio input "true"
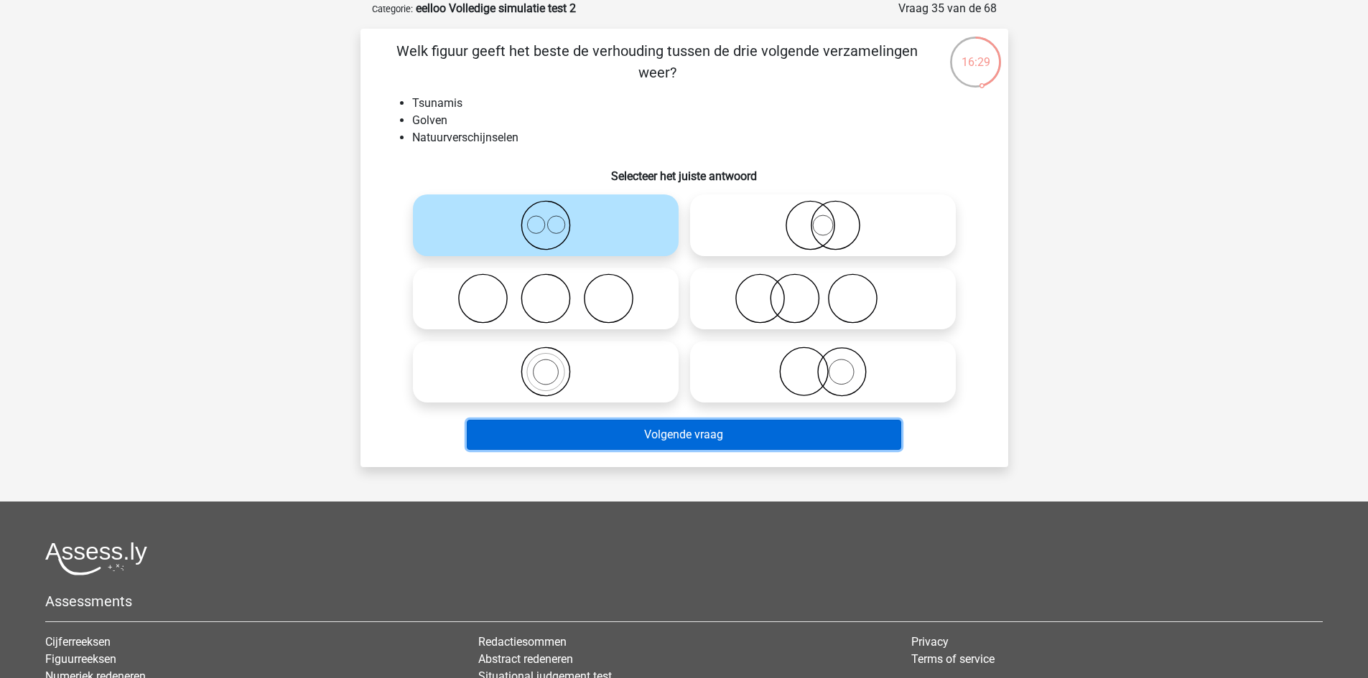
click at [636, 436] on button "Volgende vraag" at bounding box center [684, 435] width 434 height 30
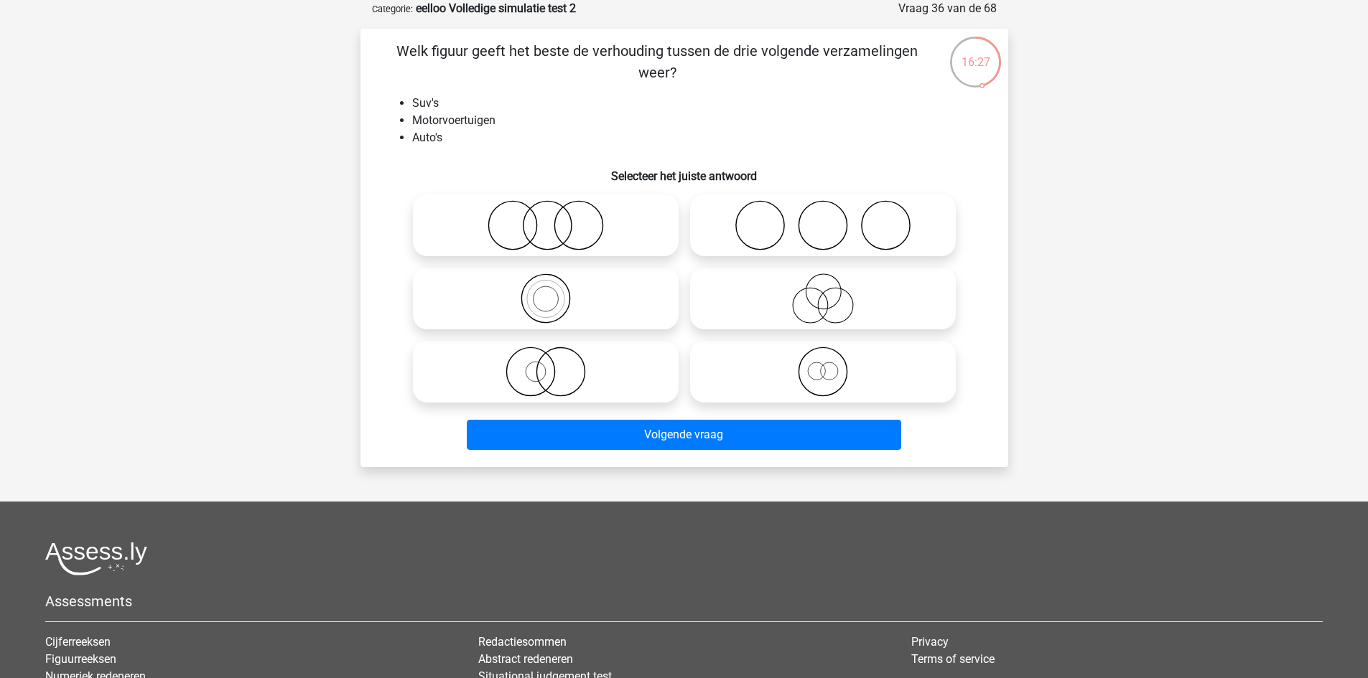
click at [584, 219] on icon at bounding box center [546, 225] width 254 height 50
click at [555, 218] on input "radio" at bounding box center [550, 213] width 9 height 9
radio input "true"
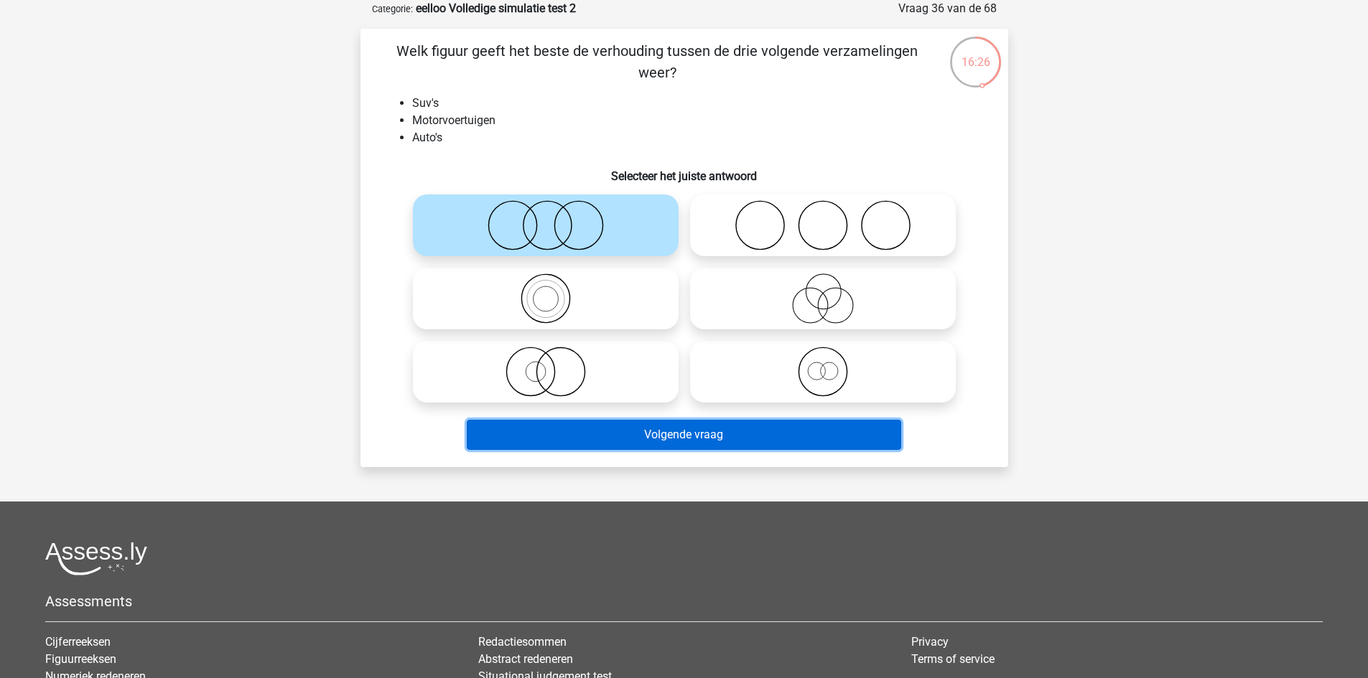
click at [588, 436] on button "Volgende vraag" at bounding box center [684, 435] width 434 height 30
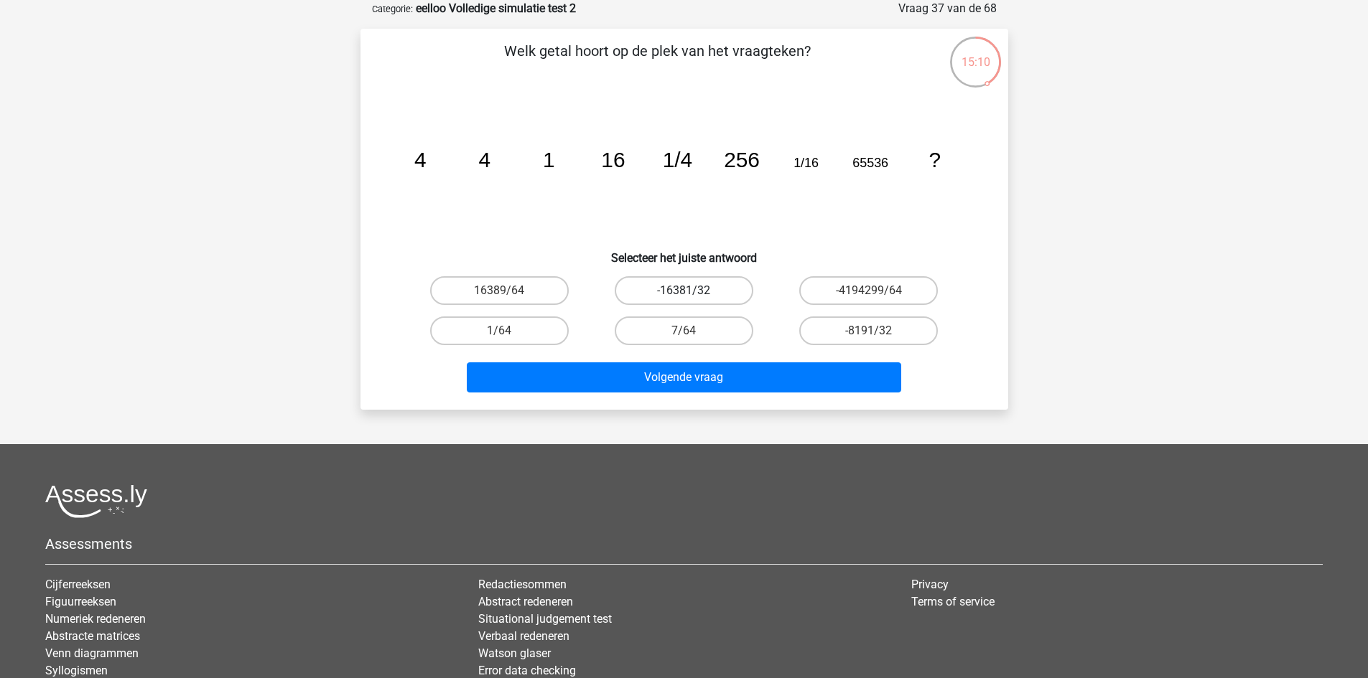
click at [734, 295] on label "-16381/32" at bounding box center [684, 290] width 139 height 29
click at [693, 295] on input "-16381/32" at bounding box center [687, 295] width 9 height 9
radio input "true"
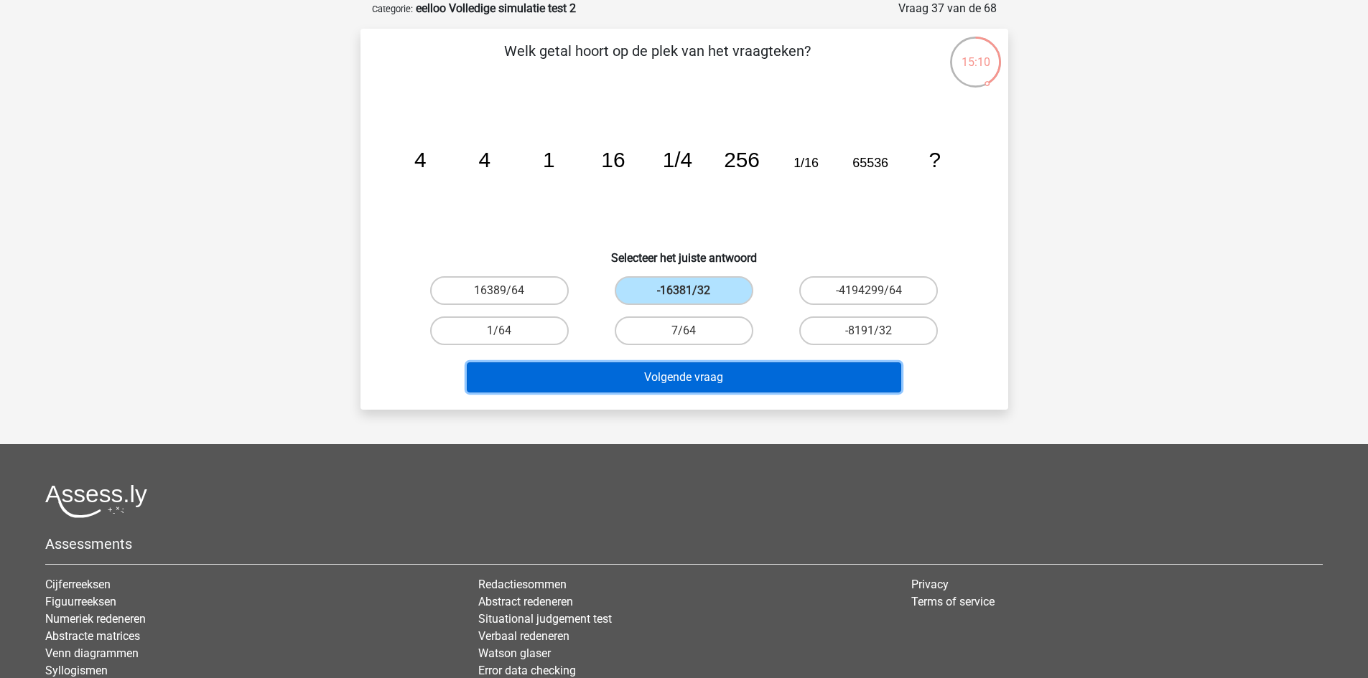
click at [742, 386] on button "Volgende vraag" at bounding box center [684, 378] width 434 height 30
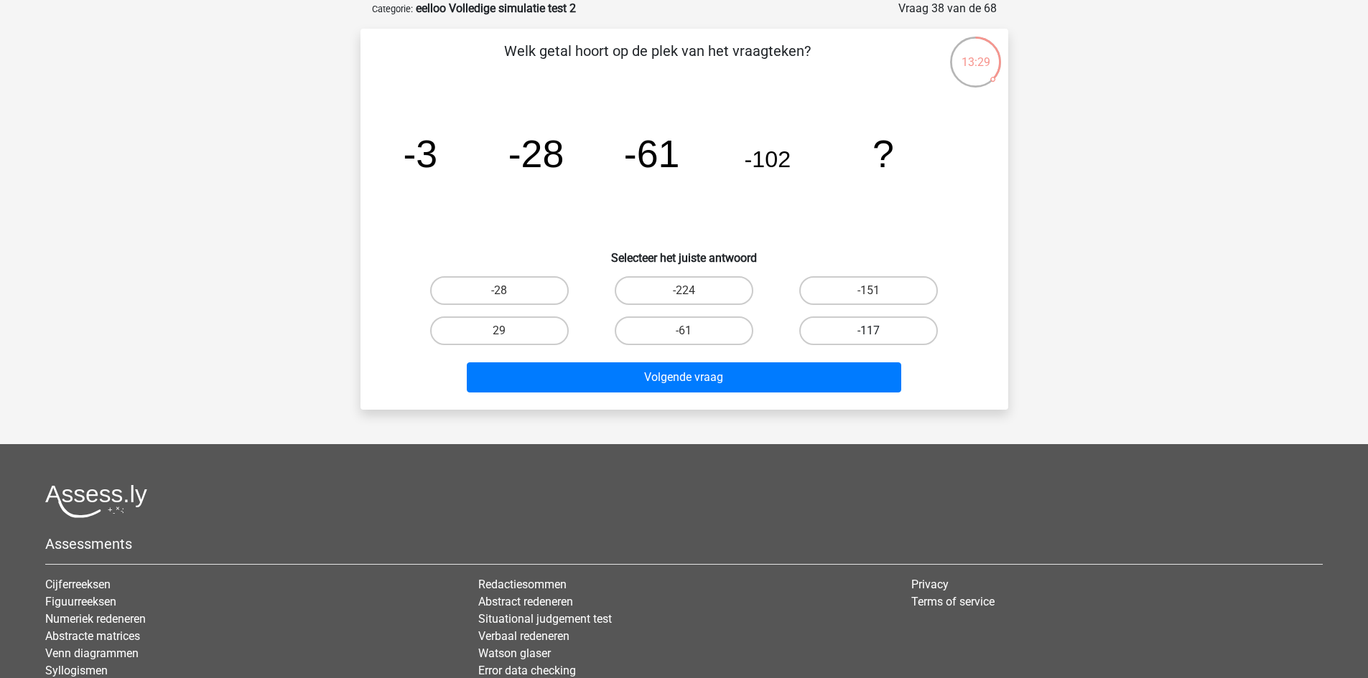
click at [851, 330] on label "-117" at bounding box center [868, 331] width 139 height 29
click at [869, 331] on input "-117" at bounding box center [873, 335] width 9 height 9
radio input "true"
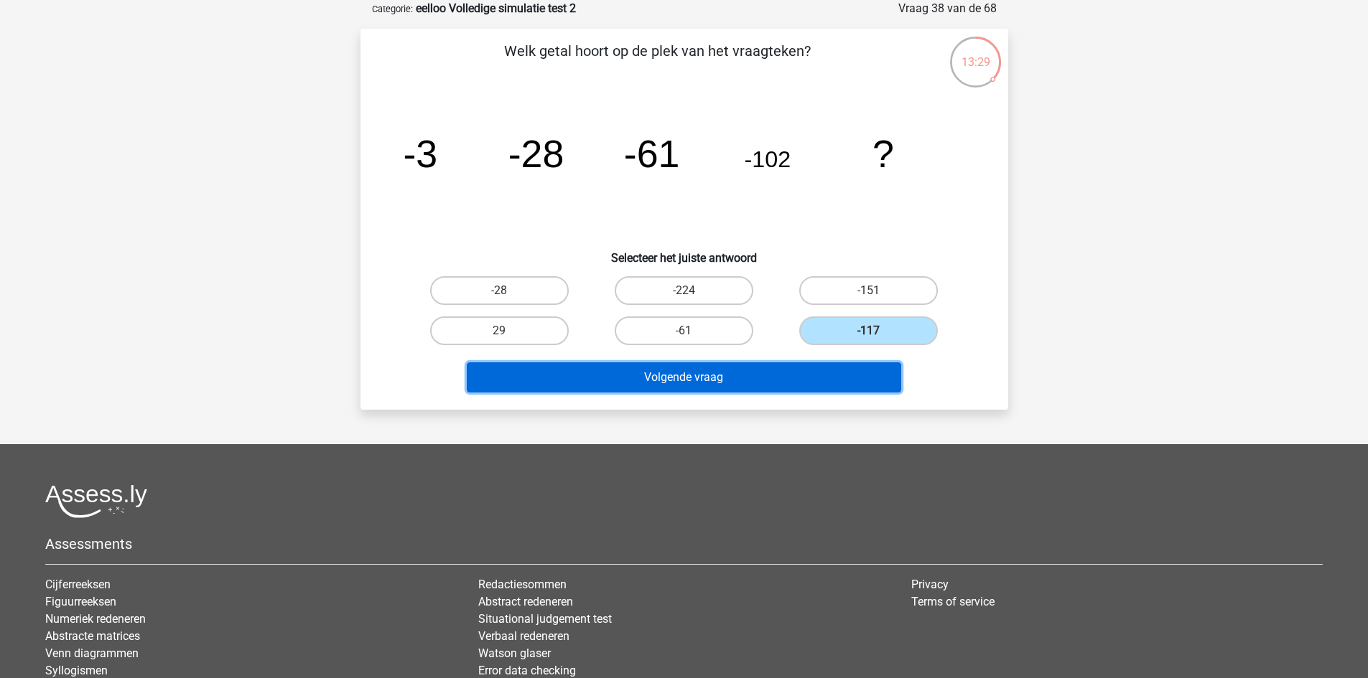
click at [845, 375] on button "Volgende vraag" at bounding box center [684, 378] width 434 height 30
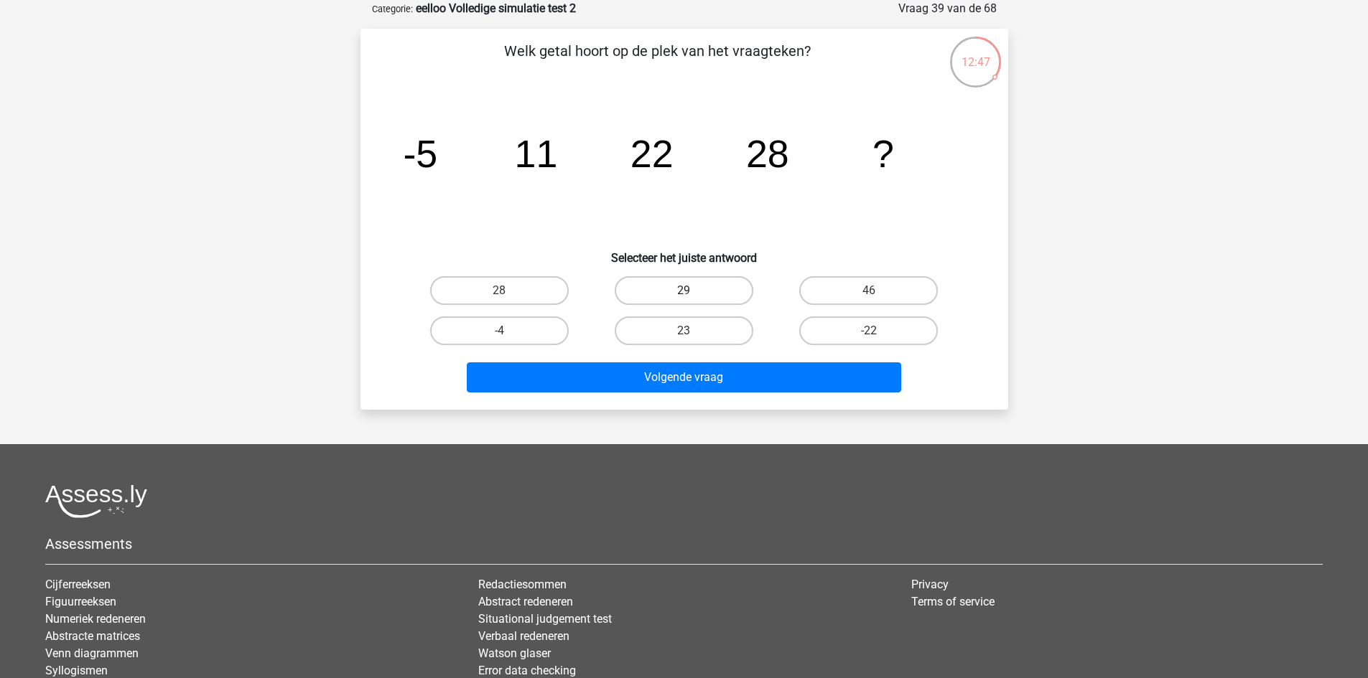
click at [716, 293] on label "29" at bounding box center [684, 290] width 139 height 29
click at [693, 293] on input "29" at bounding box center [687, 295] width 9 height 9
radio input "true"
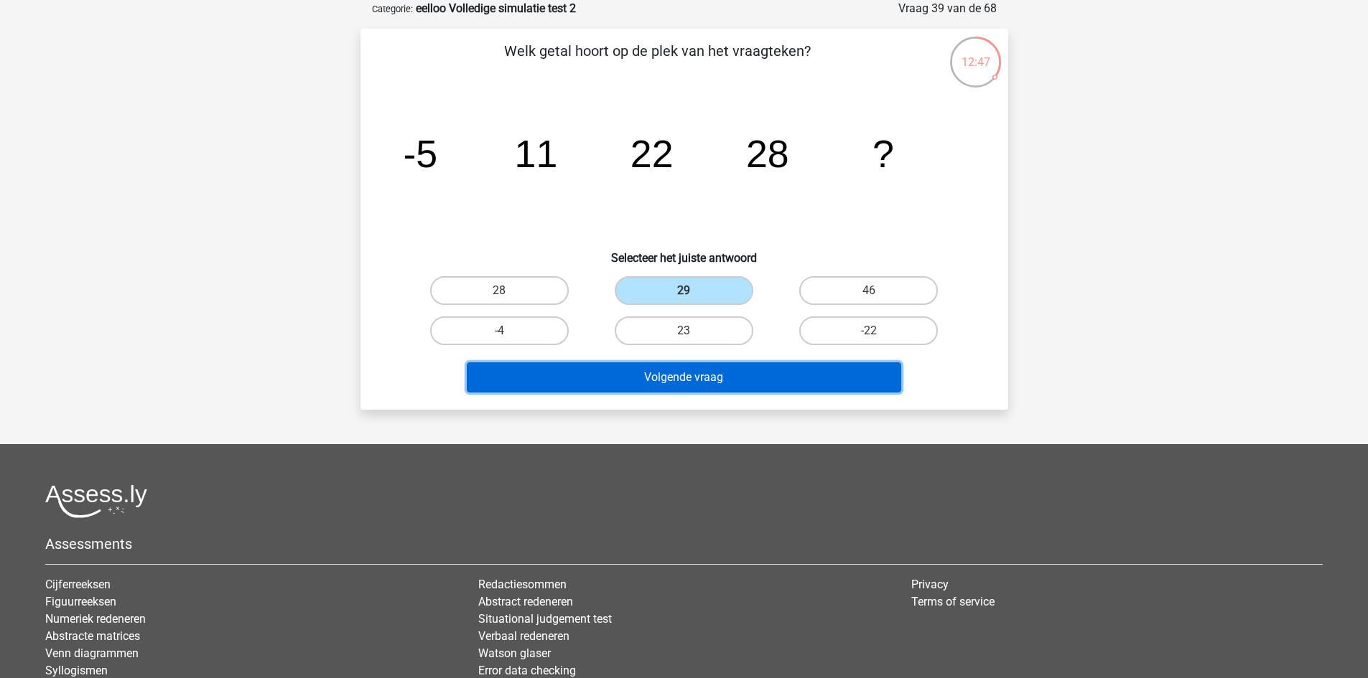
click at [705, 378] on button "Volgende vraag" at bounding box center [684, 378] width 434 height 30
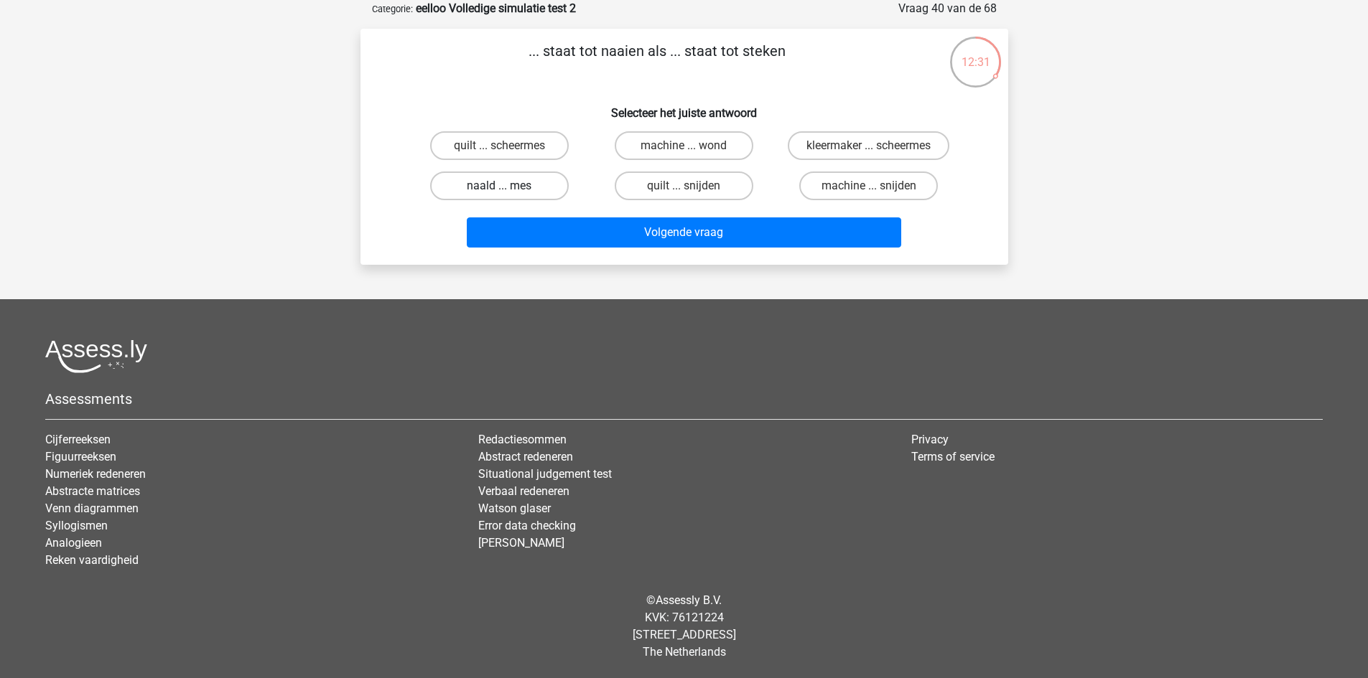
click at [539, 181] on label "naald ... mes" at bounding box center [499, 186] width 139 height 29
click at [508, 186] on input "naald ... mes" at bounding box center [503, 190] width 9 height 9
radio input "true"
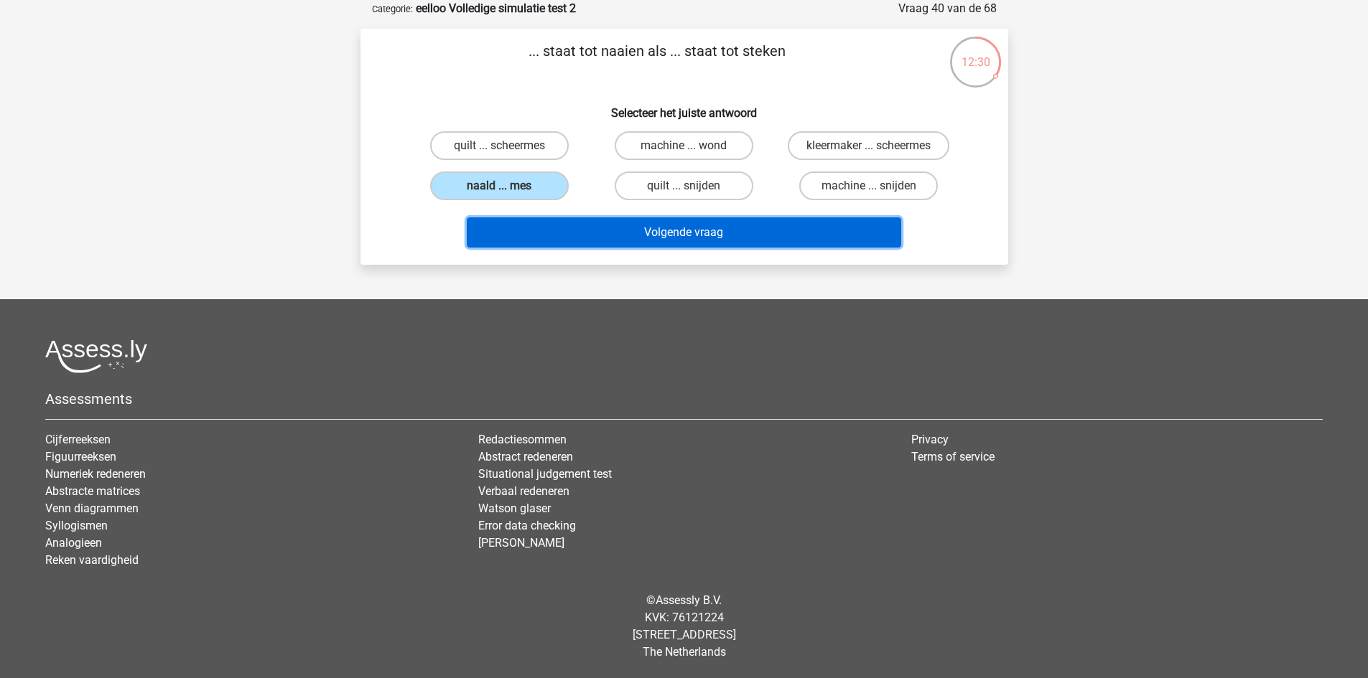
click at [604, 234] on button "Volgende vraag" at bounding box center [684, 233] width 434 height 30
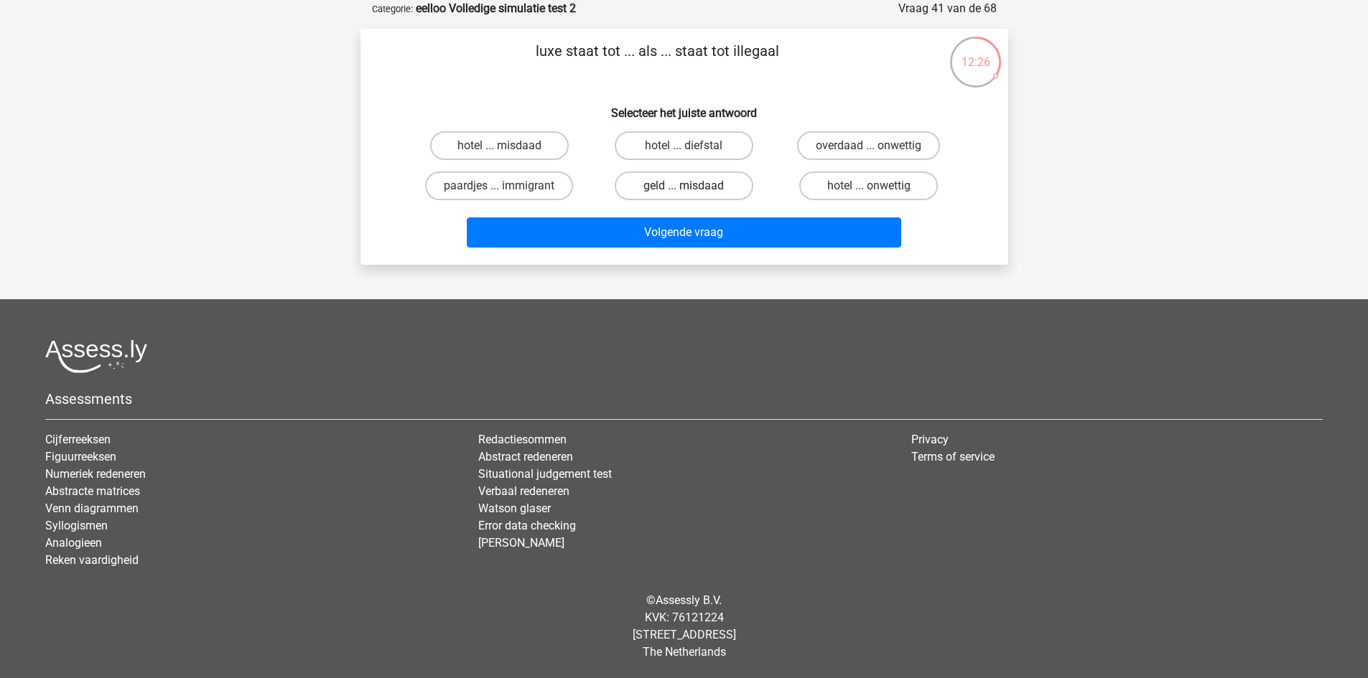
click at [714, 181] on label "geld ... misdaad" at bounding box center [684, 186] width 139 height 29
click at [693, 186] on input "geld ... misdaad" at bounding box center [687, 190] width 9 height 9
radio input "true"
click at [549, 142] on label "hotel ... misdaad" at bounding box center [499, 145] width 139 height 29
click at [508, 146] on input "hotel ... misdaad" at bounding box center [503, 150] width 9 height 9
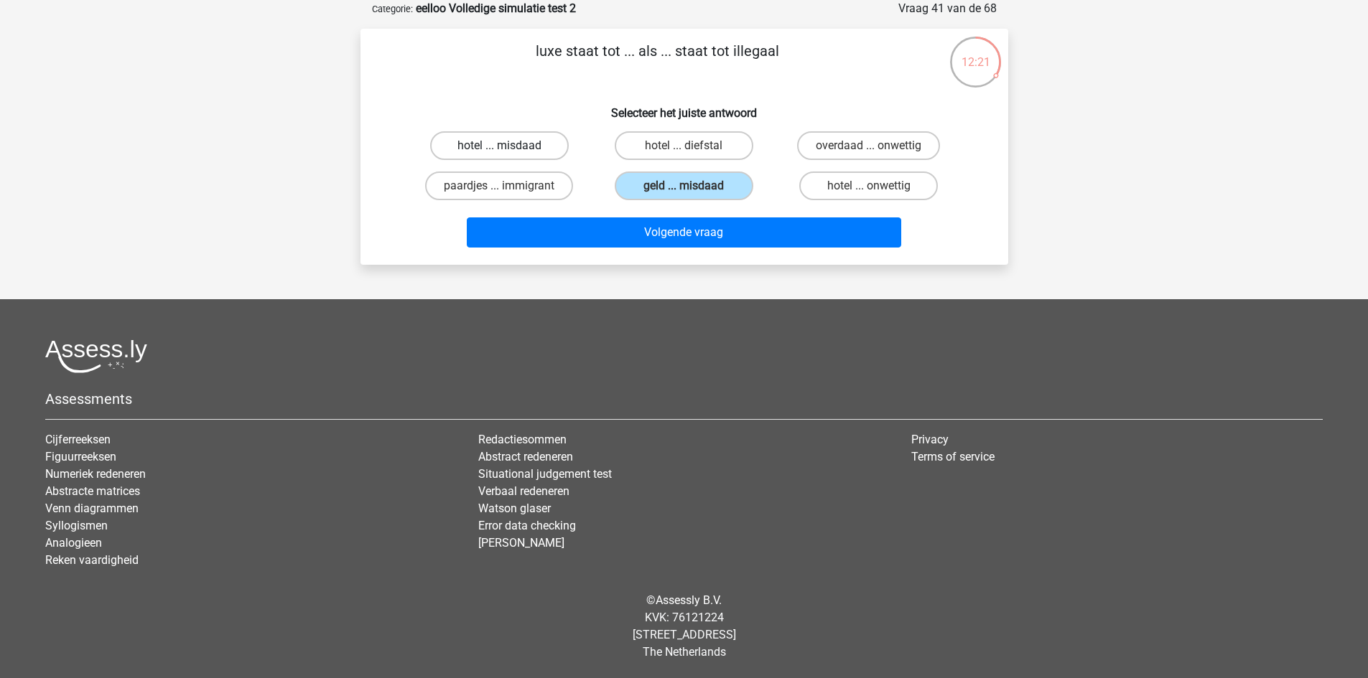
radio input "true"
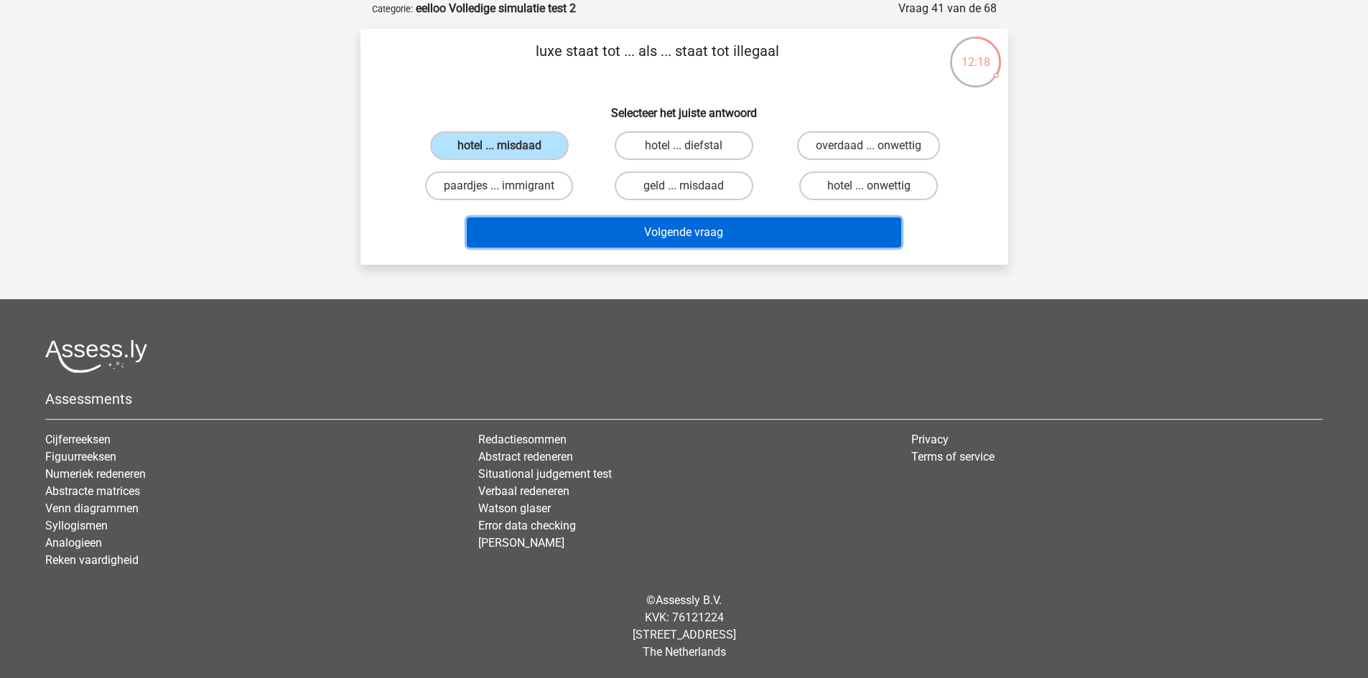
click at [602, 243] on button "Volgende vraag" at bounding box center [684, 233] width 434 height 30
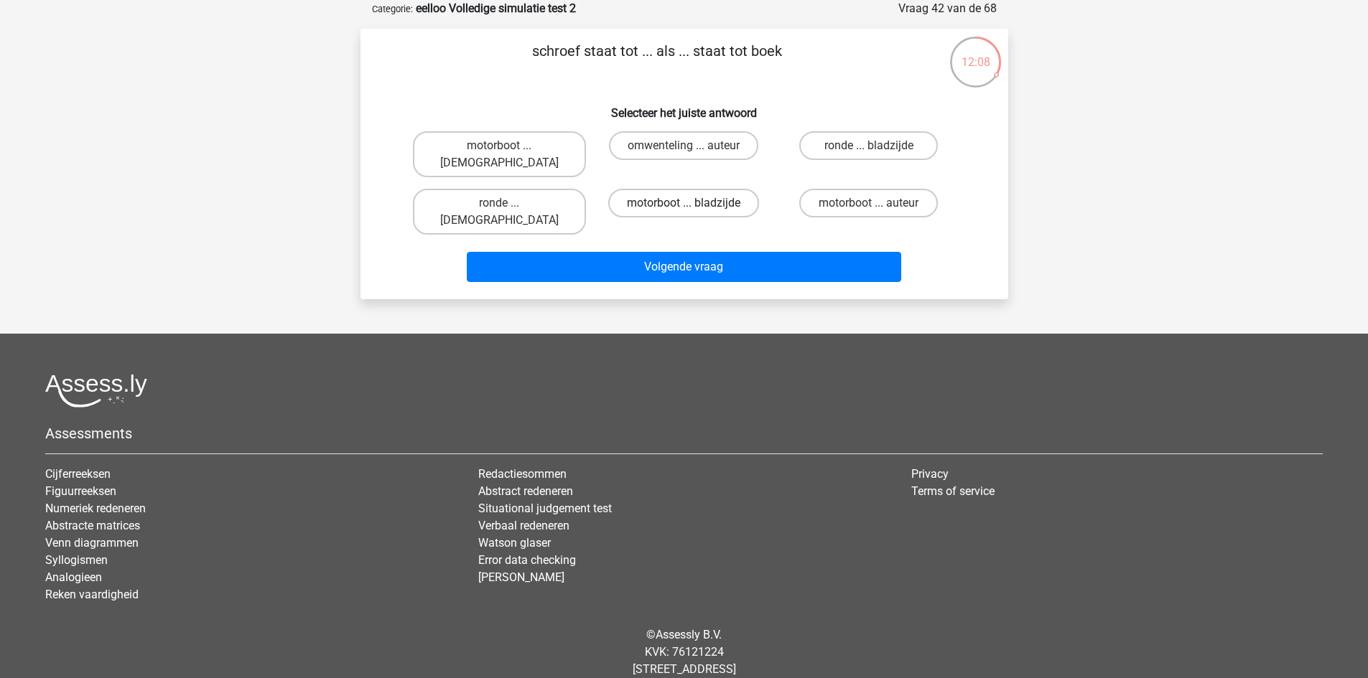
click at [709, 189] on label "motorboot ... bladzijde" at bounding box center [683, 203] width 151 height 29
click at [693, 203] on input "motorboot ... bladzijde" at bounding box center [687, 207] width 9 height 9
radio input "true"
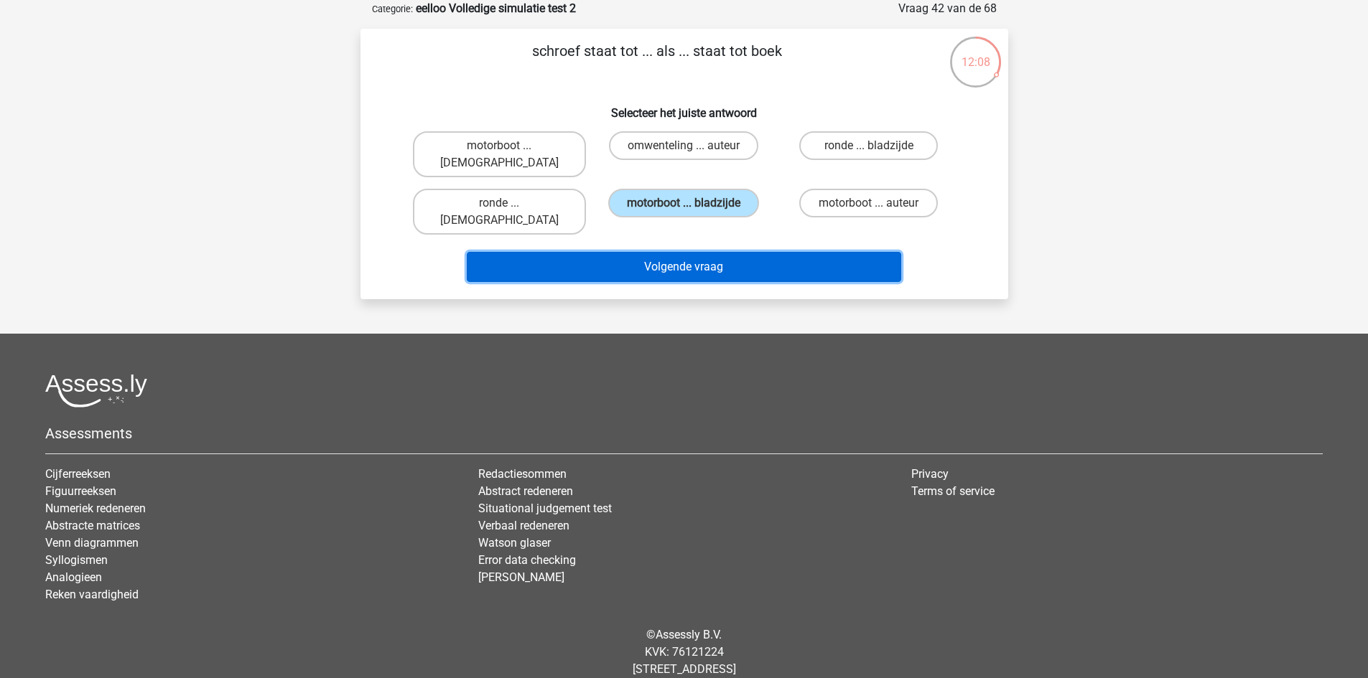
click at [711, 252] on button "Volgende vraag" at bounding box center [684, 267] width 434 height 30
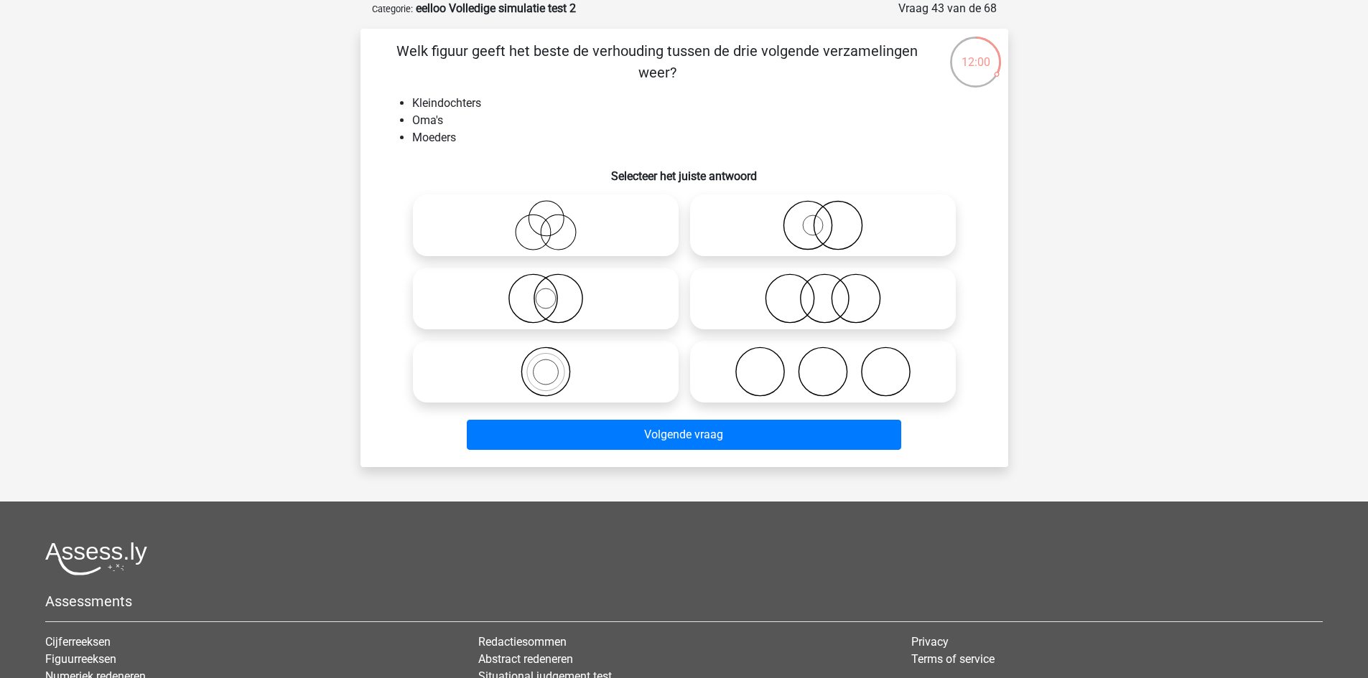
click at [844, 293] on icon at bounding box center [823, 299] width 254 height 50
click at [832, 291] on input "radio" at bounding box center [827, 286] width 9 height 9
radio input "true"
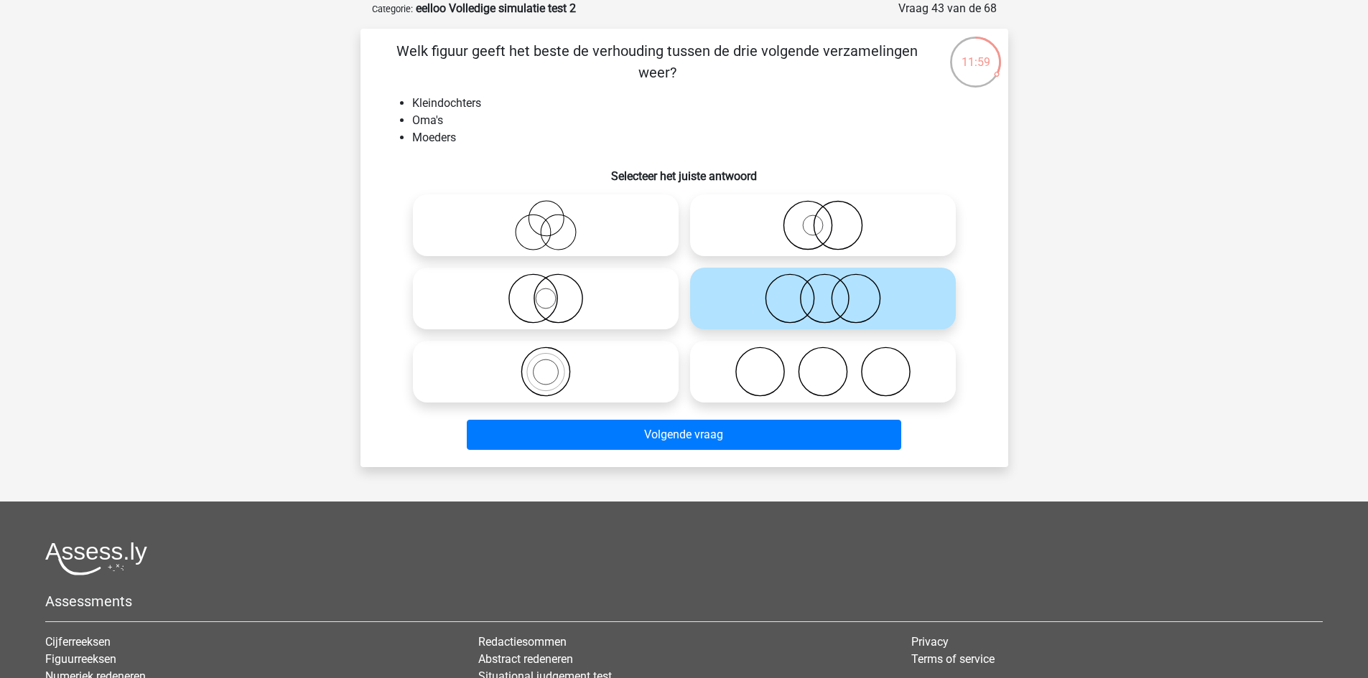
click at [615, 295] on icon at bounding box center [546, 299] width 254 height 50
click at [555, 291] on input "radio" at bounding box center [550, 286] width 9 height 9
radio input "true"
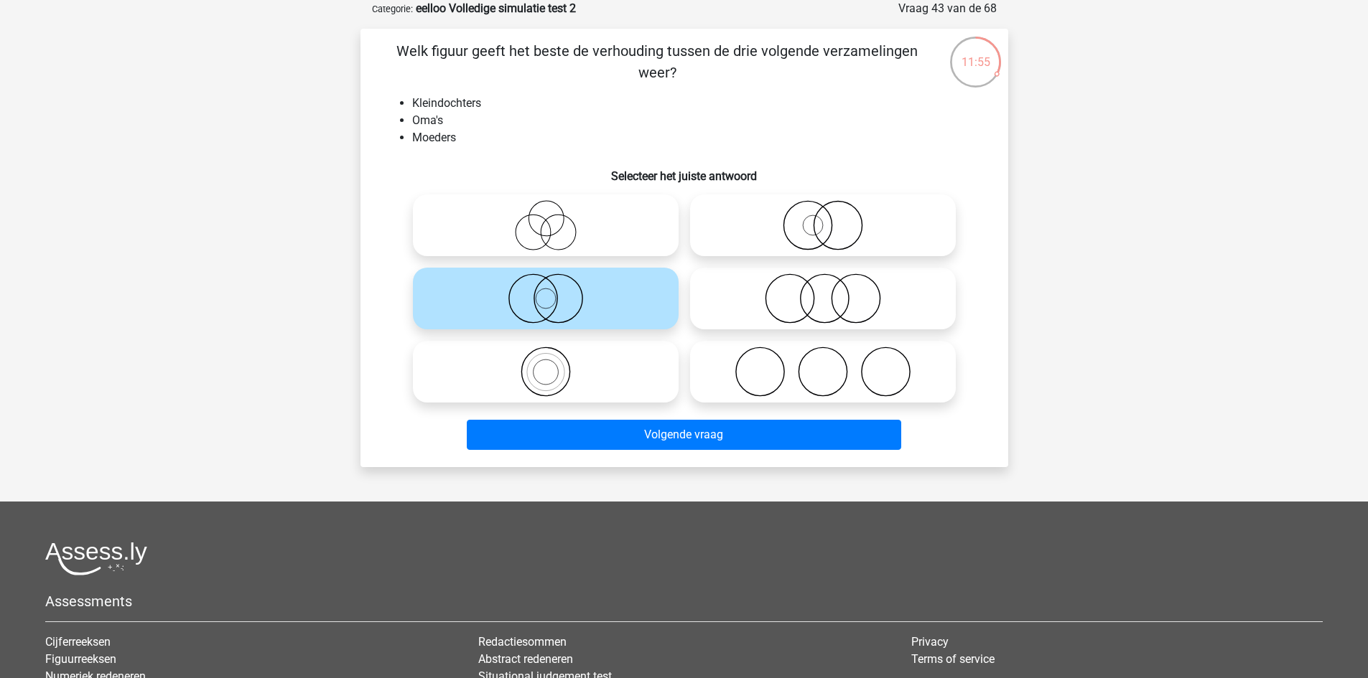
click at [655, 237] on icon at bounding box center [546, 225] width 254 height 50
click at [555, 218] on input "radio" at bounding box center [550, 213] width 9 height 9
radio input "true"
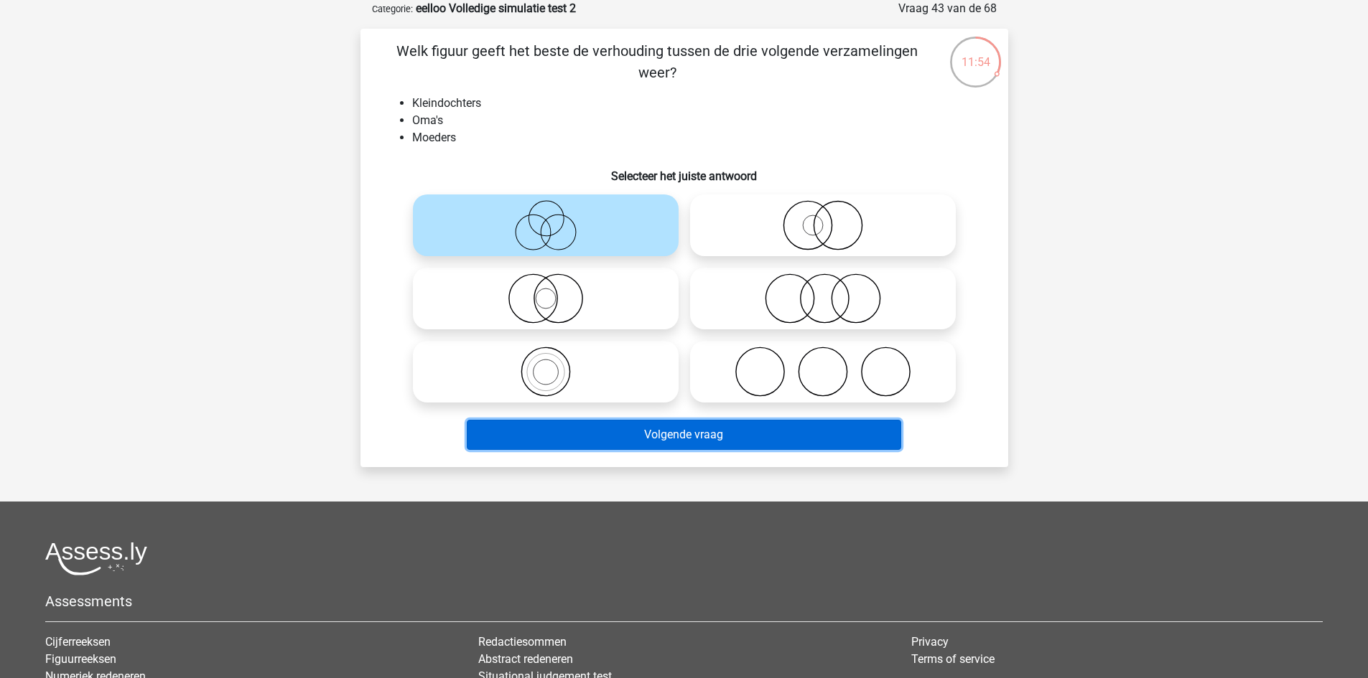
click at [684, 429] on button "Volgende vraag" at bounding box center [684, 435] width 434 height 30
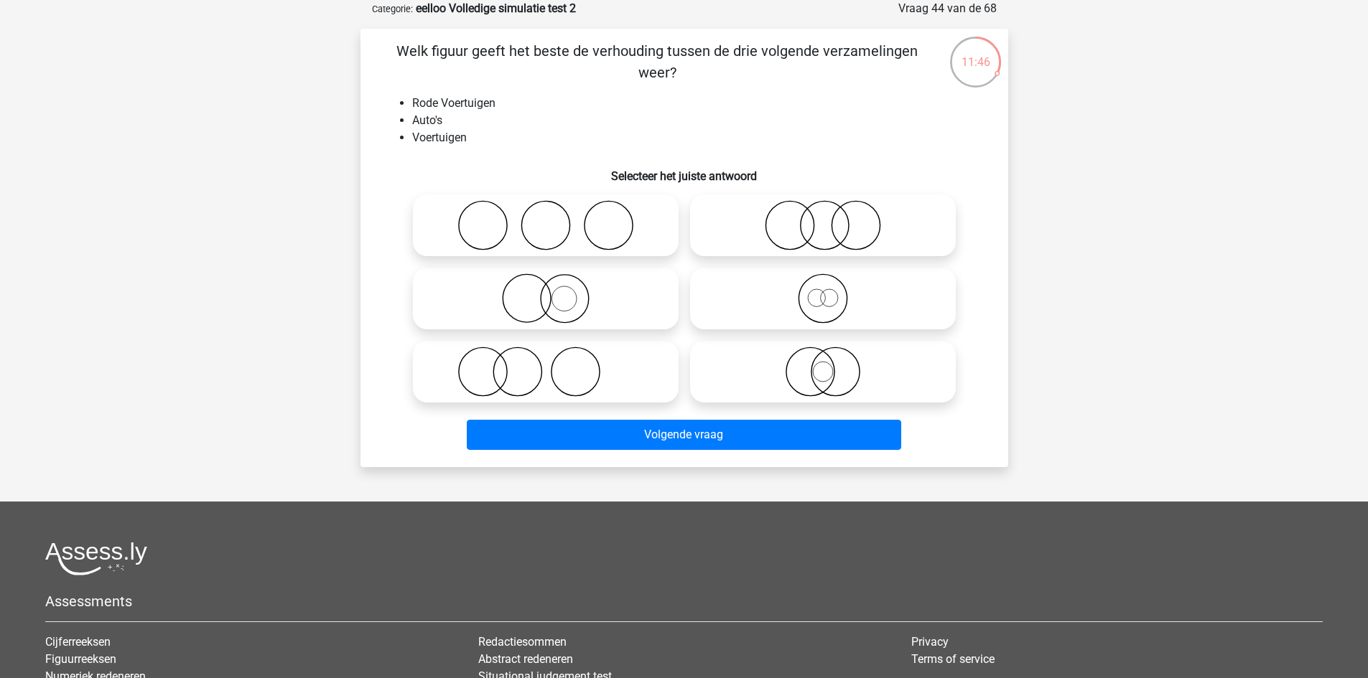
click at [826, 296] on icon at bounding box center [823, 299] width 254 height 50
click at [826, 291] on input "radio" at bounding box center [827, 286] width 9 height 9
radio input "true"
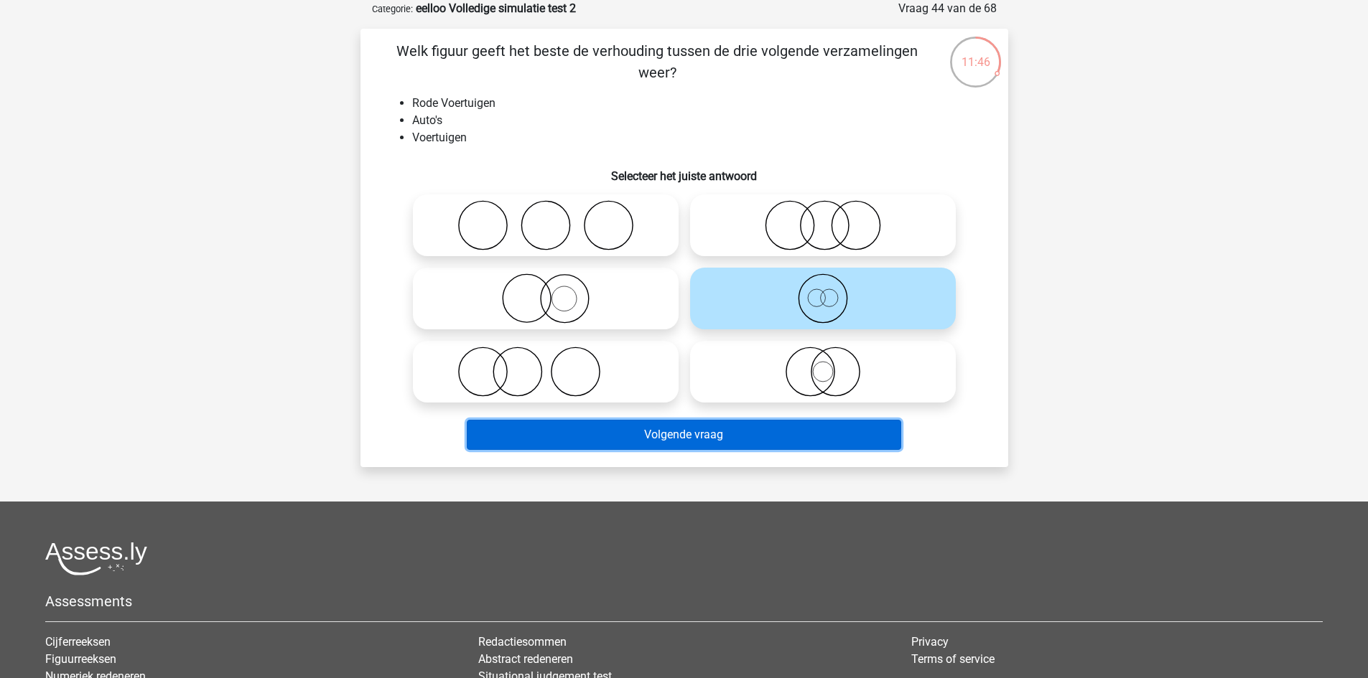
click at [760, 436] on button "Volgende vraag" at bounding box center [684, 435] width 434 height 30
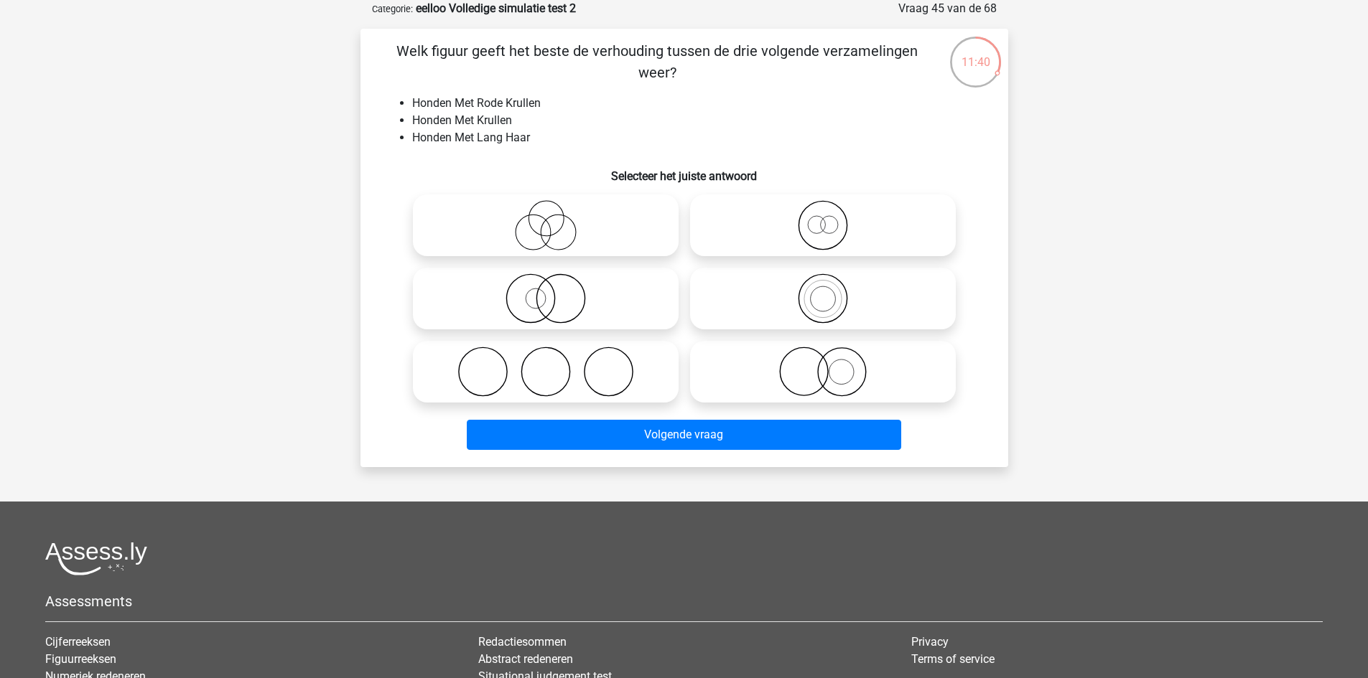
click at [845, 297] on icon at bounding box center [823, 299] width 254 height 50
click at [832, 291] on input "radio" at bounding box center [827, 286] width 9 height 9
radio input "true"
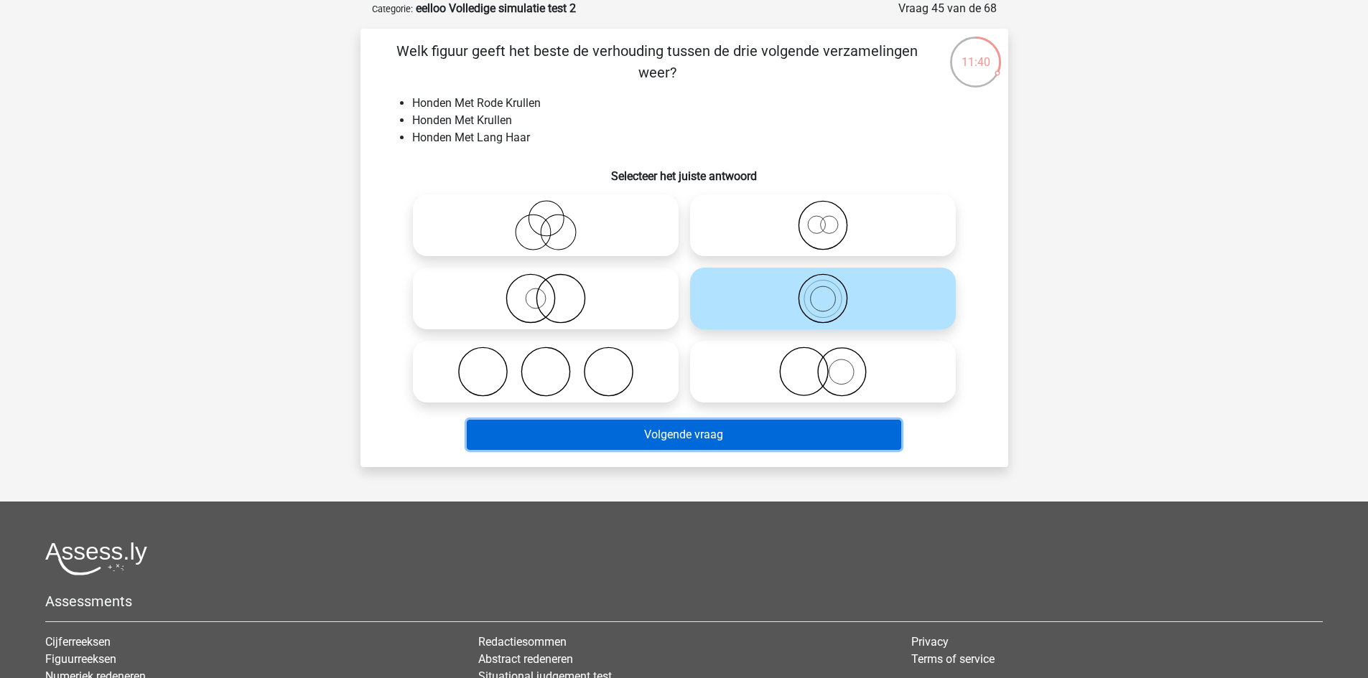
click at [774, 442] on button "Volgende vraag" at bounding box center [684, 435] width 434 height 30
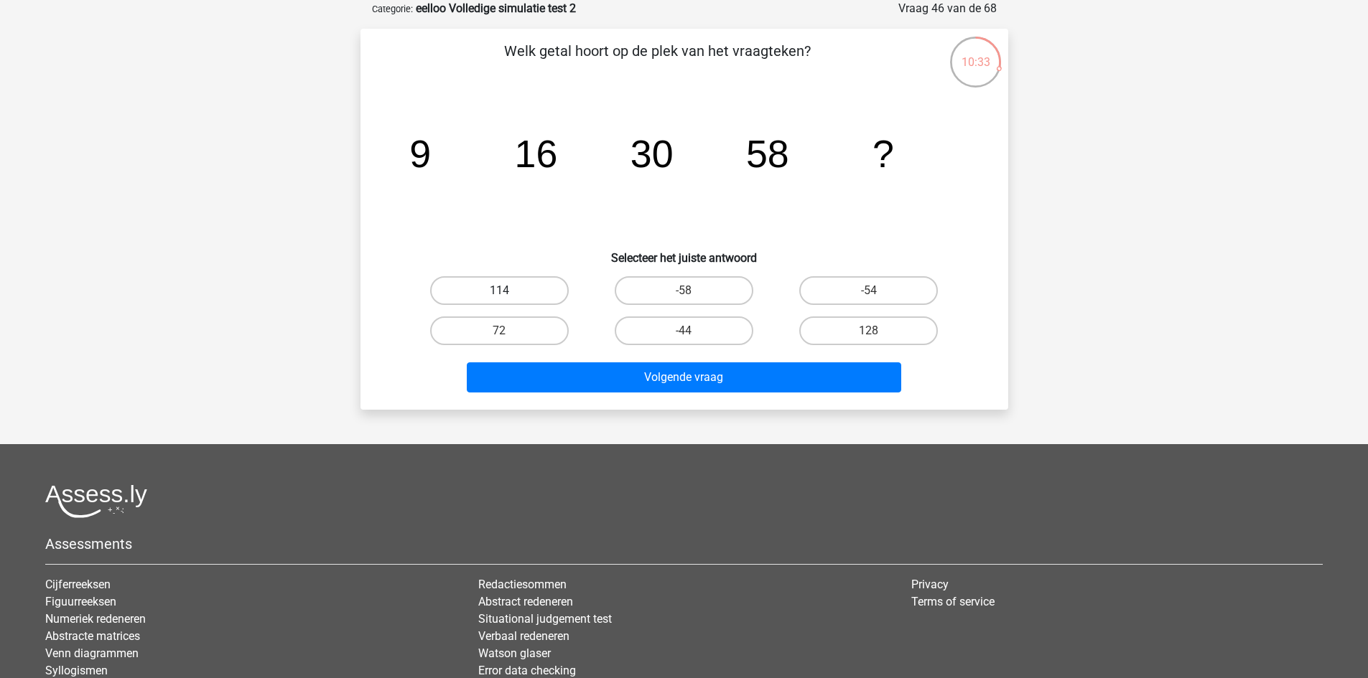
click at [494, 284] on label "114" at bounding box center [499, 290] width 139 height 29
click at [499, 291] on input "114" at bounding box center [503, 295] width 9 height 9
radio input "true"
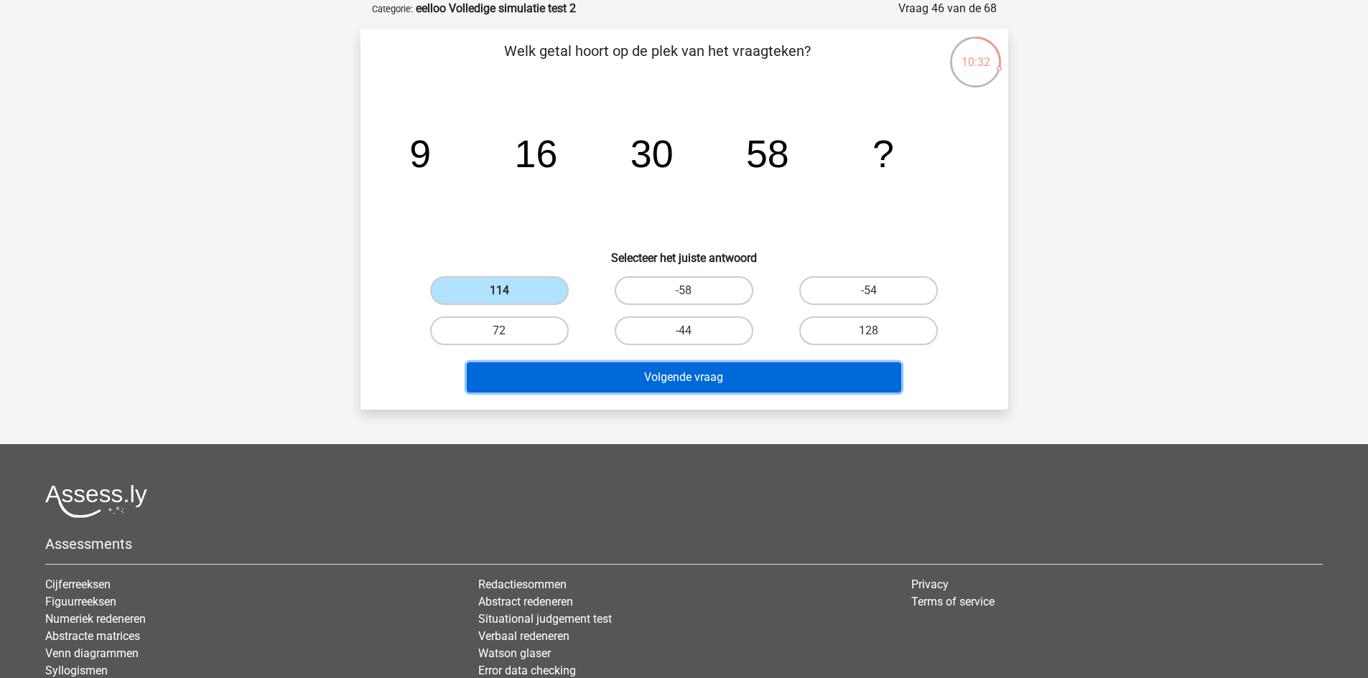
click at [559, 375] on button "Volgende vraag" at bounding box center [684, 378] width 434 height 30
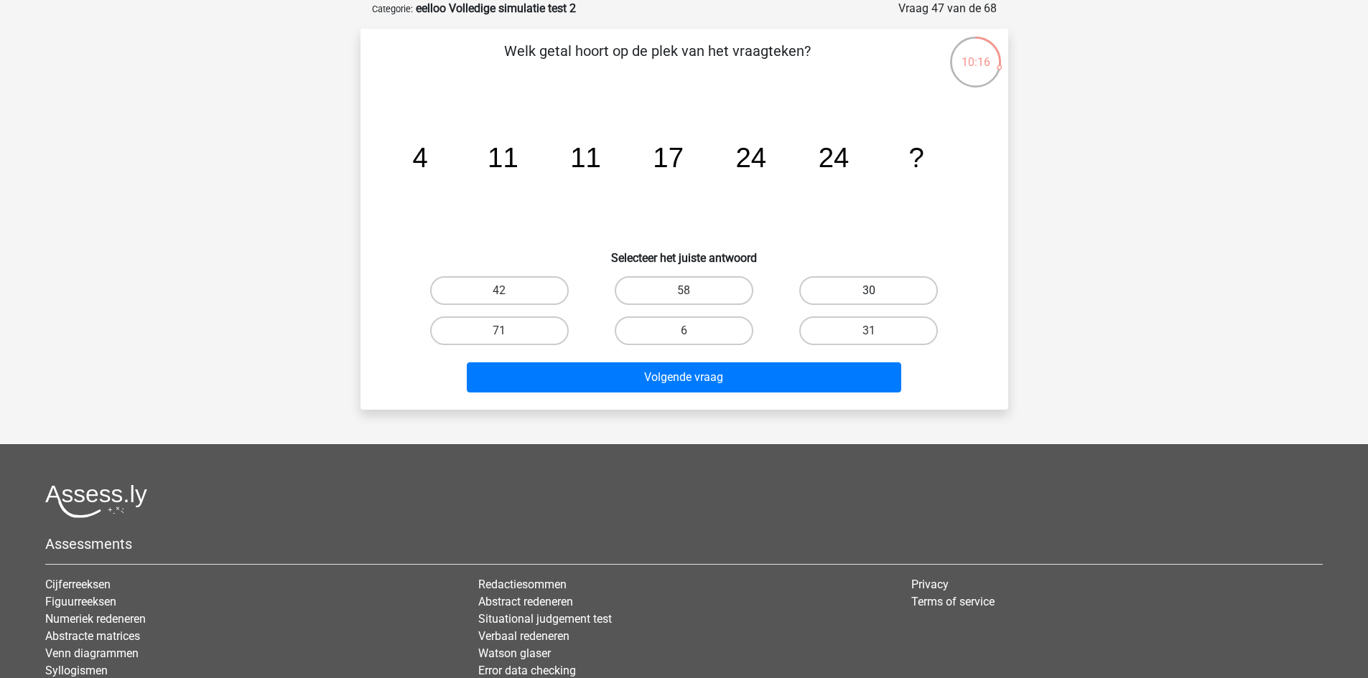
click at [867, 294] on label "30" at bounding box center [868, 290] width 139 height 29
click at [869, 294] on input "30" at bounding box center [873, 295] width 9 height 9
radio input "true"
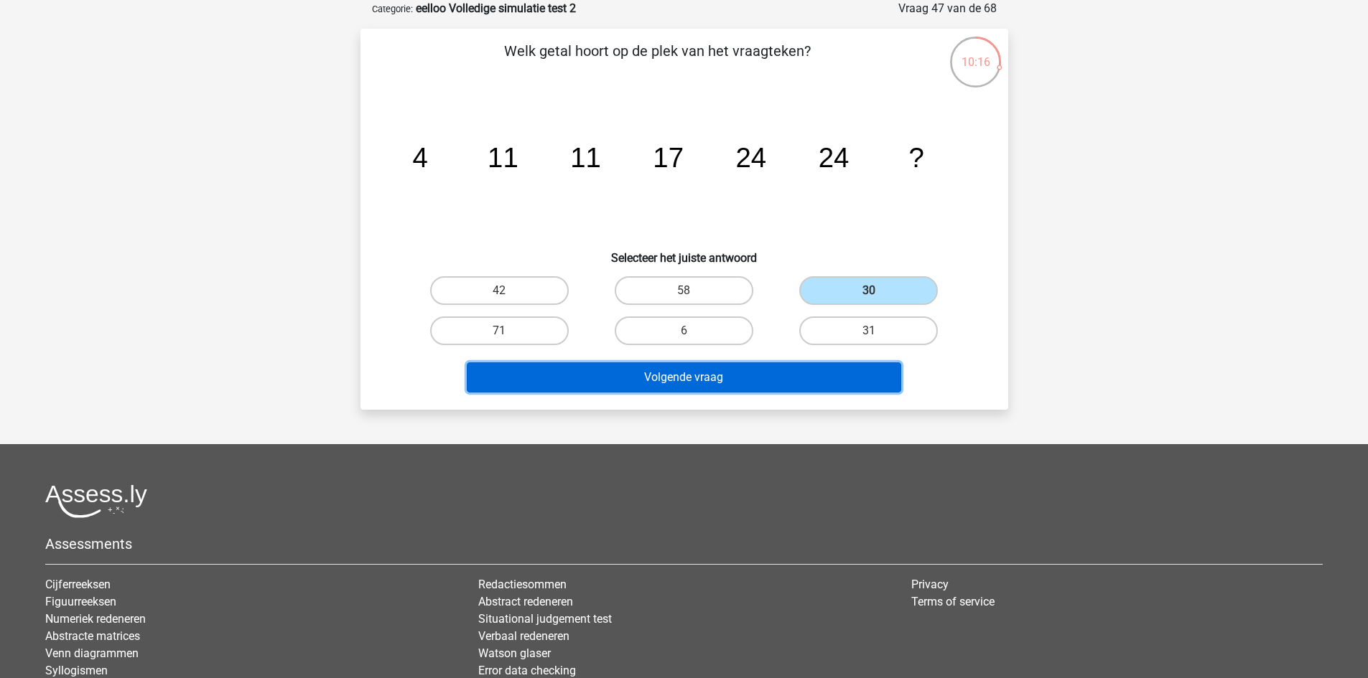
click at [804, 383] on button "Volgende vraag" at bounding box center [684, 378] width 434 height 30
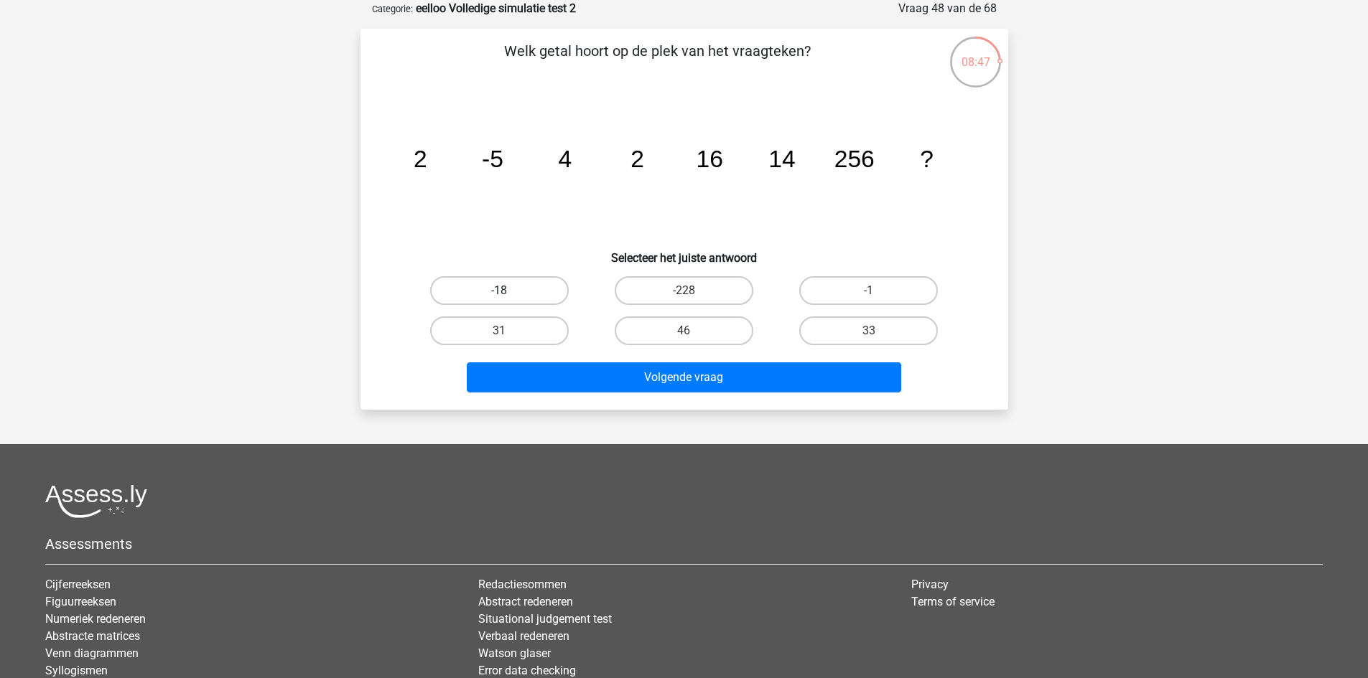
click at [546, 280] on label "-18" at bounding box center [499, 290] width 139 height 29
click at [508, 291] on input "-18" at bounding box center [503, 295] width 9 height 9
radio input "true"
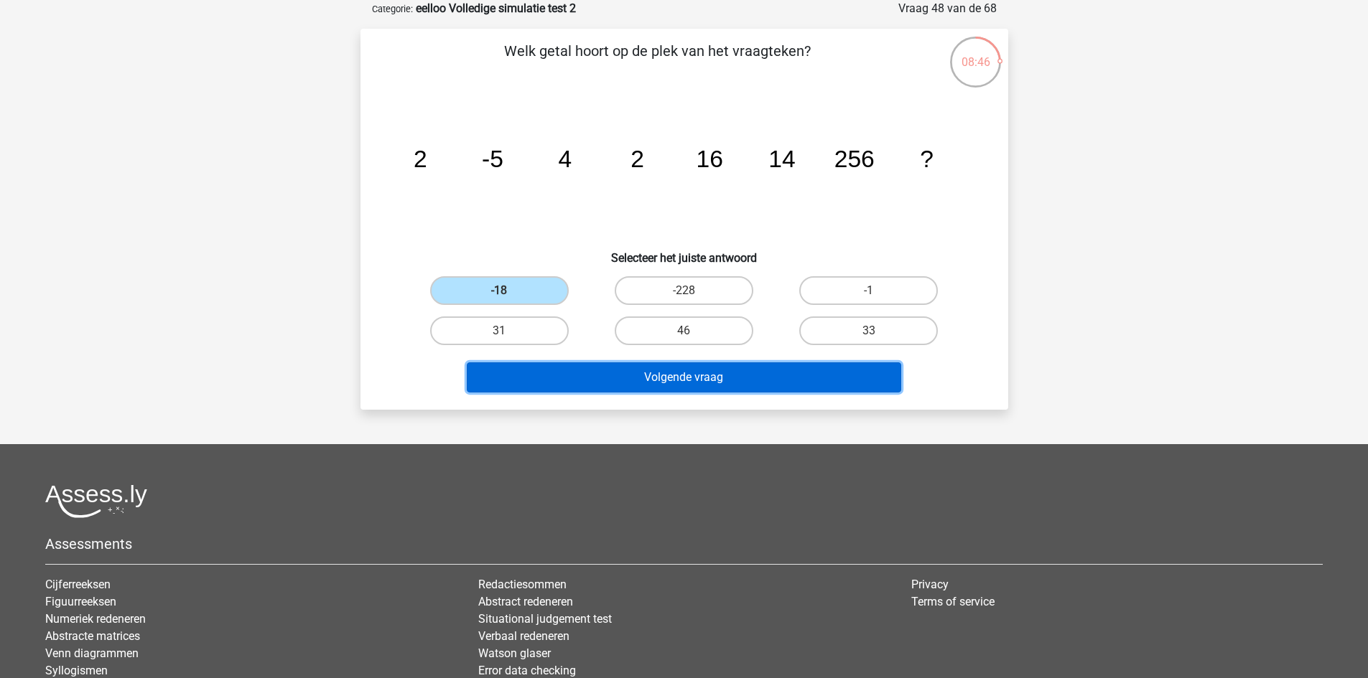
click at [615, 377] on button "Volgende vraag" at bounding box center [684, 378] width 434 height 30
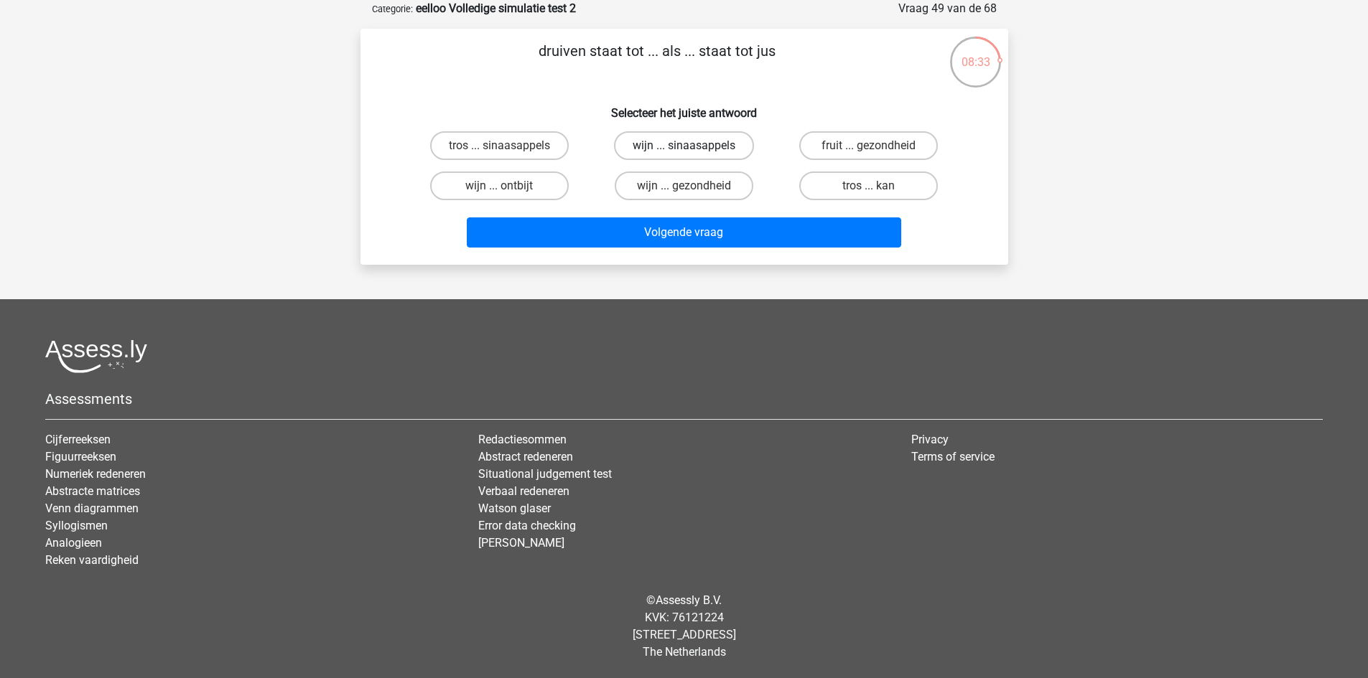
click at [711, 144] on label "wijn ... sinaasappels" at bounding box center [684, 145] width 140 height 29
click at [693, 146] on input "wijn ... sinaasappels" at bounding box center [687, 150] width 9 height 9
radio input "true"
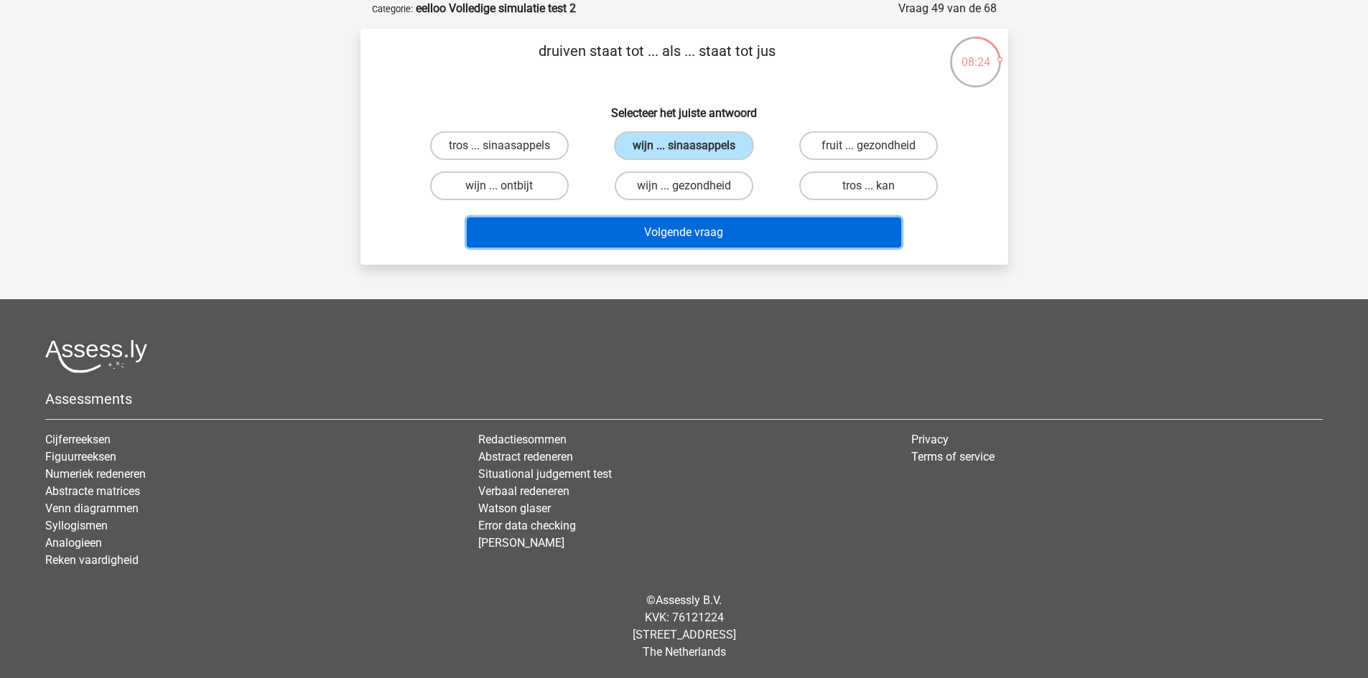
click at [615, 225] on button "Volgende vraag" at bounding box center [684, 233] width 434 height 30
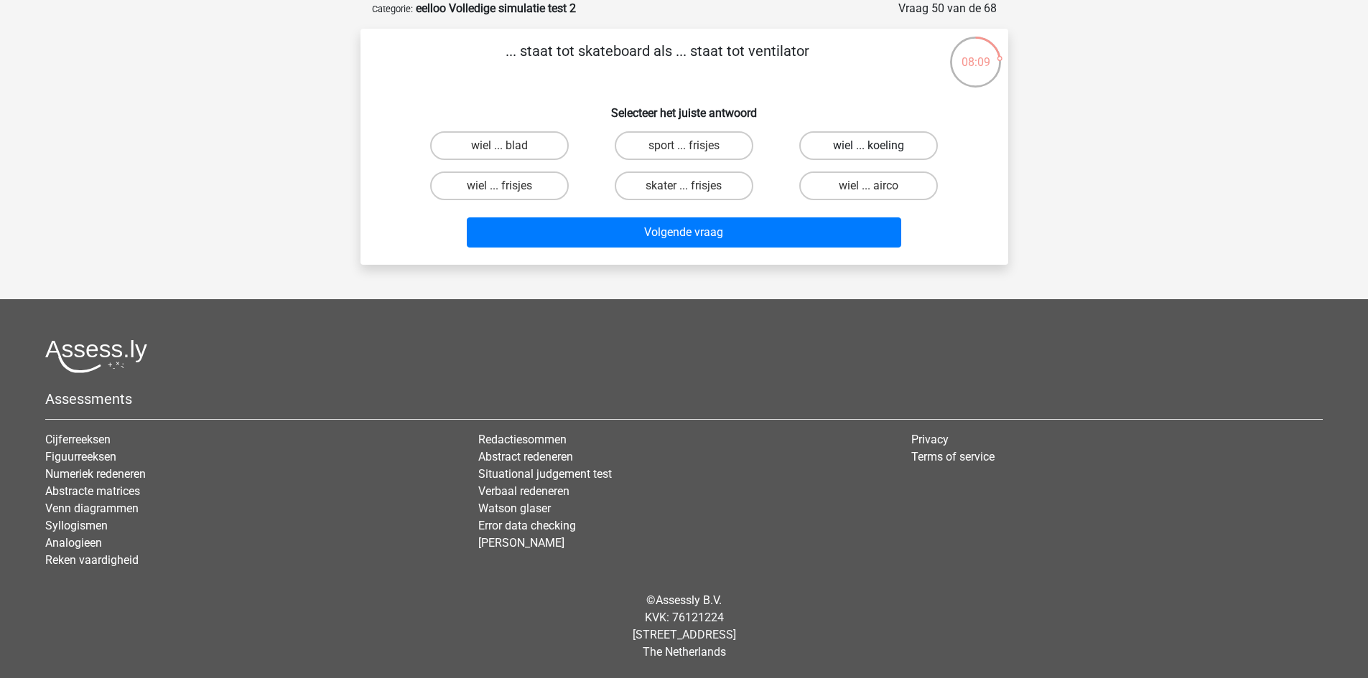
click at [882, 150] on label "wiel ... koeling" at bounding box center [868, 145] width 139 height 29
click at [878, 150] on input "wiel ... koeling" at bounding box center [873, 150] width 9 height 9
radio input "true"
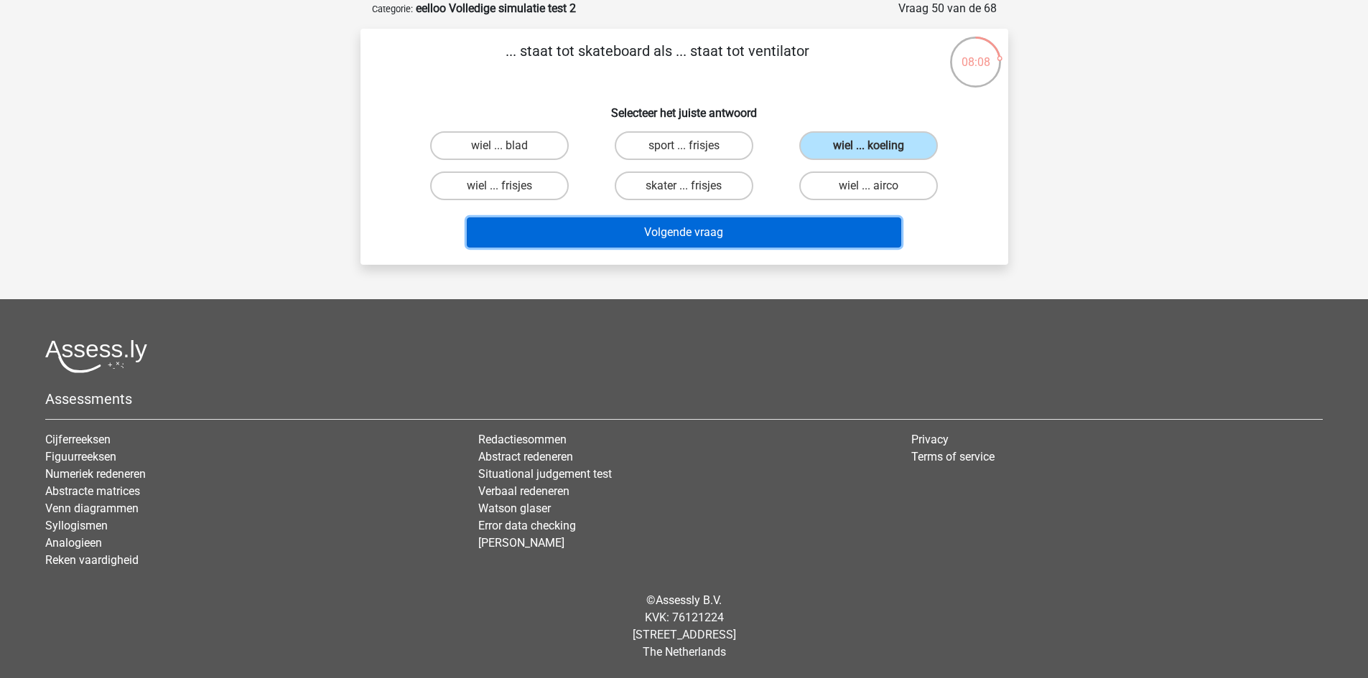
click at [792, 228] on button "Volgende vraag" at bounding box center [684, 233] width 434 height 30
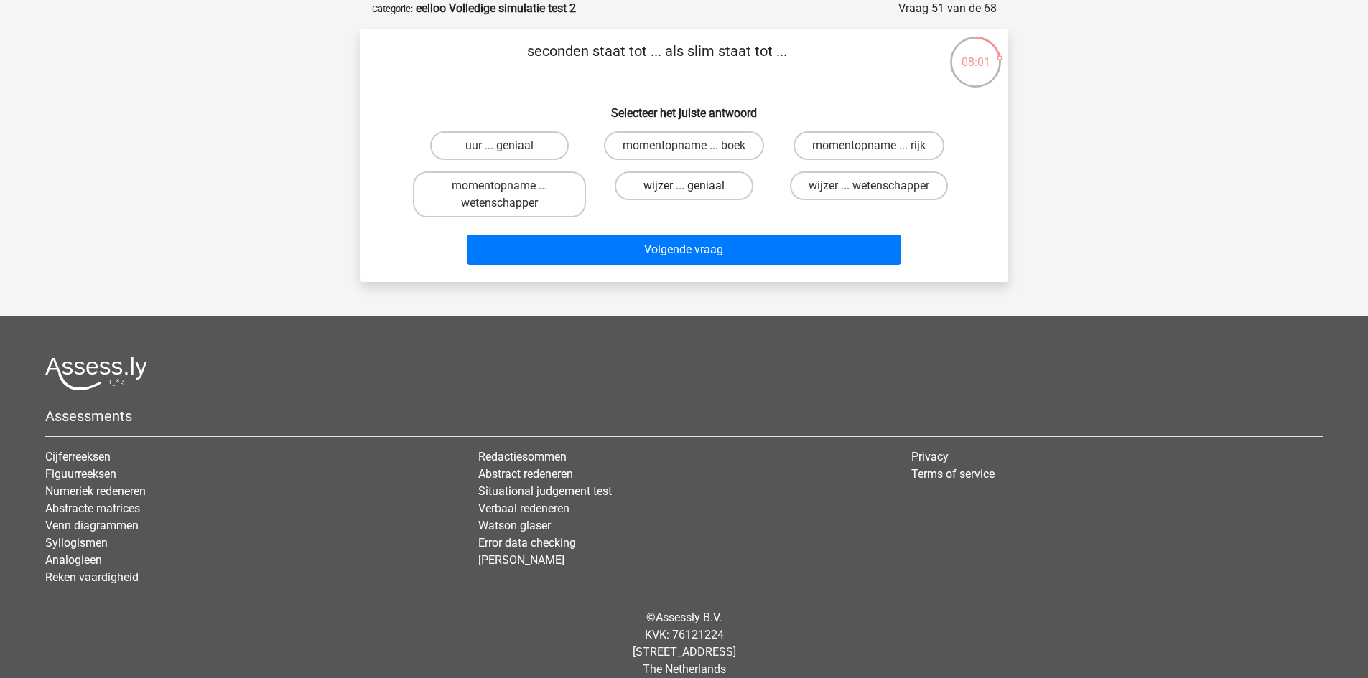
click at [729, 187] on label "wijzer ... geniaal" at bounding box center [684, 186] width 139 height 29
click at [693, 187] on input "wijzer ... geniaal" at bounding box center [687, 190] width 9 height 9
radio input "true"
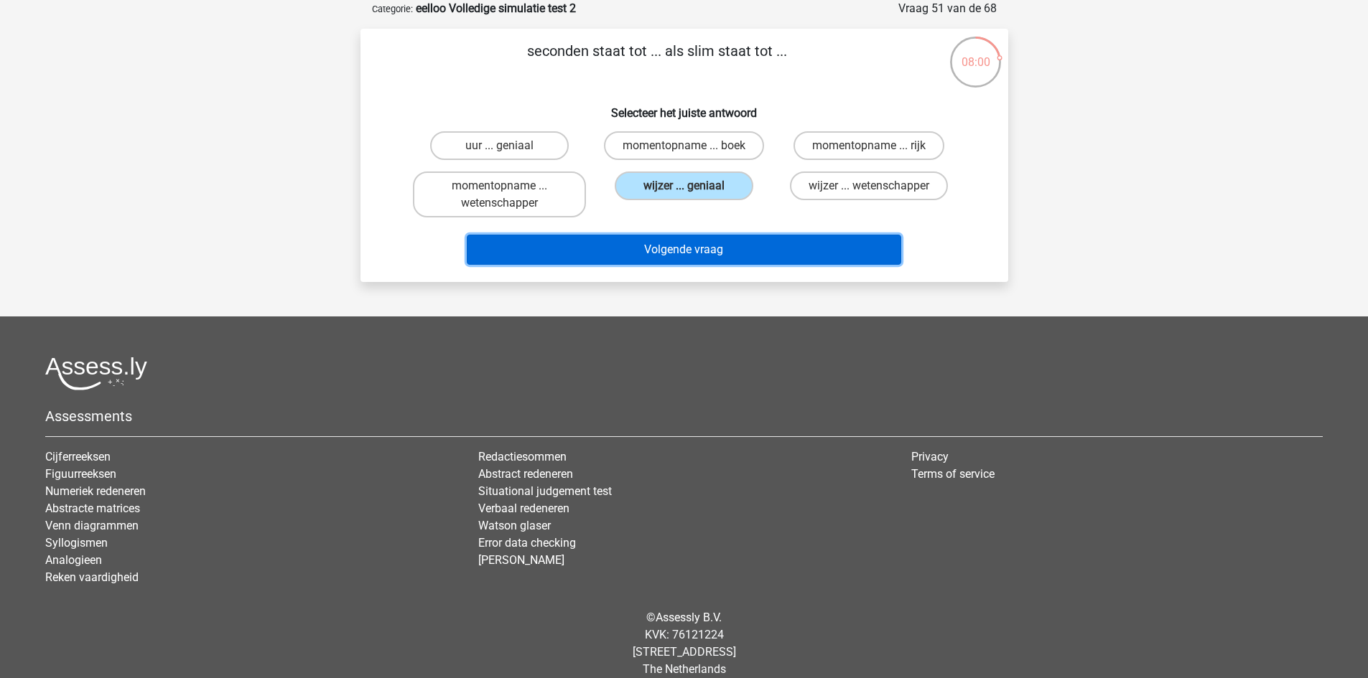
click at [694, 246] on button "Volgende vraag" at bounding box center [684, 250] width 434 height 30
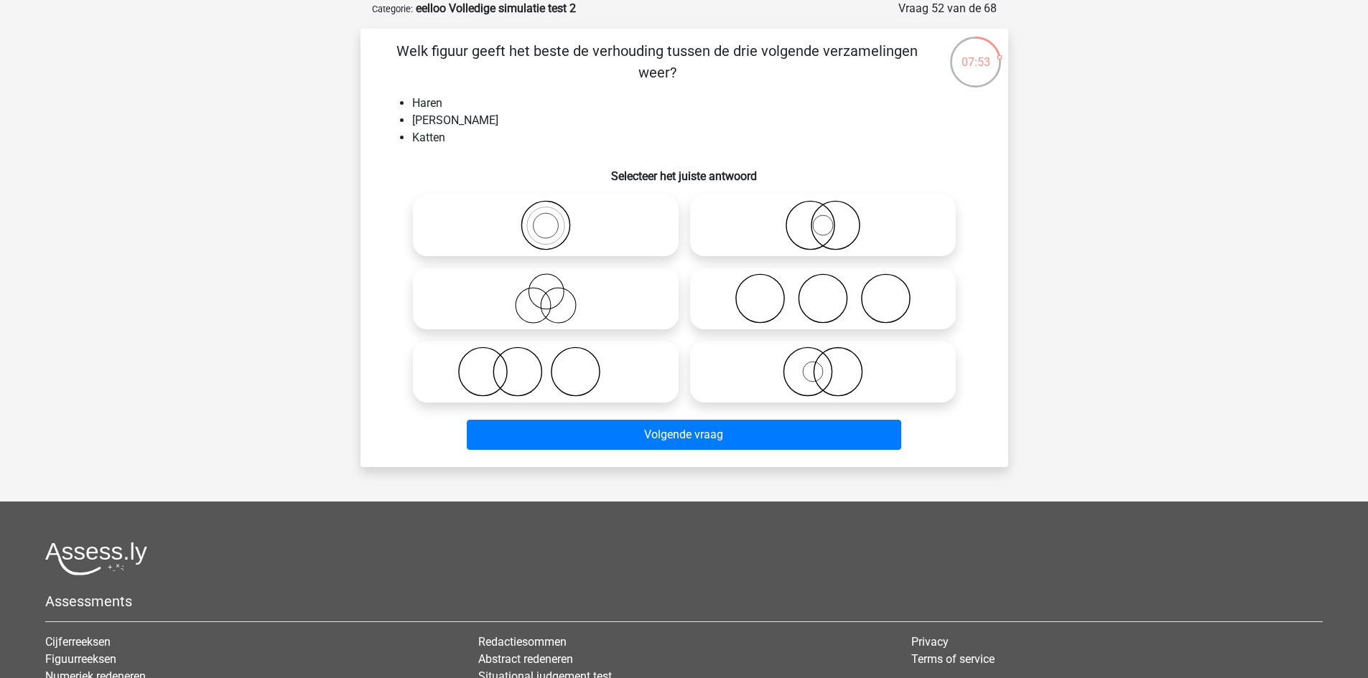
click at [856, 223] on icon at bounding box center [823, 225] width 254 height 50
click at [832, 218] on input "radio" at bounding box center [827, 213] width 9 height 9
radio input "true"
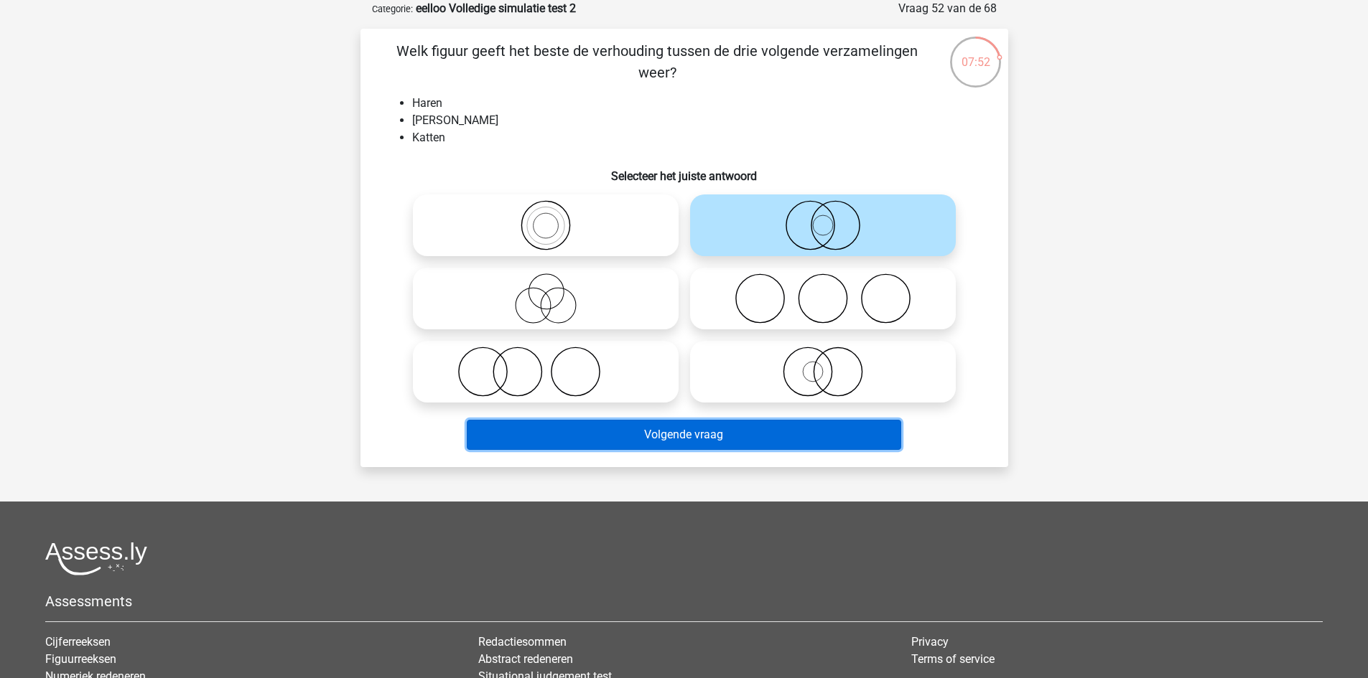
click at [737, 432] on button "Volgende vraag" at bounding box center [684, 435] width 434 height 30
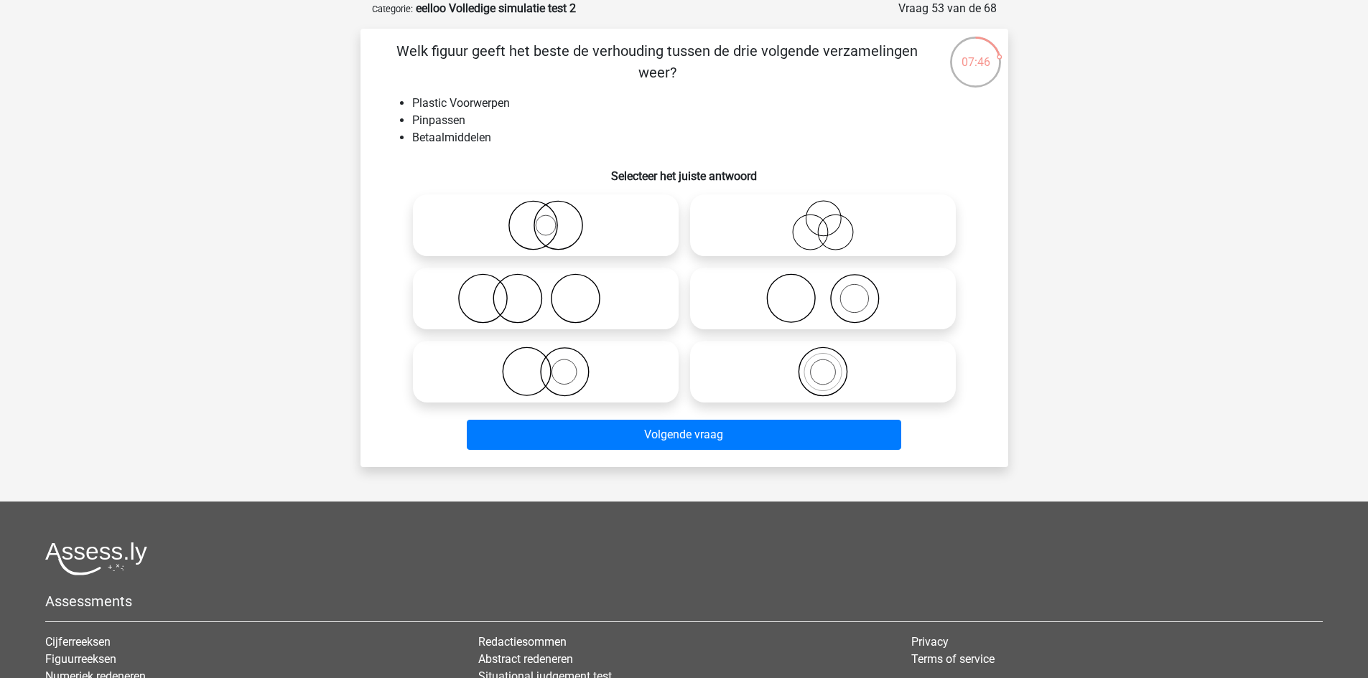
click at [793, 364] on icon at bounding box center [823, 372] width 254 height 50
click at [823, 364] on input "radio" at bounding box center [827, 359] width 9 height 9
radio input "true"
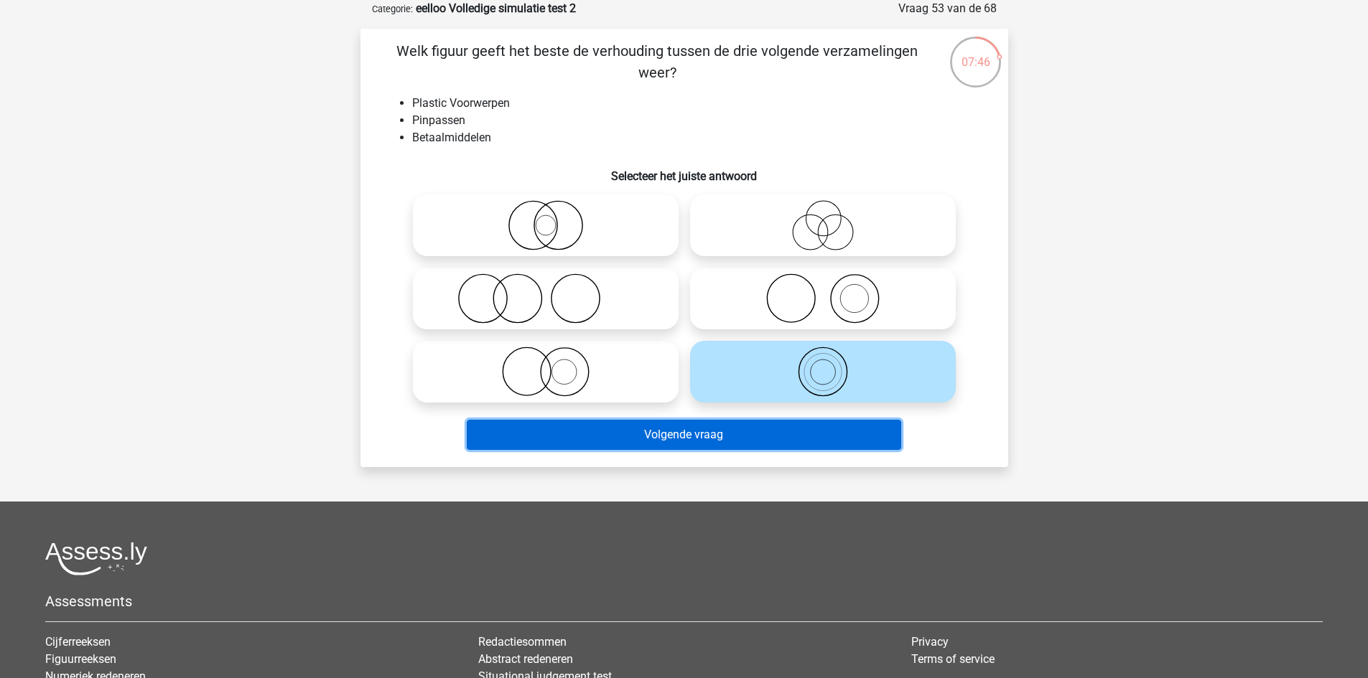
click at [763, 436] on button "Volgende vraag" at bounding box center [684, 435] width 434 height 30
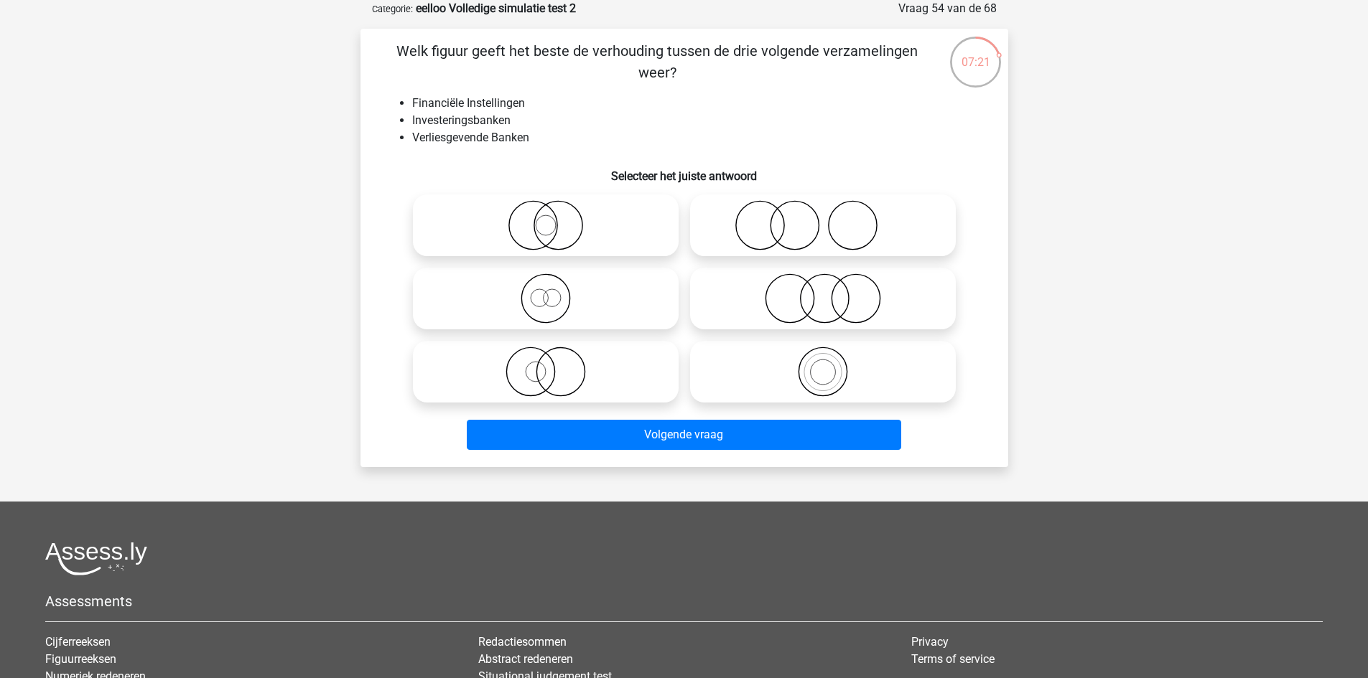
click at [576, 282] on icon at bounding box center [546, 299] width 254 height 50
click at [555, 282] on input "radio" at bounding box center [550, 286] width 9 height 9
radio input "true"
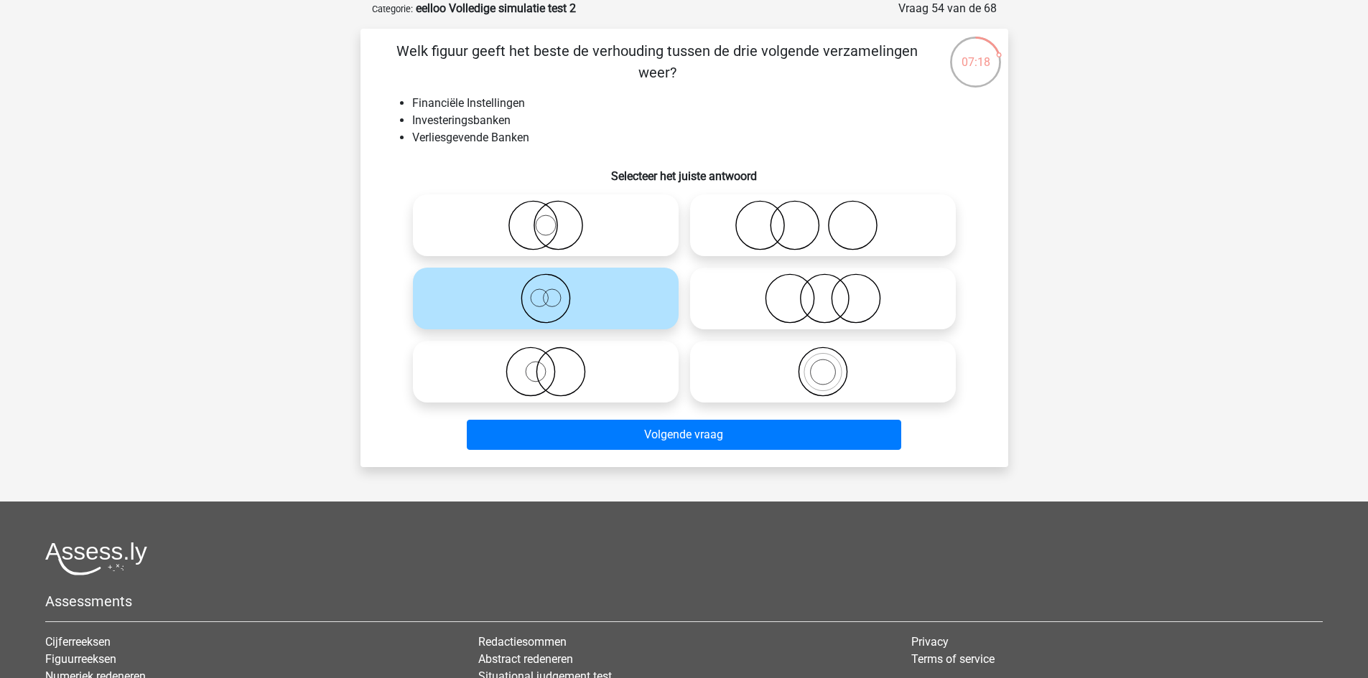
click at [805, 328] on label at bounding box center [823, 299] width 266 height 62
click at [823, 291] on input "radio" at bounding box center [827, 286] width 9 height 9
radio input "true"
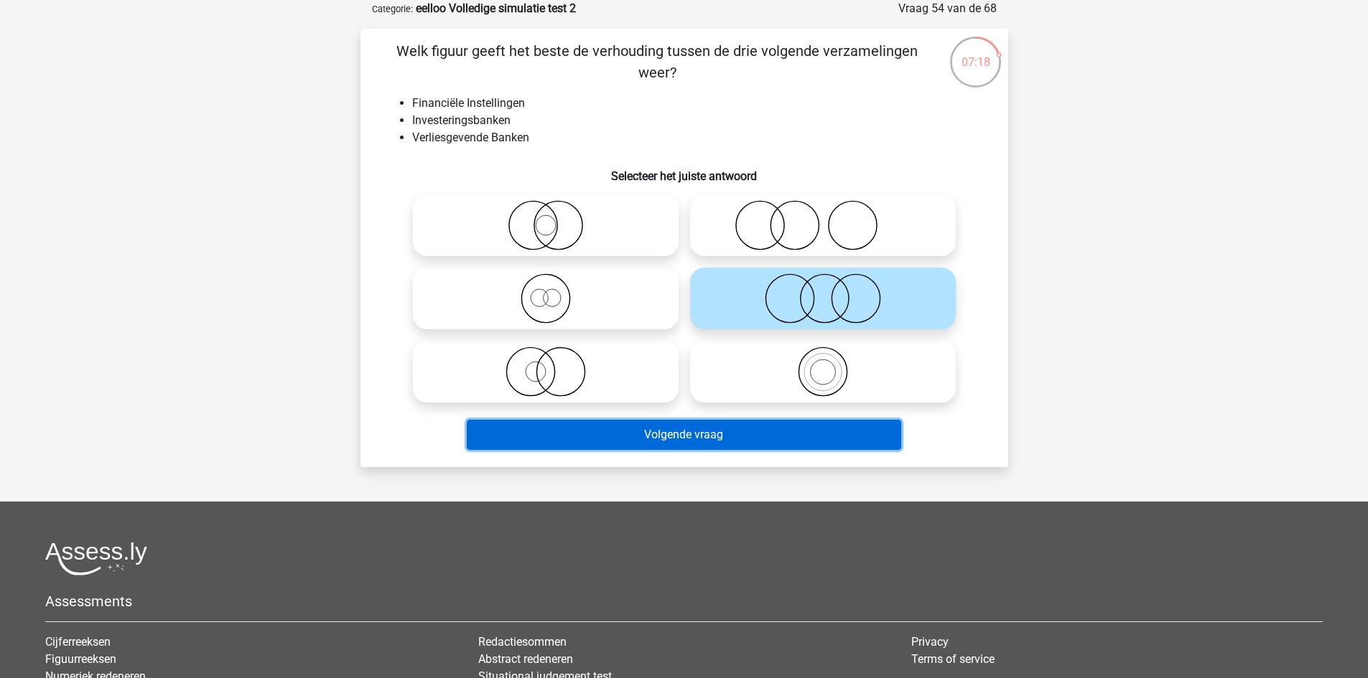
click at [676, 429] on button "Volgende vraag" at bounding box center [684, 435] width 434 height 30
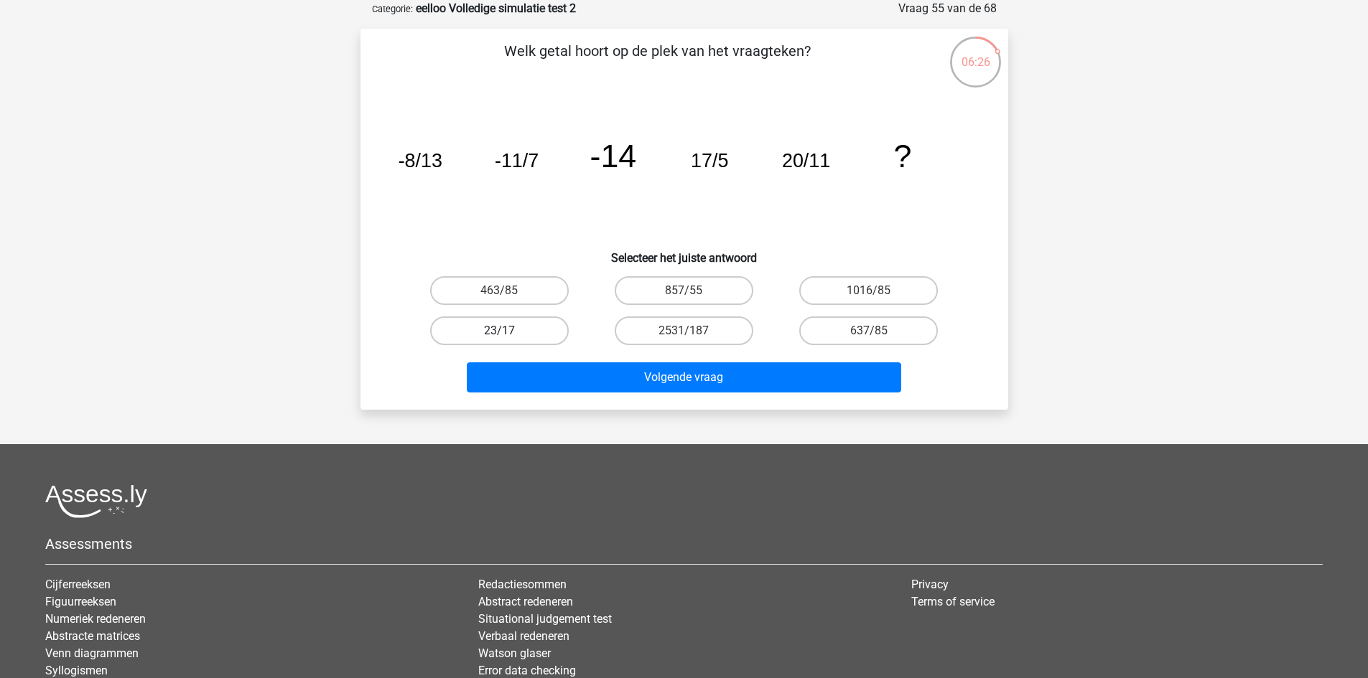
click at [525, 332] on label "23/17" at bounding box center [499, 331] width 139 height 29
click at [508, 332] on input "23/17" at bounding box center [503, 335] width 9 height 9
radio input "true"
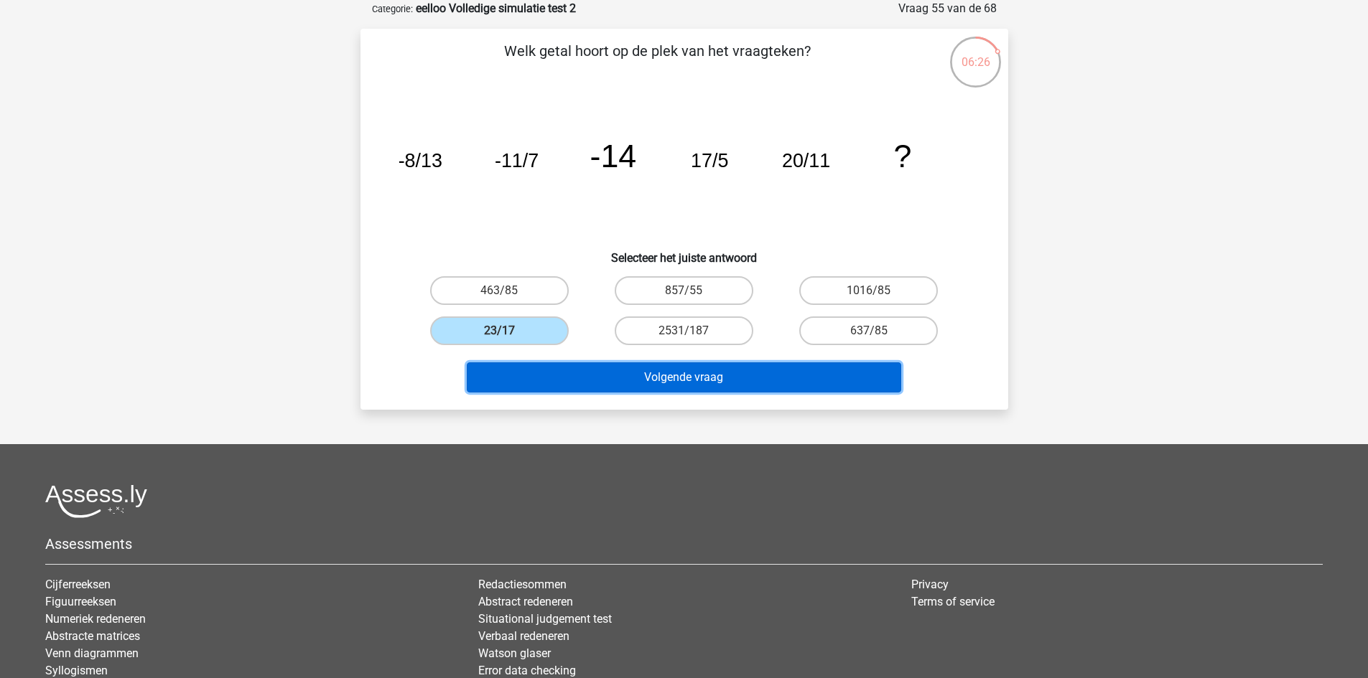
click at [556, 376] on button "Volgende vraag" at bounding box center [684, 378] width 434 height 30
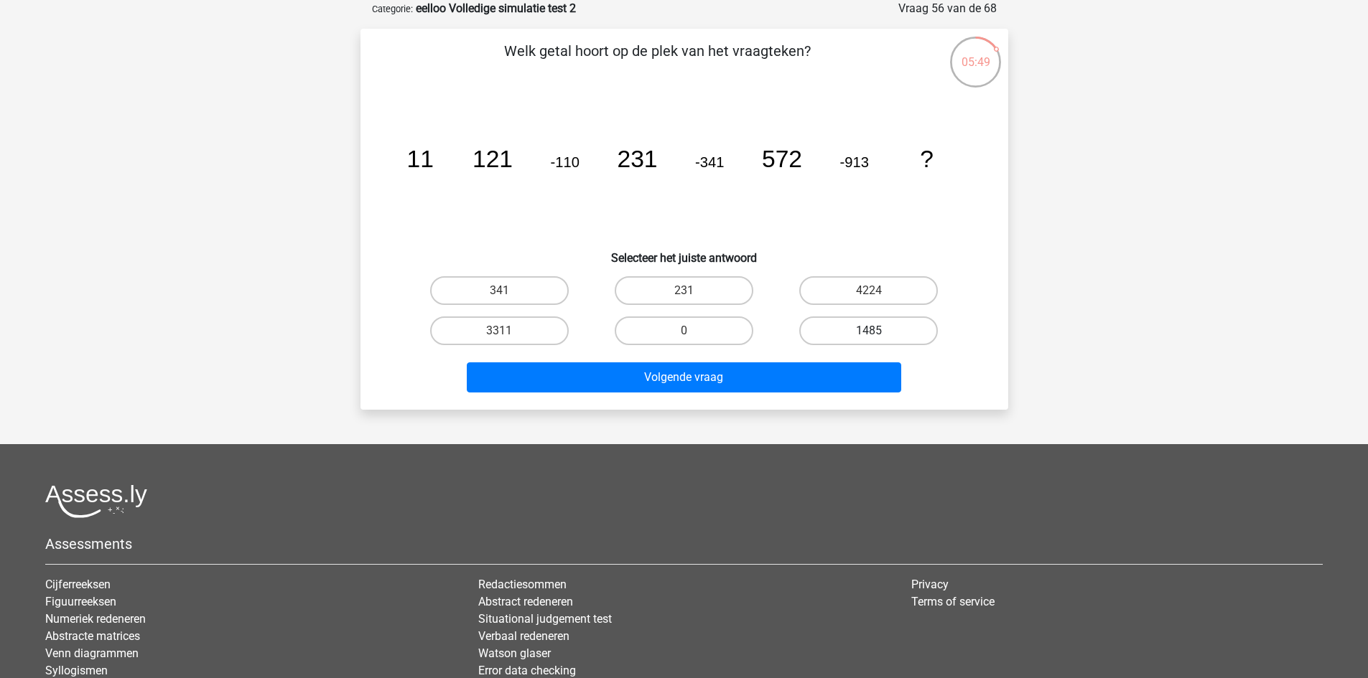
click at [882, 320] on label "1485" at bounding box center [868, 331] width 139 height 29
click at [878, 331] on input "1485" at bounding box center [873, 335] width 9 height 9
radio input "true"
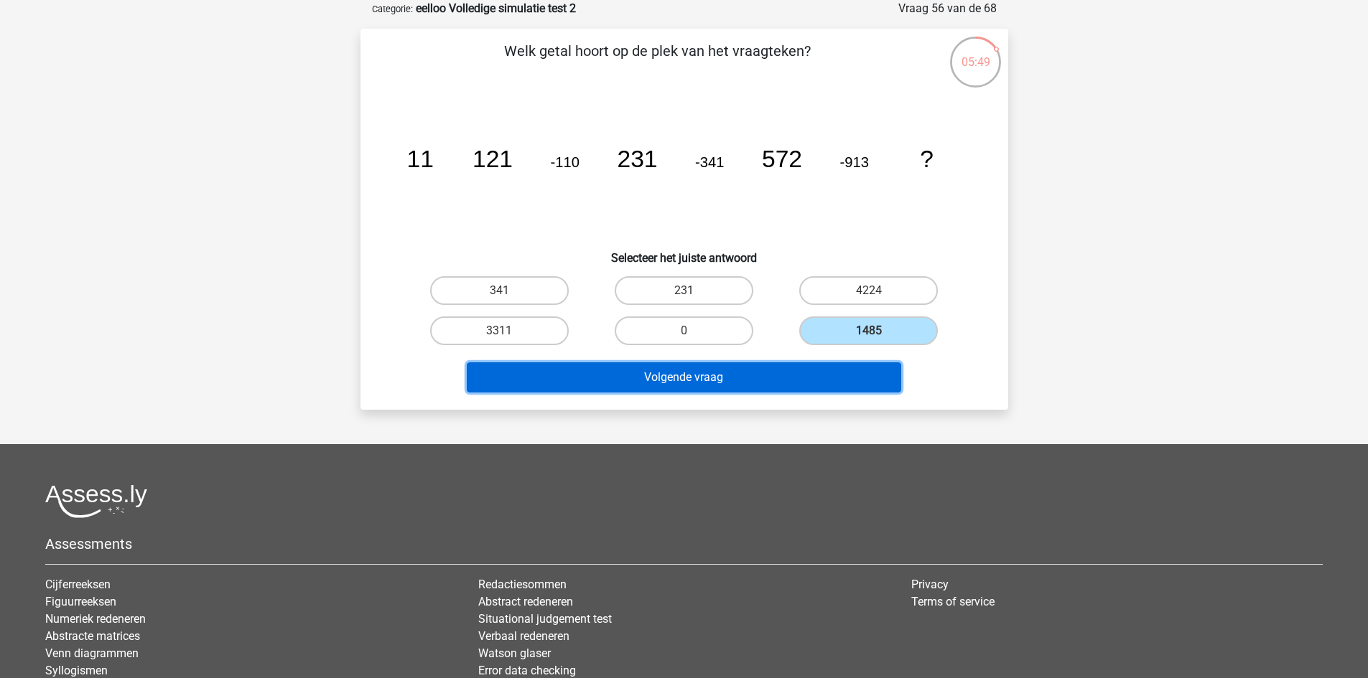
click at [846, 371] on button "Volgende vraag" at bounding box center [684, 378] width 434 height 30
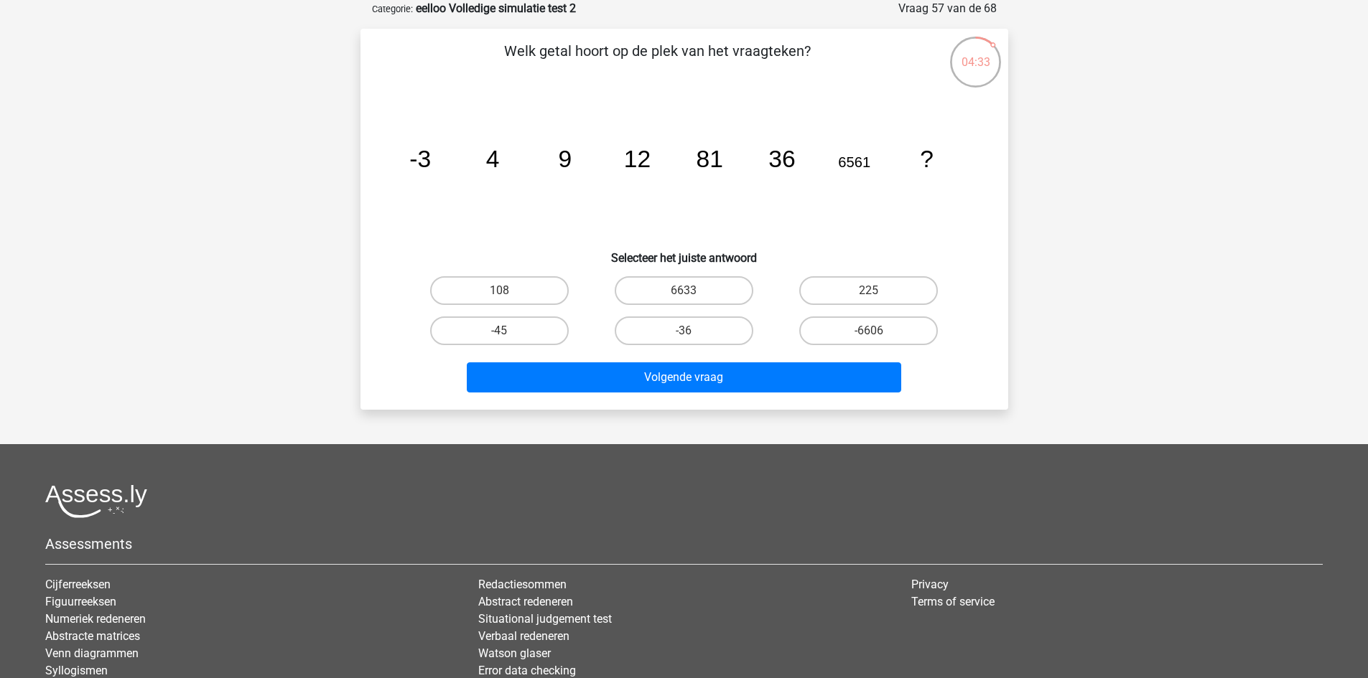
drag, startPoint x: 903, startPoint y: 326, endPoint x: 856, endPoint y: 357, distance: 56.6
click at [902, 327] on label "-6606" at bounding box center [868, 331] width 139 height 29
click at [878, 331] on input "-6606" at bounding box center [873, 335] width 9 height 9
radio input "true"
click at [713, 291] on label "6633" at bounding box center [684, 290] width 139 height 29
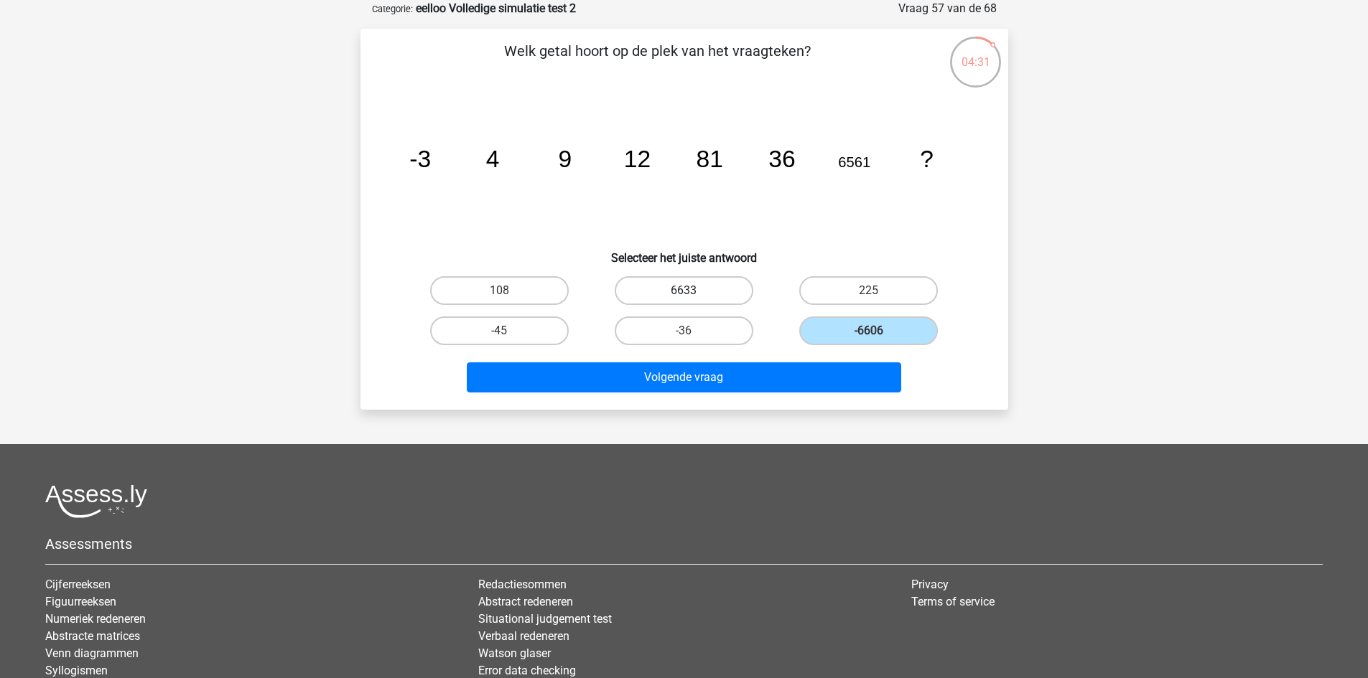
click at [693, 291] on input "6633" at bounding box center [687, 295] width 9 height 9
radio input "true"
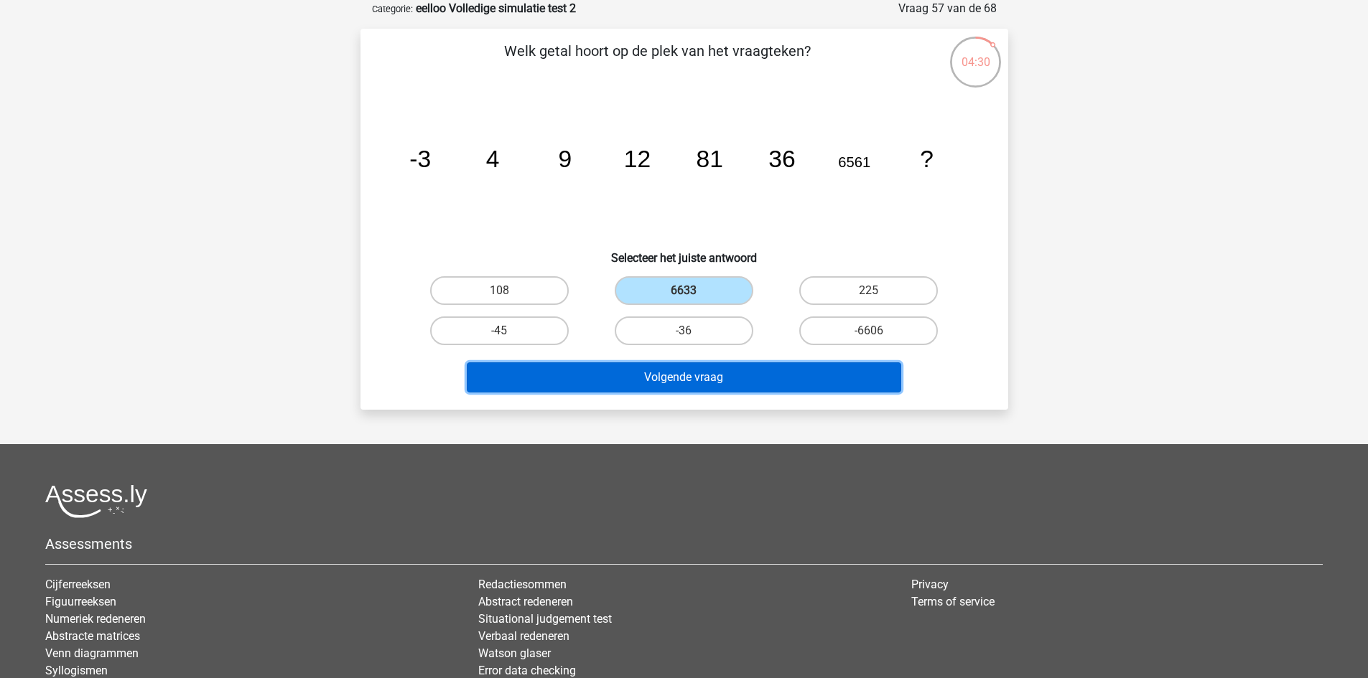
click at [703, 380] on button "Volgende vraag" at bounding box center [684, 378] width 434 height 30
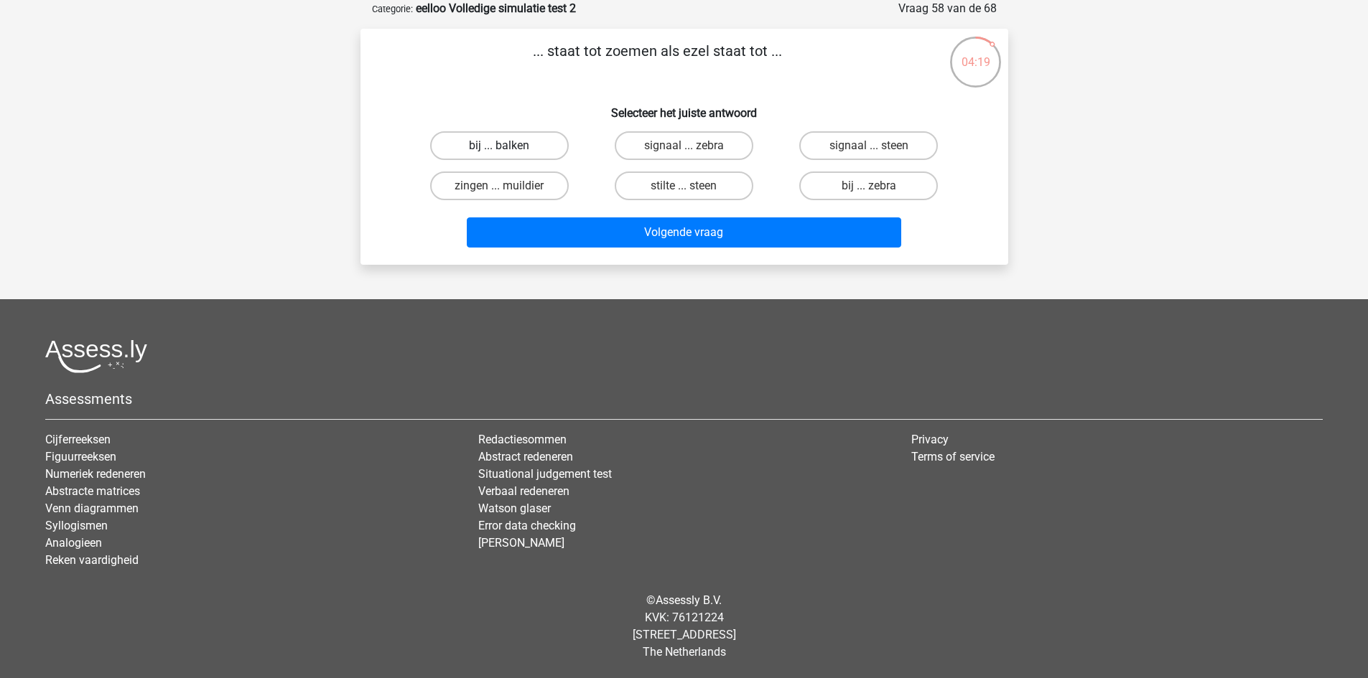
click at [555, 142] on label "bij ... balken" at bounding box center [499, 145] width 139 height 29
click at [508, 146] on input "bij ... balken" at bounding box center [503, 150] width 9 height 9
radio input "true"
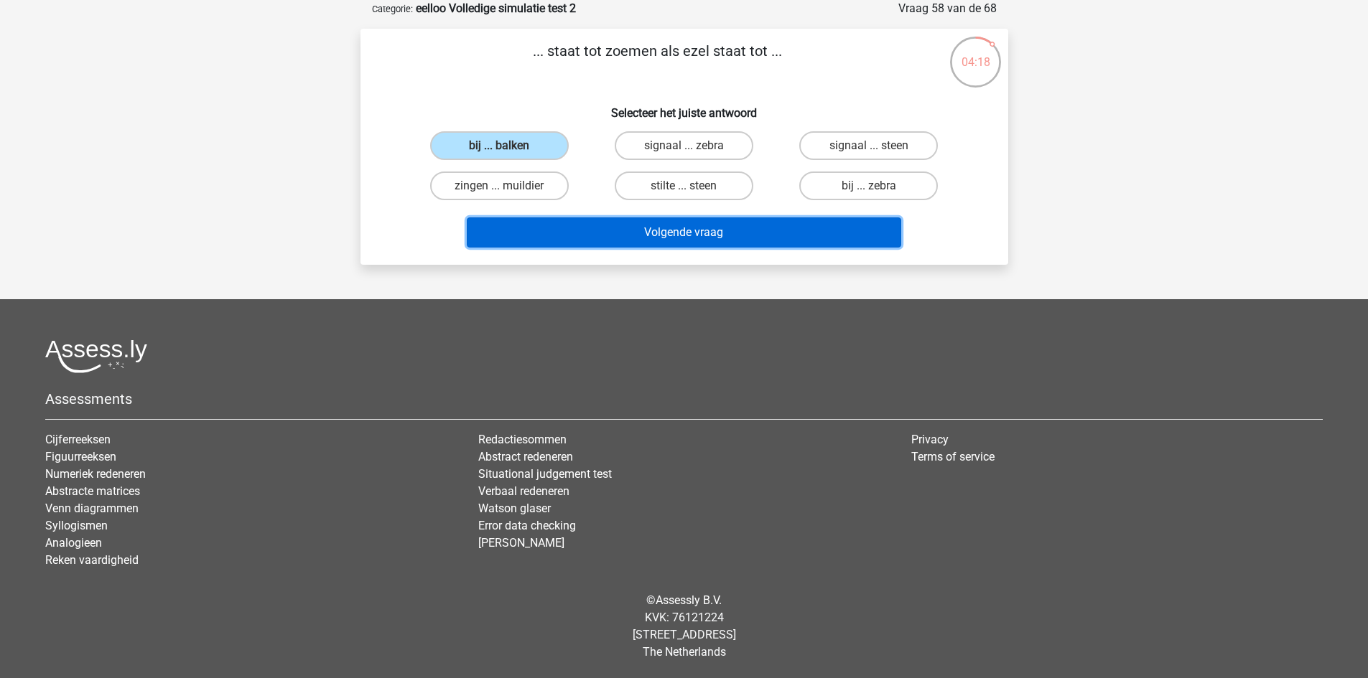
click at [576, 223] on button "Volgende vraag" at bounding box center [684, 233] width 434 height 30
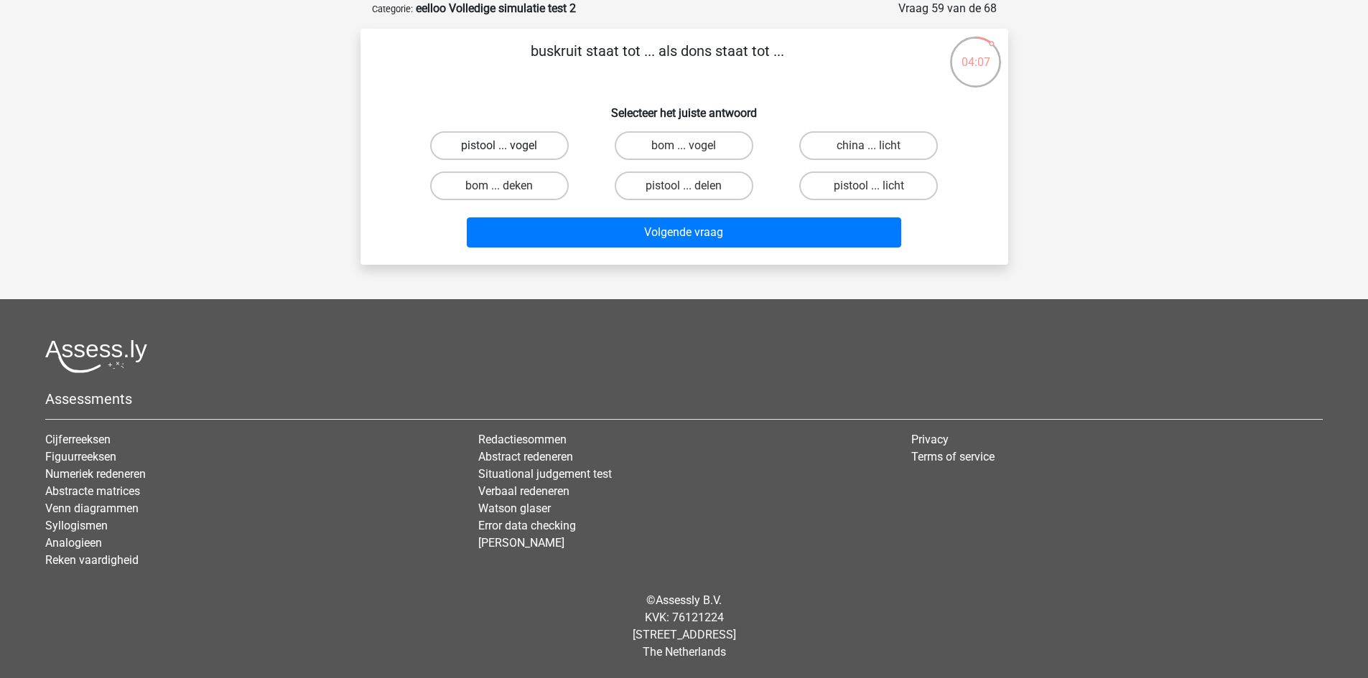
click at [533, 144] on label "pistool ... vogel" at bounding box center [499, 145] width 139 height 29
click at [508, 146] on input "pistool ... vogel" at bounding box center [503, 150] width 9 height 9
radio input "true"
drag, startPoint x: 705, startPoint y: 50, endPoint x: 678, endPoint y: 52, distance: 27.4
click at [678, 52] on p "buskruit staat tot ... als dons staat tot ..." at bounding box center [657, 61] width 548 height 43
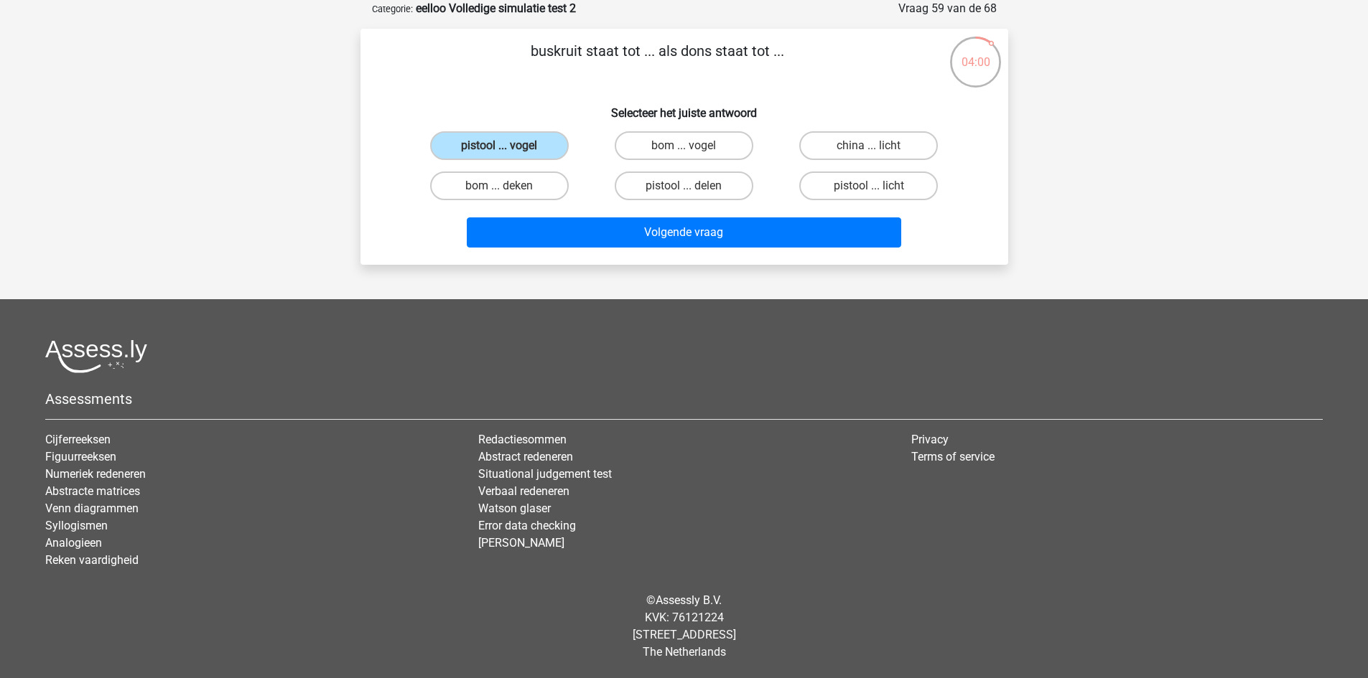
copy p "dons"
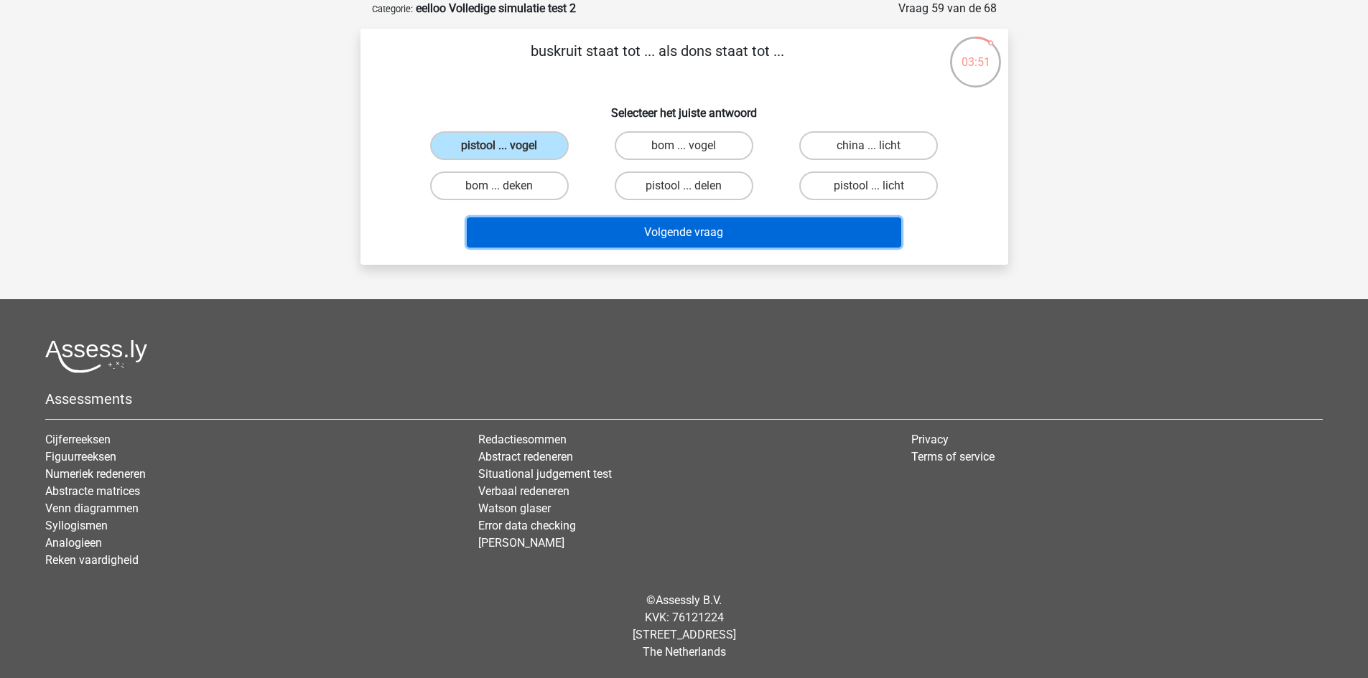
click at [625, 226] on button "Volgende vraag" at bounding box center [684, 233] width 434 height 30
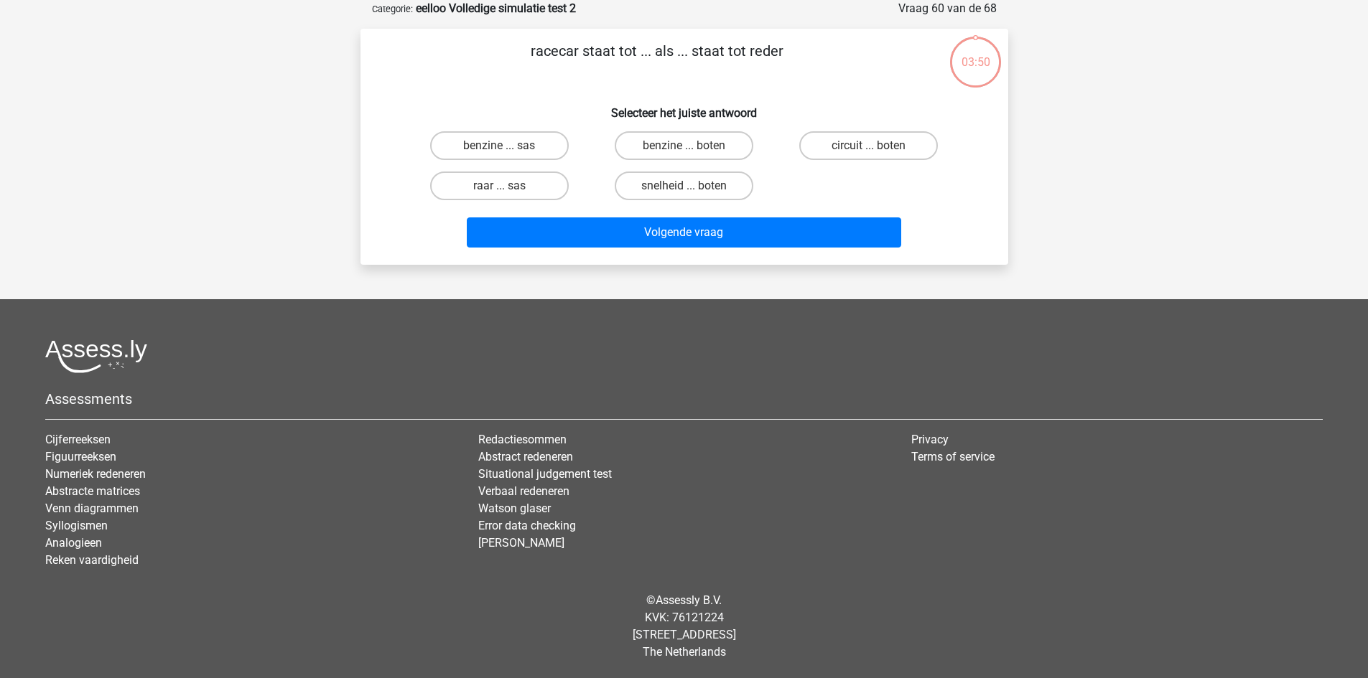
click at [1007, 241] on div "racecar staat tot ... als ... staat tot reder Selecteer het juiste antwoord ben…" at bounding box center [684, 147] width 648 height 236
click at [677, 181] on label "snelheid ... boten" at bounding box center [684, 186] width 139 height 29
click at [683, 186] on input "snelheid ... boten" at bounding box center [687, 190] width 9 height 9
radio input "true"
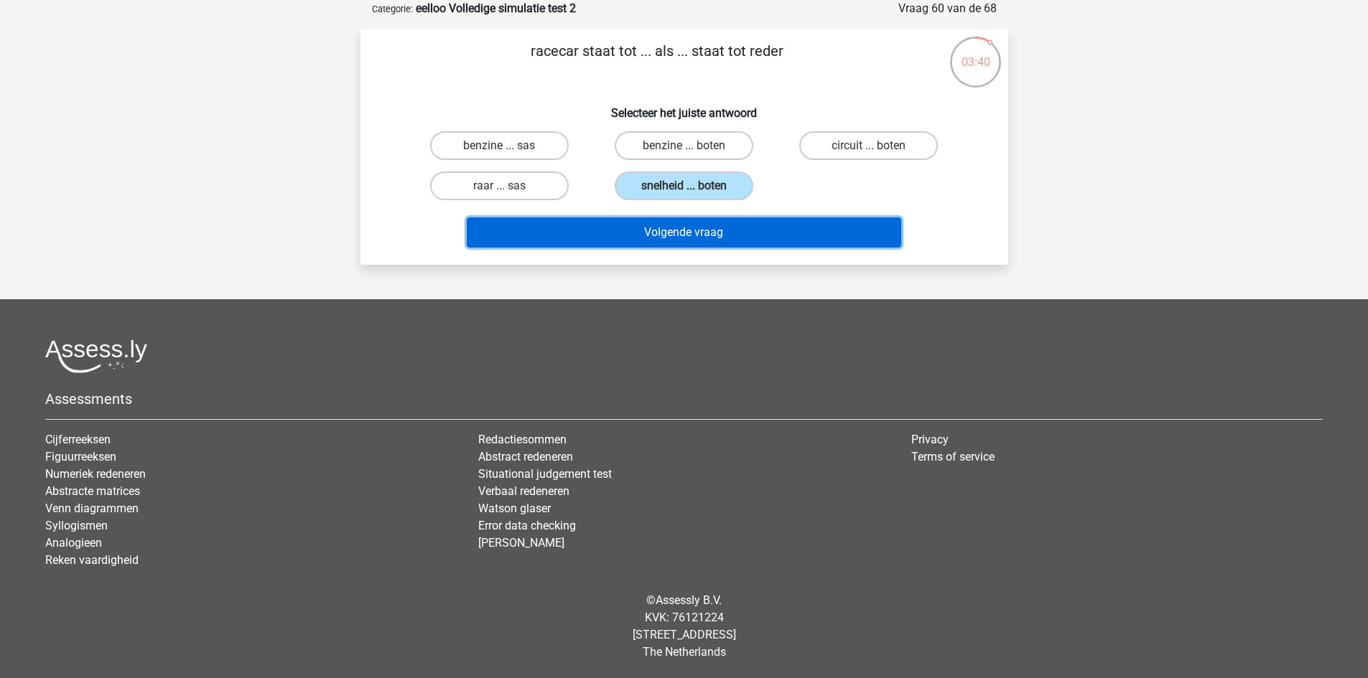
click at [616, 228] on button "Volgende vraag" at bounding box center [684, 233] width 434 height 30
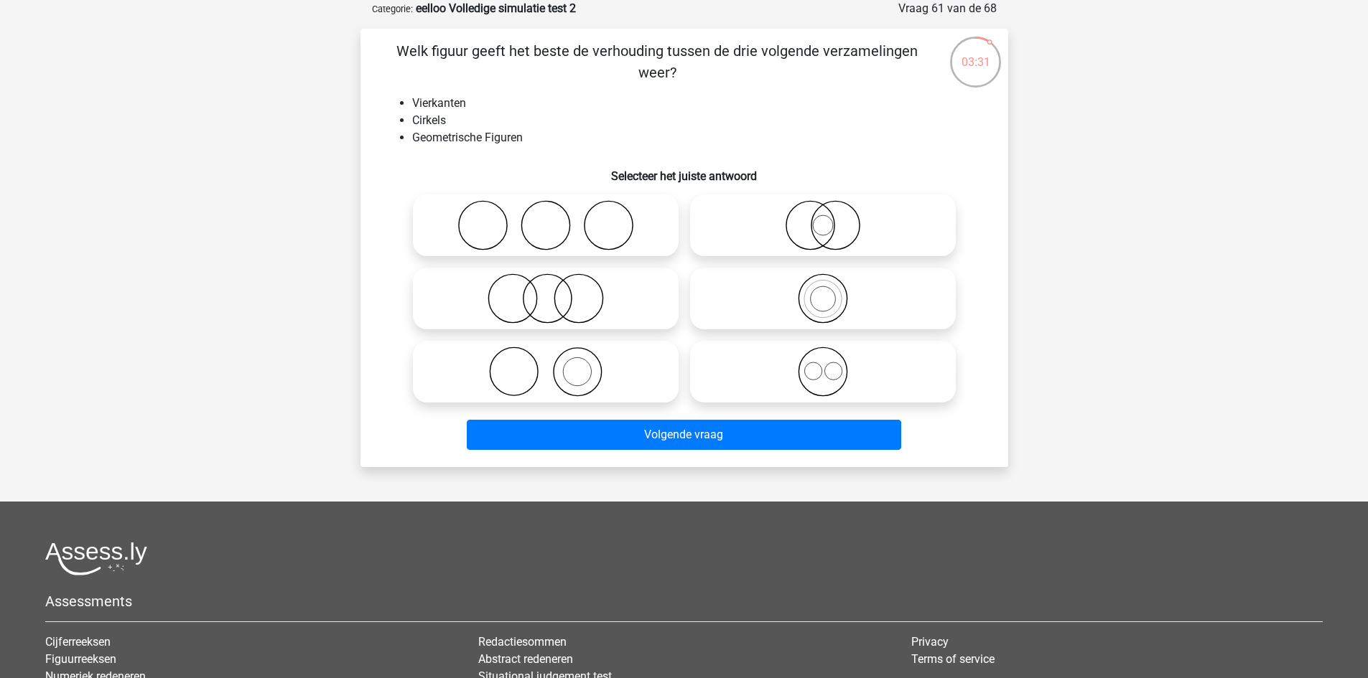
click at [831, 303] on icon at bounding box center [823, 299] width 254 height 50
click at [831, 291] on input "radio" at bounding box center [827, 286] width 9 height 9
radio input "true"
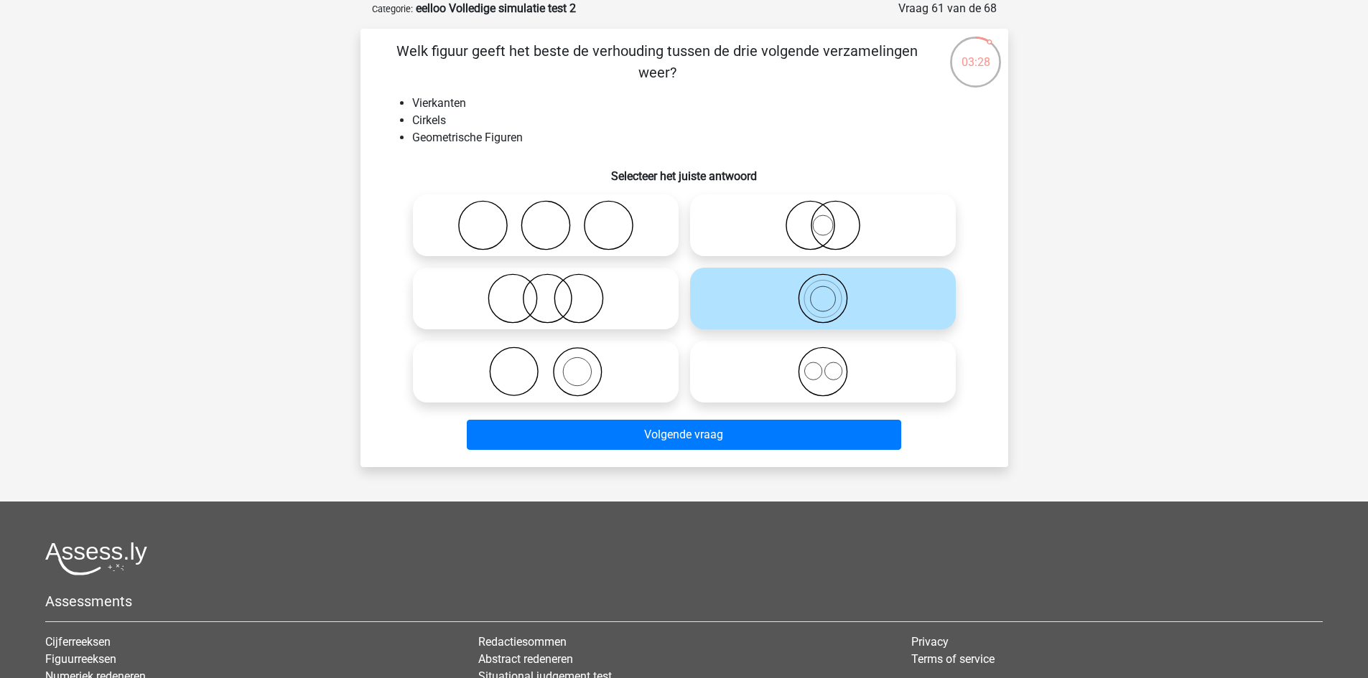
click at [826, 375] on icon at bounding box center [823, 372] width 254 height 50
click at [826, 365] on input "radio" at bounding box center [827, 359] width 9 height 9
radio input "true"
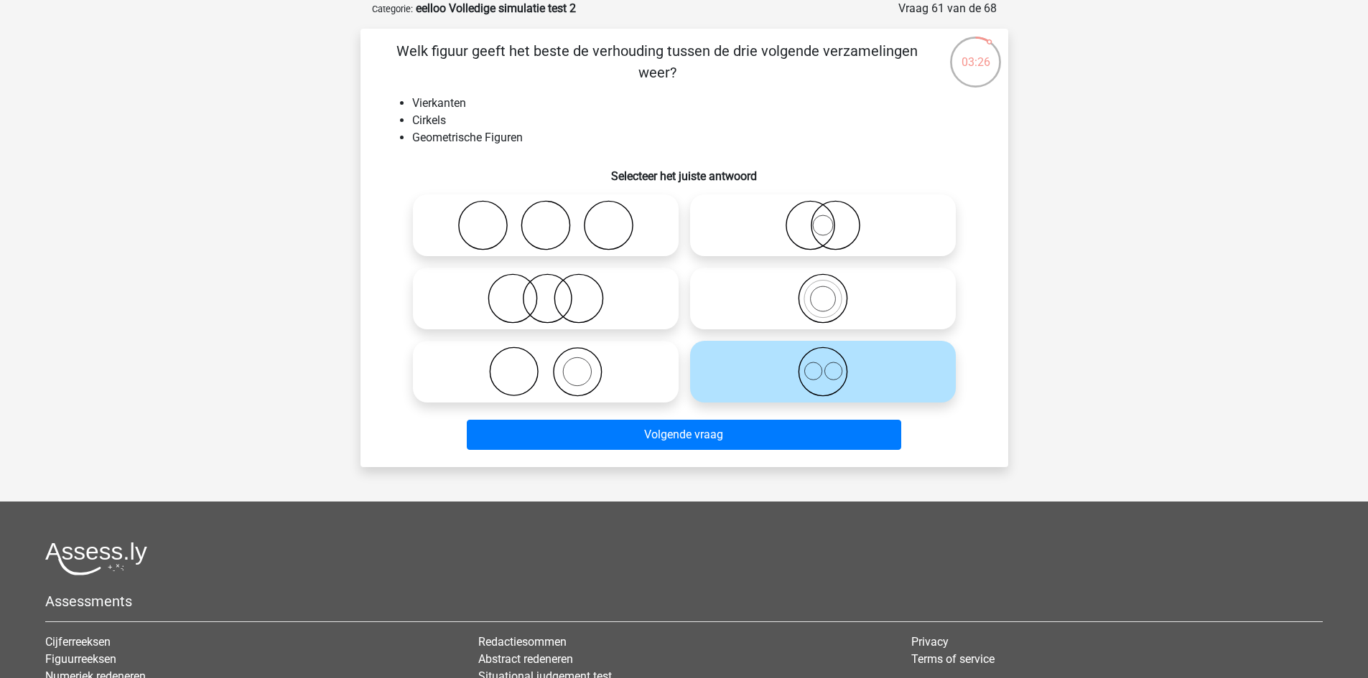
click at [609, 224] on icon at bounding box center [546, 225] width 254 height 50
click at [555, 218] on input "radio" at bounding box center [550, 213] width 9 height 9
radio input "true"
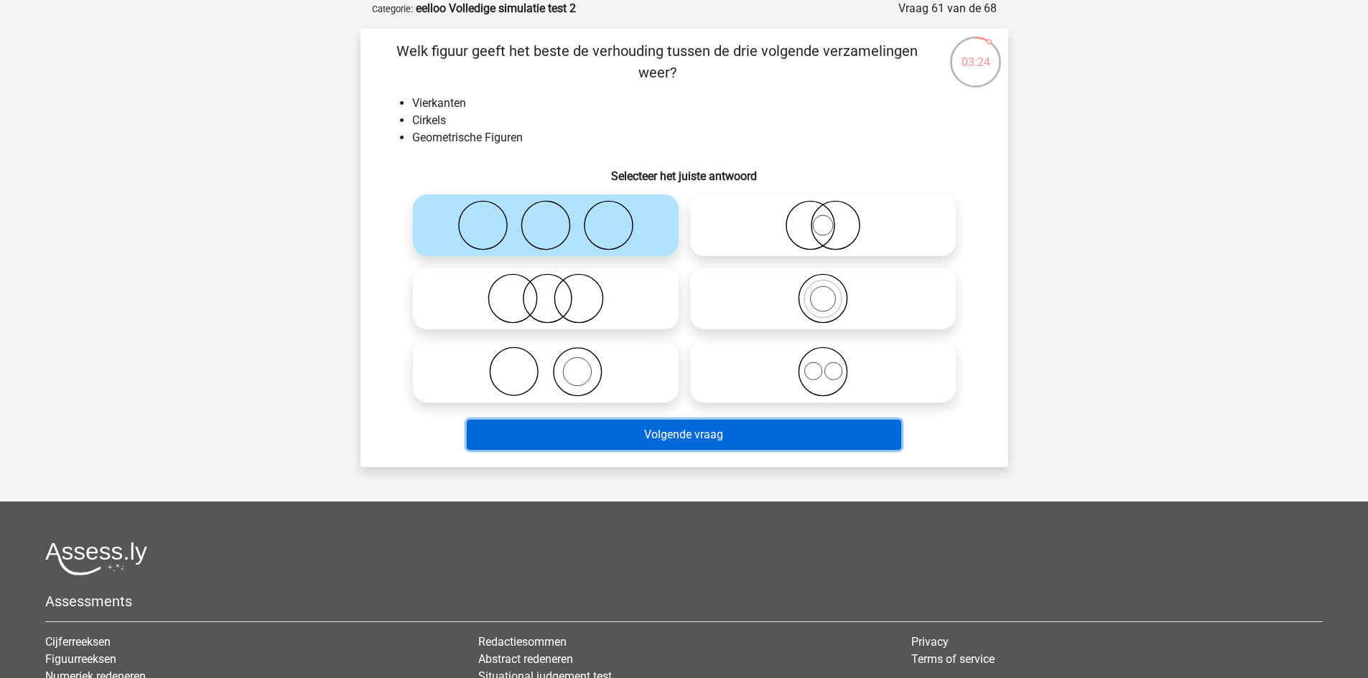
click at [687, 434] on button "Volgende vraag" at bounding box center [684, 435] width 434 height 30
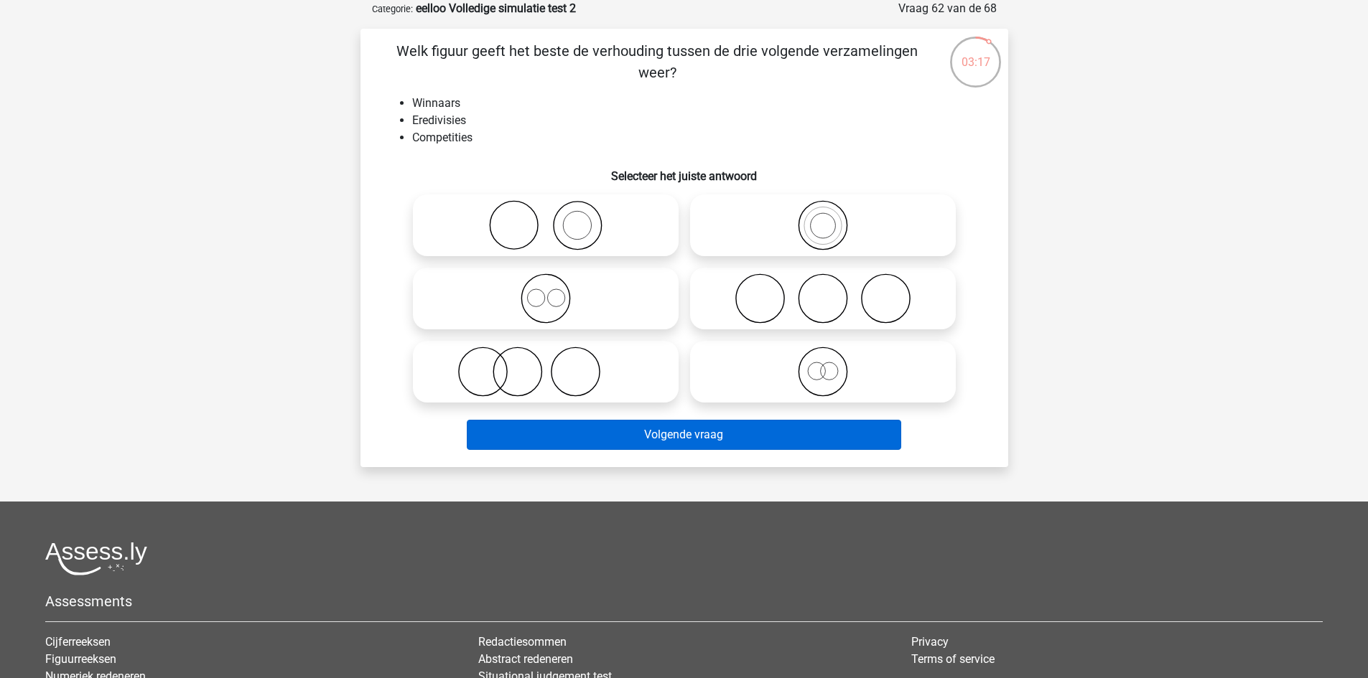
drag, startPoint x: 622, startPoint y: 375, endPoint x: 636, endPoint y: 421, distance: 47.9
click at [625, 375] on icon at bounding box center [546, 372] width 254 height 50
click at [555, 365] on input "radio" at bounding box center [550, 359] width 9 height 9
radio input "true"
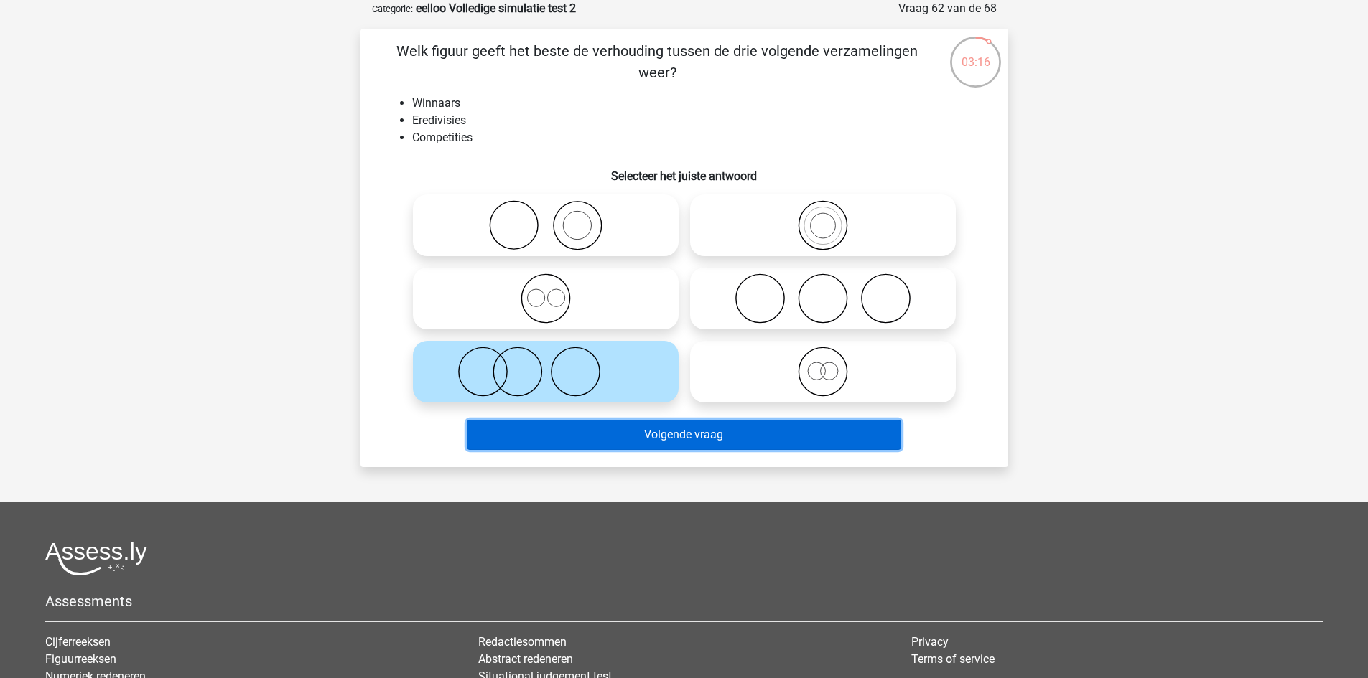
click at [638, 437] on button "Volgende vraag" at bounding box center [684, 435] width 434 height 30
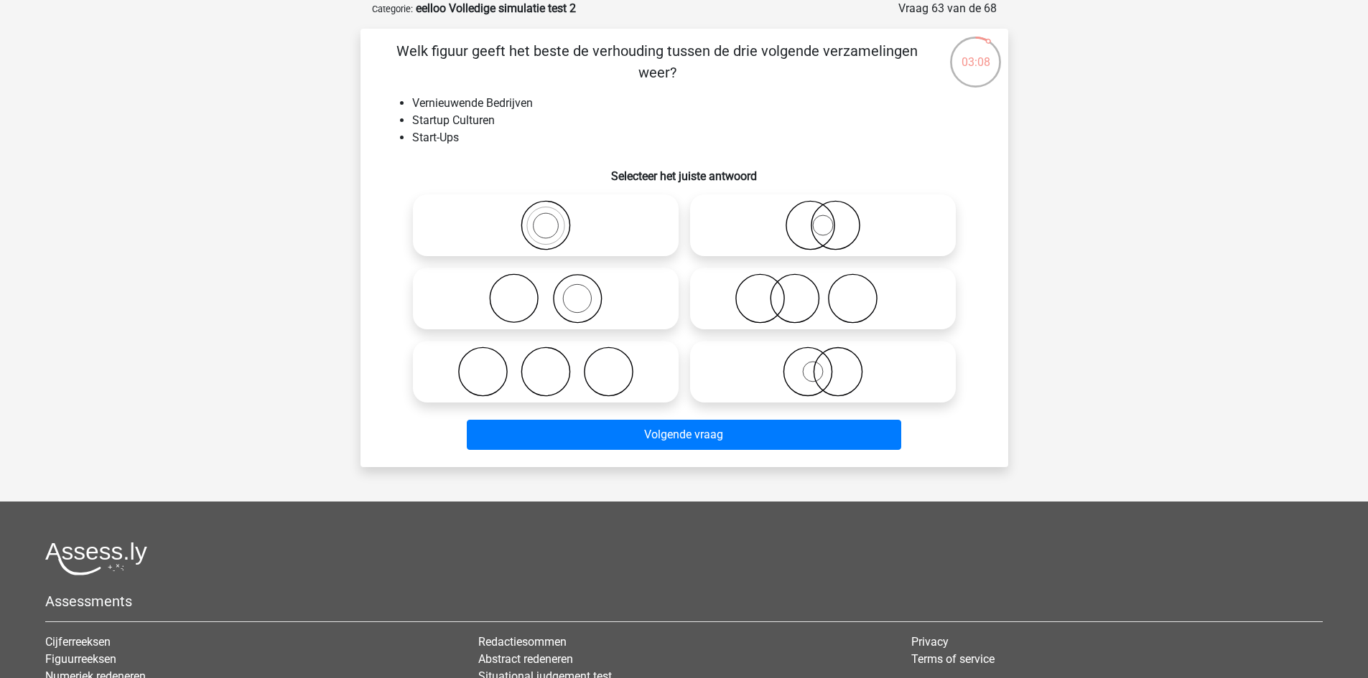
click at [625, 216] on icon at bounding box center [546, 225] width 254 height 50
click at [555, 216] on input "radio" at bounding box center [550, 213] width 9 height 9
radio input "true"
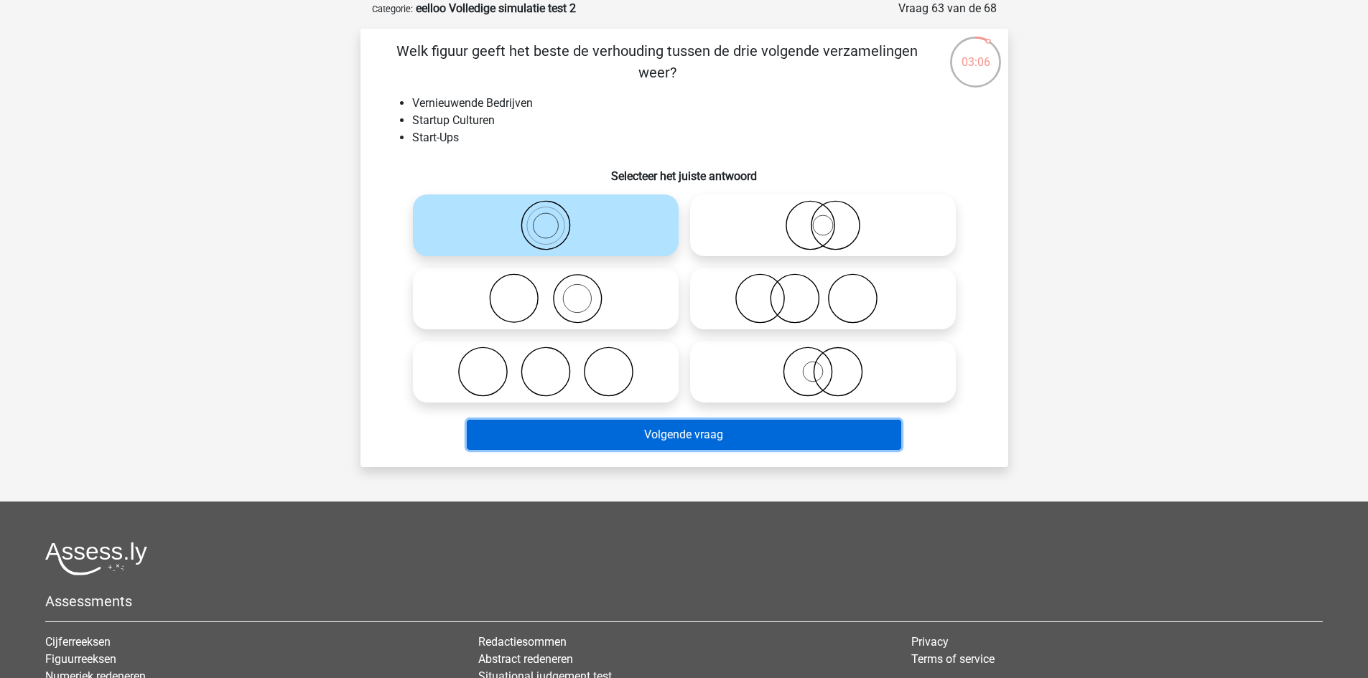
click at [706, 443] on button "Volgende vraag" at bounding box center [684, 435] width 434 height 30
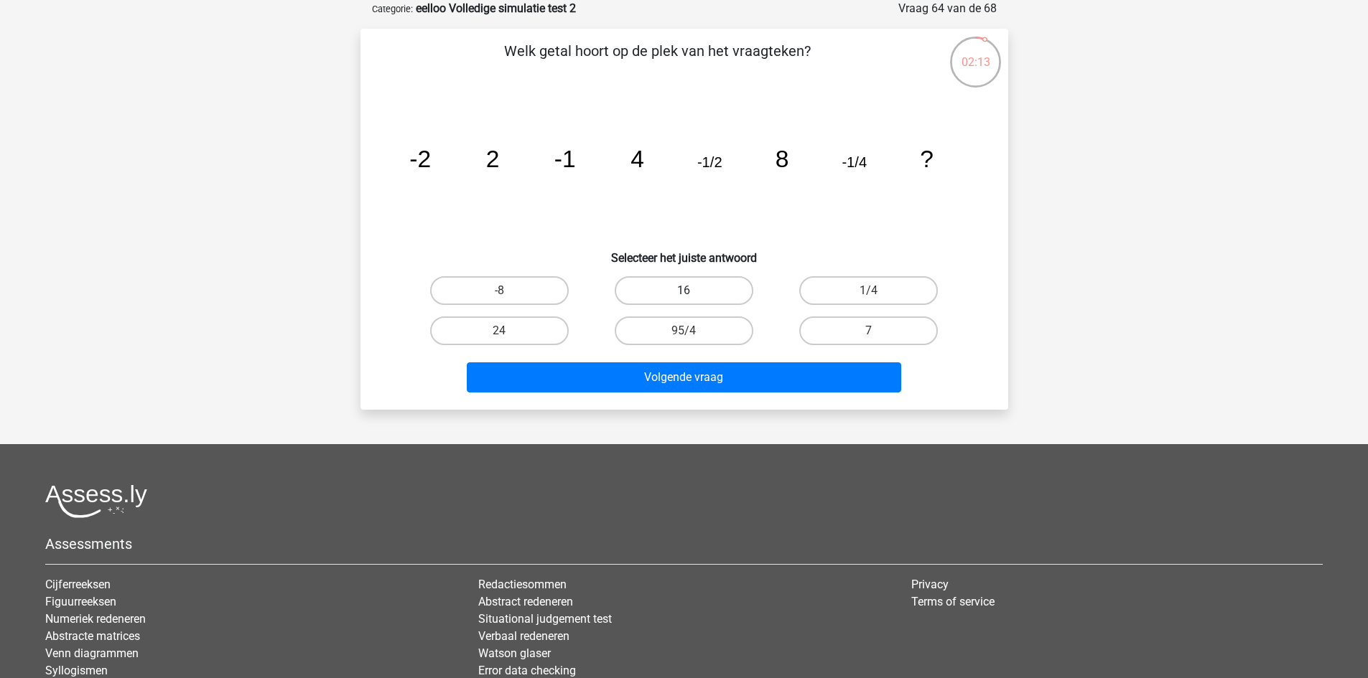
click at [728, 290] on label "16" at bounding box center [684, 290] width 139 height 29
click at [693, 291] on input "16" at bounding box center [687, 295] width 9 height 9
radio input "true"
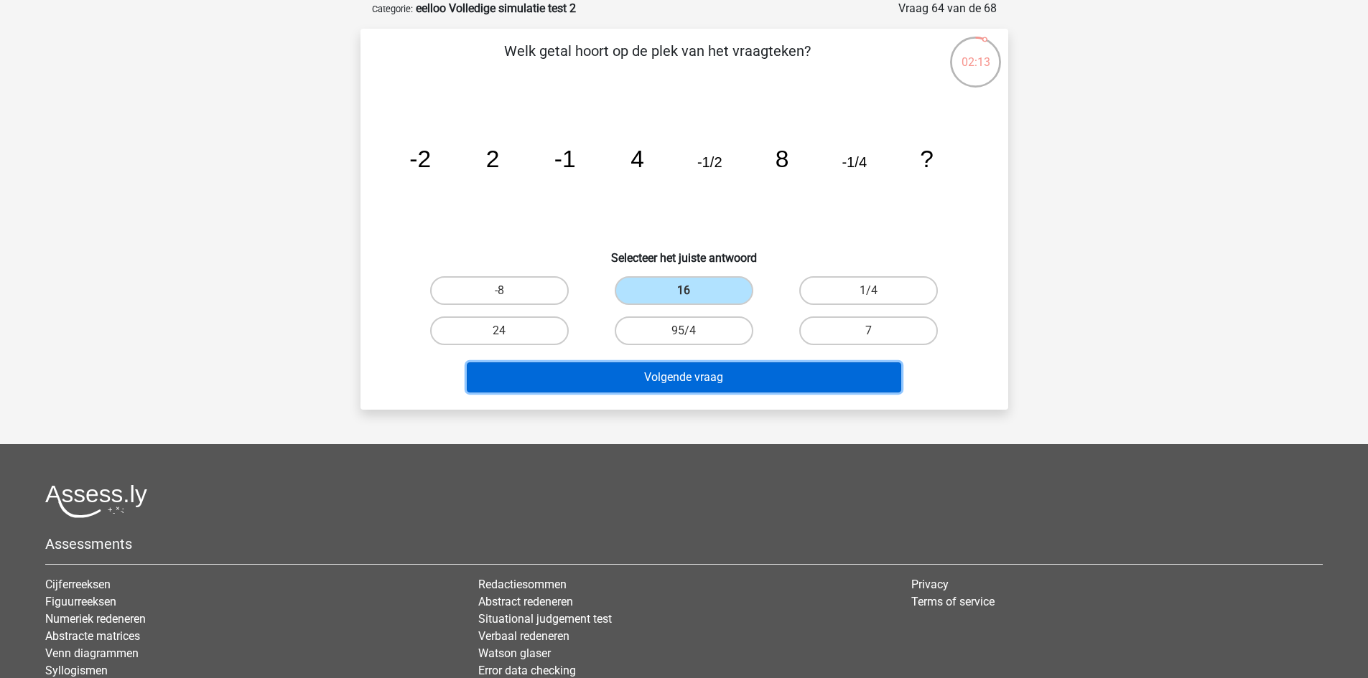
click at [737, 377] on button "Volgende vraag" at bounding box center [684, 378] width 434 height 30
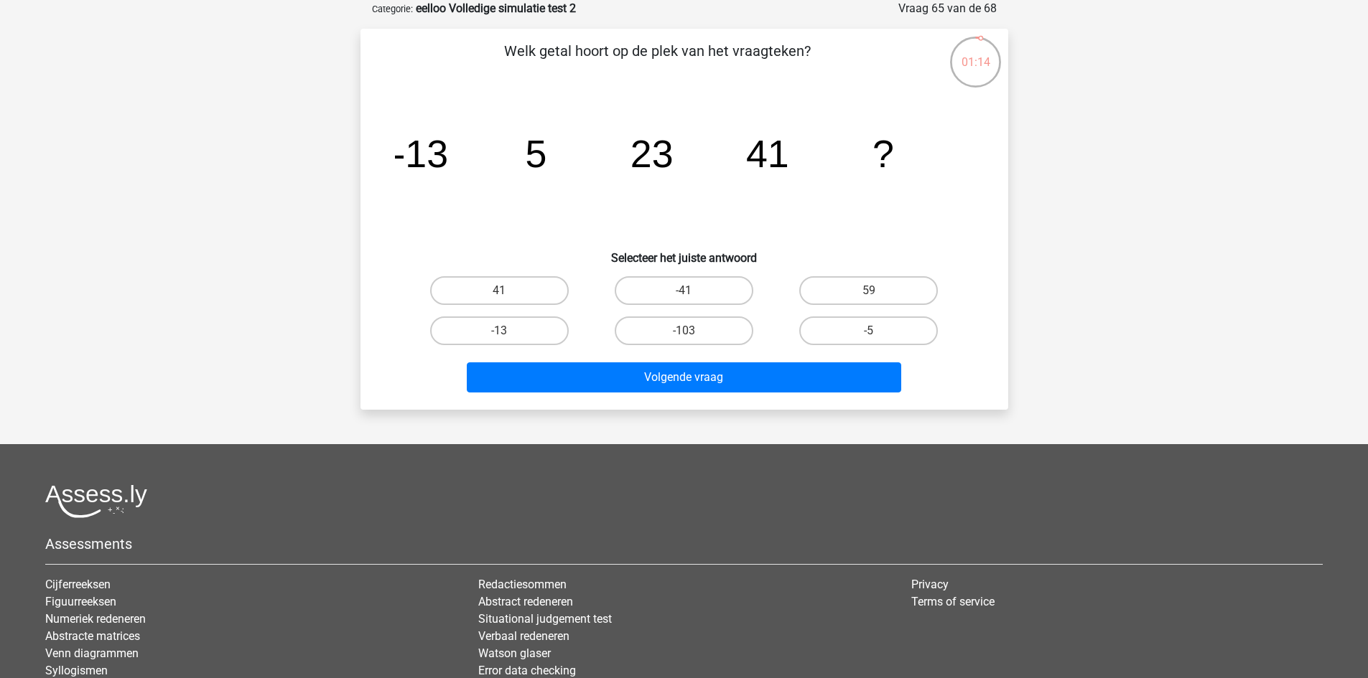
click at [877, 294] on input "59" at bounding box center [873, 295] width 9 height 9
radio input "true"
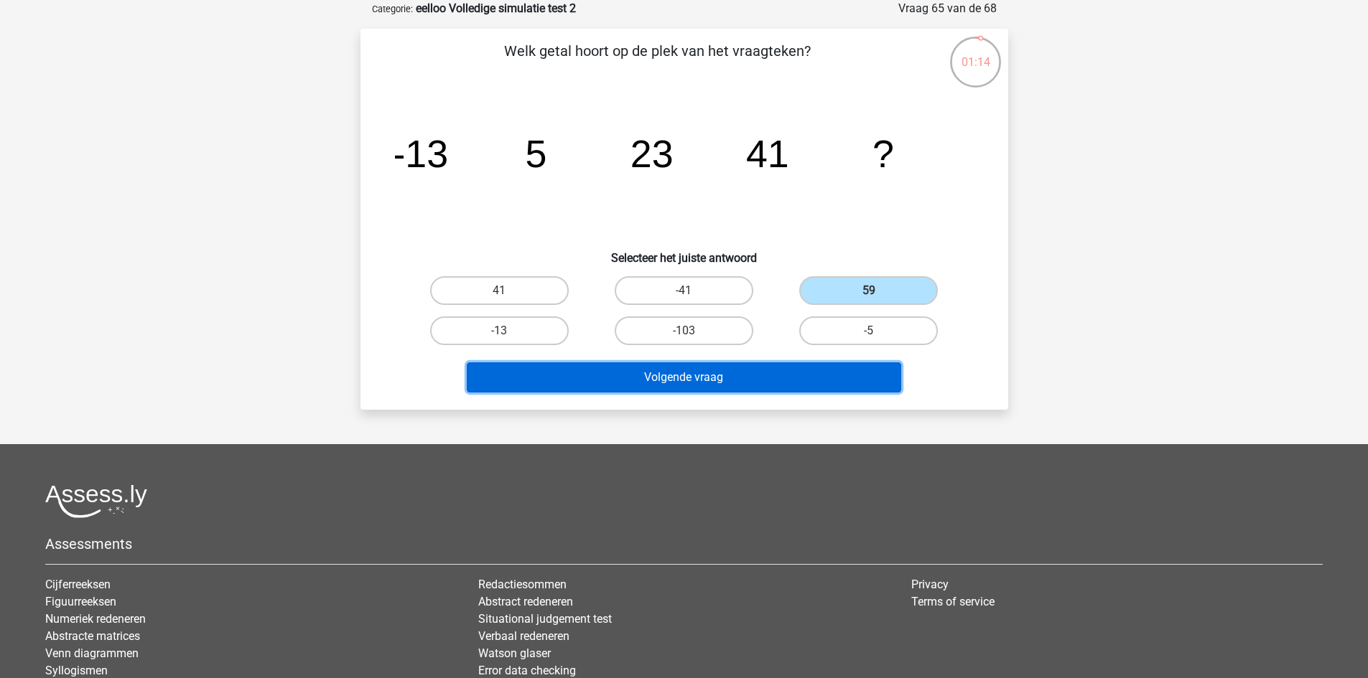
click at [765, 369] on button "Volgende vraag" at bounding box center [684, 378] width 434 height 30
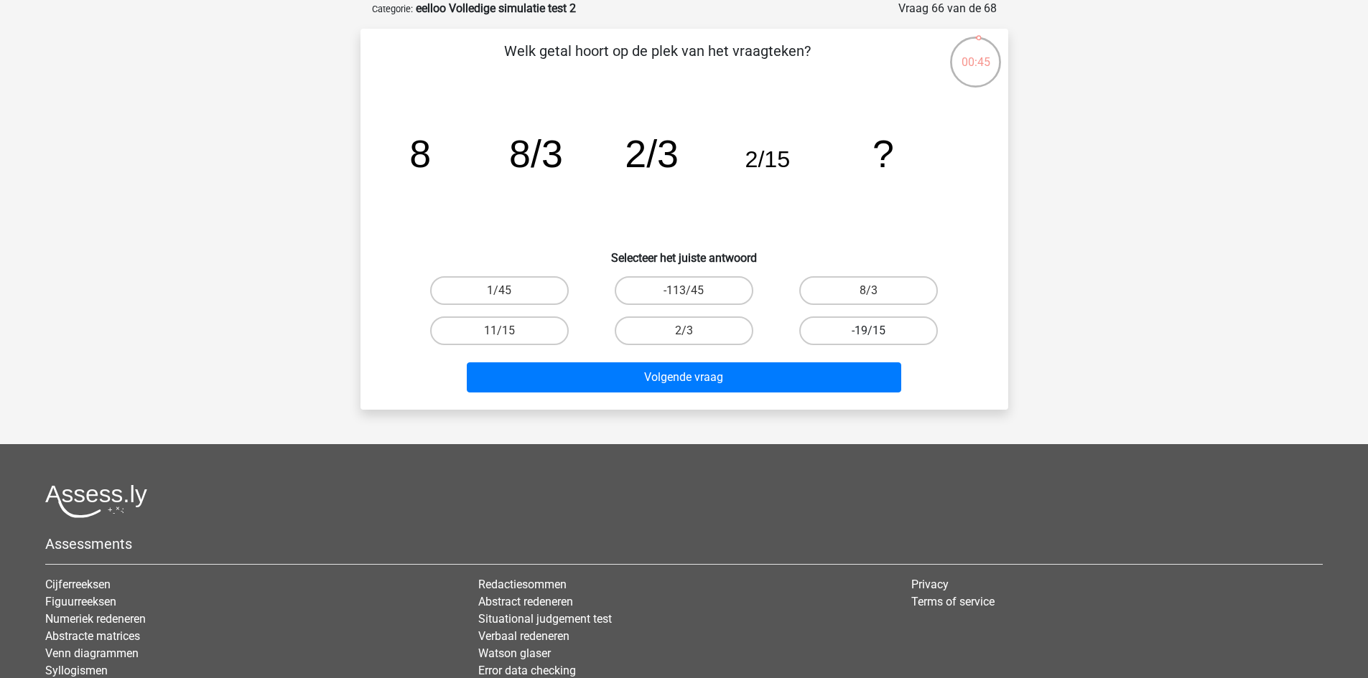
click at [875, 325] on label "-19/15" at bounding box center [868, 331] width 139 height 29
click at [875, 331] on input "-19/15" at bounding box center [873, 335] width 9 height 9
radio input "true"
click at [494, 324] on label "11/15" at bounding box center [499, 331] width 139 height 29
click at [499, 331] on input "11/15" at bounding box center [503, 335] width 9 height 9
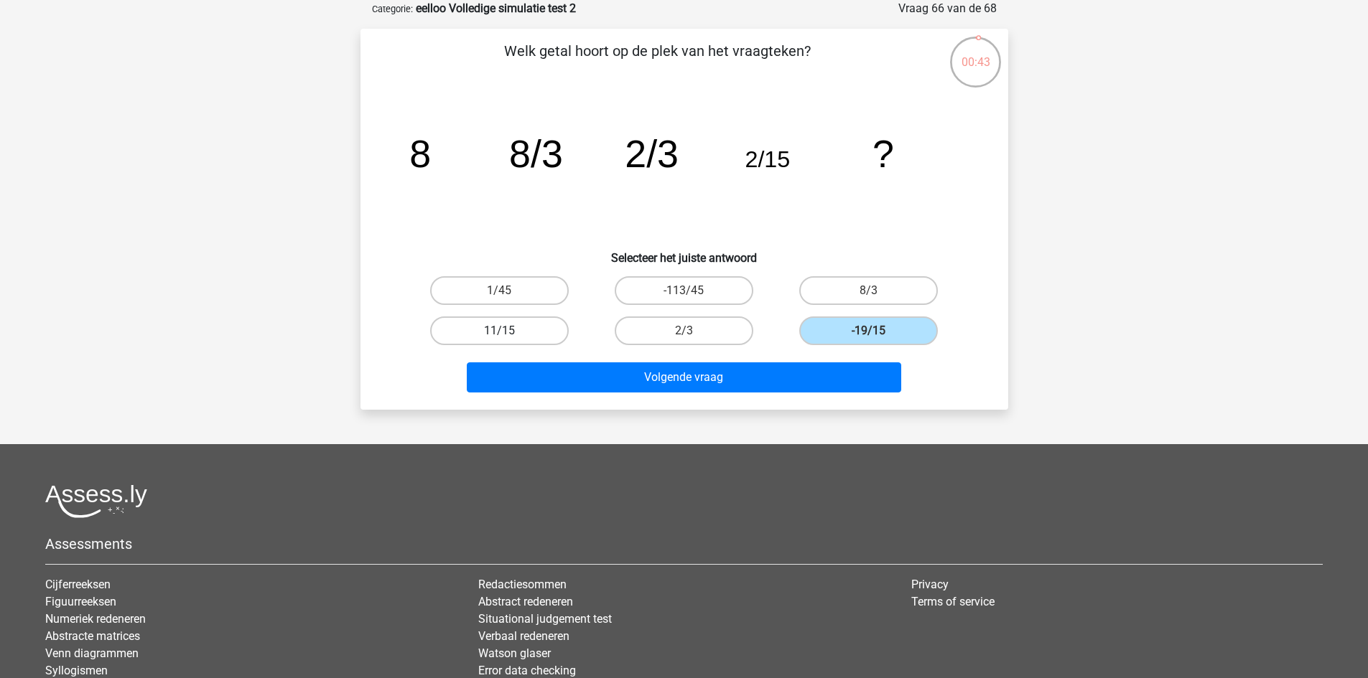
radio input "true"
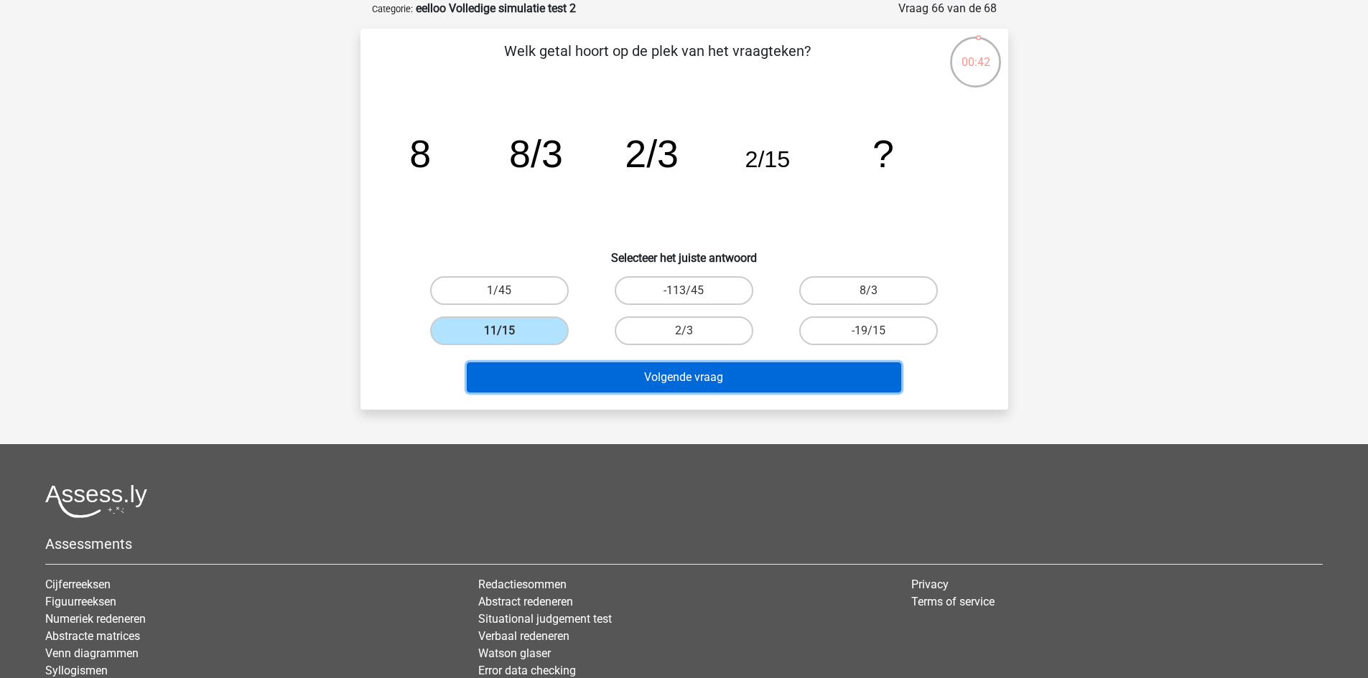
drag, startPoint x: 589, startPoint y: 373, endPoint x: 609, endPoint y: 375, distance: 20.2
click at [589, 374] on button "Volgende vraag" at bounding box center [684, 378] width 434 height 30
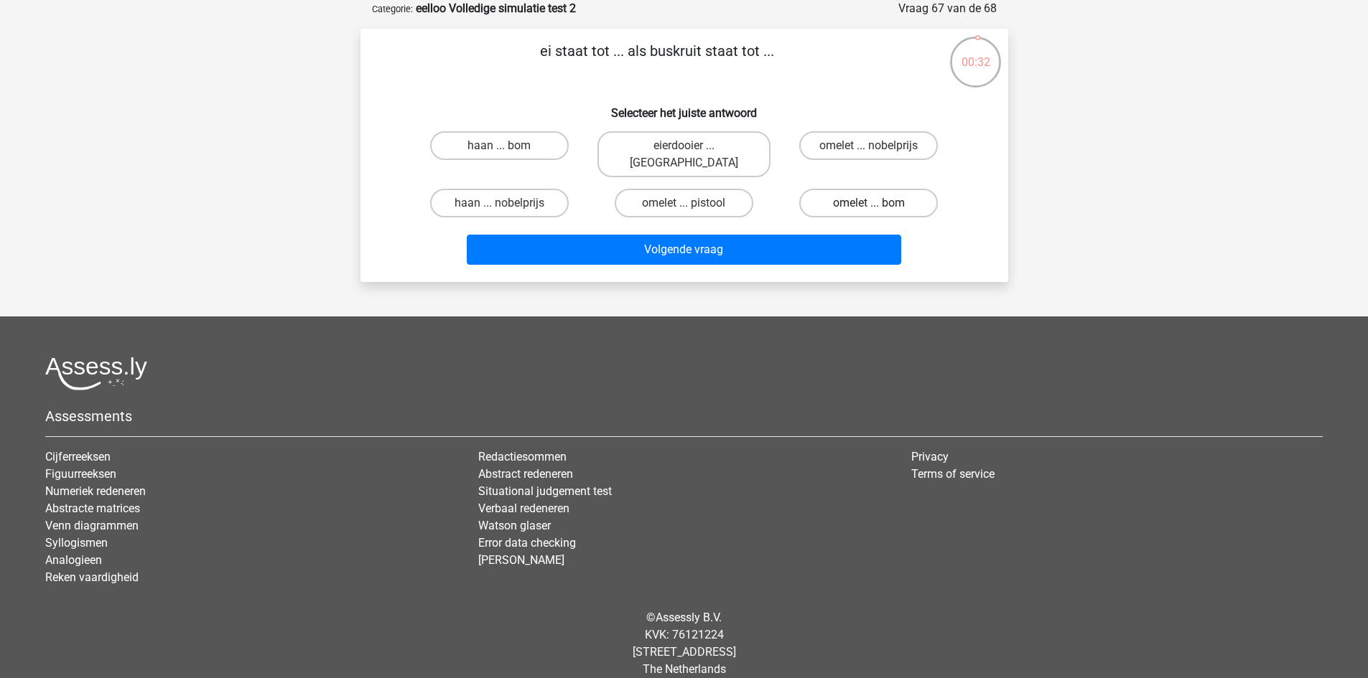
click at [889, 190] on label "omelet ... bom" at bounding box center [868, 203] width 139 height 29
click at [878, 203] on input "omelet ... bom" at bounding box center [873, 207] width 9 height 9
radio input "true"
click at [720, 189] on label "omelet ... pistool" at bounding box center [684, 203] width 139 height 29
click at [693, 203] on input "omelet ... pistool" at bounding box center [687, 207] width 9 height 9
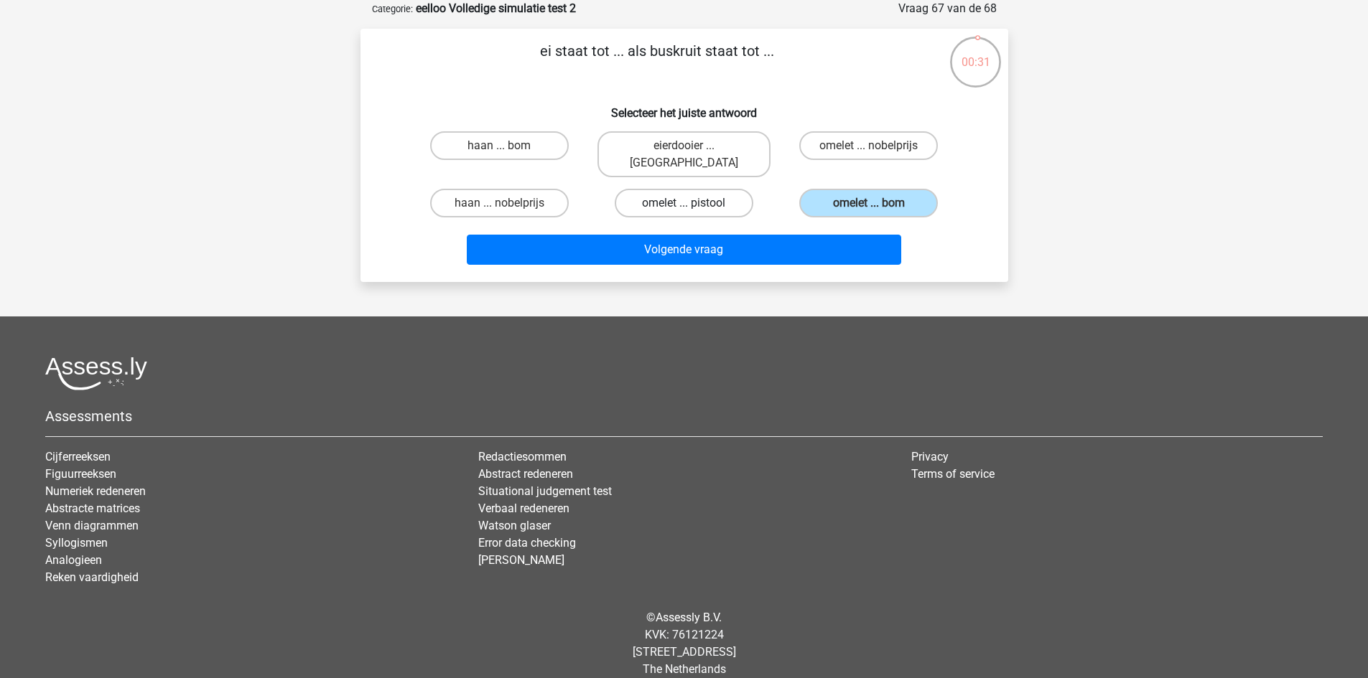
radio input "true"
click at [907, 189] on label "omelet ... bom" at bounding box center [868, 203] width 139 height 29
click at [878, 203] on input "omelet ... bom" at bounding box center [873, 207] width 9 height 9
radio input "true"
click at [724, 189] on label "omelet ... pistool" at bounding box center [684, 203] width 139 height 29
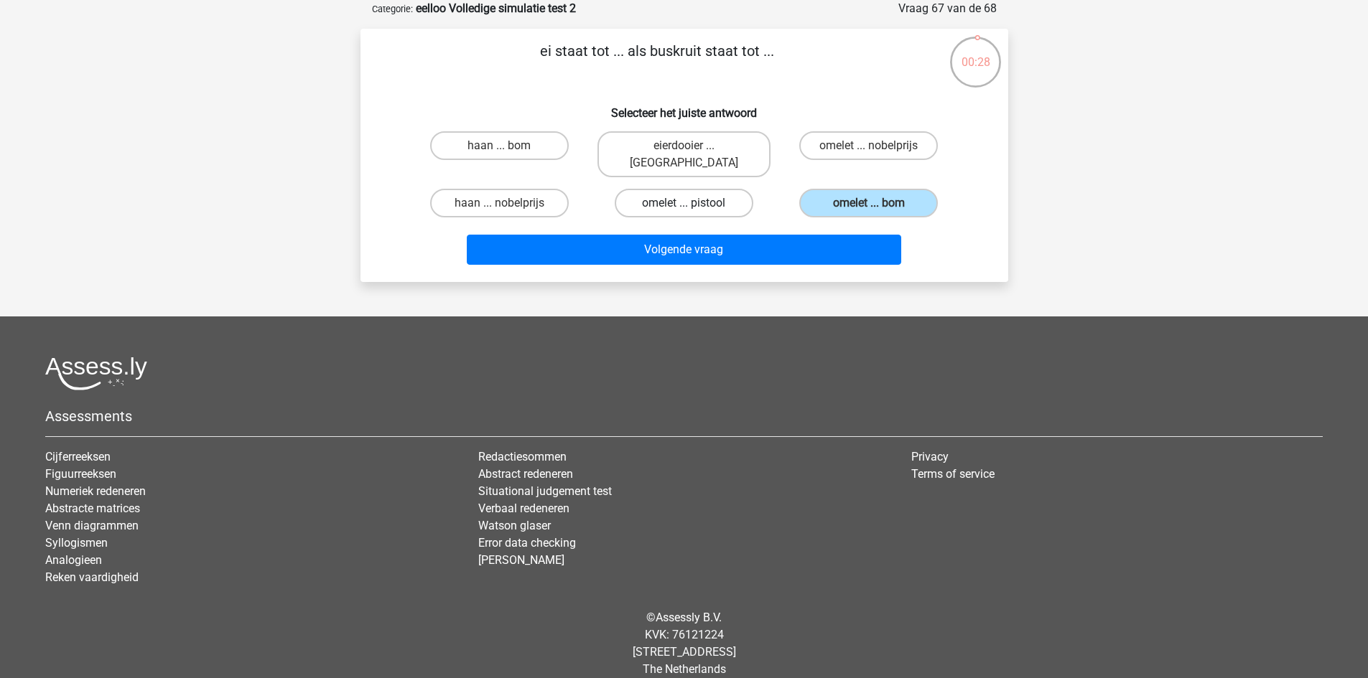
click at [693, 203] on input "omelet ... pistool" at bounding box center [687, 207] width 9 height 9
radio input "true"
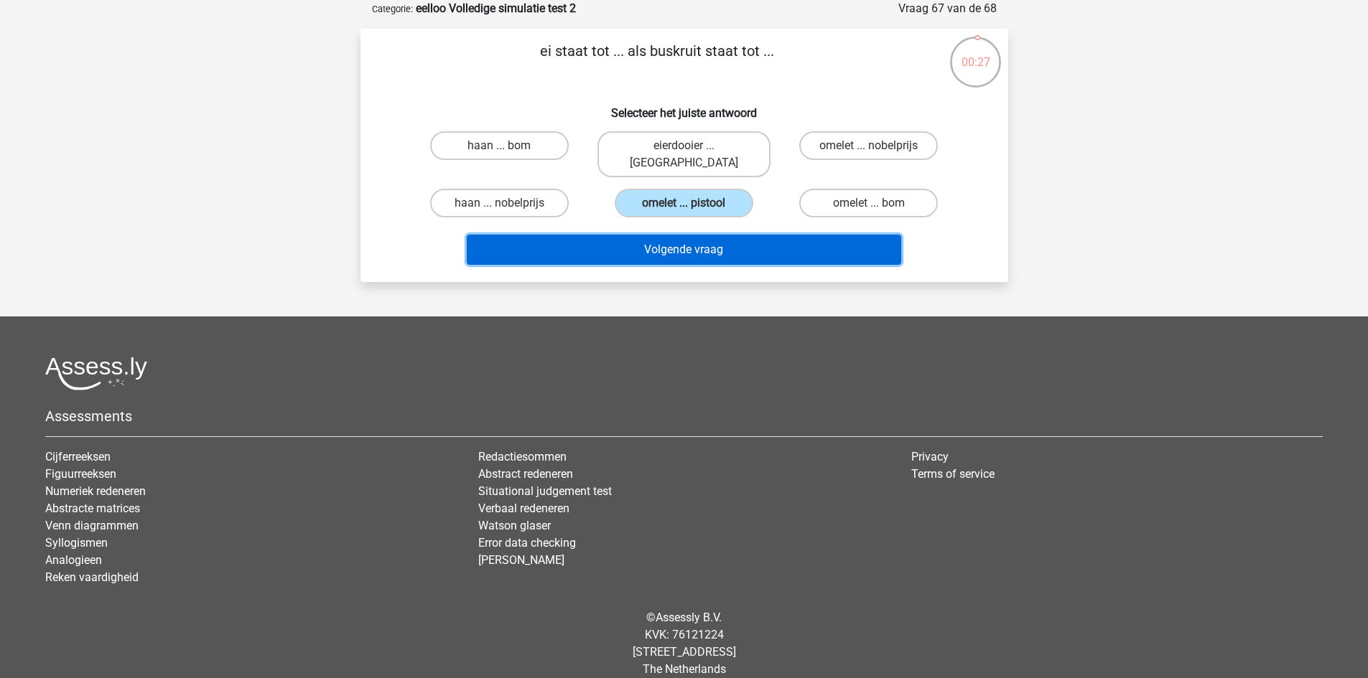
click at [727, 235] on button "Volgende vraag" at bounding box center [684, 250] width 434 height 30
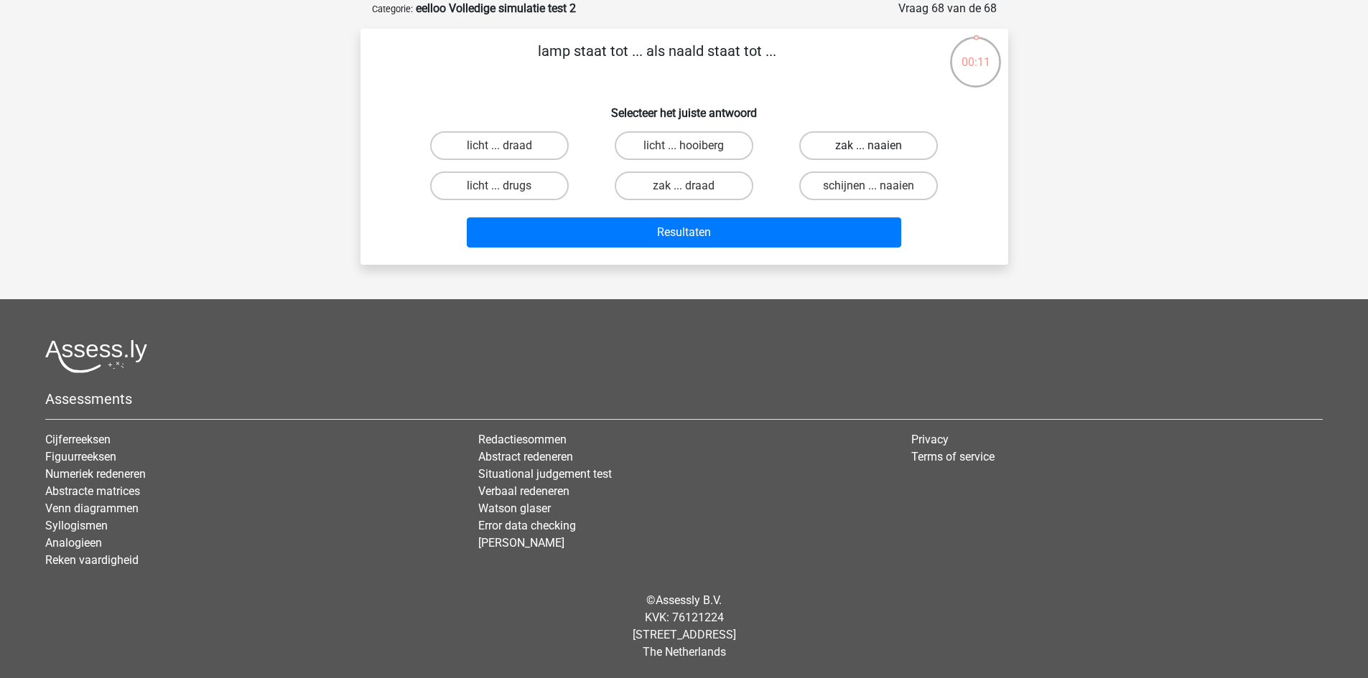
click at [870, 144] on label "zak ... naaien" at bounding box center [868, 145] width 139 height 29
click at [870, 146] on input "zak ... naaien" at bounding box center [873, 150] width 9 height 9
radio input "true"
drag, startPoint x: 475, startPoint y: 126, endPoint x: 481, endPoint y: 139, distance: 14.1
click at [480, 136] on div "licht ... draad" at bounding box center [499, 146] width 185 height 40
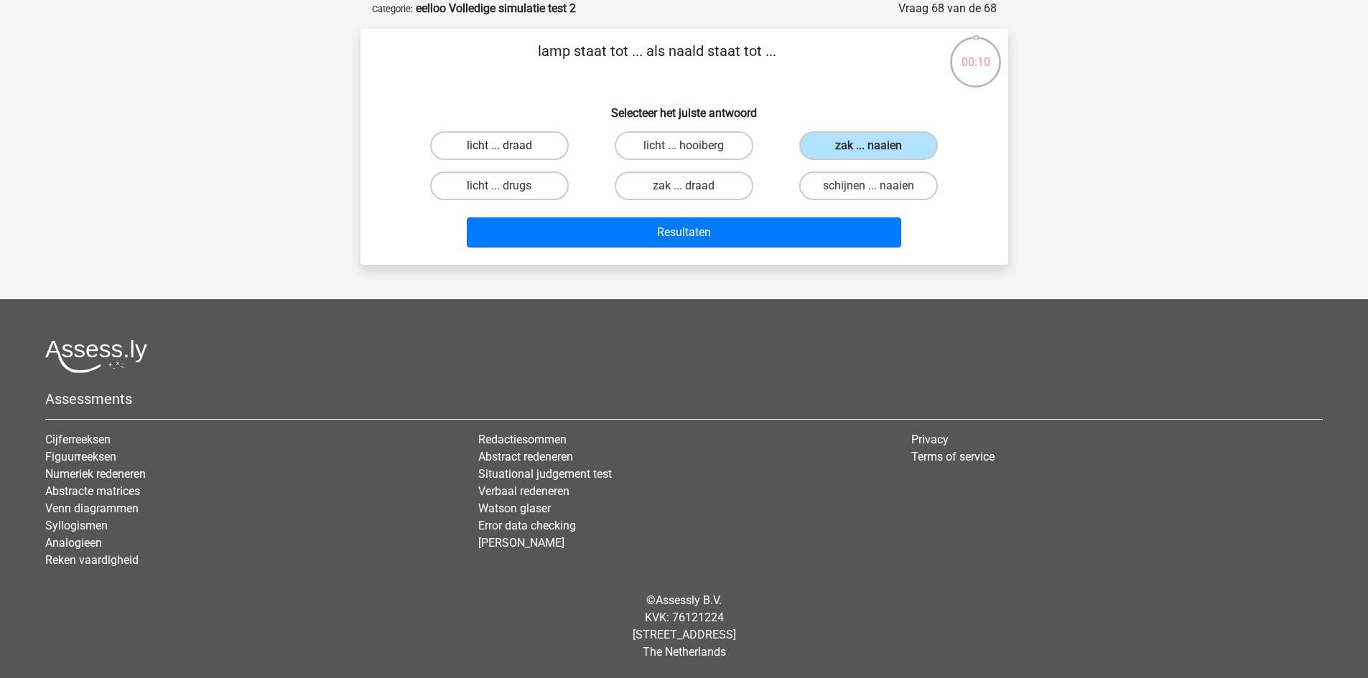
click at [481, 139] on label "licht ... draad" at bounding box center [499, 145] width 139 height 29
click at [499, 146] on input "licht ... draad" at bounding box center [503, 150] width 9 height 9
radio input "true"
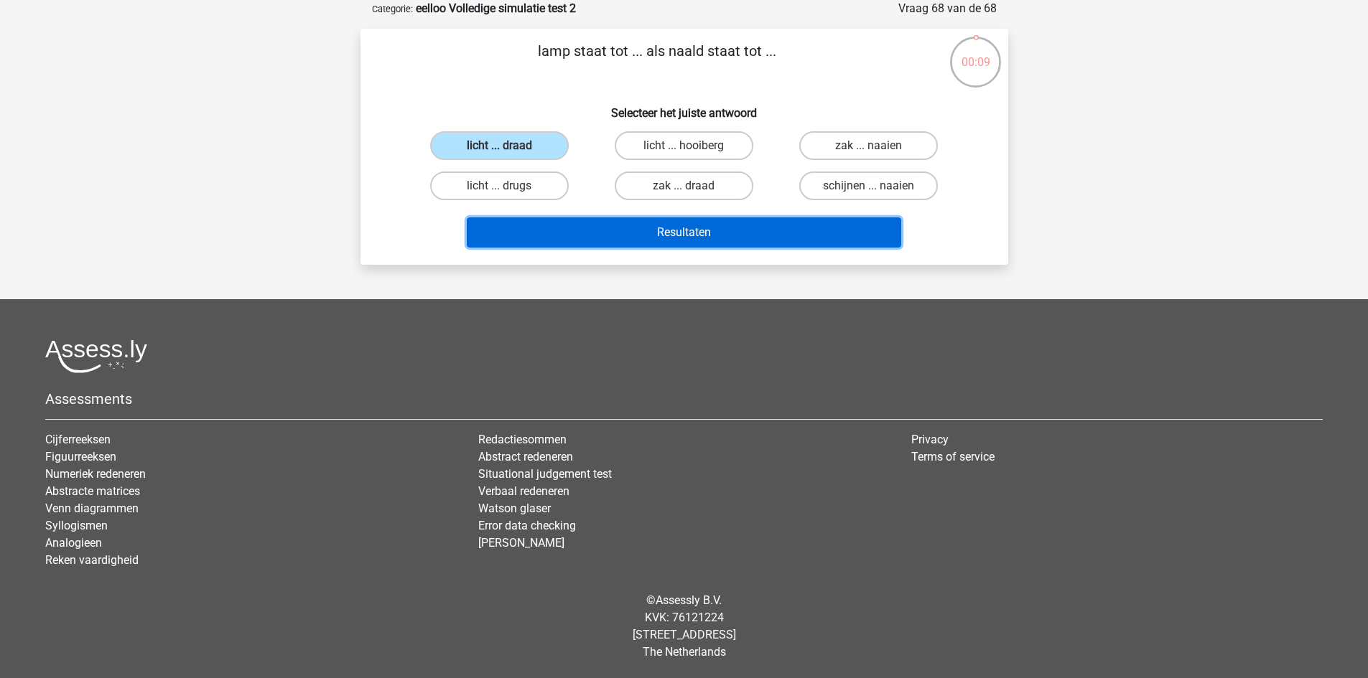
click at [617, 228] on button "Resultaten" at bounding box center [684, 233] width 434 height 30
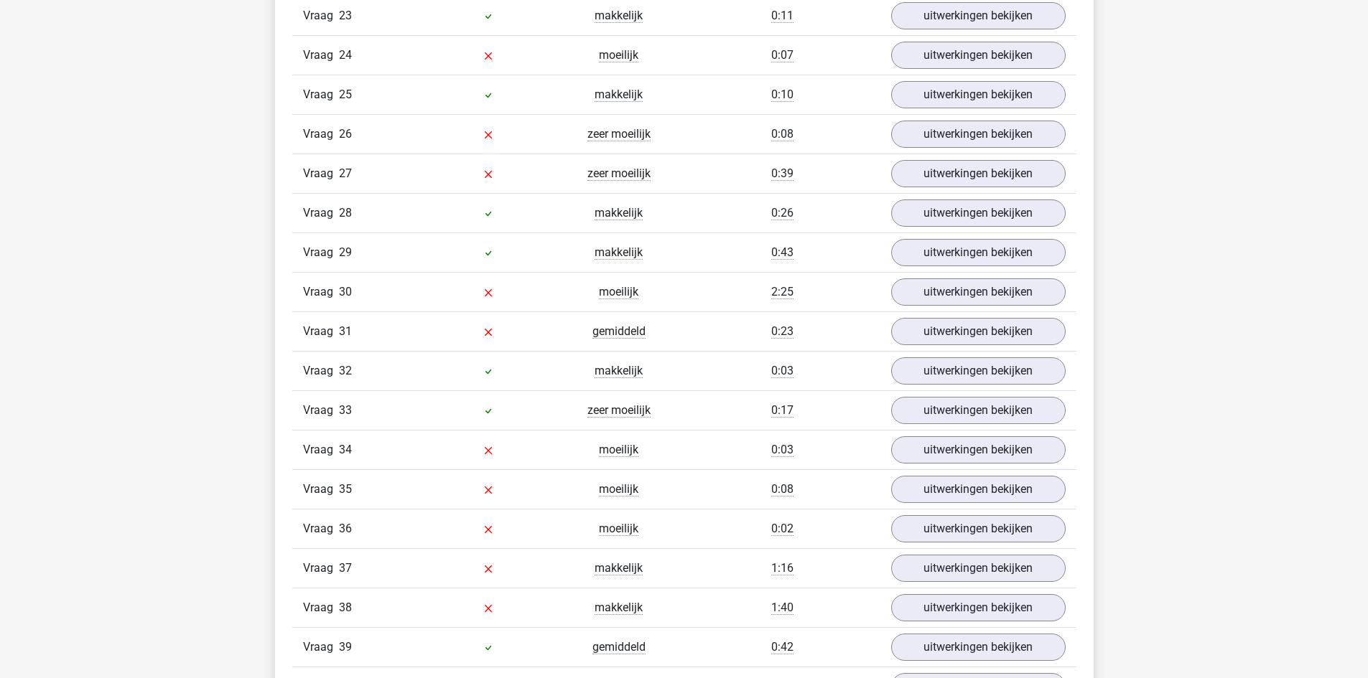
scroll to position [2154, 0]
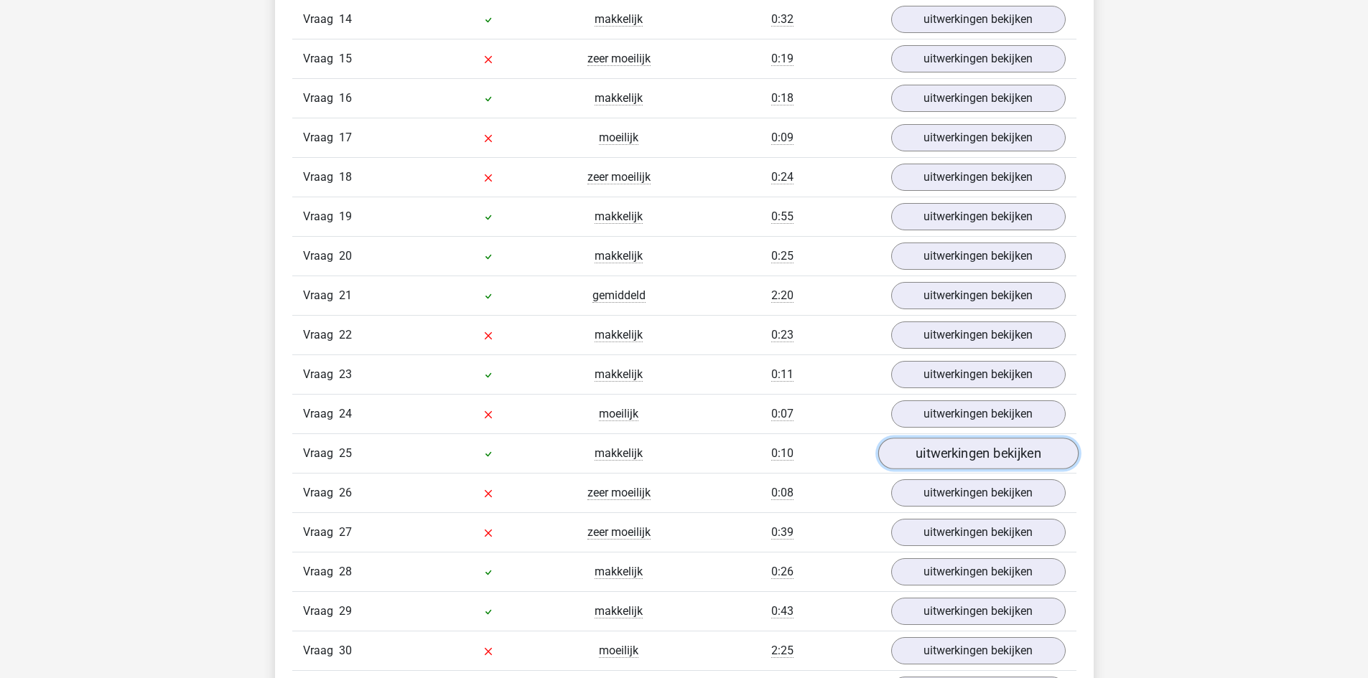
click at [1000, 453] on link "uitwerkingen bekijken" at bounding box center [977, 455] width 200 height 32
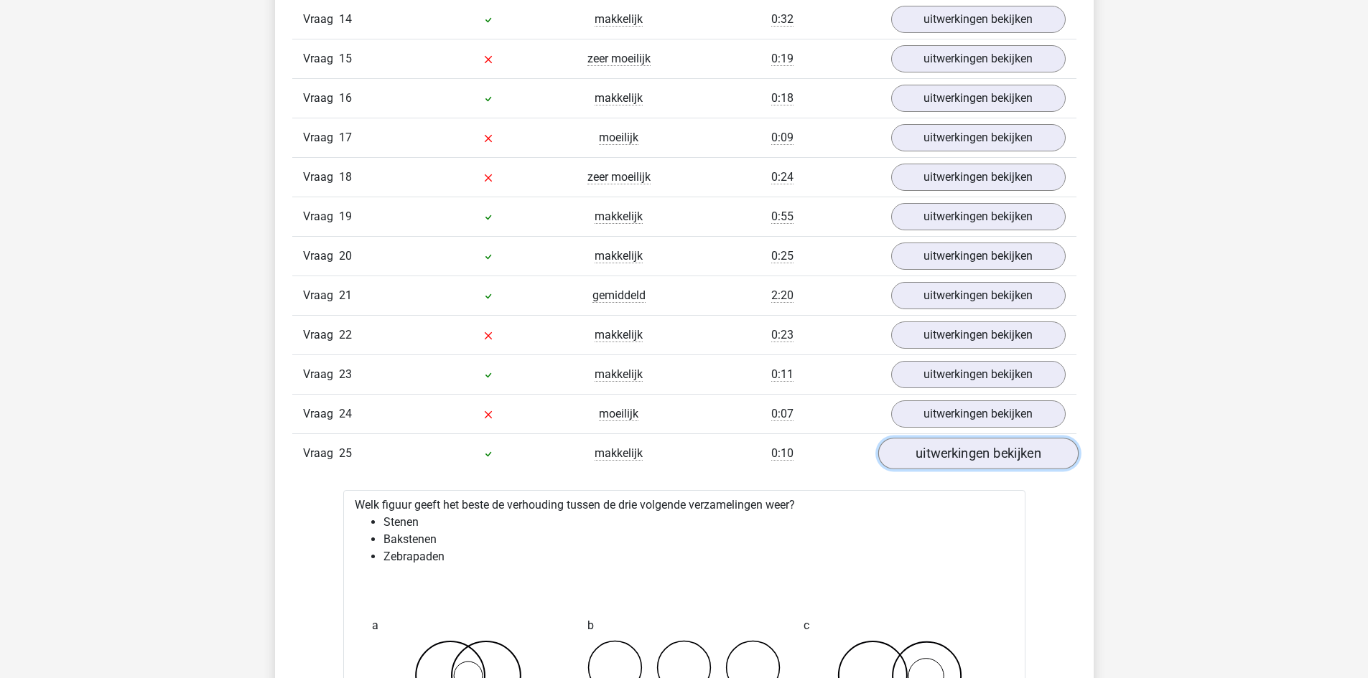
click at [1000, 453] on link "uitwerkingen bekijken" at bounding box center [977, 455] width 200 height 32
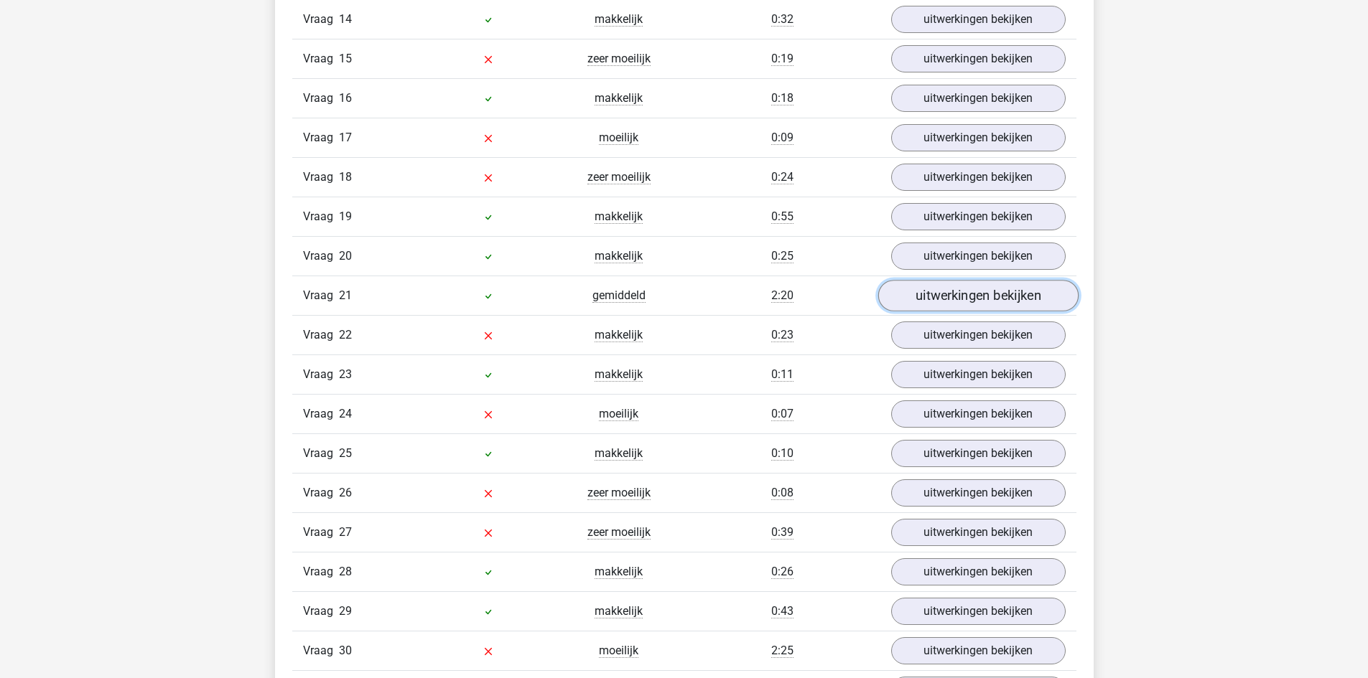
click at [989, 296] on link "uitwerkingen bekijken" at bounding box center [977, 297] width 200 height 32
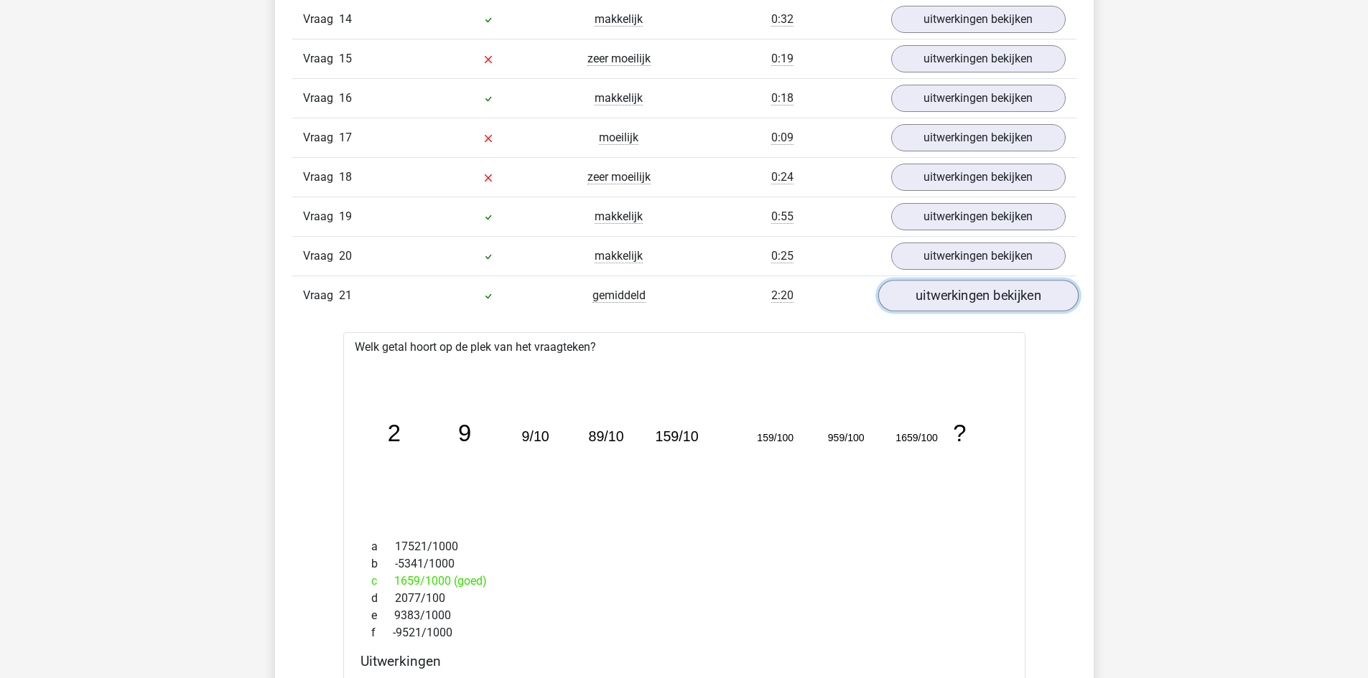
click at [989, 296] on link "uitwerkingen bekijken" at bounding box center [977, 297] width 200 height 32
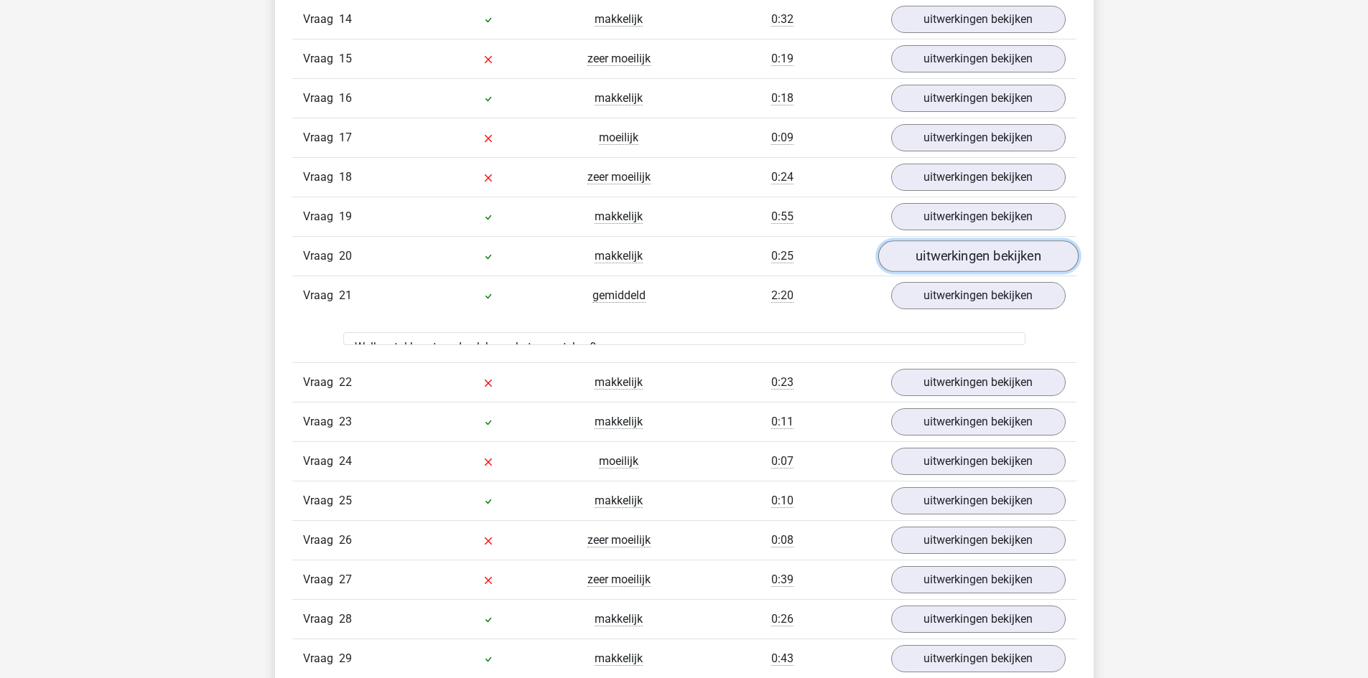
click at [985, 251] on link "uitwerkingen bekijken" at bounding box center [977, 257] width 200 height 32
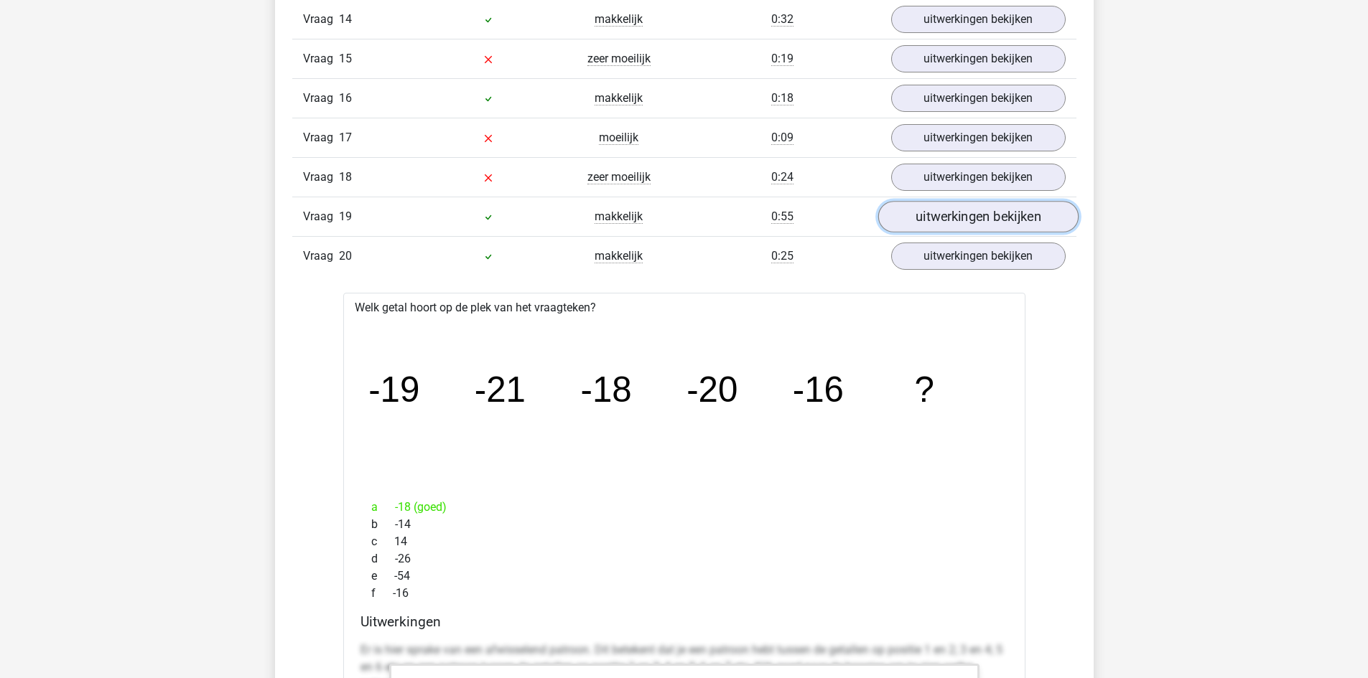
click at [984, 225] on link "uitwerkingen bekijken" at bounding box center [977, 218] width 200 height 32
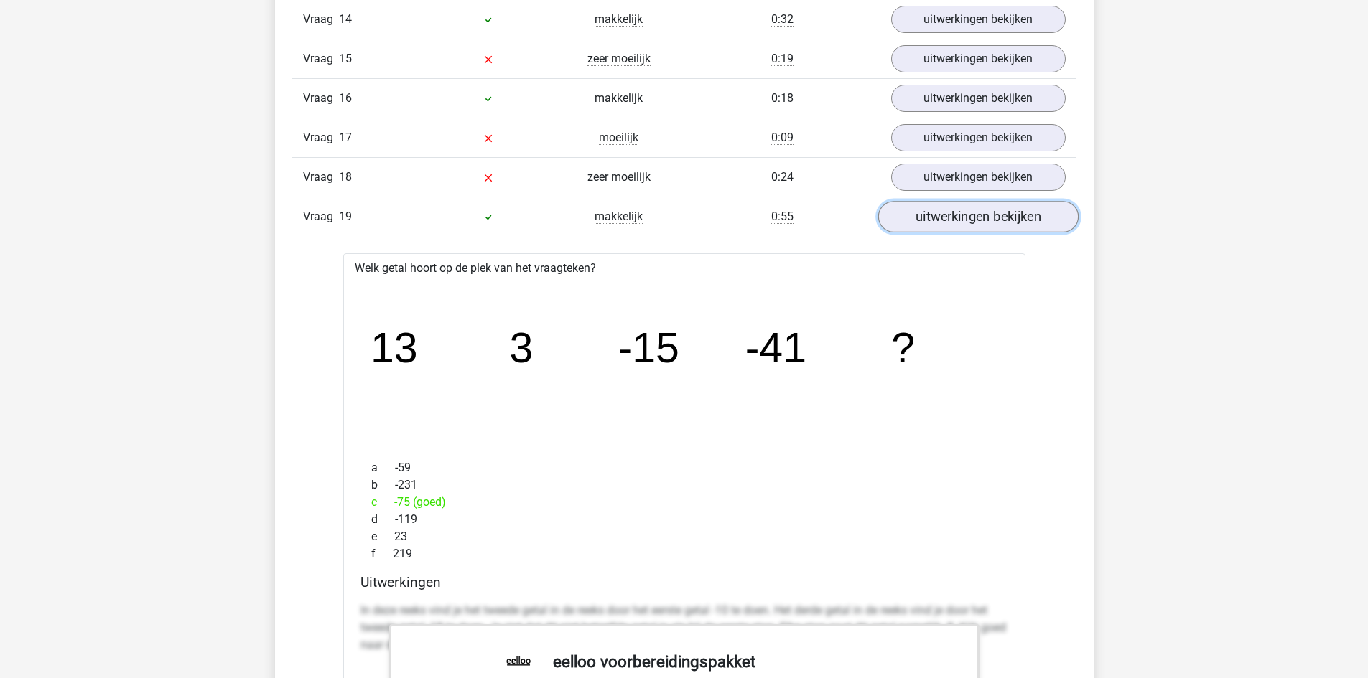
click at [984, 220] on link "uitwerkingen bekijken" at bounding box center [977, 218] width 200 height 32
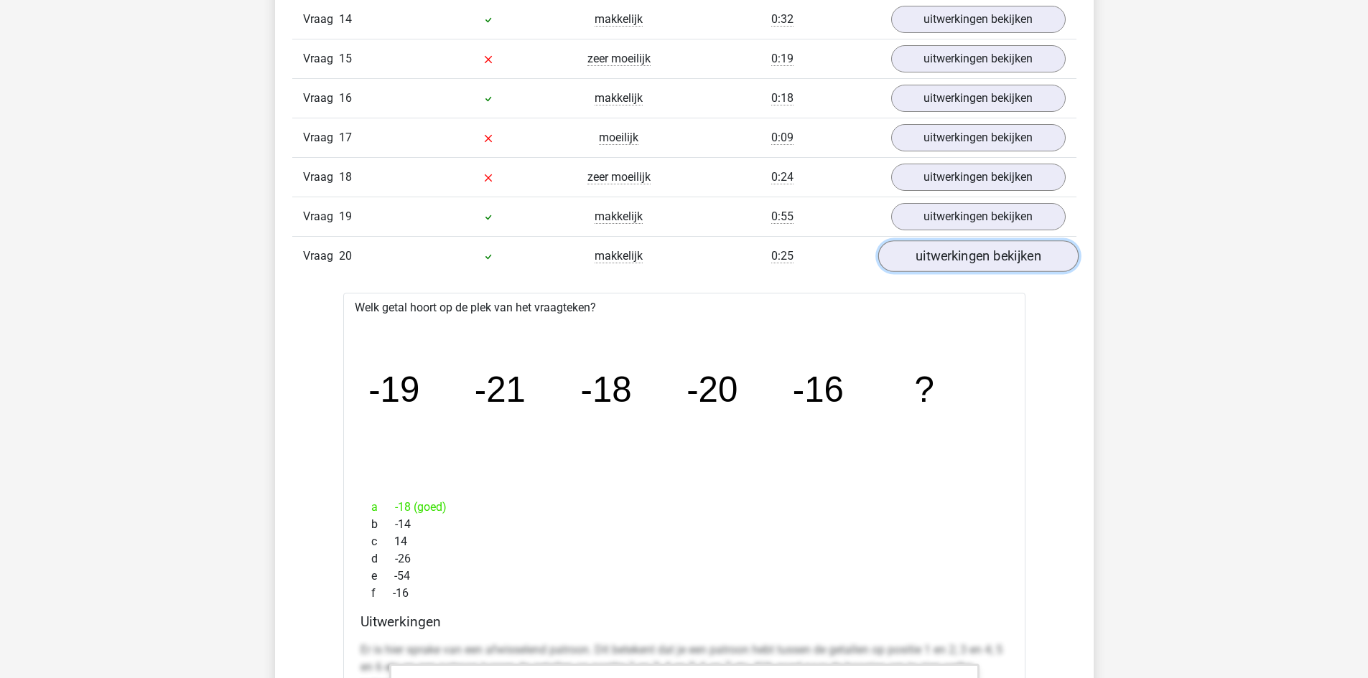
click at [987, 263] on link "uitwerkingen bekijken" at bounding box center [977, 257] width 200 height 32
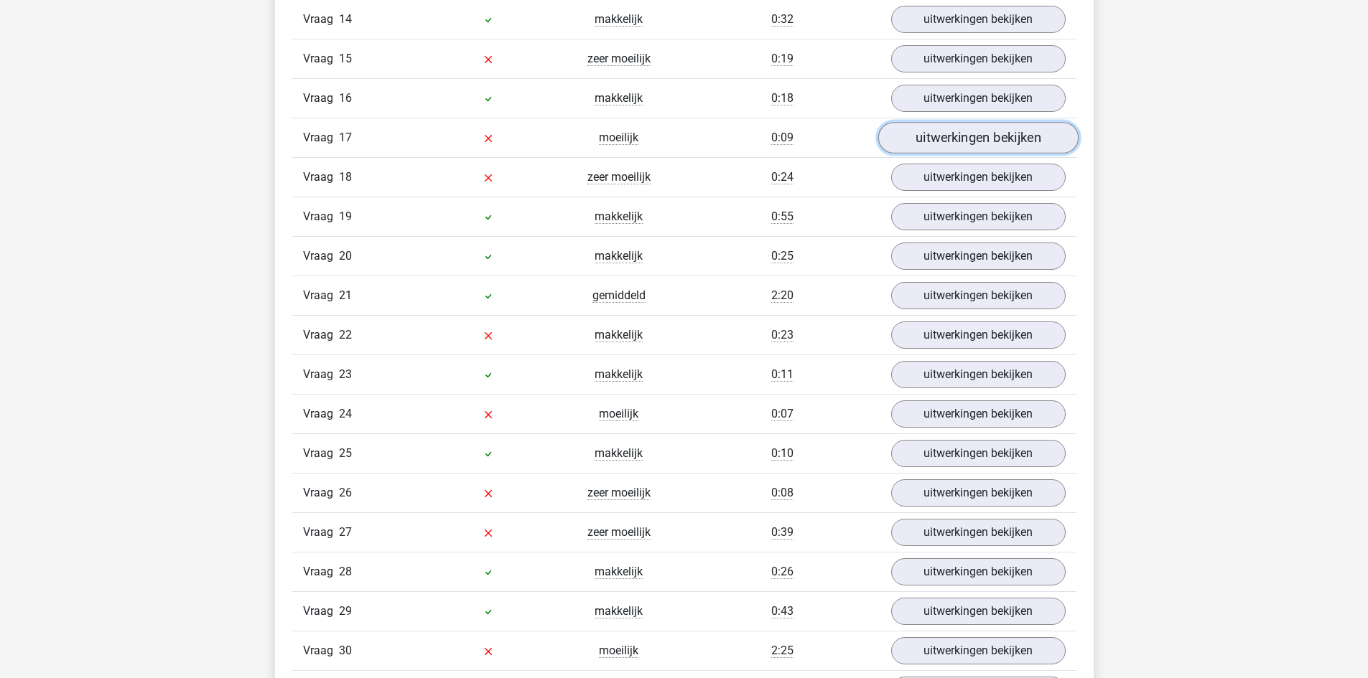
click at [984, 139] on link "uitwerkingen bekijken" at bounding box center [977, 139] width 200 height 32
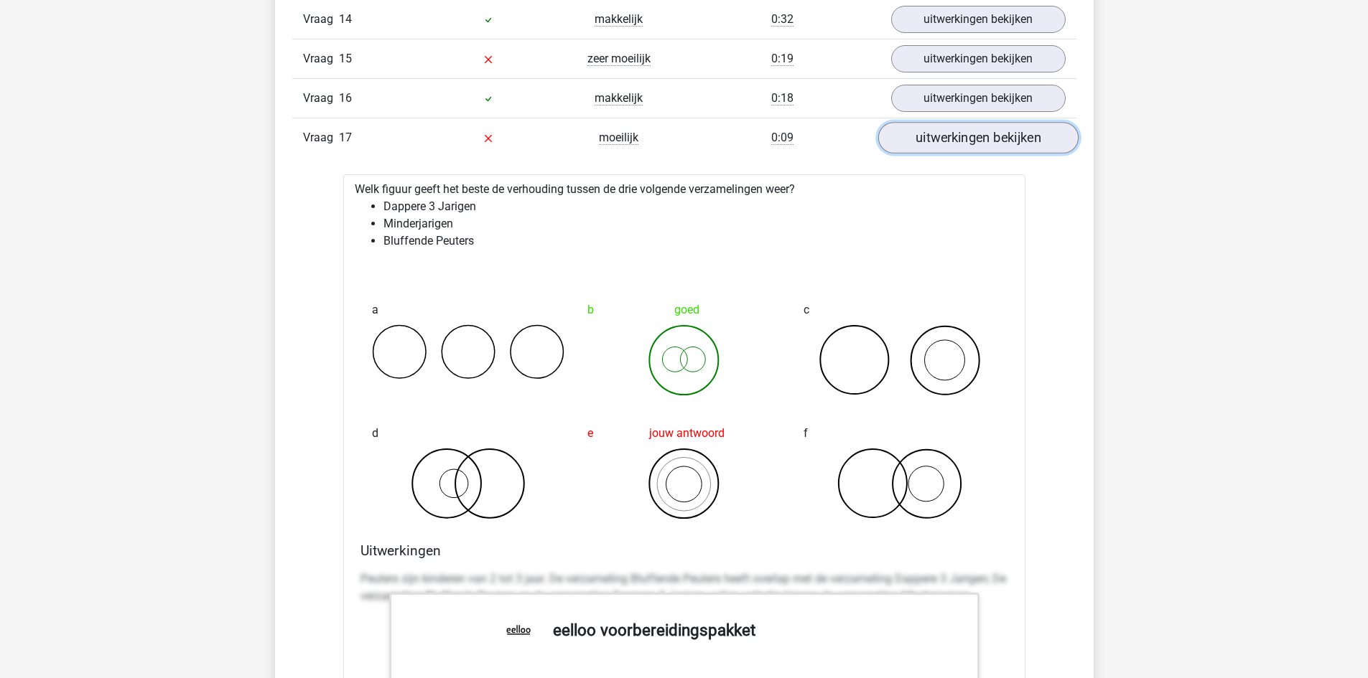
click at [984, 139] on link "uitwerkingen bekijken" at bounding box center [977, 139] width 200 height 32
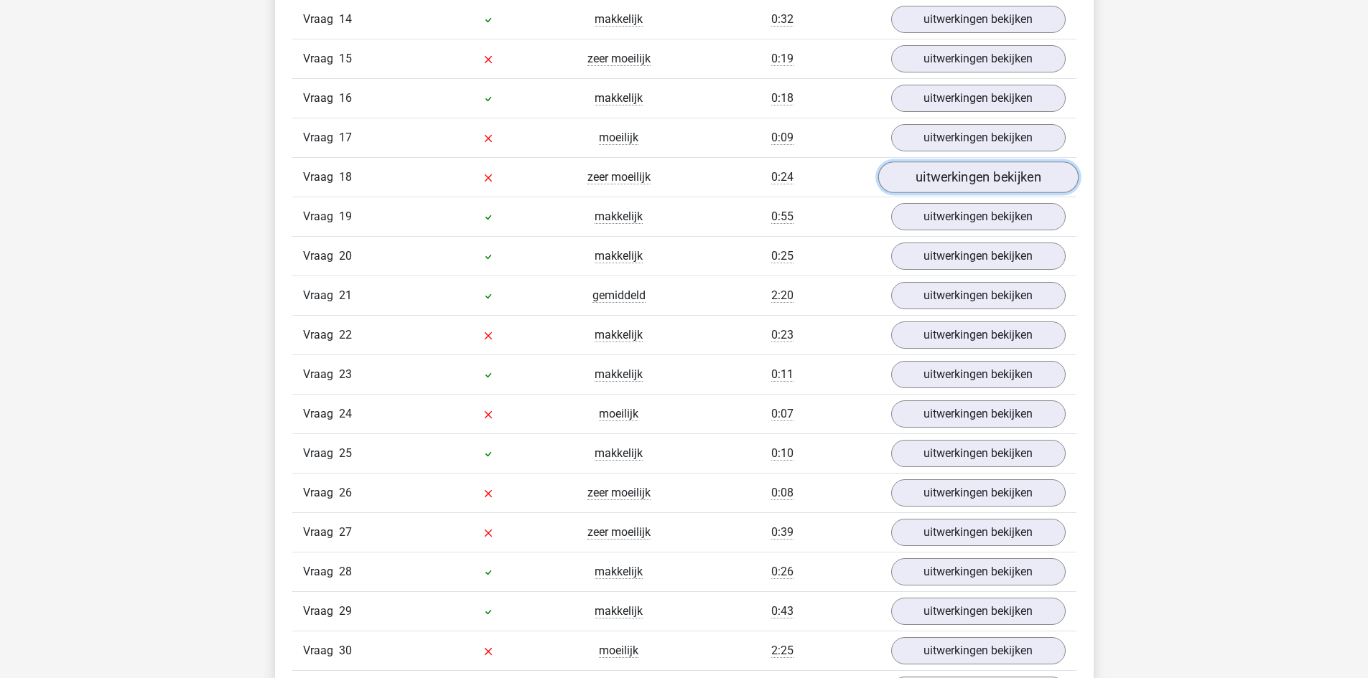
click at [984, 184] on link "uitwerkingen bekijken" at bounding box center [977, 178] width 200 height 32
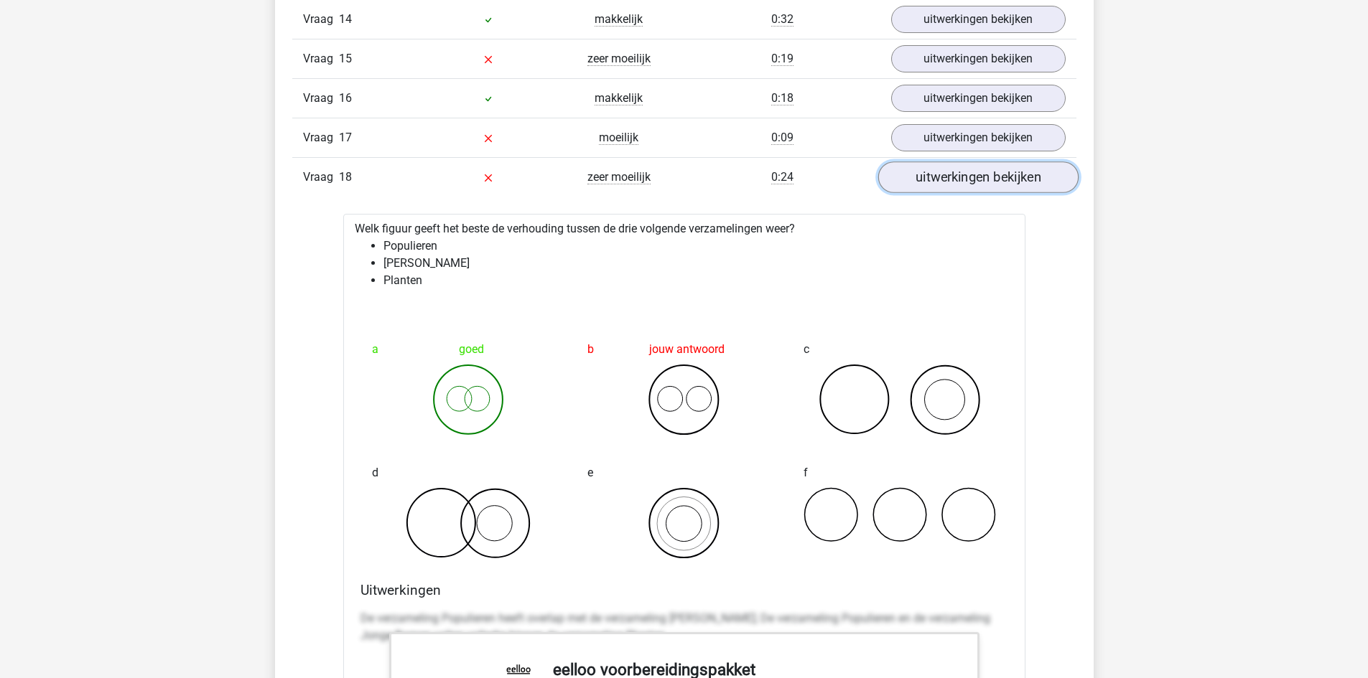
click at [984, 184] on link "uitwerkingen bekijken" at bounding box center [977, 178] width 200 height 32
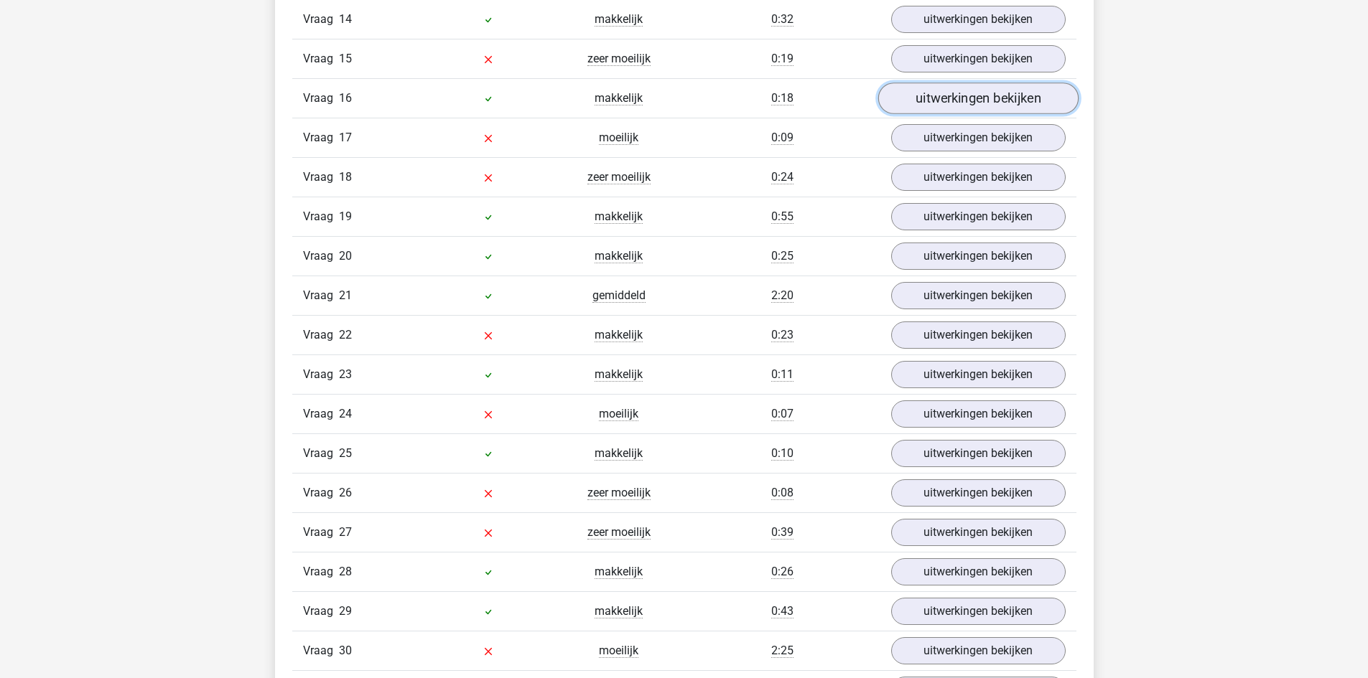
click at [956, 101] on link "uitwerkingen bekijken" at bounding box center [977, 99] width 200 height 32
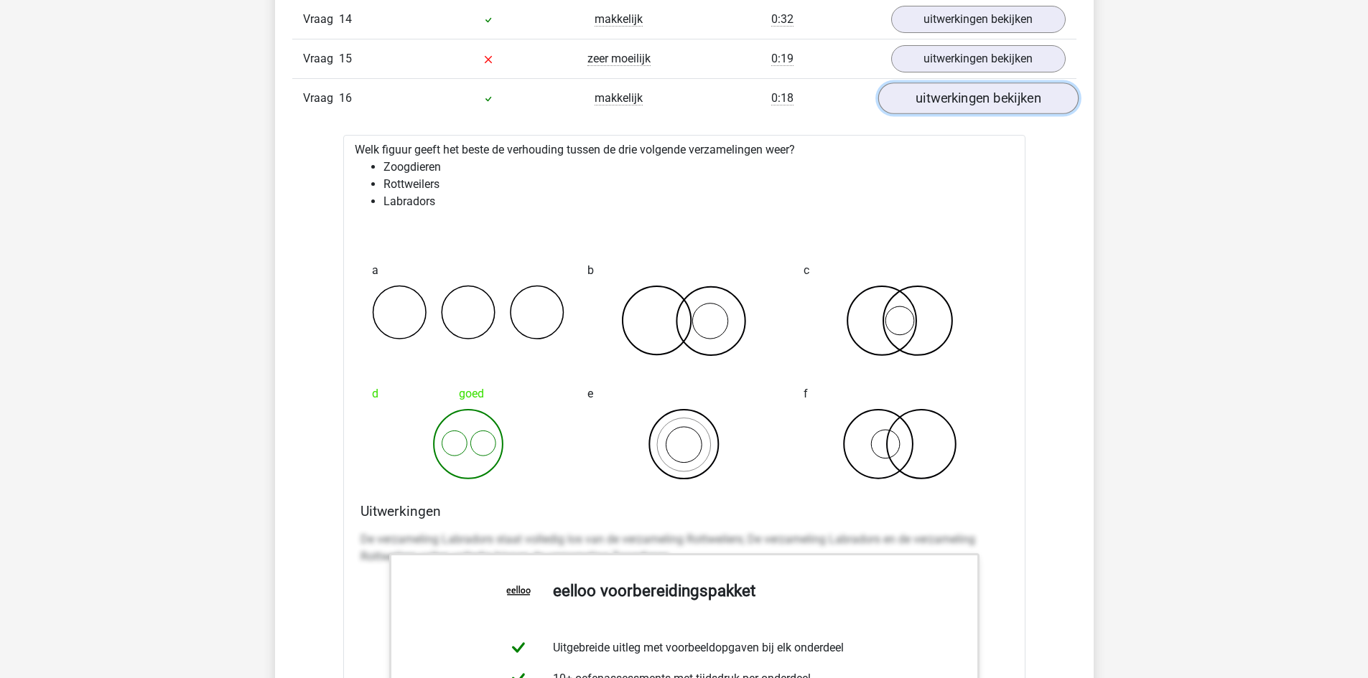
click at [956, 101] on link "uitwerkingen bekijken" at bounding box center [977, 99] width 200 height 32
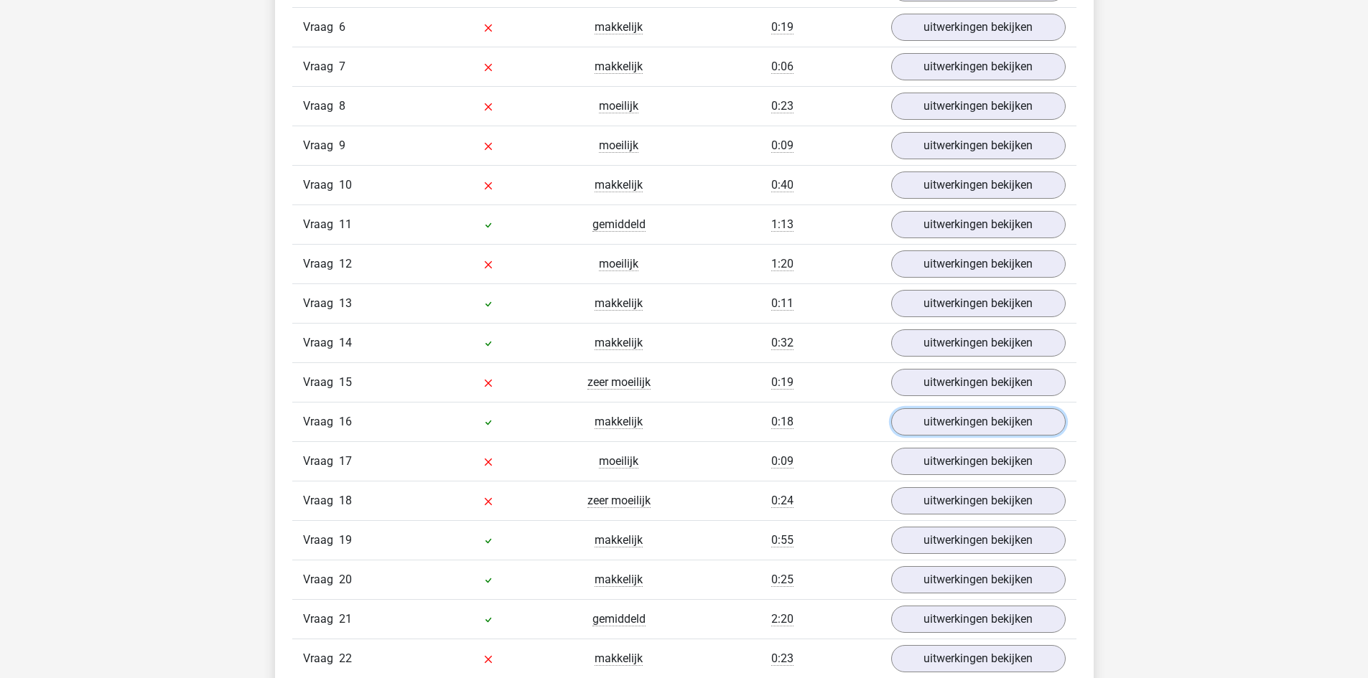
scroll to position [1795, 0]
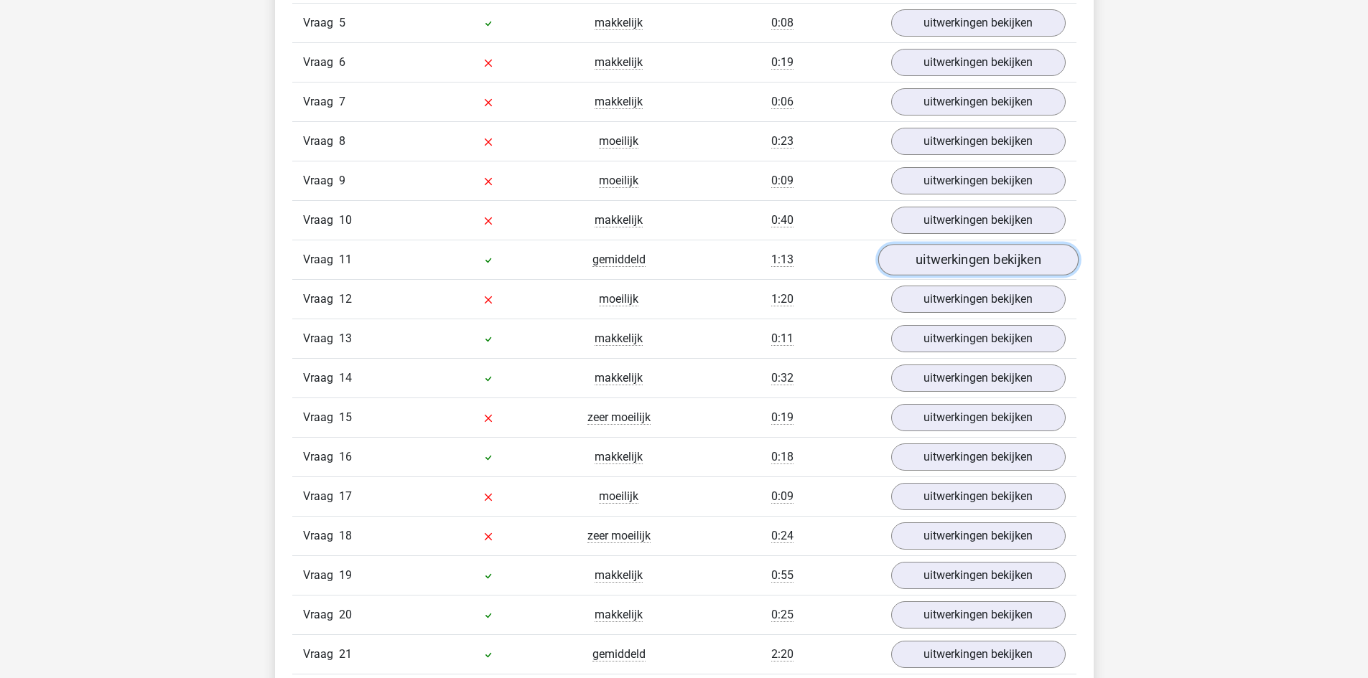
click at [961, 252] on link "uitwerkingen bekijken" at bounding box center [977, 261] width 200 height 32
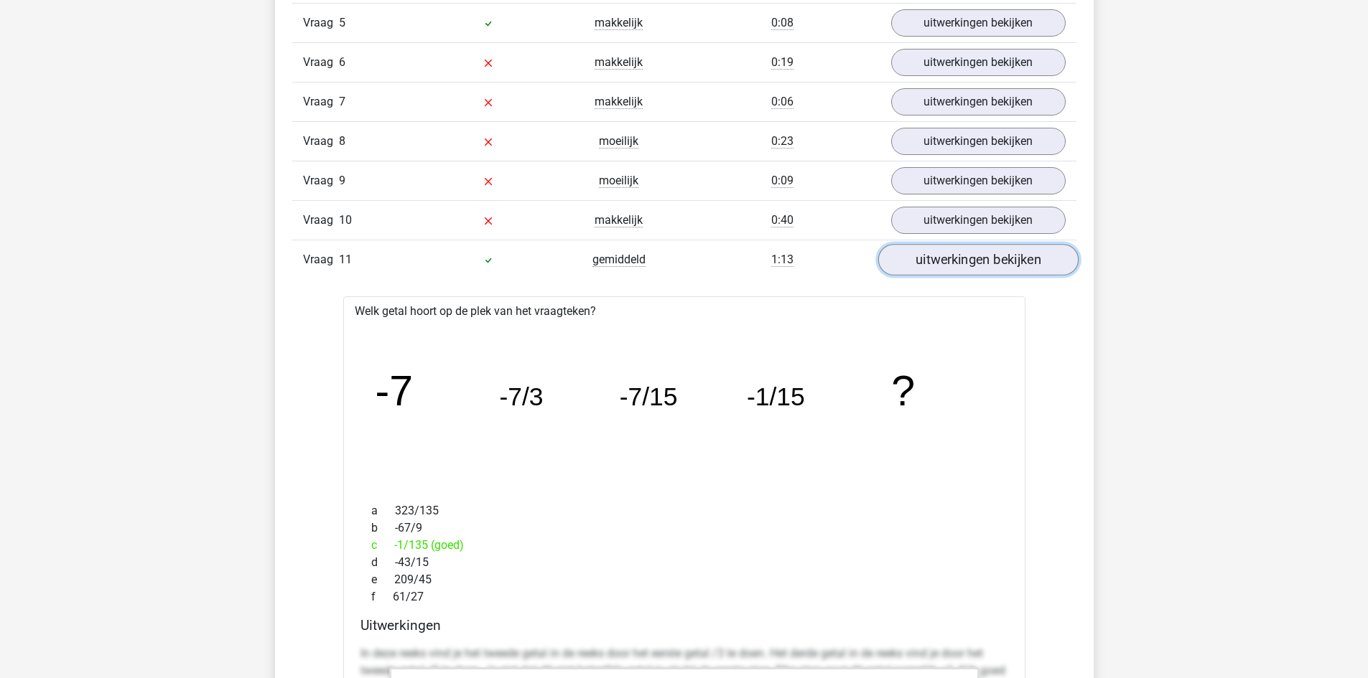
click at [962, 252] on link "uitwerkingen bekijken" at bounding box center [977, 261] width 200 height 32
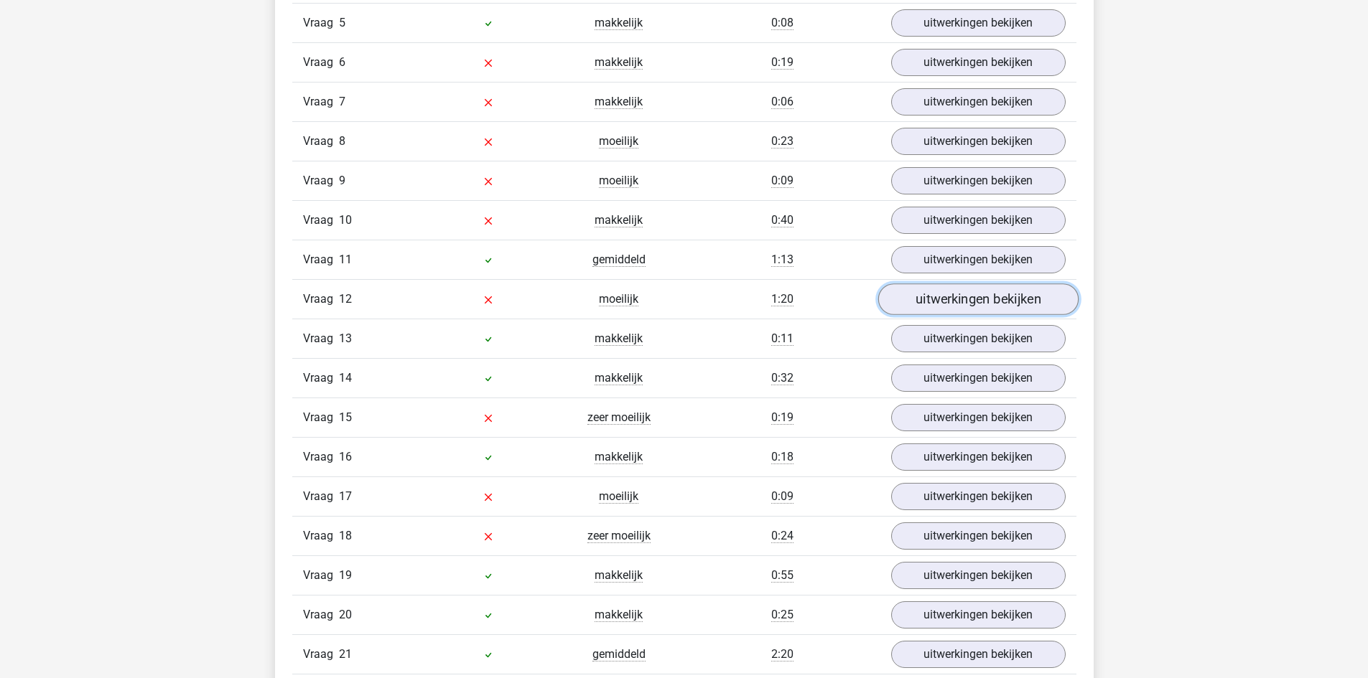
click at [966, 298] on link "uitwerkingen bekijken" at bounding box center [977, 300] width 200 height 32
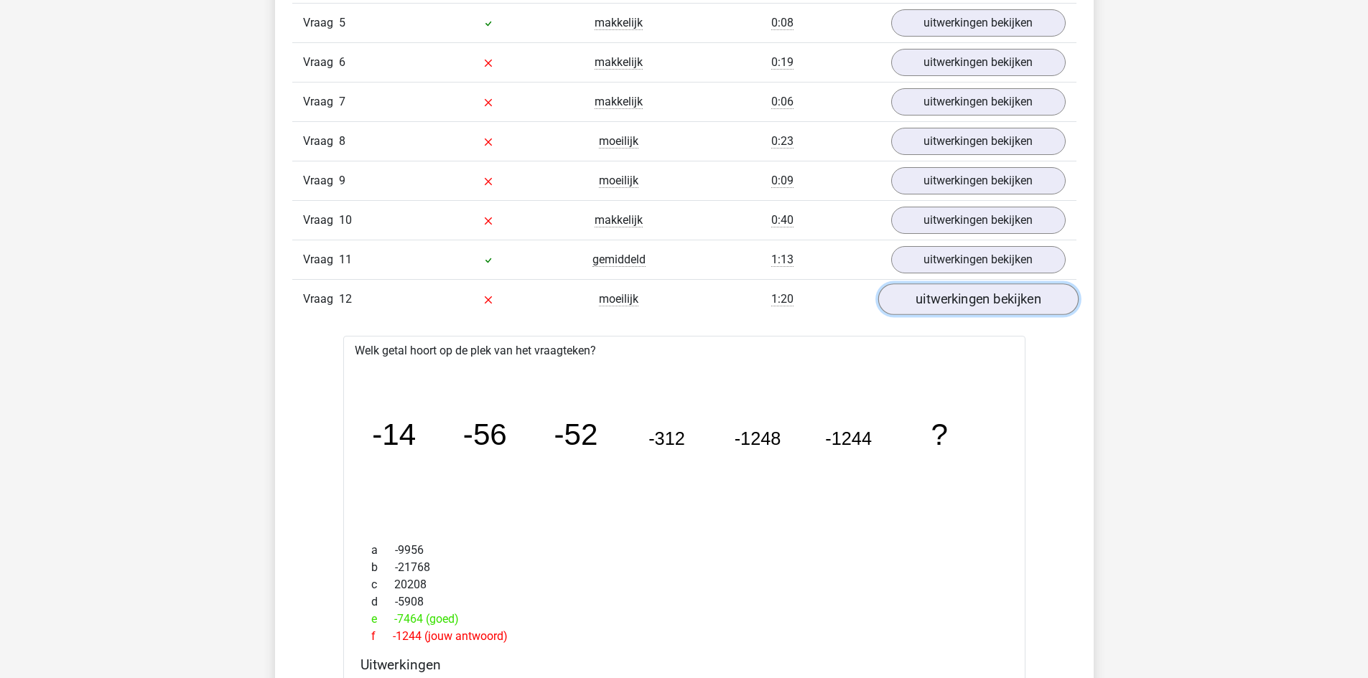
click at [966, 298] on link "uitwerkingen bekijken" at bounding box center [977, 300] width 200 height 32
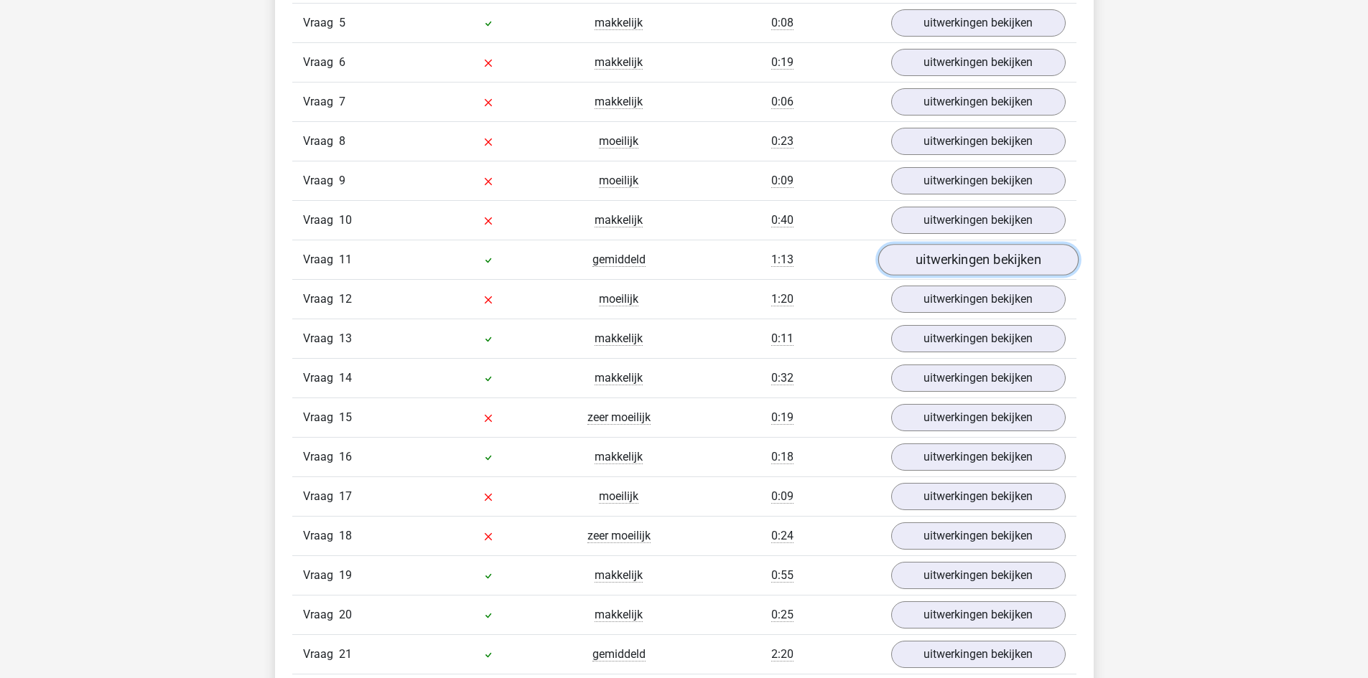
click at [968, 261] on link "uitwerkingen bekijken" at bounding box center [977, 261] width 200 height 32
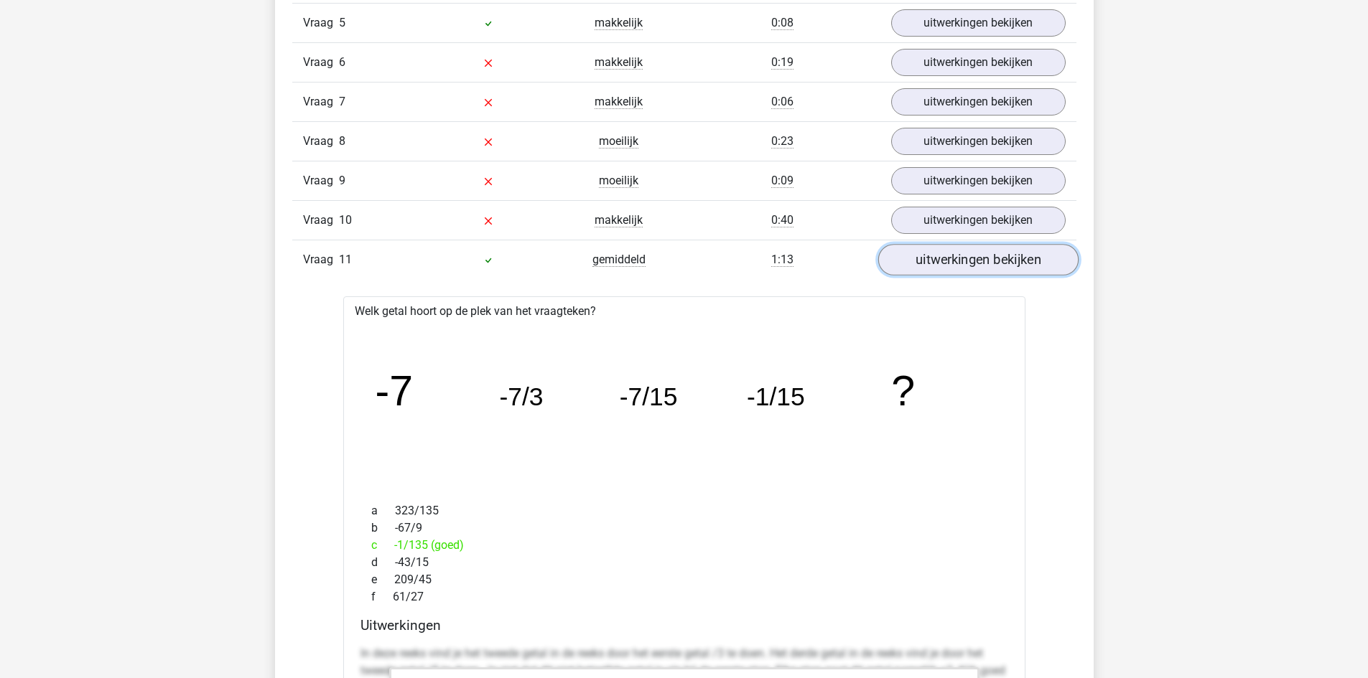
click at [968, 261] on link "uitwerkingen bekijken" at bounding box center [977, 261] width 200 height 32
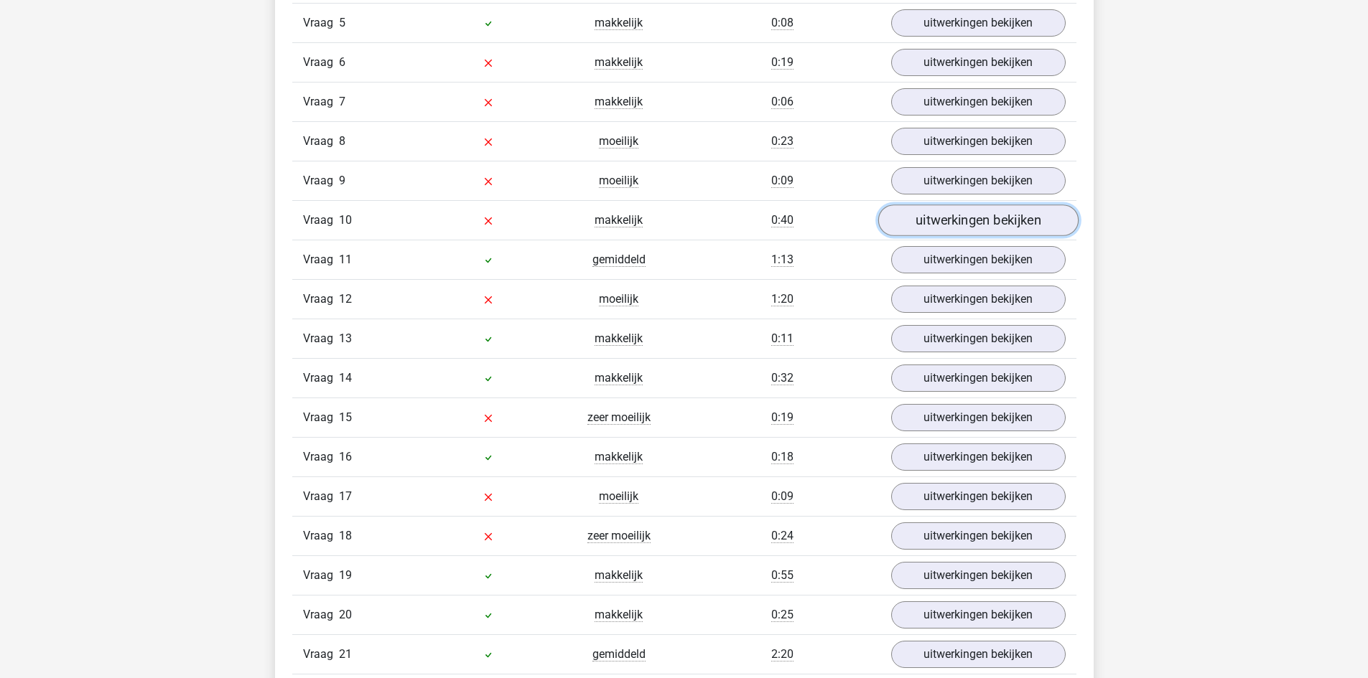
click at [966, 224] on link "uitwerkingen bekijken" at bounding box center [977, 221] width 200 height 32
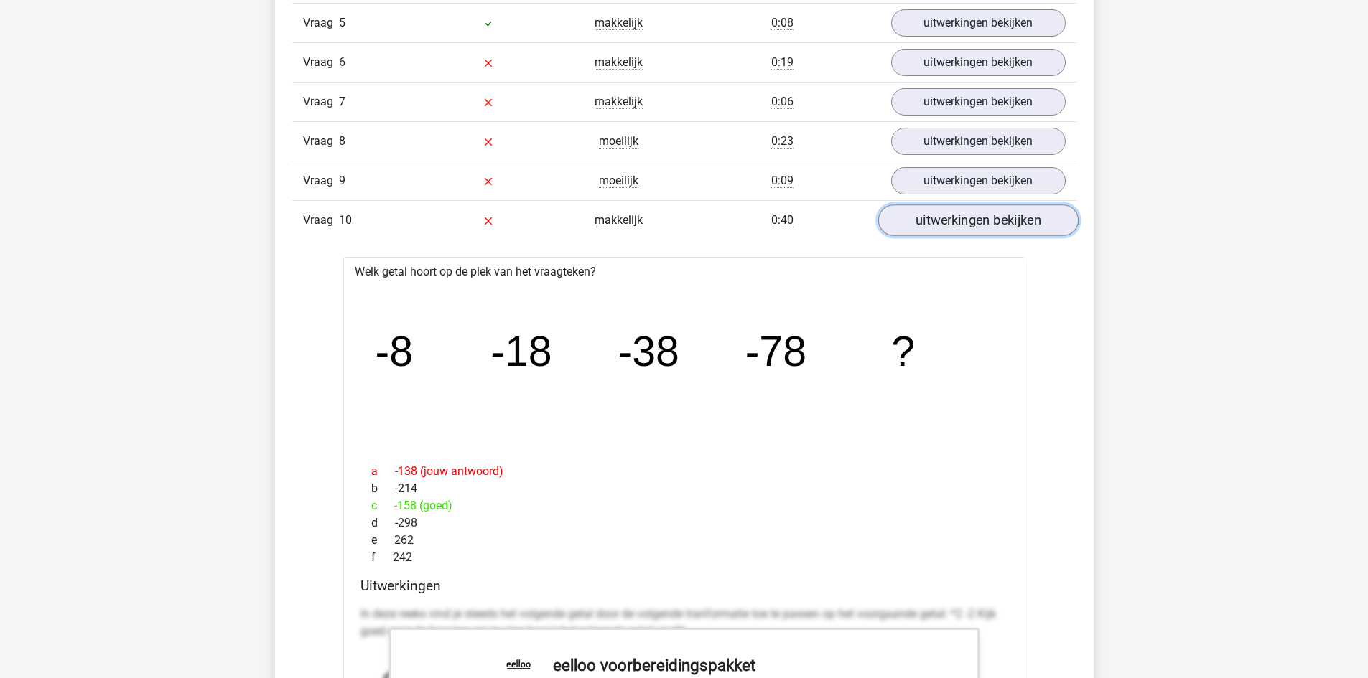
click at [966, 225] on link "uitwerkingen bekijken" at bounding box center [977, 221] width 200 height 32
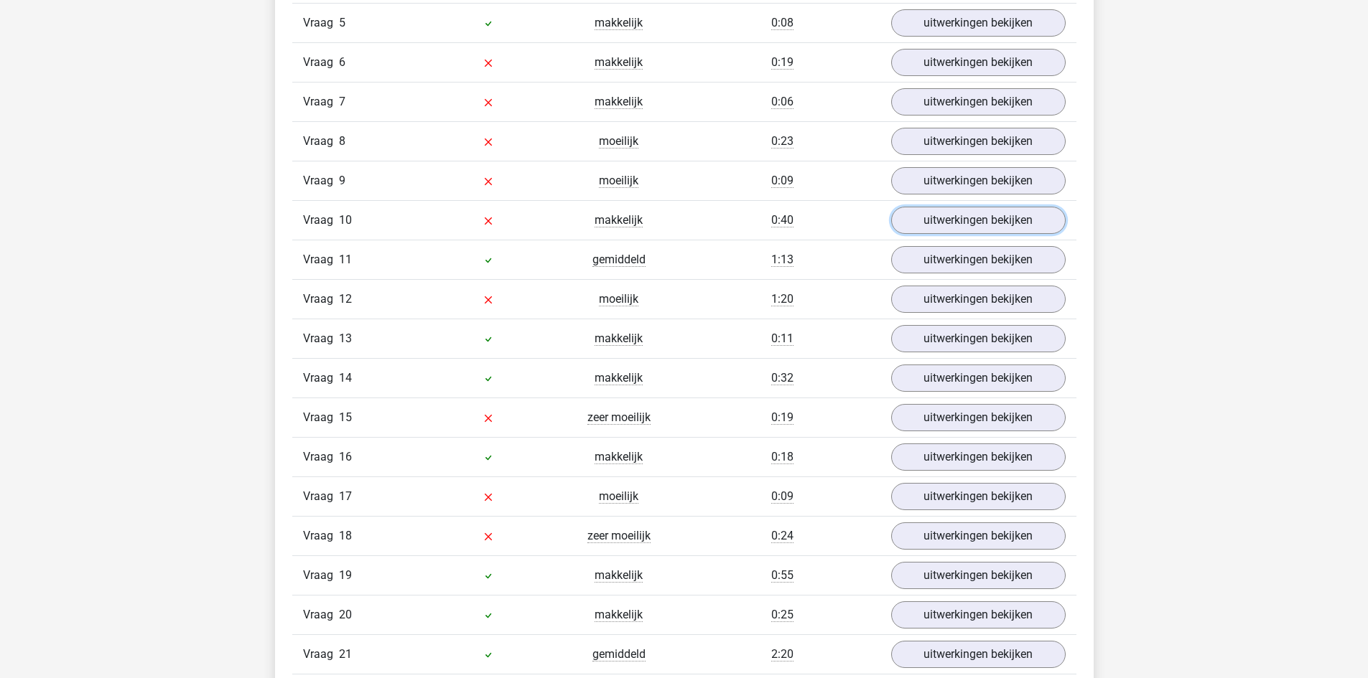
scroll to position [1436, 0]
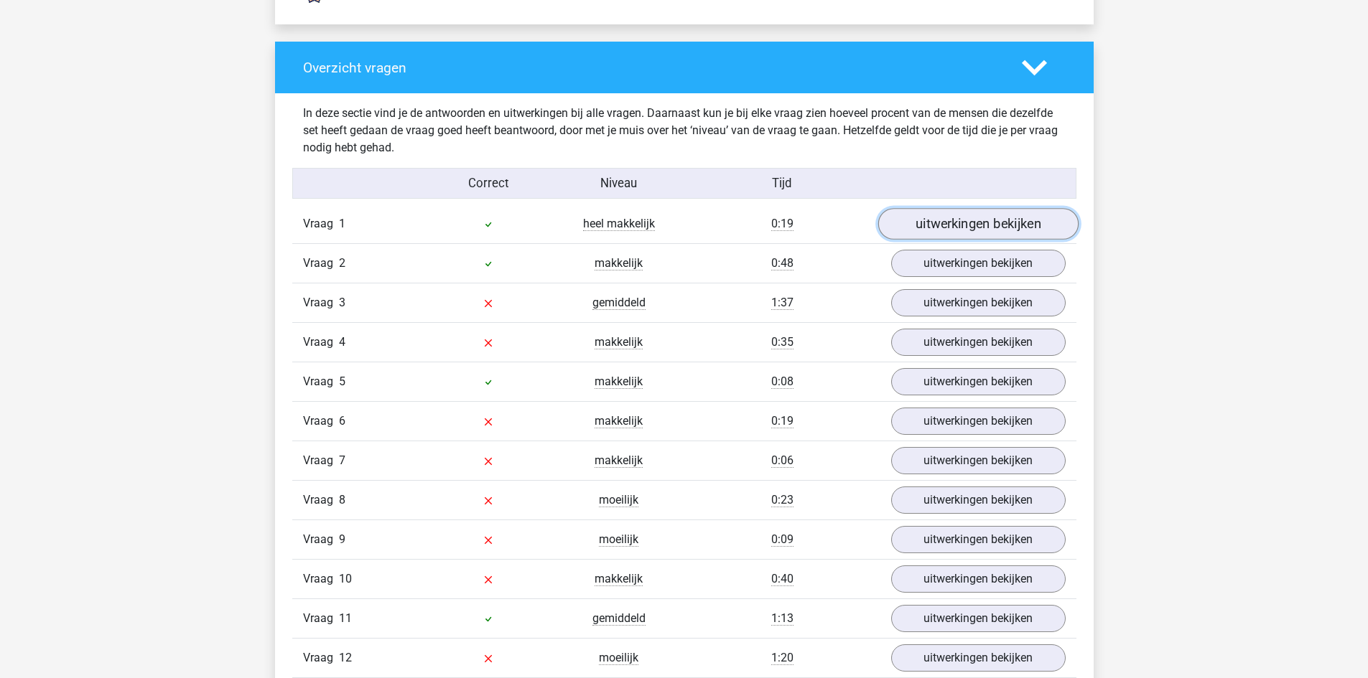
click at [970, 224] on link "uitwerkingen bekijken" at bounding box center [977, 225] width 200 height 32
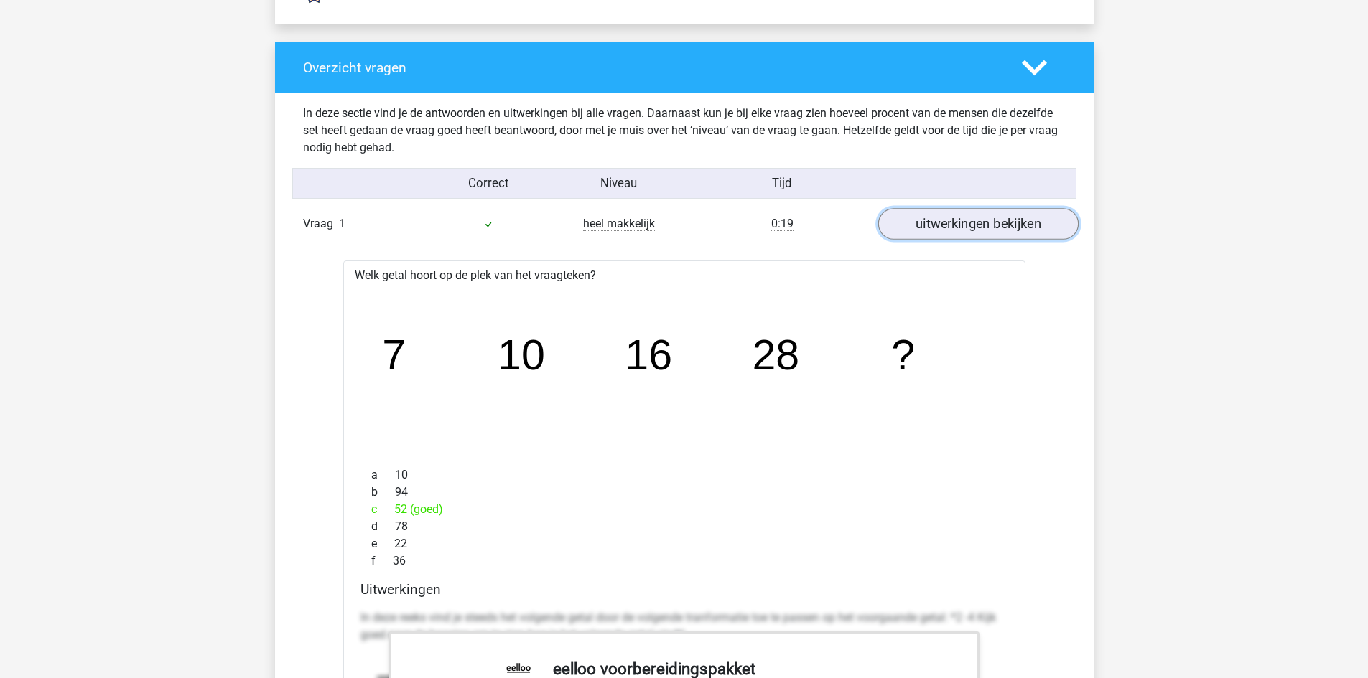
click at [970, 224] on link "uitwerkingen bekijken" at bounding box center [977, 225] width 200 height 32
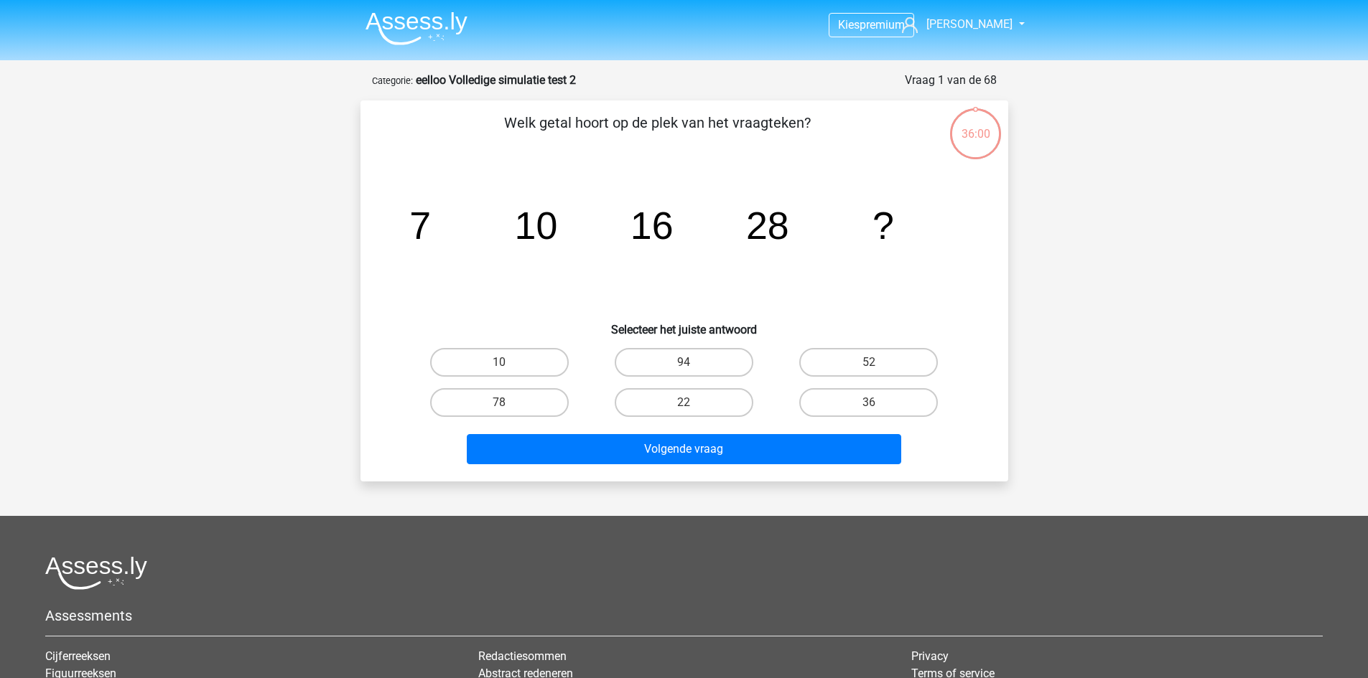
scroll to position [72, 0]
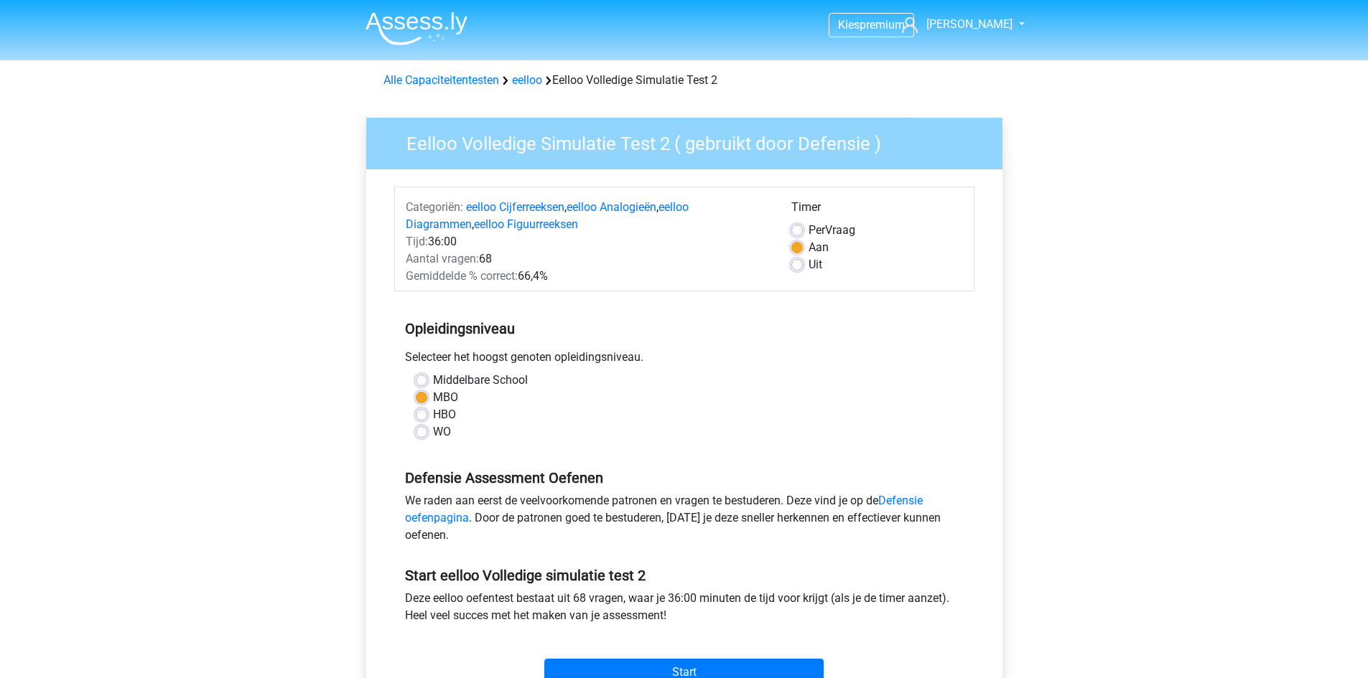
scroll to position [359, 0]
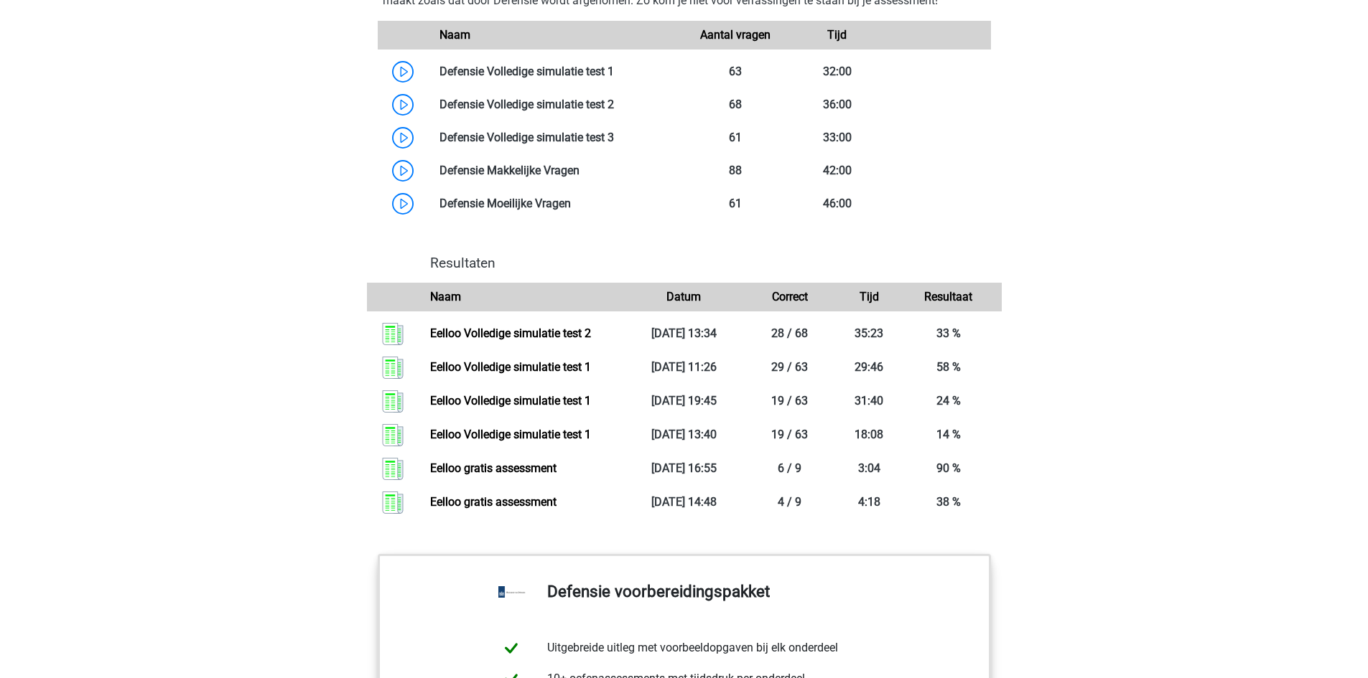
scroll to position [1436, 0]
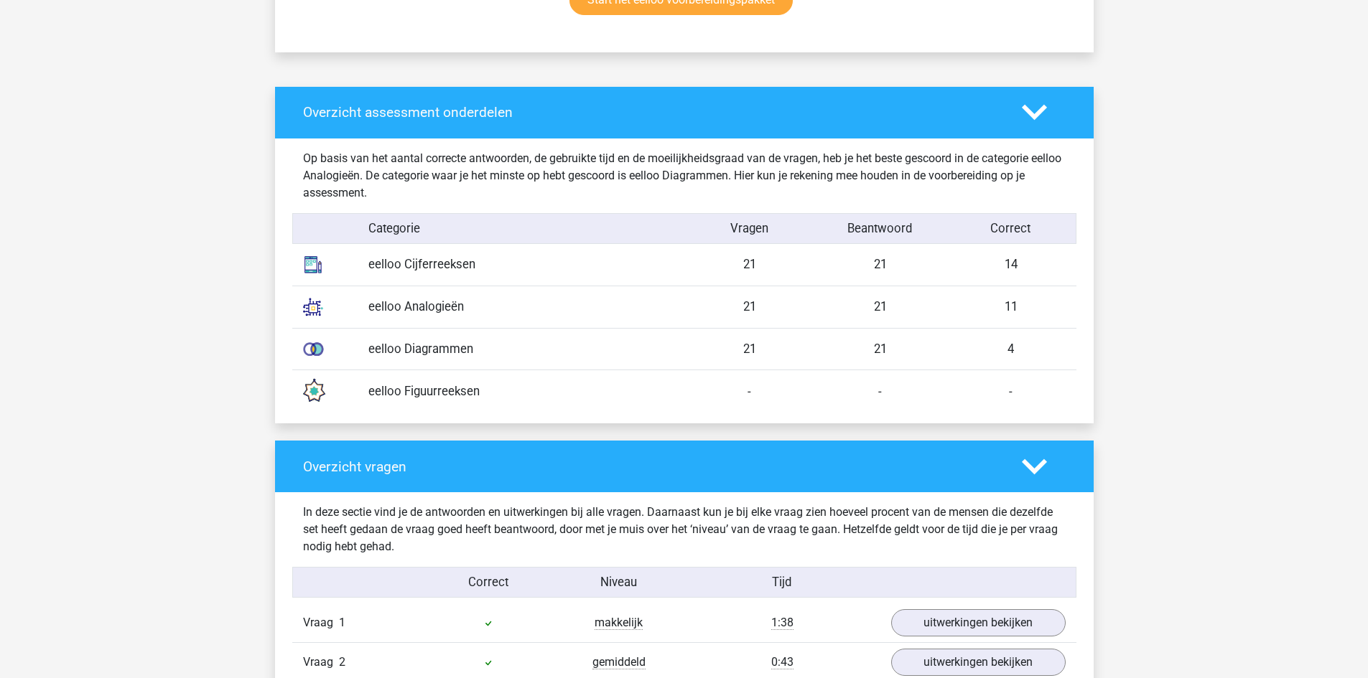
scroll to position [1077, 0]
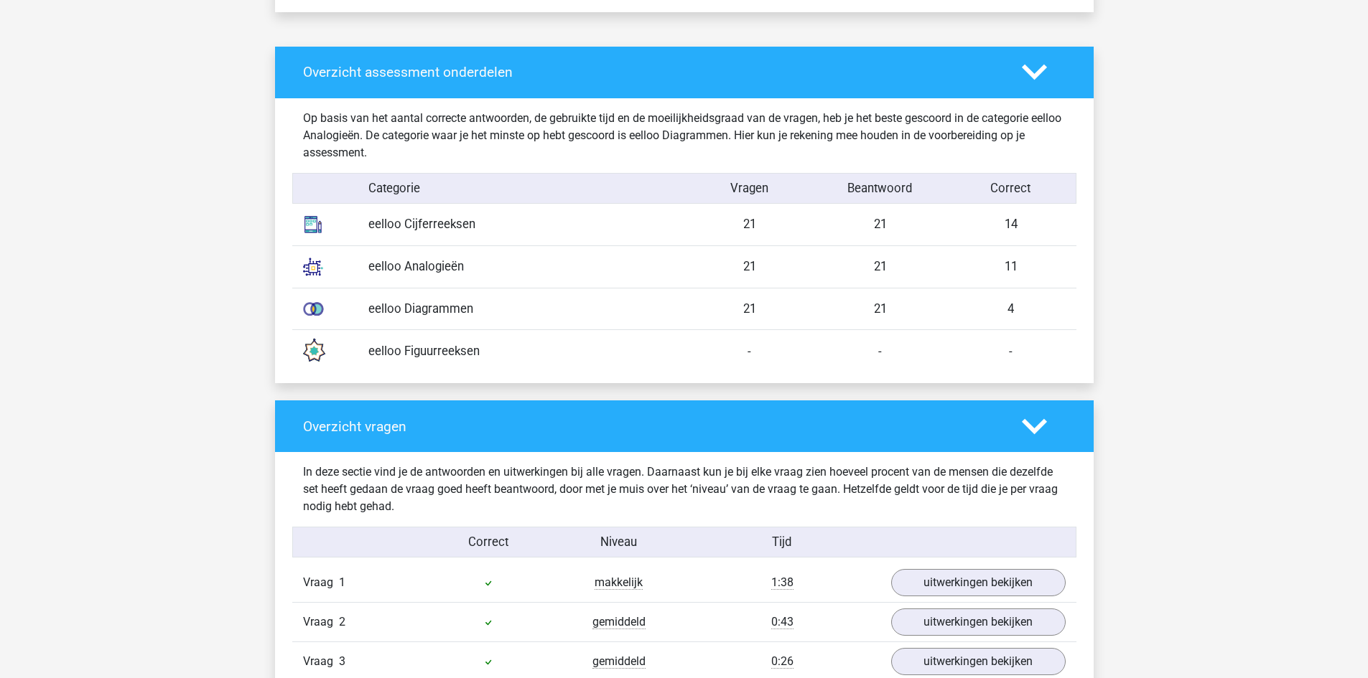
click at [802, 357] on div "-" at bounding box center [749, 351] width 131 height 18
click at [412, 258] on div "eelloo Analogieën 21 21 11" at bounding box center [684, 267] width 784 height 42
click at [502, 271] on div "eelloo Analogieën" at bounding box center [521, 267] width 327 height 18
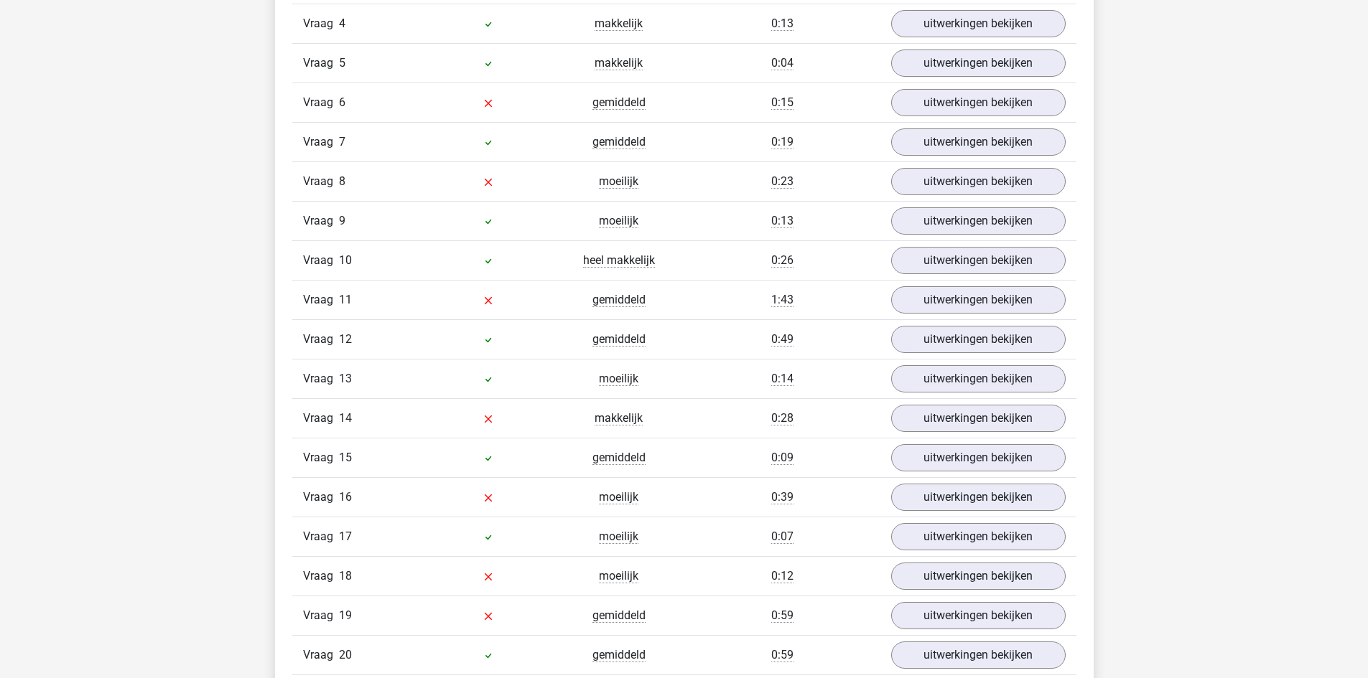
scroll to position [1795, 0]
click at [925, 419] on link "uitwerkingen bekijken" at bounding box center [977, 419] width 200 height 32
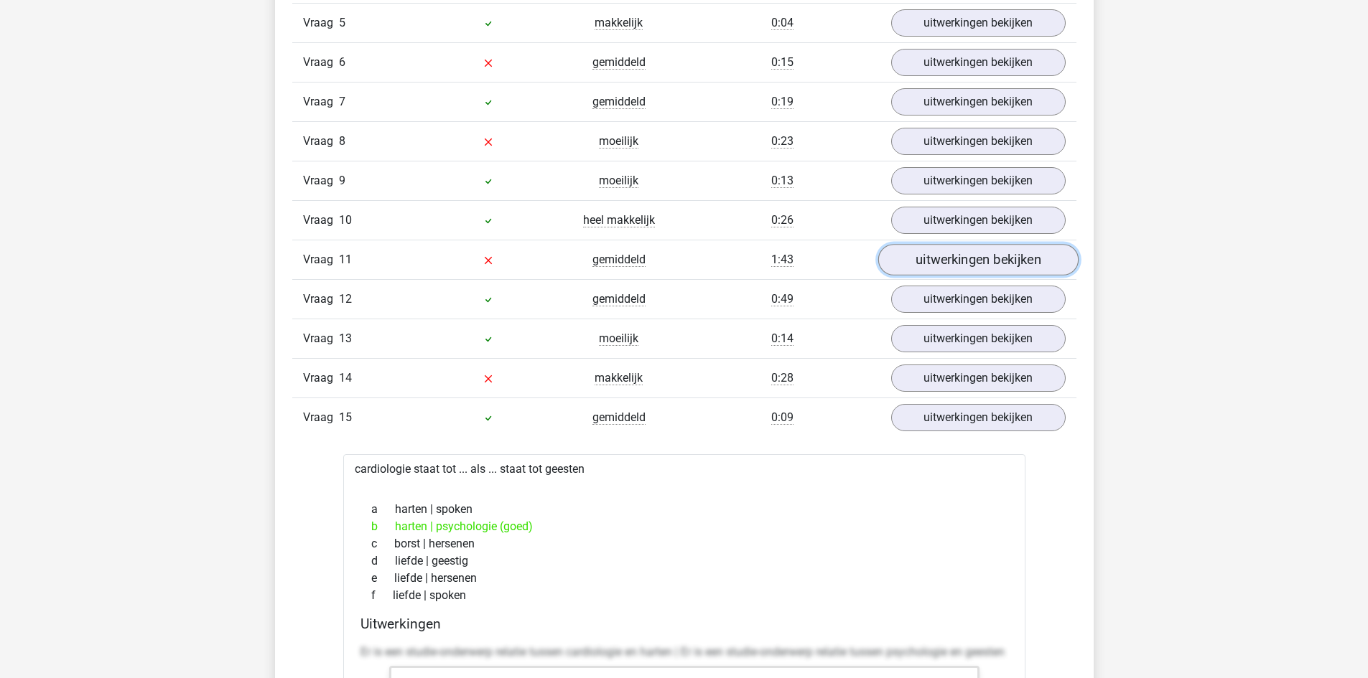
click at [970, 265] on link "uitwerkingen bekijken" at bounding box center [977, 261] width 200 height 32
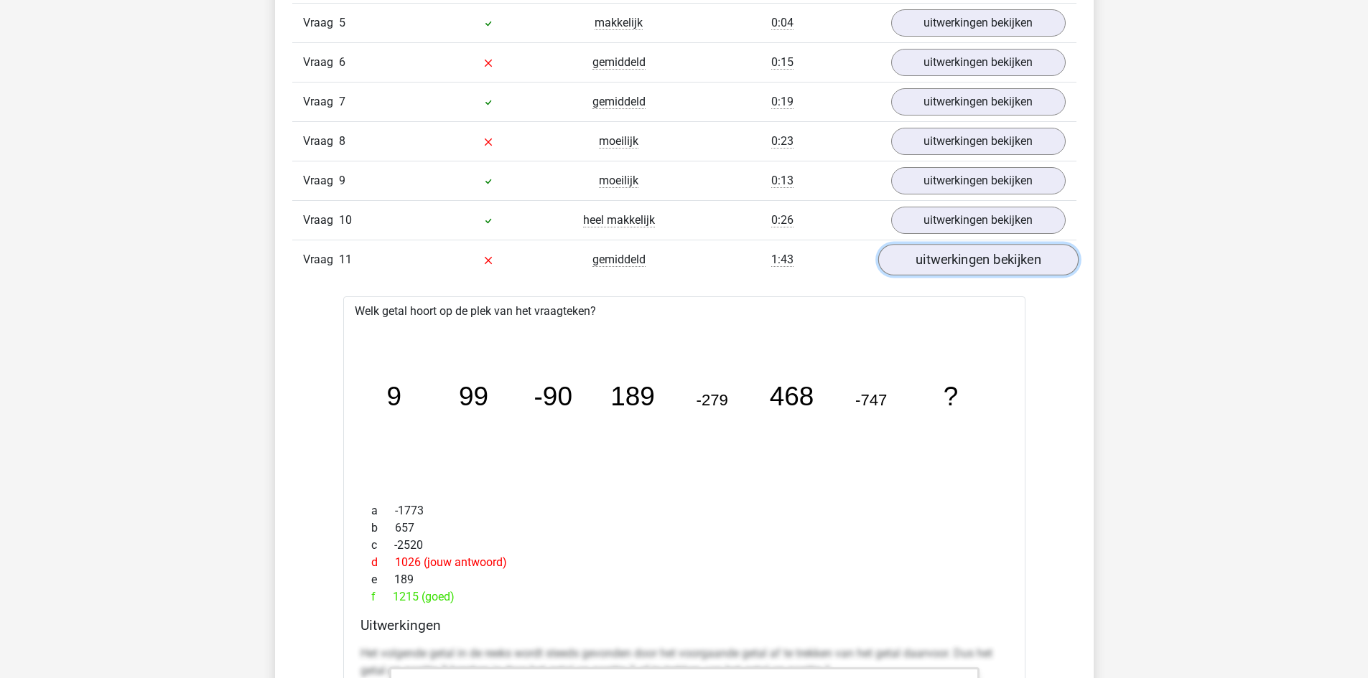
click at [970, 266] on link "uitwerkingen bekijken" at bounding box center [977, 261] width 200 height 32
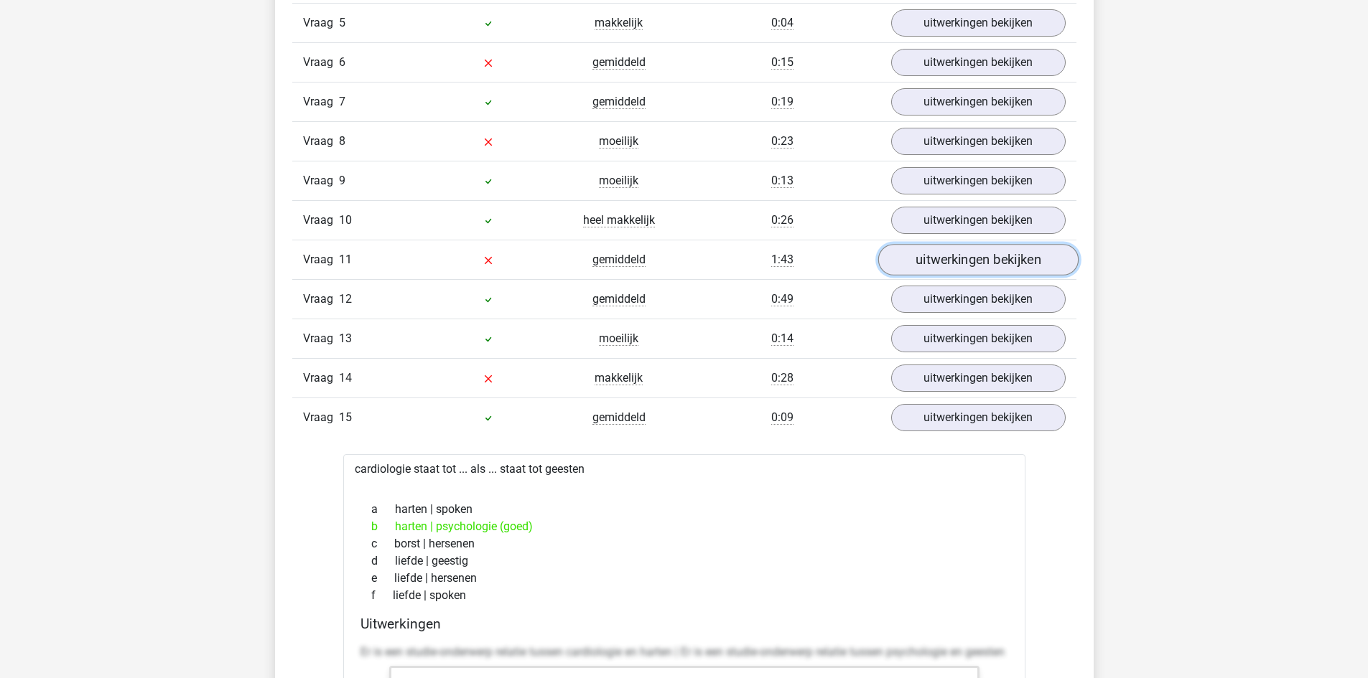
click at [986, 259] on link "uitwerkingen bekijken" at bounding box center [977, 261] width 200 height 32
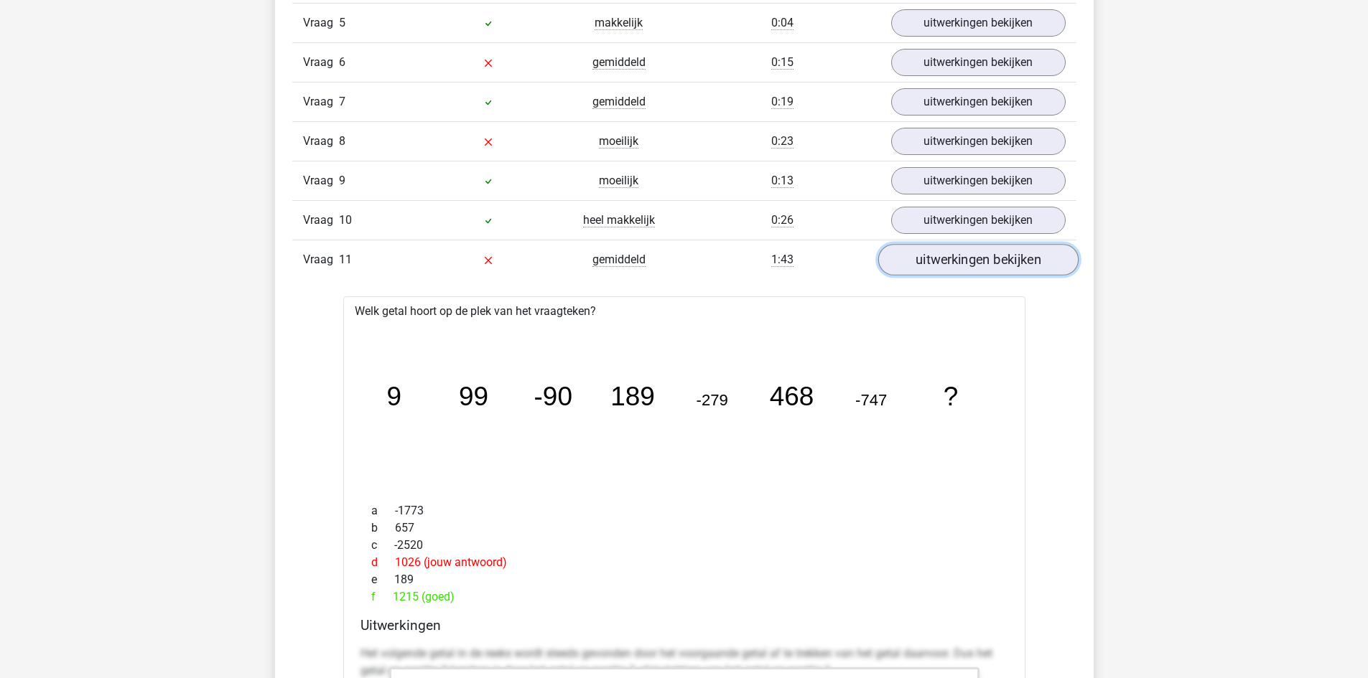
click at [986, 259] on link "uitwerkingen bekijken" at bounding box center [977, 261] width 200 height 32
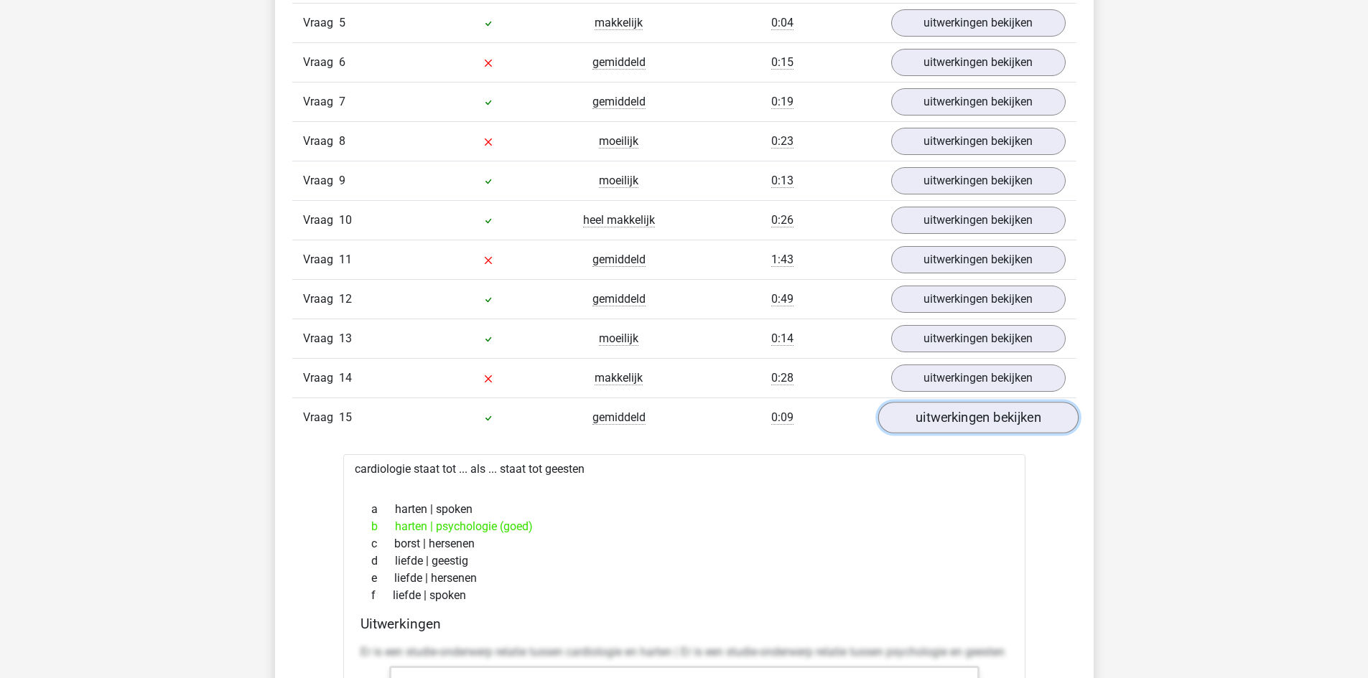
click at [971, 406] on link "uitwerkingen bekijken" at bounding box center [977, 419] width 200 height 32
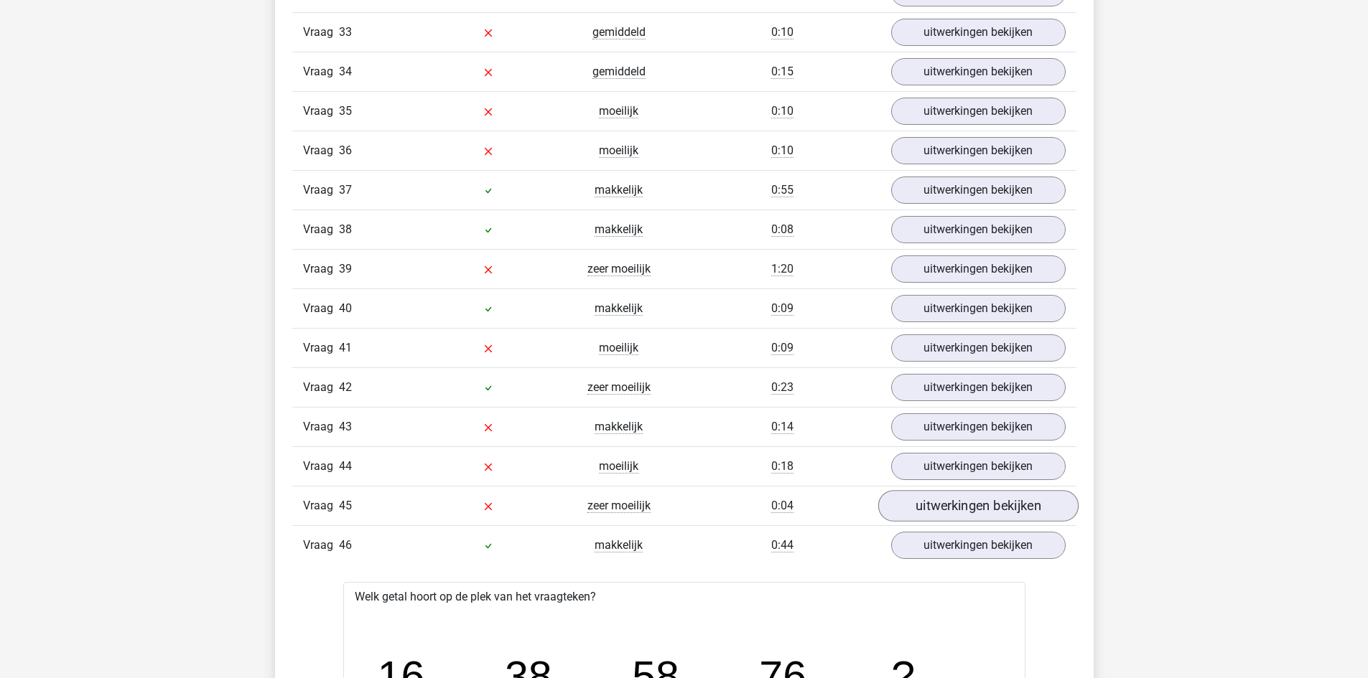
scroll to position [2872, 0]
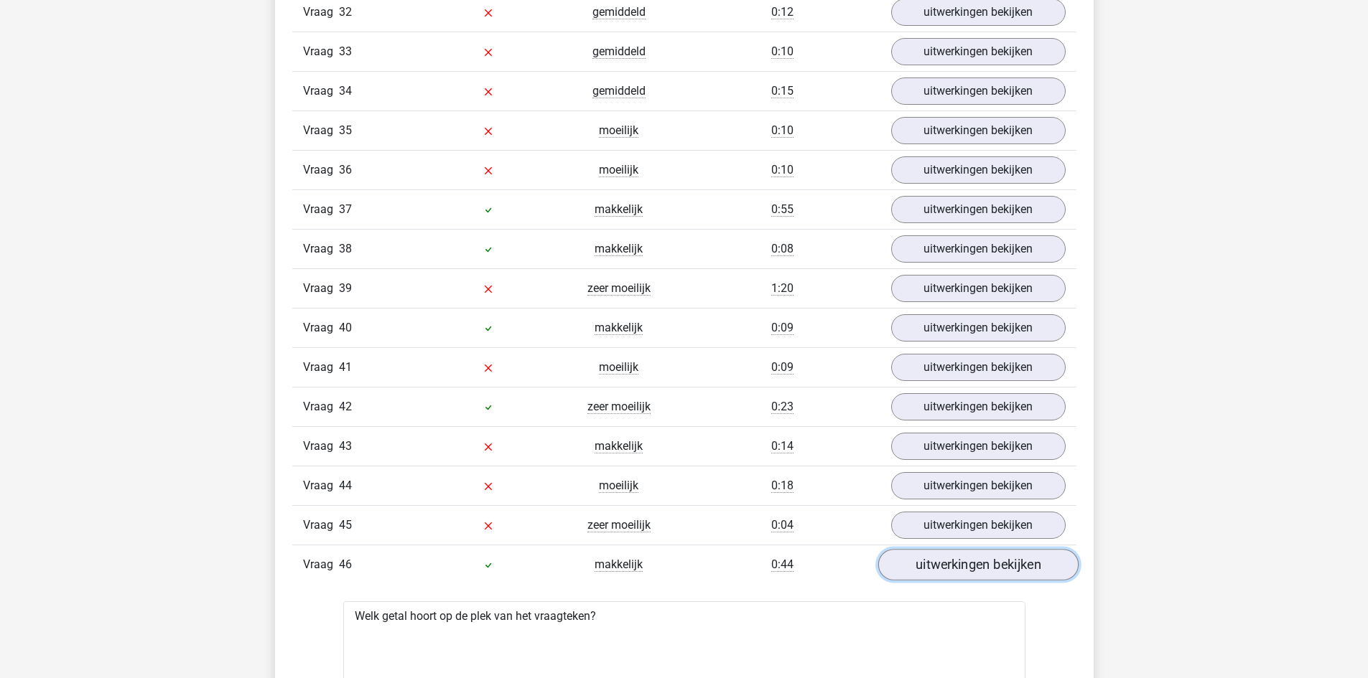
click at [1024, 568] on link "uitwerkingen bekijken" at bounding box center [977, 566] width 200 height 32
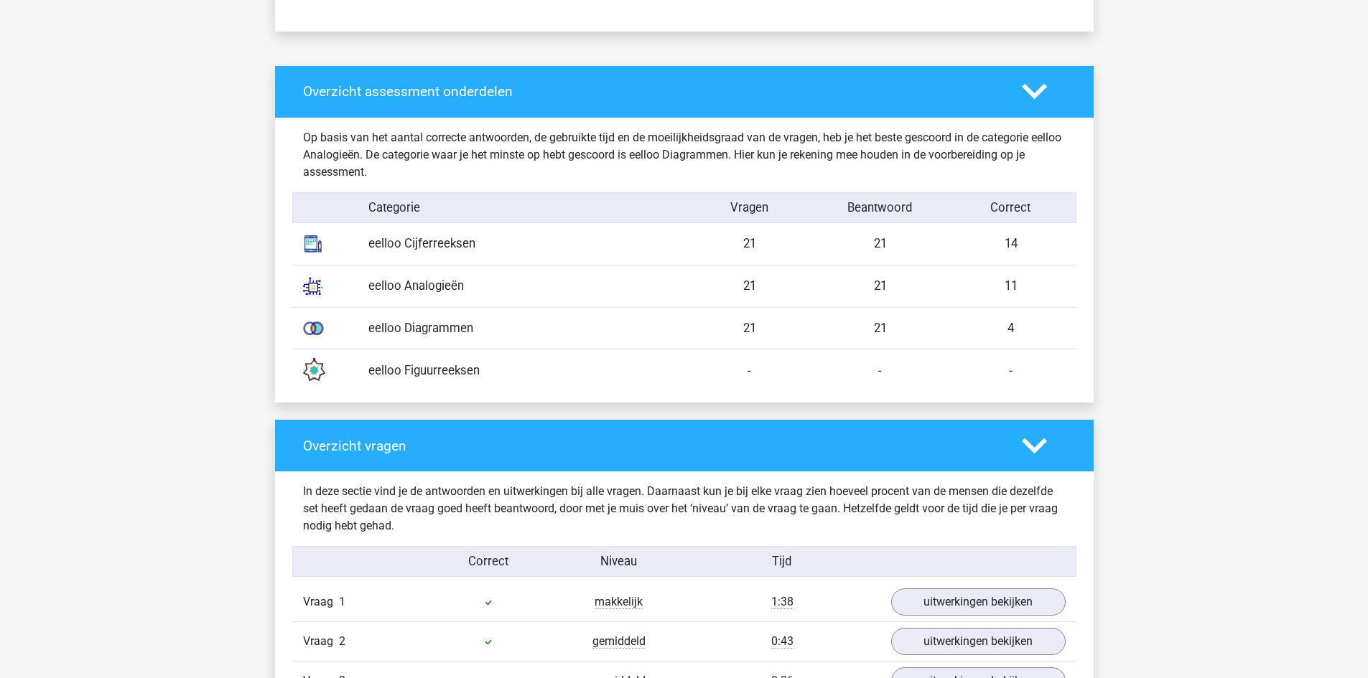
scroll to position [1077, 0]
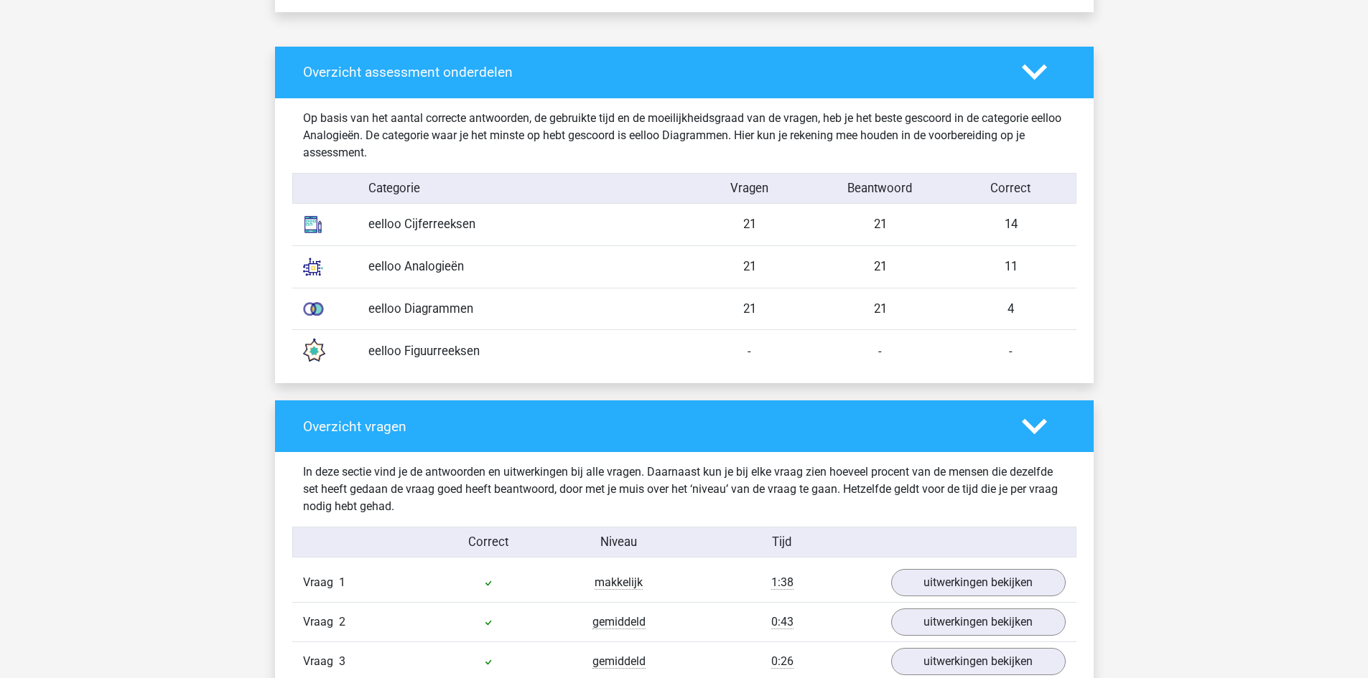
click at [549, 304] on div "eelloo Diagrammen" at bounding box center [521, 309] width 327 height 18
click at [484, 309] on div "eelloo Diagrammen" at bounding box center [521, 309] width 327 height 18
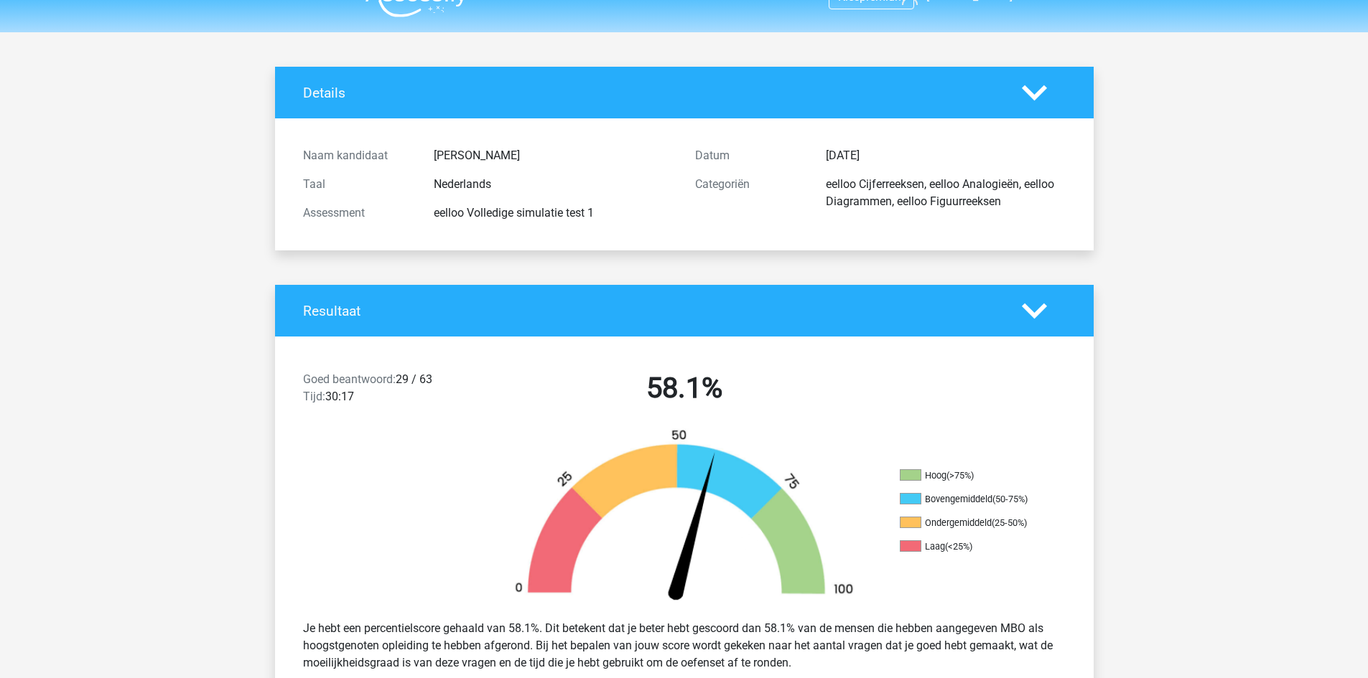
scroll to position [59, 0]
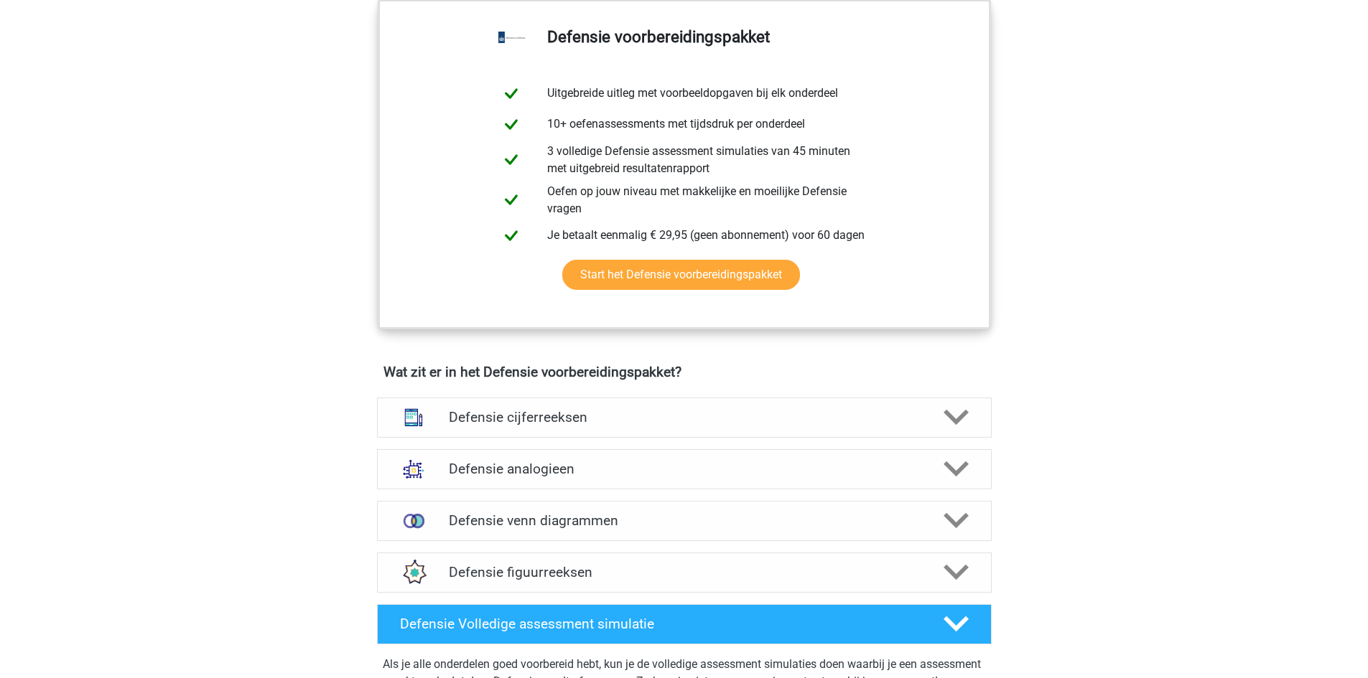
scroll to position [1077, 0]
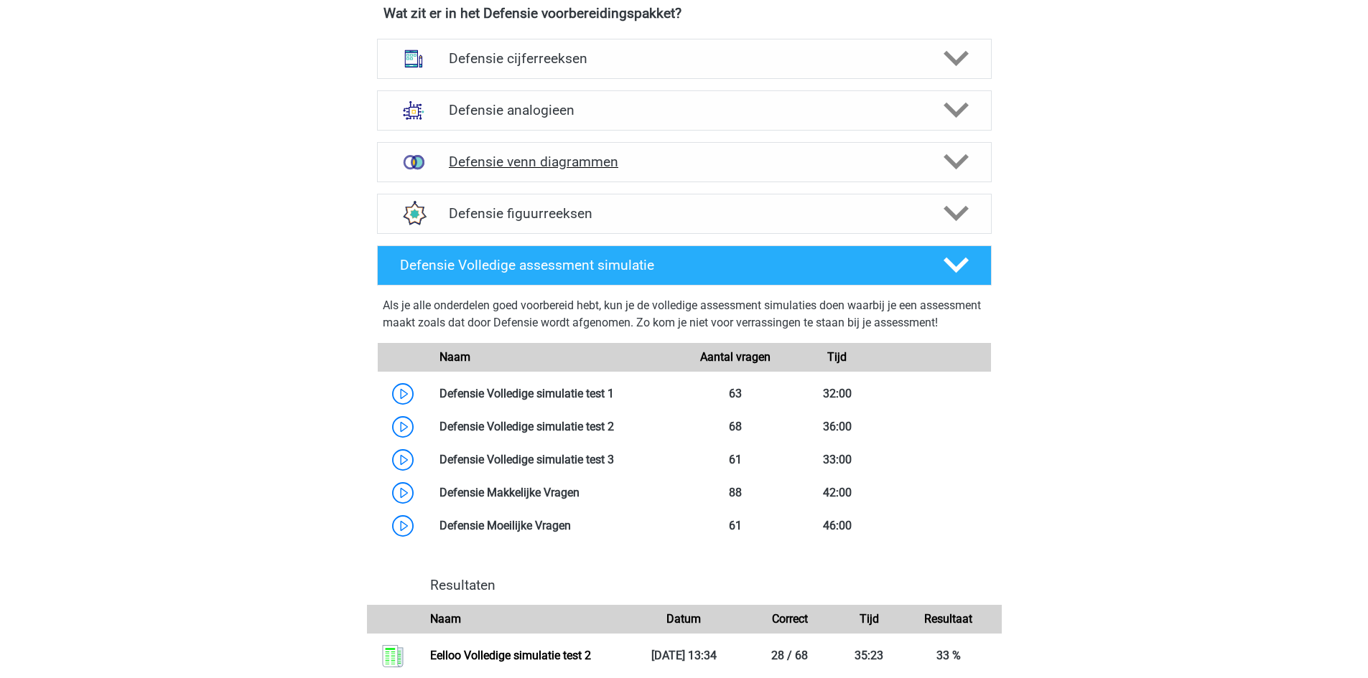
click at [963, 164] on icon at bounding box center [955, 161] width 25 height 25
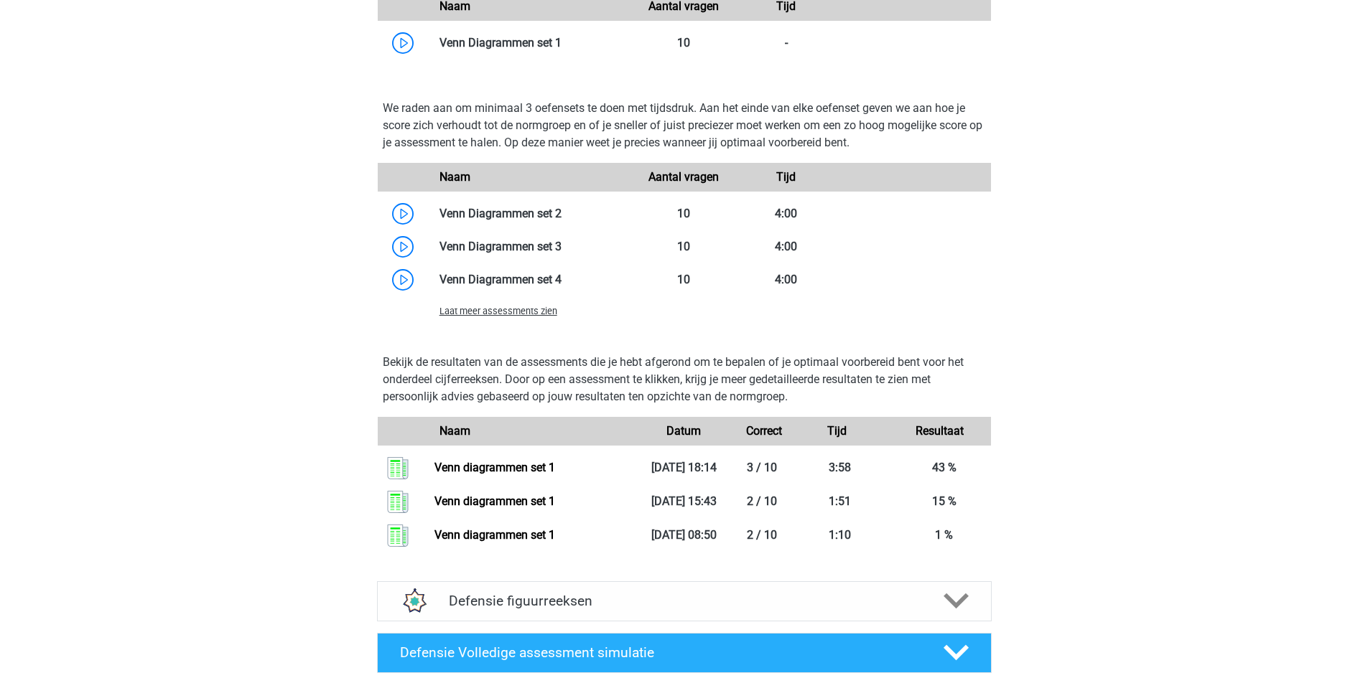
scroll to position [1436, 0]
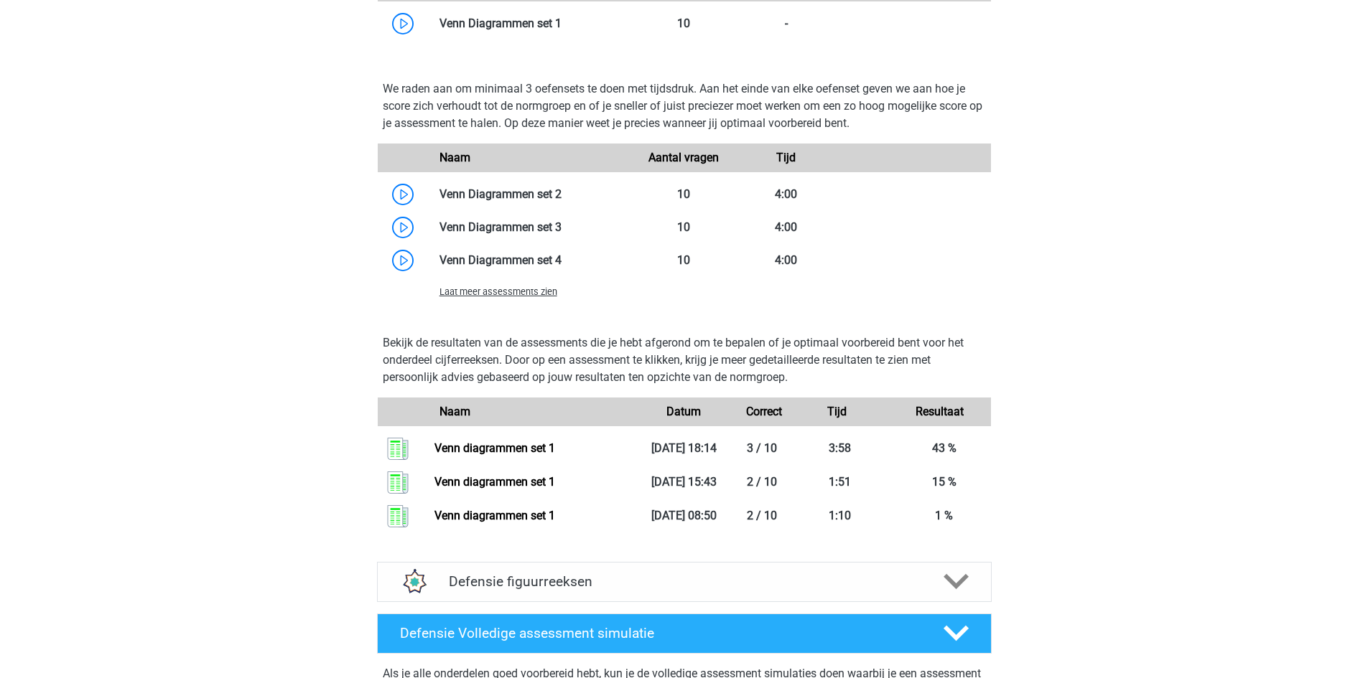
click at [530, 300] on div "Laat meer assessments zien" at bounding box center [684, 291] width 613 height 29
click at [524, 291] on span "Laat meer assessments zien" at bounding box center [498, 291] width 118 height 11
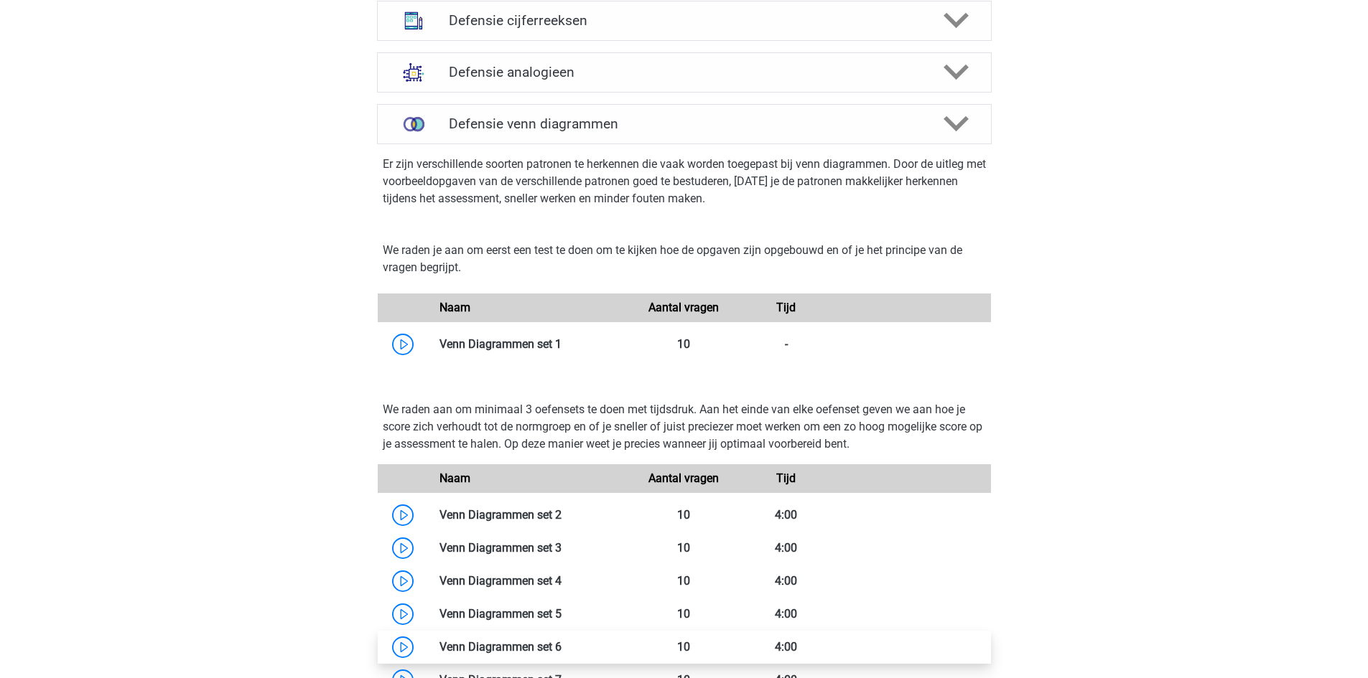
scroll to position [1077, 0]
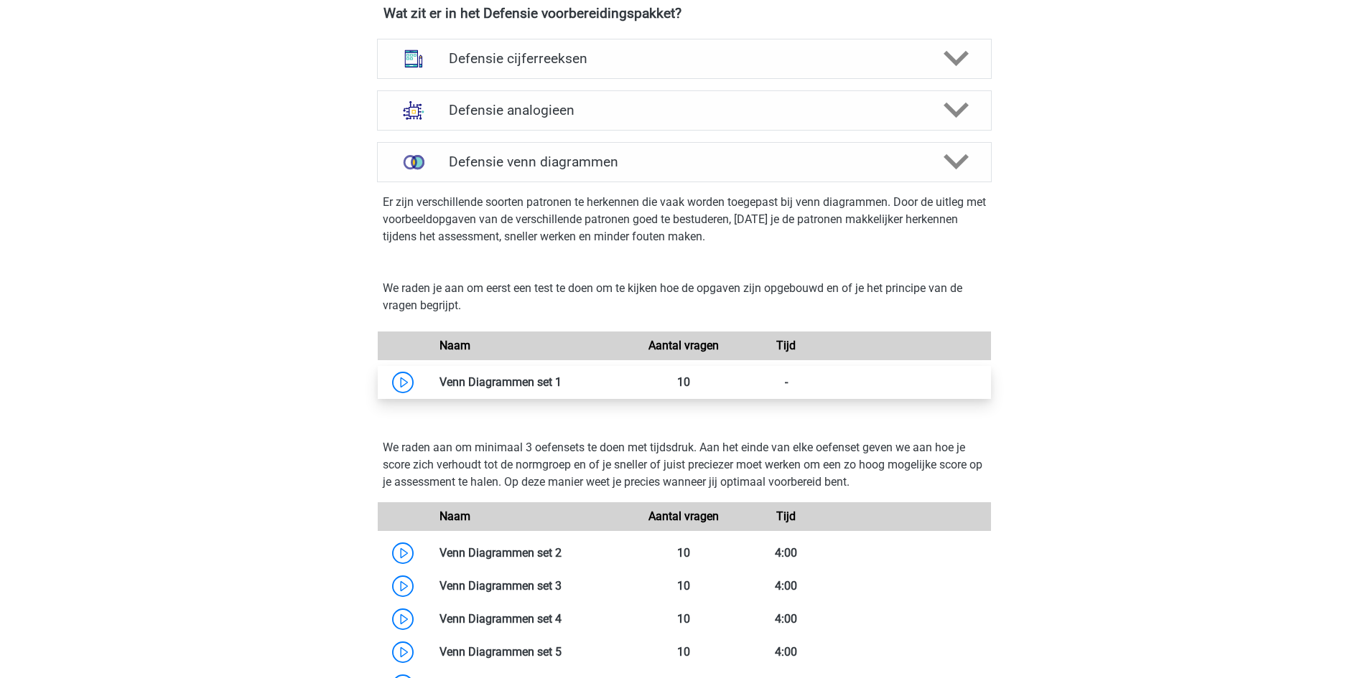
click at [561, 377] on link at bounding box center [561, 382] width 0 height 14
click at [971, 158] on div at bounding box center [954, 161] width 49 height 25
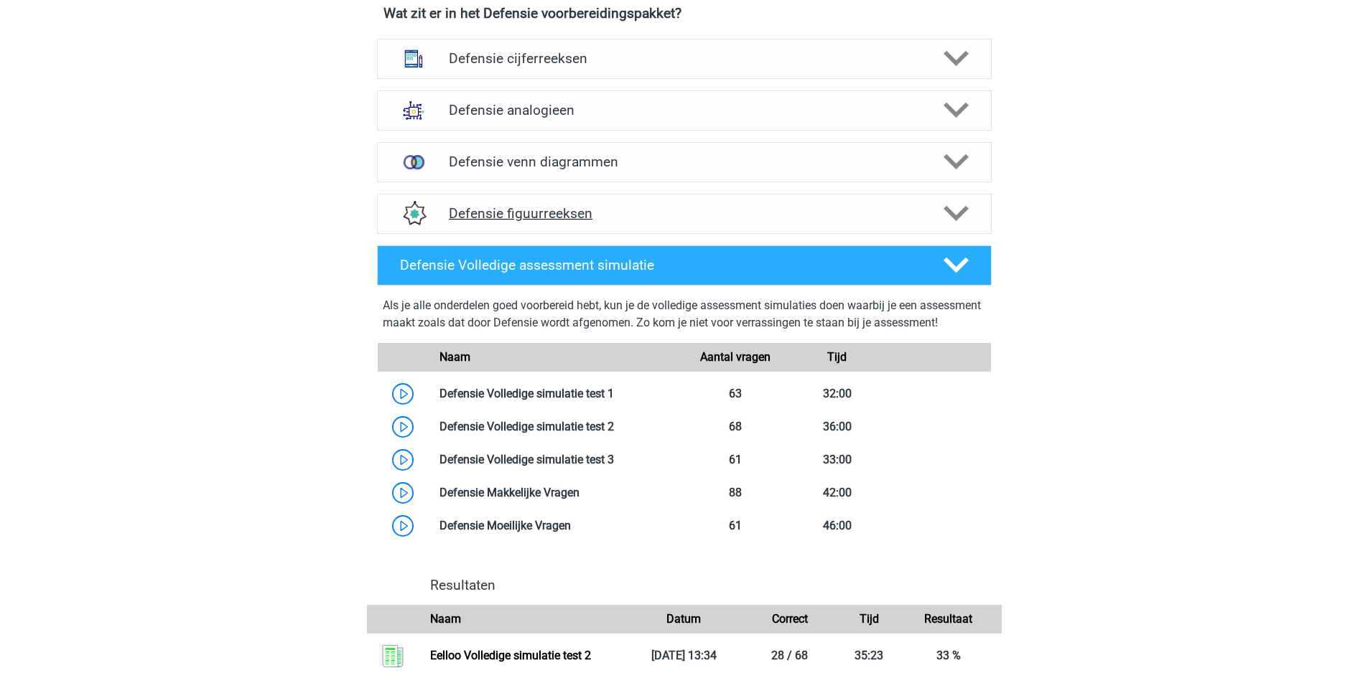
click at [966, 206] on icon at bounding box center [955, 213] width 25 height 25
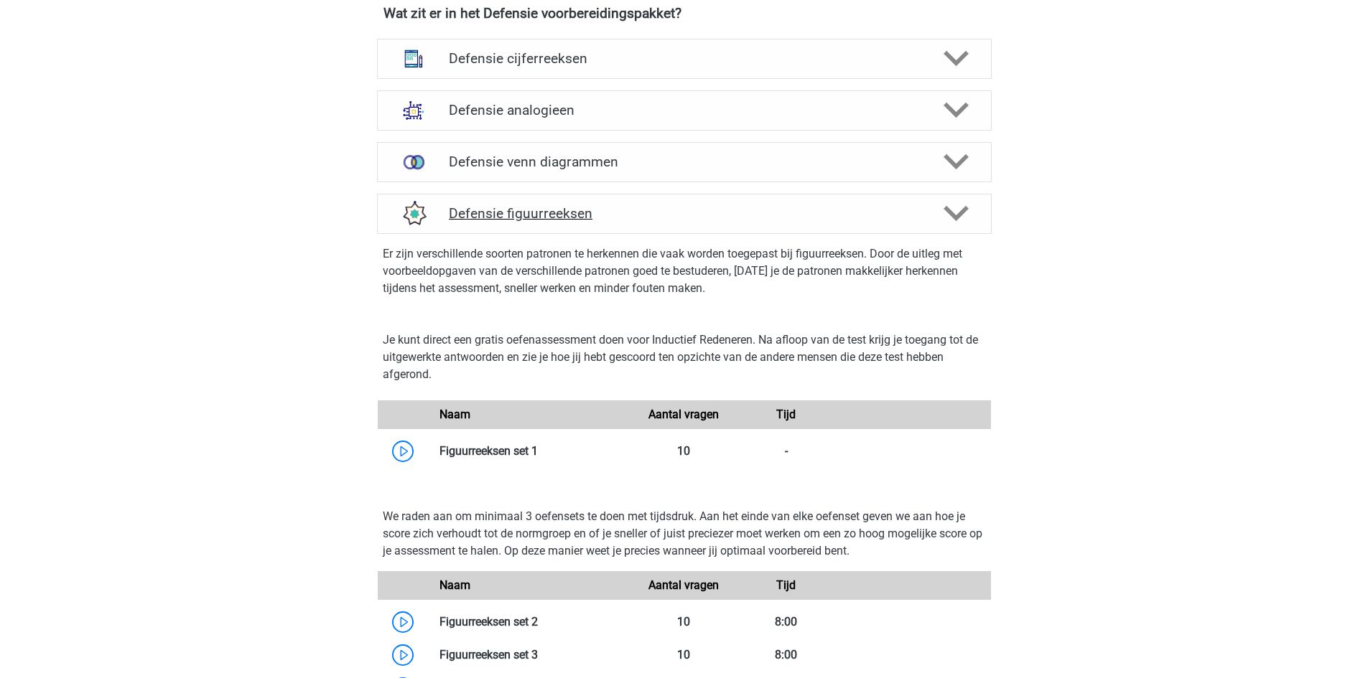
click at [966, 206] on icon at bounding box center [955, 213] width 25 height 25
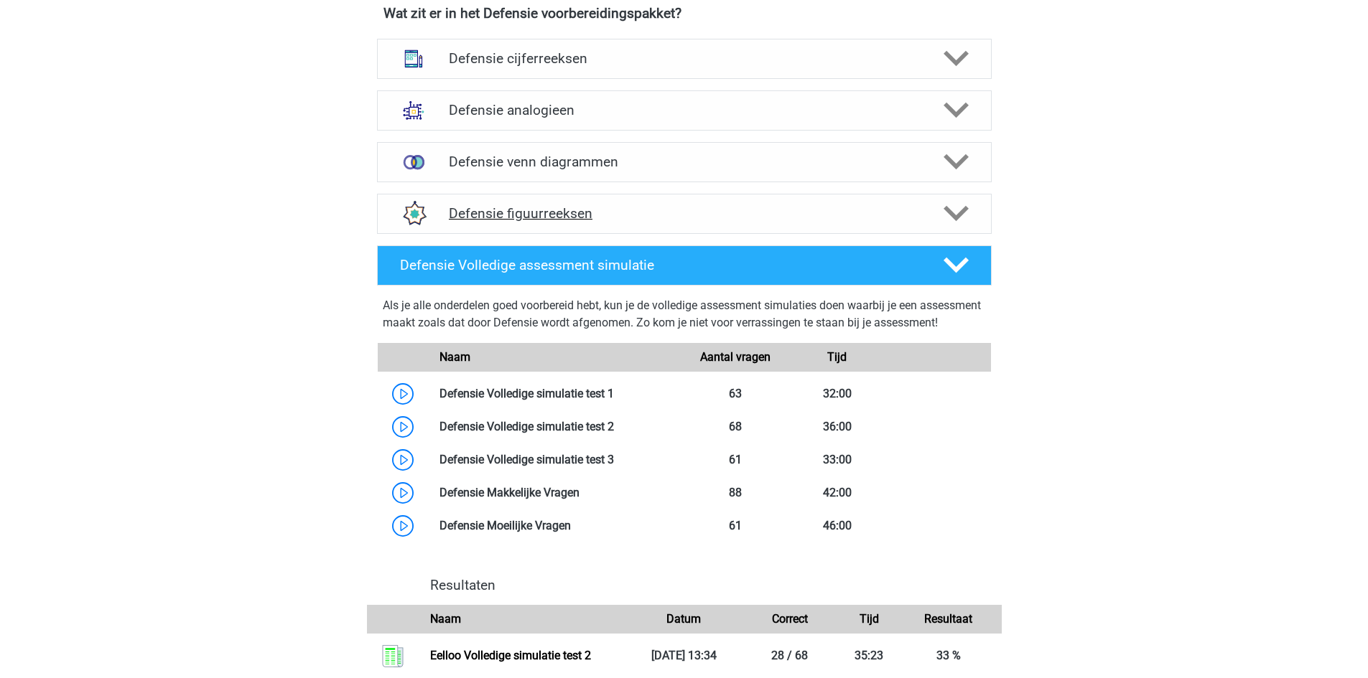
click at [966, 206] on icon at bounding box center [955, 213] width 25 height 25
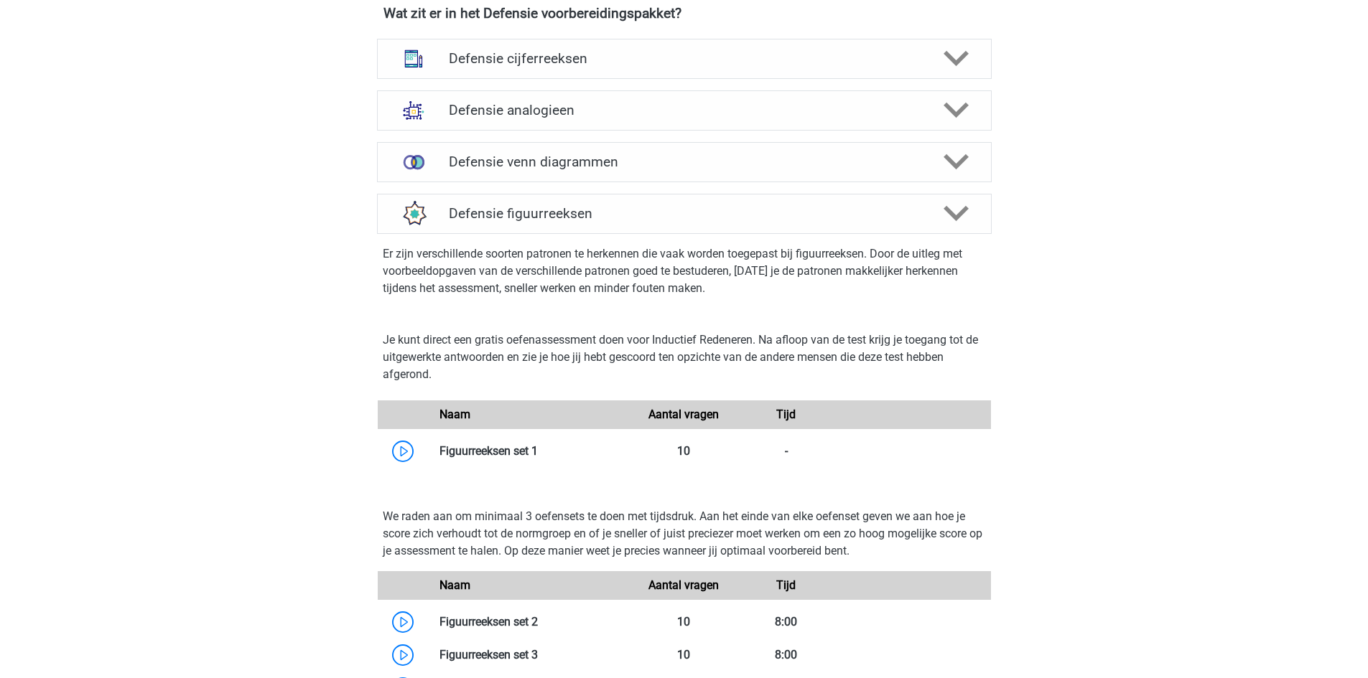
scroll to position [1436, 0]
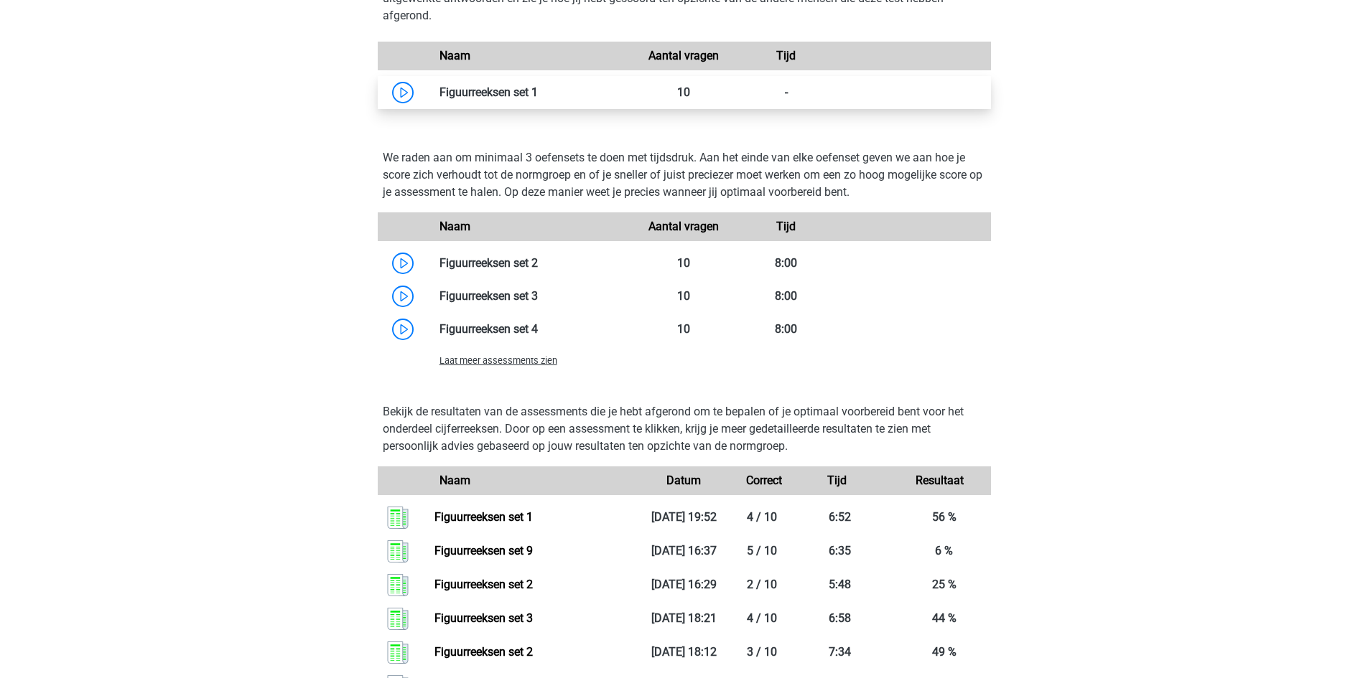
click at [538, 93] on link at bounding box center [538, 92] width 0 height 14
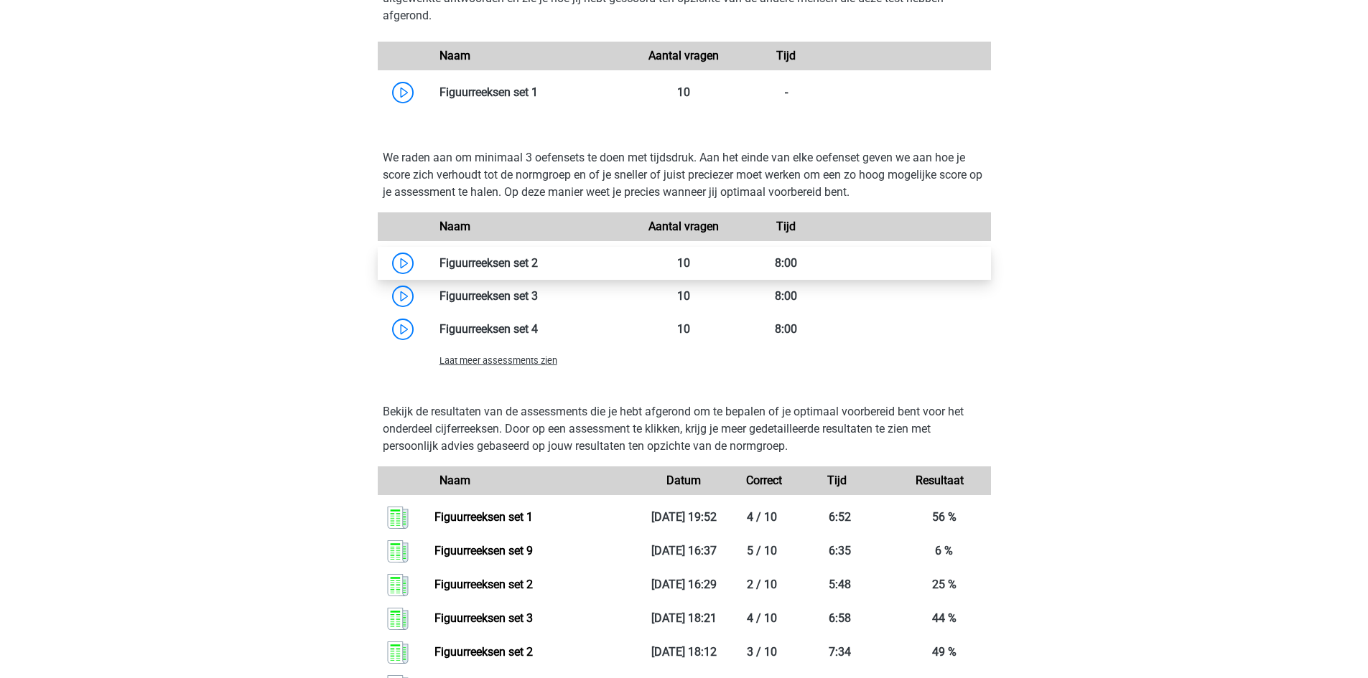
click at [538, 256] on link at bounding box center [538, 263] width 0 height 14
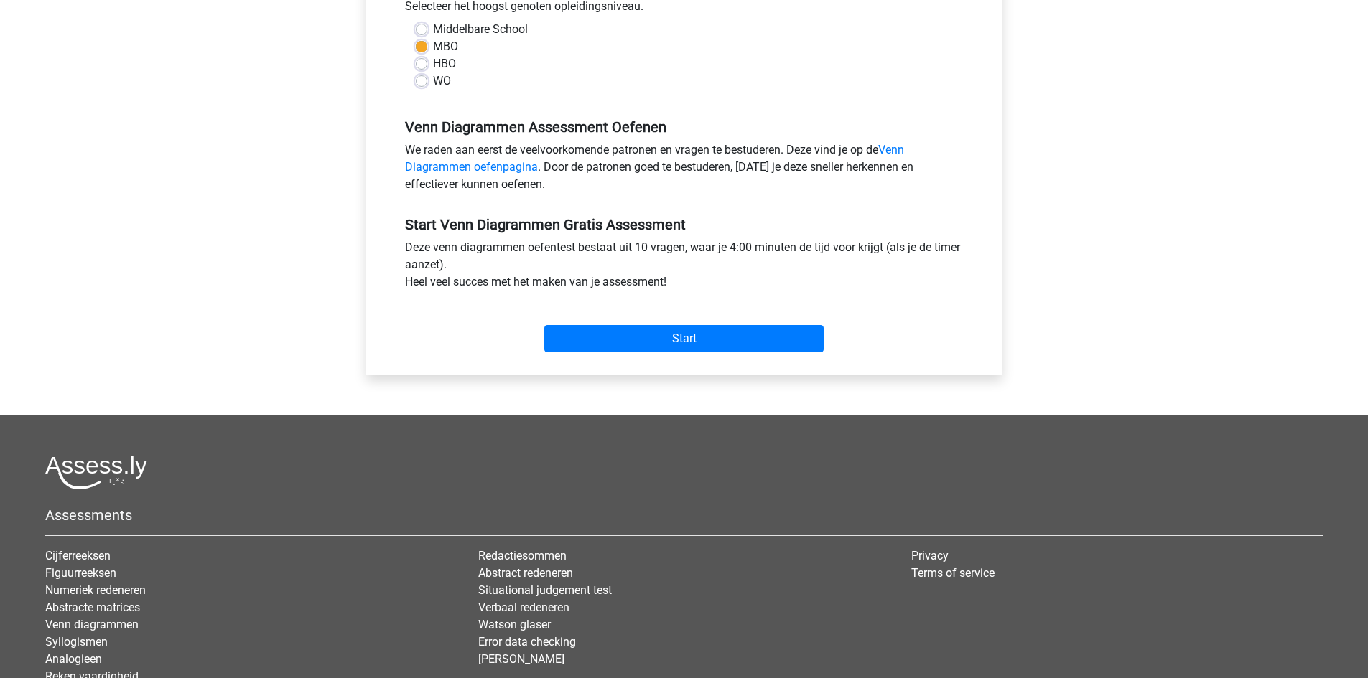
scroll to position [359, 0]
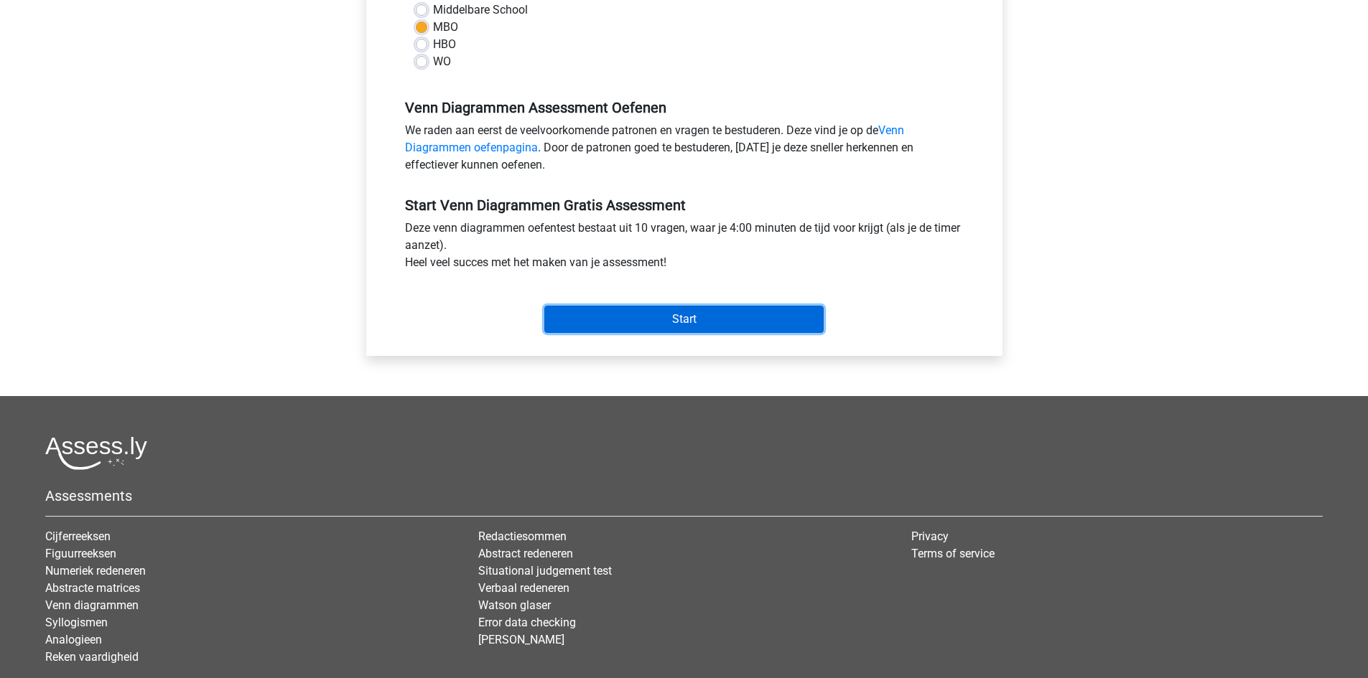
click at [666, 323] on input "Start" at bounding box center [683, 319] width 279 height 27
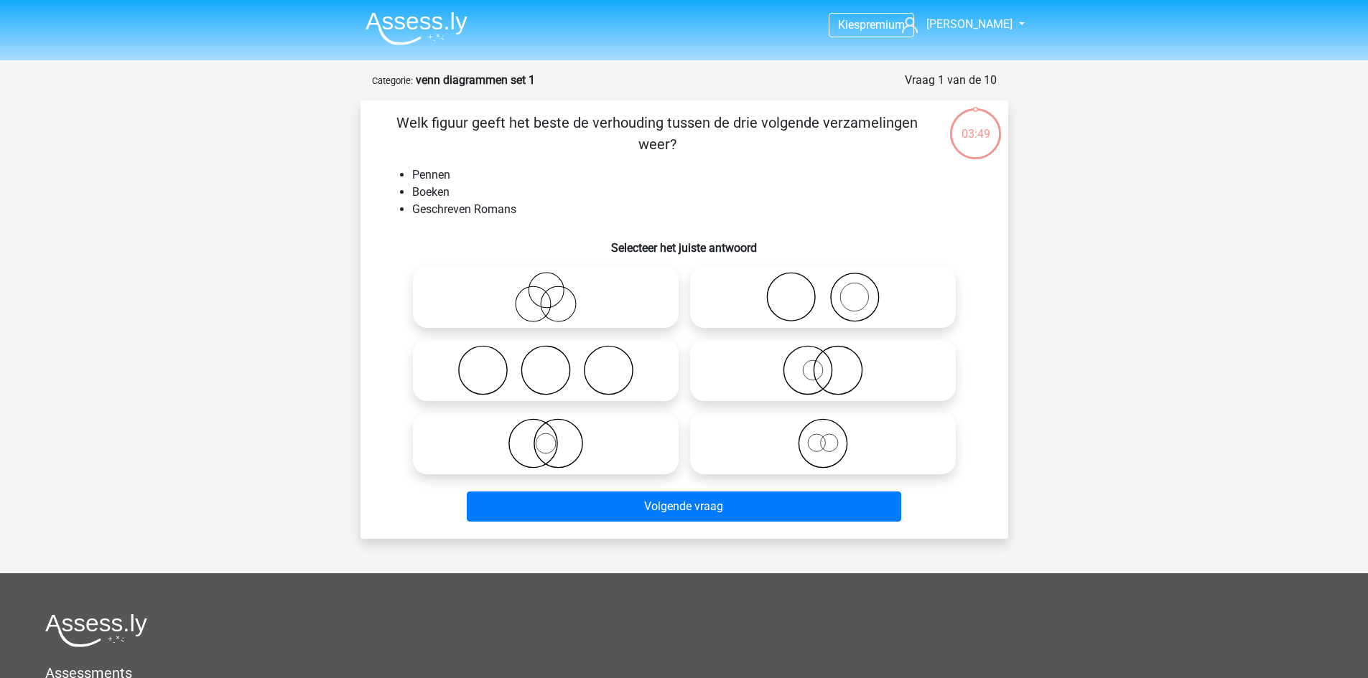
click at [819, 304] on icon at bounding box center [823, 297] width 254 height 50
click at [823, 290] on input "radio" at bounding box center [827, 285] width 9 height 9
radio input "true"
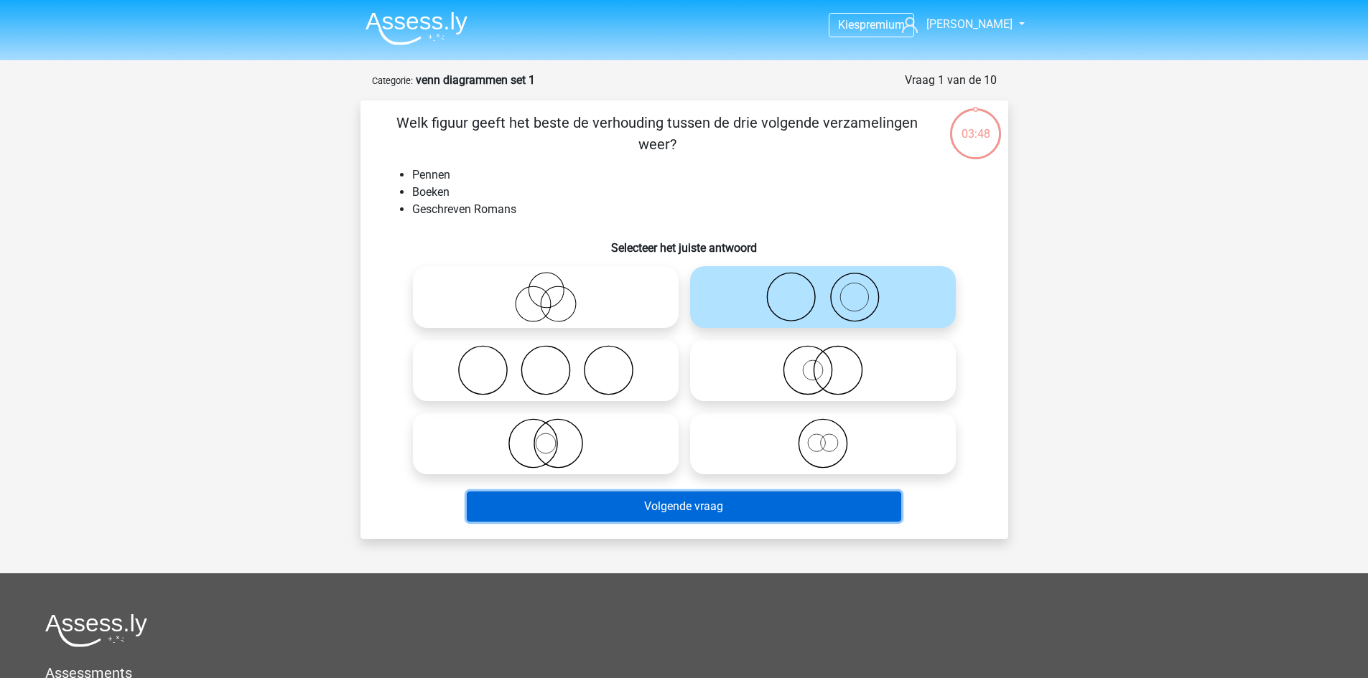
click at [731, 503] on button "Volgende vraag" at bounding box center [684, 507] width 434 height 30
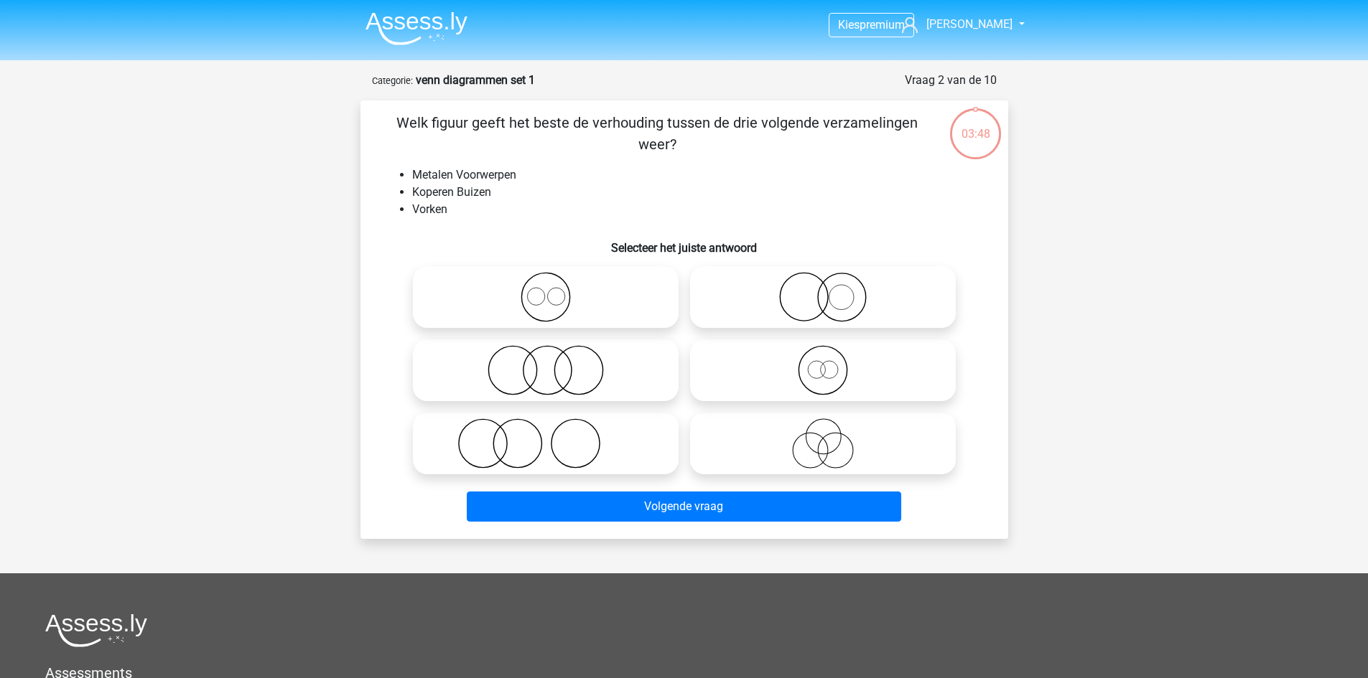
scroll to position [72, 0]
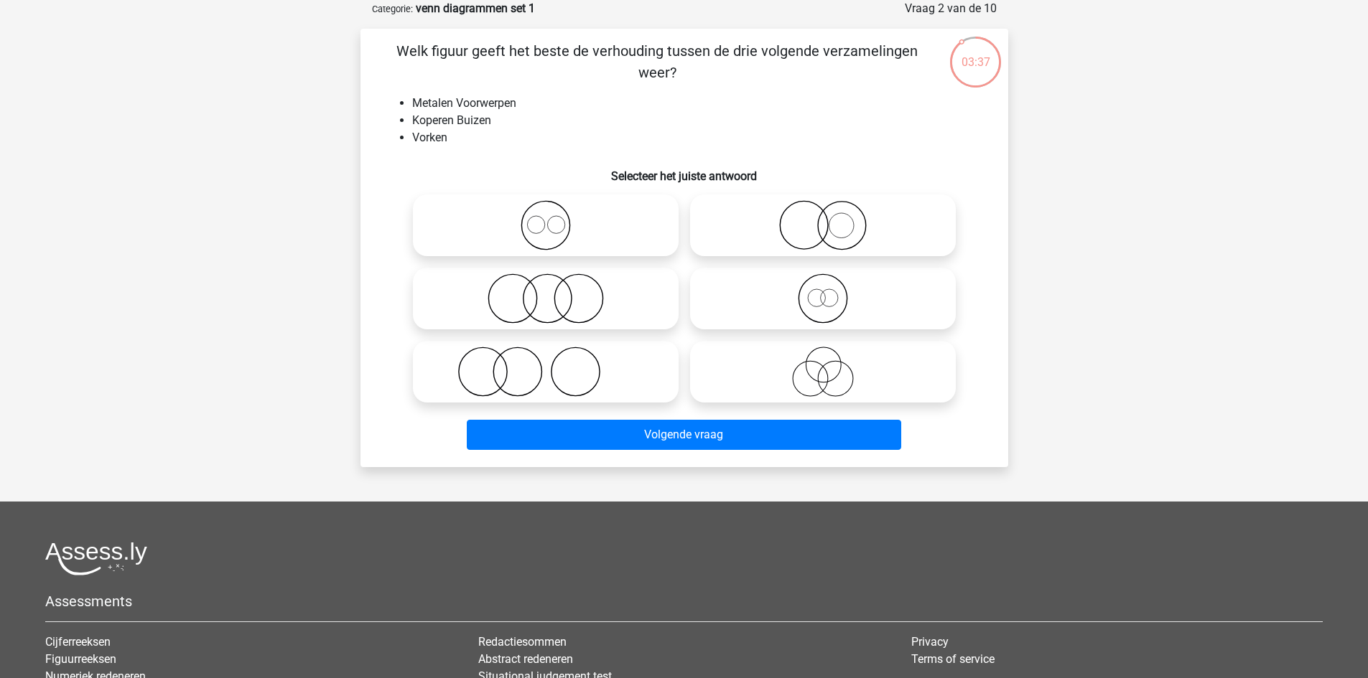
click at [533, 214] on icon at bounding box center [546, 225] width 254 height 50
click at [546, 214] on input "radio" at bounding box center [550, 213] width 9 height 9
radio input "true"
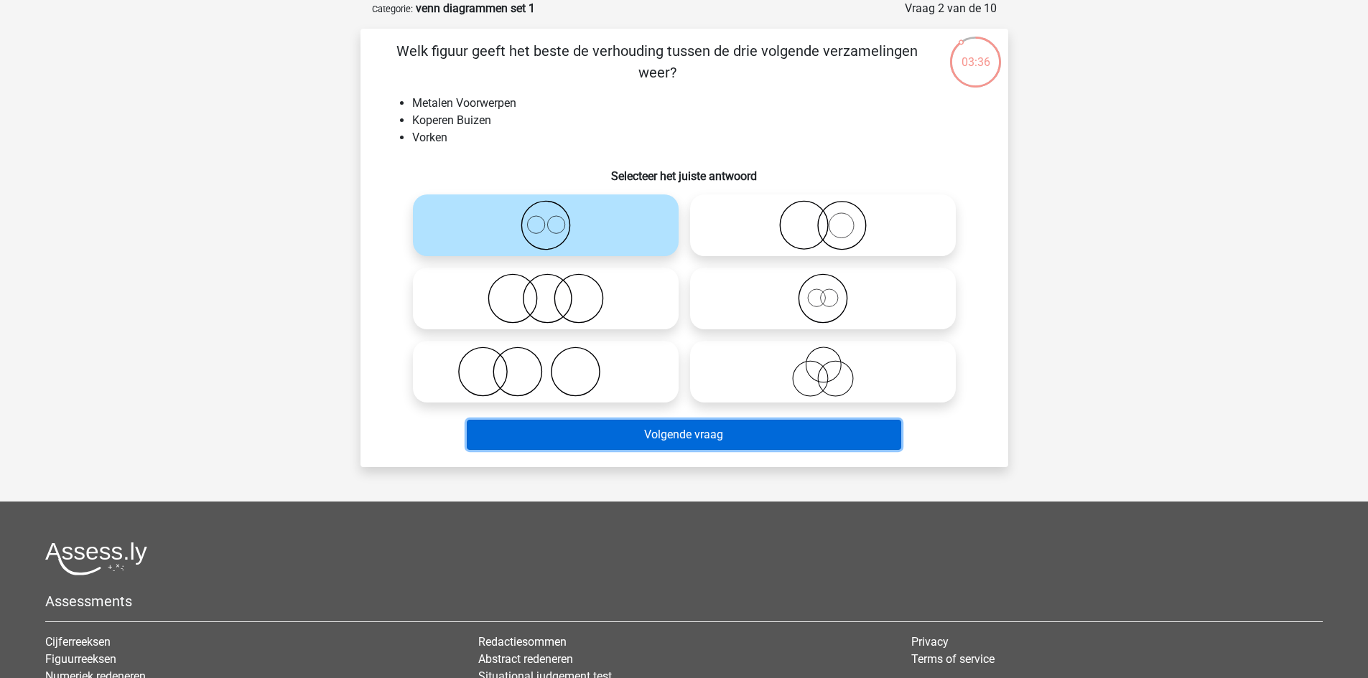
click at [586, 435] on button "Volgende vraag" at bounding box center [684, 435] width 434 height 30
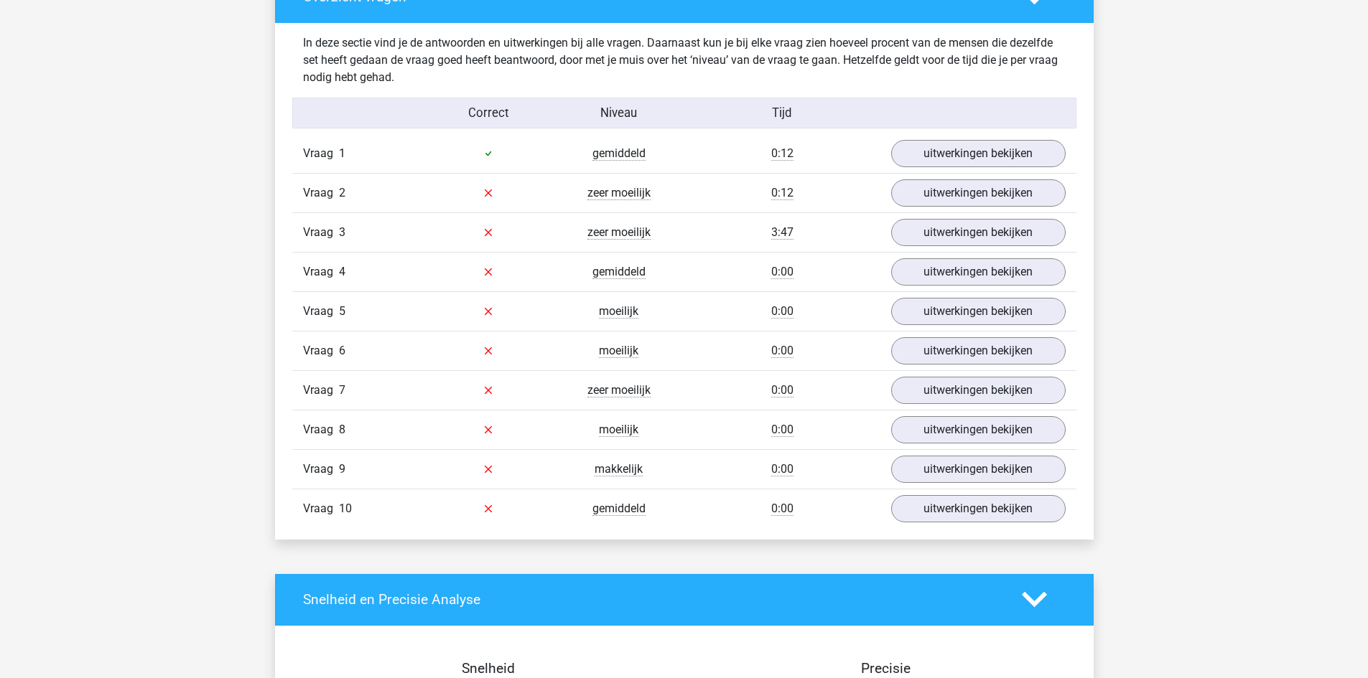
scroll to position [1077, 0]
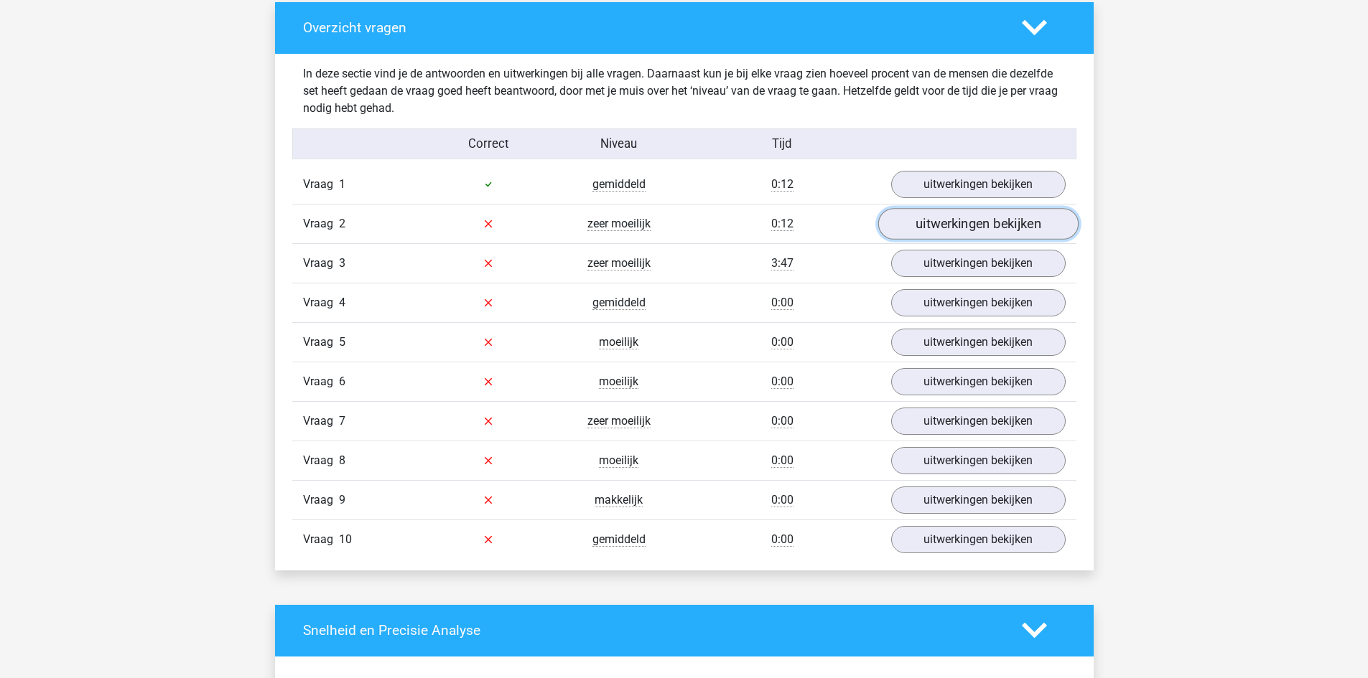
click at [934, 218] on link "uitwerkingen bekijken" at bounding box center [977, 224] width 200 height 32
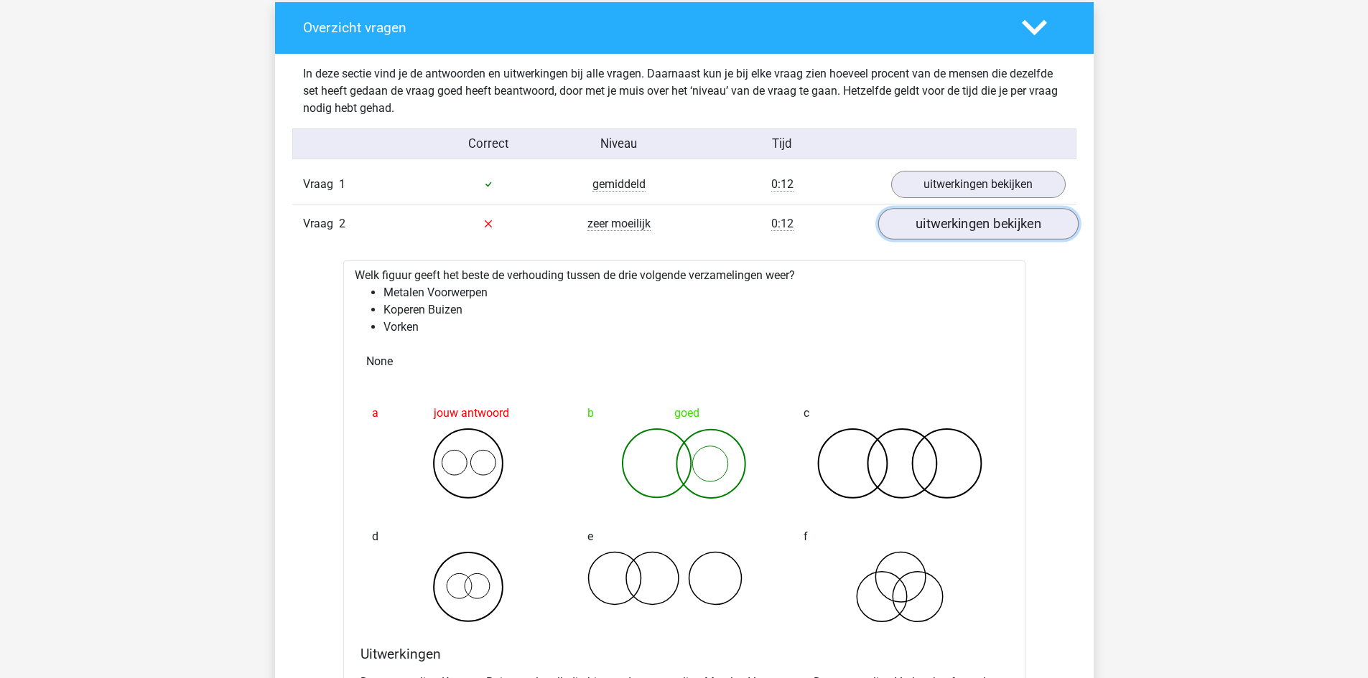
click at [933, 218] on link "uitwerkingen bekijken" at bounding box center [977, 224] width 200 height 32
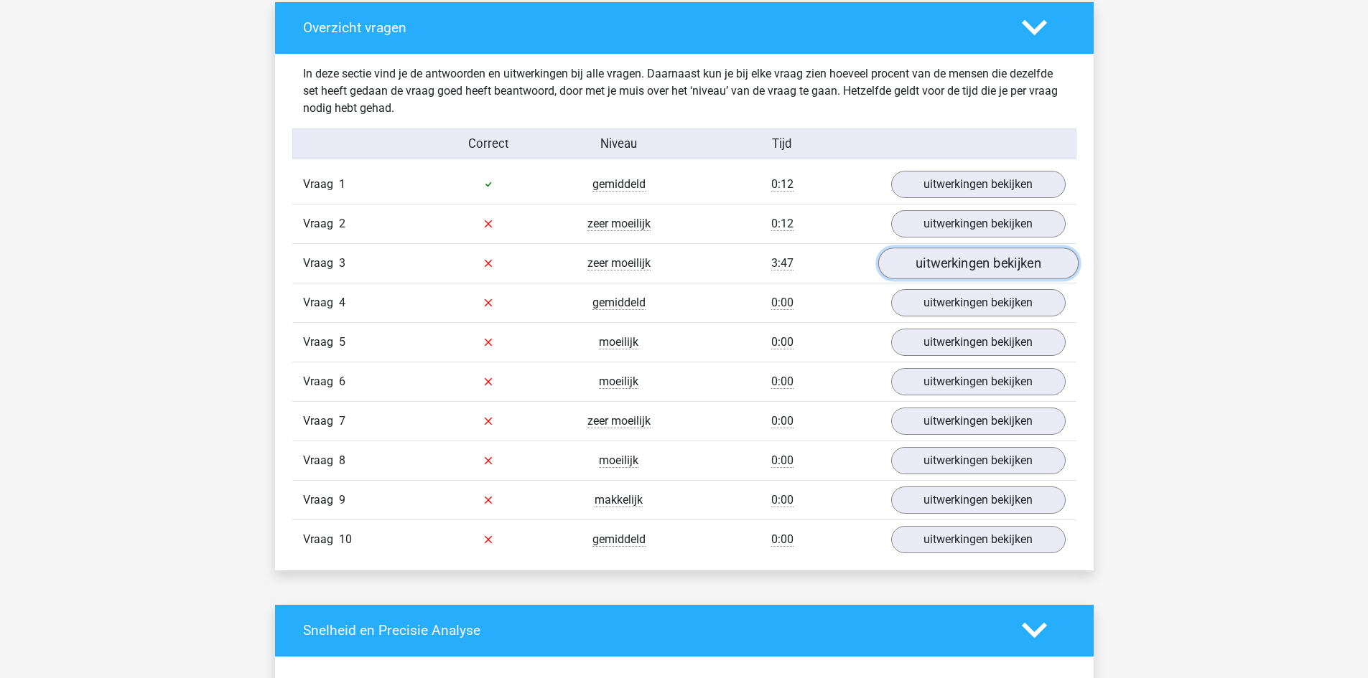
click at [941, 276] on link "uitwerkingen bekijken" at bounding box center [977, 264] width 200 height 32
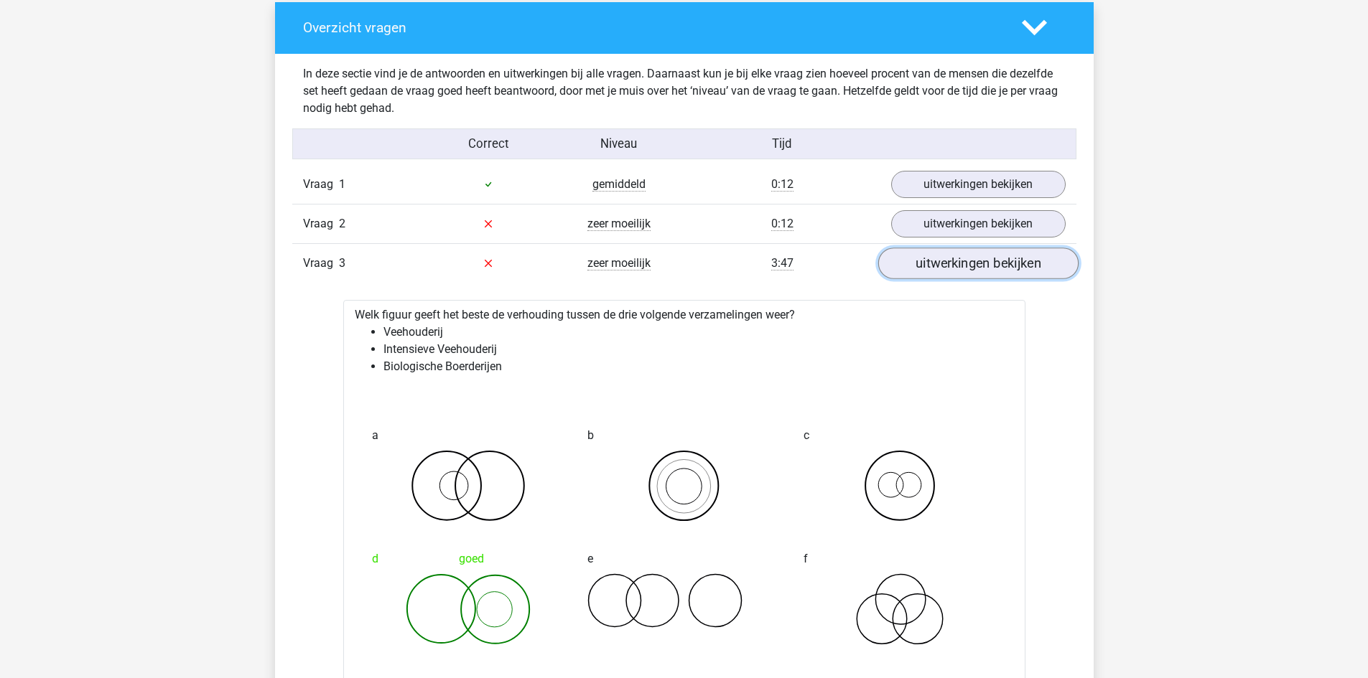
click at [941, 276] on link "uitwerkingen bekijken" at bounding box center [977, 264] width 200 height 32
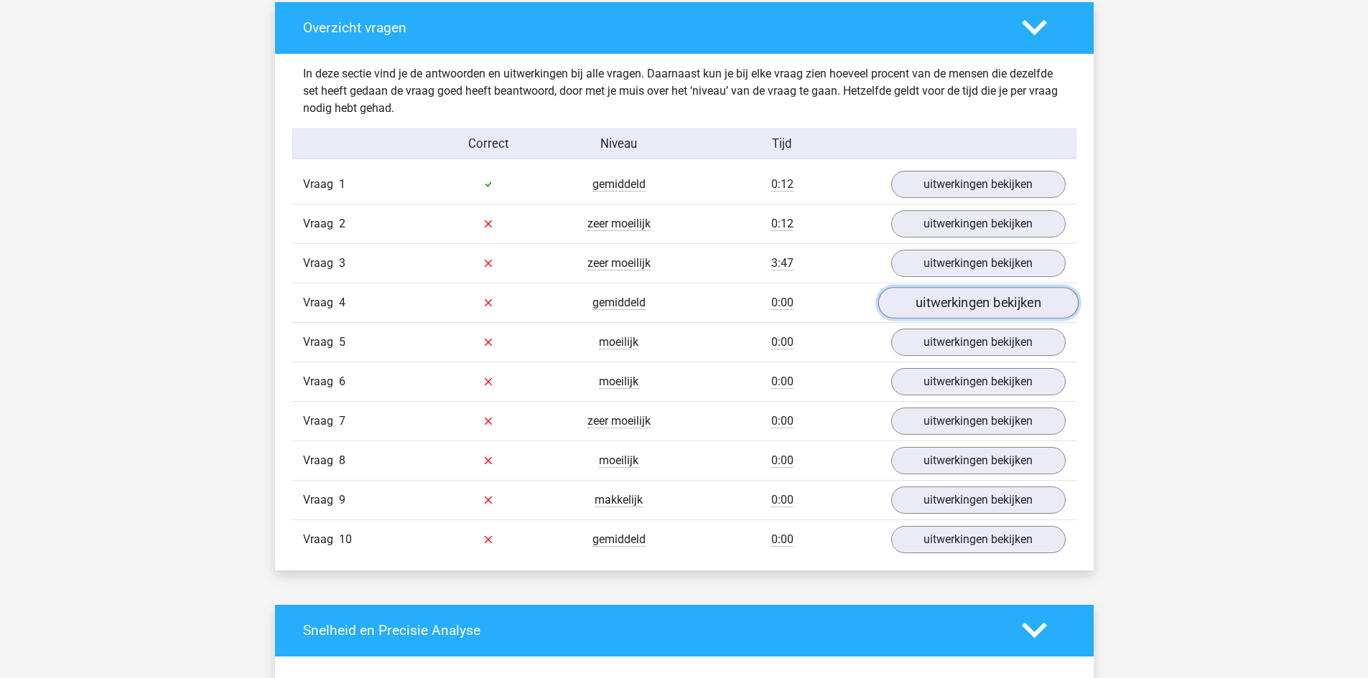
click at [940, 298] on link "uitwerkingen bekijken" at bounding box center [977, 303] width 200 height 32
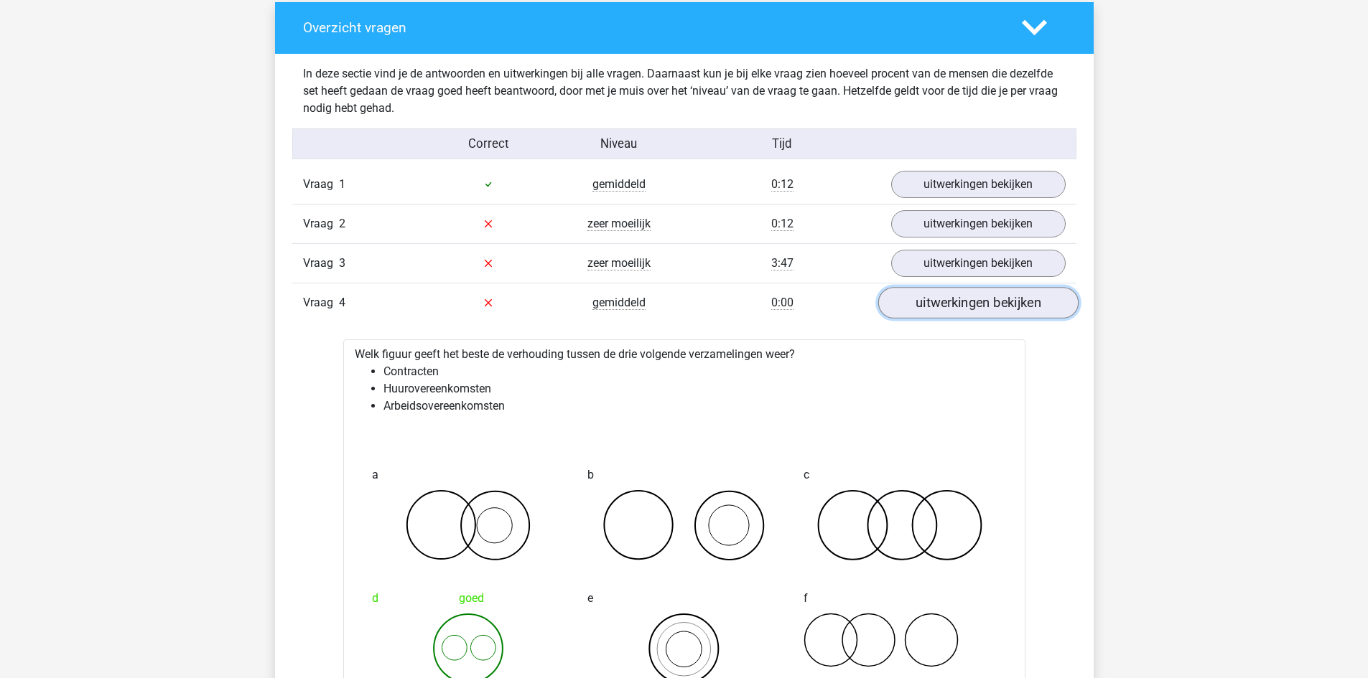
click at [940, 298] on link "uitwerkingen bekijken" at bounding box center [977, 303] width 200 height 32
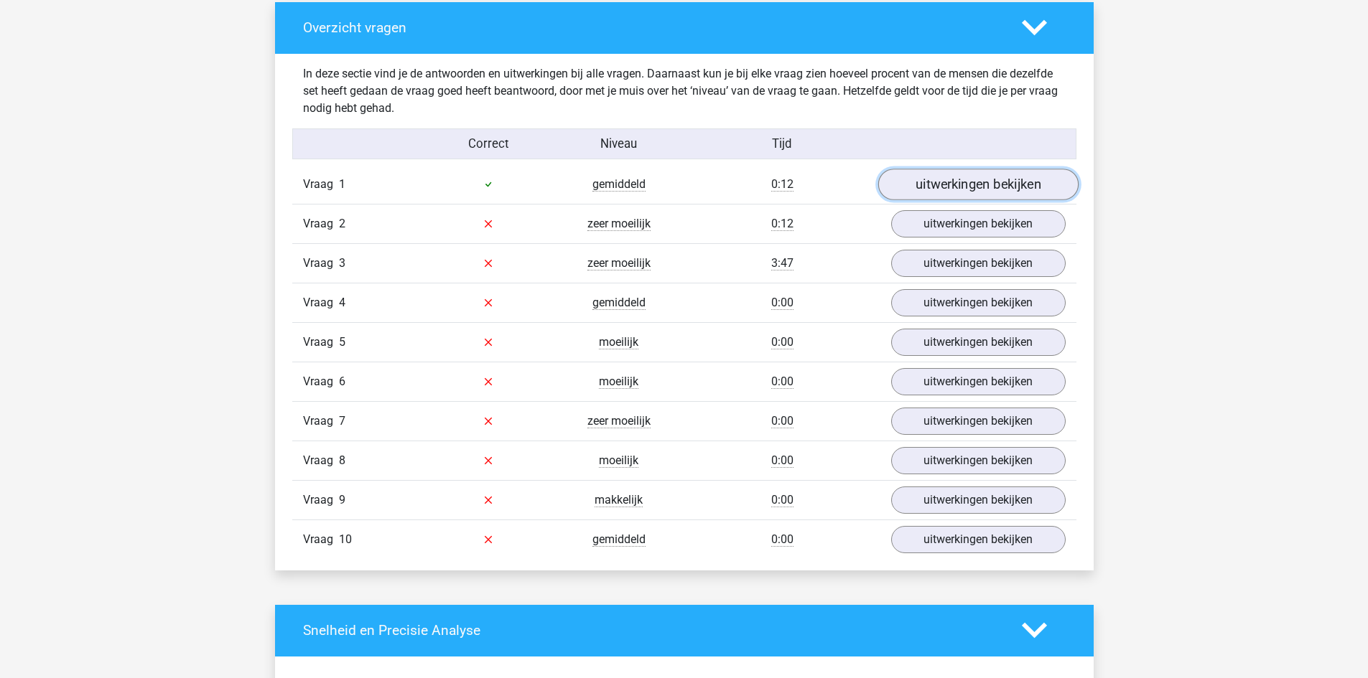
click at [959, 183] on link "uitwerkingen bekijken" at bounding box center [977, 185] width 200 height 32
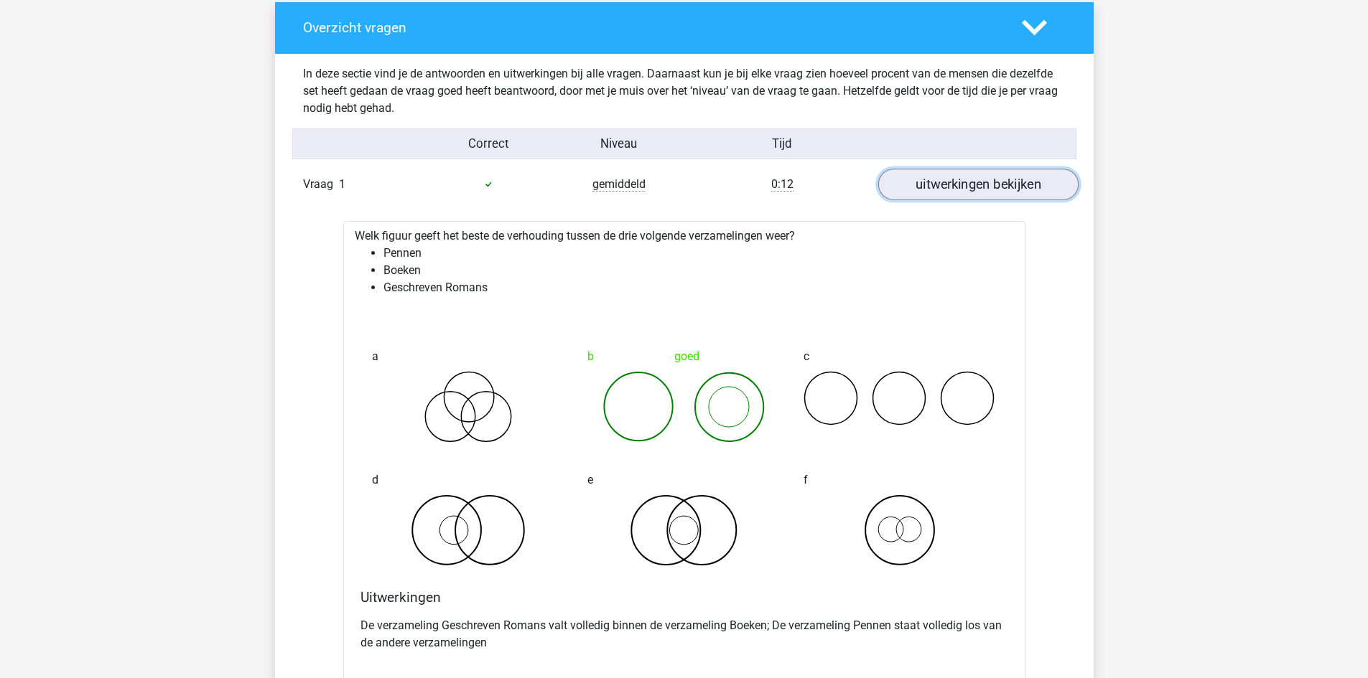
click at [959, 183] on link "uitwerkingen bekijken" at bounding box center [977, 185] width 200 height 32
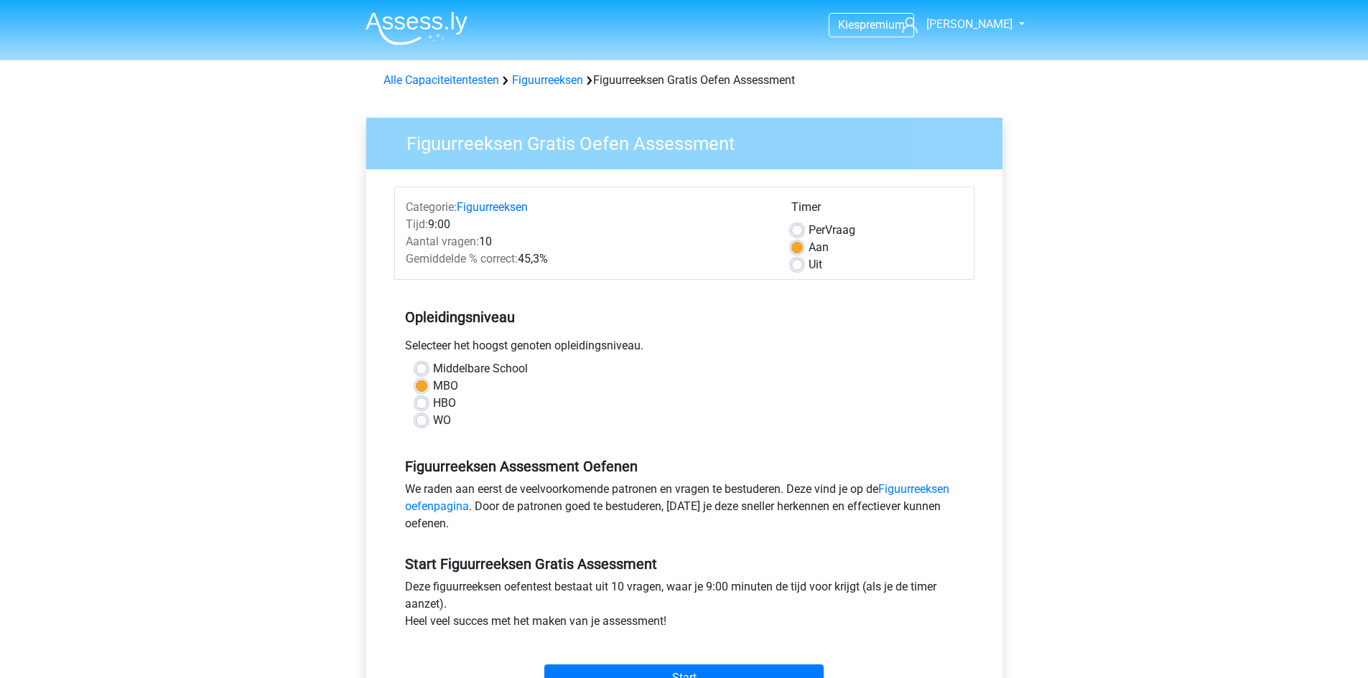
scroll to position [359, 0]
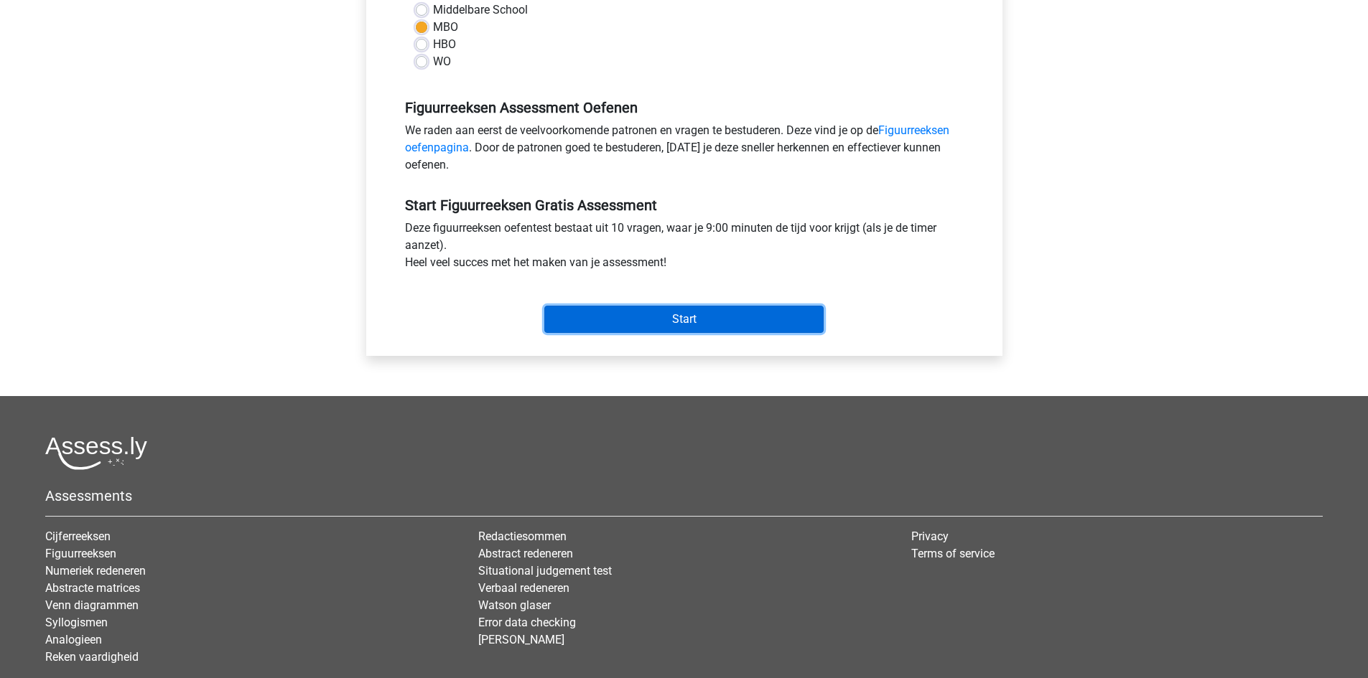
click at [640, 327] on input "Start" at bounding box center [683, 319] width 279 height 27
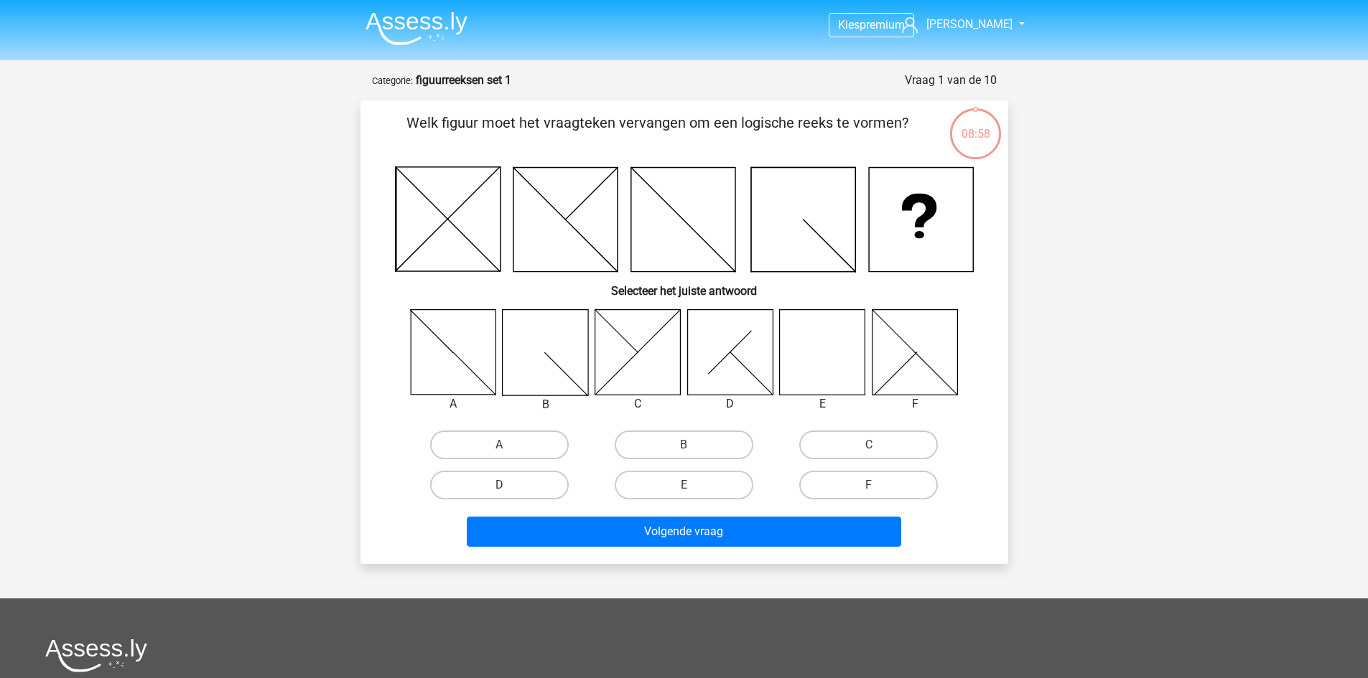
click at [813, 350] on icon at bounding box center [822, 351] width 85 height 85
click at [716, 482] on label "E" at bounding box center [684, 485] width 139 height 29
click at [693, 485] on input "E" at bounding box center [687, 489] width 9 height 9
radio input "true"
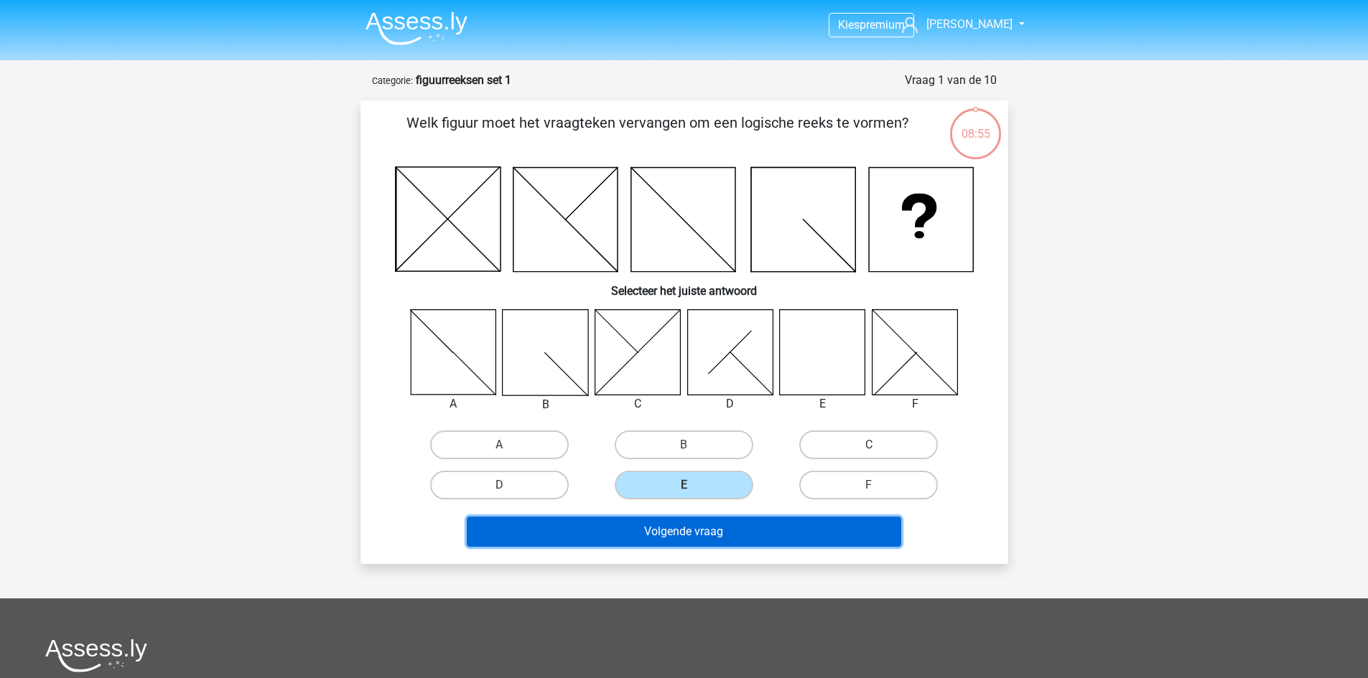
click at [739, 535] on button "Volgende vraag" at bounding box center [684, 532] width 434 height 30
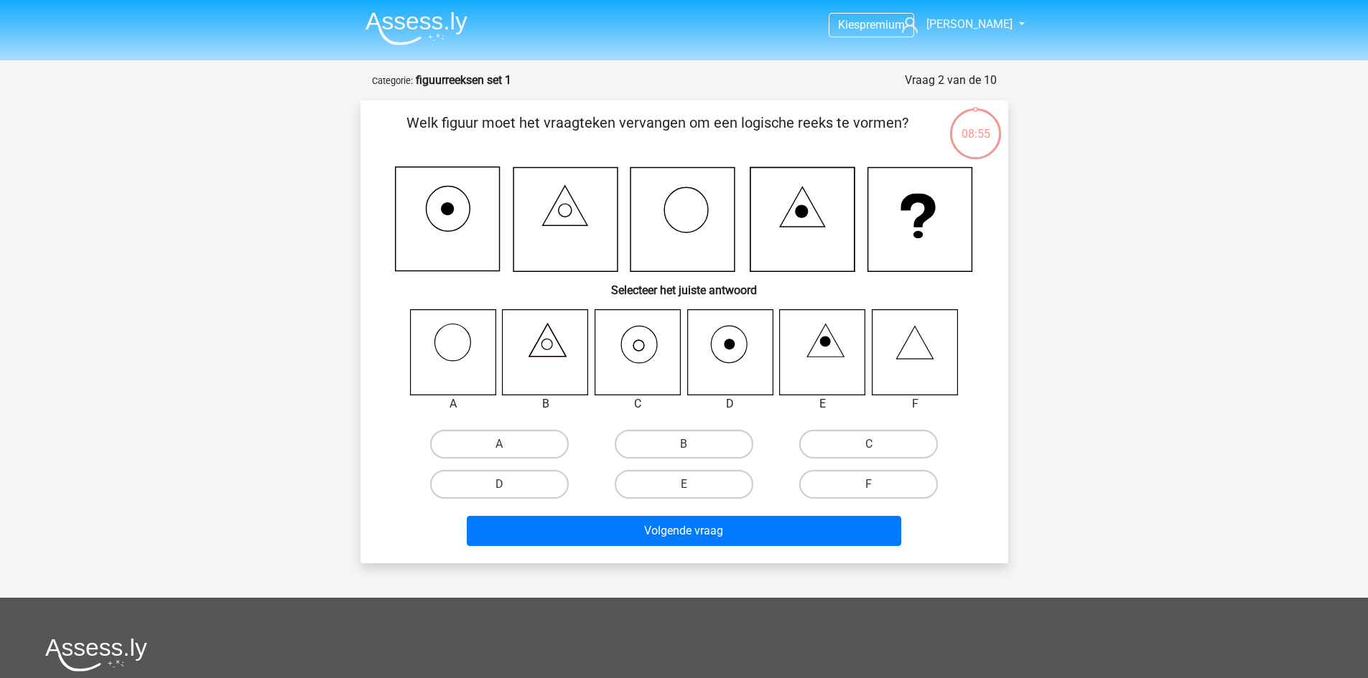
scroll to position [72, 0]
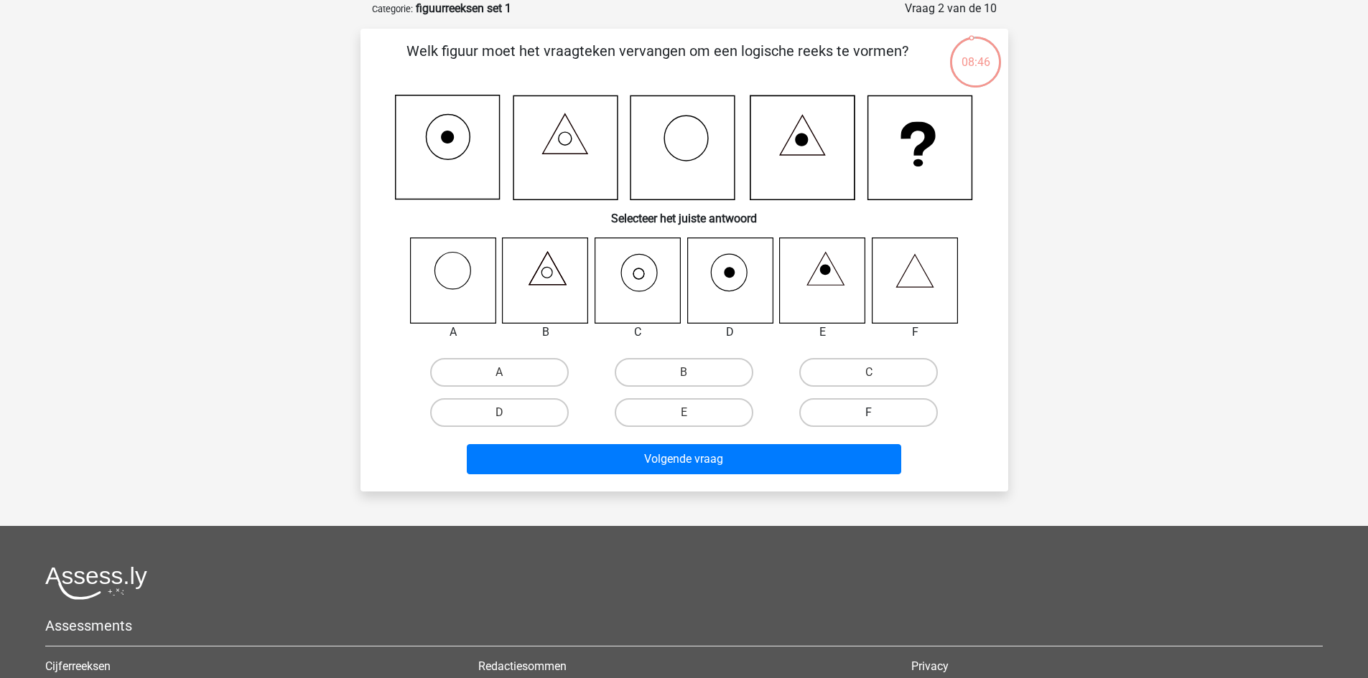
click at [877, 410] on label "F" at bounding box center [868, 412] width 139 height 29
click at [877, 413] on input "F" at bounding box center [873, 417] width 9 height 9
radio input "true"
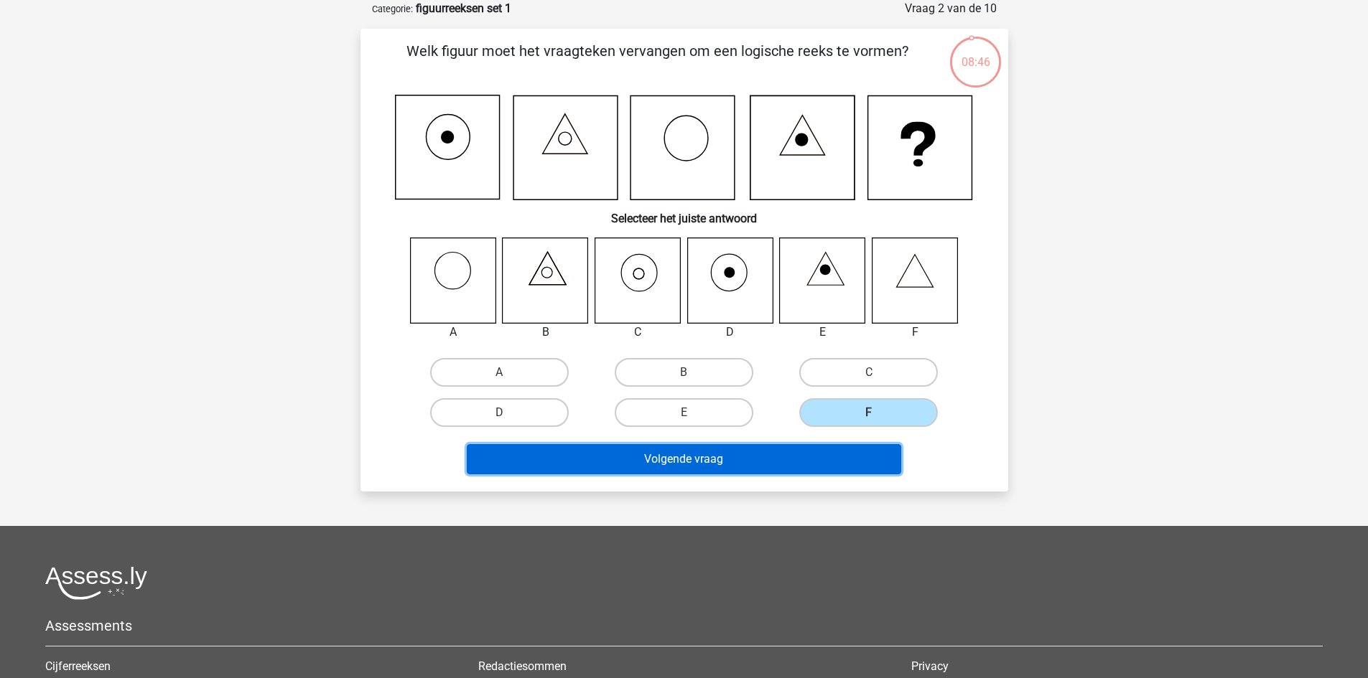
click at [819, 463] on button "Volgende vraag" at bounding box center [684, 459] width 434 height 30
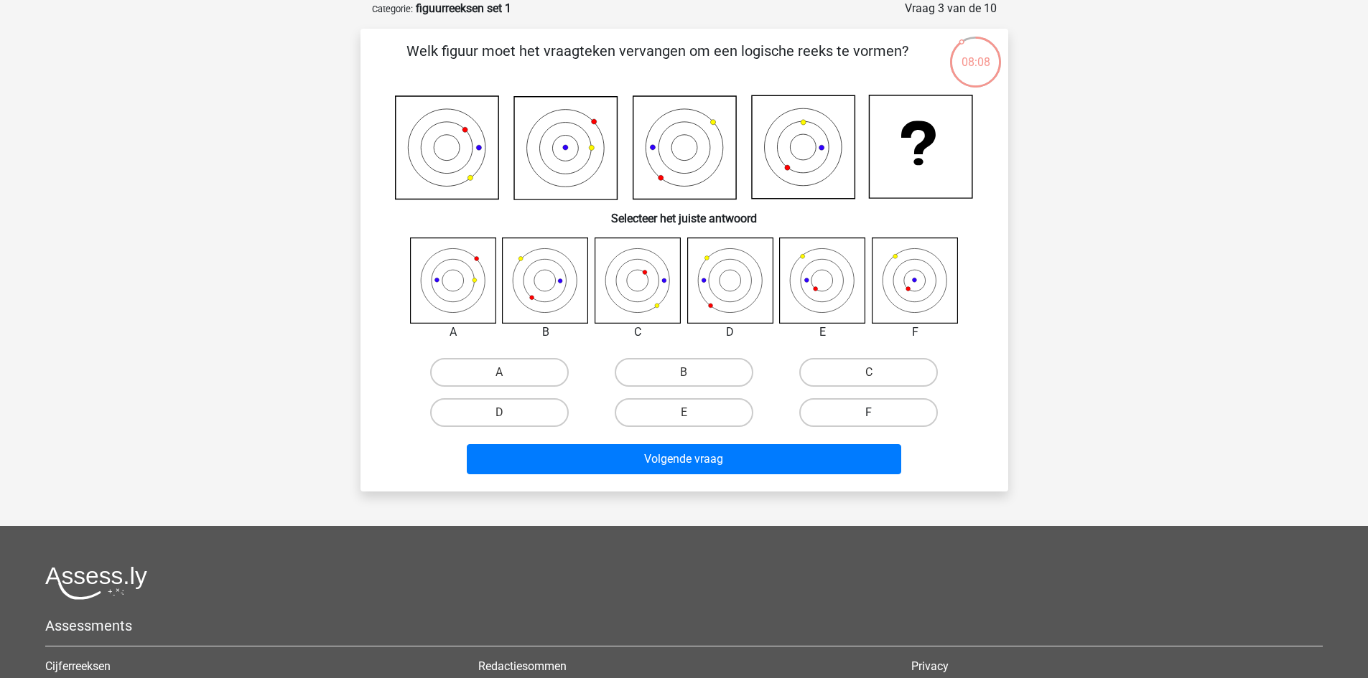
click at [877, 406] on label "F" at bounding box center [868, 412] width 139 height 29
click at [877, 413] on input "F" at bounding box center [873, 417] width 9 height 9
radio input "true"
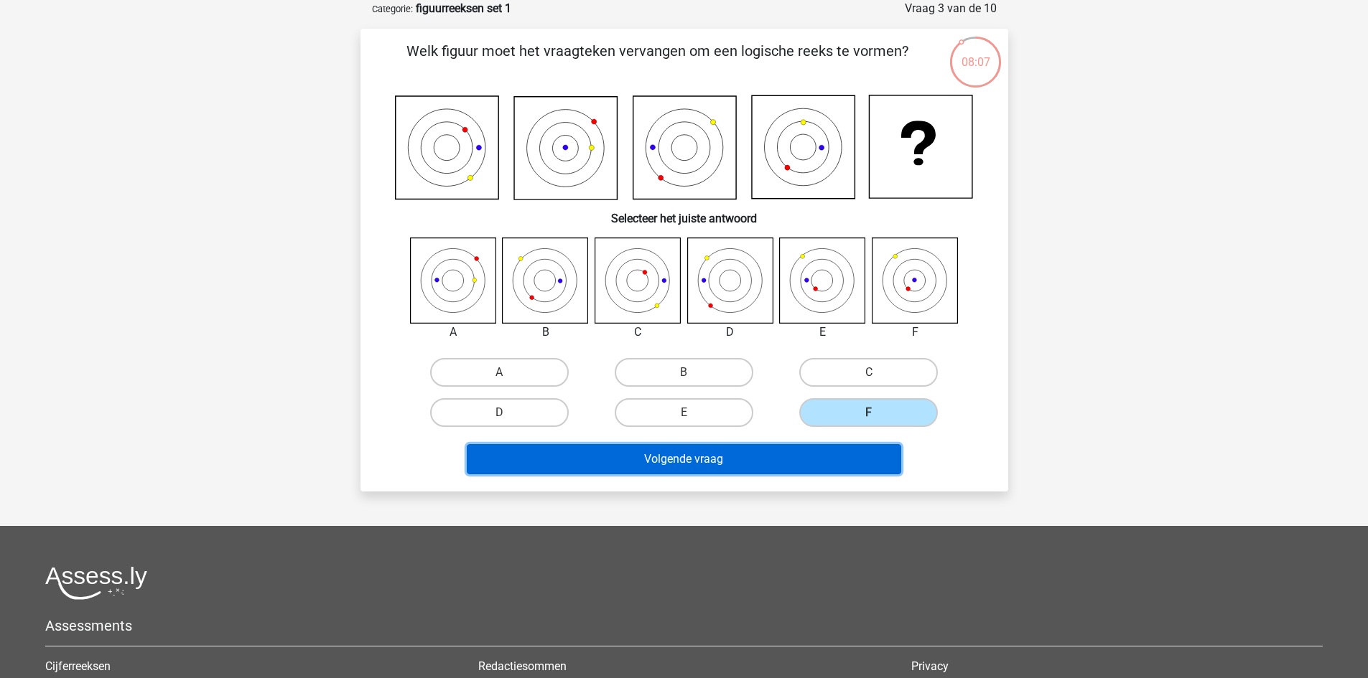
click at [769, 457] on button "Volgende vraag" at bounding box center [684, 459] width 434 height 30
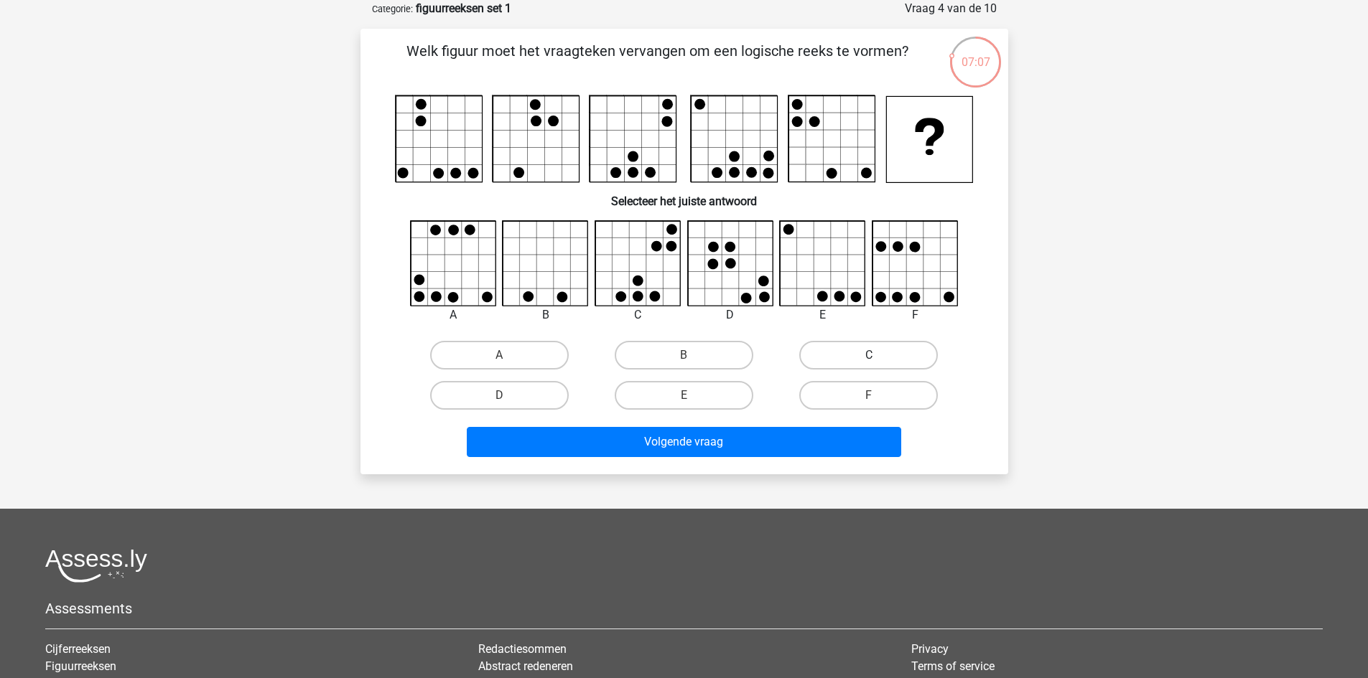
click at [826, 354] on label "C" at bounding box center [868, 355] width 139 height 29
click at [869, 355] on input "C" at bounding box center [873, 359] width 9 height 9
radio input "true"
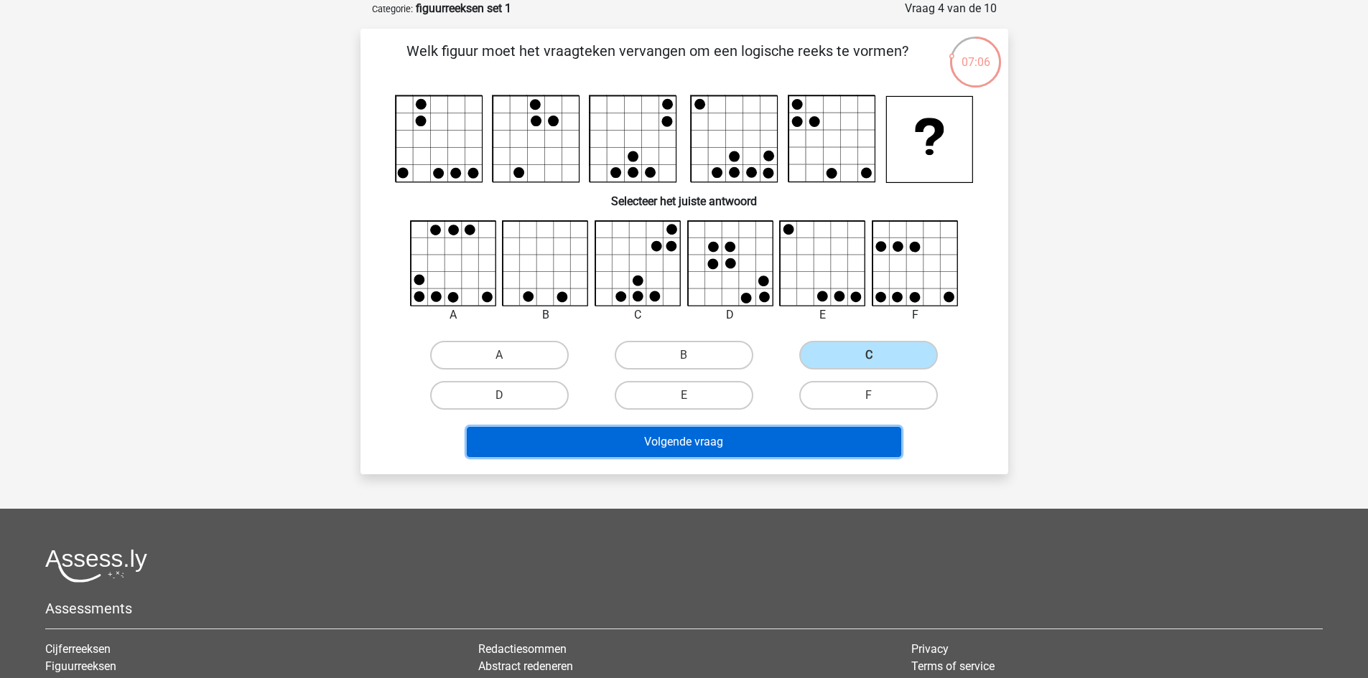
click at [750, 452] on button "Volgende vraag" at bounding box center [684, 442] width 434 height 30
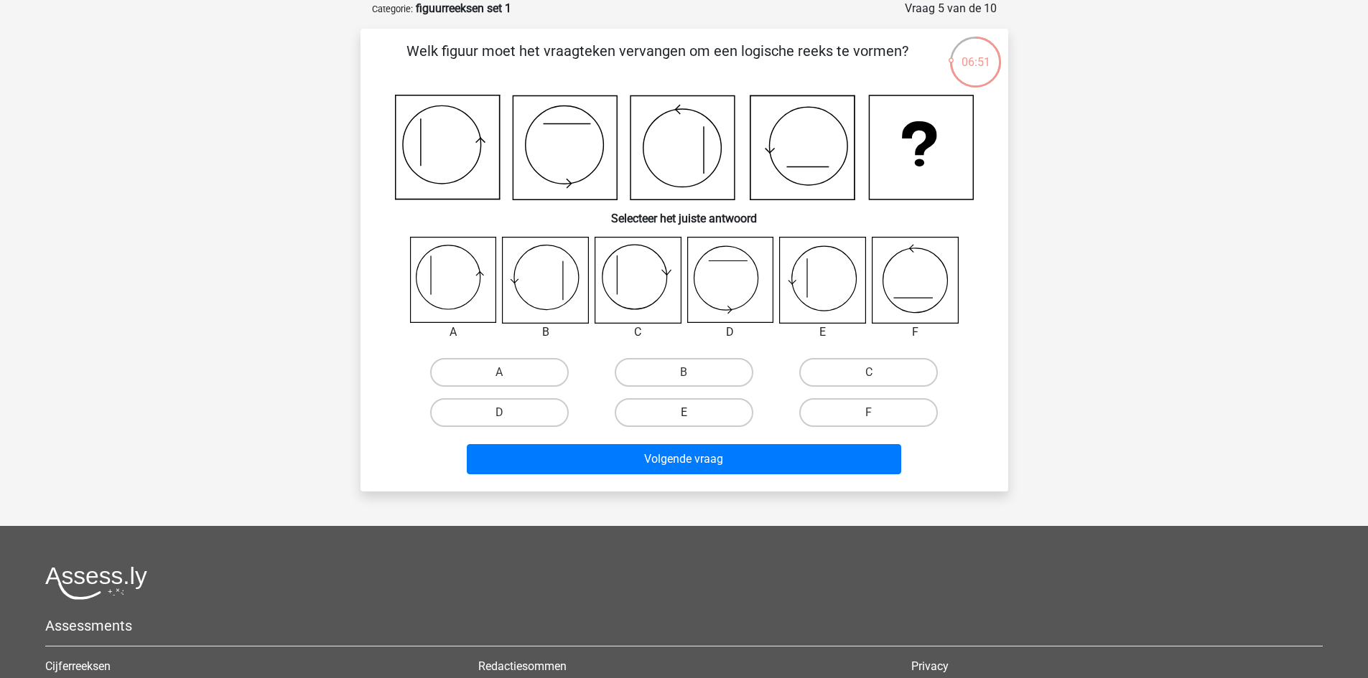
click at [704, 406] on label "E" at bounding box center [684, 412] width 139 height 29
click at [693, 413] on input "E" at bounding box center [687, 417] width 9 height 9
radio input "true"
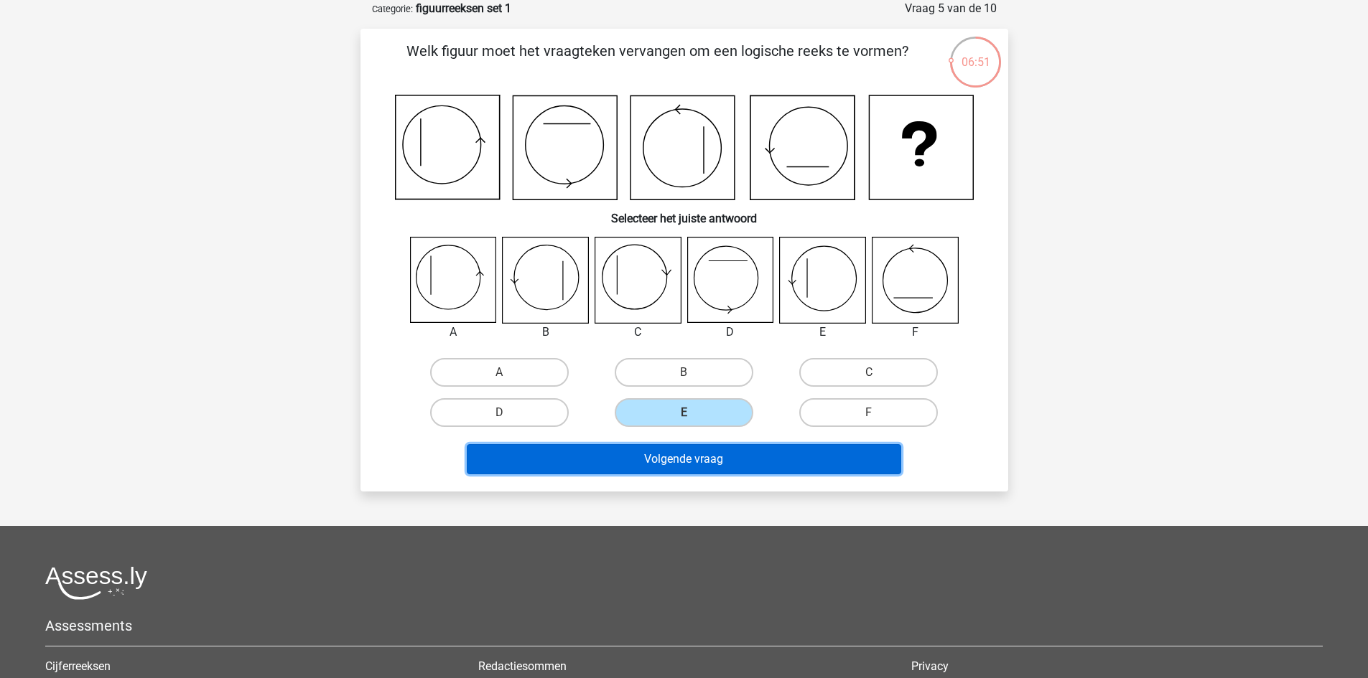
click at [677, 464] on button "Volgende vraag" at bounding box center [684, 459] width 434 height 30
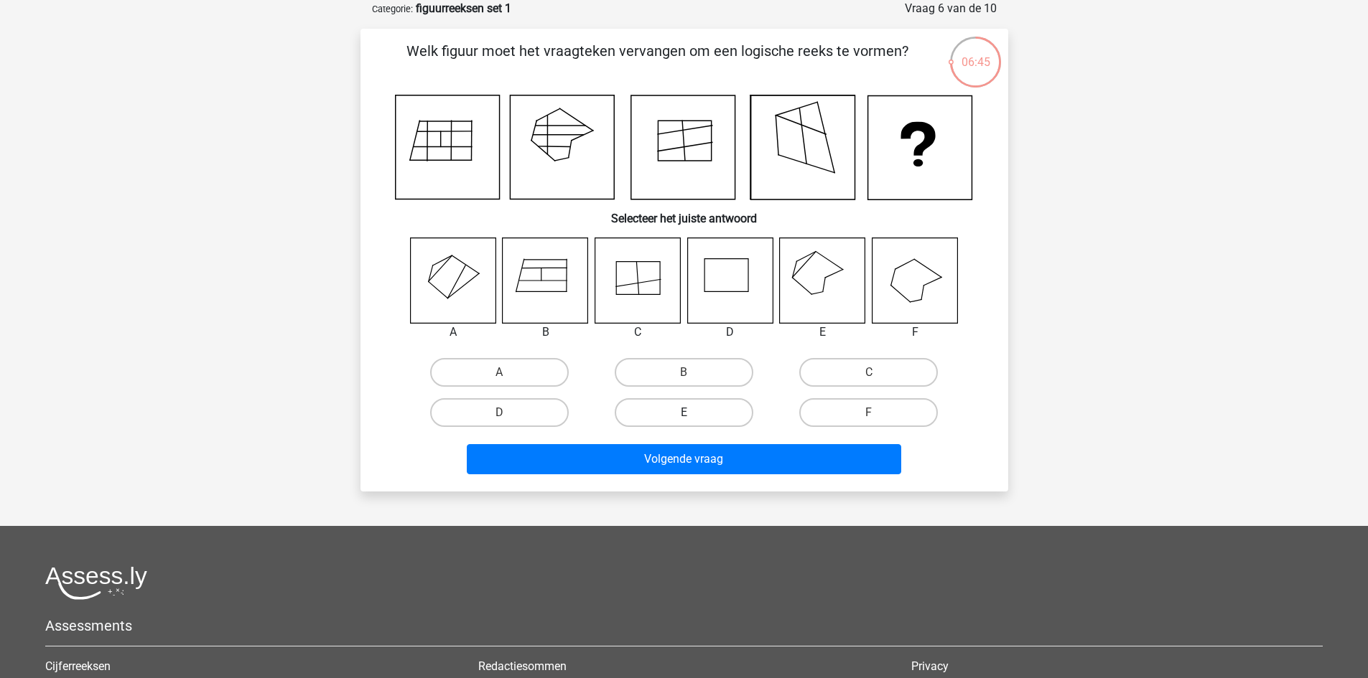
click at [699, 411] on label "E" at bounding box center [684, 412] width 139 height 29
click at [693, 413] on input "E" at bounding box center [687, 417] width 9 height 9
radio input "true"
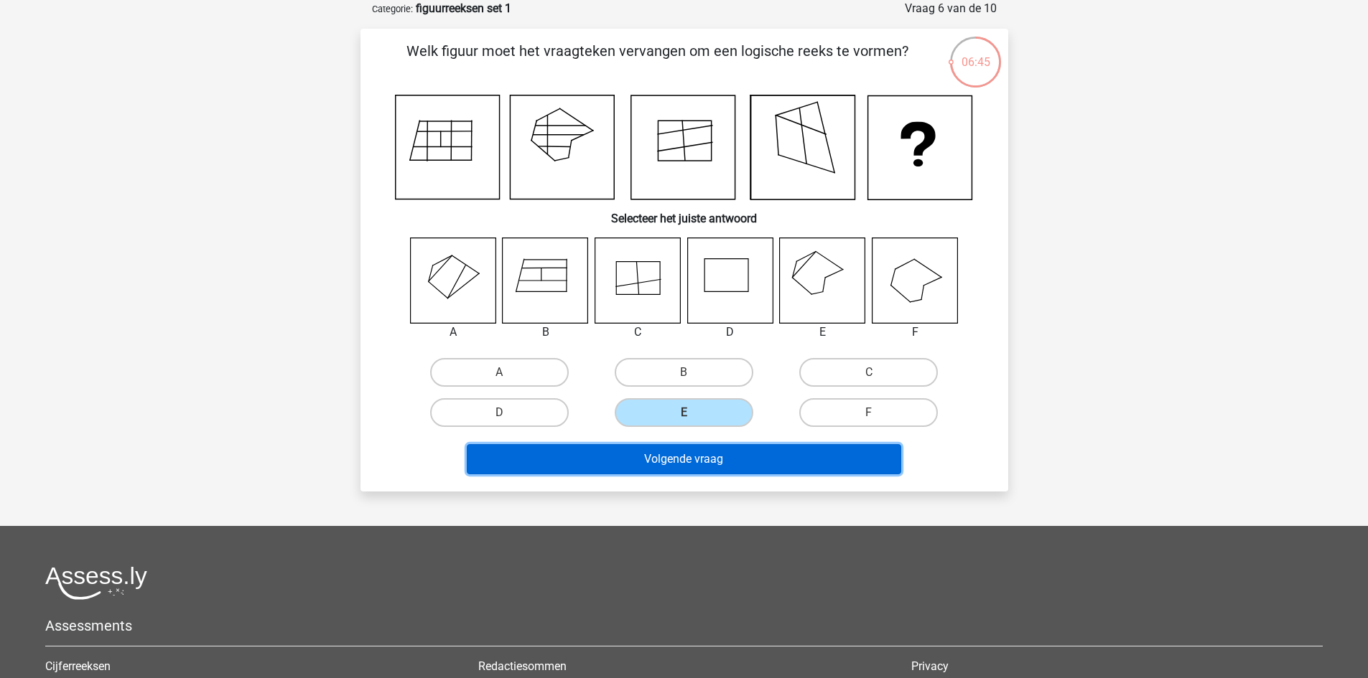
click at [685, 468] on button "Volgende vraag" at bounding box center [684, 459] width 434 height 30
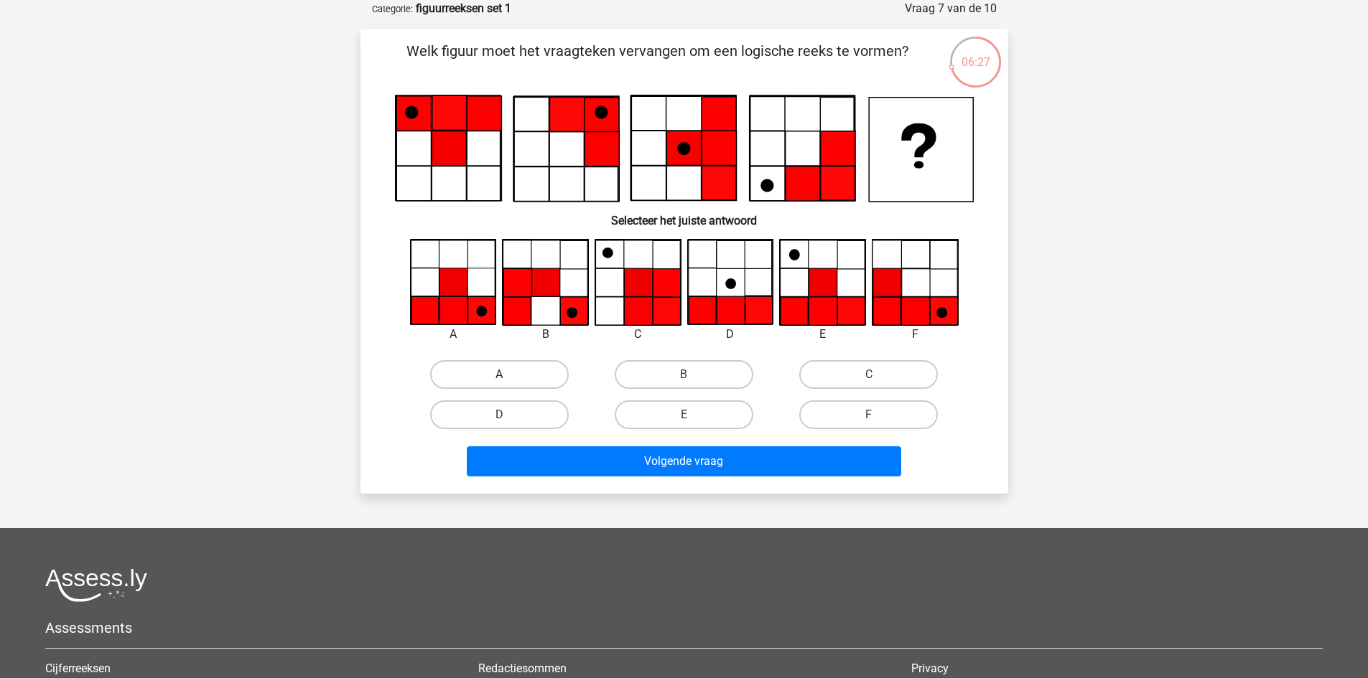
click at [515, 363] on label "A" at bounding box center [499, 374] width 139 height 29
click at [508, 375] on input "A" at bounding box center [503, 379] width 9 height 9
radio input "true"
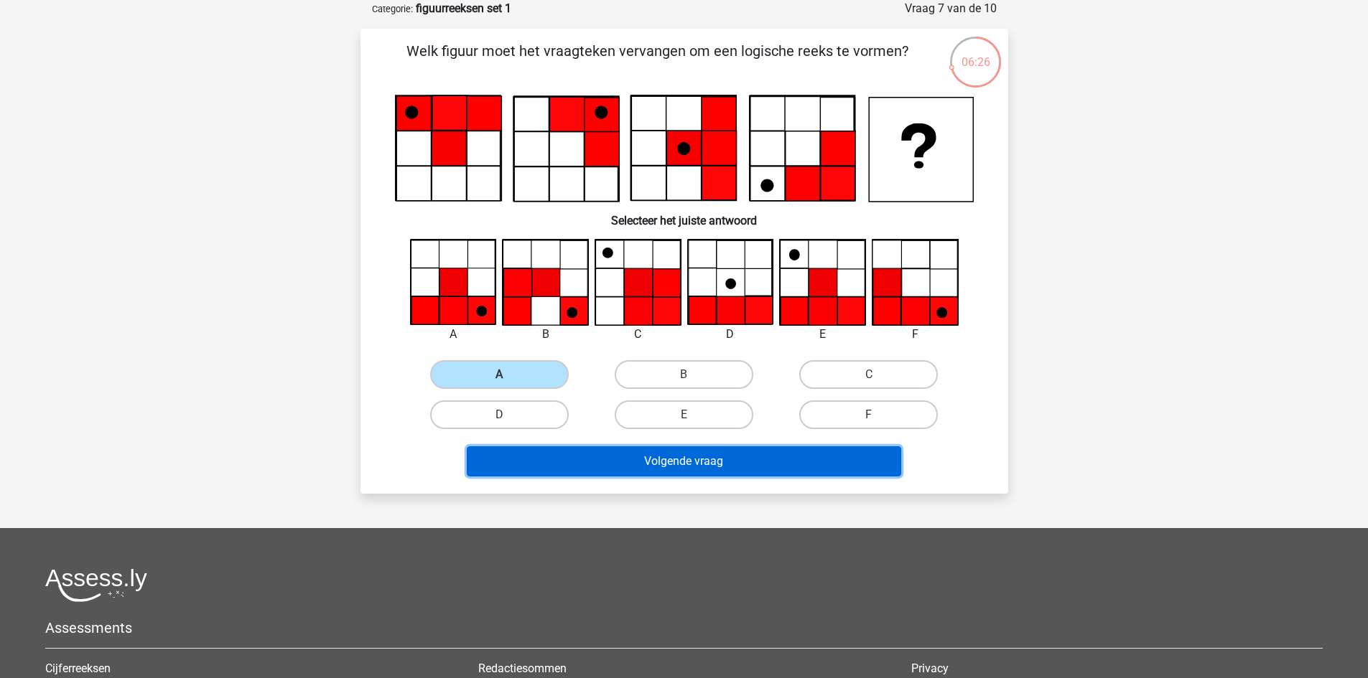
click at [582, 461] on button "Volgende vraag" at bounding box center [684, 462] width 434 height 30
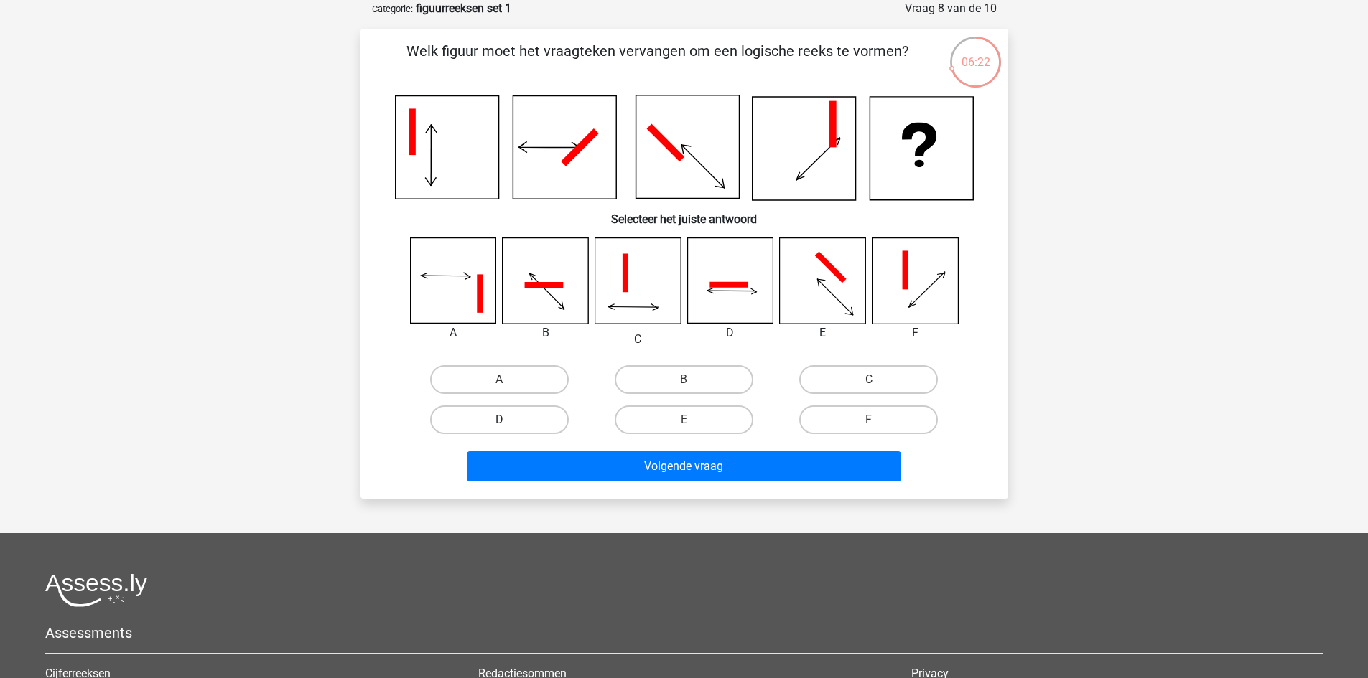
click at [526, 418] on label "D" at bounding box center [499, 420] width 139 height 29
click at [508, 420] on input "D" at bounding box center [503, 424] width 9 height 9
radio input "true"
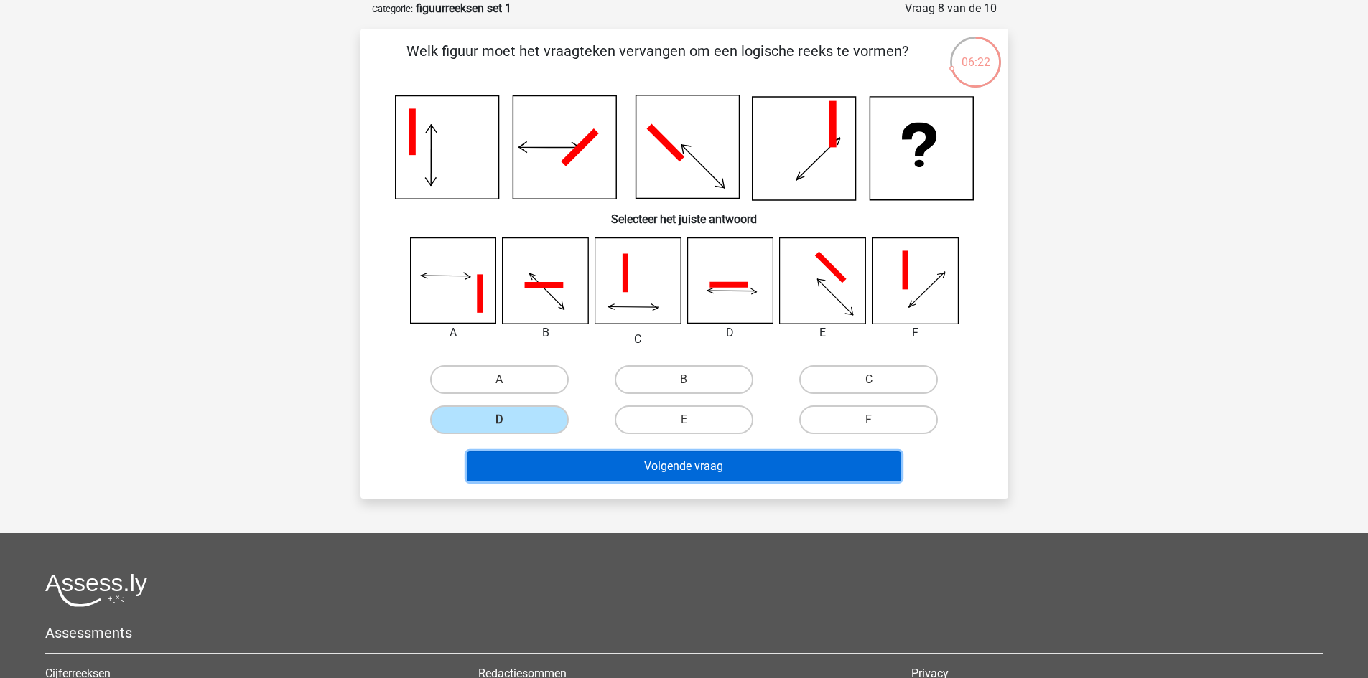
click at [642, 472] on button "Volgende vraag" at bounding box center [684, 467] width 434 height 30
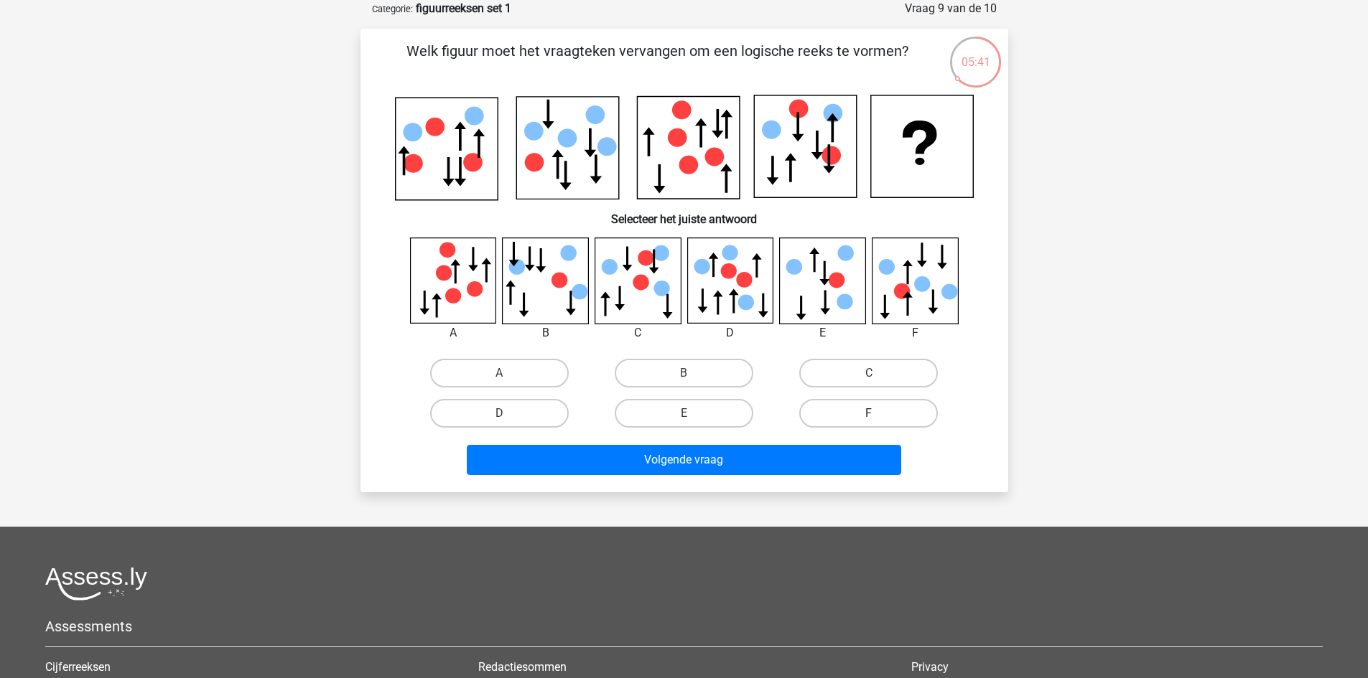
click at [869, 407] on label "F" at bounding box center [868, 413] width 139 height 29
click at [869, 414] on input "F" at bounding box center [873, 418] width 9 height 9
radio input "true"
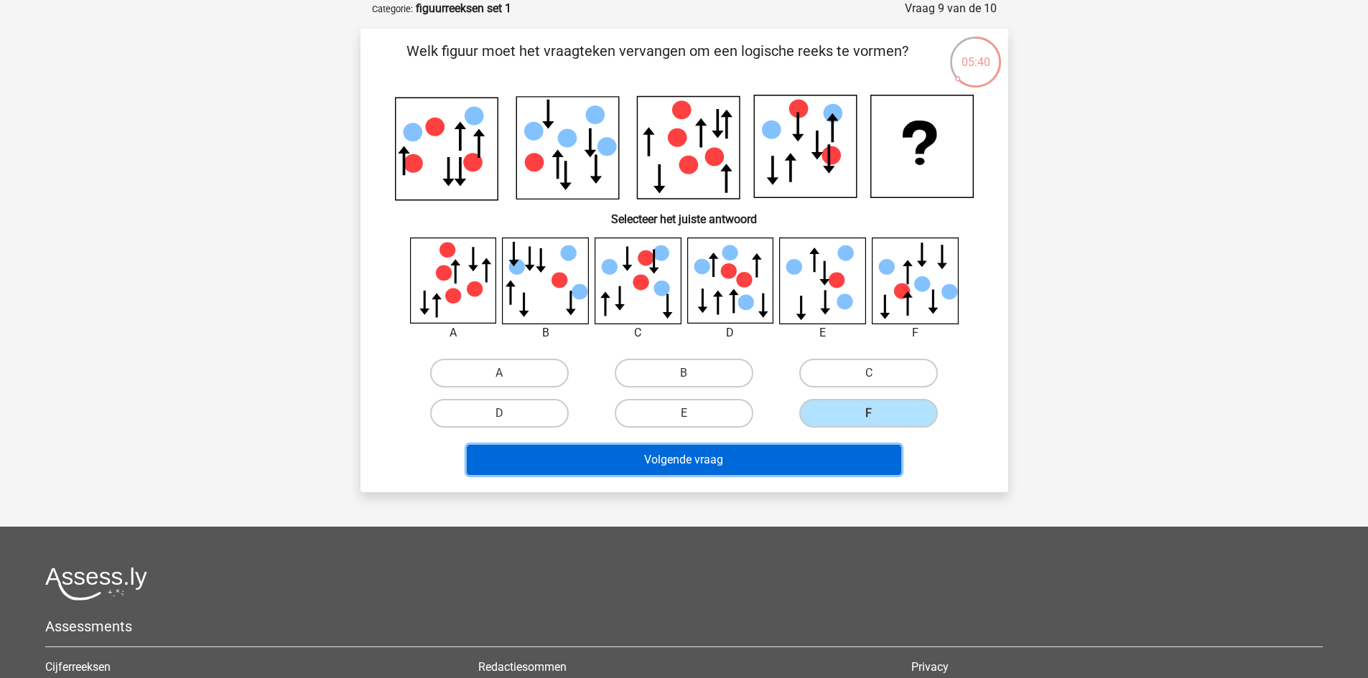
click at [836, 466] on button "Volgende vraag" at bounding box center [684, 460] width 434 height 30
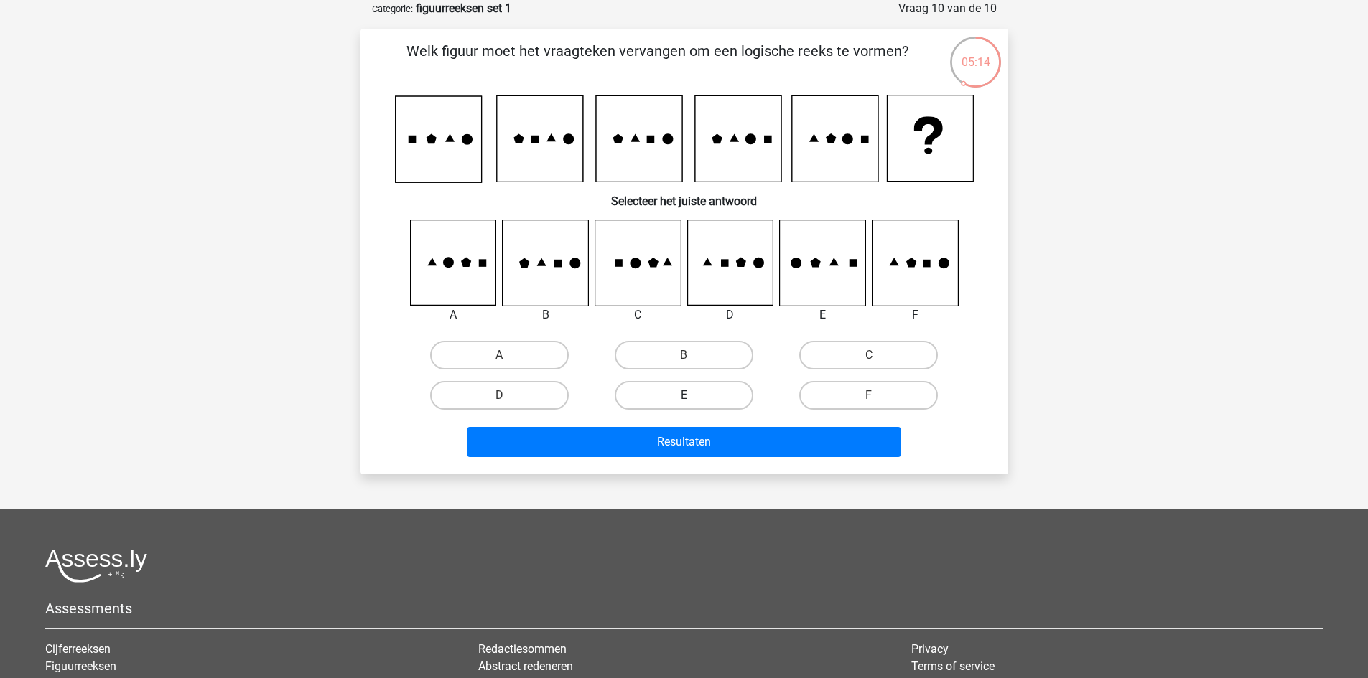
click at [725, 383] on label "E" at bounding box center [684, 395] width 139 height 29
click at [693, 396] on input "E" at bounding box center [687, 400] width 9 height 9
radio input "true"
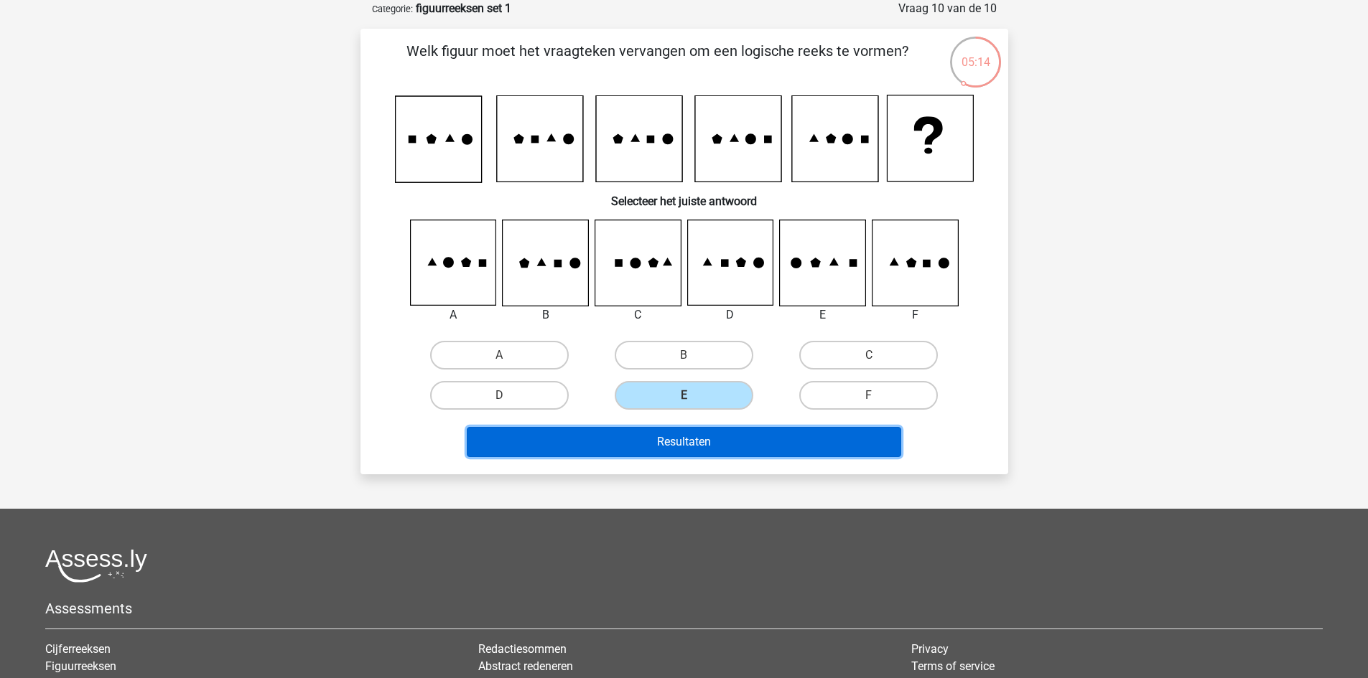
click at [739, 443] on button "Resultaten" at bounding box center [684, 442] width 434 height 30
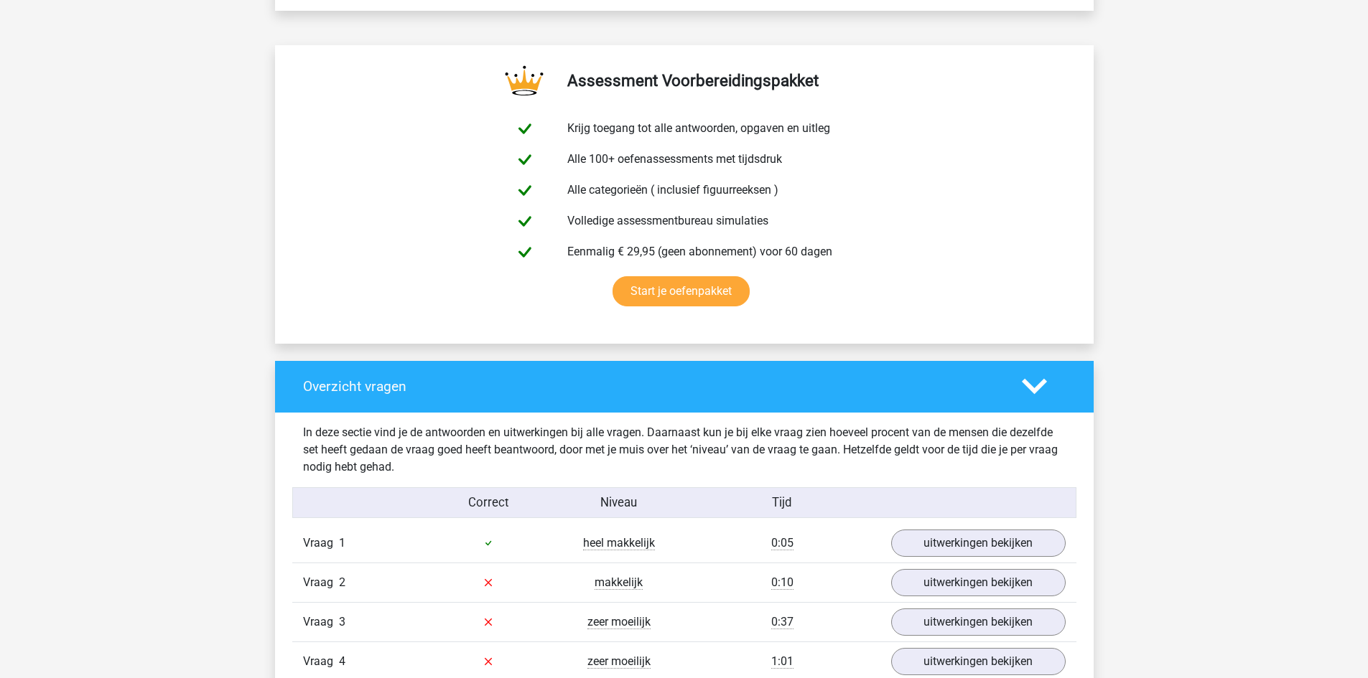
scroll to position [1077, 0]
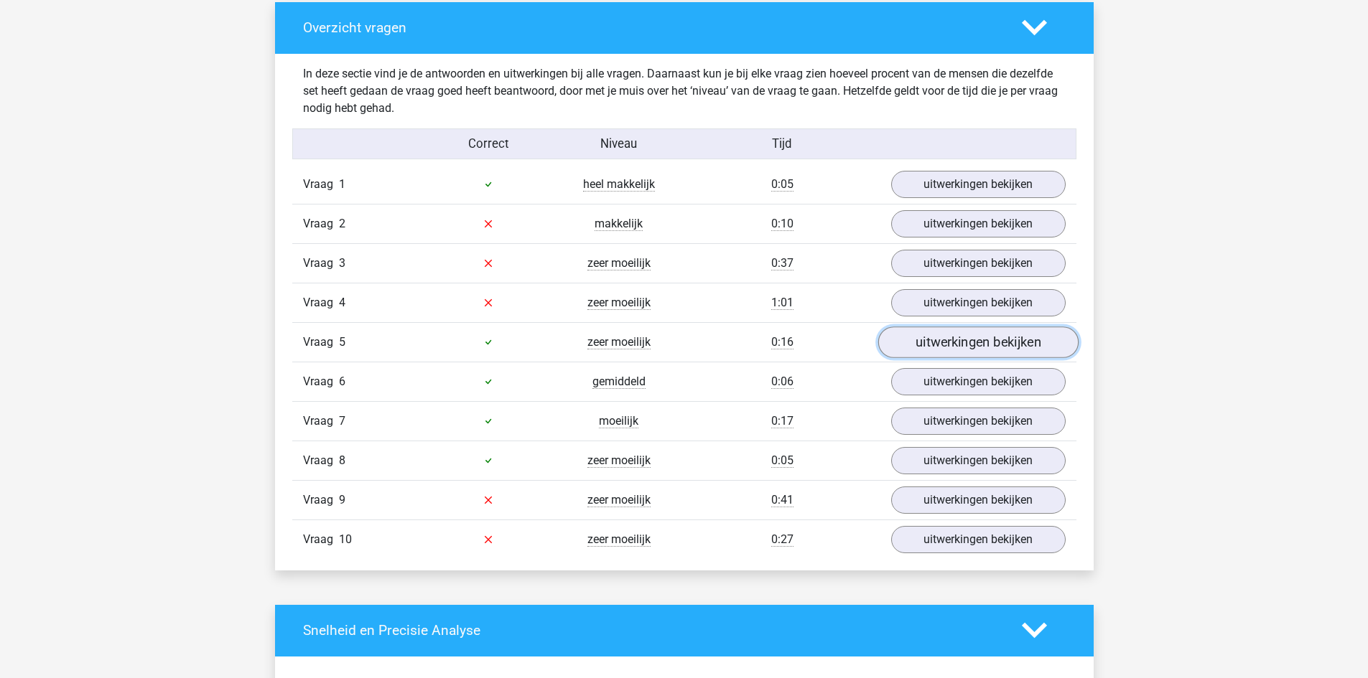
click at [1013, 349] on link "uitwerkingen bekijken" at bounding box center [977, 343] width 200 height 32
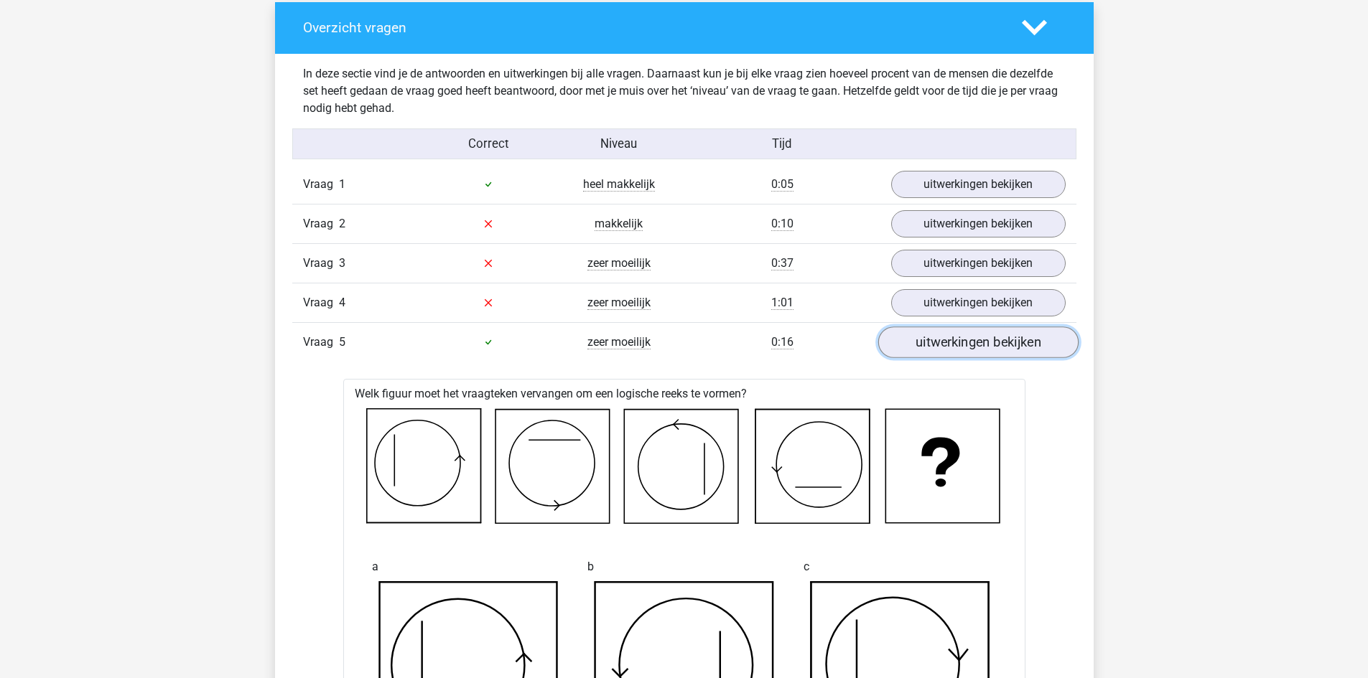
click at [1013, 330] on link "uitwerkingen bekijken" at bounding box center [977, 343] width 200 height 32
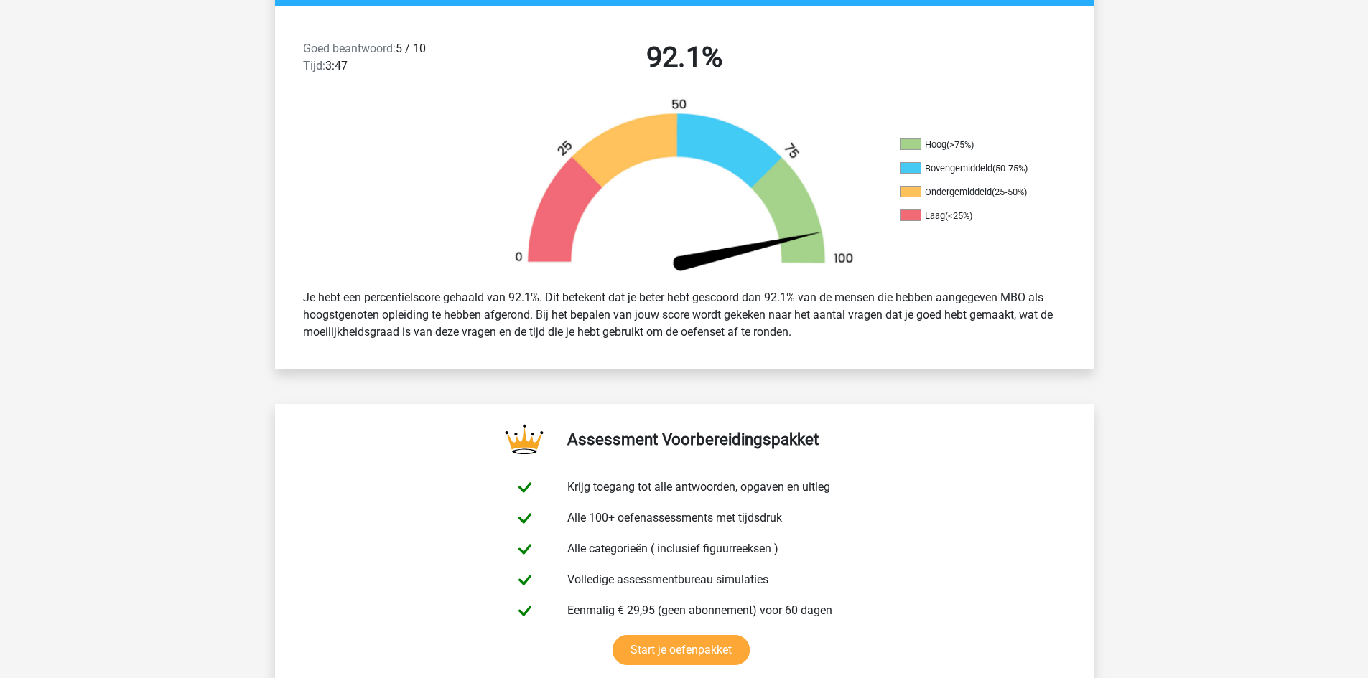
scroll to position [0, 0]
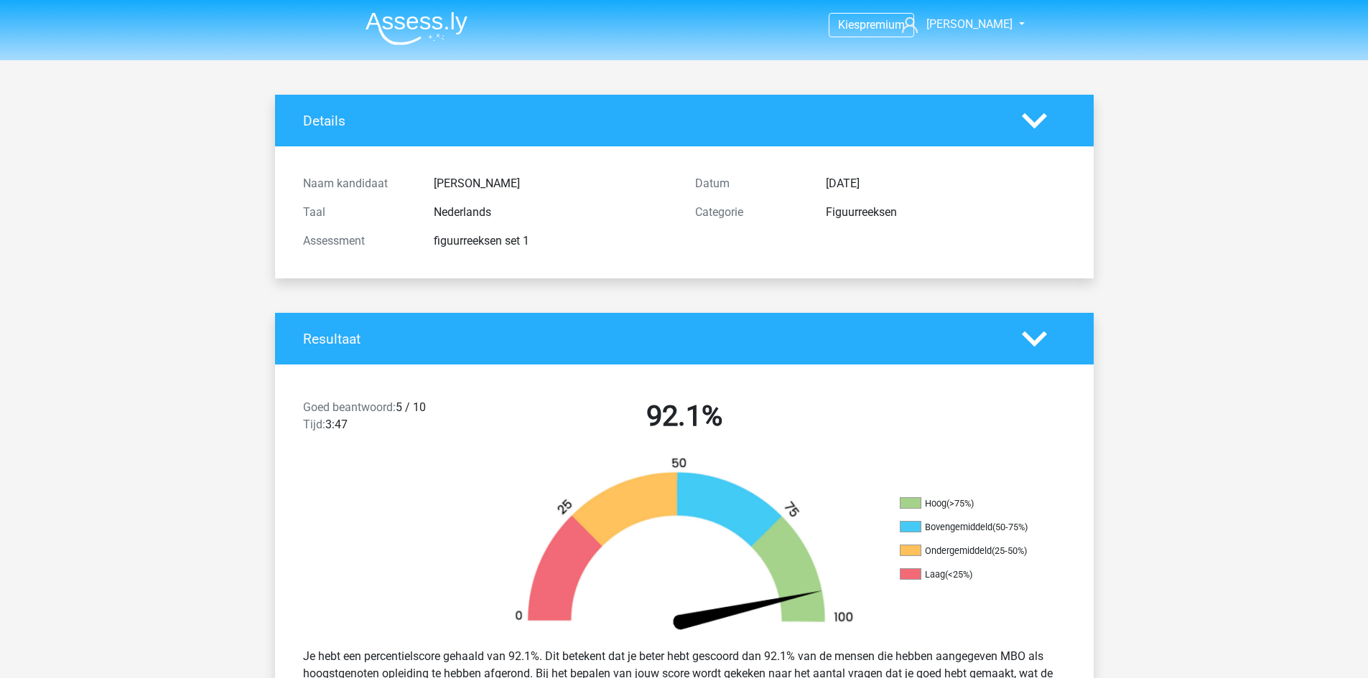
drag, startPoint x: 1253, startPoint y: 296, endPoint x: 1242, endPoint y: 276, distance: 22.2
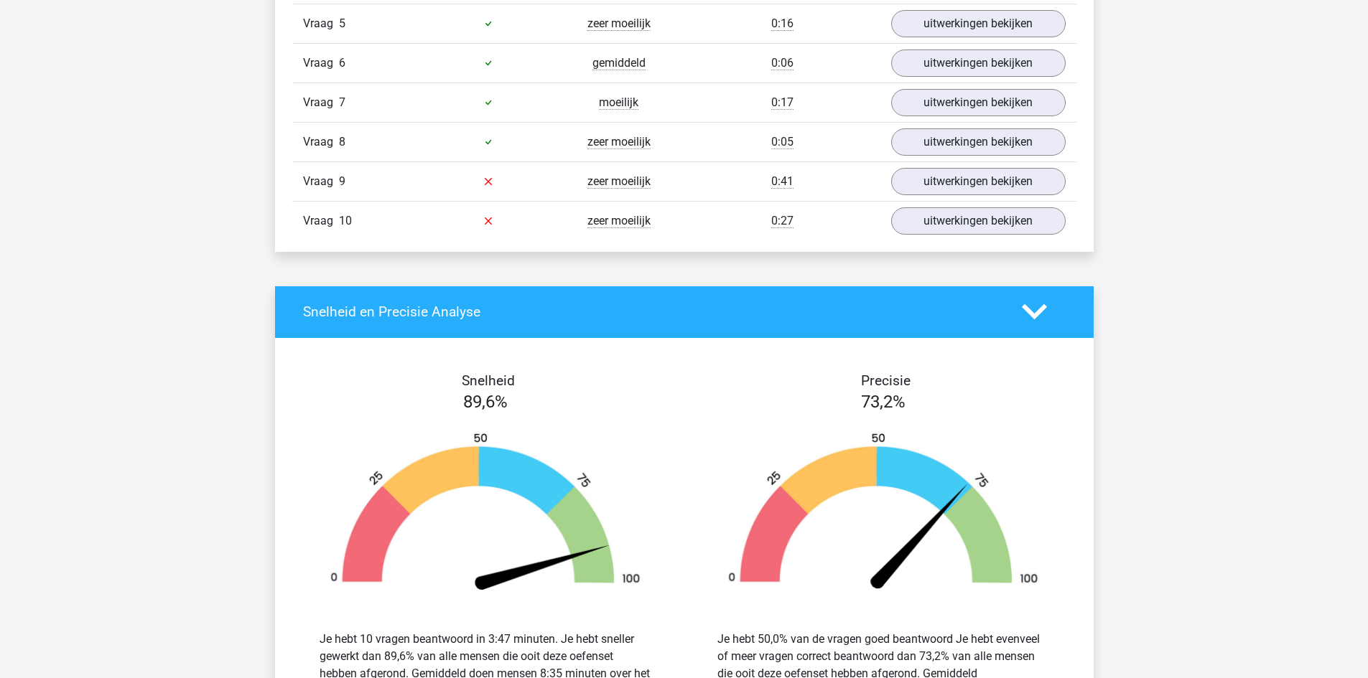
scroll to position [1436, 0]
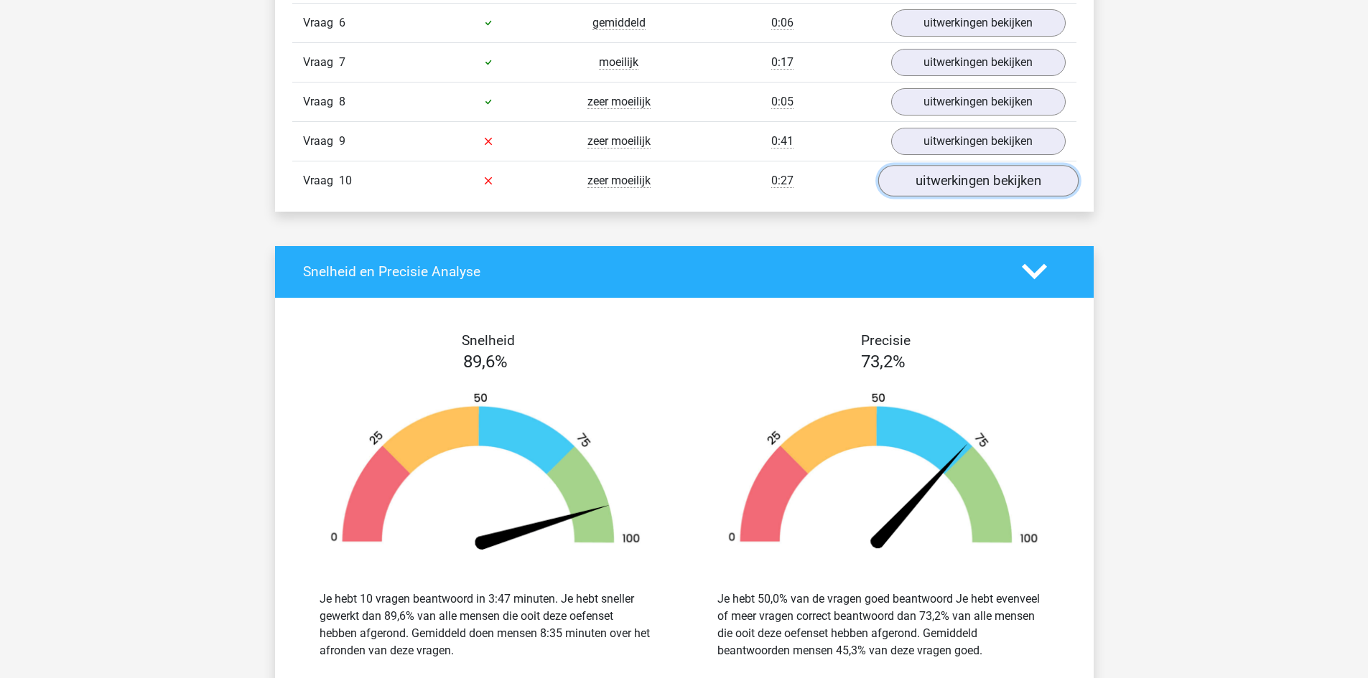
click at [1028, 177] on link "uitwerkingen bekijken" at bounding box center [977, 181] width 200 height 32
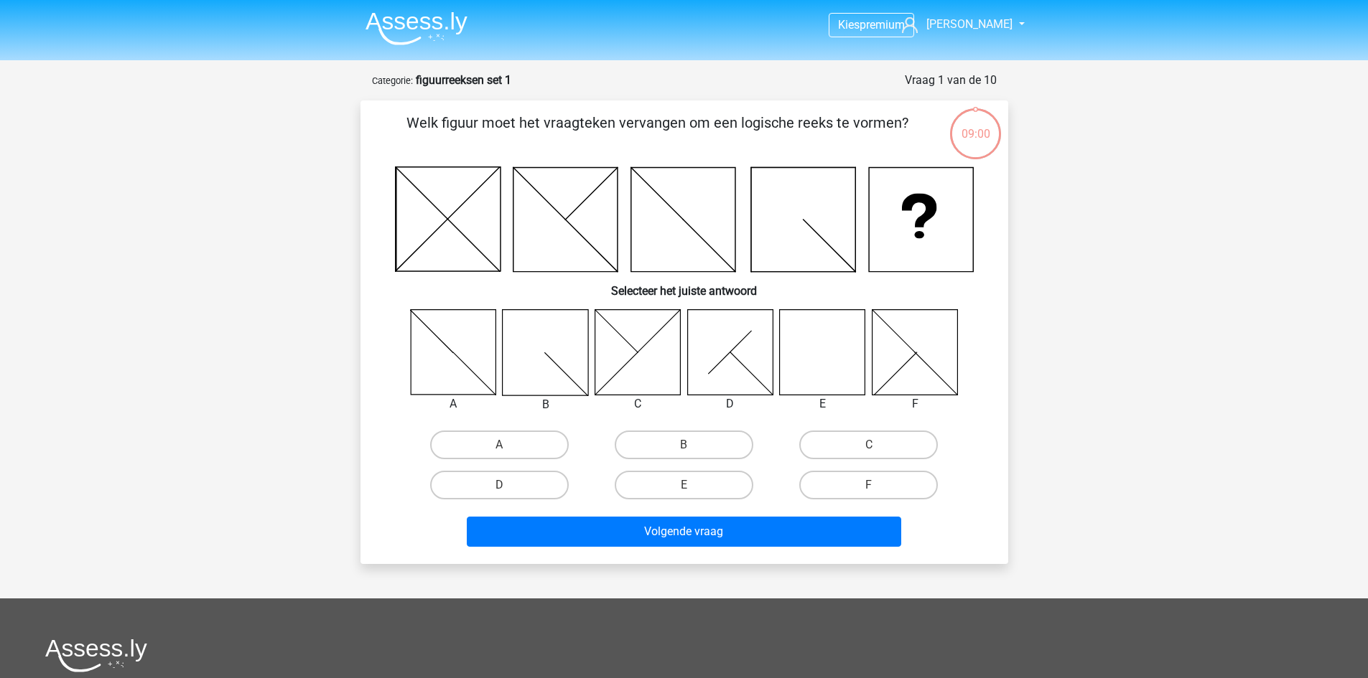
scroll to position [72, 0]
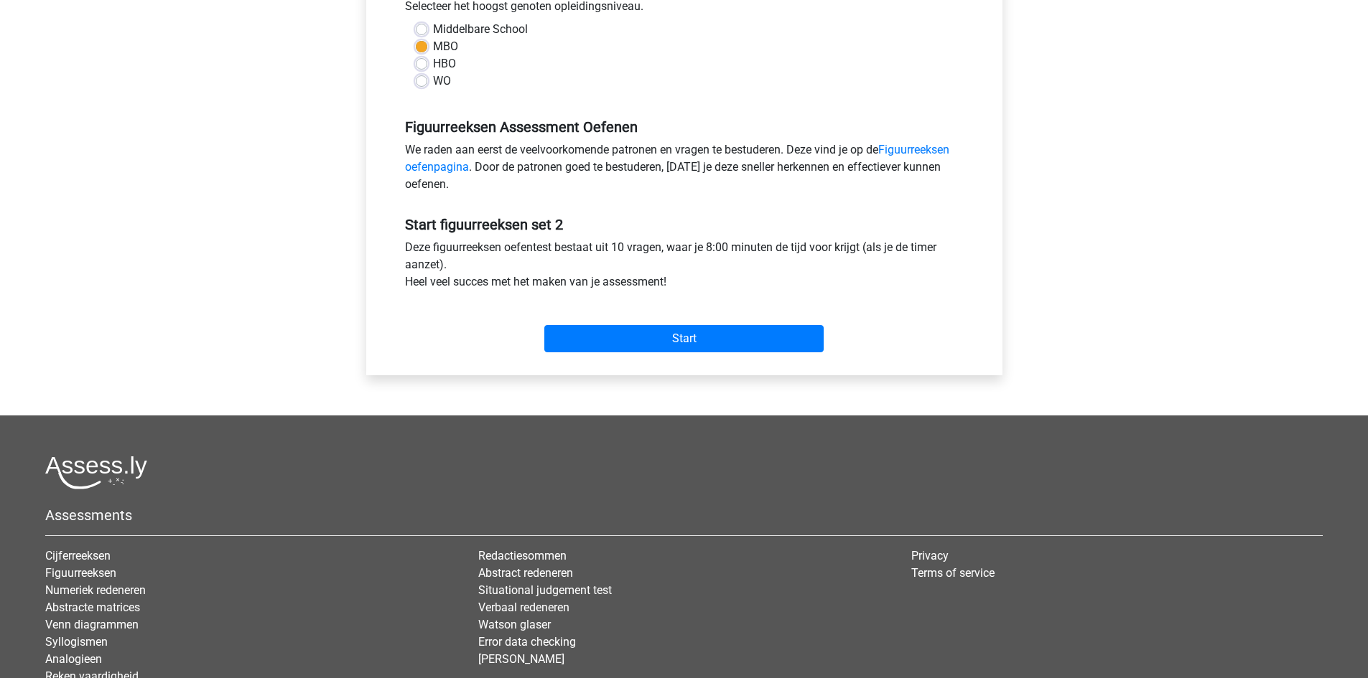
scroll to position [359, 0]
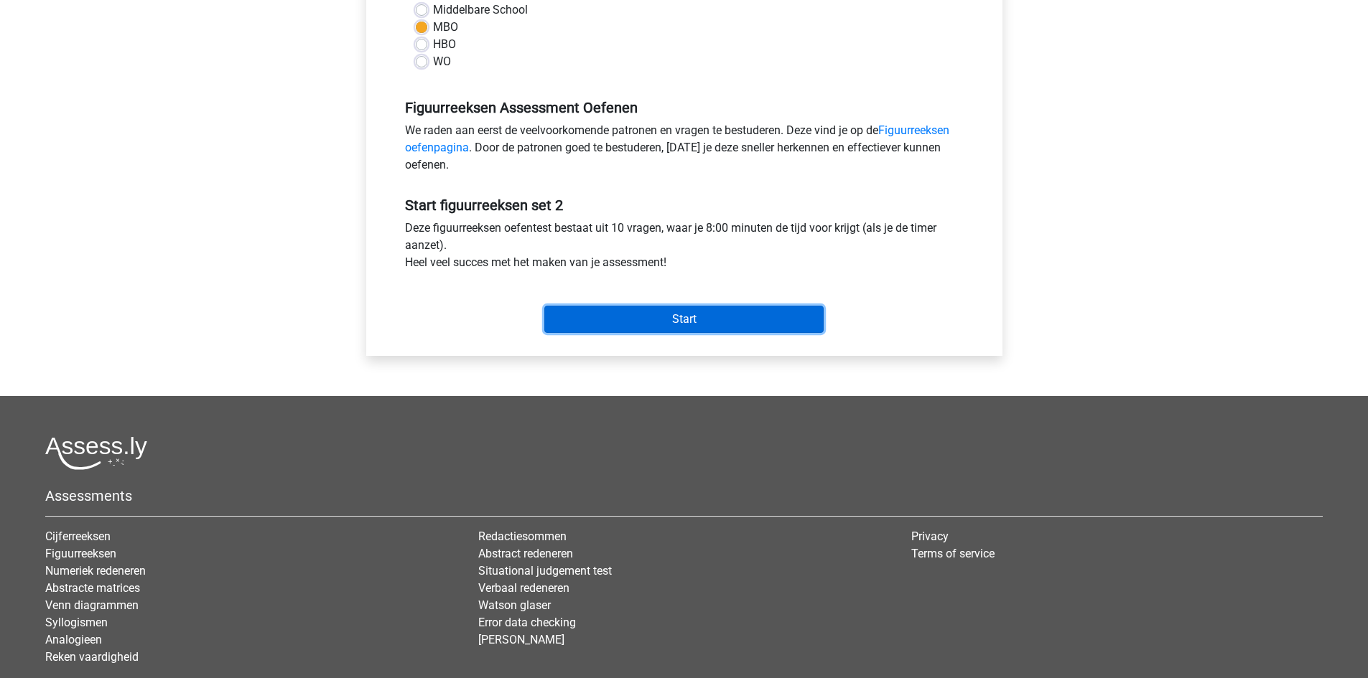
click at [731, 322] on input "Start" at bounding box center [683, 319] width 279 height 27
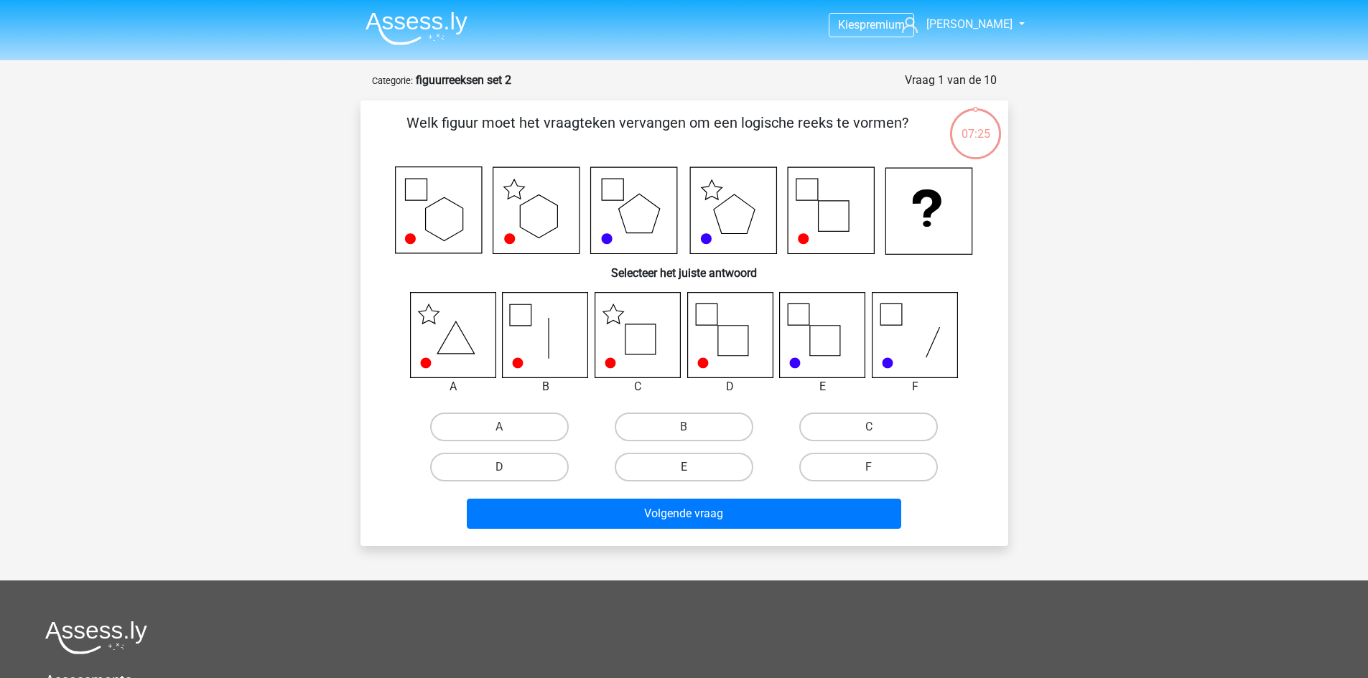
click at [673, 463] on label "E" at bounding box center [684, 467] width 139 height 29
click at [683, 467] on input "E" at bounding box center [687, 471] width 9 height 9
radio input "true"
click at [840, 428] on label "C" at bounding box center [868, 427] width 139 height 29
click at [869, 428] on input "C" at bounding box center [873, 431] width 9 height 9
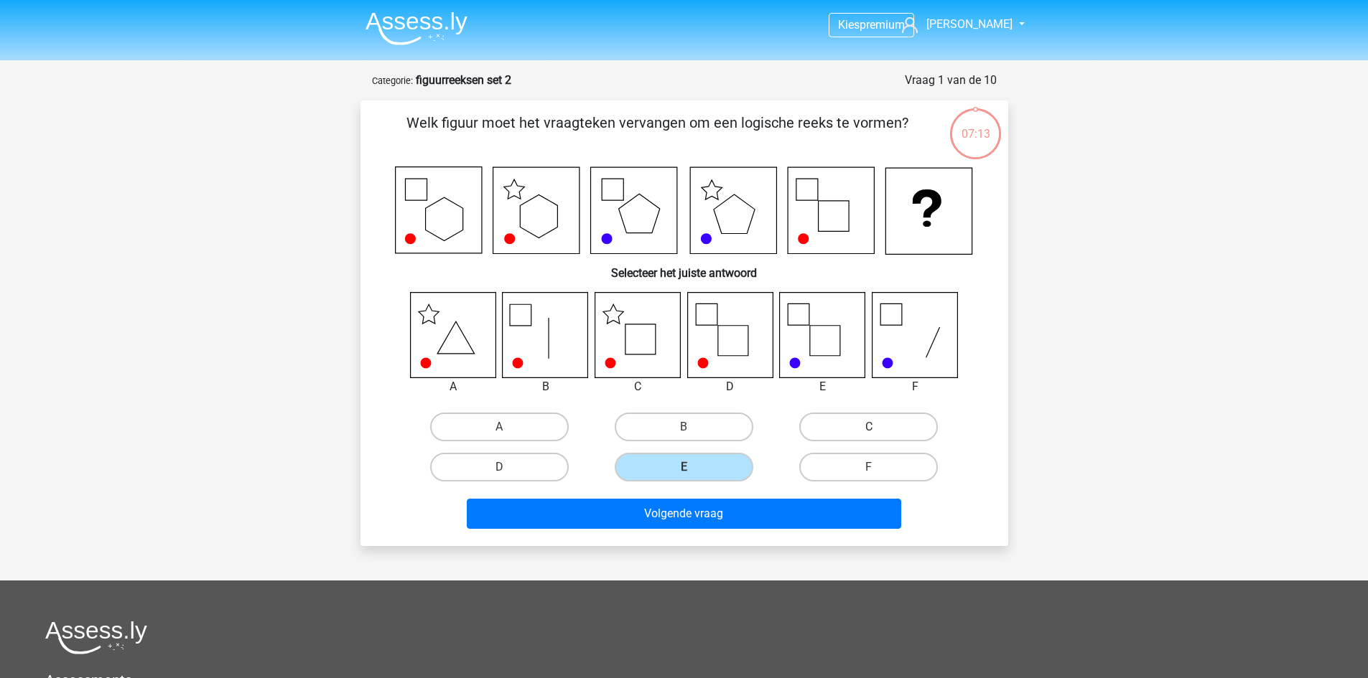
radio input "true"
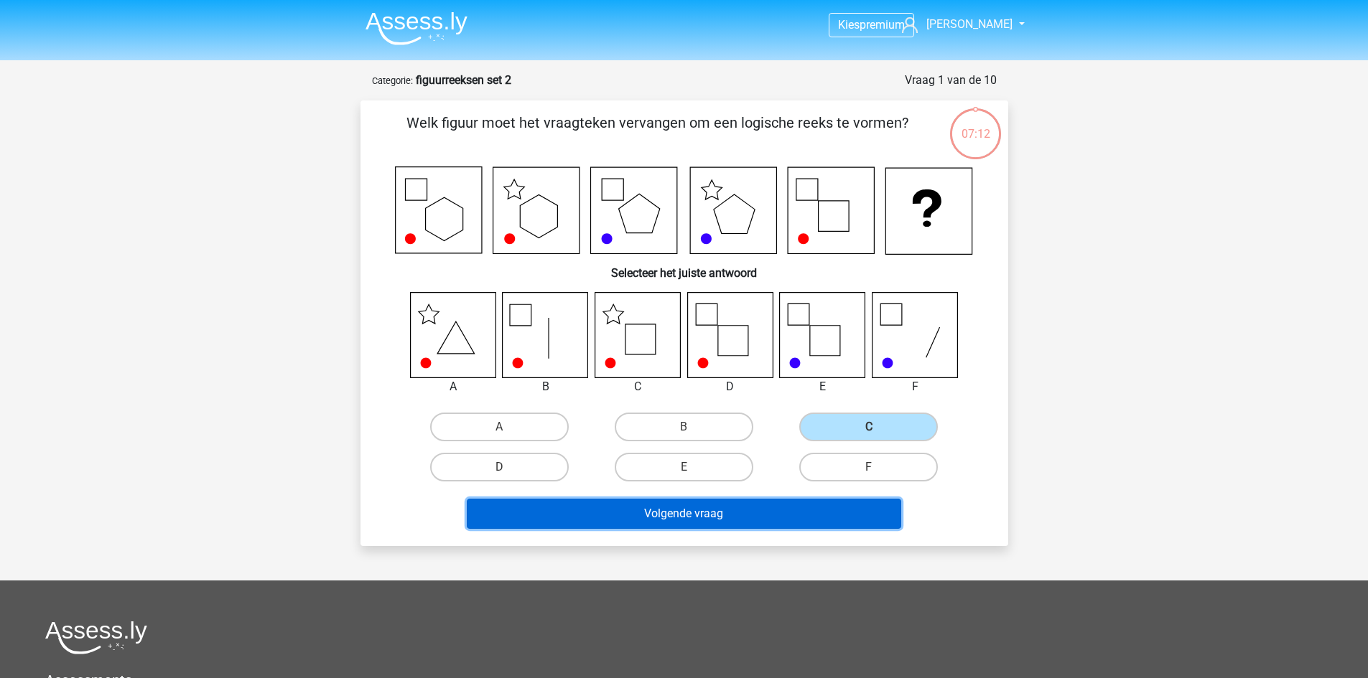
click at [762, 519] on button "Volgende vraag" at bounding box center [684, 514] width 434 height 30
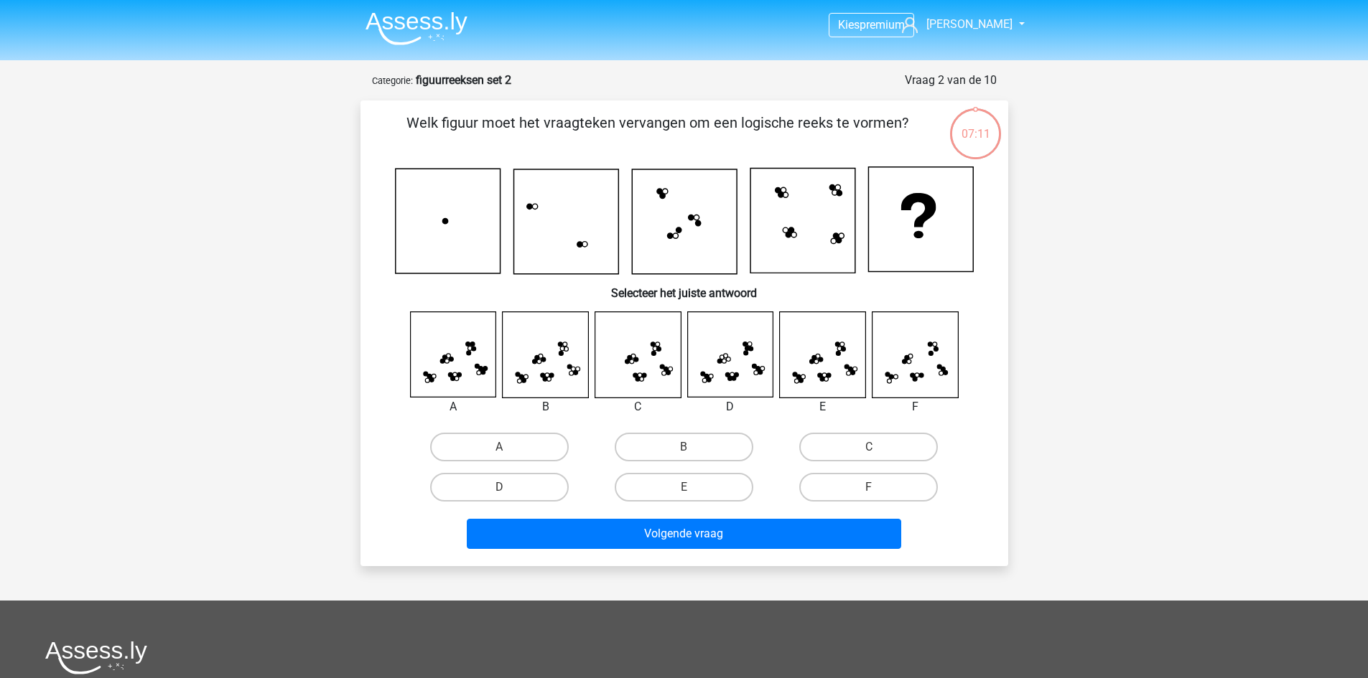
scroll to position [72, 0]
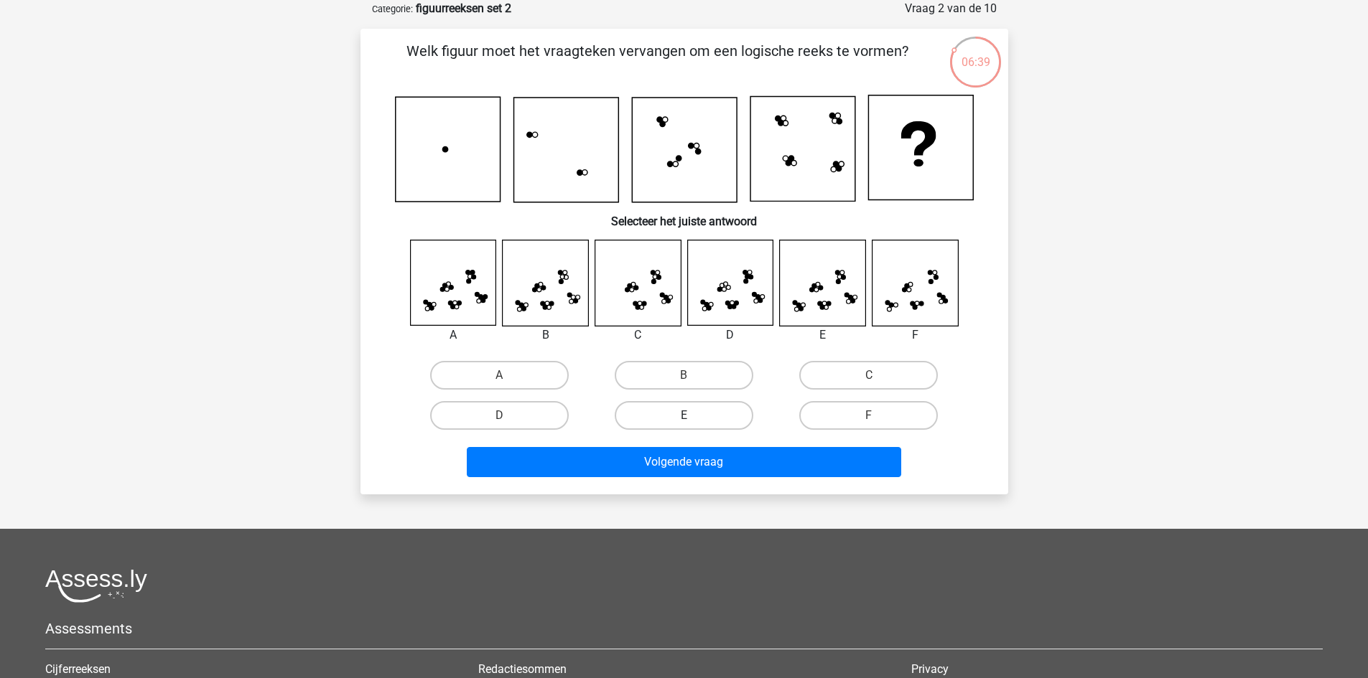
click at [683, 411] on label "E" at bounding box center [684, 415] width 139 height 29
click at [683, 416] on input "E" at bounding box center [687, 420] width 9 height 9
radio input "true"
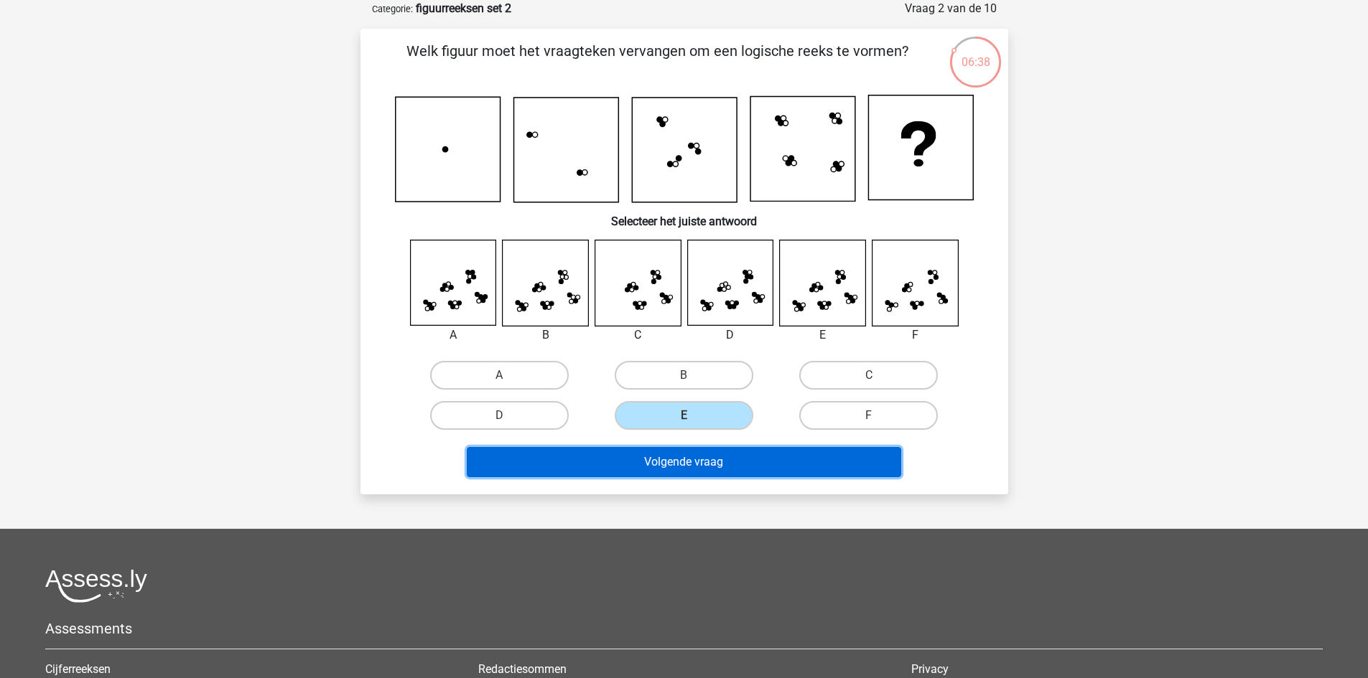
click at [687, 456] on button "Volgende vraag" at bounding box center [684, 462] width 434 height 30
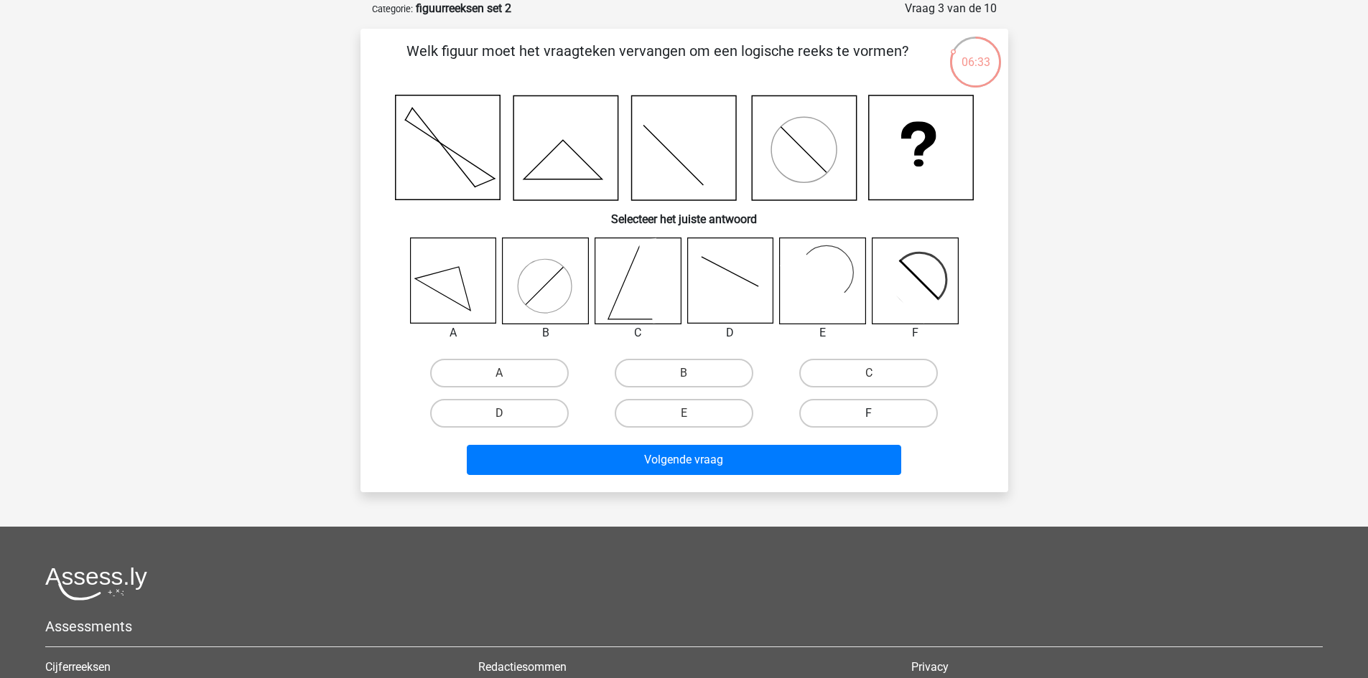
click at [853, 419] on label "F" at bounding box center [868, 413] width 139 height 29
click at [869, 419] on input "F" at bounding box center [873, 418] width 9 height 9
radio input "true"
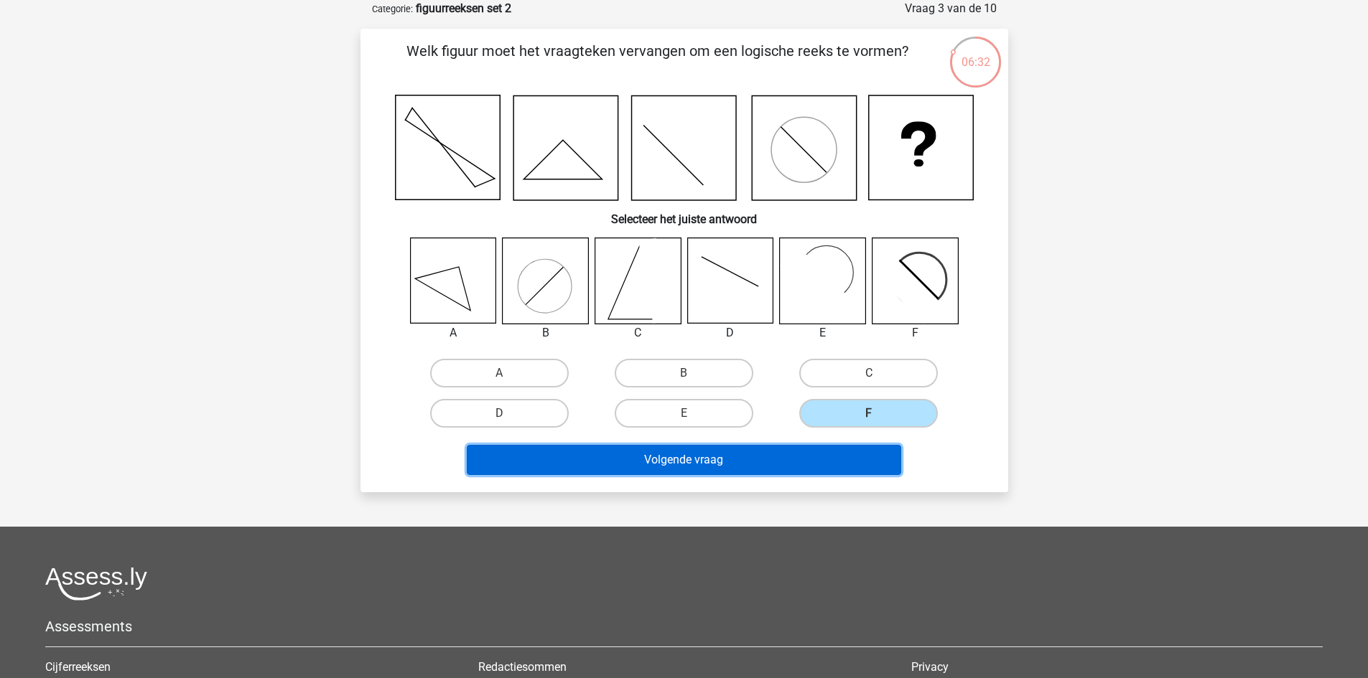
click at [778, 464] on button "Volgende vraag" at bounding box center [684, 460] width 434 height 30
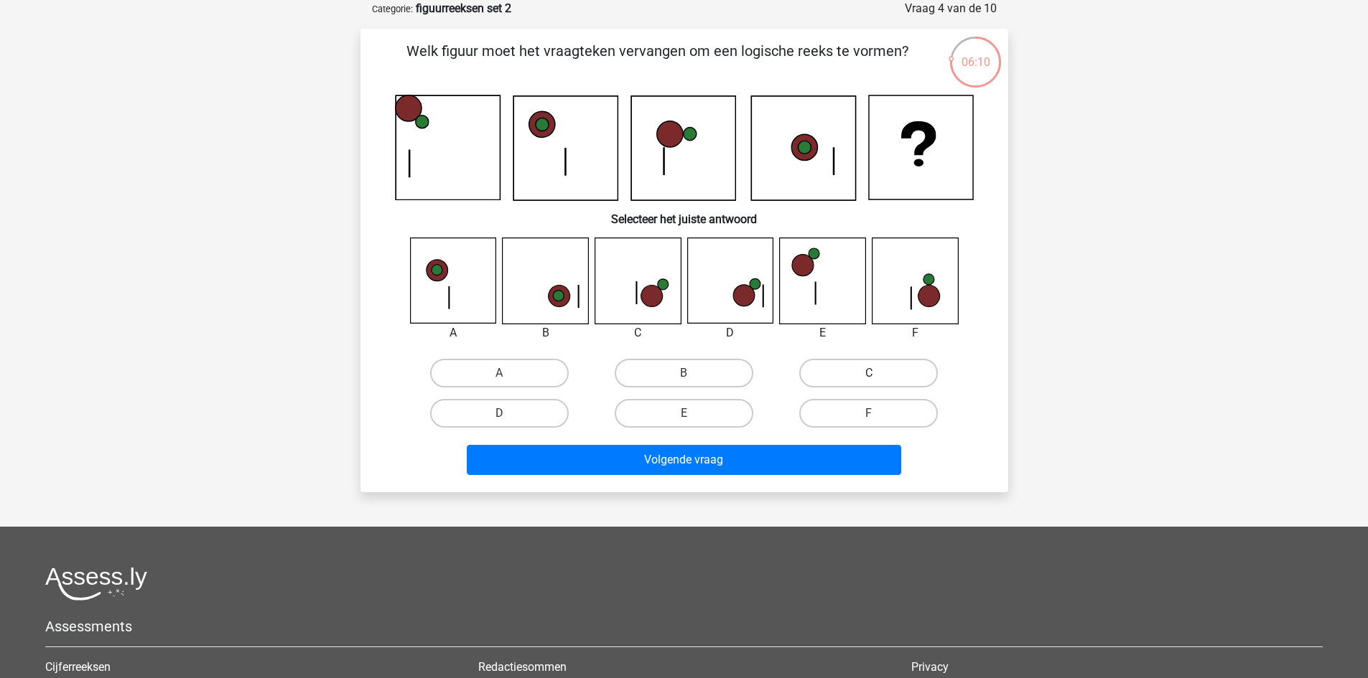
click at [860, 377] on label "C" at bounding box center [868, 373] width 139 height 29
click at [869, 377] on input "C" at bounding box center [873, 377] width 9 height 9
radio input "true"
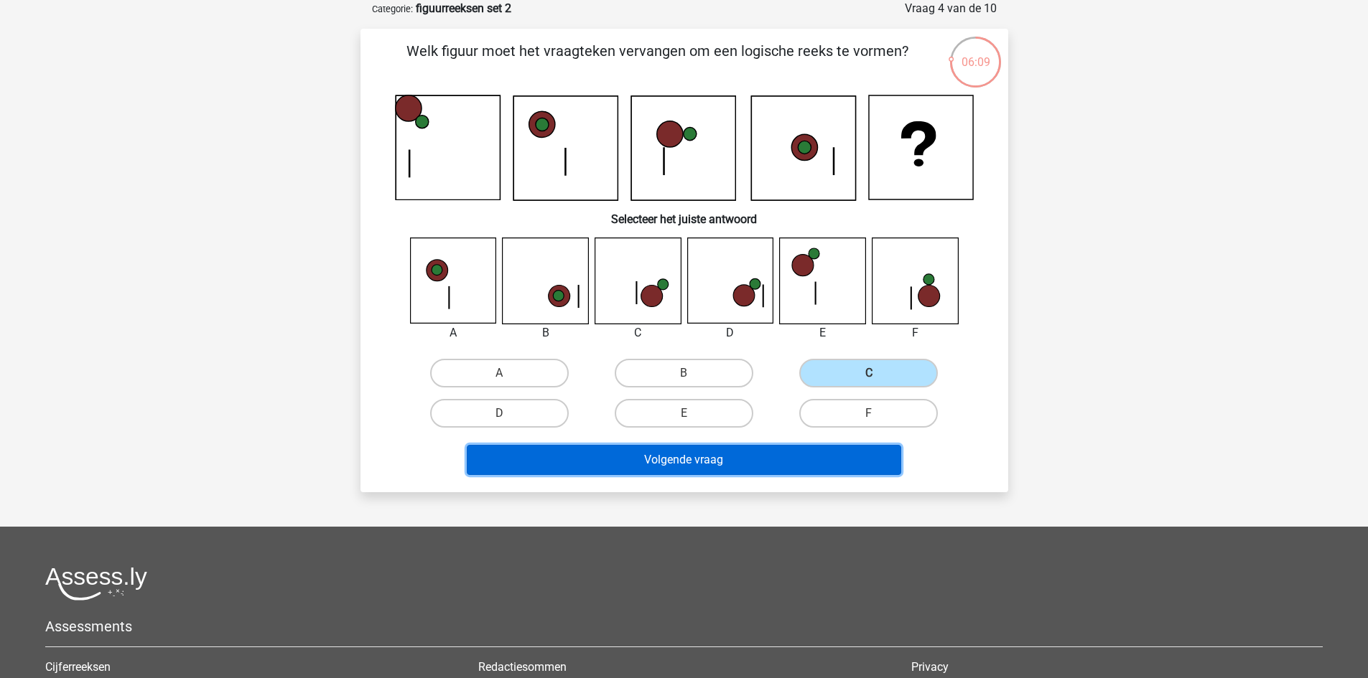
click at [768, 467] on button "Volgende vraag" at bounding box center [684, 460] width 434 height 30
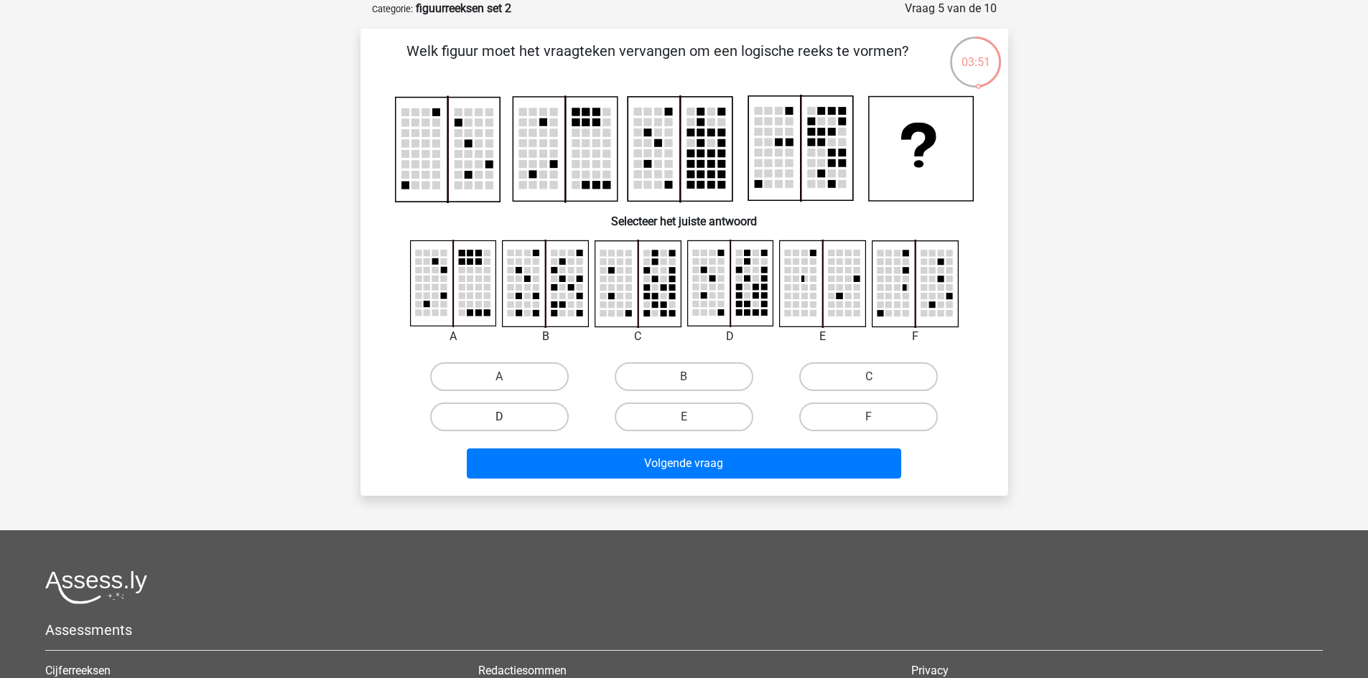
click at [527, 414] on label "D" at bounding box center [499, 417] width 139 height 29
click at [508, 417] on input "D" at bounding box center [503, 421] width 9 height 9
radio input "true"
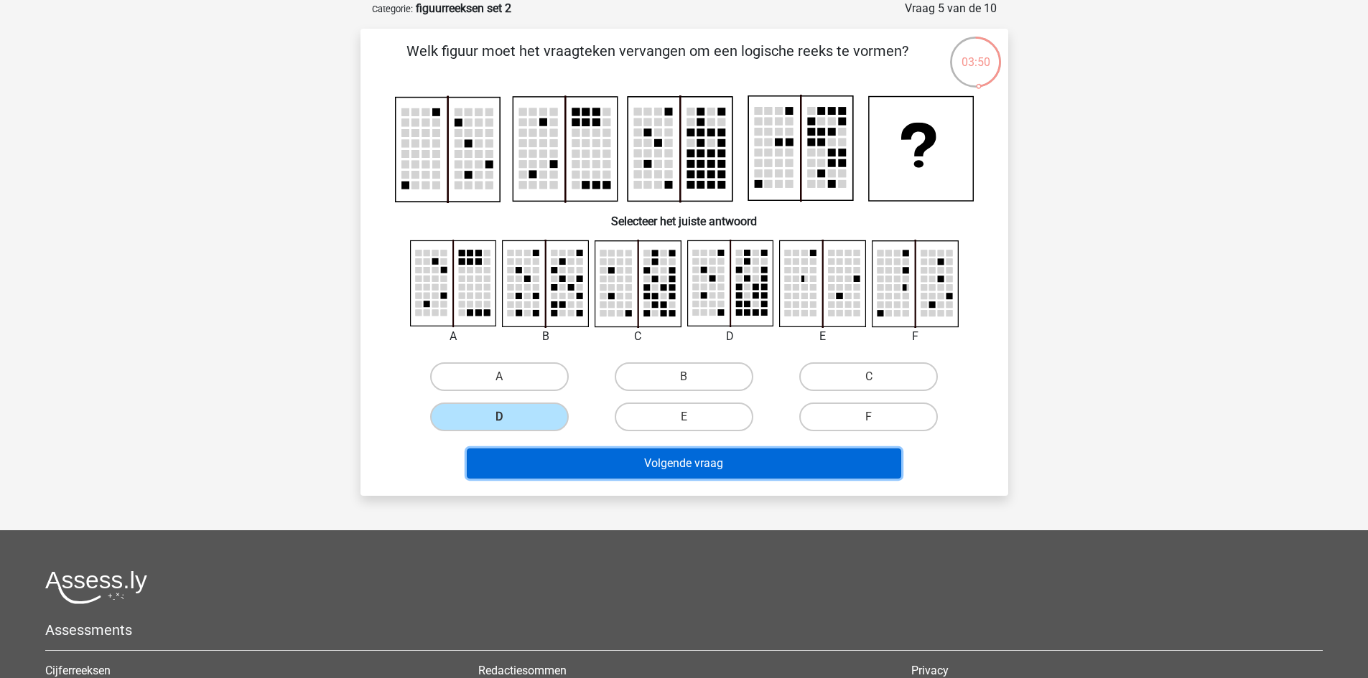
click at [661, 459] on button "Volgende vraag" at bounding box center [684, 464] width 434 height 30
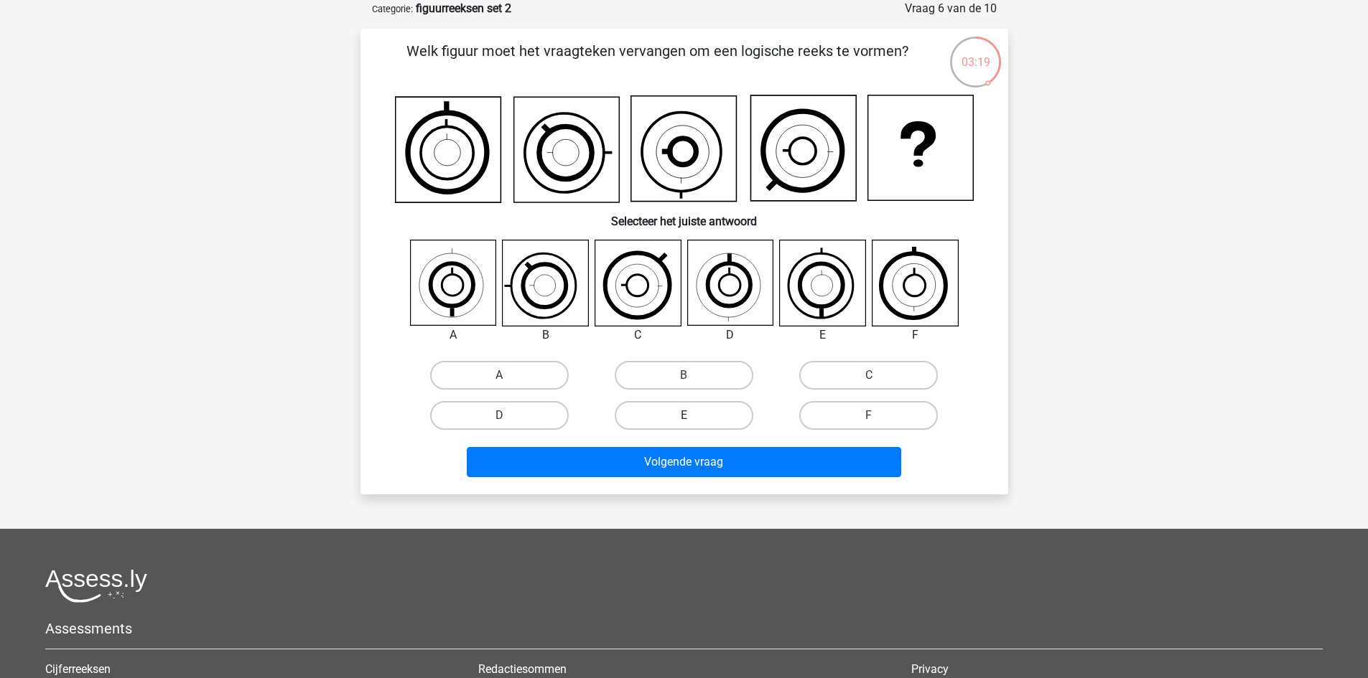
click at [709, 405] on label "E" at bounding box center [684, 415] width 139 height 29
click at [693, 416] on input "E" at bounding box center [687, 420] width 9 height 9
radio input "true"
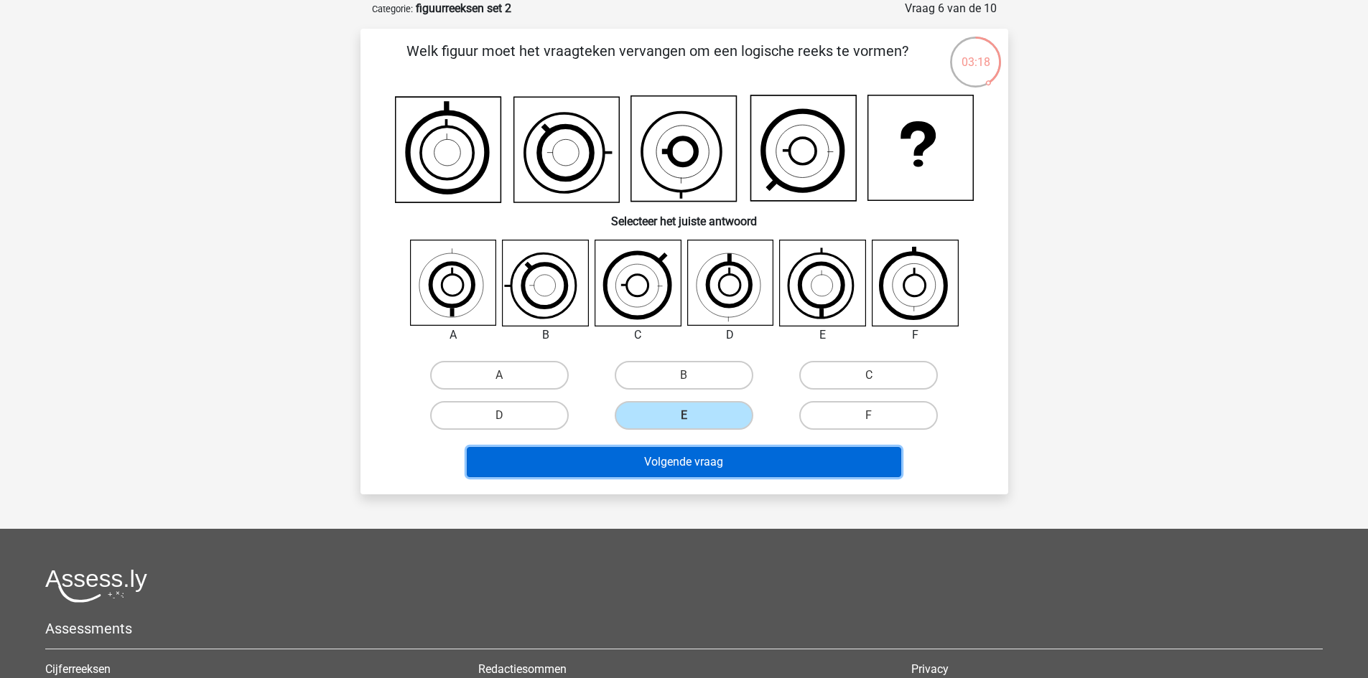
click at [703, 464] on button "Volgende vraag" at bounding box center [684, 462] width 434 height 30
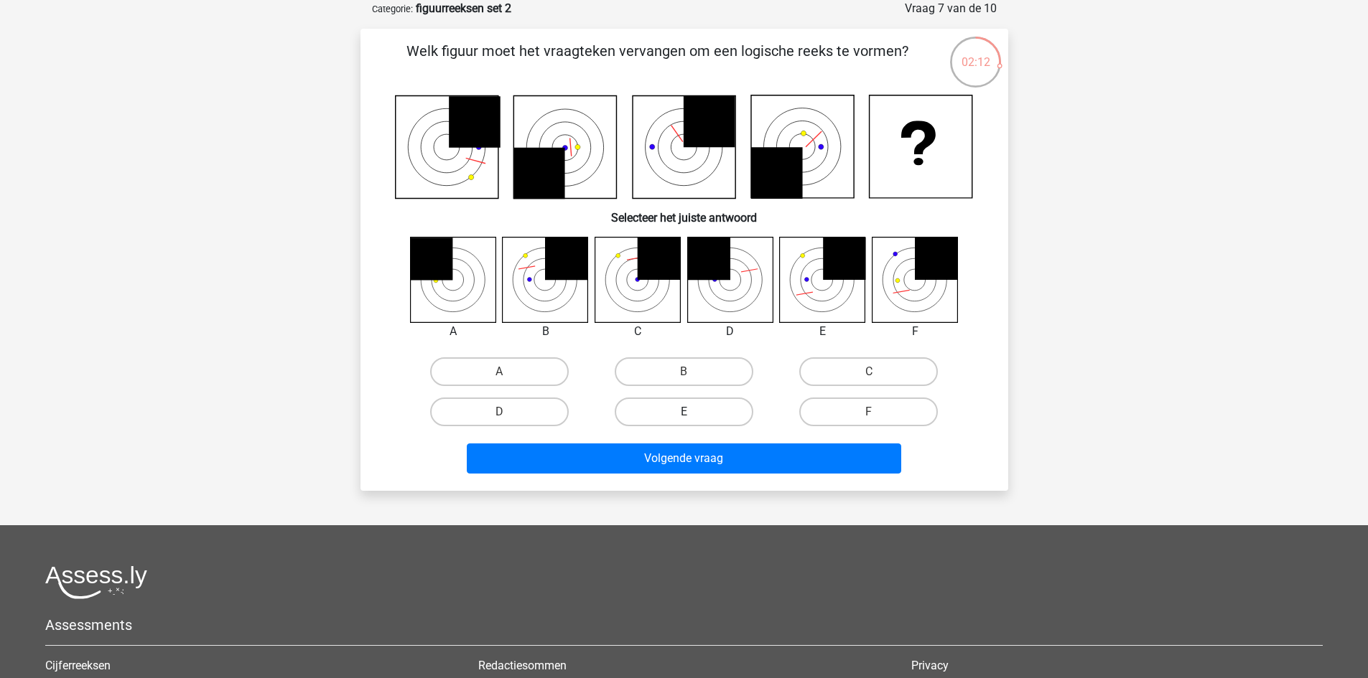
click at [725, 416] on label "E" at bounding box center [684, 412] width 139 height 29
click at [693, 416] on input "E" at bounding box center [687, 416] width 9 height 9
radio input "true"
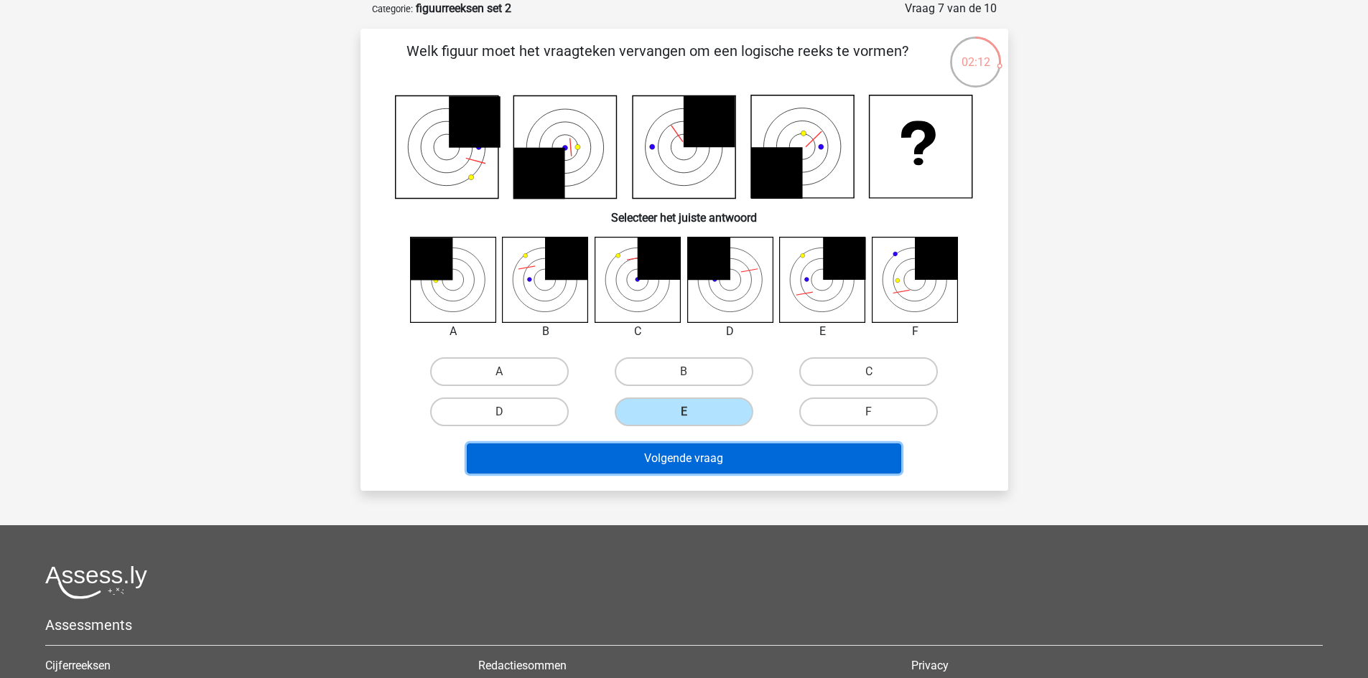
click at [724, 459] on button "Volgende vraag" at bounding box center [684, 459] width 434 height 30
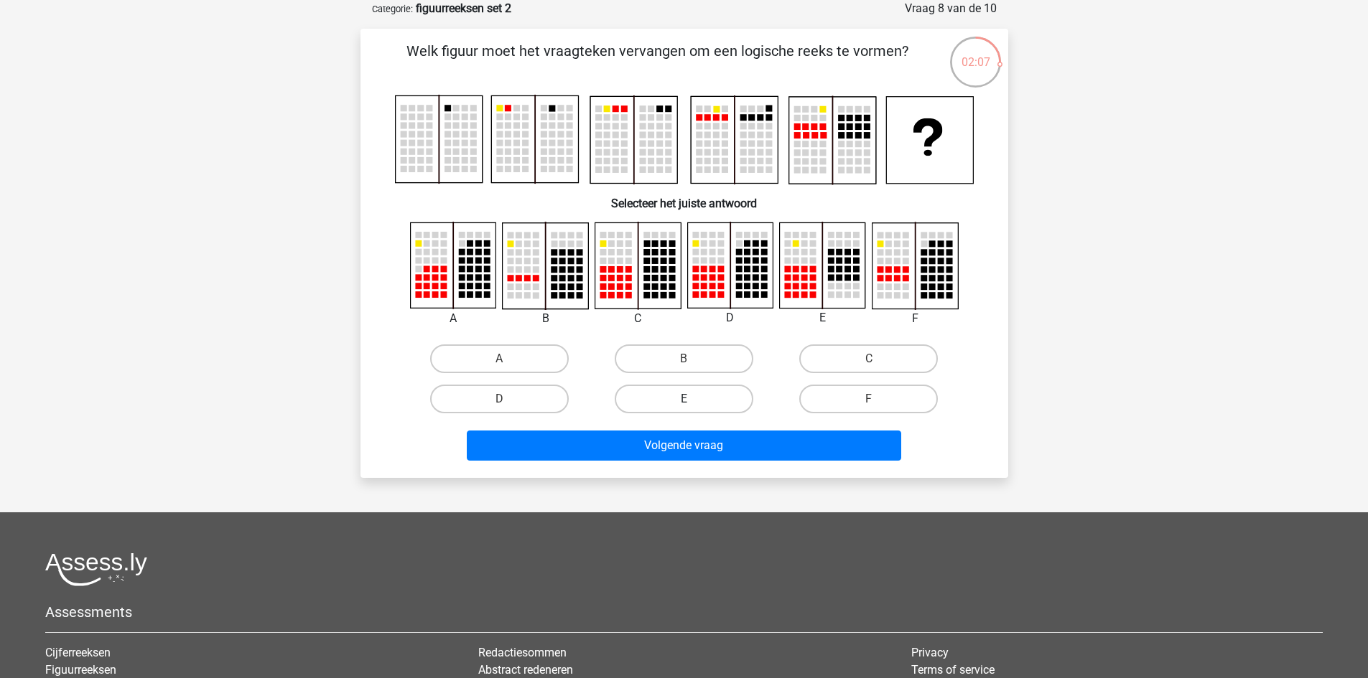
drag, startPoint x: 675, startPoint y: 391, endPoint x: 686, endPoint y: 394, distance: 12.0
click at [675, 390] on label "E" at bounding box center [684, 399] width 139 height 29
click at [683, 399] on input "E" at bounding box center [687, 403] width 9 height 9
radio input "true"
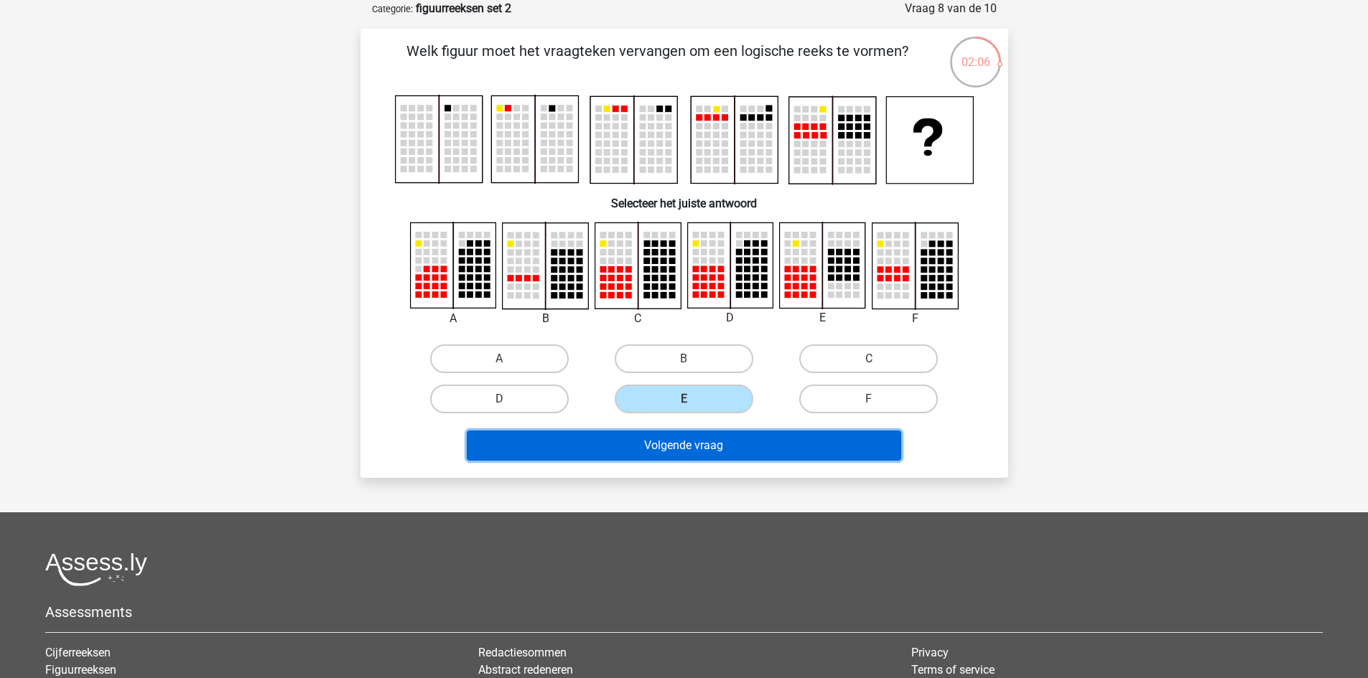
click at [718, 439] on button "Volgende vraag" at bounding box center [684, 446] width 434 height 30
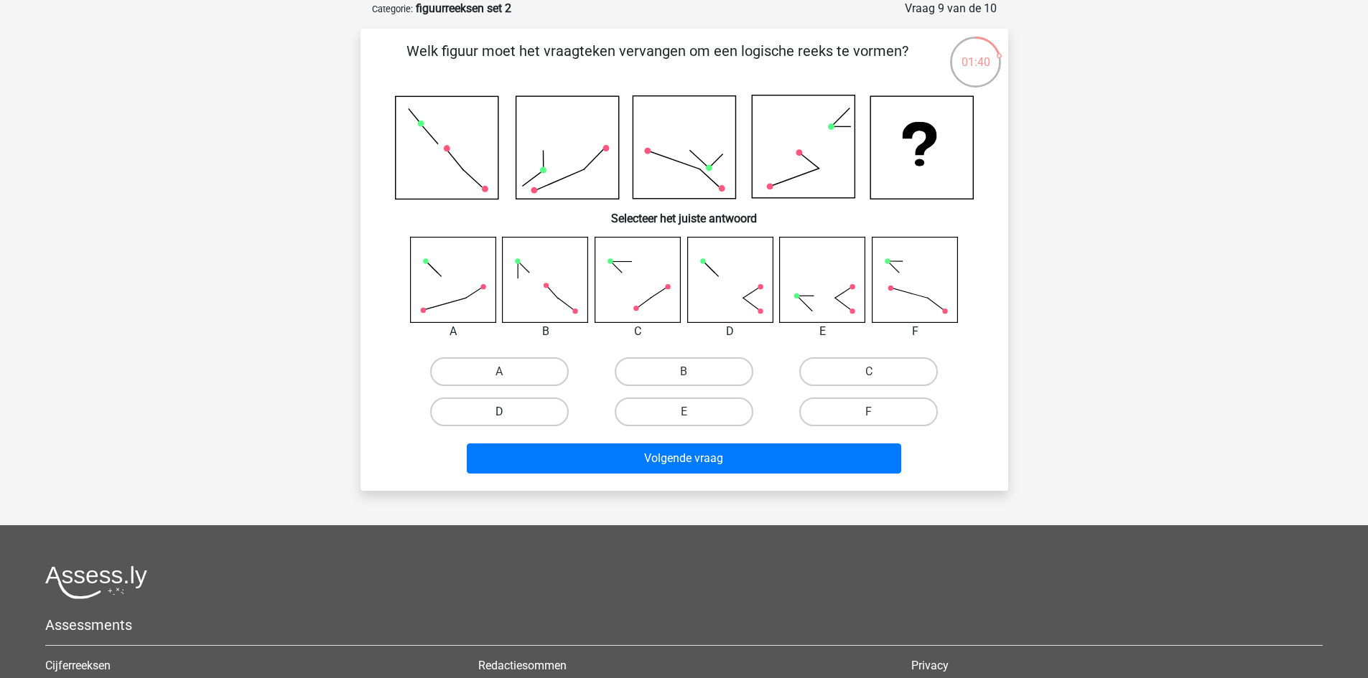
click at [533, 408] on label "D" at bounding box center [499, 412] width 139 height 29
click at [508, 412] on input "D" at bounding box center [503, 416] width 9 height 9
radio input "true"
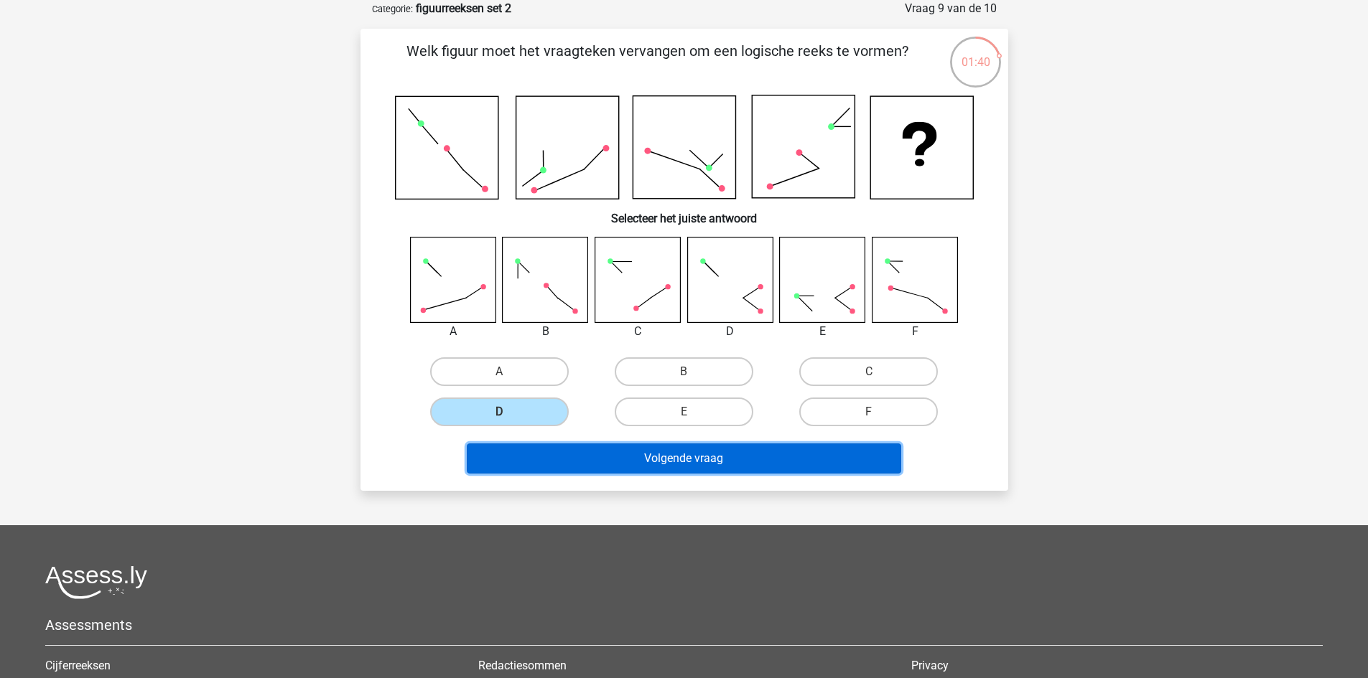
click at [650, 458] on button "Volgende vraag" at bounding box center [684, 459] width 434 height 30
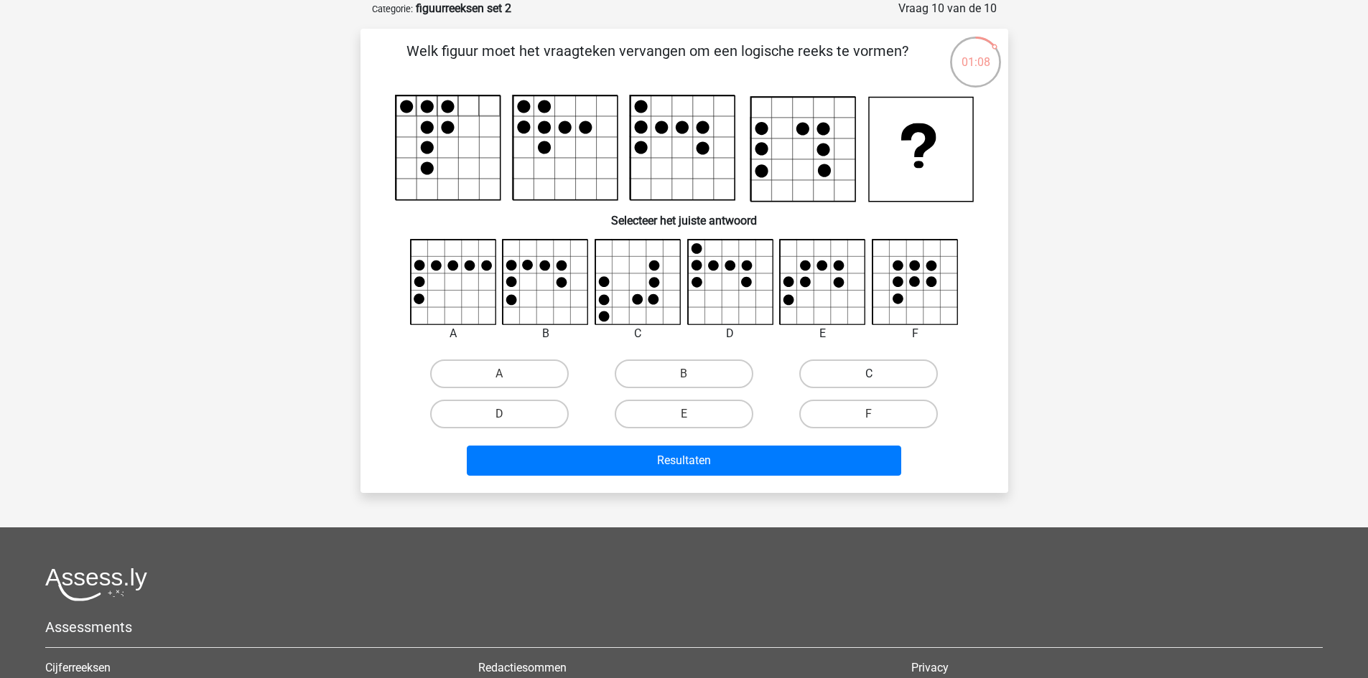
click at [859, 378] on label "C" at bounding box center [868, 374] width 139 height 29
click at [869, 378] on input "C" at bounding box center [873, 378] width 9 height 9
radio input "true"
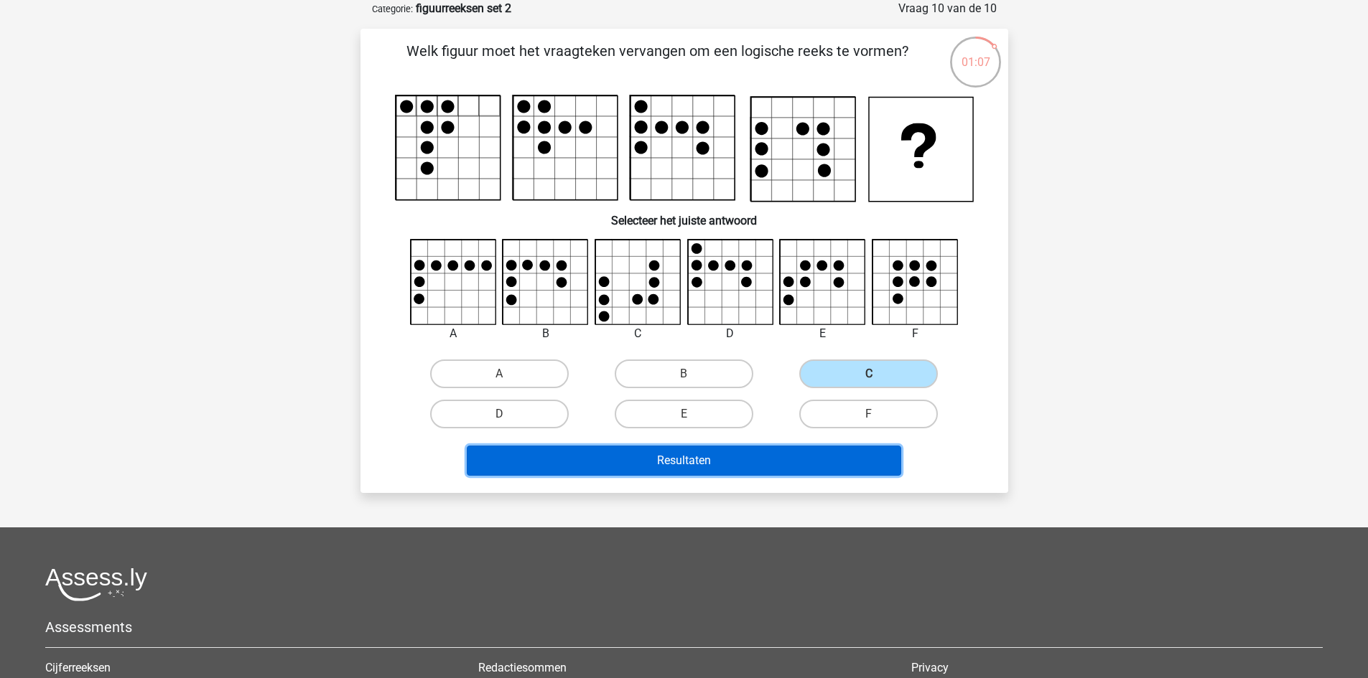
click at [803, 459] on button "Resultaten" at bounding box center [684, 461] width 434 height 30
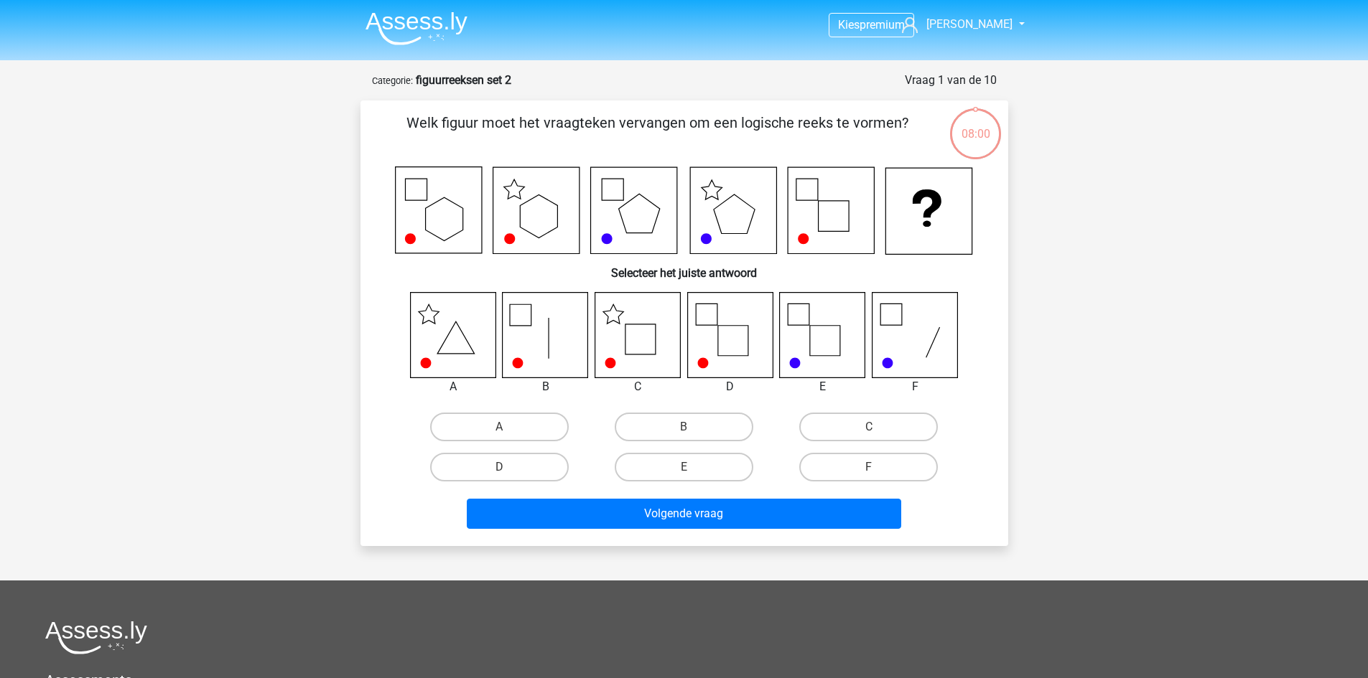
scroll to position [72, 0]
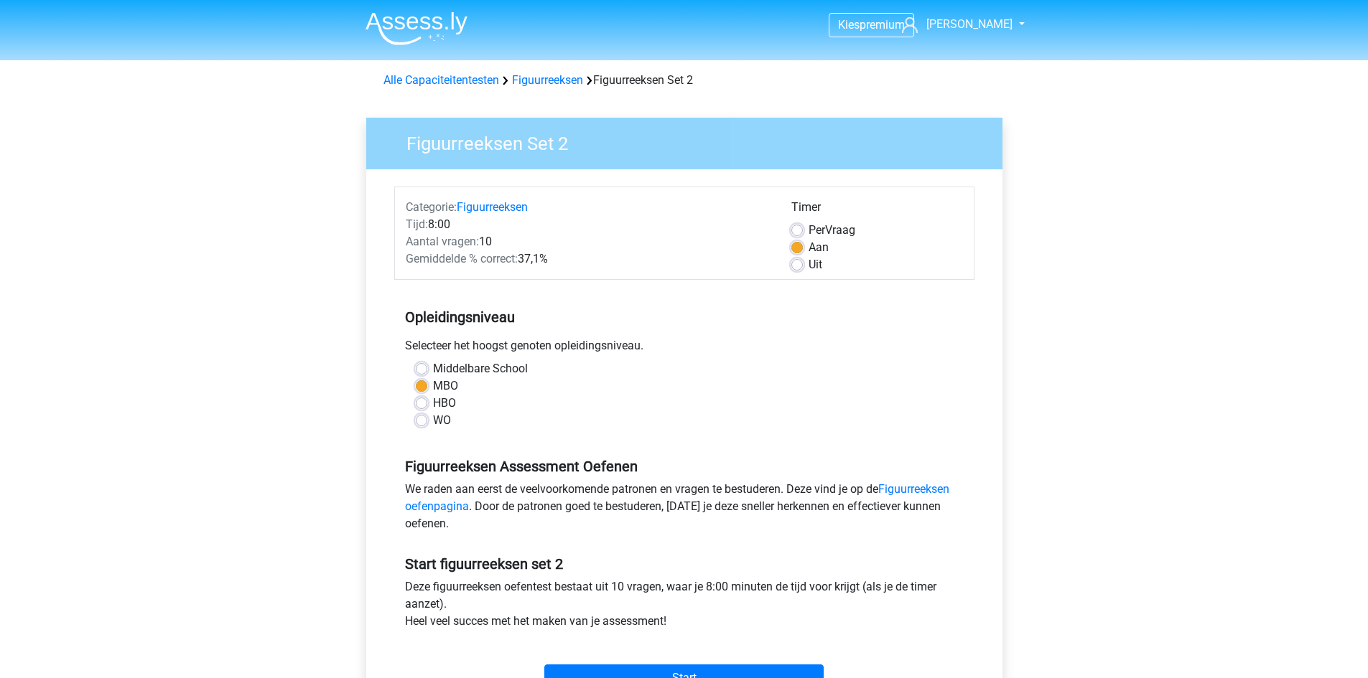
scroll to position [359, 0]
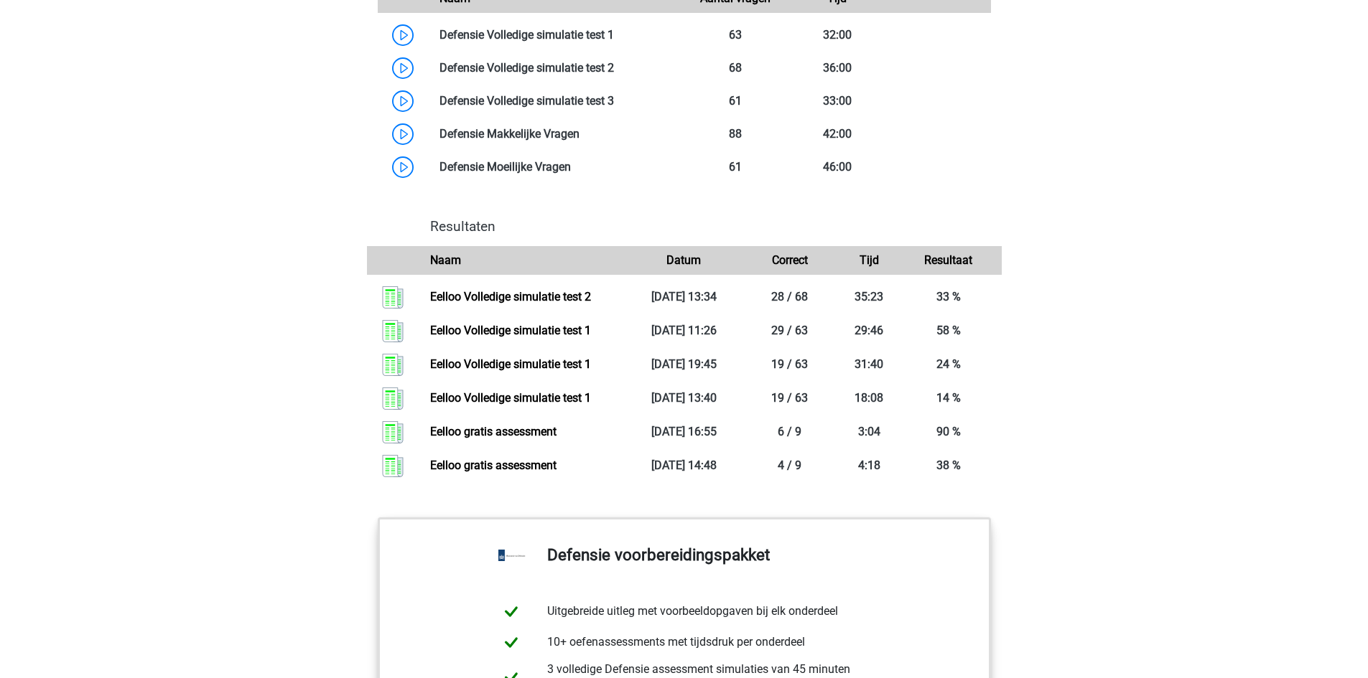
scroll to position [1077, 0]
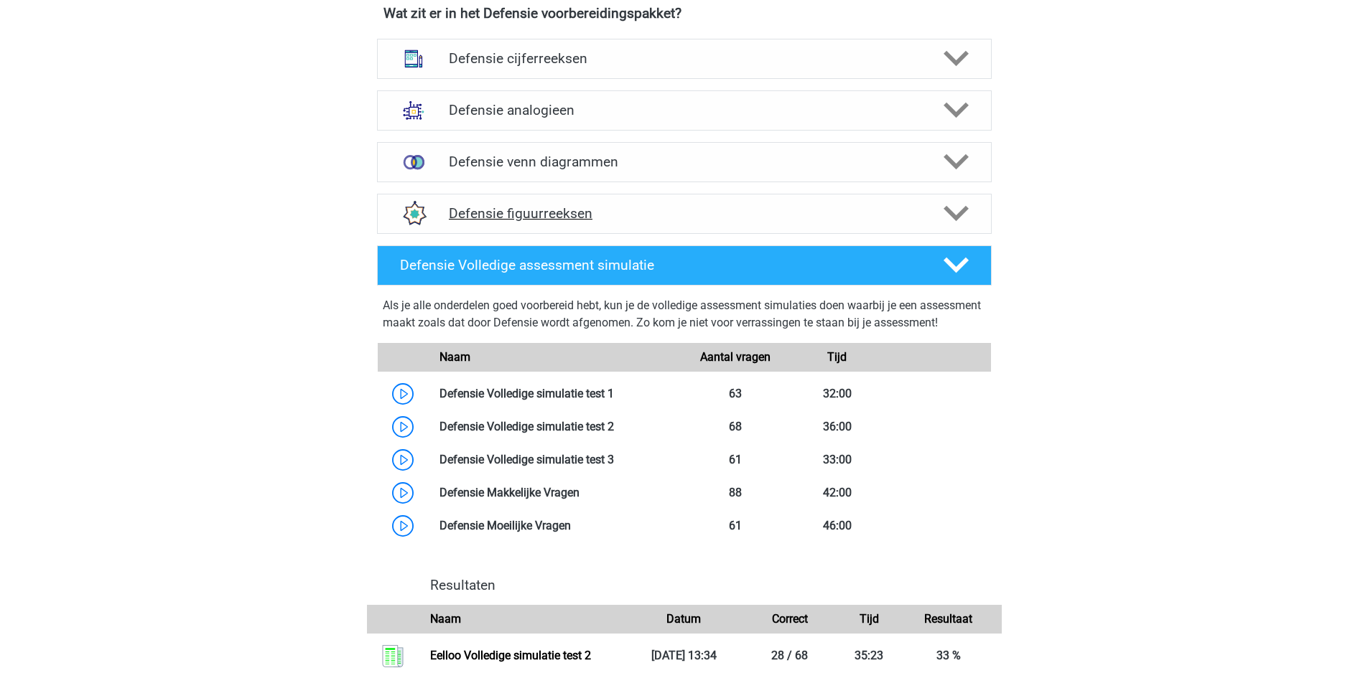
click at [951, 214] on polygon at bounding box center [955, 214] width 25 height 16
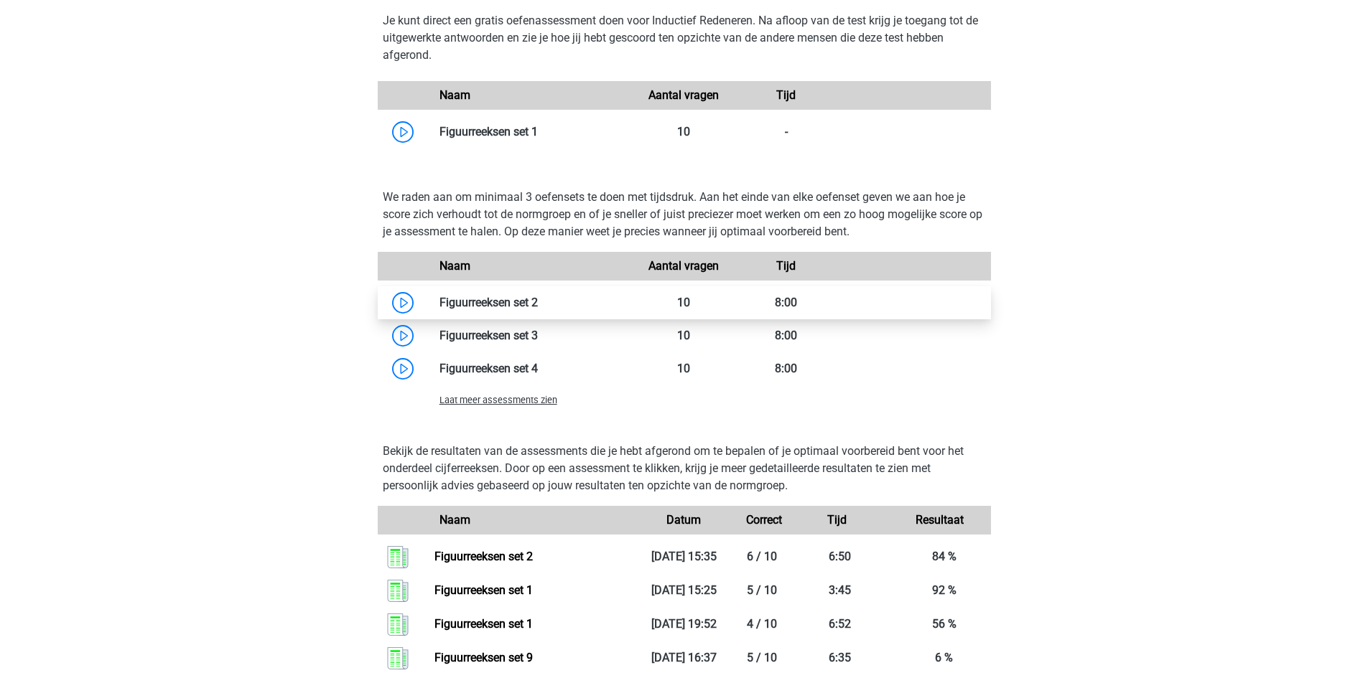
scroll to position [1436, 0]
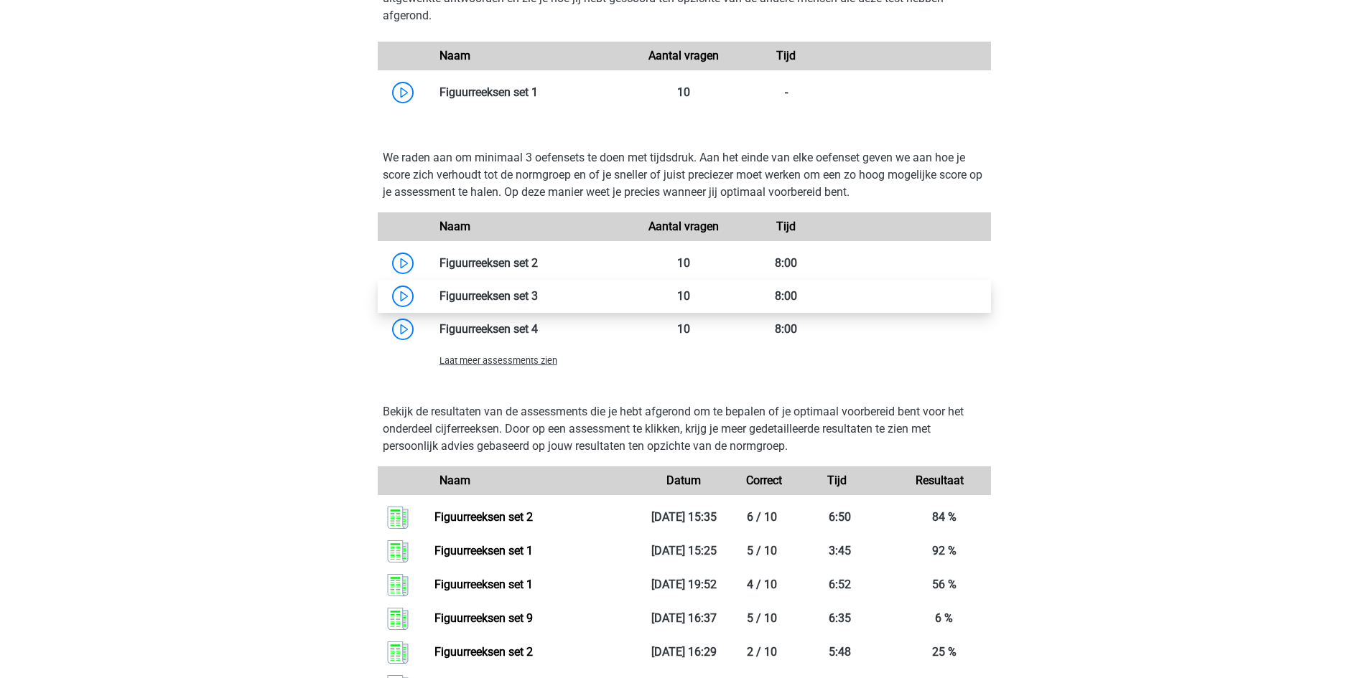
click at [538, 289] on link at bounding box center [538, 296] width 0 height 14
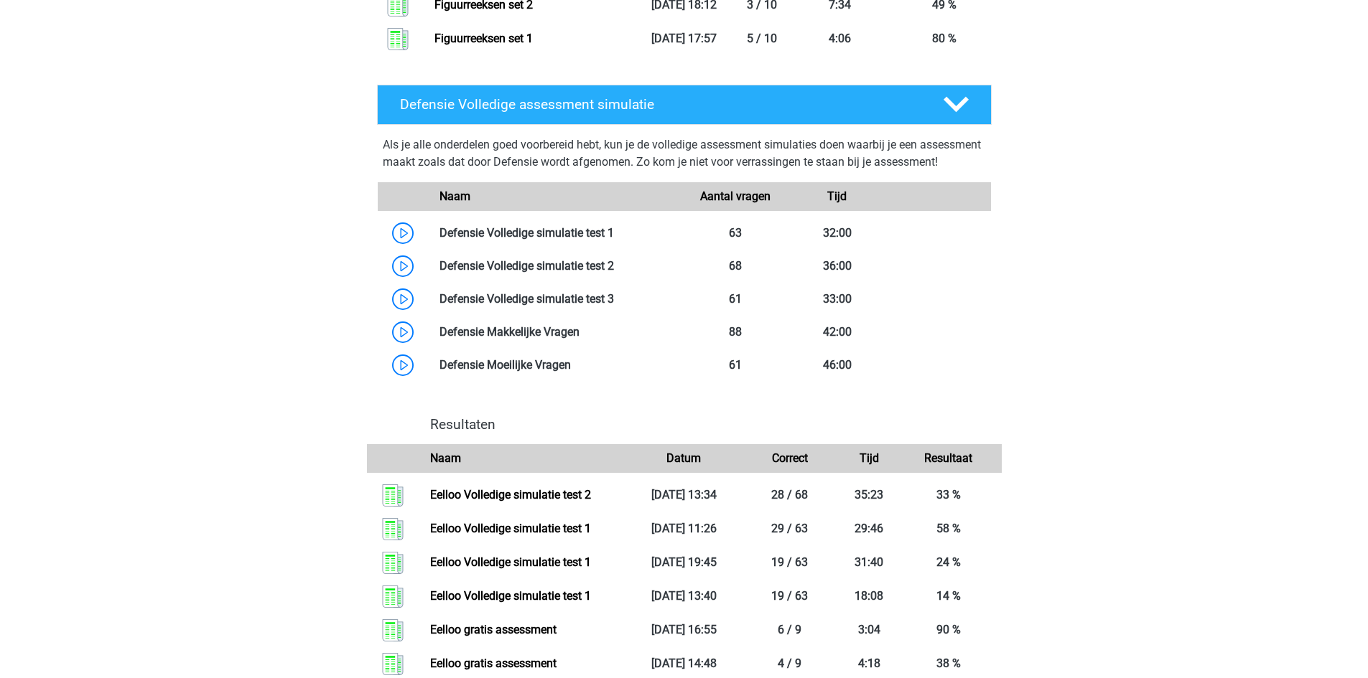
scroll to position [2154, 0]
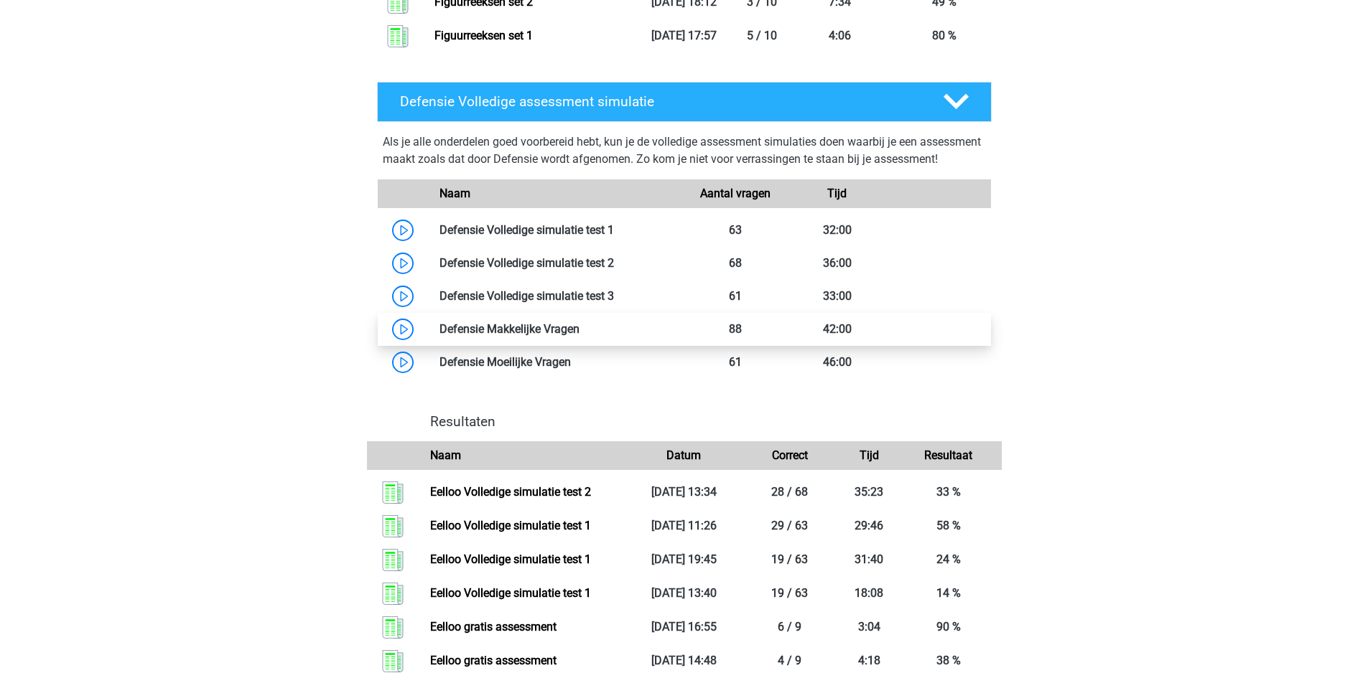
click at [579, 336] on link at bounding box center [579, 329] width 0 height 14
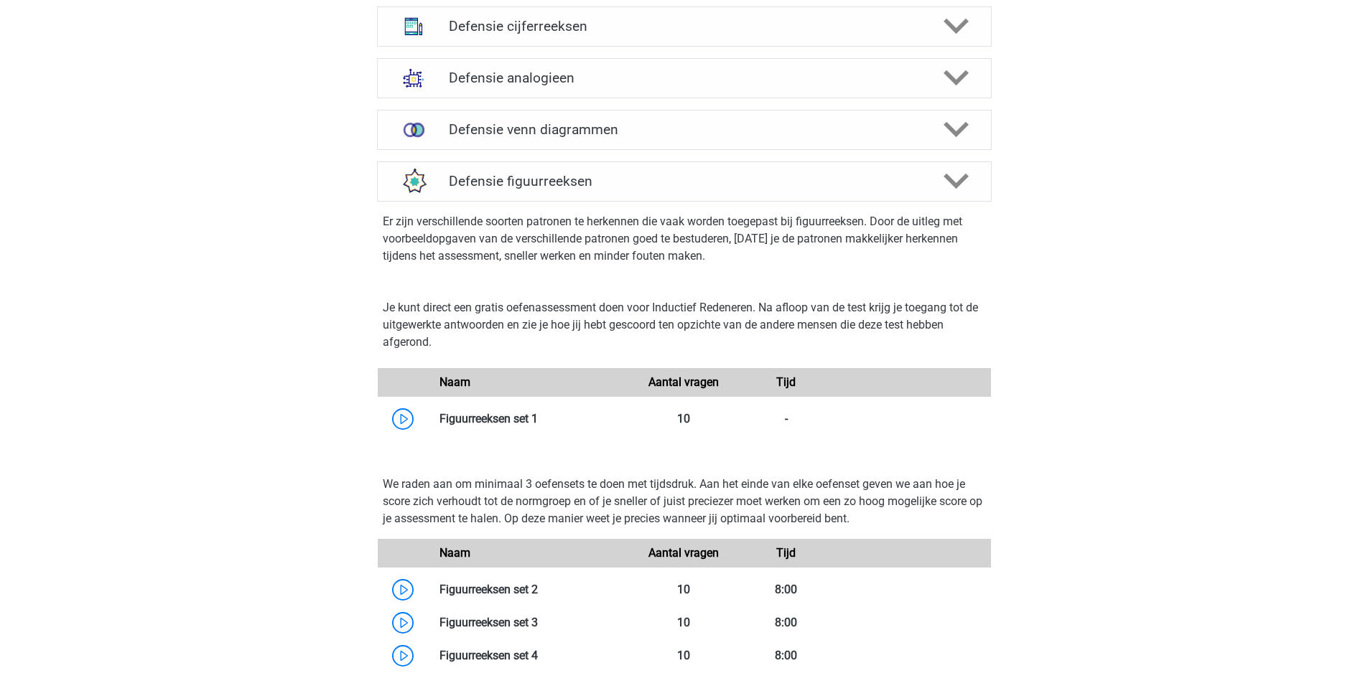
scroll to position [1077, 0]
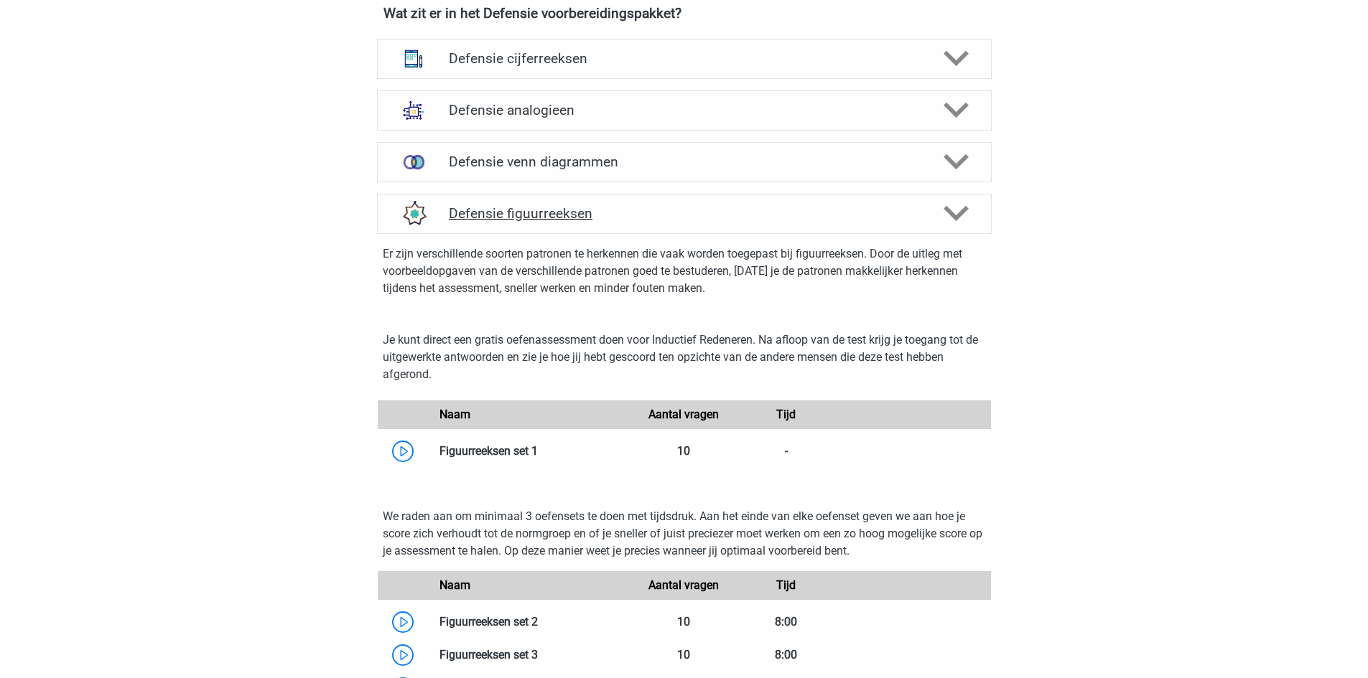
click at [963, 207] on icon at bounding box center [955, 213] width 25 height 25
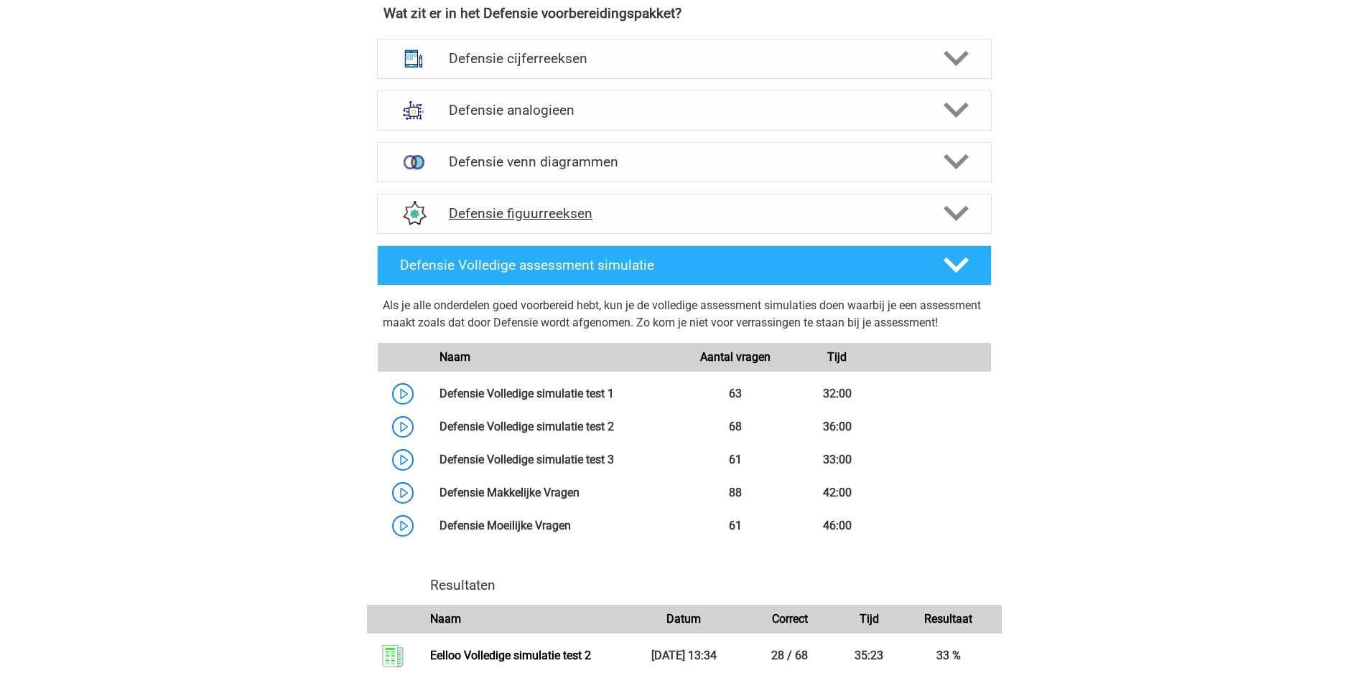
click at [963, 207] on icon at bounding box center [955, 213] width 25 height 25
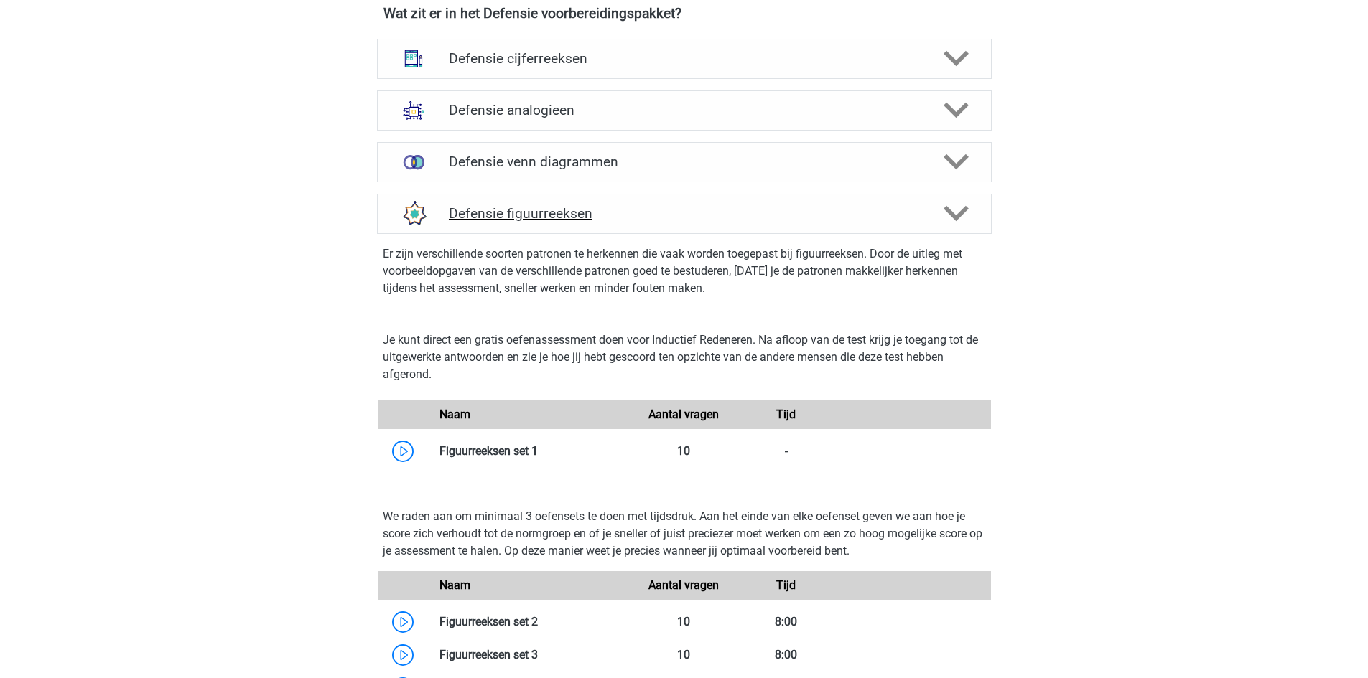
click at [963, 207] on icon at bounding box center [955, 213] width 25 height 25
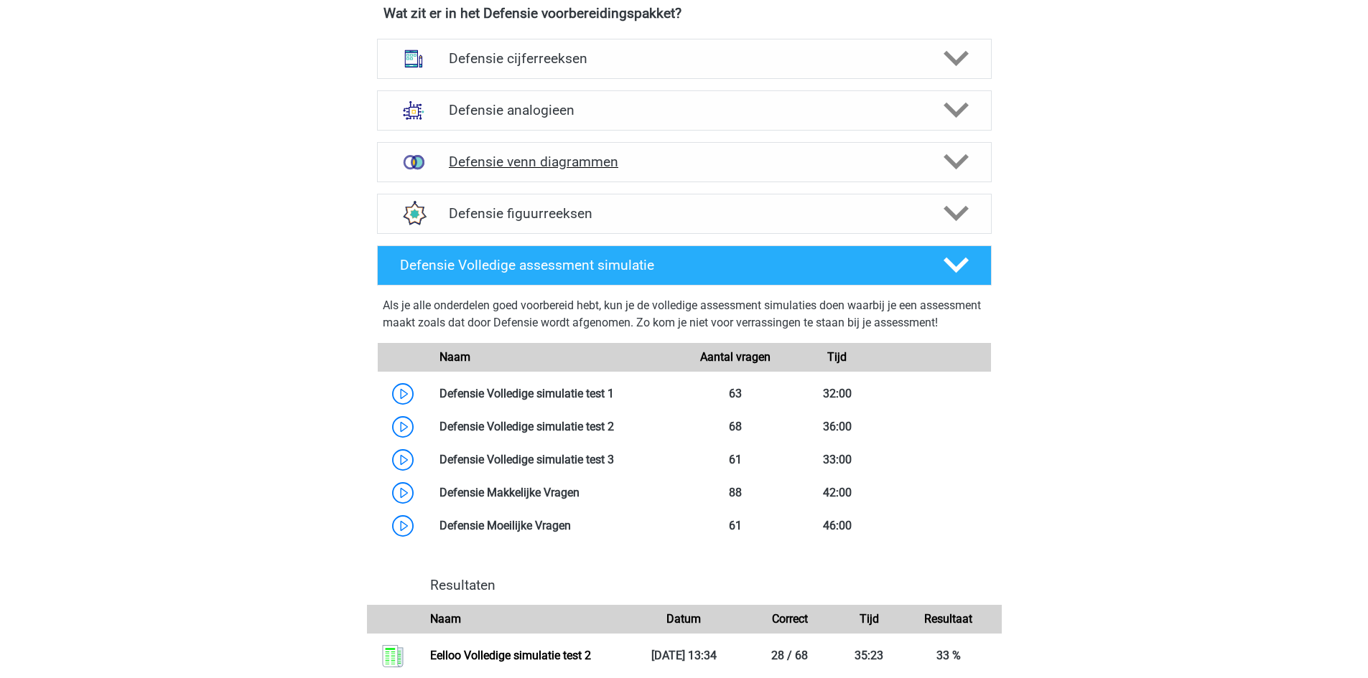
click at [956, 167] on polygon at bounding box center [955, 162] width 25 height 16
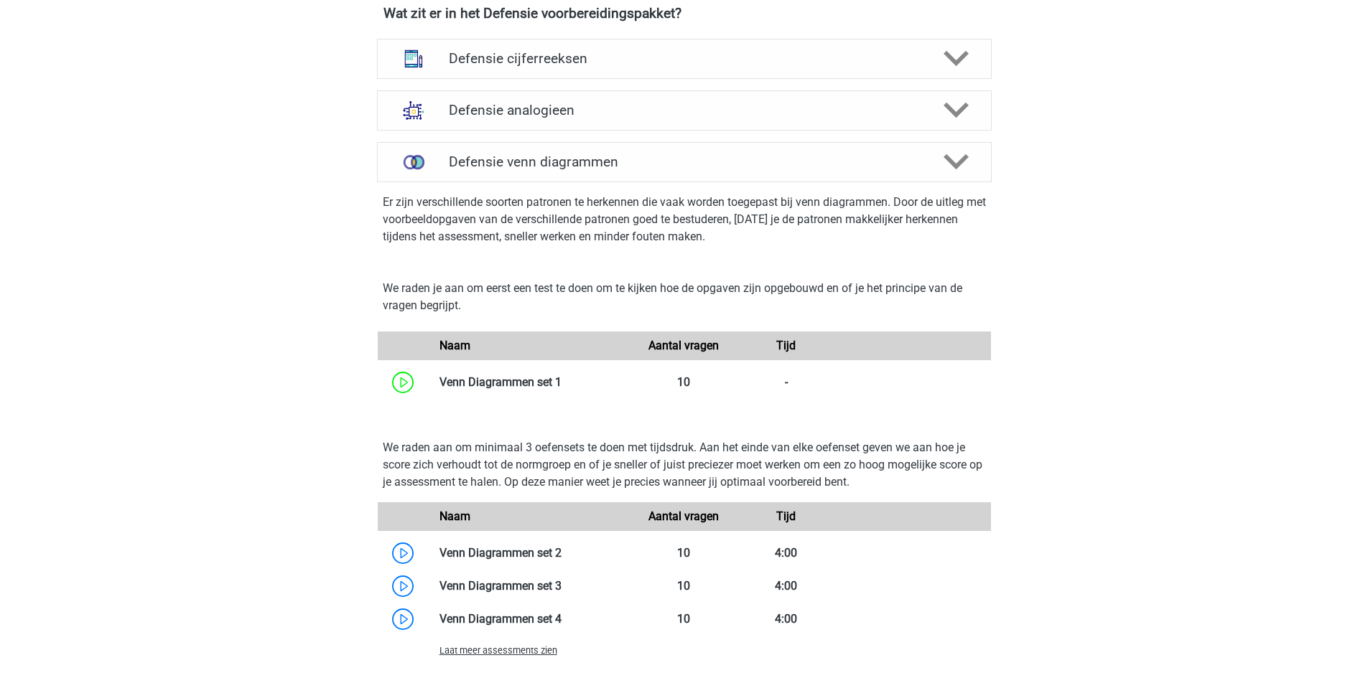
scroll to position [1436, 0]
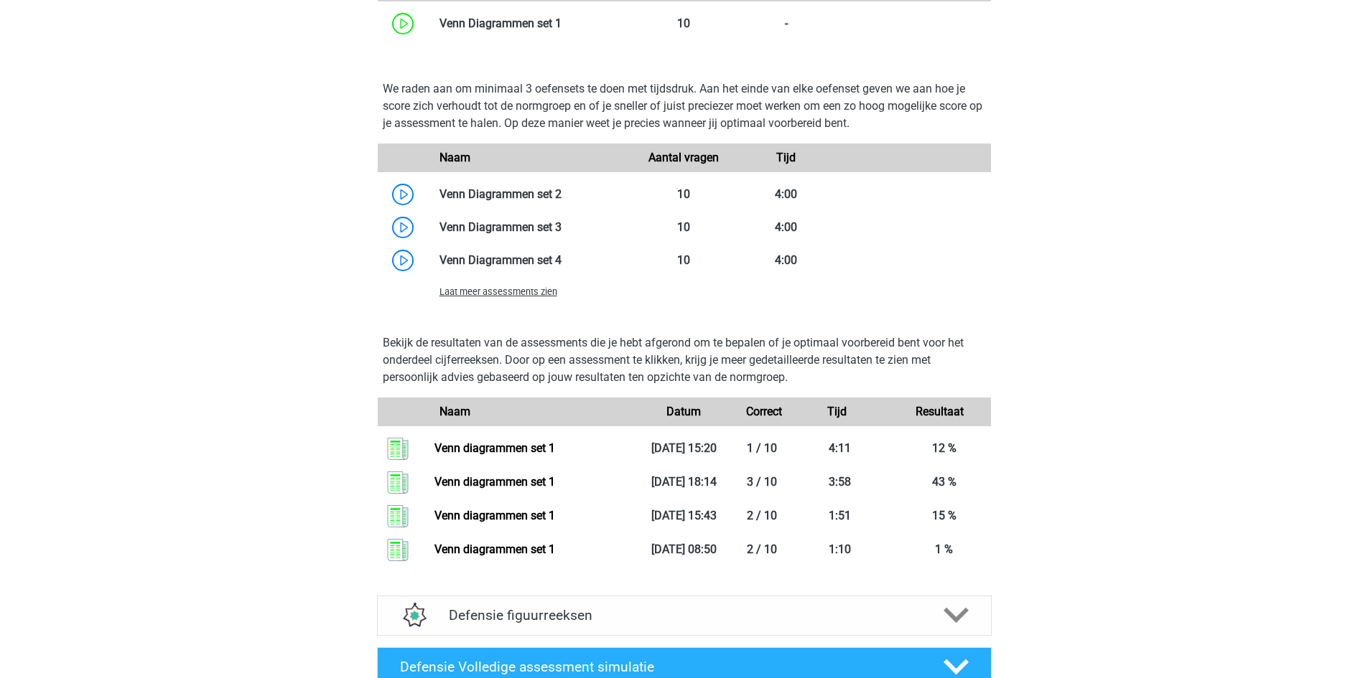
click at [548, 295] on span "Laat meer assessments zien" at bounding box center [498, 291] width 118 height 11
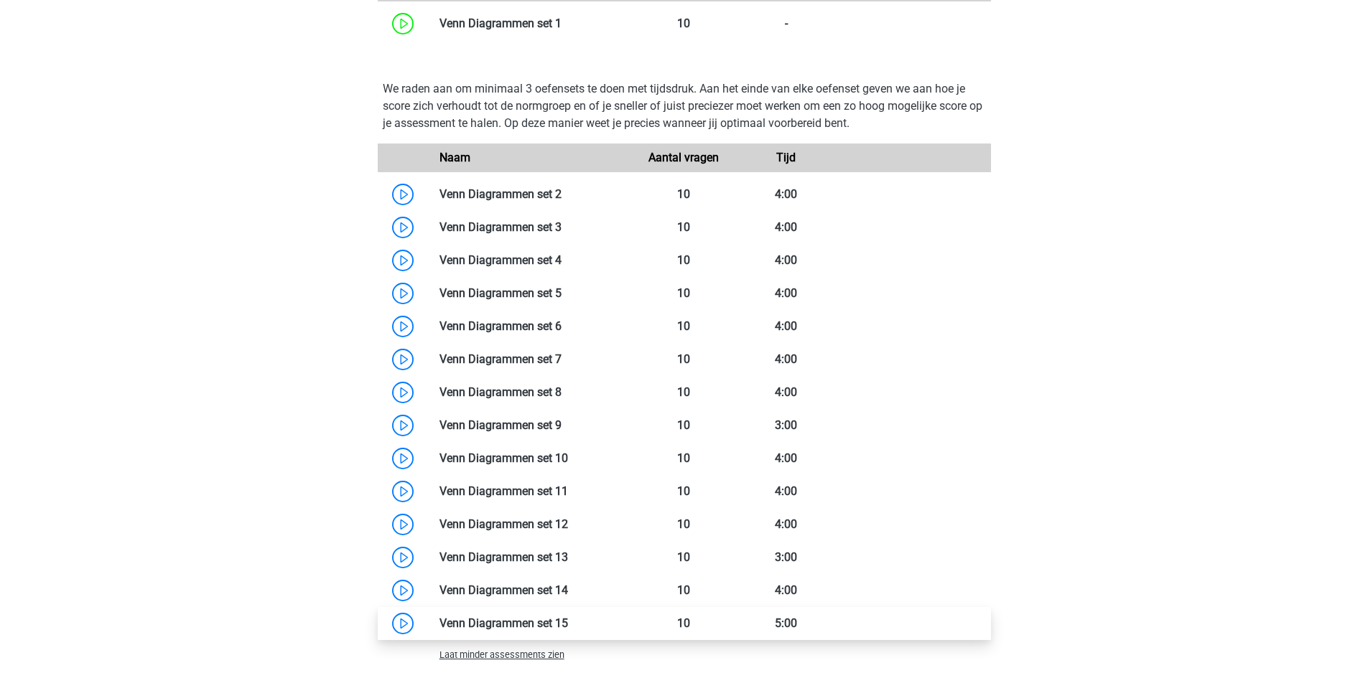
click at [568, 622] on link at bounding box center [568, 624] width 0 height 14
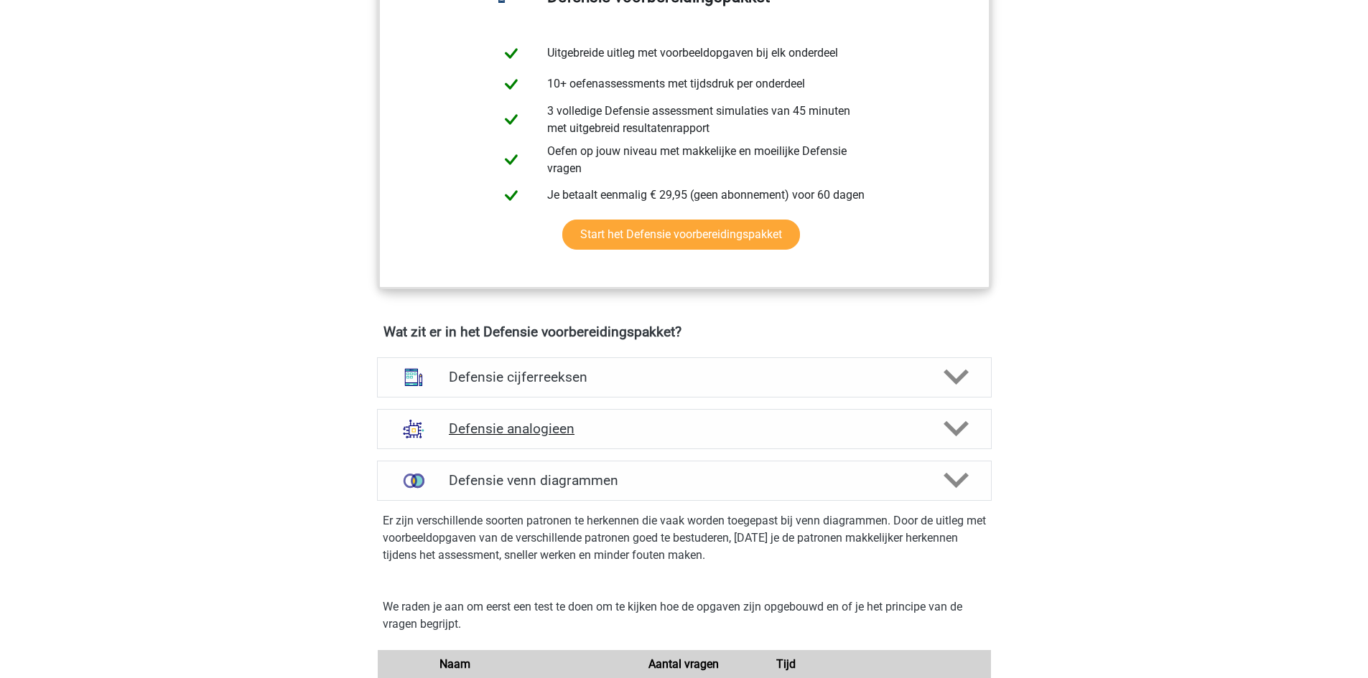
scroll to position [718, 0]
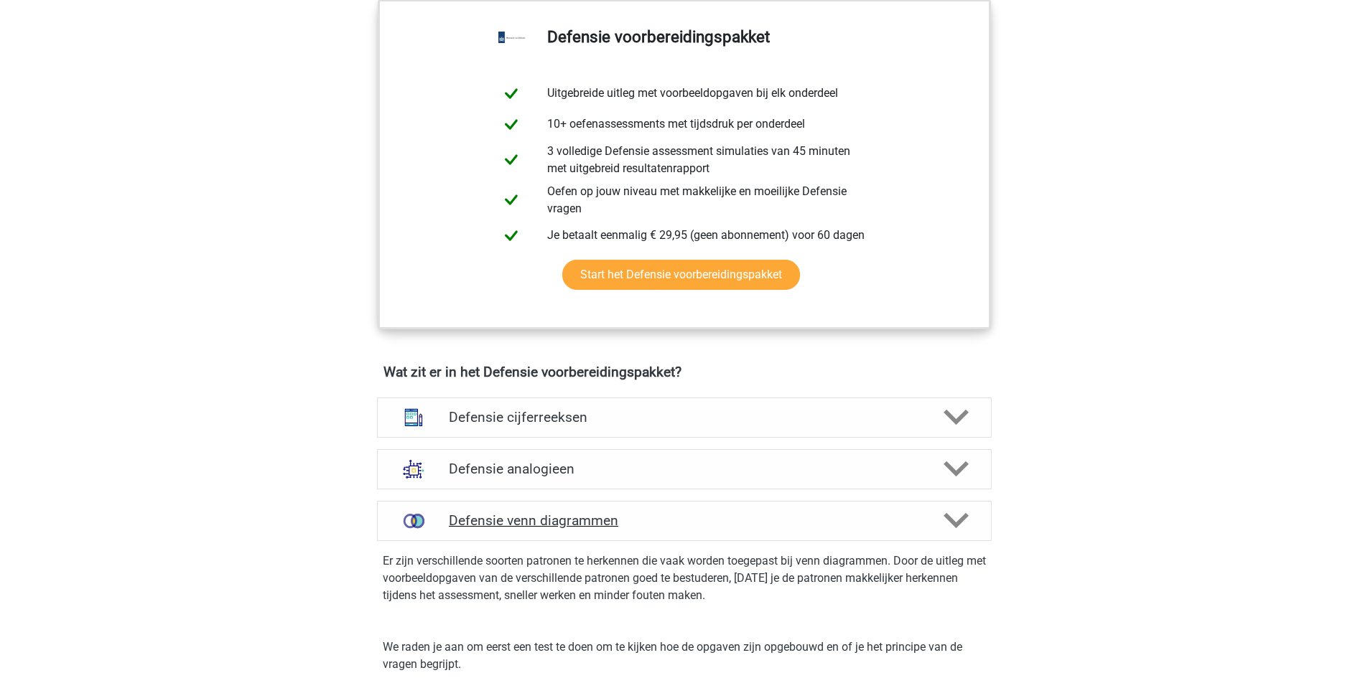
click at [954, 510] on icon at bounding box center [955, 520] width 25 height 25
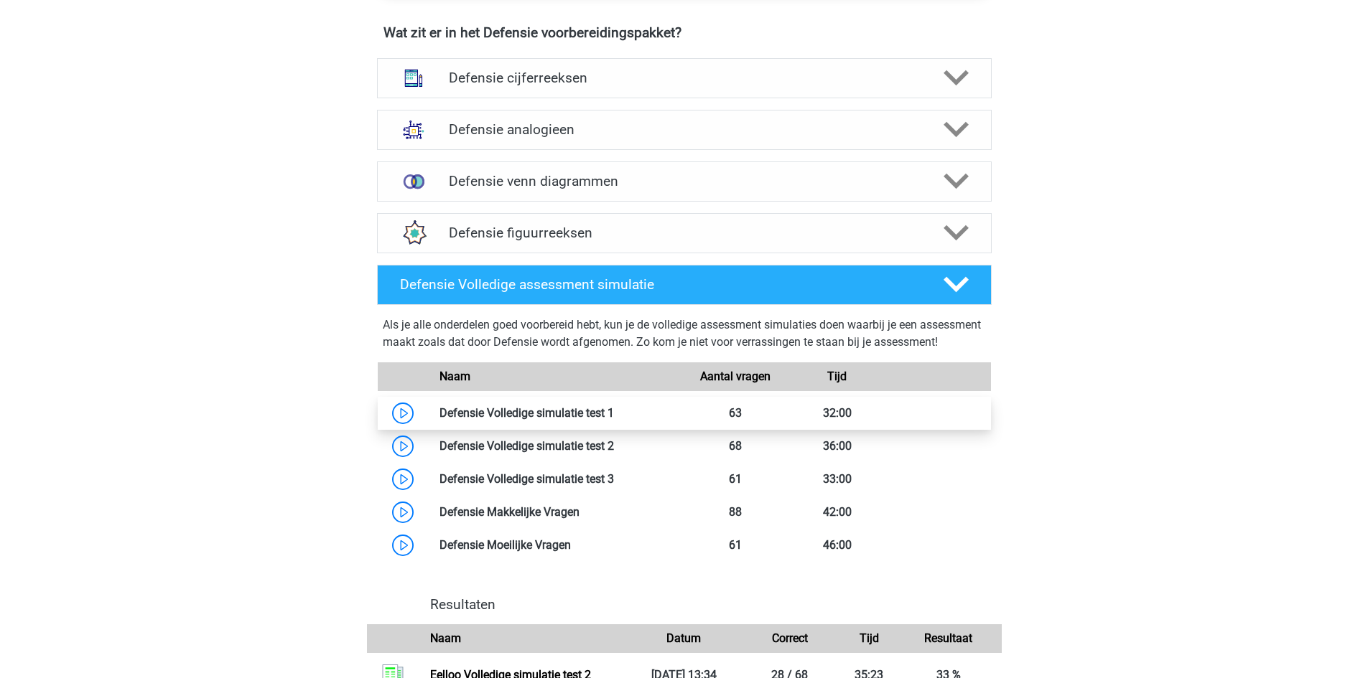
scroll to position [1077, 0]
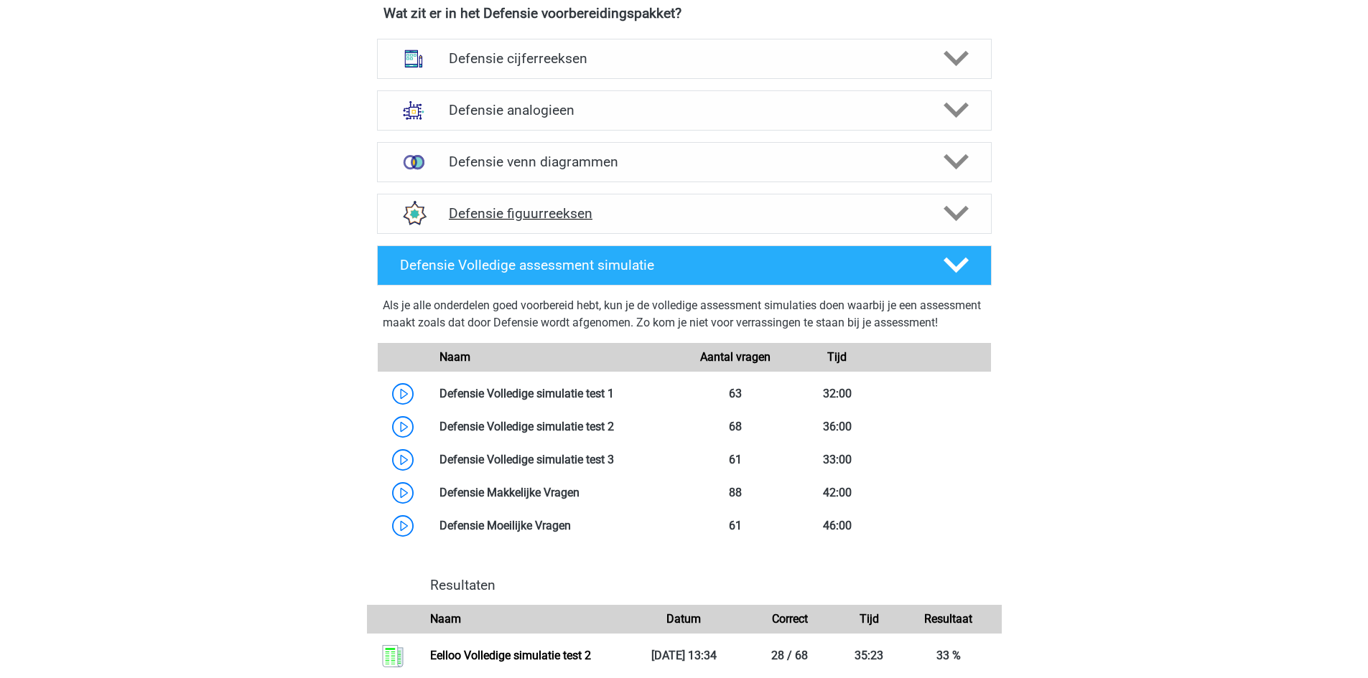
click at [952, 217] on polygon at bounding box center [955, 214] width 25 height 16
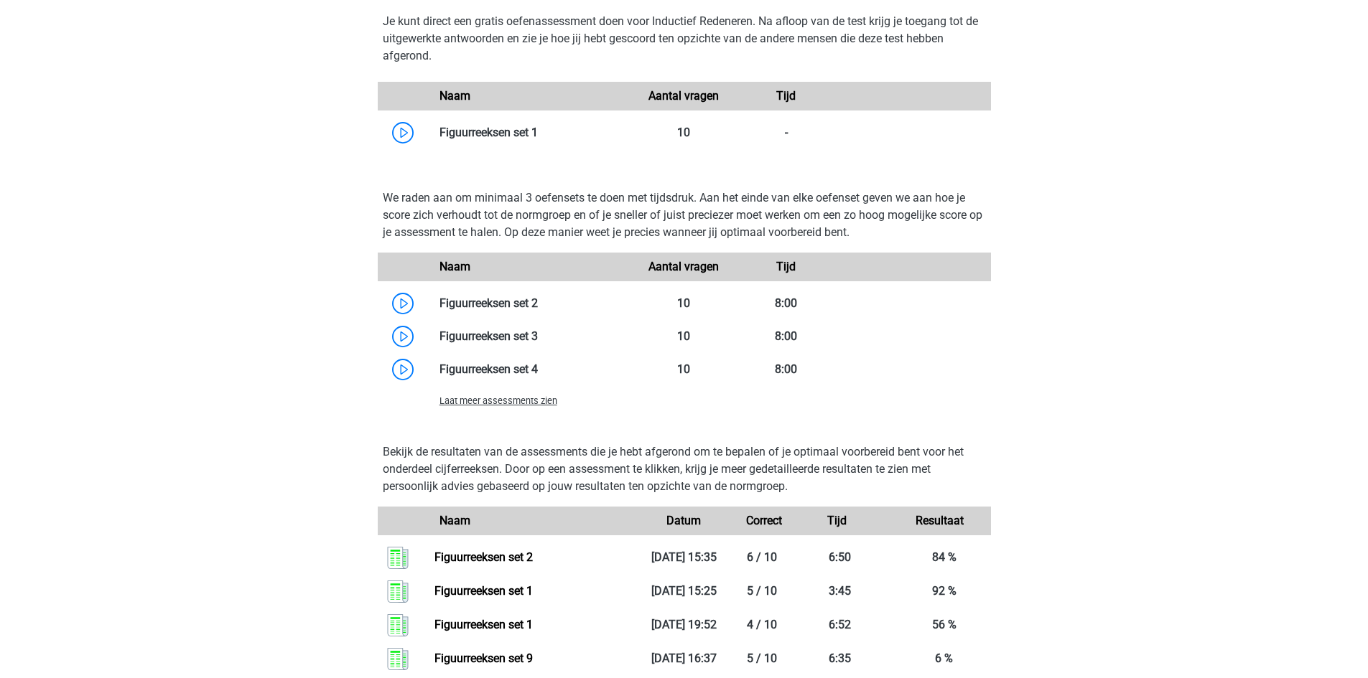
scroll to position [1436, 0]
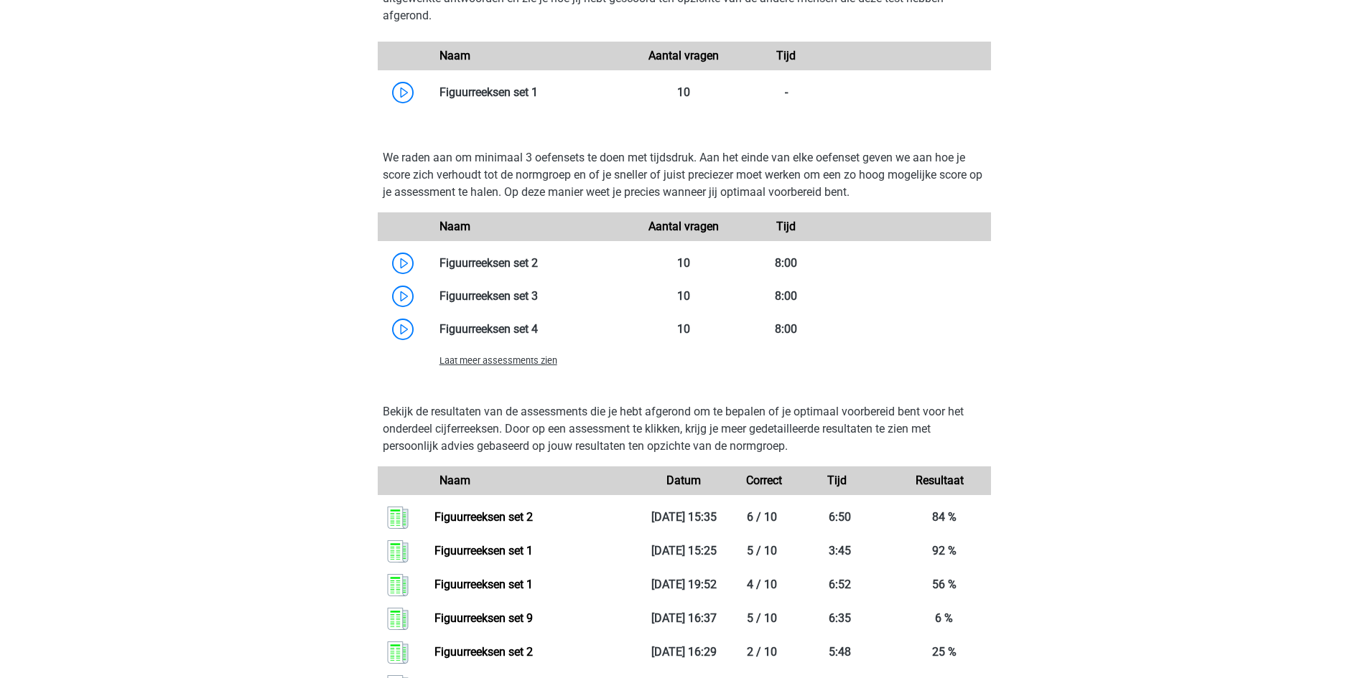
click at [523, 370] on div "Laat meer assessments zien" at bounding box center [684, 360] width 613 height 29
click at [517, 361] on span "Laat meer assessments zien" at bounding box center [498, 360] width 118 height 11
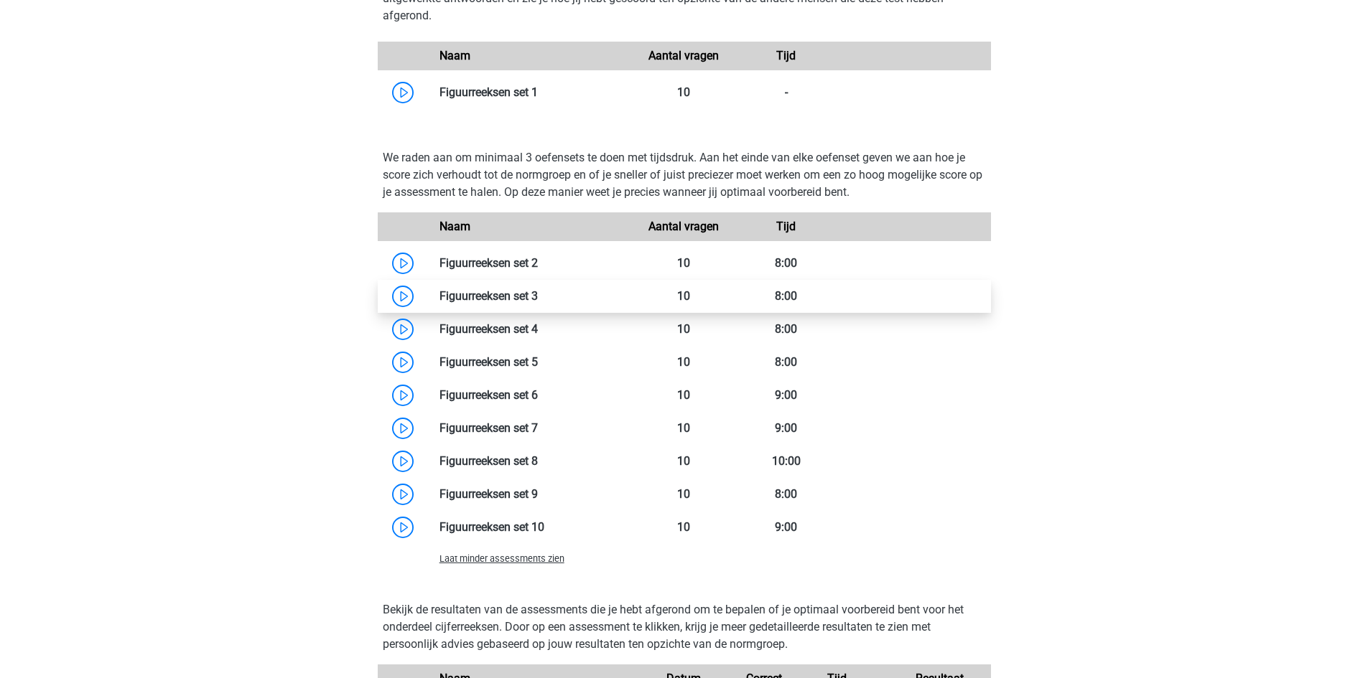
click at [538, 297] on link at bounding box center [538, 296] width 0 height 14
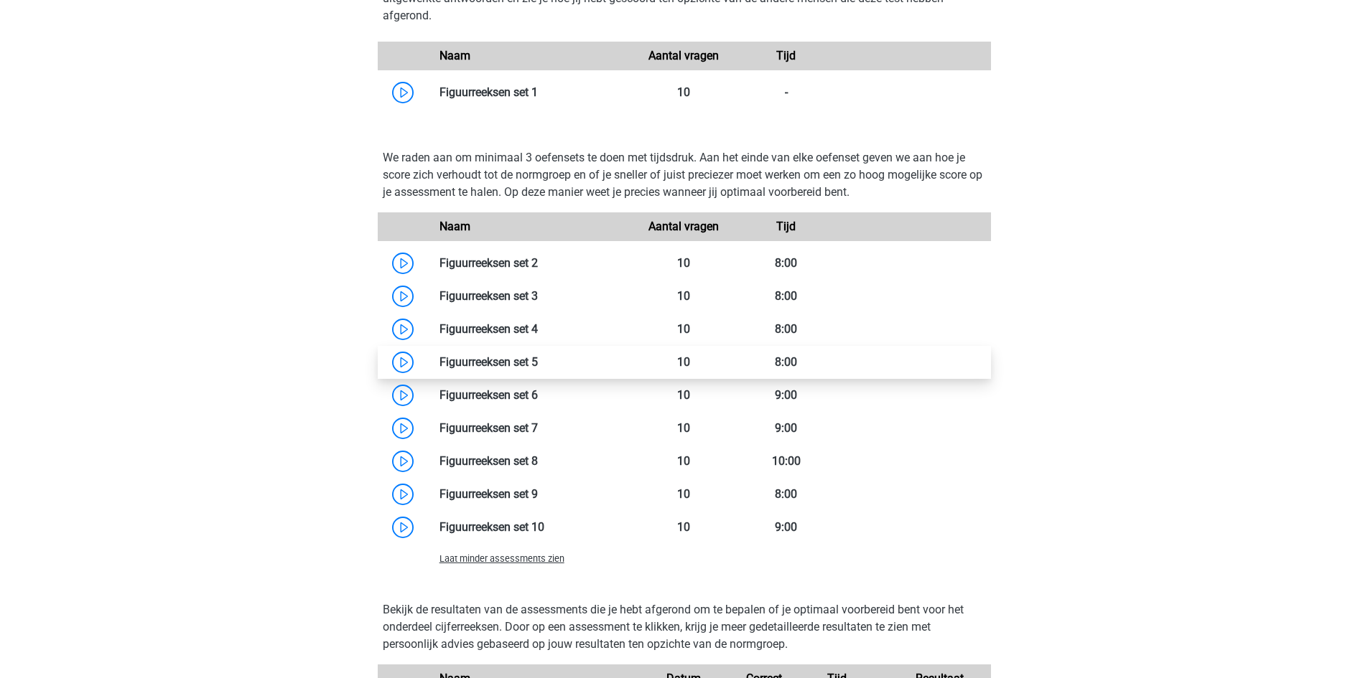
click at [538, 368] on link at bounding box center [538, 362] width 0 height 14
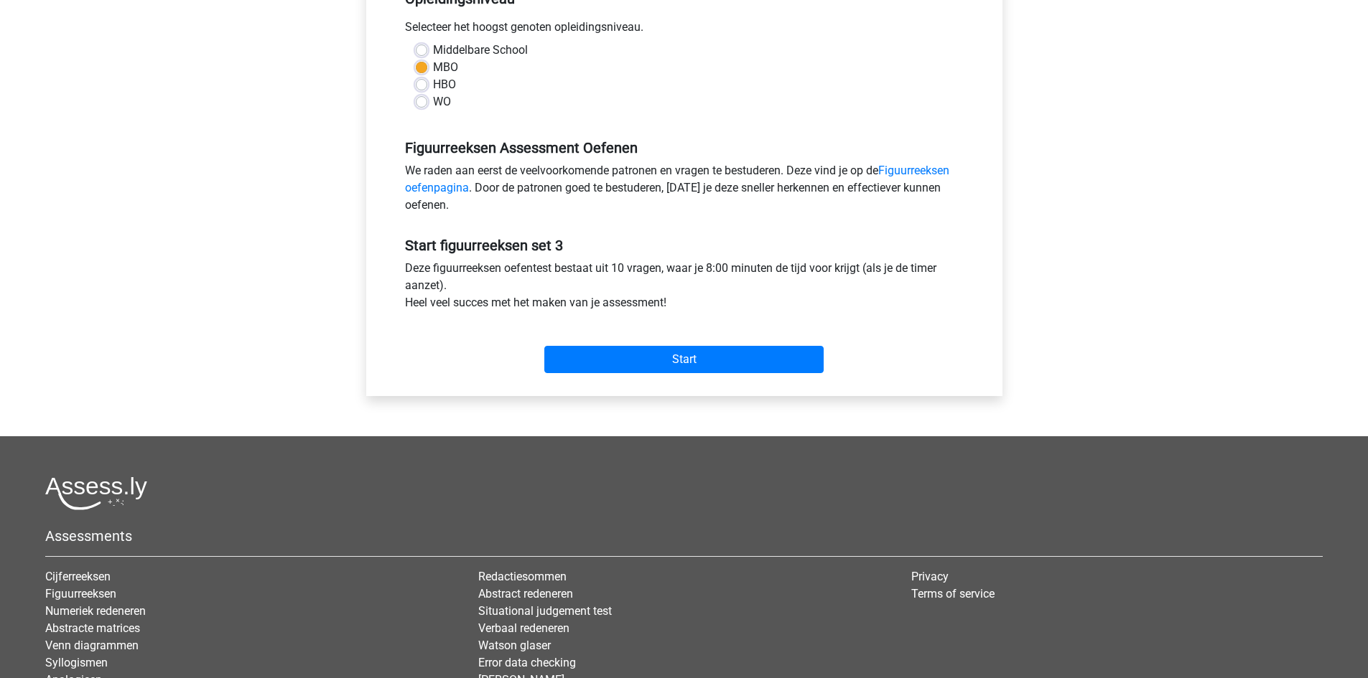
scroll to position [359, 0]
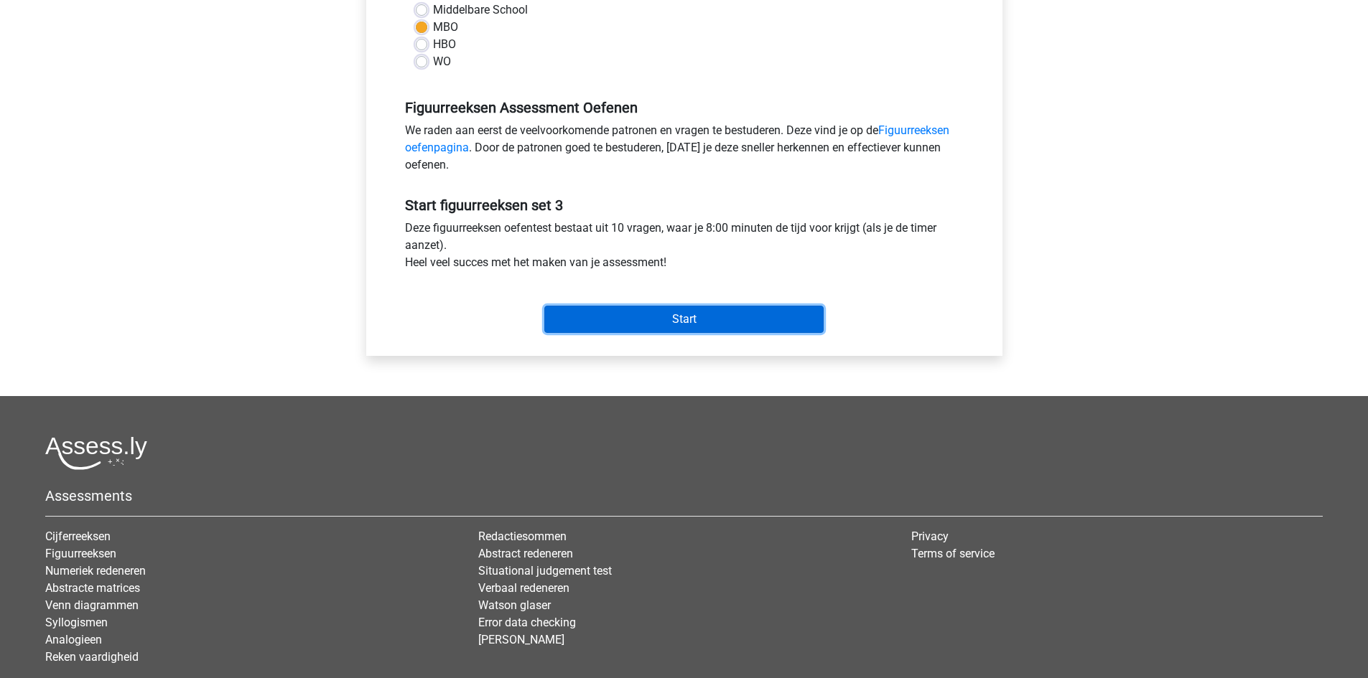
click at [646, 315] on input "Start" at bounding box center [683, 319] width 279 height 27
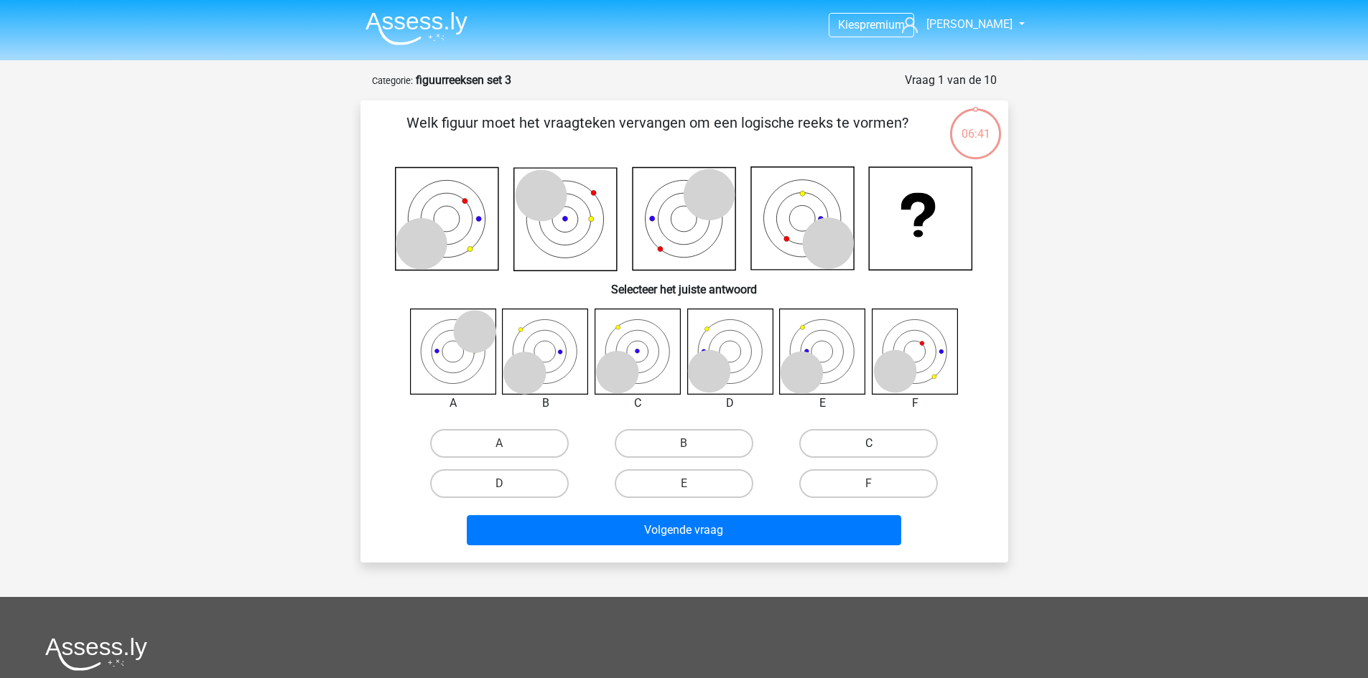
click at [825, 444] on label "C" at bounding box center [868, 443] width 139 height 29
click at [869, 444] on input "C" at bounding box center [873, 448] width 9 height 9
radio input "true"
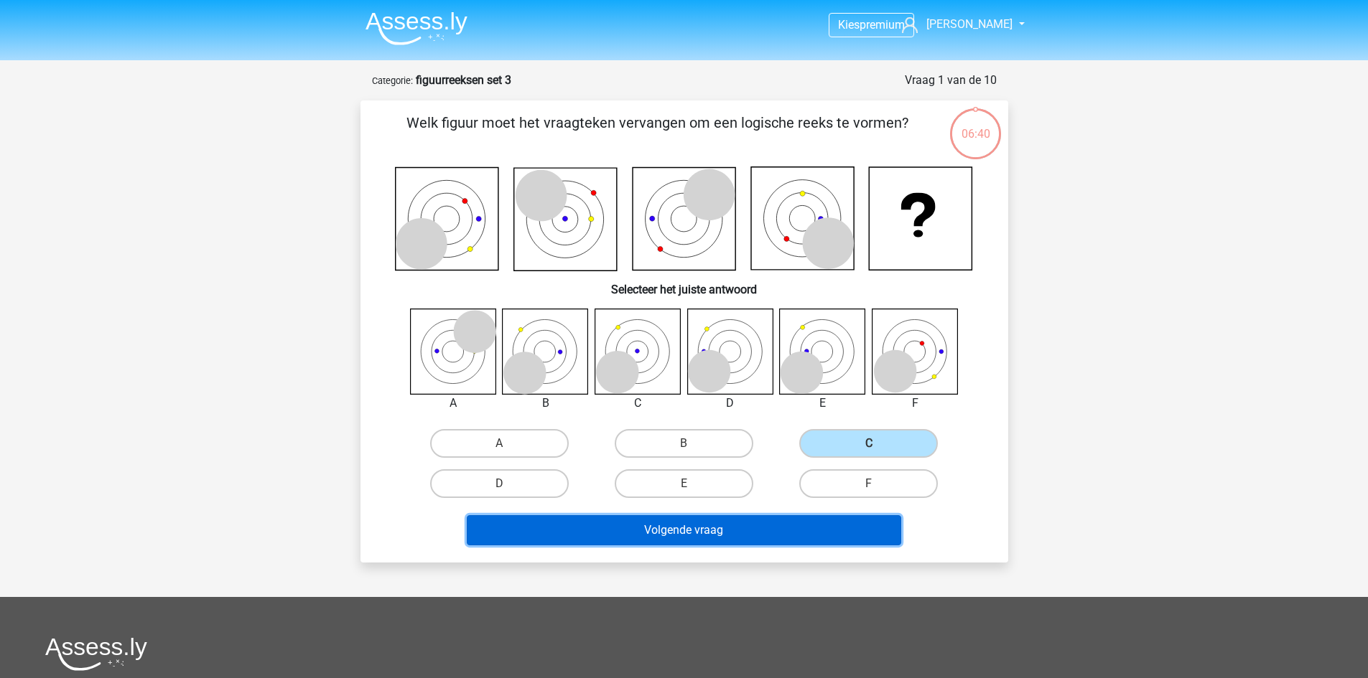
click at [730, 537] on button "Volgende vraag" at bounding box center [684, 530] width 434 height 30
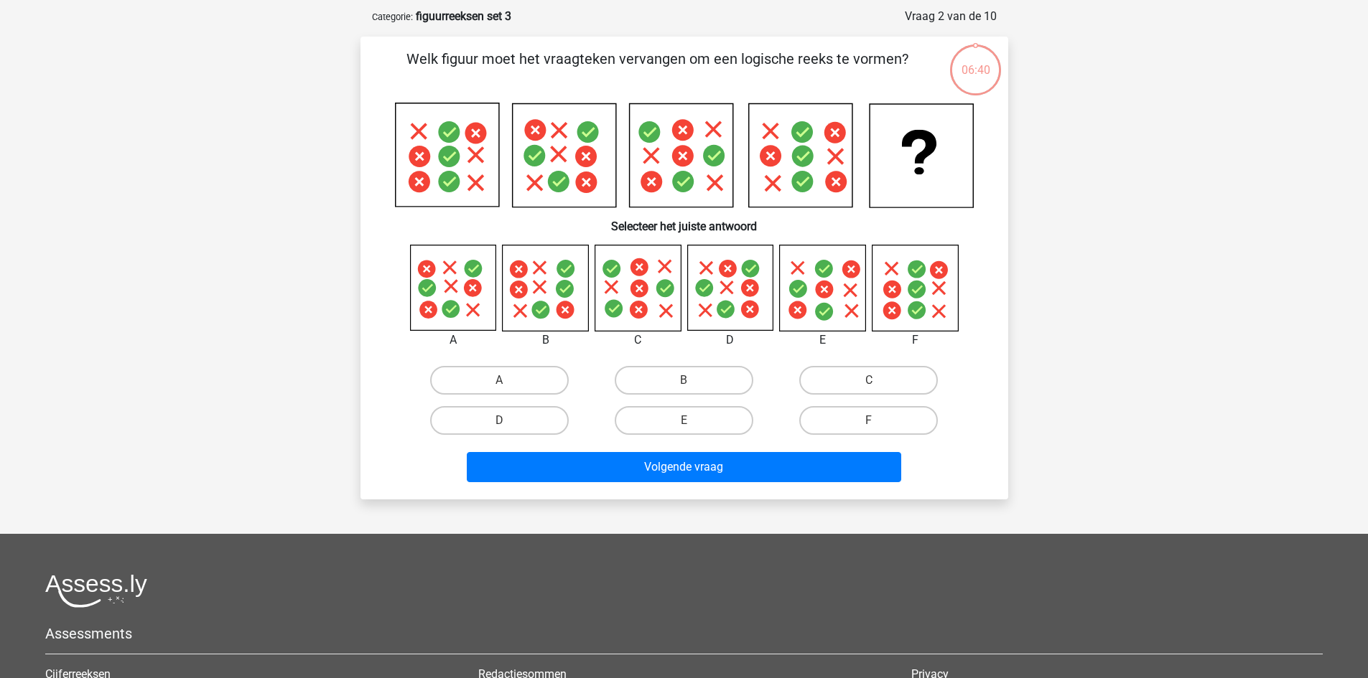
scroll to position [72, 0]
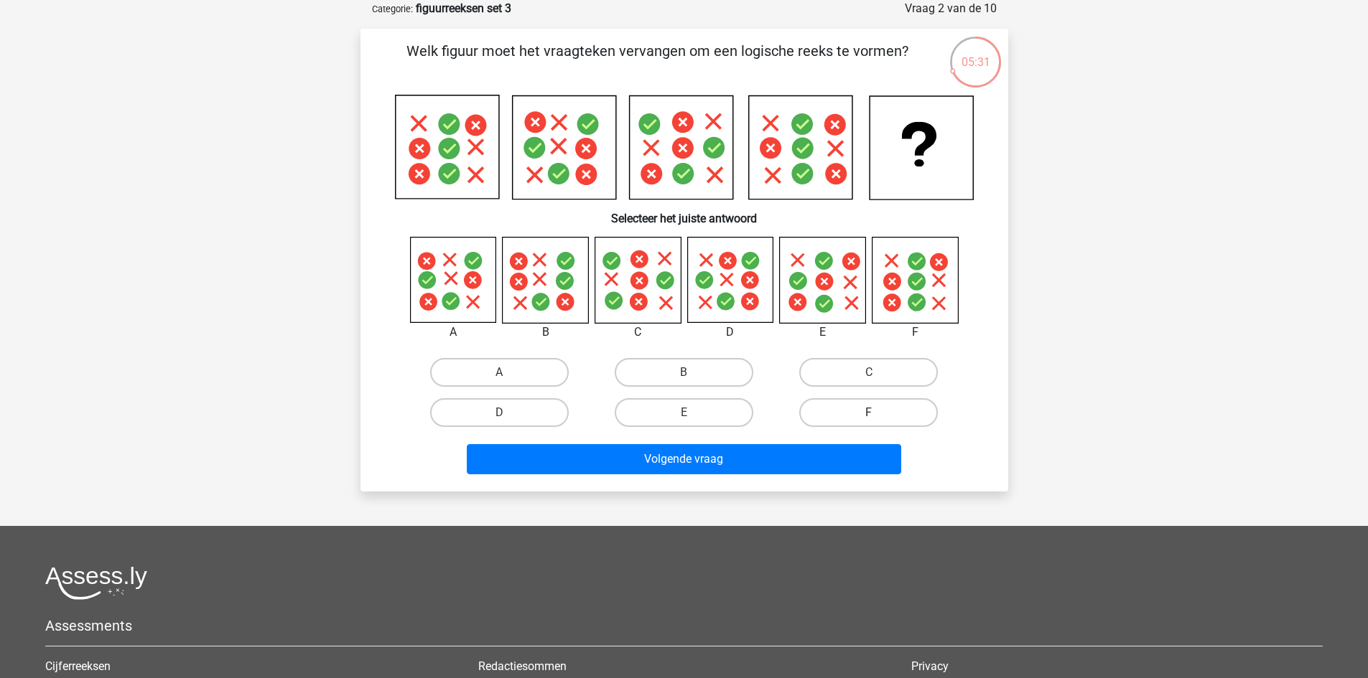
click at [866, 418] on label "F" at bounding box center [868, 412] width 139 height 29
click at [869, 418] on input "F" at bounding box center [873, 417] width 9 height 9
radio input "true"
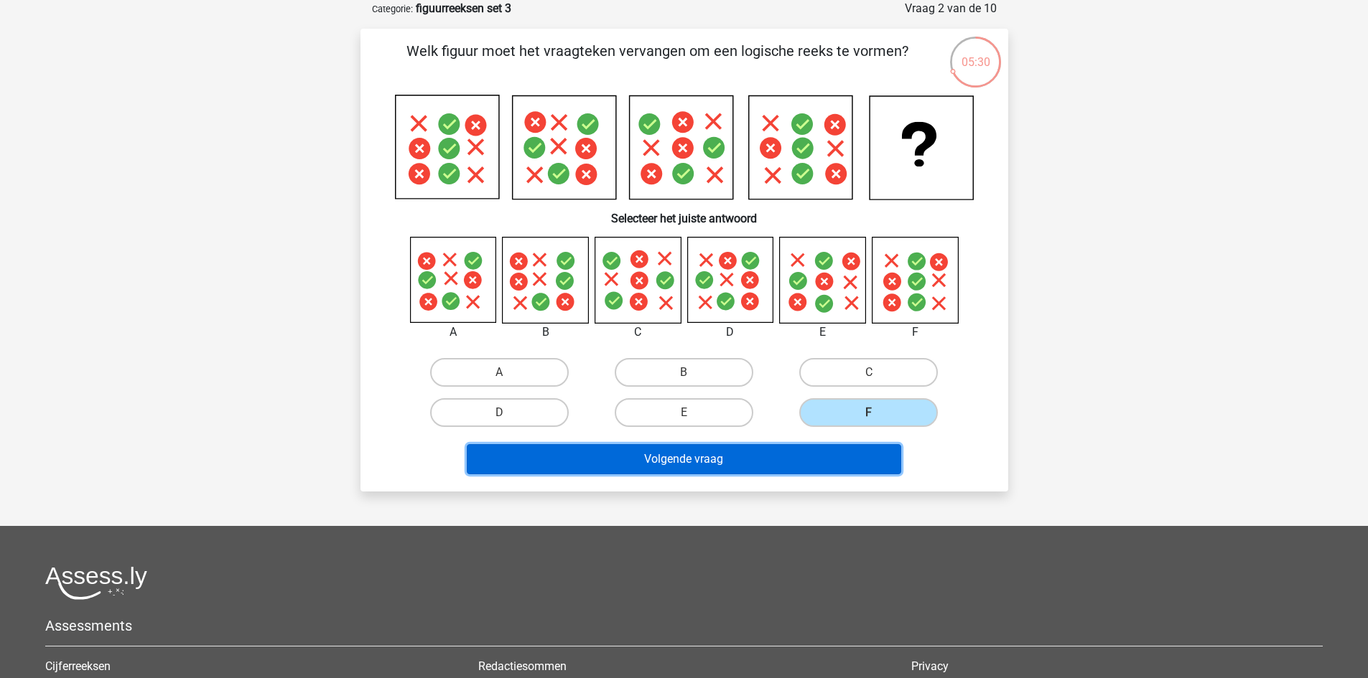
click at [790, 463] on button "Volgende vraag" at bounding box center [684, 459] width 434 height 30
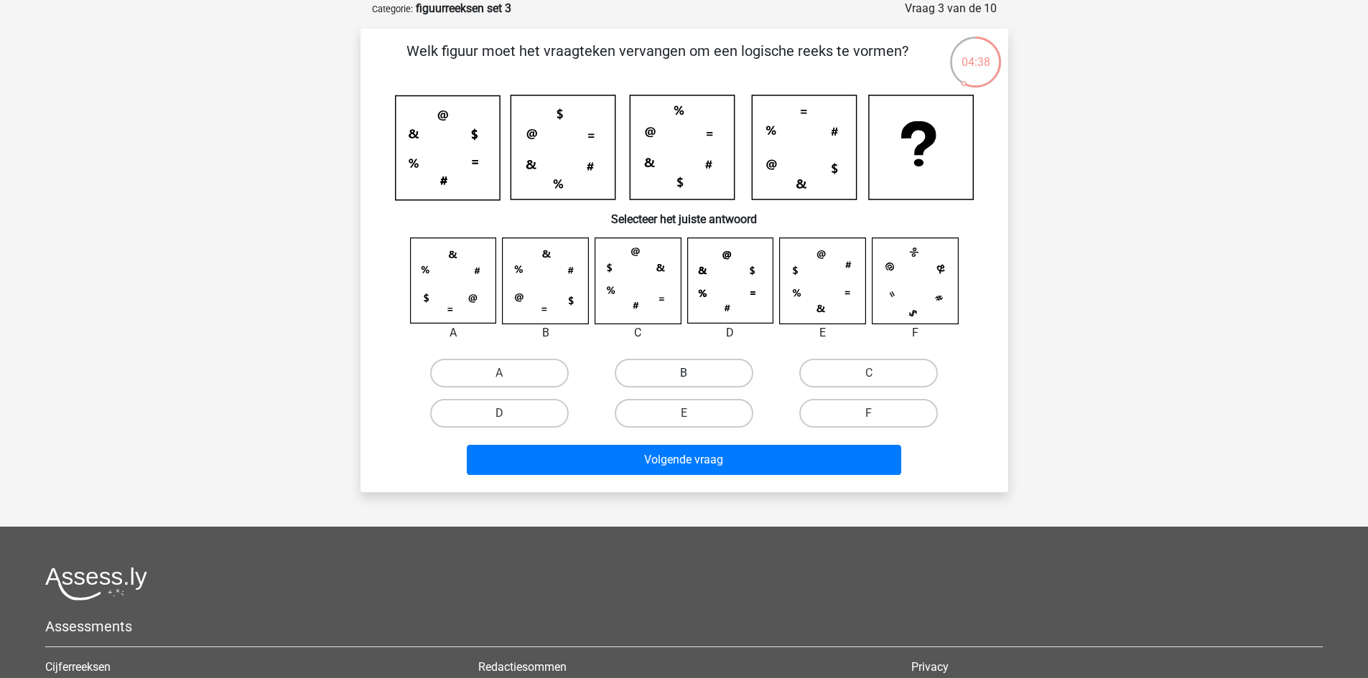
click at [679, 383] on label "B" at bounding box center [684, 373] width 139 height 29
click at [683, 383] on input "B" at bounding box center [687, 377] width 9 height 9
radio input "true"
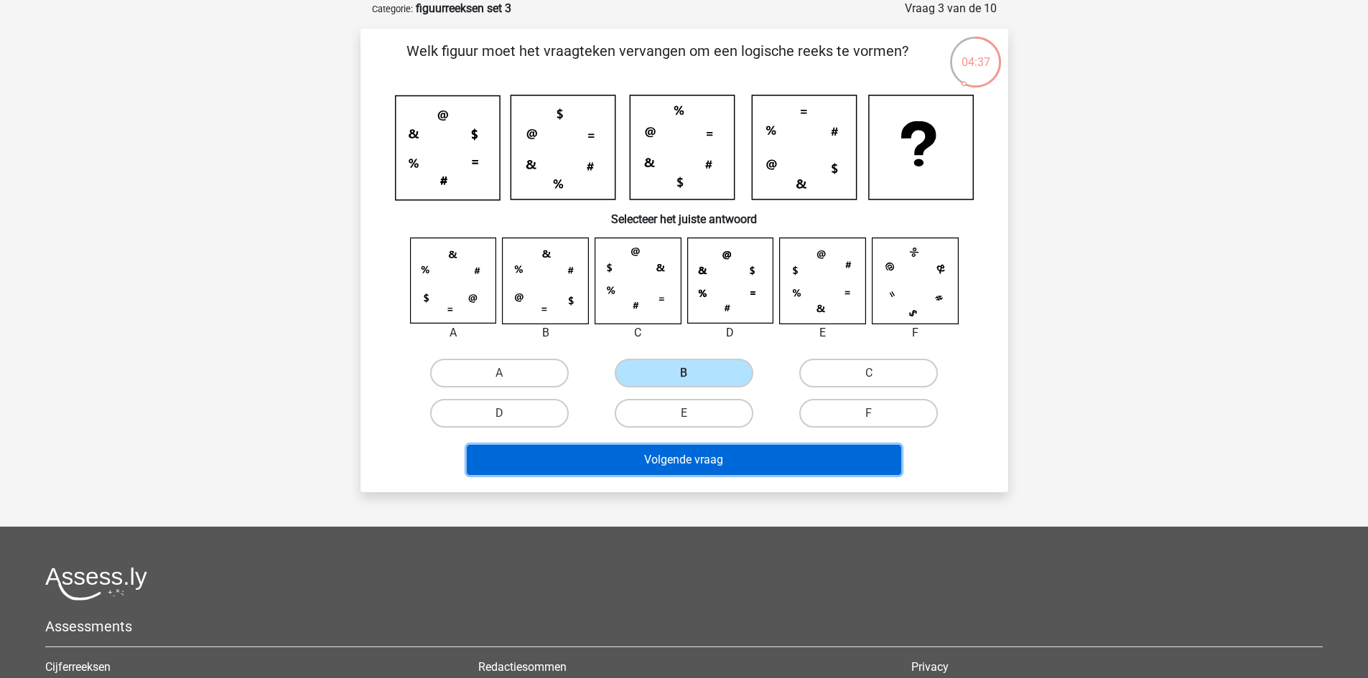
click at [745, 465] on button "Volgende vraag" at bounding box center [684, 460] width 434 height 30
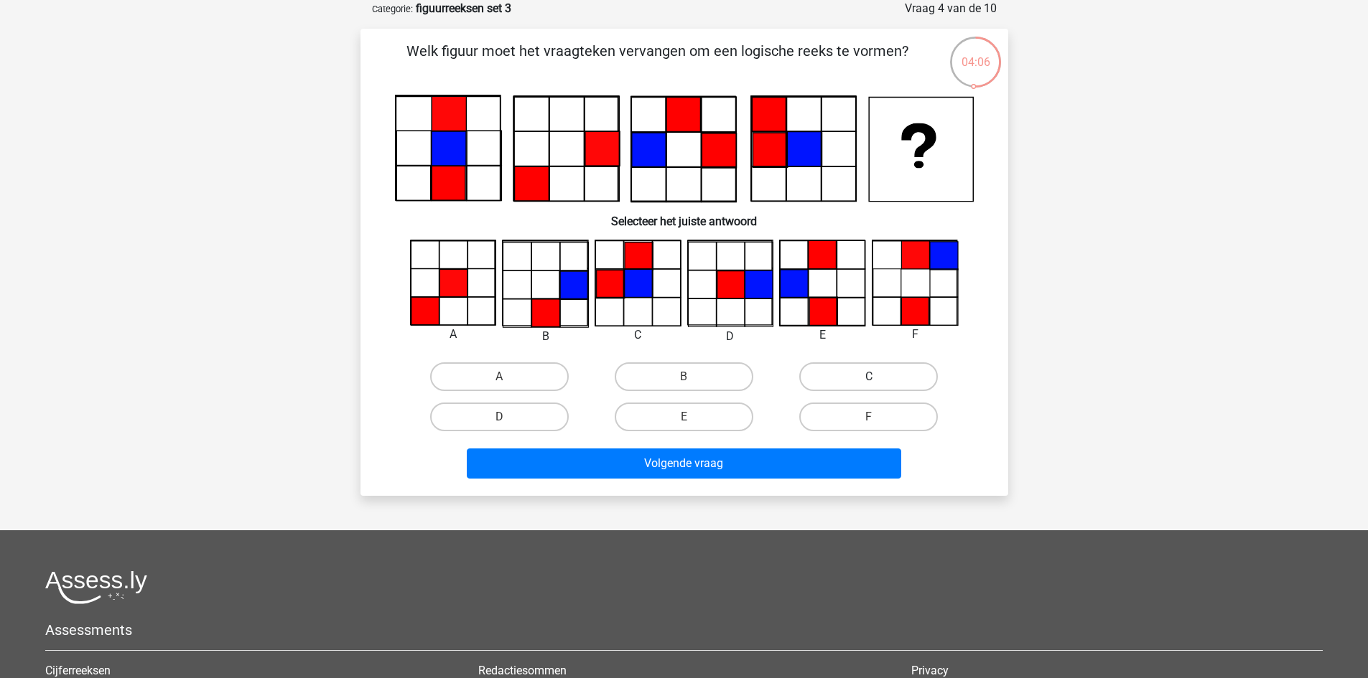
click at [865, 373] on label "C" at bounding box center [868, 377] width 139 height 29
click at [869, 377] on input "C" at bounding box center [873, 381] width 9 height 9
radio input "true"
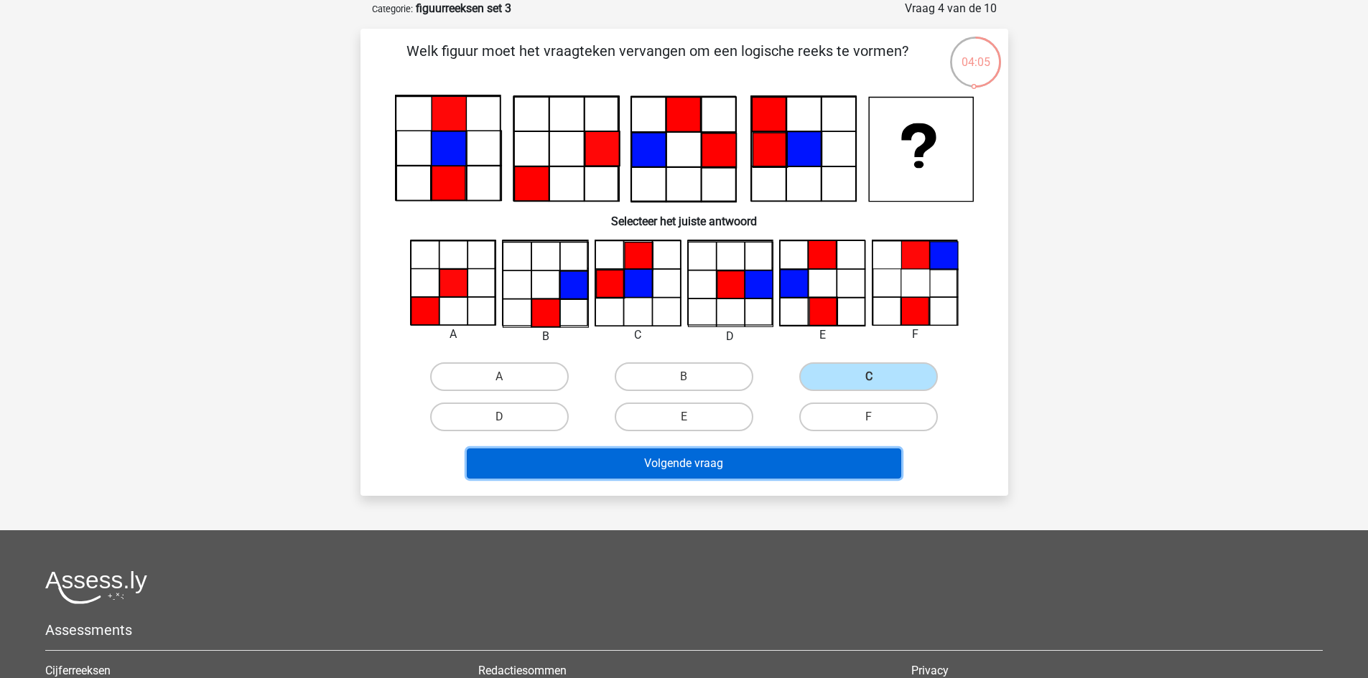
click at [770, 470] on button "Volgende vraag" at bounding box center [684, 464] width 434 height 30
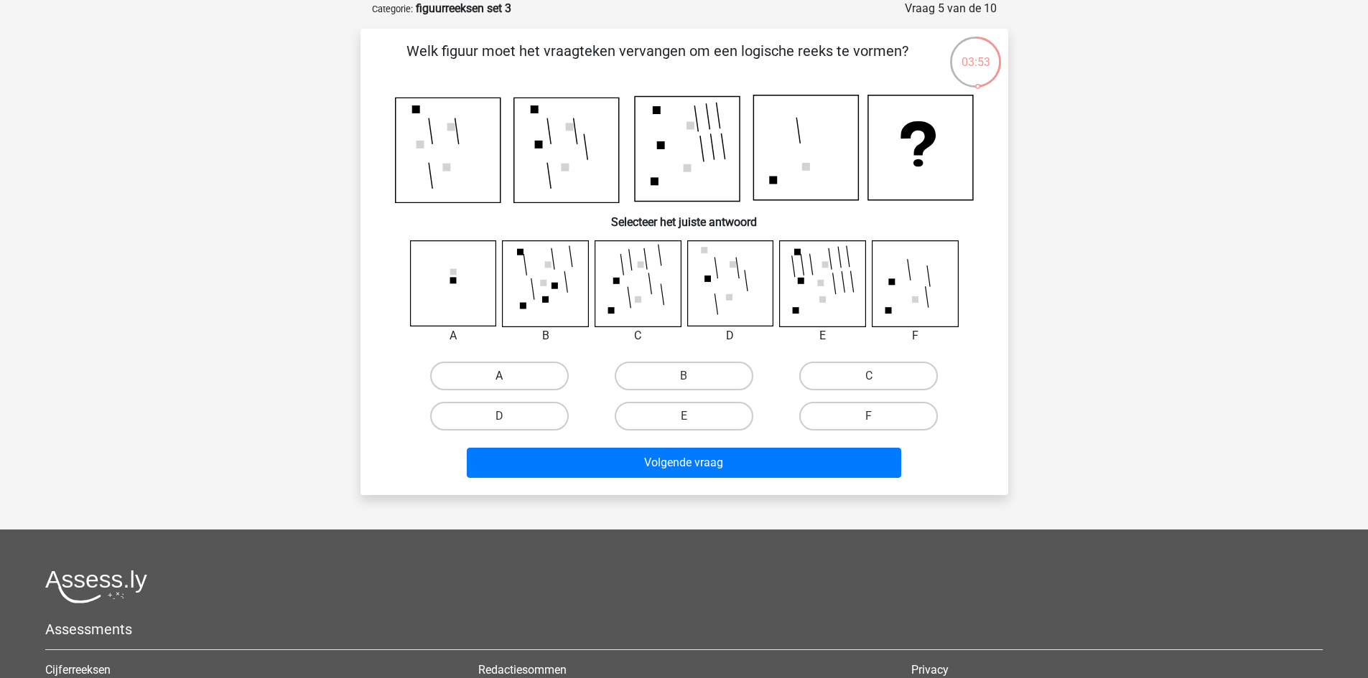
click at [533, 383] on label "A" at bounding box center [499, 376] width 139 height 29
click at [508, 383] on input "A" at bounding box center [503, 380] width 9 height 9
radio input "true"
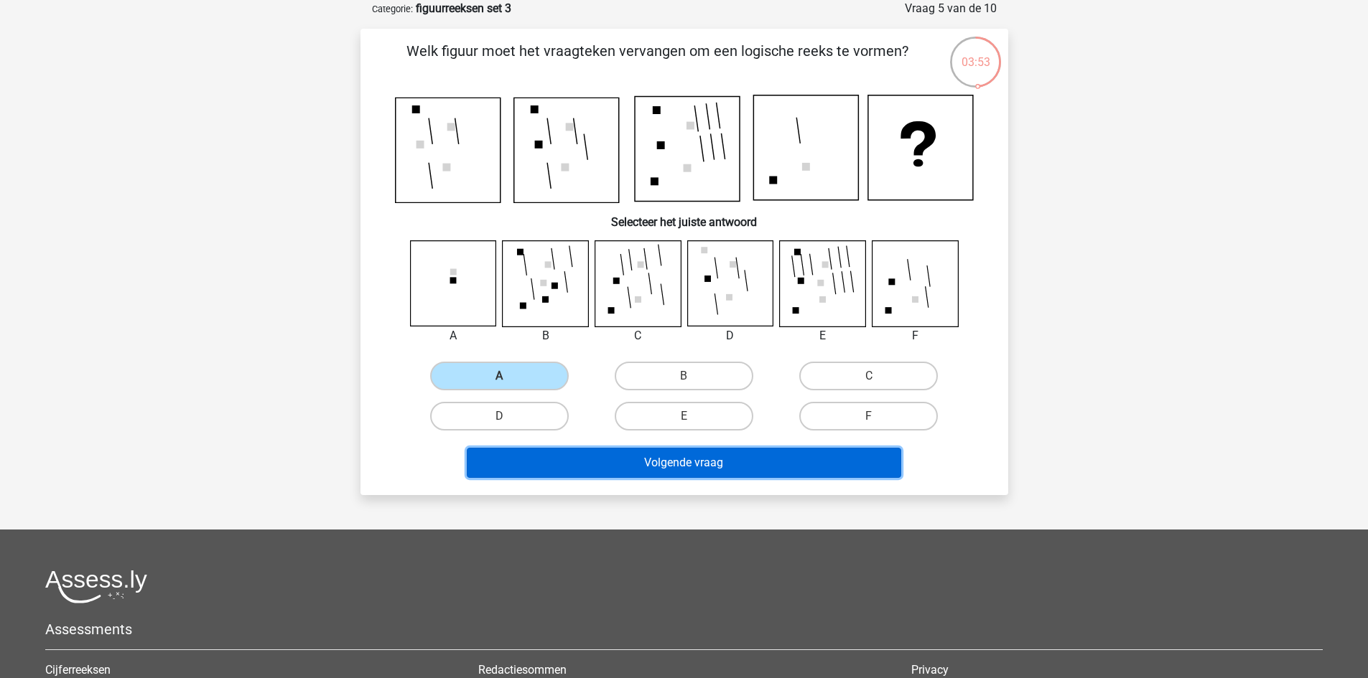
click at [590, 470] on button "Volgende vraag" at bounding box center [684, 463] width 434 height 30
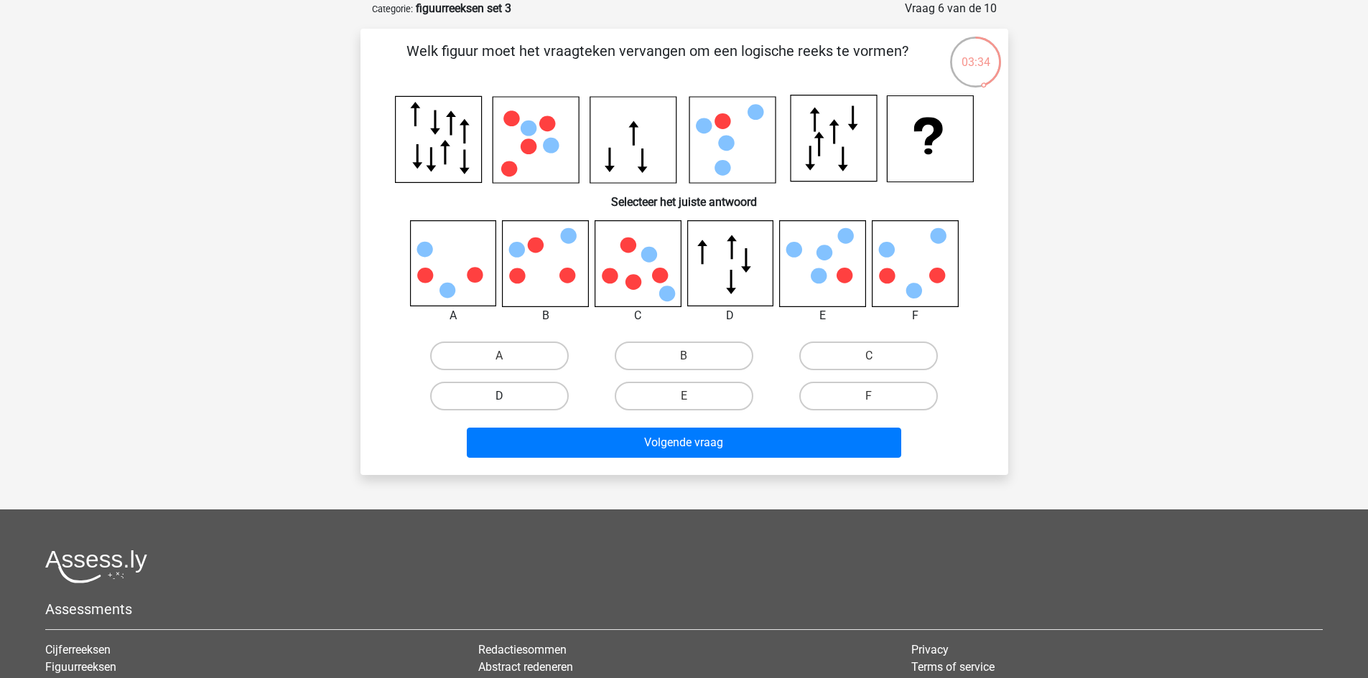
click at [521, 390] on label "D" at bounding box center [499, 396] width 139 height 29
click at [508, 396] on input "D" at bounding box center [503, 400] width 9 height 9
radio input "true"
click at [876, 354] on label "C" at bounding box center [868, 356] width 139 height 29
click at [876, 356] on input "C" at bounding box center [873, 360] width 9 height 9
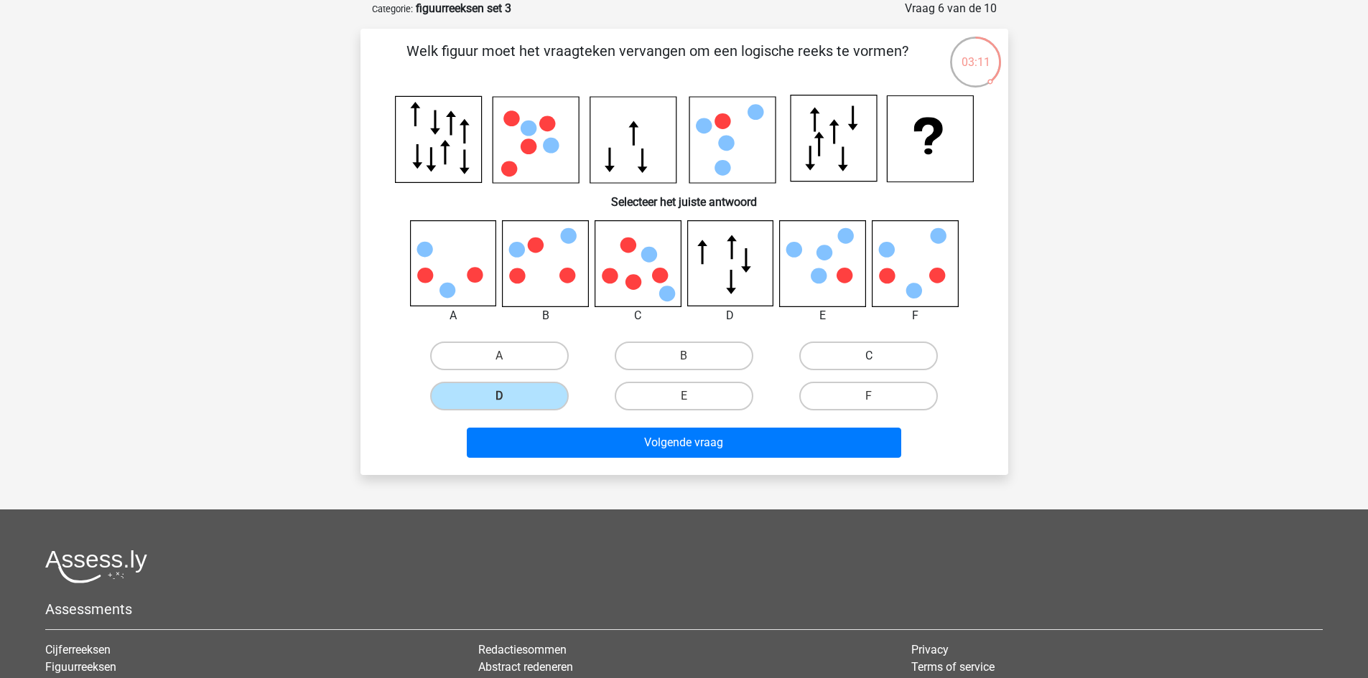
radio input "true"
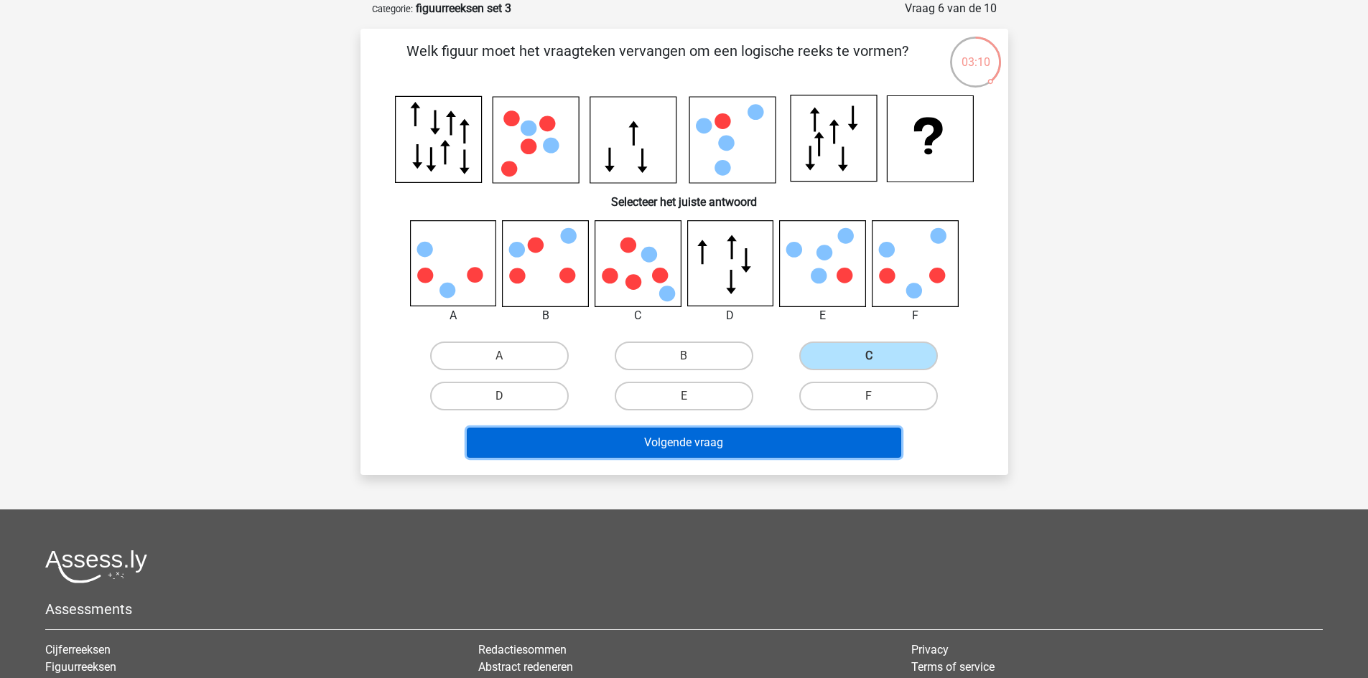
click at [801, 442] on button "Volgende vraag" at bounding box center [684, 443] width 434 height 30
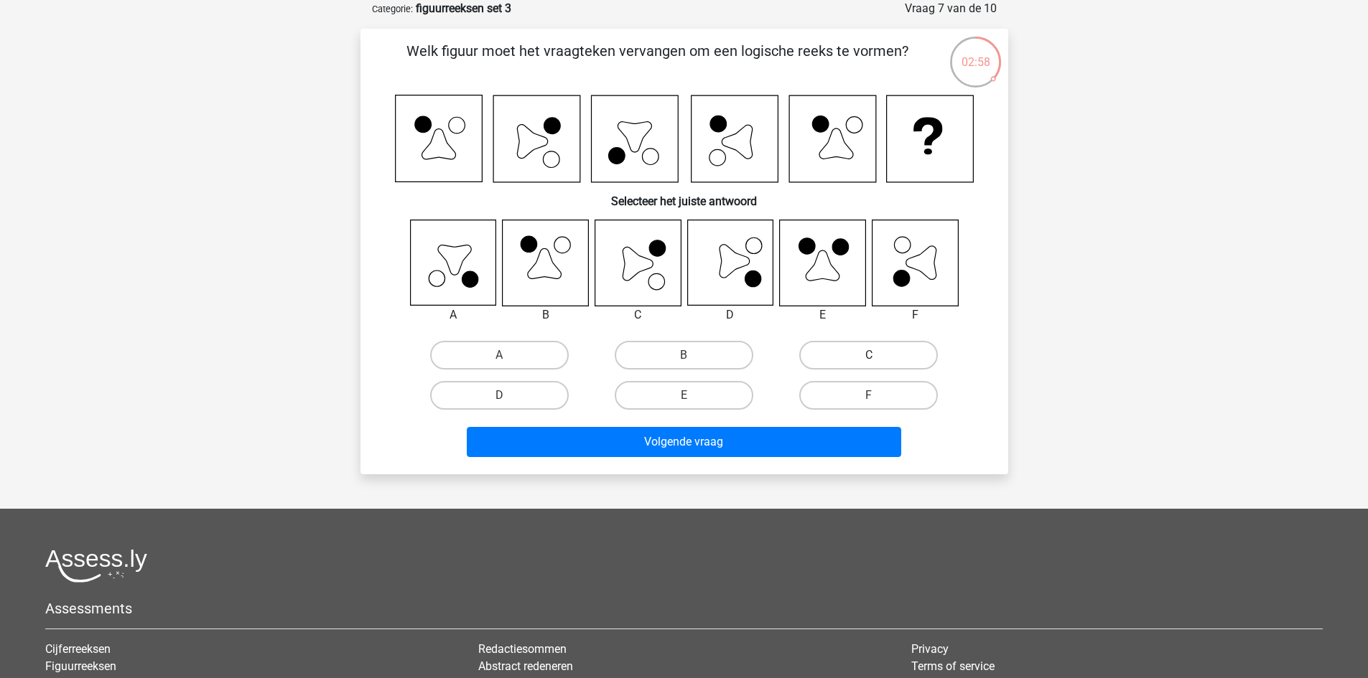
click at [859, 349] on label "C" at bounding box center [868, 355] width 139 height 29
click at [869, 355] on input "C" at bounding box center [873, 359] width 9 height 9
radio input "true"
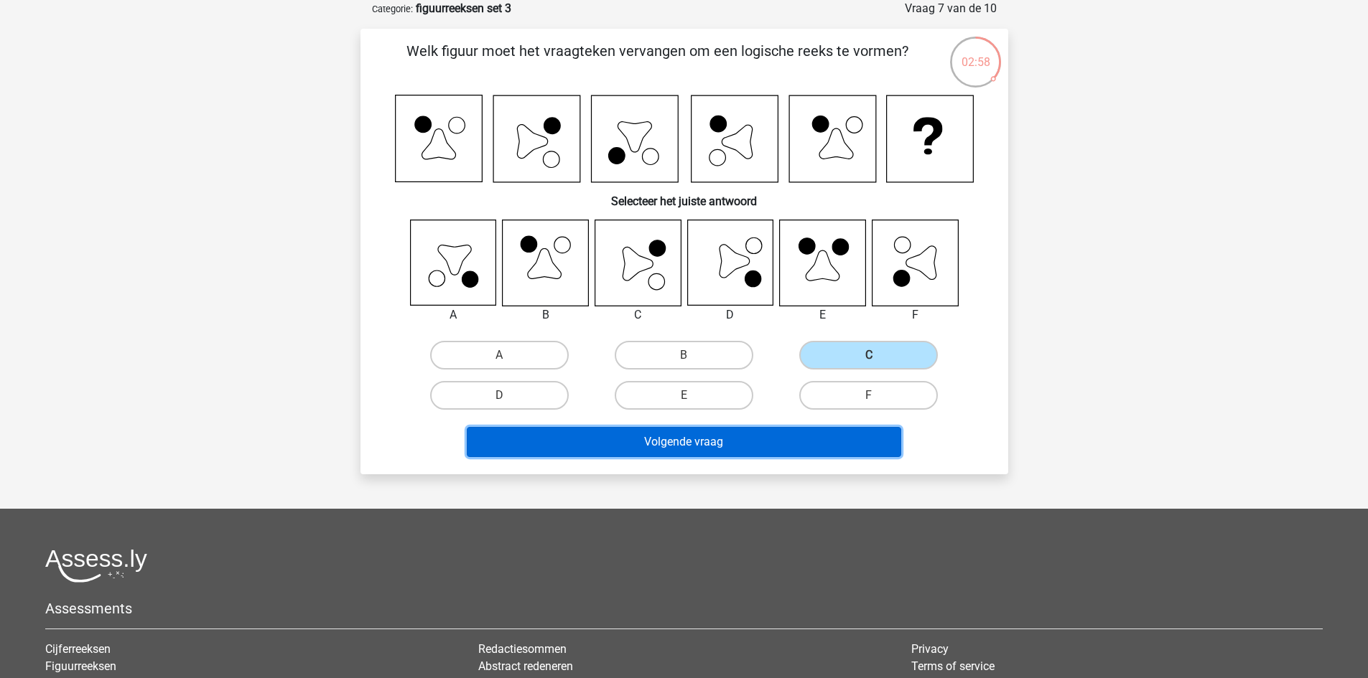
click at [796, 439] on button "Volgende vraag" at bounding box center [684, 442] width 434 height 30
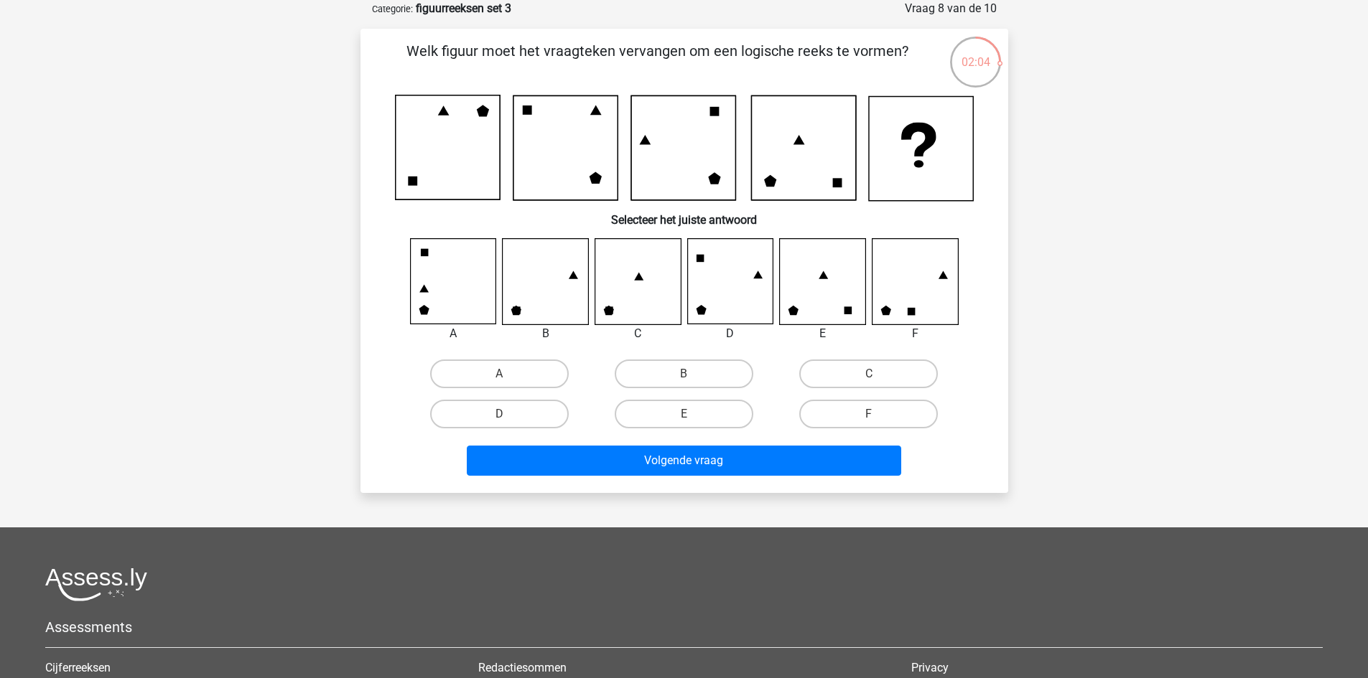
click at [506, 381] on input "A" at bounding box center [503, 378] width 9 height 9
radio input "true"
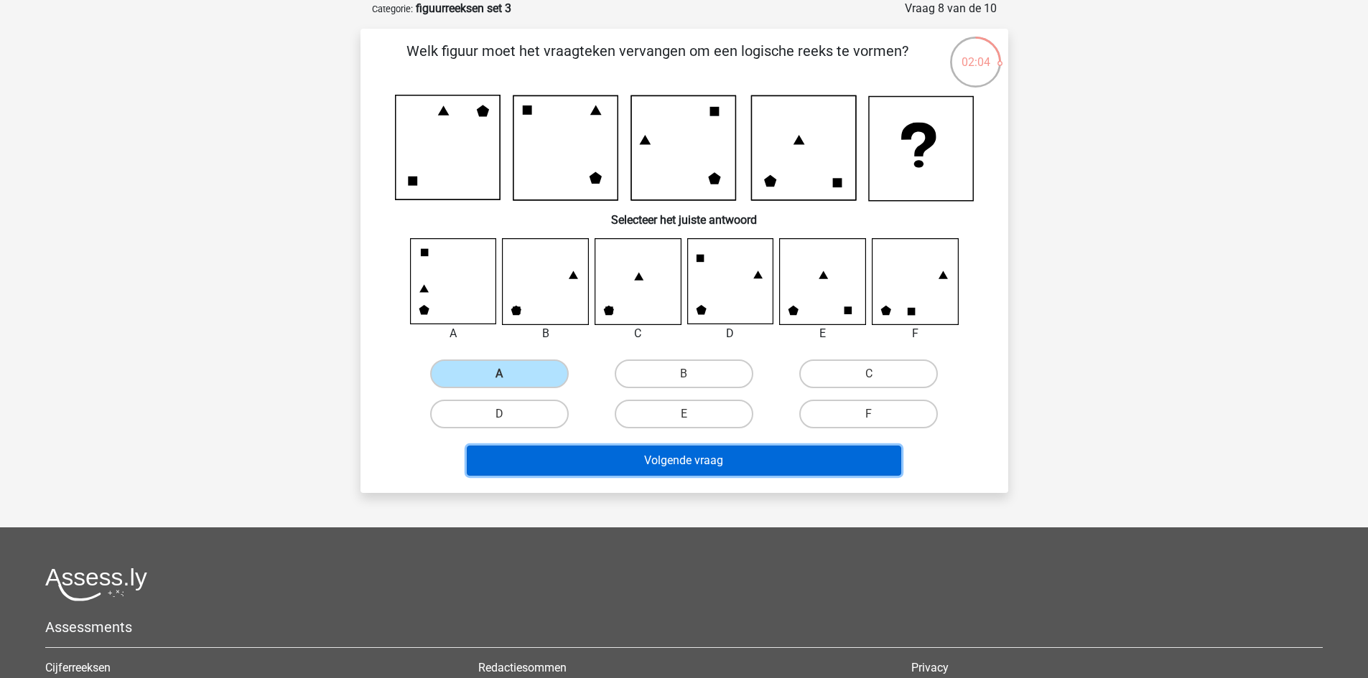
click at [591, 453] on button "Volgende vraag" at bounding box center [684, 461] width 434 height 30
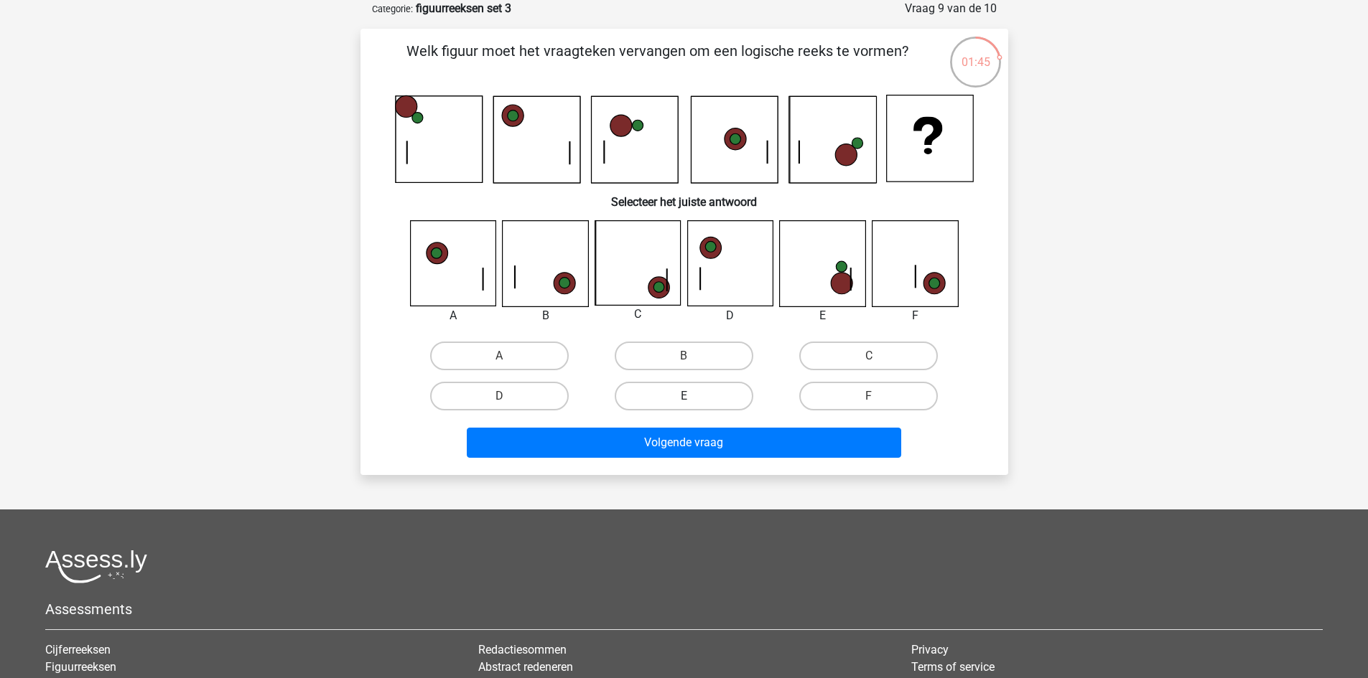
click at [682, 400] on label "E" at bounding box center [684, 396] width 139 height 29
click at [683, 400] on input "E" at bounding box center [687, 400] width 9 height 9
radio input "true"
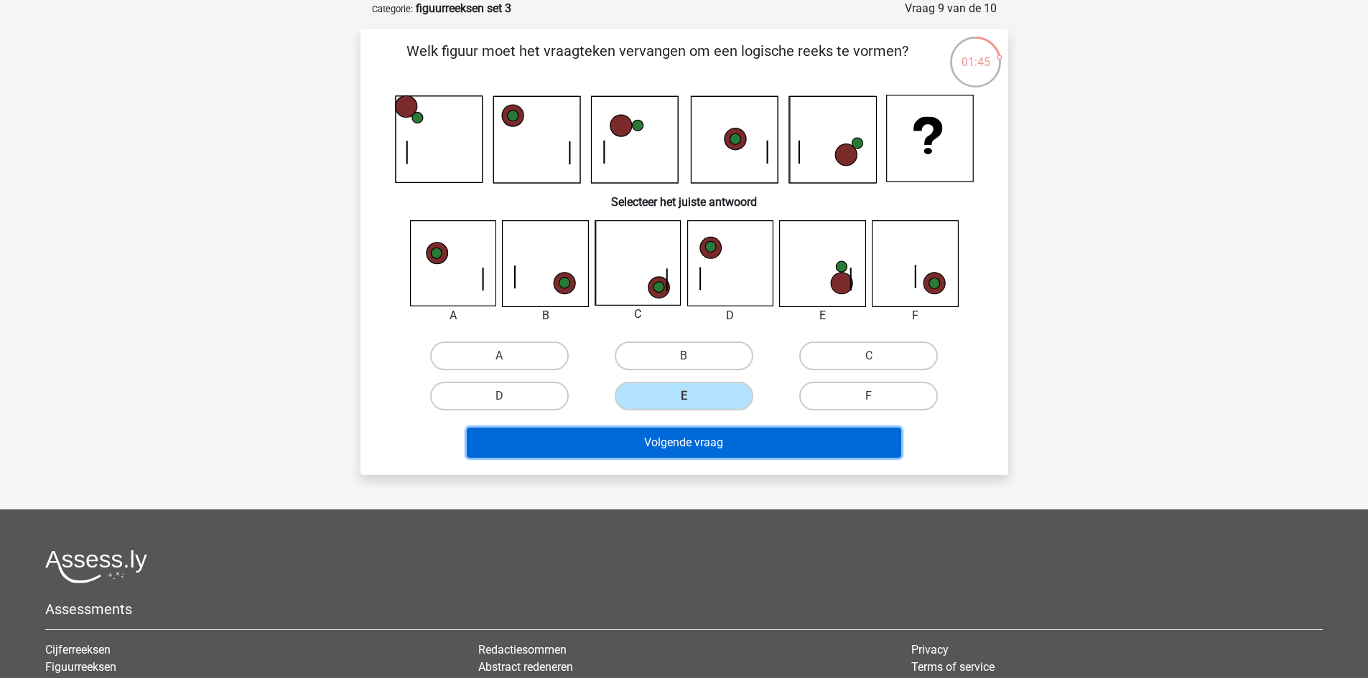
click at [699, 435] on button "Volgende vraag" at bounding box center [684, 443] width 434 height 30
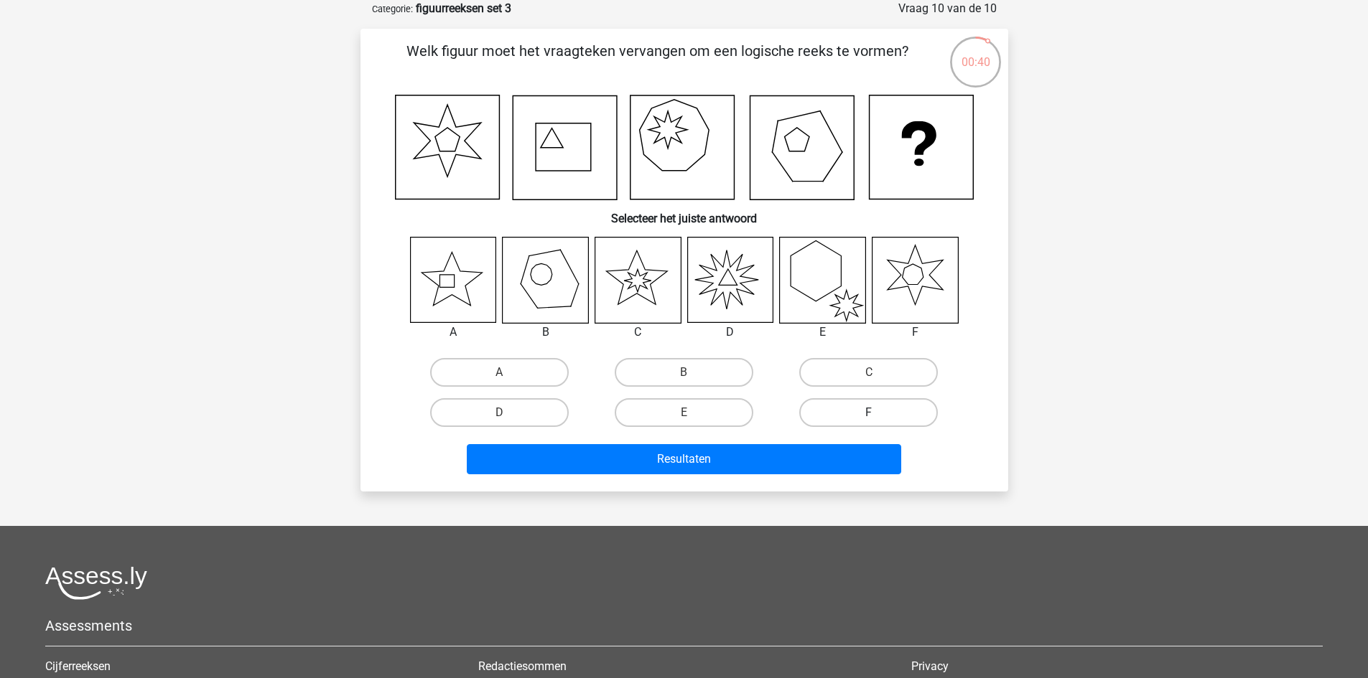
drag, startPoint x: 837, startPoint y: 401, endPoint x: 822, endPoint y: 424, distance: 26.9
click at [837, 402] on label "F" at bounding box center [868, 412] width 139 height 29
click at [869, 413] on input "F" at bounding box center [873, 417] width 9 height 9
radio input "true"
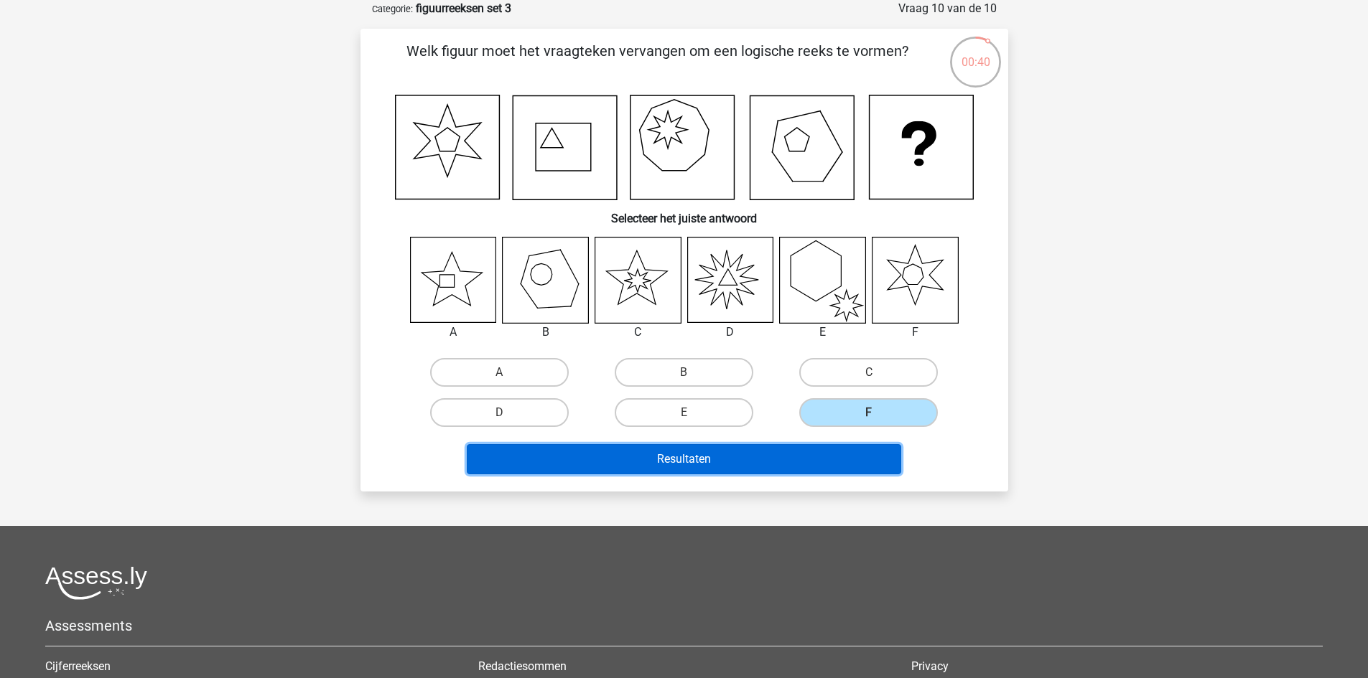
click at [798, 452] on button "Resultaten" at bounding box center [684, 459] width 434 height 30
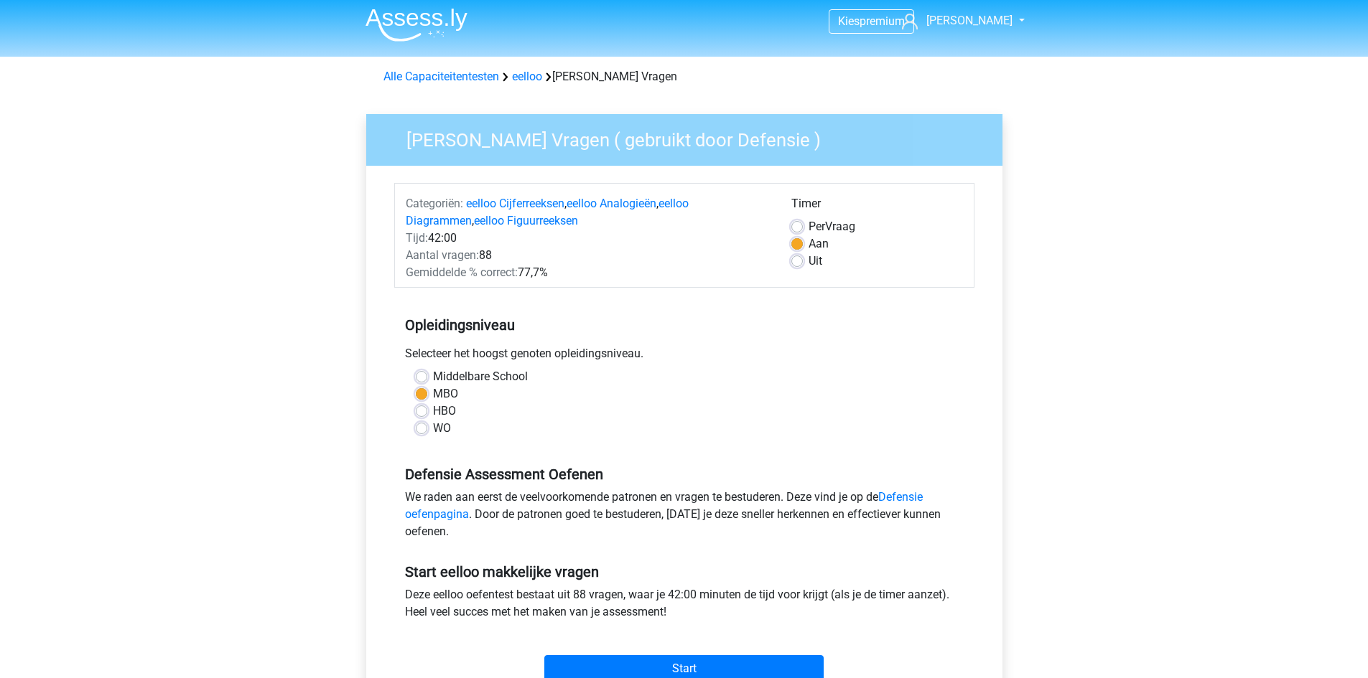
scroll to position [359, 0]
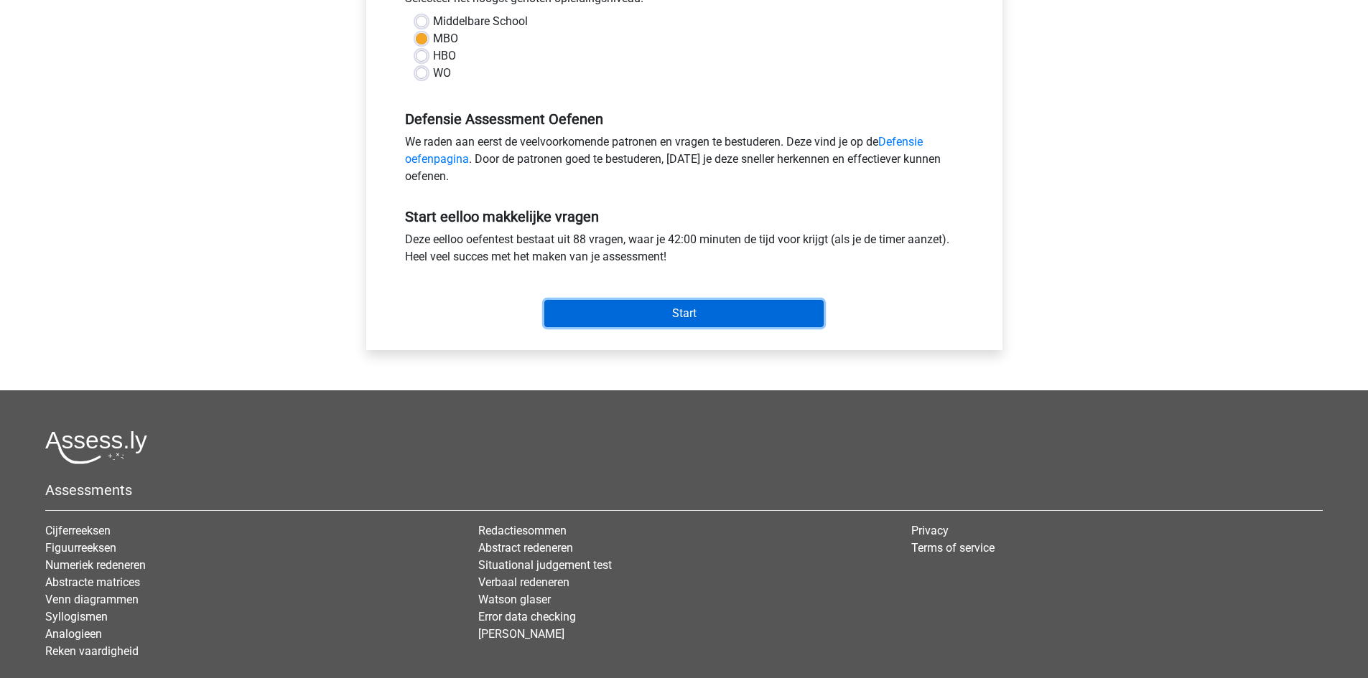
click at [650, 303] on input "Start" at bounding box center [683, 313] width 279 height 27
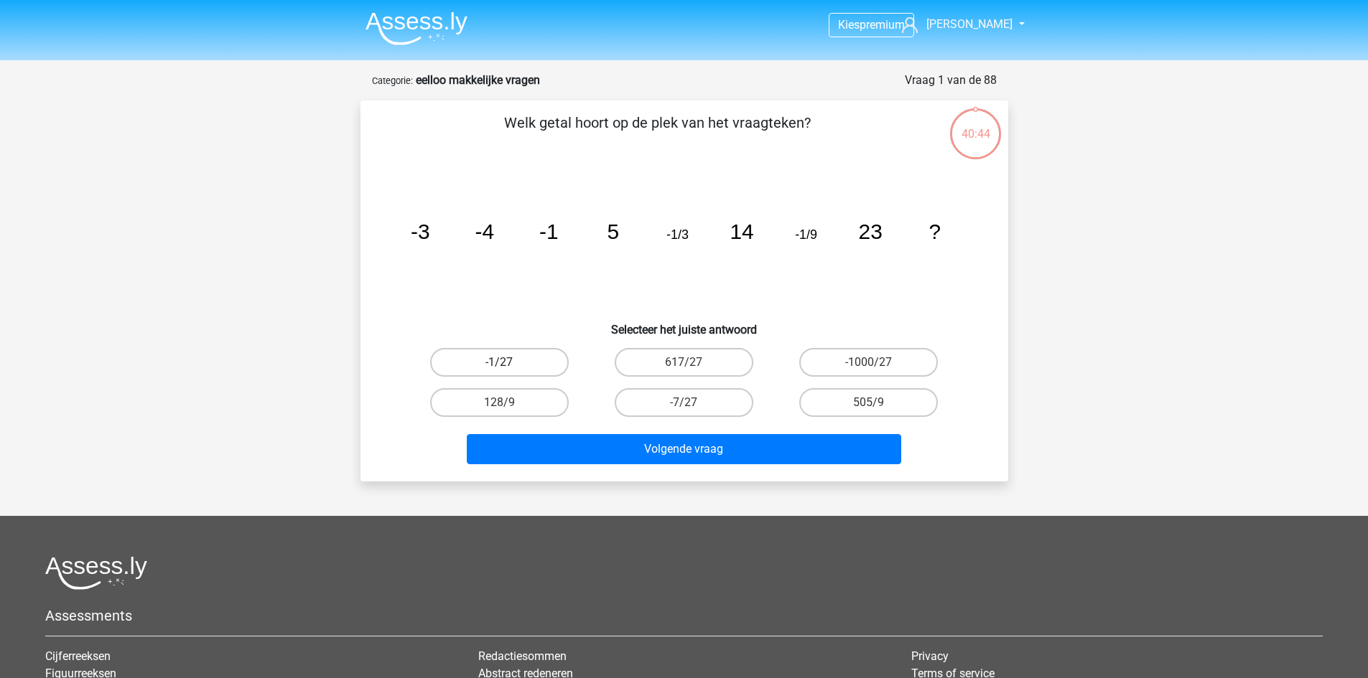
click at [542, 353] on label "-1/27" at bounding box center [499, 362] width 139 height 29
click at [508, 363] on input "-1/27" at bounding box center [503, 367] width 9 height 9
radio input "true"
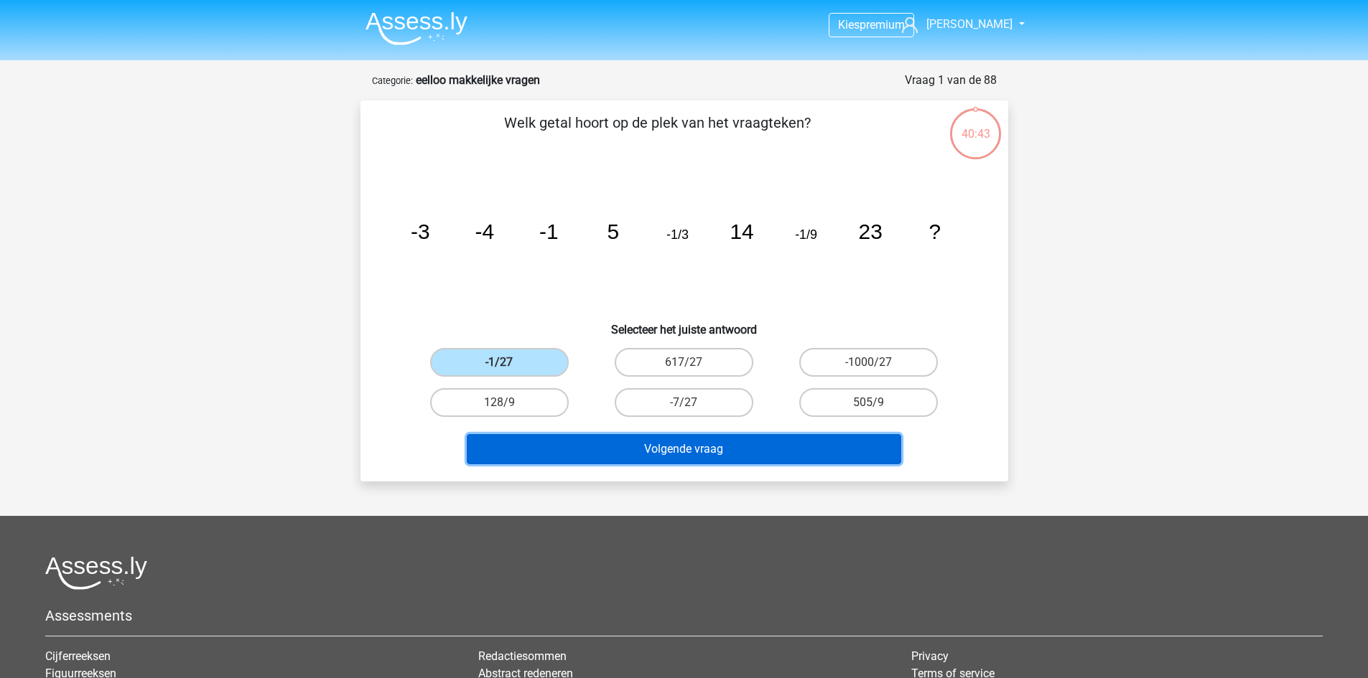
click at [700, 457] on button "Volgende vraag" at bounding box center [684, 449] width 434 height 30
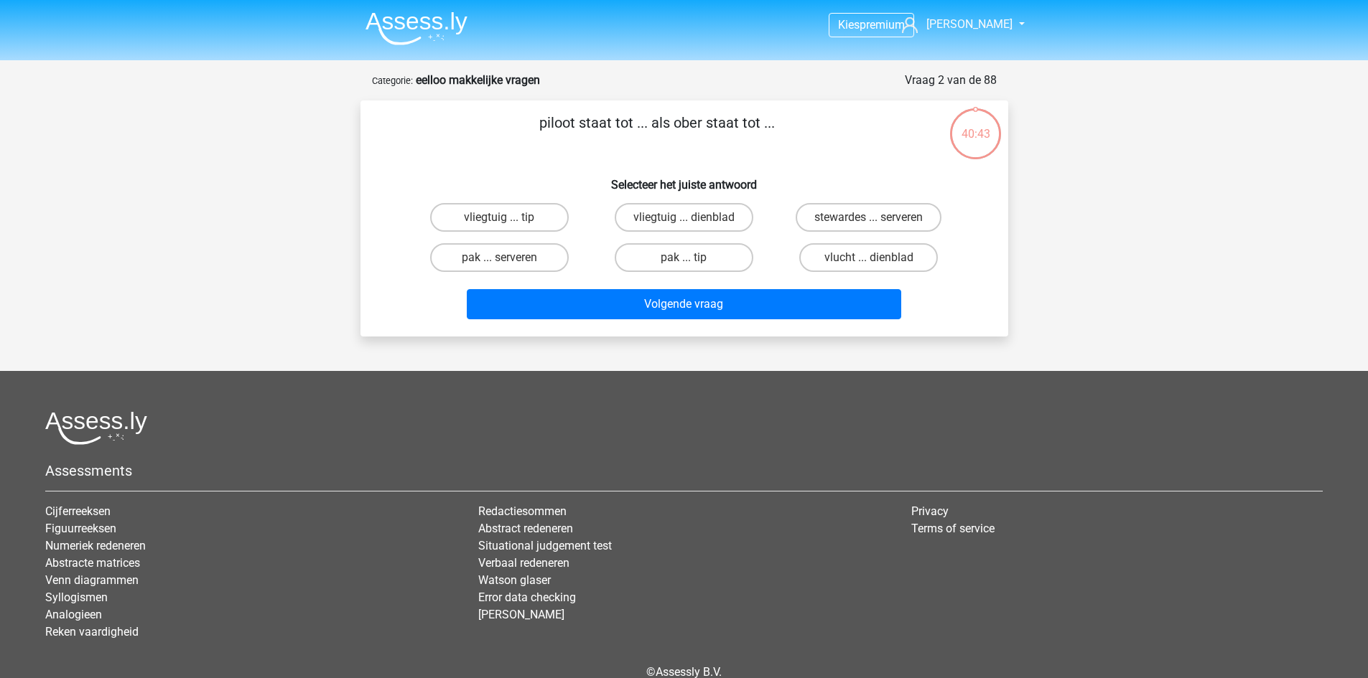
scroll to position [72, 0]
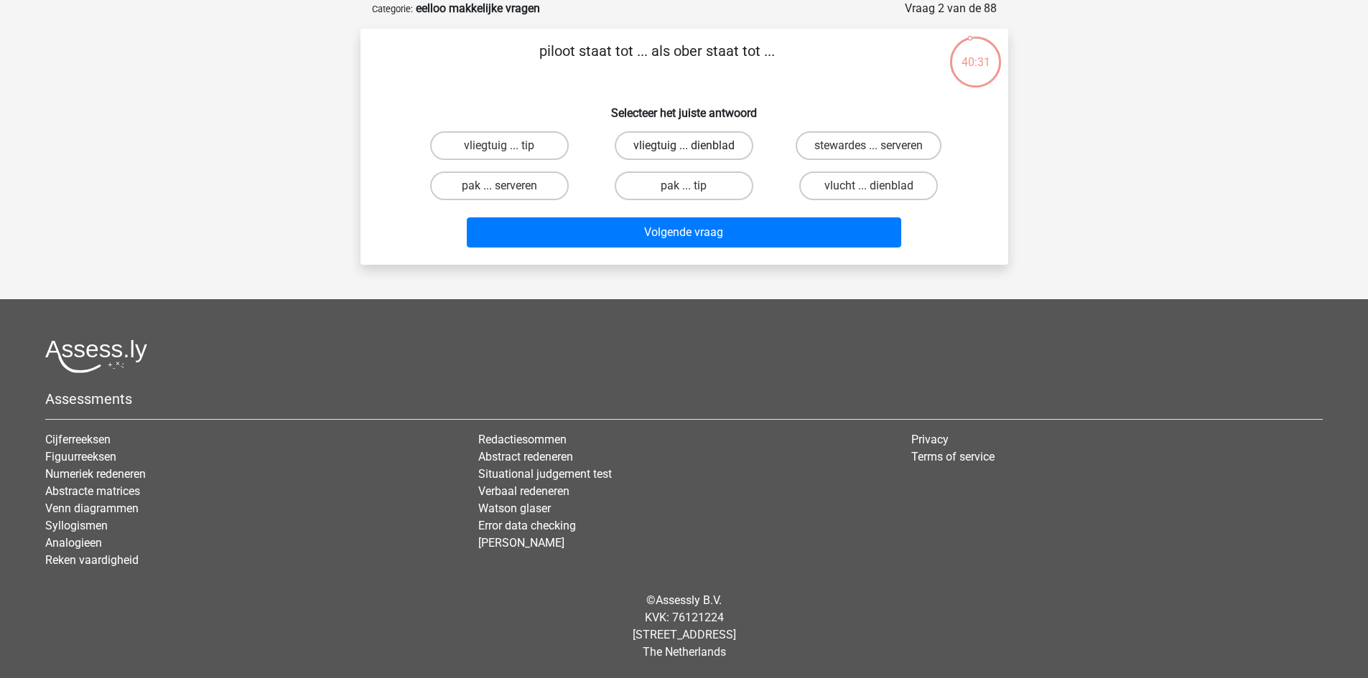
click at [710, 138] on label "vliegtuig ... dienblad" at bounding box center [684, 145] width 139 height 29
click at [693, 146] on input "vliegtuig ... dienblad" at bounding box center [687, 150] width 9 height 9
radio input "true"
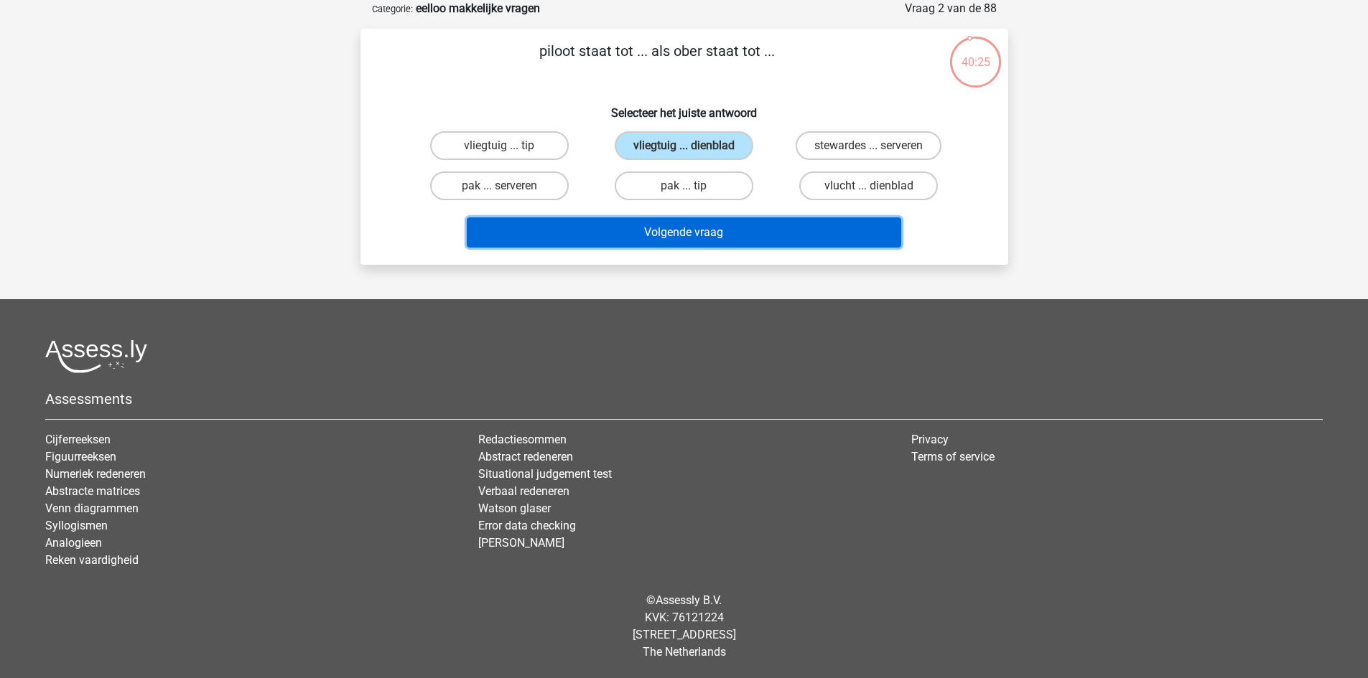
click at [744, 228] on button "Volgende vraag" at bounding box center [684, 233] width 434 height 30
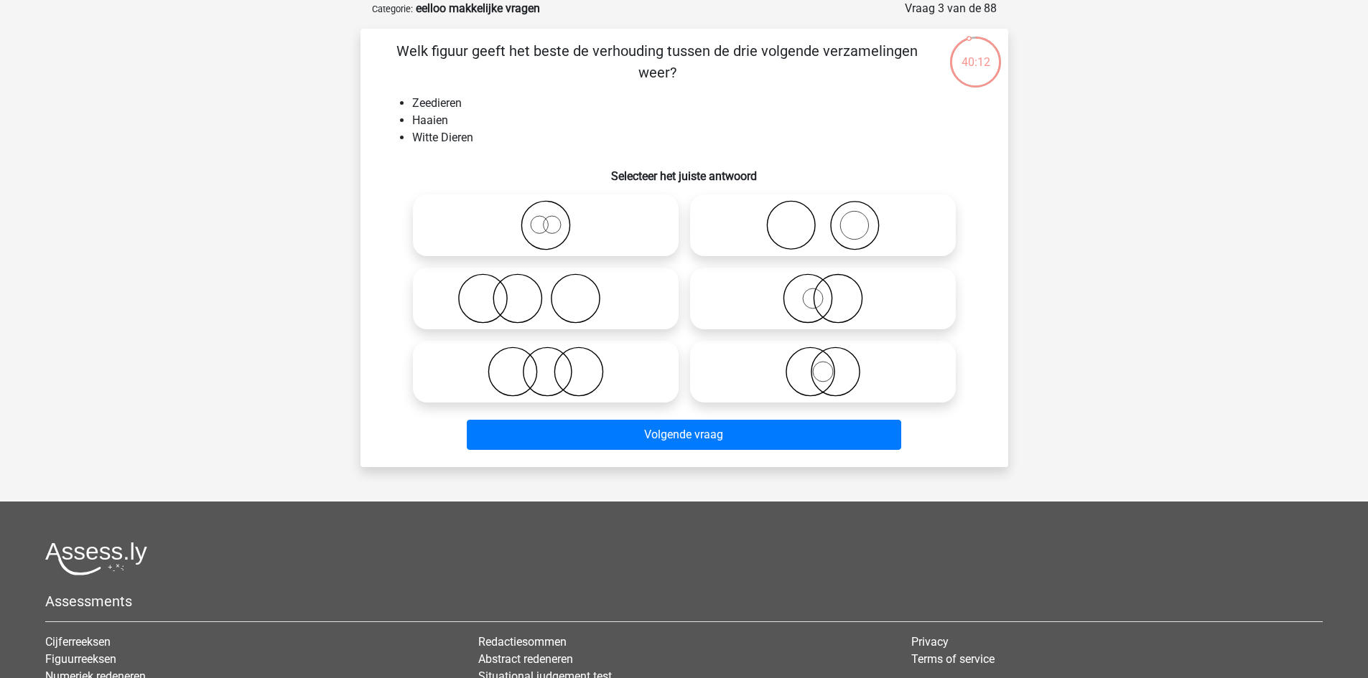
drag, startPoint x: 625, startPoint y: 215, endPoint x: 627, endPoint y: 230, distance: 15.2
click at [625, 215] on icon at bounding box center [546, 225] width 254 height 50
click at [555, 215] on input "radio" at bounding box center [550, 213] width 9 height 9
radio input "true"
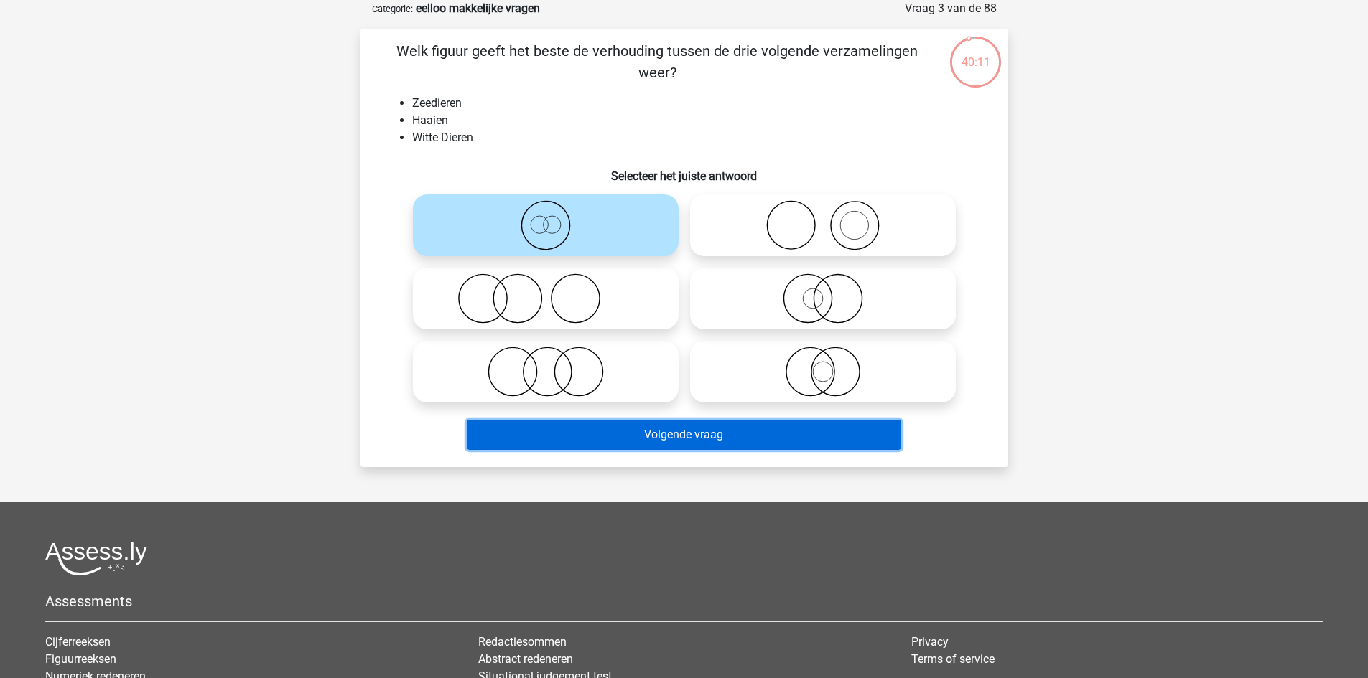
click at [657, 429] on button "Volgende vraag" at bounding box center [684, 435] width 434 height 30
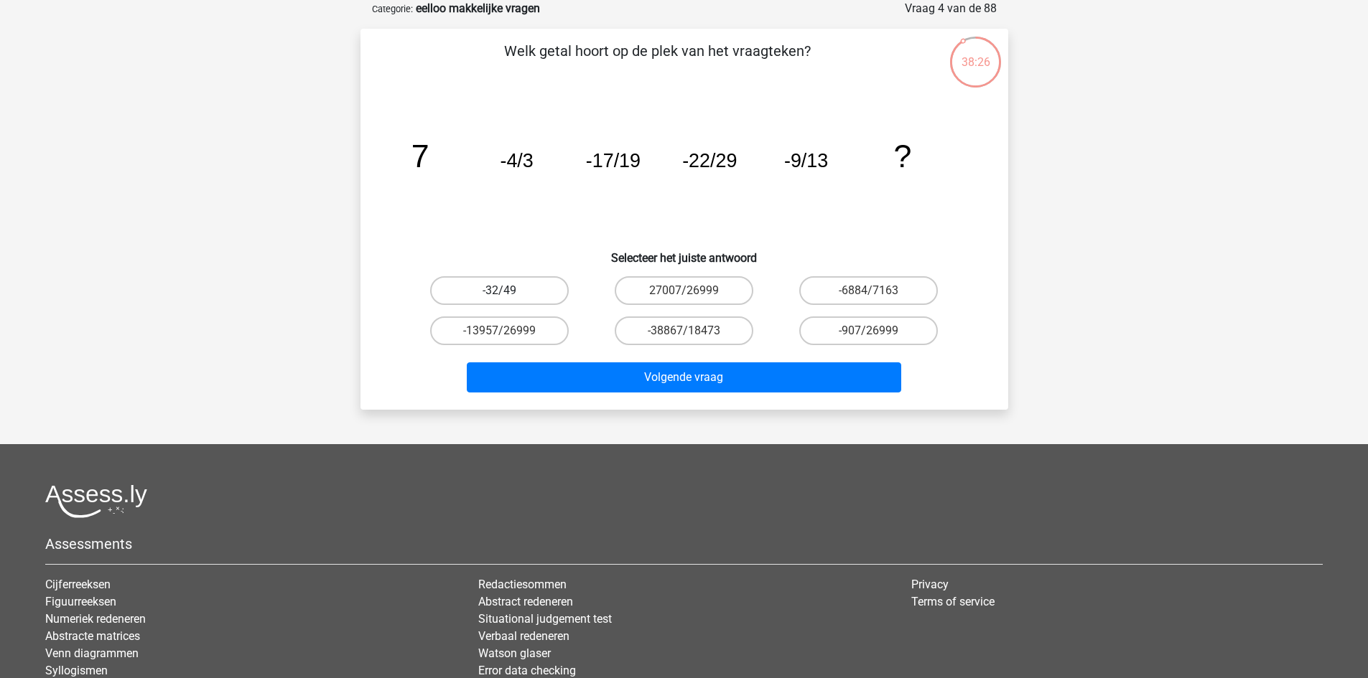
click at [532, 277] on label "-32/49" at bounding box center [499, 290] width 139 height 29
click at [508, 291] on input "-32/49" at bounding box center [503, 295] width 9 height 9
radio input "true"
click at [610, 393] on div "Volgende vraag" at bounding box center [684, 381] width 554 height 36
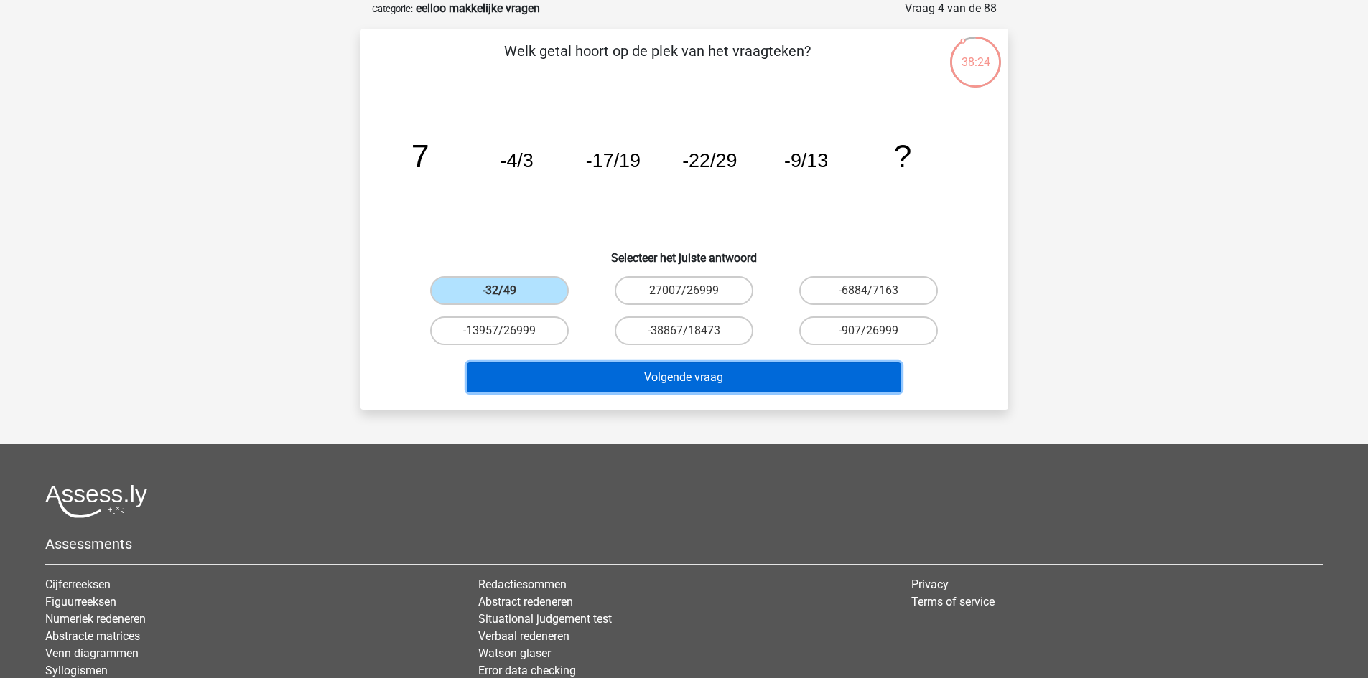
click at [616, 389] on button "Volgende vraag" at bounding box center [684, 378] width 434 height 30
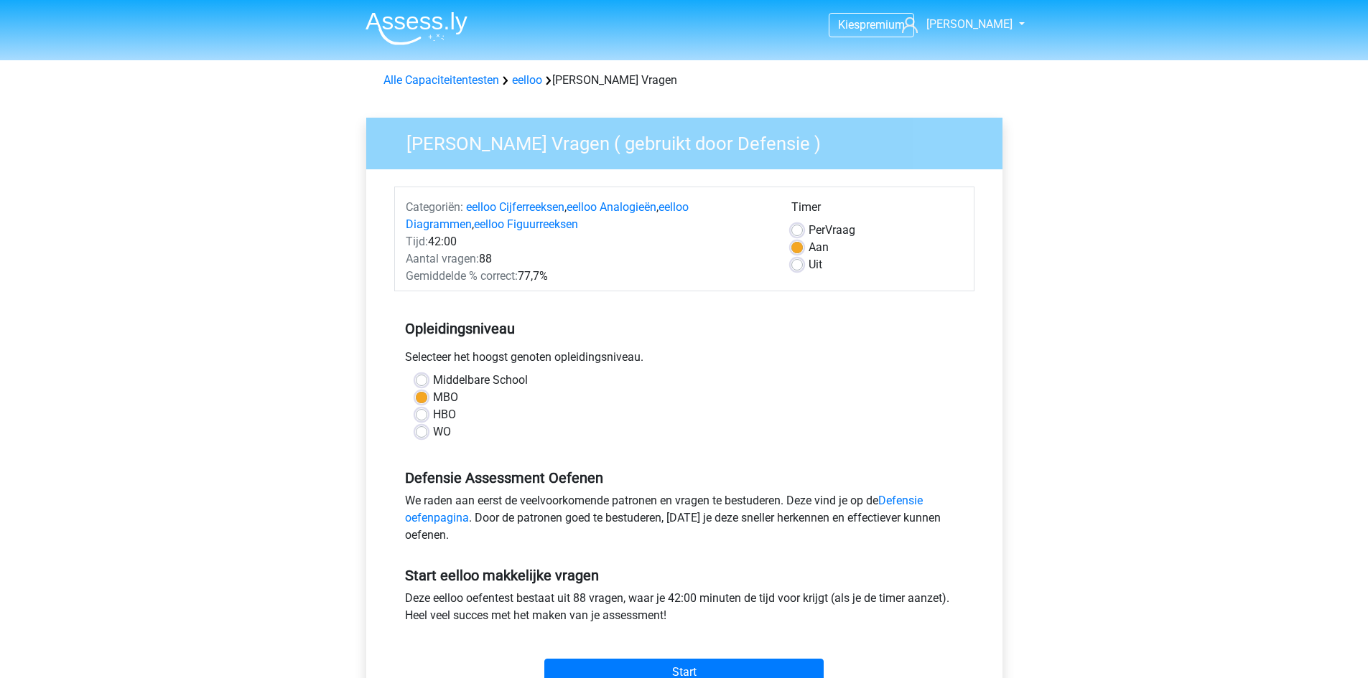
scroll to position [359, 0]
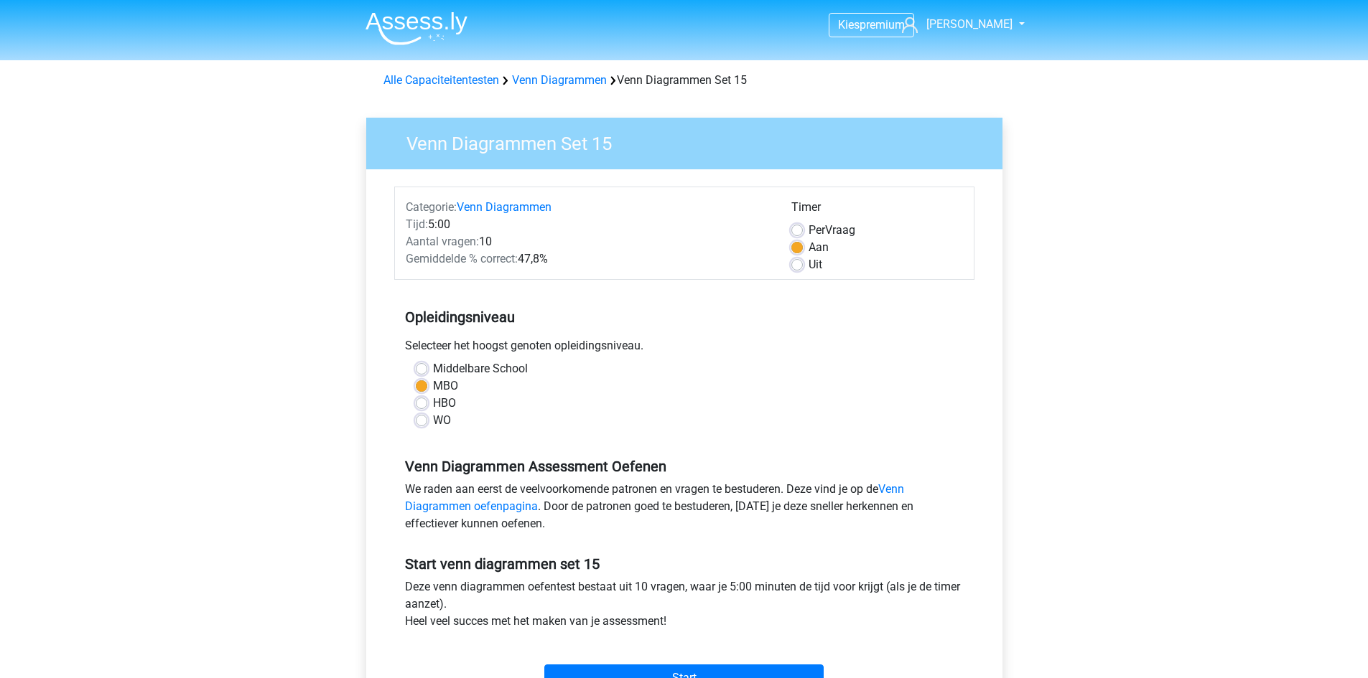
scroll to position [359, 0]
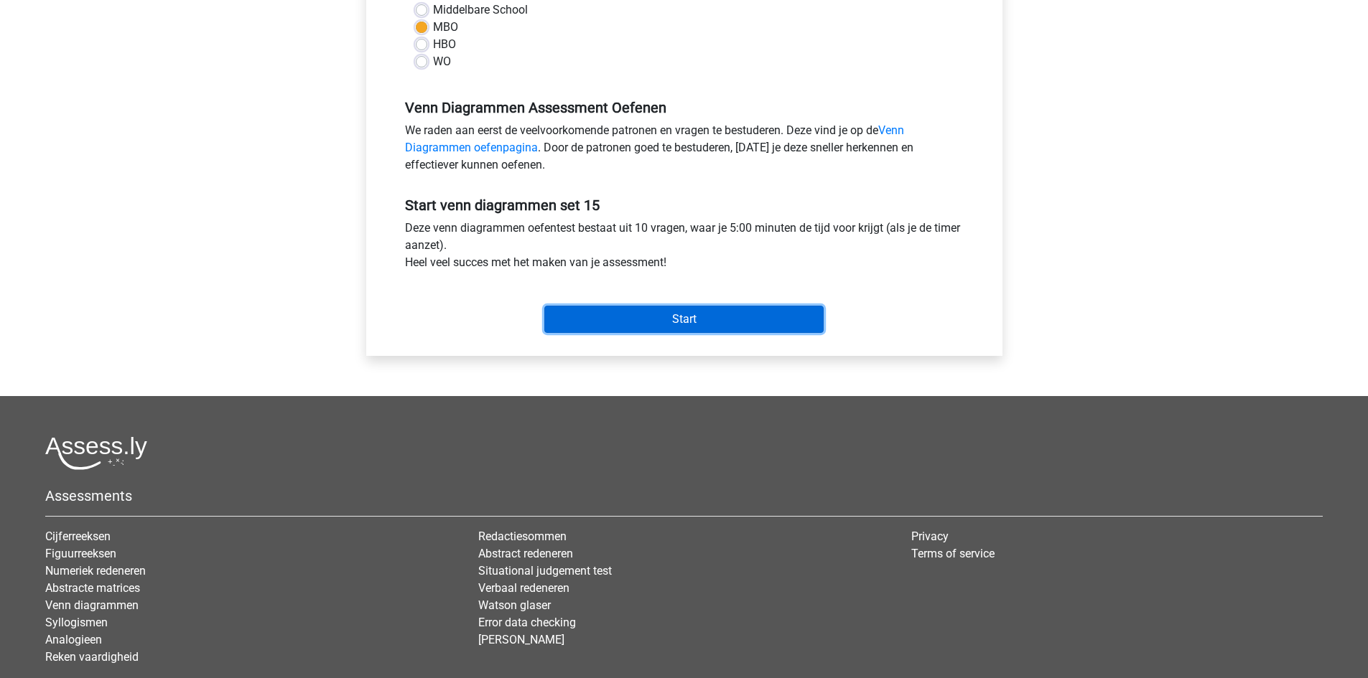
click at [687, 312] on input "Start" at bounding box center [683, 319] width 279 height 27
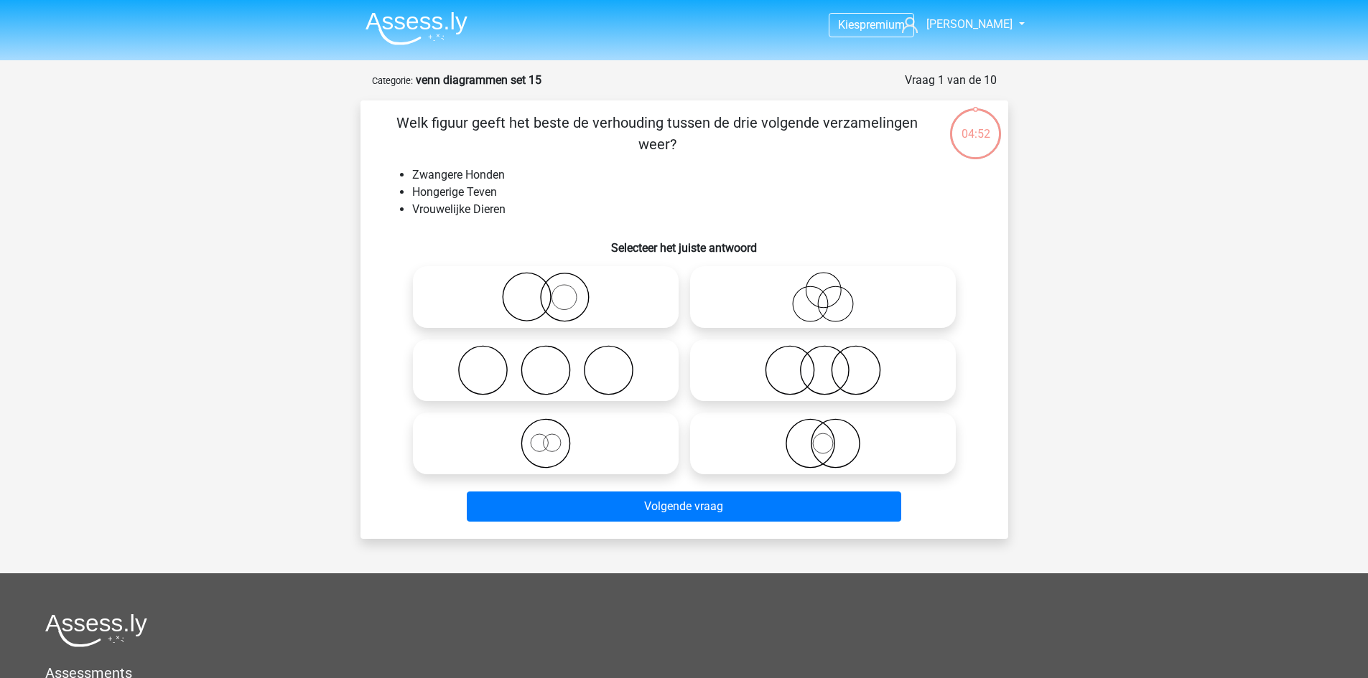
click at [842, 297] on icon at bounding box center [823, 297] width 254 height 50
click at [832, 290] on input "radio" at bounding box center [827, 285] width 9 height 9
radio input "true"
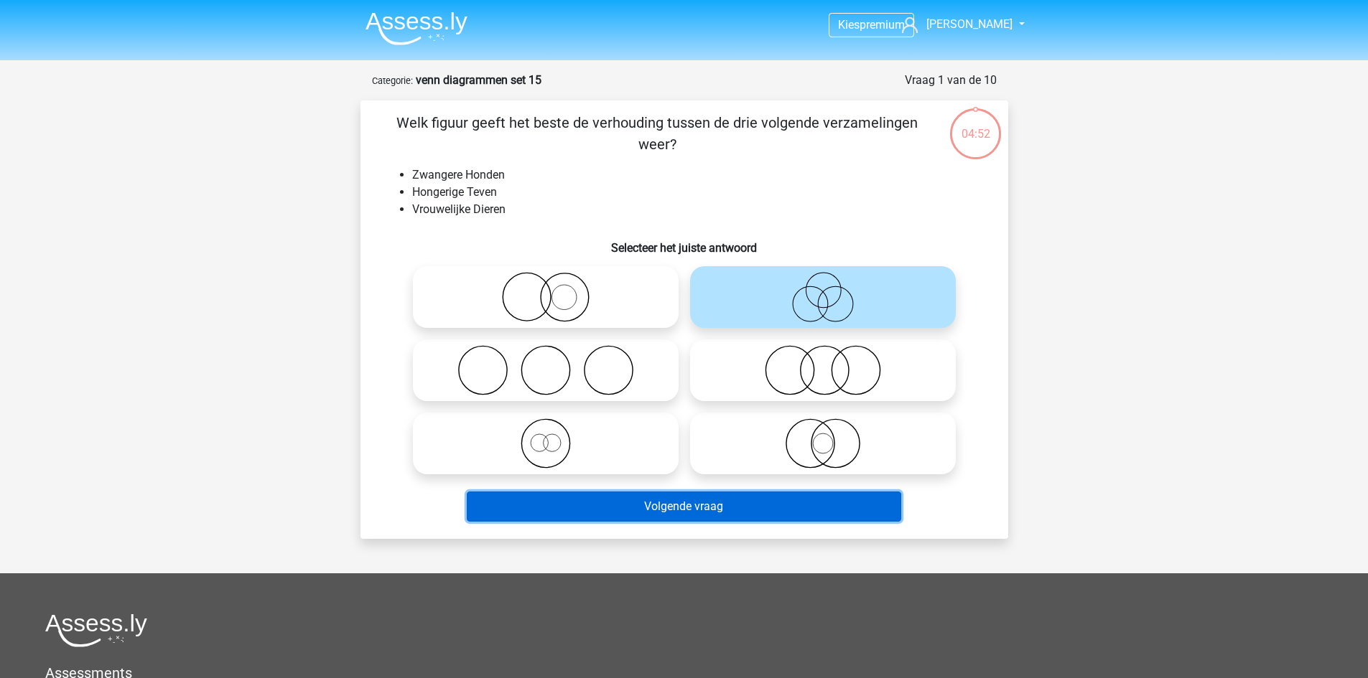
click at [724, 498] on button "Volgende vraag" at bounding box center [684, 507] width 434 height 30
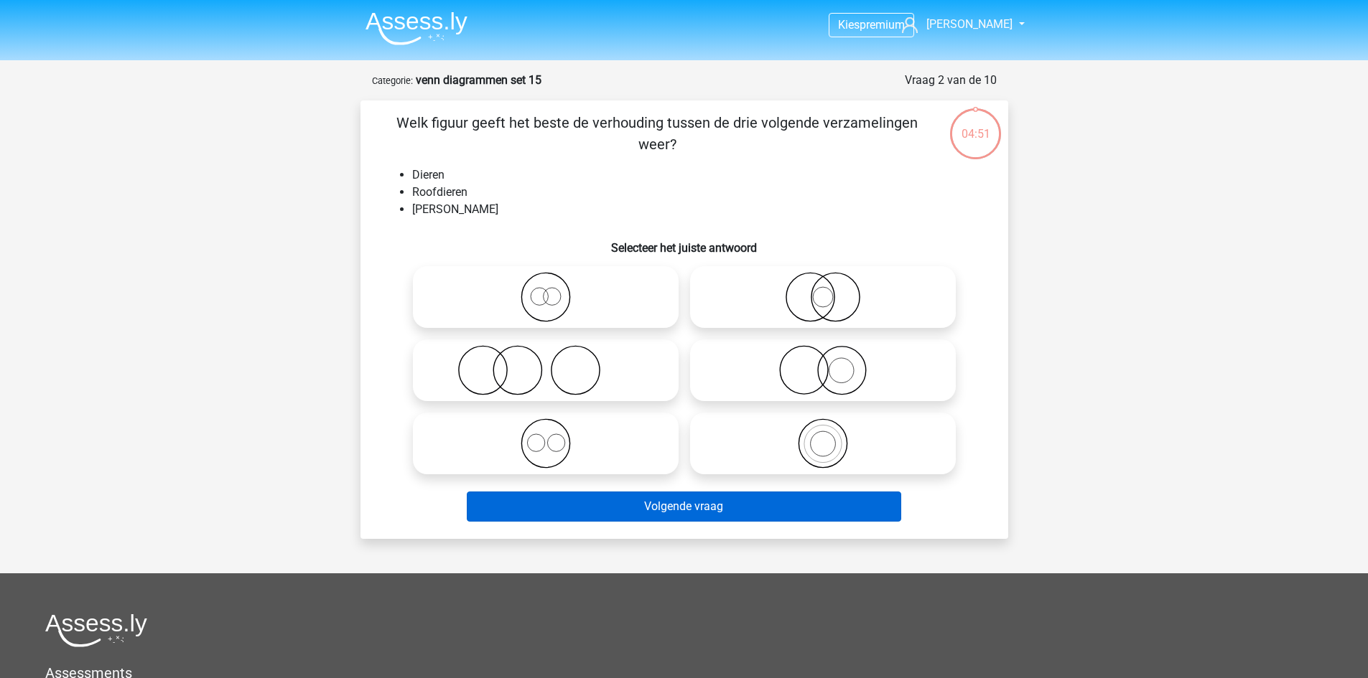
scroll to position [72, 0]
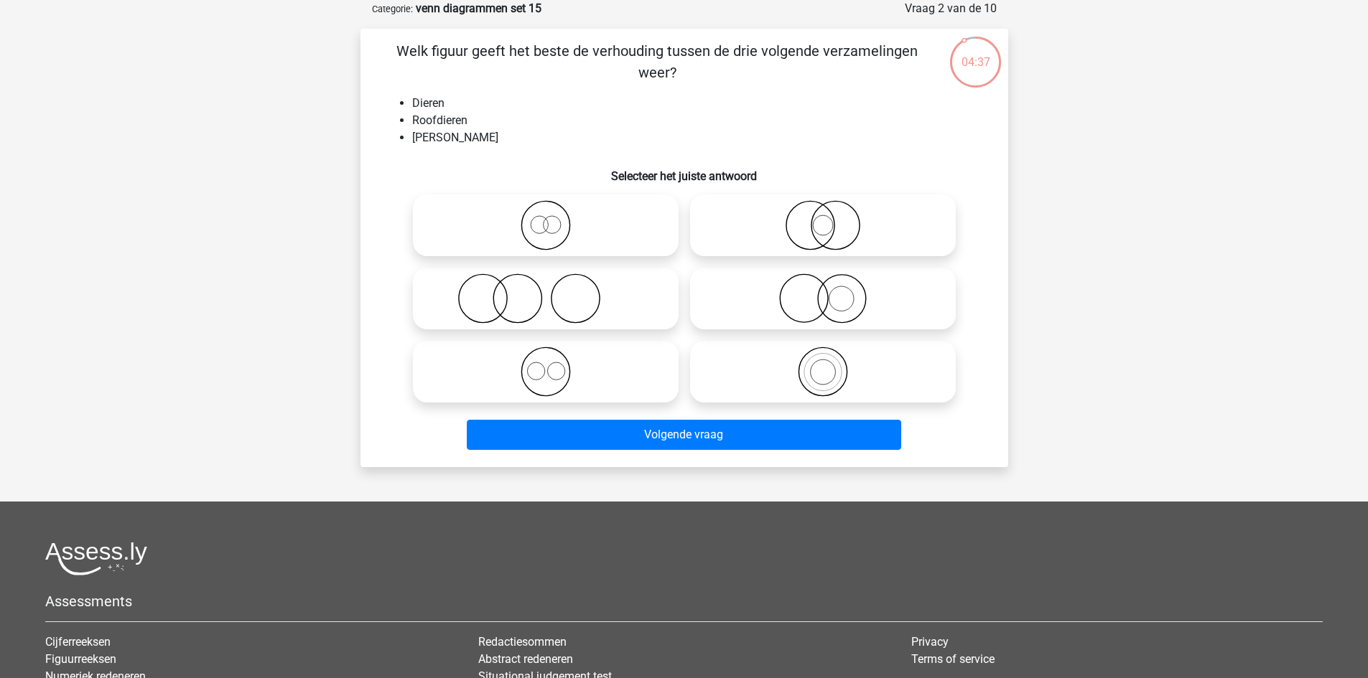
click at [595, 375] on icon at bounding box center [546, 372] width 254 height 50
click at [555, 365] on input "radio" at bounding box center [550, 359] width 9 height 9
radio input "true"
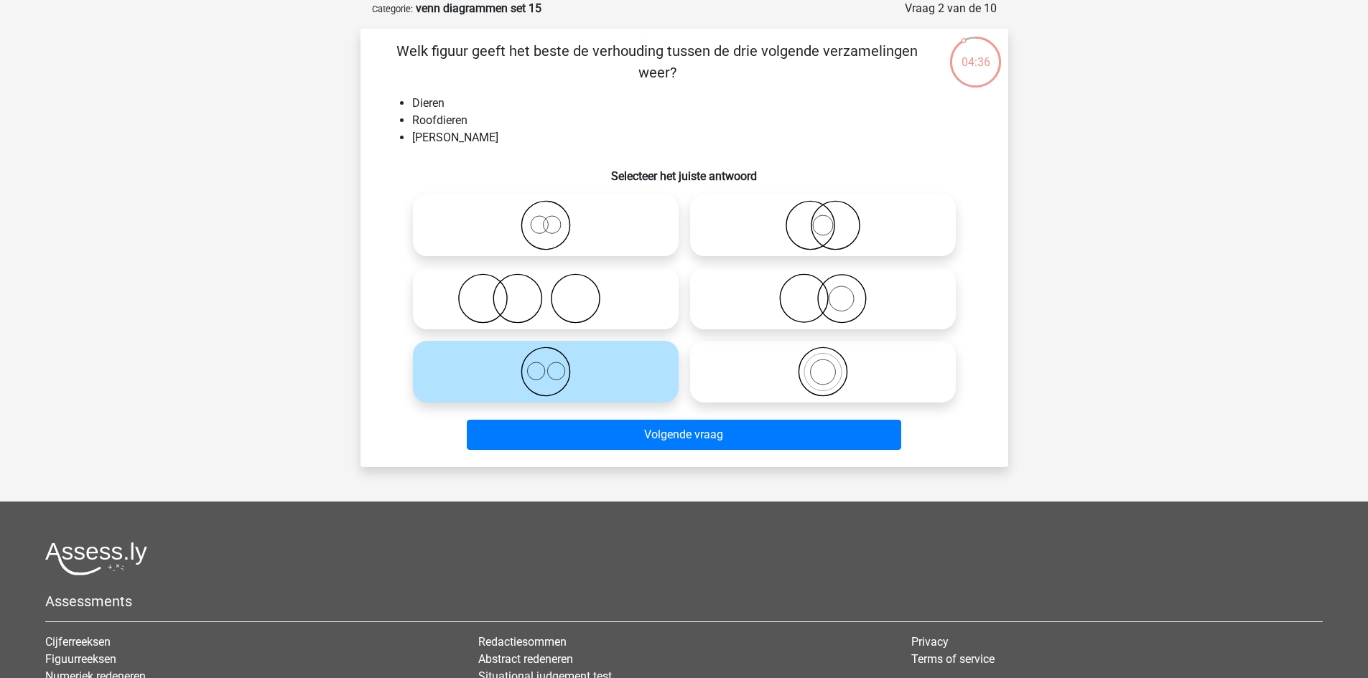
click at [806, 368] on icon at bounding box center [823, 372] width 254 height 50
click at [823, 365] on input "radio" at bounding box center [827, 359] width 9 height 9
radio input "true"
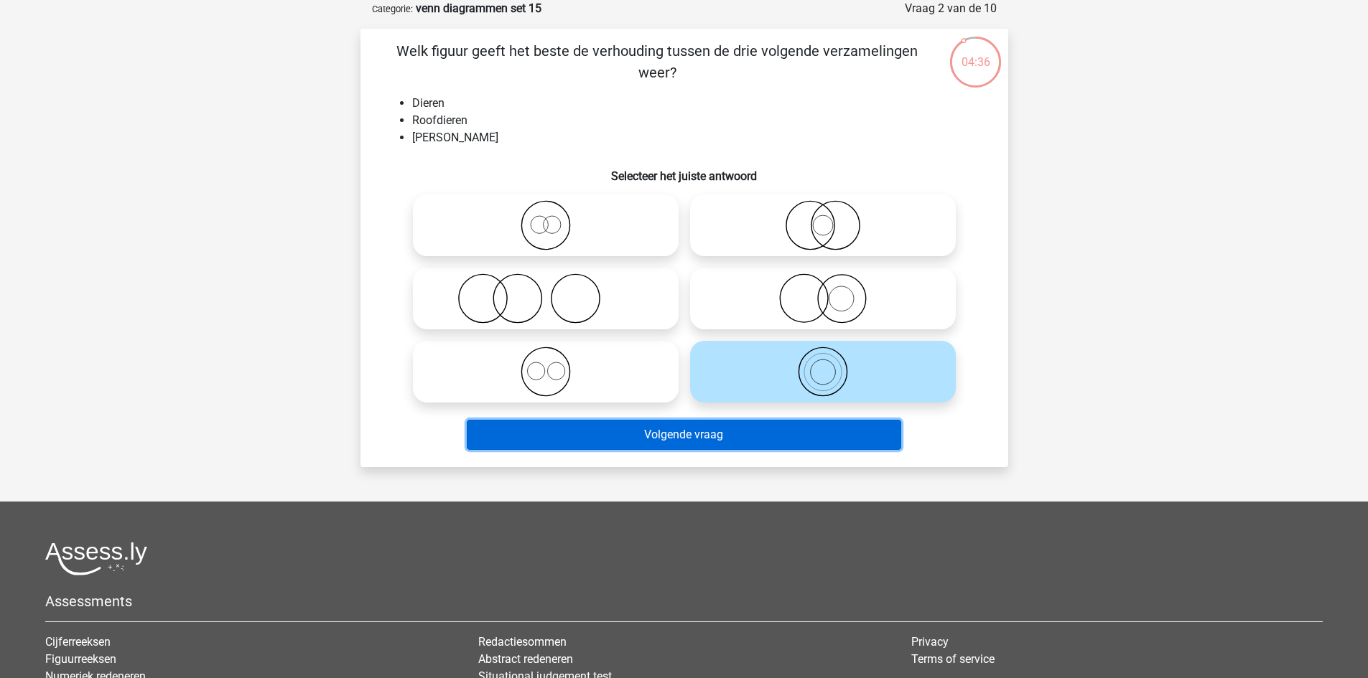
click at [792, 435] on button "Volgende vraag" at bounding box center [684, 435] width 434 height 30
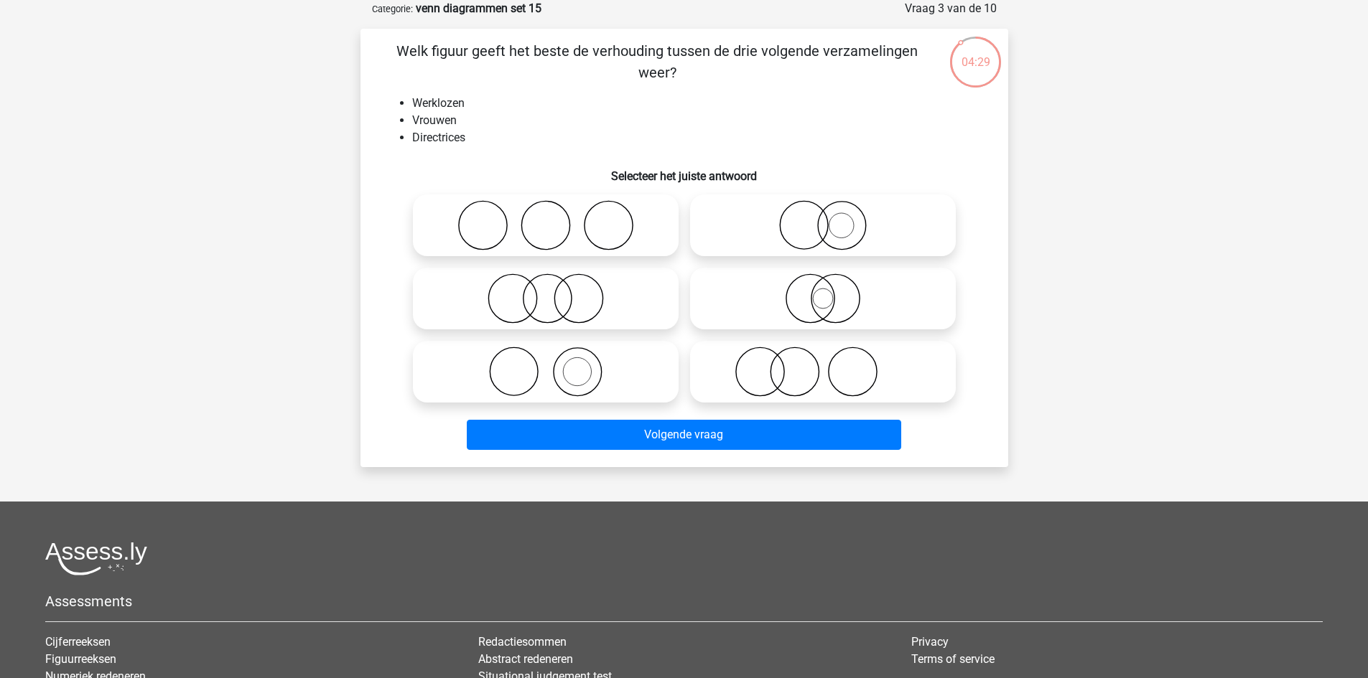
click at [772, 271] on label at bounding box center [823, 299] width 266 height 62
click at [823, 282] on input "radio" at bounding box center [827, 286] width 9 height 9
radio input "true"
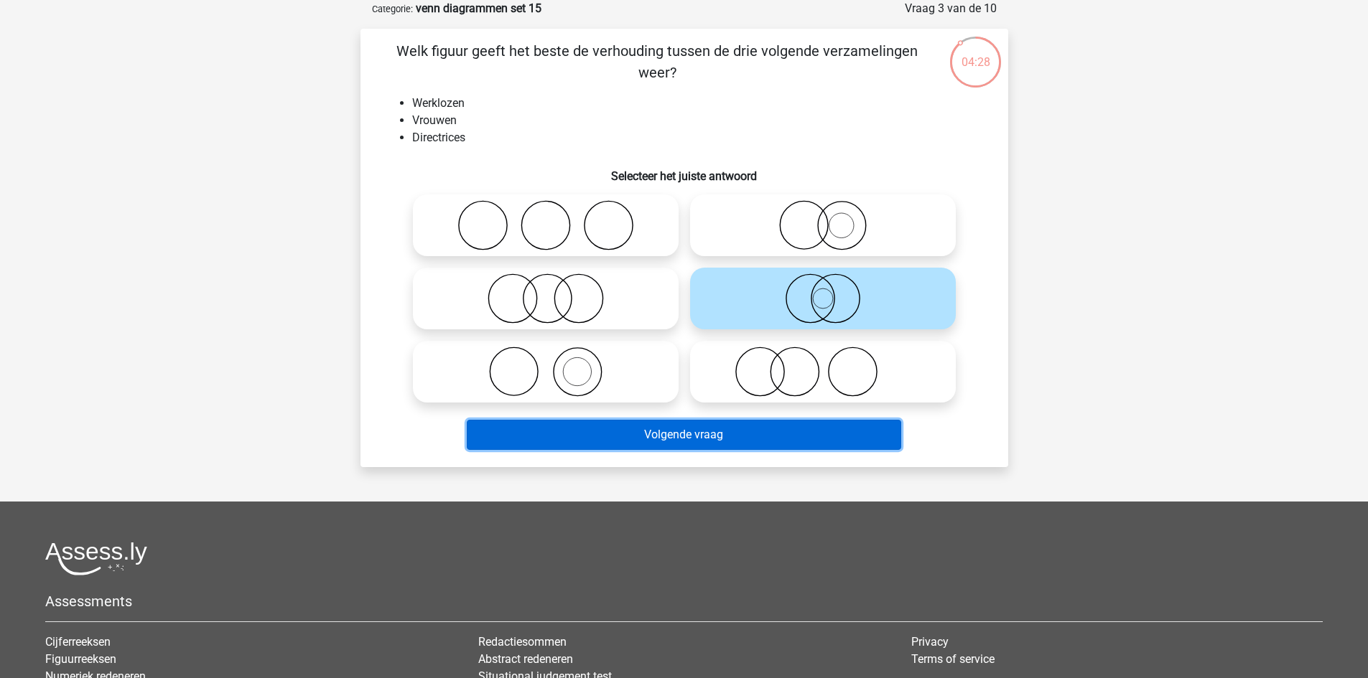
click at [698, 431] on button "Volgende vraag" at bounding box center [684, 435] width 434 height 30
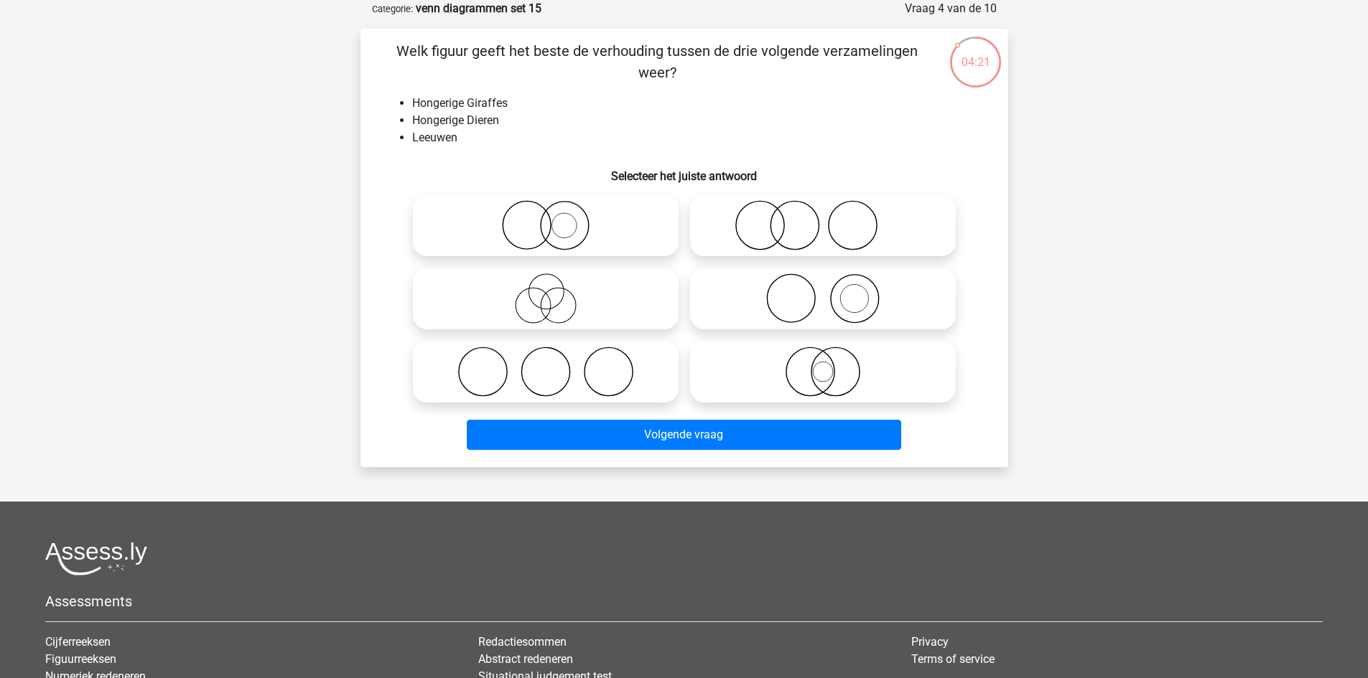
click at [799, 220] on icon at bounding box center [823, 225] width 254 height 50
click at [823, 218] on input "radio" at bounding box center [827, 213] width 9 height 9
radio input "true"
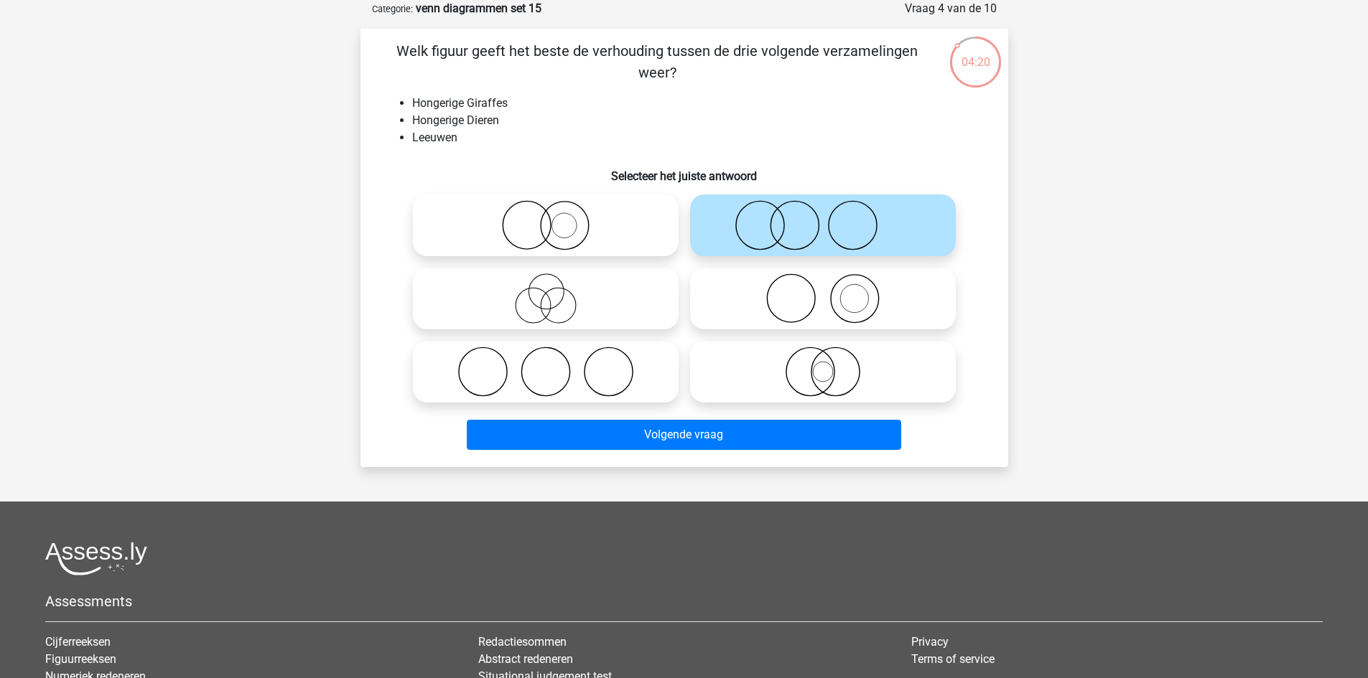
click at [707, 451] on div "Volgende vraag" at bounding box center [684, 438] width 554 height 36
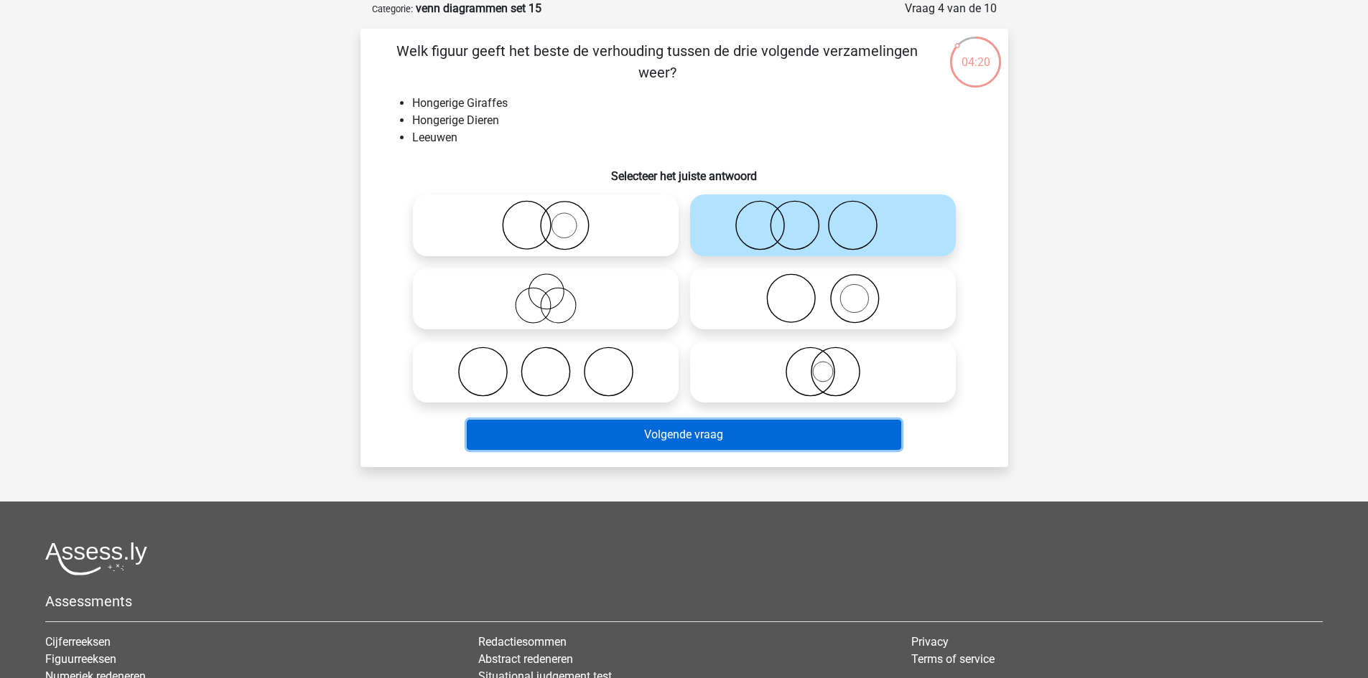
click at [703, 434] on button "Volgende vraag" at bounding box center [684, 435] width 434 height 30
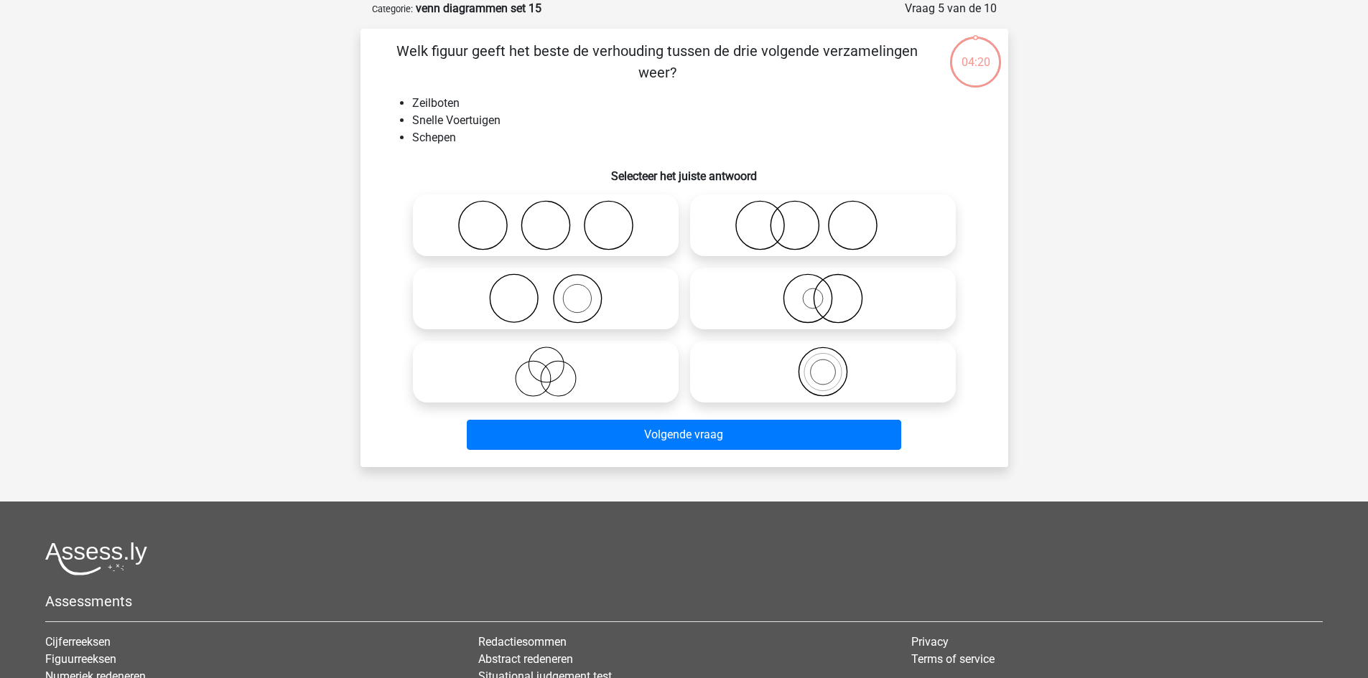
click at [605, 284] on icon at bounding box center [546, 299] width 254 height 50
click at [555, 284] on input "radio" at bounding box center [550, 286] width 9 height 9
radio input "true"
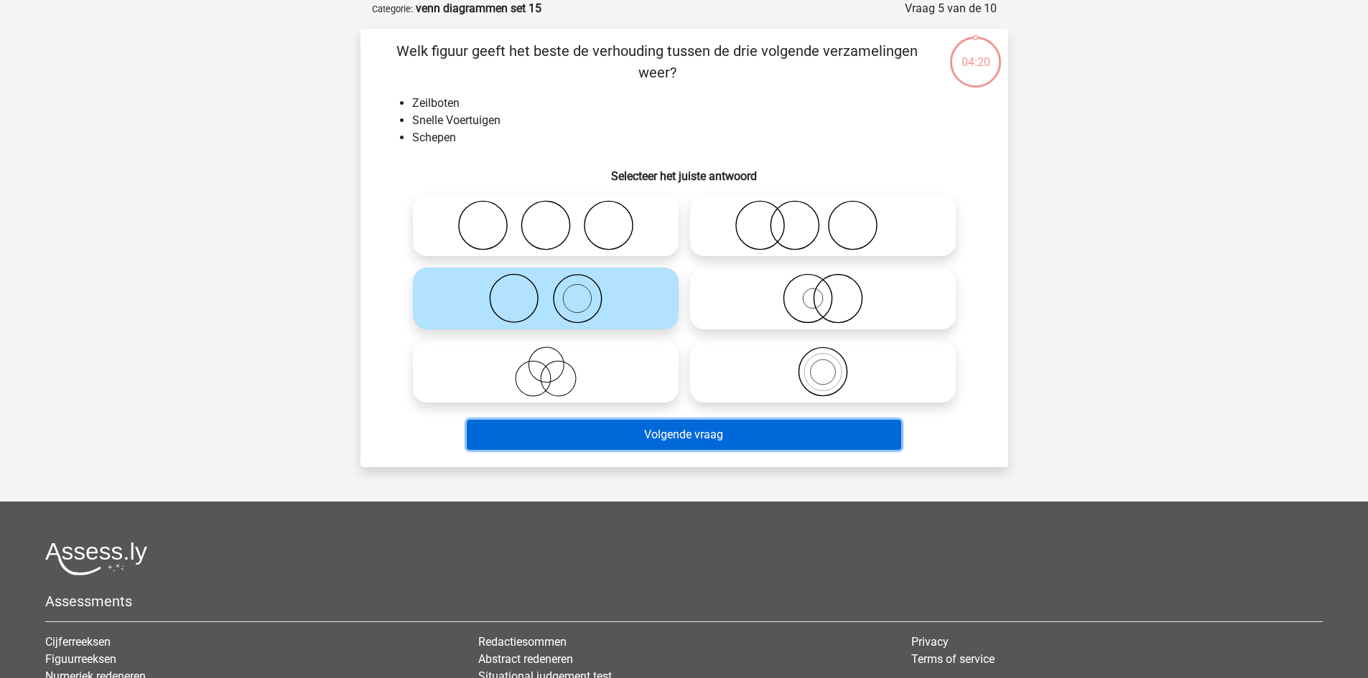
drag, startPoint x: 622, startPoint y: 427, endPoint x: 683, endPoint y: 396, distance: 68.4
click at [624, 428] on button "Volgende vraag" at bounding box center [684, 435] width 434 height 30
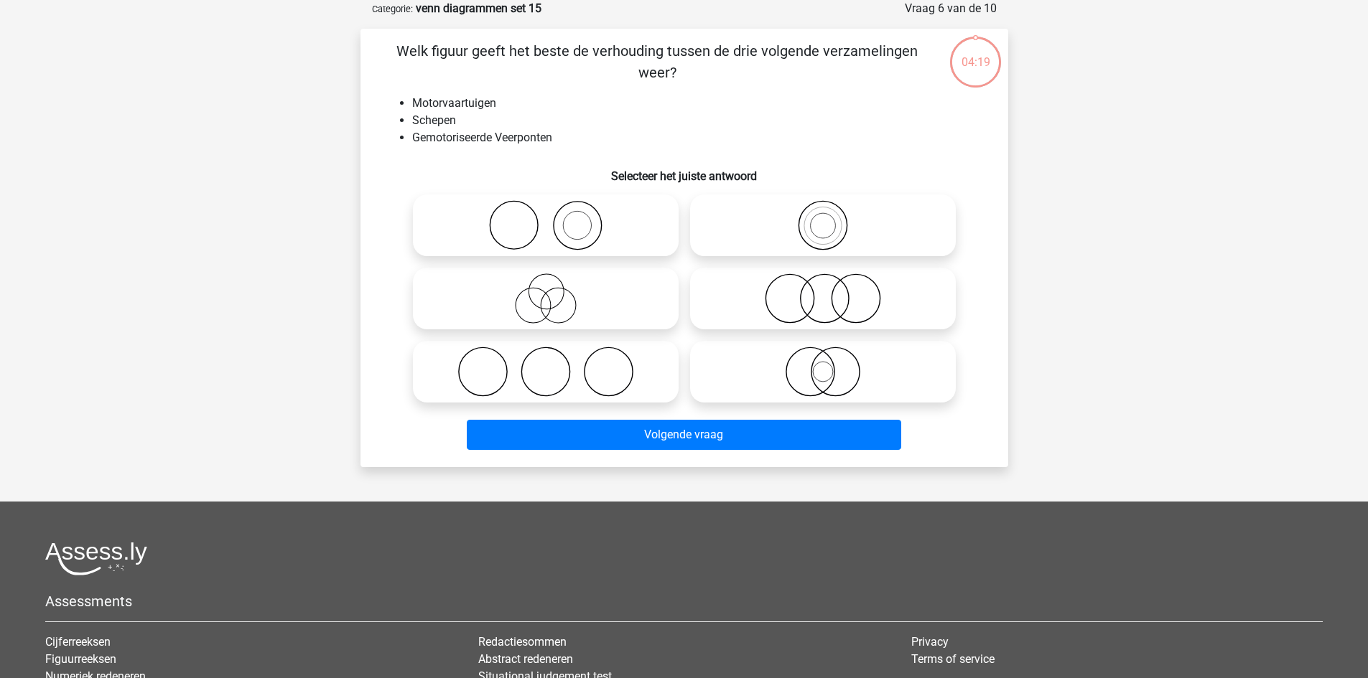
click at [808, 323] on icon at bounding box center [823, 299] width 254 height 50
click at [823, 291] on input "radio" at bounding box center [827, 286] width 9 height 9
radio input "true"
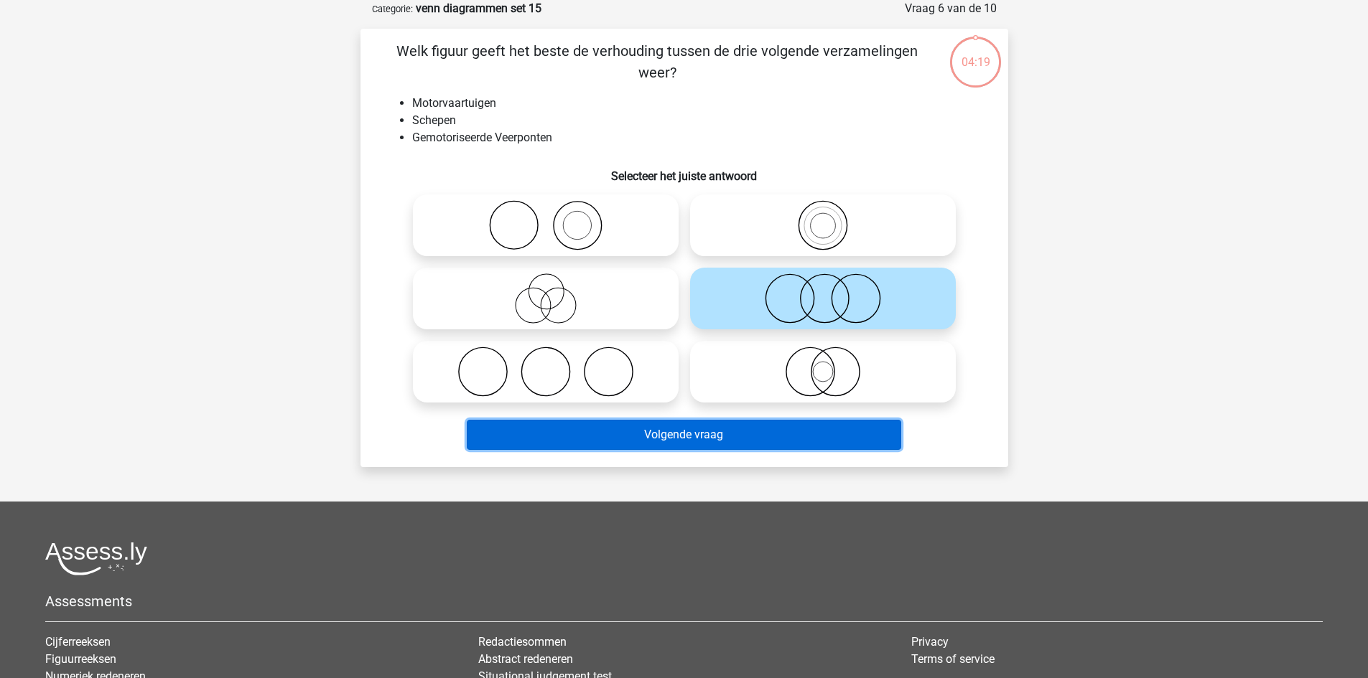
click at [705, 429] on button "Volgende vraag" at bounding box center [684, 435] width 434 height 30
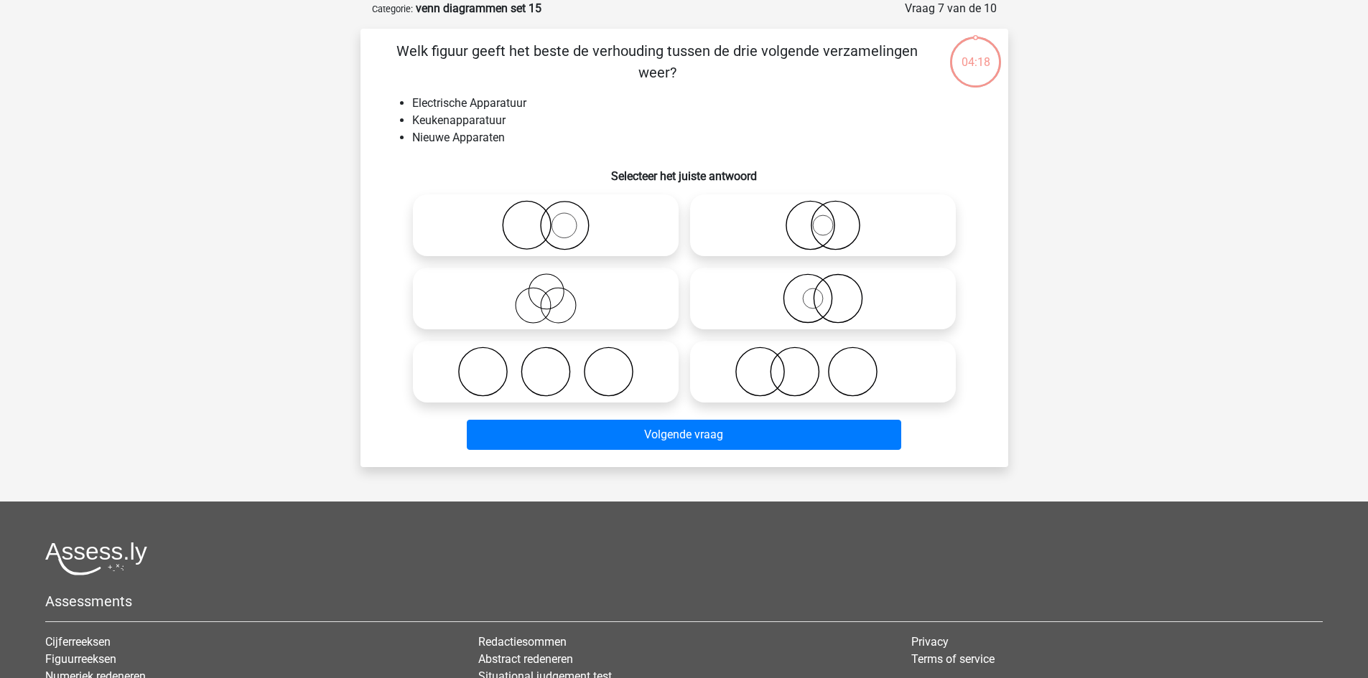
click at [816, 198] on label at bounding box center [823, 226] width 266 height 62
click at [823, 209] on input "radio" at bounding box center [827, 213] width 9 height 9
radio input "true"
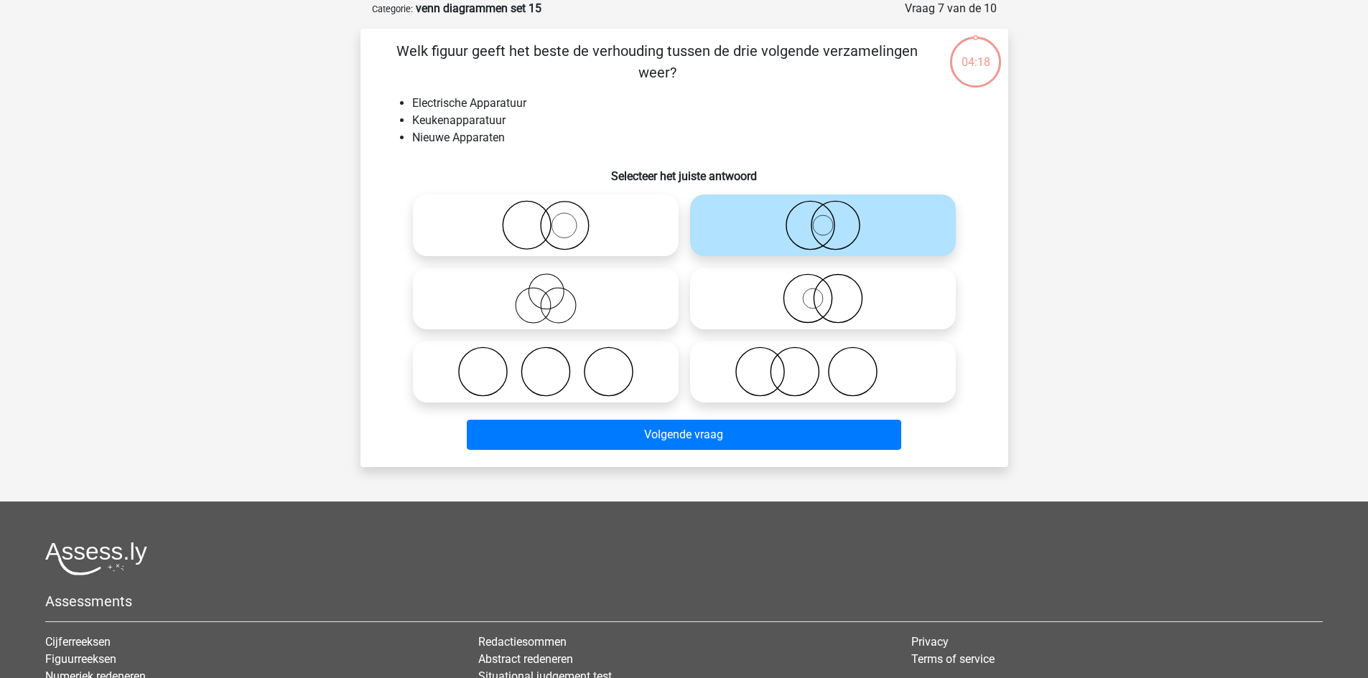
click at [730, 454] on div "Volgende vraag" at bounding box center [684, 438] width 554 height 36
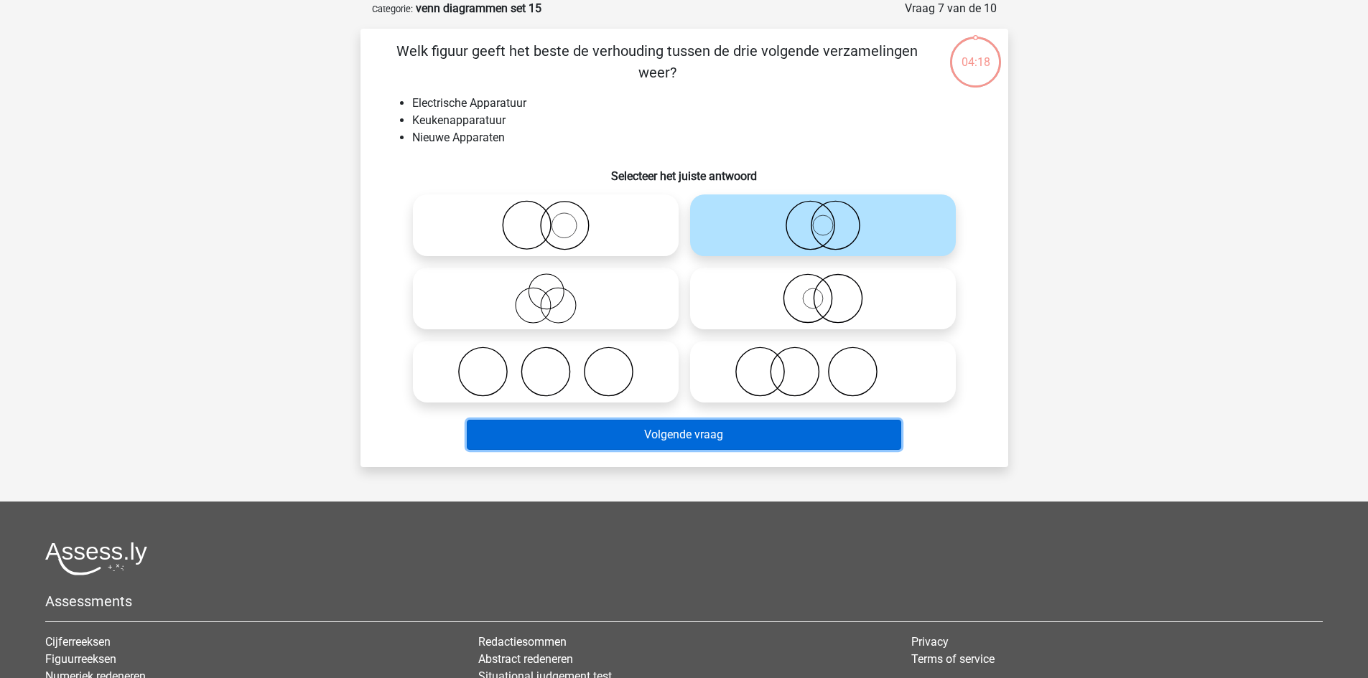
drag, startPoint x: 722, startPoint y: 434, endPoint x: 713, endPoint y: 419, distance: 17.1
click at [723, 434] on button "Volgende vraag" at bounding box center [684, 435] width 434 height 30
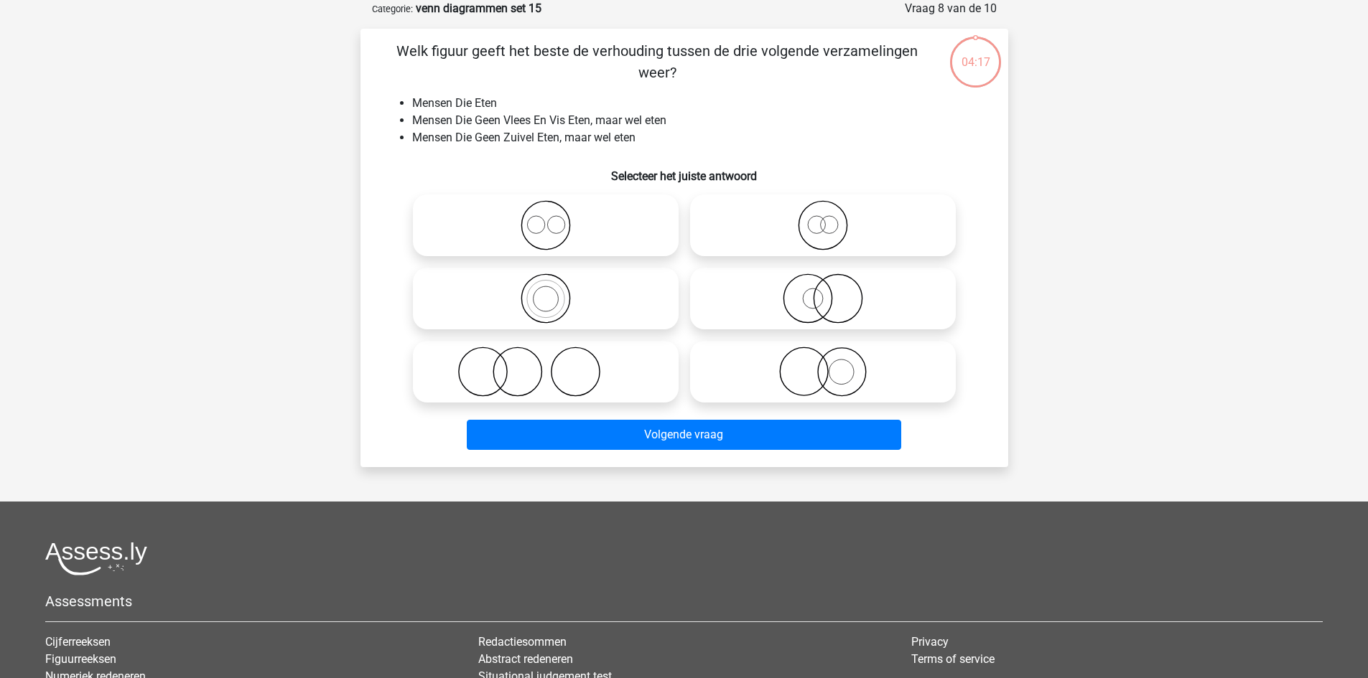
click at [597, 189] on div at bounding box center [545, 225] width 277 height 73
drag, startPoint x: 566, startPoint y: 217, endPoint x: 572, endPoint y: 302, distance: 84.9
click at [568, 217] on icon at bounding box center [546, 225] width 254 height 50
click at [555, 217] on input "radio" at bounding box center [550, 213] width 9 height 9
radio input "true"
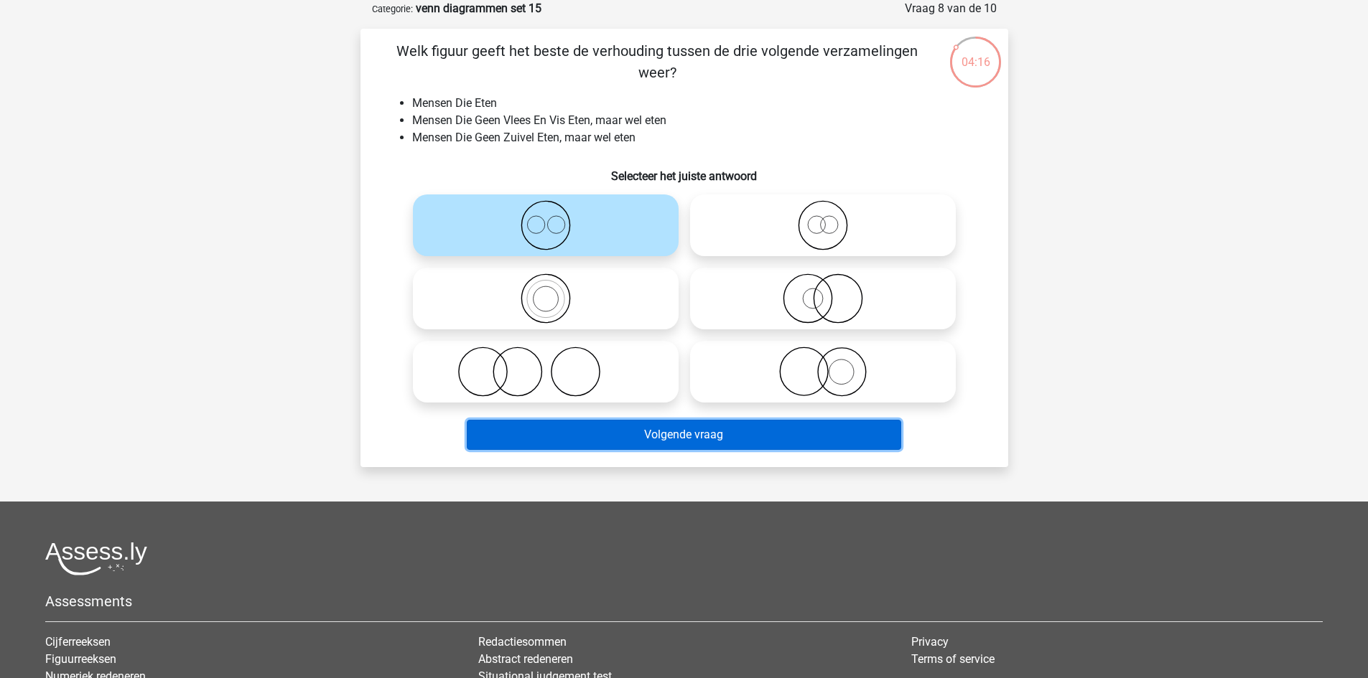
click at [598, 426] on button "Volgende vraag" at bounding box center [684, 435] width 434 height 30
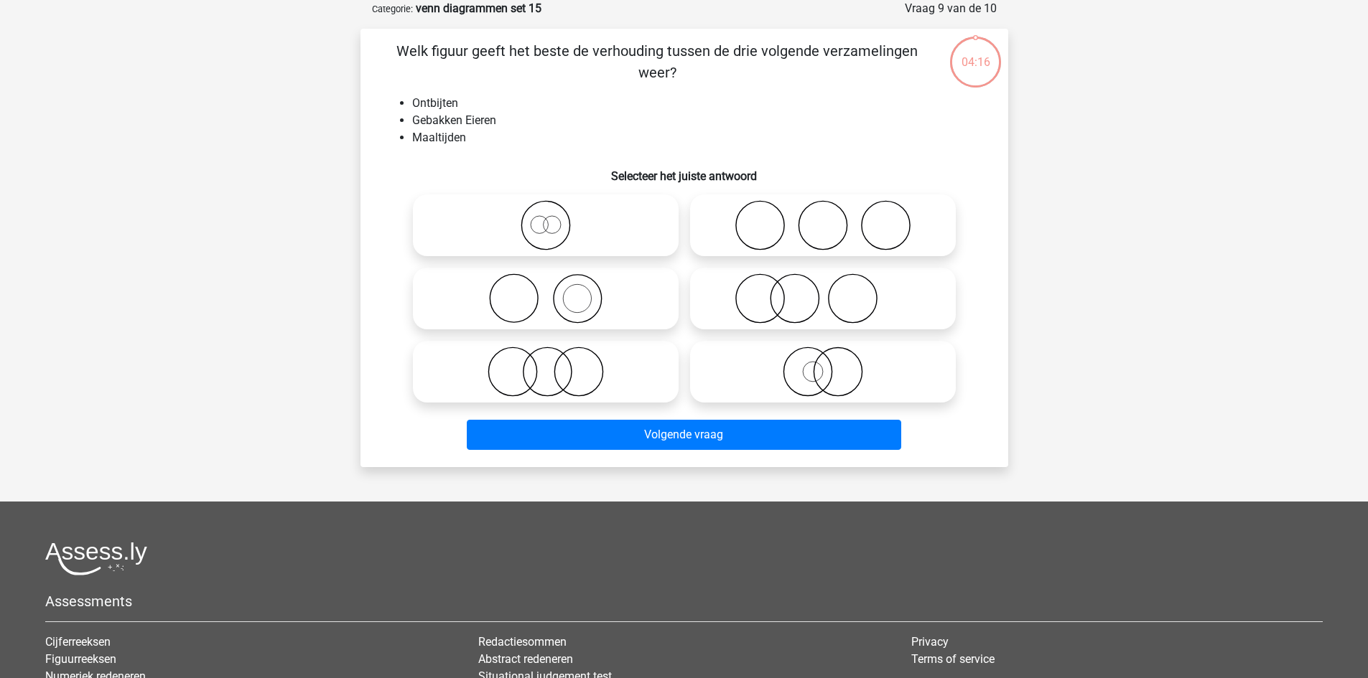
click at [581, 320] on icon at bounding box center [546, 299] width 254 height 50
click at [555, 291] on input "radio" at bounding box center [550, 286] width 9 height 9
radio input "true"
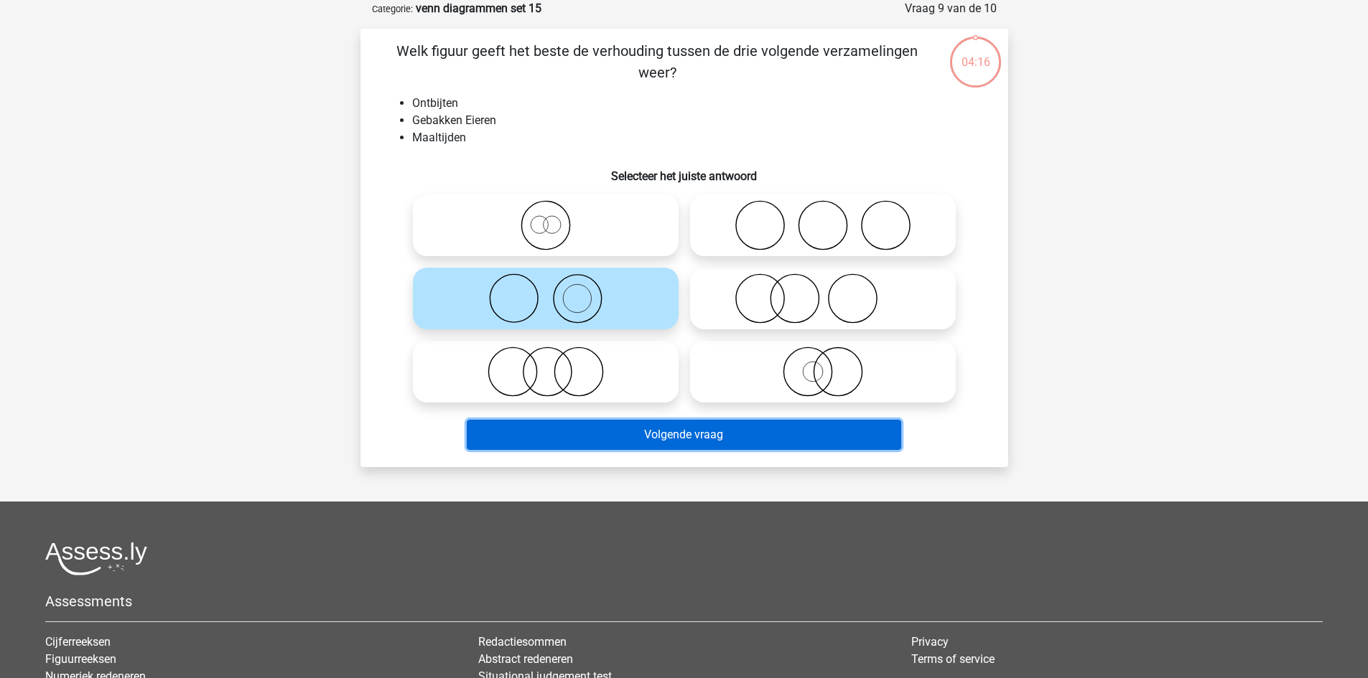
click at [636, 426] on button "Volgende vraag" at bounding box center [684, 435] width 434 height 30
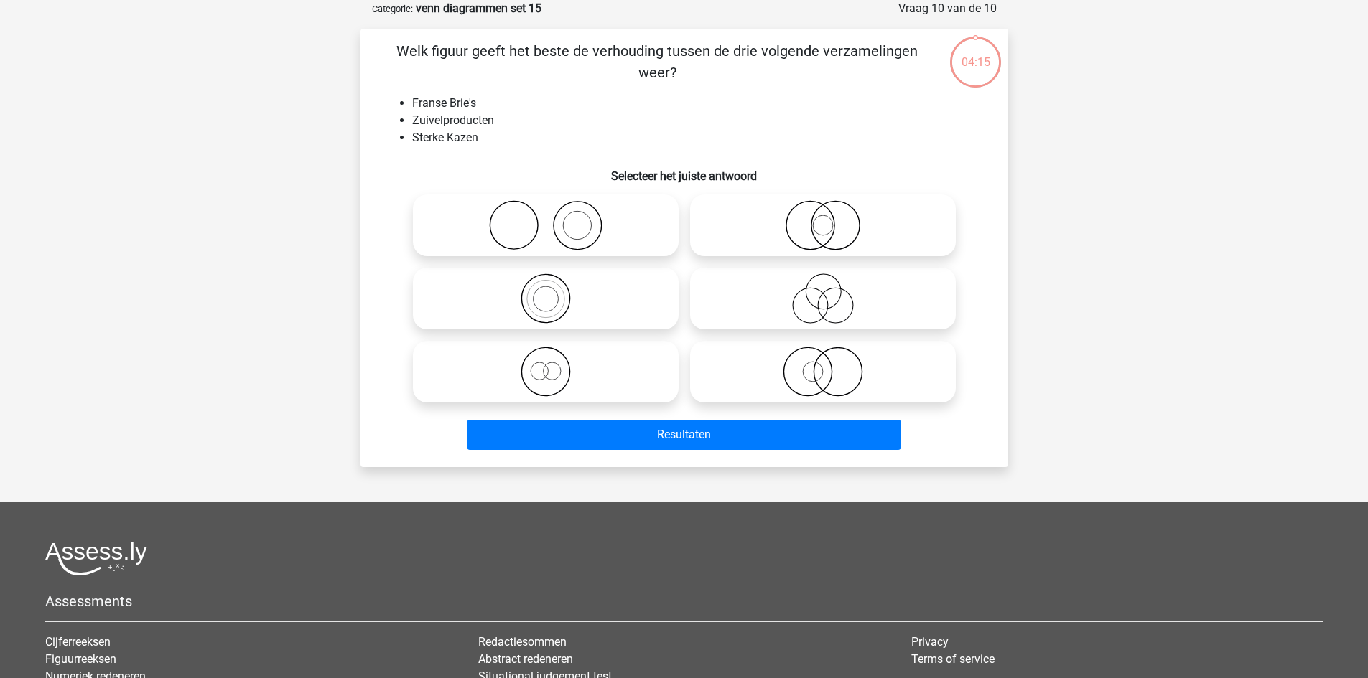
click at [788, 317] on icon at bounding box center [823, 299] width 254 height 50
click at [823, 291] on input "radio" at bounding box center [827, 286] width 9 height 9
radio input "true"
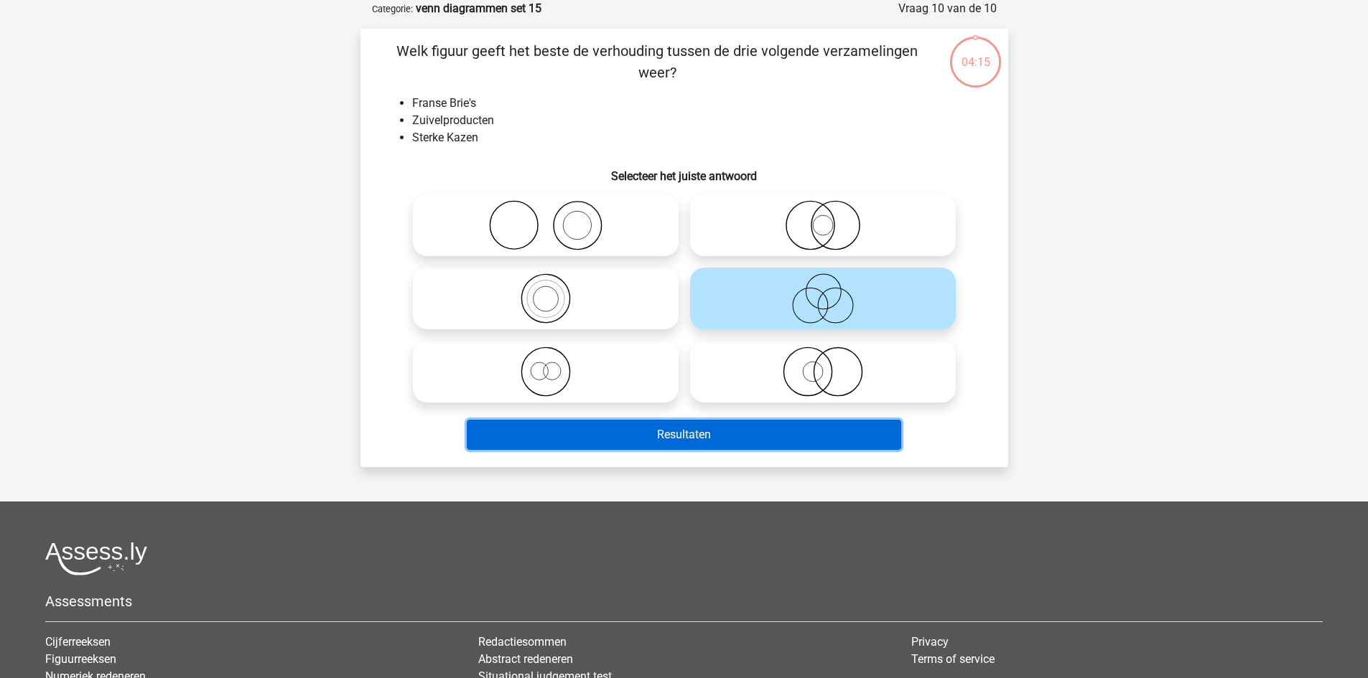
click at [710, 436] on button "Resultaten" at bounding box center [684, 435] width 434 height 30
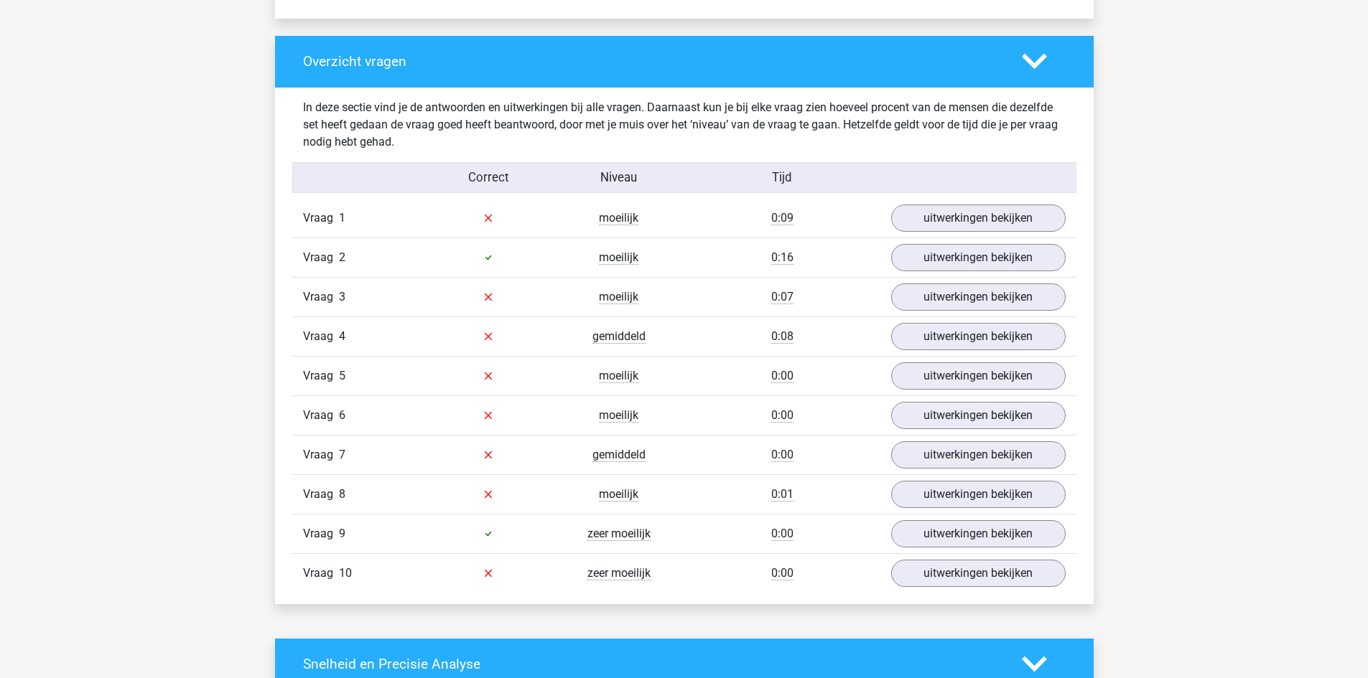
scroll to position [1077, 0]
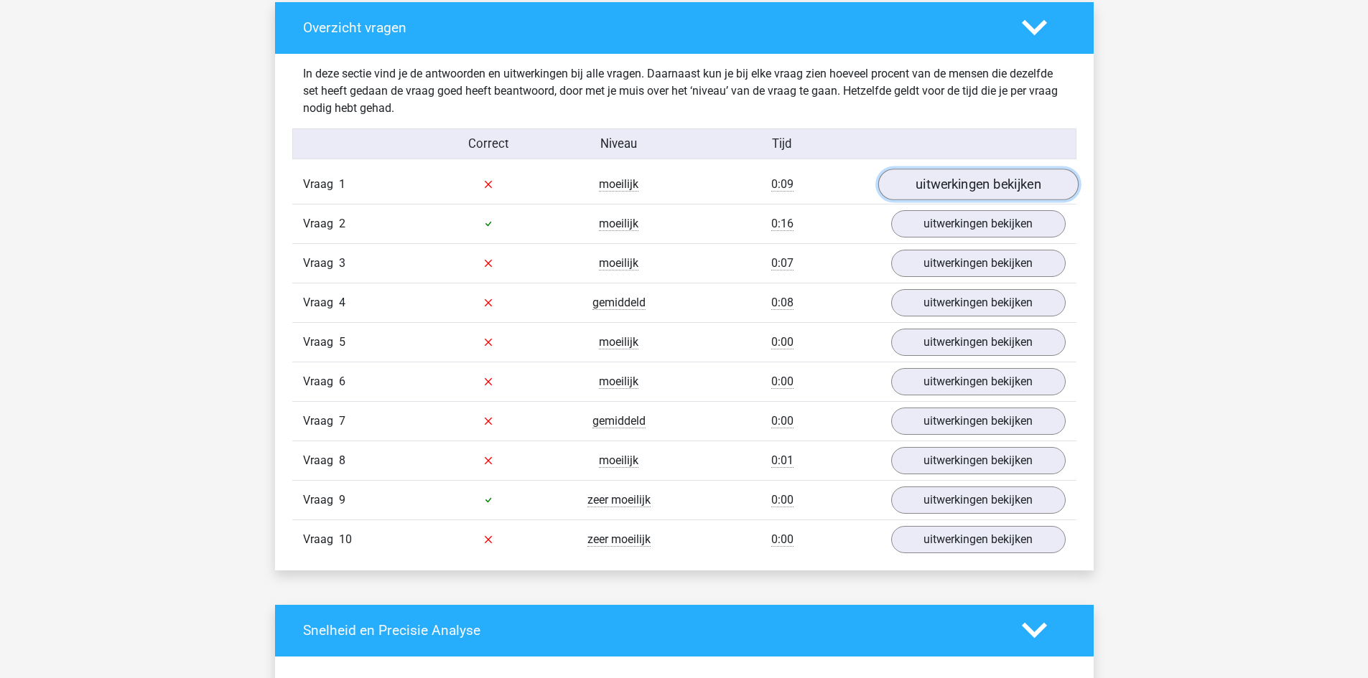
click at [992, 174] on link "uitwerkingen bekijken" at bounding box center [977, 185] width 200 height 32
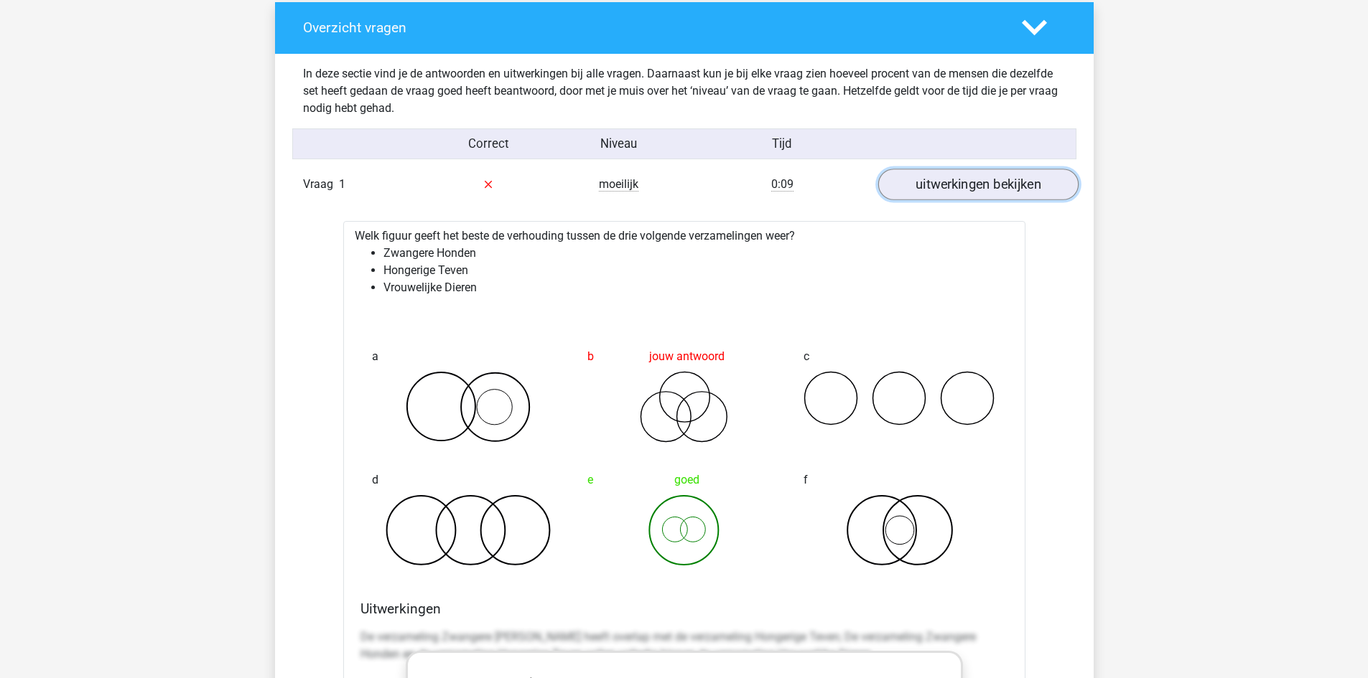
click at [992, 174] on link "uitwerkingen bekijken" at bounding box center [977, 185] width 200 height 32
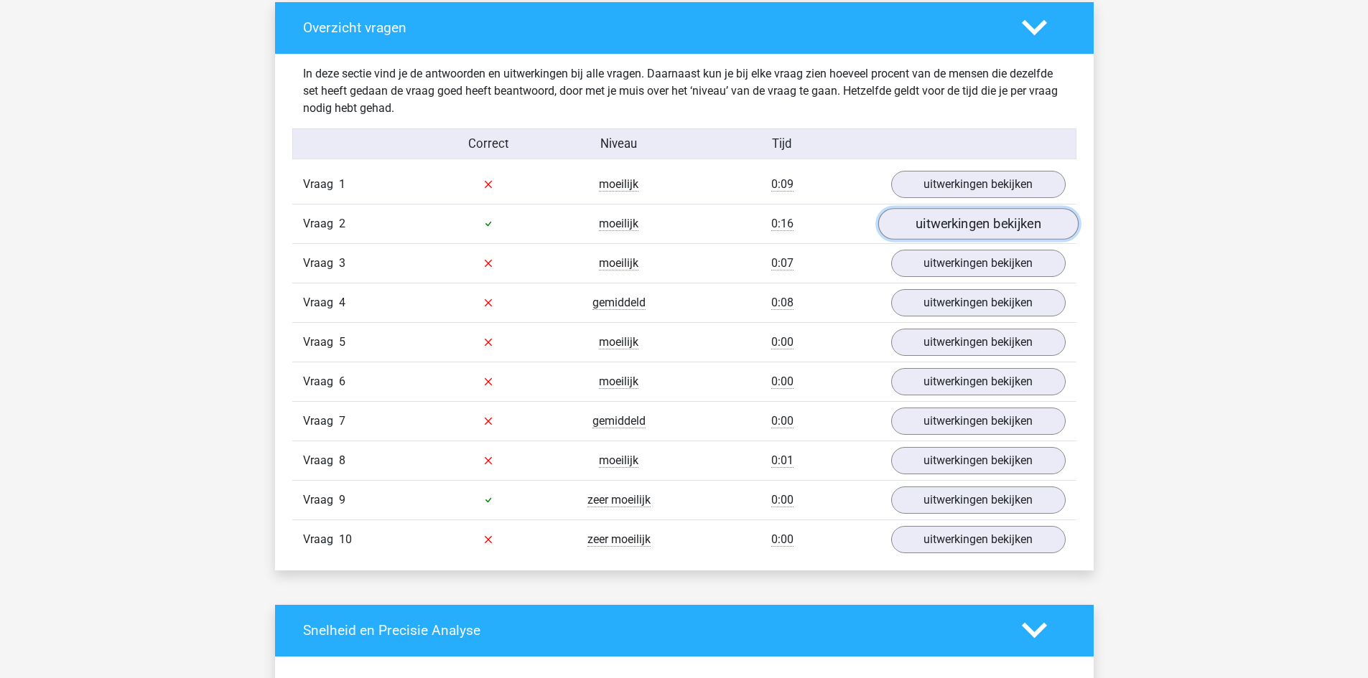
click at [980, 220] on link "uitwerkingen bekijken" at bounding box center [977, 224] width 200 height 32
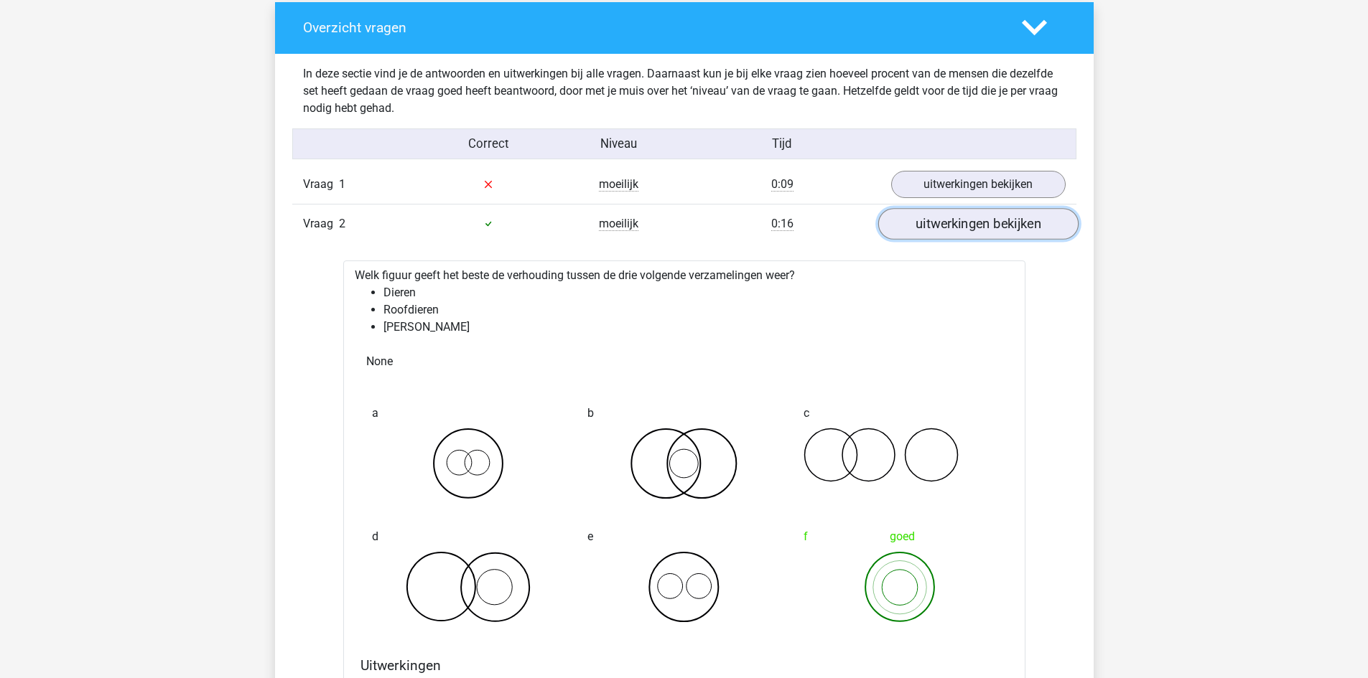
click at [980, 220] on link "uitwerkingen bekijken" at bounding box center [977, 224] width 200 height 32
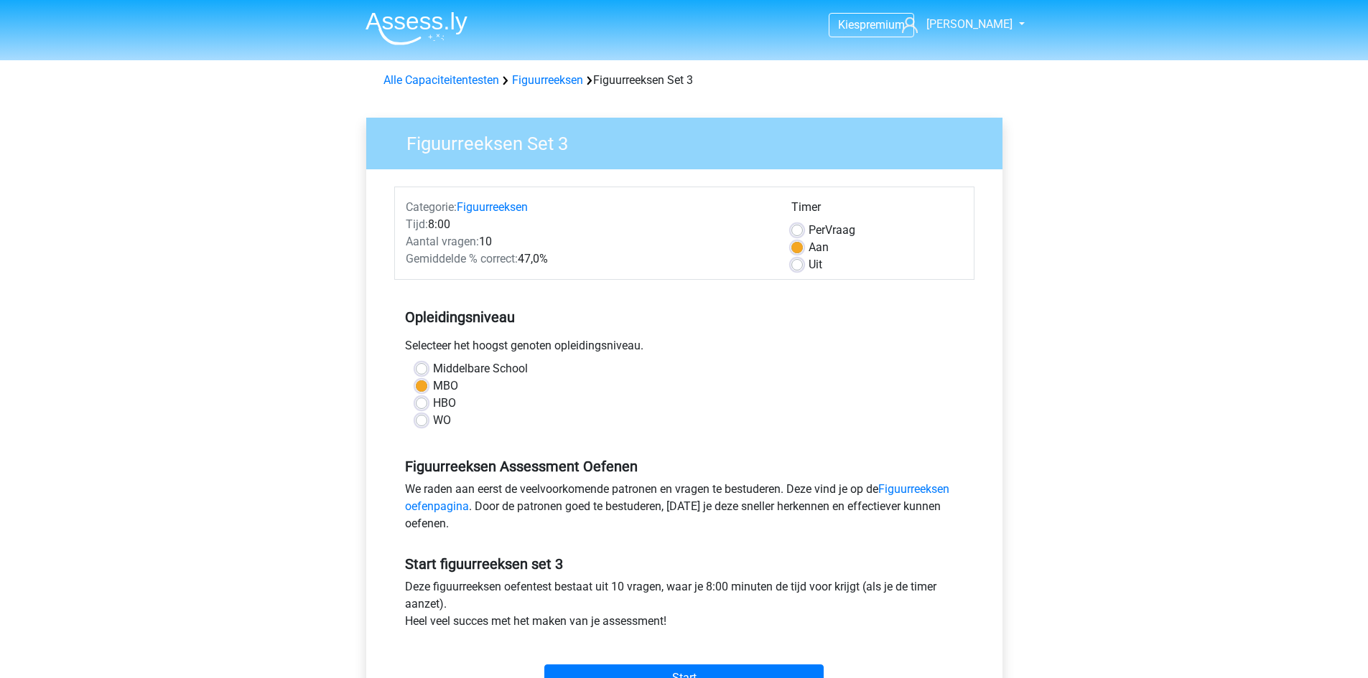
click at [433, 367] on label "Middelbare School" at bounding box center [480, 368] width 95 height 17
click at [422, 367] on input "Middelbare School" at bounding box center [421, 367] width 11 height 14
radio input "true"
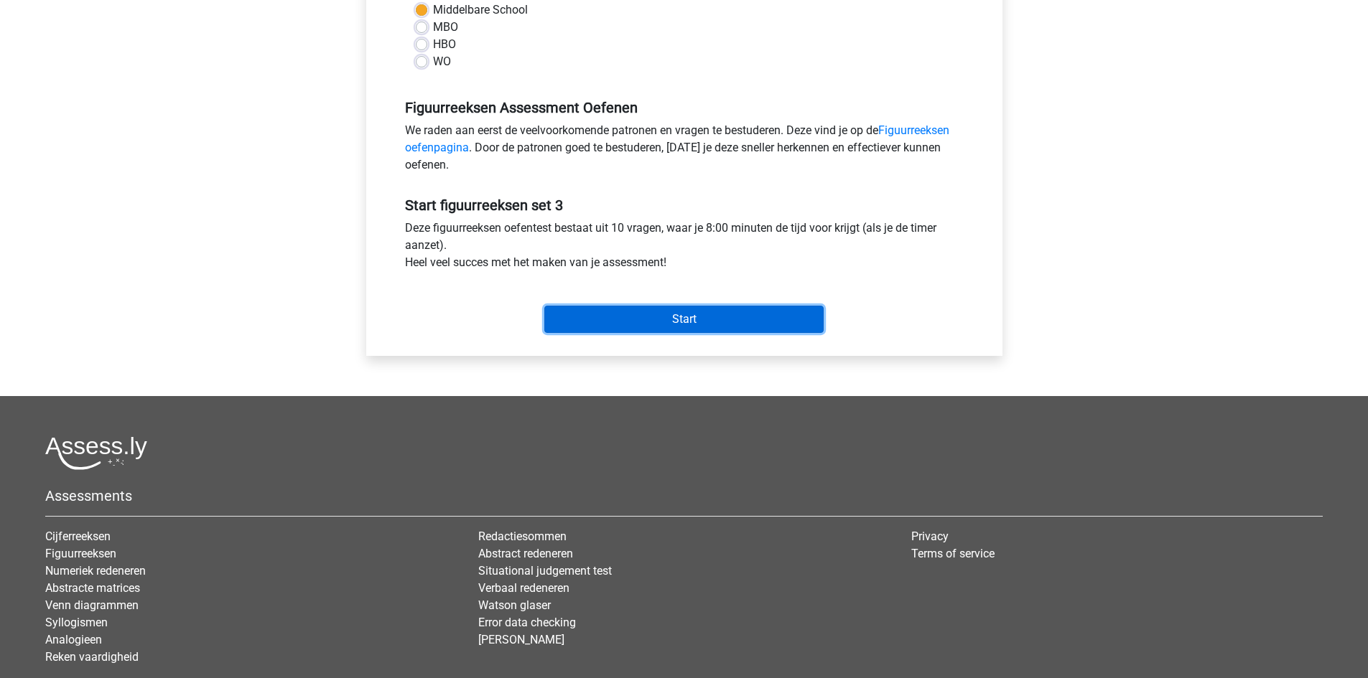
click at [649, 325] on input "Start" at bounding box center [683, 319] width 279 height 27
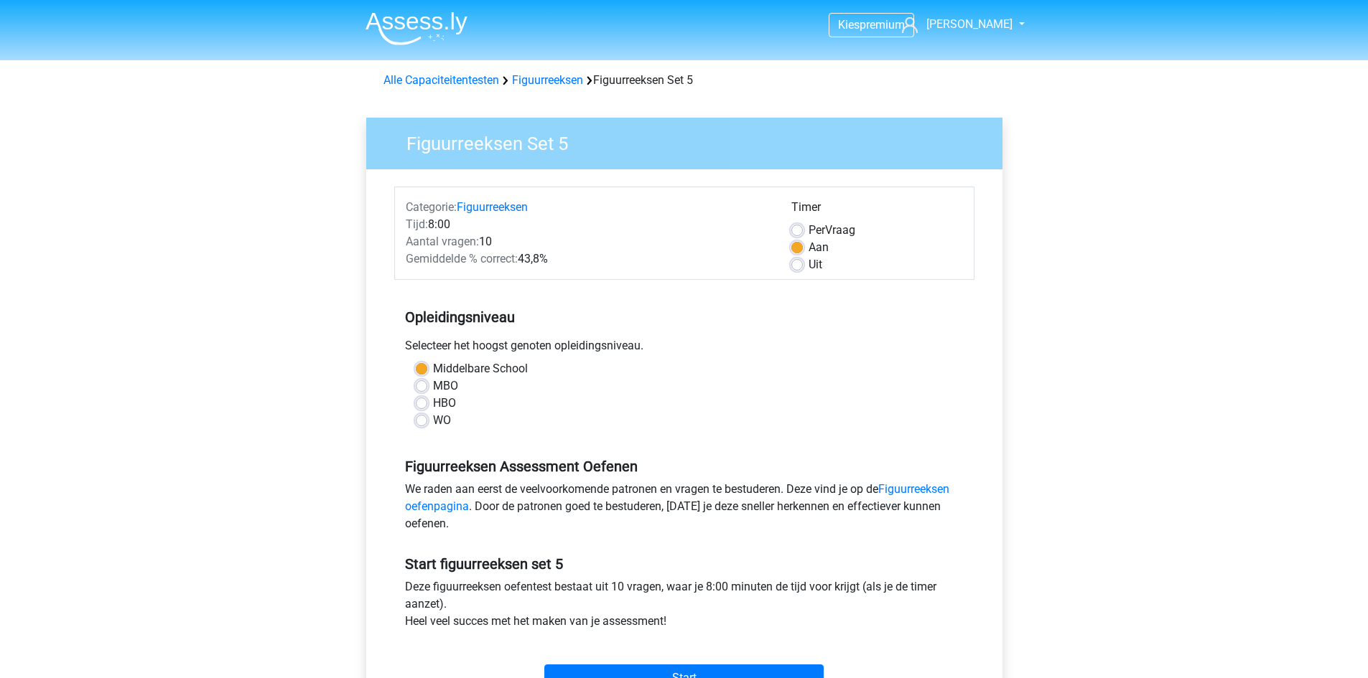
scroll to position [359, 0]
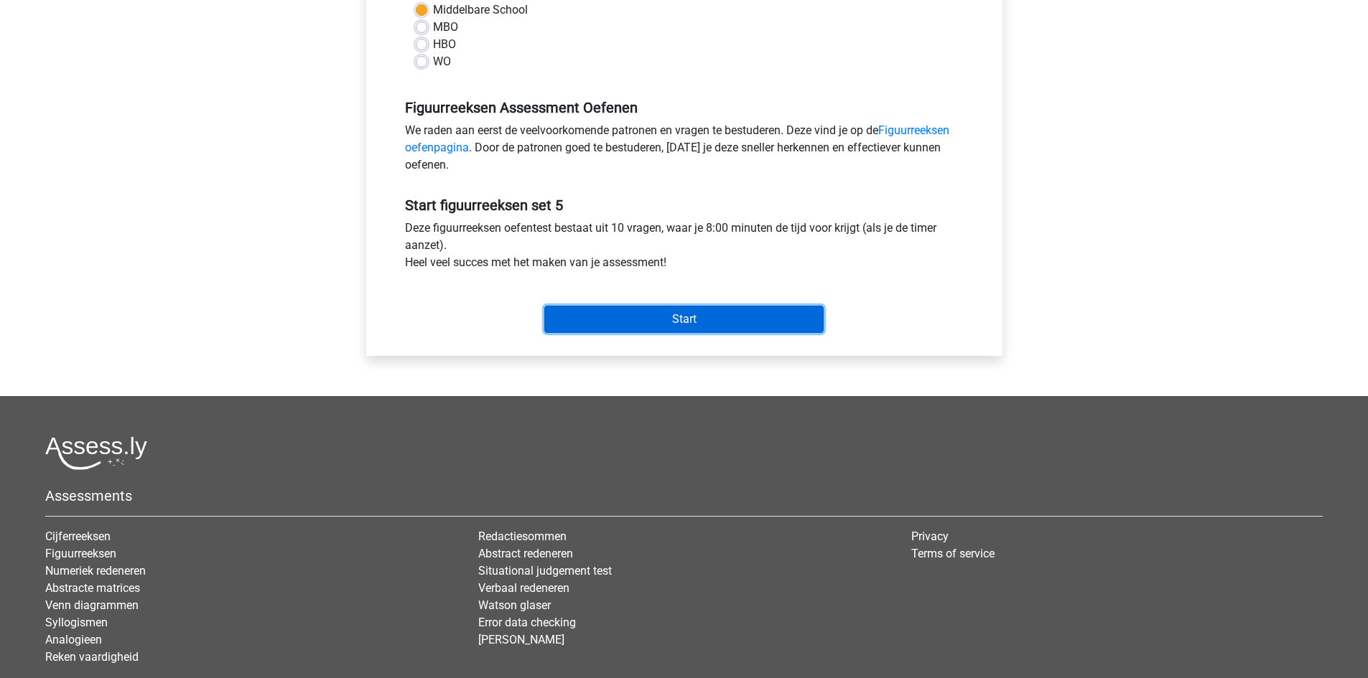
click at [663, 321] on input "Start" at bounding box center [683, 319] width 279 height 27
click at [433, 29] on label "MBO" at bounding box center [445, 27] width 25 height 17
click at [424, 29] on input "MBO" at bounding box center [421, 26] width 11 height 14
radio input "true"
click at [674, 327] on input "Start" at bounding box center [683, 319] width 279 height 27
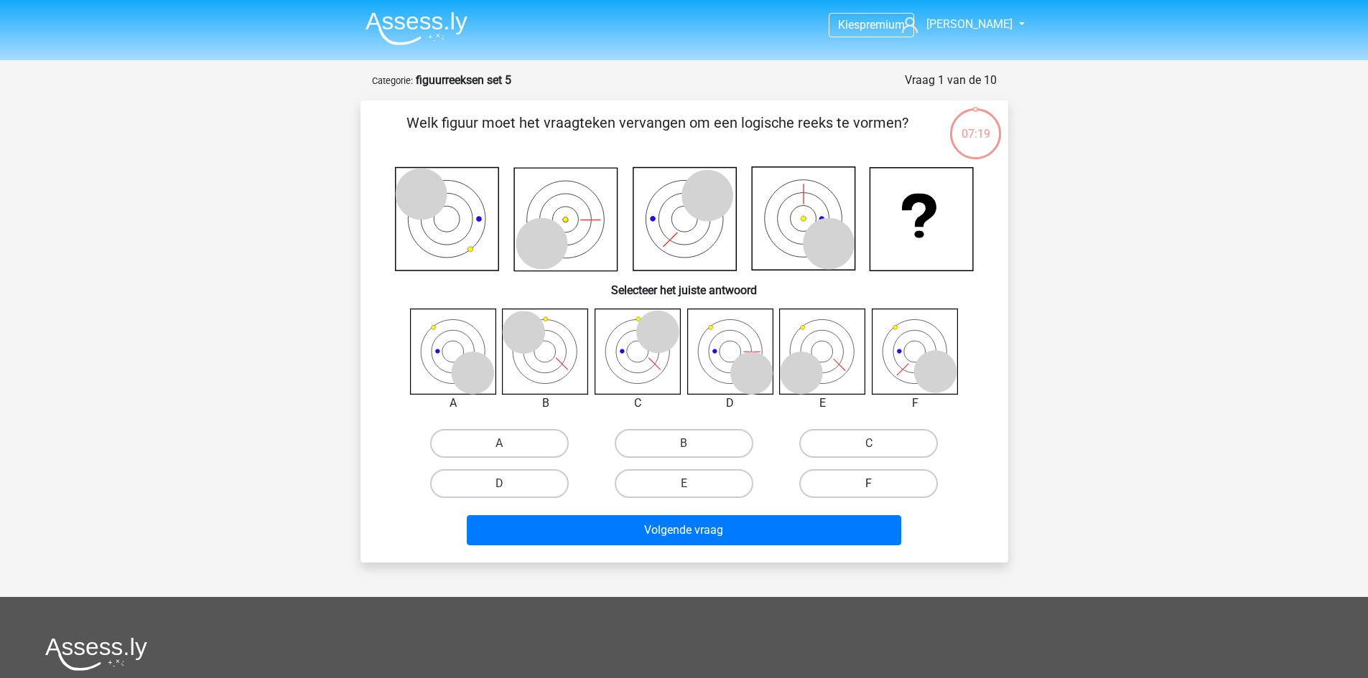
click at [868, 470] on label "F" at bounding box center [868, 484] width 139 height 29
click at [869, 484] on input "F" at bounding box center [873, 488] width 9 height 9
radio input "true"
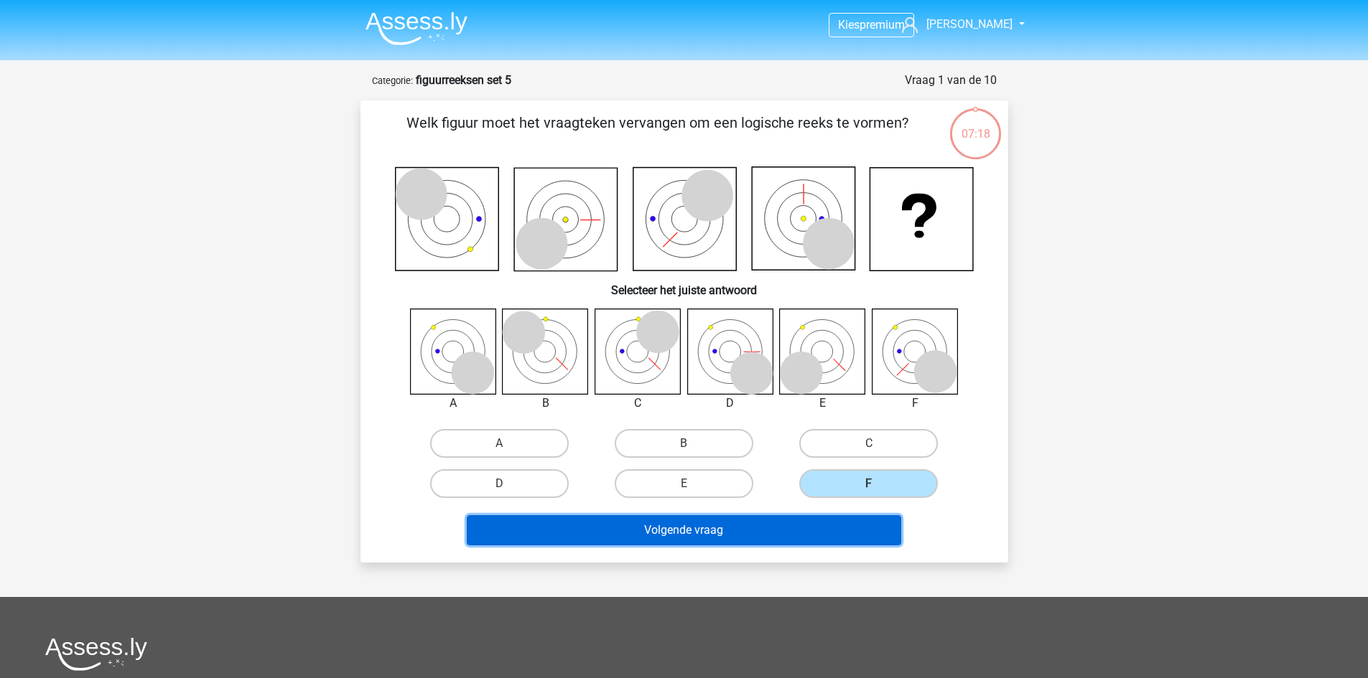
click at [838, 532] on button "Volgende vraag" at bounding box center [684, 530] width 434 height 30
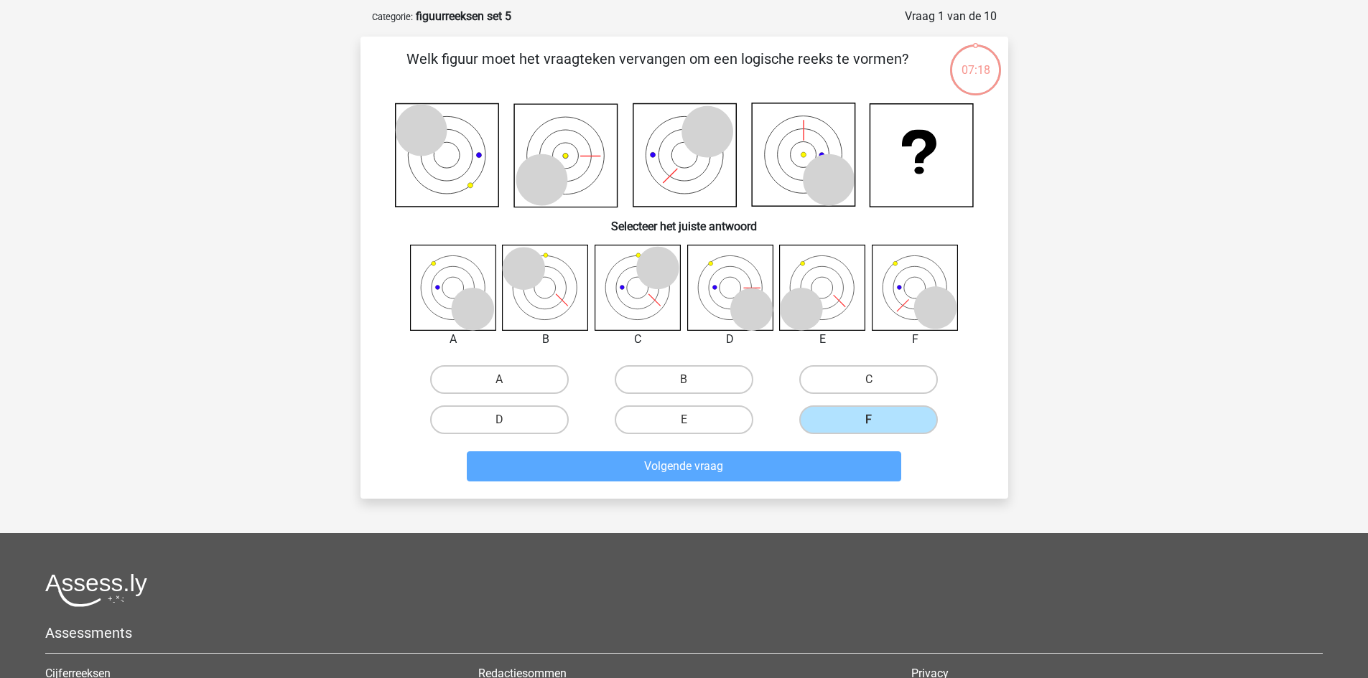
scroll to position [72, 0]
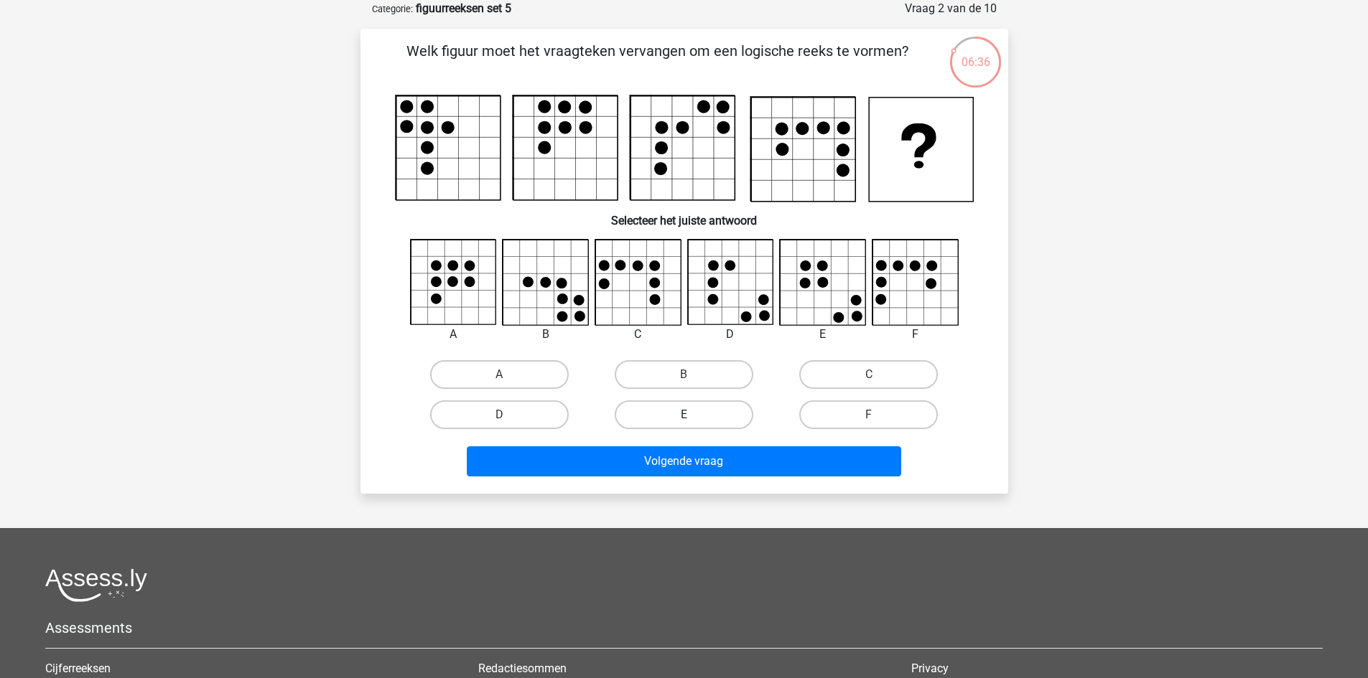
click at [703, 413] on label "E" at bounding box center [684, 415] width 139 height 29
click at [693, 415] on input "E" at bounding box center [687, 419] width 9 height 9
radio input "true"
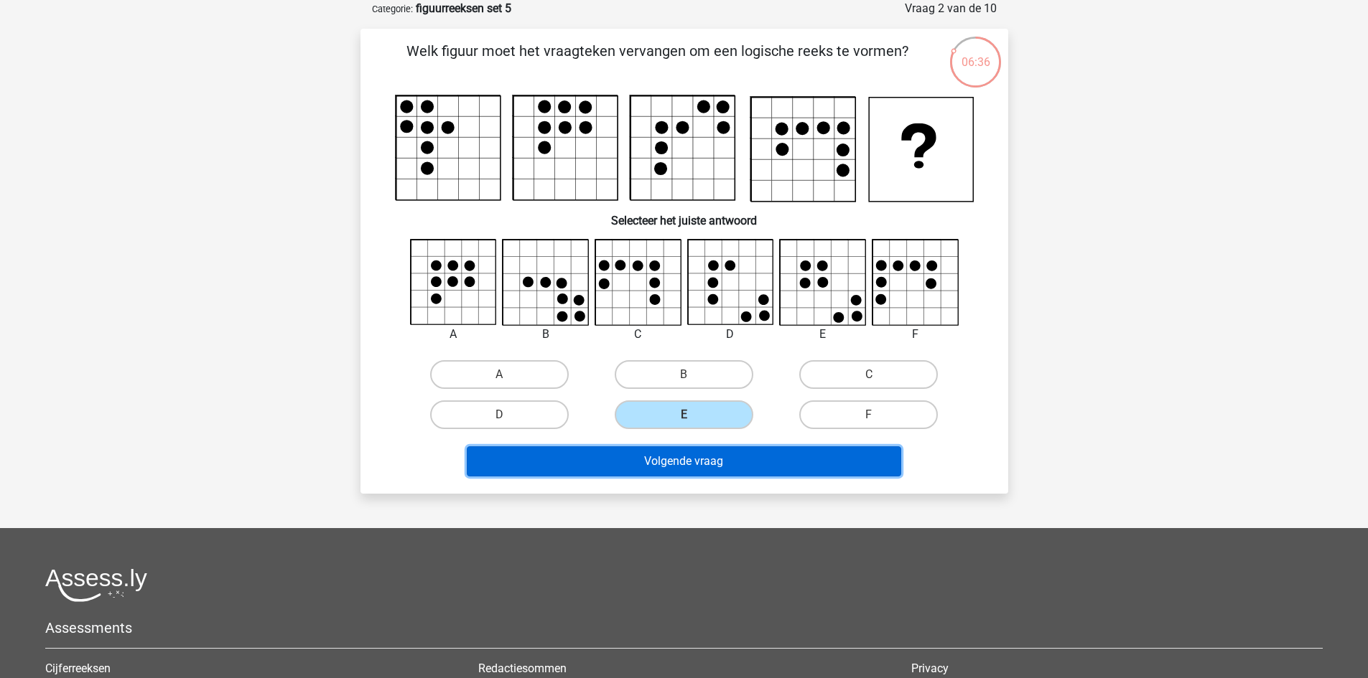
click at [668, 467] on button "Volgende vraag" at bounding box center [684, 462] width 434 height 30
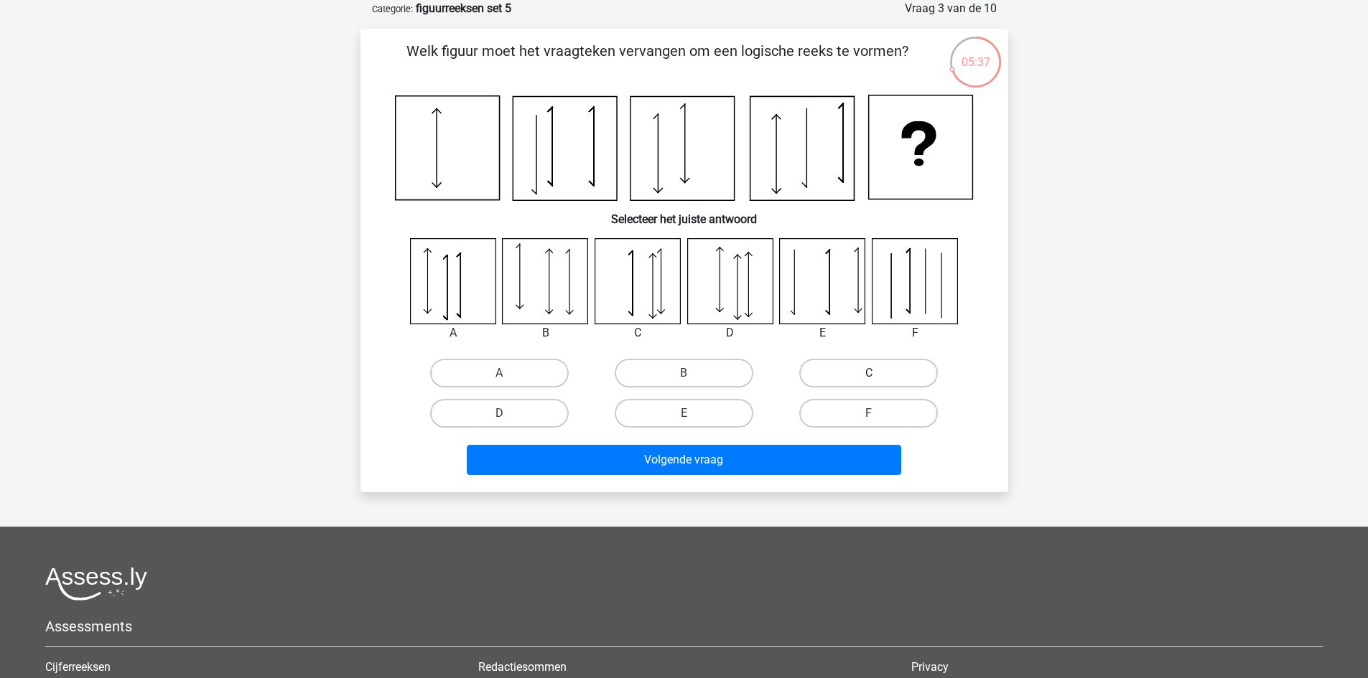
click at [850, 370] on label "C" at bounding box center [868, 373] width 139 height 29
click at [869, 373] on input "C" at bounding box center [873, 377] width 9 height 9
radio input "true"
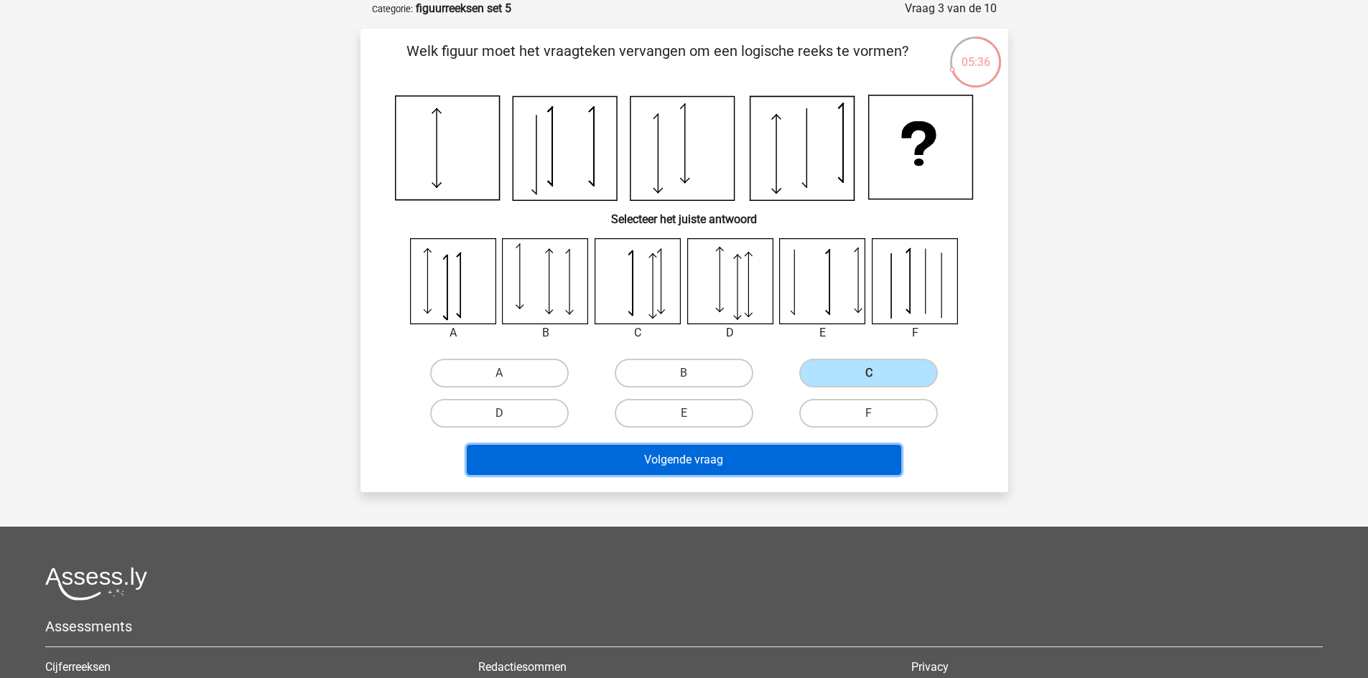
click at [739, 453] on button "Volgende vraag" at bounding box center [684, 460] width 434 height 30
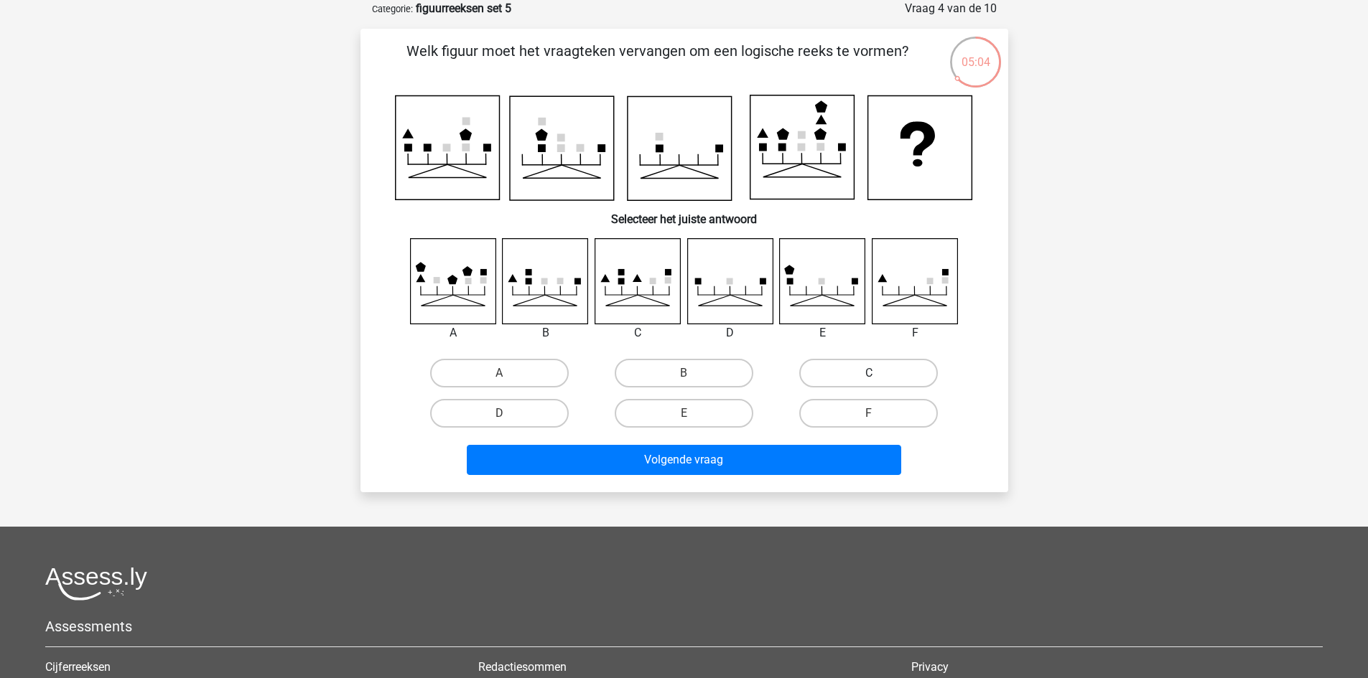
click at [859, 369] on label "C" at bounding box center [868, 373] width 139 height 29
click at [869, 373] on input "C" at bounding box center [873, 377] width 9 height 9
radio input "true"
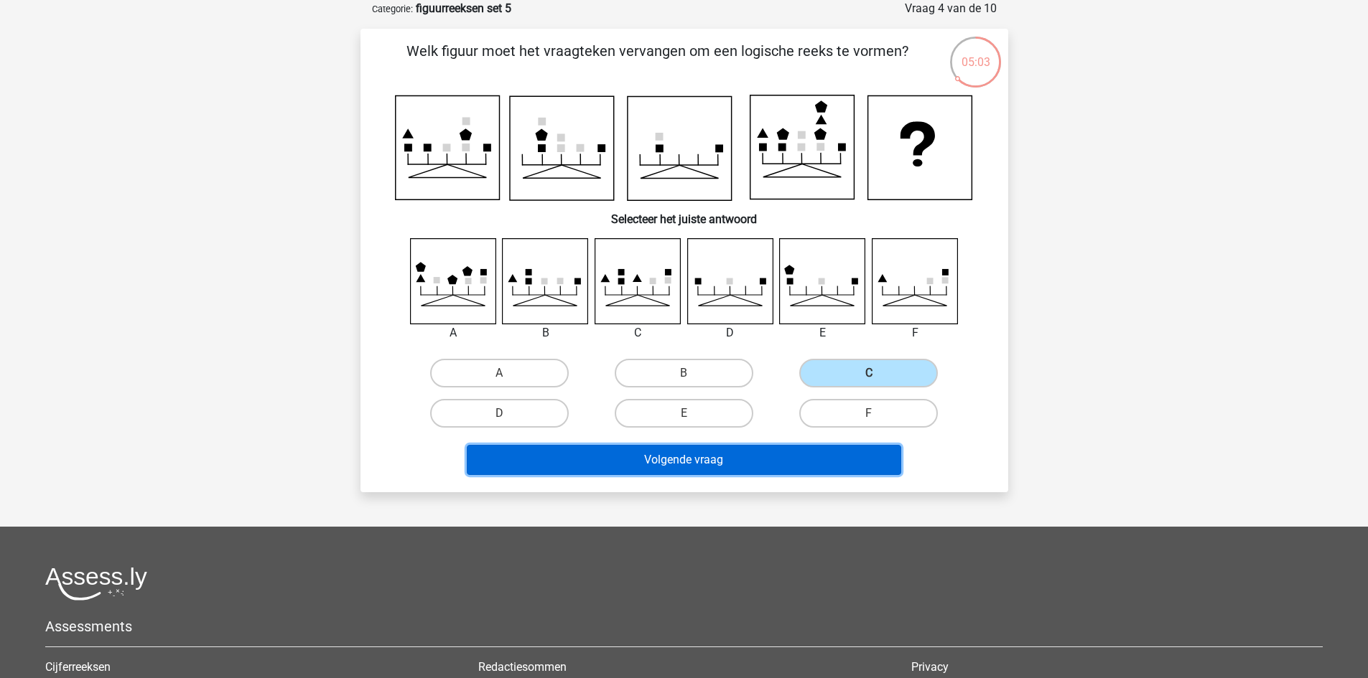
click at [744, 456] on button "Volgende vraag" at bounding box center [684, 460] width 434 height 30
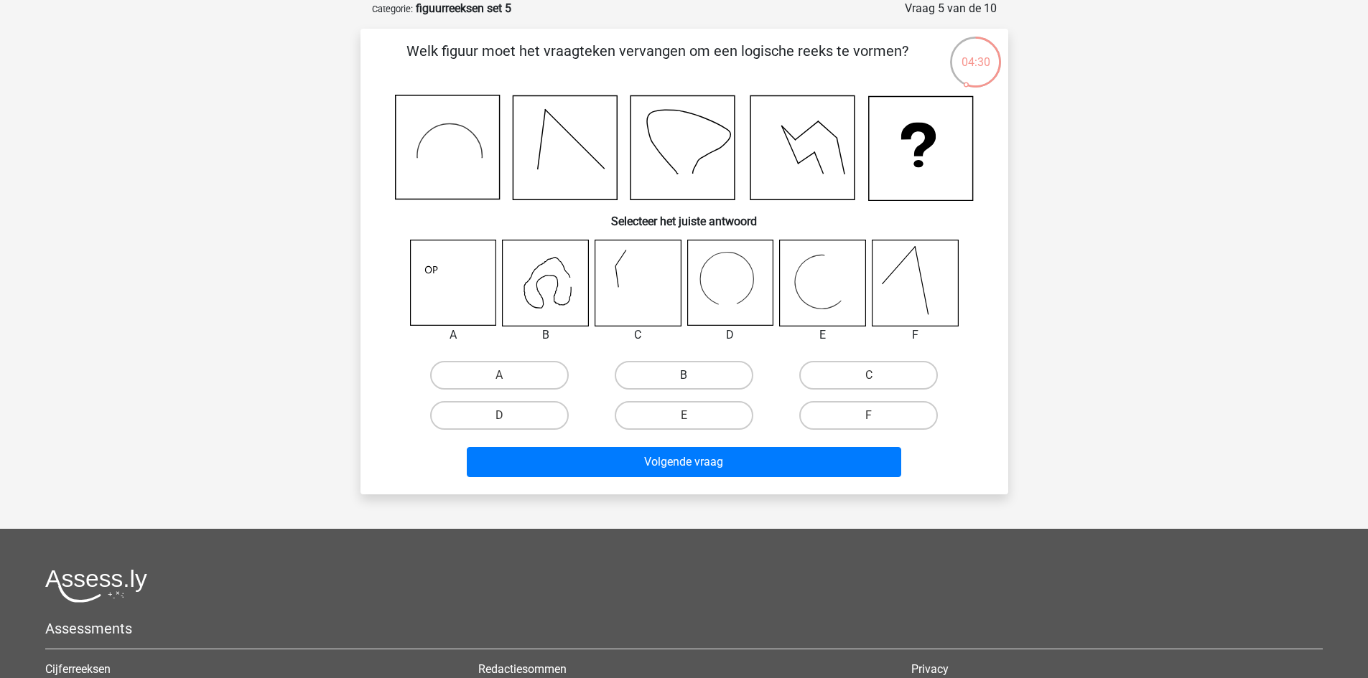
click at [672, 371] on label "B" at bounding box center [684, 375] width 139 height 29
click at [683, 375] on input "B" at bounding box center [687, 379] width 9 height 9
radio input "true"
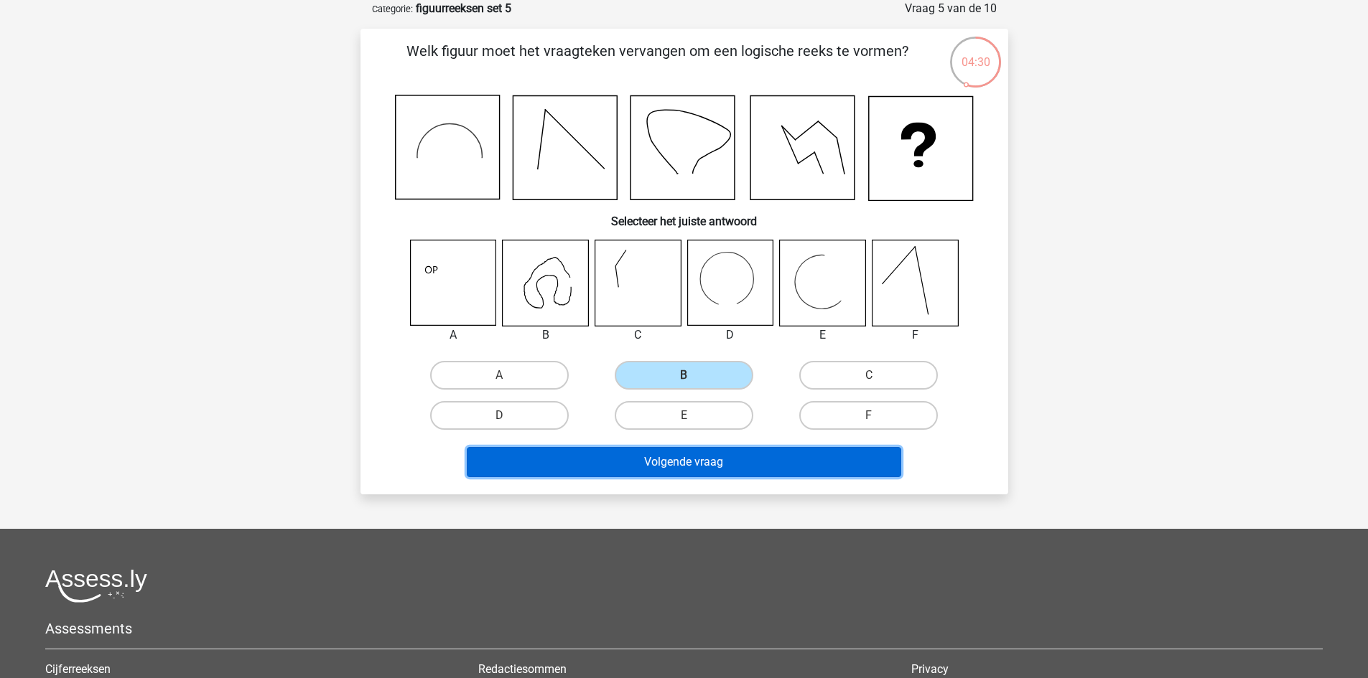
click at [666, 461] on button "Volgende vraag" at bounding box center [684, 462] width 434 height 30
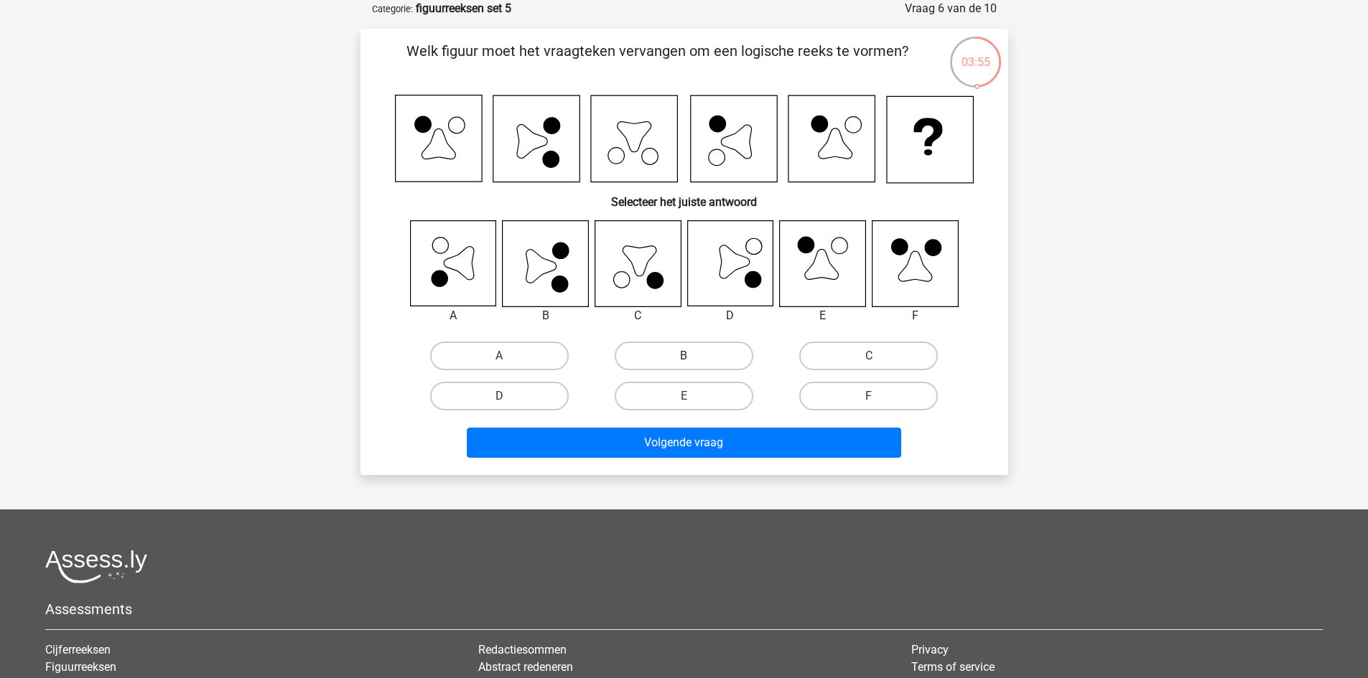
click at [705, 346] on label "B" at bounding box center [684, 356] width 139 height 29
click at [693, 356] on input "B" at bounding box center [687, 360] width 9 height 9
radio input "true"
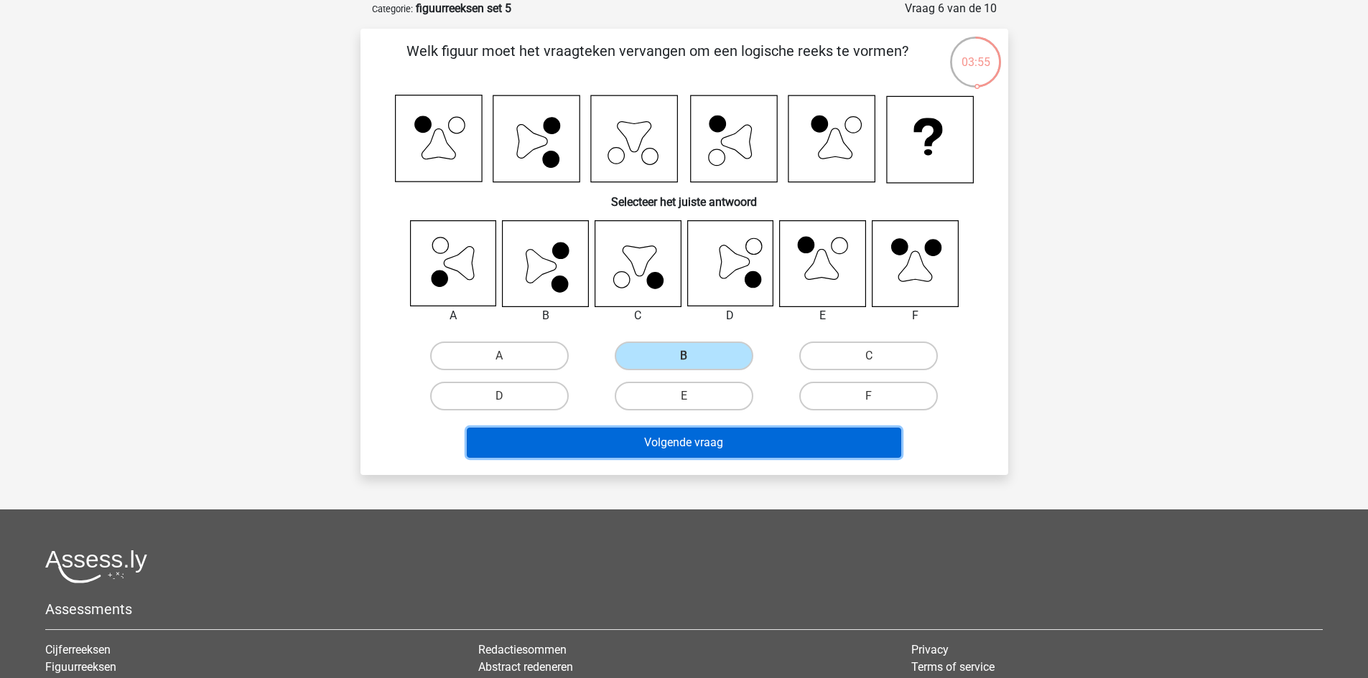
click at [689, 439] on button "Volgende vraag" at bounding box center [684, 443] width 434 height 30
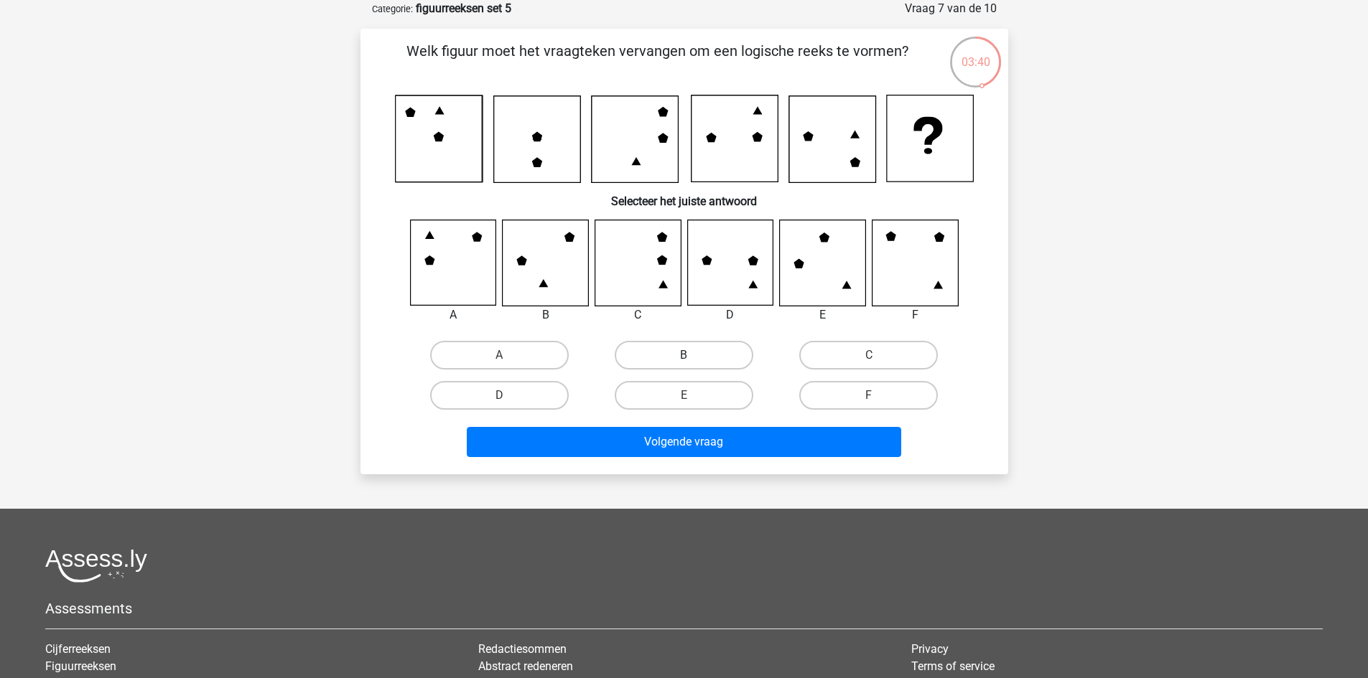
click at [670, 345] on label "B" at bounding box center [684, 355] width 139 height 29
click at [683, 355] on input "B" at bounding box center [687, 359] width 9 height 9
radio input "true"
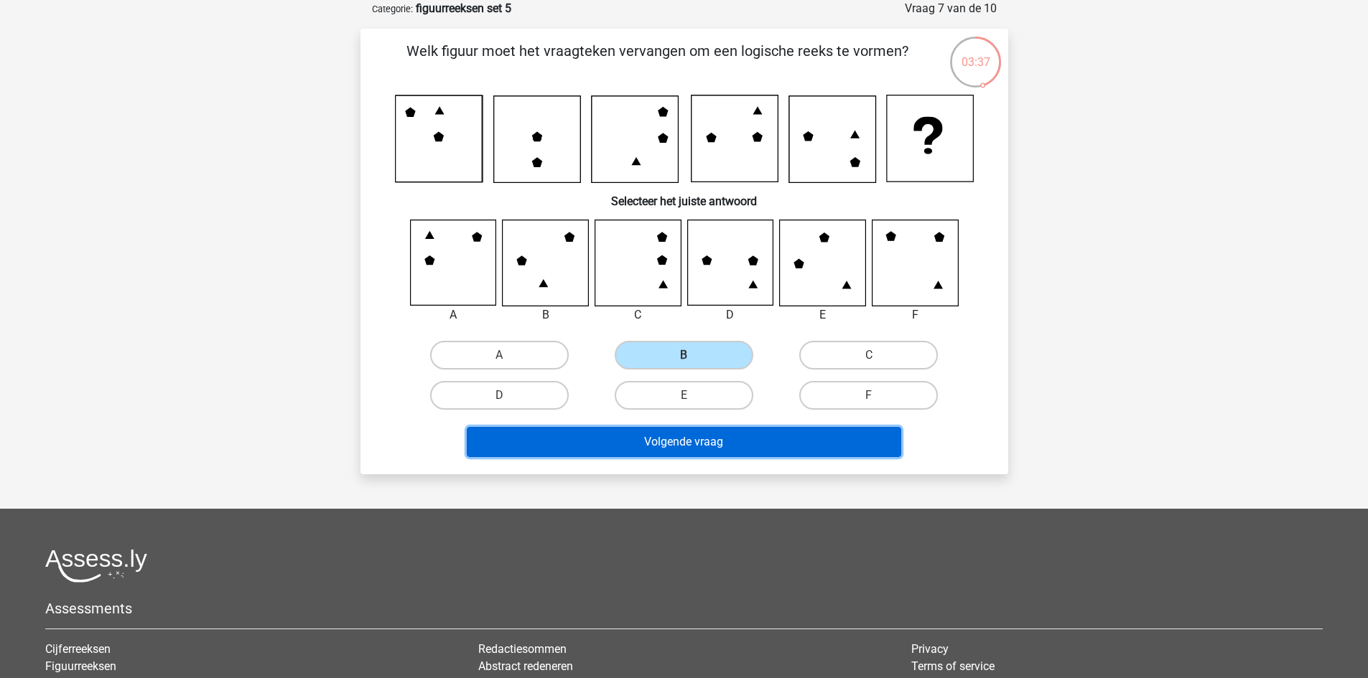
click at [655, 439] on button "Volgende vraag" at bounding box center [684, 442] width 434 height 30
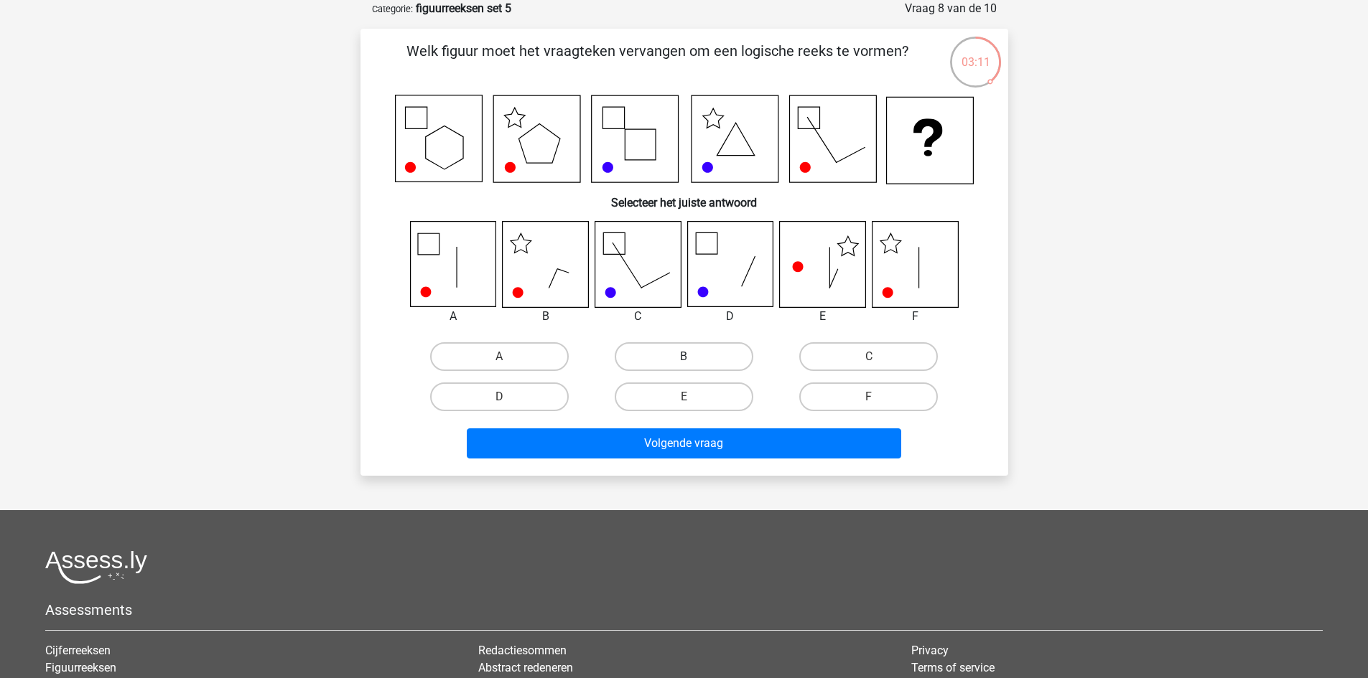
click at [672, 356] on label "B" at bounding box center [684, 356] width 139 height 29
click at [683, 357] on input "B" at bounding box center [687, 361] width 9 height 9
radio input "true"
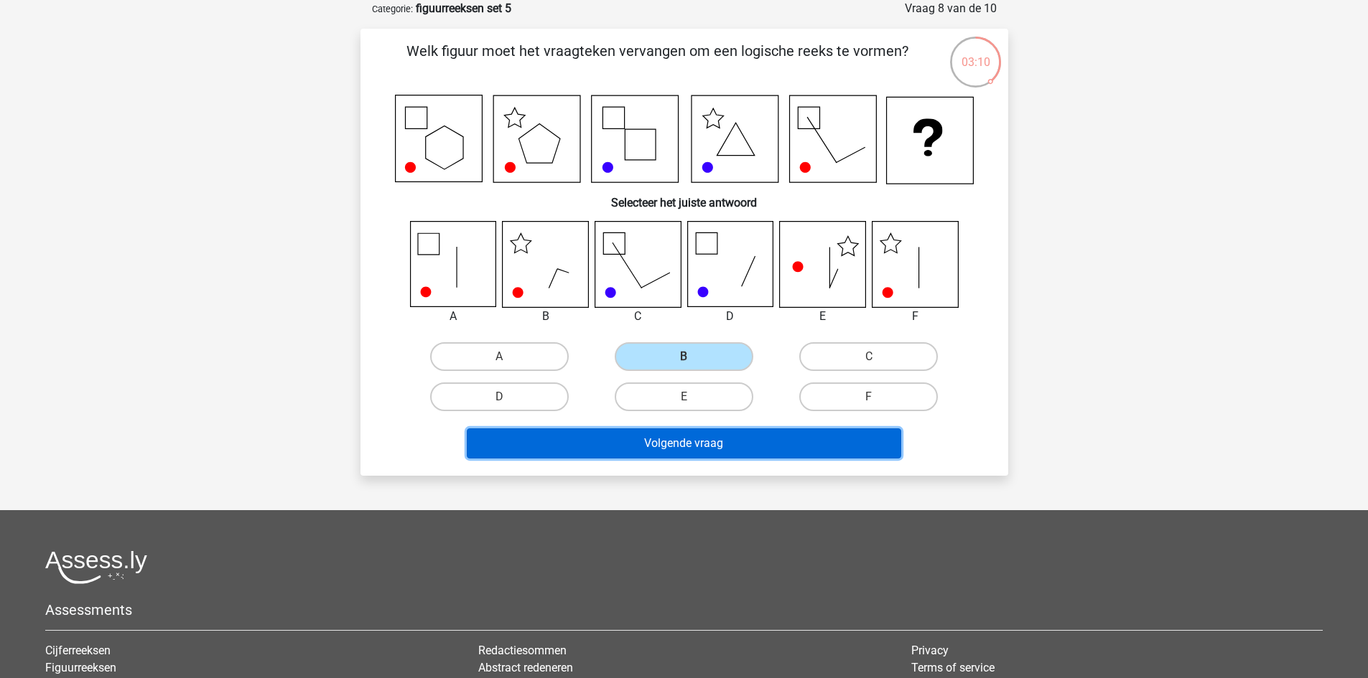
click at [622, 449] on button "Volgende vraag" at bounding box center [684, 444] width 434 height 30
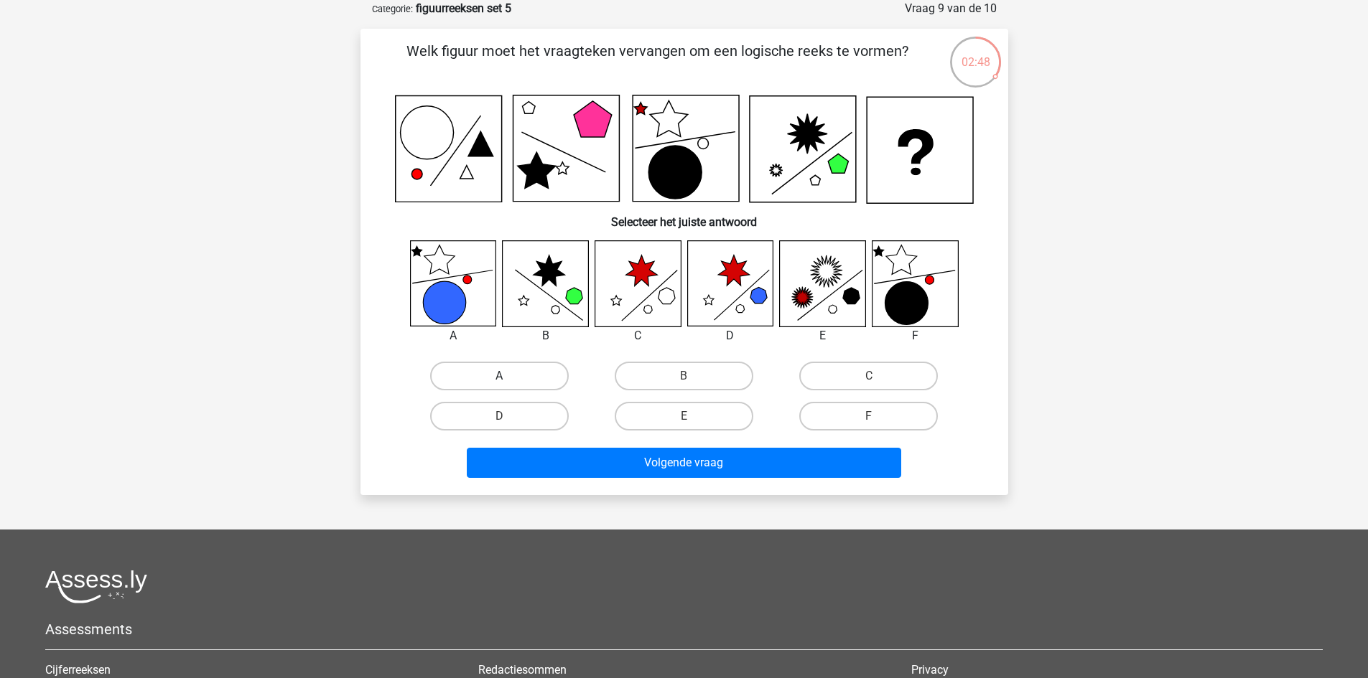
click at [464, 373] on label "A" at bounding box center [499, 376] width 139 height 29
click at [499, 376] on input "A" at bounding box center [503, 380] width 9 height 9
radio input "true"
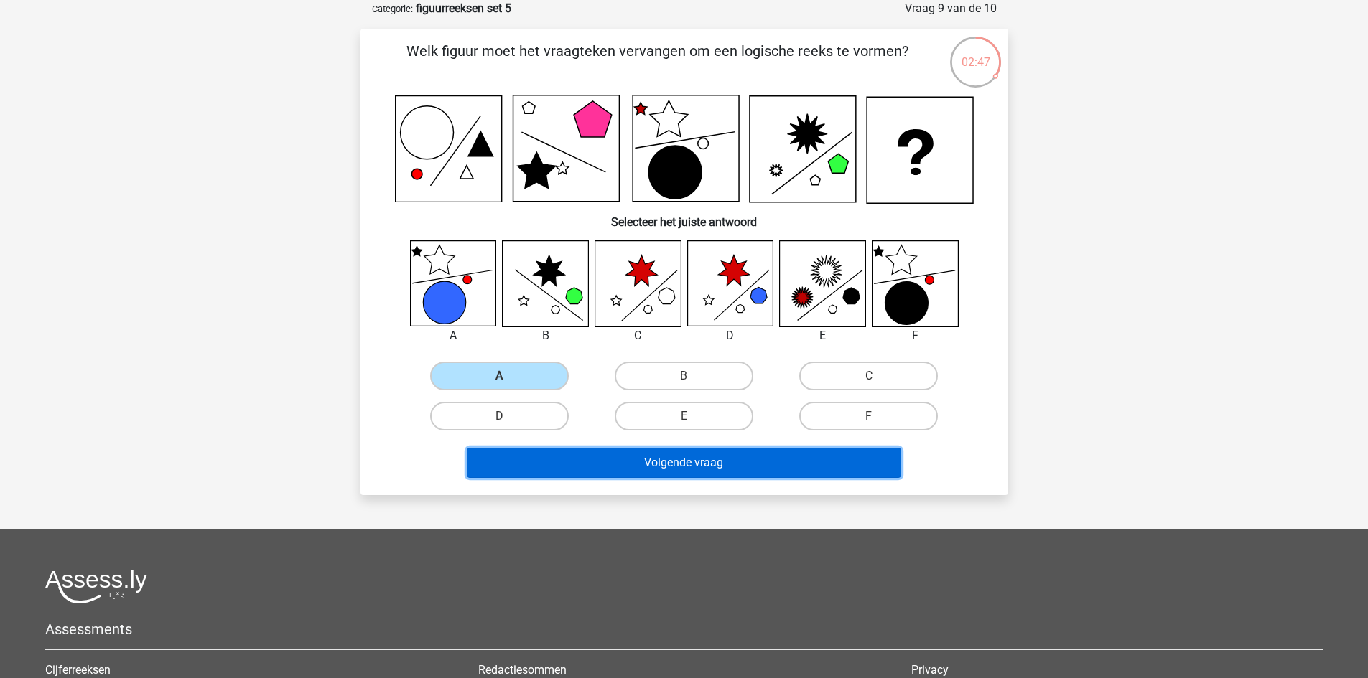
click at [566, 463] on button "Volgende vraag" at bounding box center [684, 463] width 434 height 30
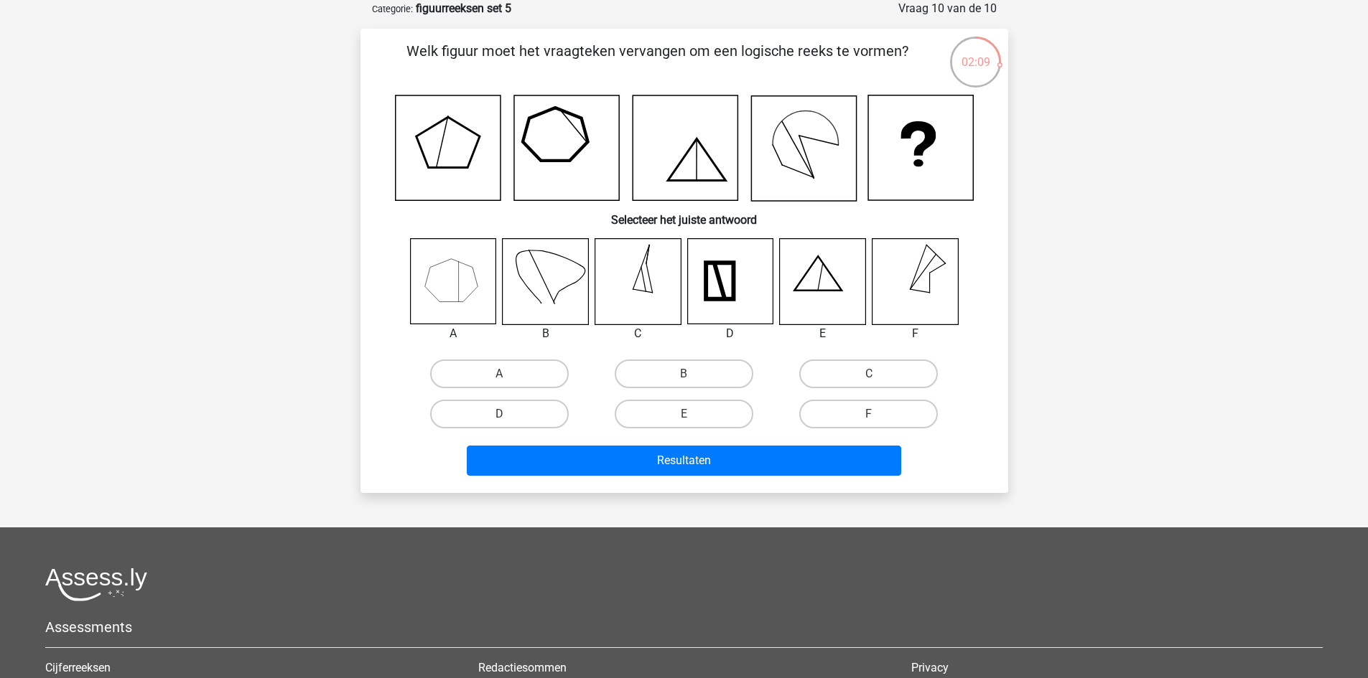
click at [502, 380] on input "A" at bounding box center [503, 378] width 9 height 9
radio input "true"
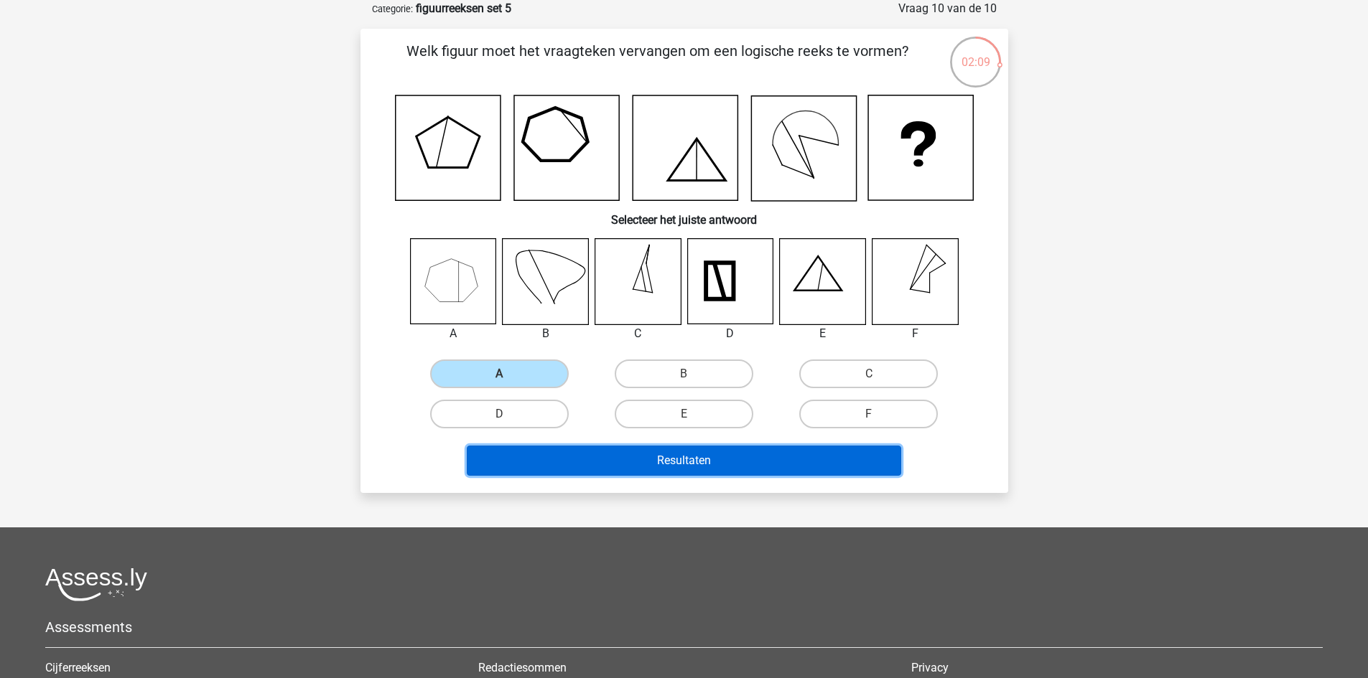
click at [543, 464] on button "Resultaten" at bounding box center [684, 461] width 434 height 30
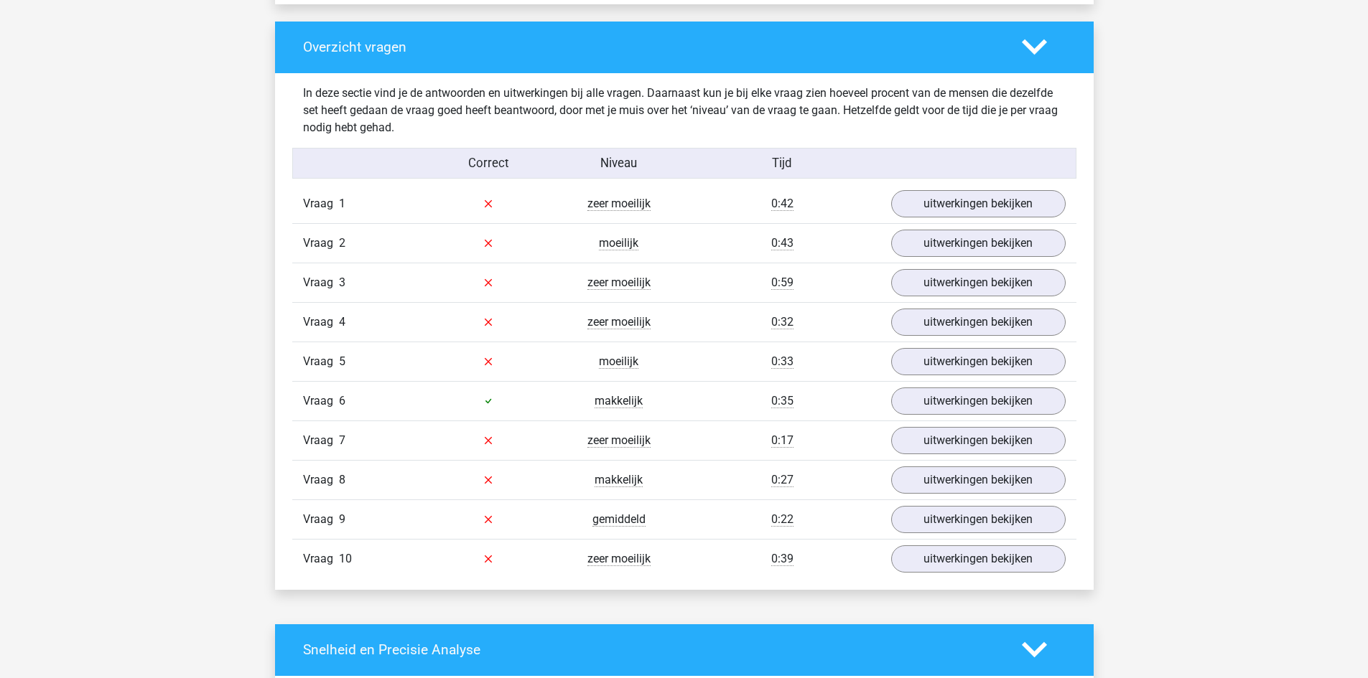
scroll to position [1077, 0]
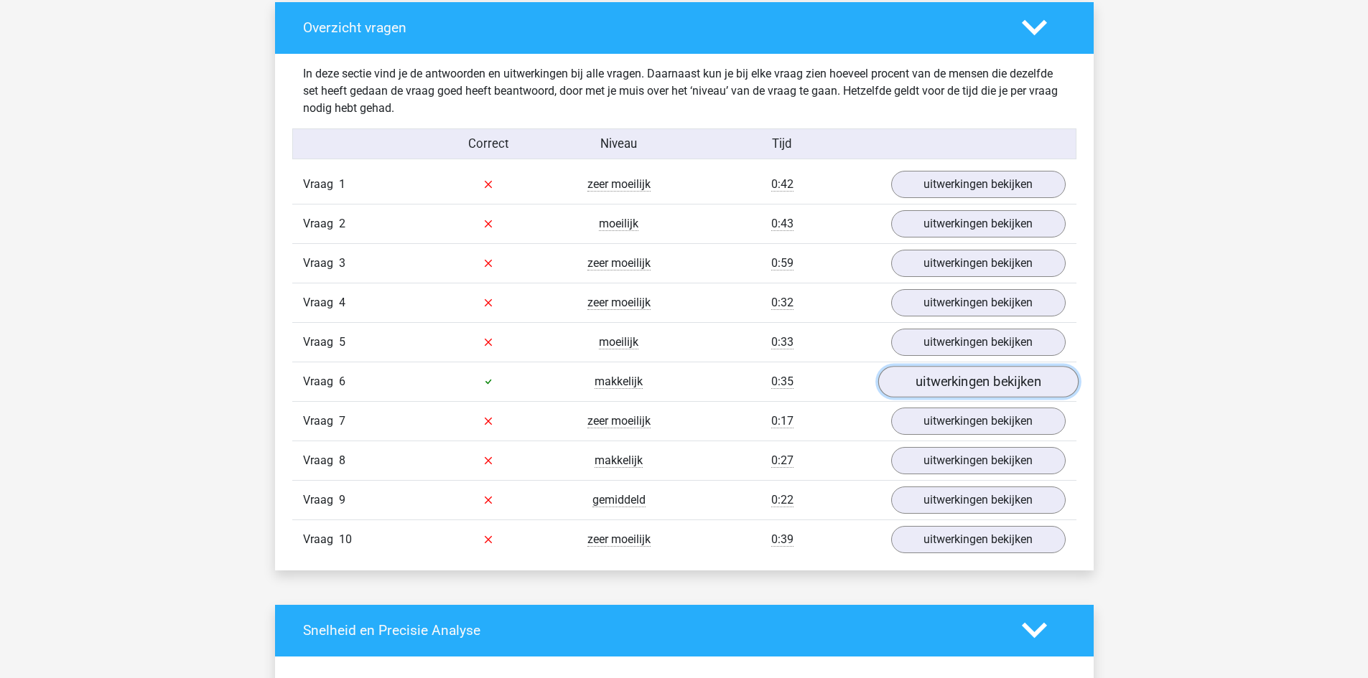
click at [956, 385] on link "uitwerkingen bekijken" at bounding box center [977, 382] width 200 height 32
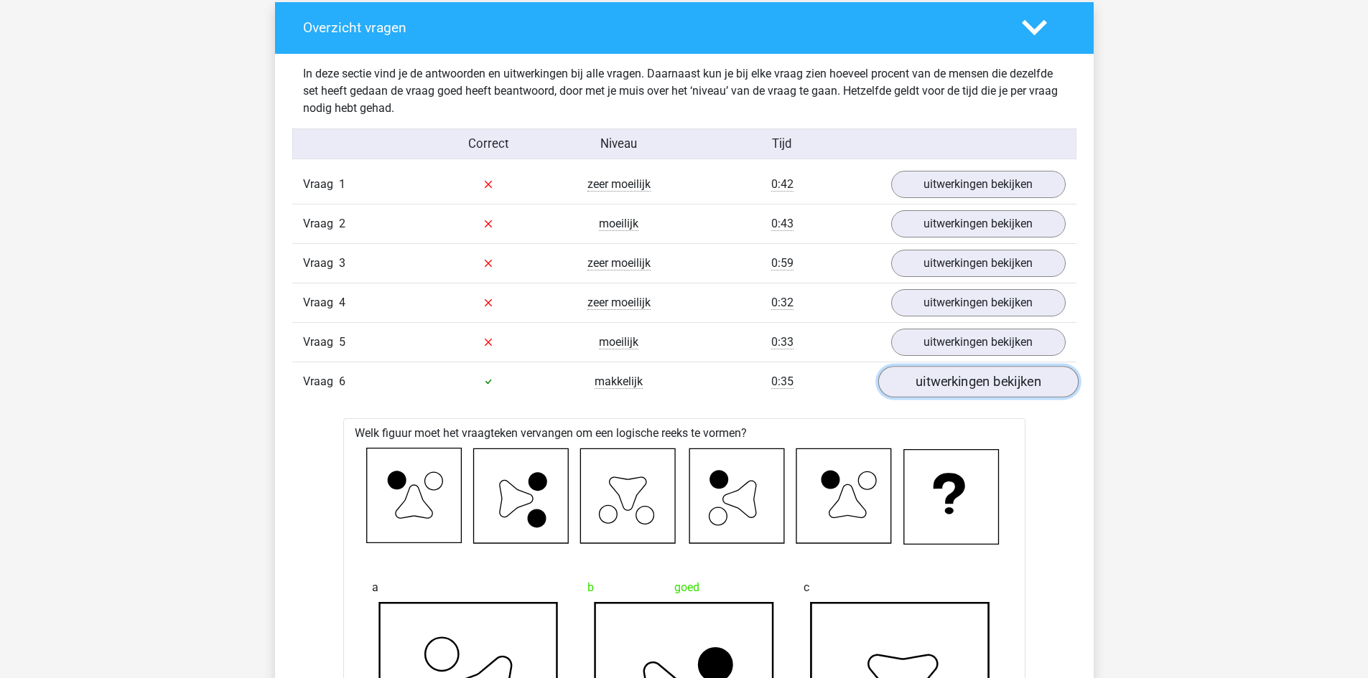
click at [975, 385] on link "uitwerkingen bekijken" at bounding box center [977, 382] width 200 height 32
